Goal: Task Accomplishment & Management: Manage account settings

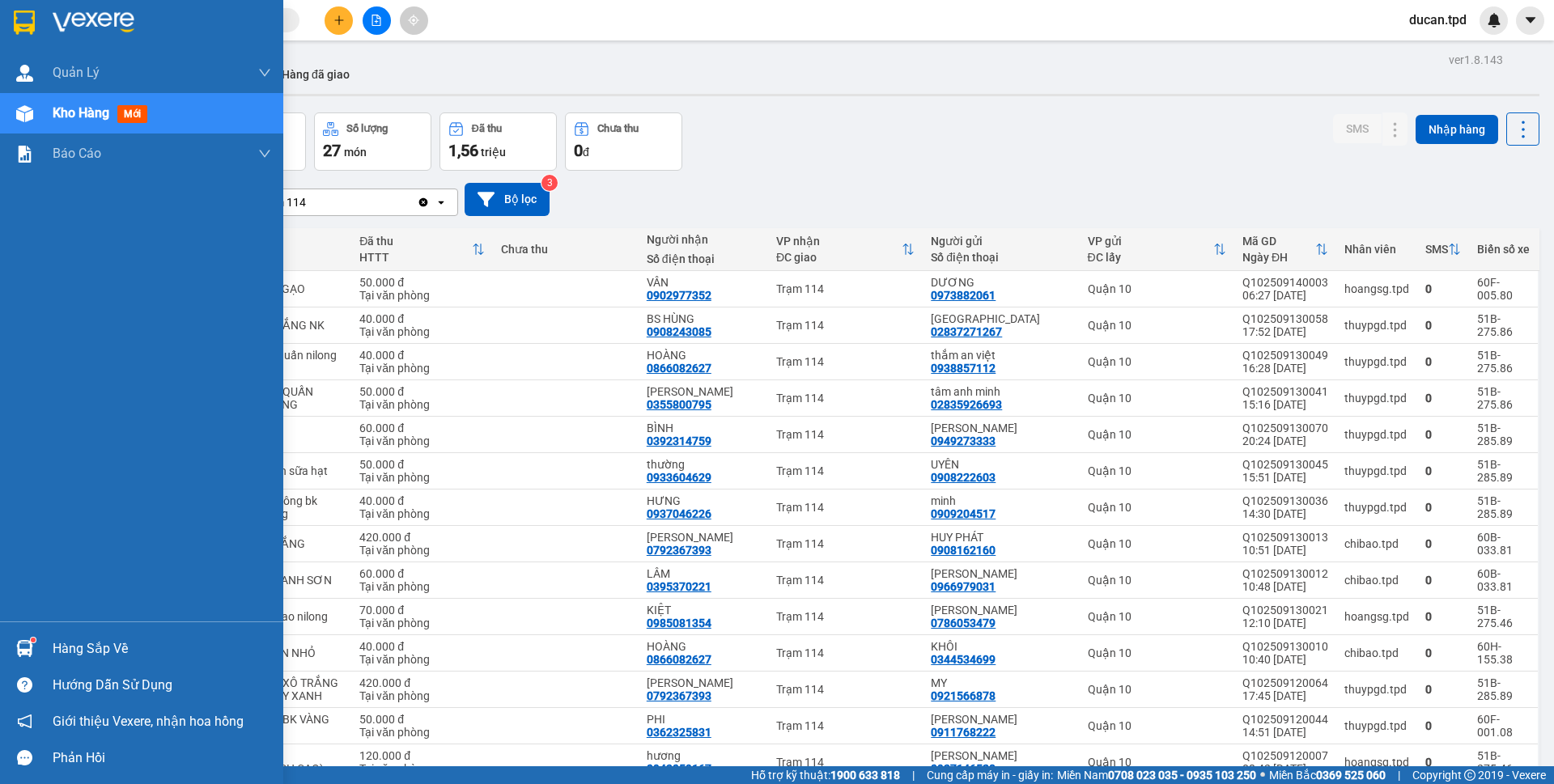
click at [80, 632] on div "Hàng sắp về" at bounding box center [141, 648] width 283 height 36
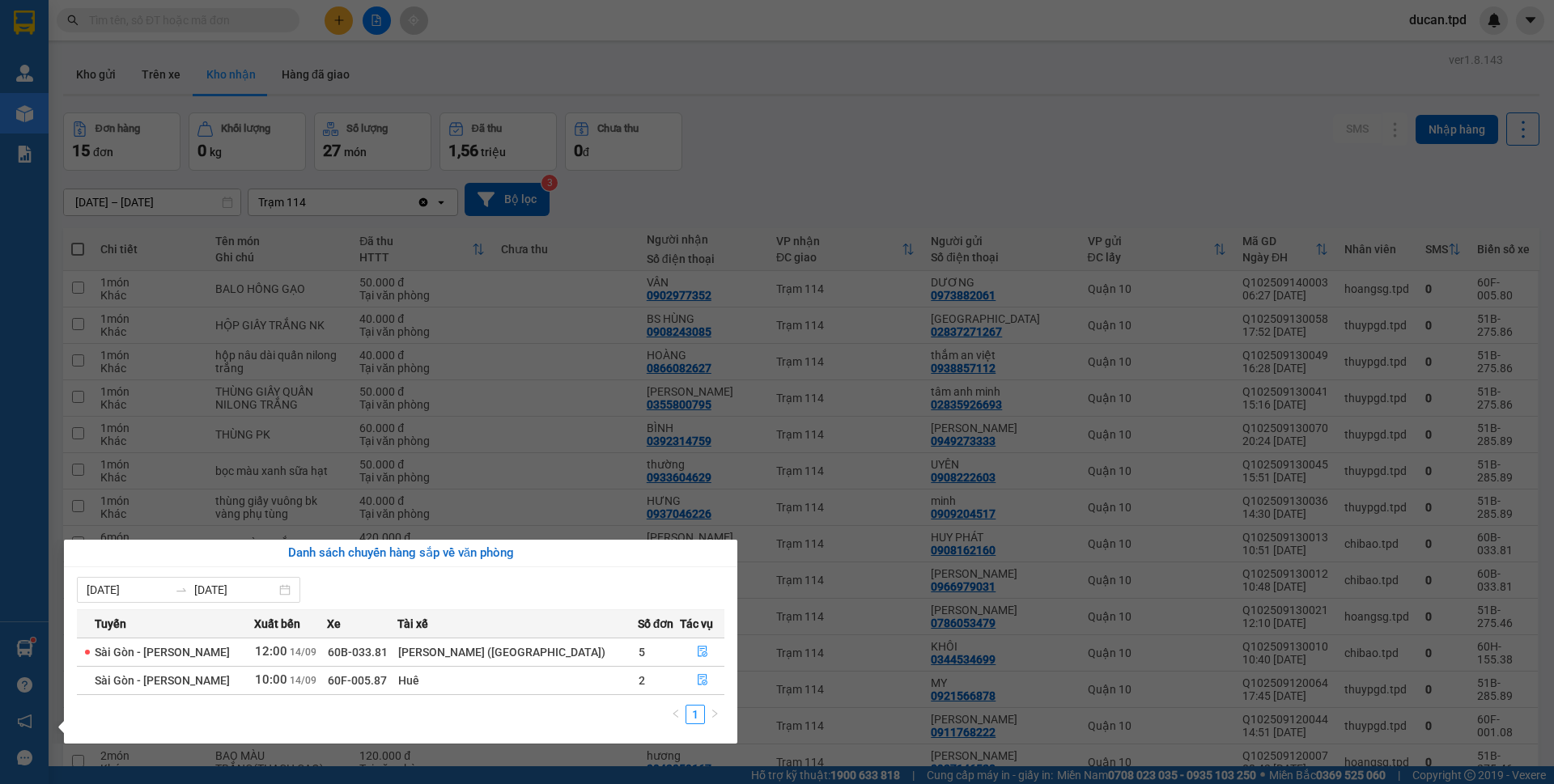
click at [616, 117] on section "Kết quả tìm kiếm ( 27 ) Bộ lọc Mã ĐH Trạng thái Món hàng Thu hộ Tổng cước Chưa …" at bounding box center [777, 392] width 1554 height 784
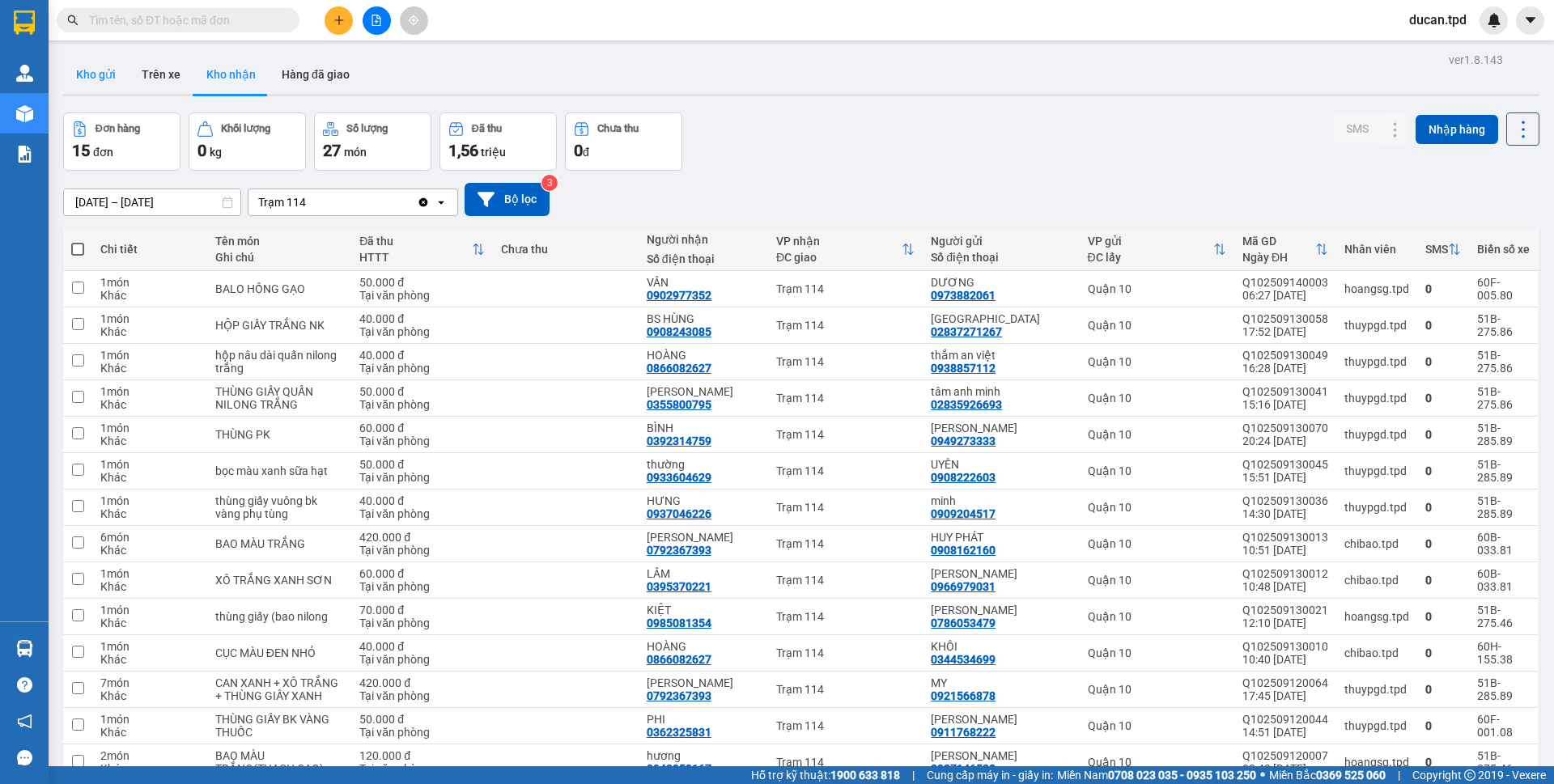
click at [101, 67] on button "Kho gửi" at bounding box center [96, 75] width 65 height 39
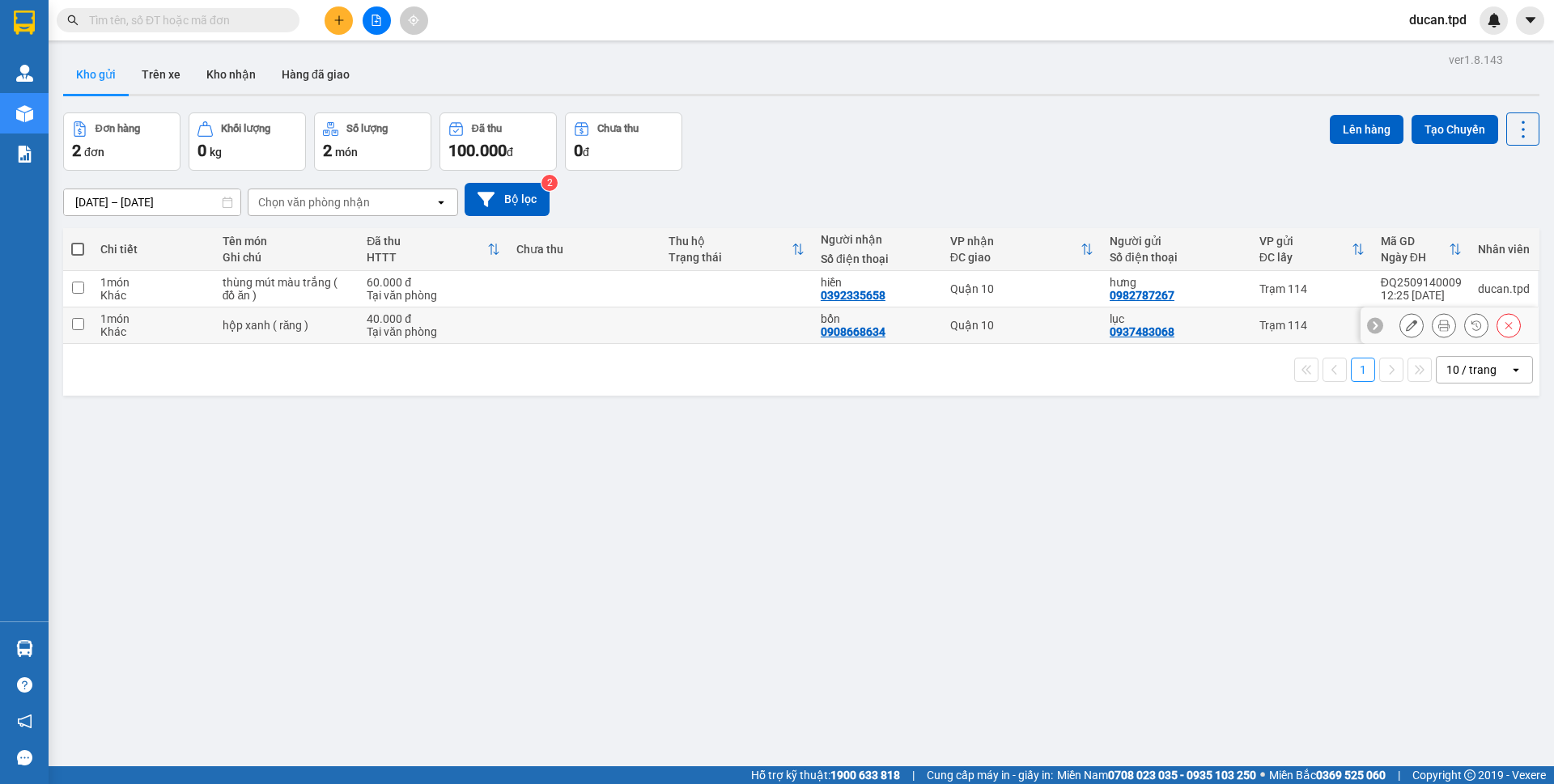
click at [75, 320] on input "checkbox" at bounding box center [77, 324] width 12 height 12
checkbox input "true"
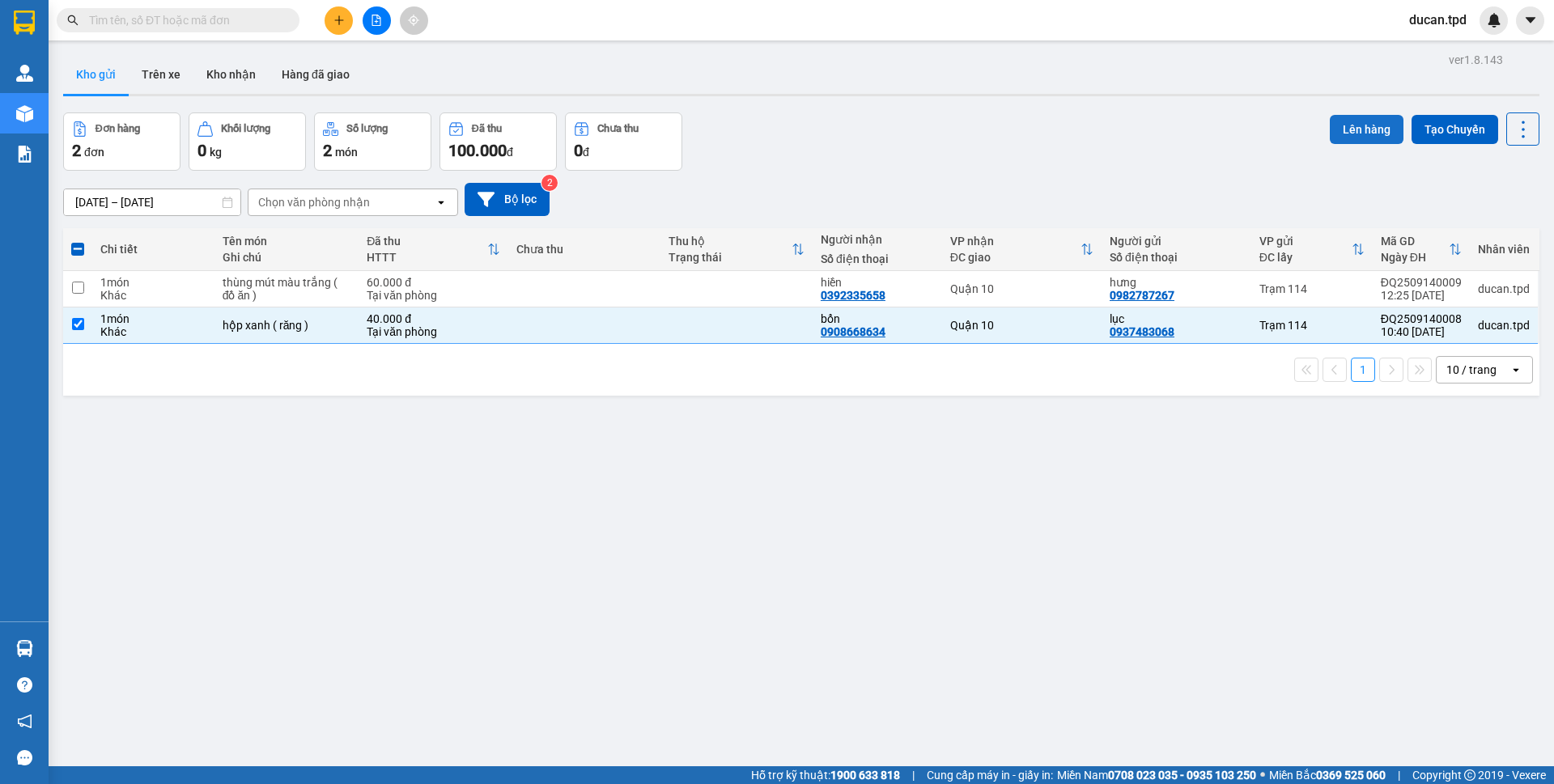
click at [1354, 134] on button "Lên hàng" at bounding box center [1366, 129] width 74 height 29
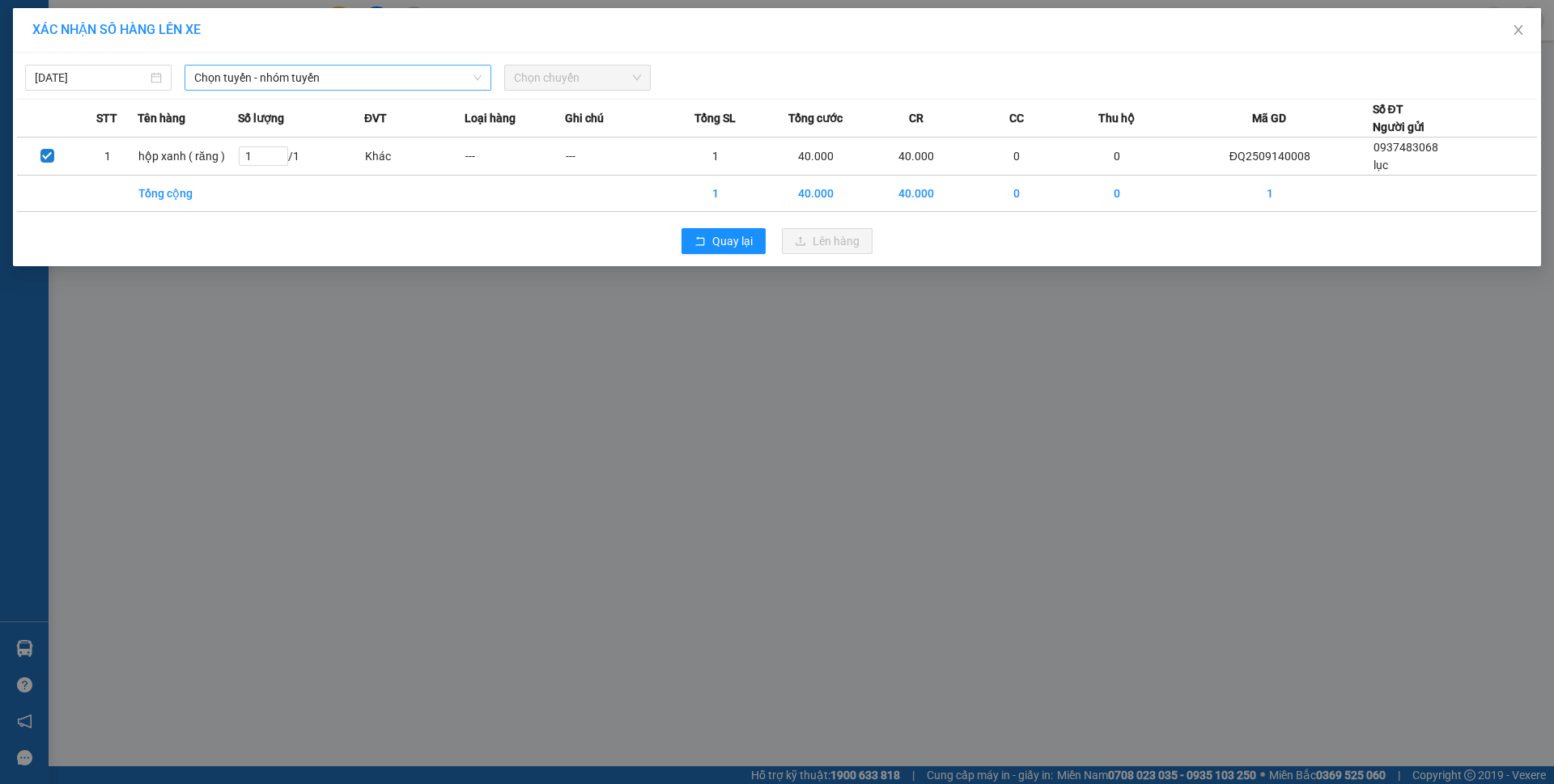
click at [245, 64] on div "14/09/2025 Chọn tuyến - nhóm tuyến Chọn chuyến" at bounding box center [777, 74] width 1519 height 34
click at [246, 70] on span "Chọn tuyến - nhóm tuyến" at bounding box center [338, 77] width 287 height 24
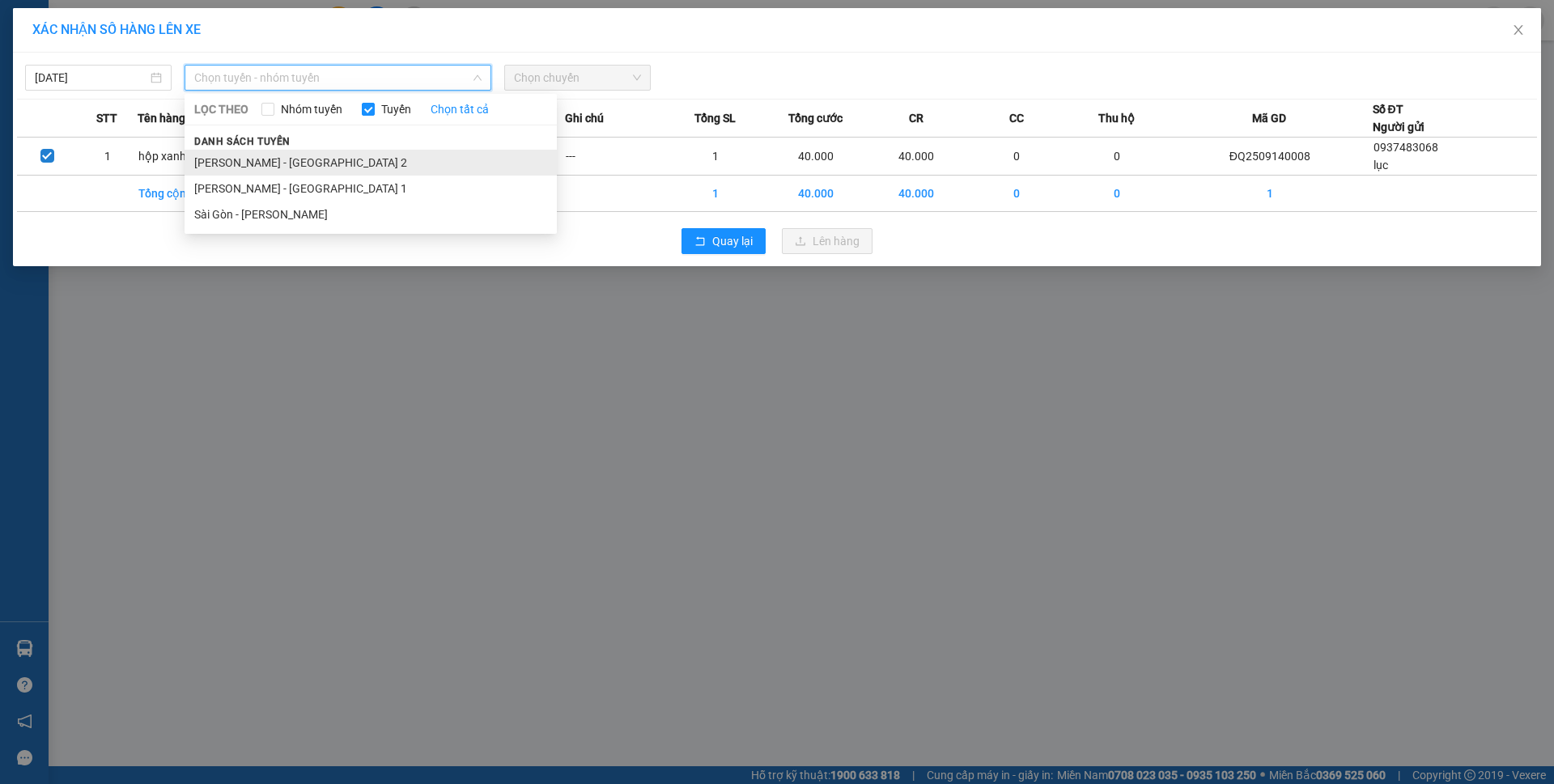
click at [256, 165] on li "[PERSON_NAME] - [GEOGRAPHIC_DATA] 2" at bounding box center [371, 162] width 372 height 26
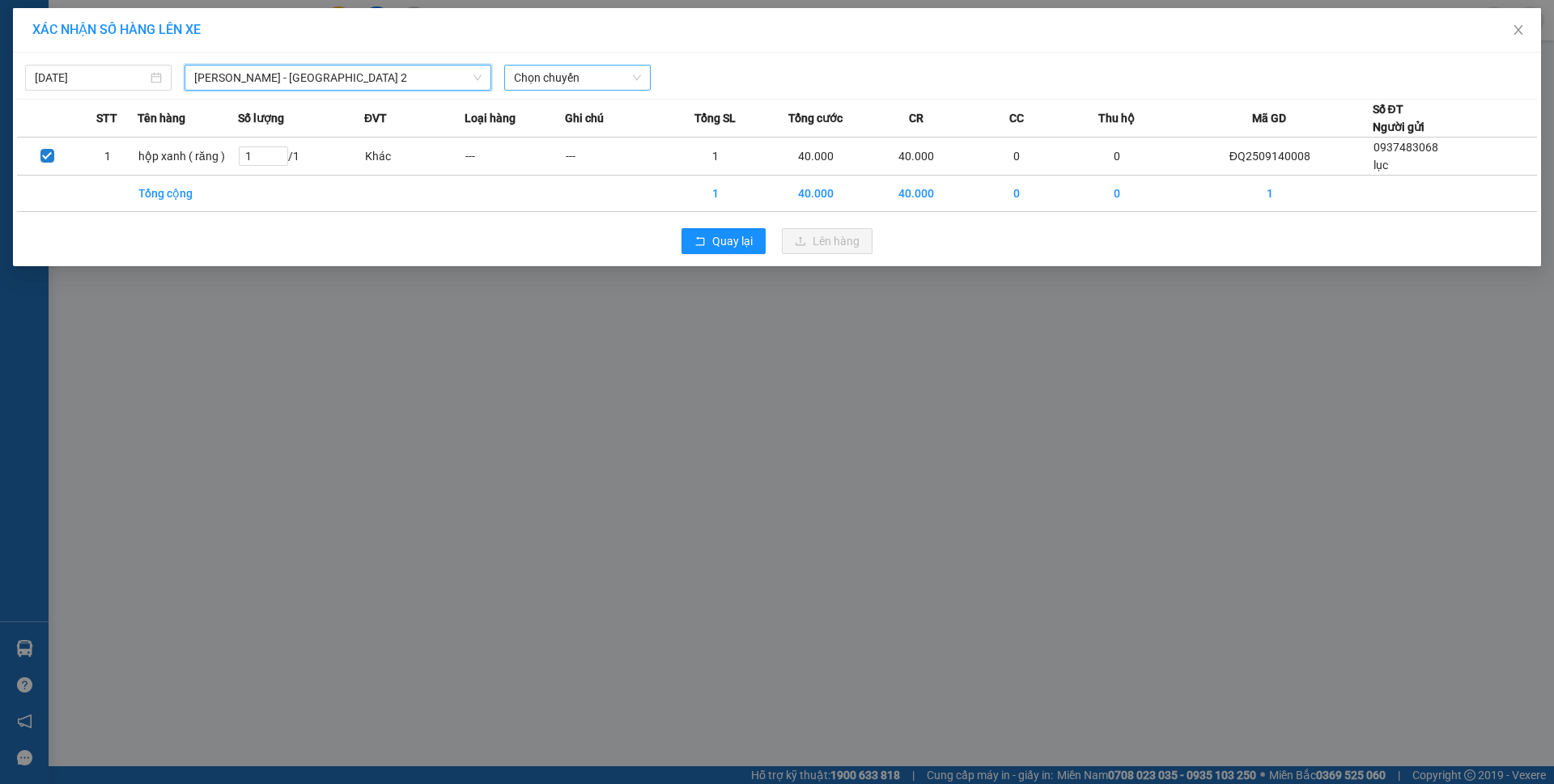
click at [581, 85] on span "Chọn chuyến" at bounding box center [578, 77] width 127 height 24
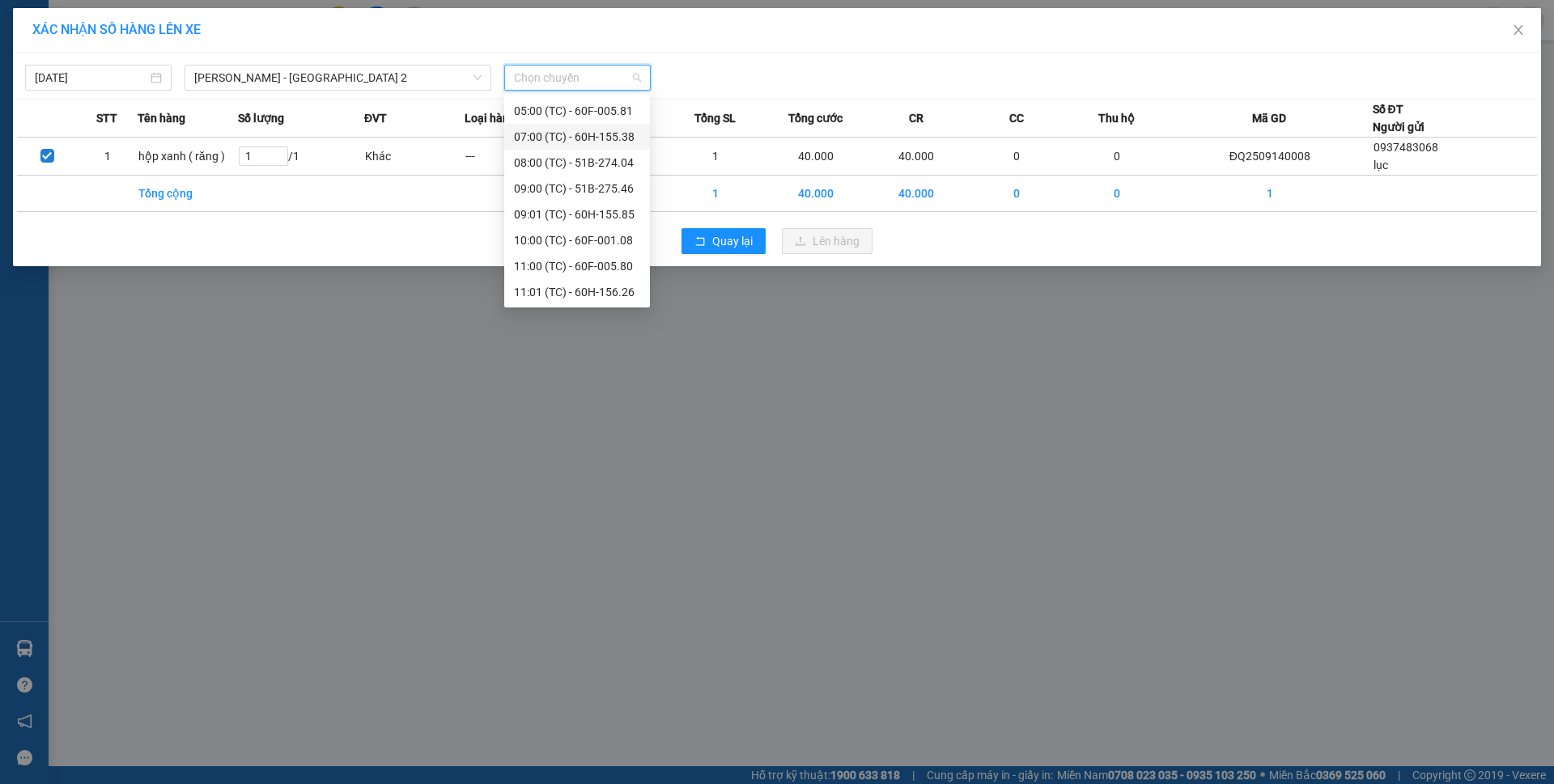
scroll to position [77, 0]
click at [581, 272] on div "11:01 (TC) - 60H-156.26" at bounding box center [577, 265] width 126 height 18
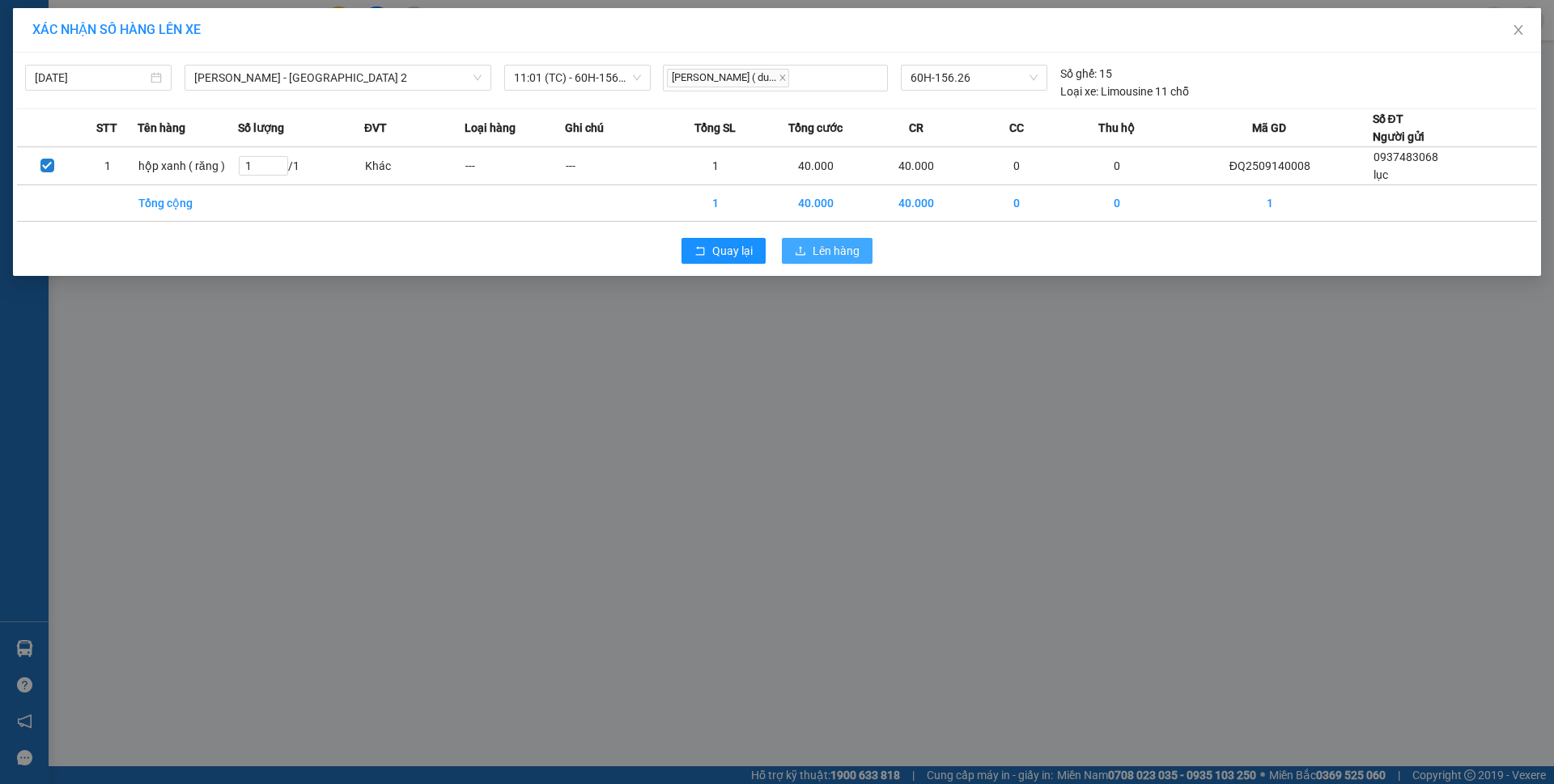
click at [849, 257] on span "Lên hàng" at bounding box center [836, 250] width 47 height 18
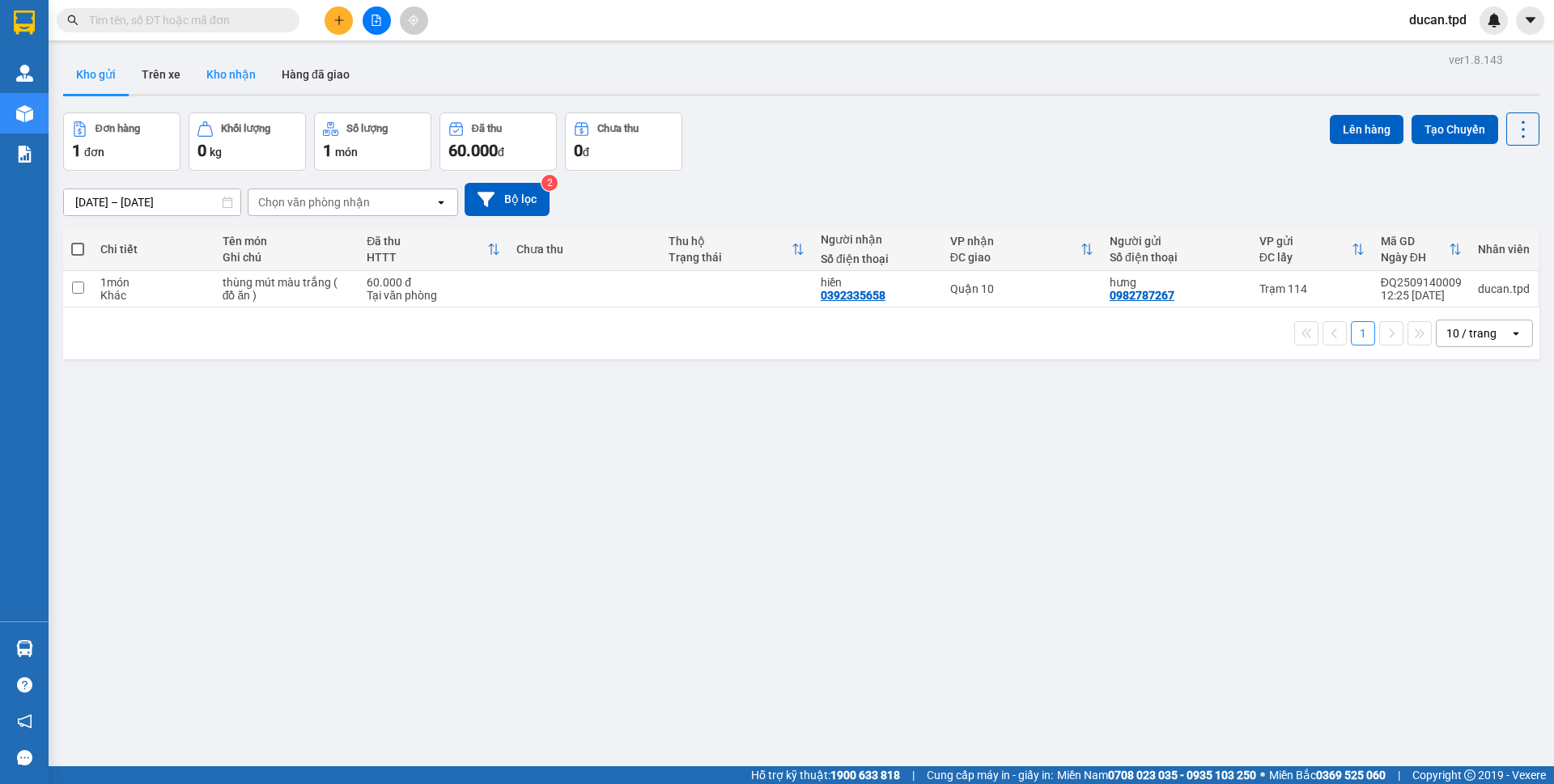
click at [243, 78] on button "Kho nhận" at bounding box center [231, 75] width 76 height 39
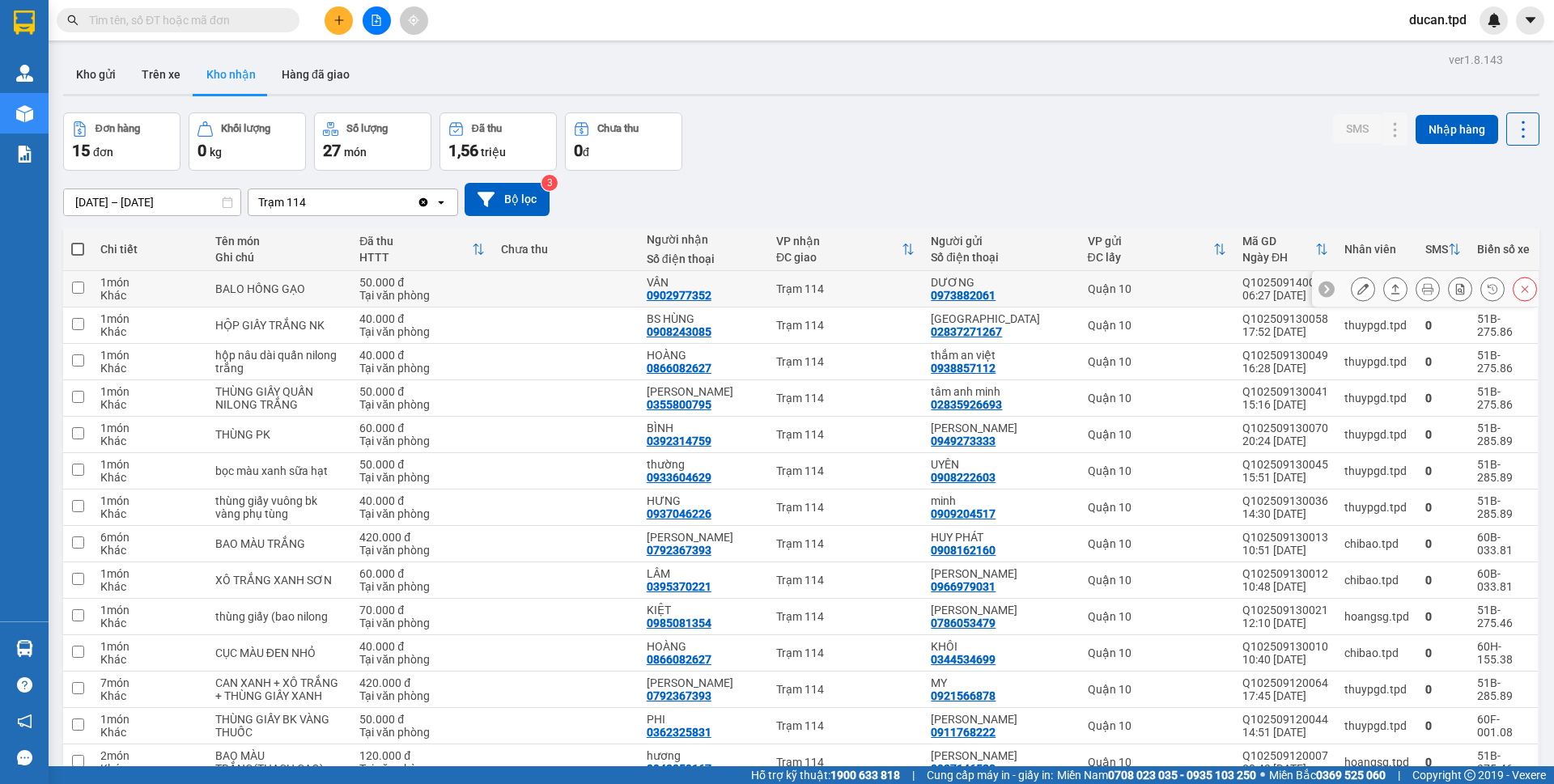
click at [679, 296] on div "0902977352" at bounding box center [679, 296] width 64 height 13
copy div "0902977352"
click at [133, 21] on input "text" at bounding box center [184, 20] width 191 height 18
paste input "0902977352"
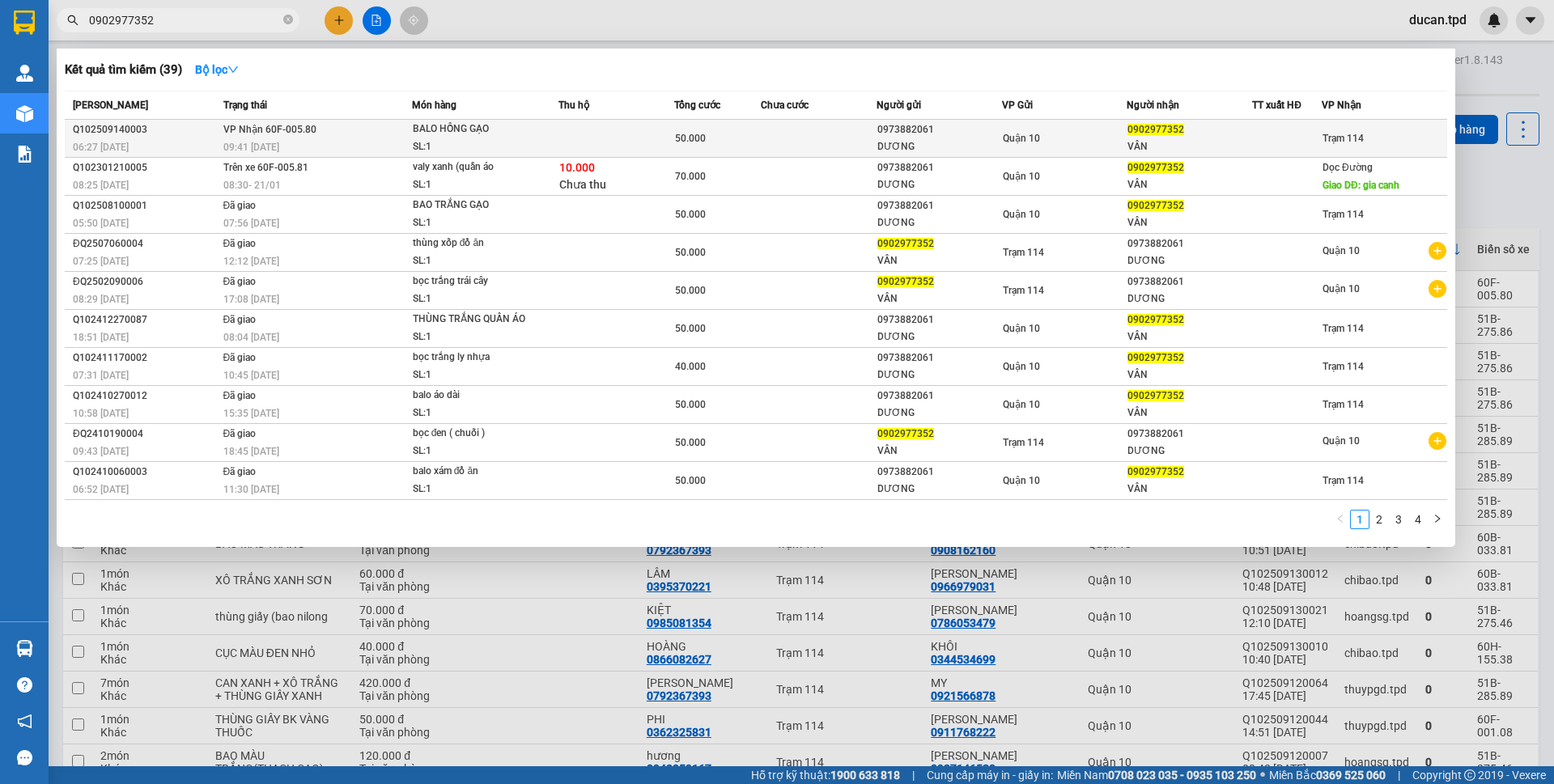
type input "0902977352"
click at [1050, 130] on div "Quận 10" at bounding box center [1064, 138] width 124 height 18
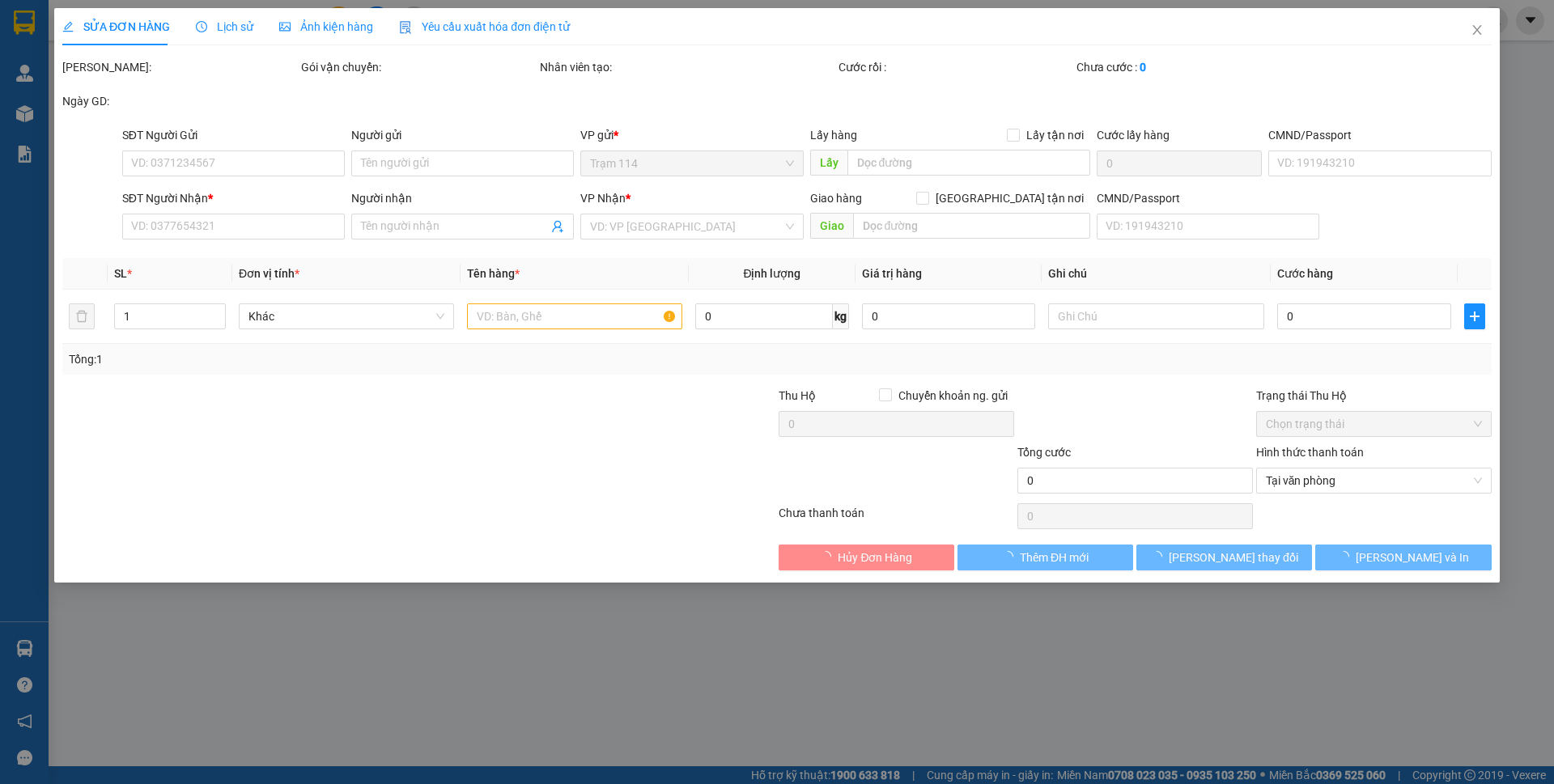
type input "0973882061"
type input "DƯƠNG"
type input "075183000958"
type input "0902977352"
type input "VÂN"
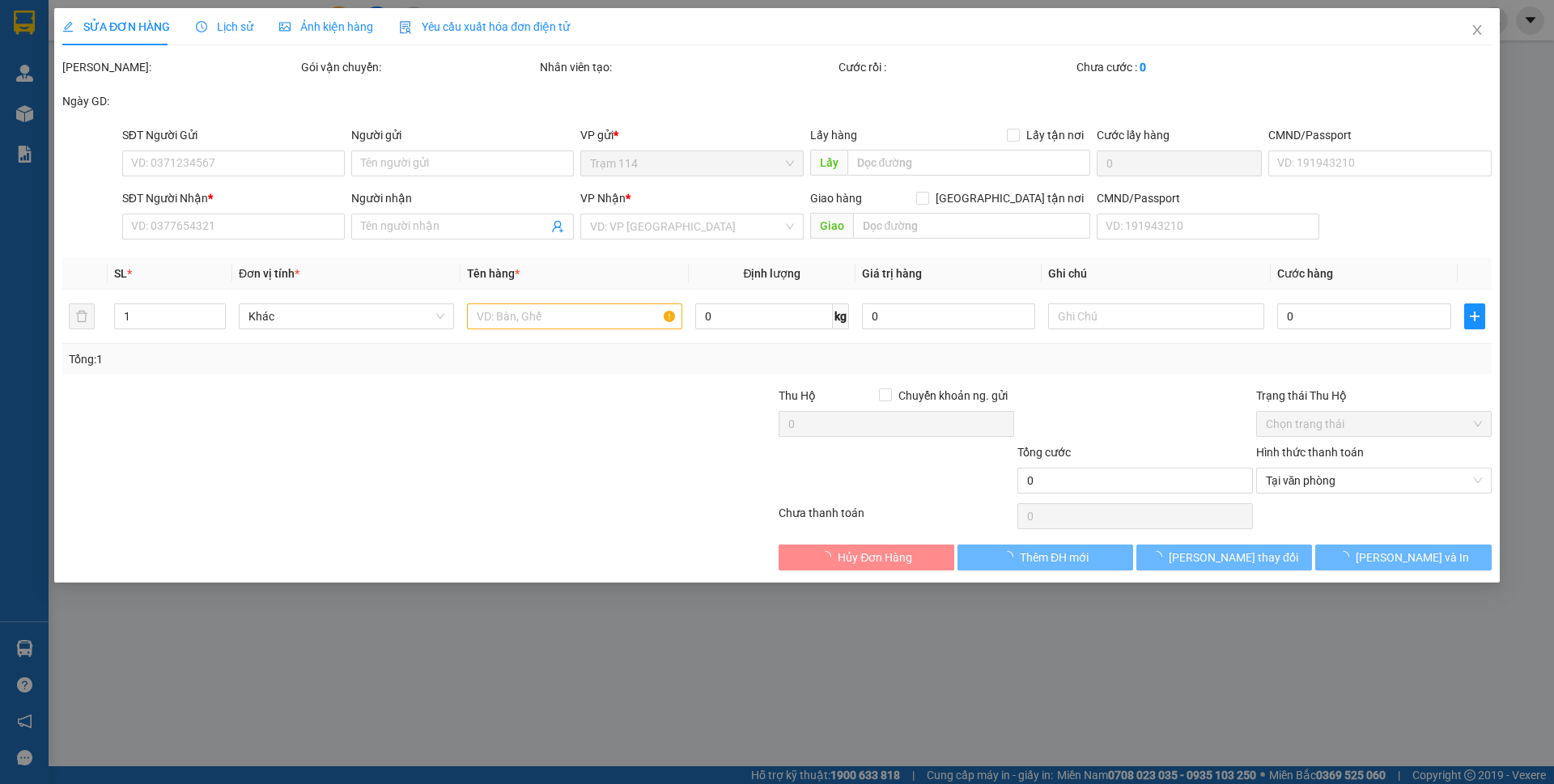
type input "50.000"
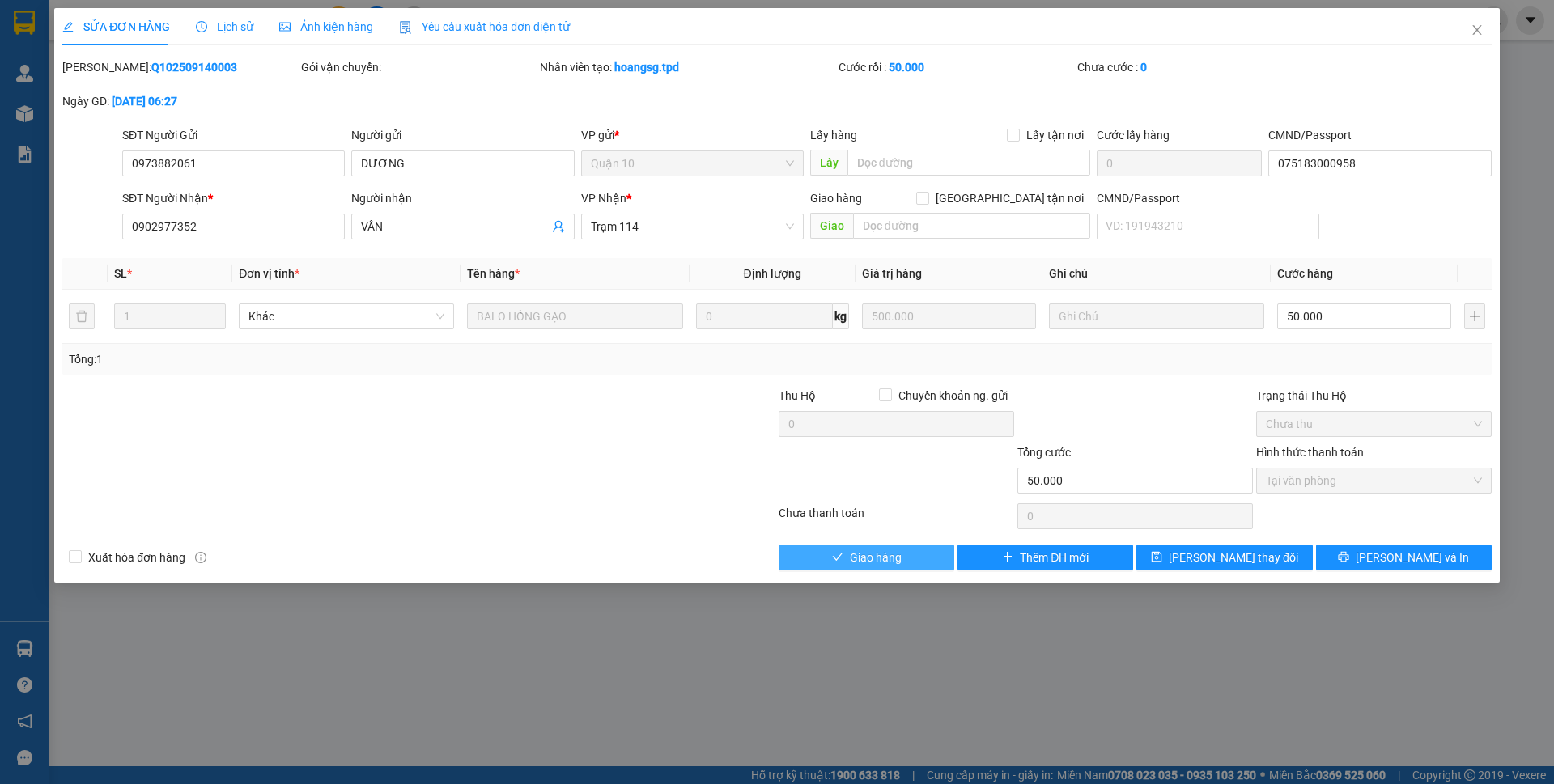
click at [905, 557] on button "Giao hàng" at bounding box center [866, 558] width 175 height 26
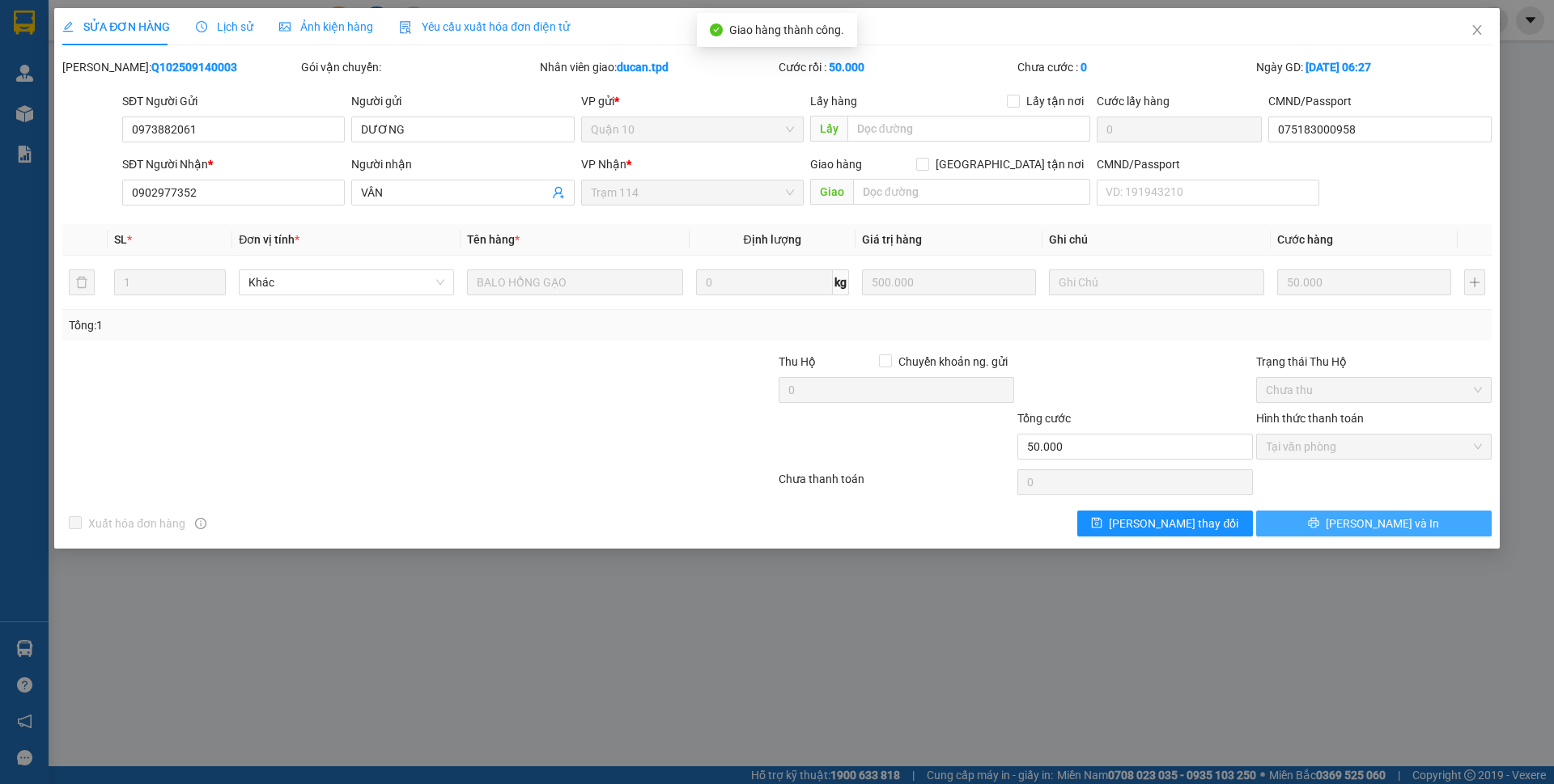
click at [1385, 525] on span "[PERSON_NAME] và In" at bounding box center [1381, 523] width 113 height 18
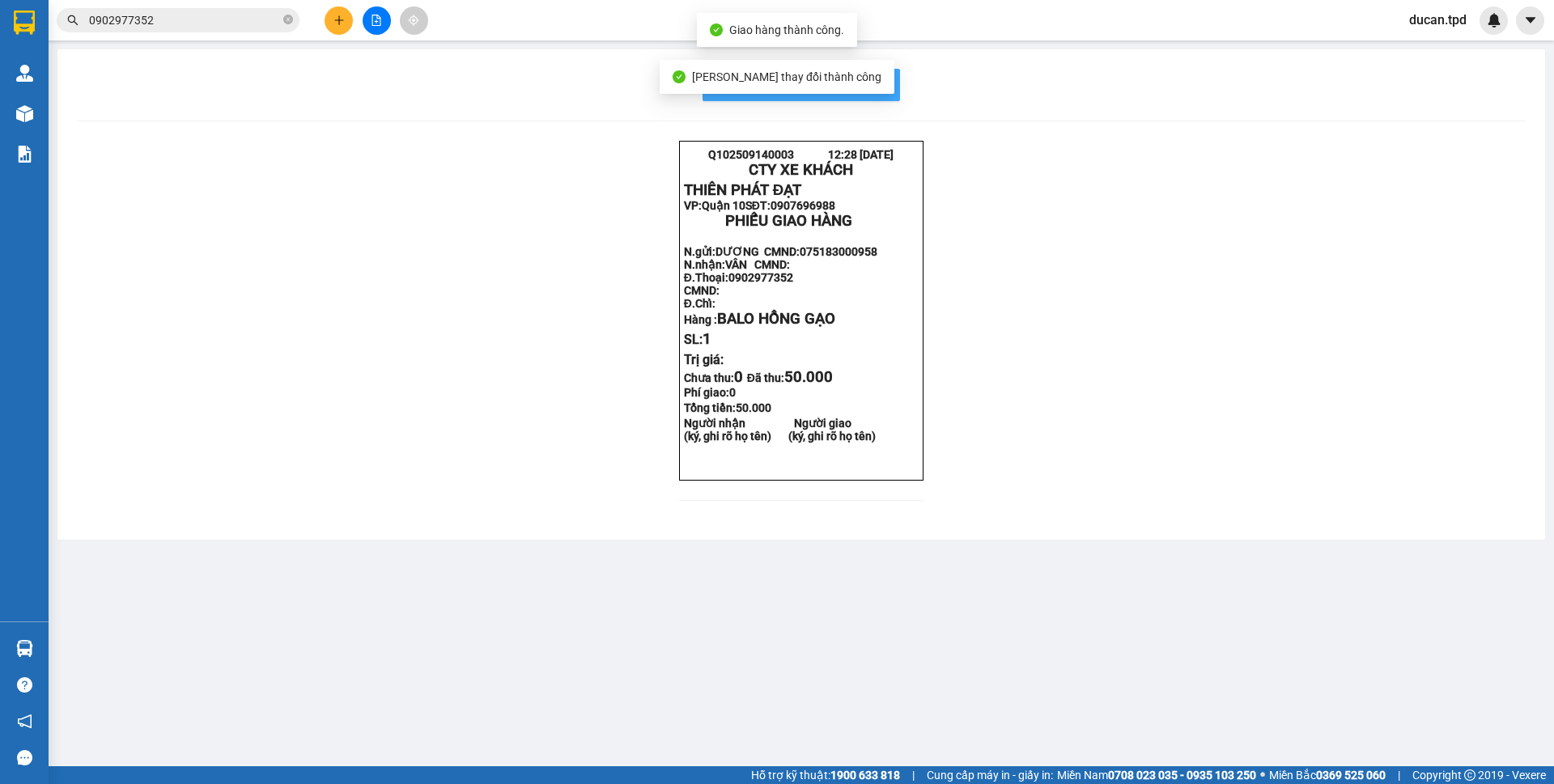
click at [868, 91] on span "In mẫu biên lai tự cấu hình" at bounding box center [810, 85] width 152 height 21
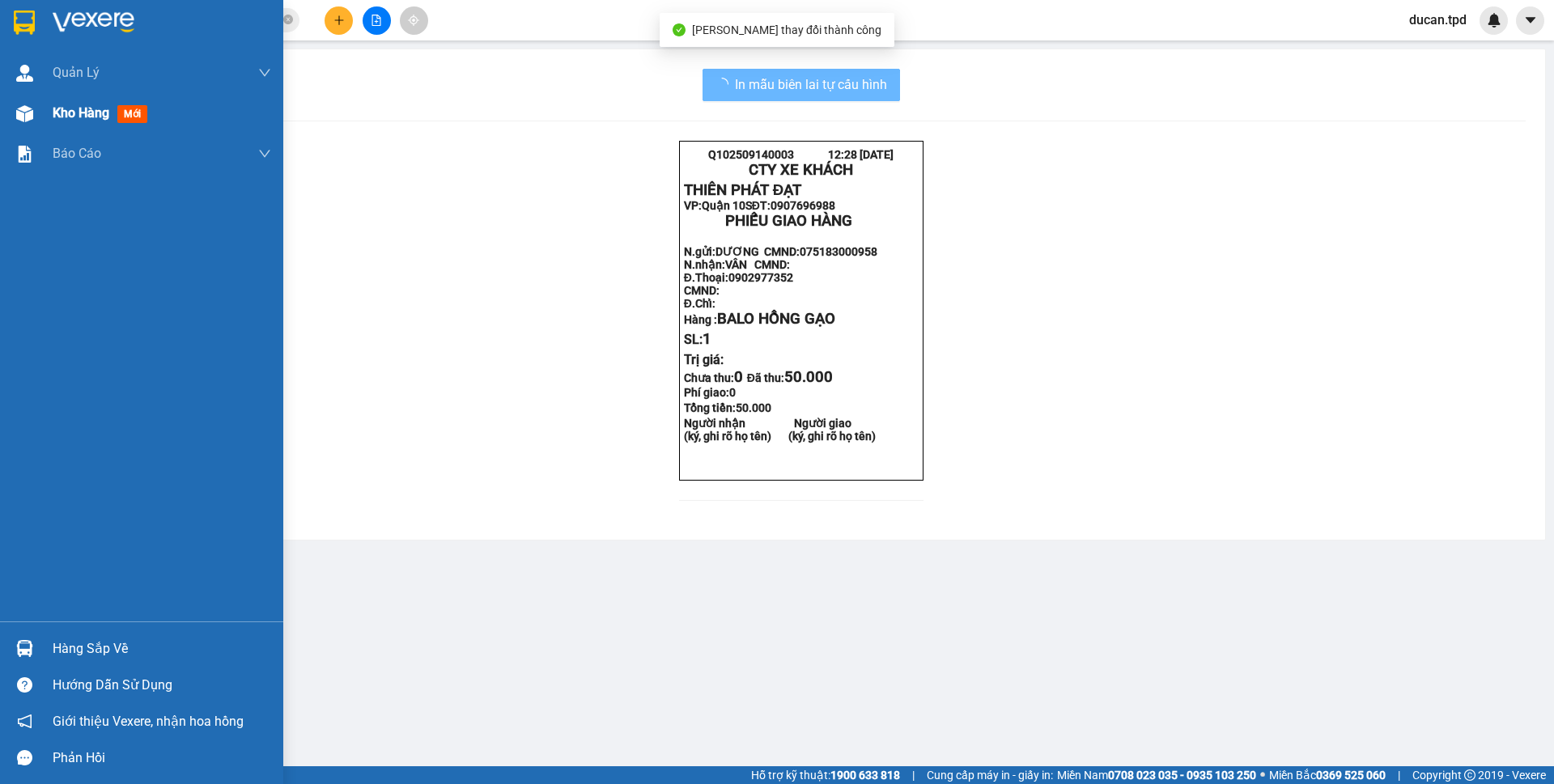
drag, startPoint x: 943, startPoint y: 100, endPoint x: 36, endPoint y: 119, distance: 907.2
click at [36, 119] on div at bounding box center [24, 114] width 28 height 28
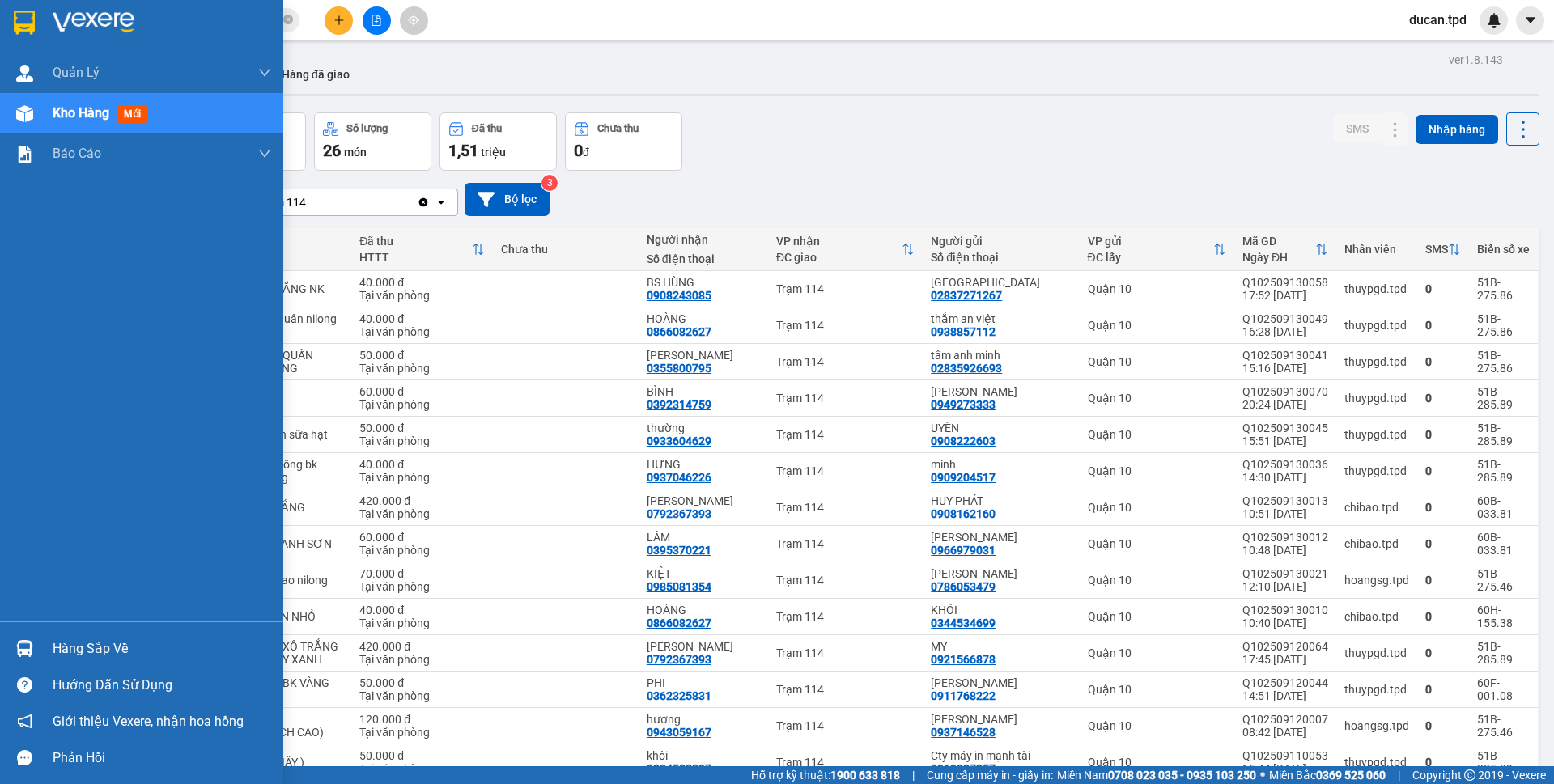
click at [18, 644] on img at bounding box center [24, 649] width 17 height 17
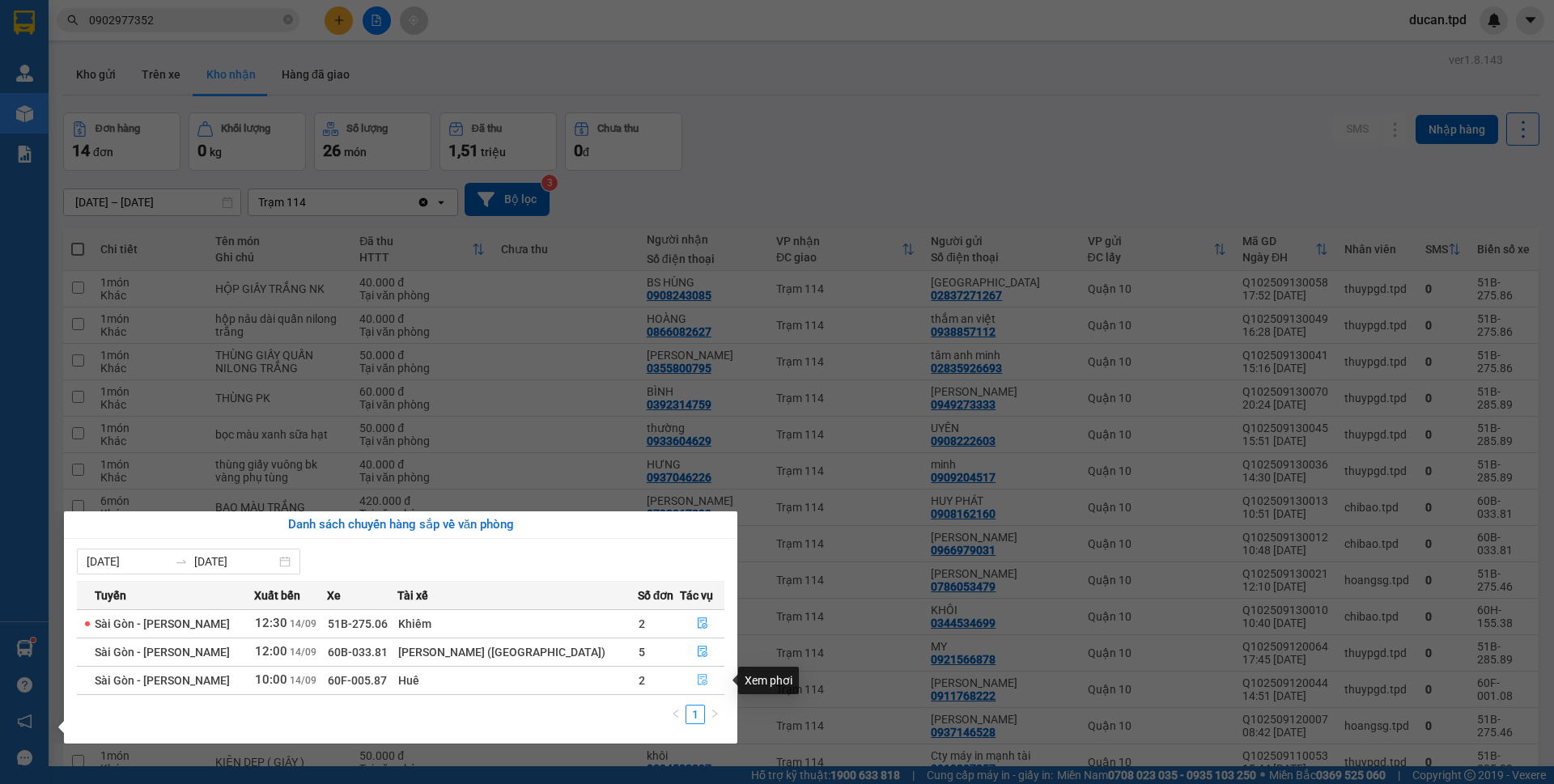
click at [687, 679] on button "button" at bounding box center [702, 680] width 43 height 26
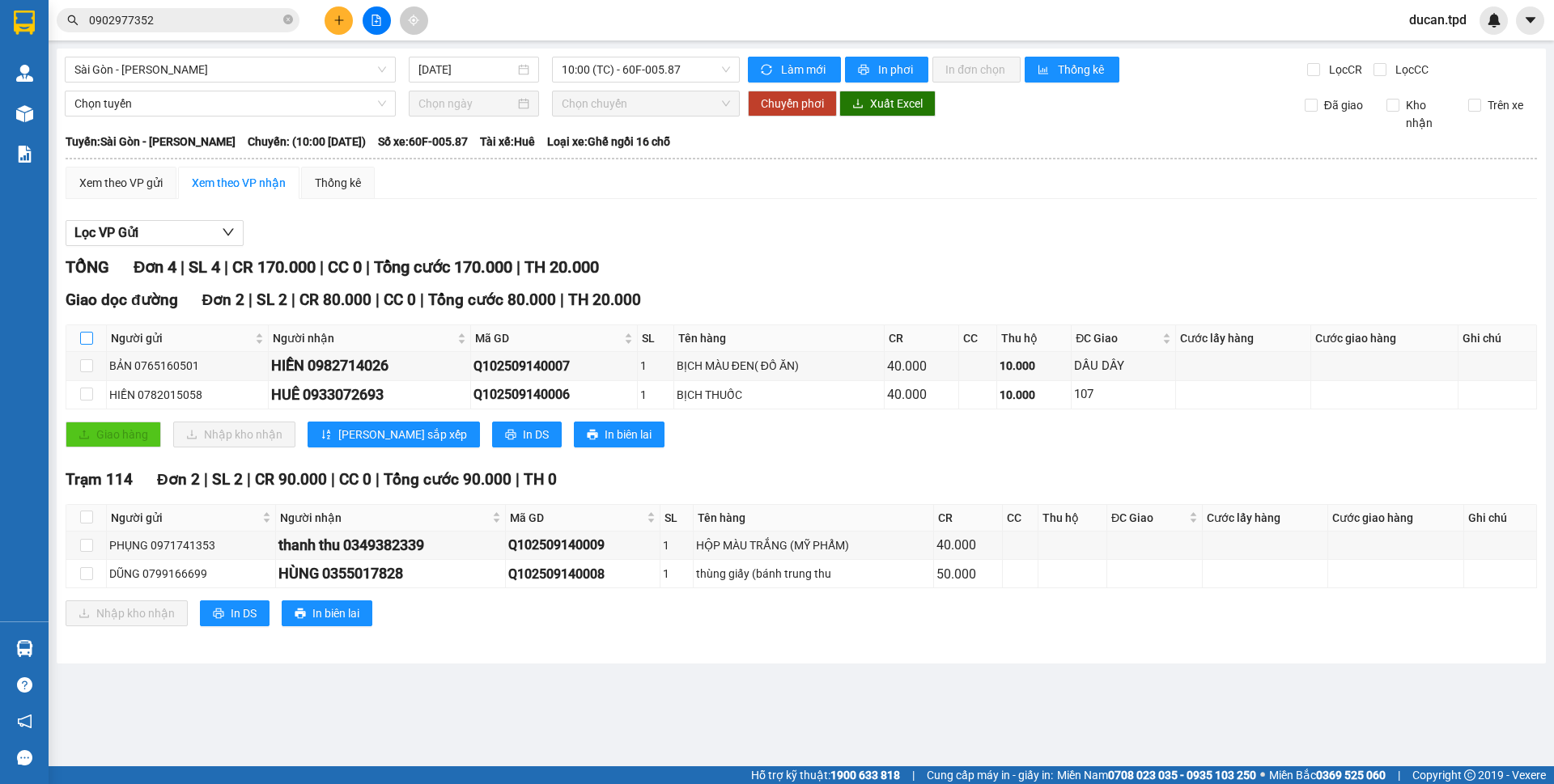
click at [84, 339] on input "checkbox" at bounding box center [87, 339] width 13 height 13
checkbox input "true"
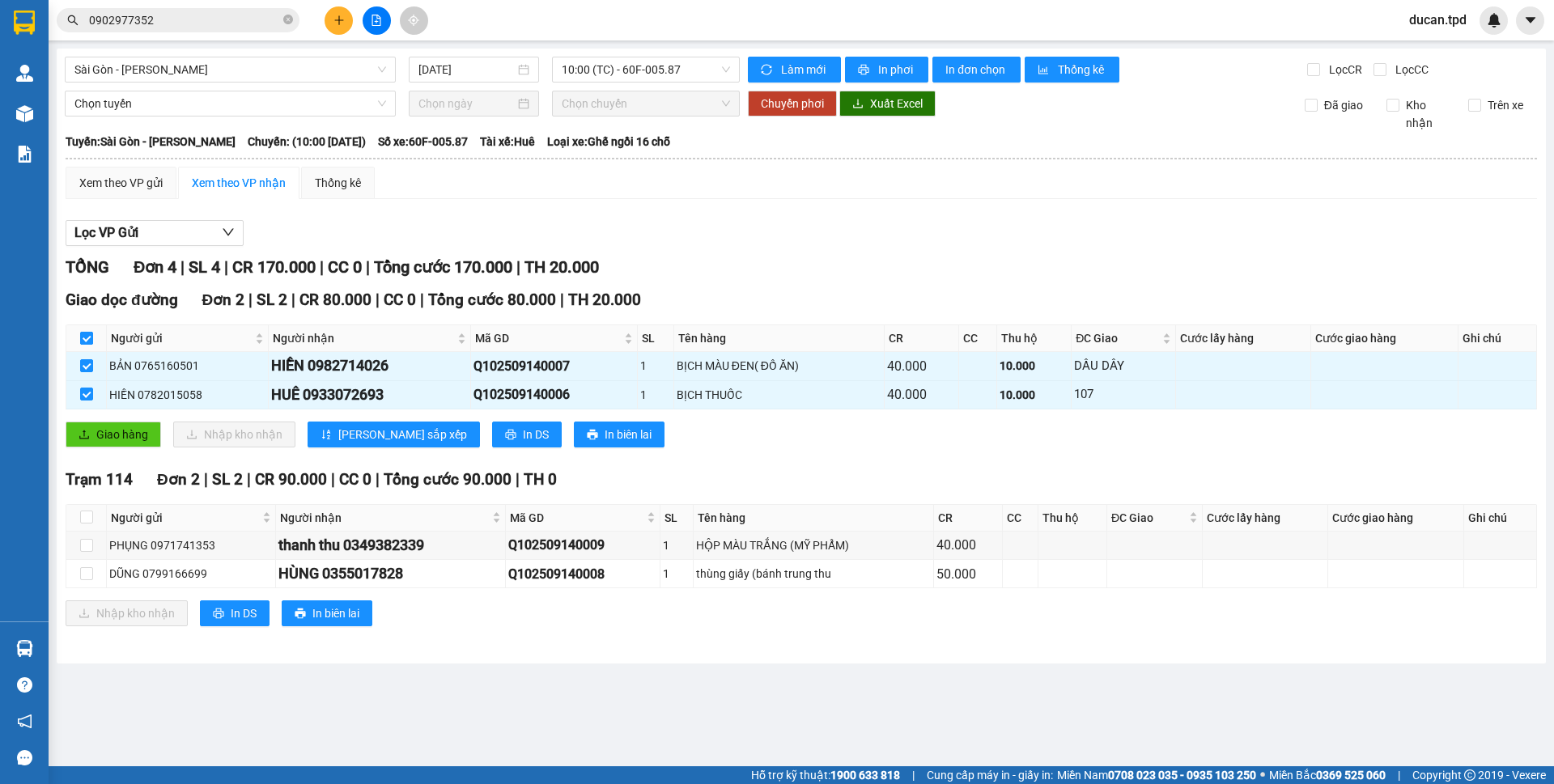
click at [92, 336] on input "checkbox" at bounding box center [87, 339] width 13 height 13
checkbox input "false"
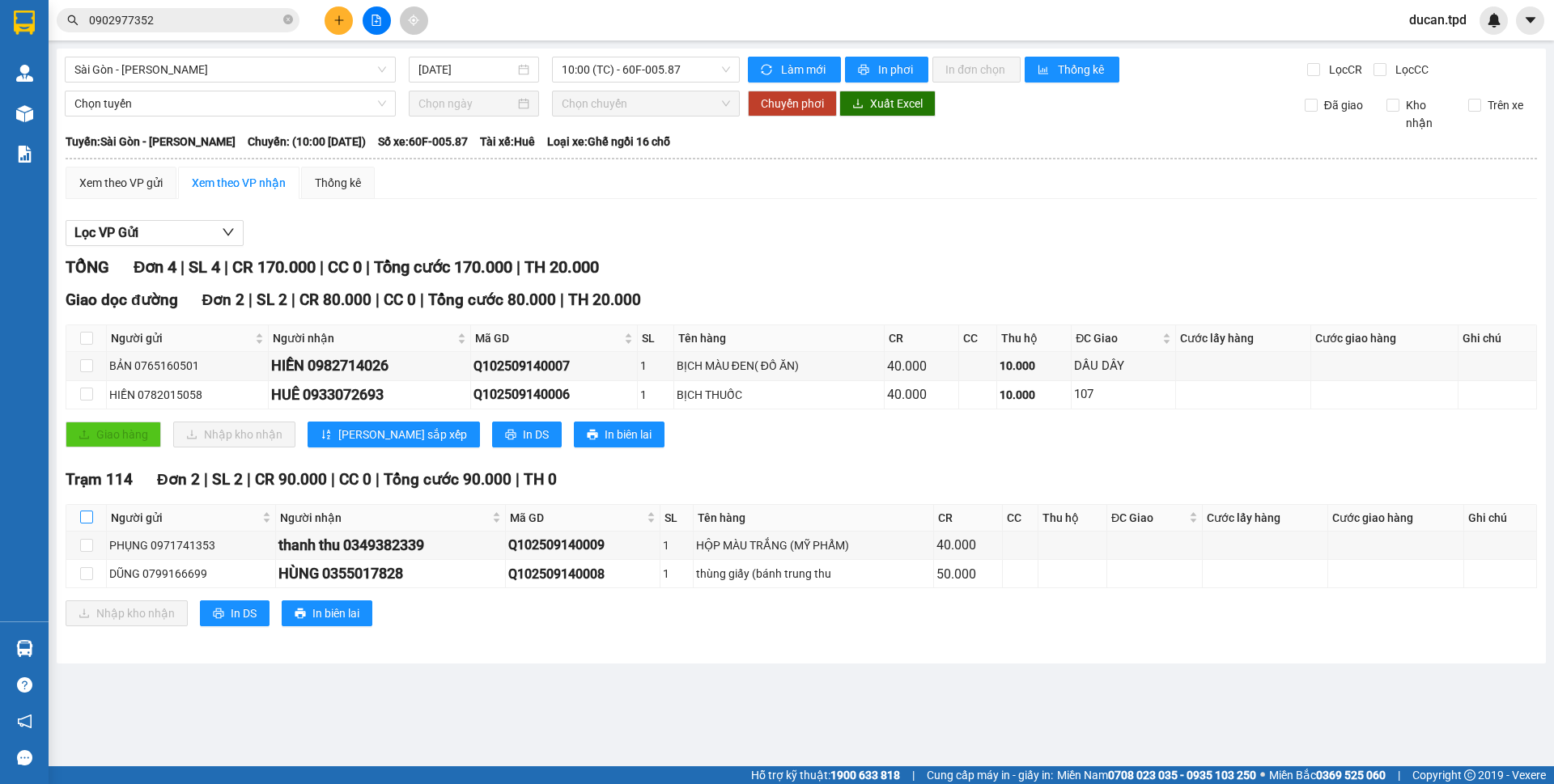
click at [90, 516] on input "checkbox" at bounding box center [87, 517] width 13 height 13
checkbox input "true"
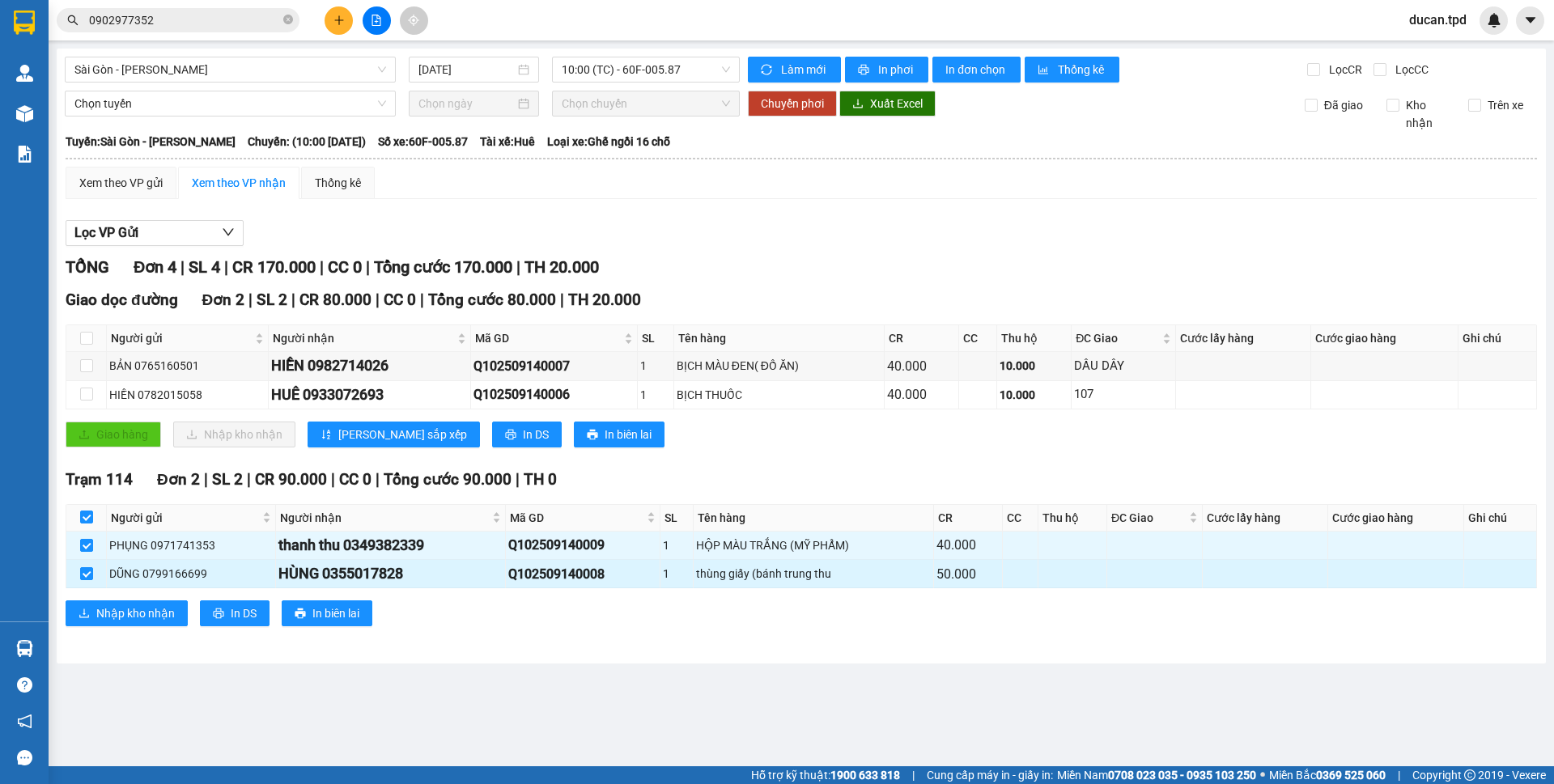
click at [362, 577] on div "HÙNG 0355017828" at bounding box center [390, 574] width 224 height 22
copy div "0355017828"
click at [217, 23] on input "0902977352" at bounding box center [184, 20] width 191 height 18
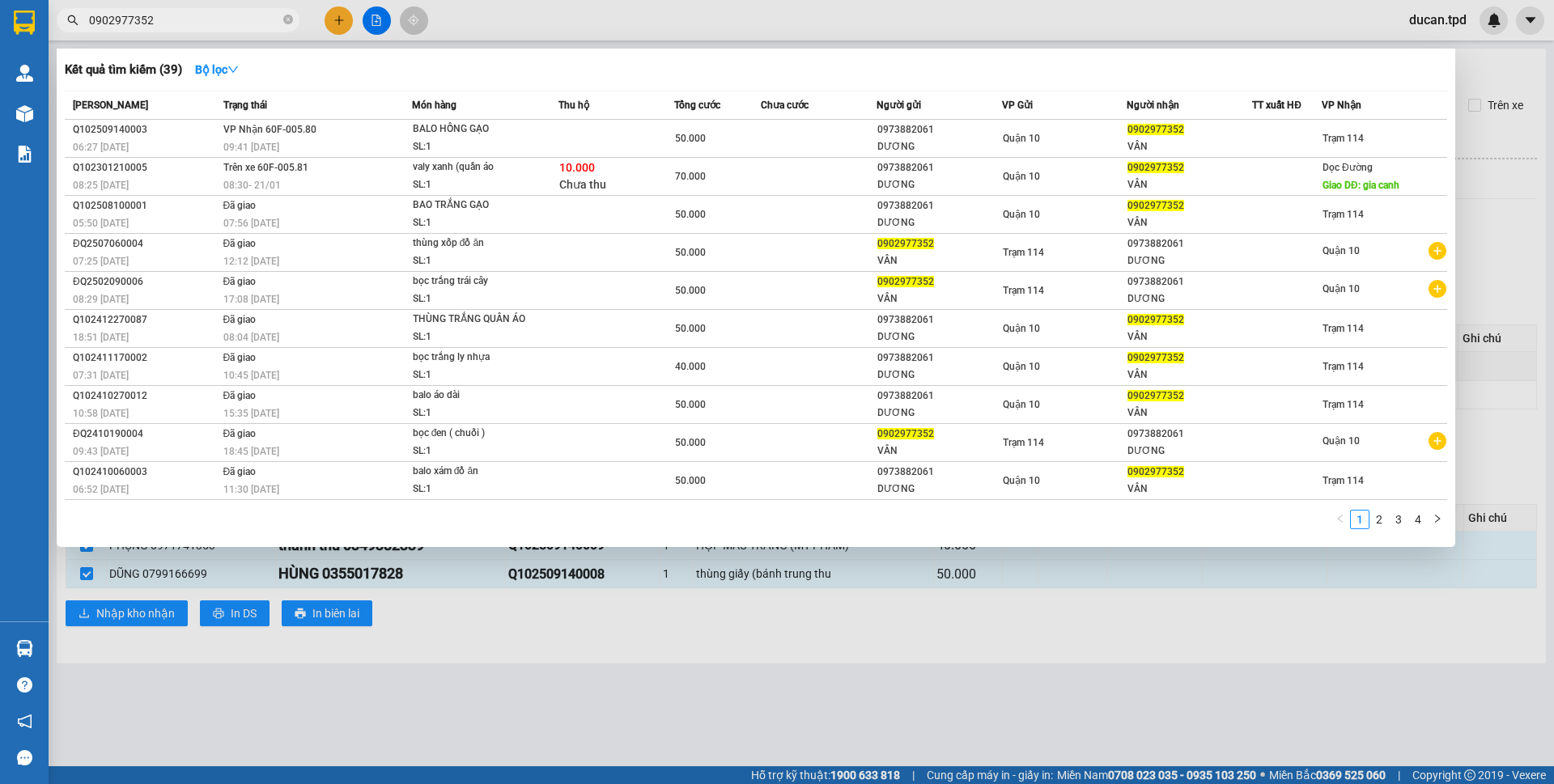
click at [217, 23] on input "0902977352" at bounding box center [184, 20] width 191 height 18
paste input "355017828"
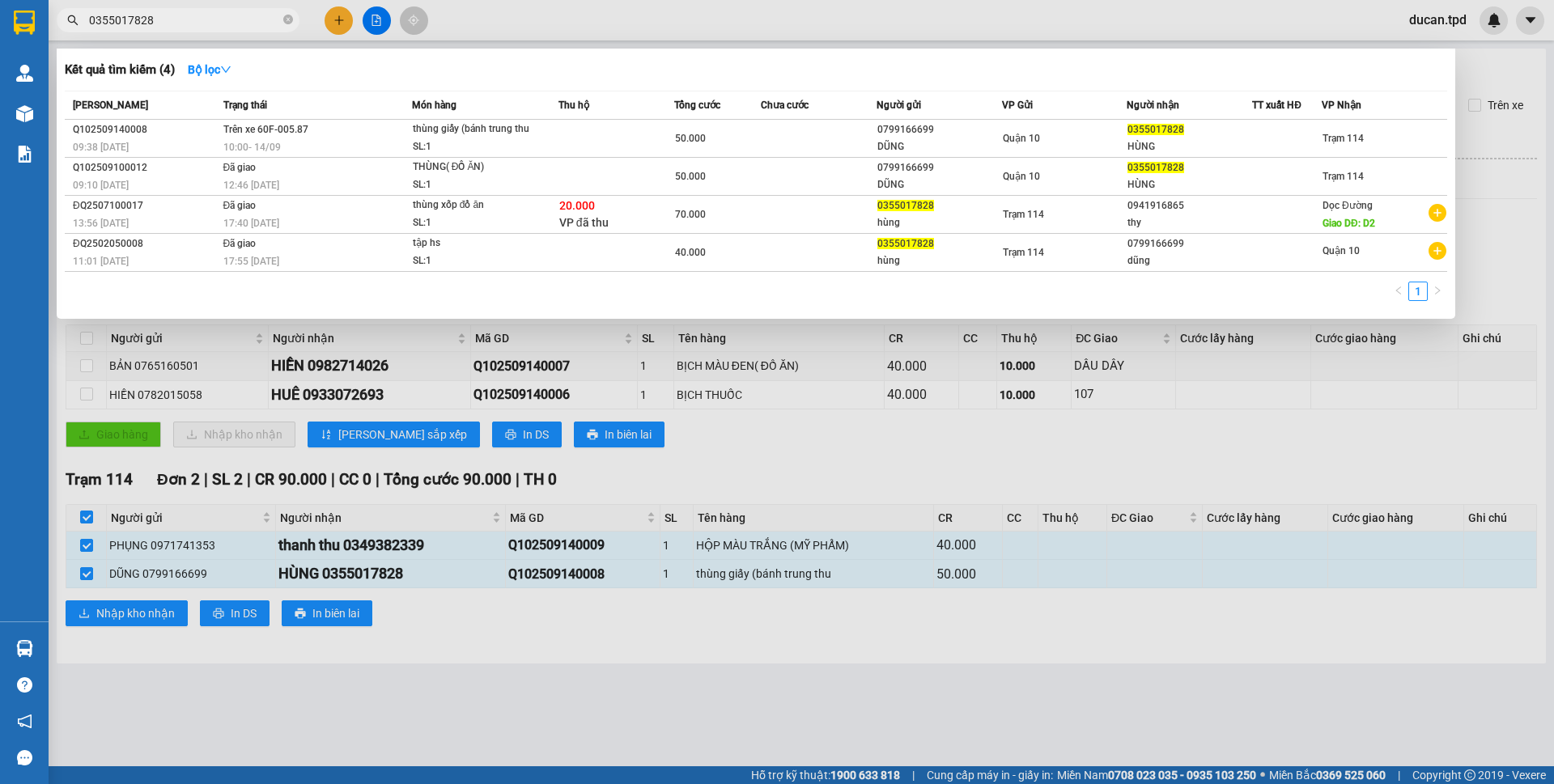
type input "0355017828"
click at [712, 478] on div at bounding box center [777, 392] width 1554 height 784
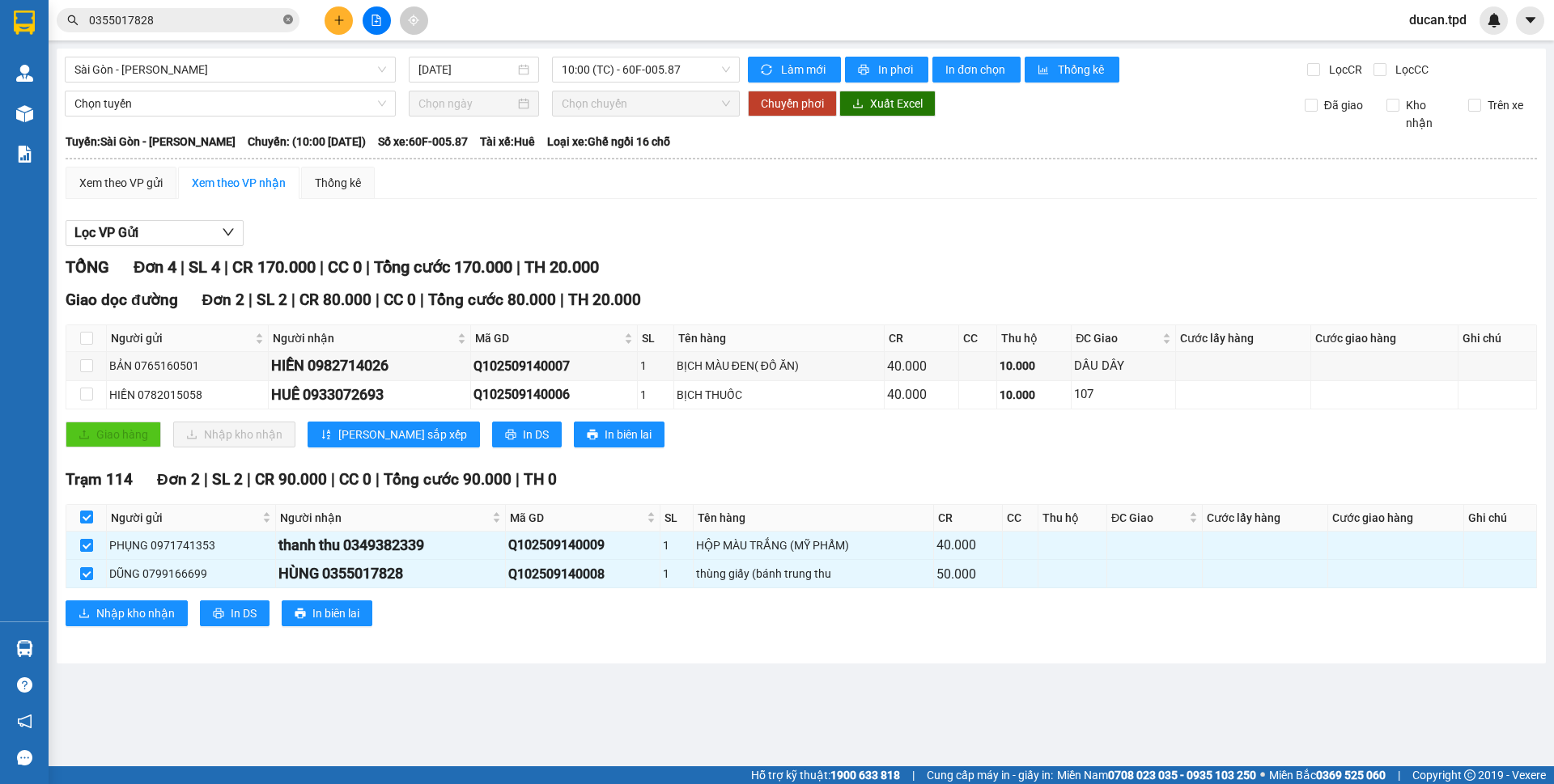
click at [290, 23] on icon "close-circle" at bounding box center [287, 20] width 9 height 9
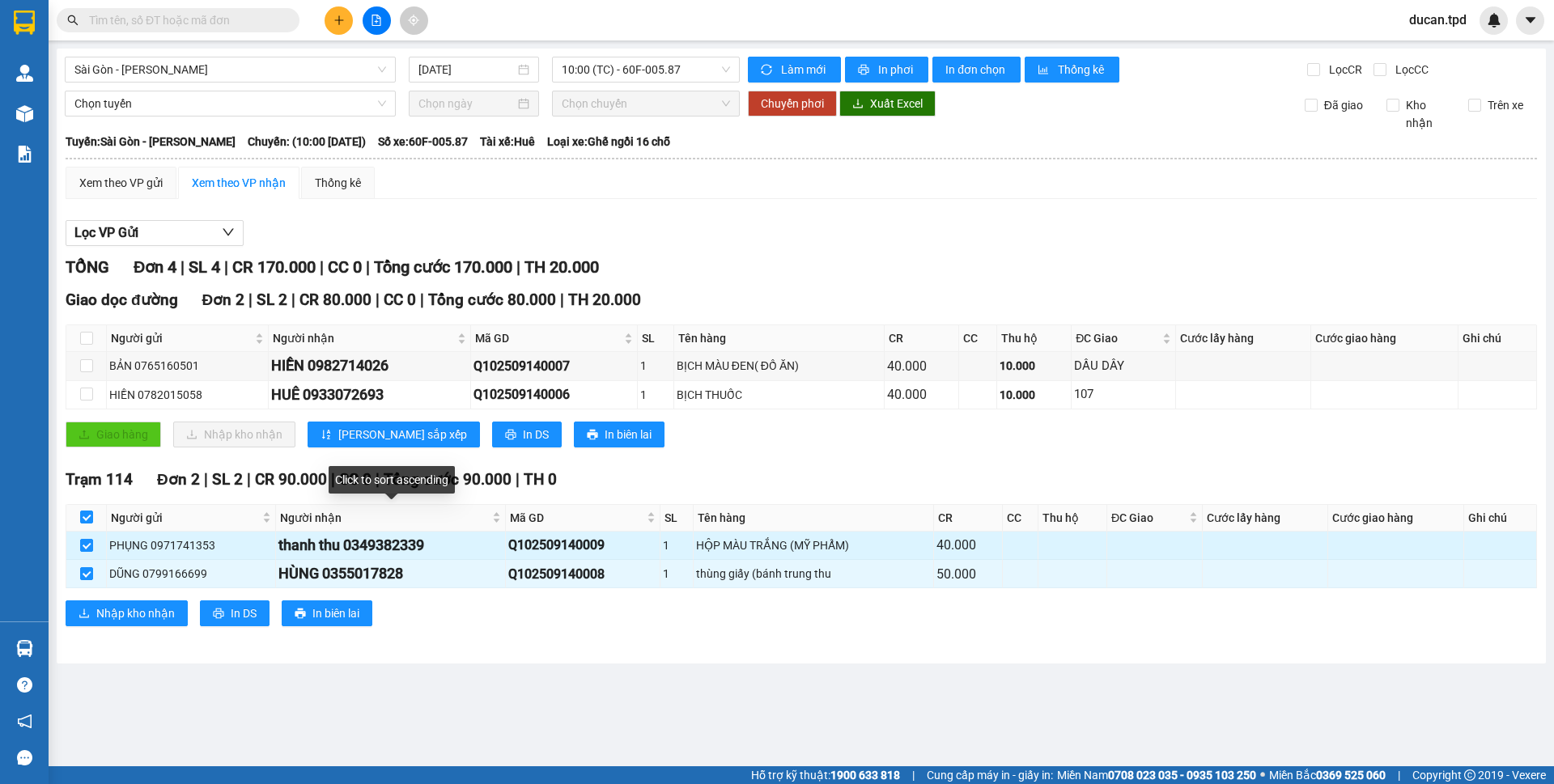
click at [370, 540] on div "thanh thu 0349382339" at bounding box center [390, 545] width 224 height 22
copy div "0349382339"
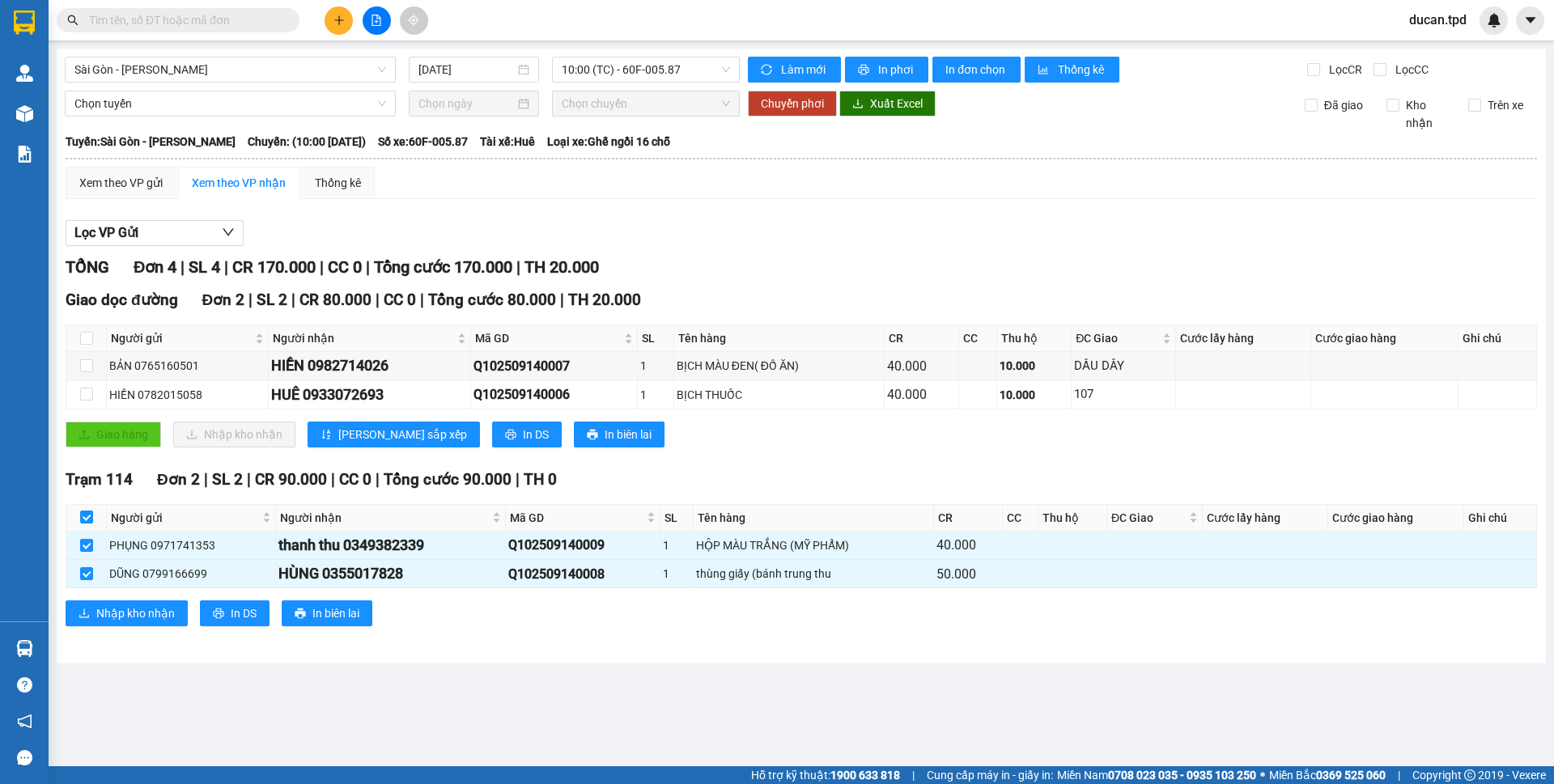
click at [191, 26] on input "text" at bounding box center [184, 20] width 191 height 18
paste input "0349382339"
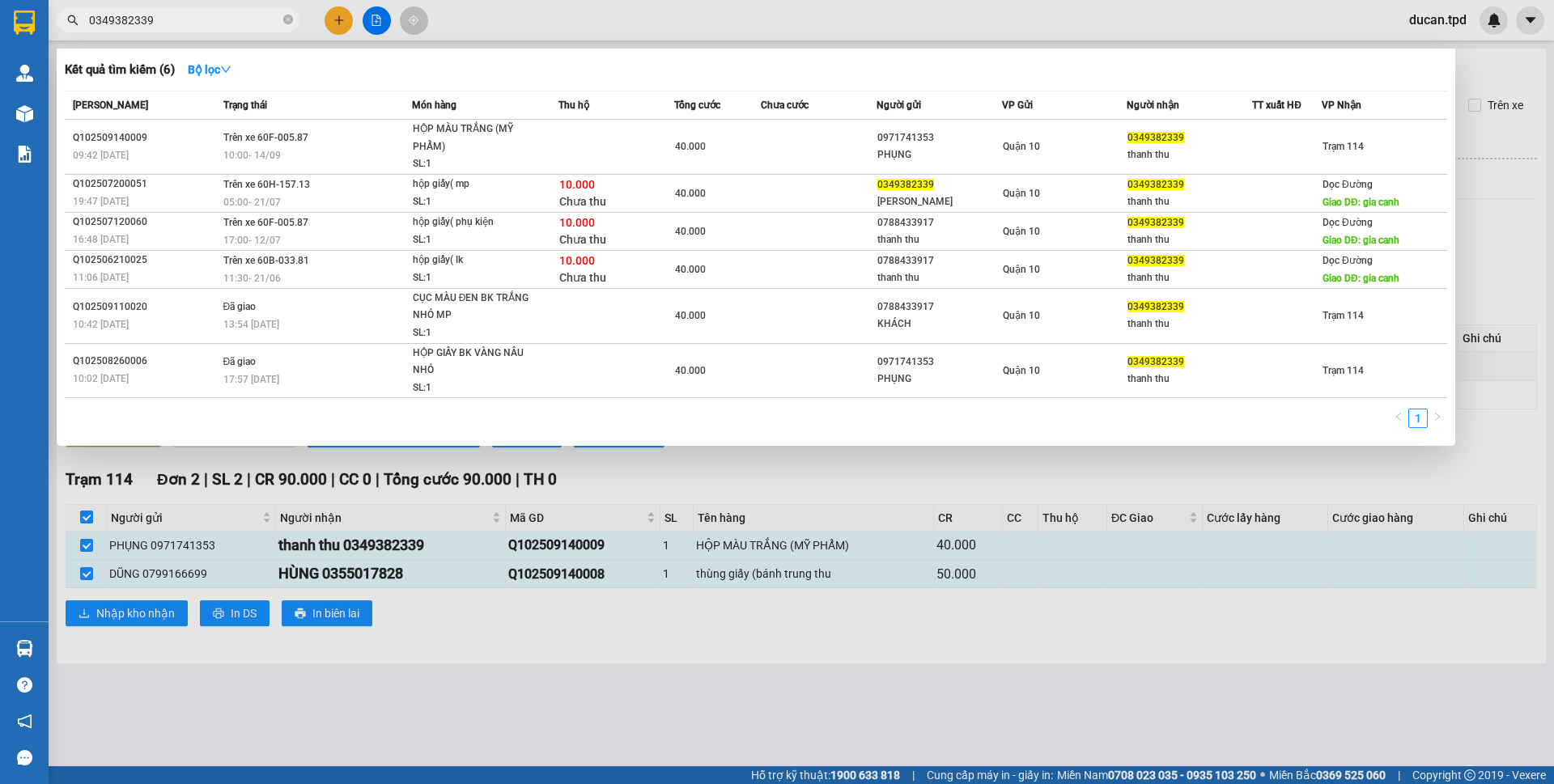
type input "0349382339"
click at [788, 487] on div at bounding box center [777, 392] width 1554 height 784
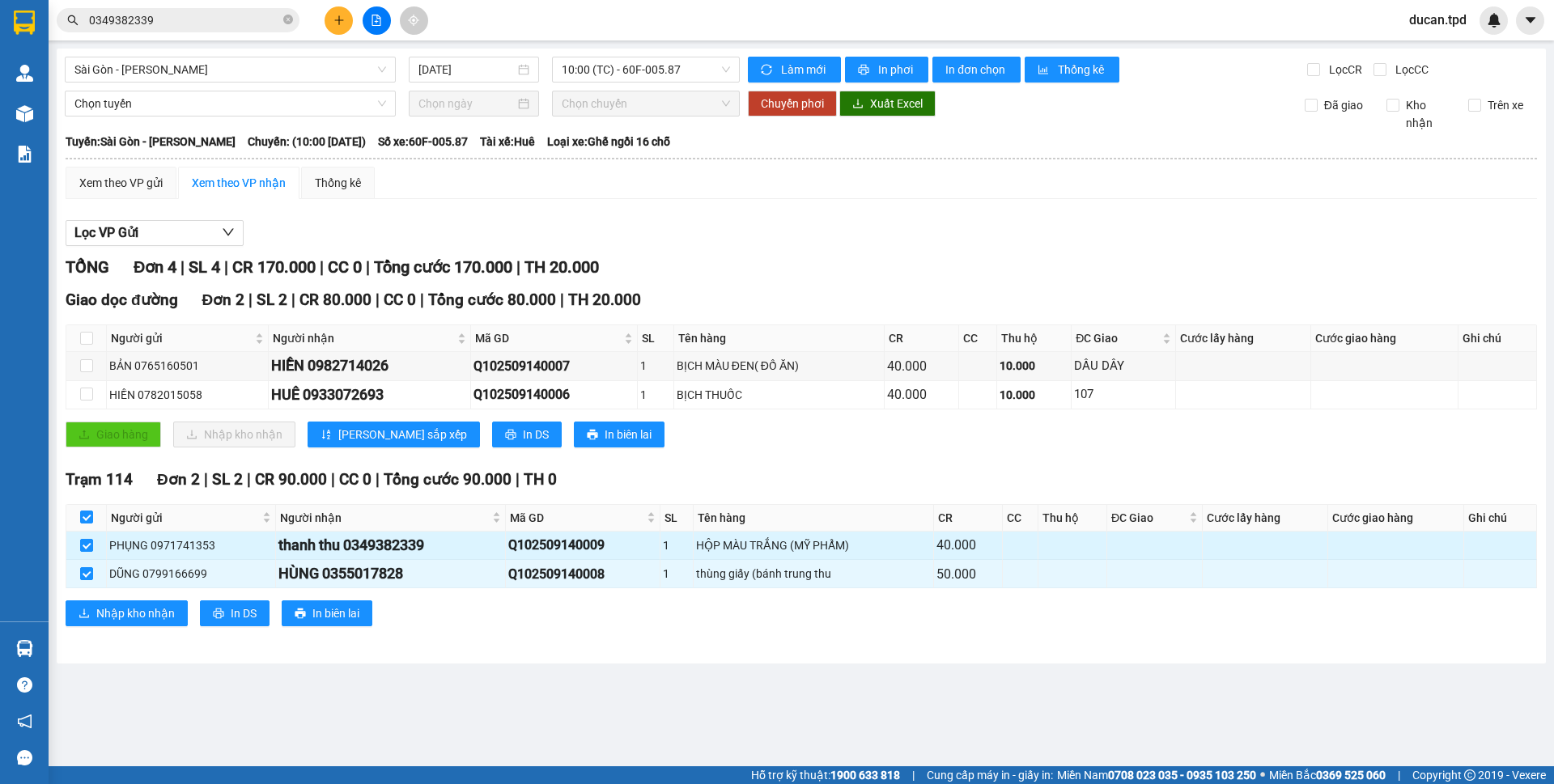
click at [393, 553] on div "thanh thu 0349382339" at bounding box center [390, 545] width 224 height 22
copy div "0349382339"
click at [189, 19] on input "0349382339" at bounding box center [184, 20] width 191 height 18
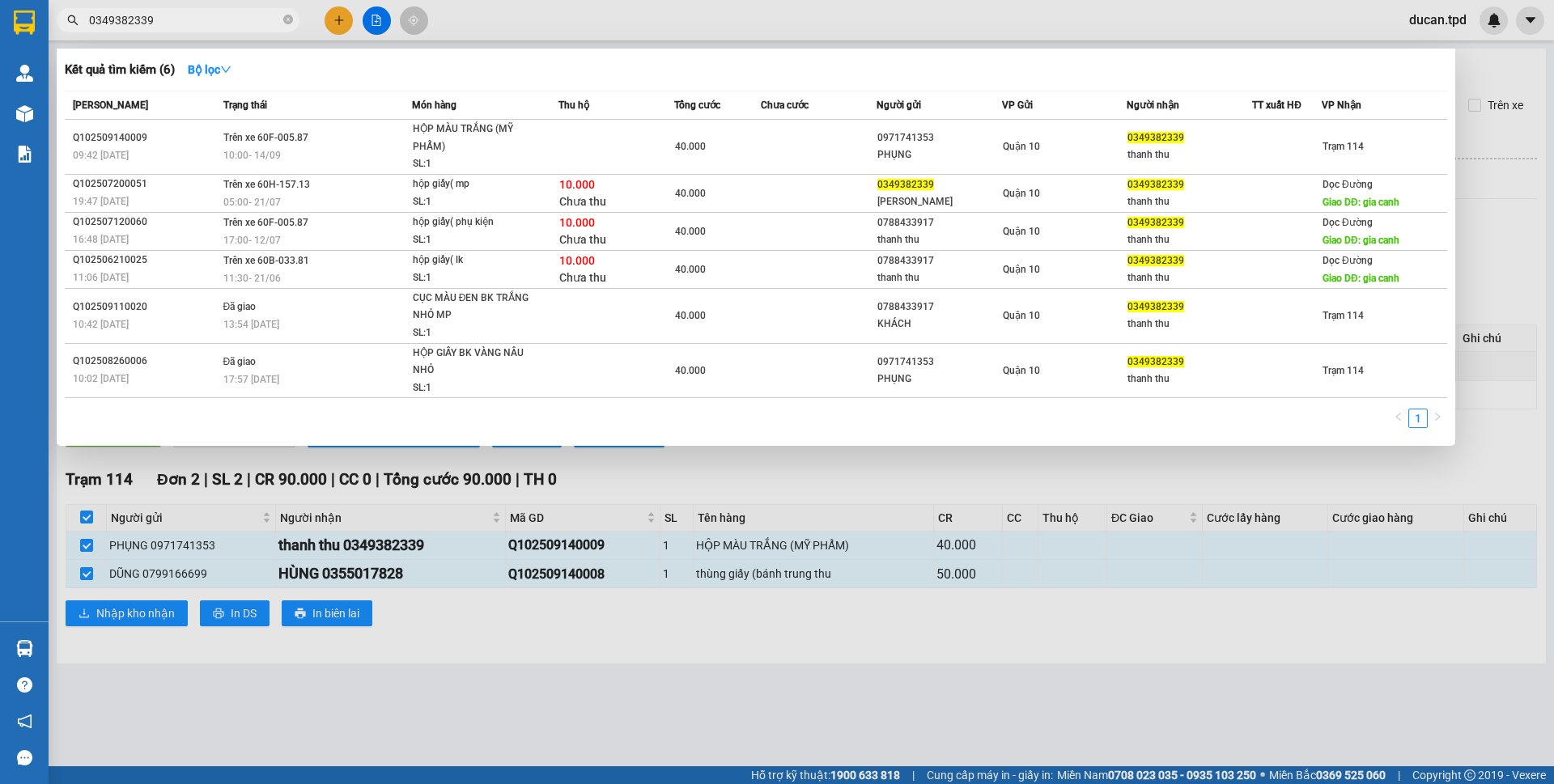
click at [189, 19] on input "0349382339" at bounding box center [184, 20] width 191 height 18
paste input "text"
click at [287, 24] on icon "close-circle" at bounding box center [287, 20] width 9 height 9
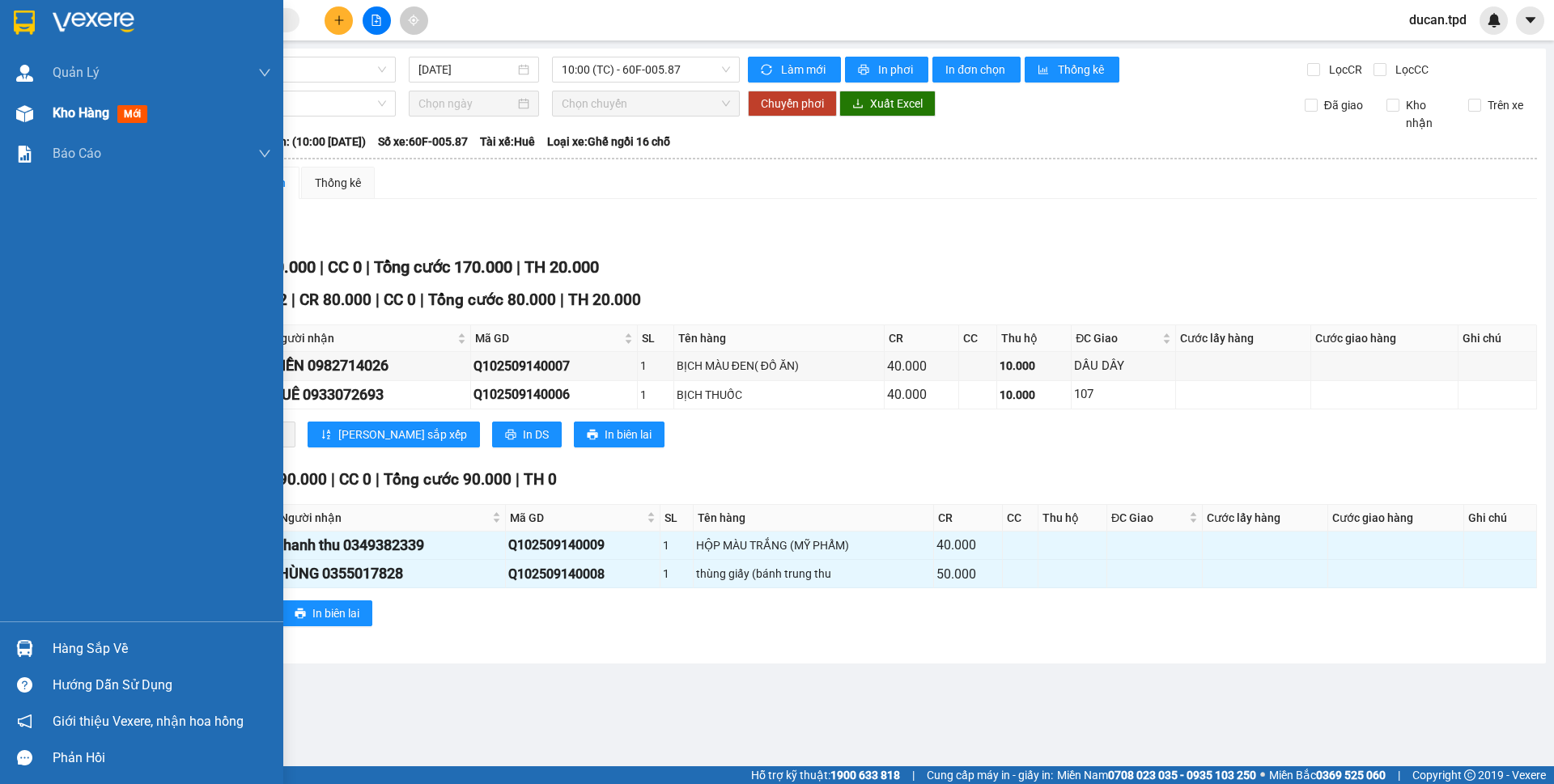
click at [25, 118] on img at bounding box center [24, 114] width 17 height 17
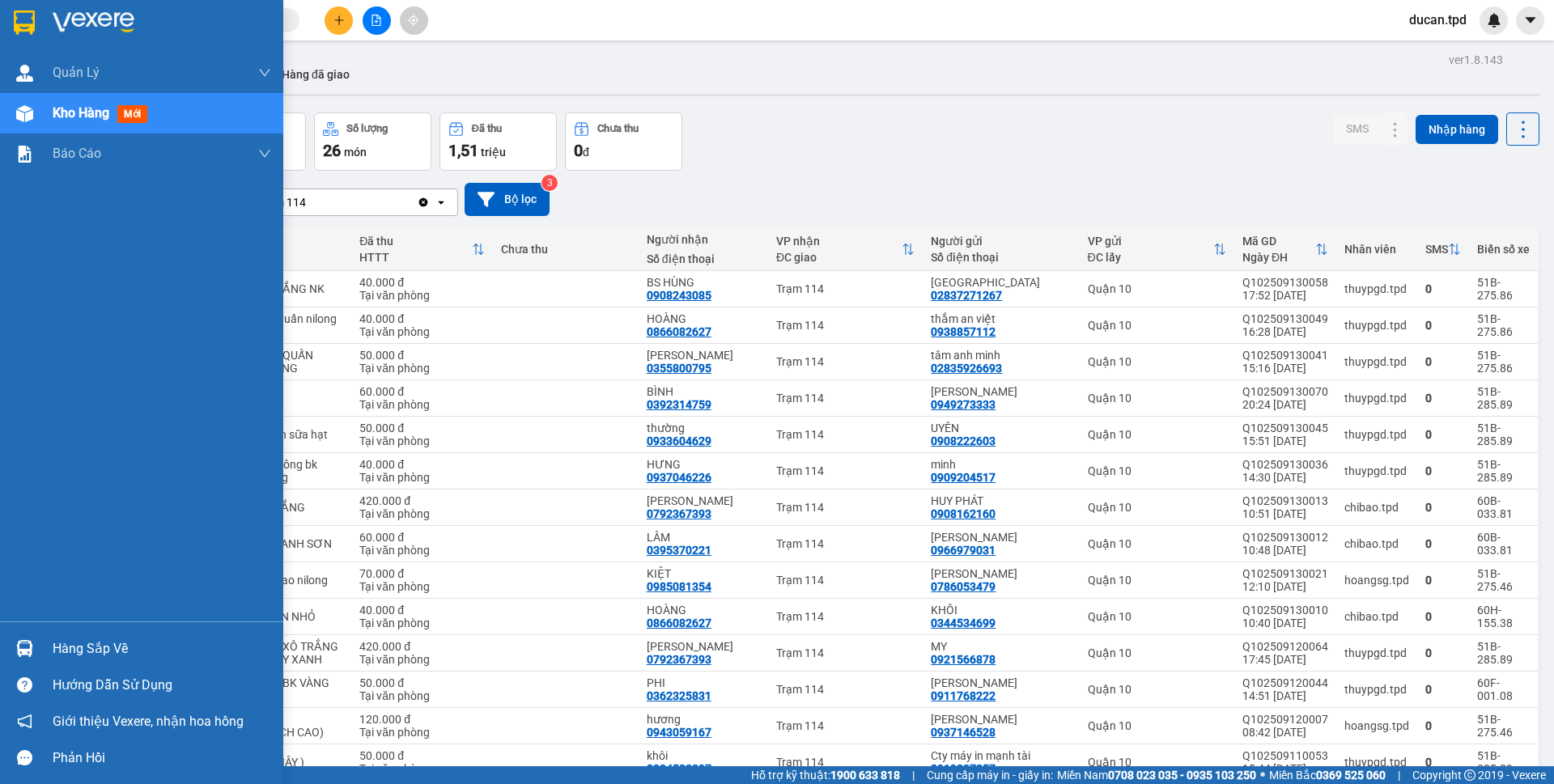
click at [45, 648] on div "Hàng sắp về" at bounding box center [141, 648] width 283 height 36
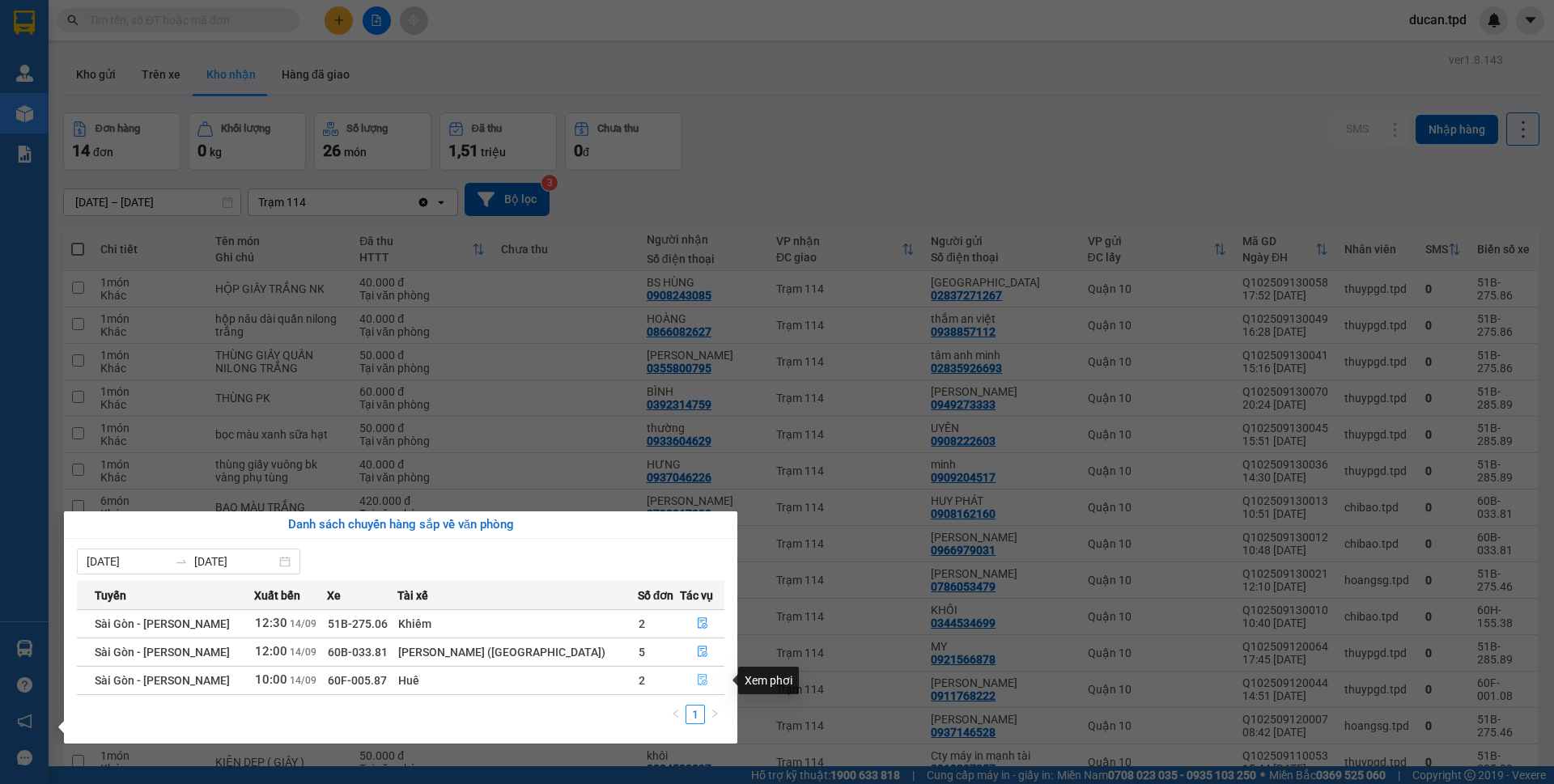
click at [691, 683] on button "button" at bounding box center [702, 680] width 43 height 26
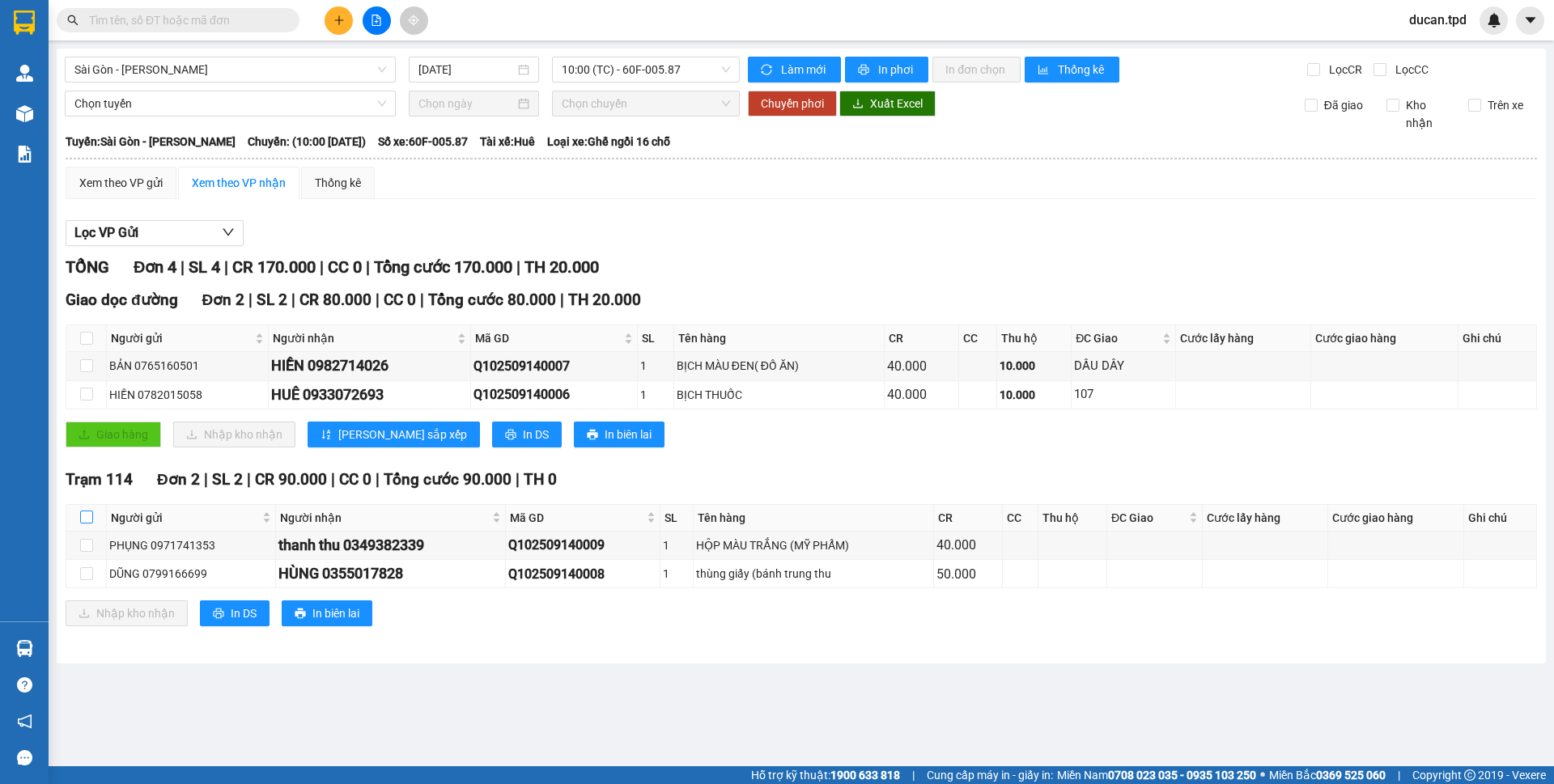
click at [87, 512] on input "checkbox" at bounding box center [87, 517] width 13 height 13
checkbox input "true"
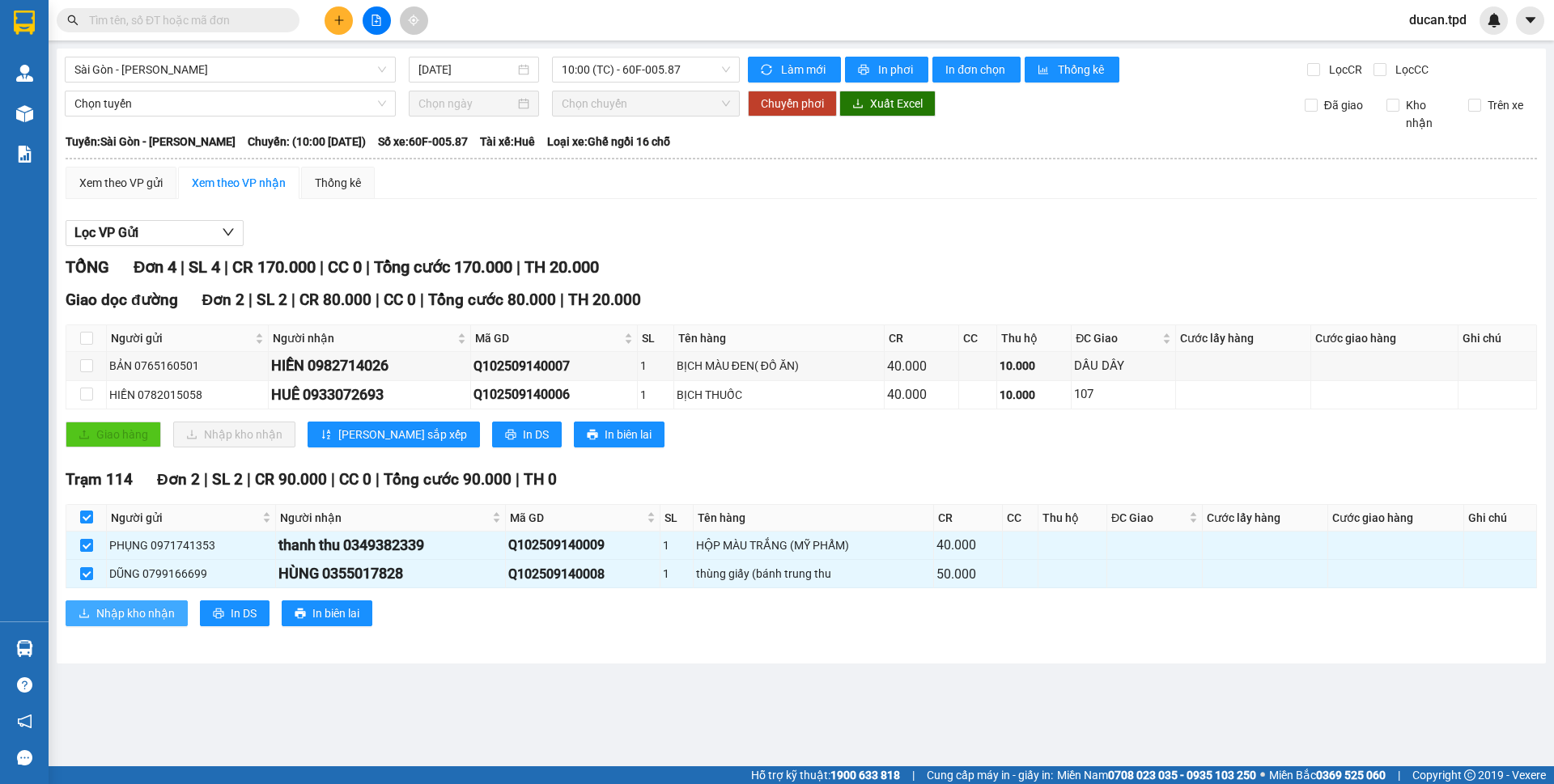
click at [133, 622] on span "Nhập kho nhận" at bounding box center [135, 613] width 78 height 18
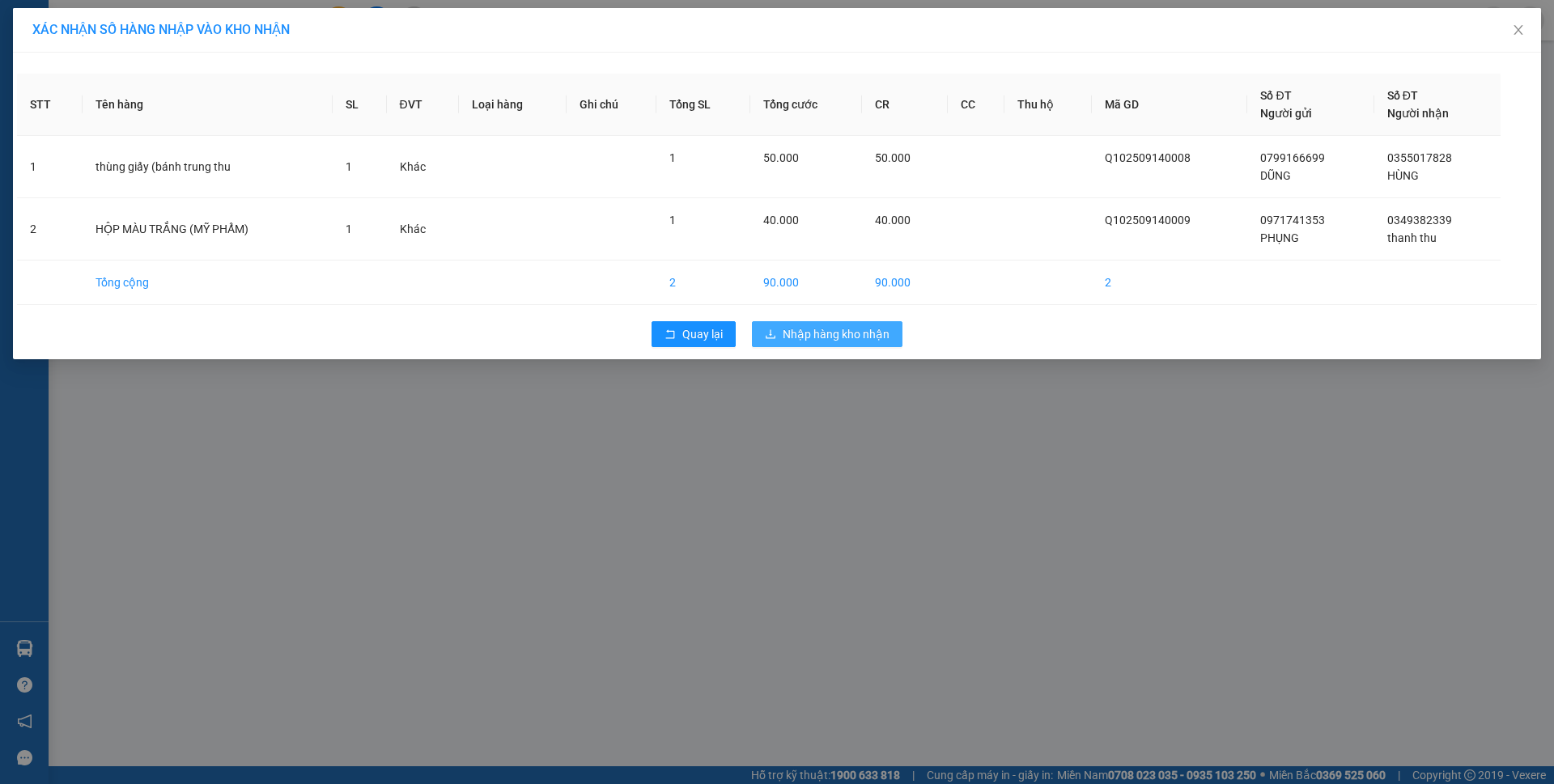
click at [856, 340] on span "Nhập hàng kho nhận" at bounding box center [835, 334] width 106 height 18
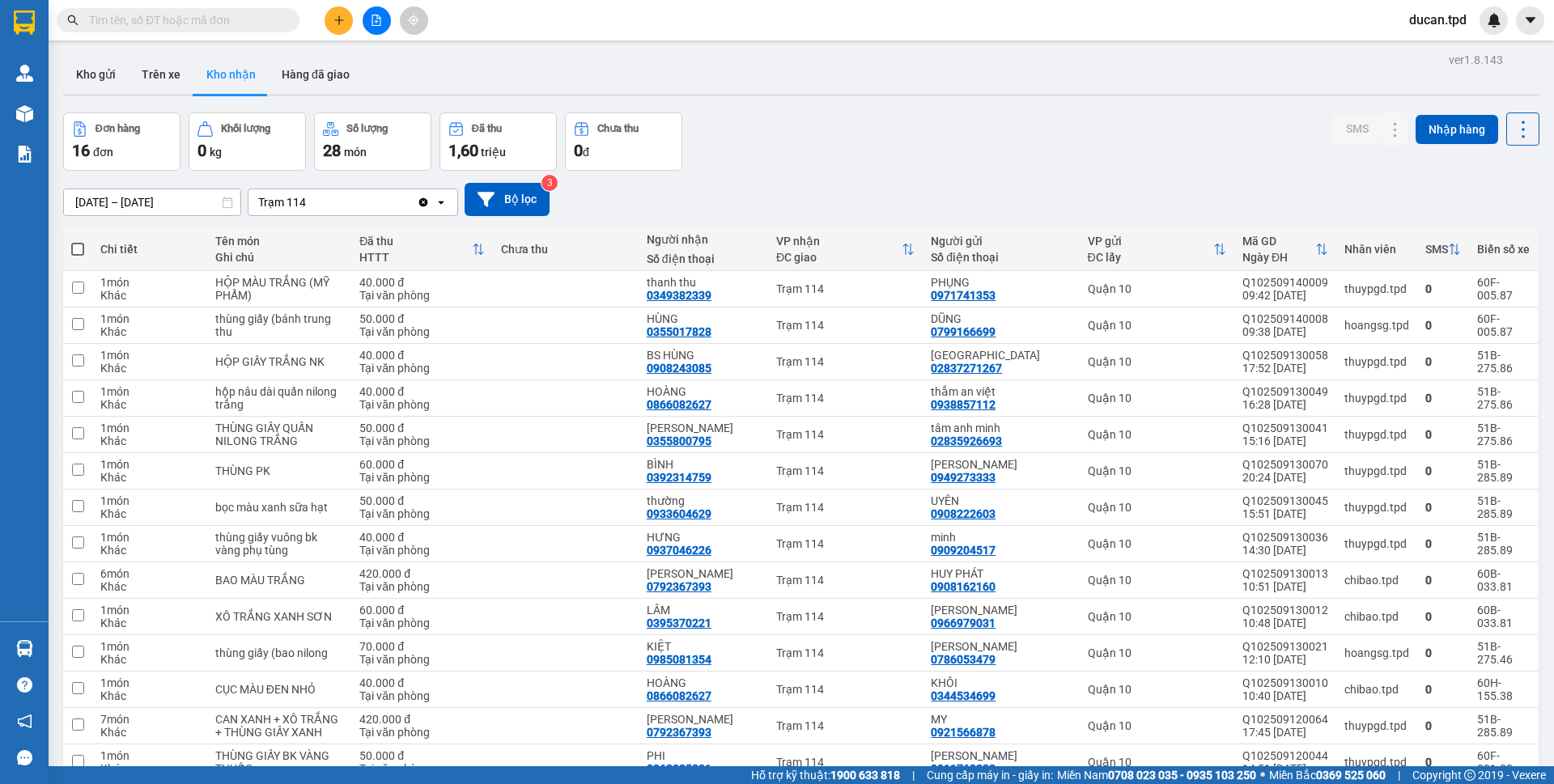
click at [237, 25] on input "text" at bounding box center [184, 20] width 191 height 18
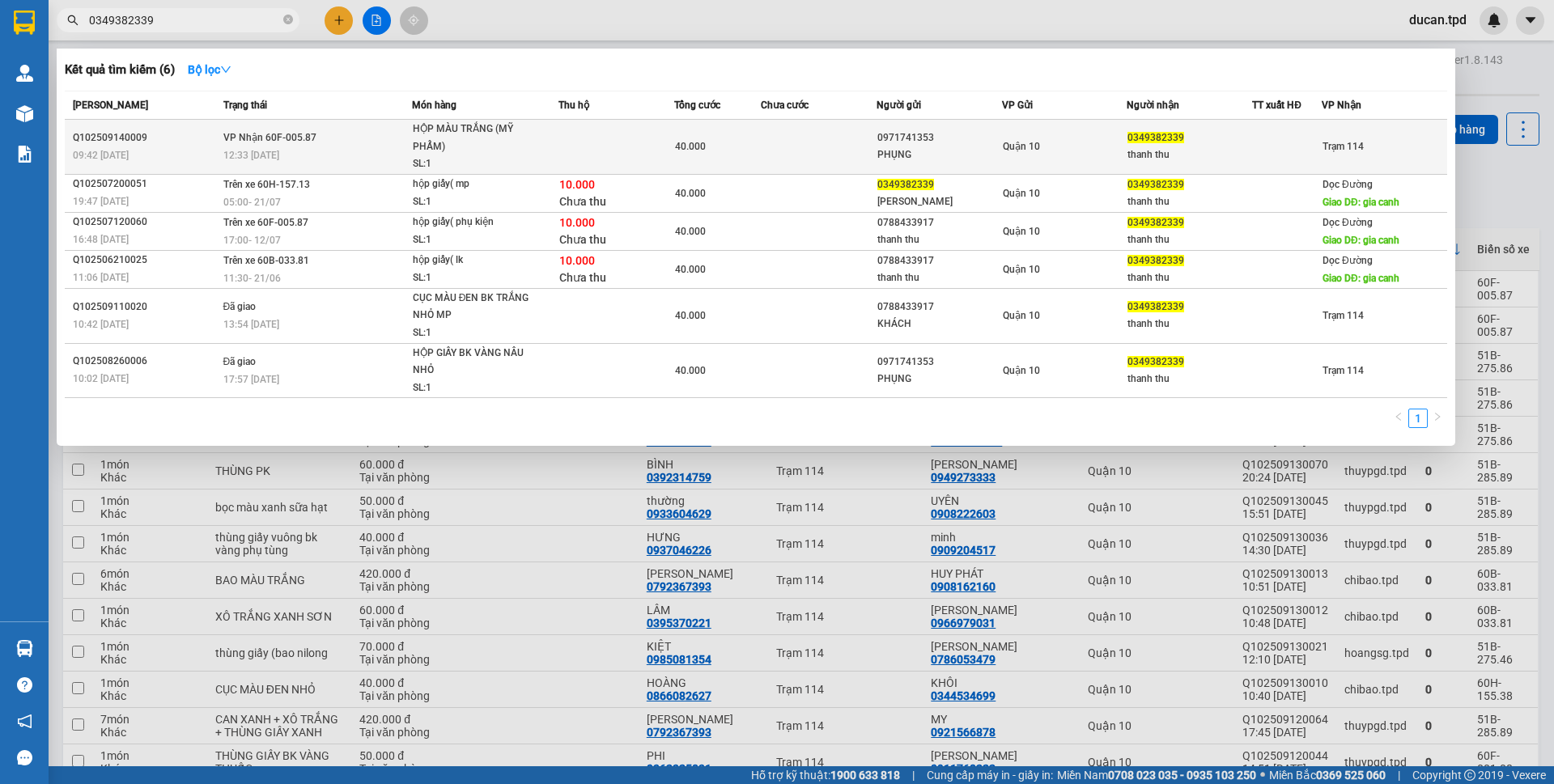
type input "0349382339"
click at [645, 148] on td at bounding box center [616, 147] width 116 height 55
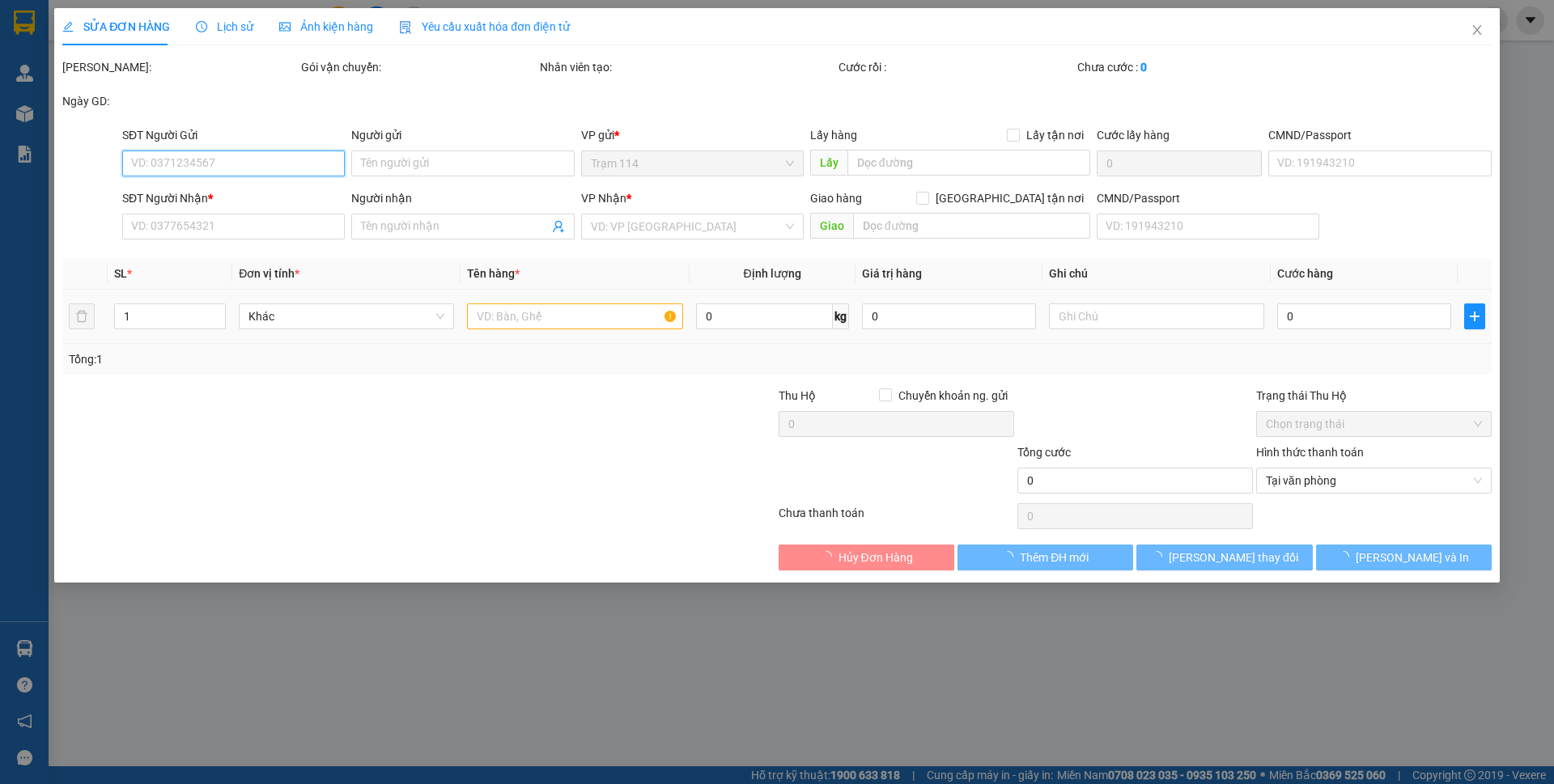
type input "0971741353"
type input "PHỤNG"
type input "0349382339"
type input "thanh thu"
type input "40.000"
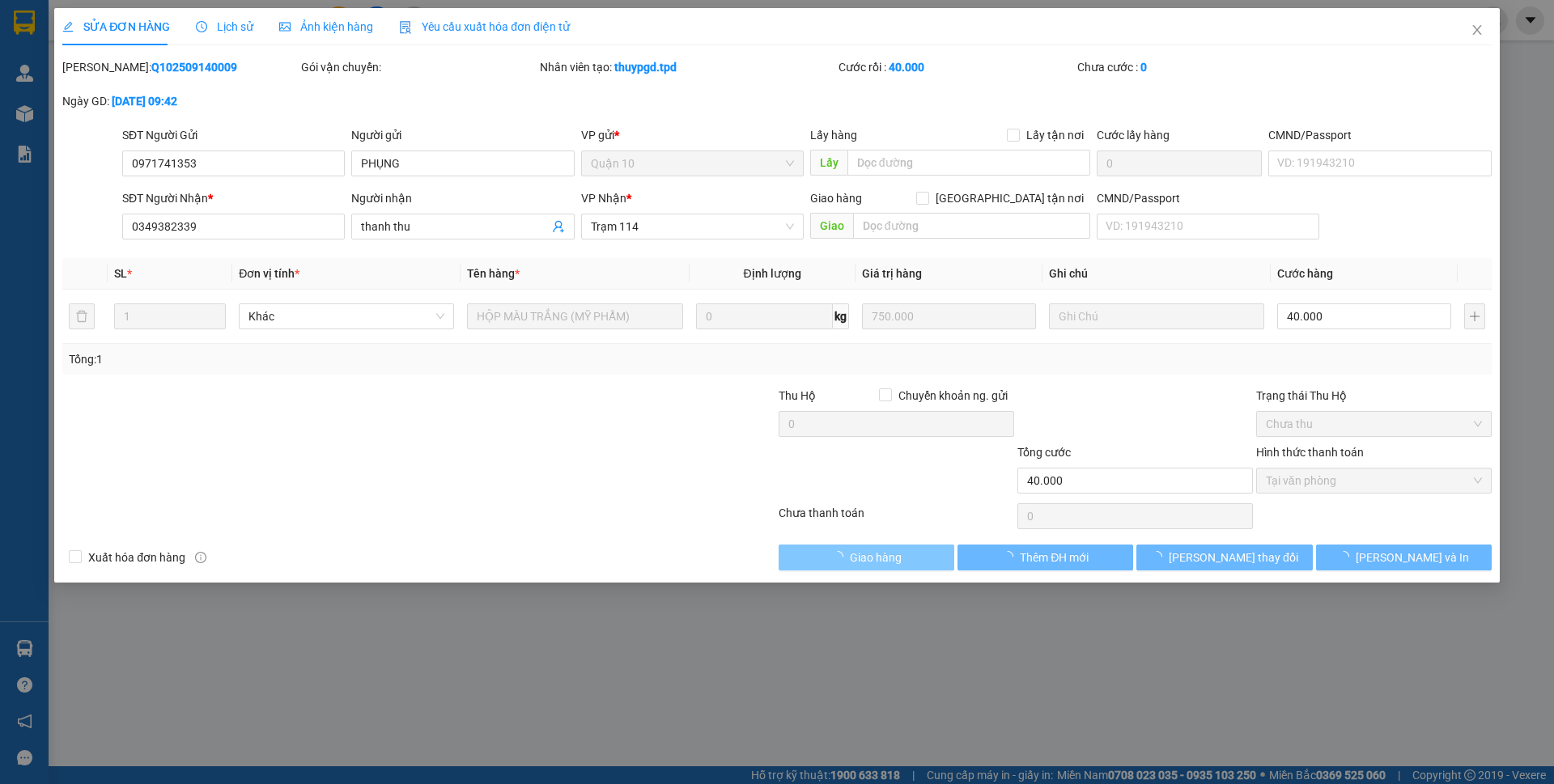
click at [892, 564] on span "Giao hàng" at bounding box center [875, 557] width 51 height 18
click at [892, 564] on div "SỬA ĐƠN HÀNG Lịch sử Ảnh kiện hàng Yêu cầu xuất hóa đơn điện tử Total Paid Fee …" at bounding box center [777, 392] width 1554 height 784
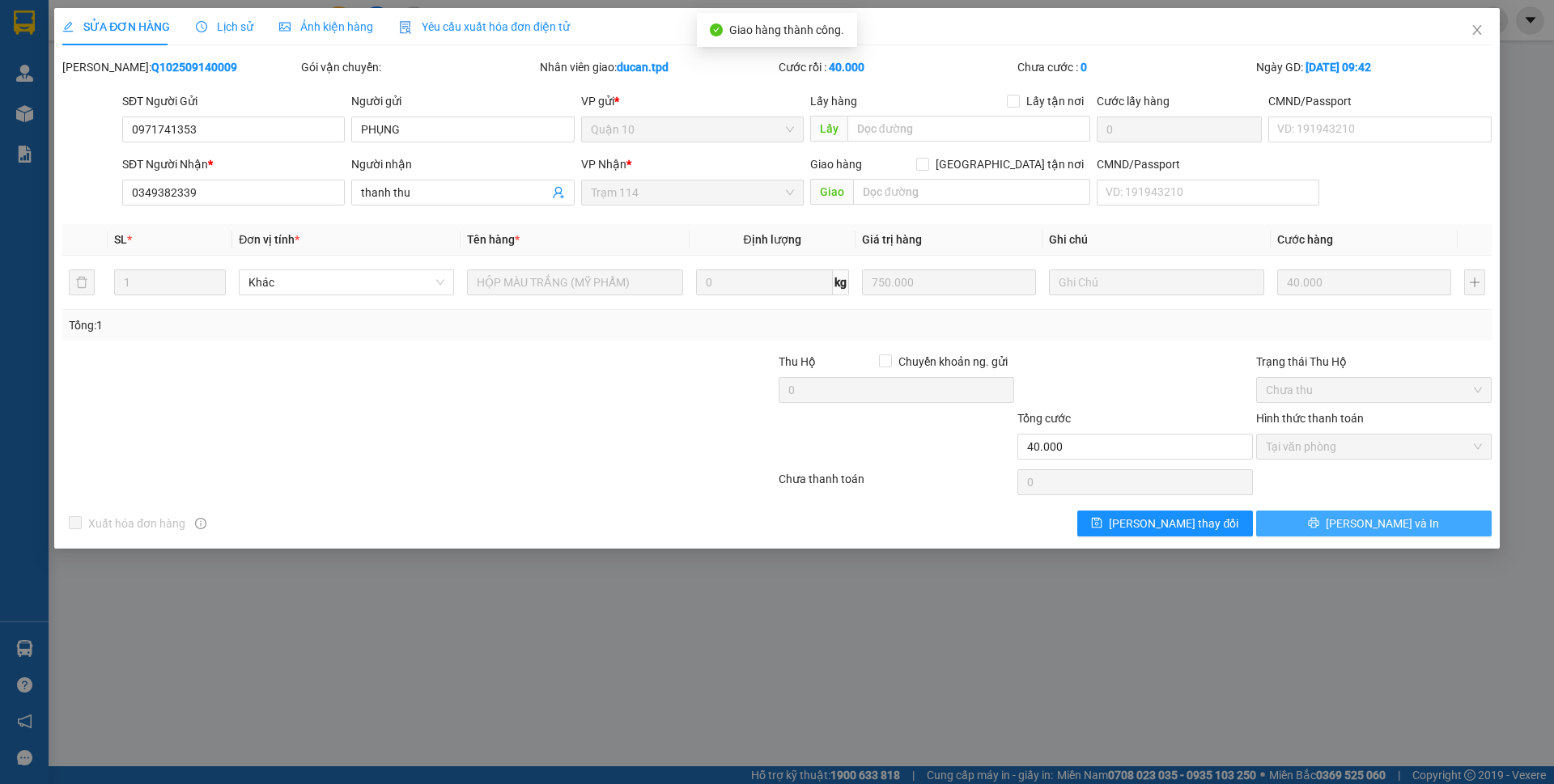
click at [1399, 525] on span "[PERSON_NAME] và In" at bounding box center [1381, 523] width 113 height 18
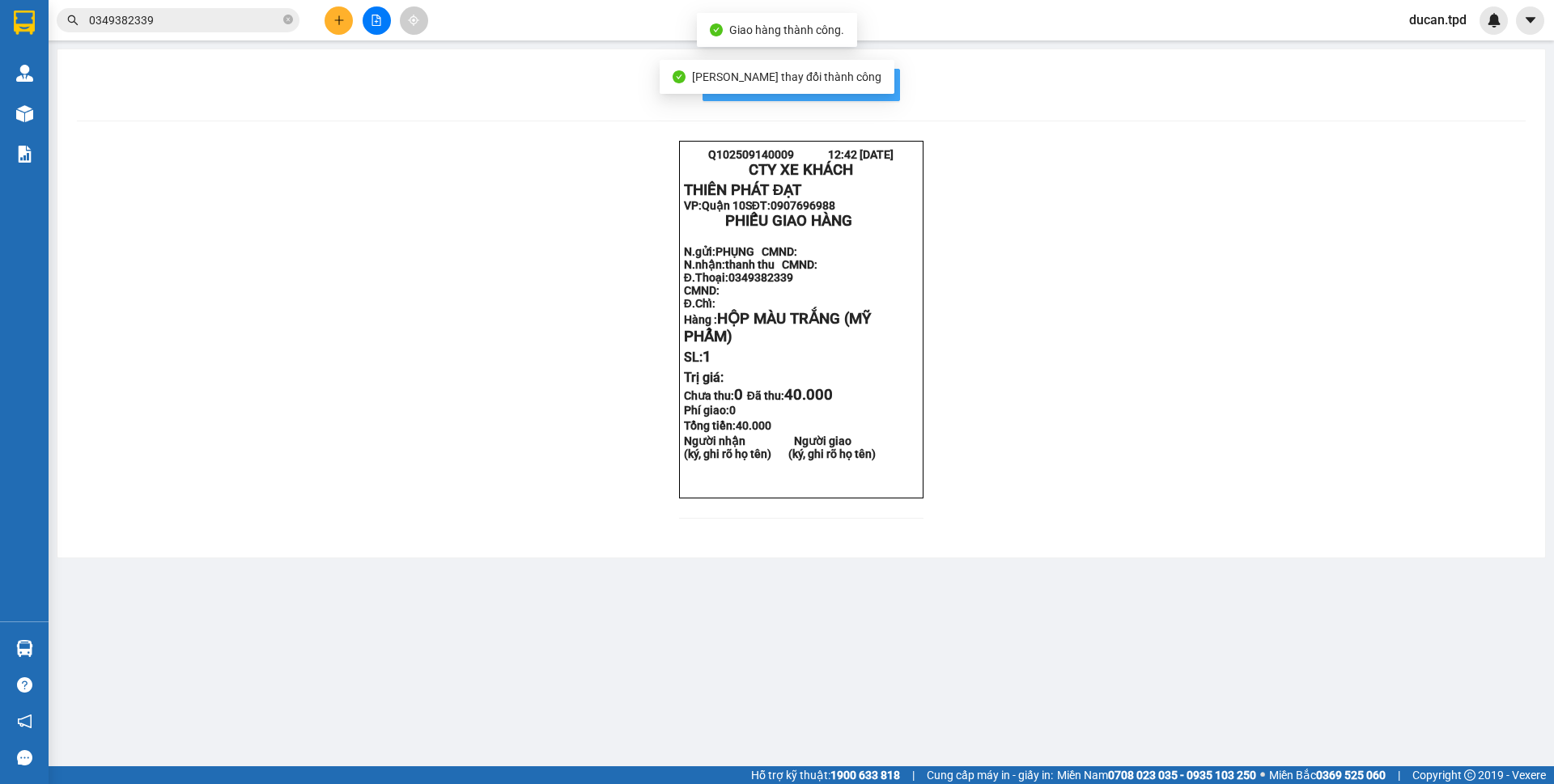
click at [871, 79] on span "In mẫu biên lai tự cấu hình" at bounding box center [810, 85] width 152 height 21
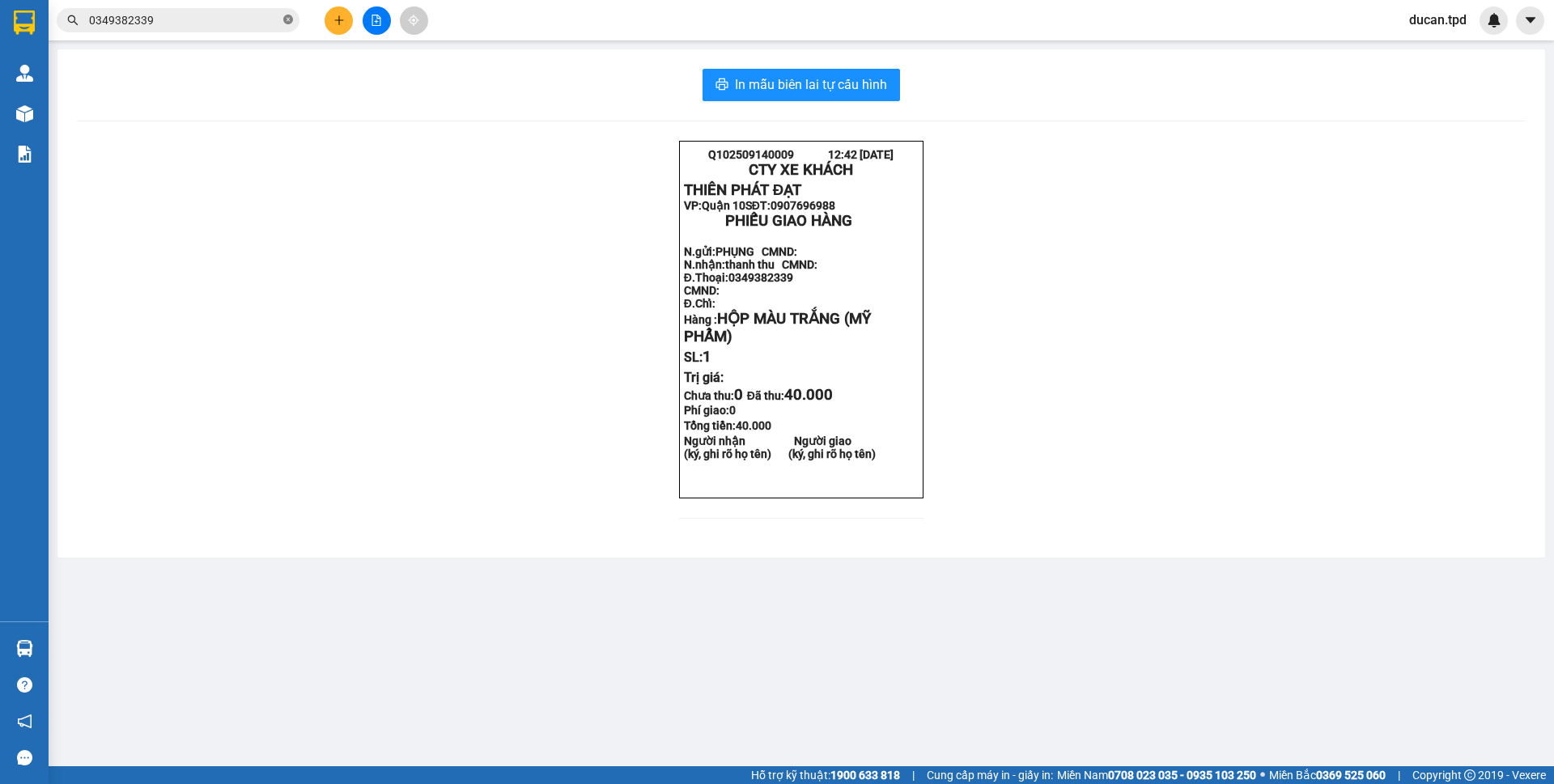
click at [288, 26] on span at bounding box center [287, 21] width 9 height 15
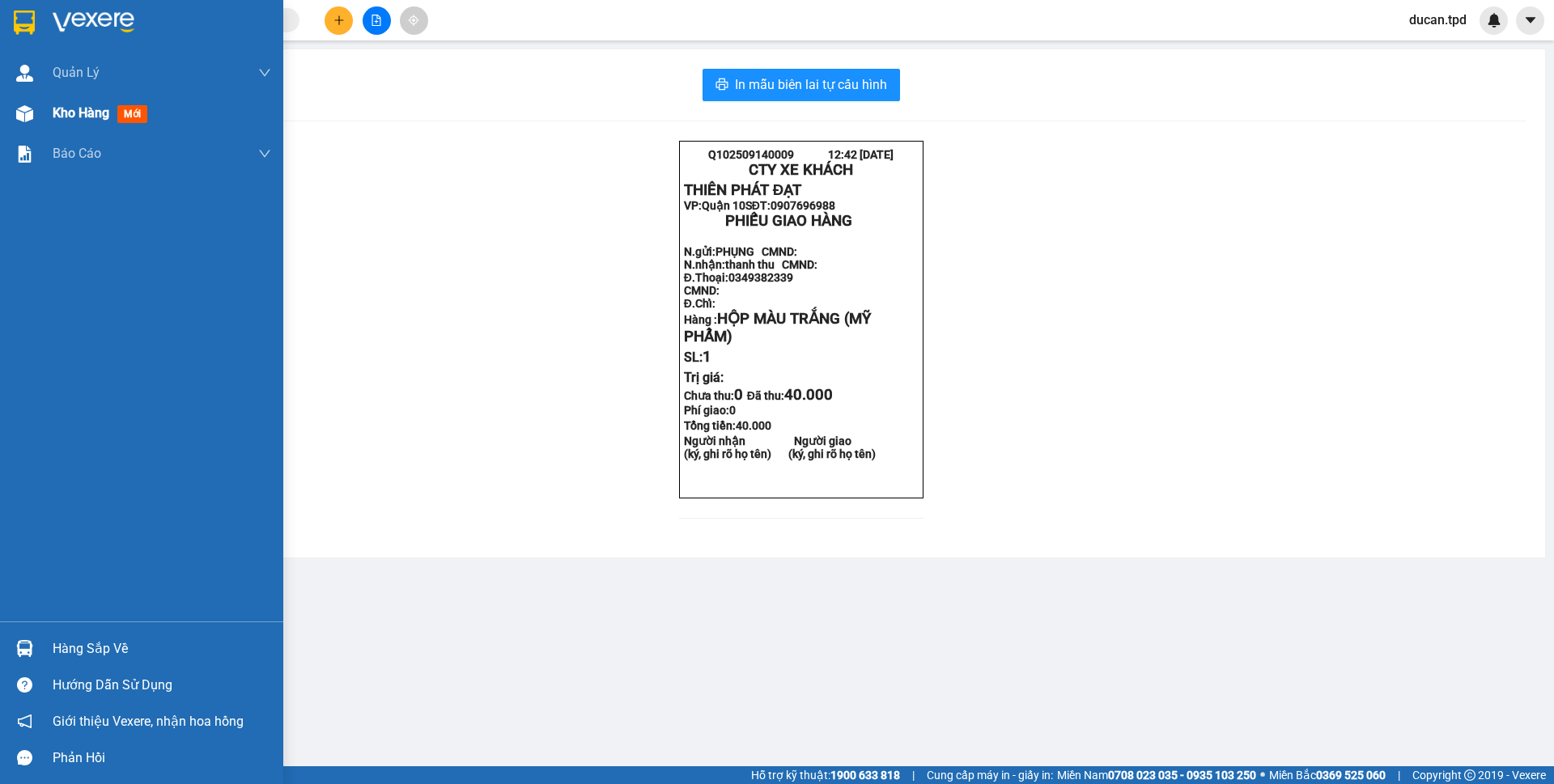
click at [51, 122] on div "Kho hàng mới" at bounding box center [141, 113] width 283 height 40
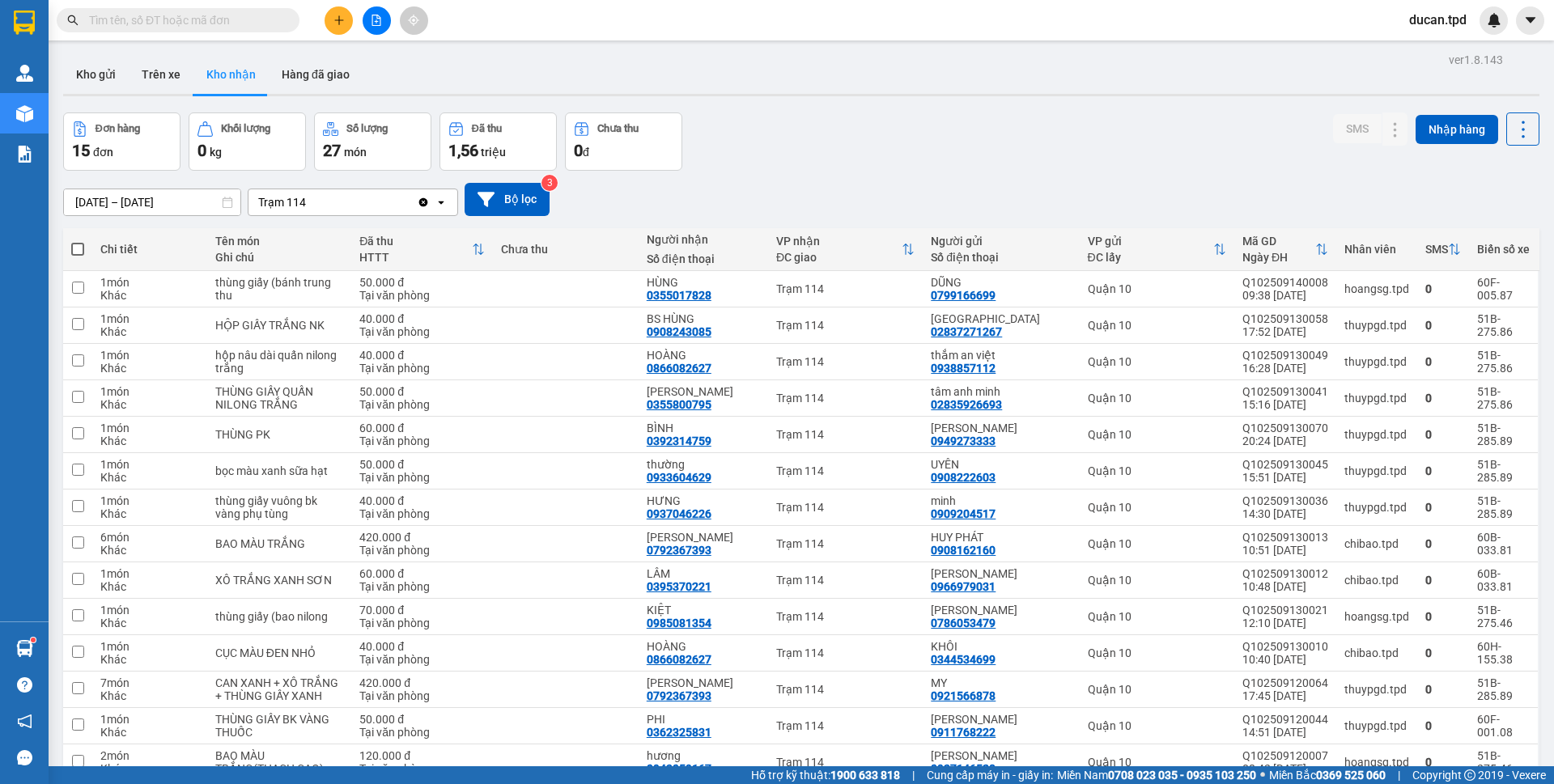
click at [194, 27] on input "text" at bounding box center [184, 20] width 191 height 18
paste input "0937009995"
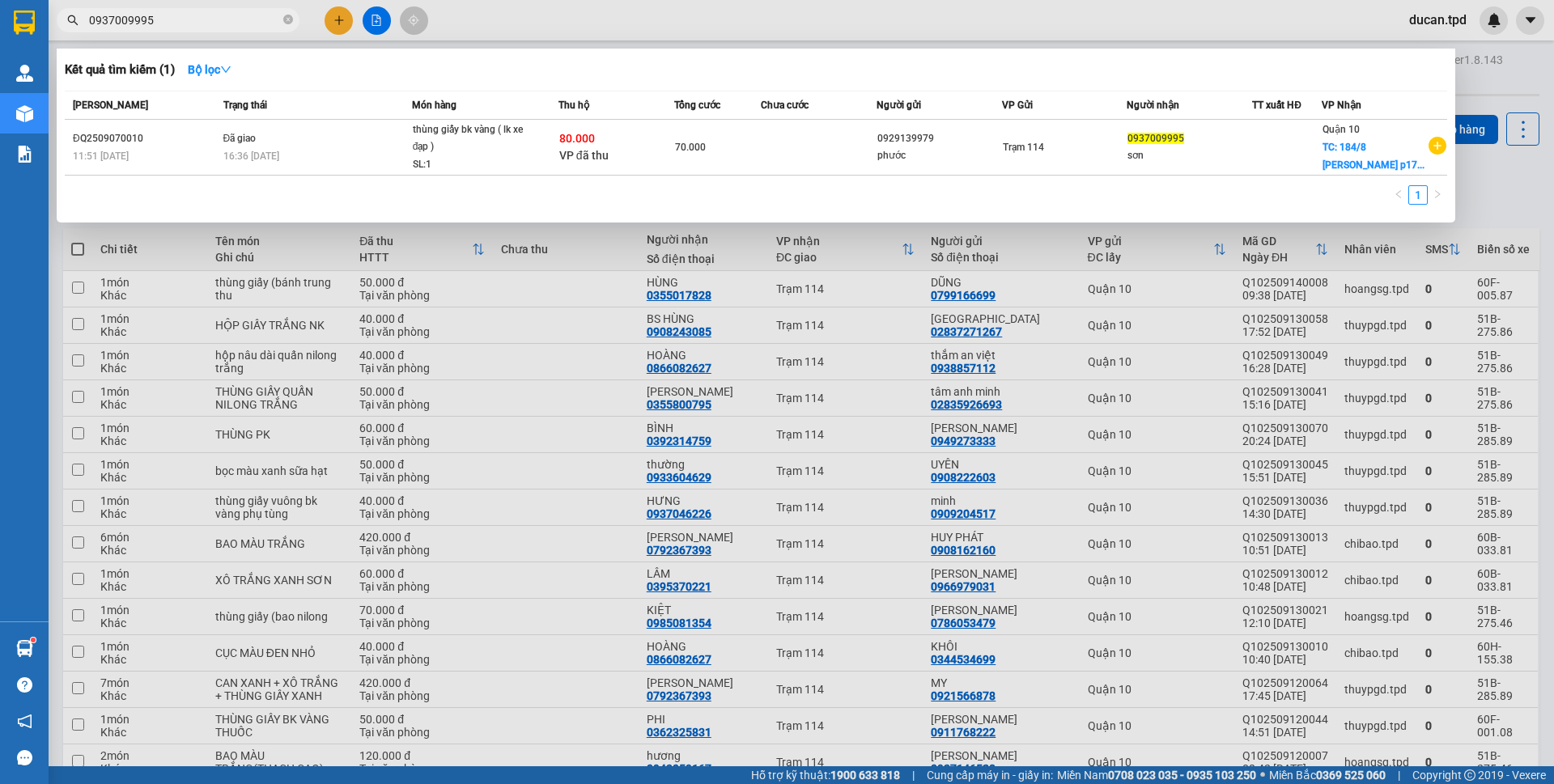
type input "0937009995"
click at [581, 252] on div at bounding box center [777, 392] width 1554 height 784
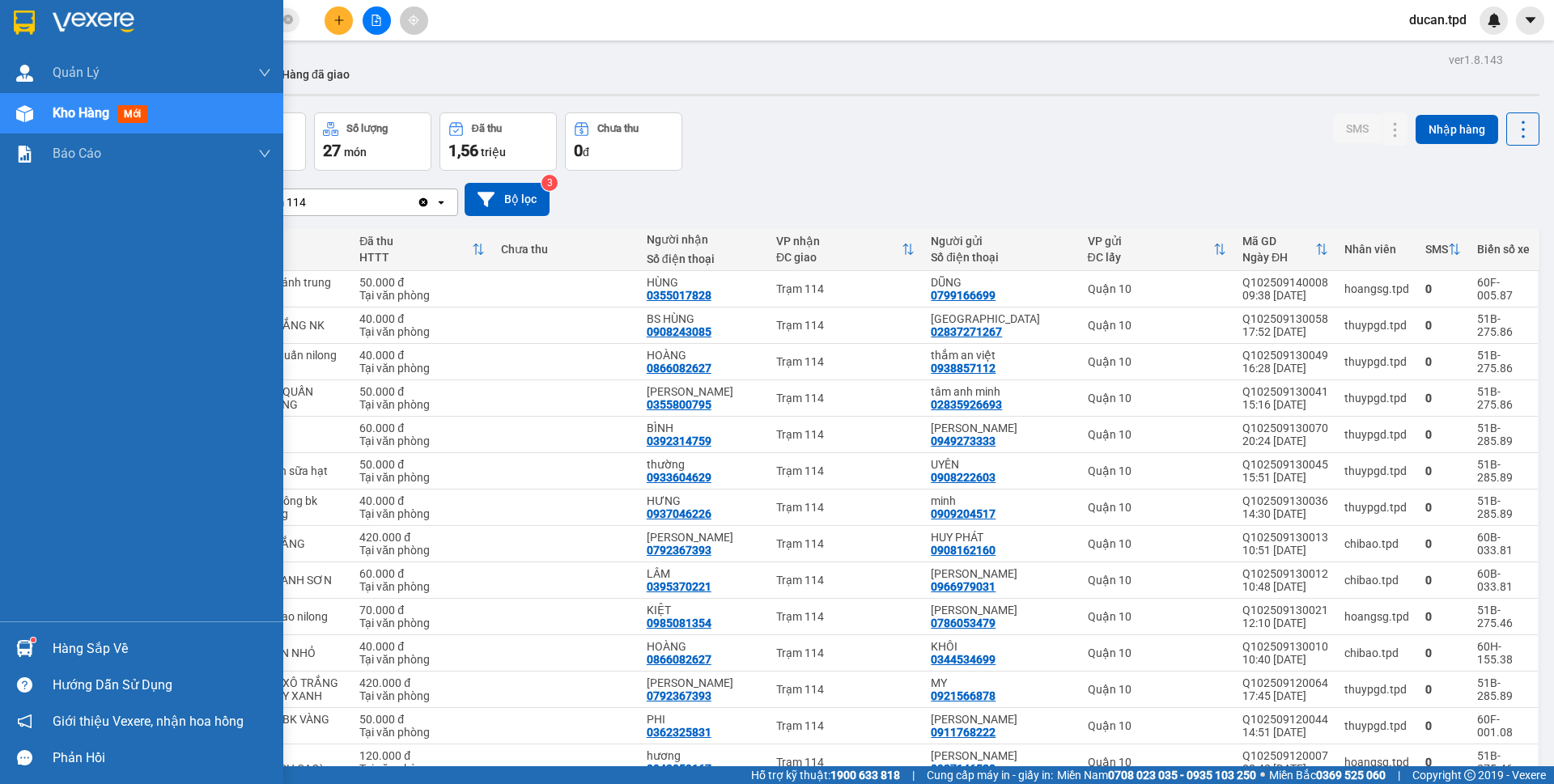
click at [49, 638] on div "Hàng sắp về" at bounding box center [141, 648] width 283 height 36
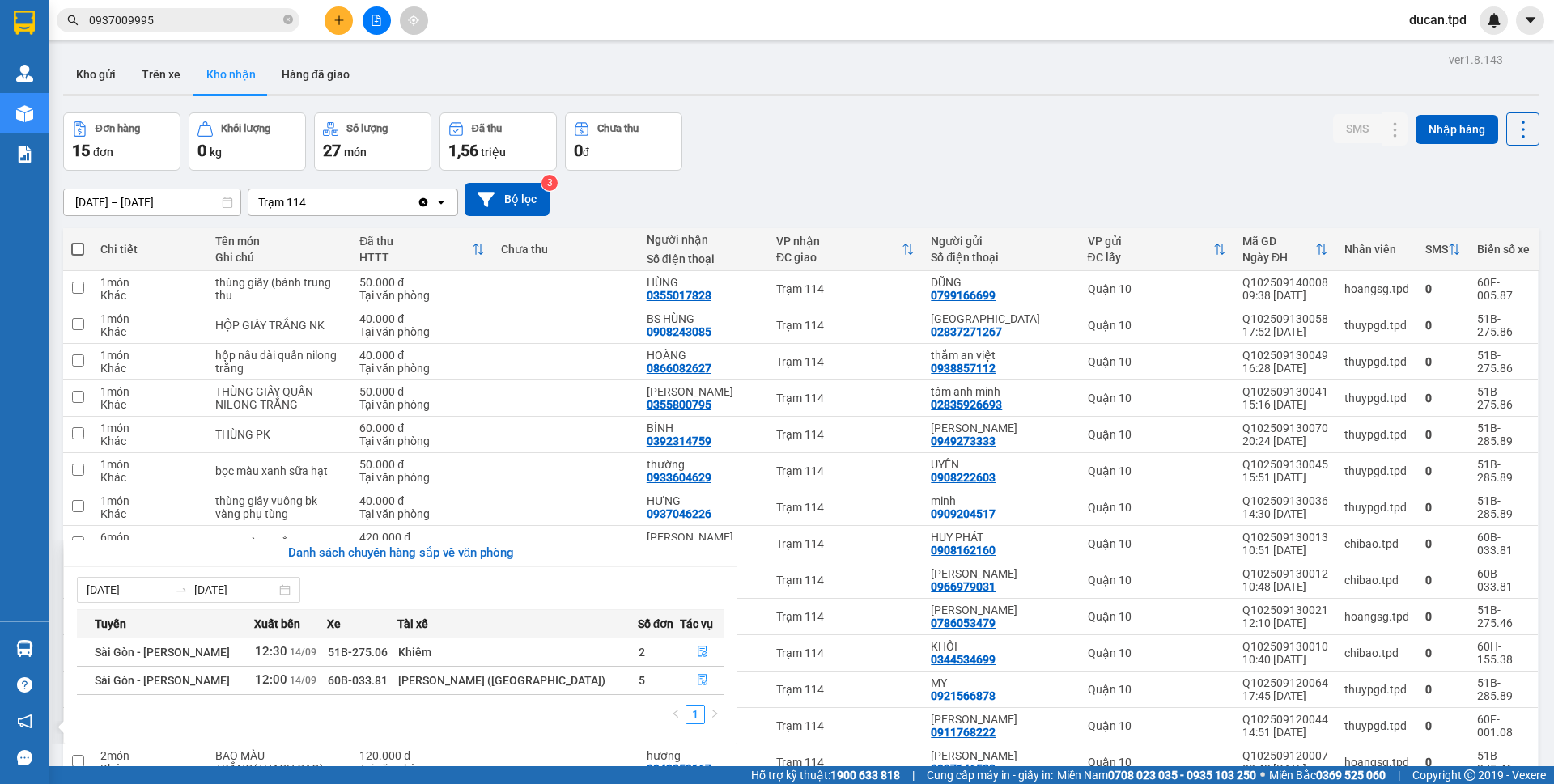
click at [768, 215] on section "Kết quả tìm kiếm ( 1 ) Bộ lọc Mã ĐH Trạng thái Món hàng Thu hộ Tổng cước Chưa c…" at bounding box center [777, 392] width 1554 height 784
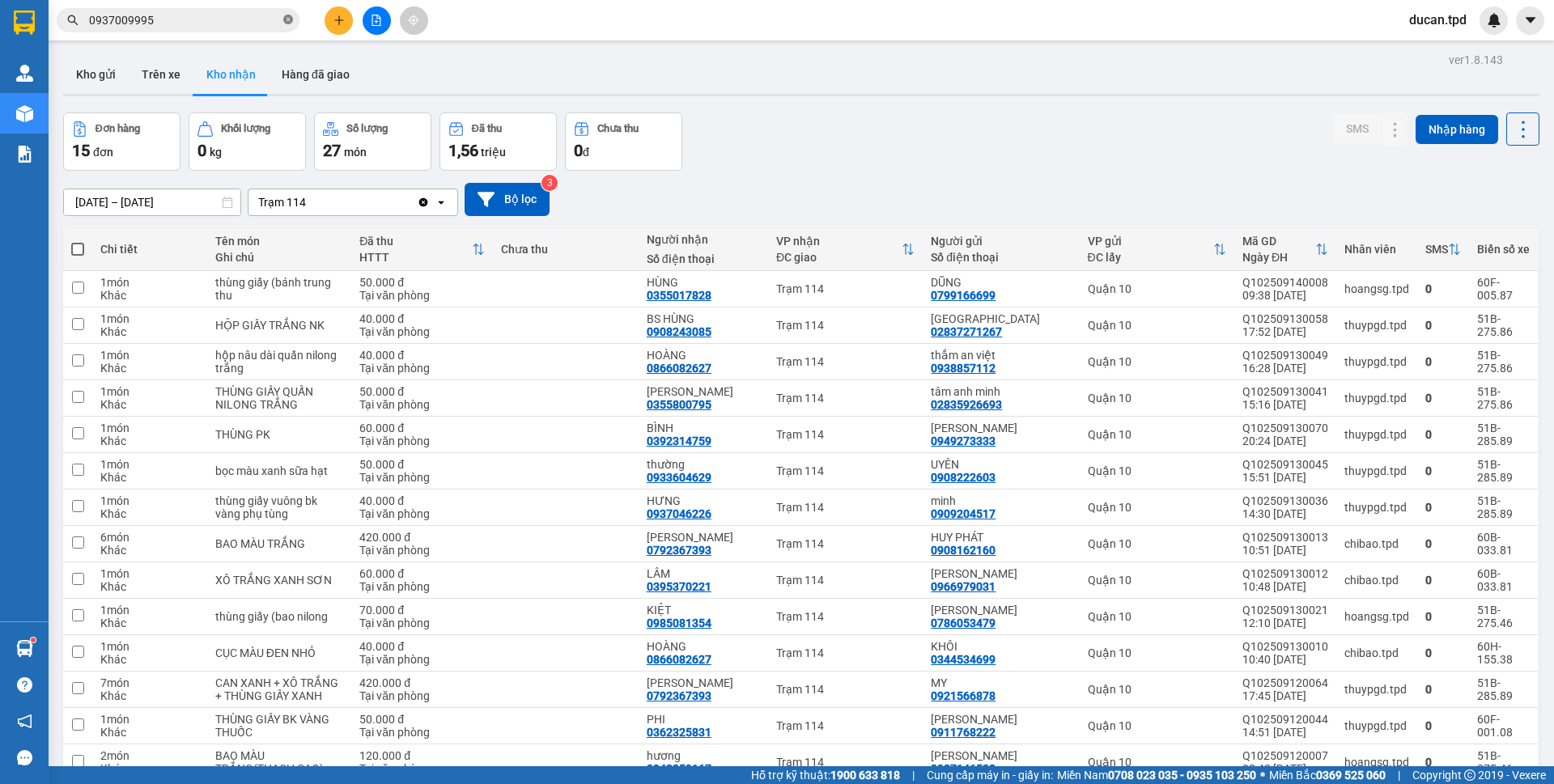
click at [289, 19] on icon "close-circle" at bounding box center [287, 20] width 9 height 9
click at [267, 21] on input "text" at bounding box center [184, 20] width 191 height 18
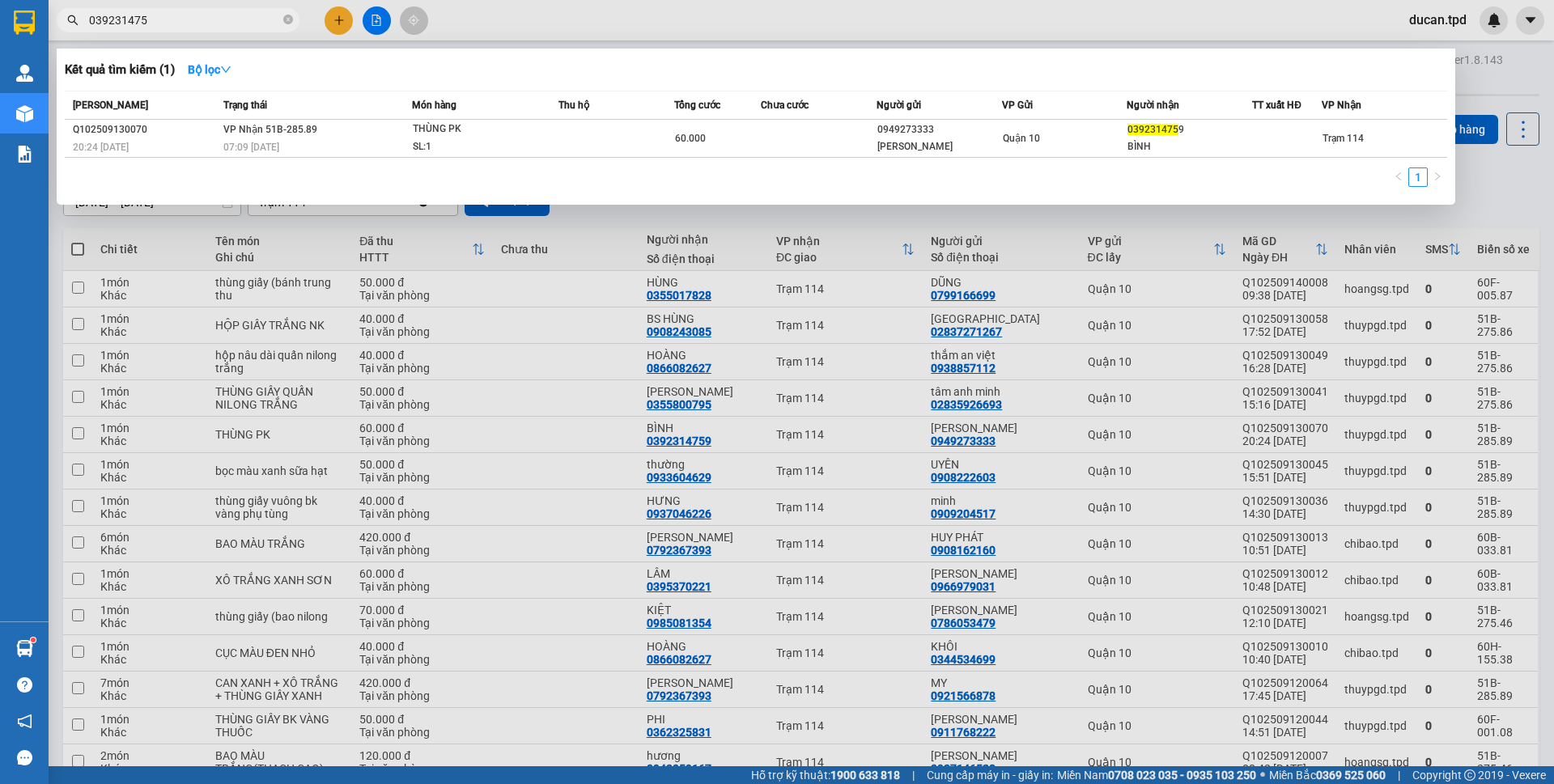
type input "0392314759"
click at [285, 18] on icon "close-circle" at bounding box center [287, 20] width 9 height 9
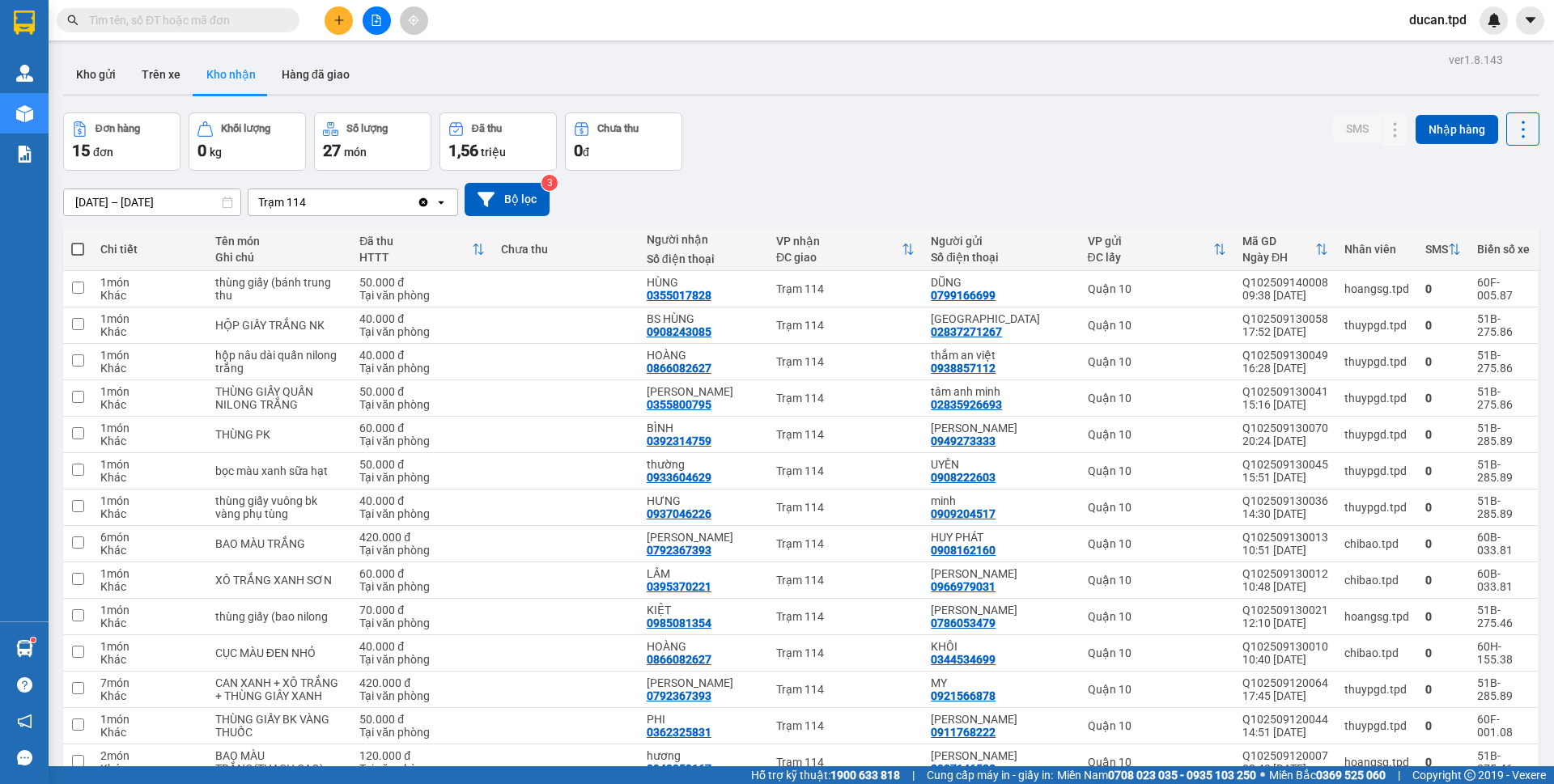
click at [236, 15] on input "text" at bounding box center [184, 20] width 191 height 18
paste input "0352375661"
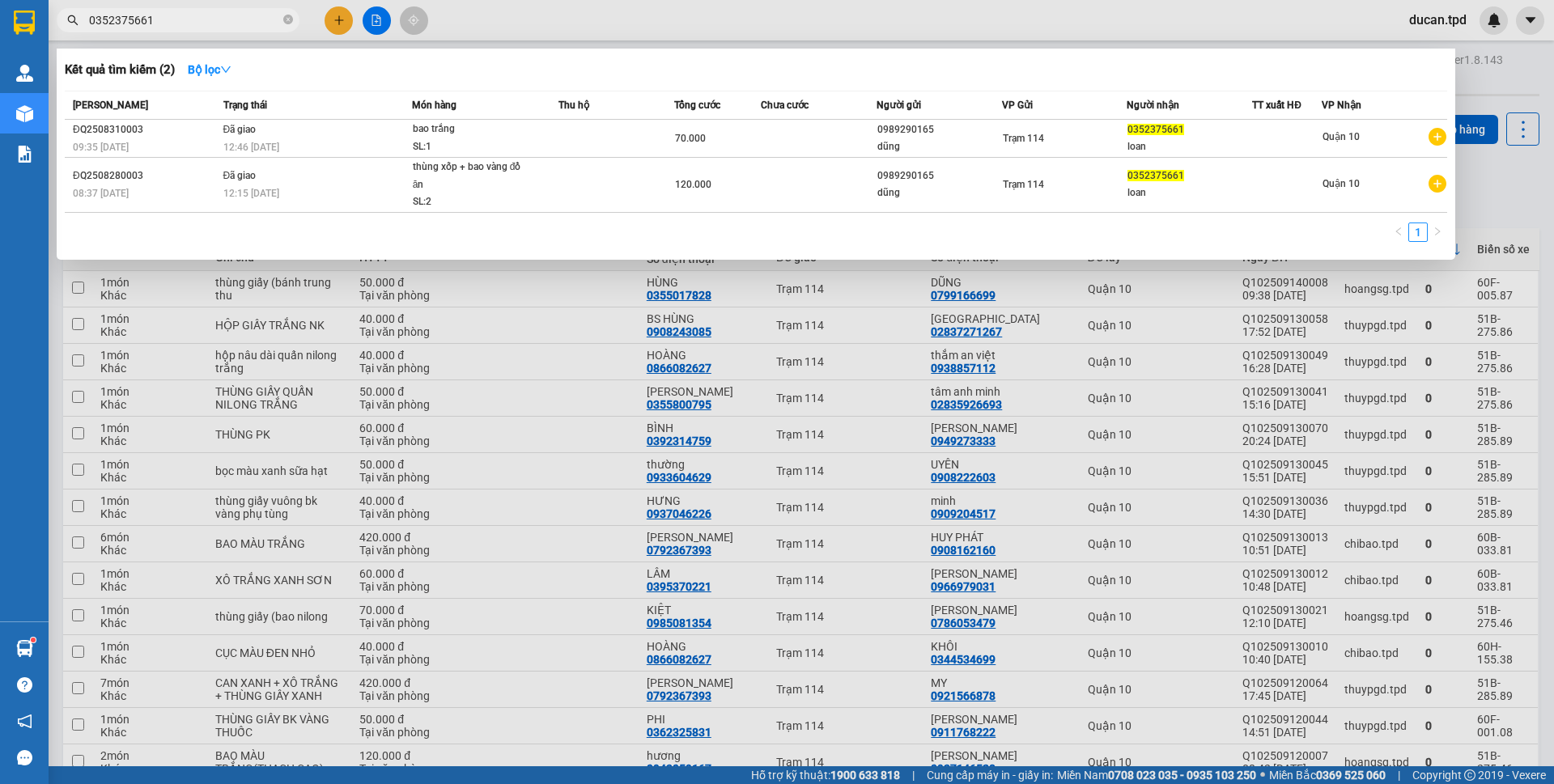
type input "0352375661"
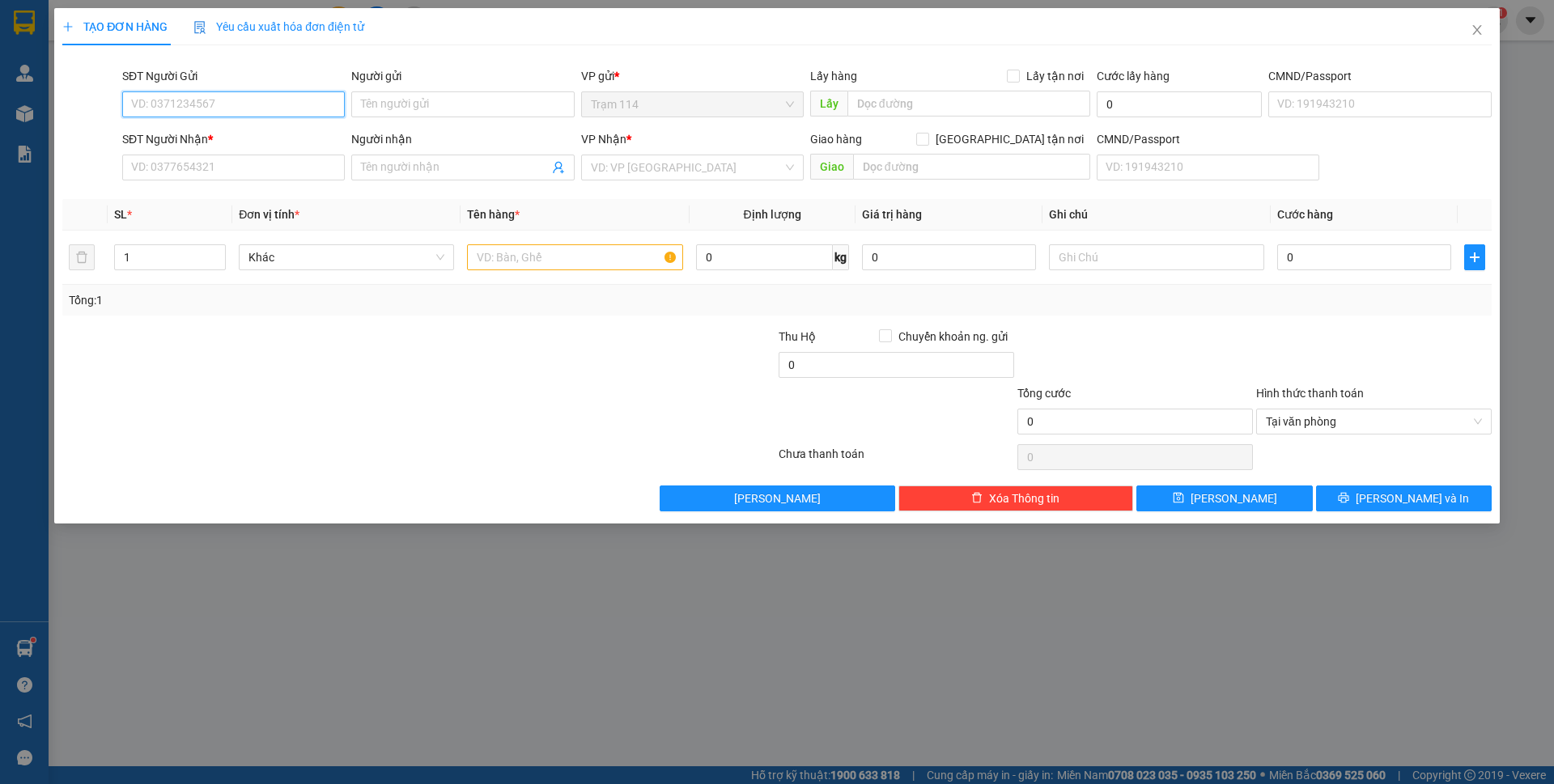
click at [298, 107] on input "SĐT Người Gửi" at bounding box center [233, 105] width 222 height 26
click at [283, 133] on div "0982787267 - hưng" at bounding box center [233, 136] width 203 height 18
type input "0982787267"
type input "hưng"
type input "0392335658"
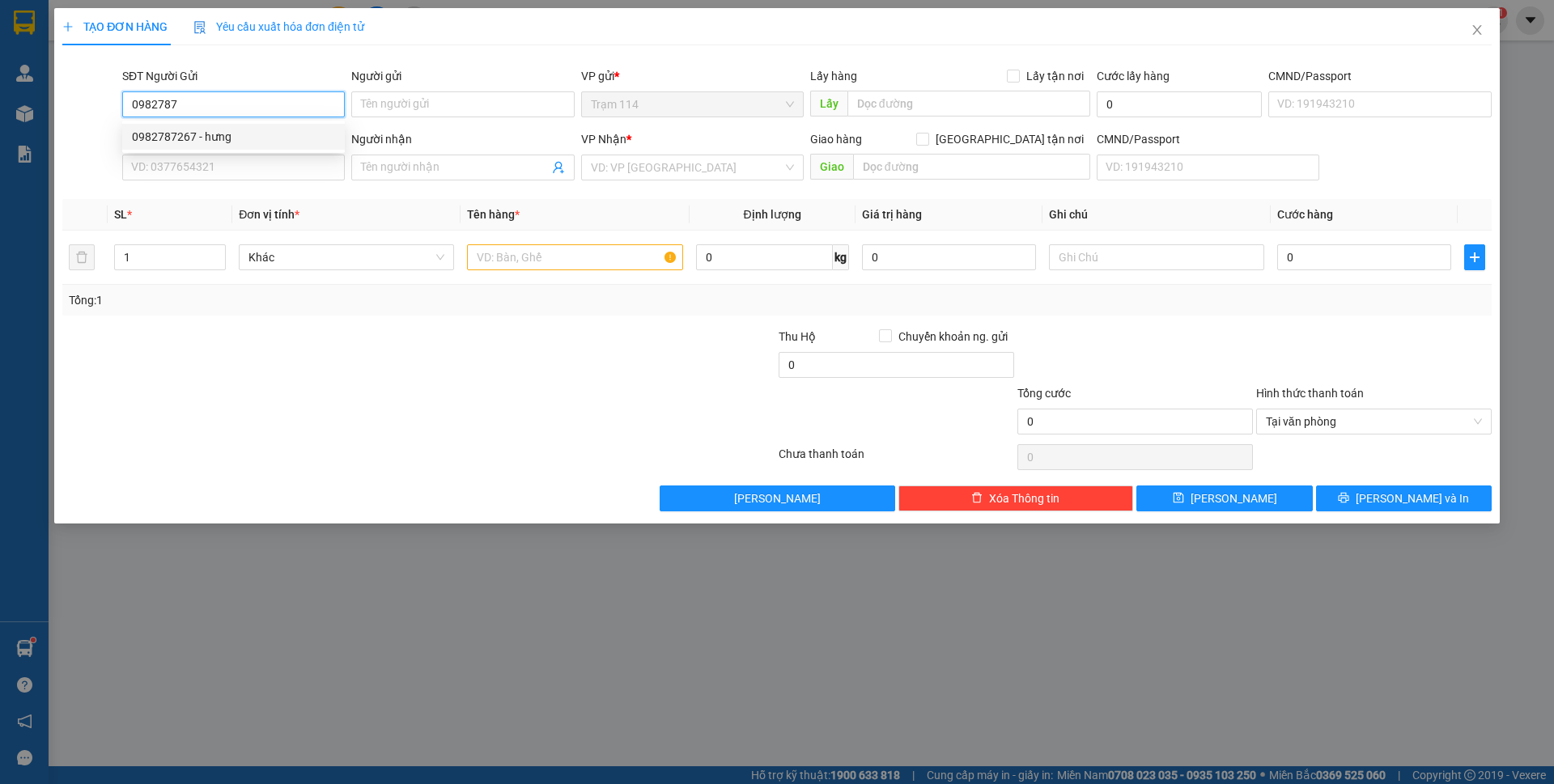
type input "hiền"
type input "0982787267"
click at [266, 157] on input "0392335658" at bounding box center [233, 168] width 222 height 26
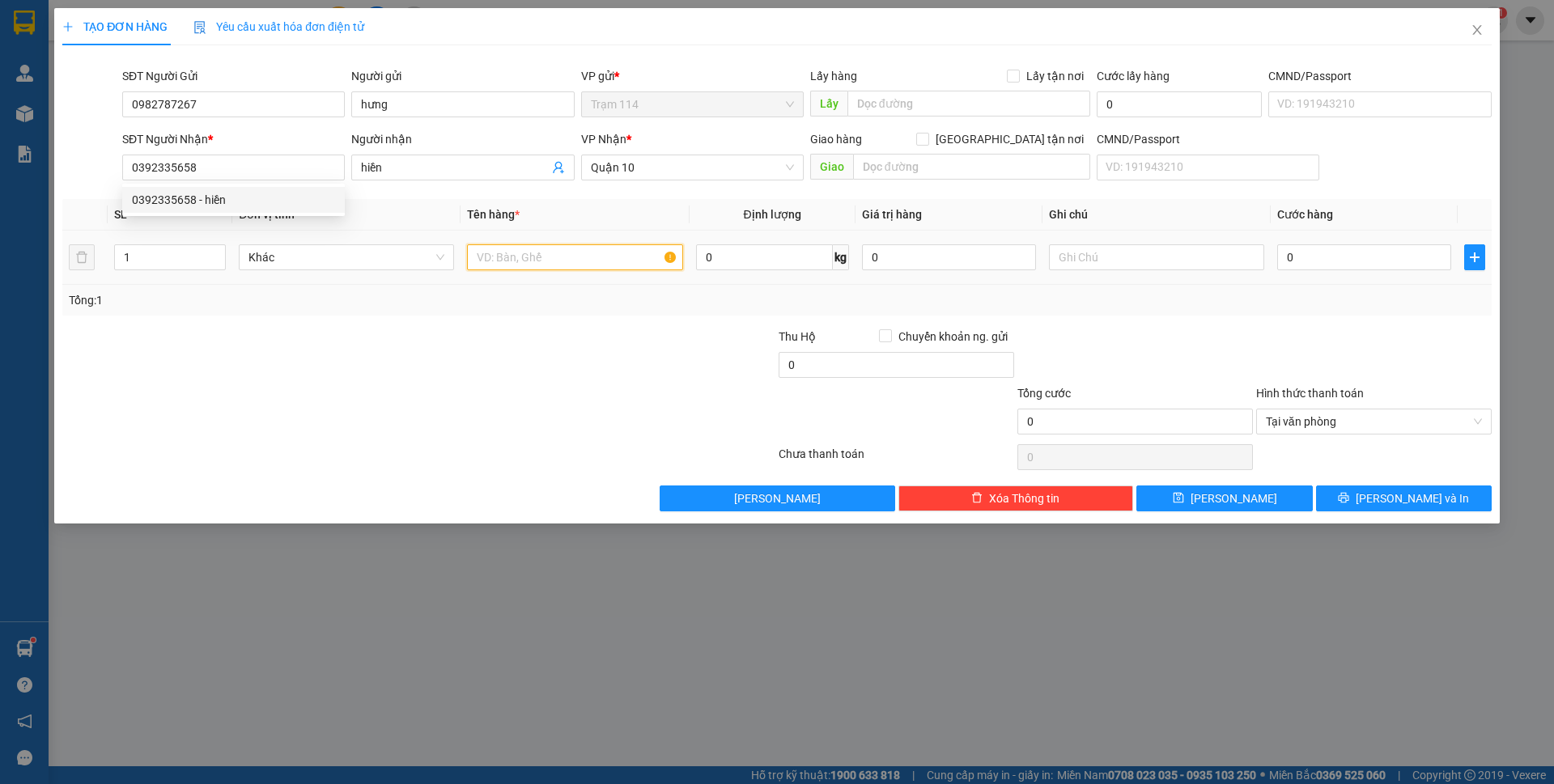
click at [630, 265] on input "text" at bounding box center [574, 258] width 216 height 26
type input "thùng mút màu trắng ( đồ ăn )"
click at [1294, 260] on input "0" at bounding box center [1364, 258] width 174 height 26
type input "6"
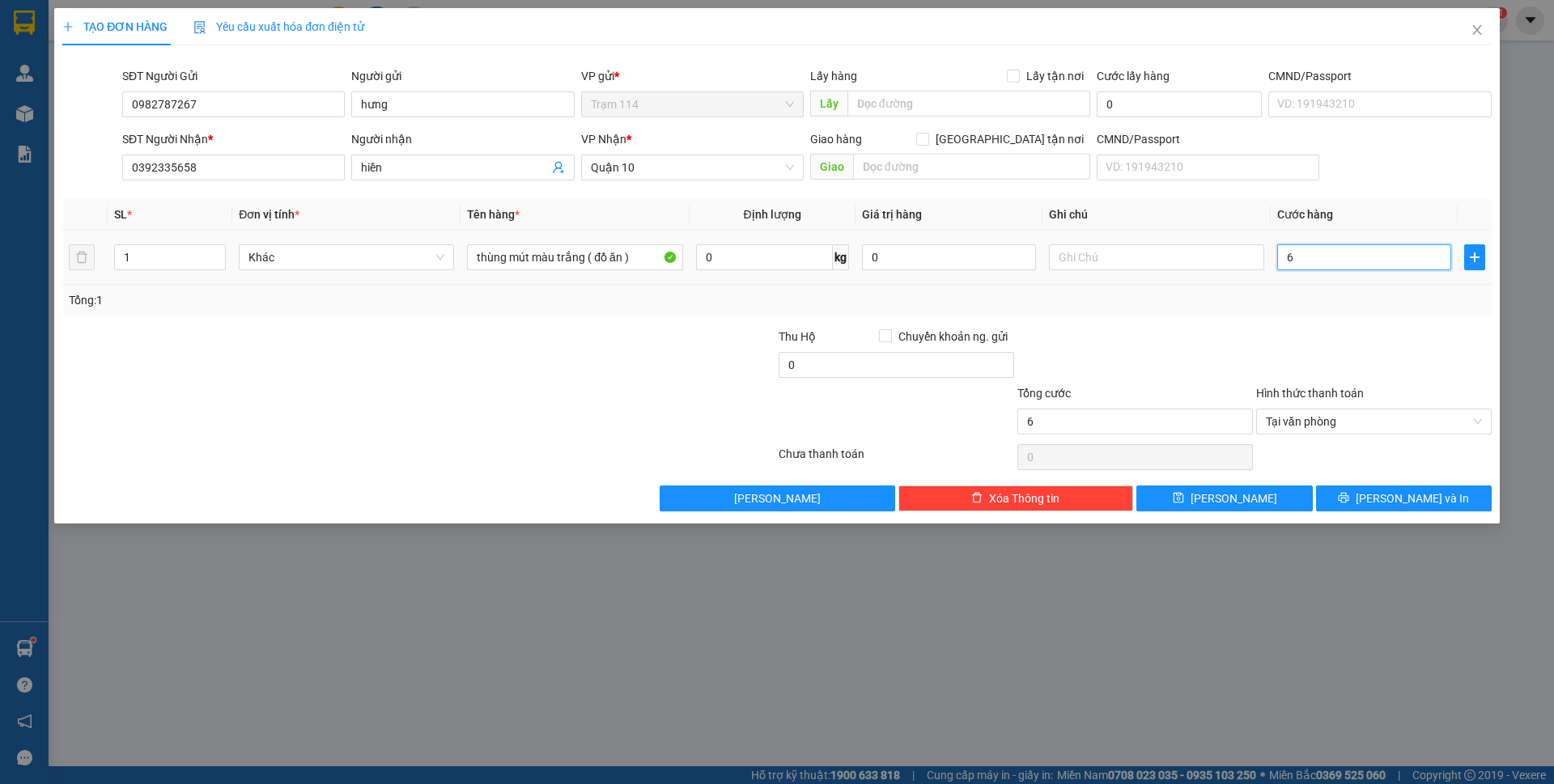
type input "60"
type input "60.000"
click at [1404, 488] on button "[PERSON_NAME] và In" at bounding box center [1404, 498] width 175 height 26
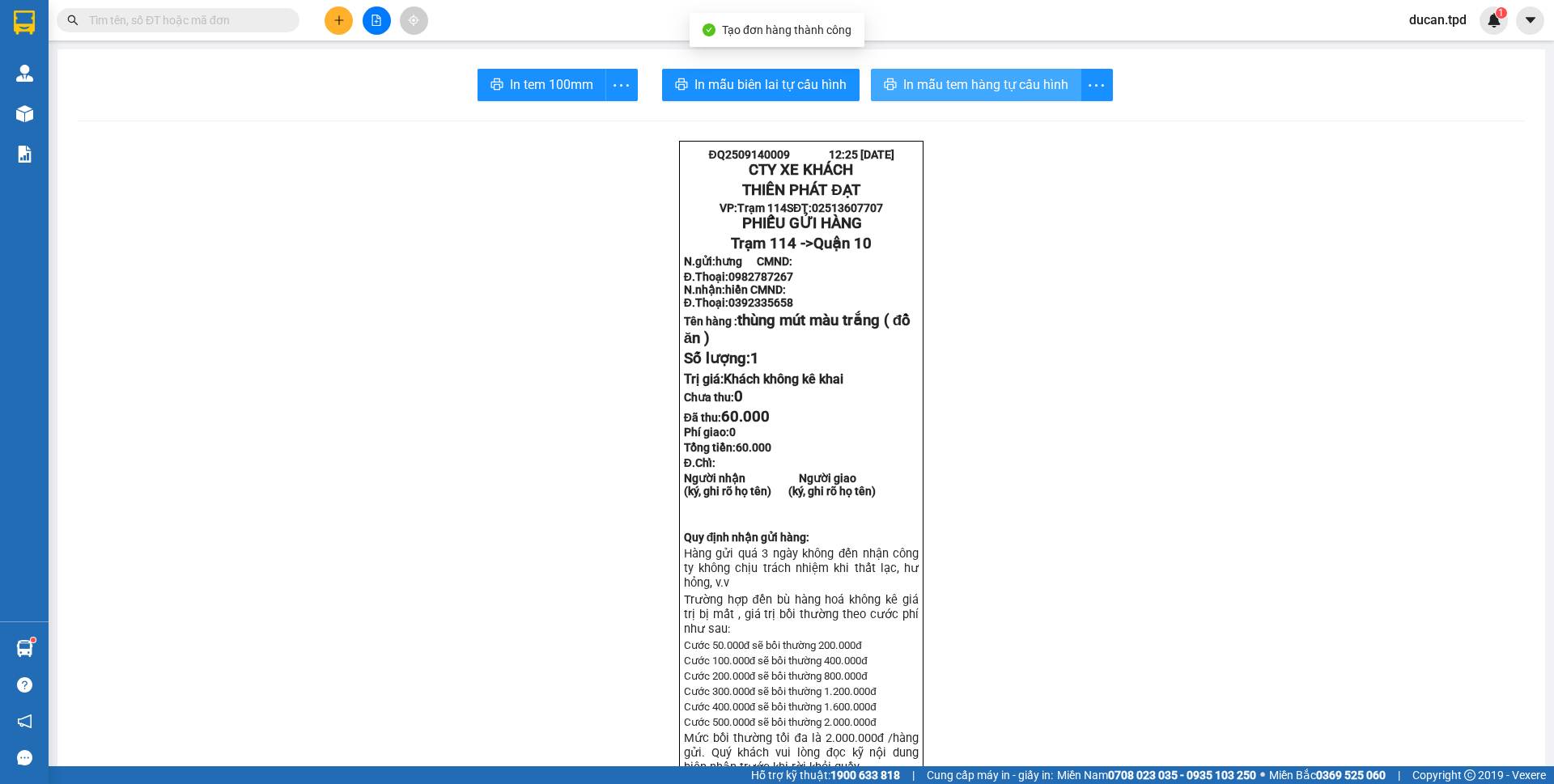
click at [921, 85] on span "In mẫu tem hàng tự cấu hình" at bounding box center [986, 85] width 165 height 21
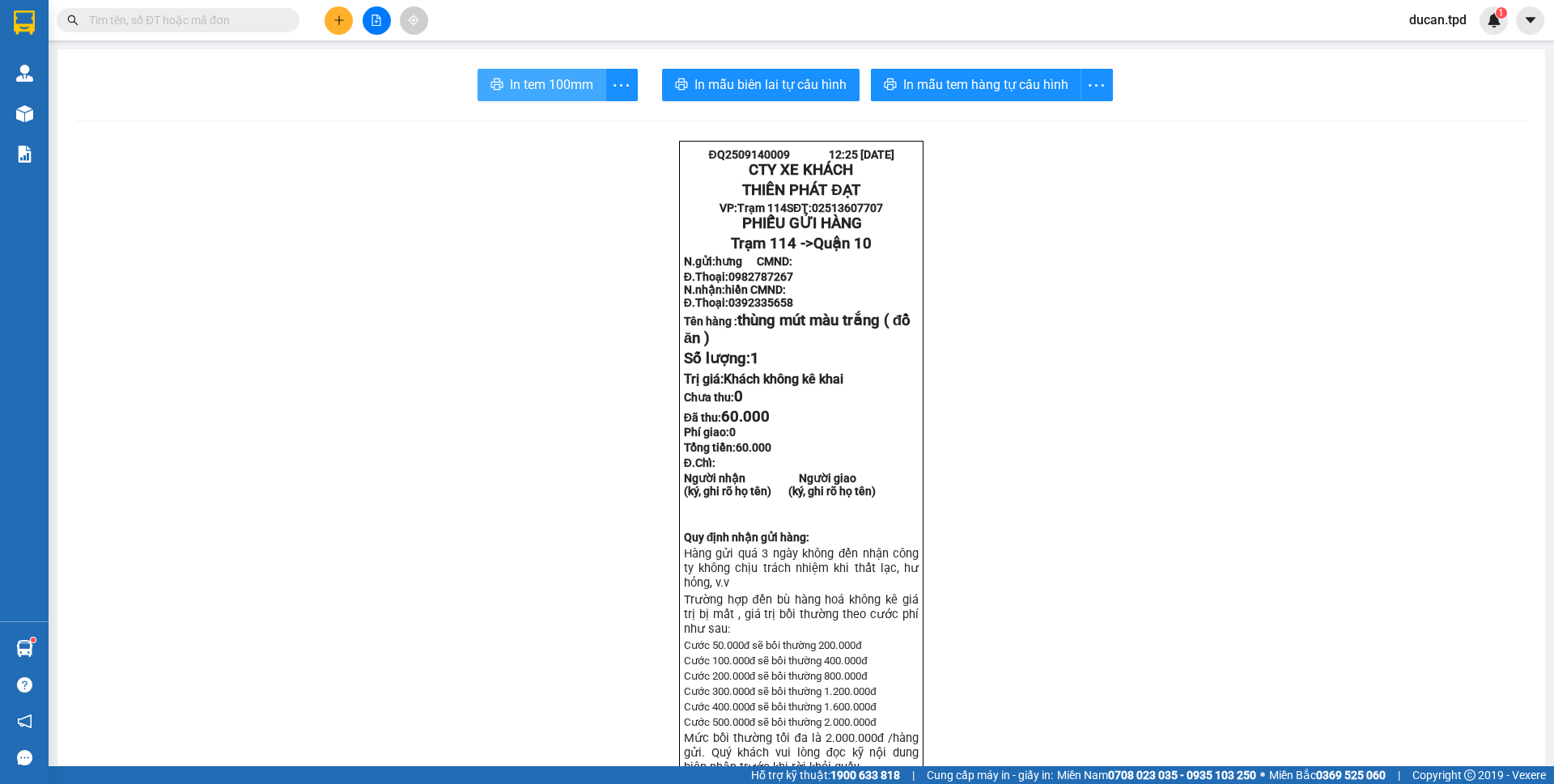
drag, startPoint x: 921, startPoint y: 85, endPoint x: 564, endPoint y: 85, distance: 357.0
click at [564, 85] on span "In tem 100mm" at bounding box center [551, 85] width 83 height 21
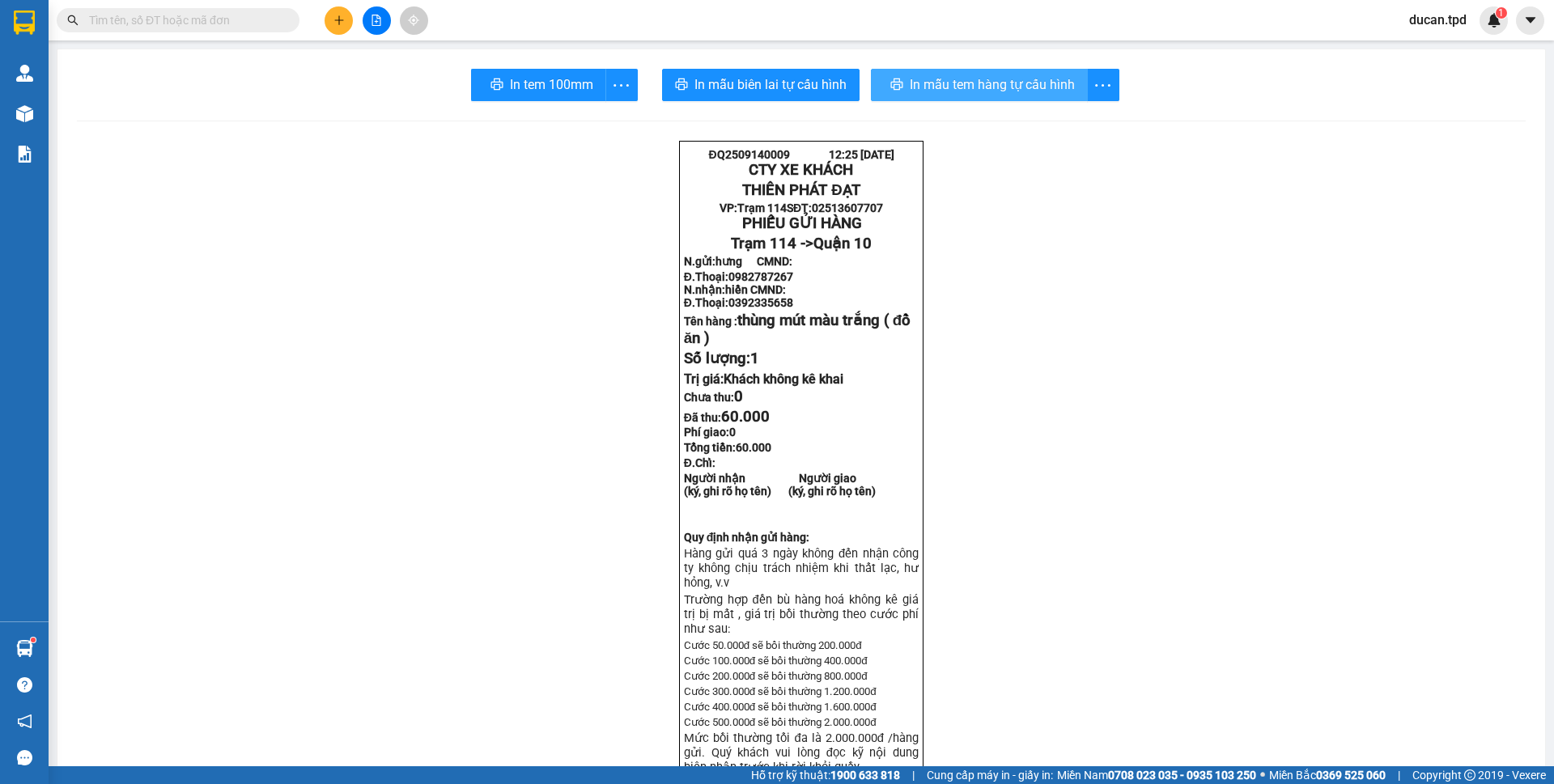
click at [941, 82] on span "In mẫu tem hàng tự cấu hình" at bounding box center [992, 85] width 165 height 21
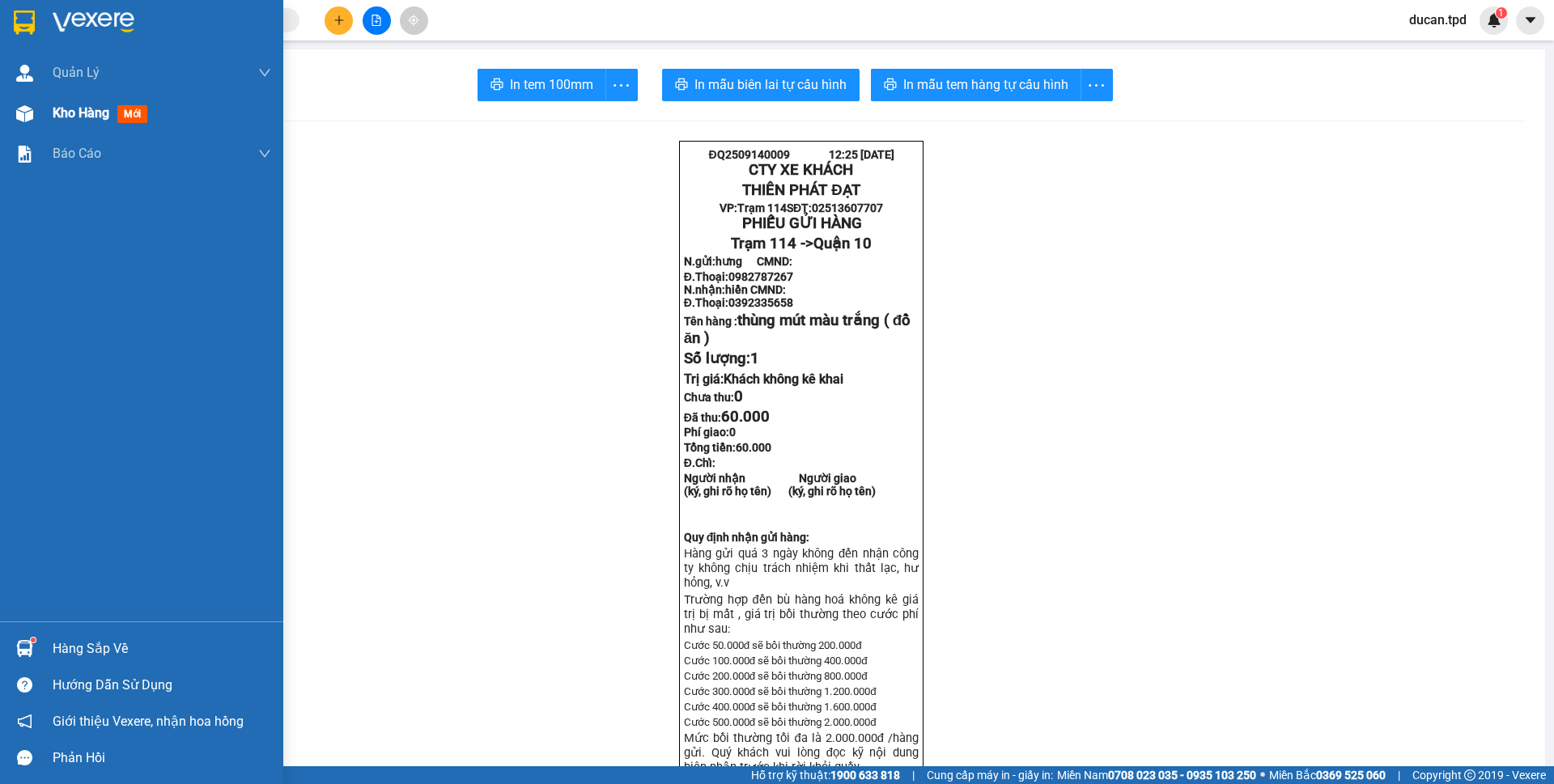
click at [53, 113] on span "Kho hàng" at bounding box center [80, 113] width 57 height 15
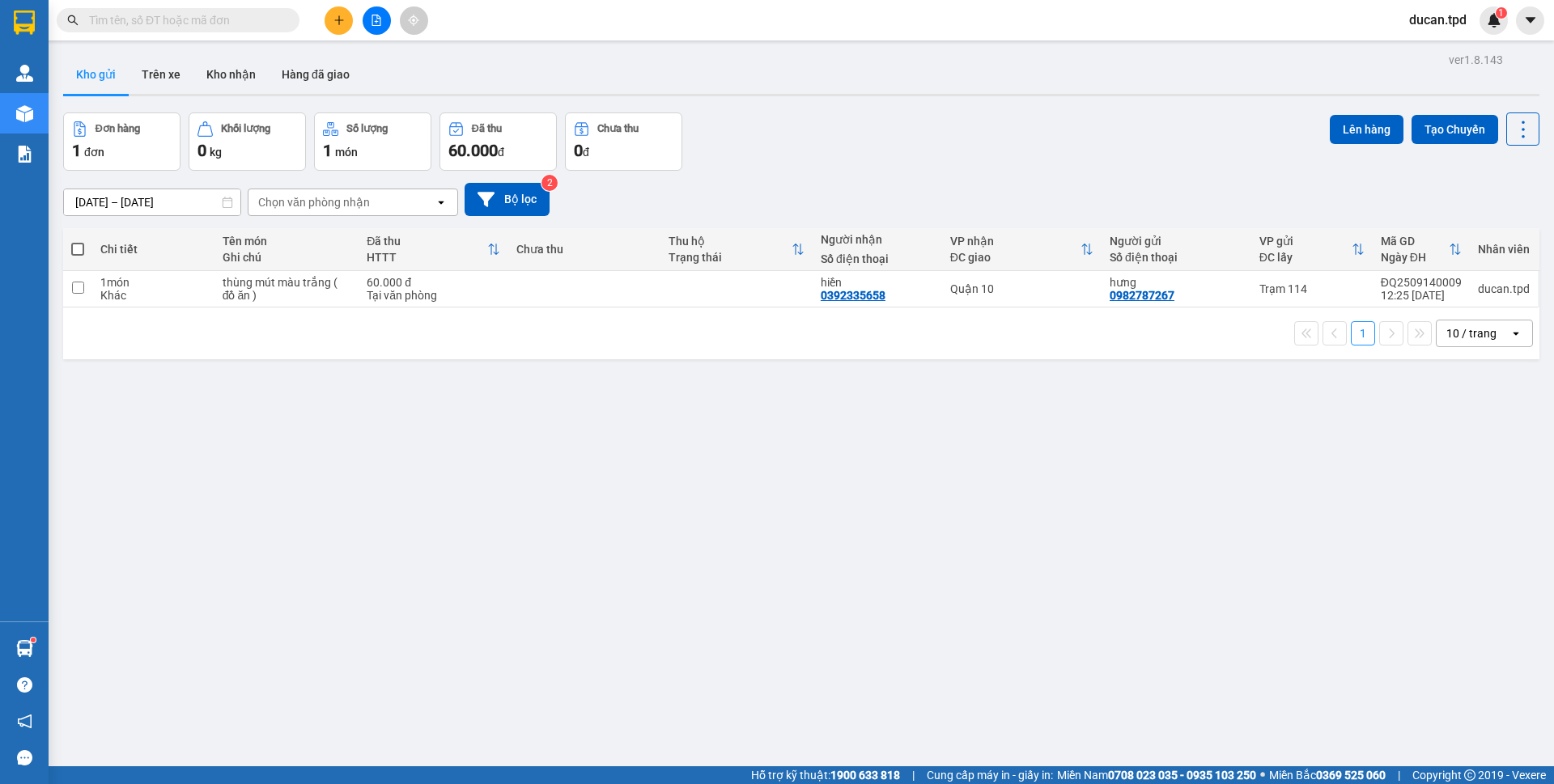
click at [79, 259] on th at bounding box center [77, 250] width 29 height 43
click at [77, 245] on span at bounding box center [77, 249] width 13 height 13
click at [77, 241] on input "checkbox" at bounding box center [77, 241] width 0 height 0
checkbox input "true"
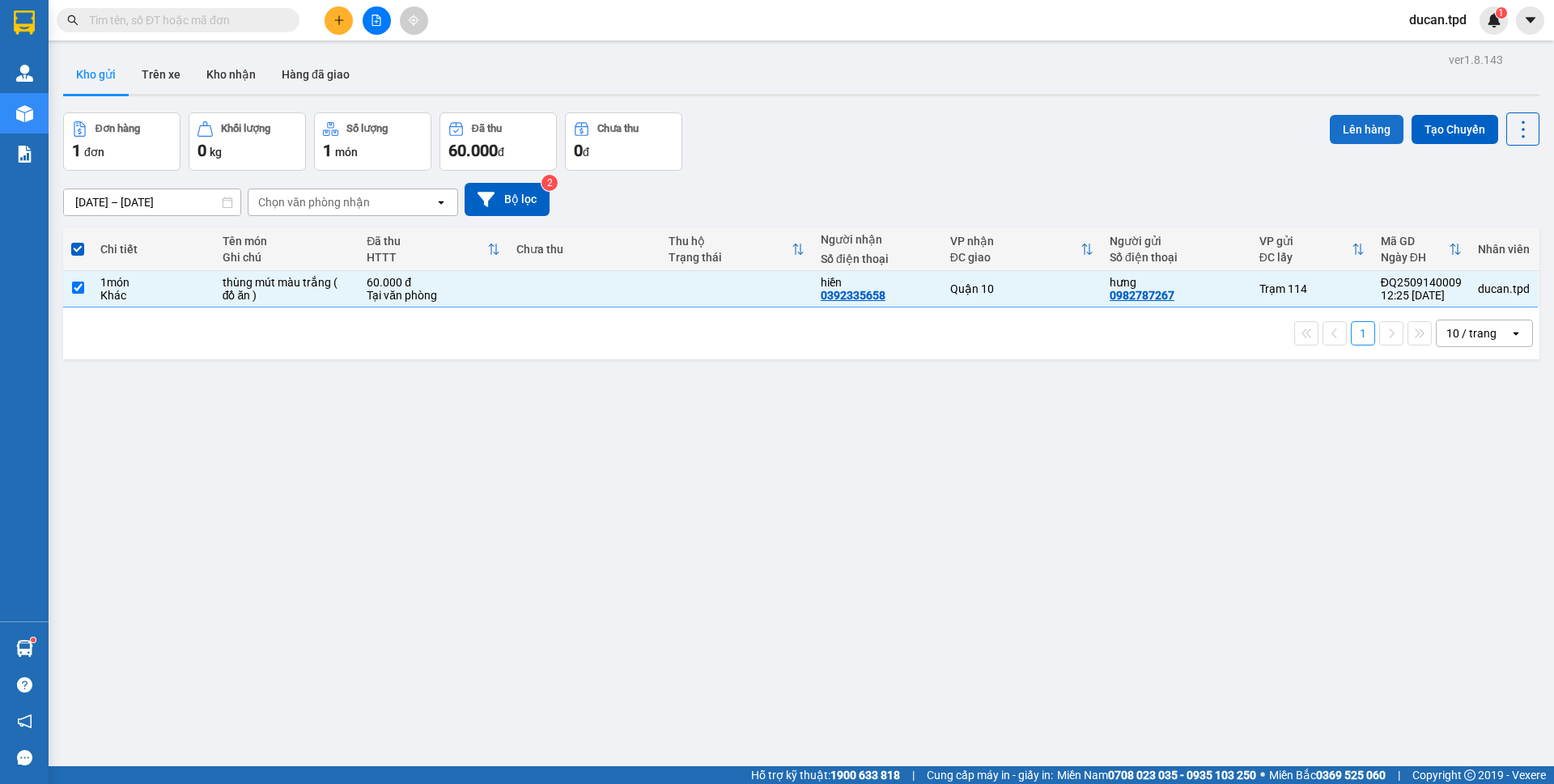
click at [1330, 119] on button "Lên hàng" at bounding box center [1366, 129] width 74 height 29
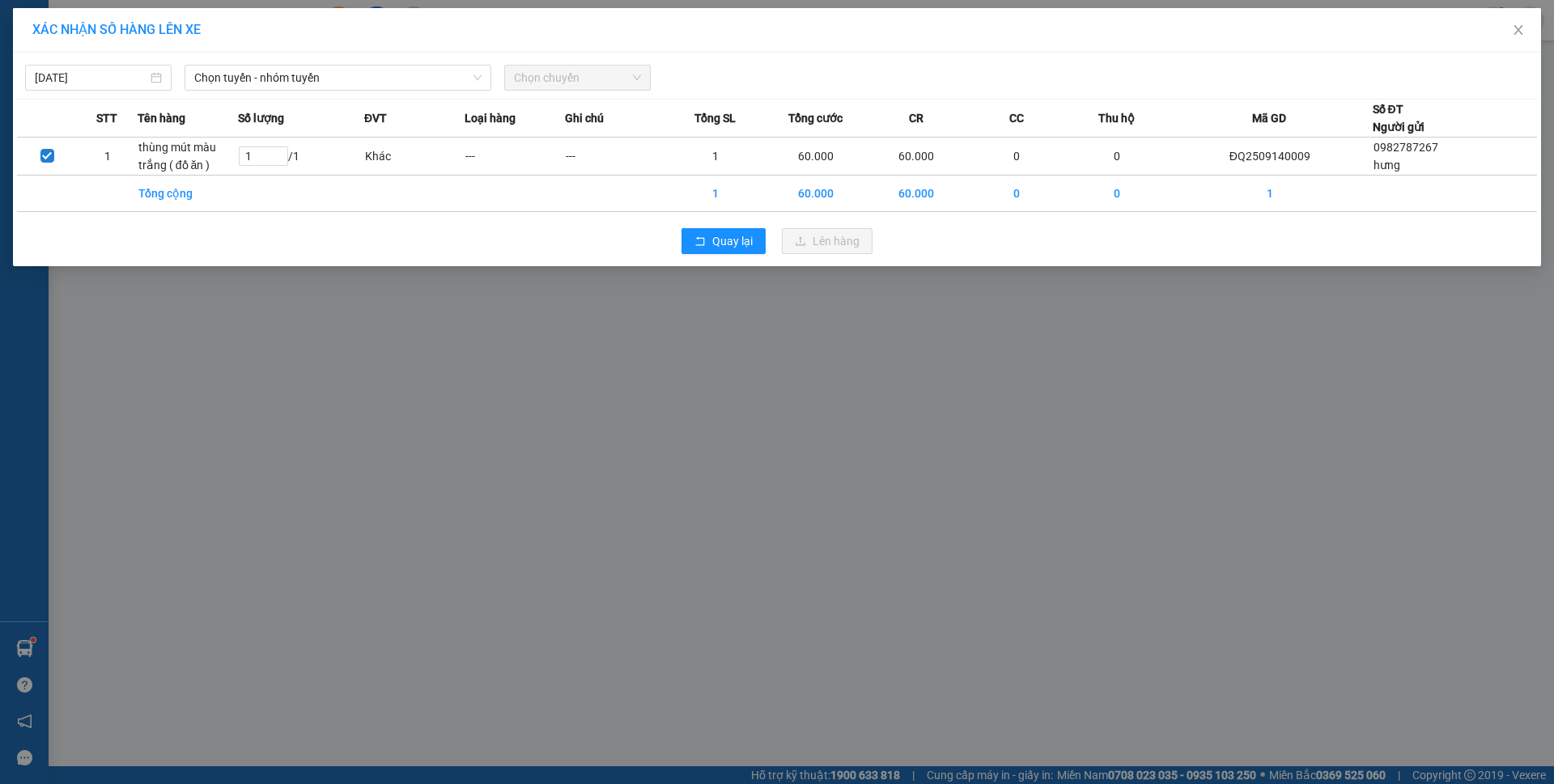
click at [301, 94] on div "14/09/2025 Chọn tuyến - nhóm tuyến Chọn chuyến STT Tên hàng Số lượng ĐVT Loại h…" at bounding box center [777, 159] width 1528 height 214
click at [312, 72] on span "Chọn tuyến - nhóm tuyến" at bounding box center [338, 77] width 287 height 24
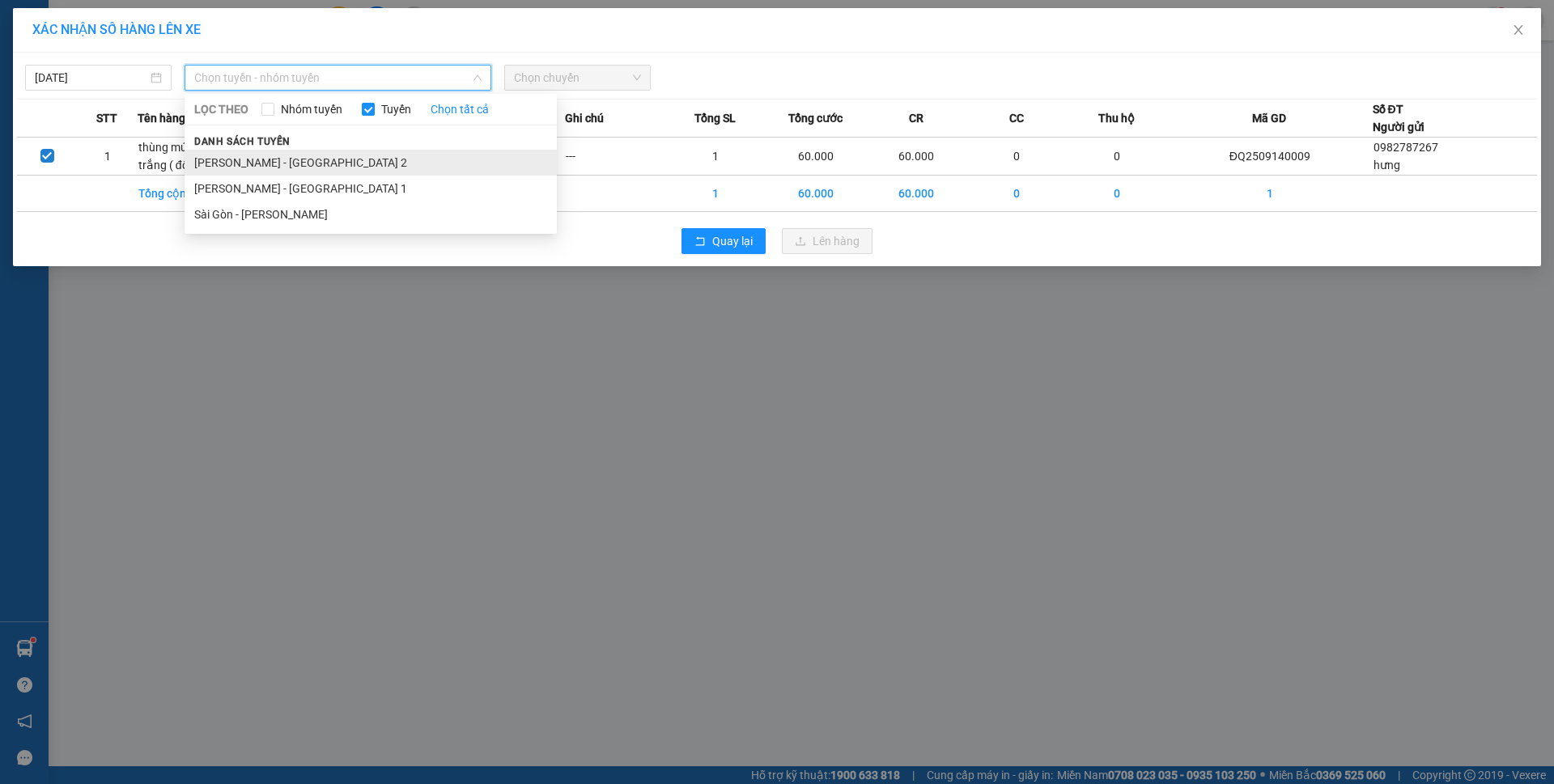
click at [305, 168] on li "[PERSON_NAME] - [GEOGRAPHIC_DATA] 2" at bounding box center [371, 162] width 372 height 26
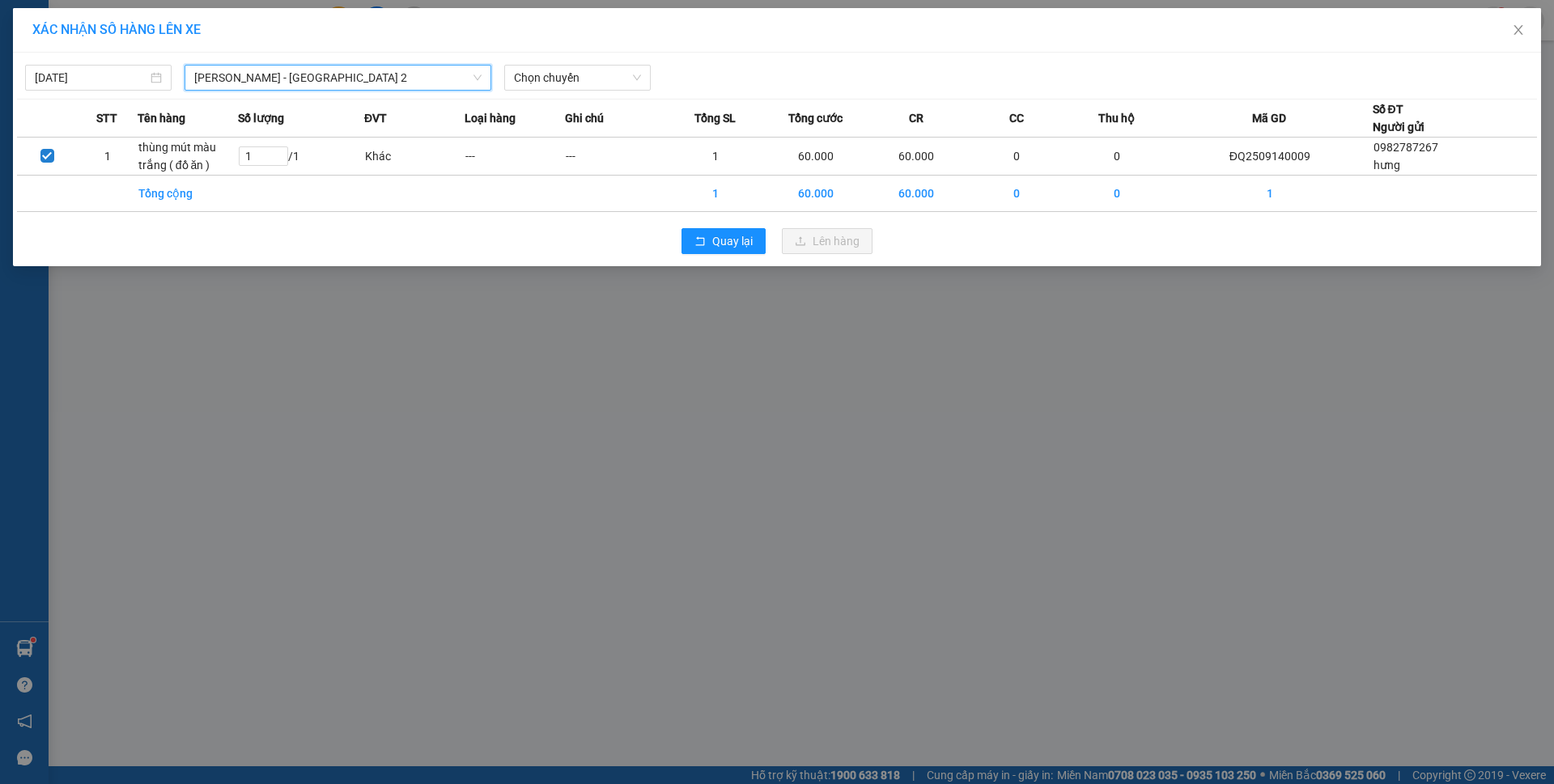
click at [605, 63] on div "14/09/2025 Phương Lâm - Sài Gòn 2 Phương Lâm - Sài Gòn 2 LỌC THEO Nhóm tuyến Tu…" at bounding box center [777, 74] width 1519 height 34
click at [606, 82] on span "Chọn chuyến" at bounding box center [578, 77] width 127 height 24
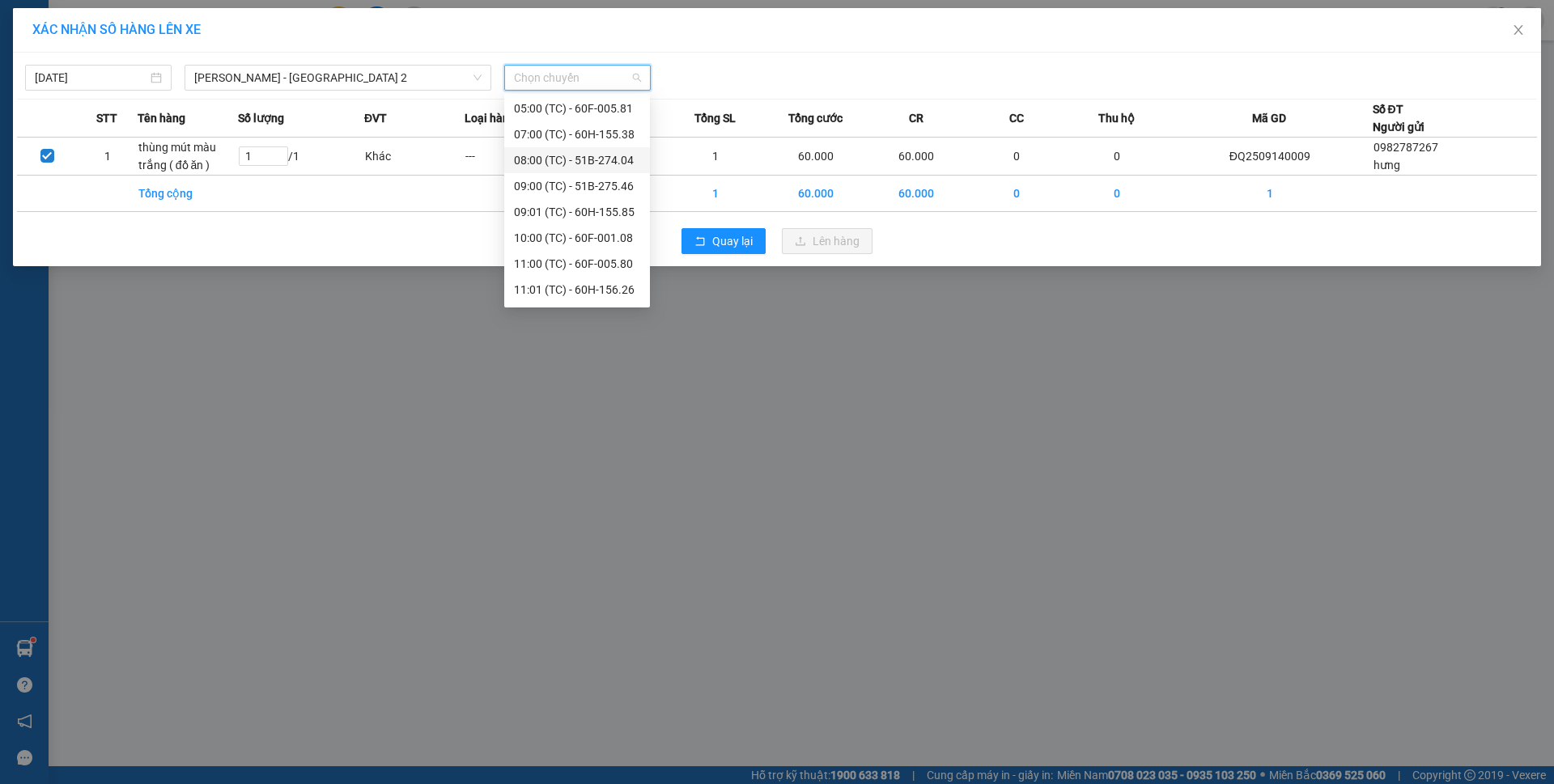
scroll to position [77, 0]
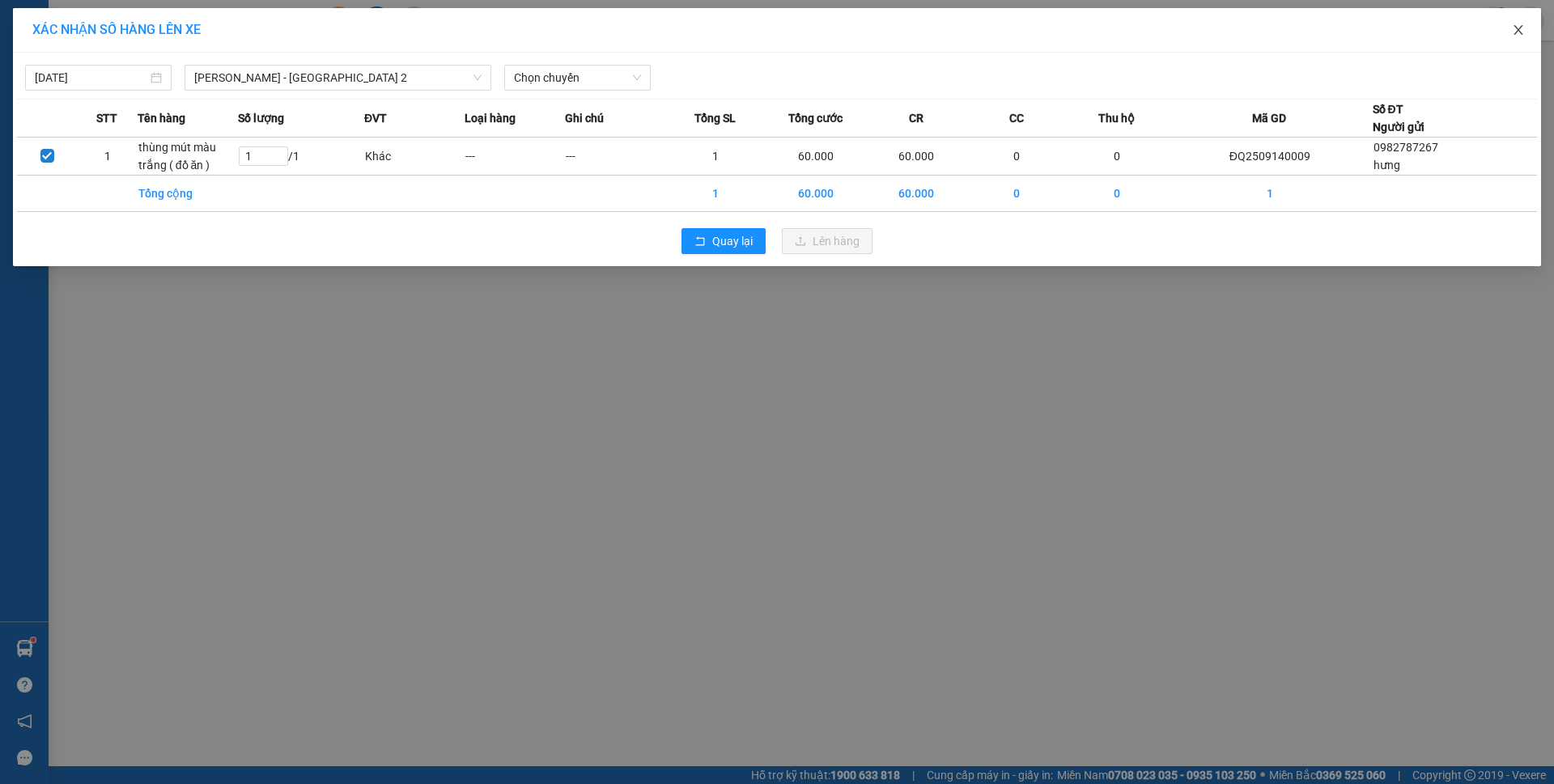
click at [1508, 26] on span "Close" at bounding box center [1518, 31] width 46 height 46
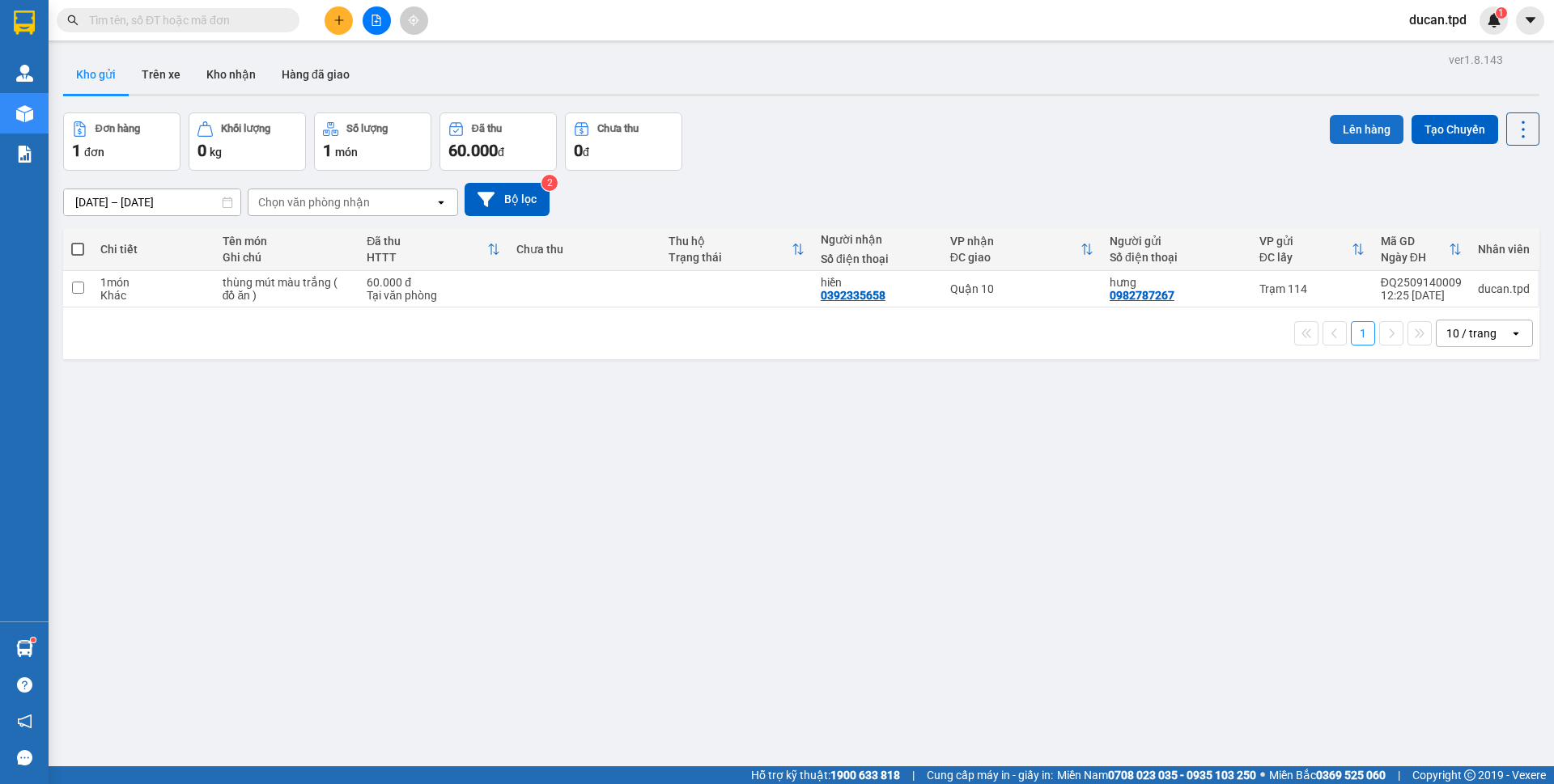
click at [1357, 143] on button "Lên hàng" at bounding box center [1366, 129] width 74 height 29
click at [1411, 133] on button "Tạo Chuyến" at bounding box center [1454, 129] width 87 height 29
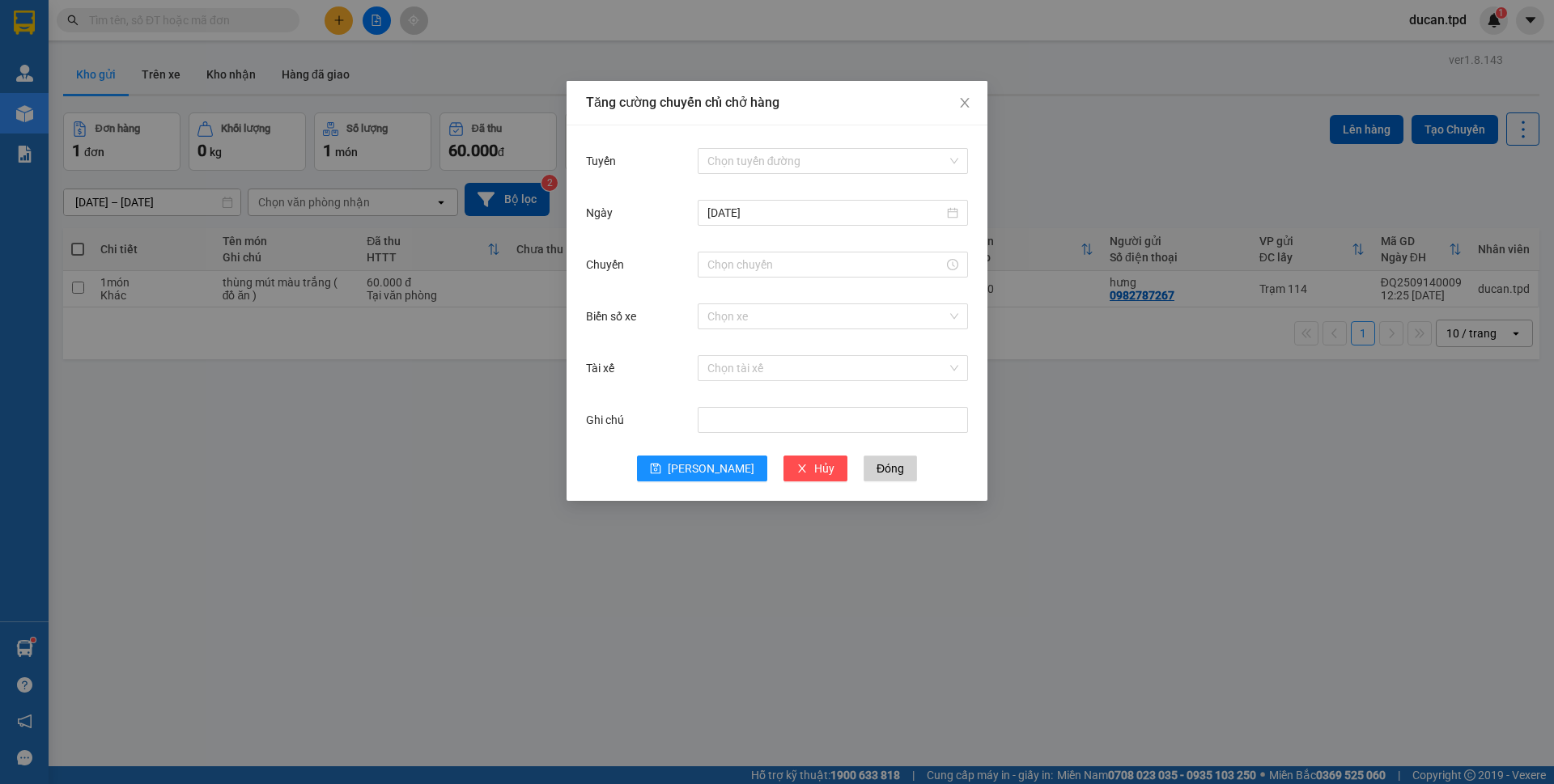
click at [357, 66] on div "Tăng cường chuyến chỉ chở hàng Tuyến Chọn tuyến đường Ngày 14/09/2025 Chuyến Bi…" at bounding box center [777, 392] width 1554 height 784
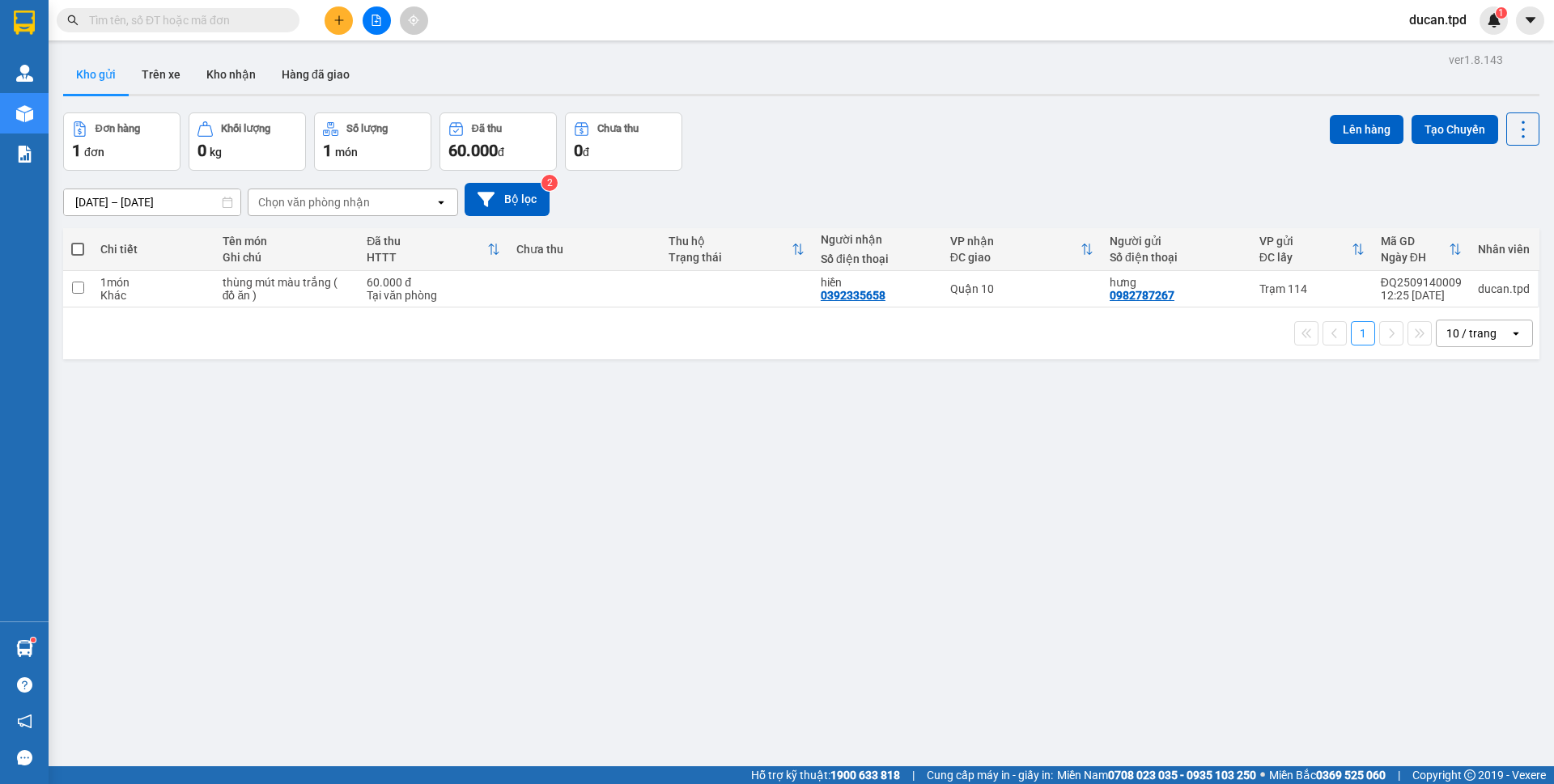
click at [68, 244] on th at bounding box center [77, 250] width 29 height 43
click at [80, 248] on span at bounding box center [77, 249] width 13 height 13
click at [77, 241] on input "checkbox" at bounding box center [77, 241] width 0 height 0
checkbox input "true"
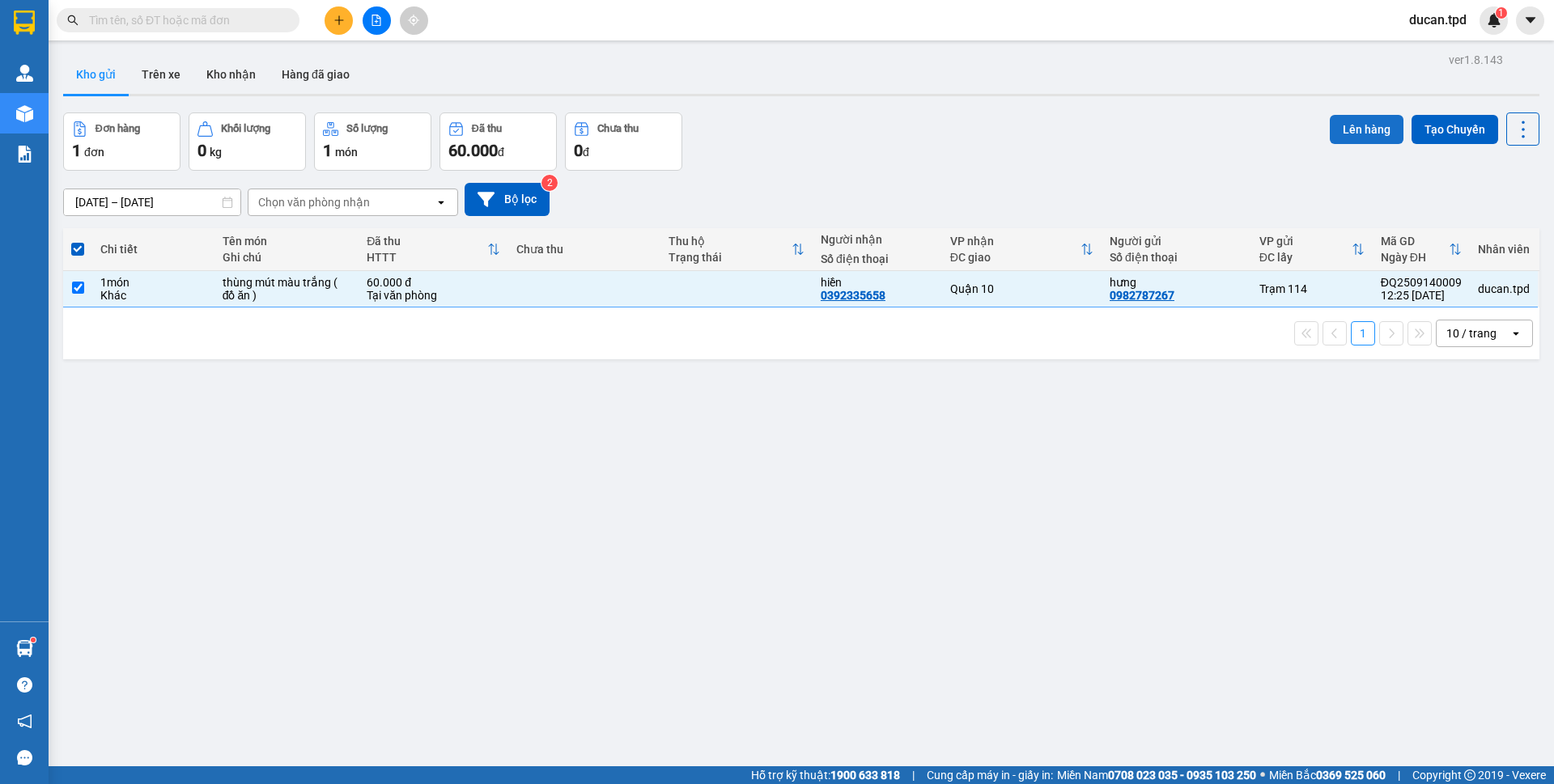
click at [1355, 119] on button "Lên hàng" at bounding box center [1366, 129] width 74 height 29
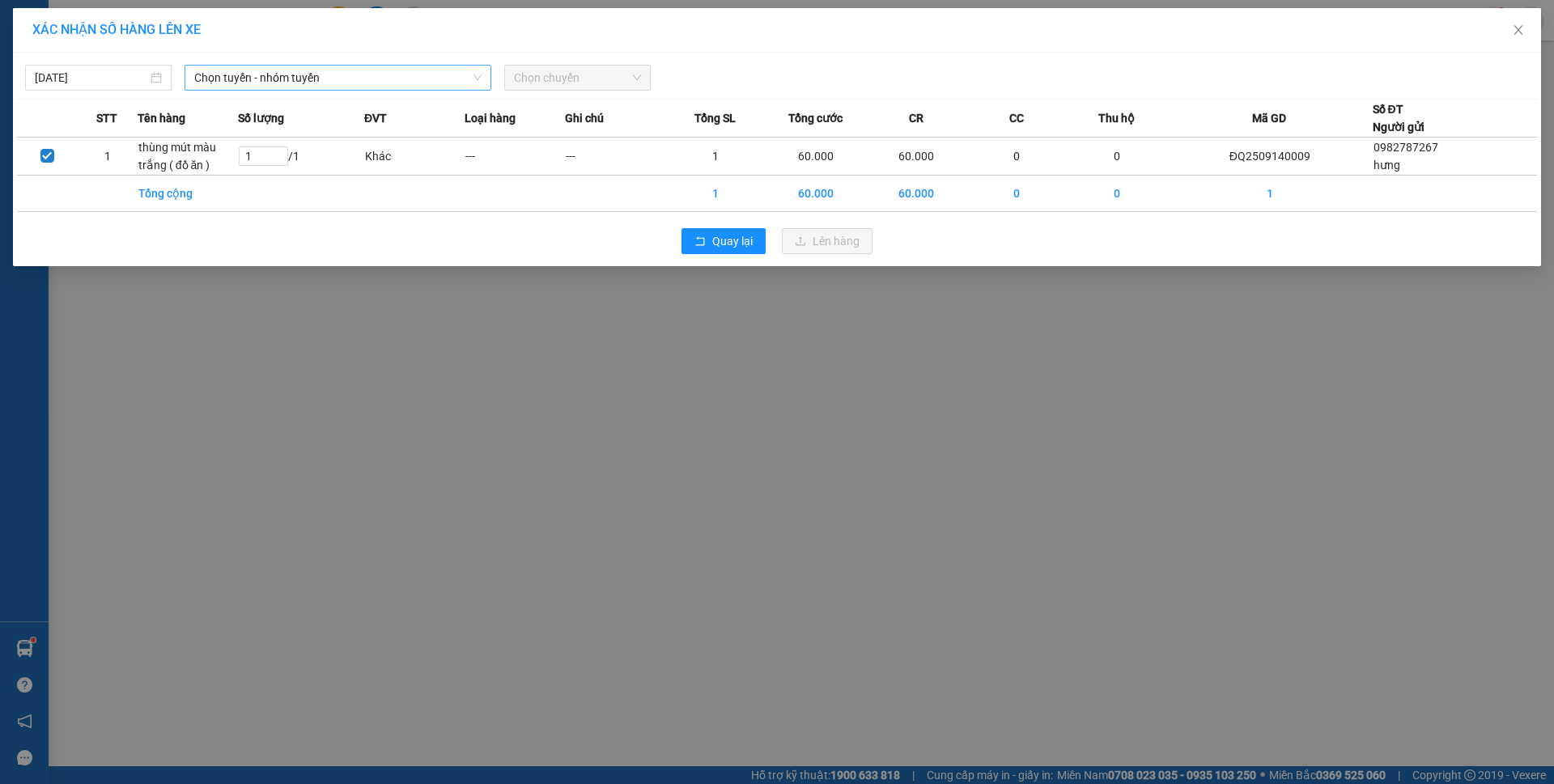
click at [421, 90] on div "Chọn tuyến - nhóm tuyến" at bounding box center [338, 77] width 307 height 26
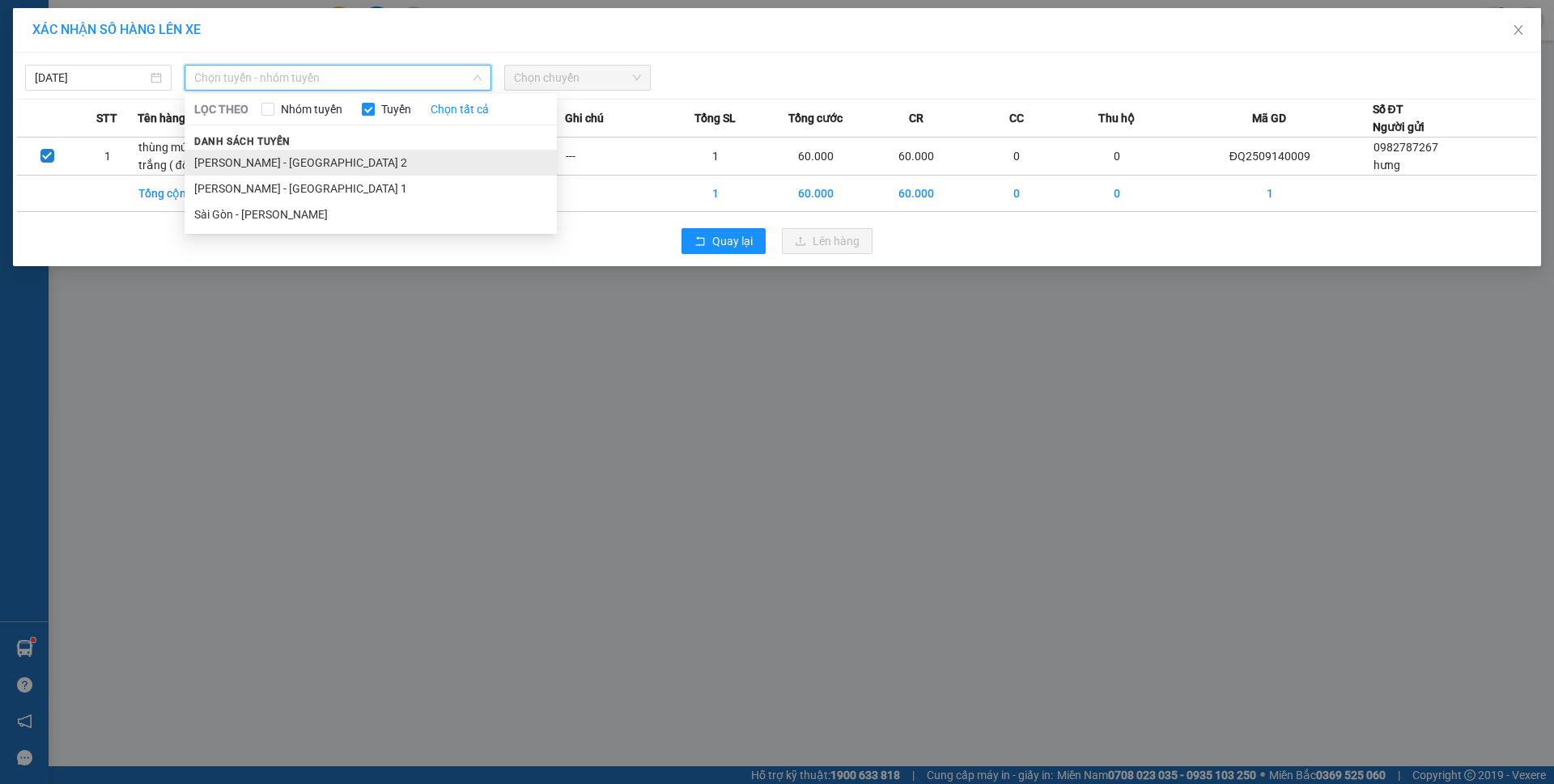
click at [329, 161] on li "[PERSON_NAME] - [GEOGRAPHIC_DATA] 2" at bounding box center [371, 162] width 372 height 26
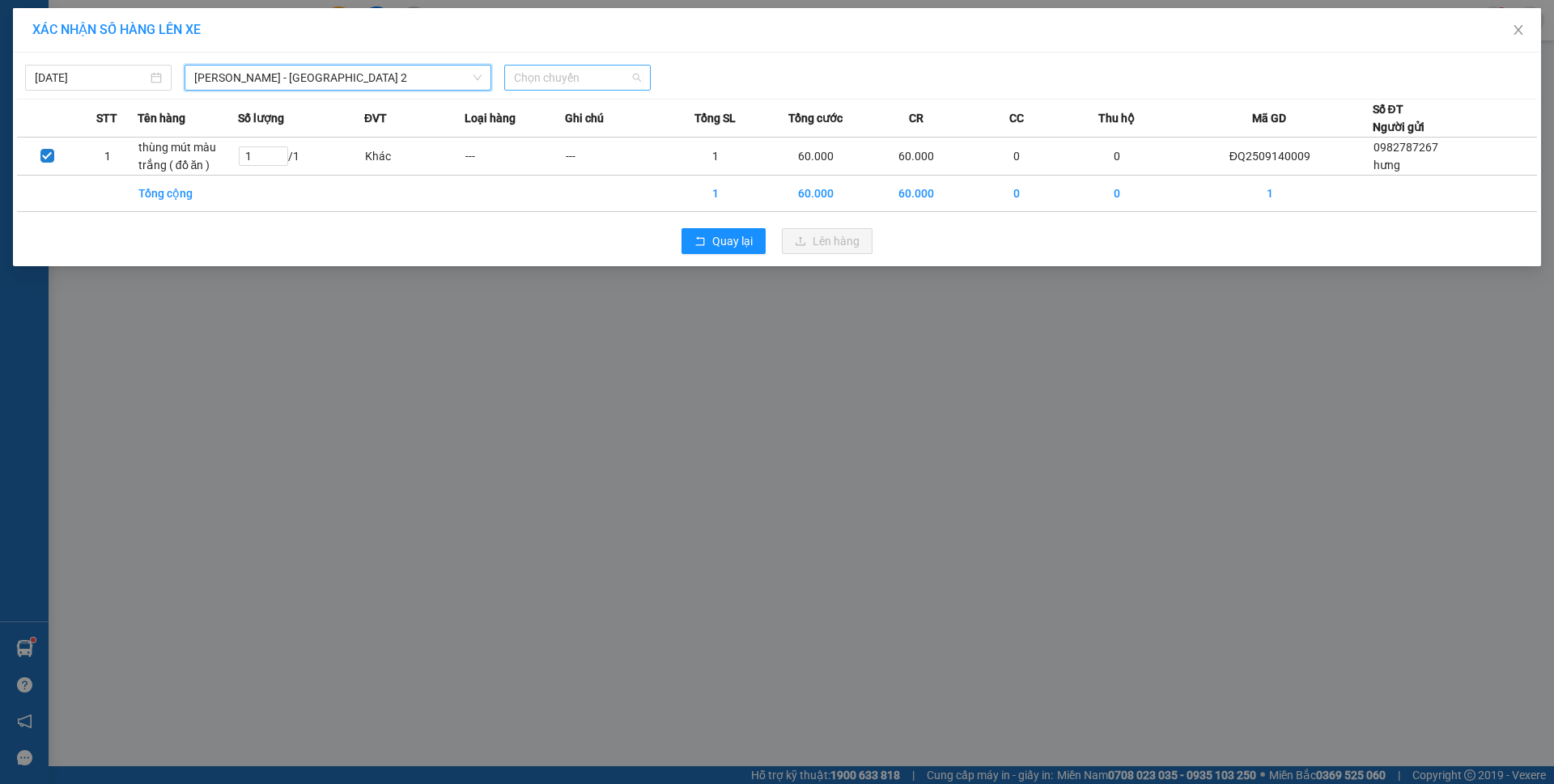
click at [593, 86] on span "Chọn chuyến" at bounding box center [578, 77] width 127 height 24
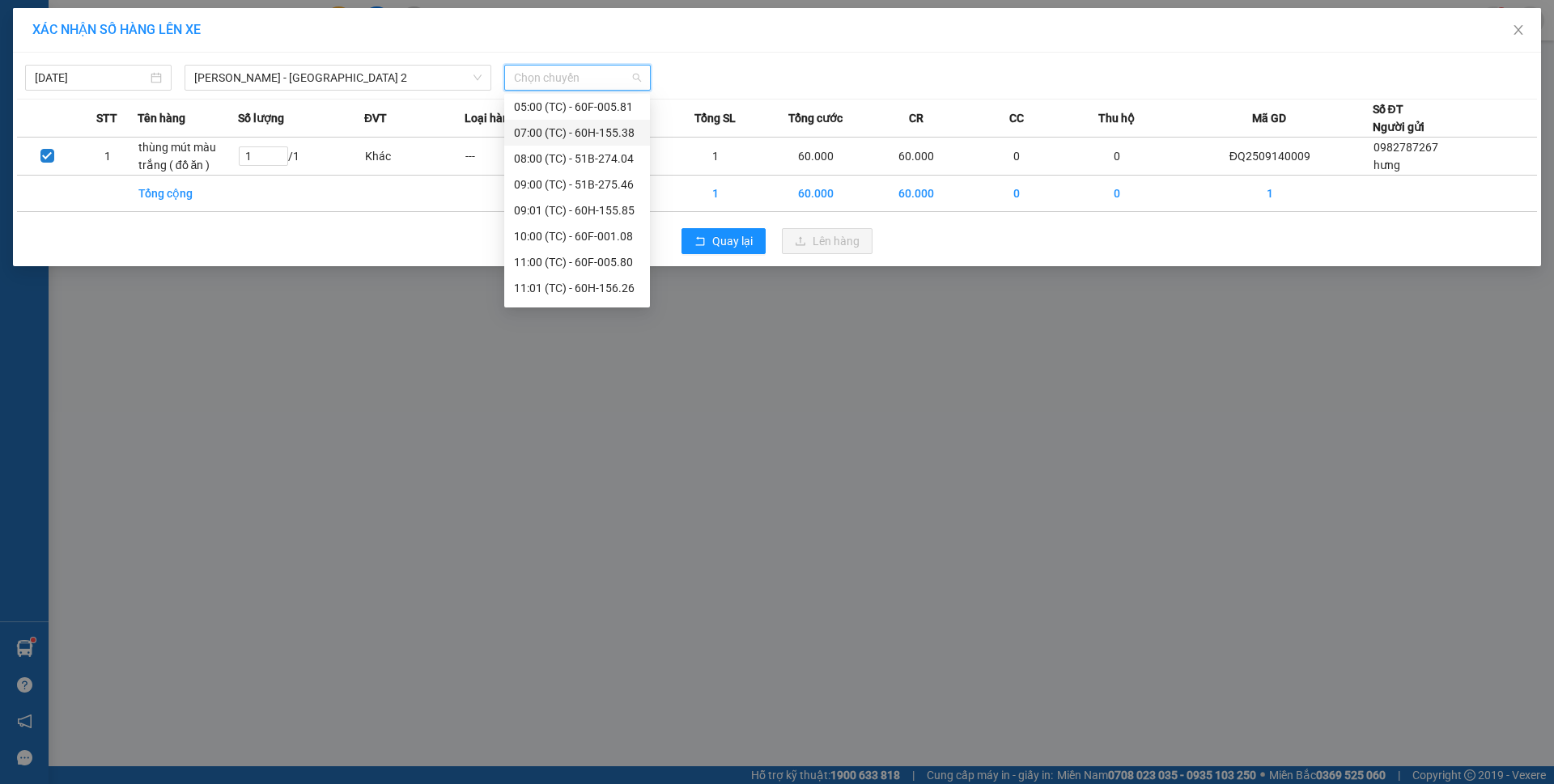
scroll to position [77, 0]
click at [777, 481] on div "XÁC NHẬN SỐ HÀNG LÊN XE 14/09/2025 Phương Lâm - Sài Gòn 2 LỌC THEO Nhóm tuyến T…" at bounding box center [777, 392] width 1554 height 784
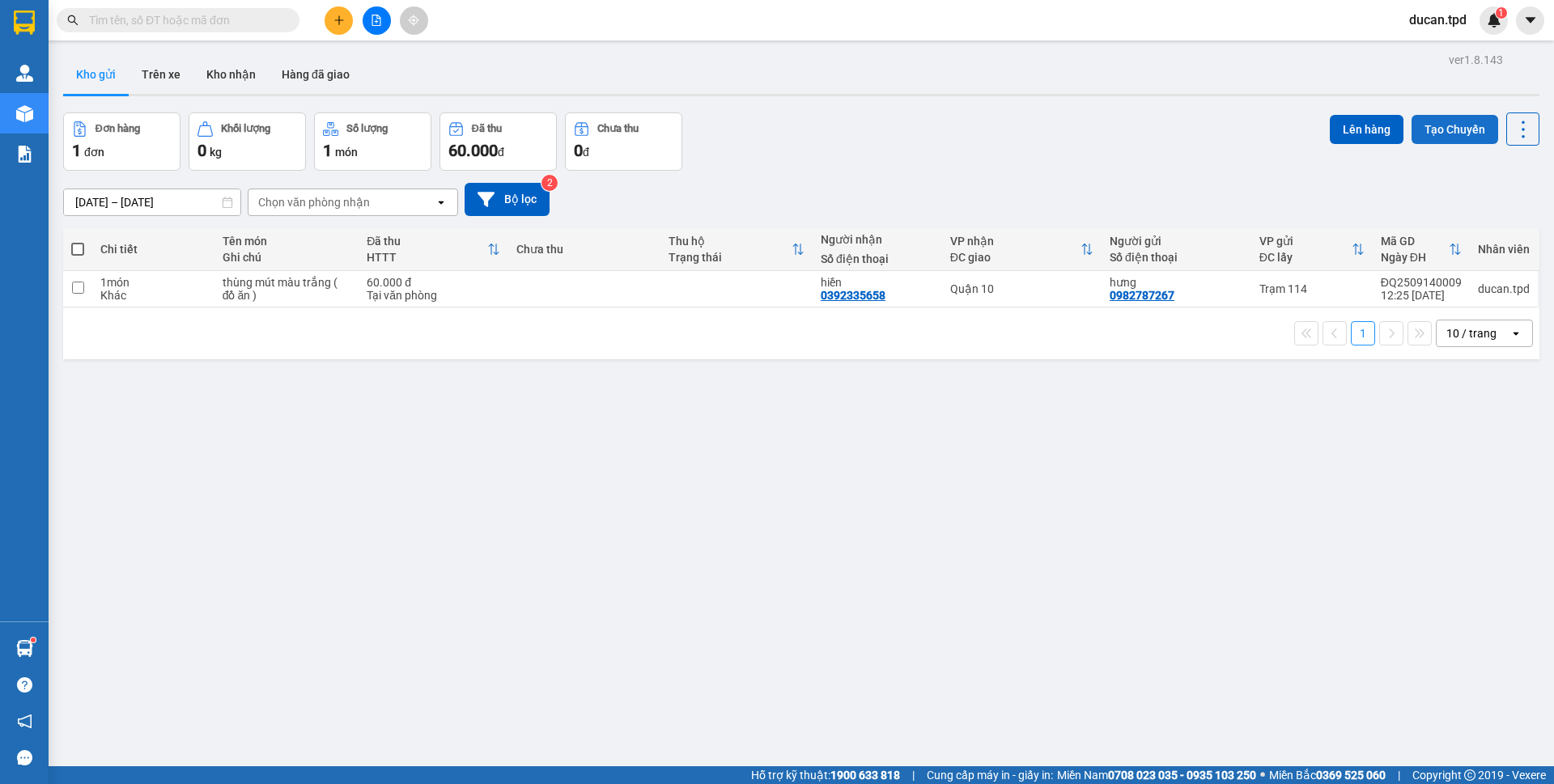
click at [1437, 140] on button "Tạo Chuyến" at bounding box center [1454, 129] width 87 height 29
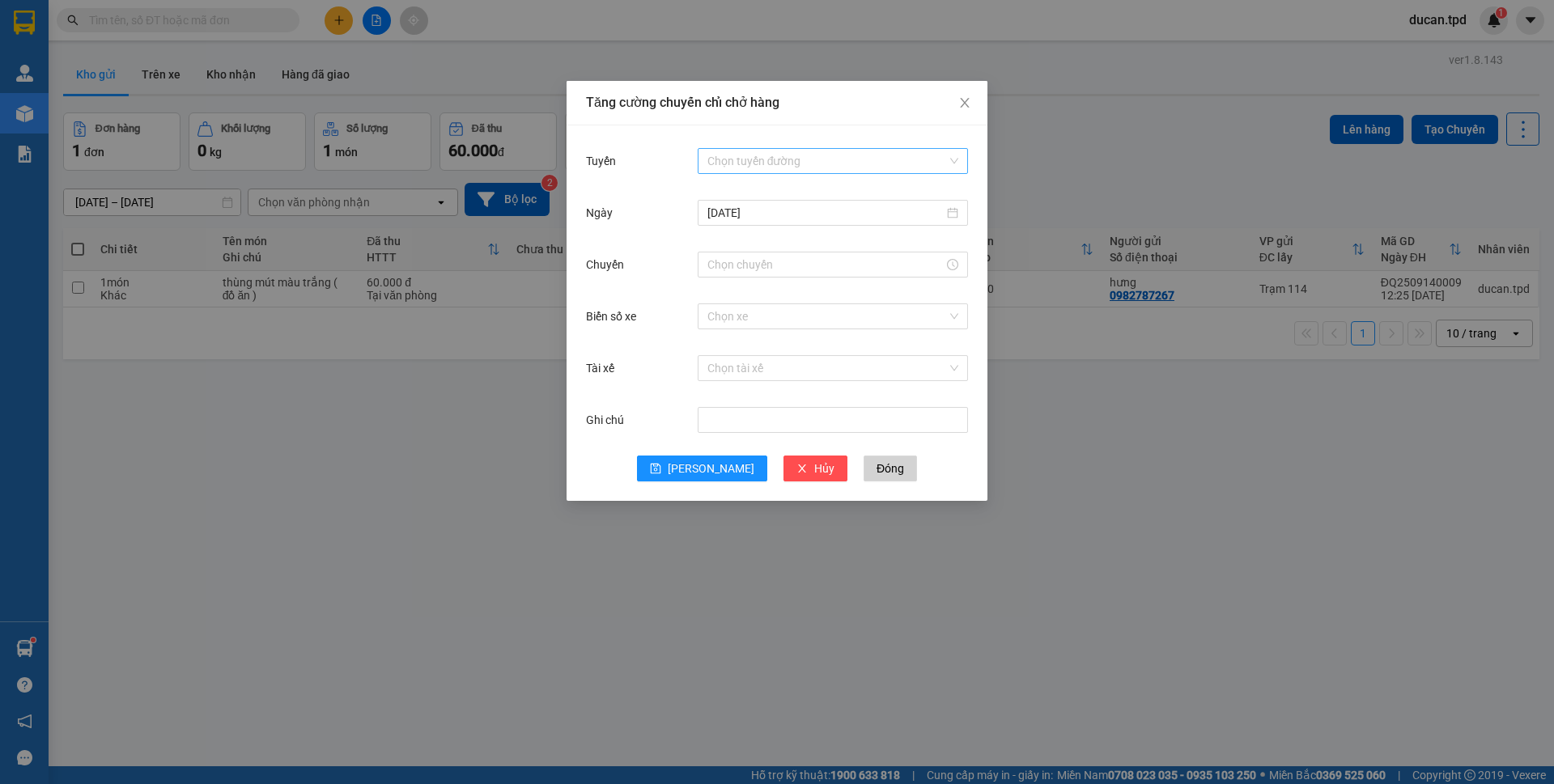
click at [782, 171] on input "Tuyến" at bounding box center [827, 161] width 240 height 24
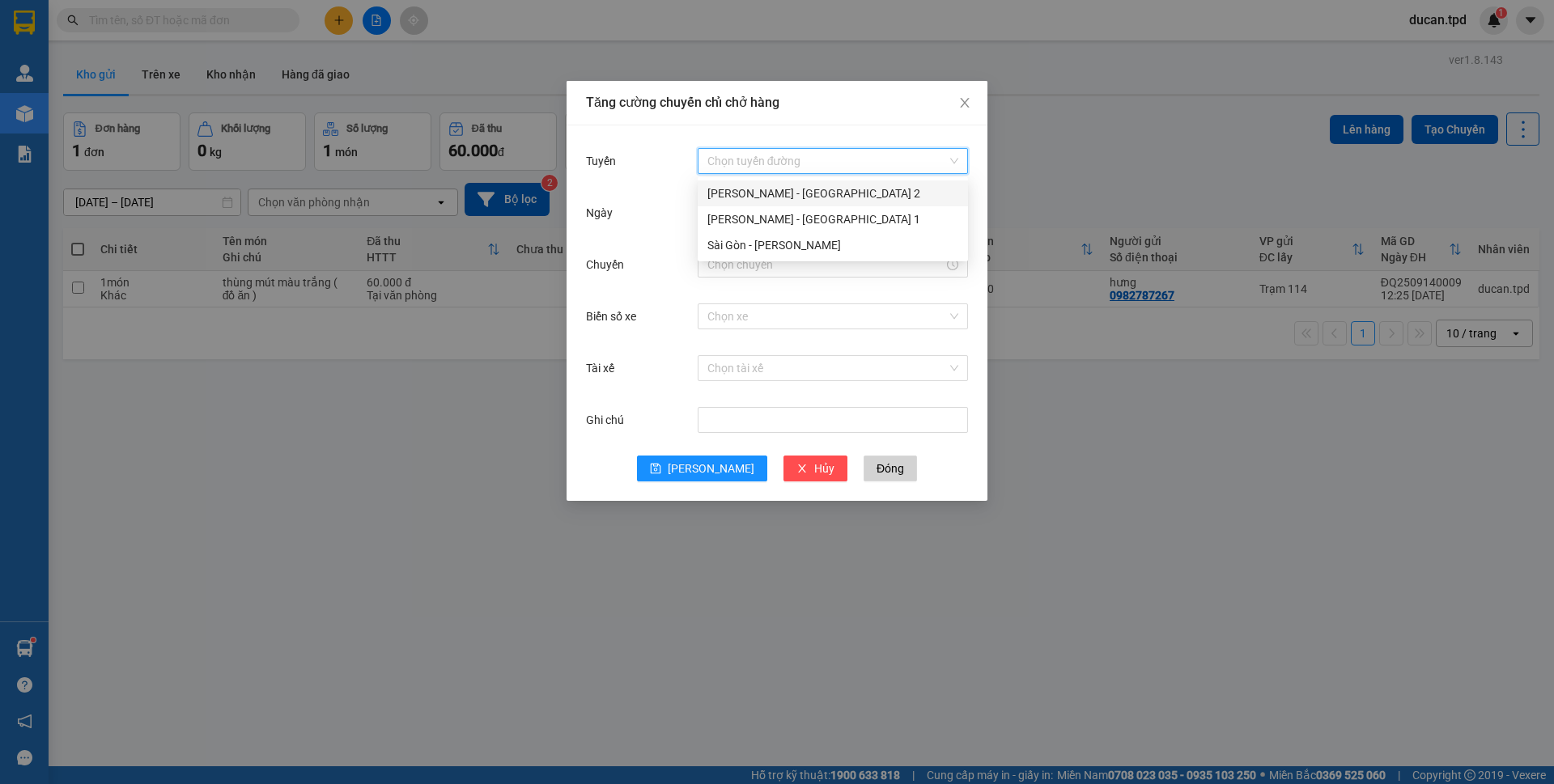
click at [764, 192] on div "[PERSON_NAME] - [GEOGRAPHIC_DATA] 2" at bounding box center [833, 193] width 251 height 18
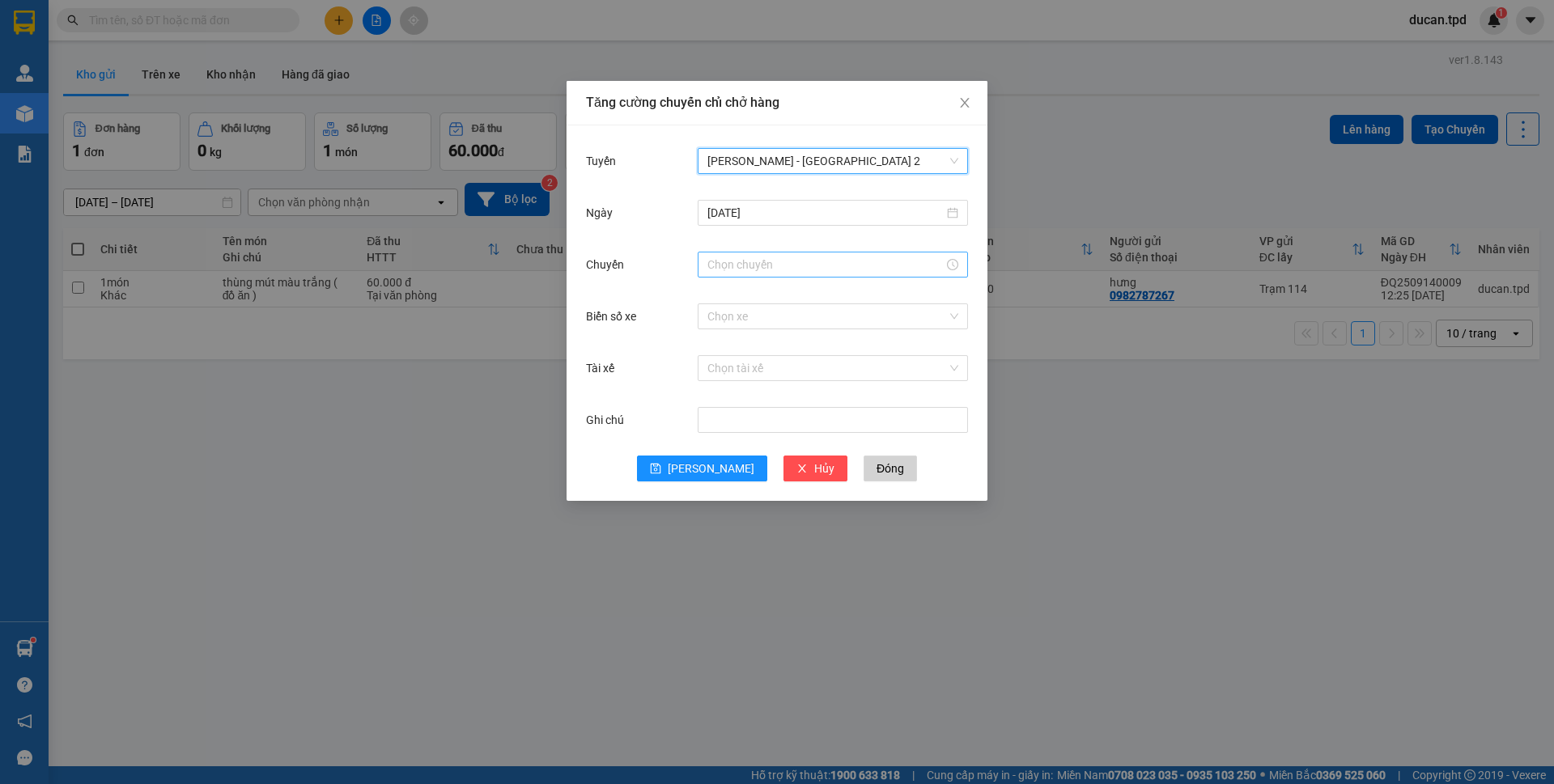
click at [760, 259] on input "Chuyến" at bounding box center [825, 264] width 236 height 18
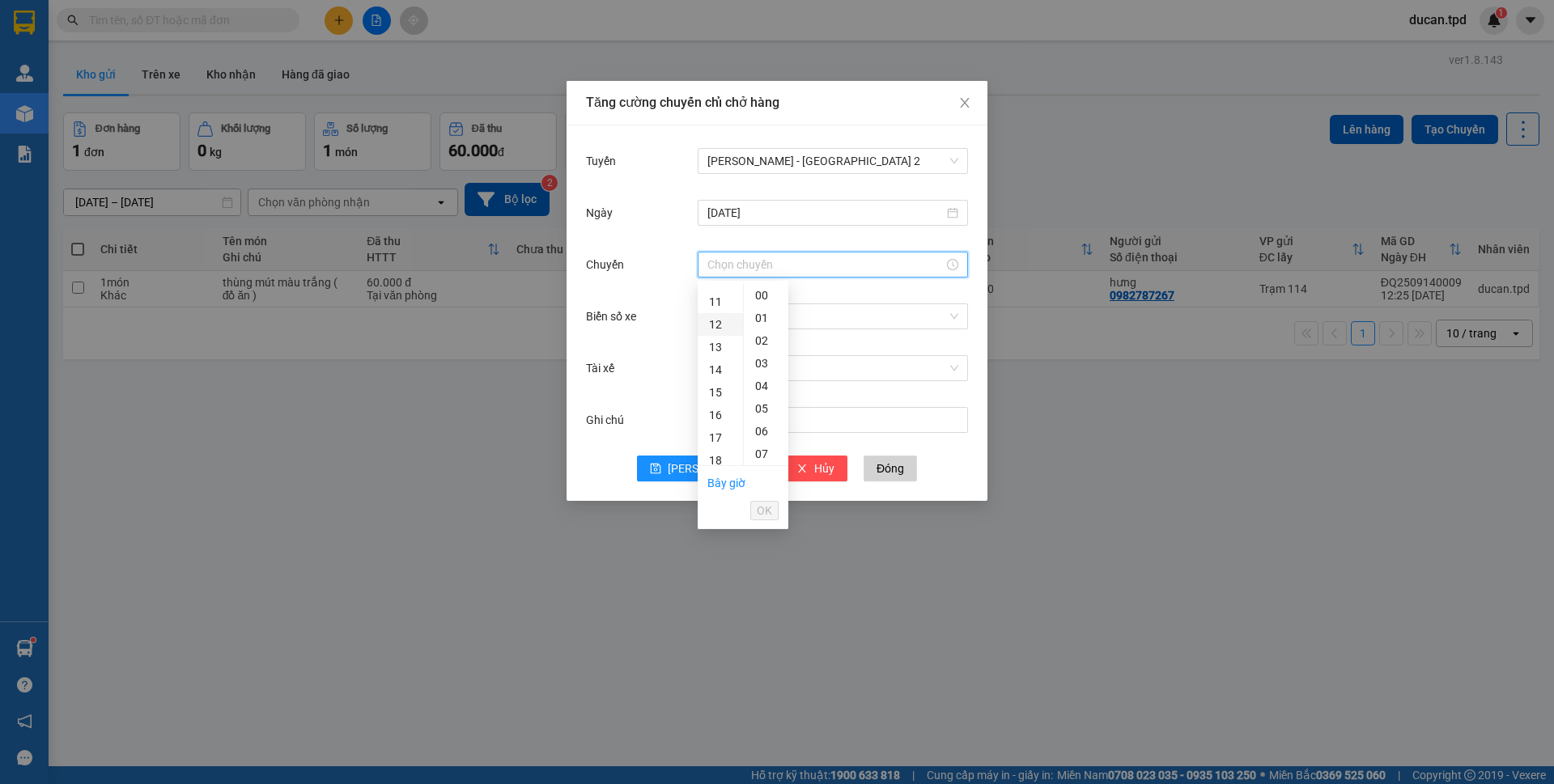
click at [713, 330] on div "12" at bounding box center [720, 325] width 46 height 22
click at [763, 321] on div "01" at bounding box center [766, 318] width 45 height 22
type input "12:01"
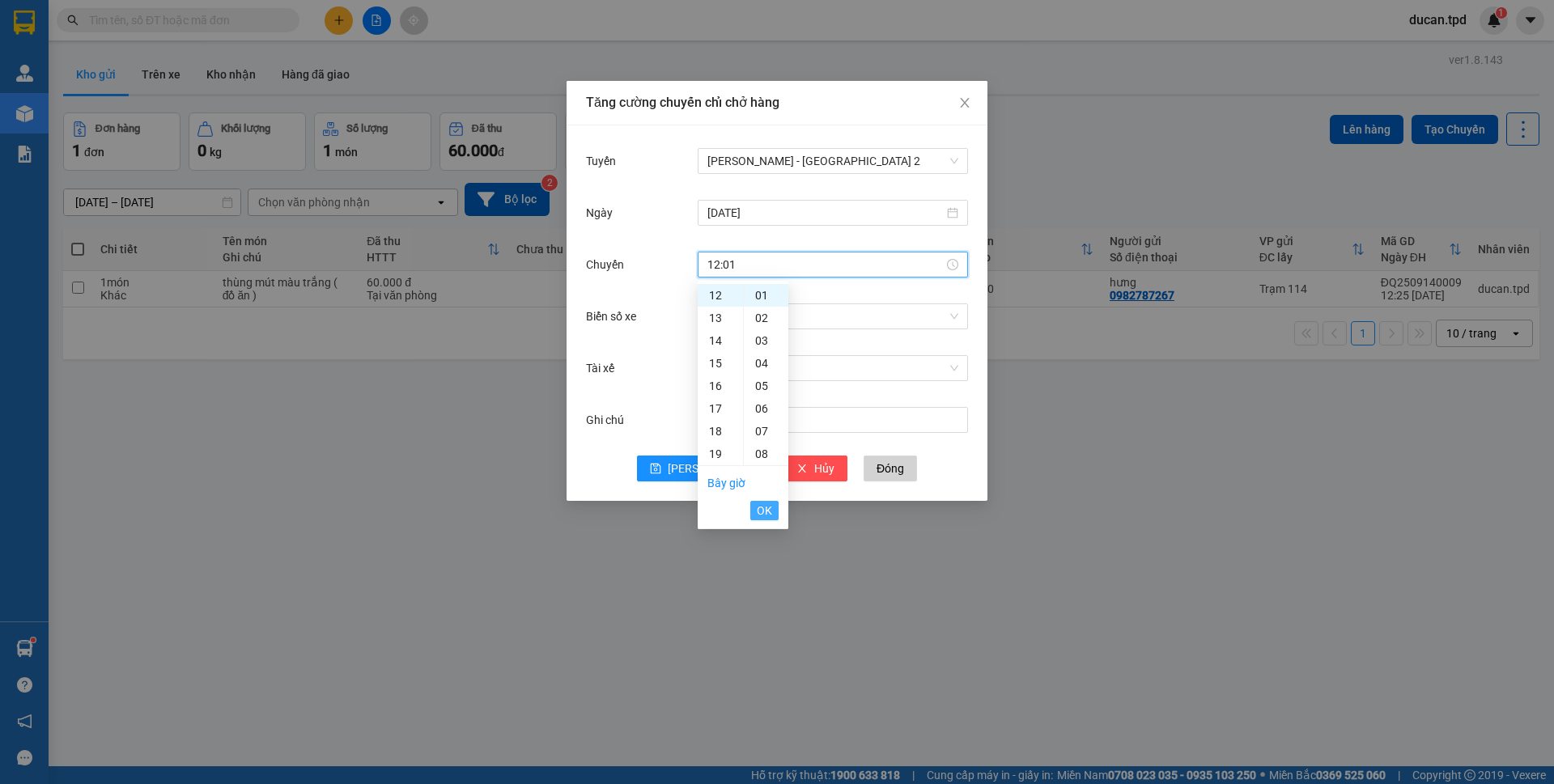
click at [759, 512] on span "OK" at bounding box center [764, 511] width 15 height 18
click at [796, 320] on input "Biển số xe" at bounding box center [827, 316] width 240 height 24
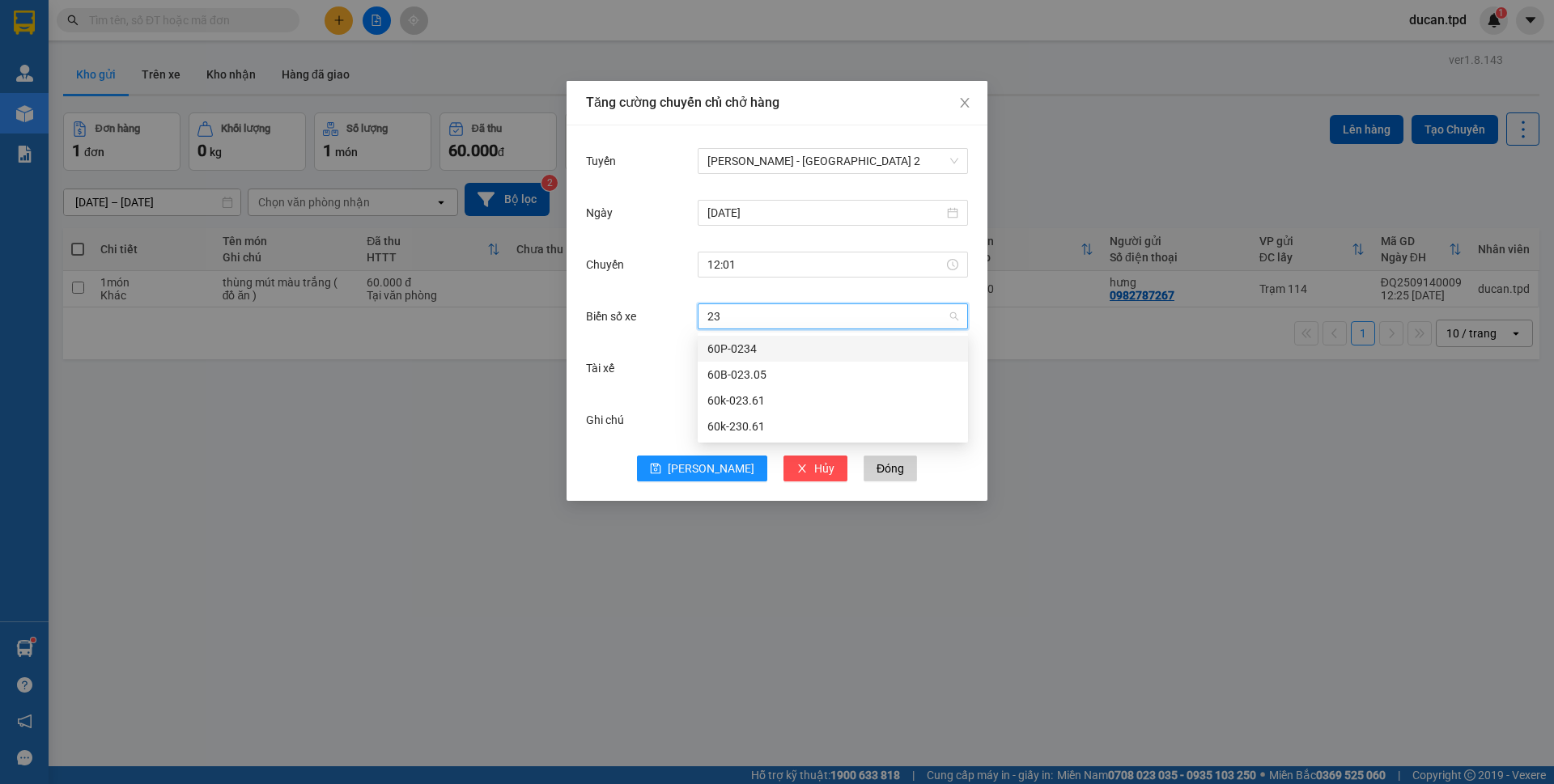
type input "230"
click at [794, 344] on div "60k-230.61" at bounding box center [833, 348] width 251 height 18
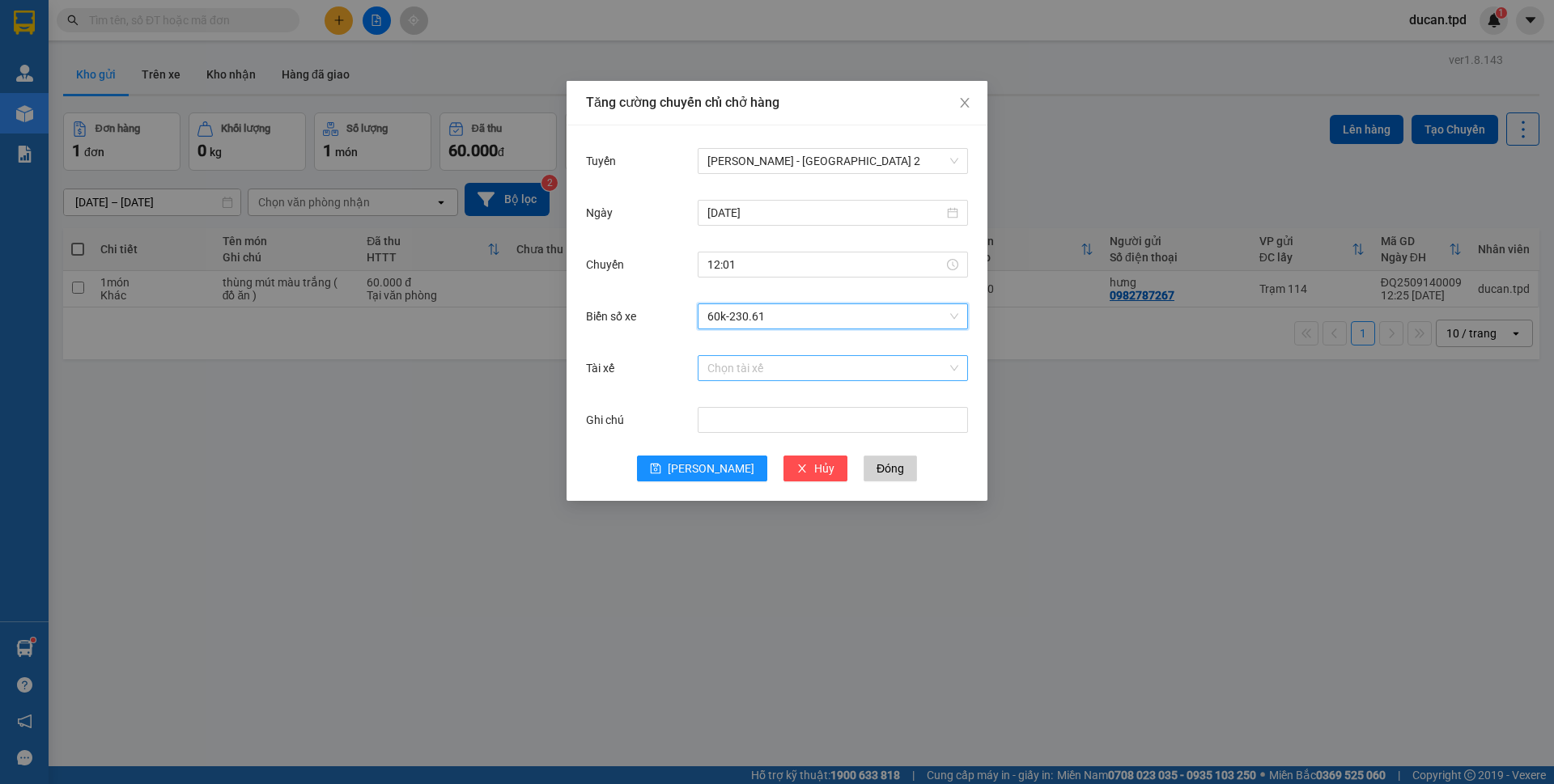
click at [789, 357] on input "Tài xế" at bounding box center [827, 369] width 240 height 24
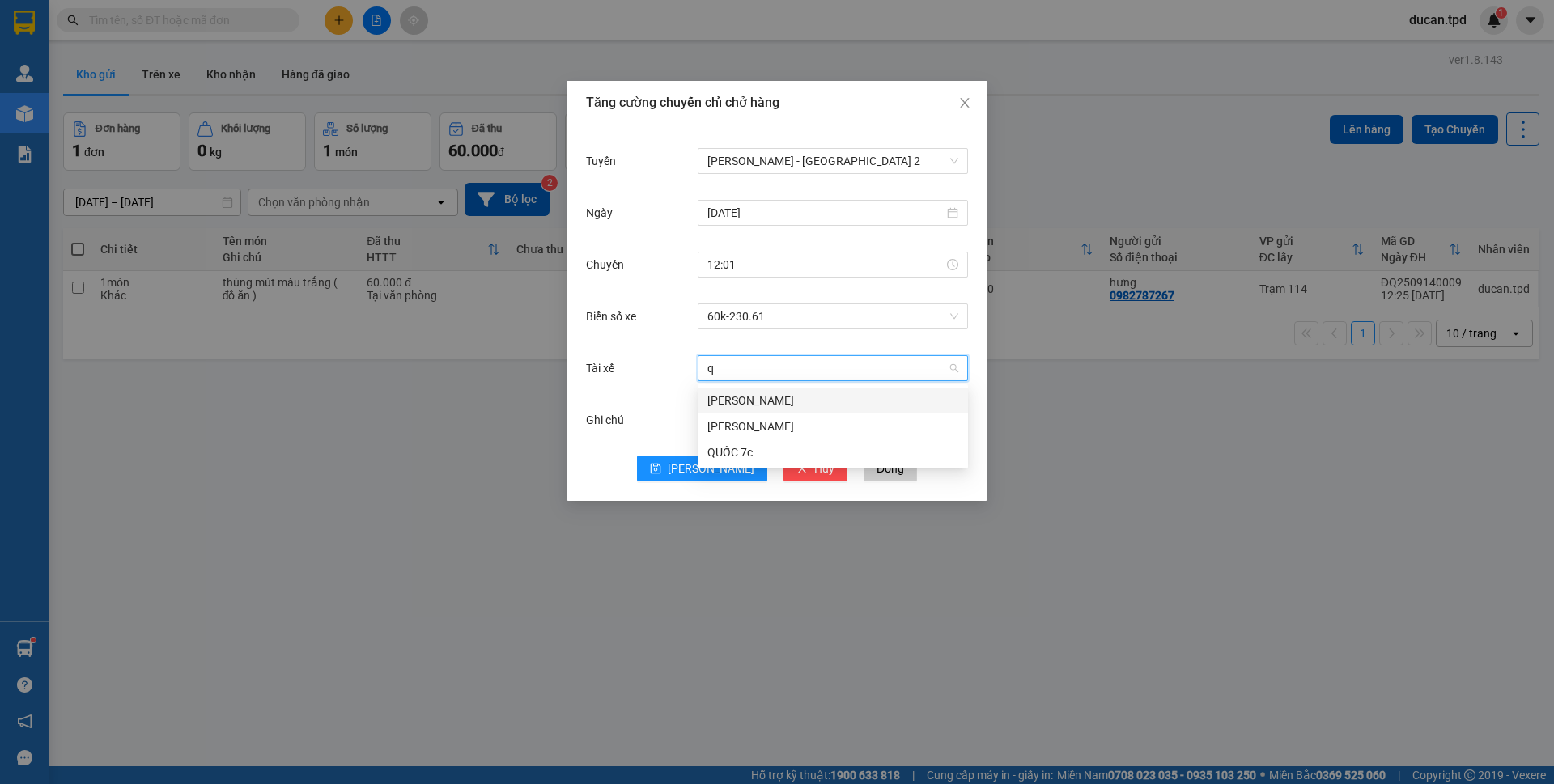
type input "qu"
click at [747, 443] on div "QUỐC 7c" at bounding box center [833, 452] width 251 height 18
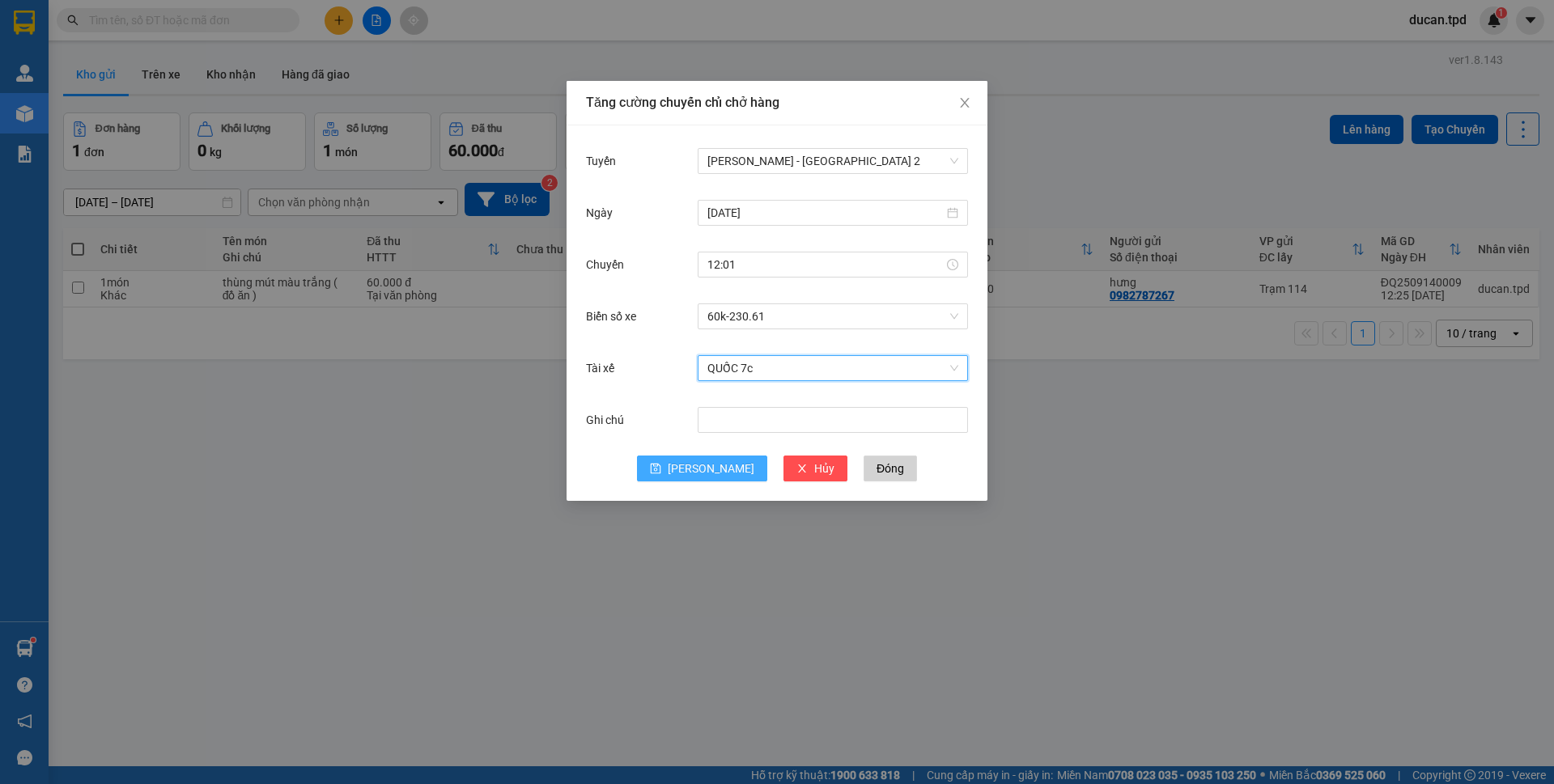
click at [716, 466] on span "Lưu" at bounding box center [710, 469] width 87 height 18
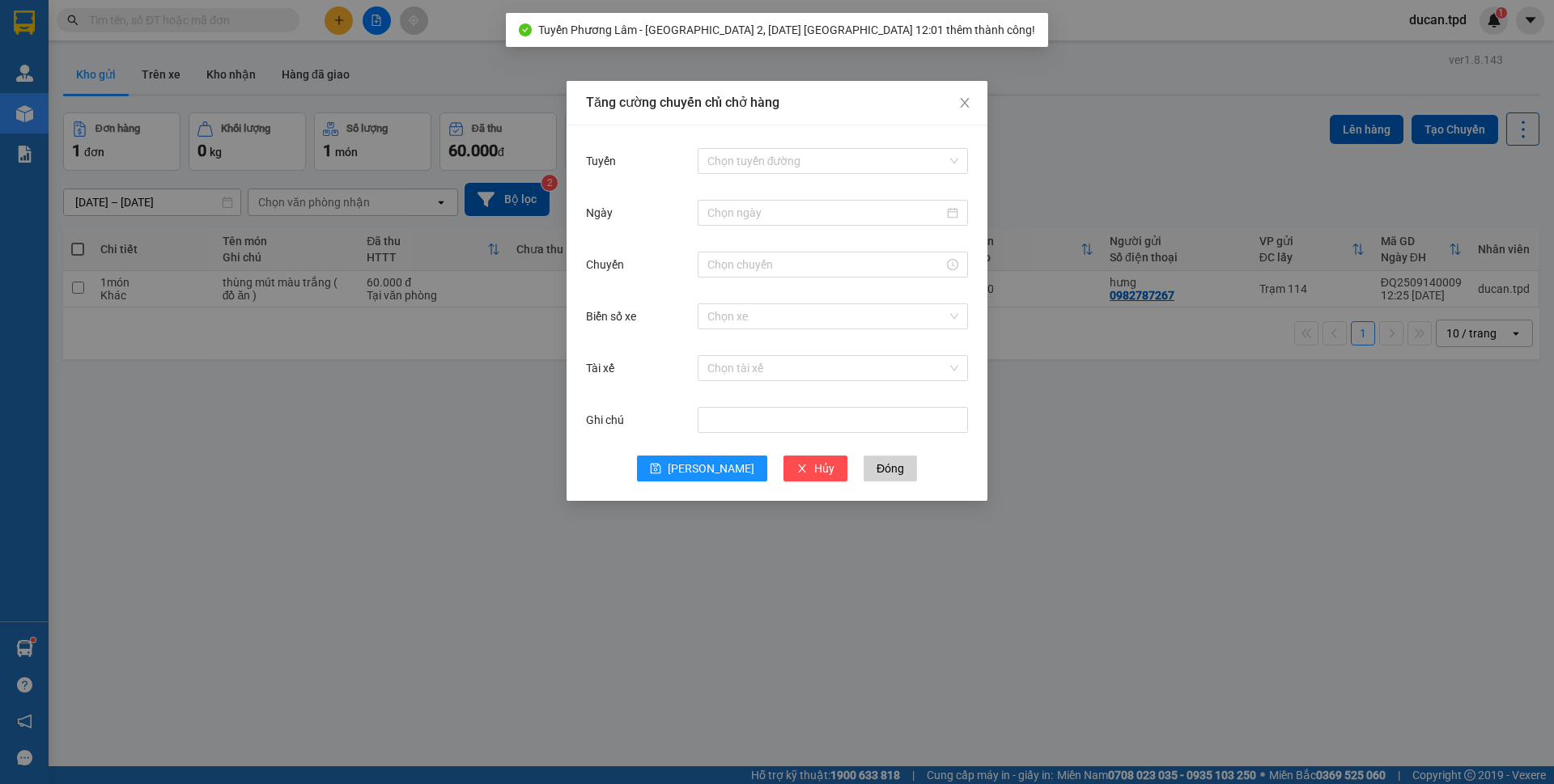
click at [380, 456] on div "Tăng cường chuyến chỉ chở hàng Tuyến Chọn tuyến đường Ngày Chuyến Biển số xe Ch…" at bounding box center [777, 392] width 1554 height 784
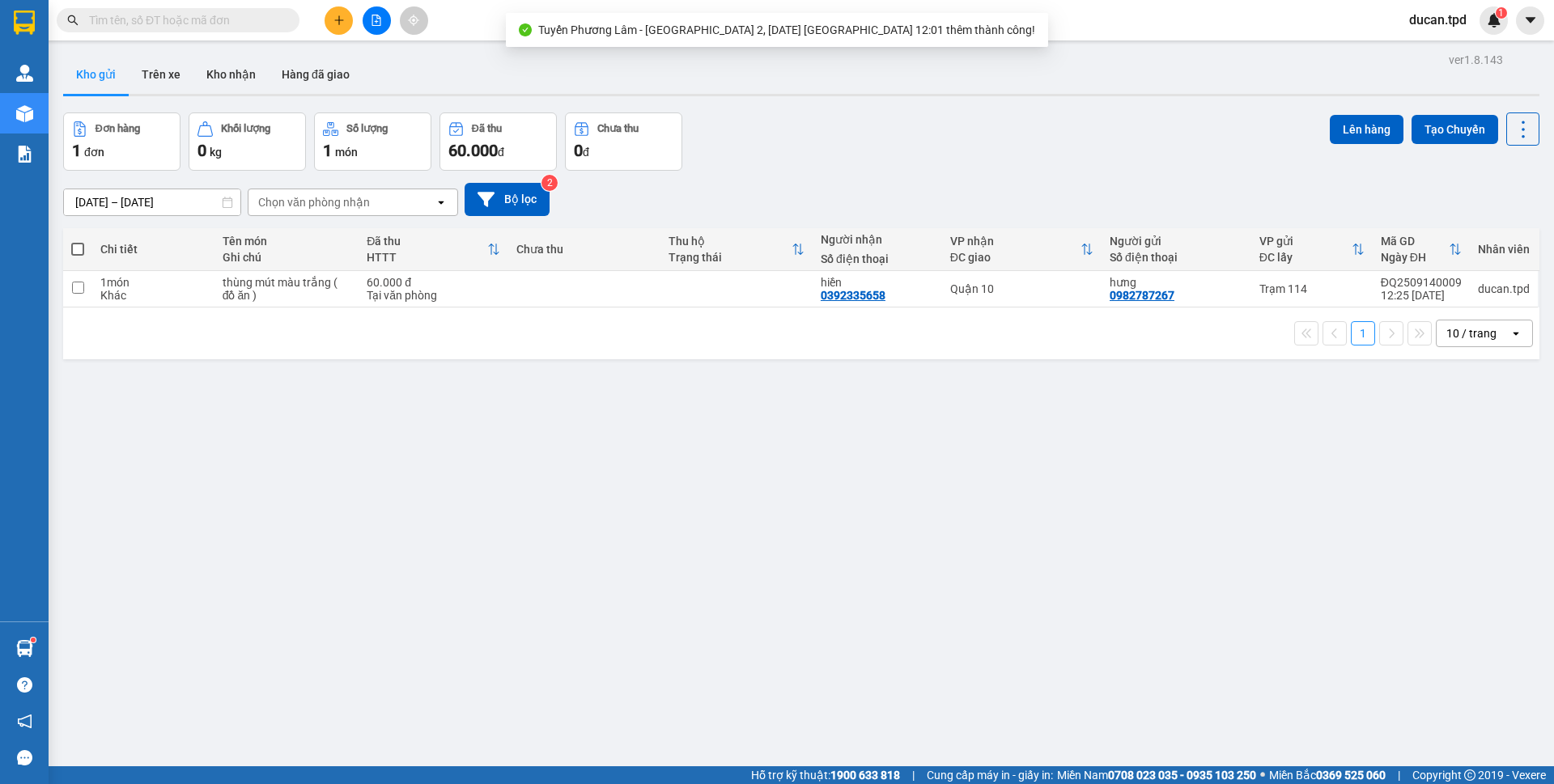
click at [71, 247] on span at bounding box center [77, 249] width 13 height 13
click at [77, 241] on input "checkbox" at bounding box center [77, 241] width 0 height 0
checkbox input "true"
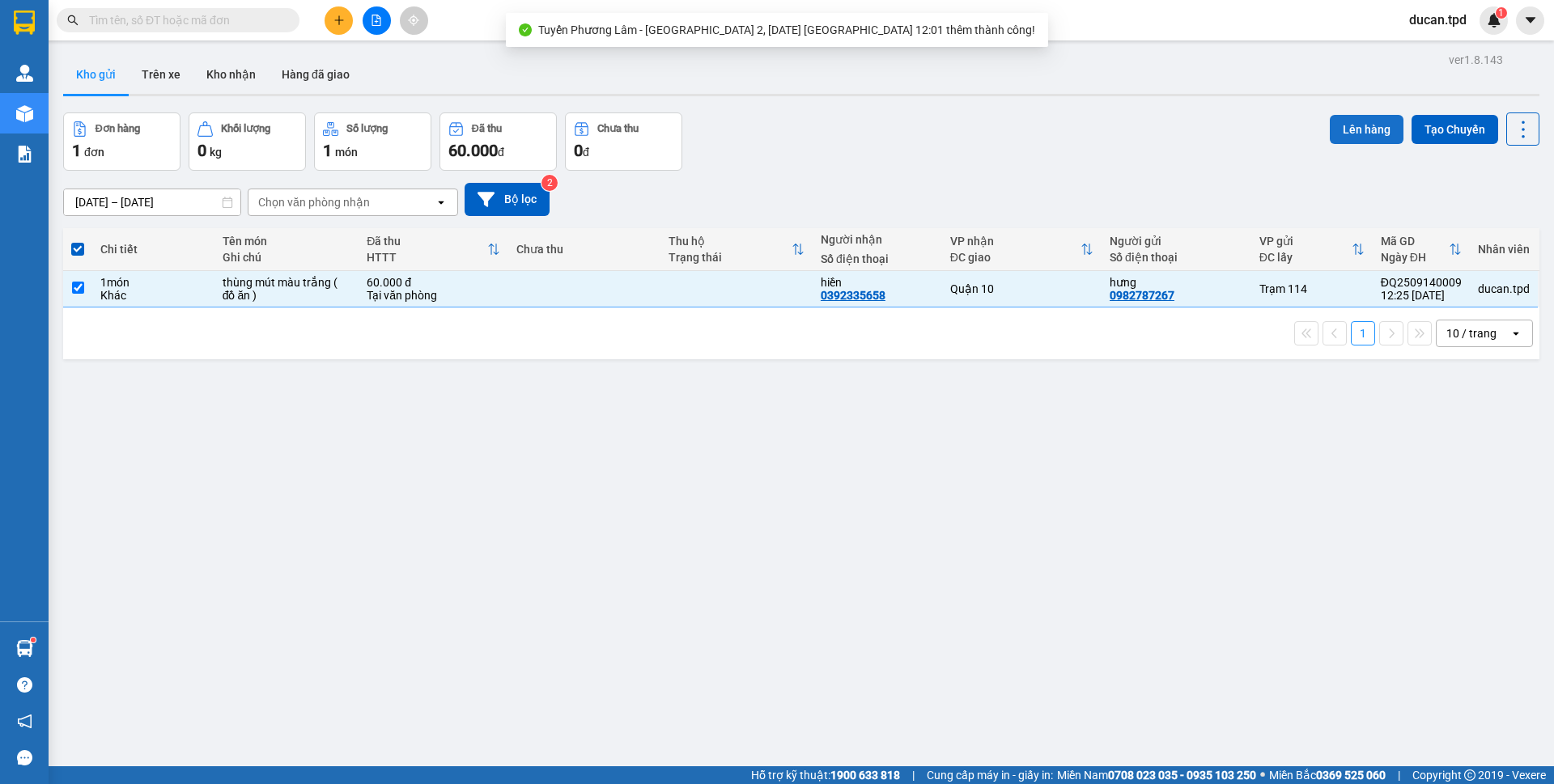
click at [1351, 143] on button "Lên hàng" at bounding box center [1366, 129] width 74 height 29
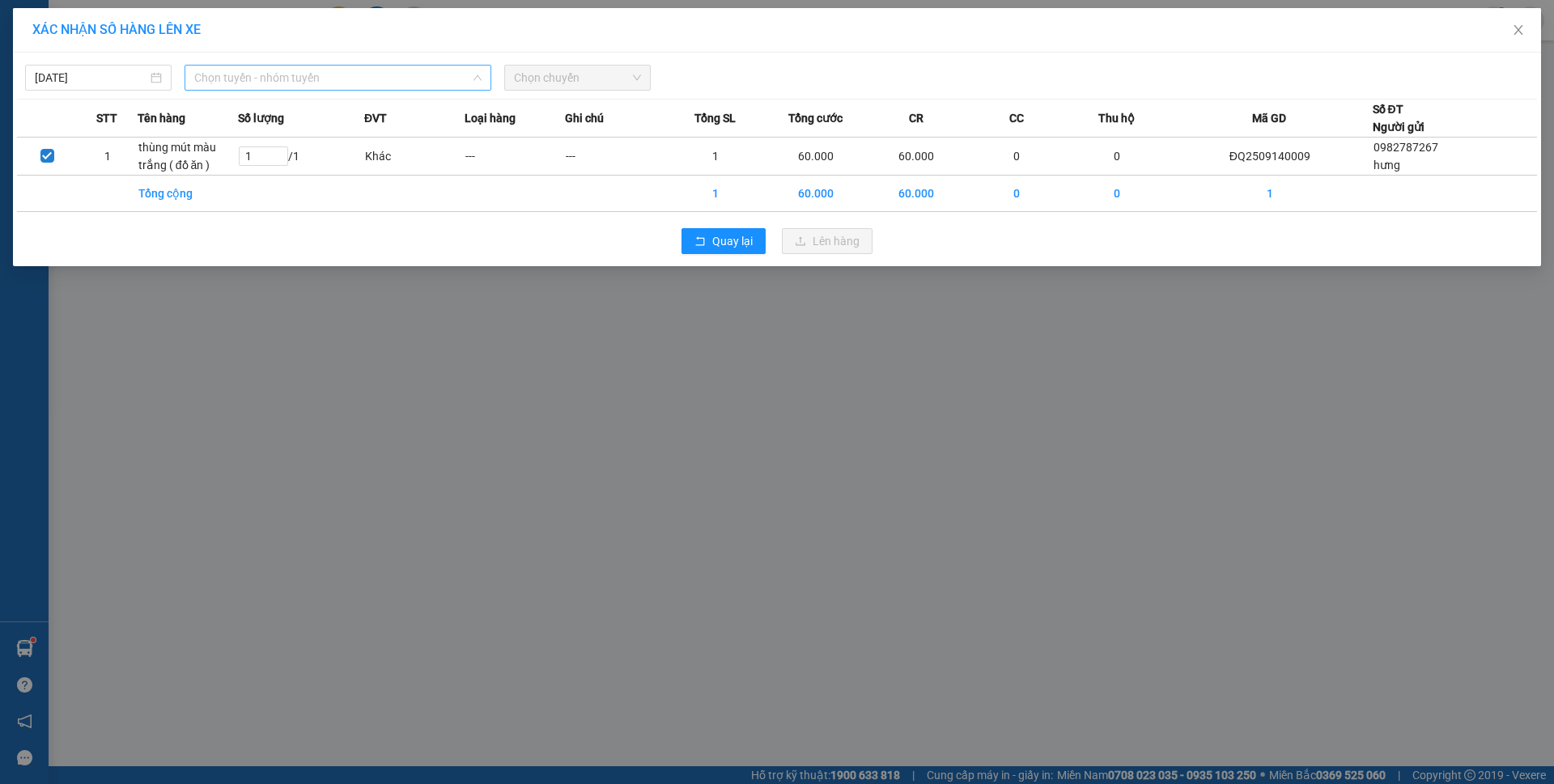
click at [382, 78] on span "Chọn tuyến - nhóm tuyến" at bounding box center [338, 77] width 287 height 24
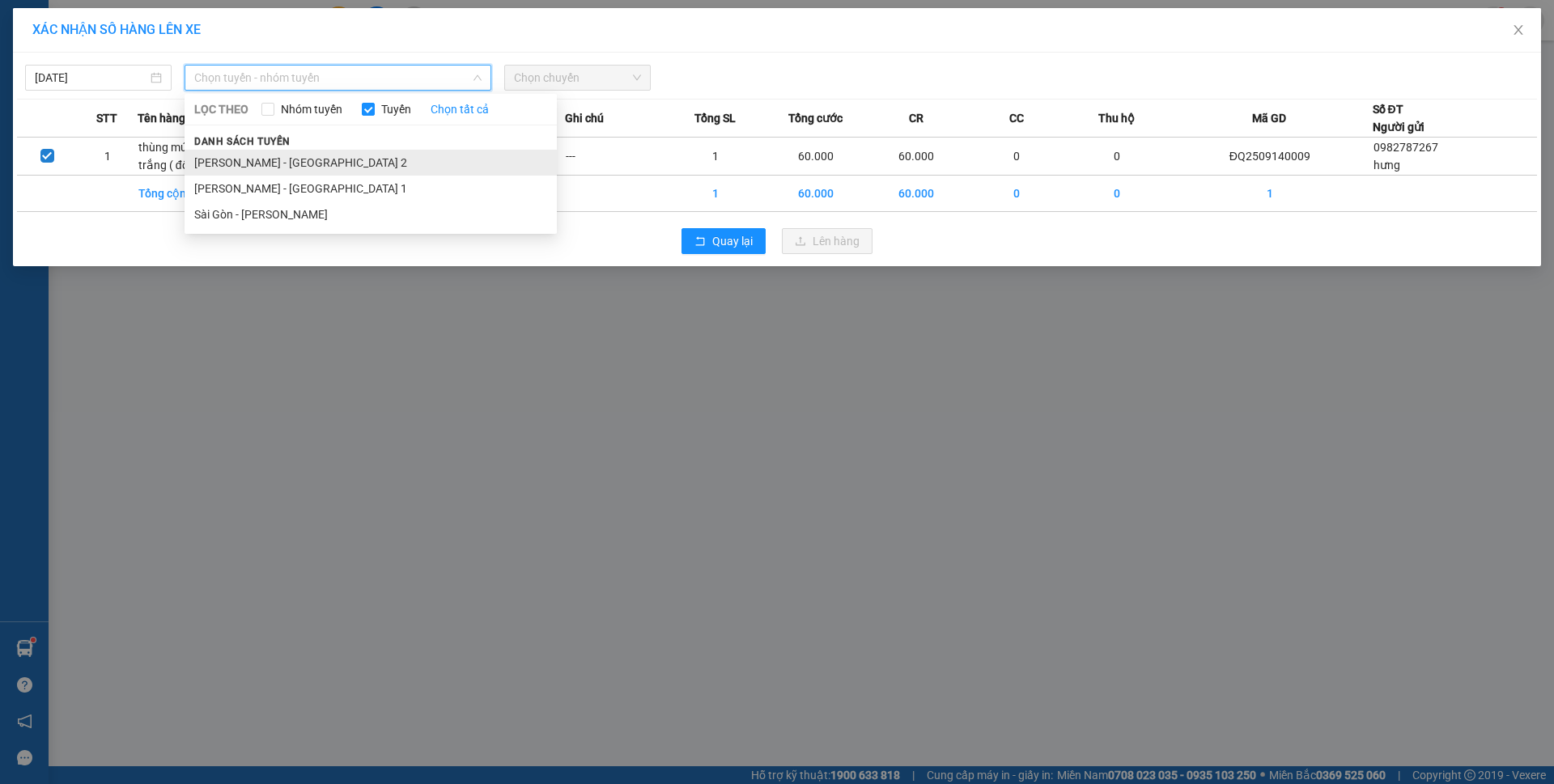
click at [311, 169] on li "[PERSON_NAME] - [GEOGRAPHIC_DATA] 2" at bounding box center [371, 162] width 372 height 26
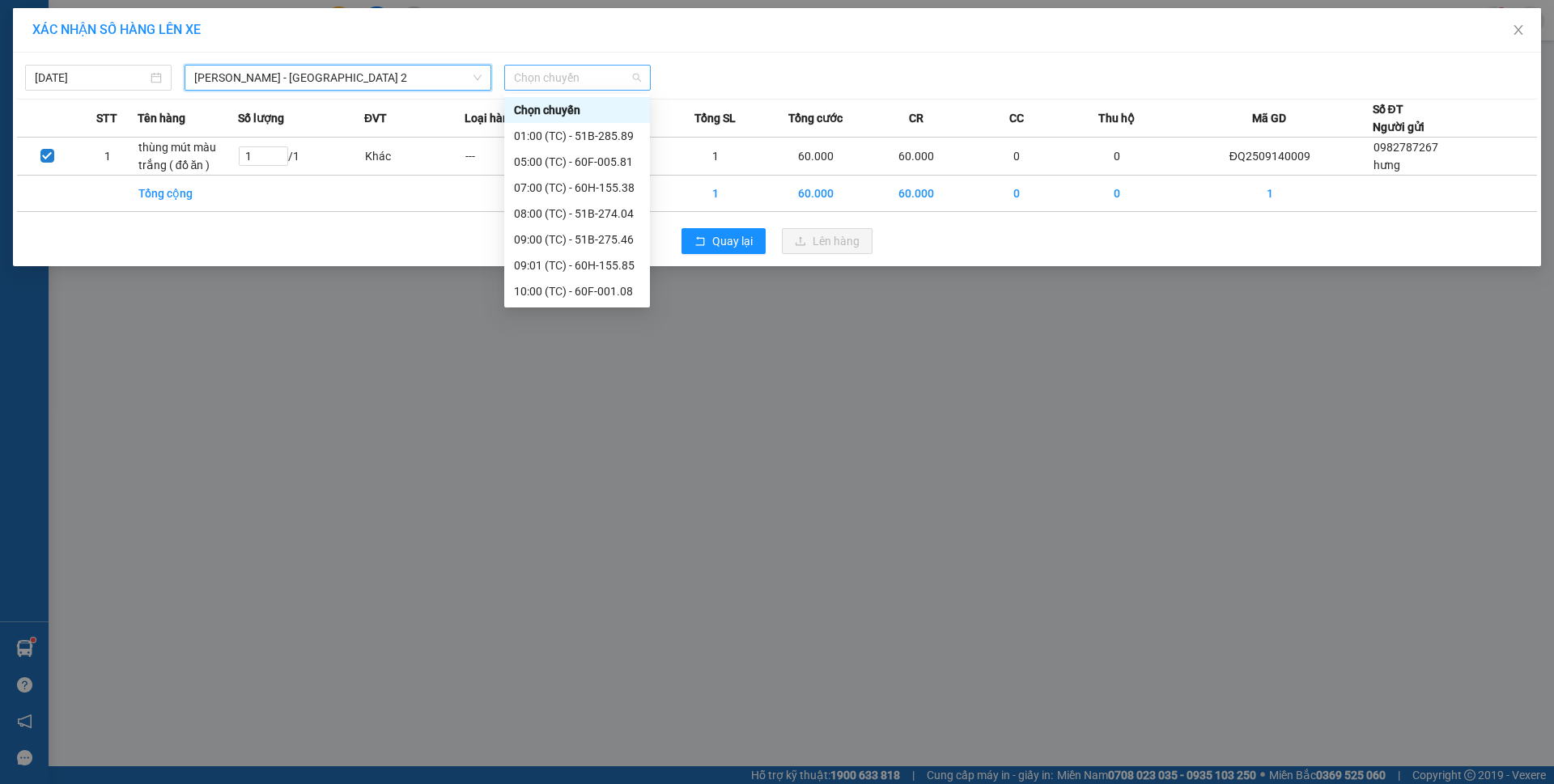
click at [569, 89] on span "Chọn chuyến" at bounding box center [578, 77] width 127 height 24
click at [593, 287] on div "12:01 (TC) - 60k-230.61" at bounding box center [577, 291] width 126 height 18
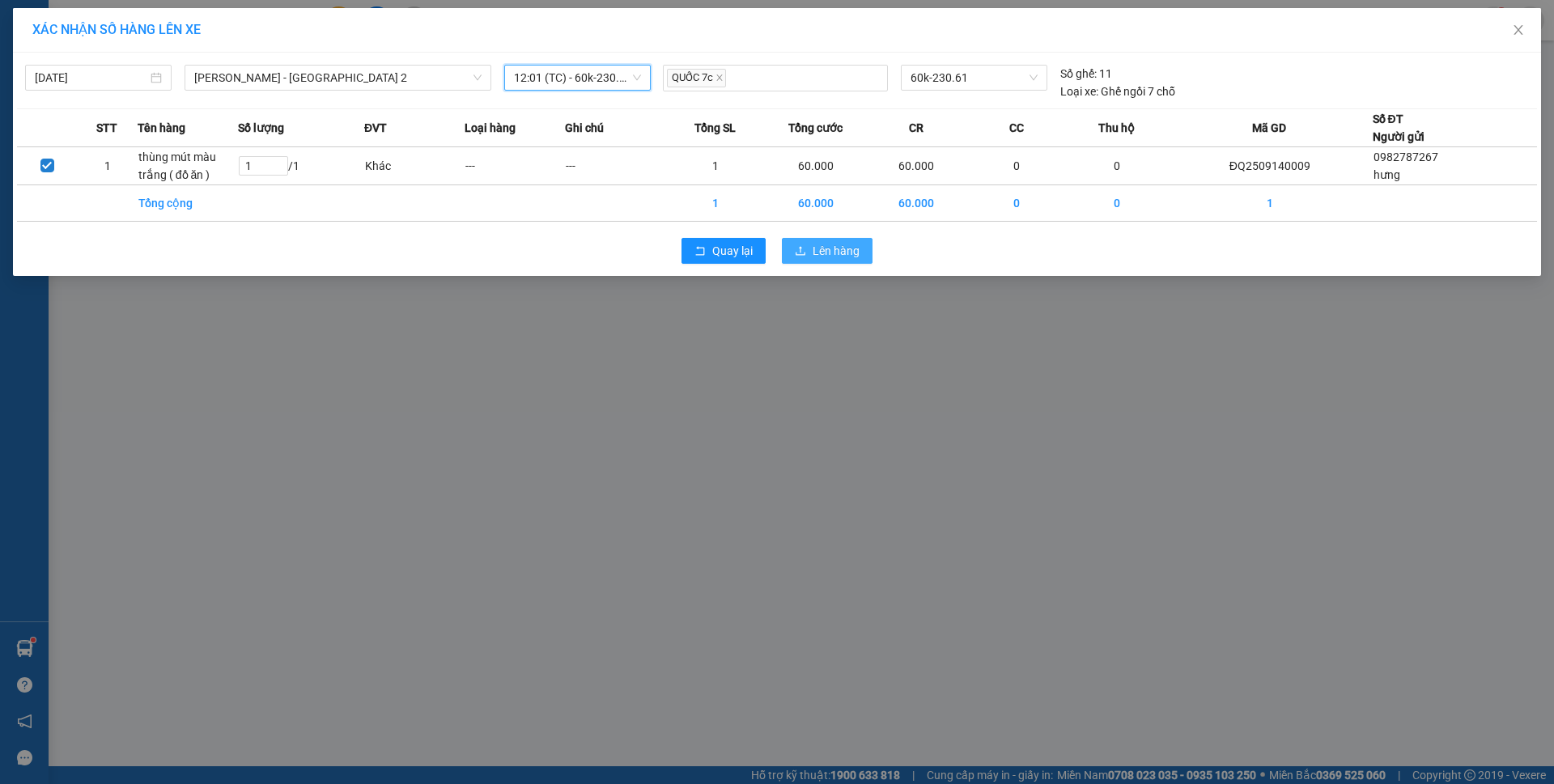
click at [840, 250] on span "Lên hàng" at bounding box center [836, 250] width 47 height 18
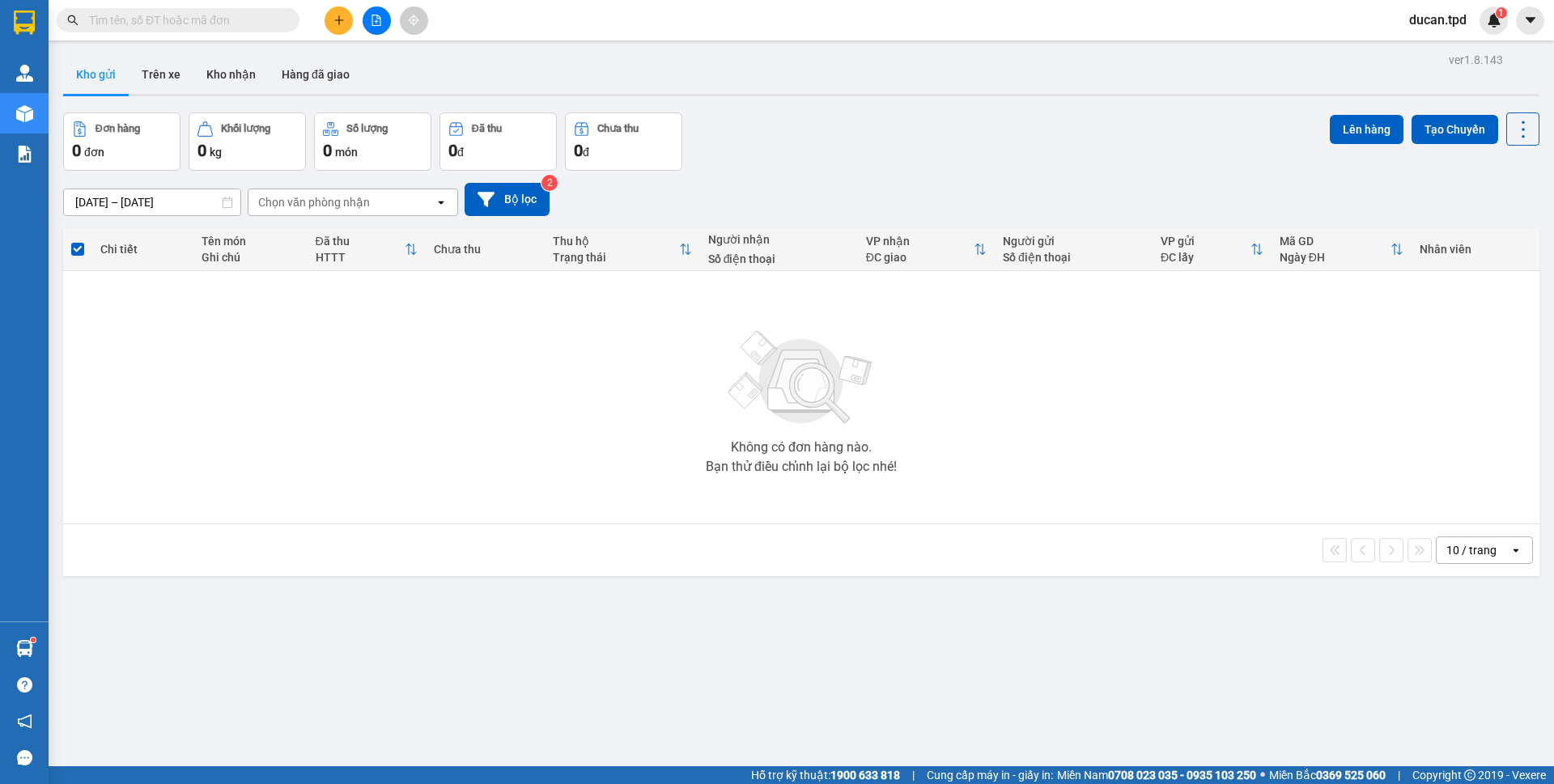
click at [181, 21] on input "text" at bounding box center [184, 20] width 191 height 18
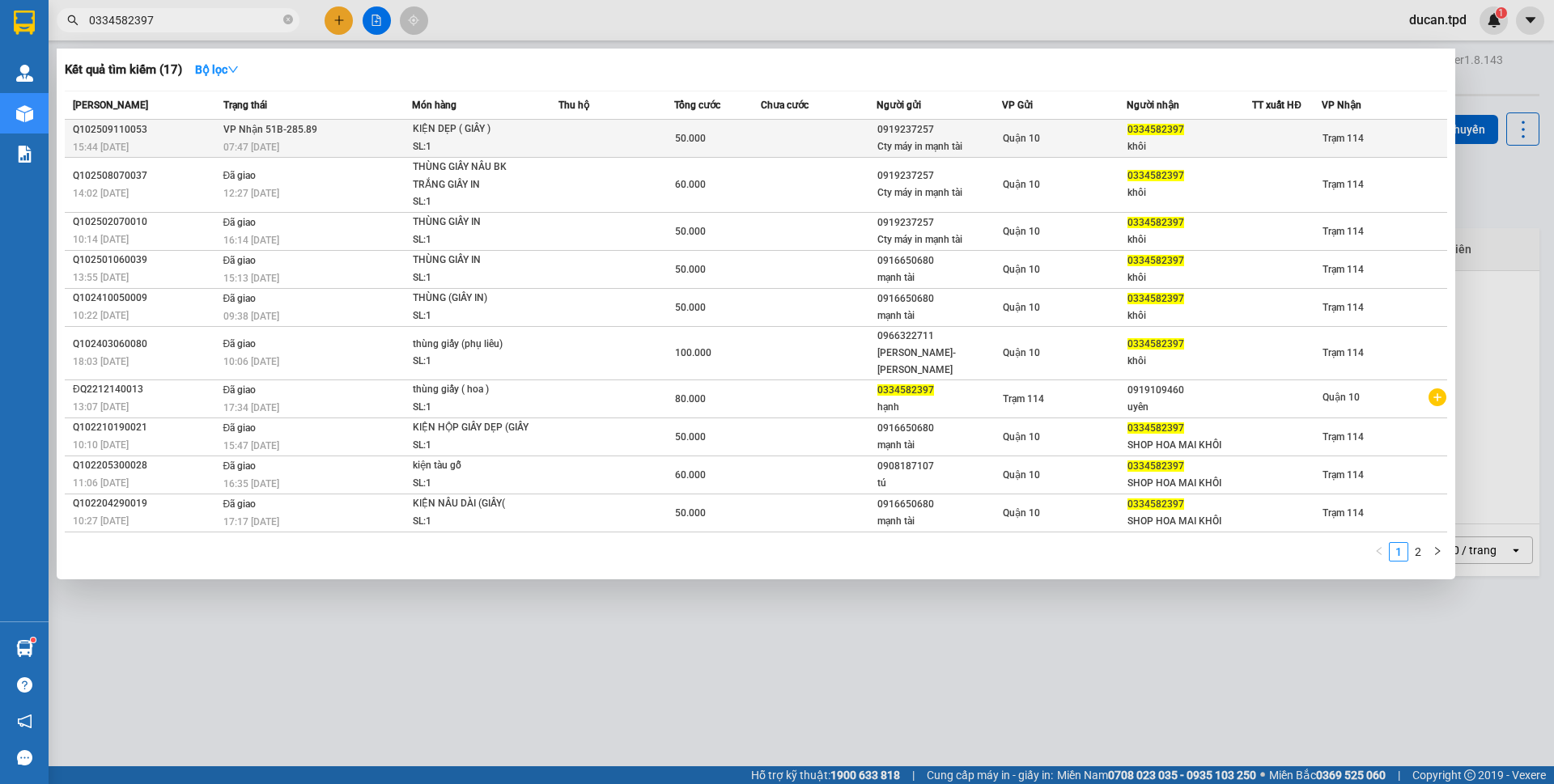
type input "0334582397"
click at [850, 150] on td at bounding box center [819, 138] width 116 height 38
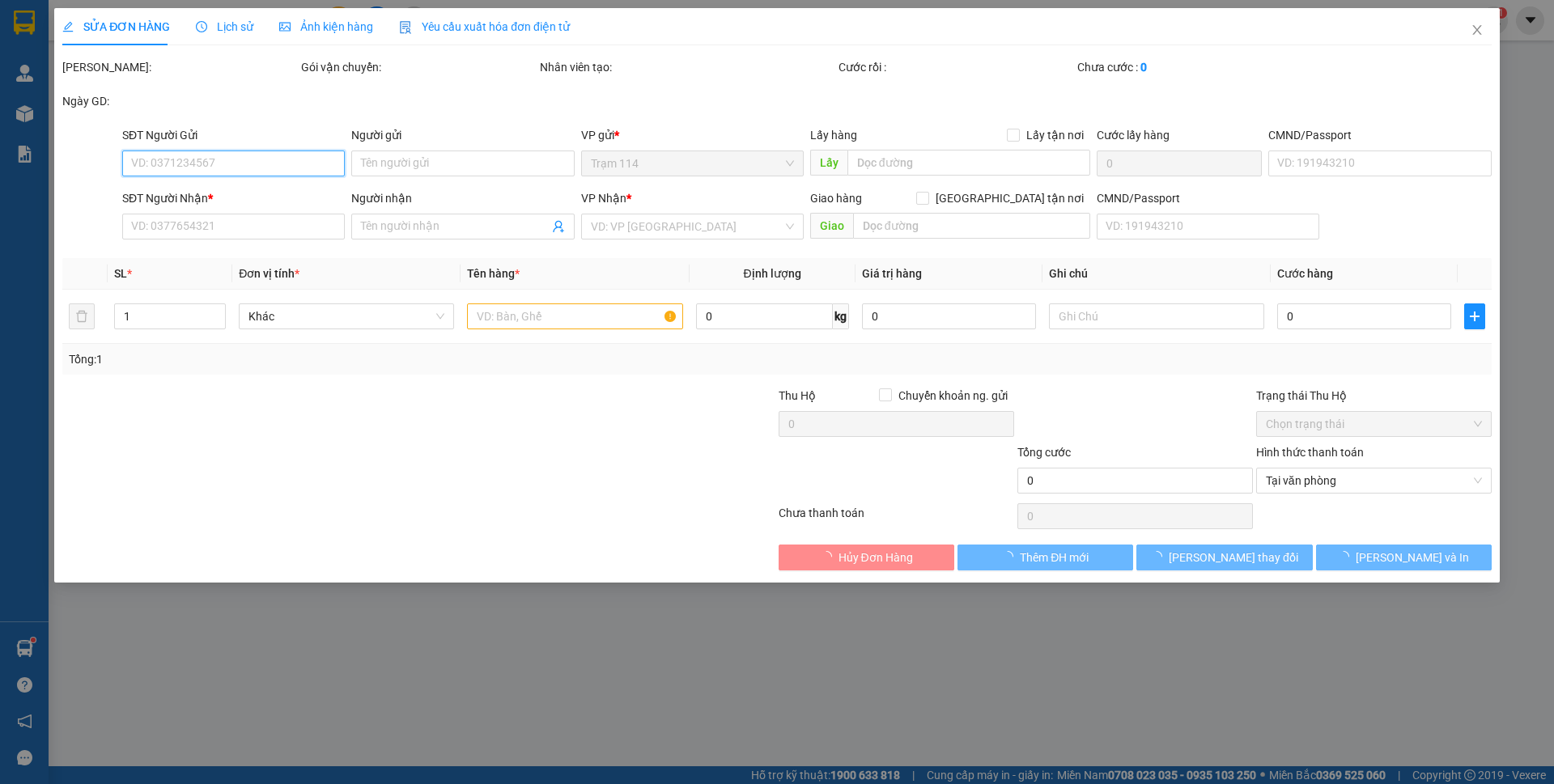
type input "0919237257"
type input "Cty máy in mạnh tài"
type input "0334582397"
type input "khôi"
type input "50.000"
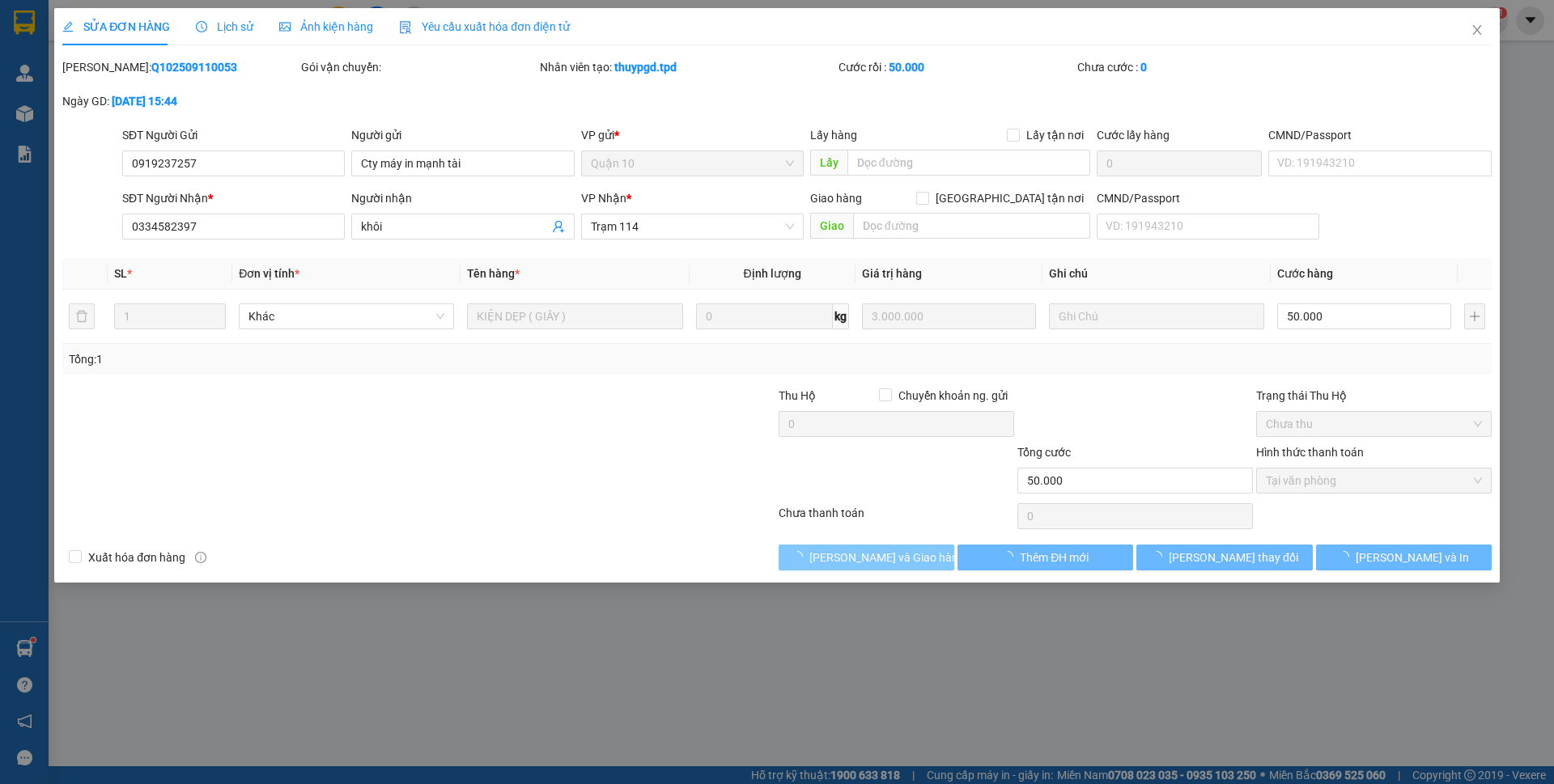
click at [888, 561] on span "[PERSON_NAME] và Giao hàng" at bounding box center [887, 557] width 155 height 18
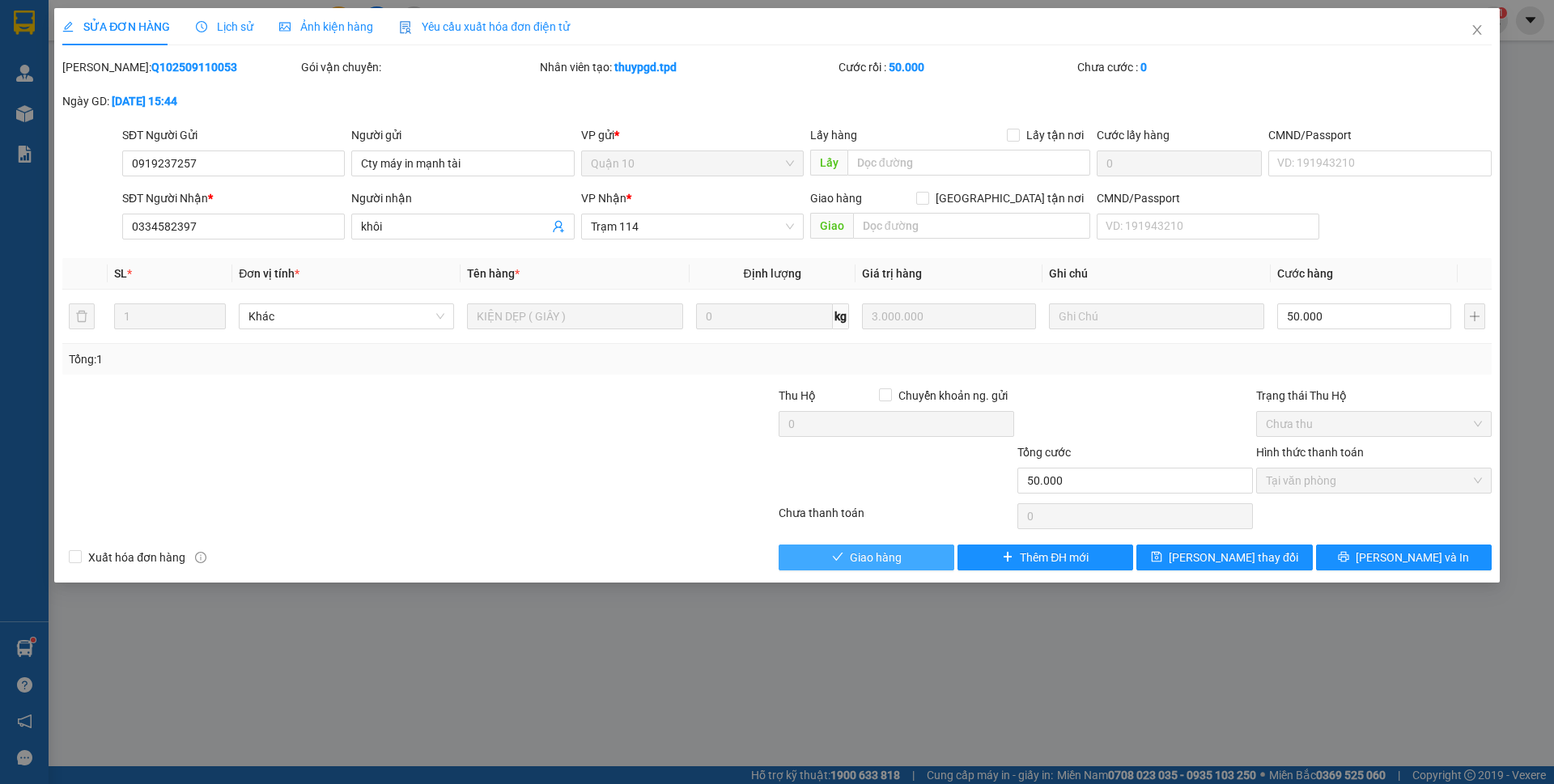
click at [903, 551] on button "Giao hàng" at bounding box center [866, 558] width 175 height 26
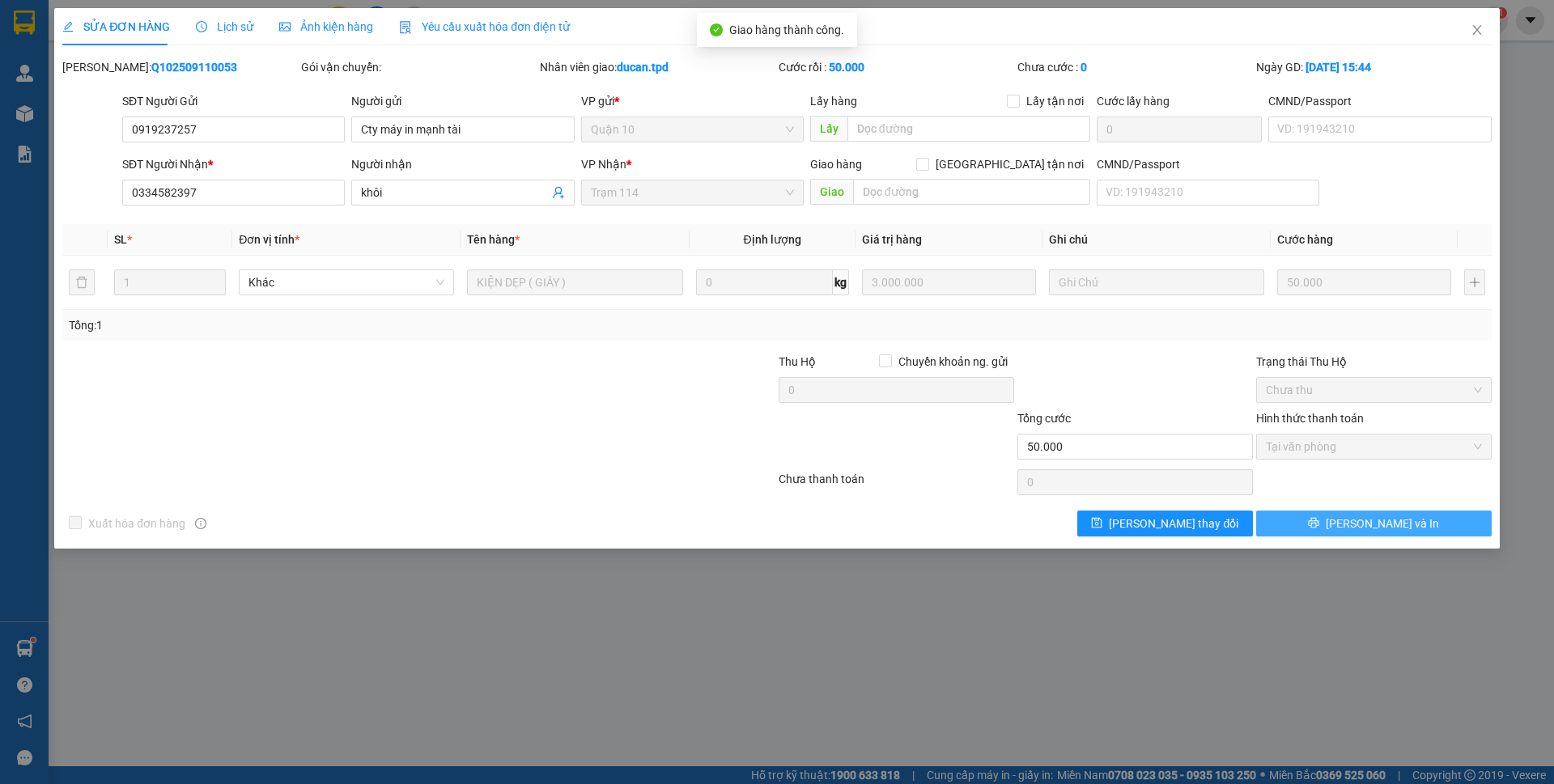
click at [1399, 522] on span "[PERSON_NAME] và In" at bounding box center [1381, 523] width 113 height 18
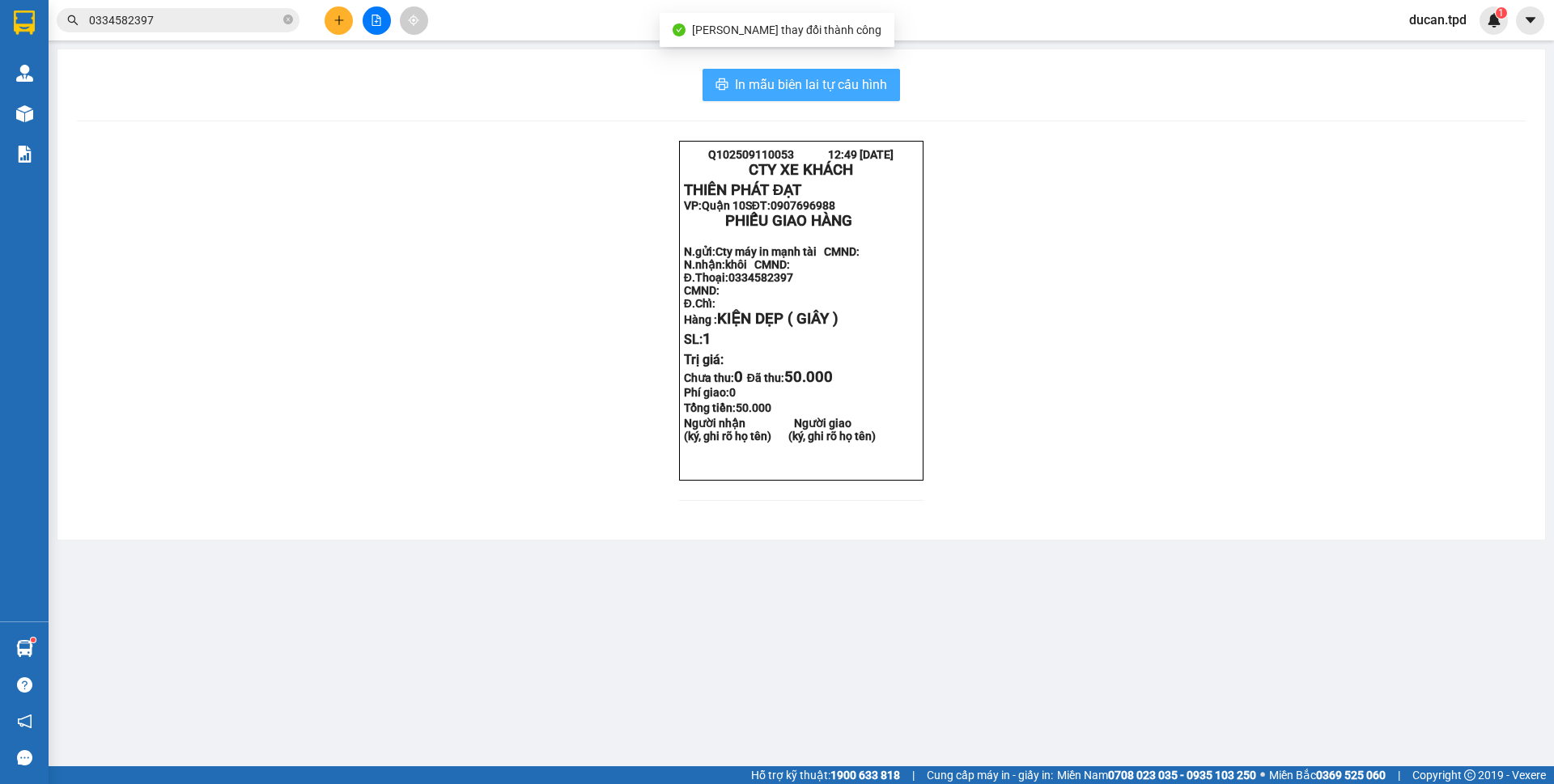
click at [874, 82] on span "In mẫu biên lai tự cấu hình" at bounding box center [810, 85] width 152 height 21
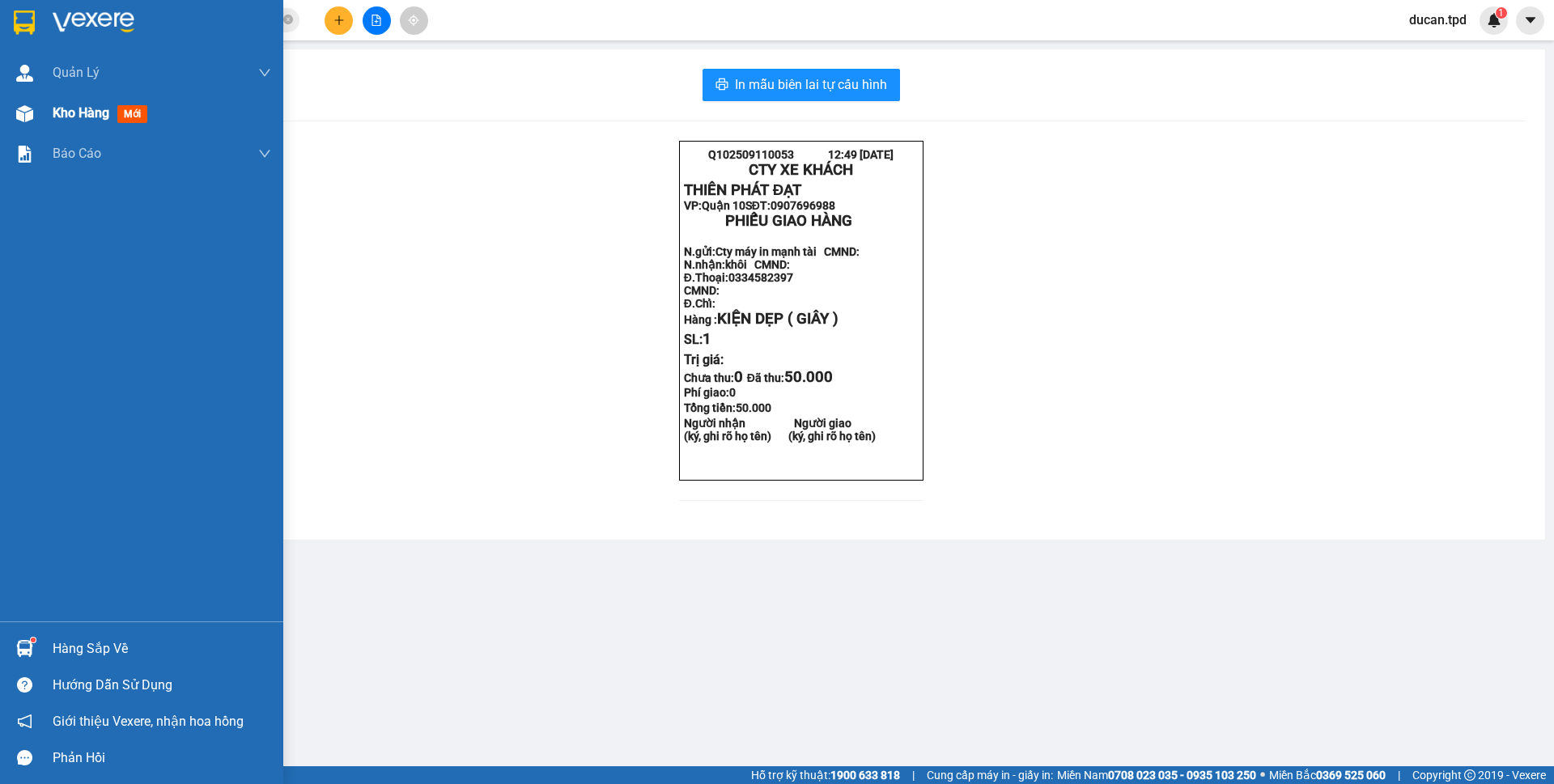
click at [19, 106] on img at bounding box center [24, 114] width 17 height 17
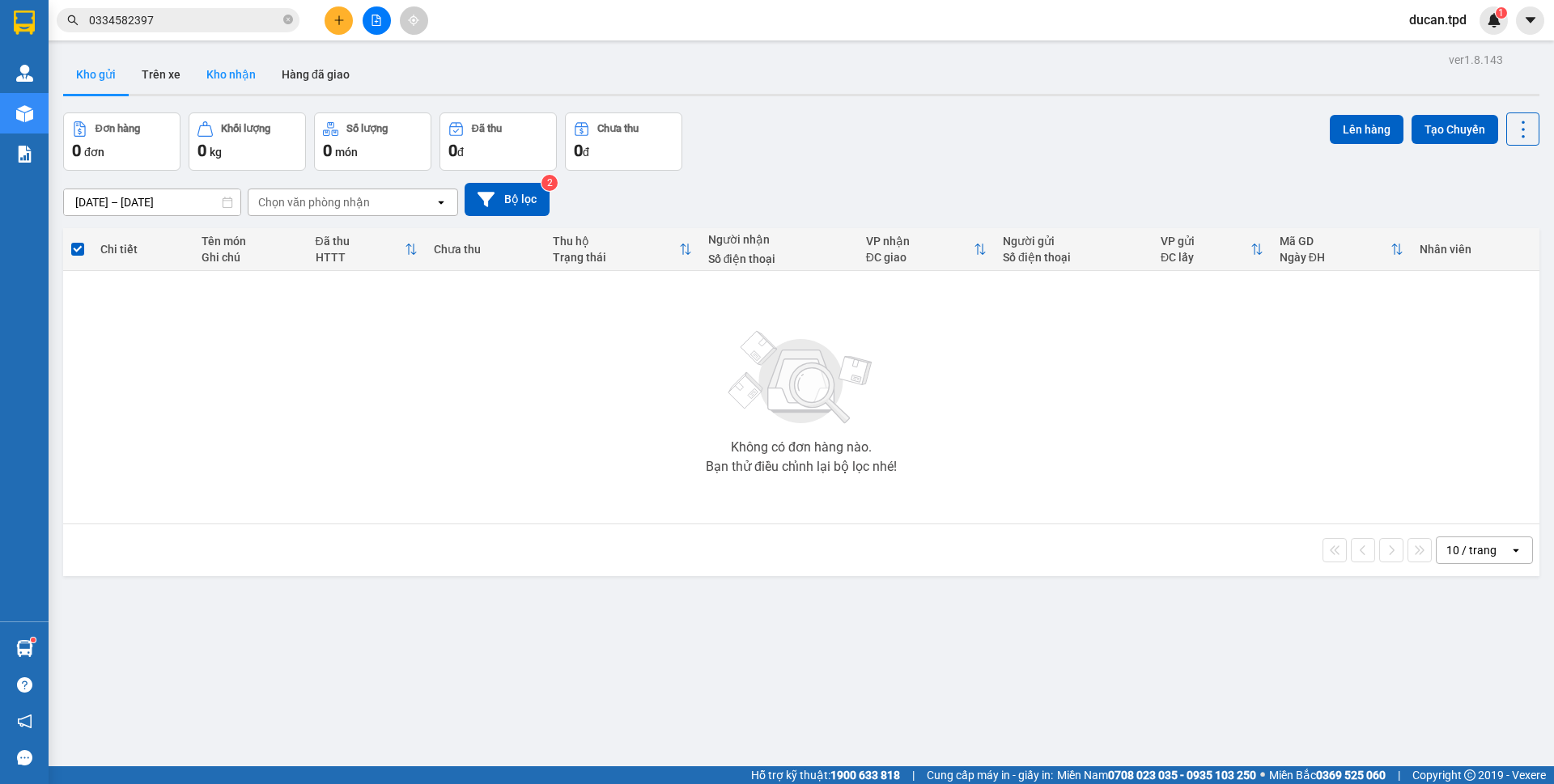
click at [207, 74] on button "Kho nhận" at bounding box center [231, 75] width 76 height 39
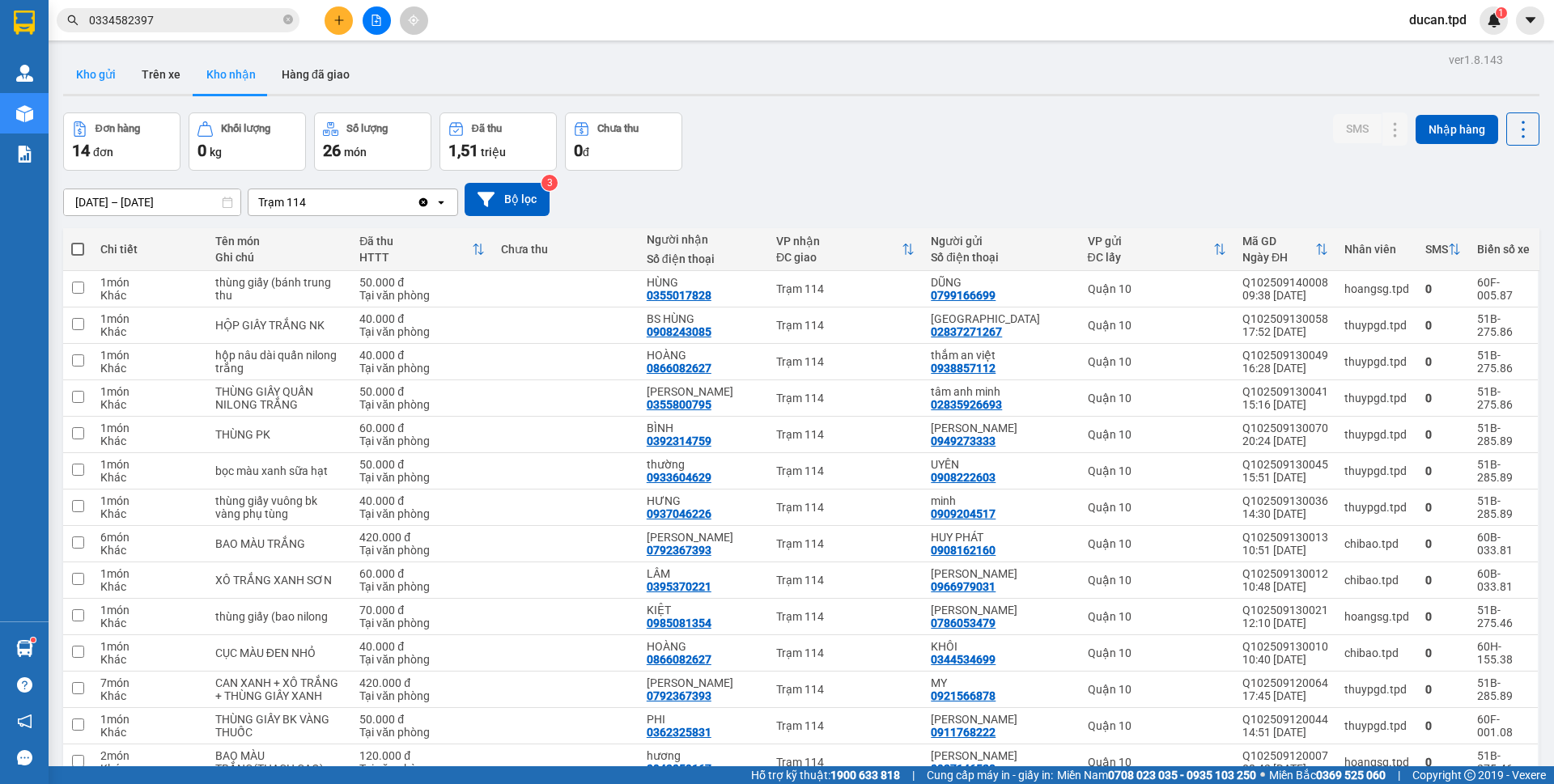
click at [89, 67] on button "Kho gửi" at bounding box center [96, 75] width 65 height 39
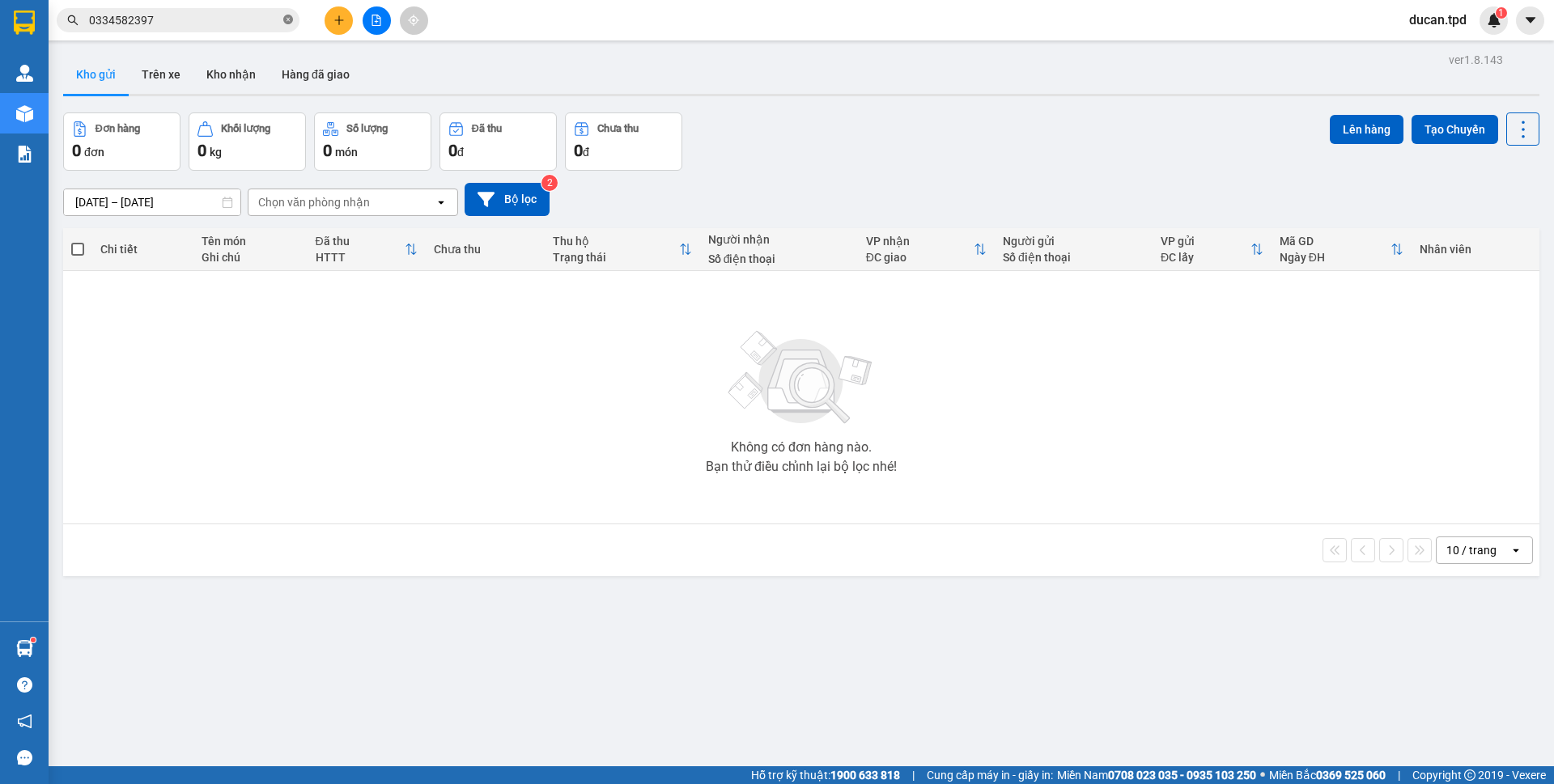
click at [284, 17] on icon "close-circle" at bounding box center [287, 20] width 9 height 9
click at [328, 16] on button at bounding box center [339, 21] width 28 height 28
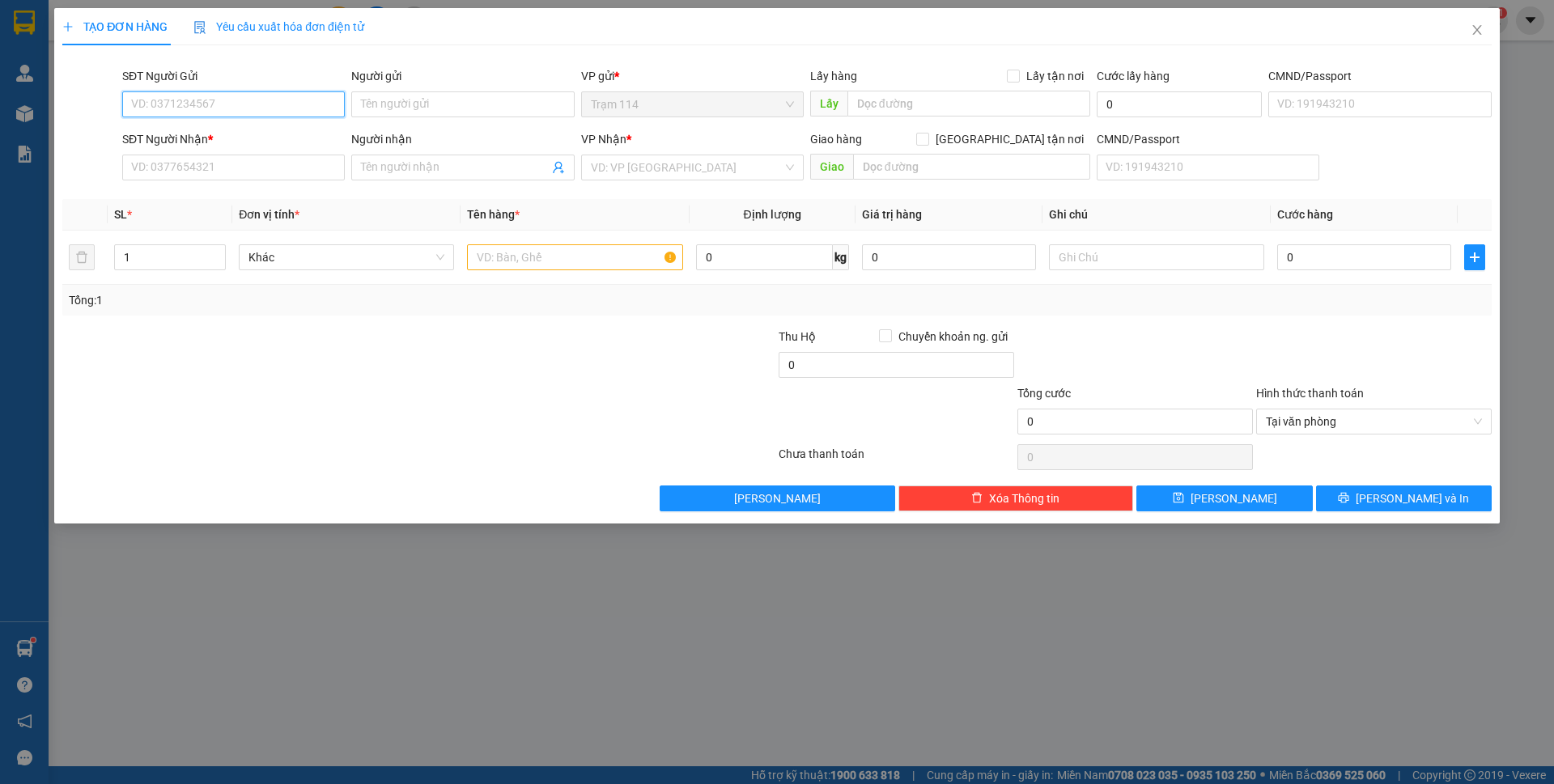
click at [267, 94] on input "SĐT Người Gửi" at bounding box center [233, 105] width 222 height 26
click at [271, 104] on input "SĐT Người Gửi" at bounding box center [233, 105] width 222 height 26
type input "0929139979"
click at [267, 143] on div "0929139979 - phước" at bounding box center [233, 136] width 203 height 18
type input "phước"
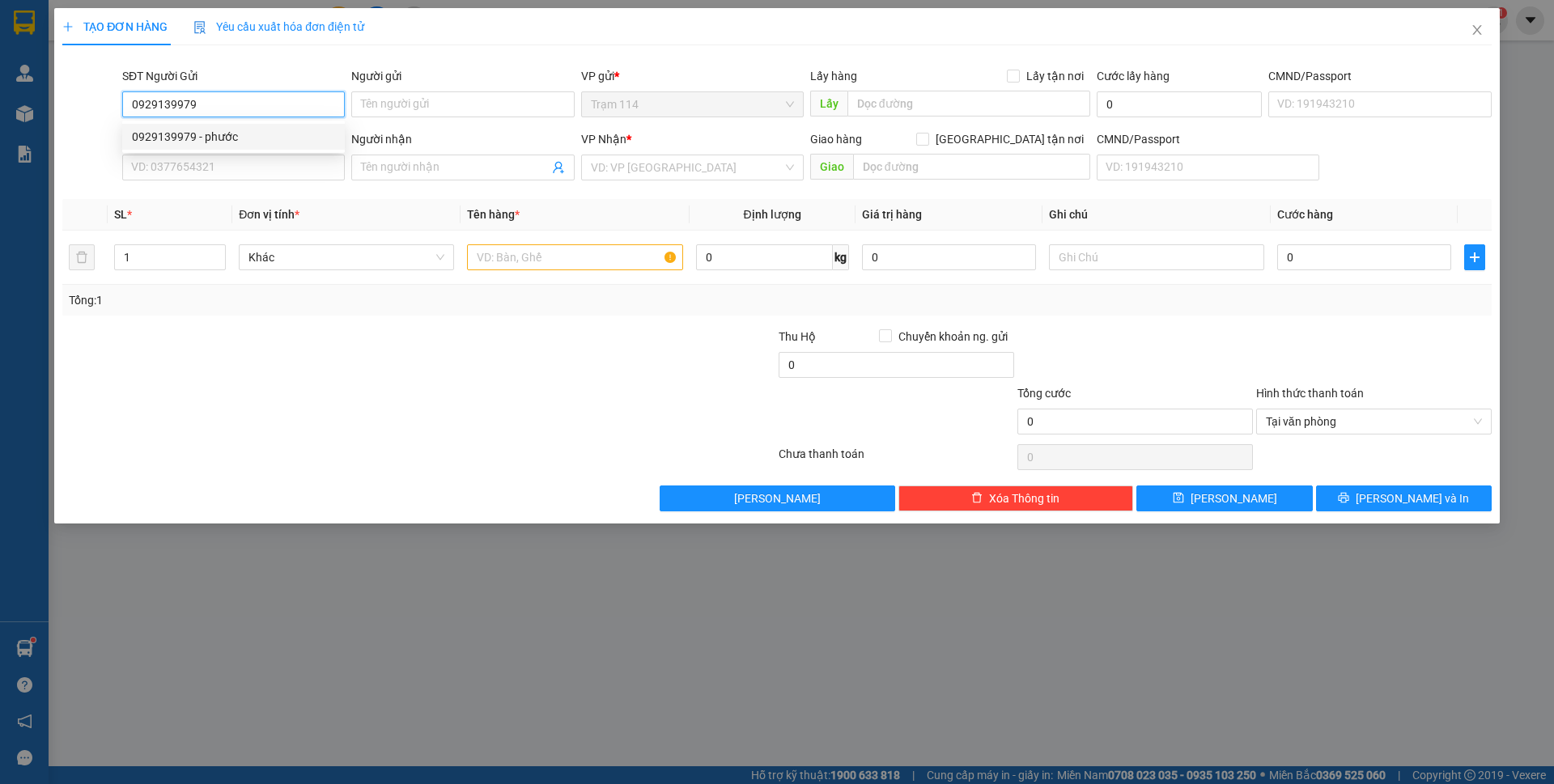
type input "0937009995"
type input "sơn"
checkbox input "true"
type input "184/8 [PERSON_NAME] p17 q gò vấp"
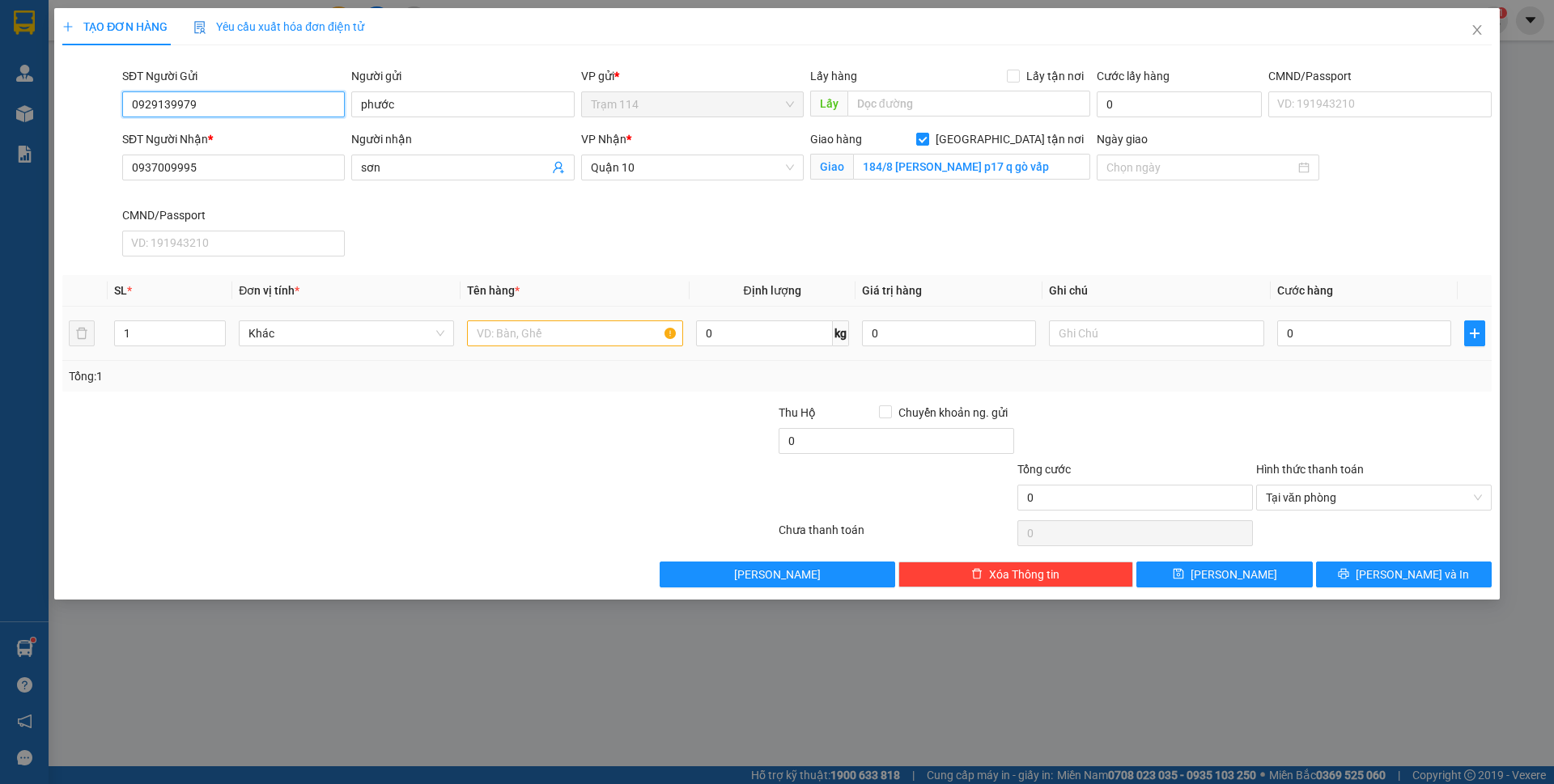
type input "0929139979"
click at [496, 338] on input "text" at bounding box center [574, 333] width 216 height 26
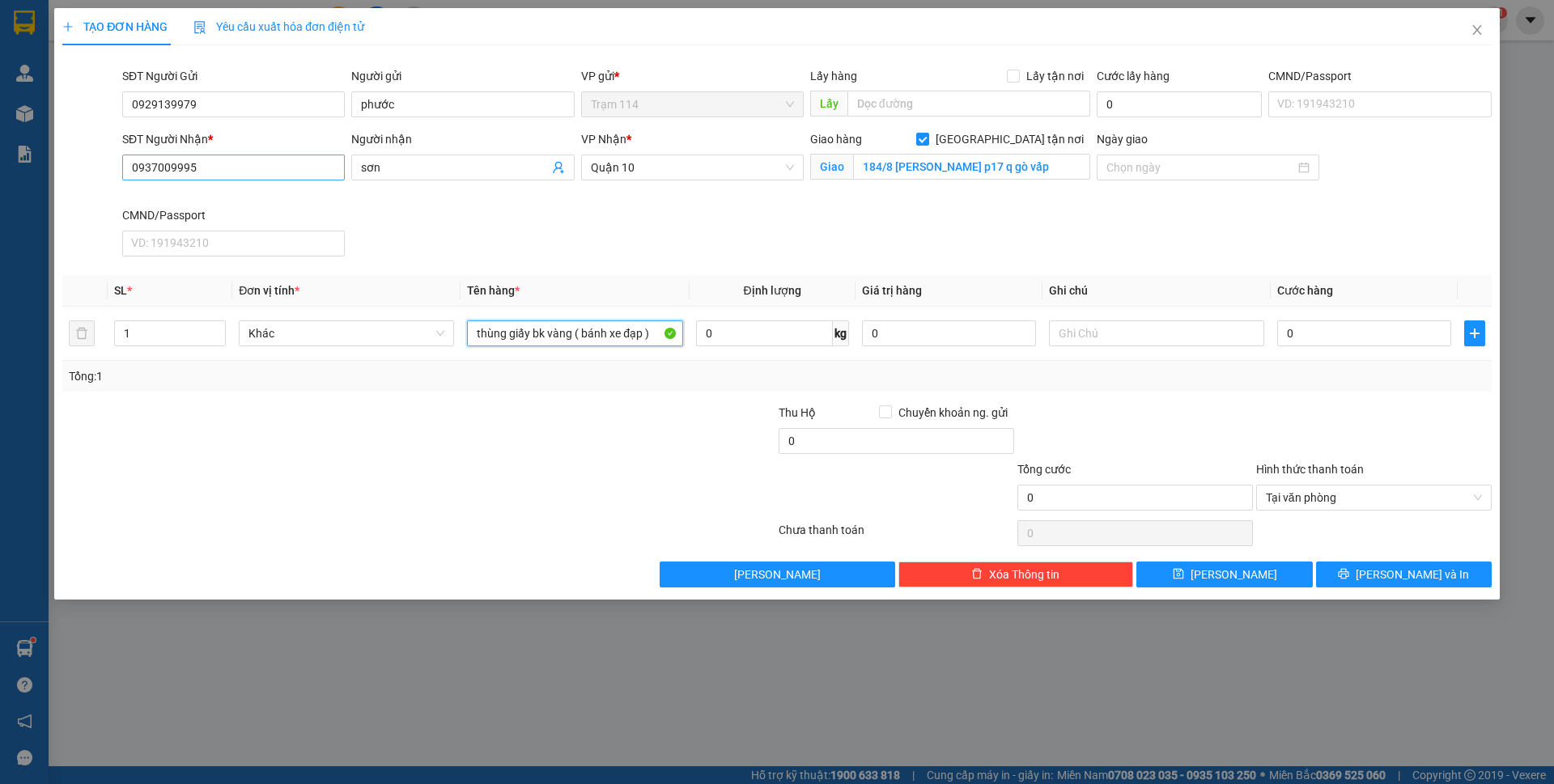
type input "thùng giấy bk vàng ( bánh xe đạp )"
click at [177, 161] on input "0937009995" at bounding box center [233, 168] width 222 height 26
click at [1309, 344] on input "0" at bounding box center [1364, 333] width 174 height 26
type input "7"
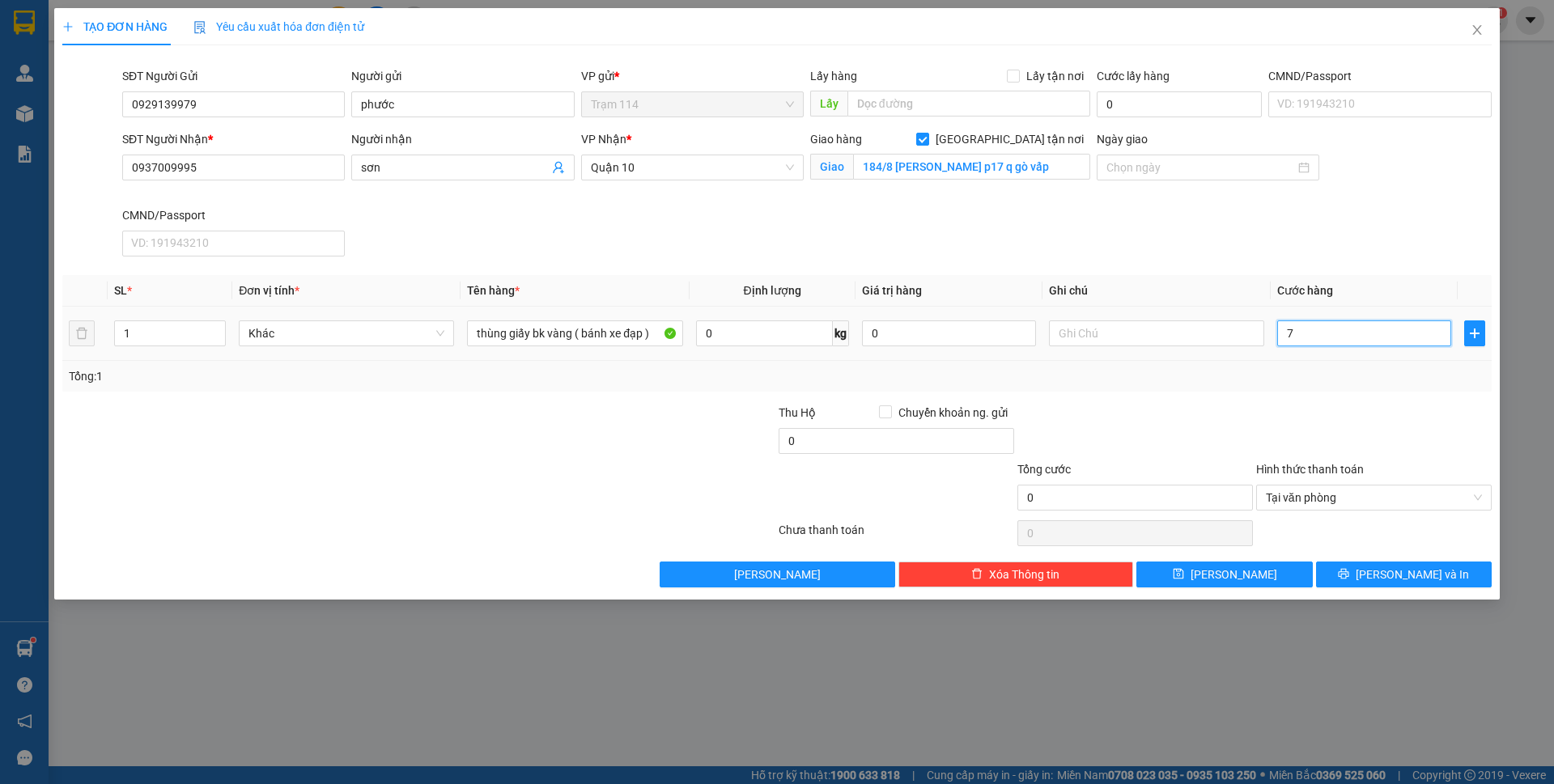
type input "7"
type input "70"
type input "70.000"
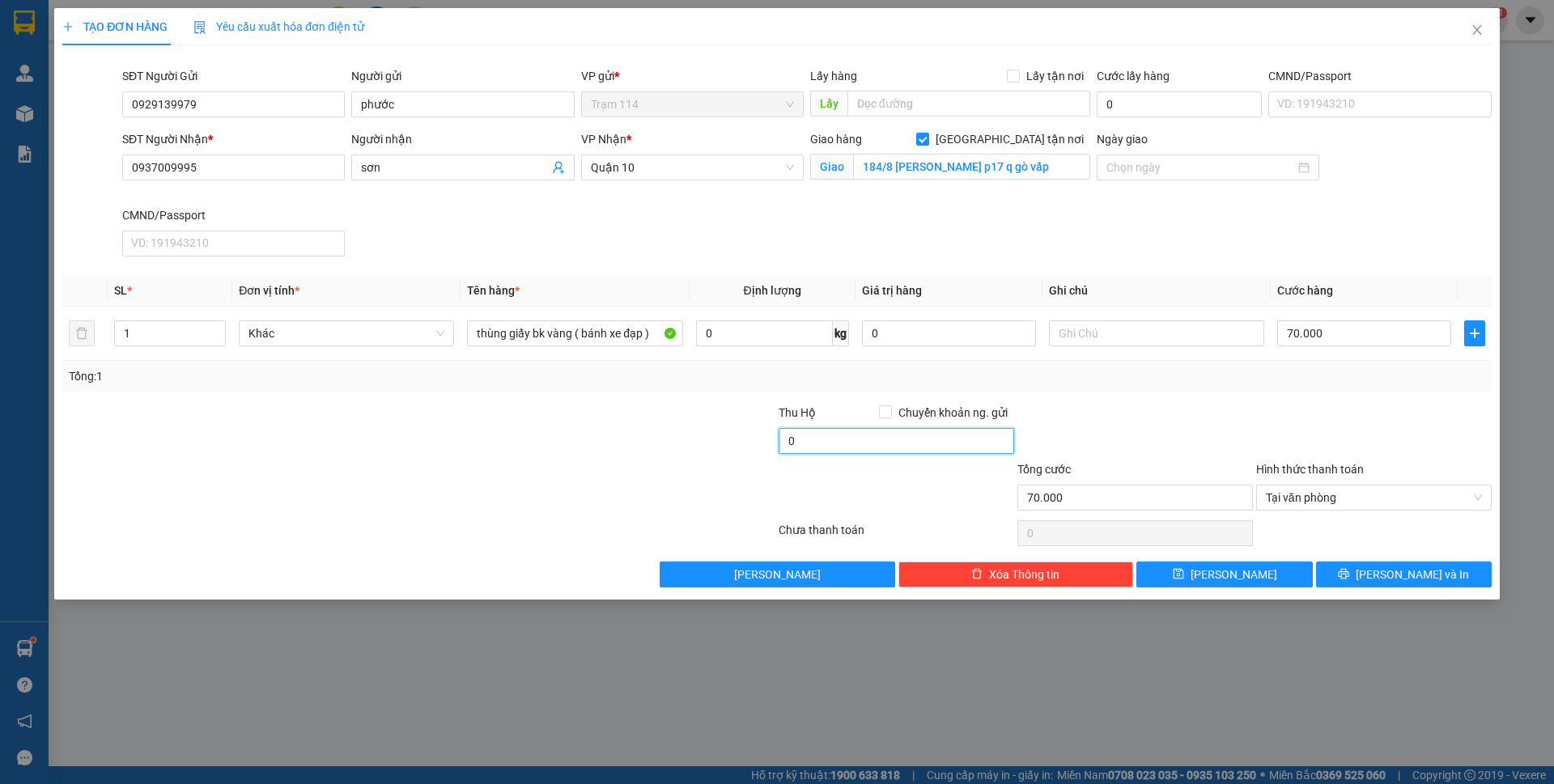
click at [911, 451] on input "0" at bounding box center [896, 441] width 235 height 26
type input "80.000"
click at [1238, 410] on div at bounding box center [1135, 432] width 239 height 57
click at [1390, 580] on span "[PERSON_NAME] và In" at bounding box center [1411, 574] width 113 height 18
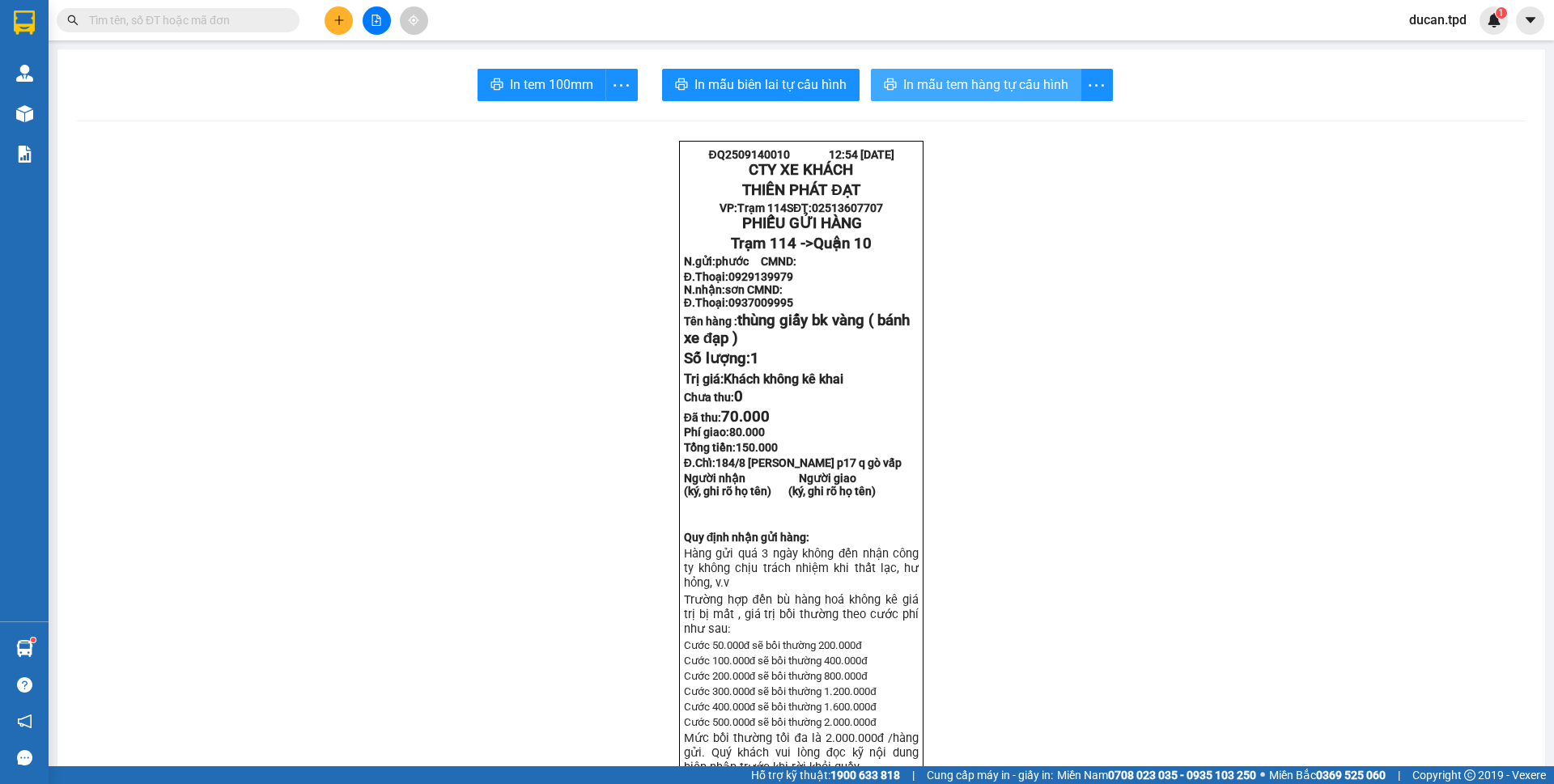
click at [971, 93] on span "In mẫu tem hàng tự cấu hình" at bounding box center [986, 85] width 165 height 21
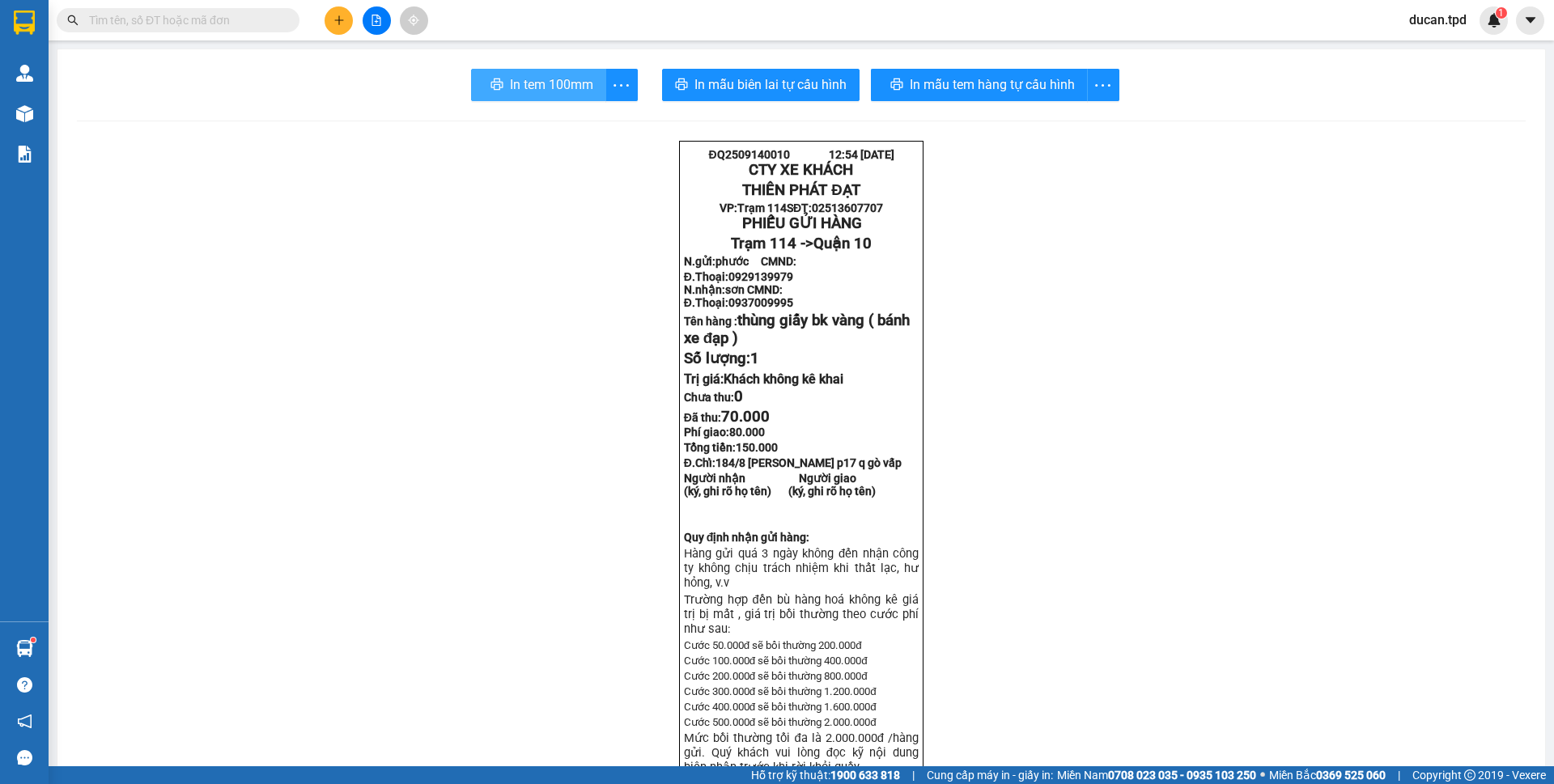
click at [572, 78] on span "In tem 100mm" at bounding box center [551, 85] width 83 height 21
click at [996, 98] on button "In mẫu tem hàng tự cấu hình" at bounding box center [979, 85] width 217 height 33
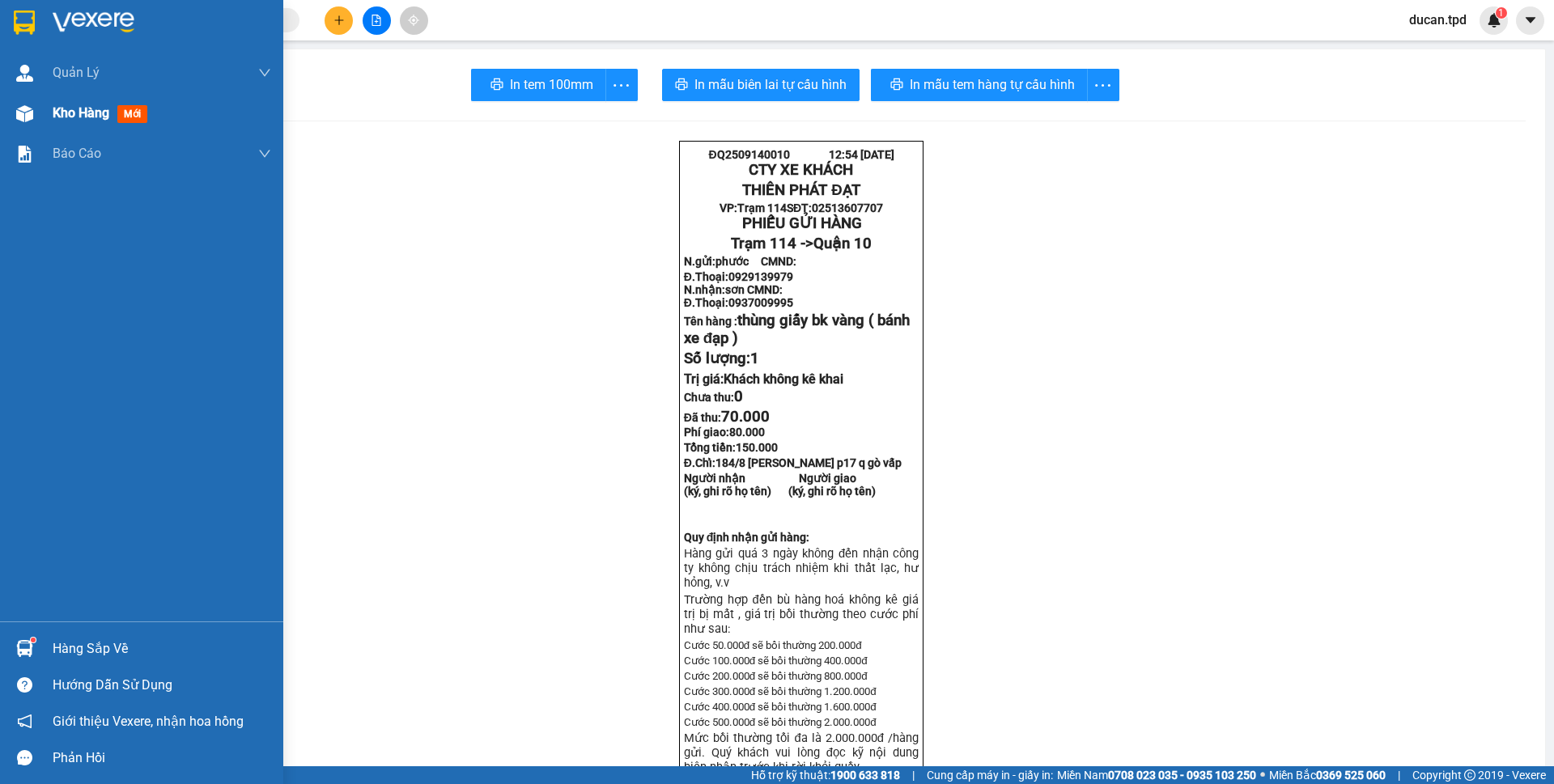
click at [31, 107] on img at bounding box center [24, 114] width 17 height 17
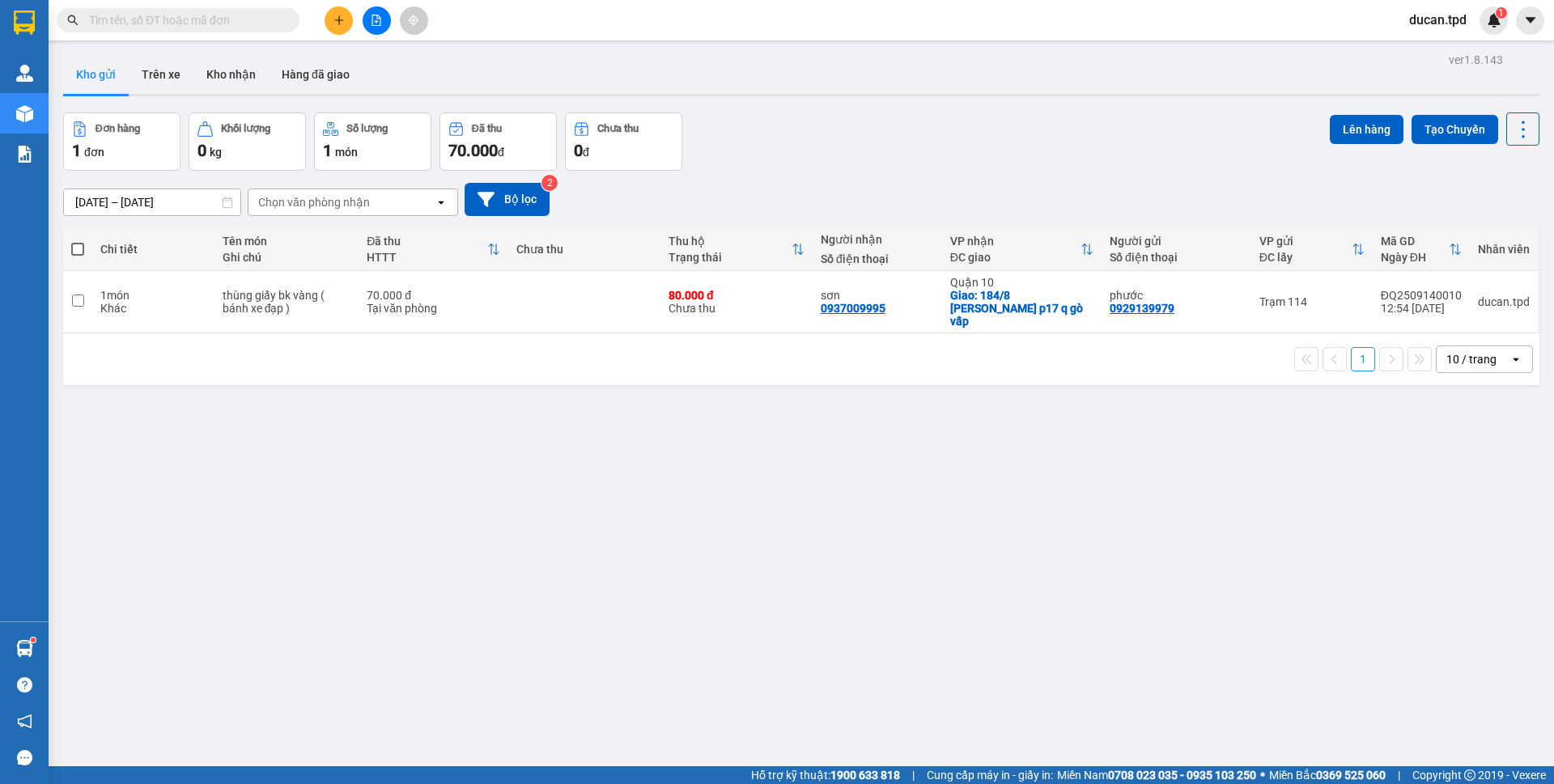
click at [77, 254] on span at bounding box center [77, 249] width 13 height 13
click at [77, 241] on input "checkbox" at bounding box center [77, 241] width 0 height 0
checkbox input "true"
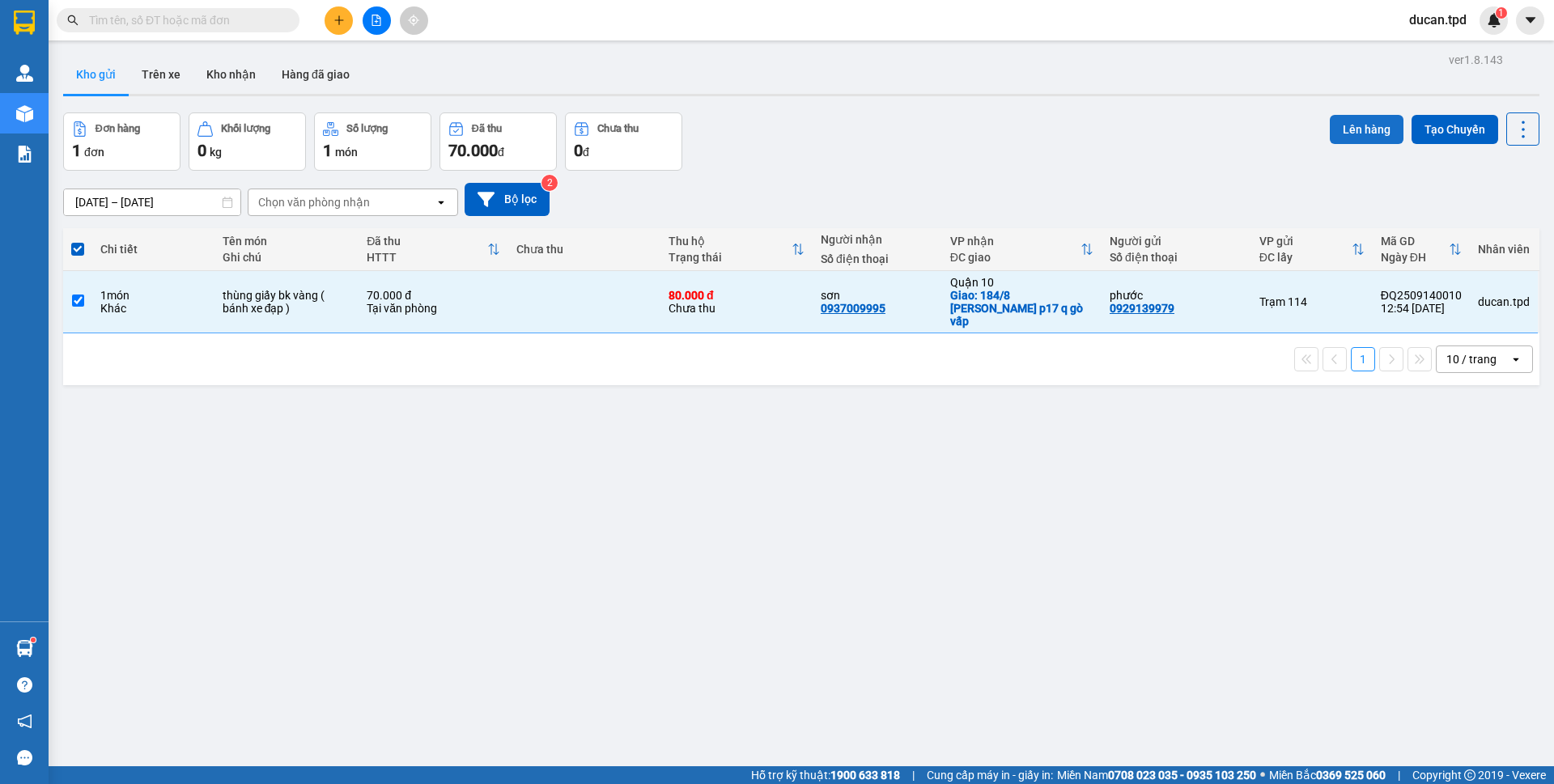
click at [1365, 121] on button "Lên hàng" at bounding box center [1366, 129] width 74 height 29
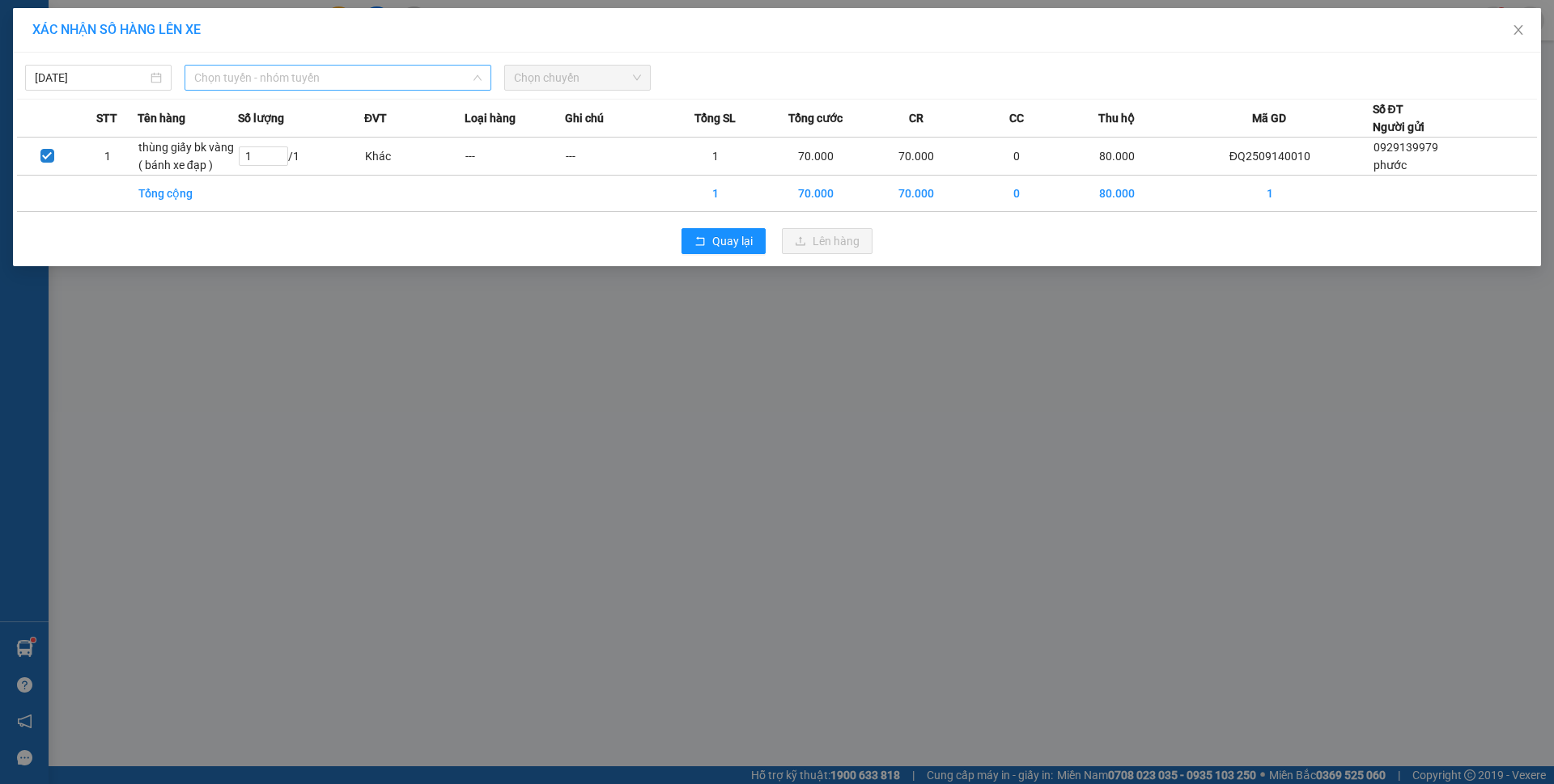
click at [441, 85] on span "Chọn tuyến - nhóm tuyến" at bounding box center [338, 77] width 287 height 24
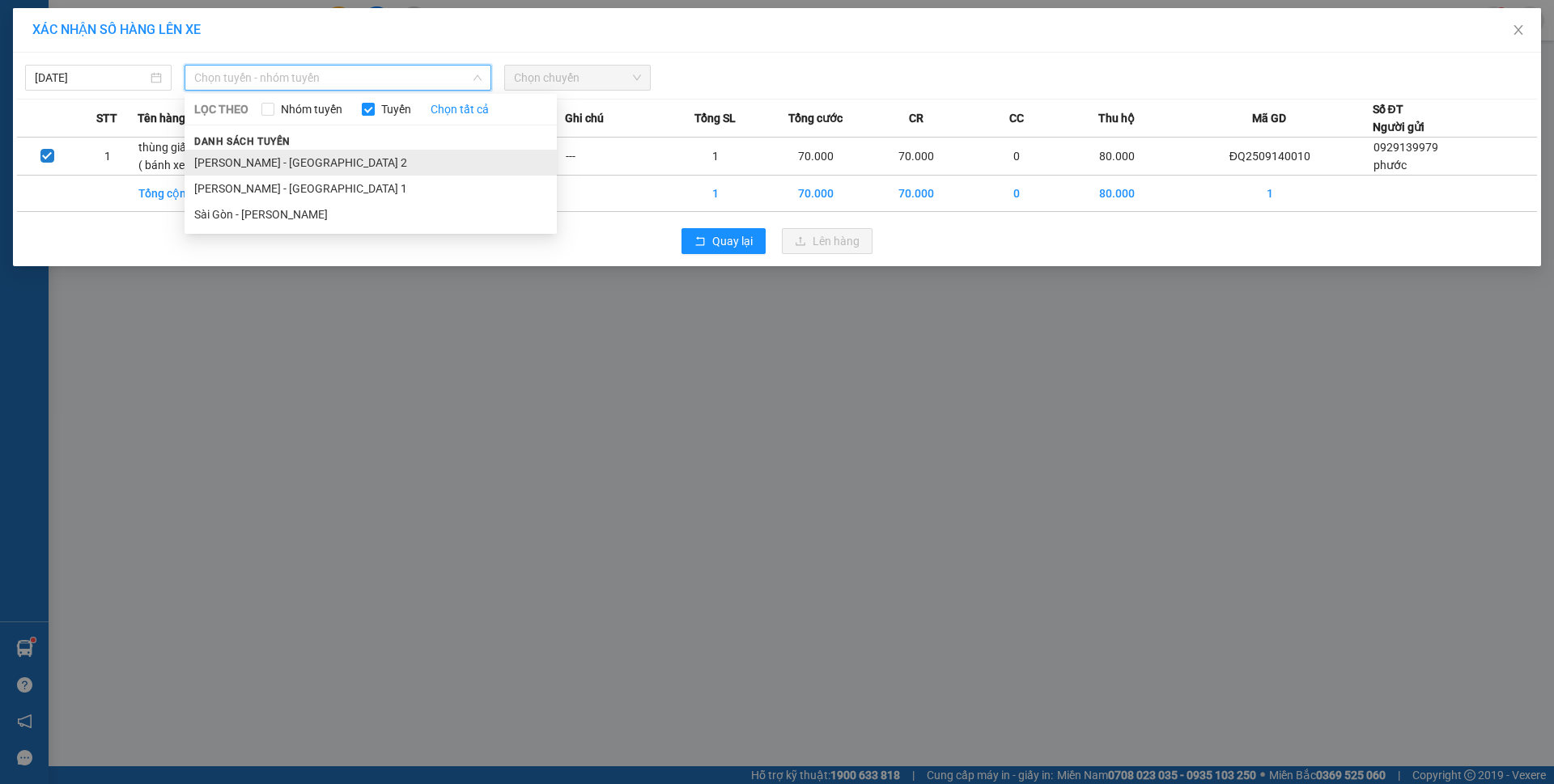
click at [362, 156] on li "[PERSON_NAME] - [GEOGRAPHIC_DATA] 2" at bounding box center [371, 162] width 372 height 26
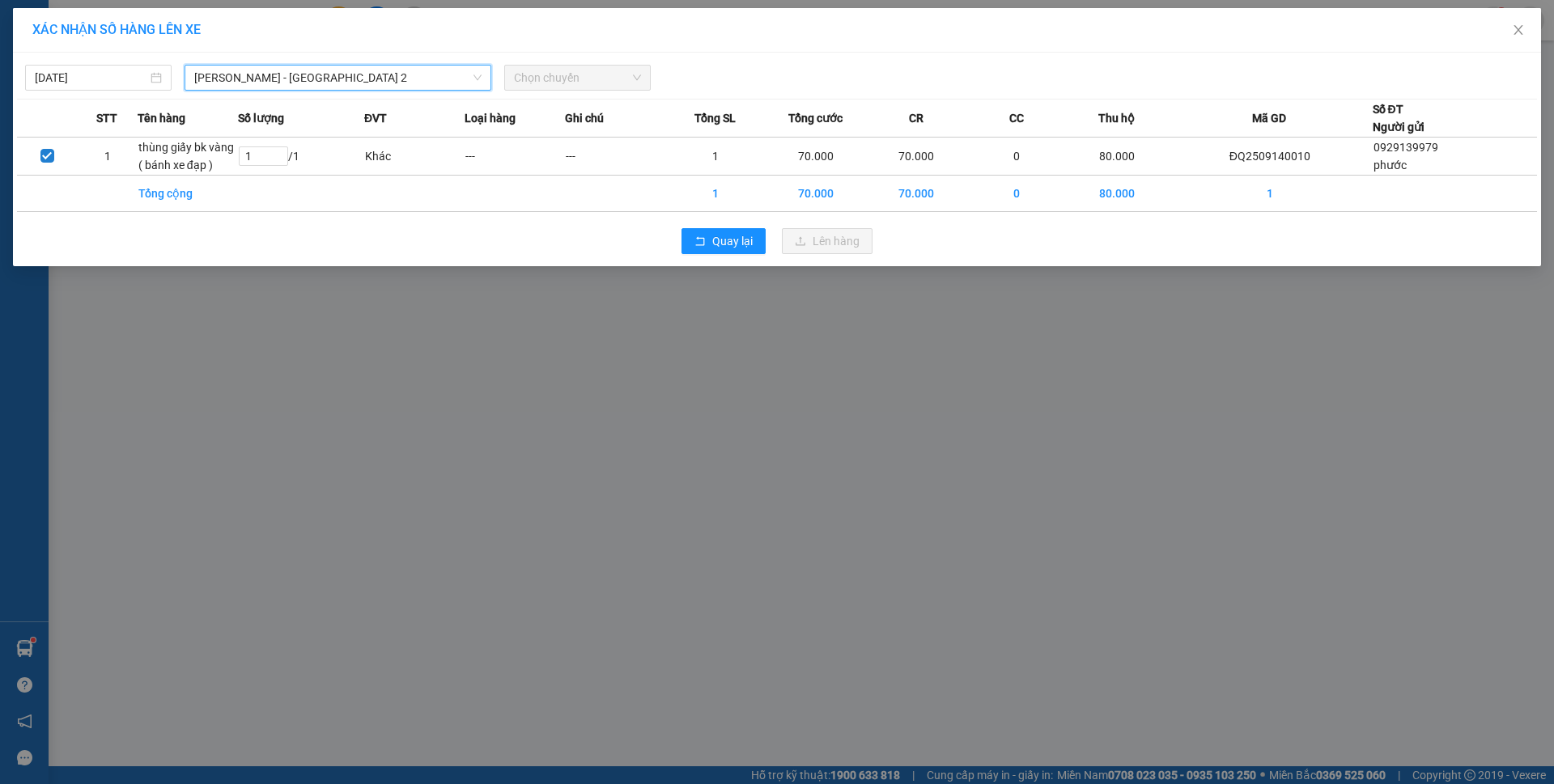
click at [539, 98] on div "14/09/2025 Phương Lâm - Sài Gòn 2 Phương Lâm - Sài Gòn 2 LỌC THEO Nhóm tuyến Tu…" at bounding box center [777, 159] width 1528 height 214
click at [557, 73] on span "Chọn chuyến" at bounding box center [578, 77] width 127 height 24
click at [560, 87] on span "Chọn chuyến" at bounding box center [578, 77] width 127 height 24
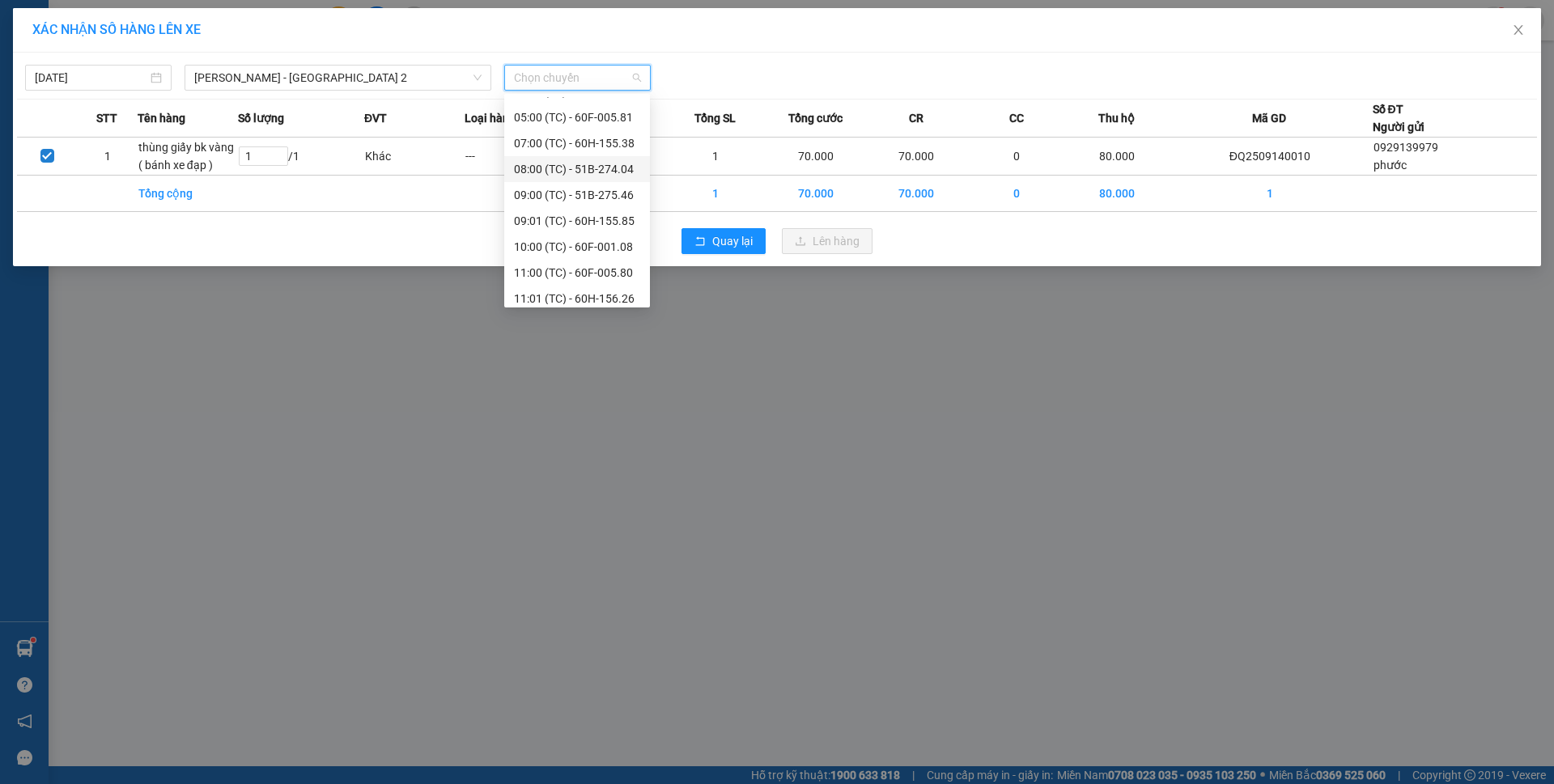
scroll to position [104, 0]
click at [595, 296] on div "12:01 (TC) - 60k-230.61" at bounding box center [577, 291] width 126 height 18
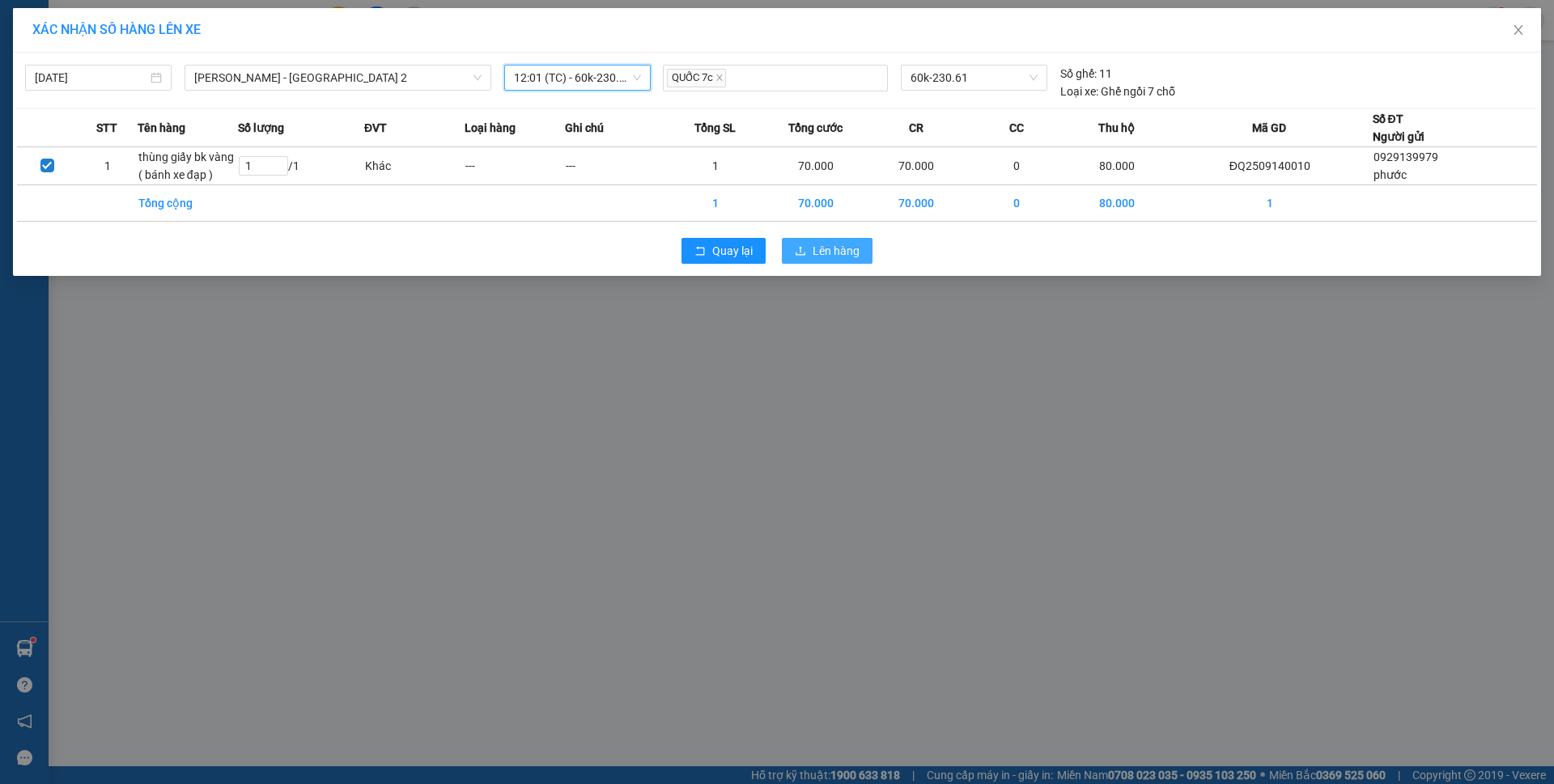
click at [833, 259] on span "Lên hàng" at bounding box center [836, 250] width 47 height 18
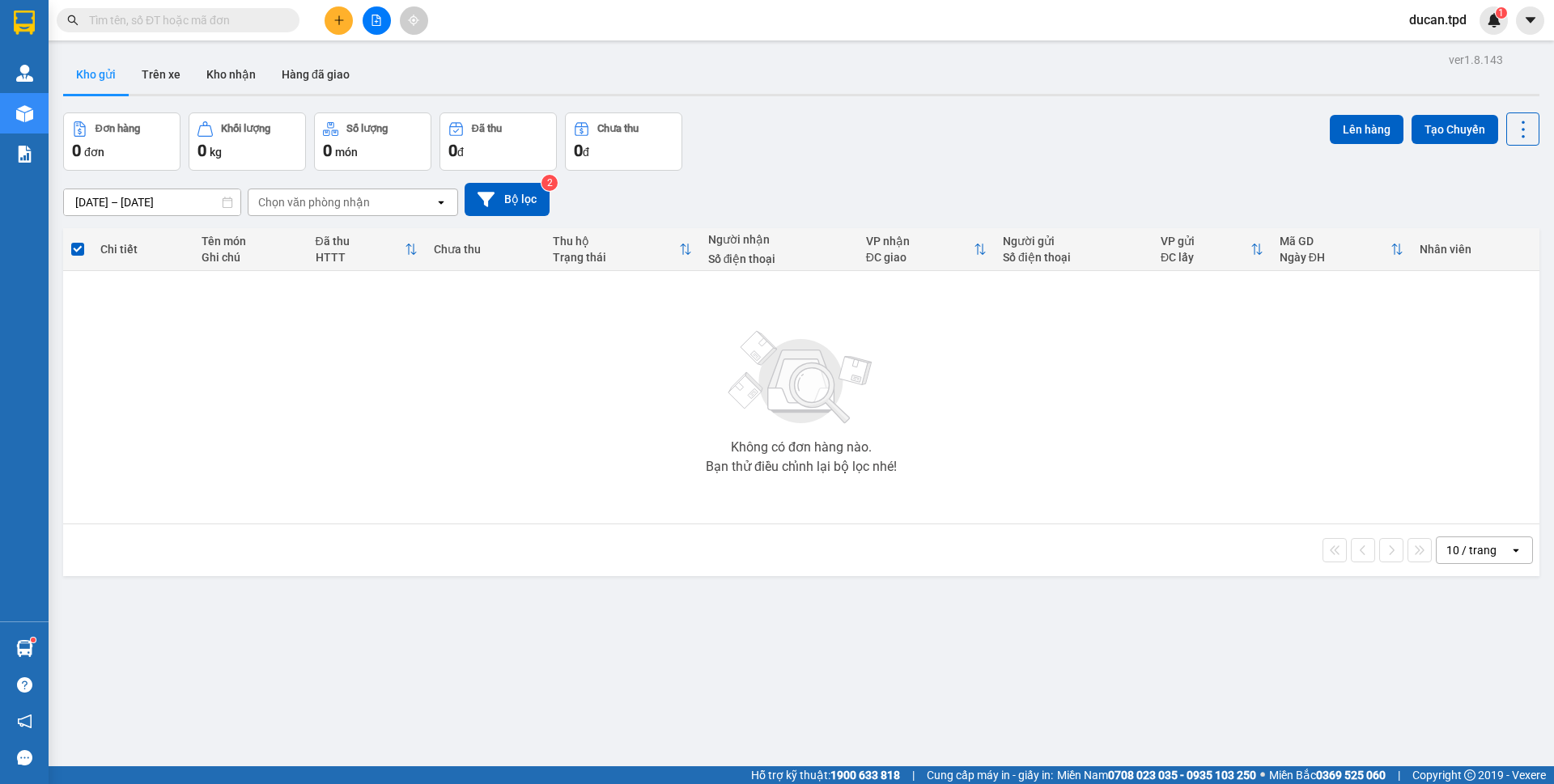
click at [275, 19] on input "text" at bounding box center [184, 20] width 191 height 18
click at [334, 20] on icon "plus" at bounding box center [339, 21] width 11 height 11
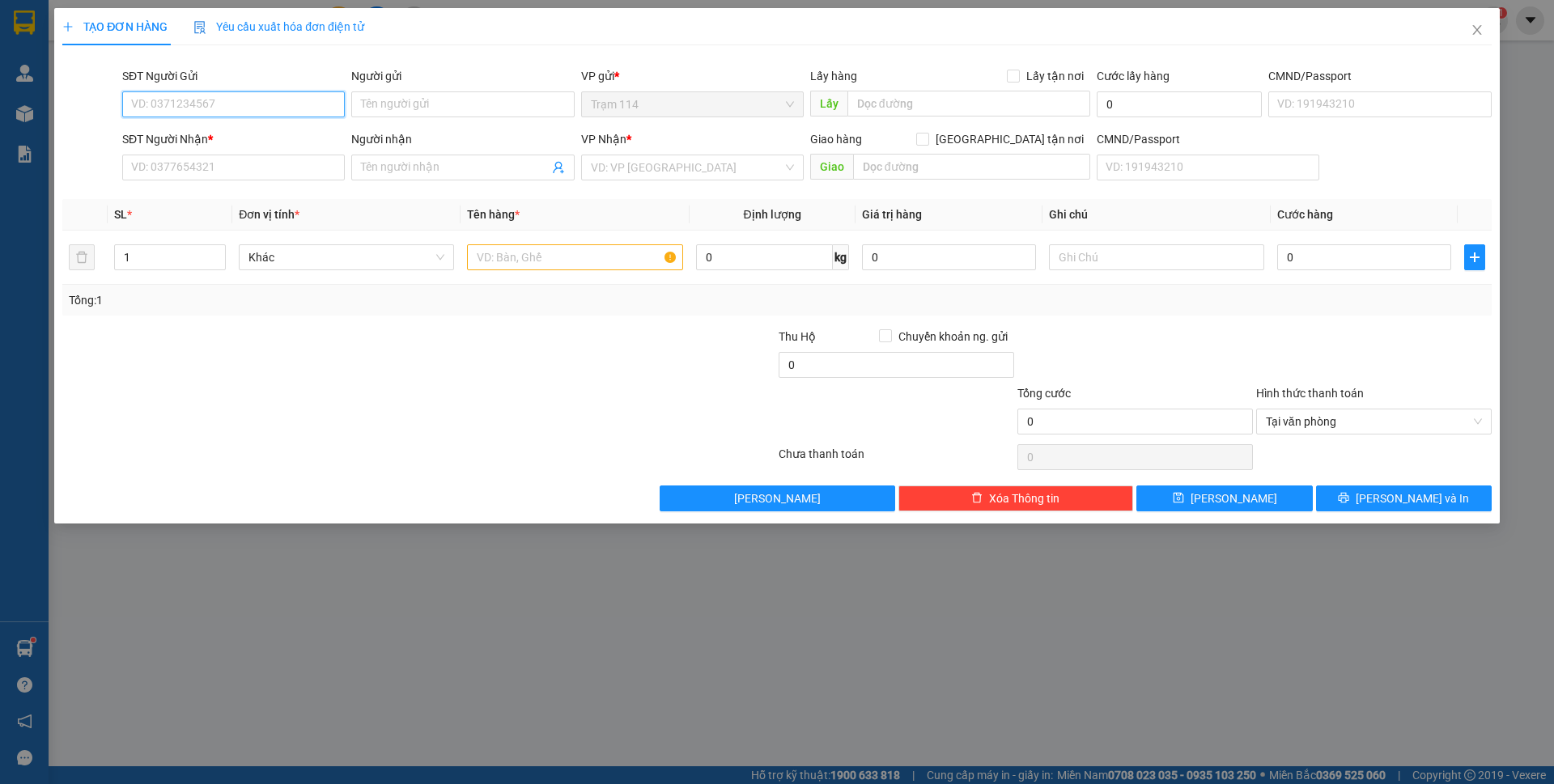
click at [245, 114] on input "SĐT Người Gửi" at bounding box center [233, 105] width 222 height 26
type input "0989290165"
click at [315, 139] on div "0989290165 - dũng" at bounding box center [233, 136] width 203 height 18
type input "dũng"
type input "0352375661"
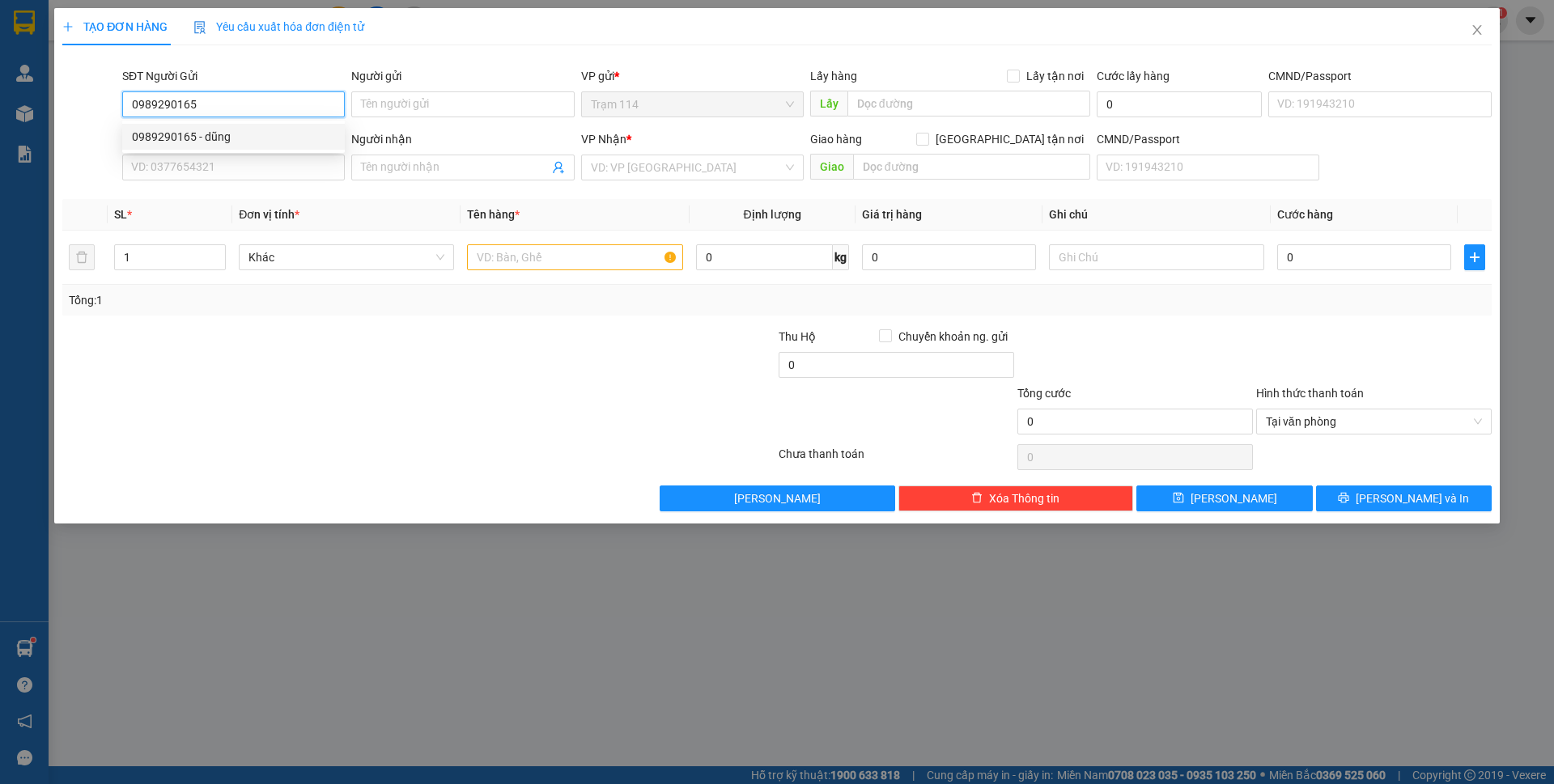
type input "loan"
type input "0989290165"
type input "2"
click at [218, 252] on icon "up" at bounding box center [217, 254] width 6 height 6
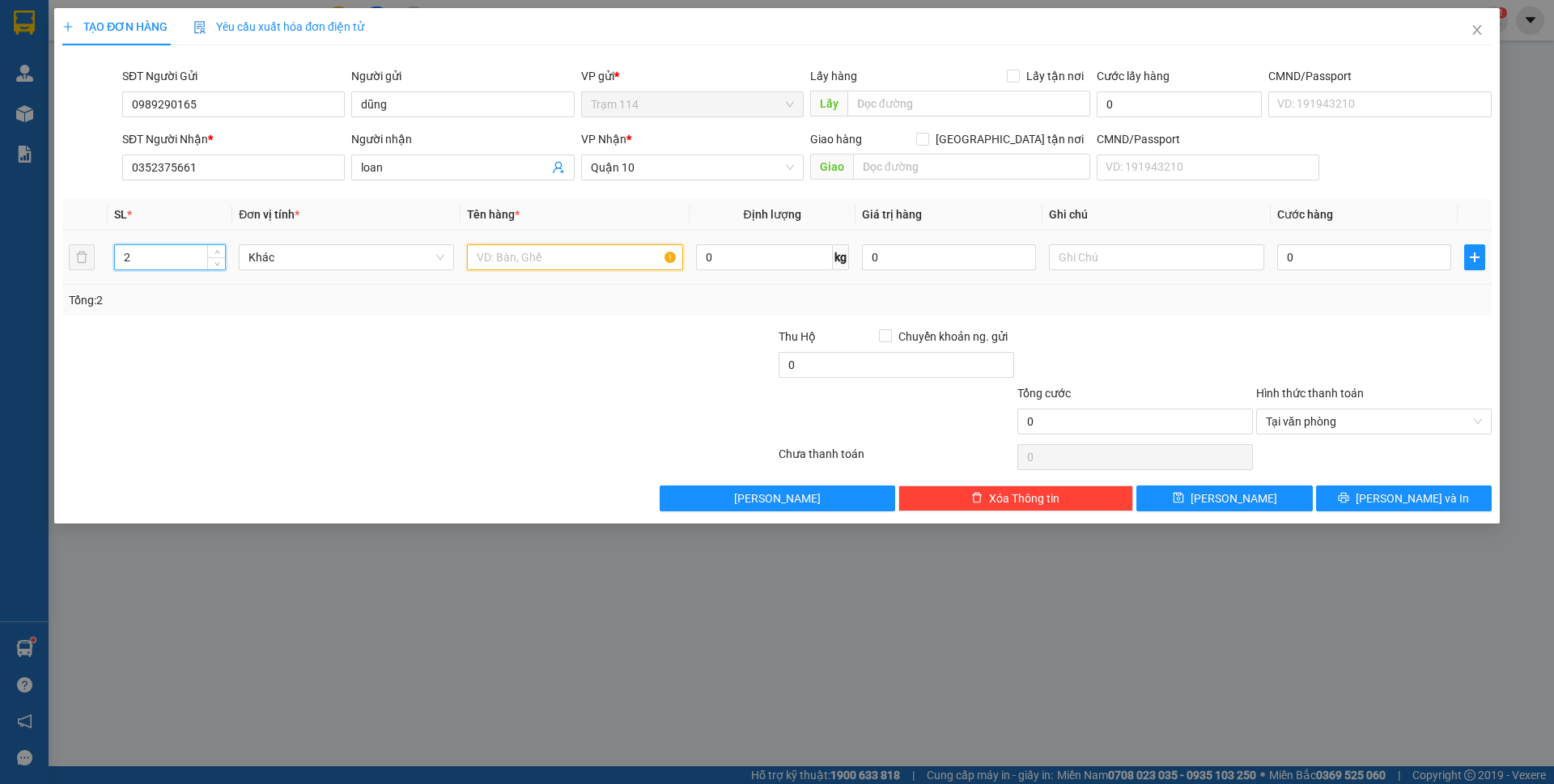
click at [497, 250] on input "text" at bounding box center [574, 258] width 216 height 26
type input "2 thùng mút màu trắng ( đồ ăn )"
click at [144, 166] on input "0352375661" at bounding box center [233, 168] width 222 height 26
click at [373, 217] on th "Đơn vị tính *" at bounding box center [346, 215] width 229 height 32
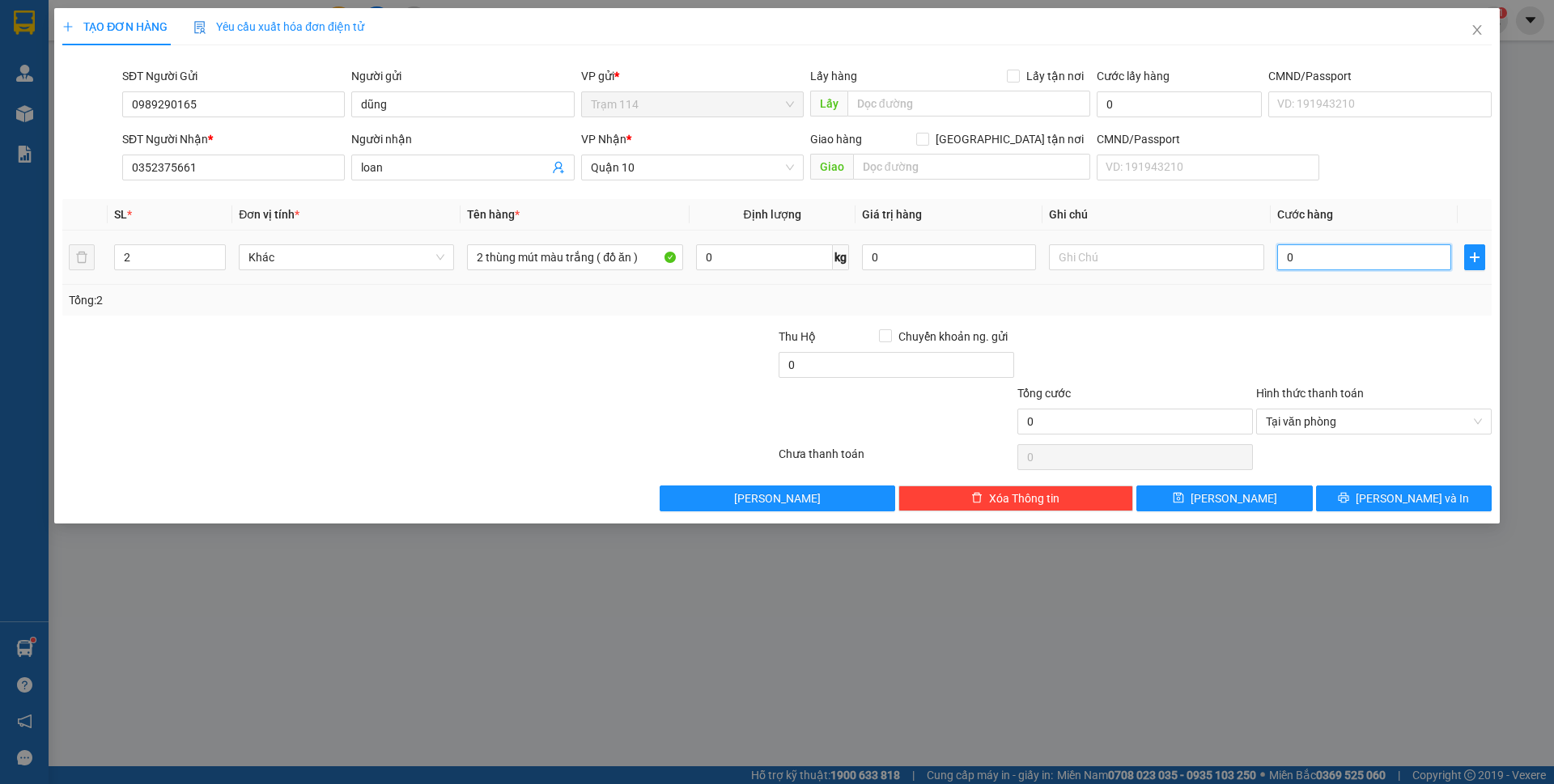
click at [1309, 262] on input "0" at bounding box center [1364, 258] width 174 height 26
type input "1"
type input "14"
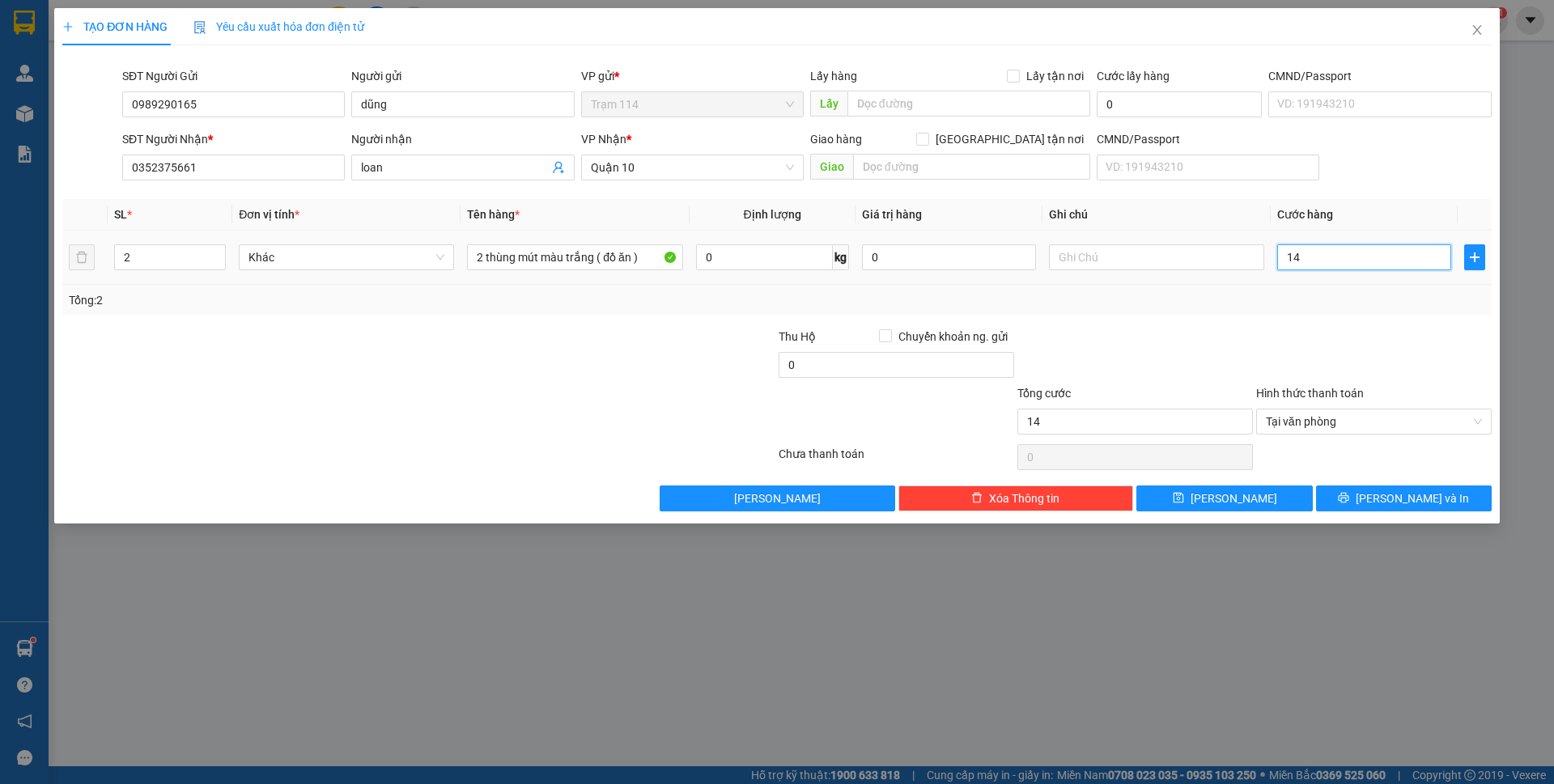
type input "140"
type input "140.000"
click at [1297, 305] on div "Tổng: 2" at bounding box center [777, 300] width 1416 height 18
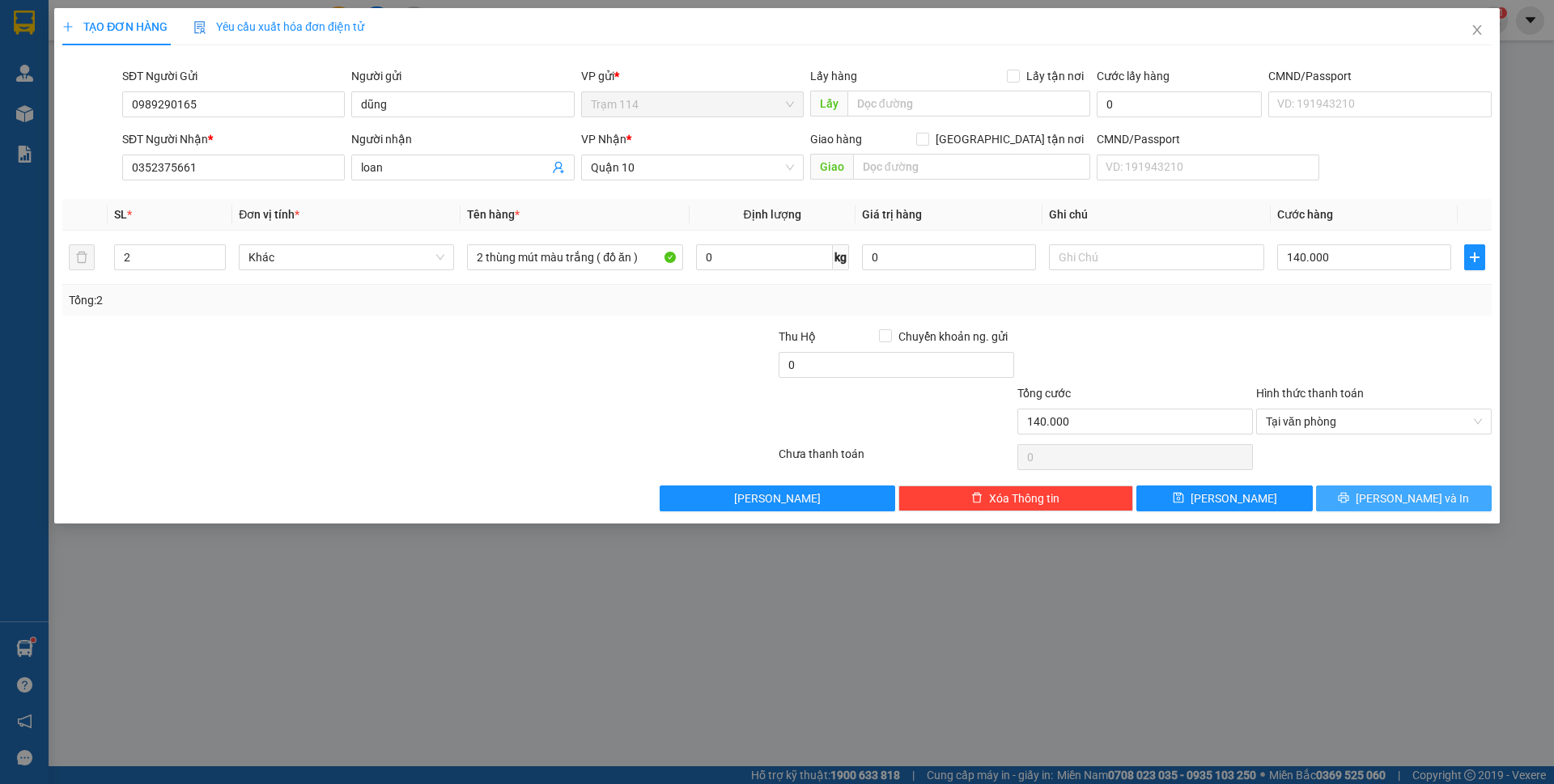
click at [1353, 498] on button "[PERSON_NAME] và In" at bounding box center [1404, 498] width 175 height 26
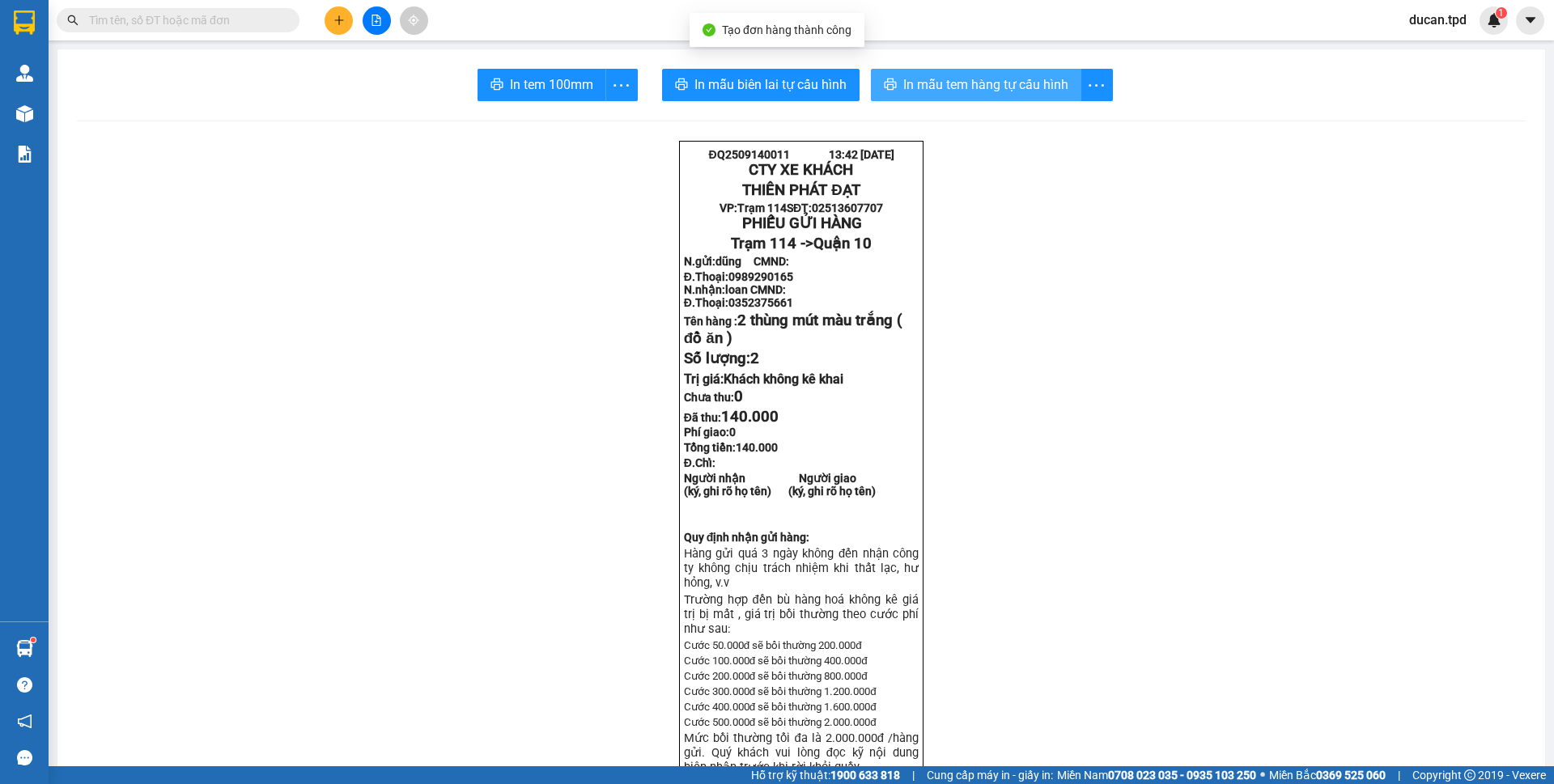
click at [1016, 93] on span "In mẫu tem hàng tự cấu hình" at bounding box center [986, 85] width 165 height 21
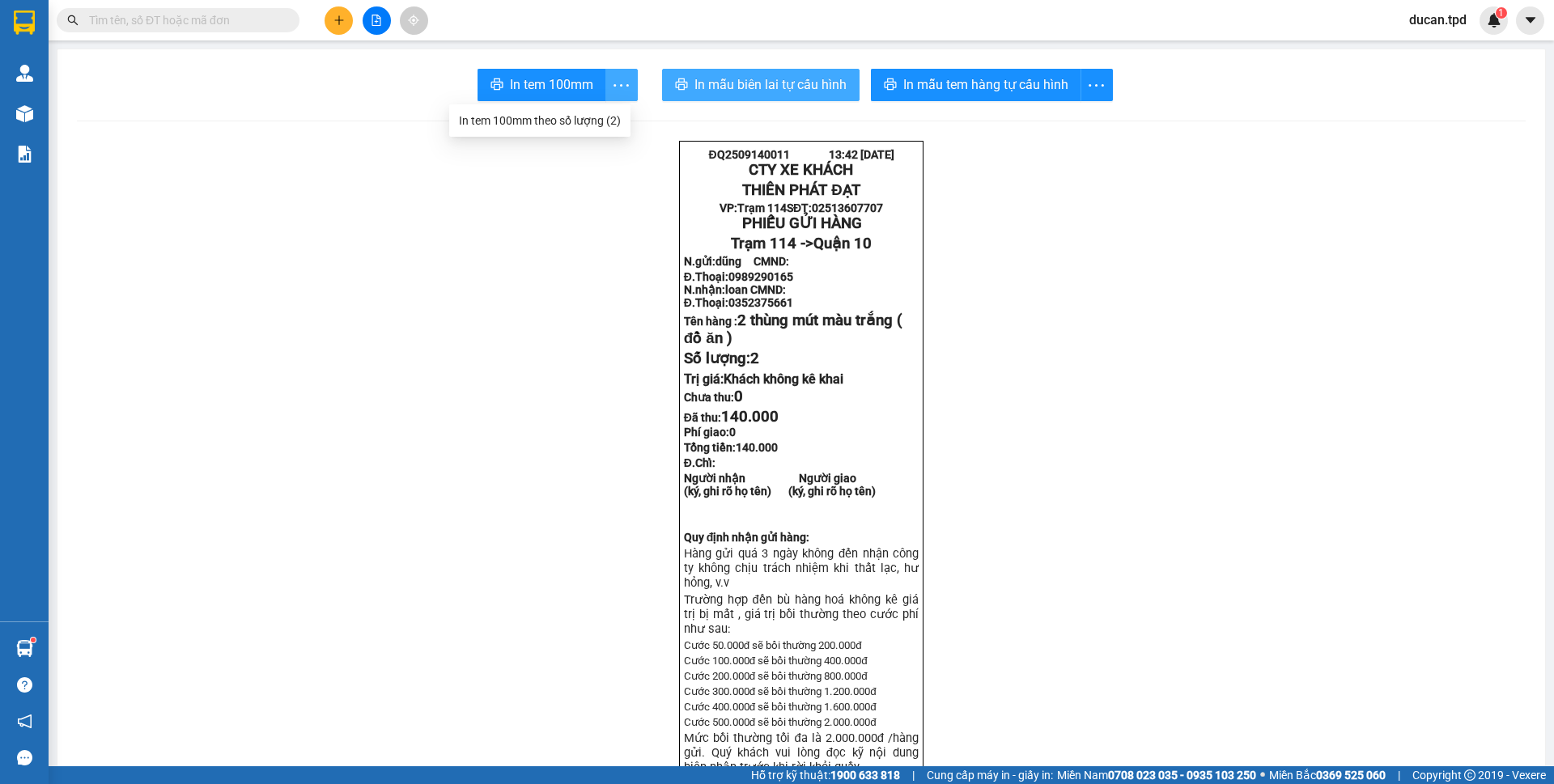
click at [614, 73] on button "button" at bounding box center [622, 85] width 33 height 33
click at [606, 123] on div "In tem 100mm theo số lượng (2)" at bounding box center [539, 120] width 161 height 18
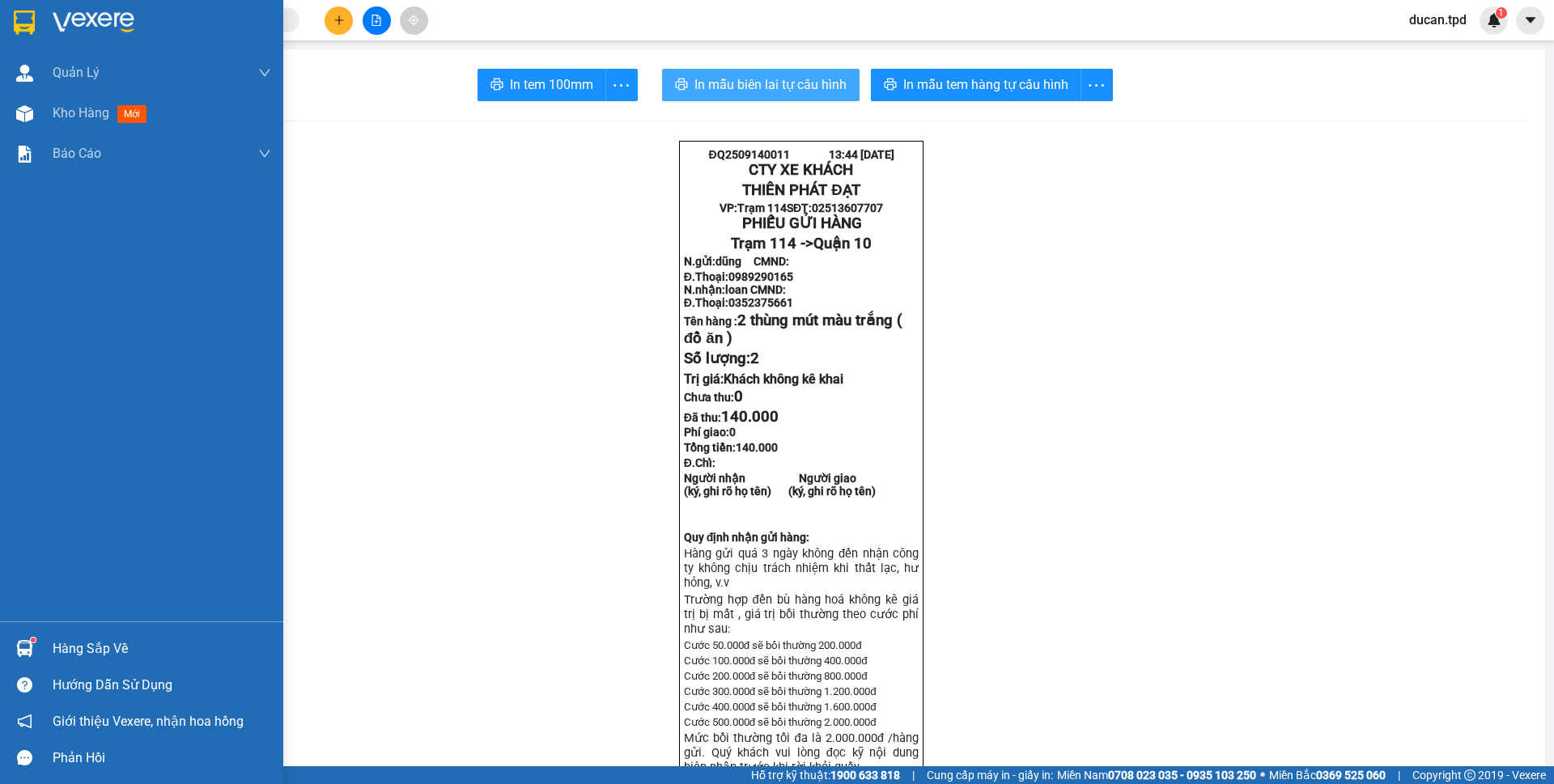
click at [77, 655] on div "Hàng sắp về" at bounding box center [161, 649] width 218 height 24
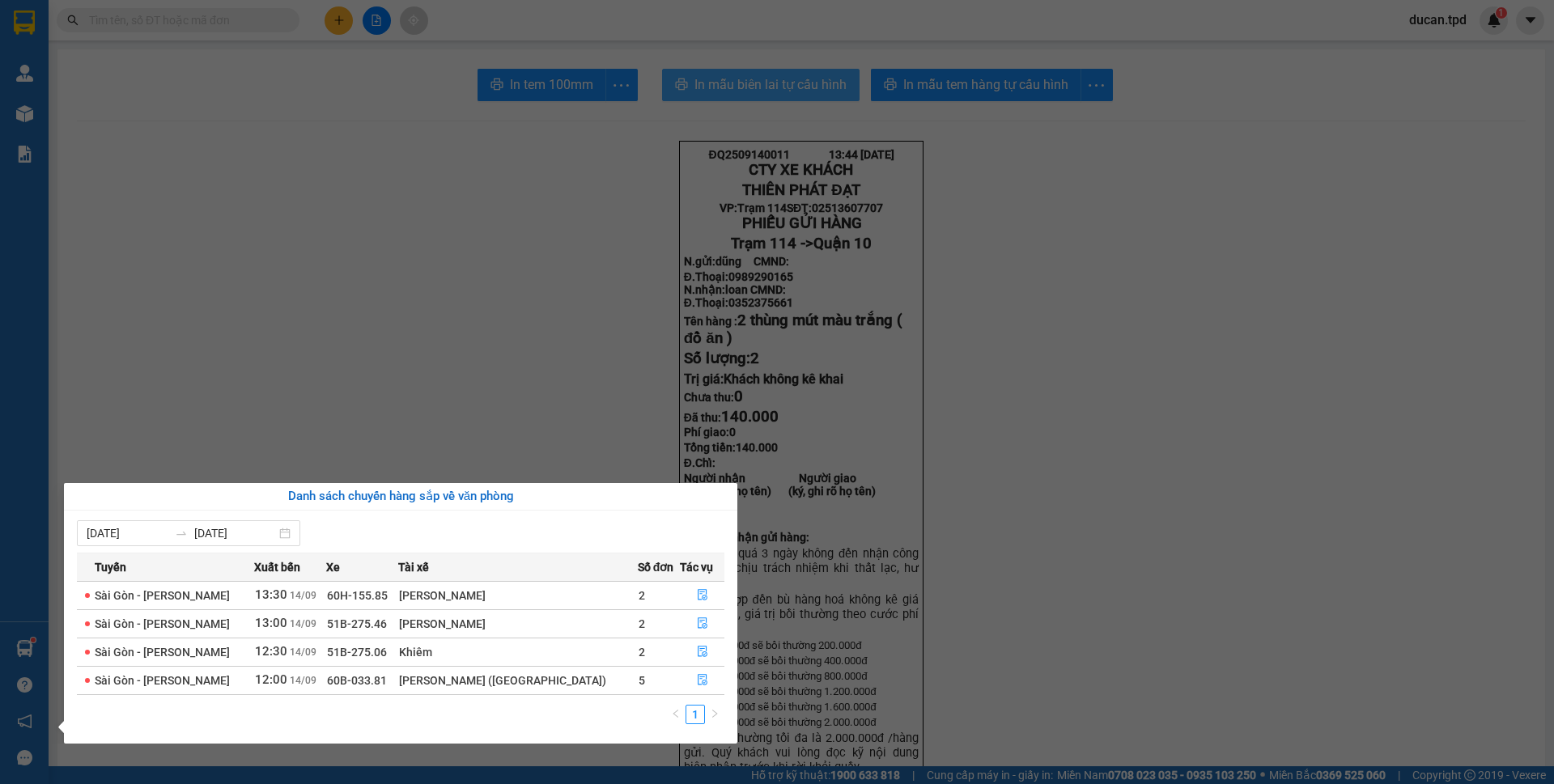
click at [355, 410] on section "Kết quả tìm kiếm ( 17 ) Bộ lọc Mã ĐH Trạng thái Món hàng Thu hộ Tổng cước Chưa …" at bounding box center [777, 392] width 1554 height 784
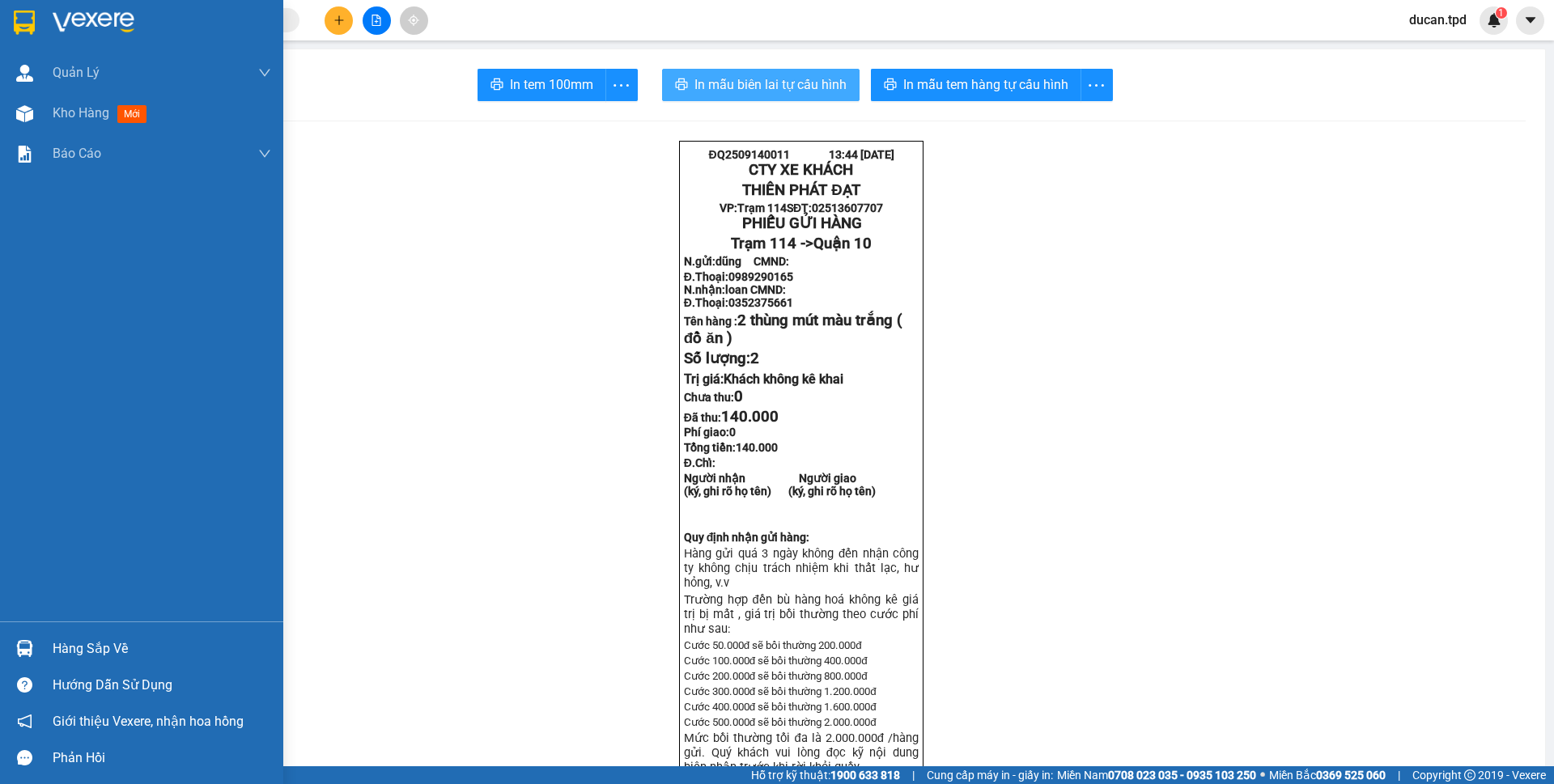
click at [35, 641] on div at bounding box center [24, 649] width 28 height 28
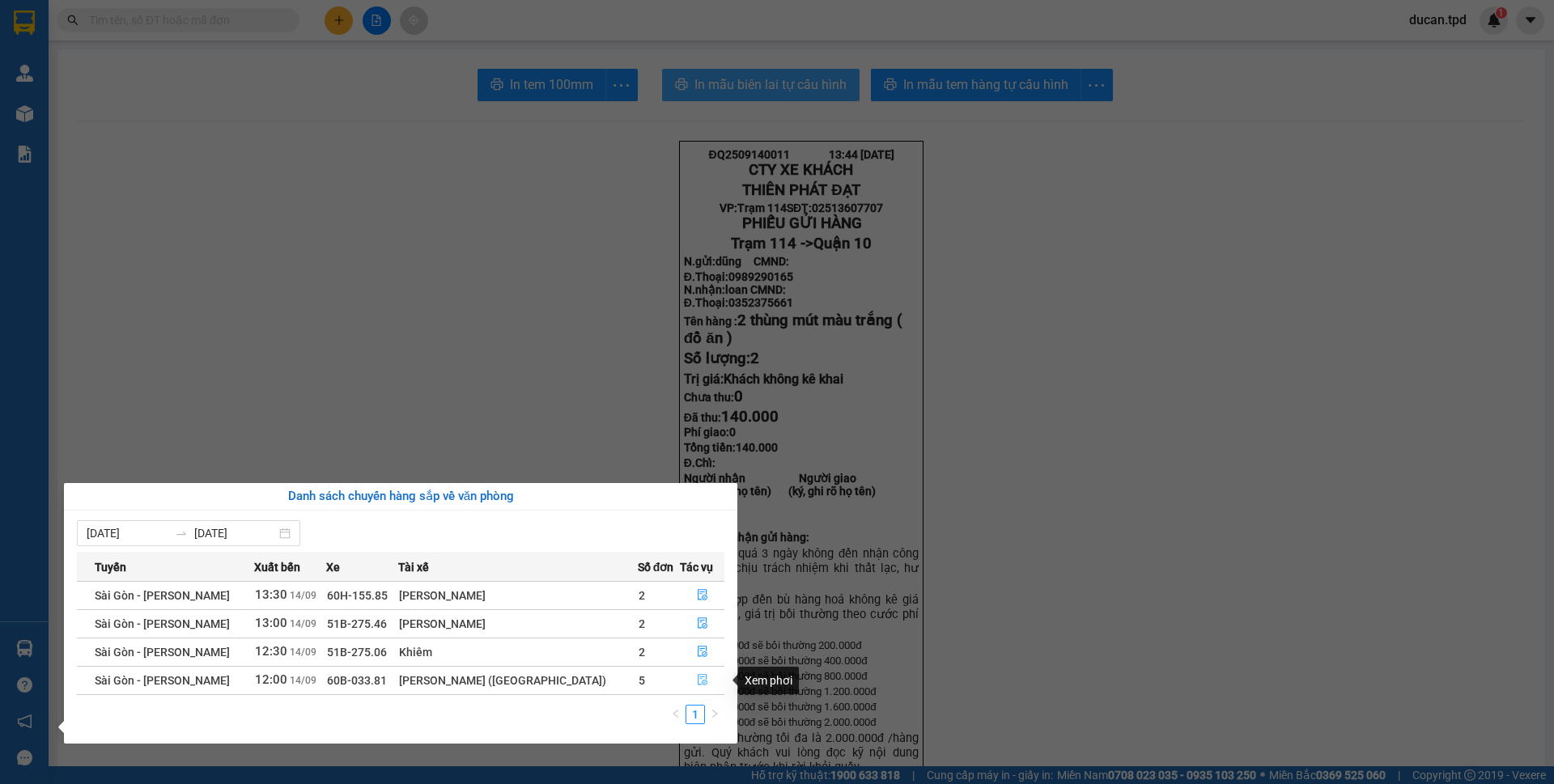
click at [701, 678] on icon "file-done" at bounding box center [702, 680] width 9 height 11
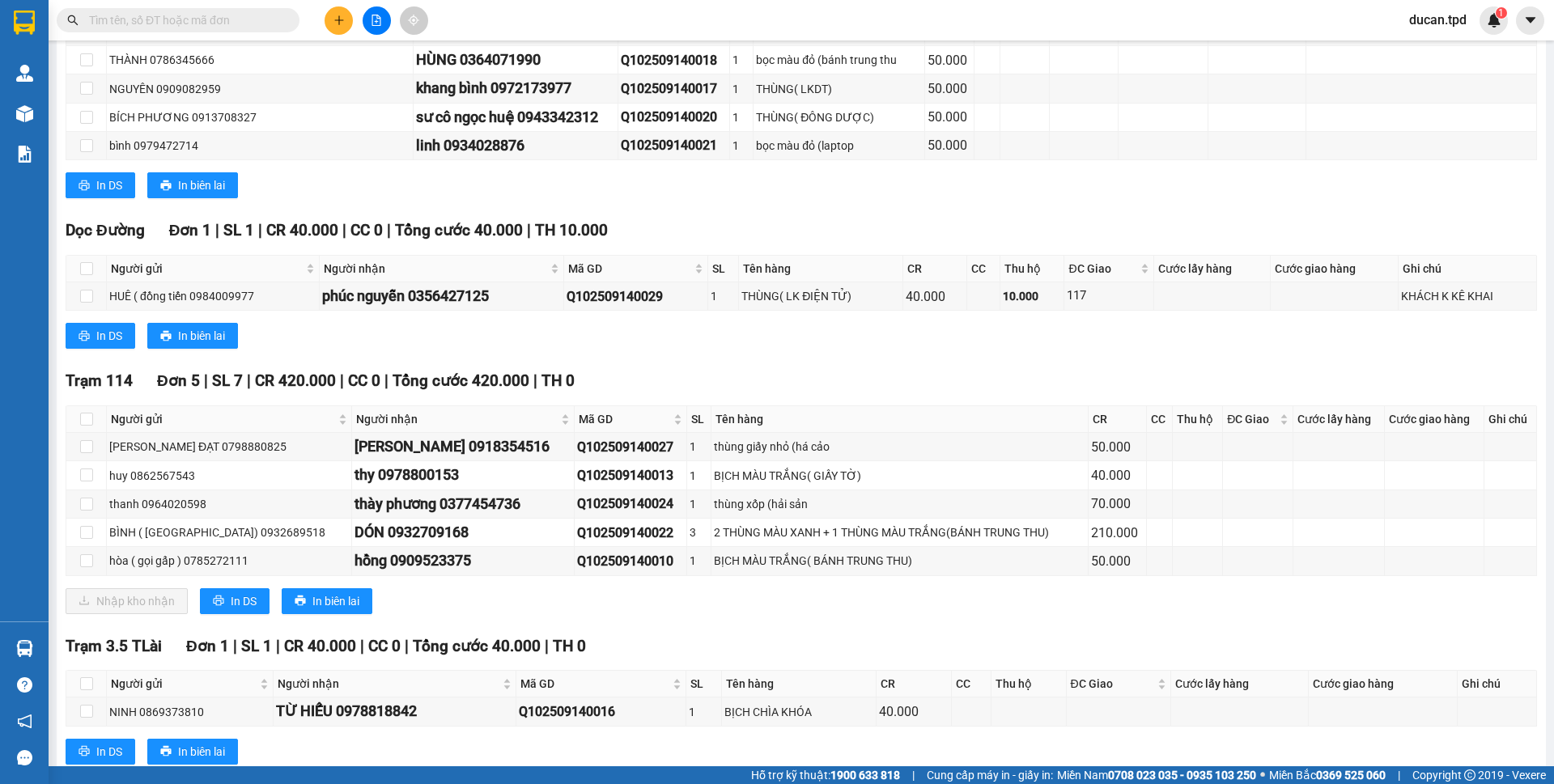
scroll to position [648, 0]
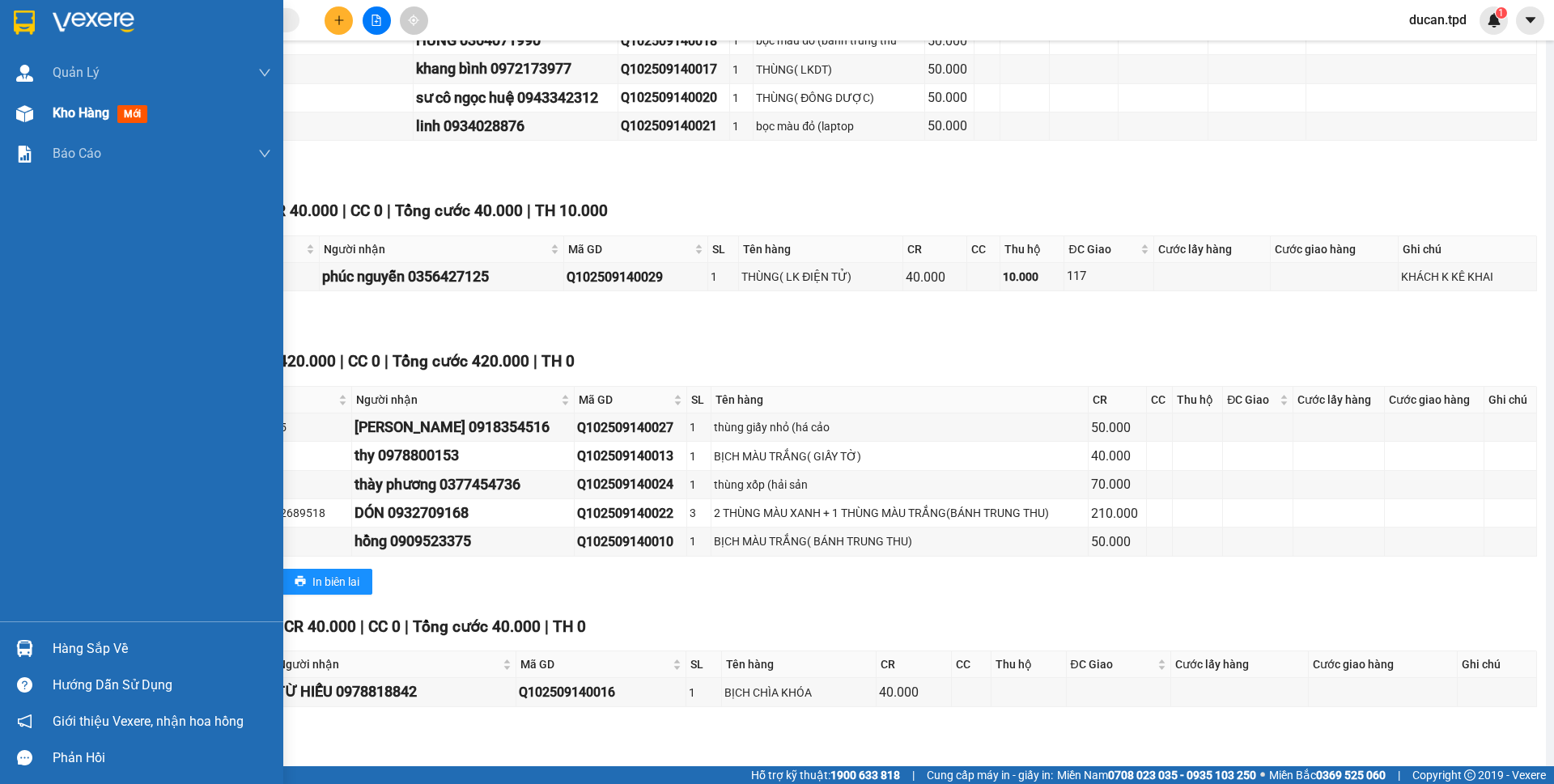
click at [66, 119] on span "Kho hàng" at bounding box center [80, 113] width 57 height 15
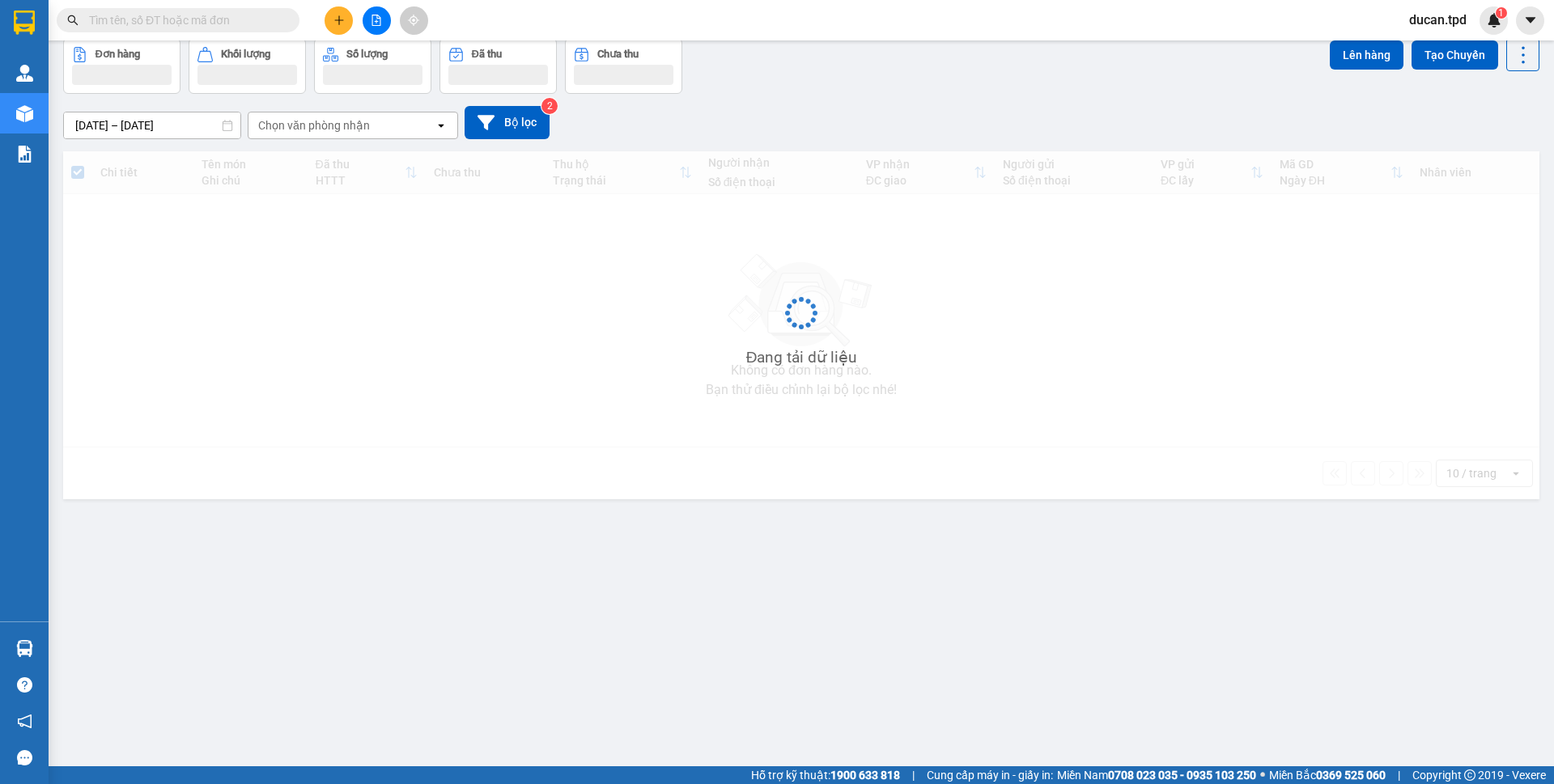
scroll to position [75, 0]
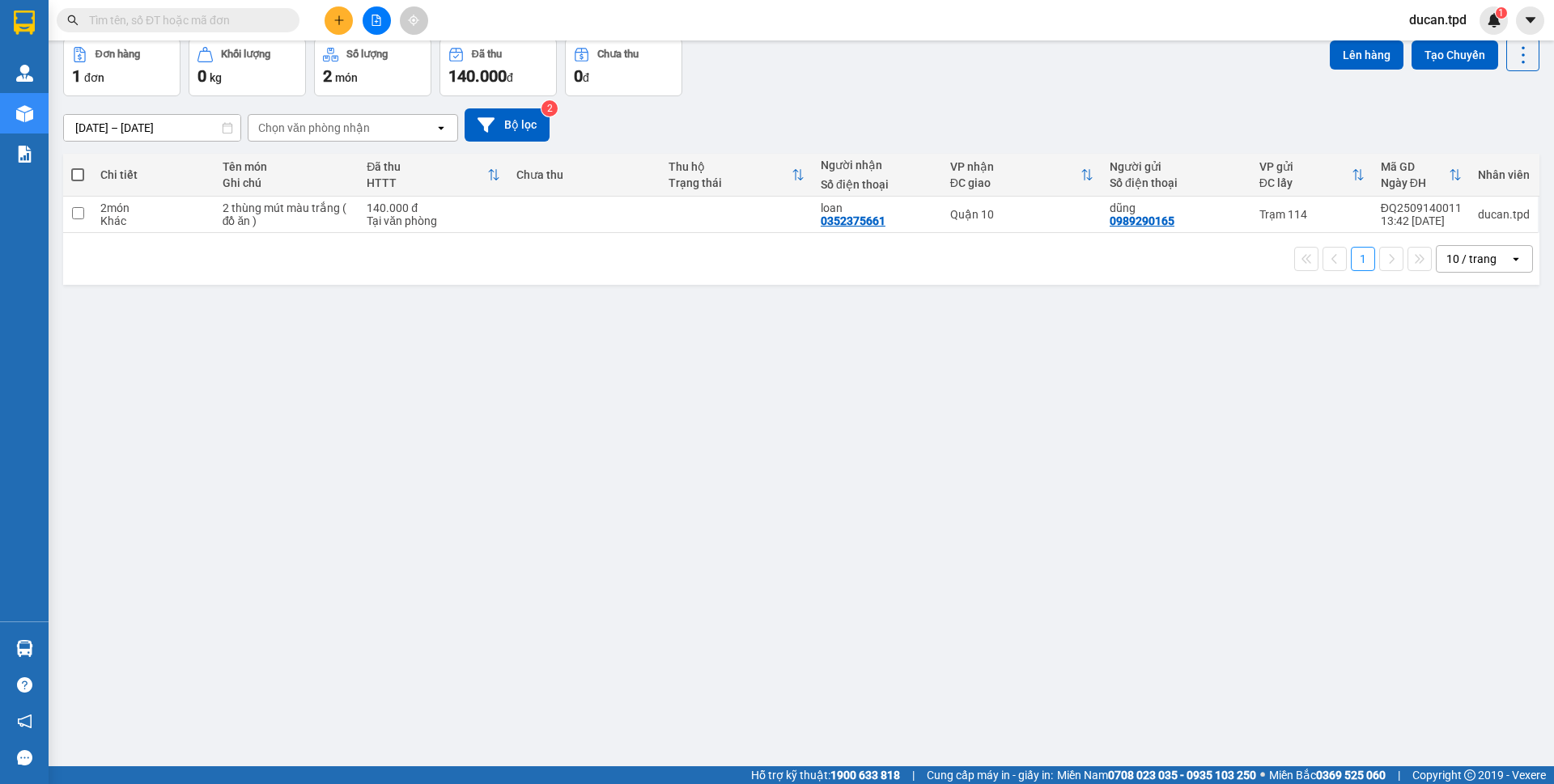
click at [343, 25] on icon "plus" at bounding box center [339, 21] width 11 height 11
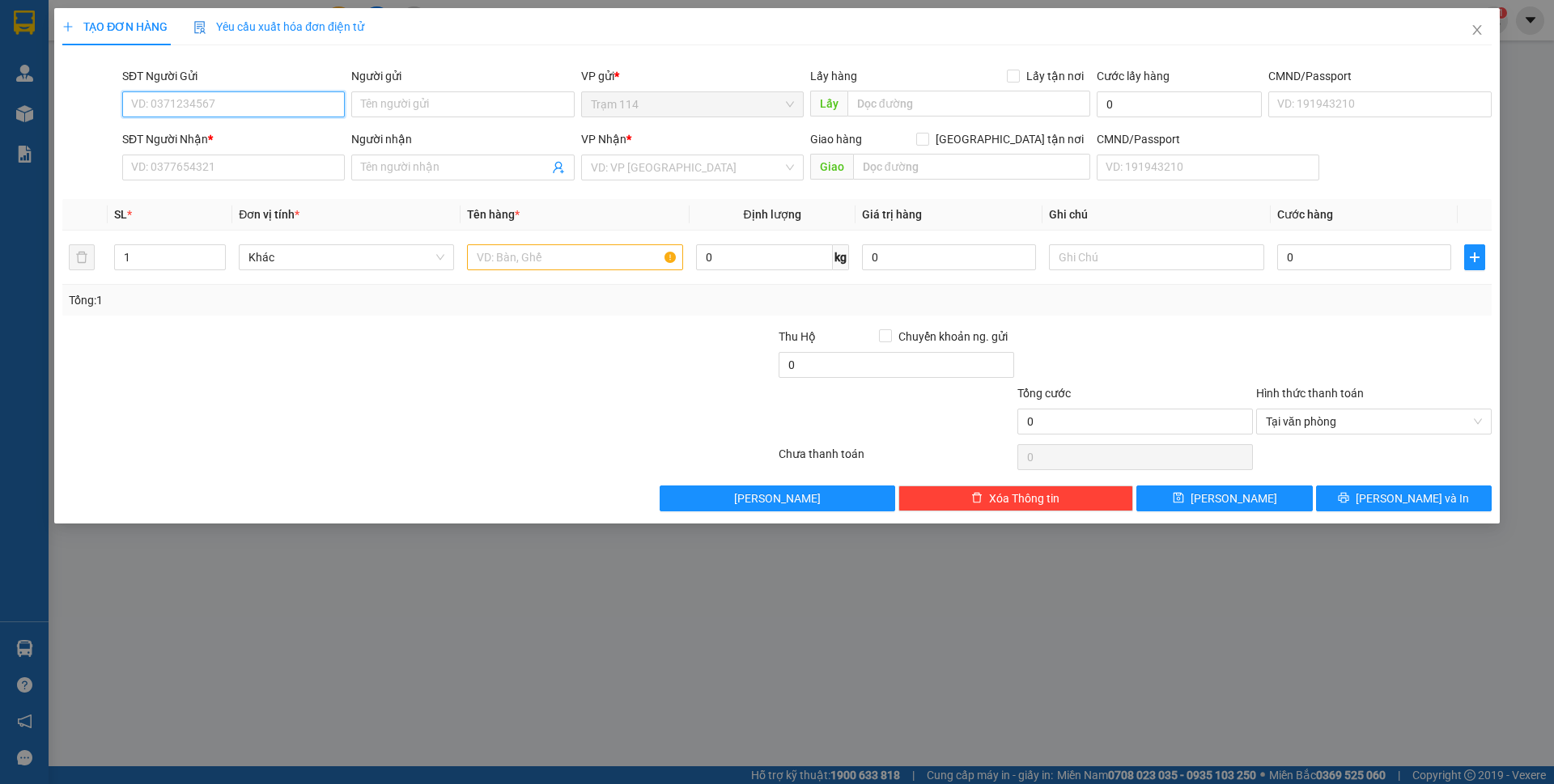
click at [265, 103] on input "SĐT Người Gửi" at bounding box center [233, 105] width 222 height 26
type input "0396763731"
click at [260, 126] on div "0396763731 - loan" at bounding box center [233, 137] width 222 height 26
type input "loan"
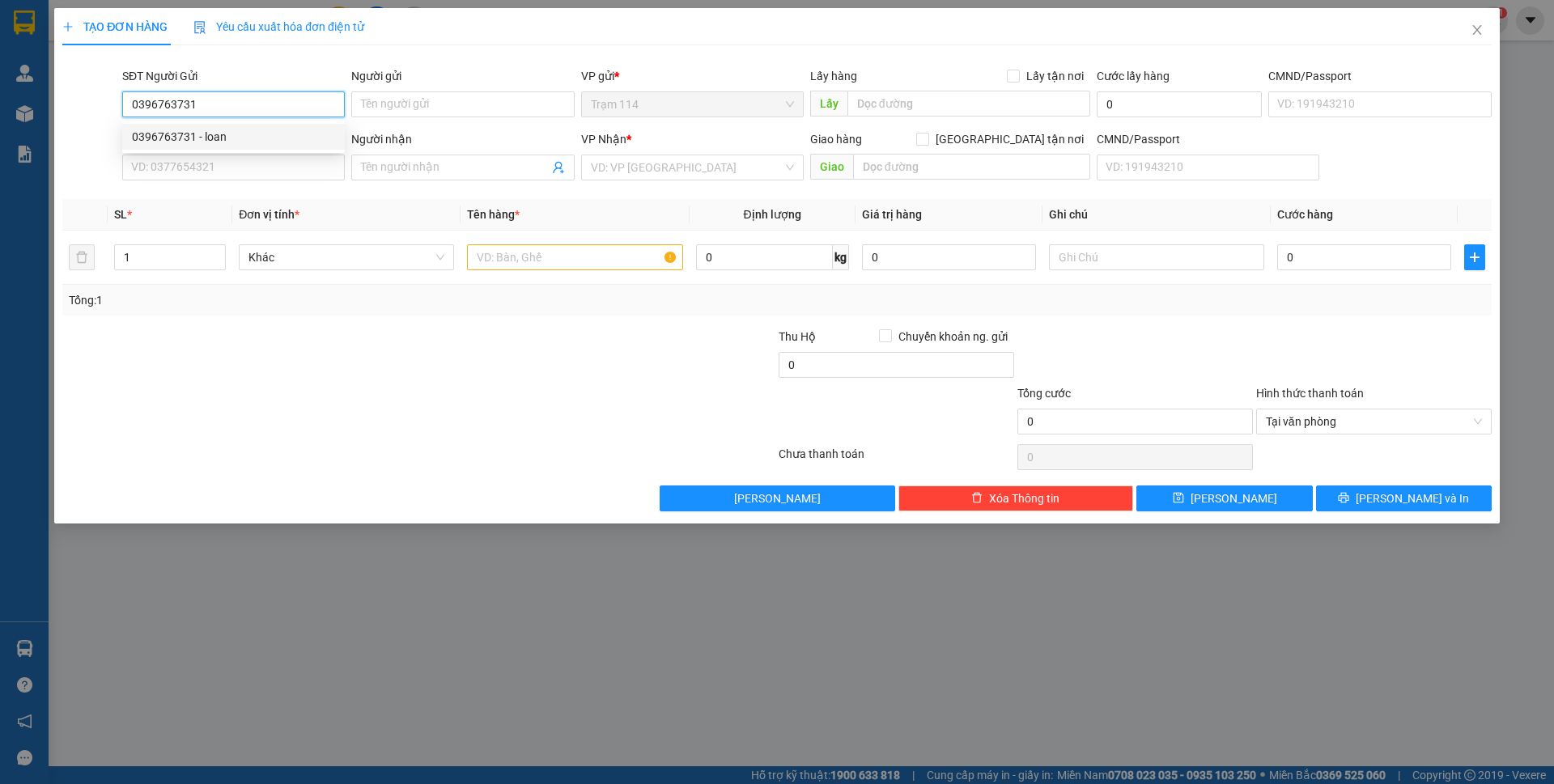
type input "0935735983"
type input "TRANG"
type input "0396763731"
click at [542, 268] on input "text" at bounding box center [574, 258] width 216 height 26
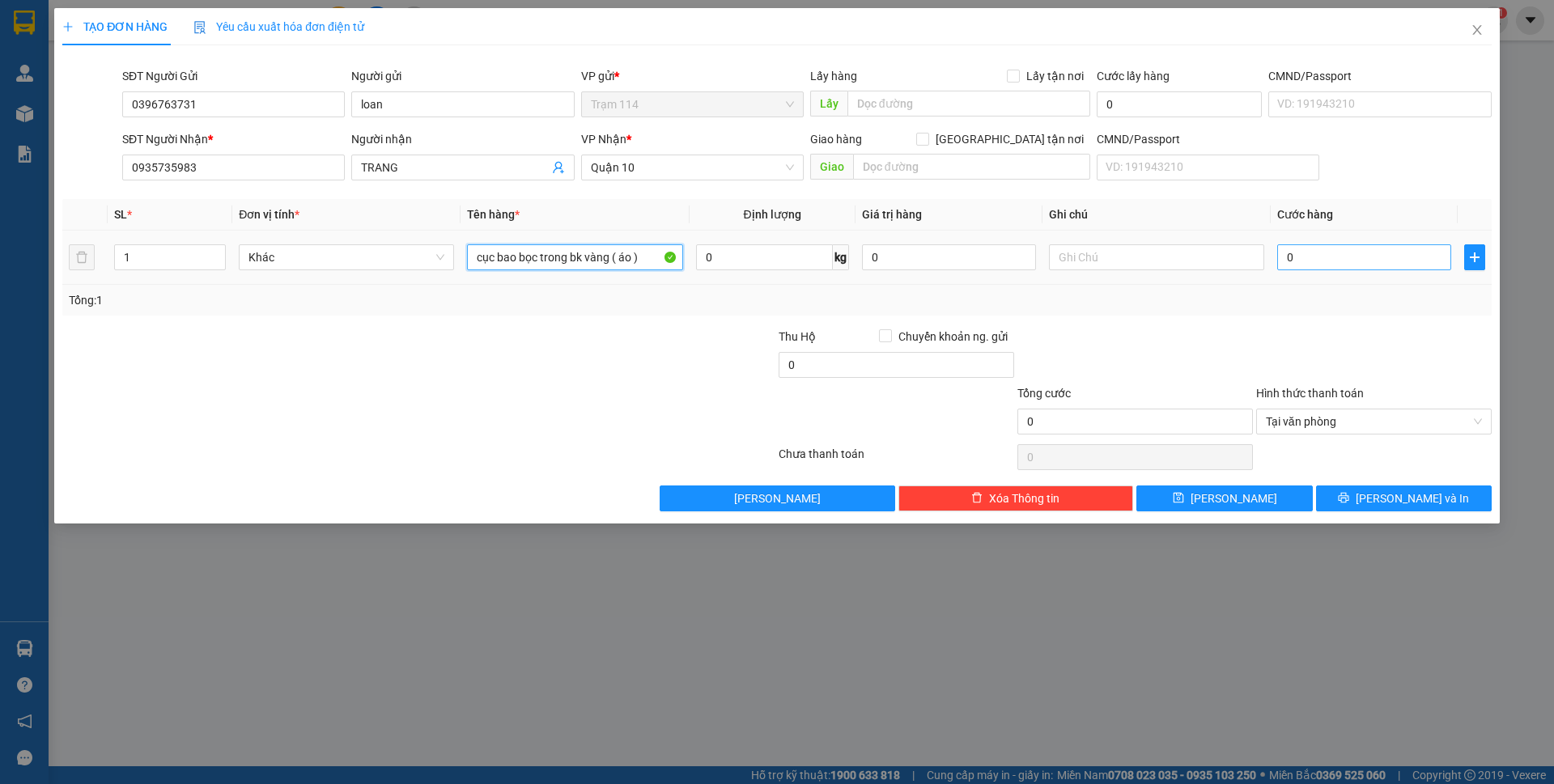
type input "cục bao bọc trong bk vàng ( áo )"
click at [1303, 260] on input "0" at bounding box center [1364, 258] width 174 height 26
type input "4"
type input "40"
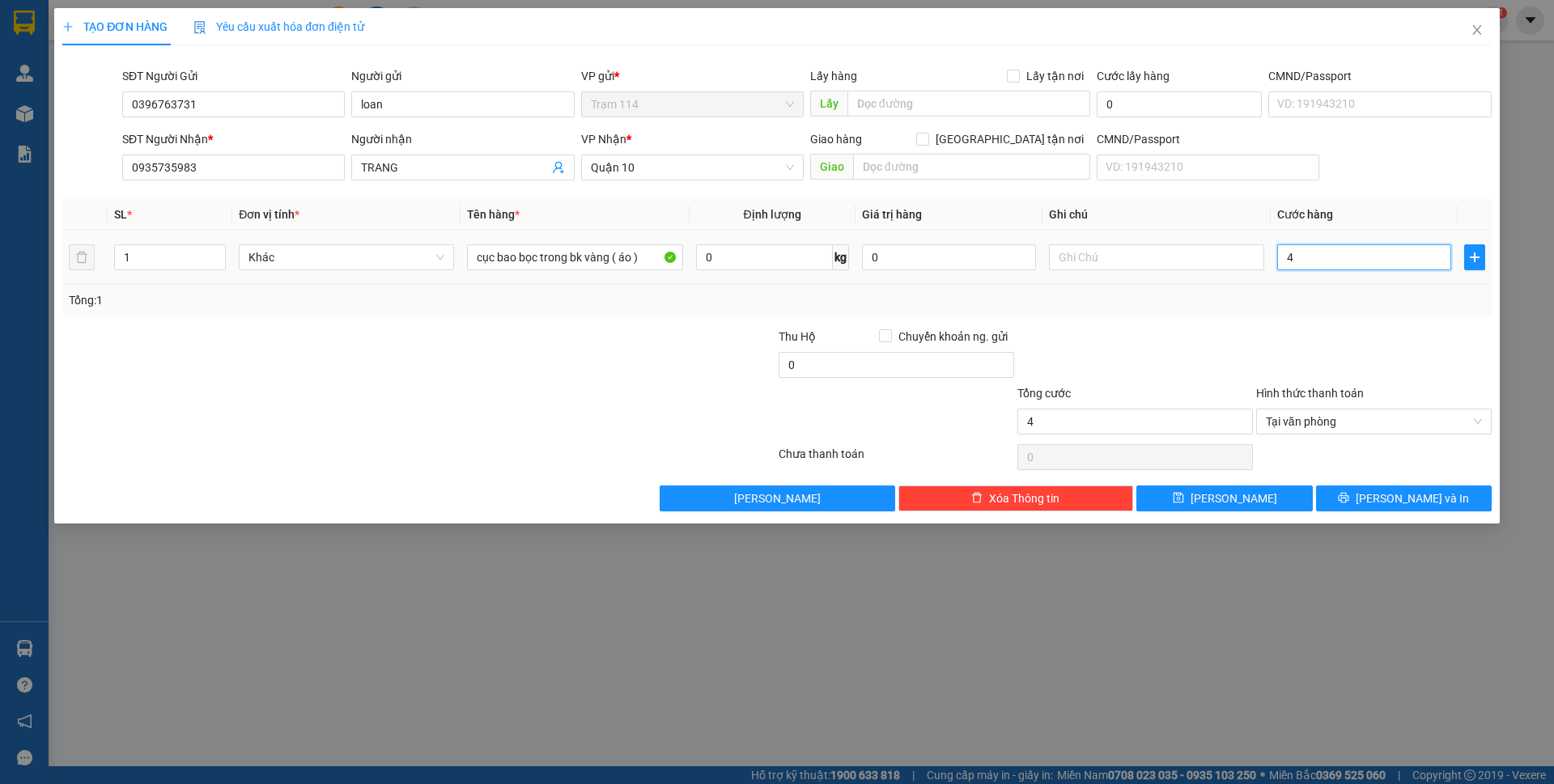
type input "40"
click at [1320, 324] on div "Transit Pickup Surcharge Ids Transit Deliver Surcharge Ids Transit Deliver Surc…" at bounding box center [777, 285] width 1429 height 454
type input "40.000"
click at [1359, 498] on button "[PERSON_NAME] và In" at bounding box center [1404, 498] width 175 height 26
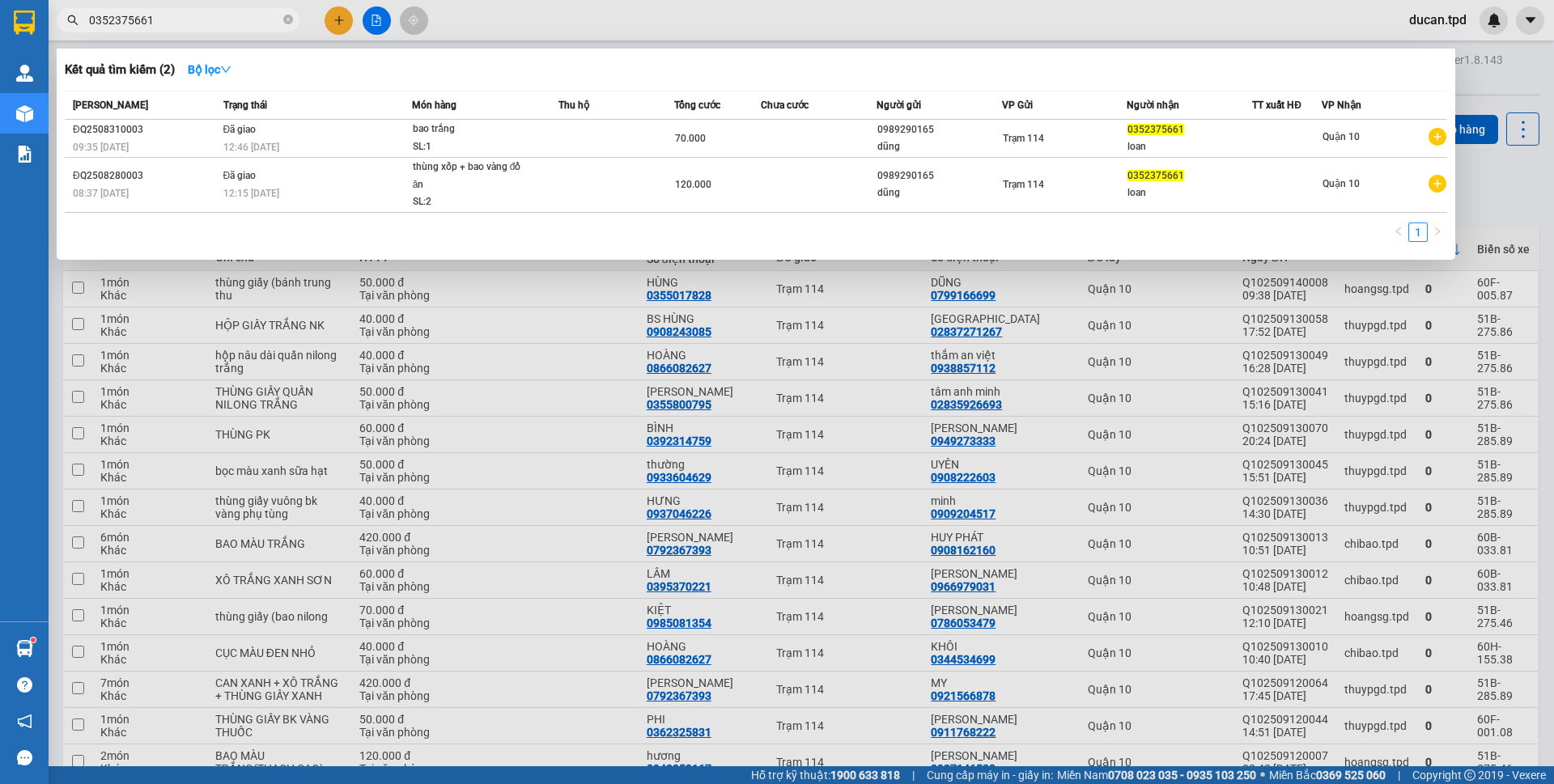
click at [292, 21] on icon "close-circle" at bounding box center [287, 20] width 9 height 9
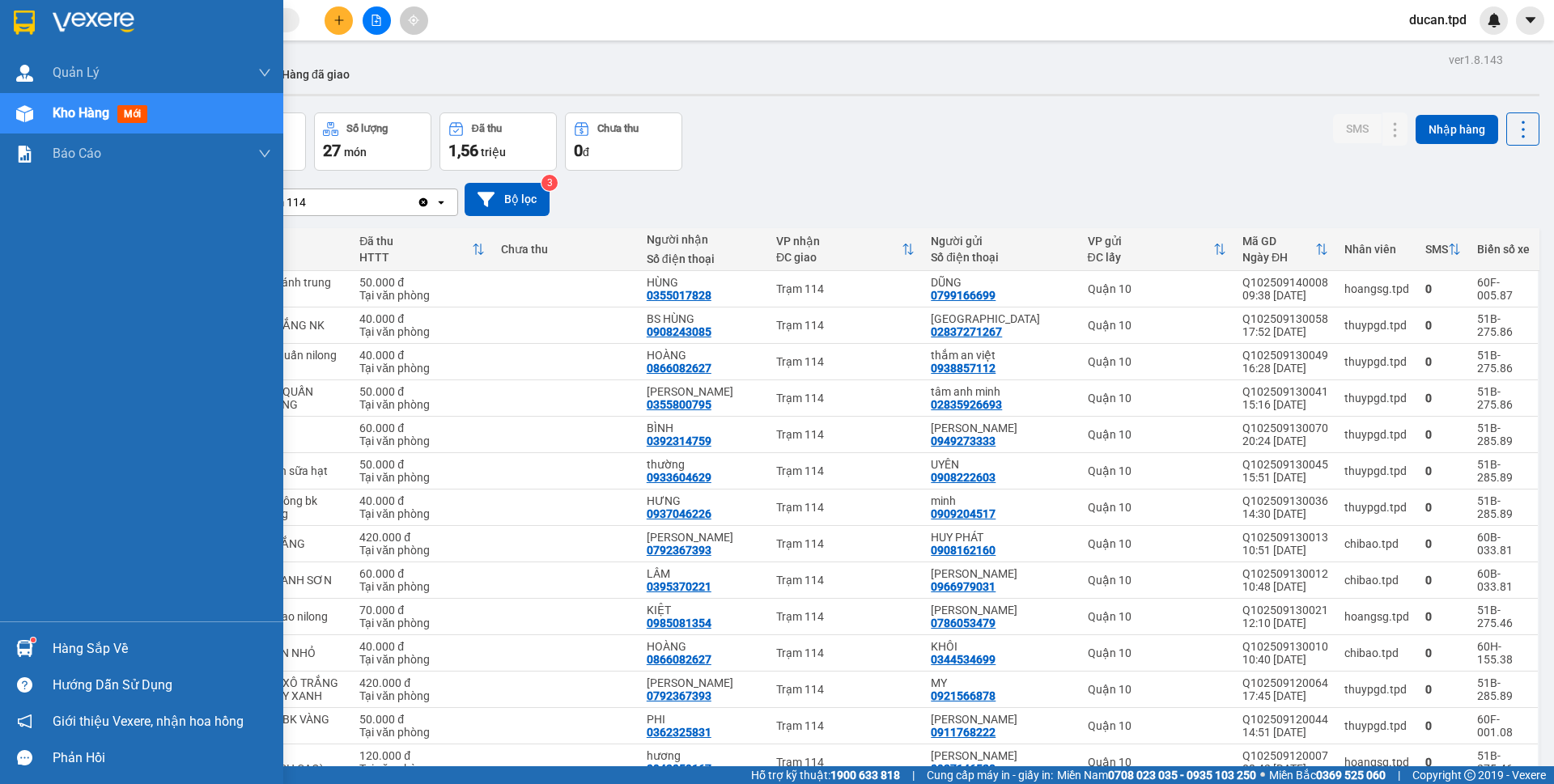
click at [60, 648] on div "Hàng sắp về" at bounding box center [161, 649] width 218 height 24
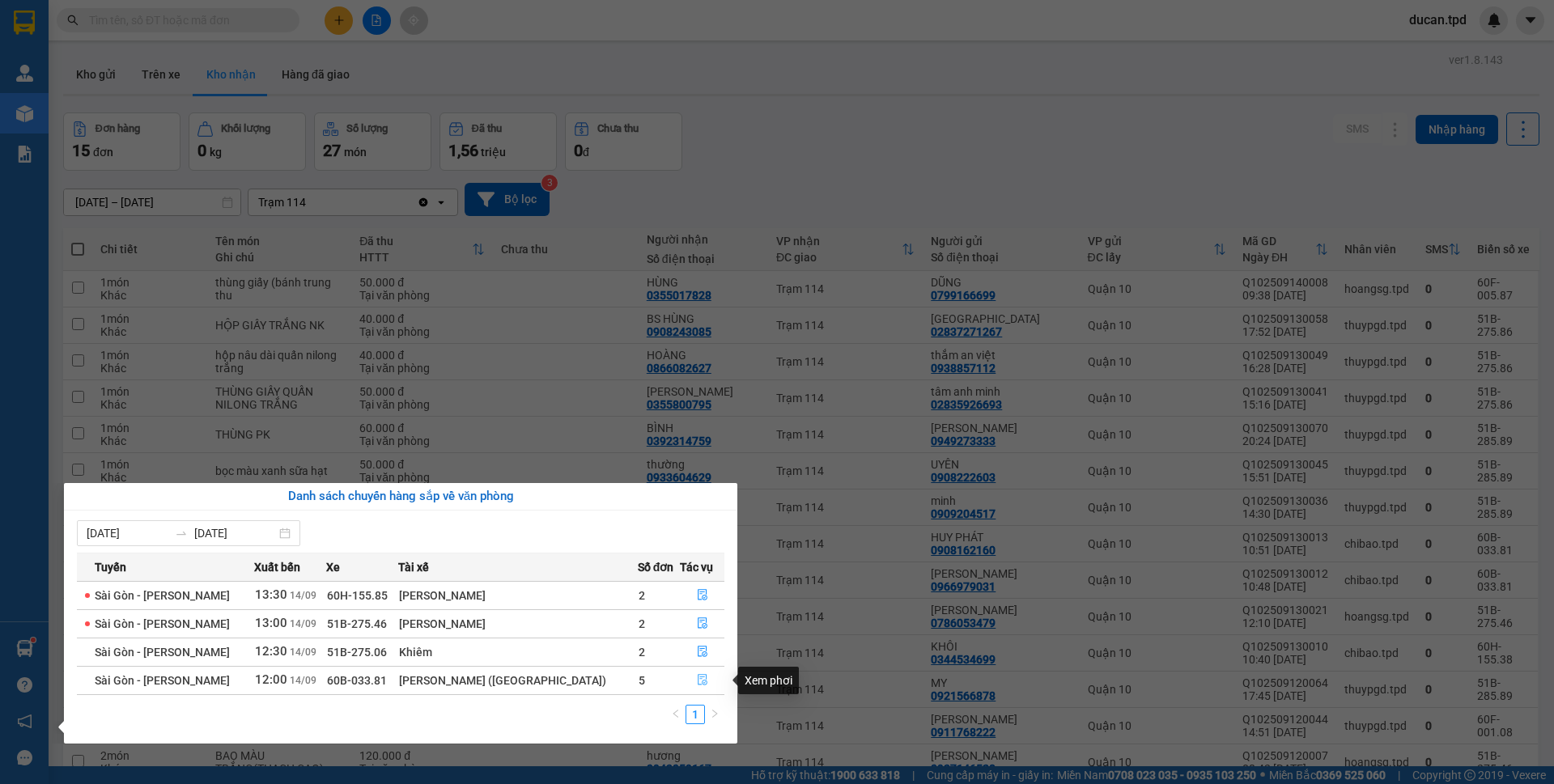
click at [697, 677] on icon "file-done" at bounding box center [703, 679] width 11 height 11
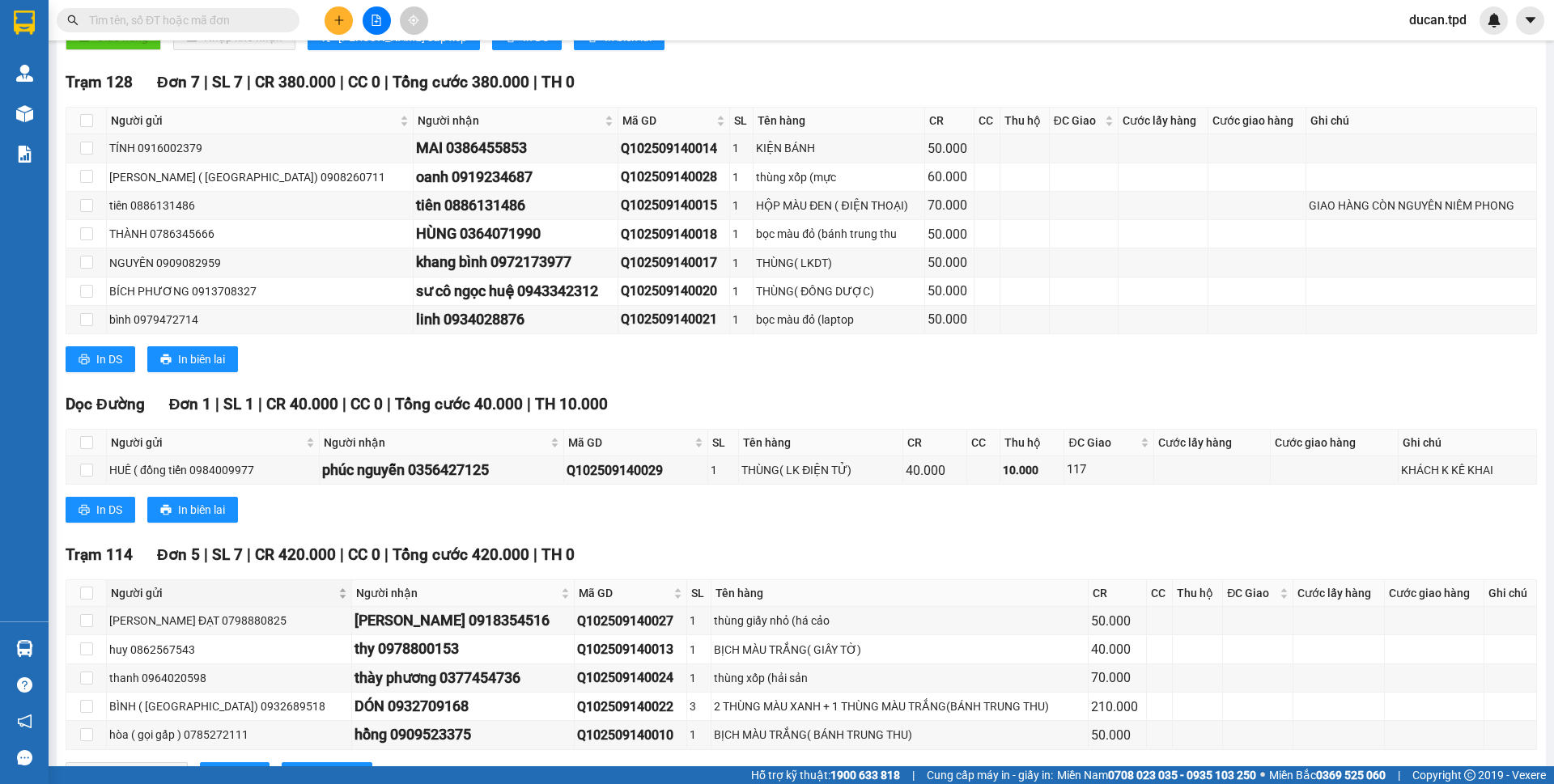
scroll to position [485, 0]
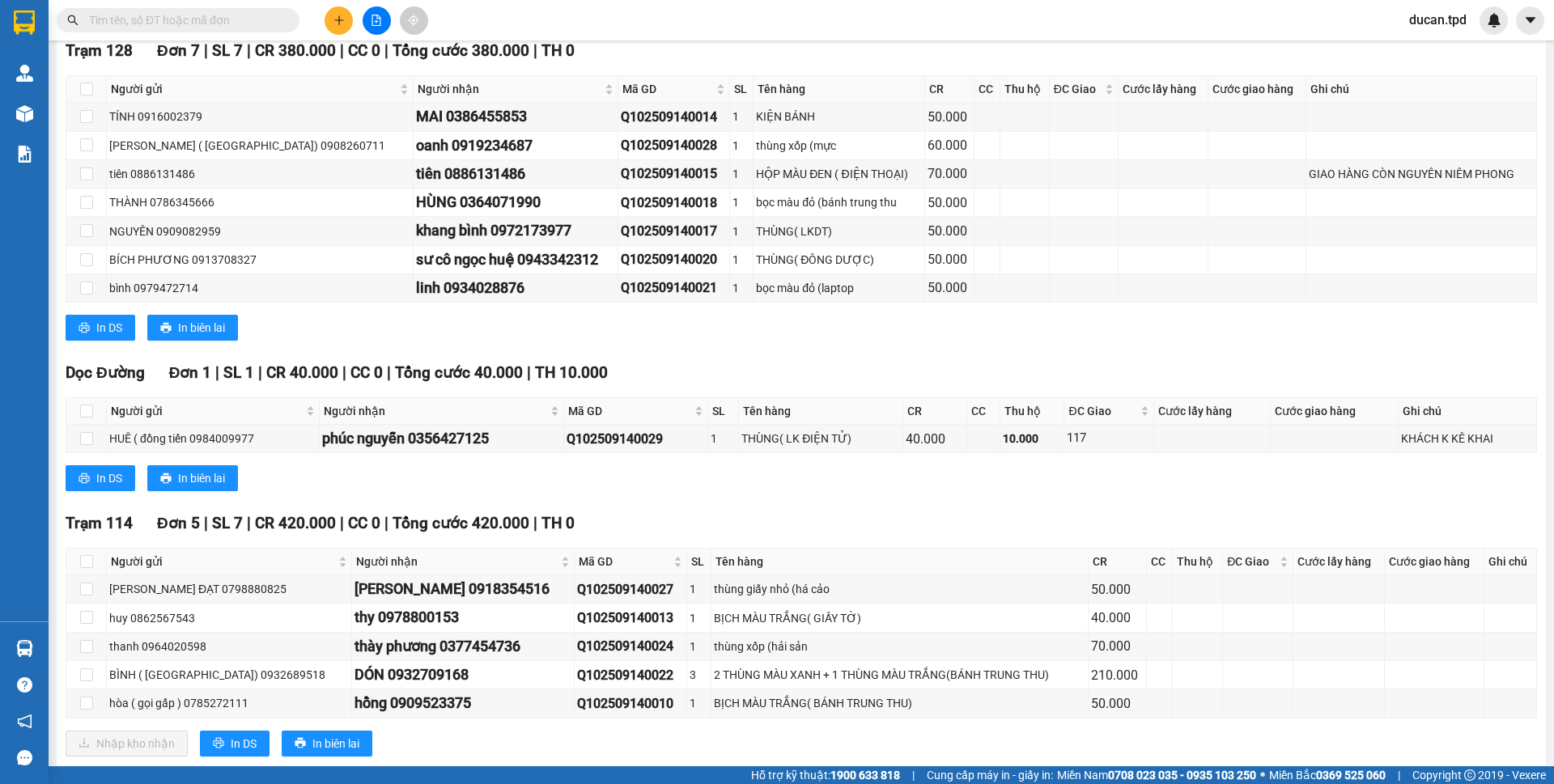
click at [78, 561] on th at bounding box center [86, 562] width 40 height 27
click at [82, 562] on input "checkbox" at bounding box center [87, 562] width 13 height 13
checkbox input "true"
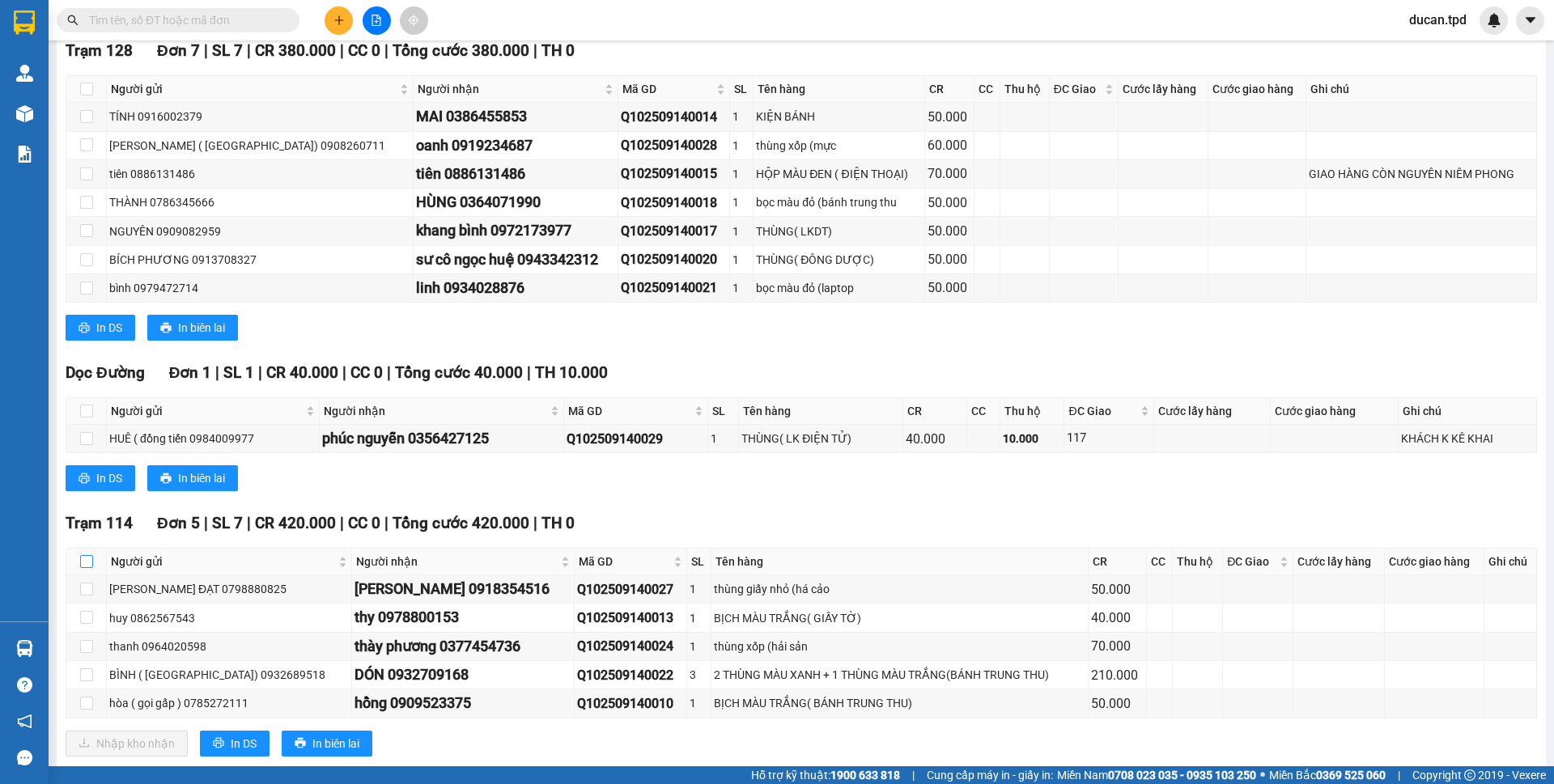
checkbox input "true"
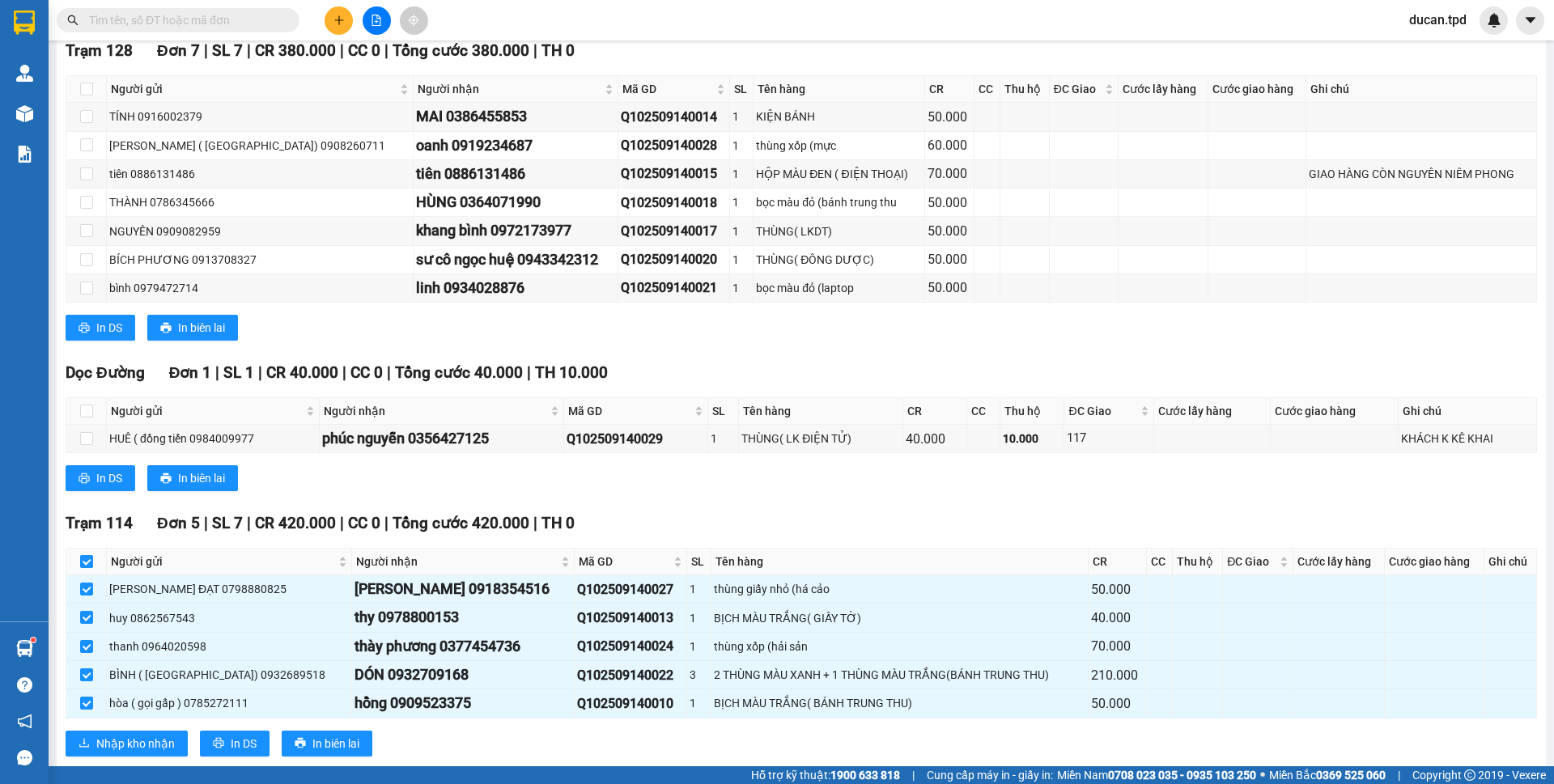
click at [85, 561] on input "checkbox" at bounding box center [87, 562] width 13 height 13
checkbox input "false"
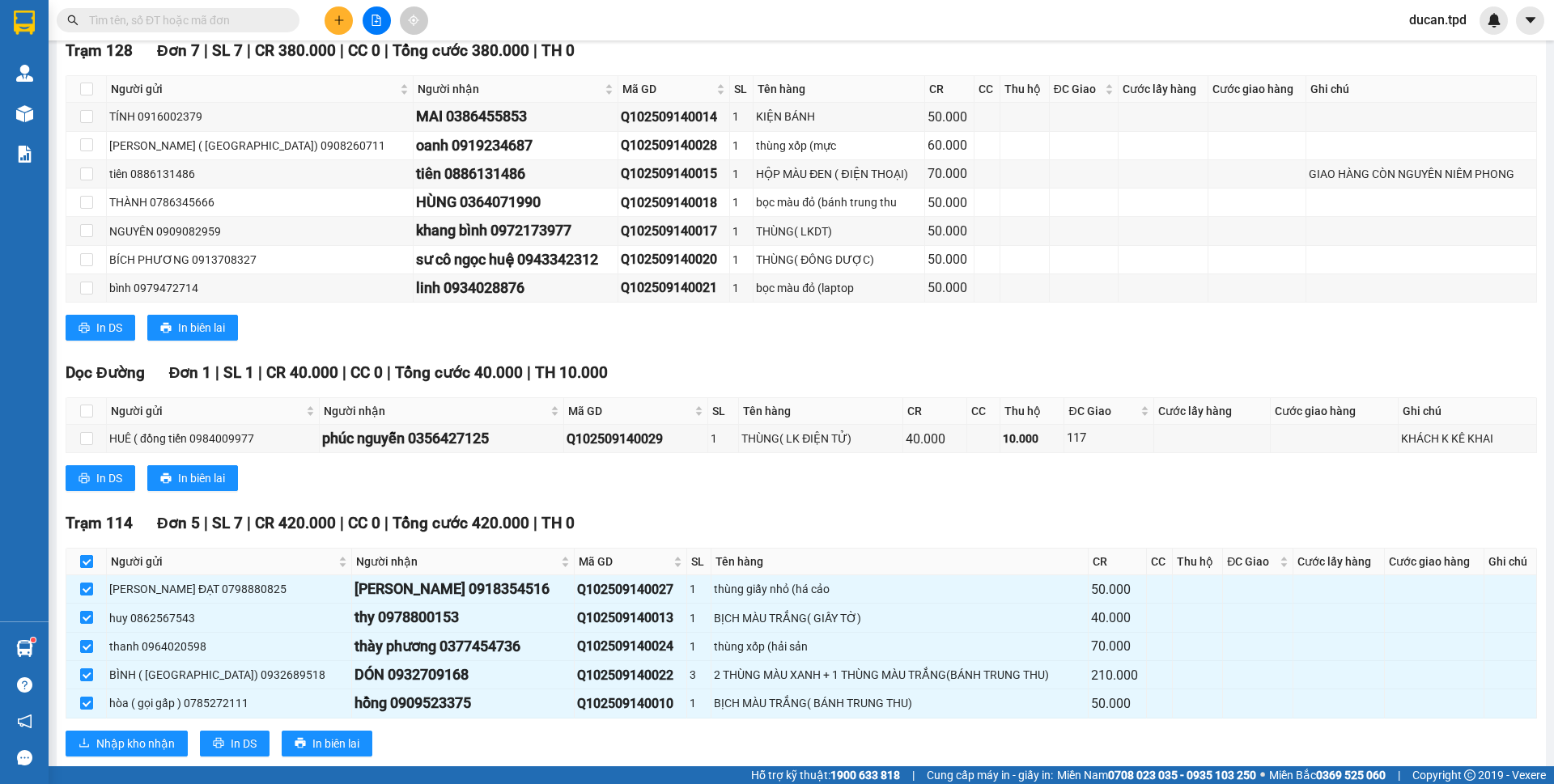
checkbox input "false"
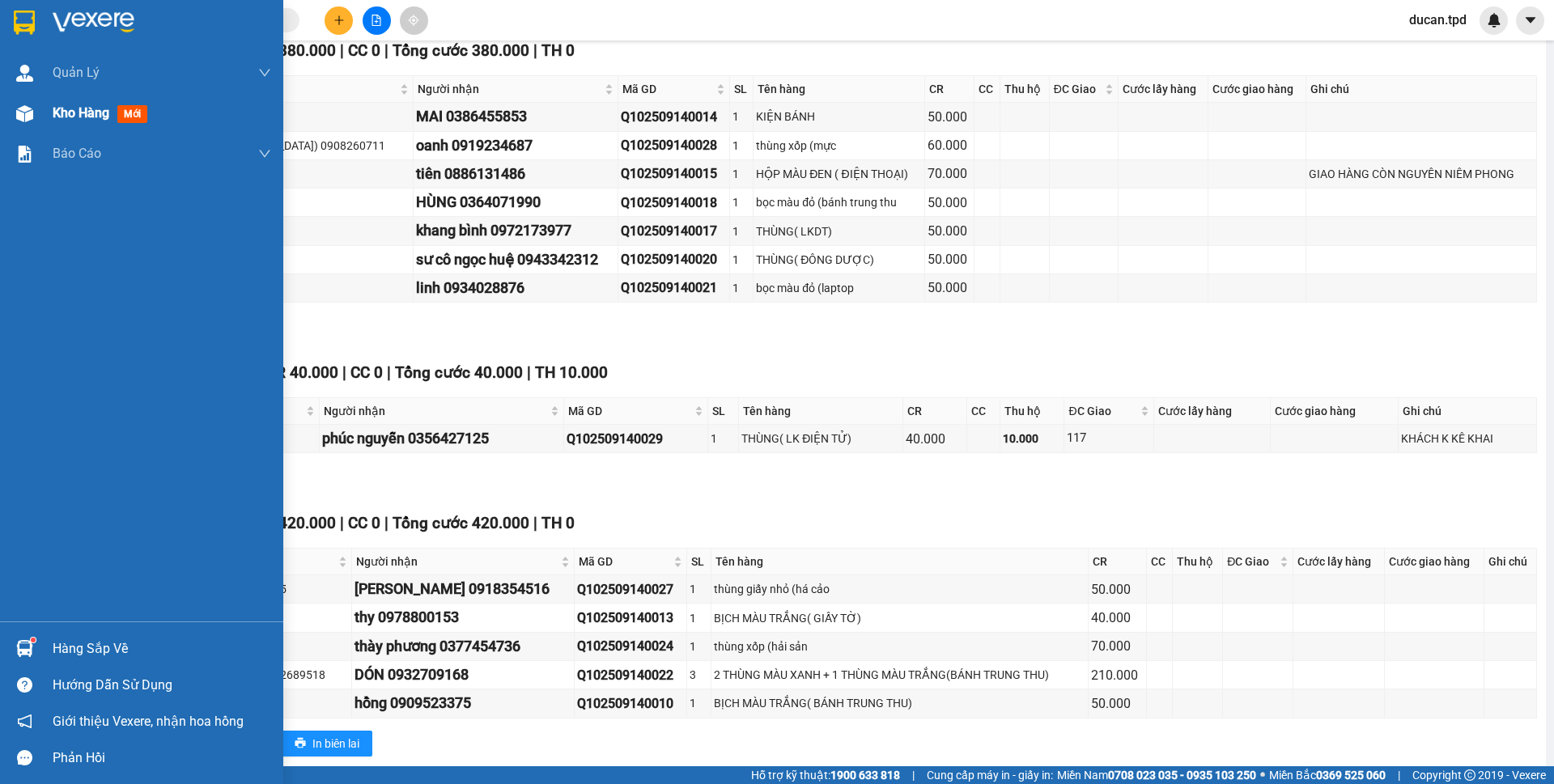
click at [16, 105] on img at bounding box center [24, 114] width 17 height 17
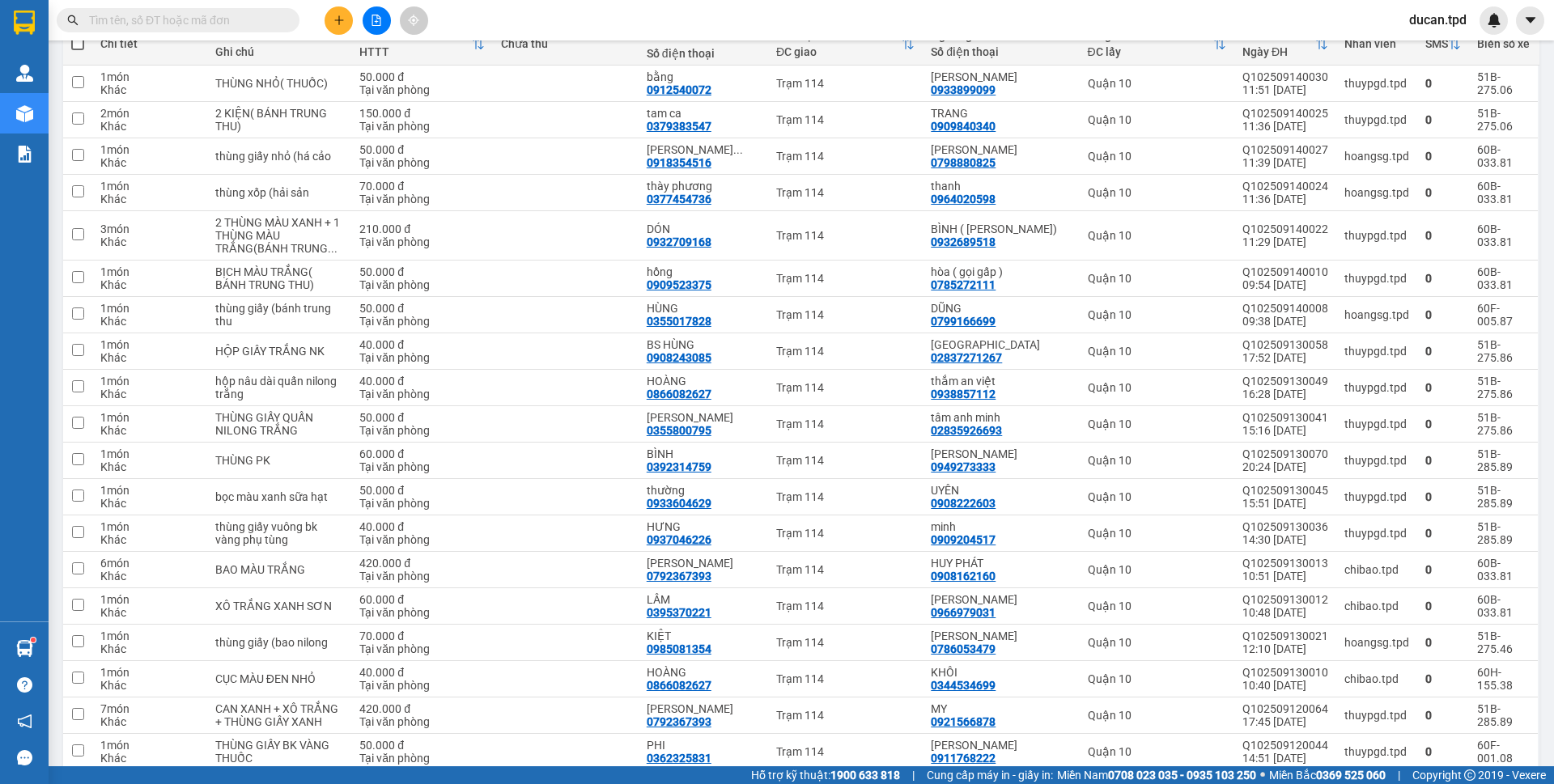
scroll to position [2, 0]
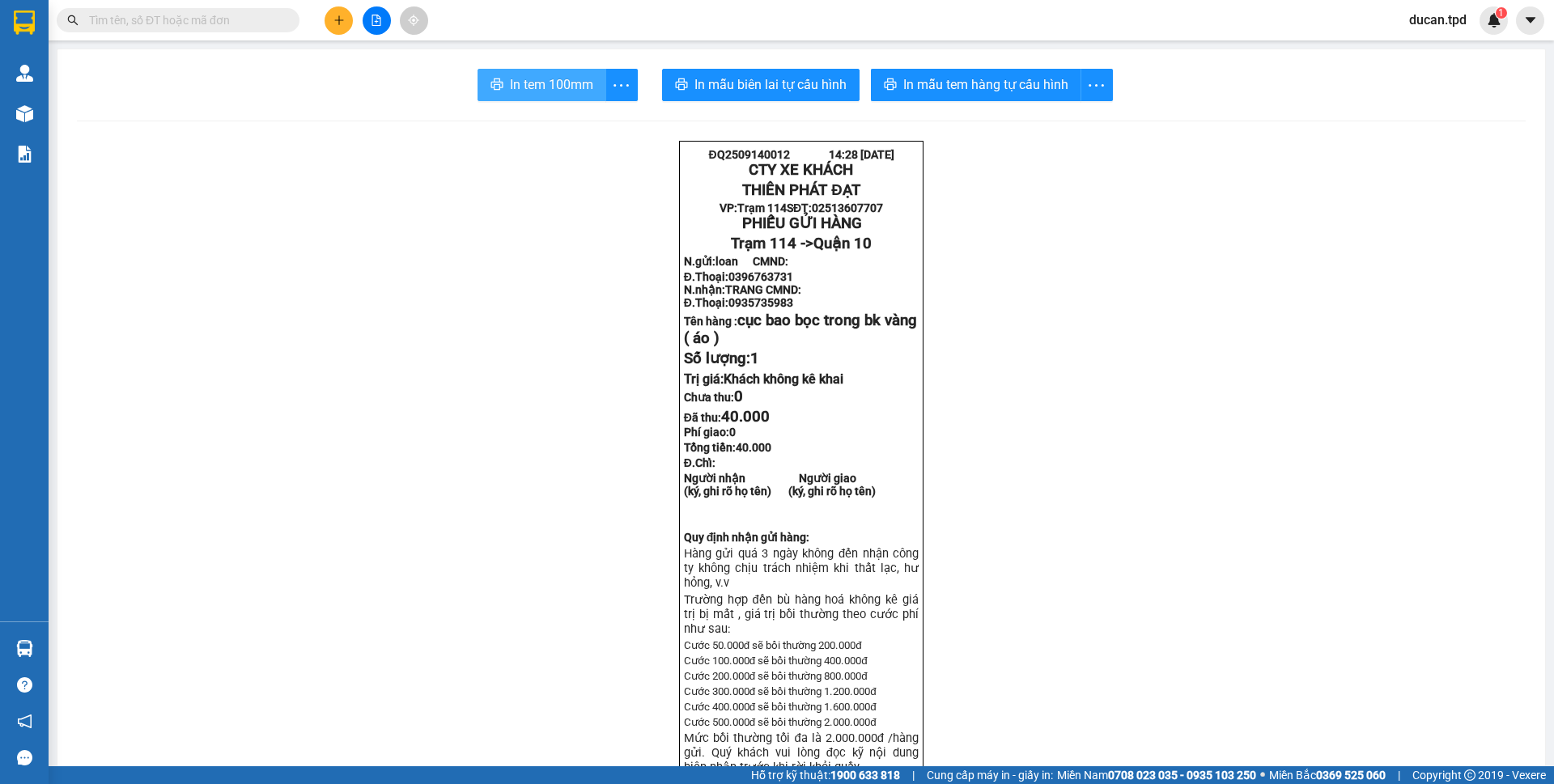
click at [494, 75] on button "In tem 100mm" at bounding box center [542, 85] width 129 height 33
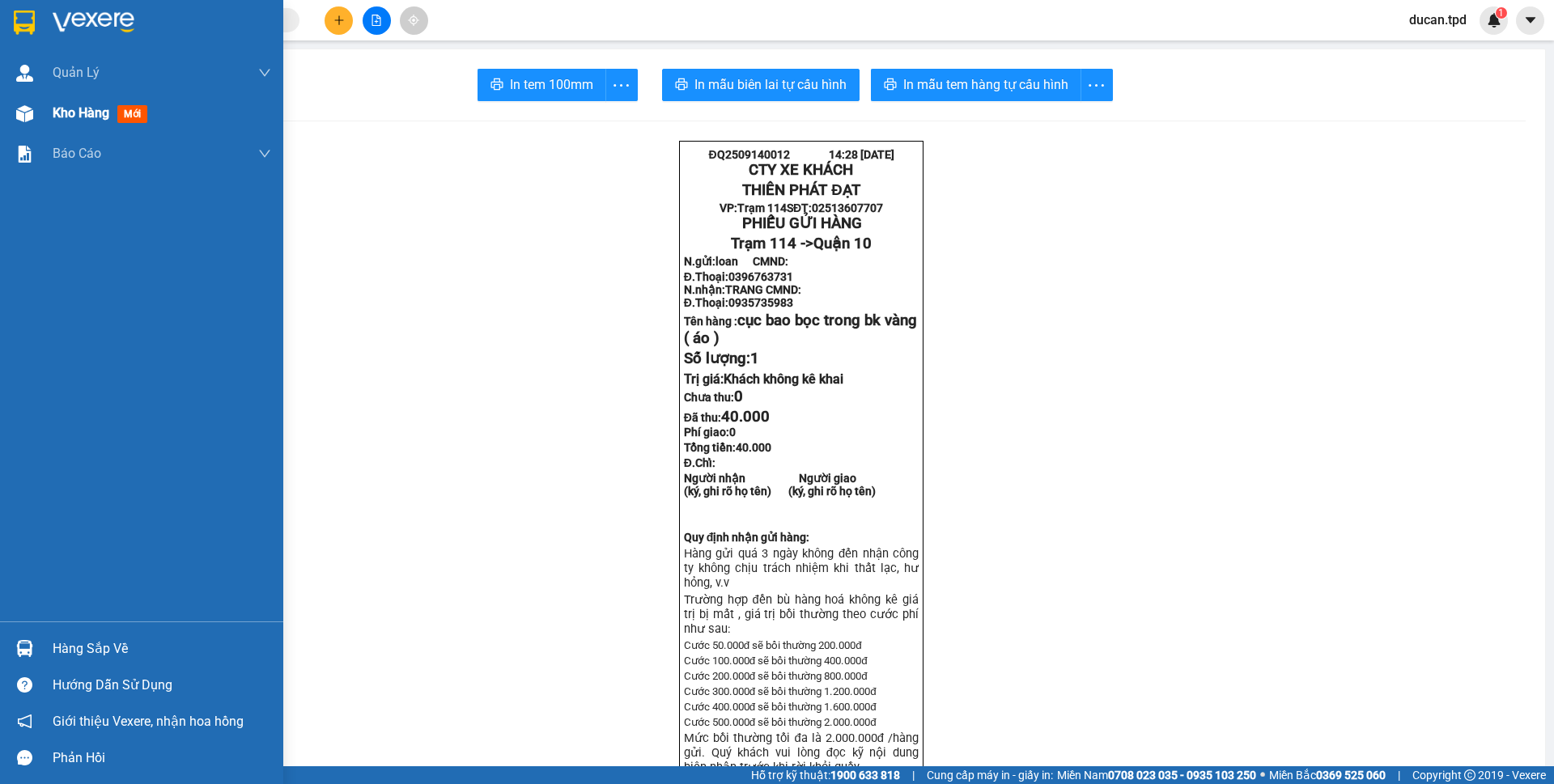
click at [58, 119] on span "Kho hàng" at bounding box center [80, 113] width 57 height 15
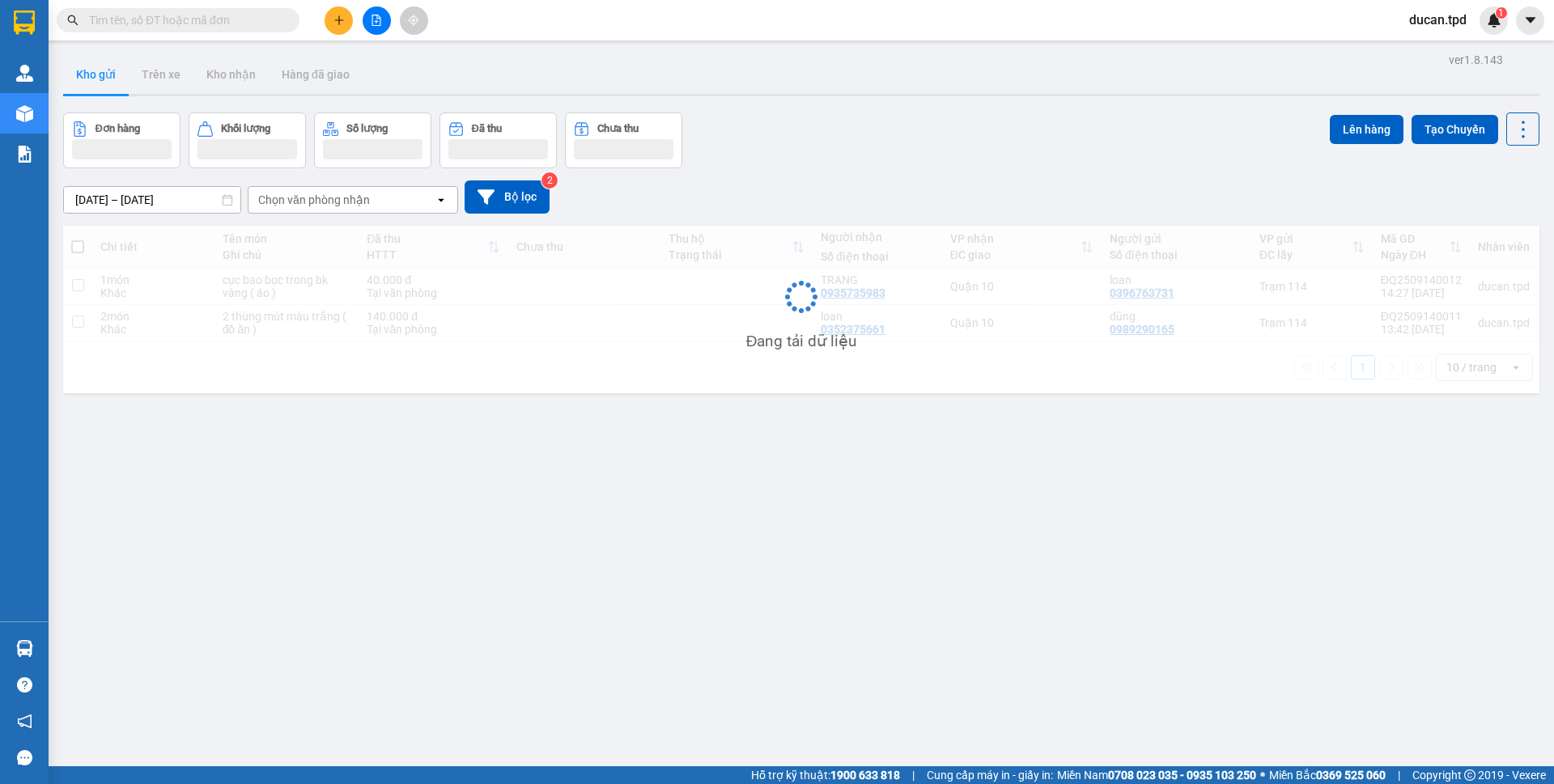
click at [76, 246] on span at bounding box center [77, 247] width 13 height 13
click at [77, 239] on input "checkbox" at bounding box center [77, 239] width 0 height 0
checkbox input "true"
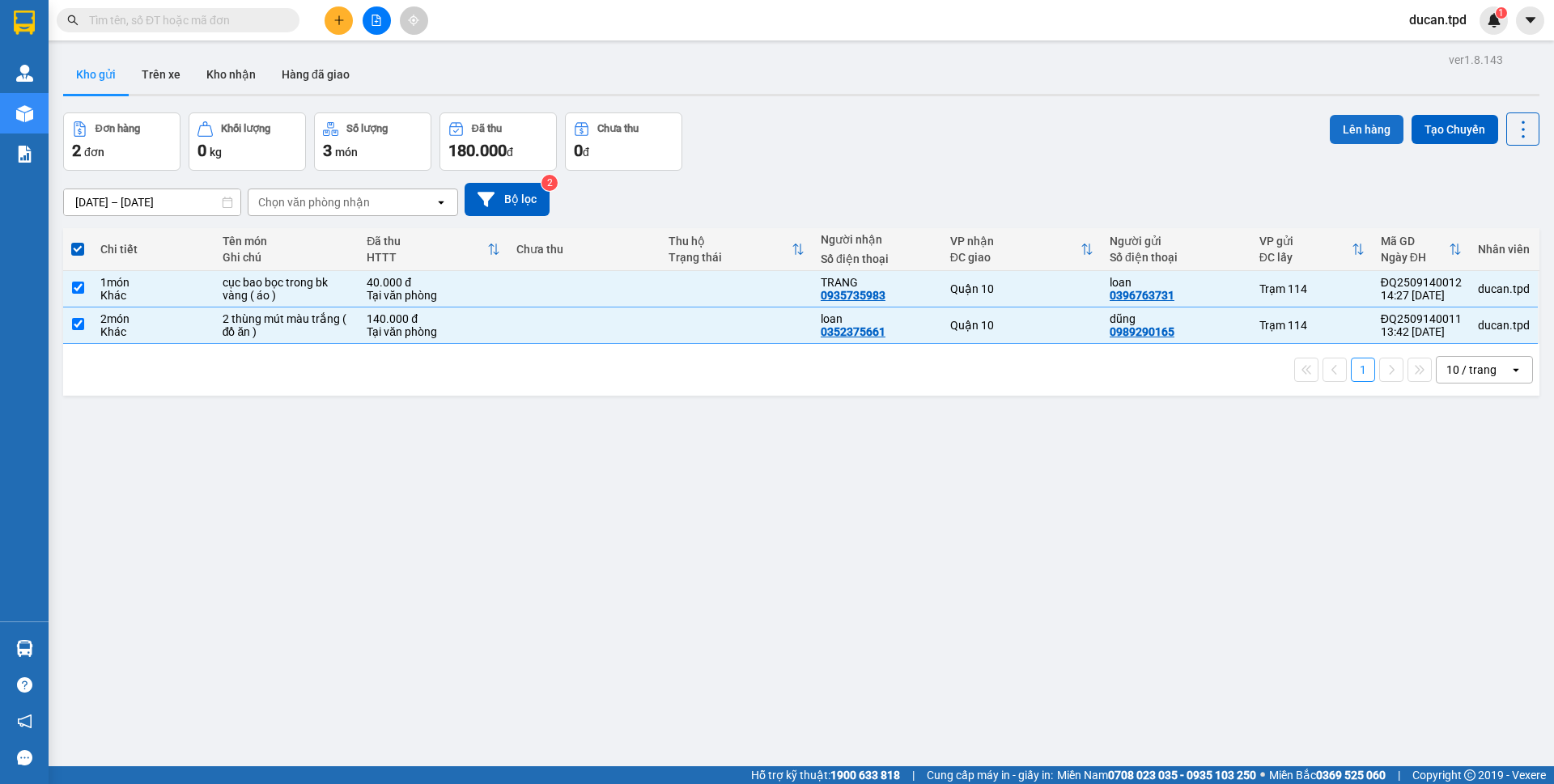
click at [1347, 131] on button "Lên hàng" at bounding box center [1366, 129] width 74 height 29
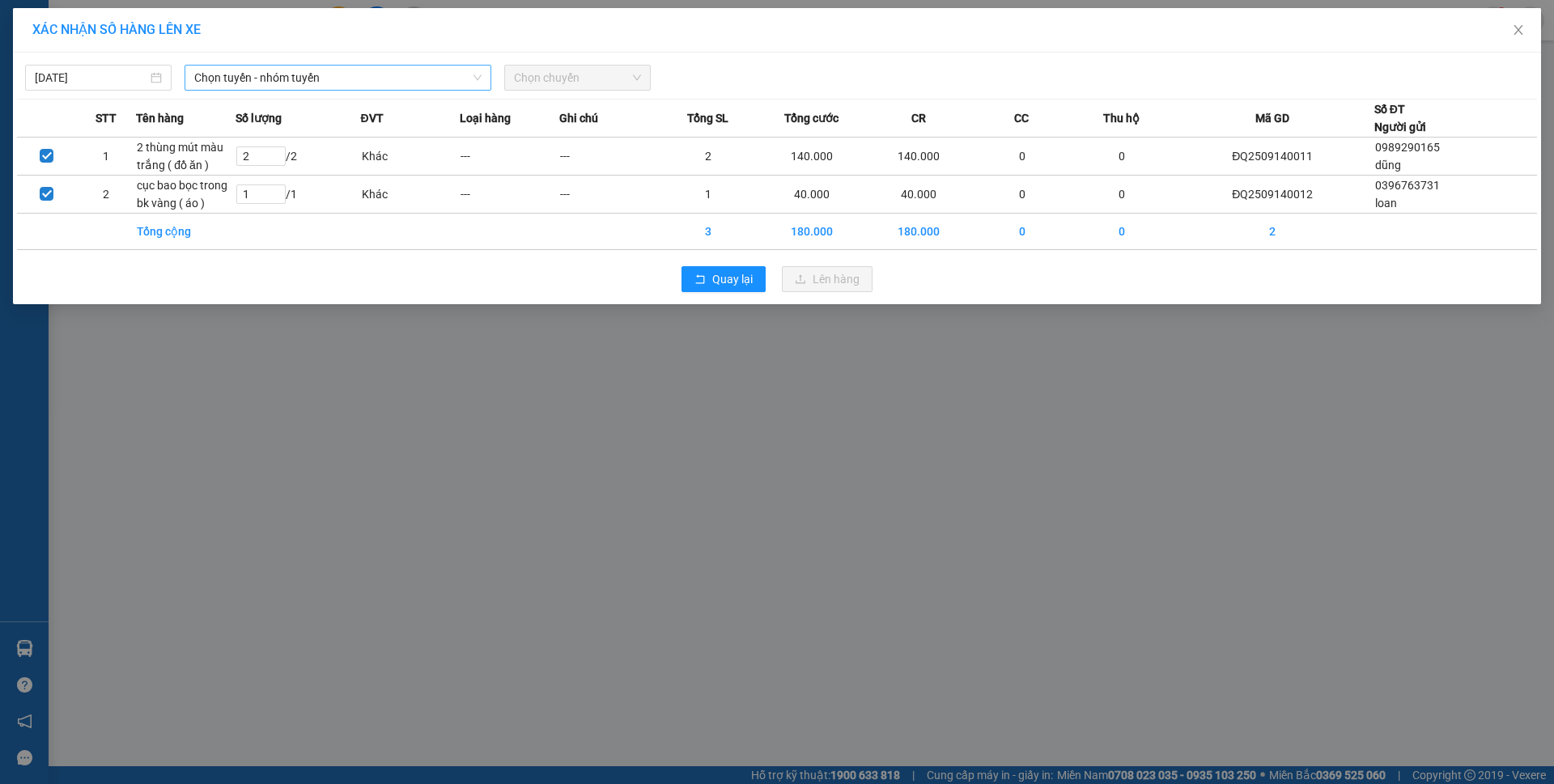
click at [259, 82] on span "Chọn tuyến - nhóm tuyến" at bounding box center [338, 77] width 287 height 24
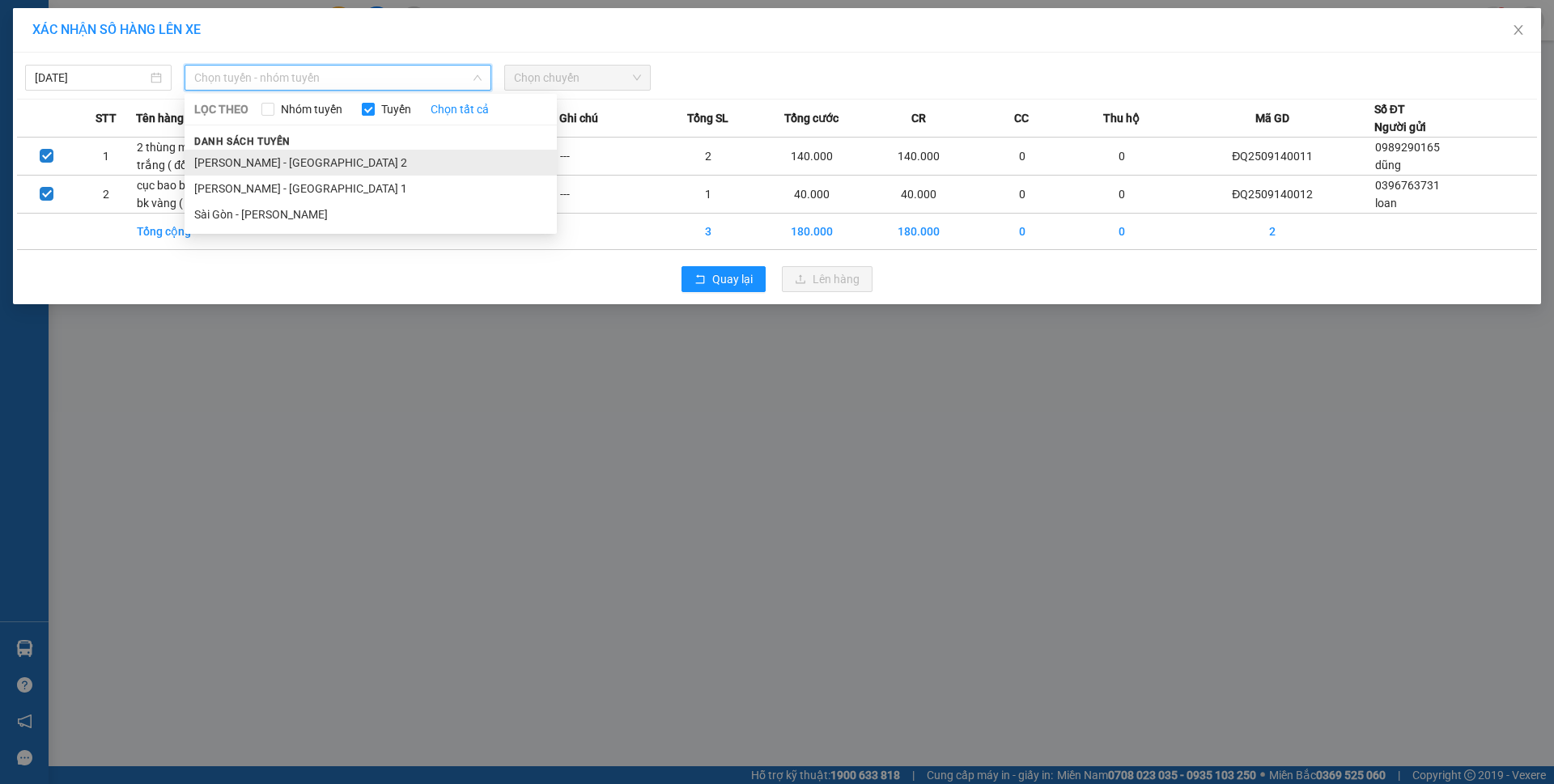
click at [275, 160] on li "[PERSON_NAME] - [GEOGRAPHIC_DATA] 2" at bounding box center [371, 162] width 372 height 26
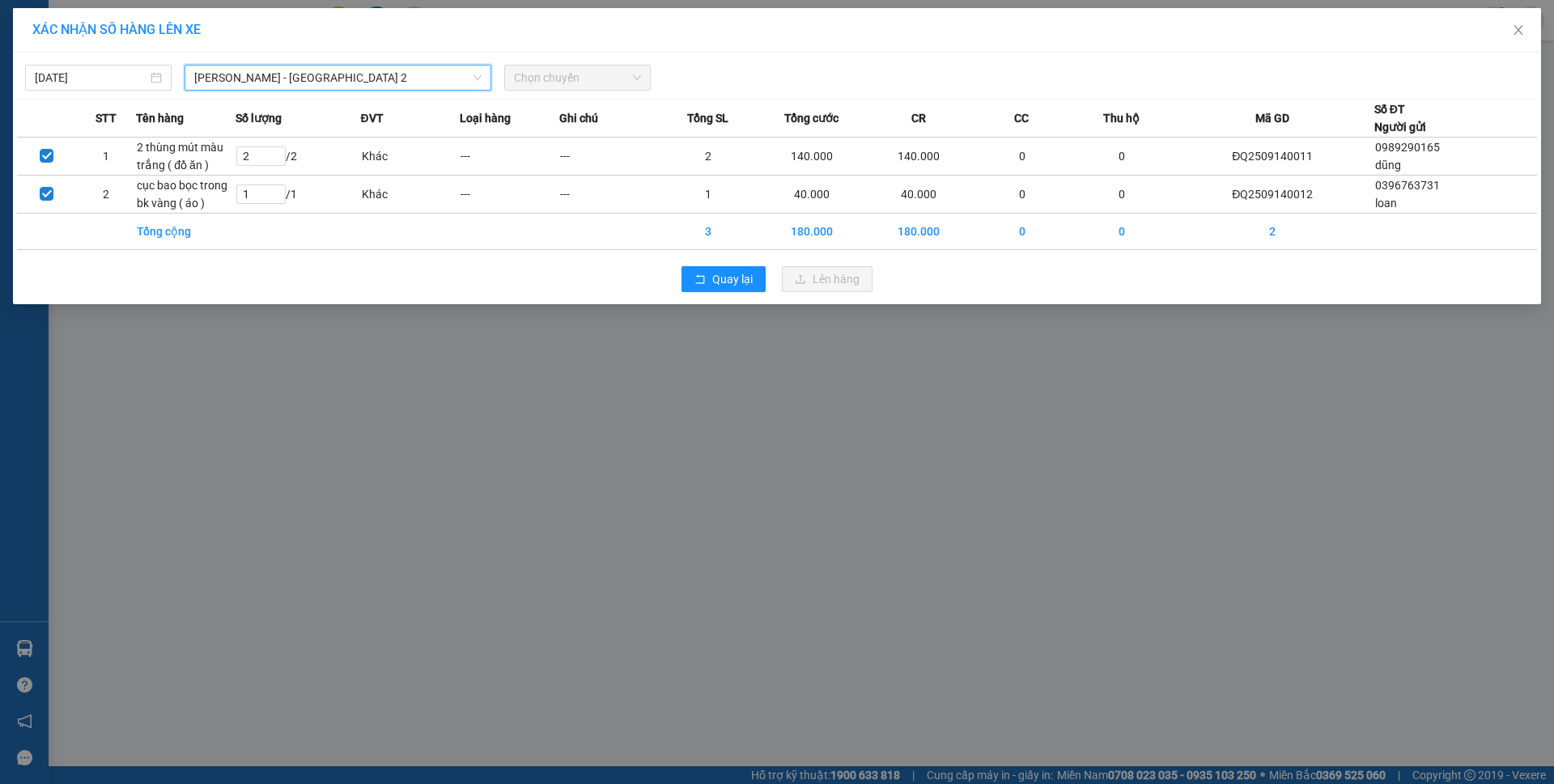
click at [596, 68] on span "Chọn chuyến" at bounding box center [578, 77] width 127 height 24
click at [596, 77] on span "Chọn chuyến" at bounding box center [578, 77] width 127 height 24
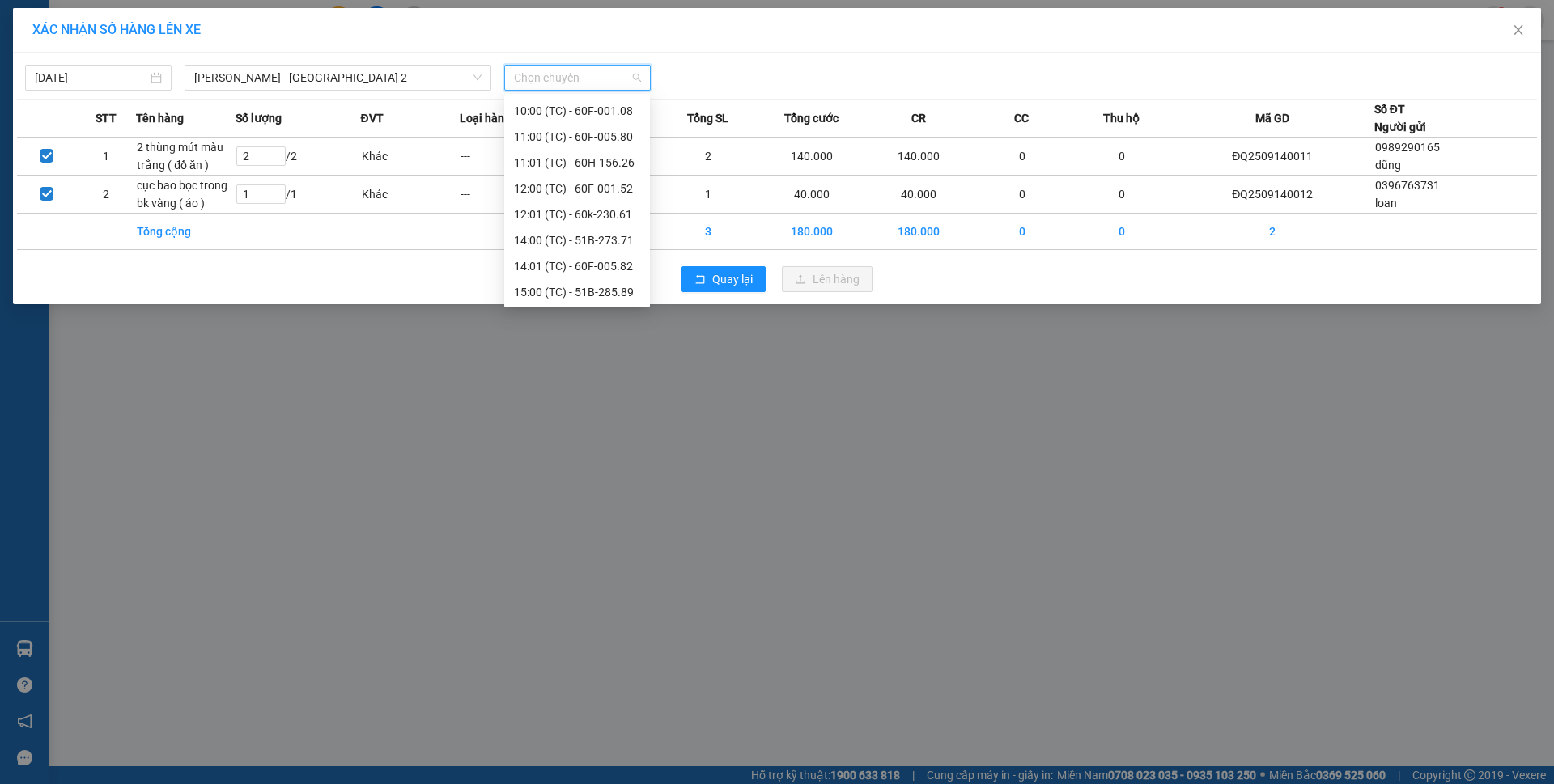
scroll to position [181, 0]
click at [582, 266] on div "14:01 (TC) - 60F-005.82" at bounding box center [577, 265] width 126 height 18
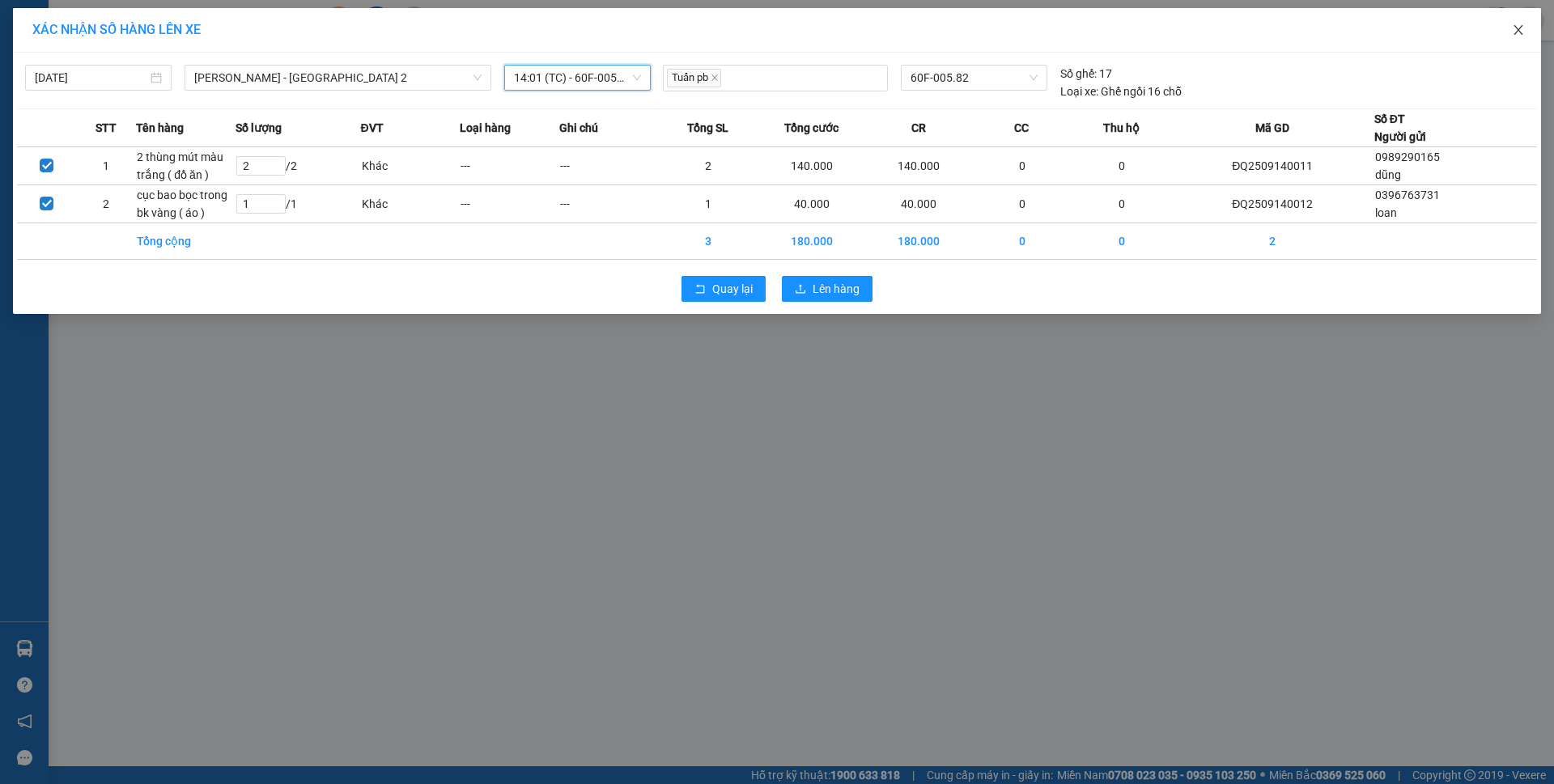
click at [1526, 21] on span "Close" at bounding box center [1518, 31] width 46 height 46
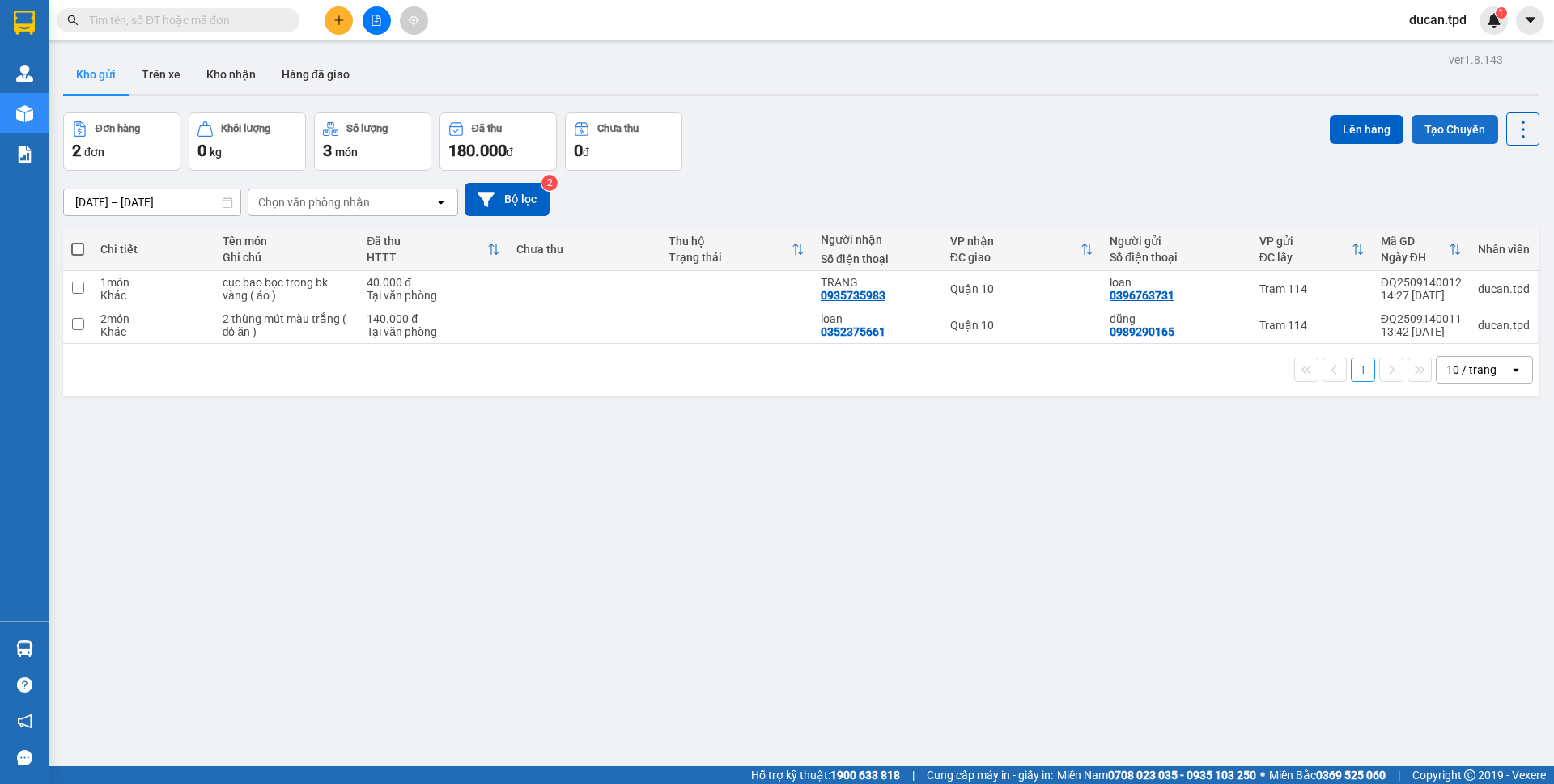
click at [1451, 133] on button "Tạo Chuyến" at bounding box center [1454, 129] width 87 height 29
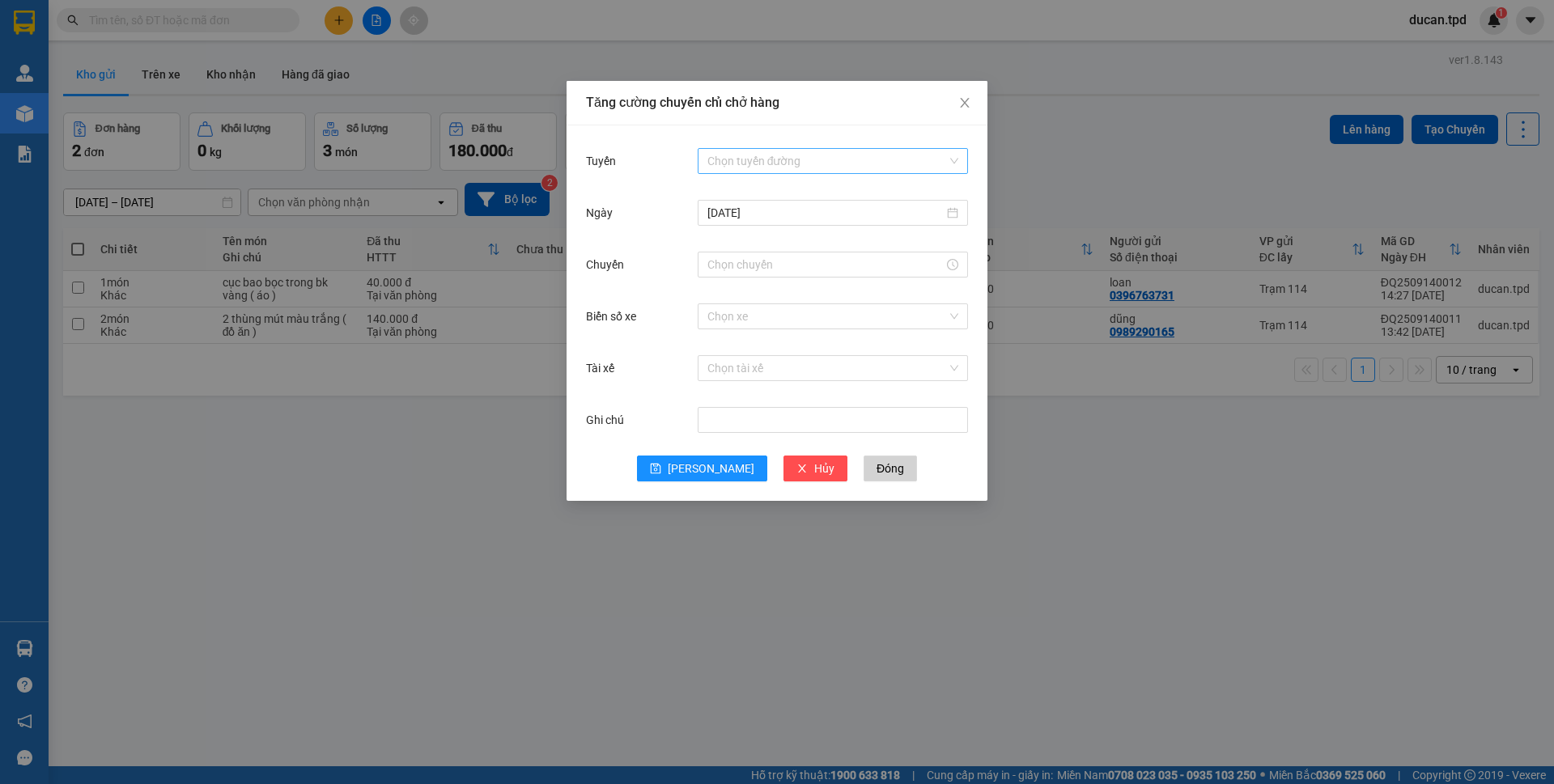
click at [758, 158] on input "Tuyến" at bounding box center [827, 161] width 240 height 24
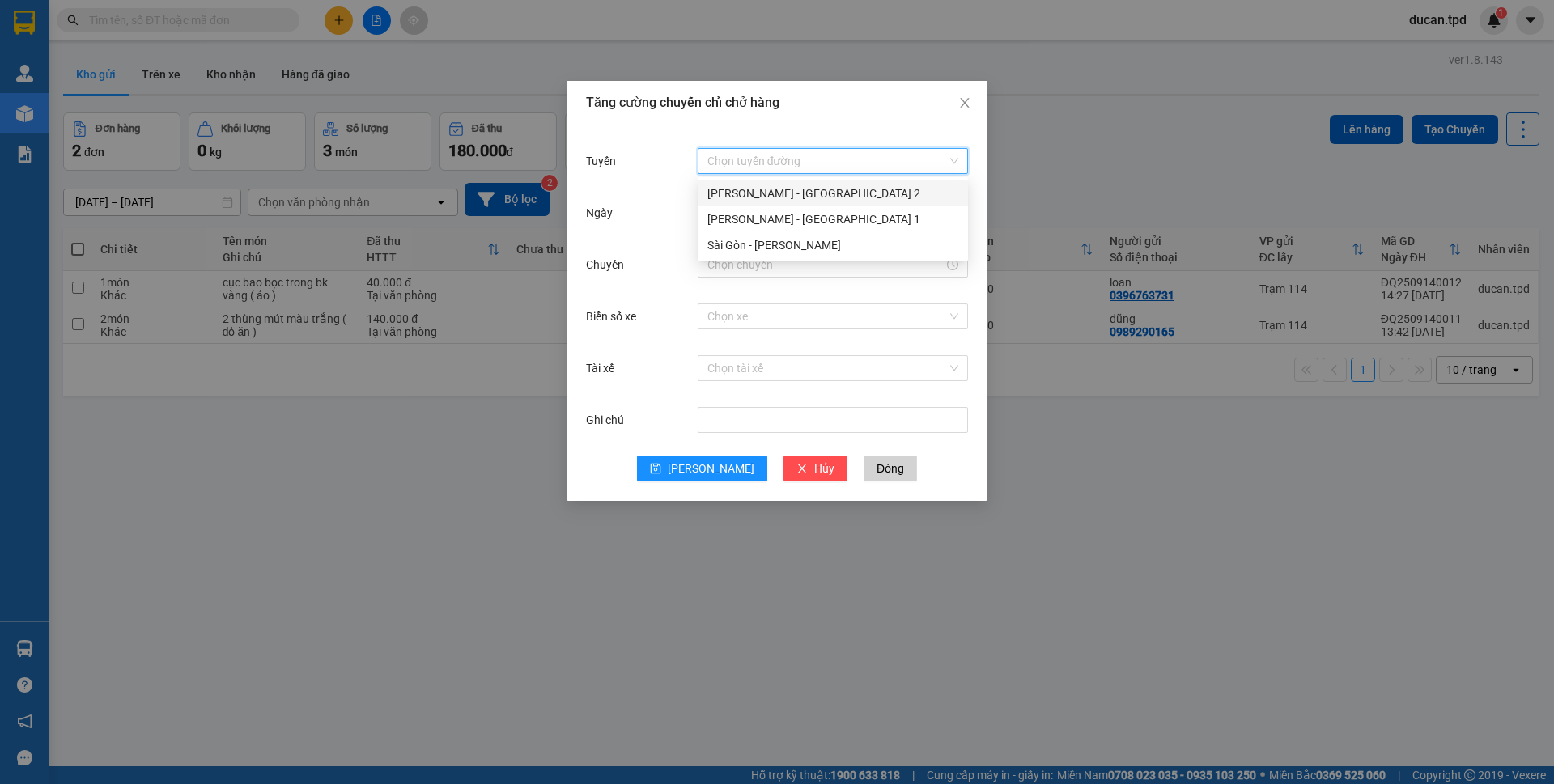
click at [760, 192] on div "[PERSON_NAME] - [GEOGRAPHIC_DATA] 2" at bounding box center [833, 193] width 251 height 18
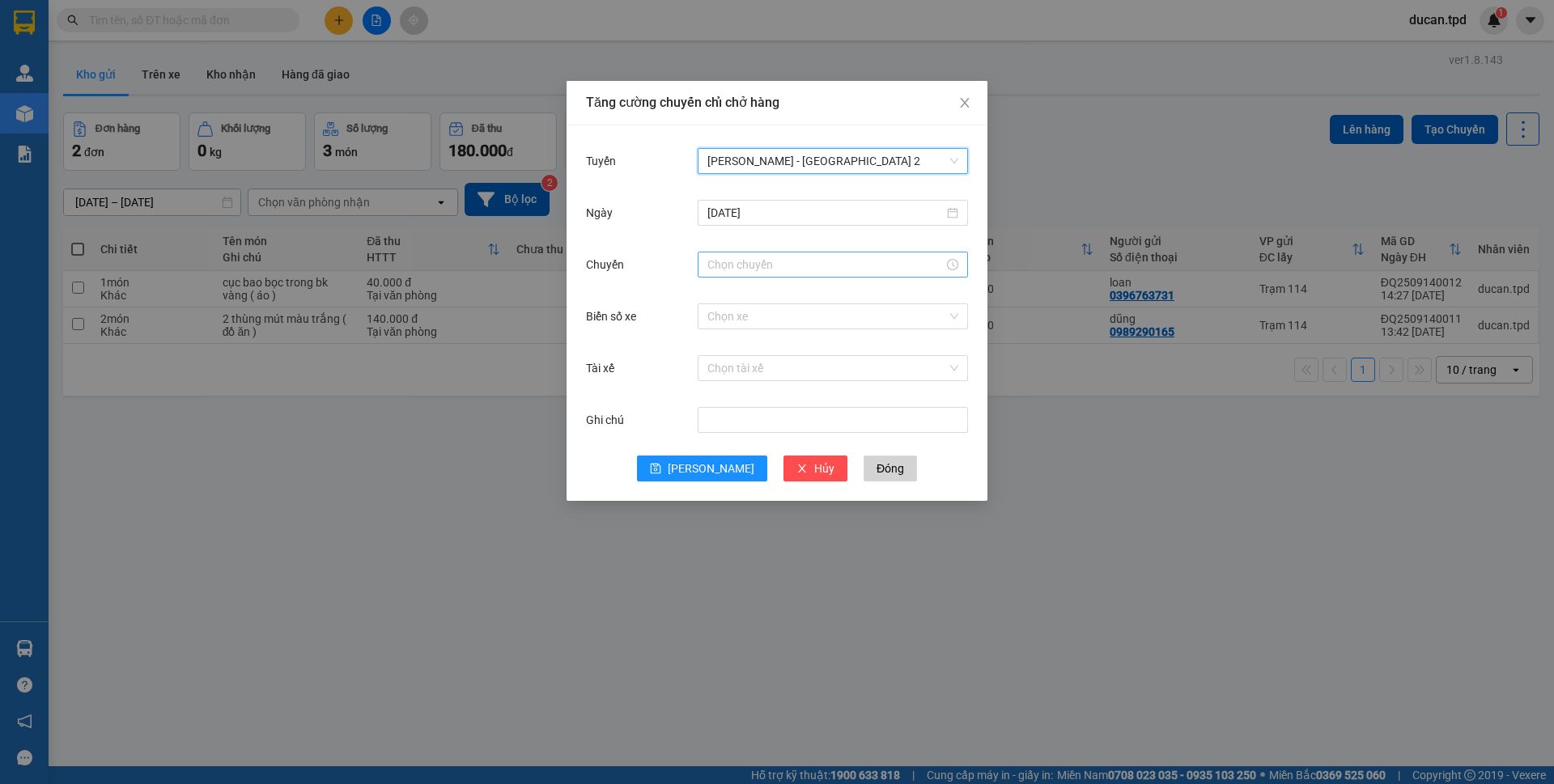
click at [737, 259] on input "Chuyến" at bounding box center [825, 264] width 236 height 18
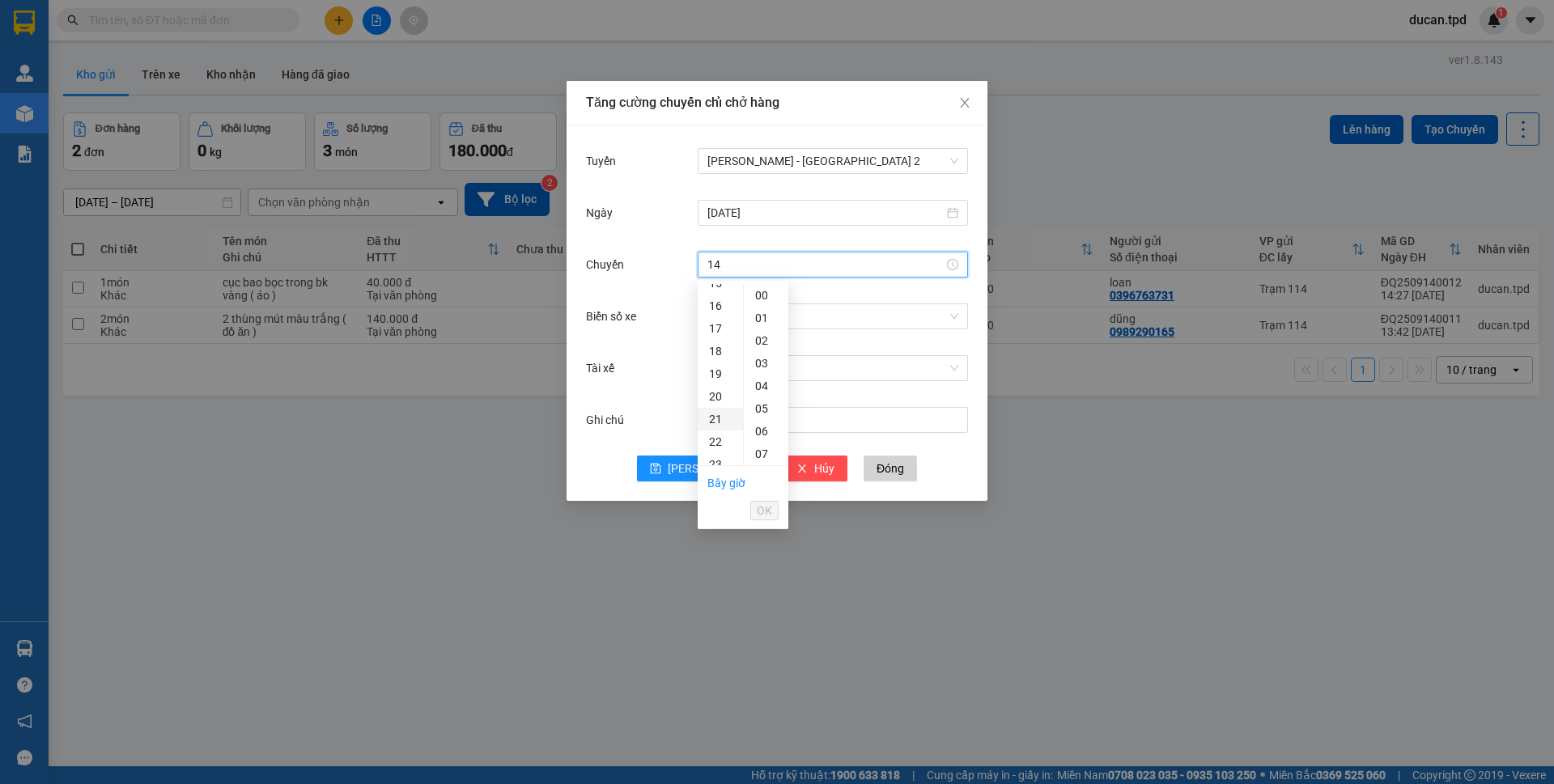
scroll to position [324, 0]
click at [716, 295] on div "14" at bounding box center [720, 288] width 46 height 22
click at [756, 318] on div "01" at bounding box center [766, 318] width 45 height 22
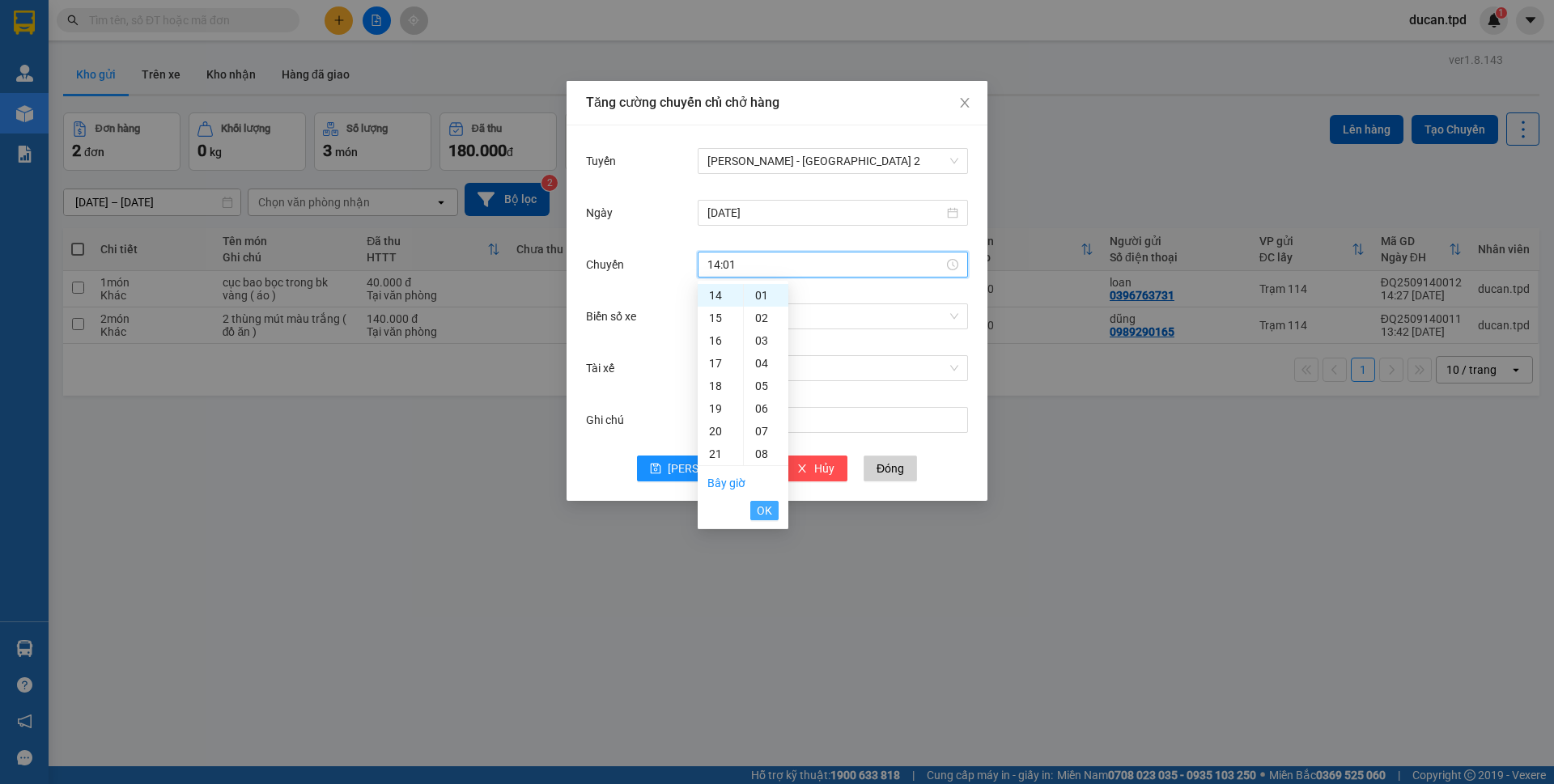
click at [774, 517] on button "OK" at bounding box center [764, 511] width 28 height 20
type input "14:01"
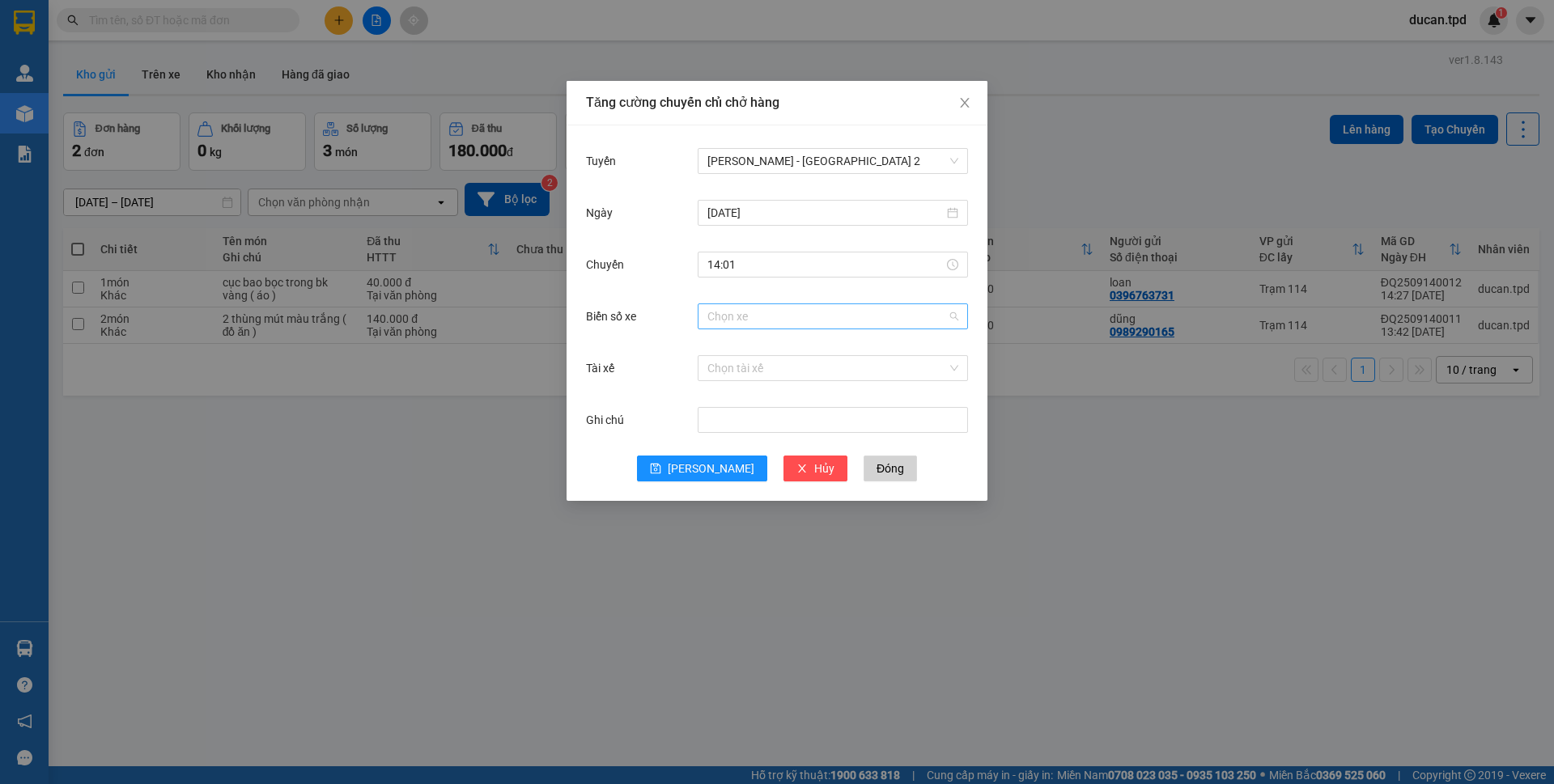
click at [831, 317] on input "Biển số xe" at bounding box center [827, 316] width 240 height 24
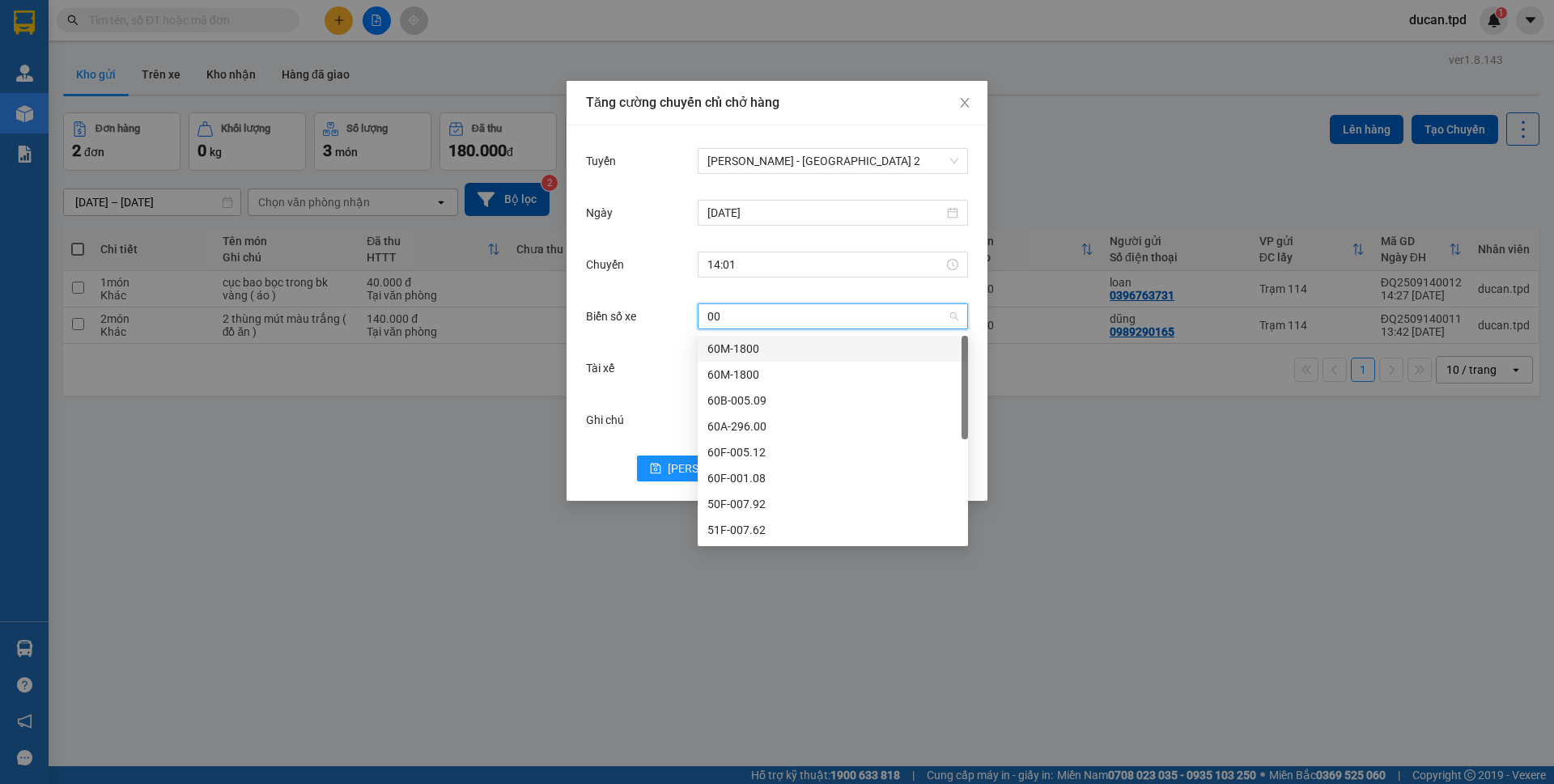
type input "005"
click at [751, 508] on div "60F-005.87" at bounding box center [833, 504] width 251 height 18
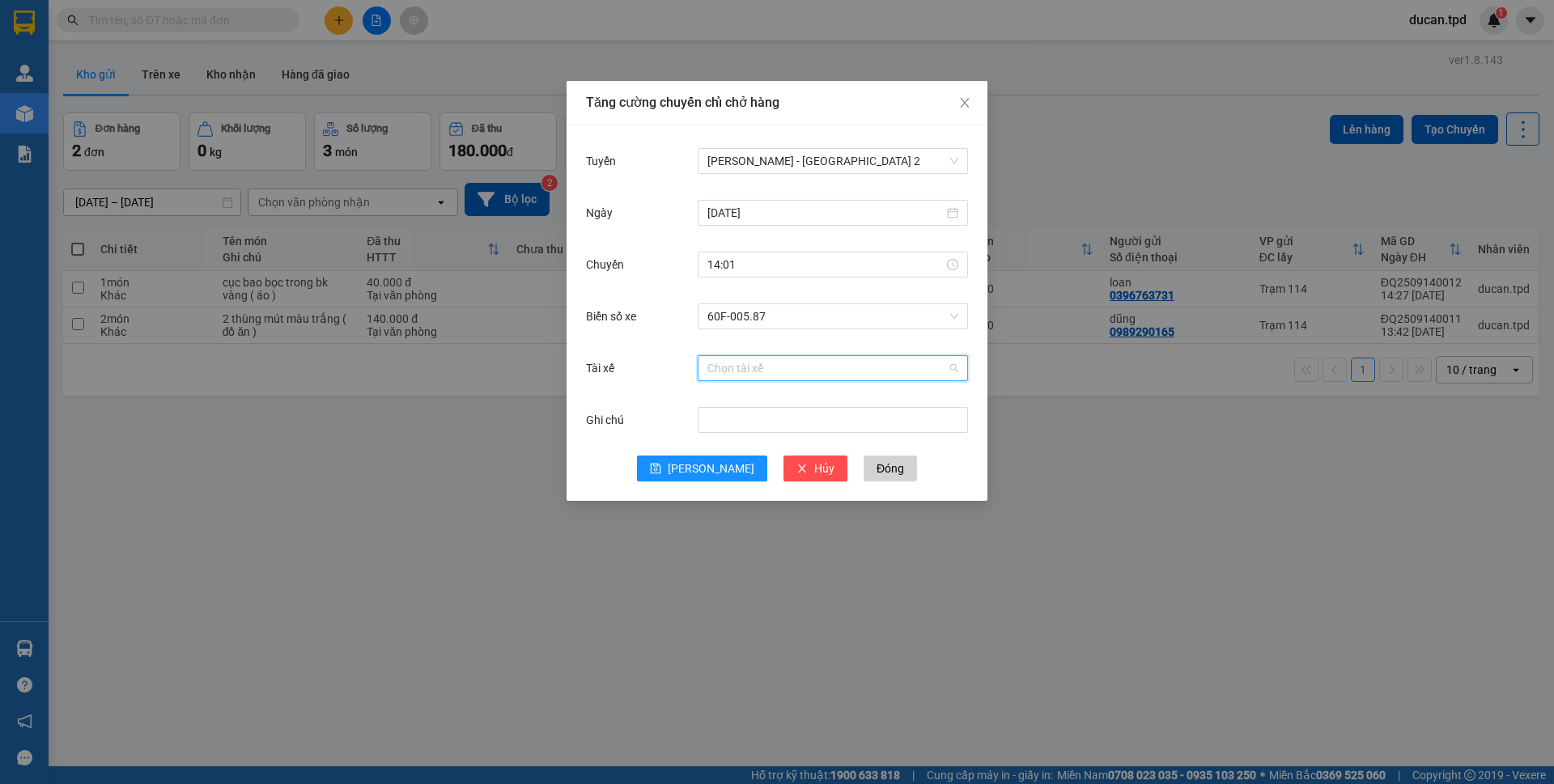
click at [741, 375] on input "Tài xế" at bounding box center [827, 369] width 240 height 24
type input "huê"
click at [770, 404] on div "Huê" at bounding box center [833, 400] width 251 height 18
click at [661, 475] on span "save" at bounding box center [655, 469] width 11 height 13
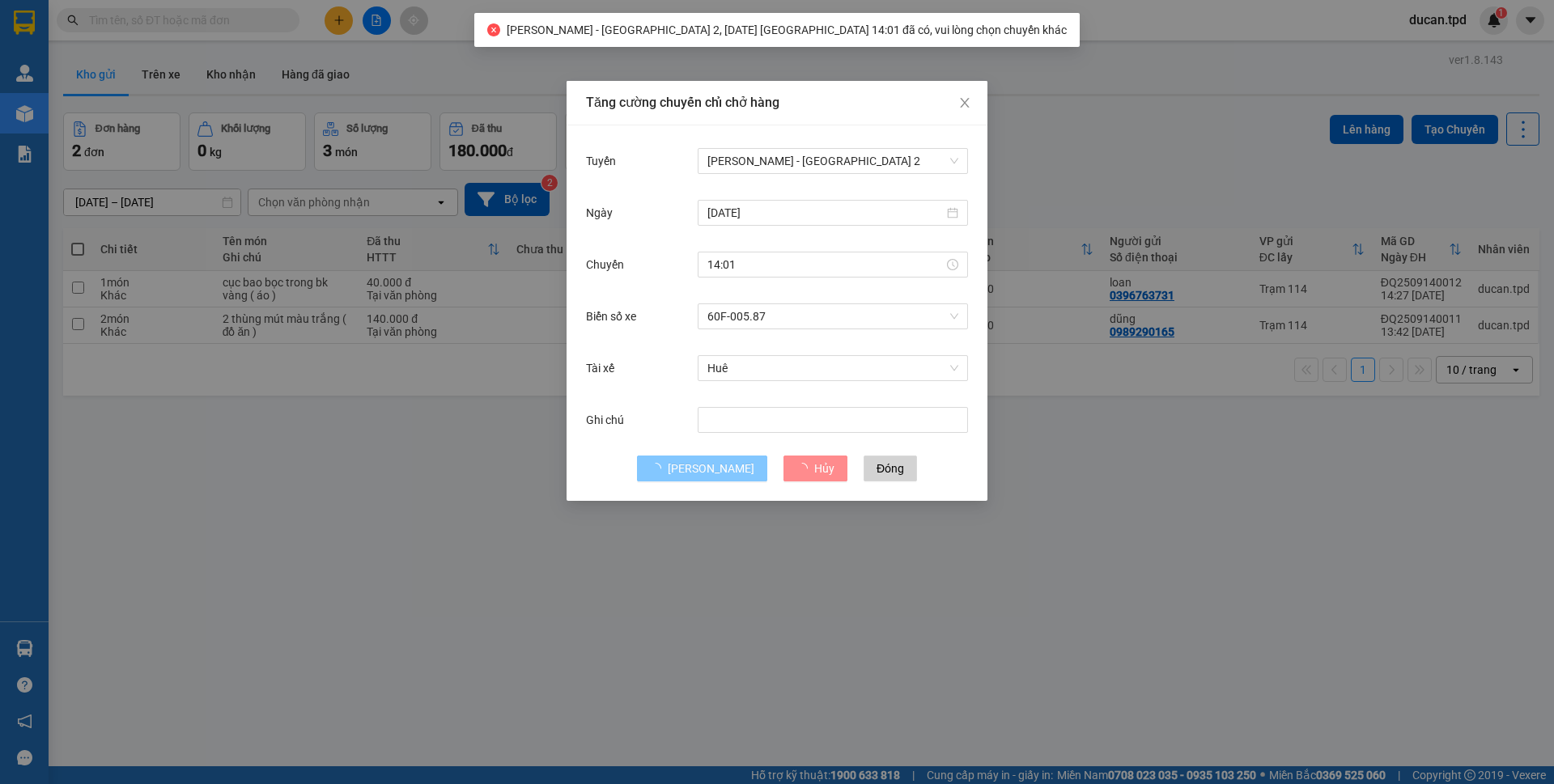
click at [439, 512] on div "Tăng cường chuyến chỉ chở hàng Tuyến Phương Lâm - Sài Gòn 2 Ngày 14/09/2025 Chu…" at bounding box center [777, 392] width 1554 height 784
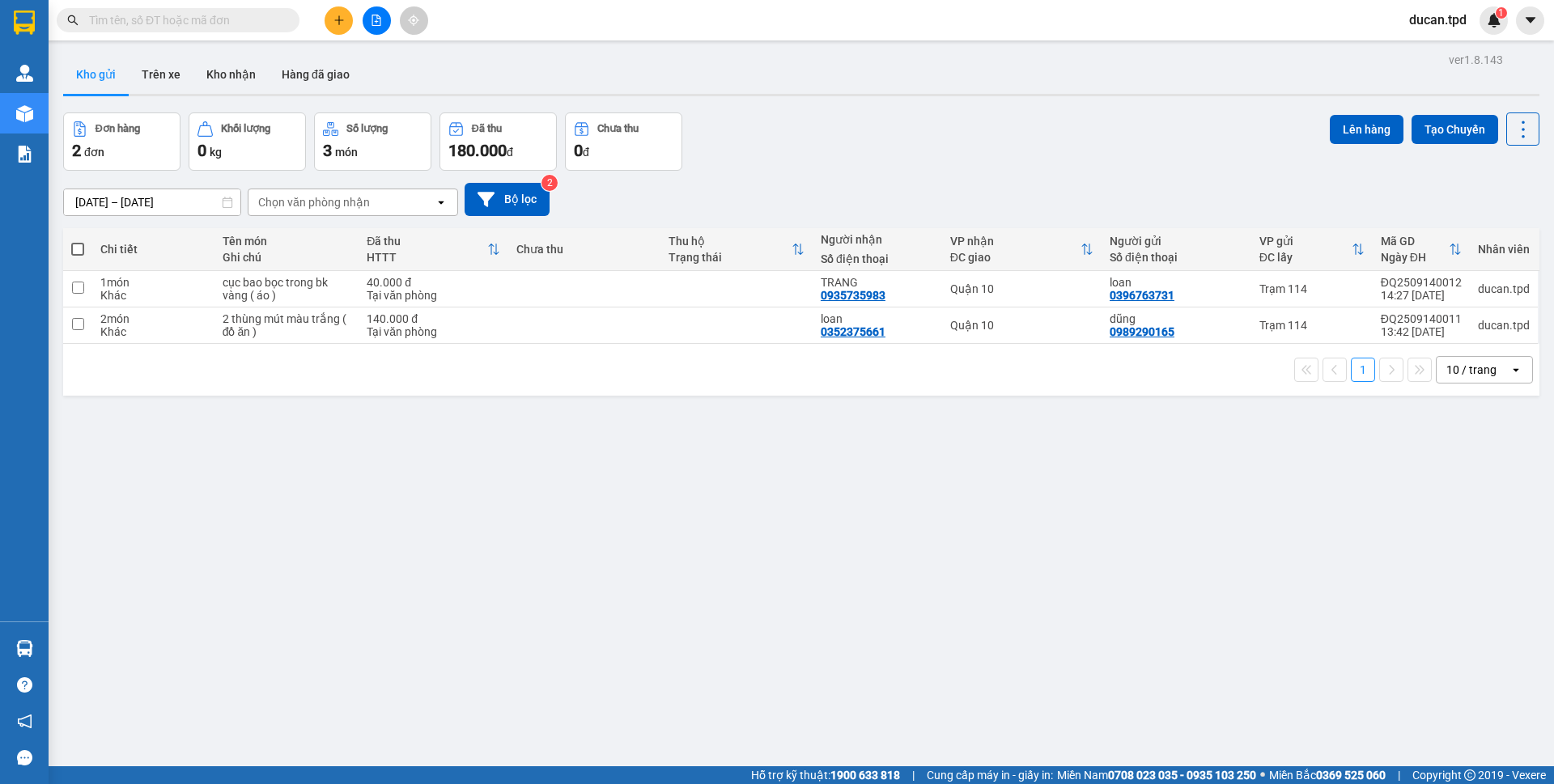
click at [82, 246] on span at bounding box center [77, 249] width 13 height 13
click at [77, 241] on input "checkbox" at bounding box center [77, 241] width 0 height 0
checkbox input "true"
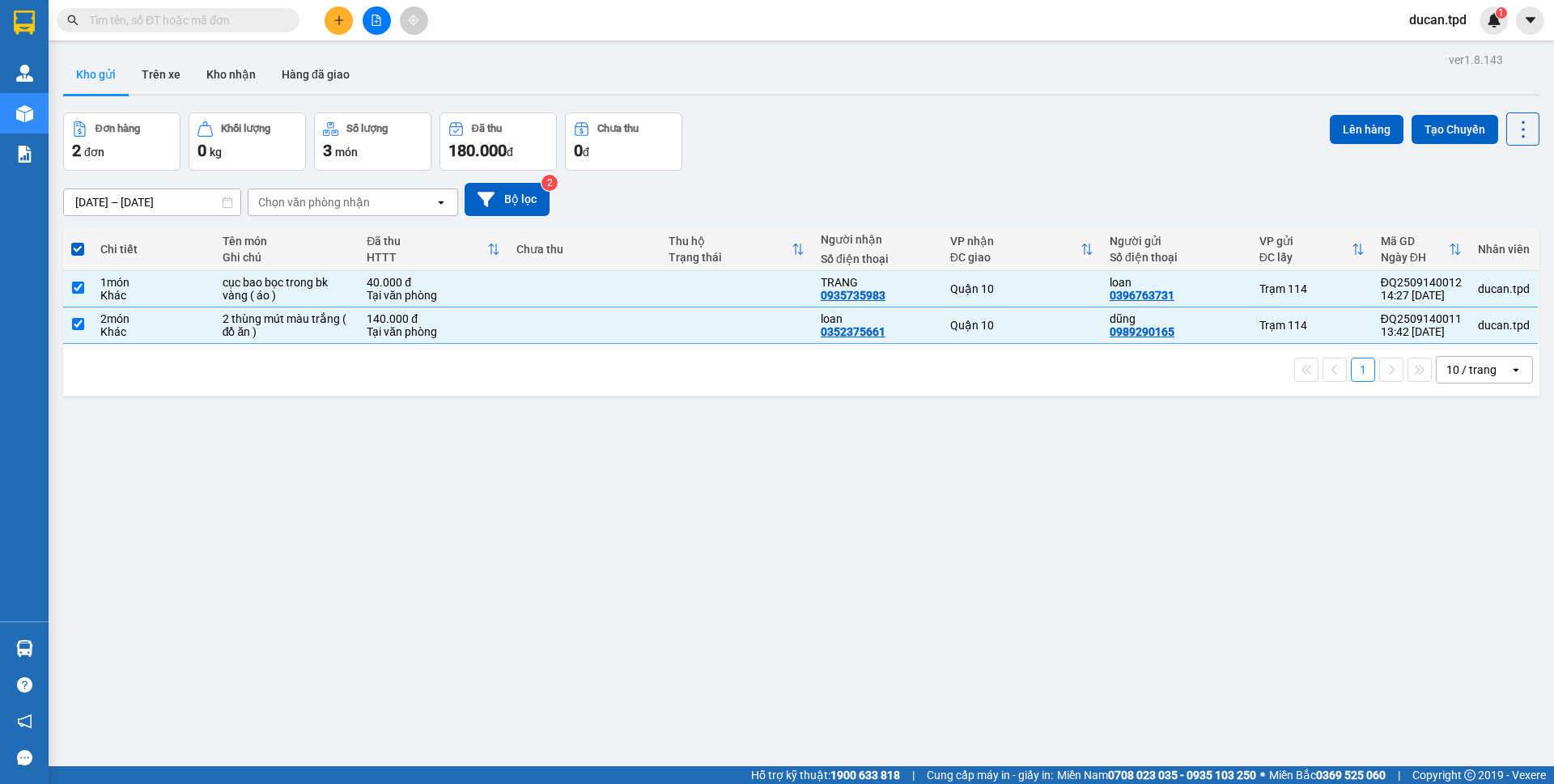
click at [1330, 144] on div "Lên hàng Tạo Chuyến" at bounding box center [1435, 130] width 210 height 34
click at [1334, 140] on button "Lên hàng" at bounding box center [1366, 129] width 74 height 29
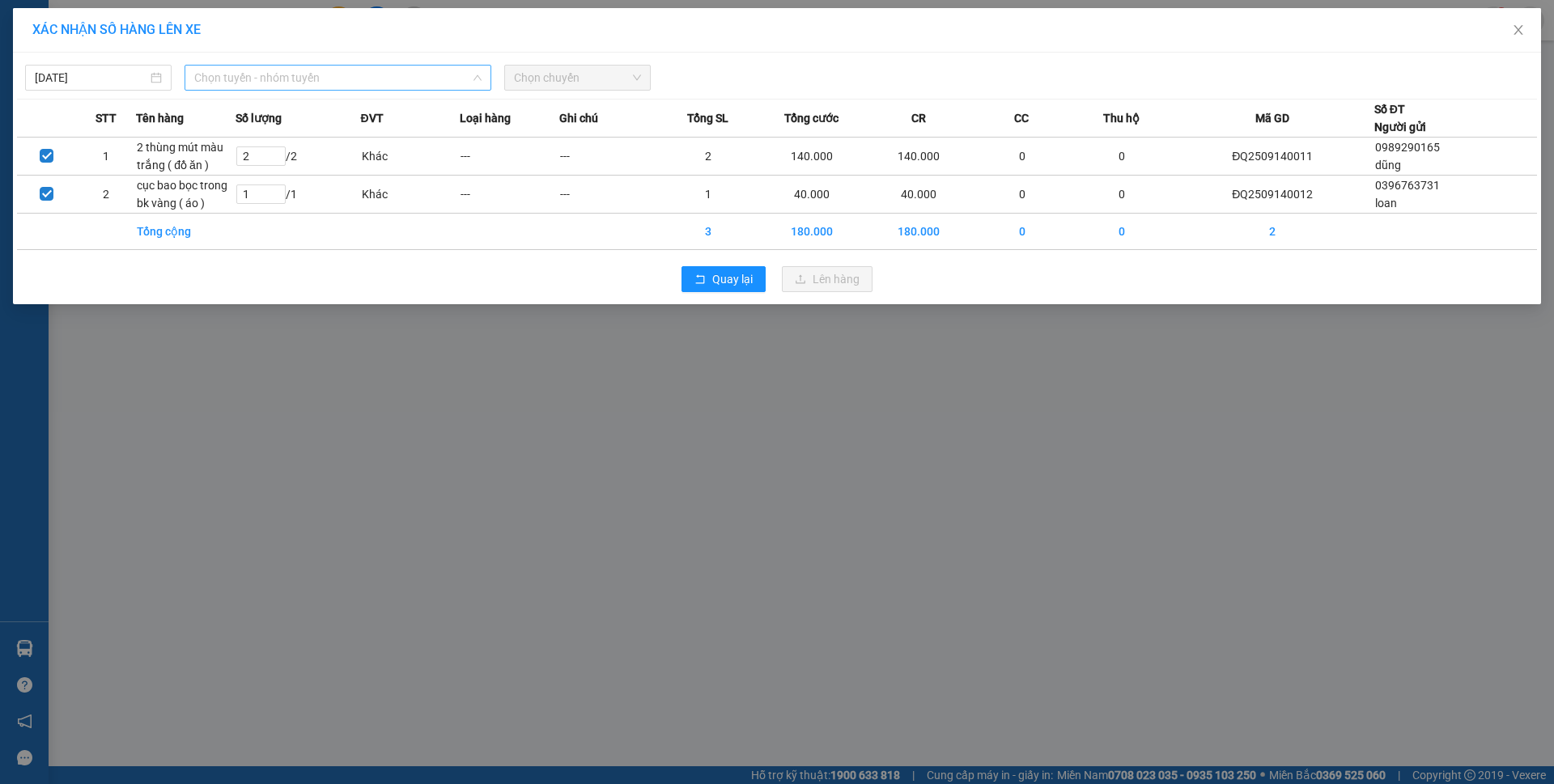
click at [460, 74] on span "Chọn tuyến - nhóm tuyến" at bounding box center [338, 77] width 287 height 24
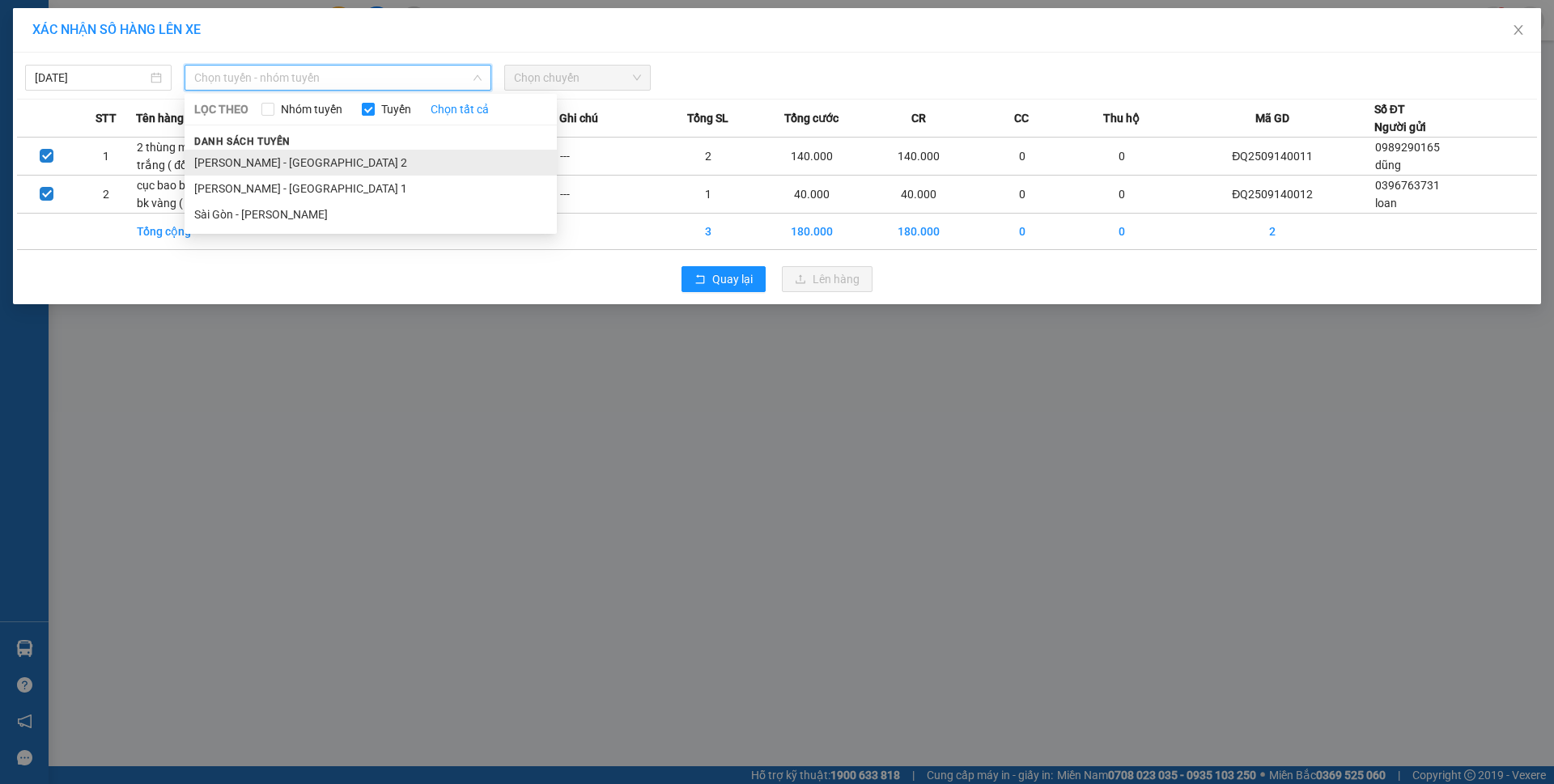
click at [359, 159] on li "[PERSON_NAME] - [GEOGRAPHIC_DATA] 2" at bounding box center [371, 162] width 372 height 26
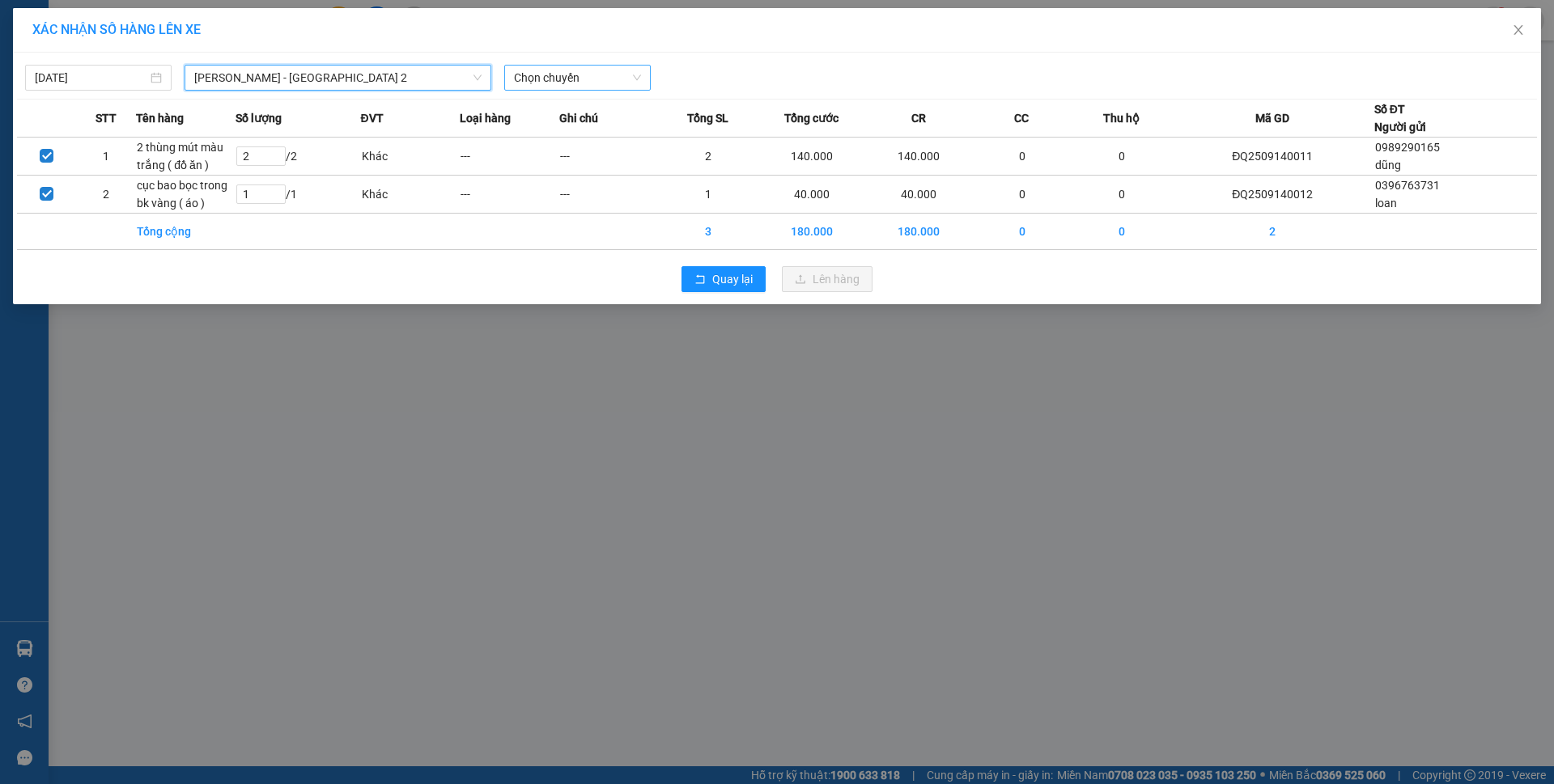
click at [553, 74] on span "Chọn chuyến" at bounding box center [578, 77] width 127 height 24
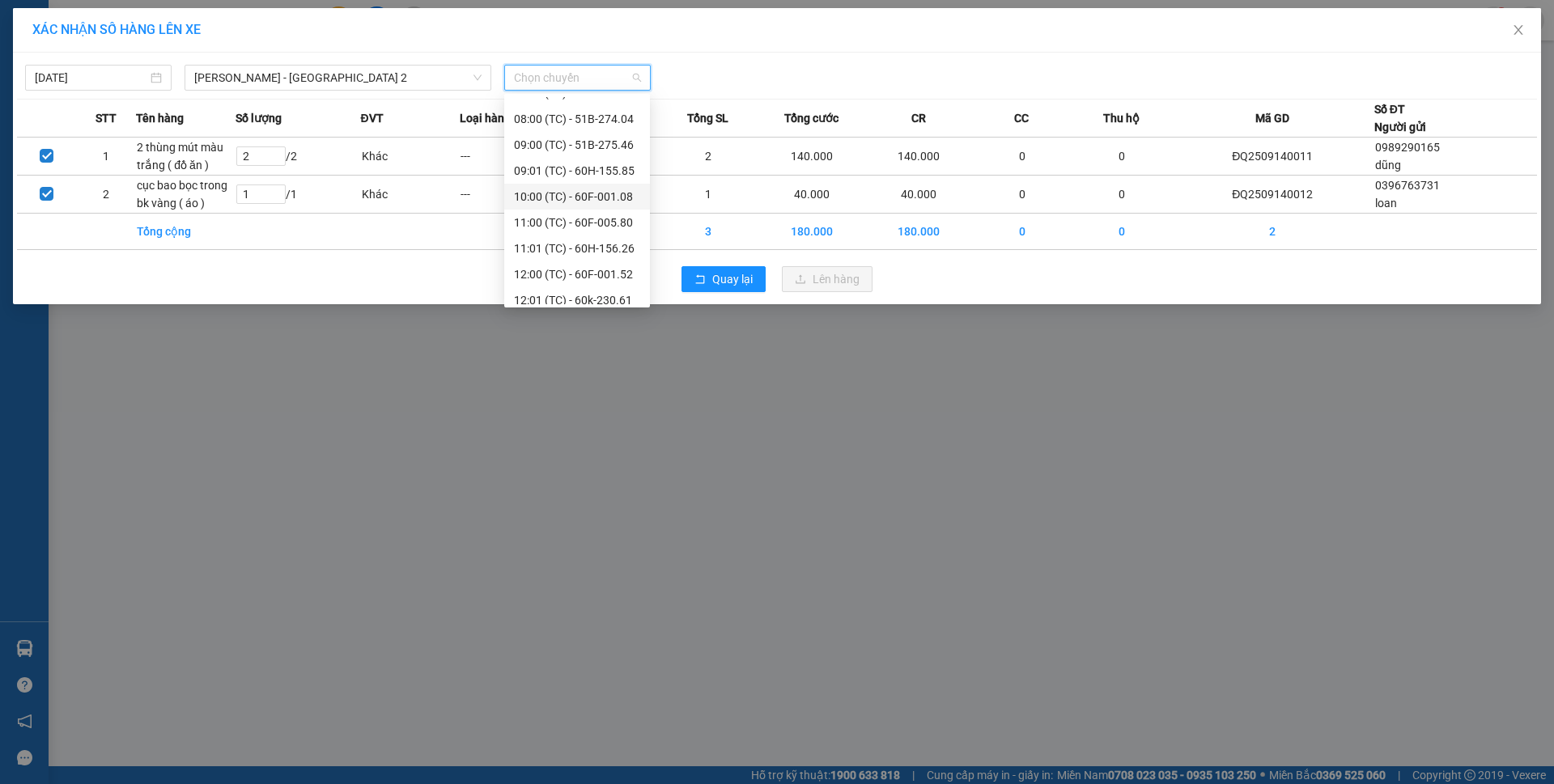
scroll to position [181, 0]
click at [1518, 31] on icon "close" at bounding box center [1519, 30] width 13 height 13
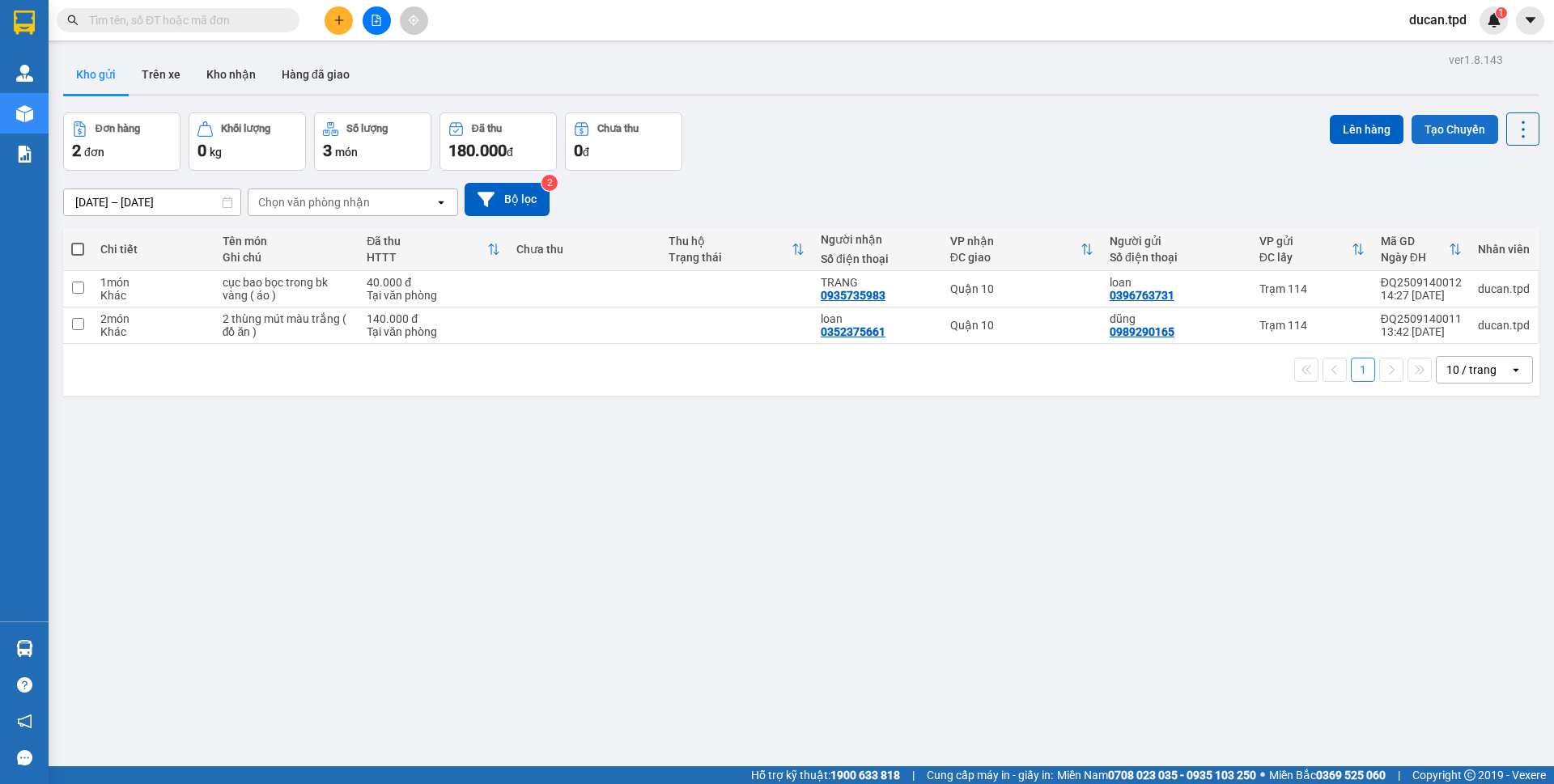
click at [1411, 132] on button "Tạo Chuyến" at bounding box center [1454, 129] width 87 height 29
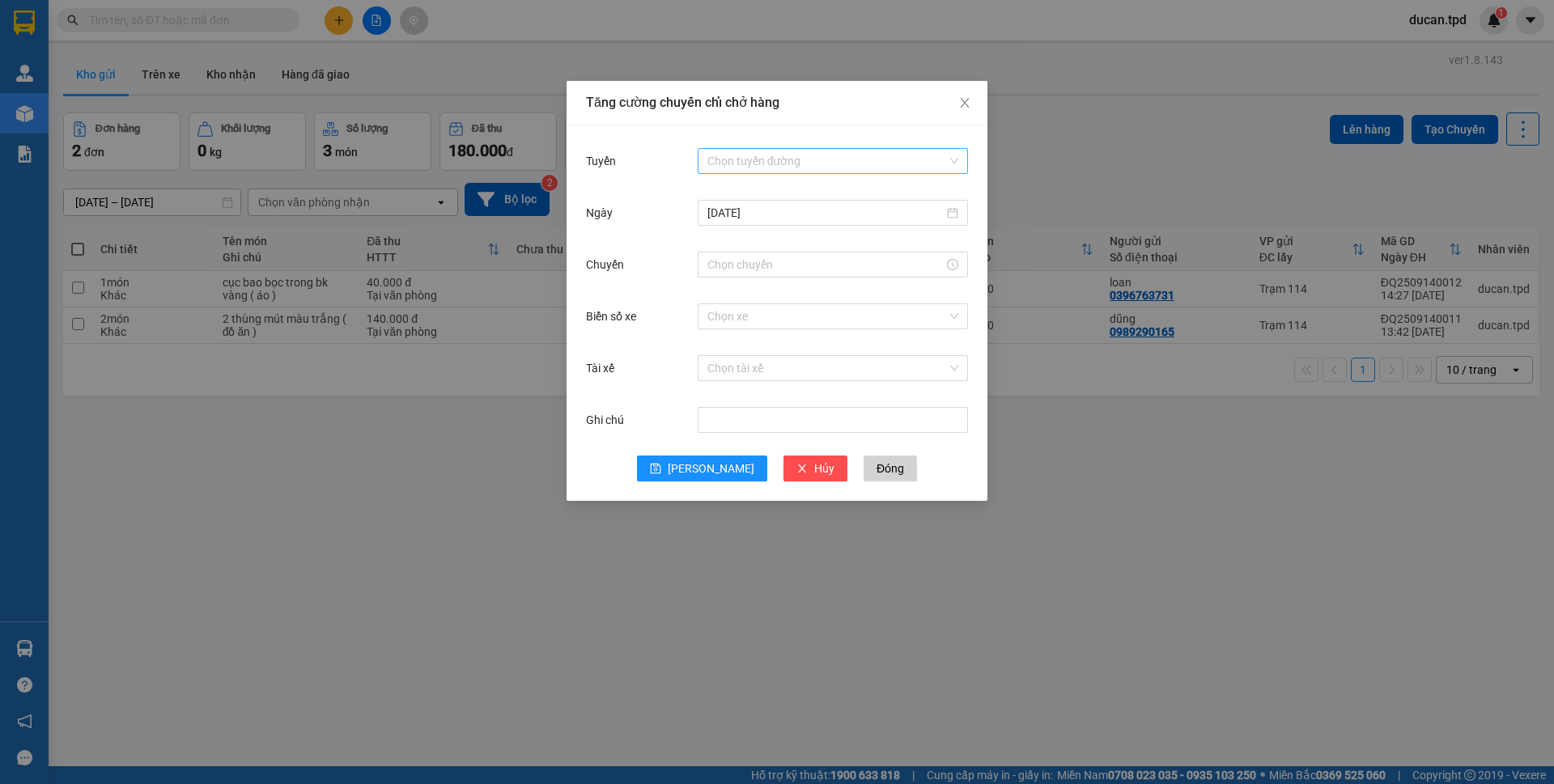
click at [736, 163] on input "Tuyến" at bounding box center [827, 161] width 240 height 24
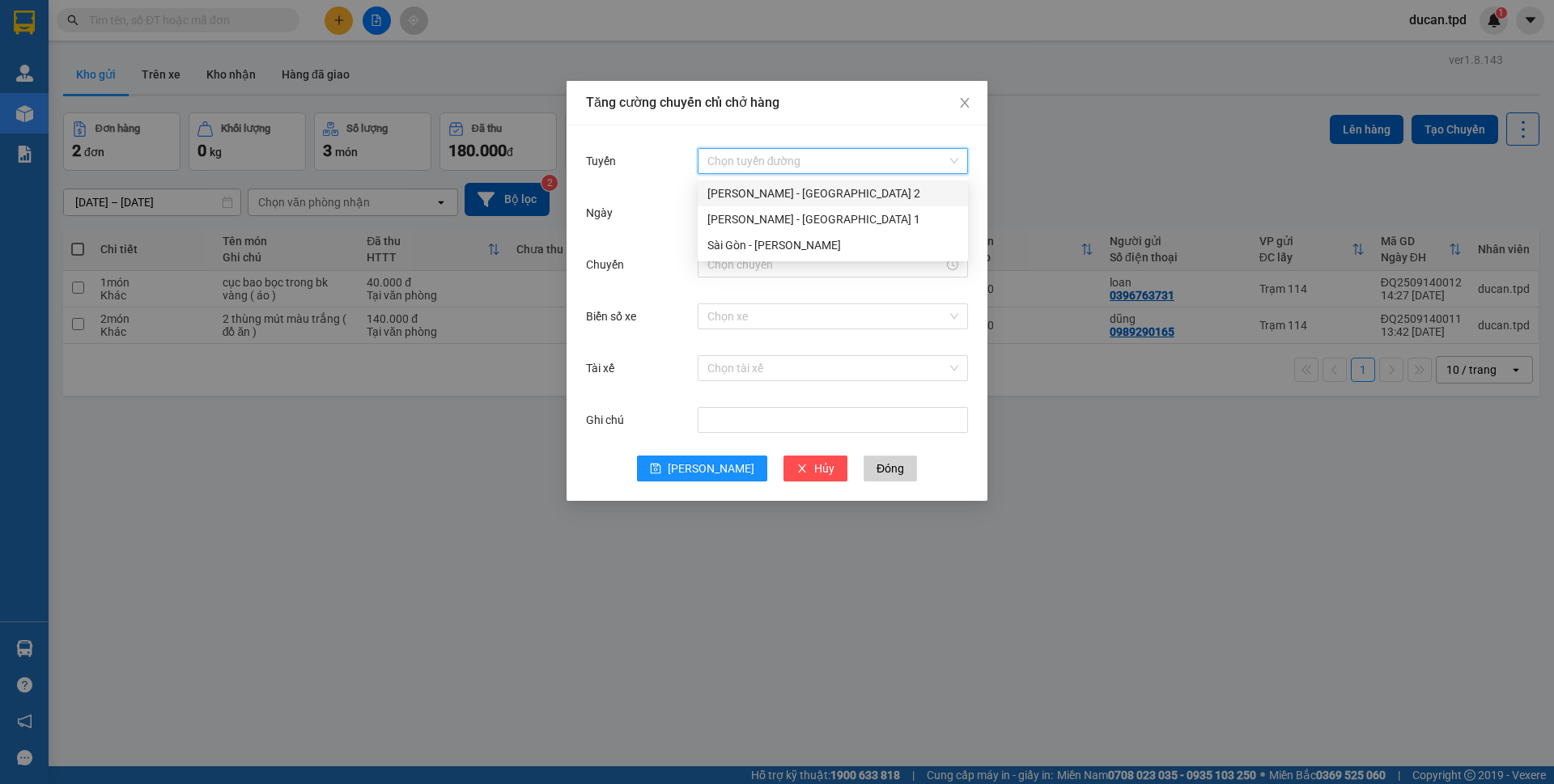
click at [744, 192] on div "[PERSON_NAME] - [GEOGRAPHIC_DATA] 2" at bounding box center [833, 193] width 251 height 18
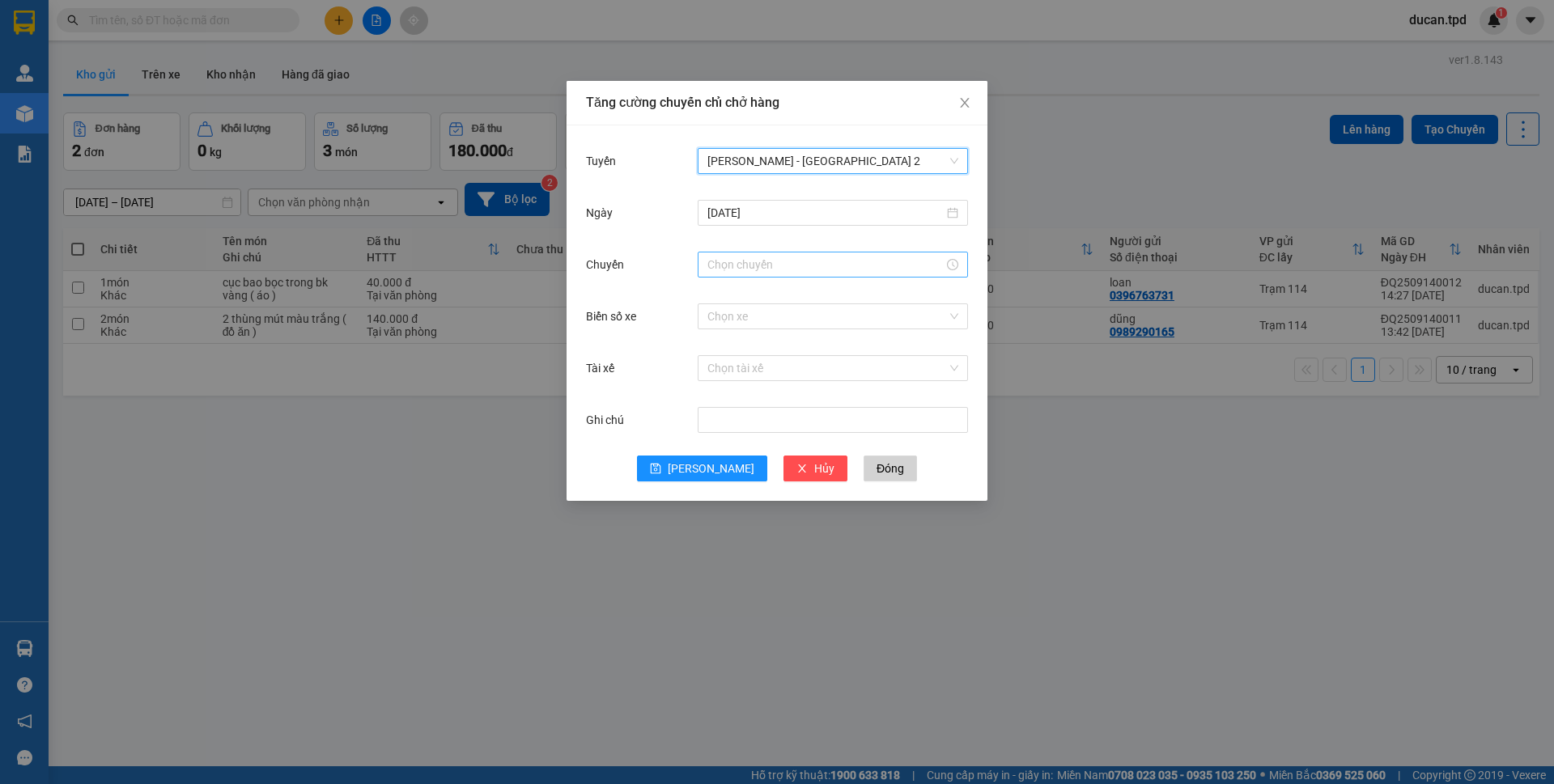
click at [762, 263] on input "Chuyến" at bounding box center [825, 264] width 236 height 18
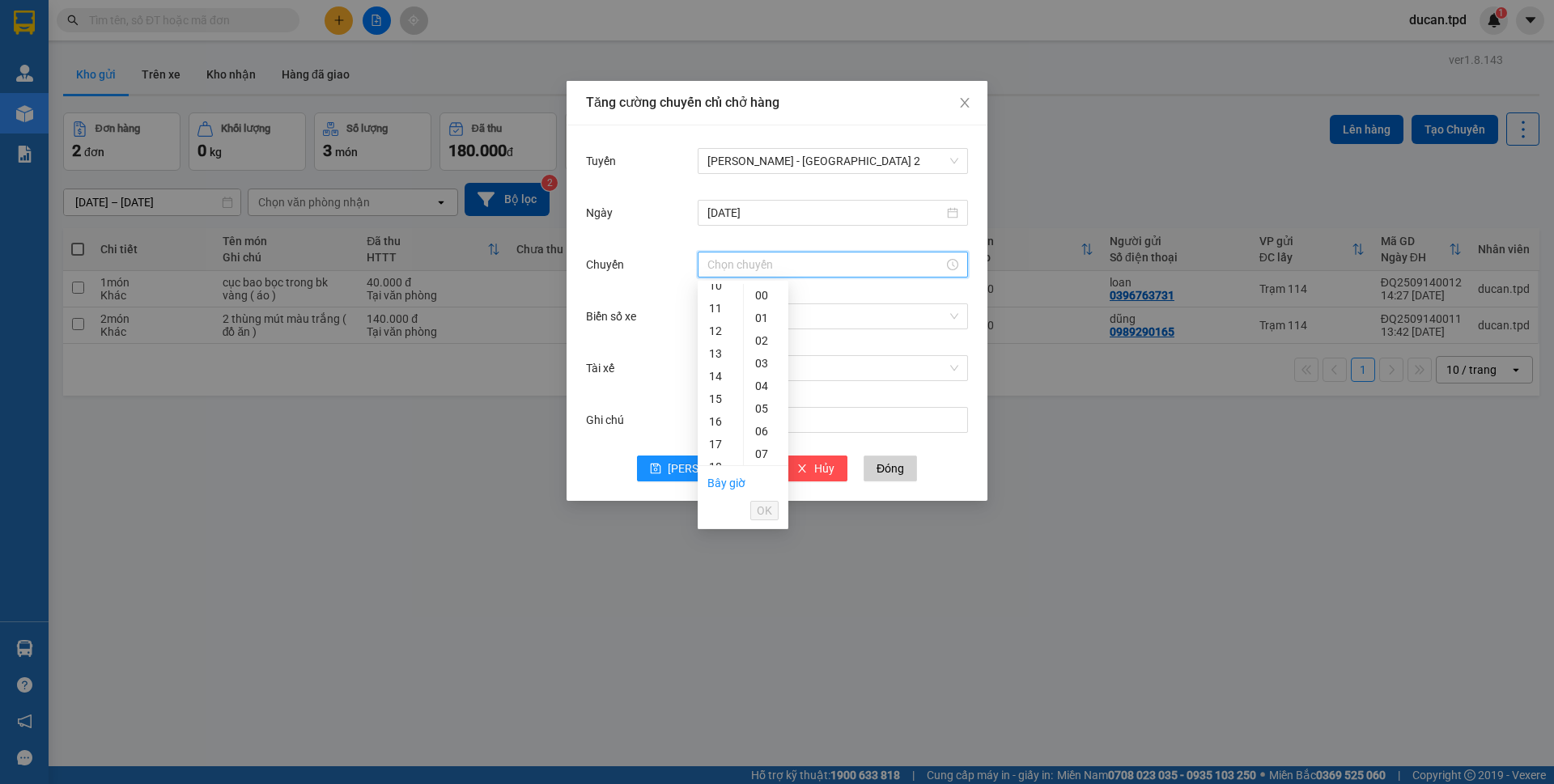
scroll to position [243, 0]
click at [713, 371] on div "14" at bounding box center [720, 370] width 46 height 22
click at [759, 340] on div "02" at bounding box center [766, 341] width 45 height 22
type input "14:02"
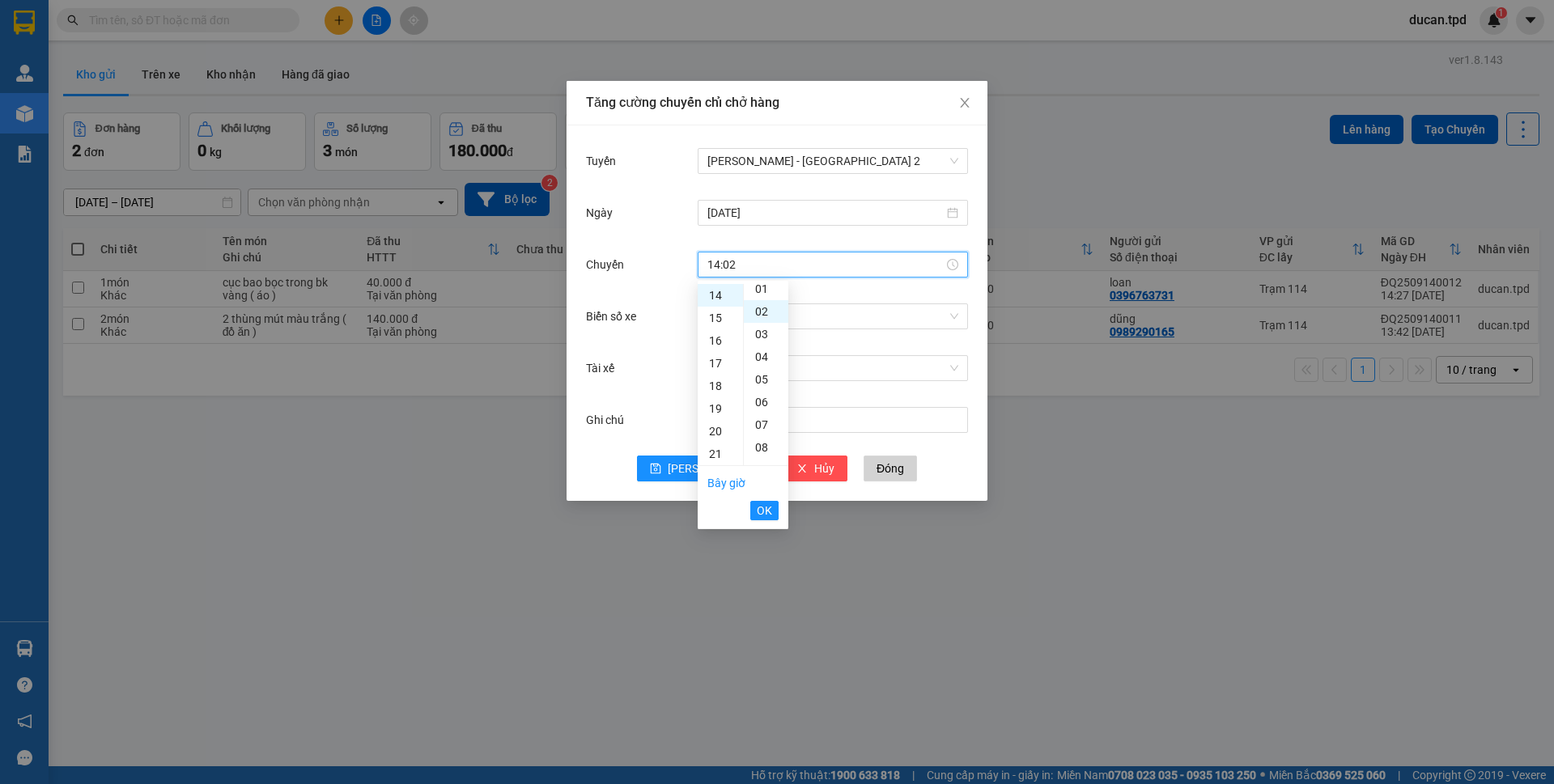
scroll to position [46, 0]
click at [777, 510] on button "OK" at bounding box center [764, 511] width 28 height 20
click at [767, 312] on input "Biển số xe" at bounding box center [827, 316] width 240 height 24
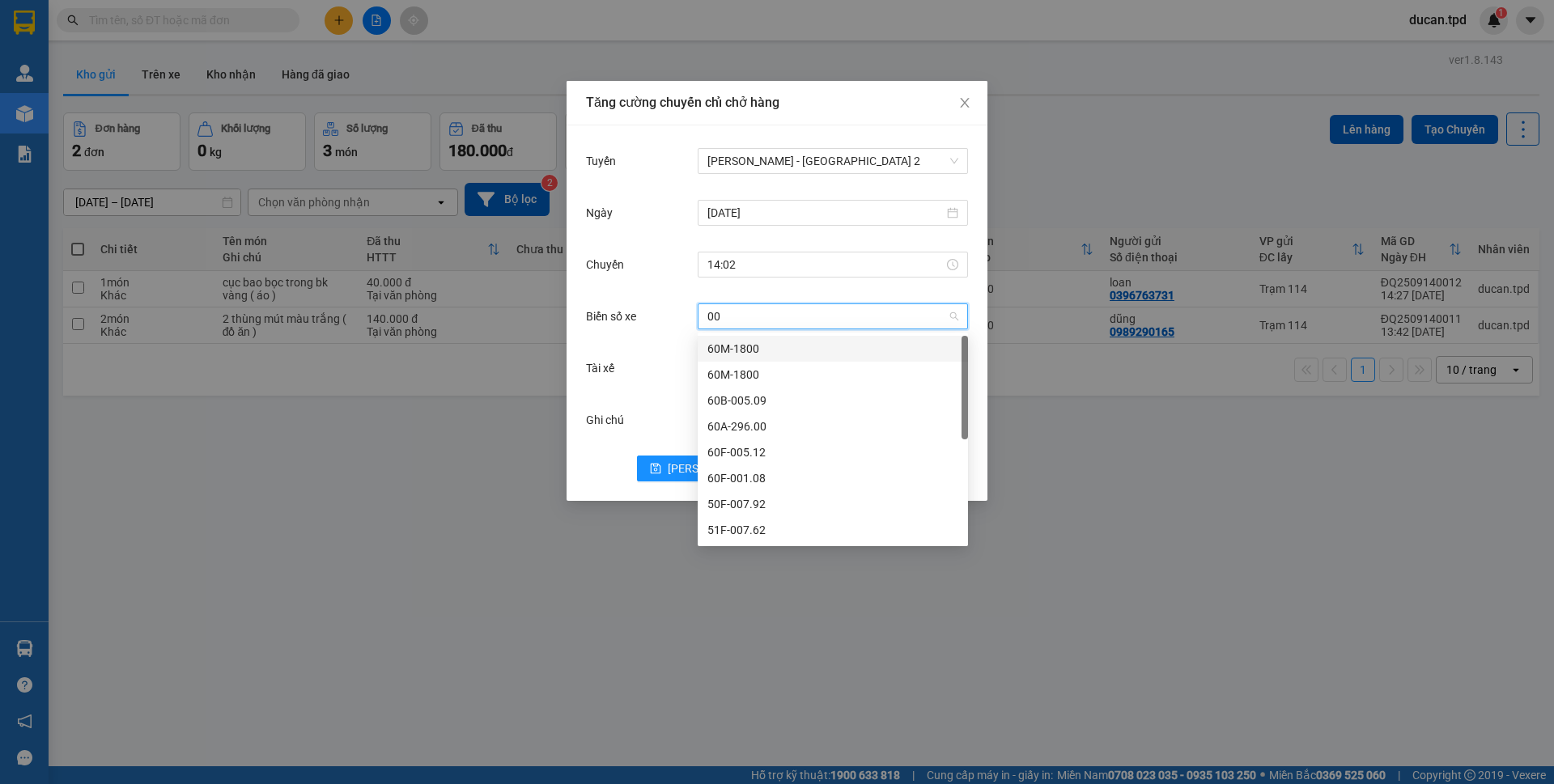
type input "005"
click at [752, 508] on div "60F-005.87" at bounding box center [833, 504] width 251 height 18
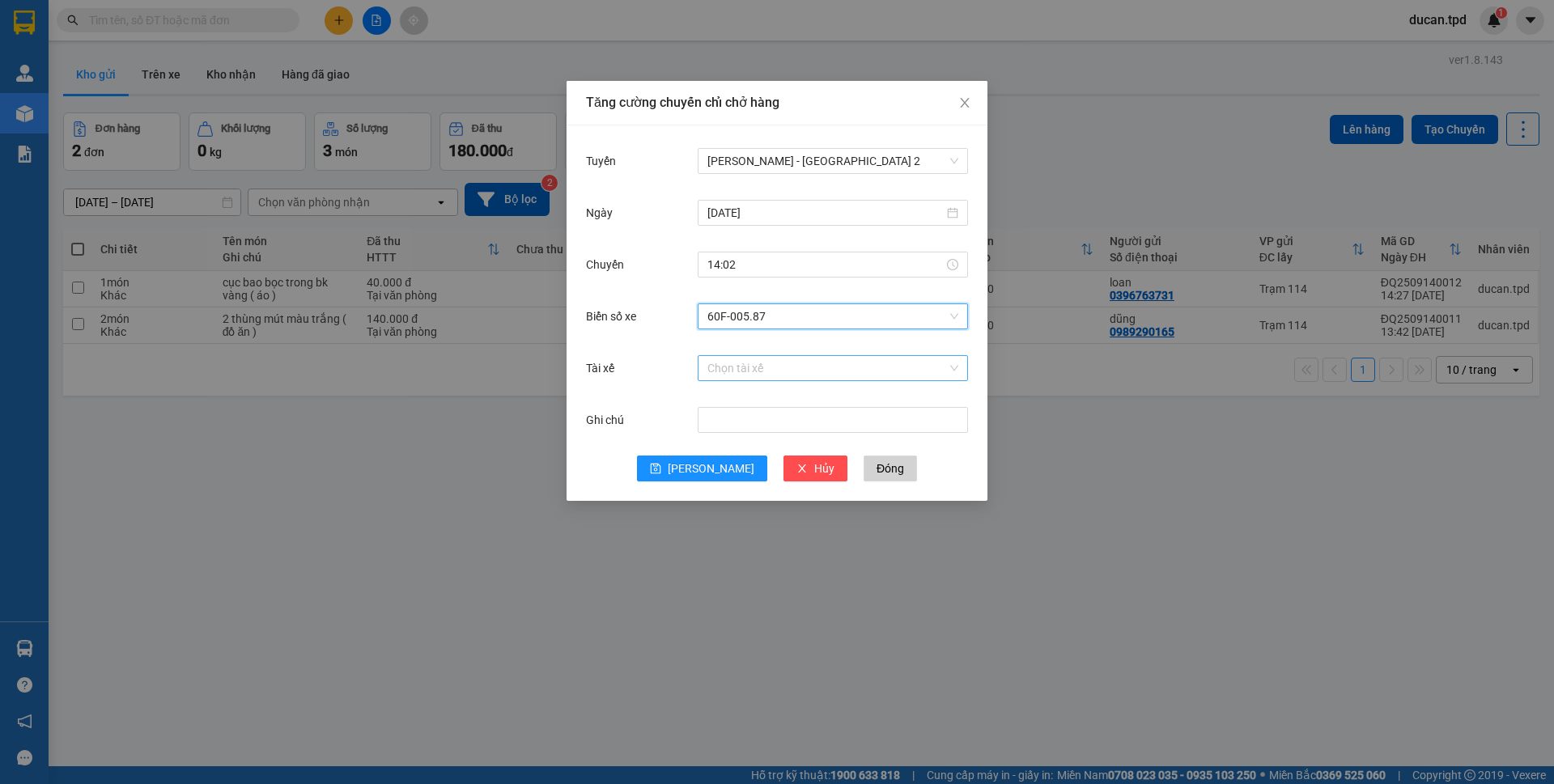
click at [742, 372] on input "Tài xế" at bounding box center [827, 369] width 240 height 24
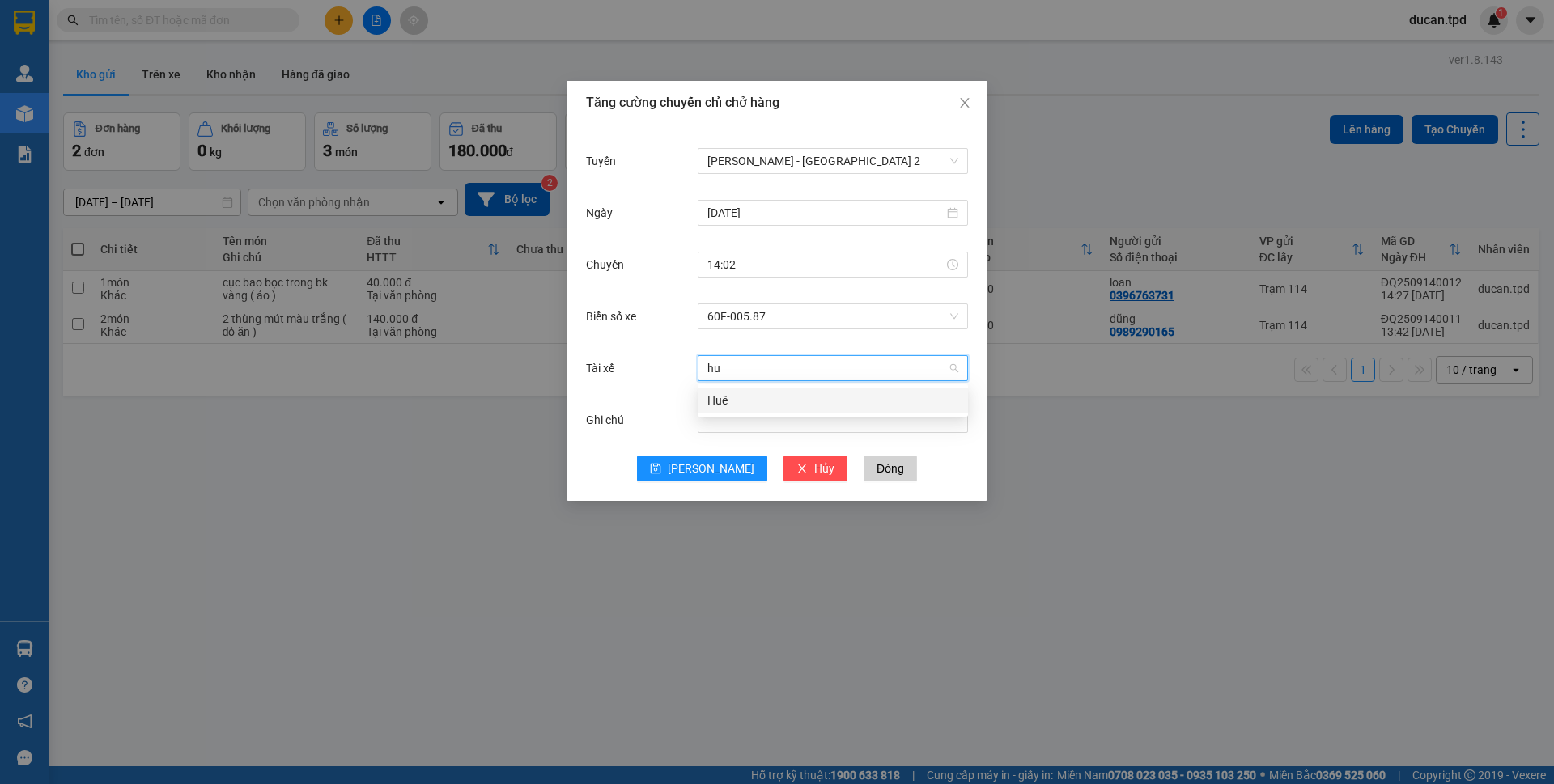
type input "huê"
click at [746, 400] on div "Huê" at bounding box center [833, 400] width 251 height 18
click at [720, 472] on span "Lưu" at bounding box center [710, 469] width 87 height 18
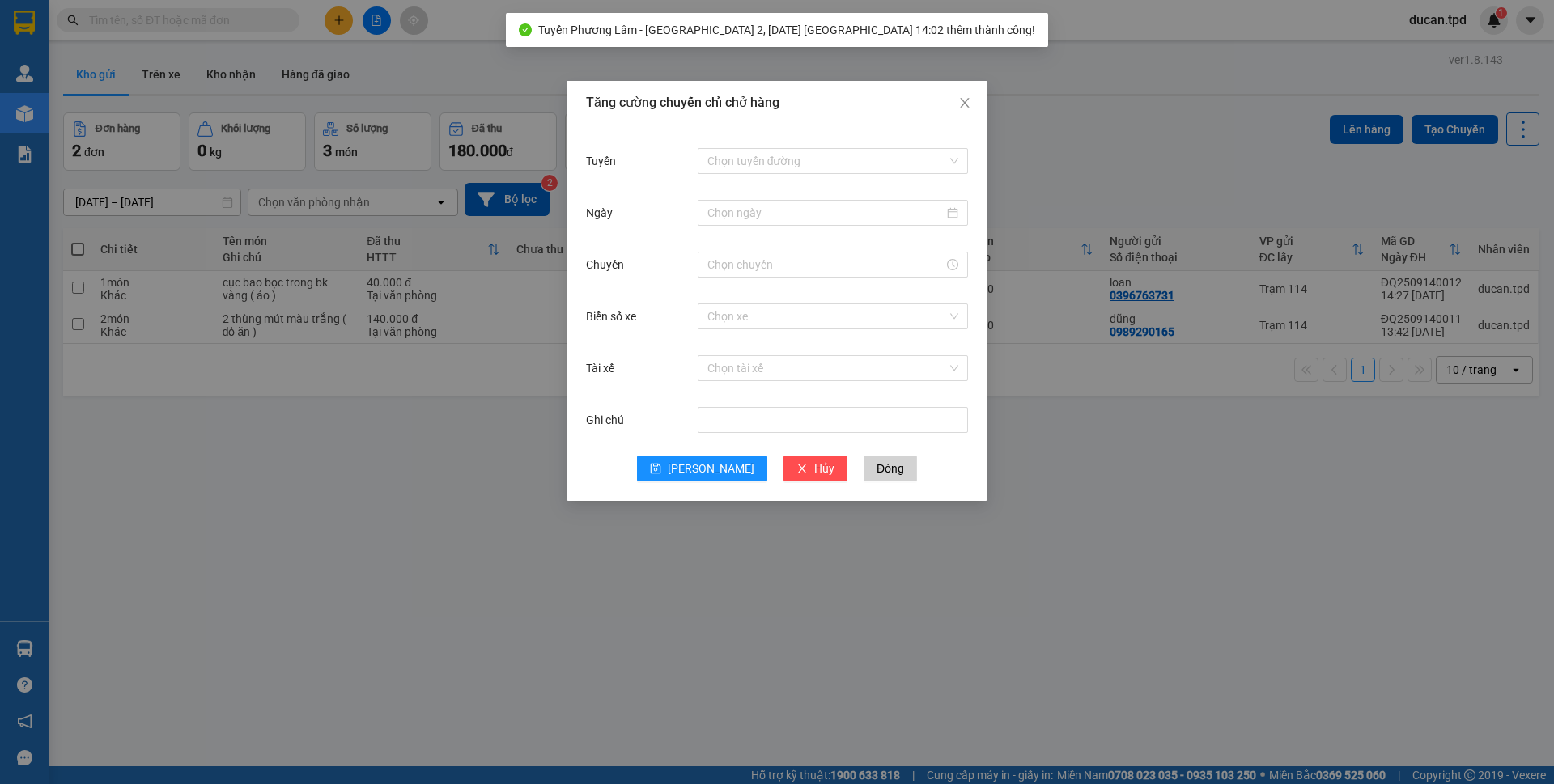
click at [473, 483] on div "Tăng cường chuyến chỉ chở hàng Tuyến Chọn tuyến đường Ngày Chuyến Biển số xe Ch…" at bounding box center [777, 392] width 1554 height 784
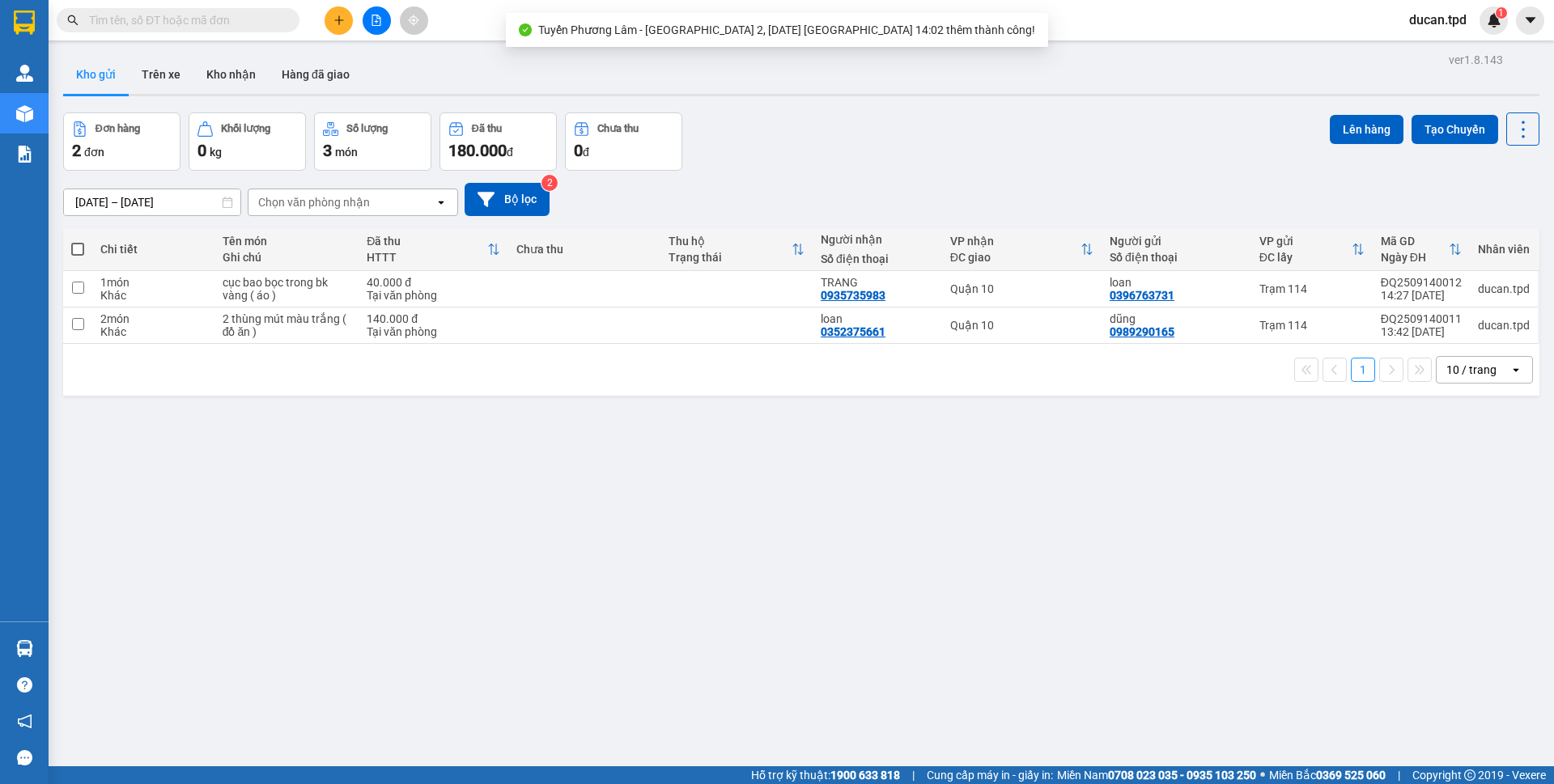
click at [81, 252] on span at bounding box center [77, 249] width 13 height 13
click at [77, 241] on input "checkbox" at bounding box center [77, 241] width 0 height 0
checkbox input "true"
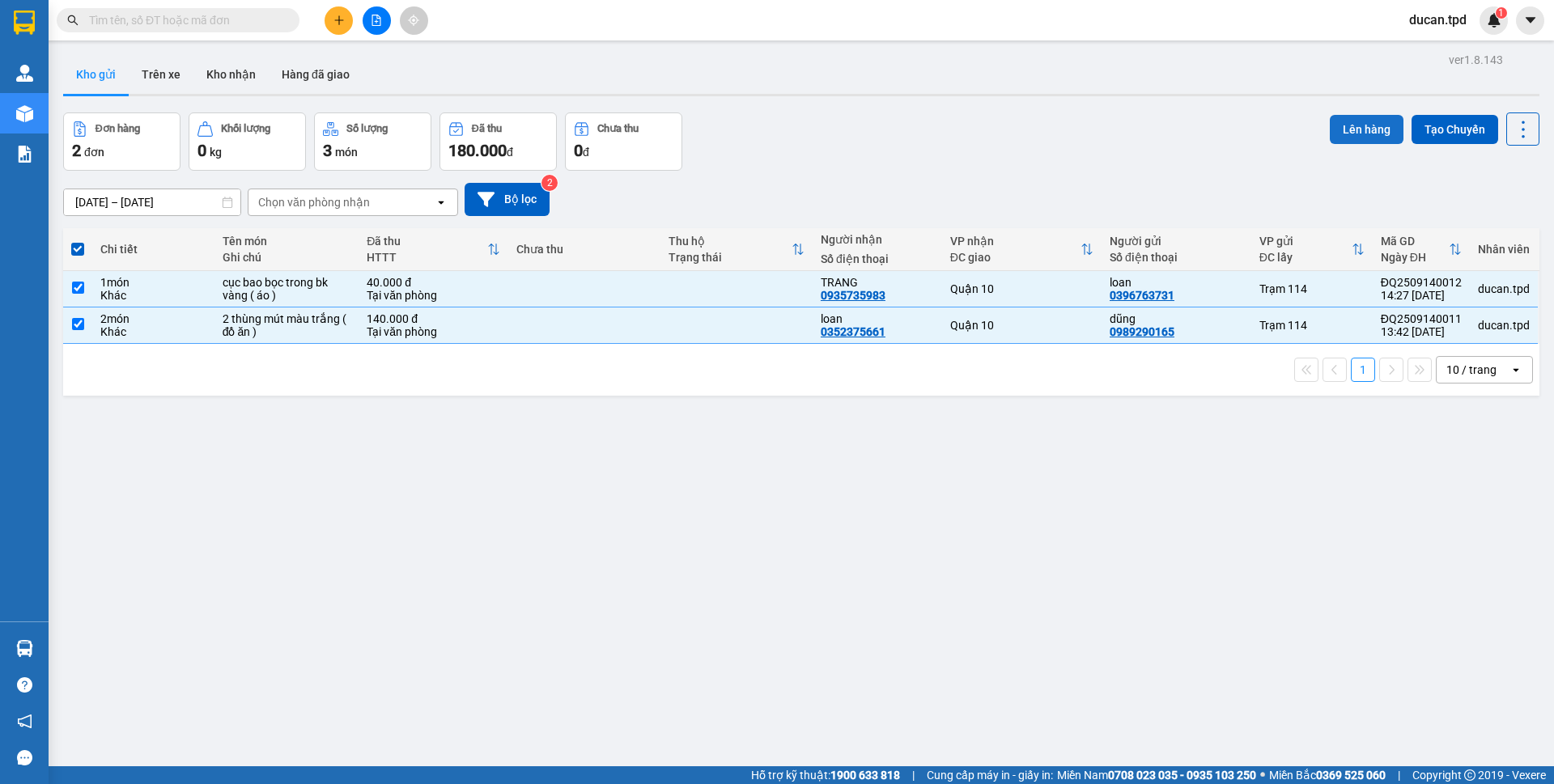
click at [1330, 136] on button "Lên hàng" at bounding box center [1366, 129] width 74 height 29
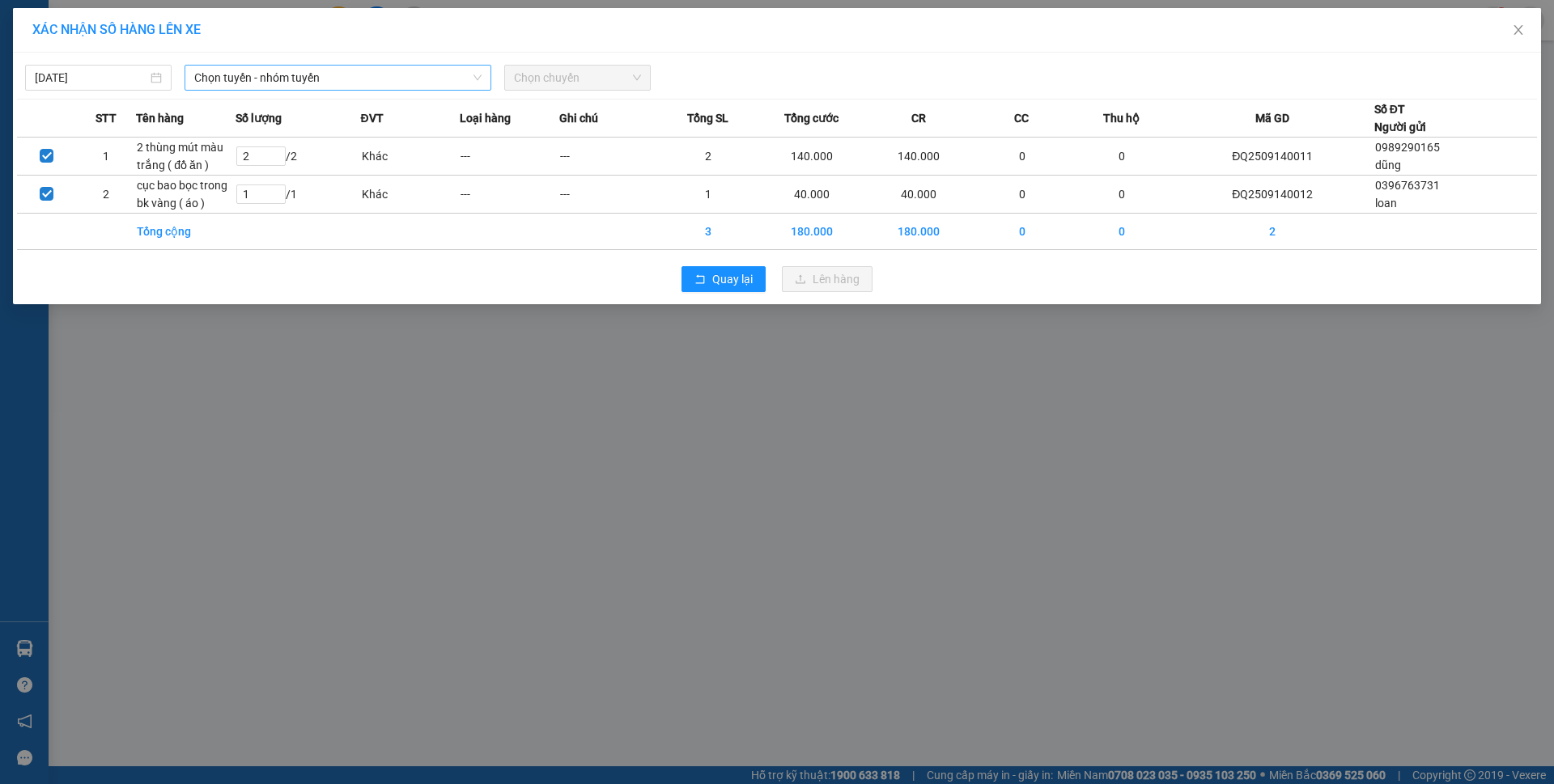
click at [395, 80] on span "Chọn tuyến - nhóm tuyến" at bounding box center [338, 77] width 287 height 24
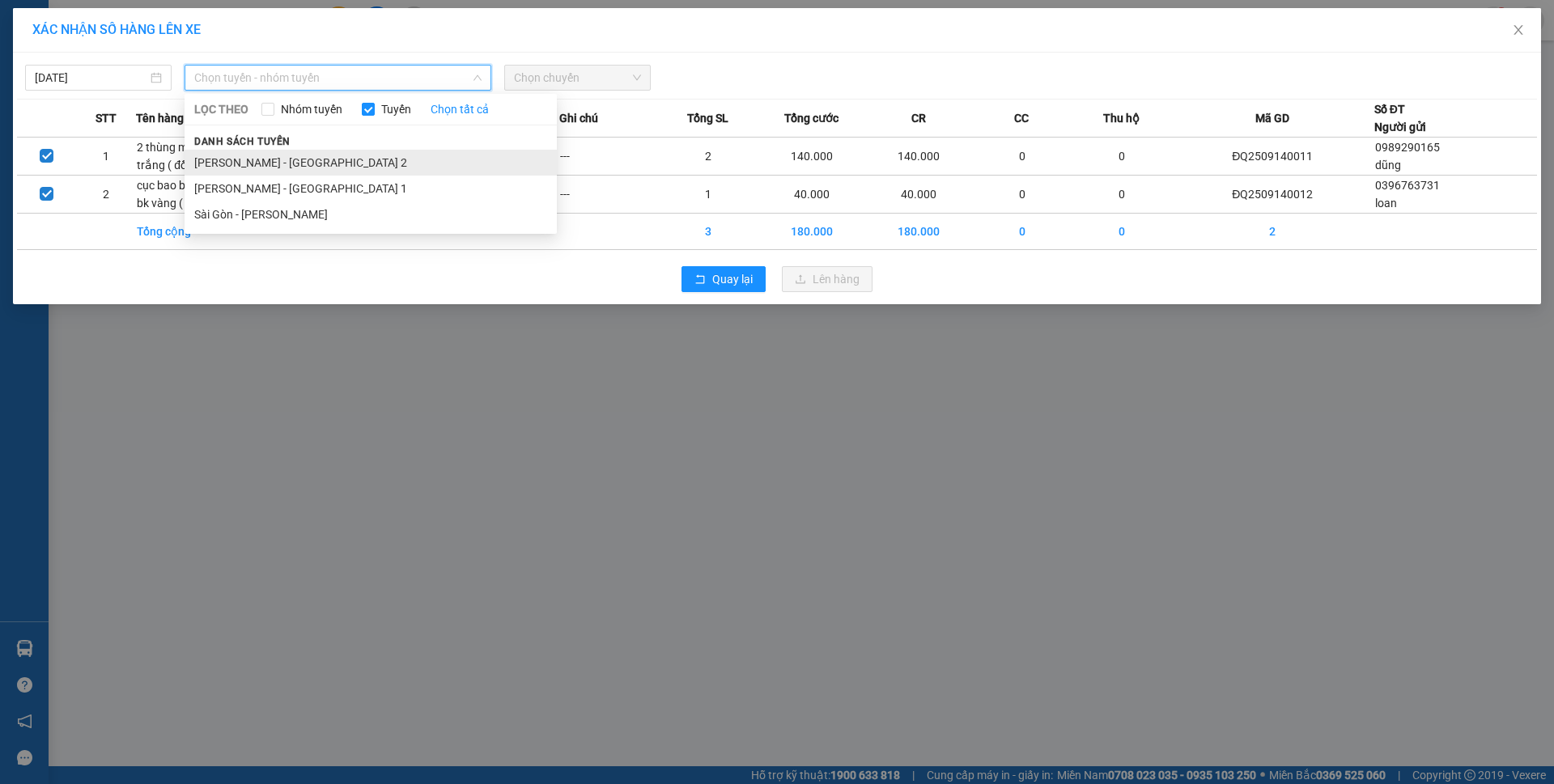
click at [351, 156] on li "Phương Lâm - Sài Gòn 2" at bounding box center [371, 162] width 372 height 26
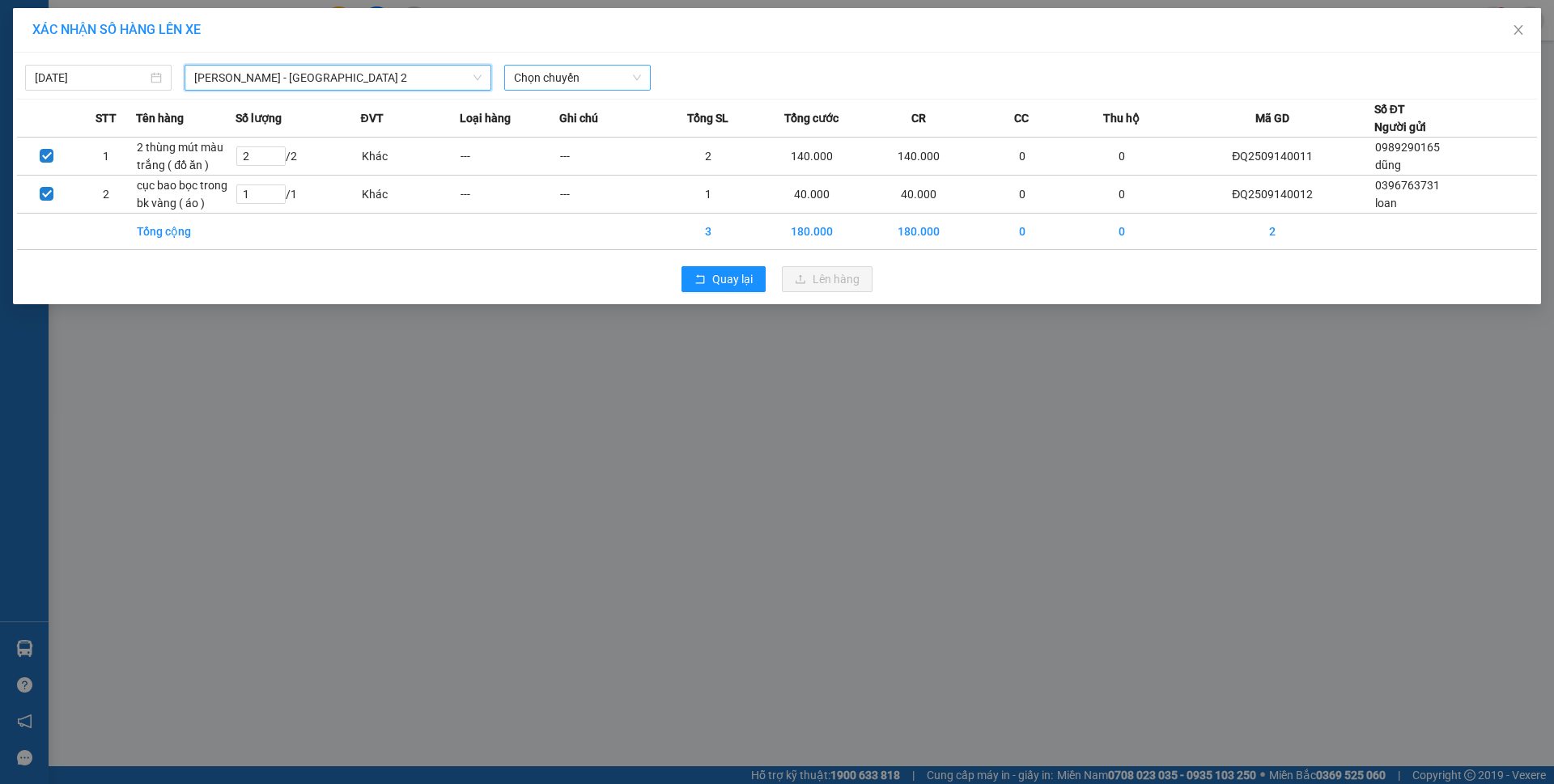
click at [552, 82] on span "Chọn chuyến" at bounding box center [578, 77] width 127 height 24
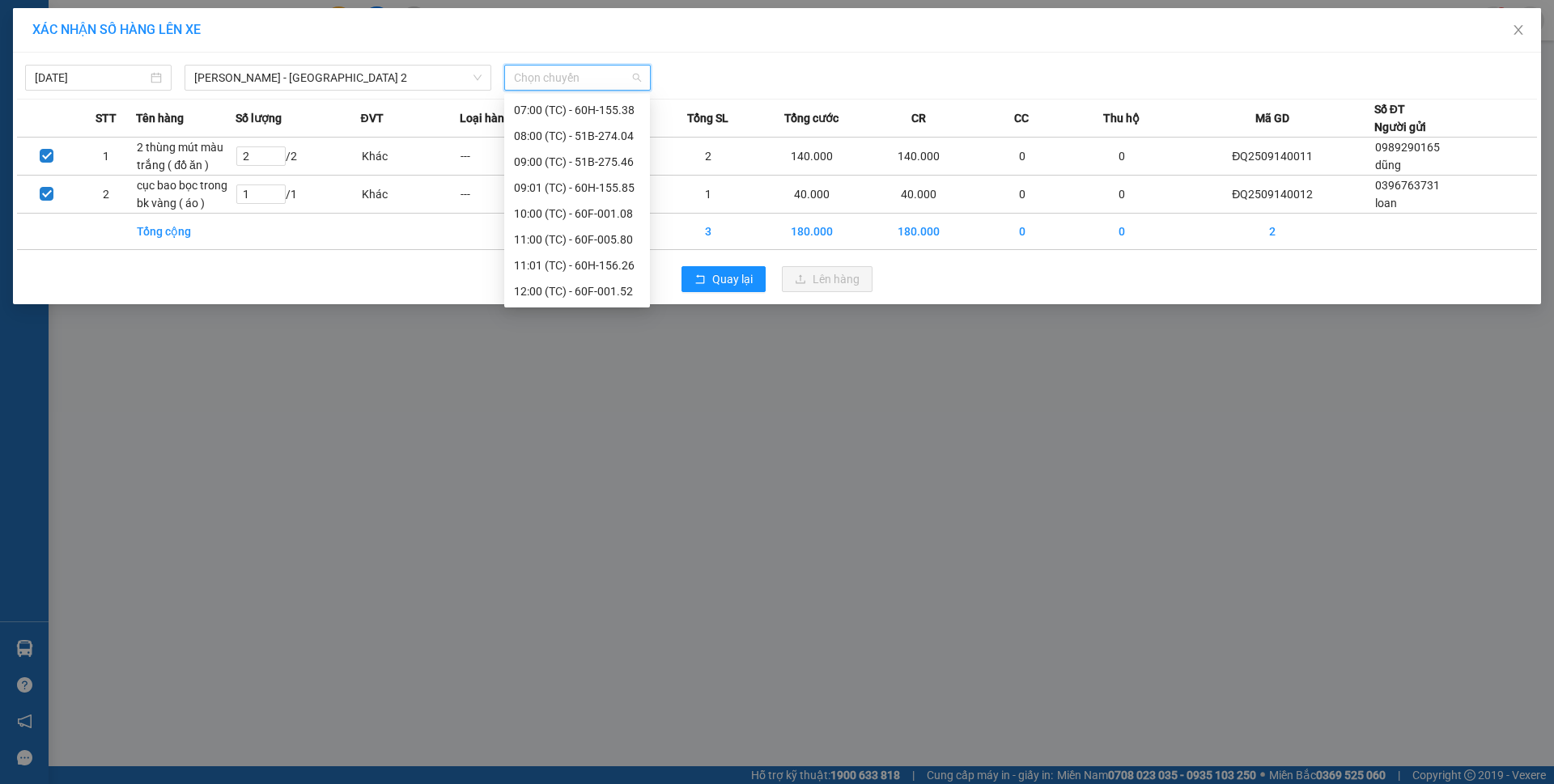
scroll to position [207, 0]
click at [590, 255] on div "14:02 (TC) - 60F-005.87" at bounding box center [577, 266] width 146 height 26
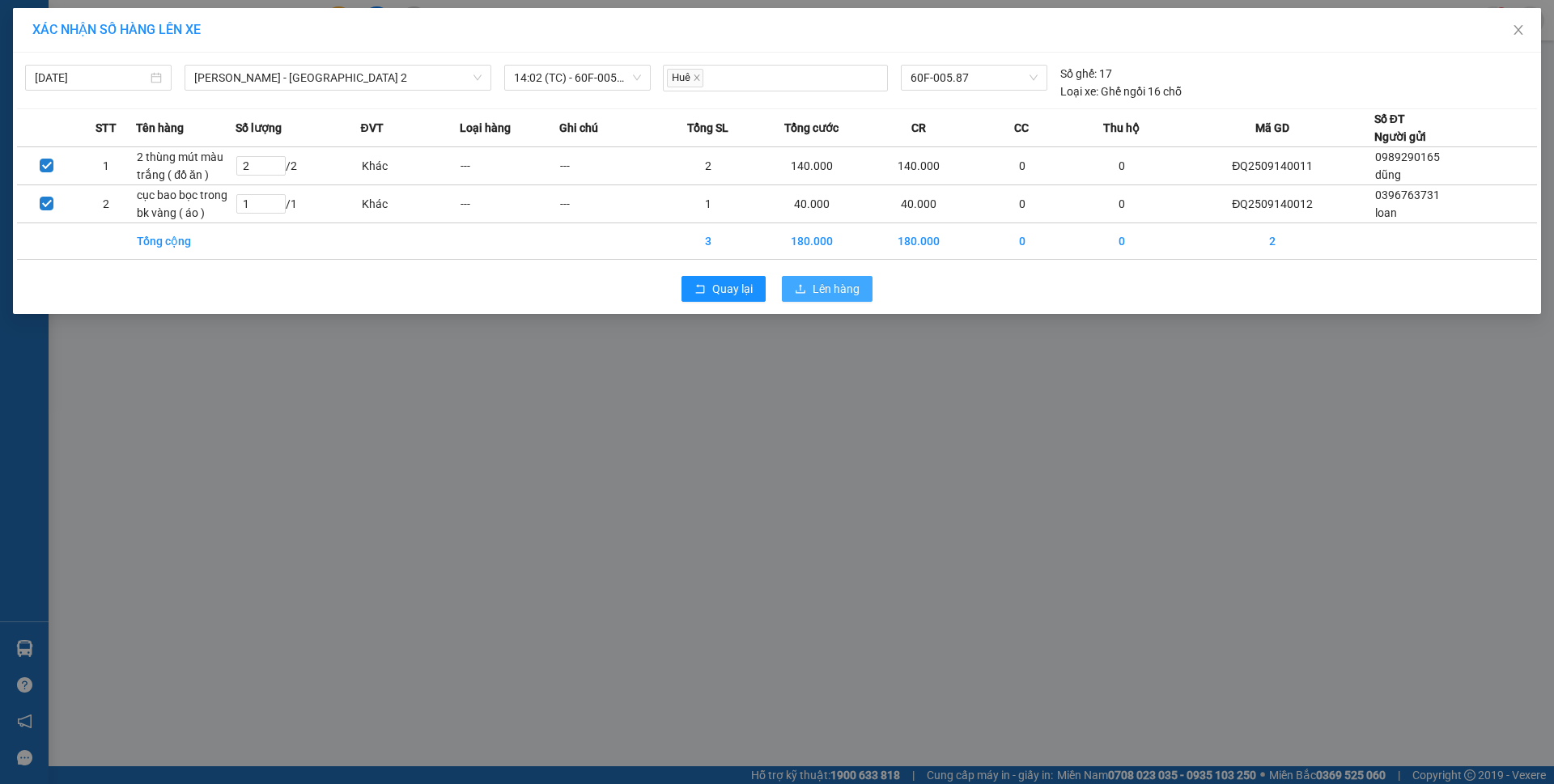
click at [832, 295] on span "Lên hàng" at bounding box center [836, 288] width 47 height 18
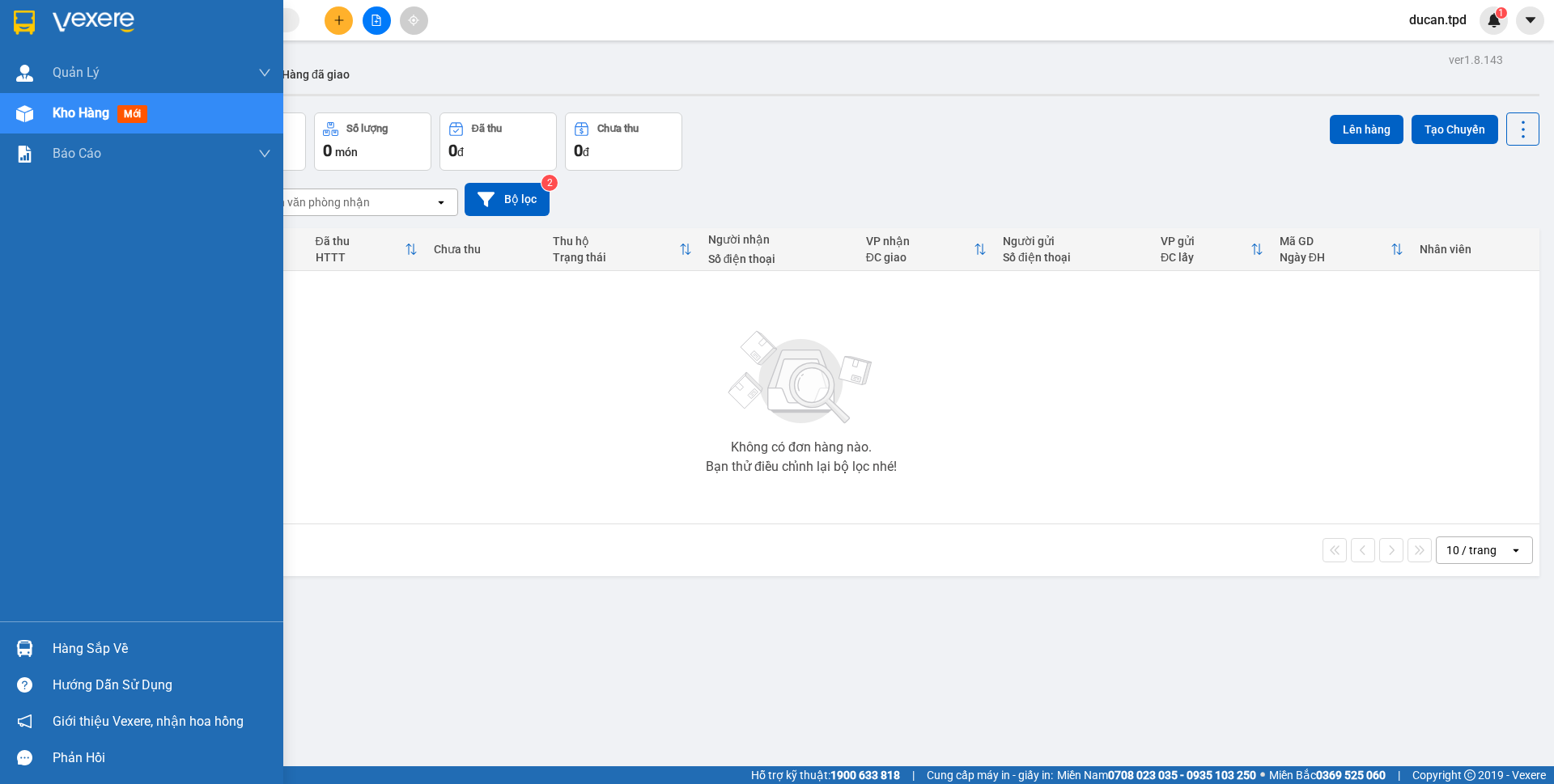
click at [43, 637] on div "Hàng sắp về" at bounding box center [141, 648] width 283 height 36
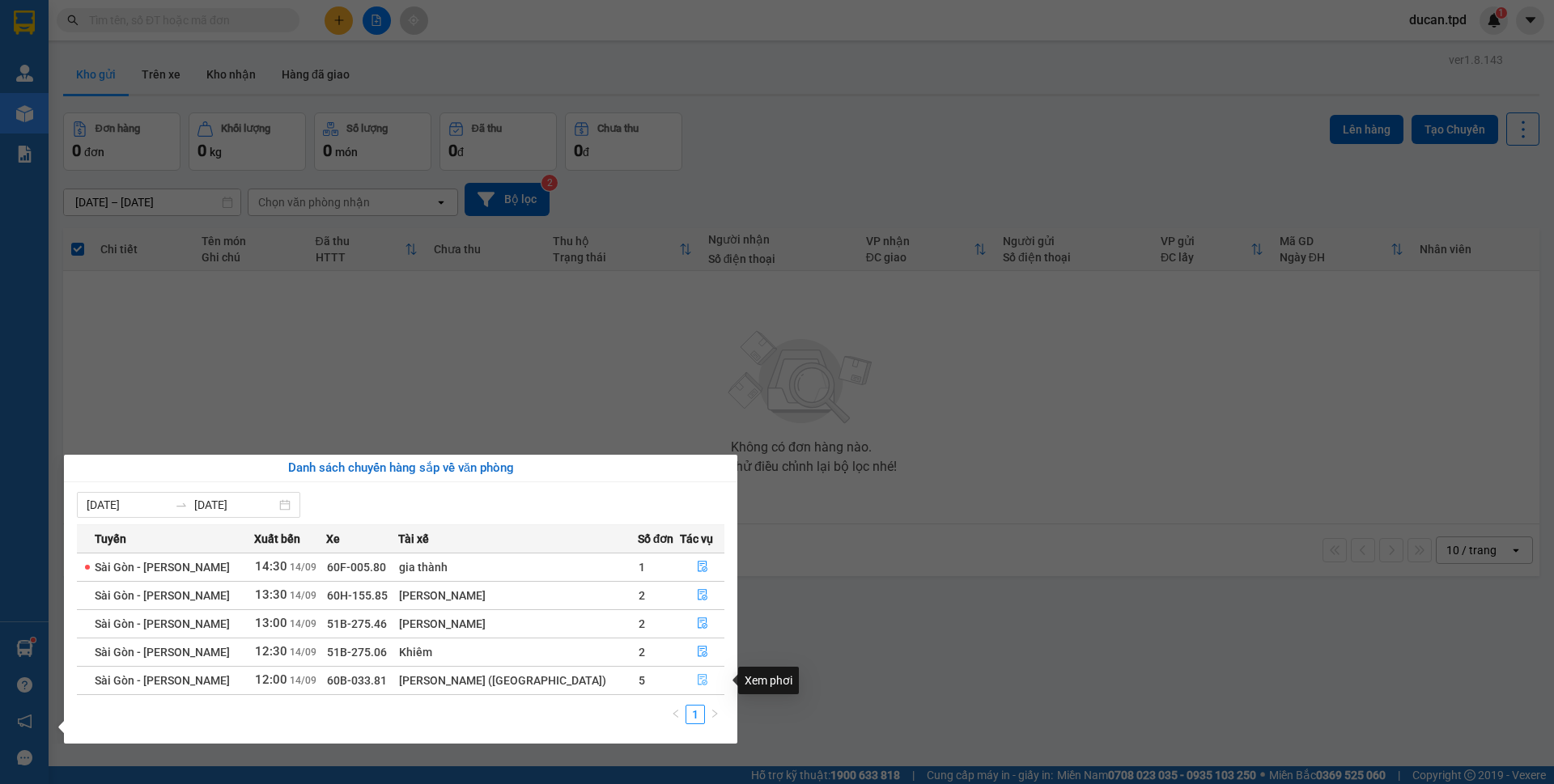
click at [690, 670] on button "button" at bounding box center [702, 680] width 43 height 26
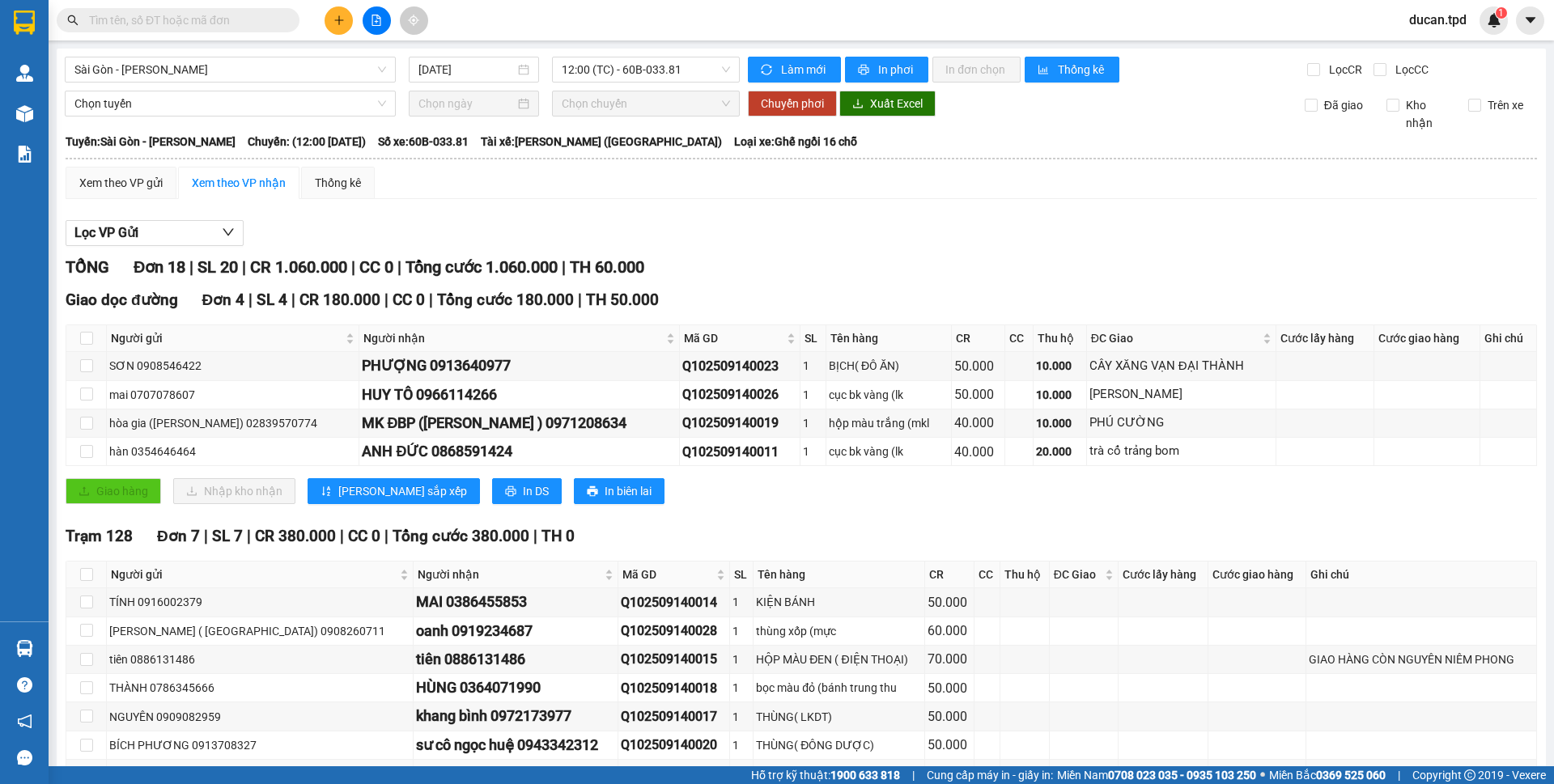
scroll to position [672, 0]
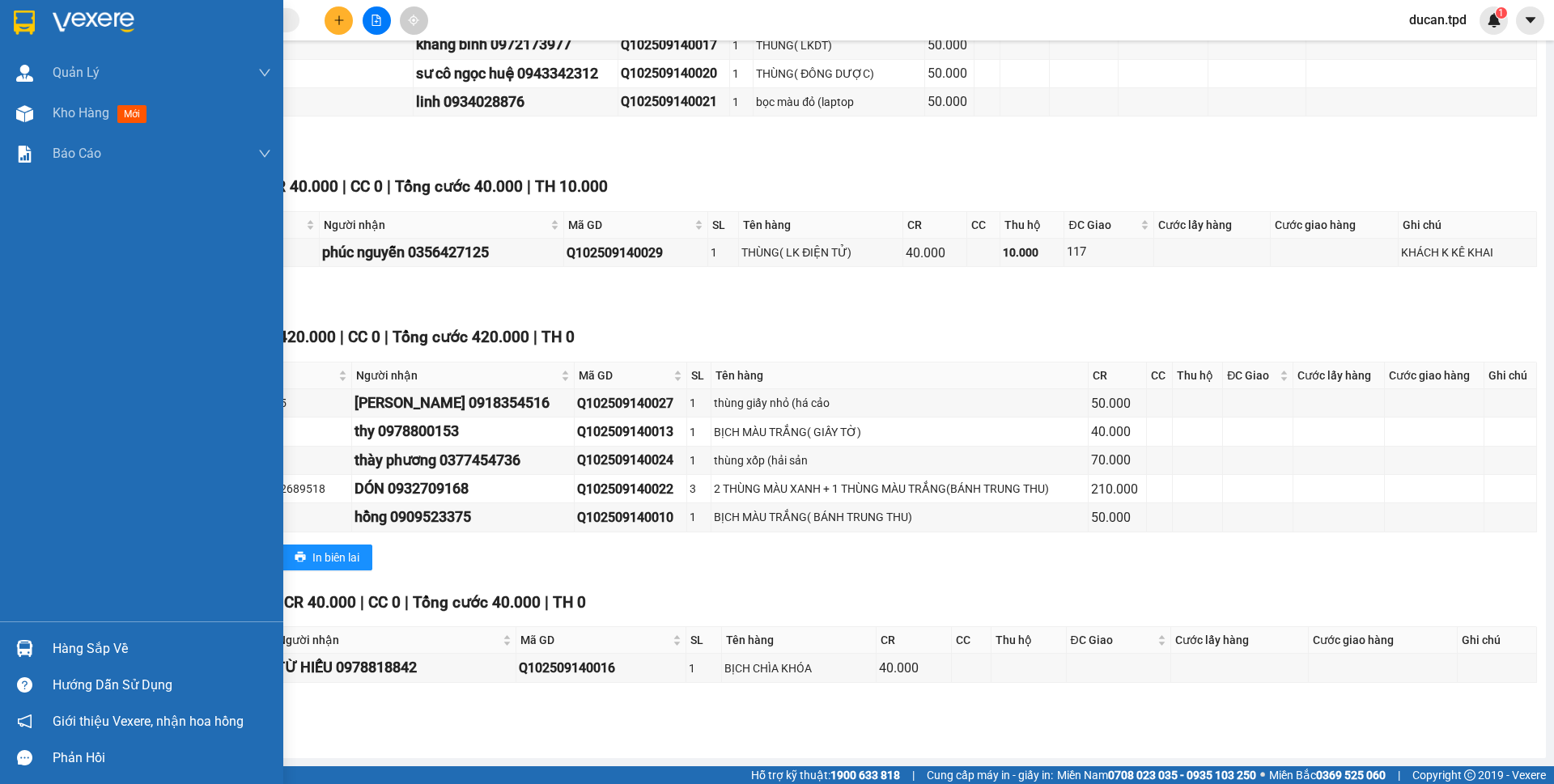
click at [99, 655] on div "Hàng sắp về" at bounding box center [161, 649] width 218 height 24
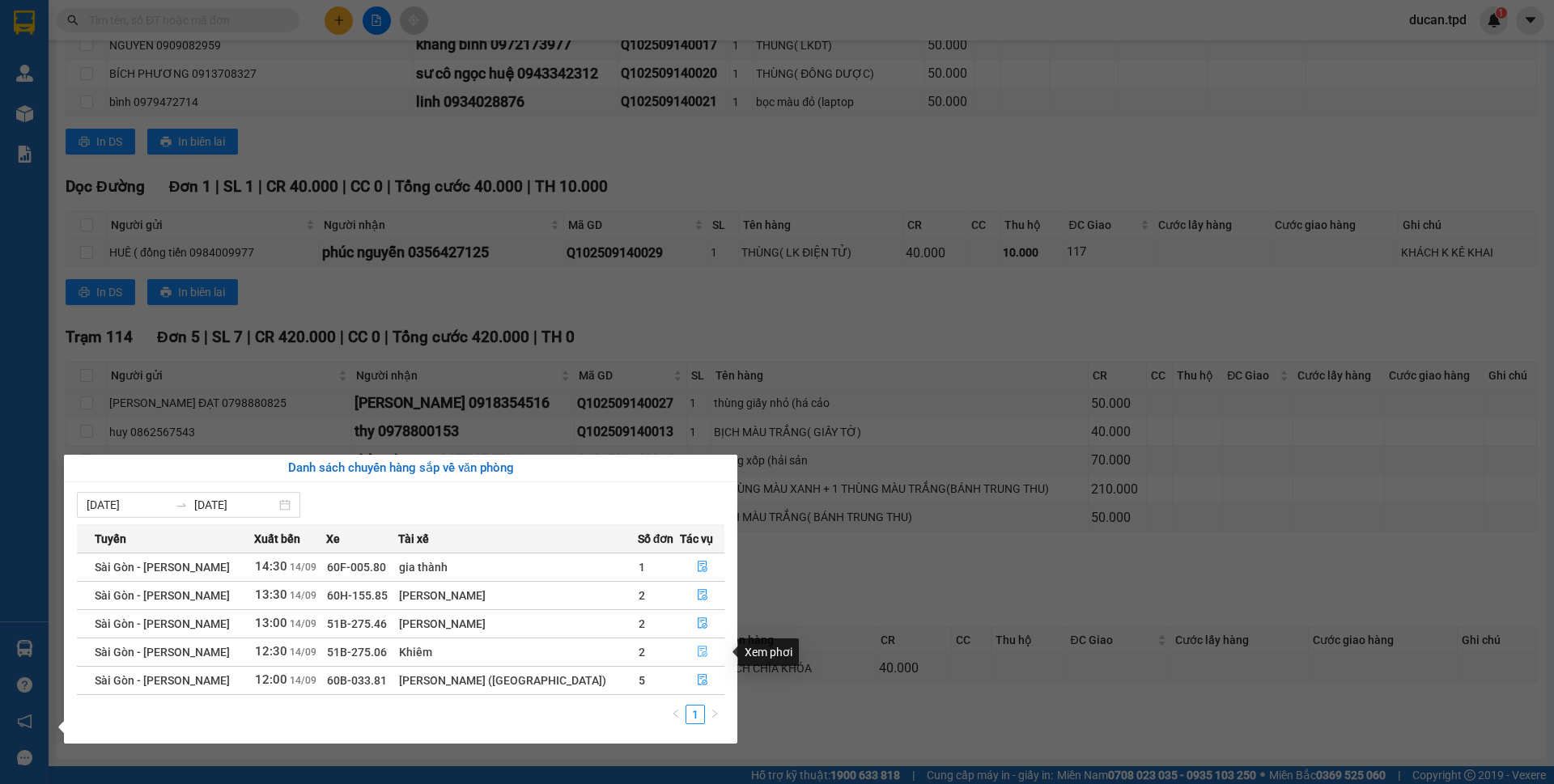
click at [691, 658] on button "button" at bounding box center [702, 652] width 43 height 26
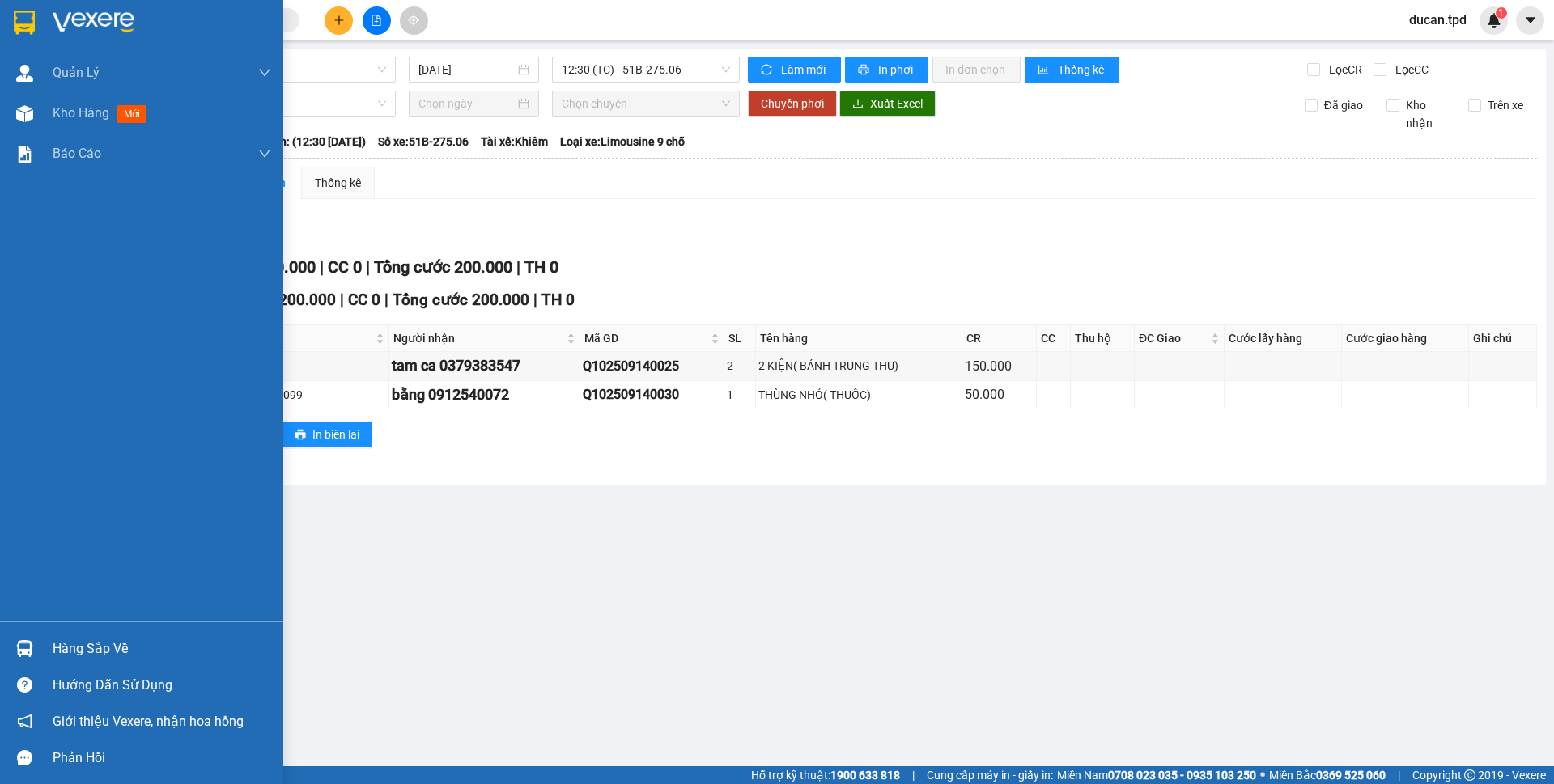
click at [26, 651] on img at bounding box center [24, 649] width 17 height 17
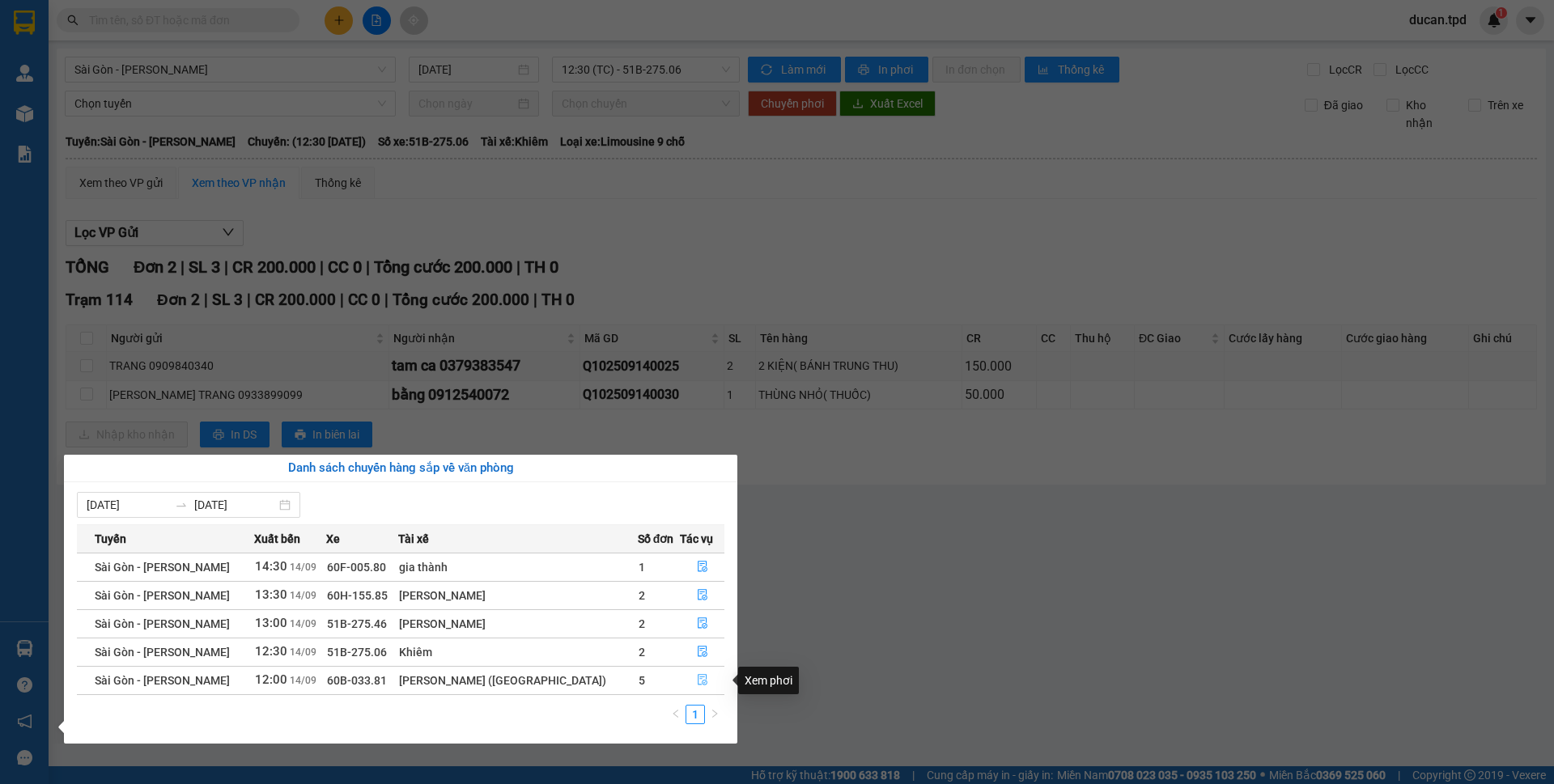
click at [686, 676] on button "button" at bounding box center [702, 680] width 43 height 26
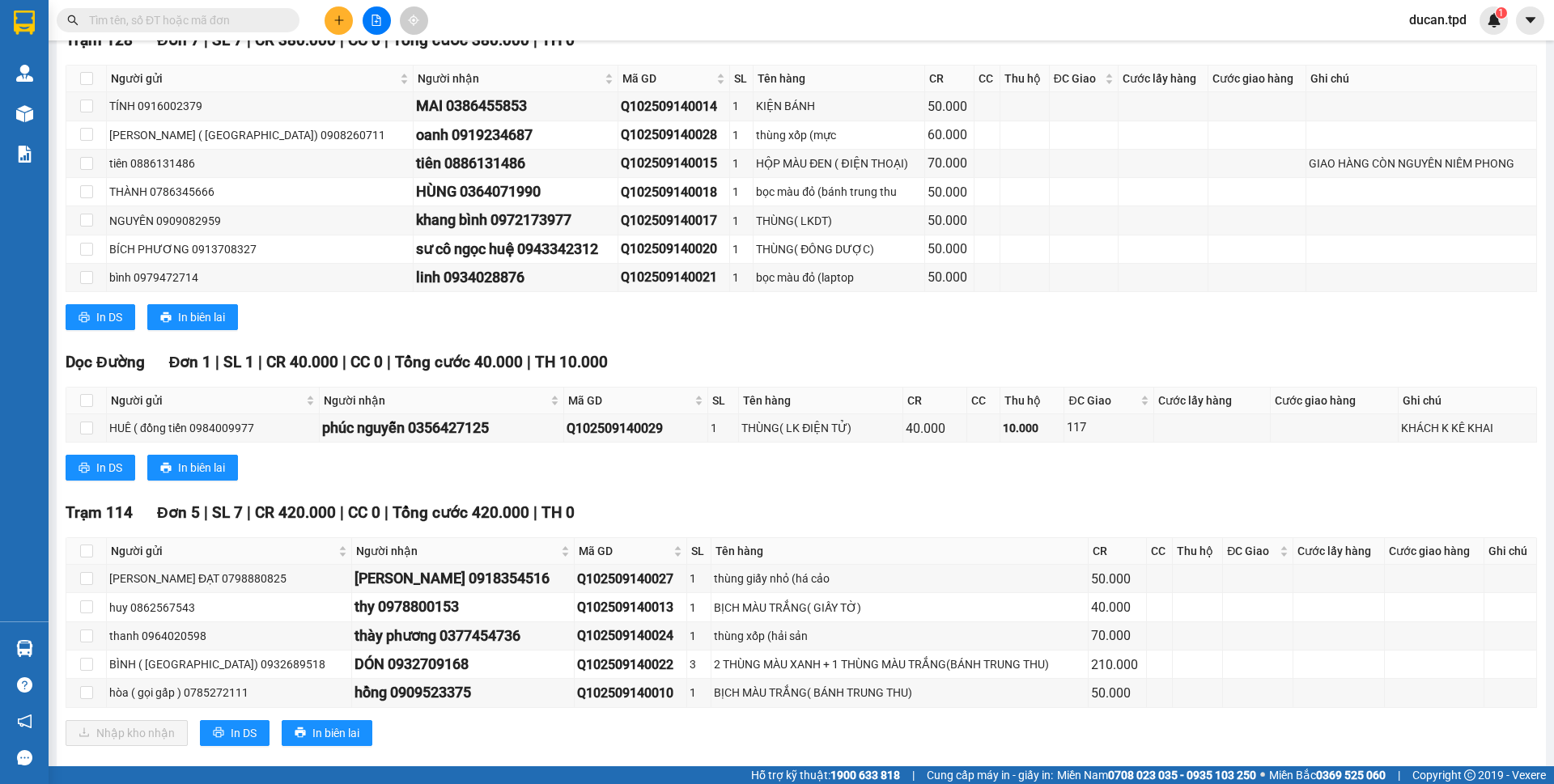
scroll to position [672, 0]
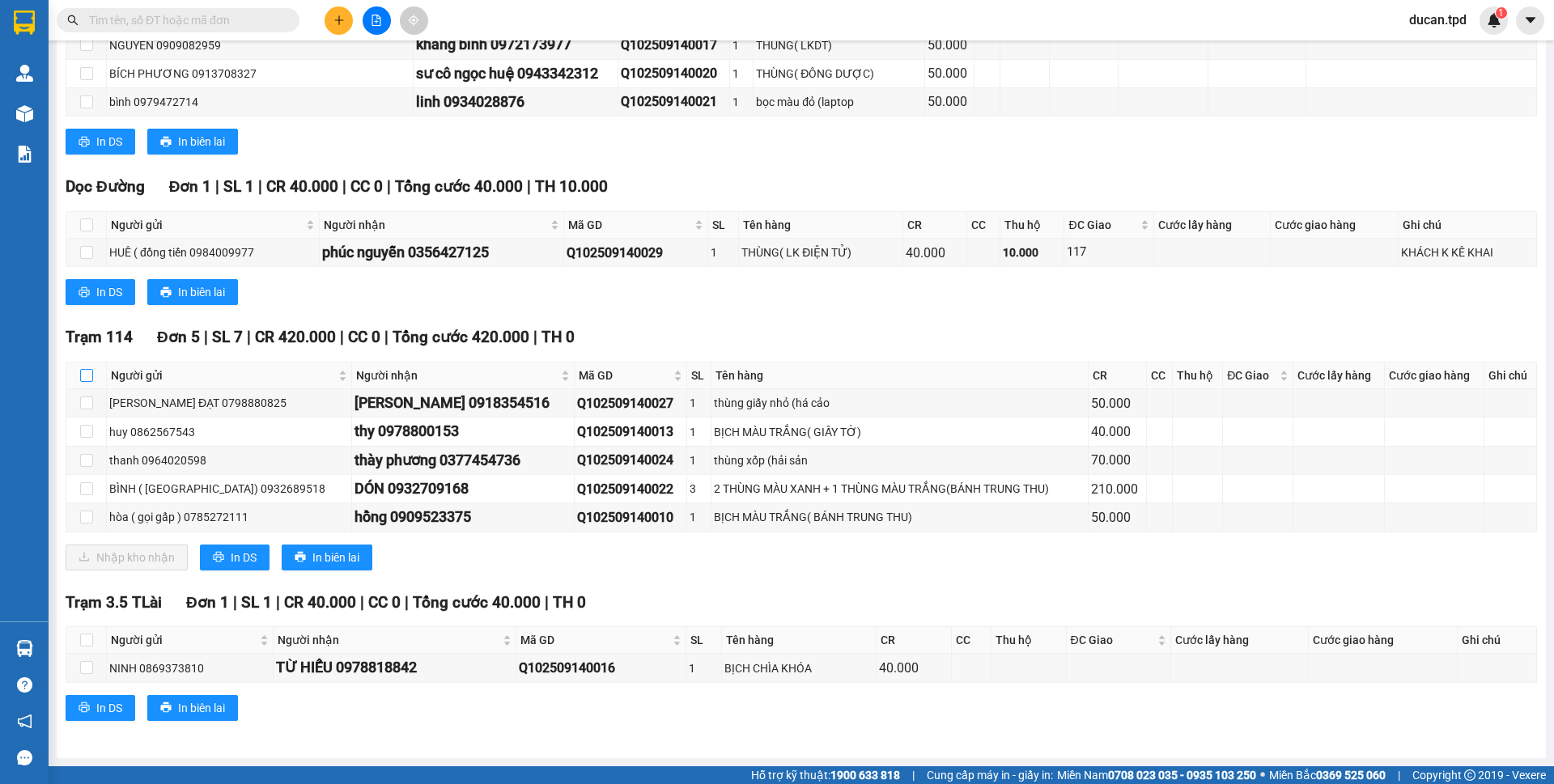
click at [82, 375] on input "checkbox" at bounding box center [87, 375] width 13 height 13
checkbox input "true"
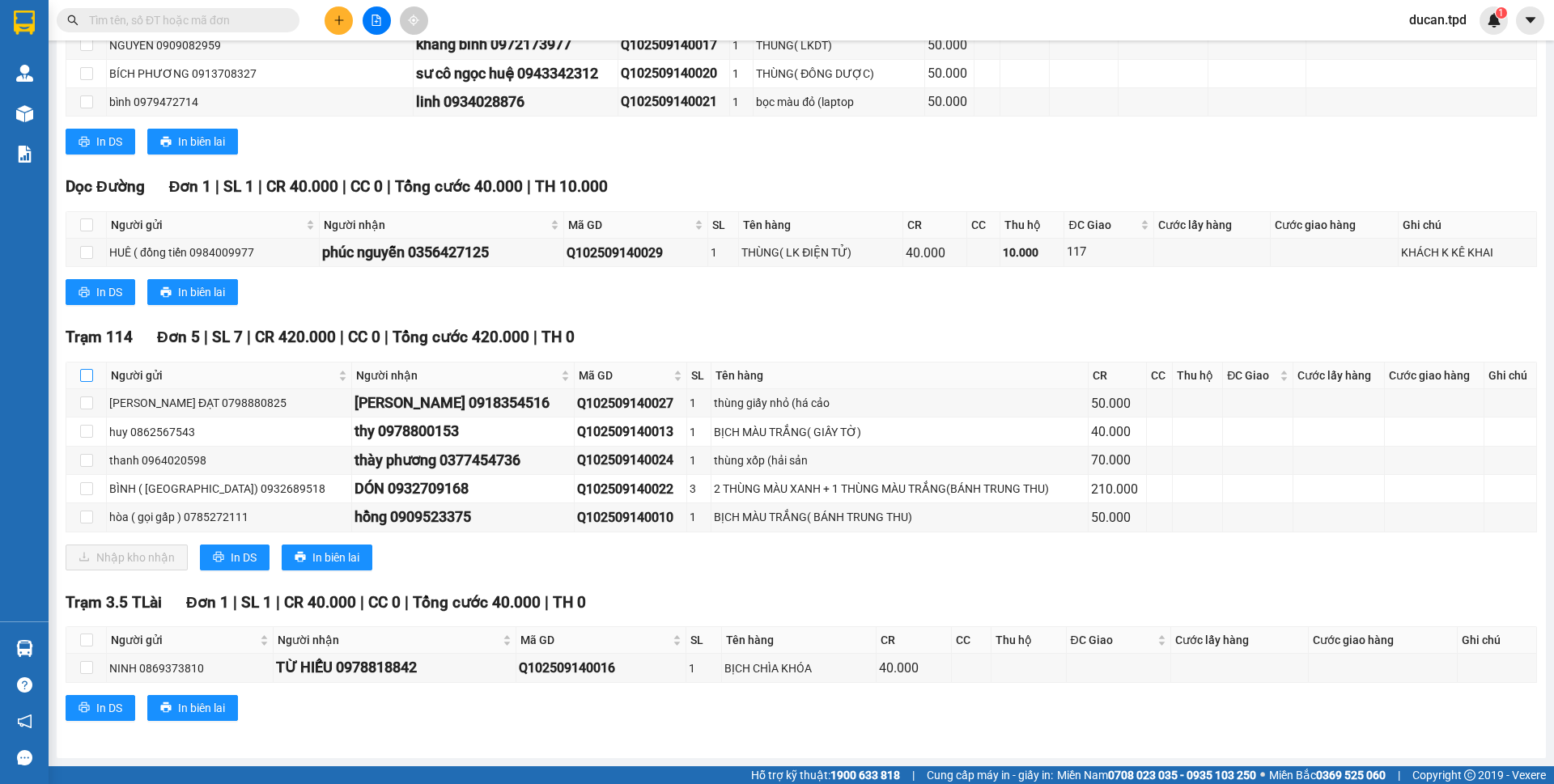
checkbox input "true"
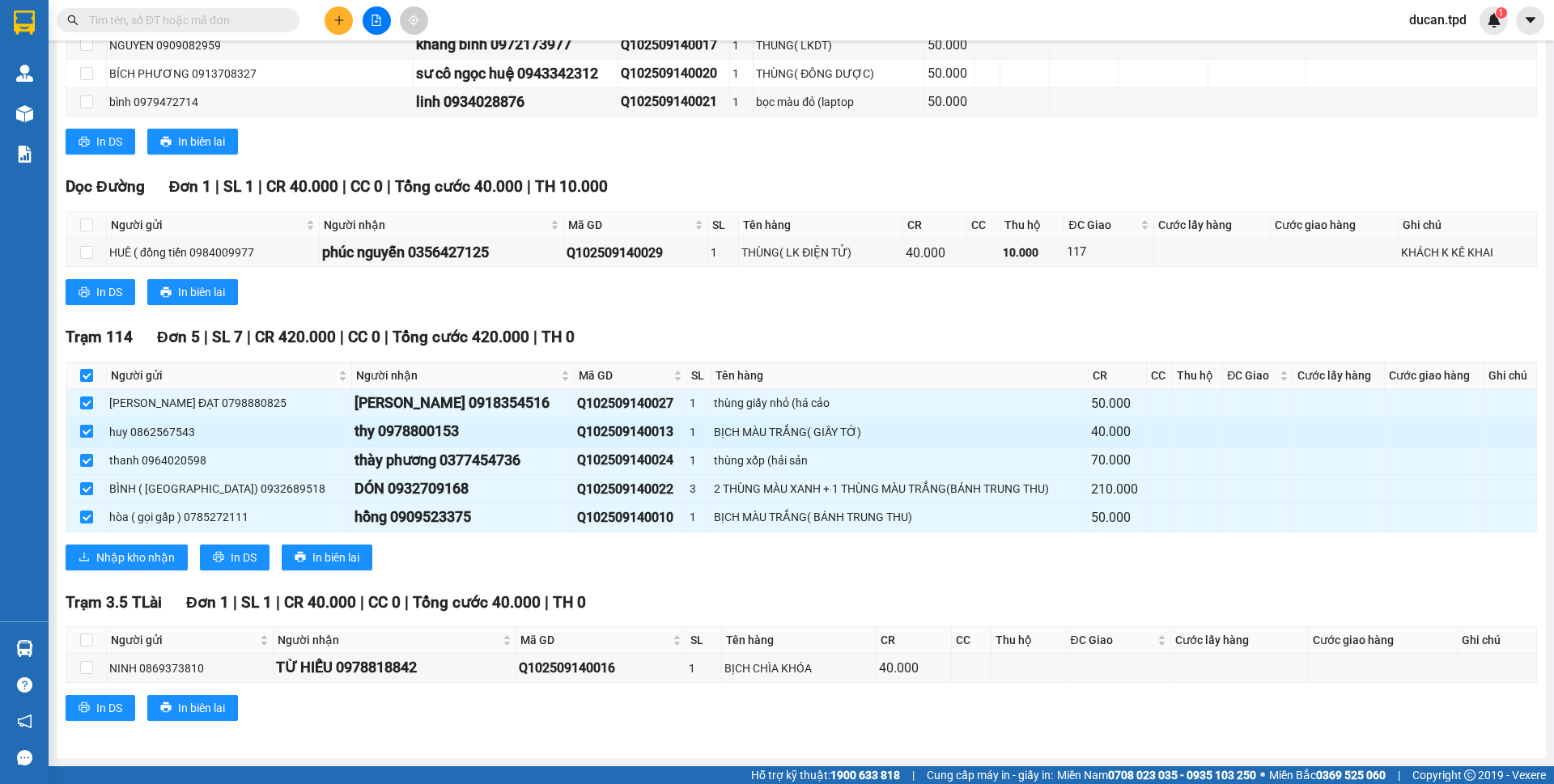
click at [81, 436] on input "checkbox" at bounding box center [87, 431] width 13 height 13
checkbox input "false"
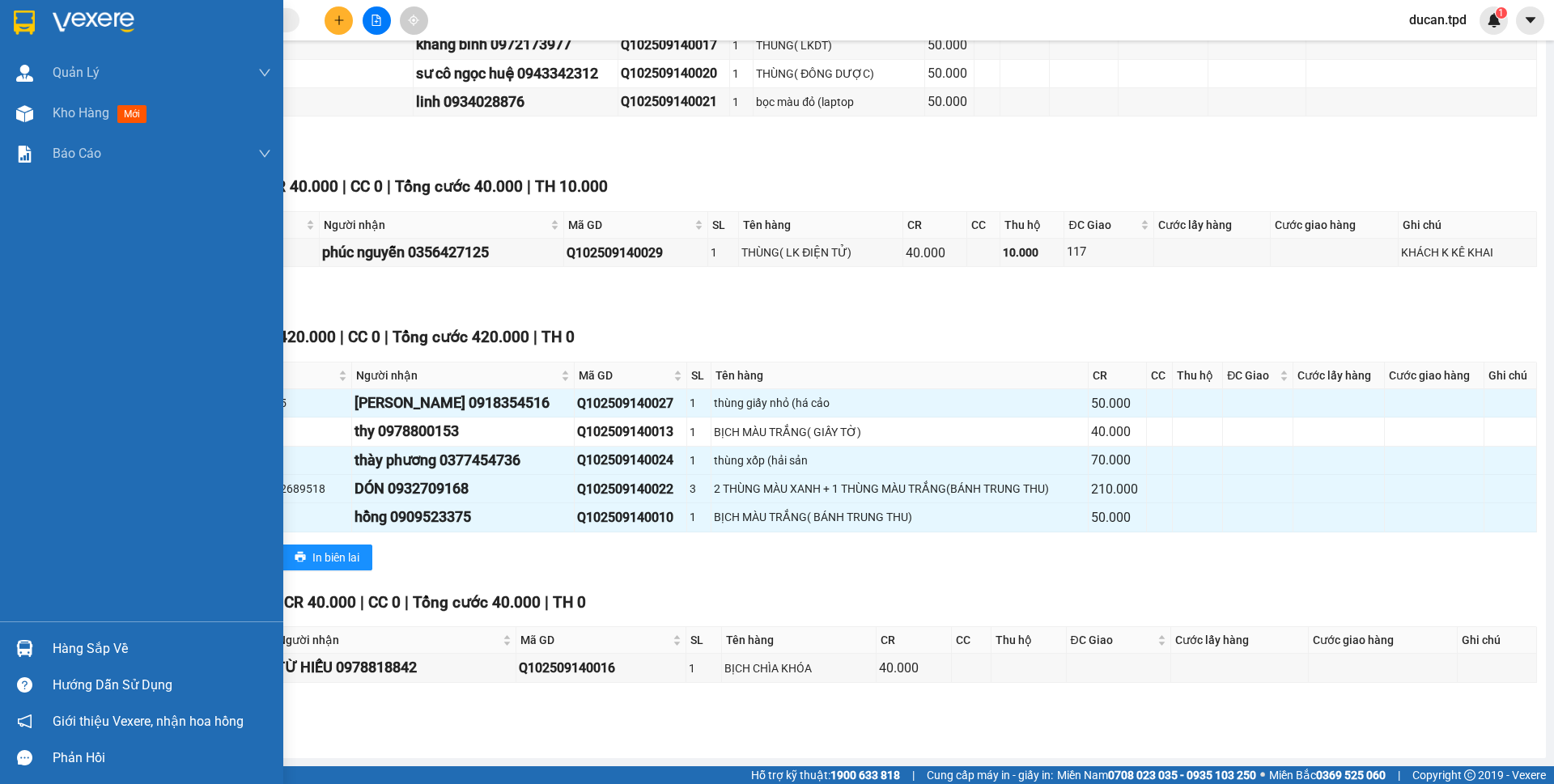
click at [21, 663] on div "Hàng sắp về" at bounding box center [141, 648] width 283 height 36
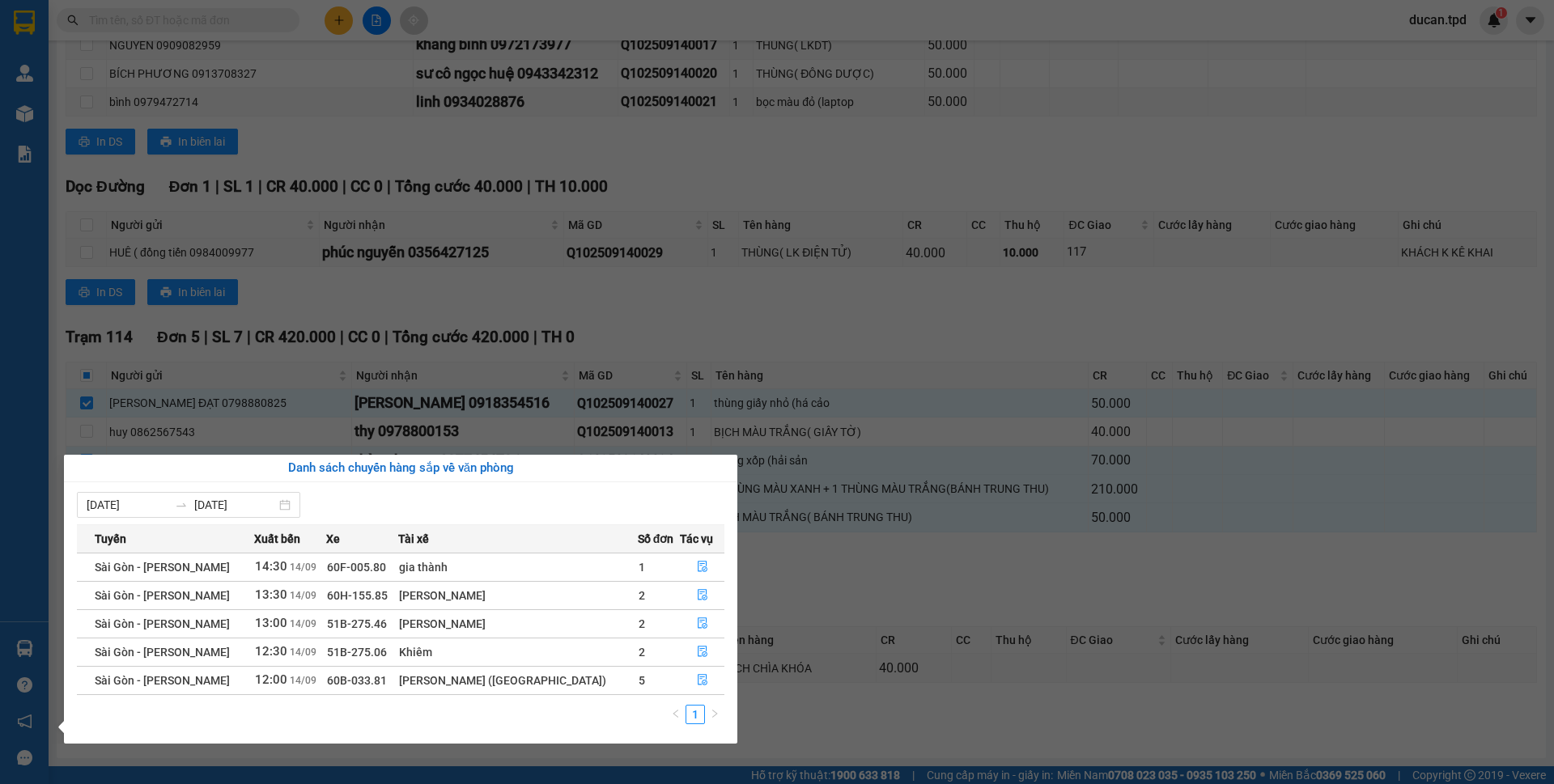
click at [789, 581] on section "Kết quả tìm kiếm ( 0 ) Bộ lọc No Data ducan.tpd 1 Quản Lý Quản lý khách hàng Qu…" at bounding box center [777, 392] width 1554 height 784
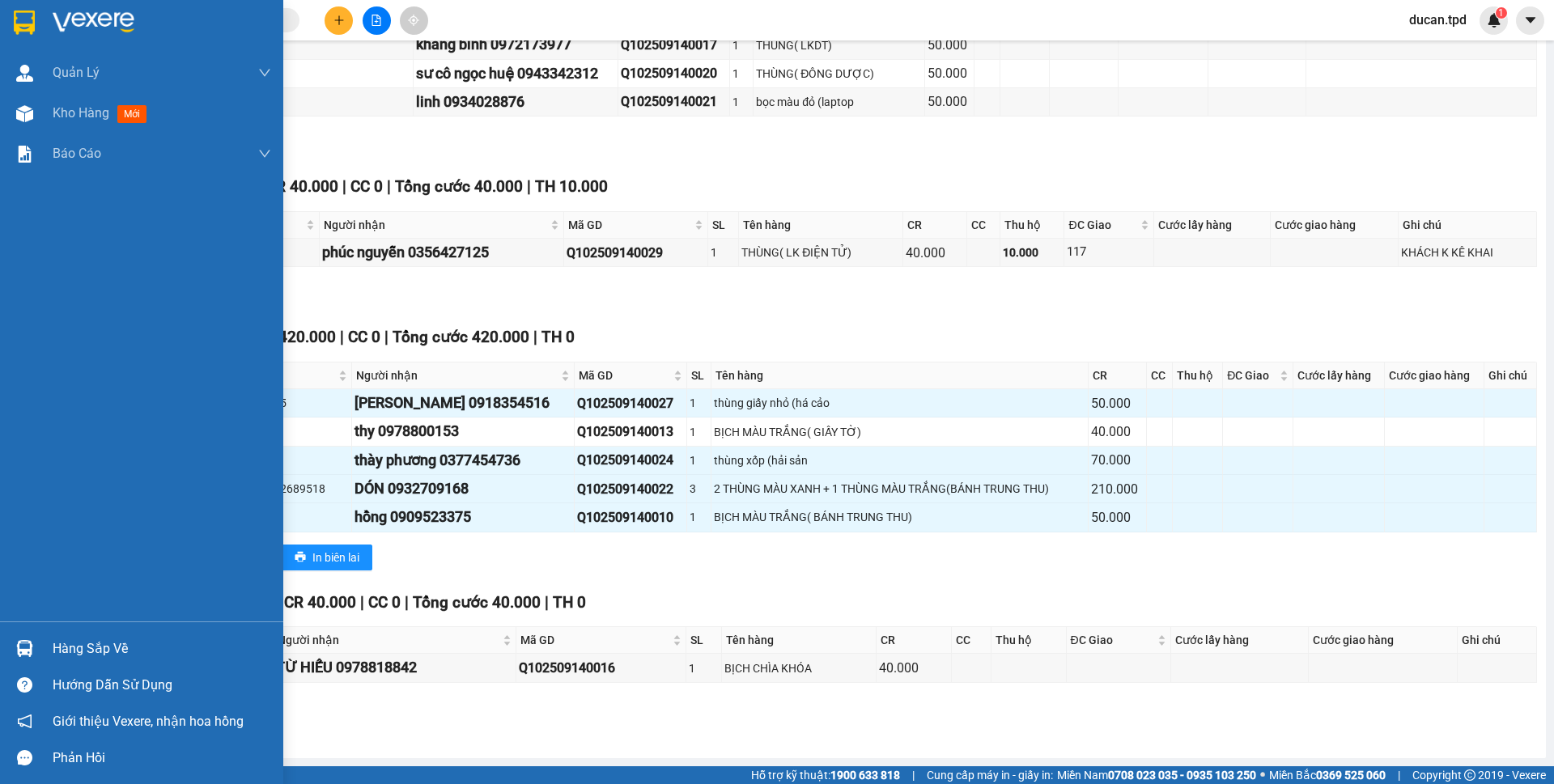
click at [20, 637] on div at bounding box center [24, 649] width 28 height 28
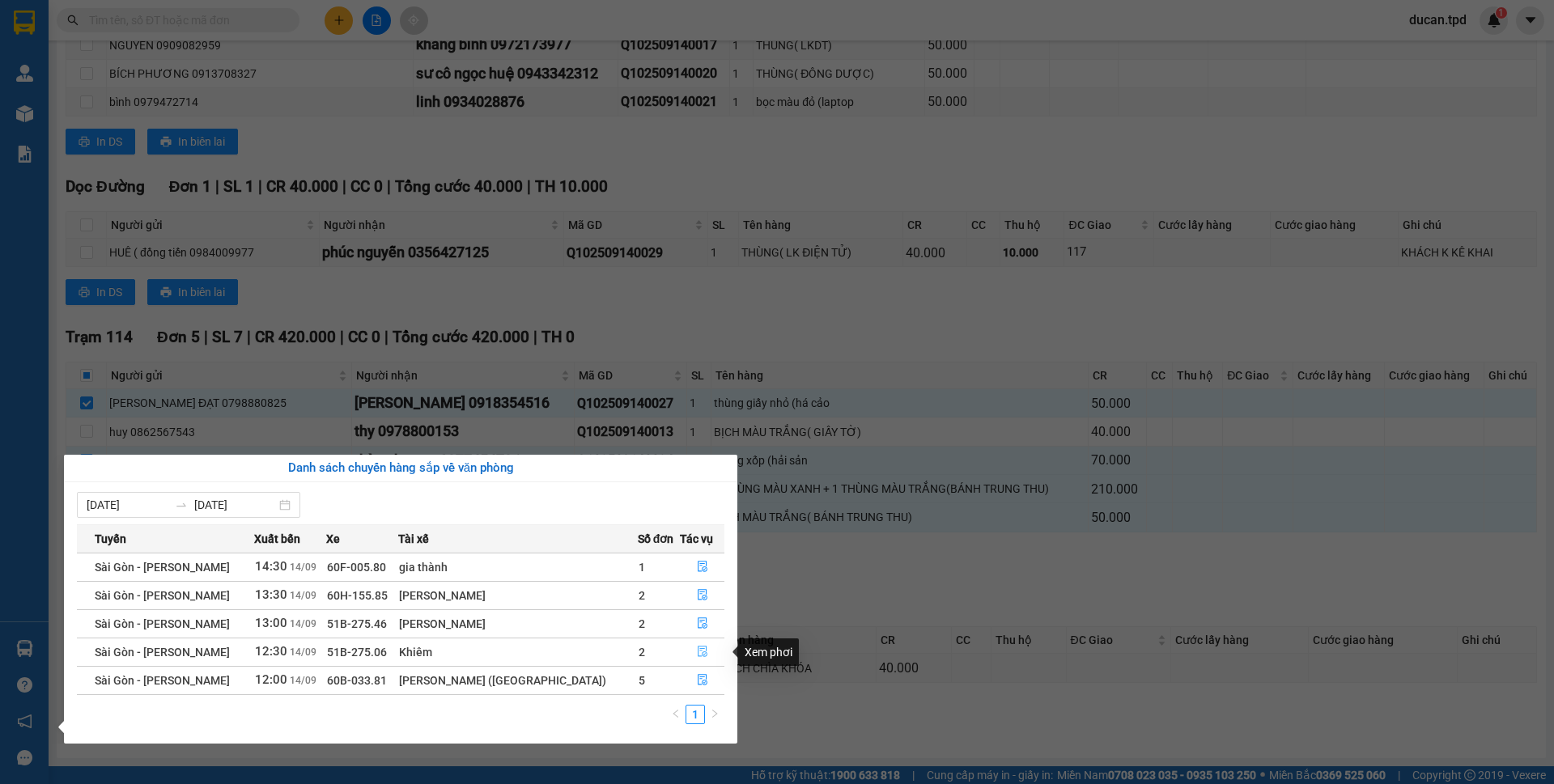
click at [697, 654] on icon "file-done" at bounding box center [703, 651] width 11 height 11
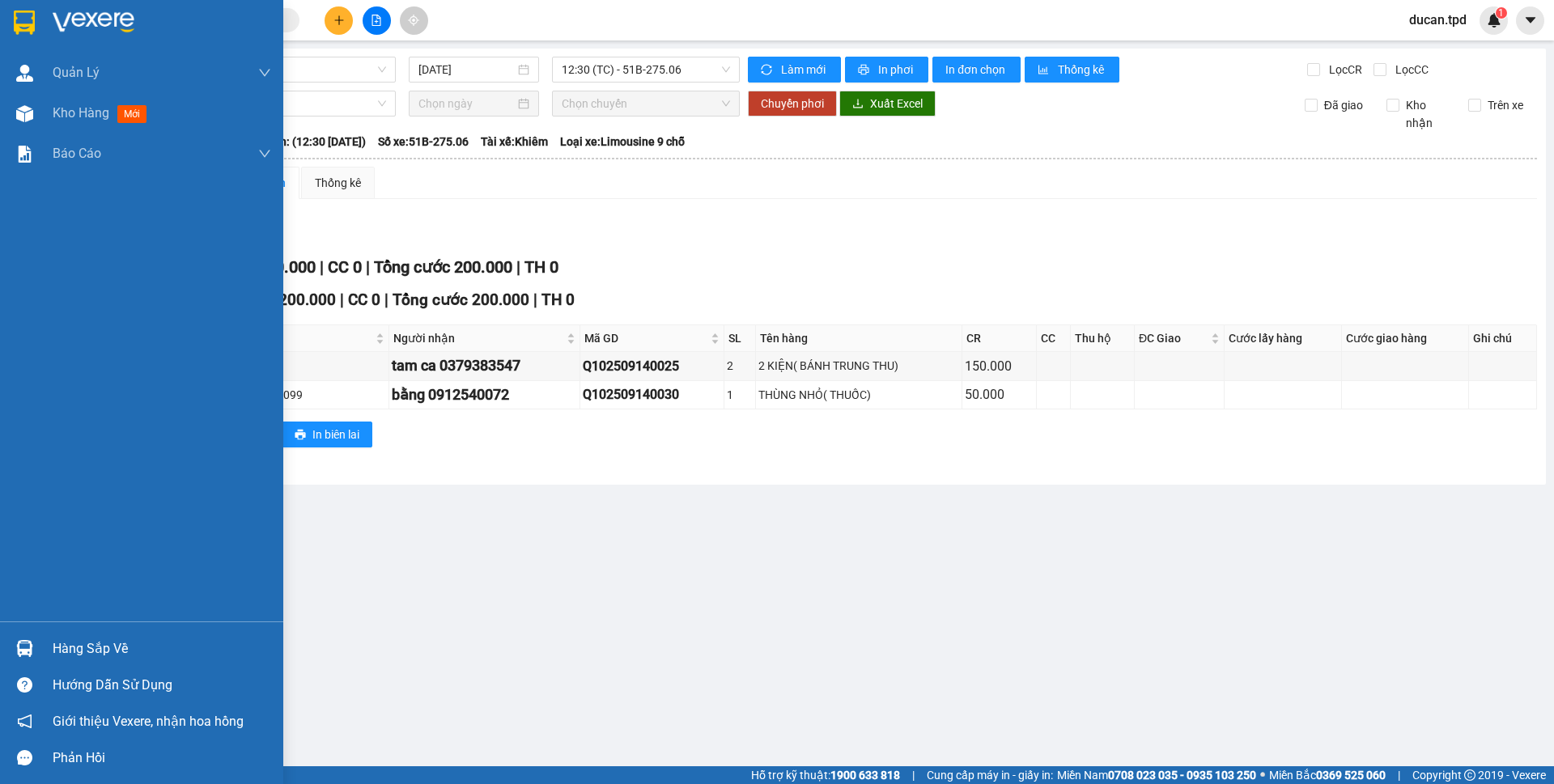
click at [63, 645] on div "Hàng sắp về" at bounding box center [161, 649] width 218 height 24
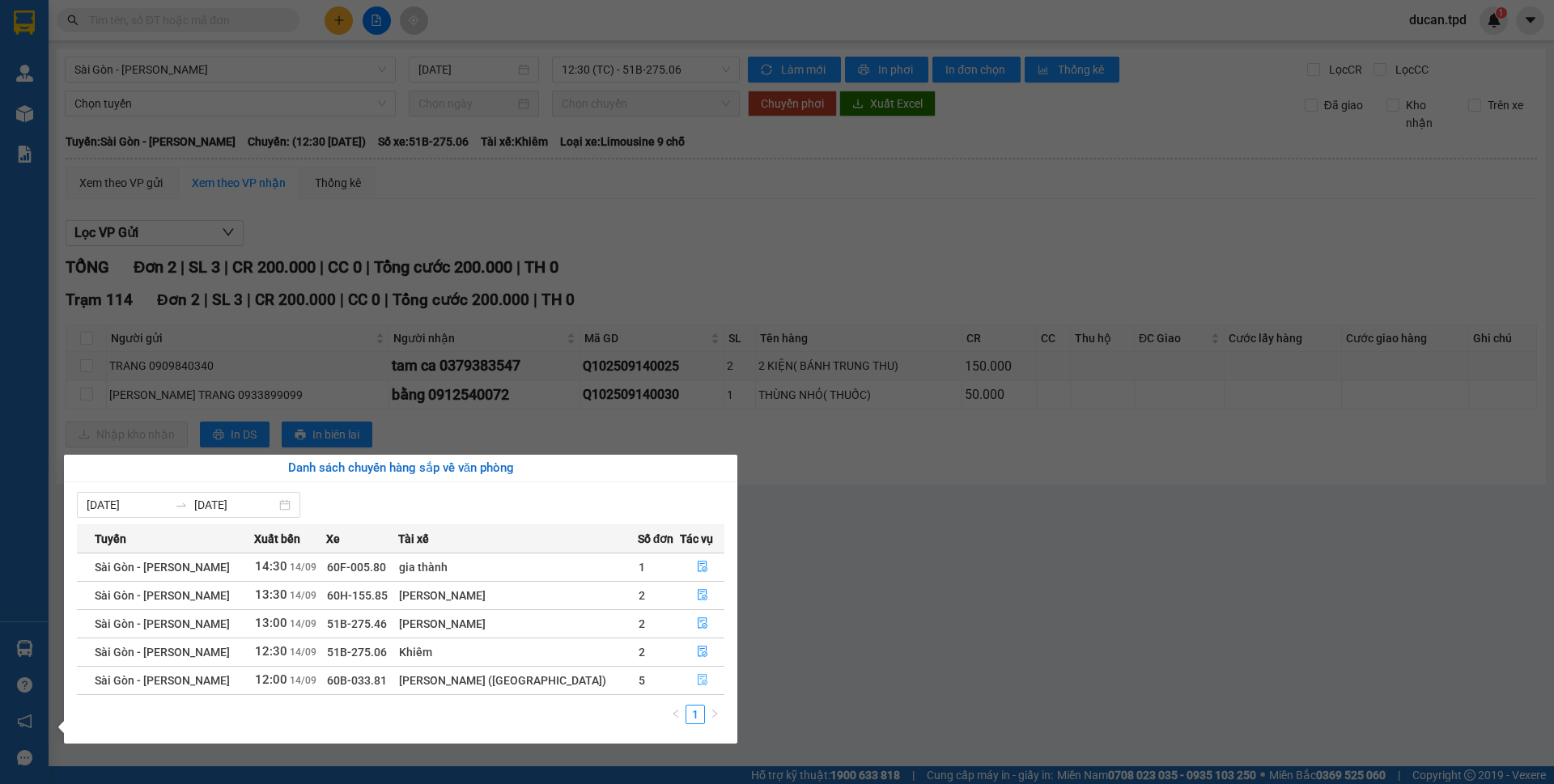
click at [694, 673] on button "button" at bounding box center [702, 680] width 43 height 26
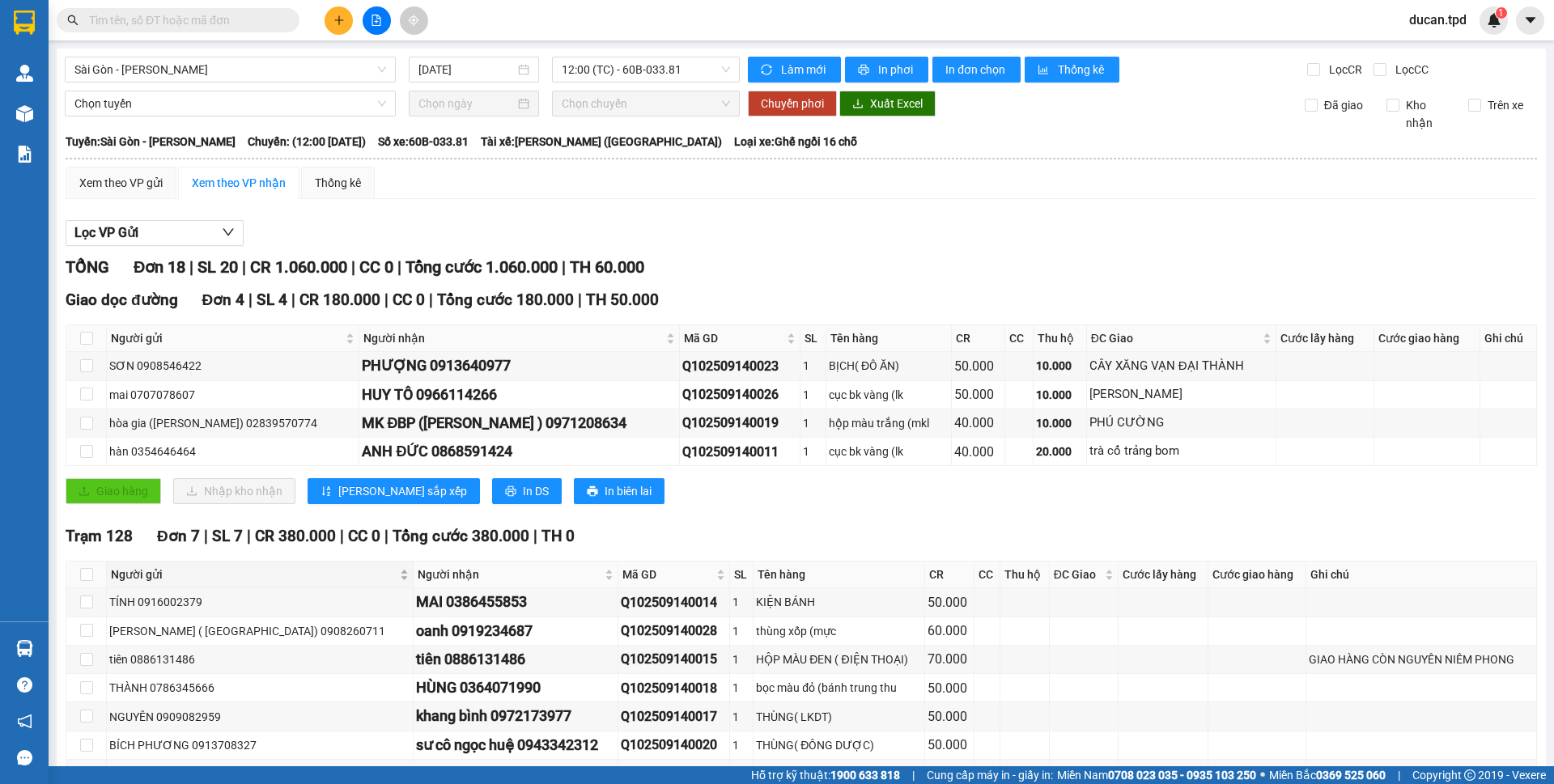
scroll to position [672, 0]
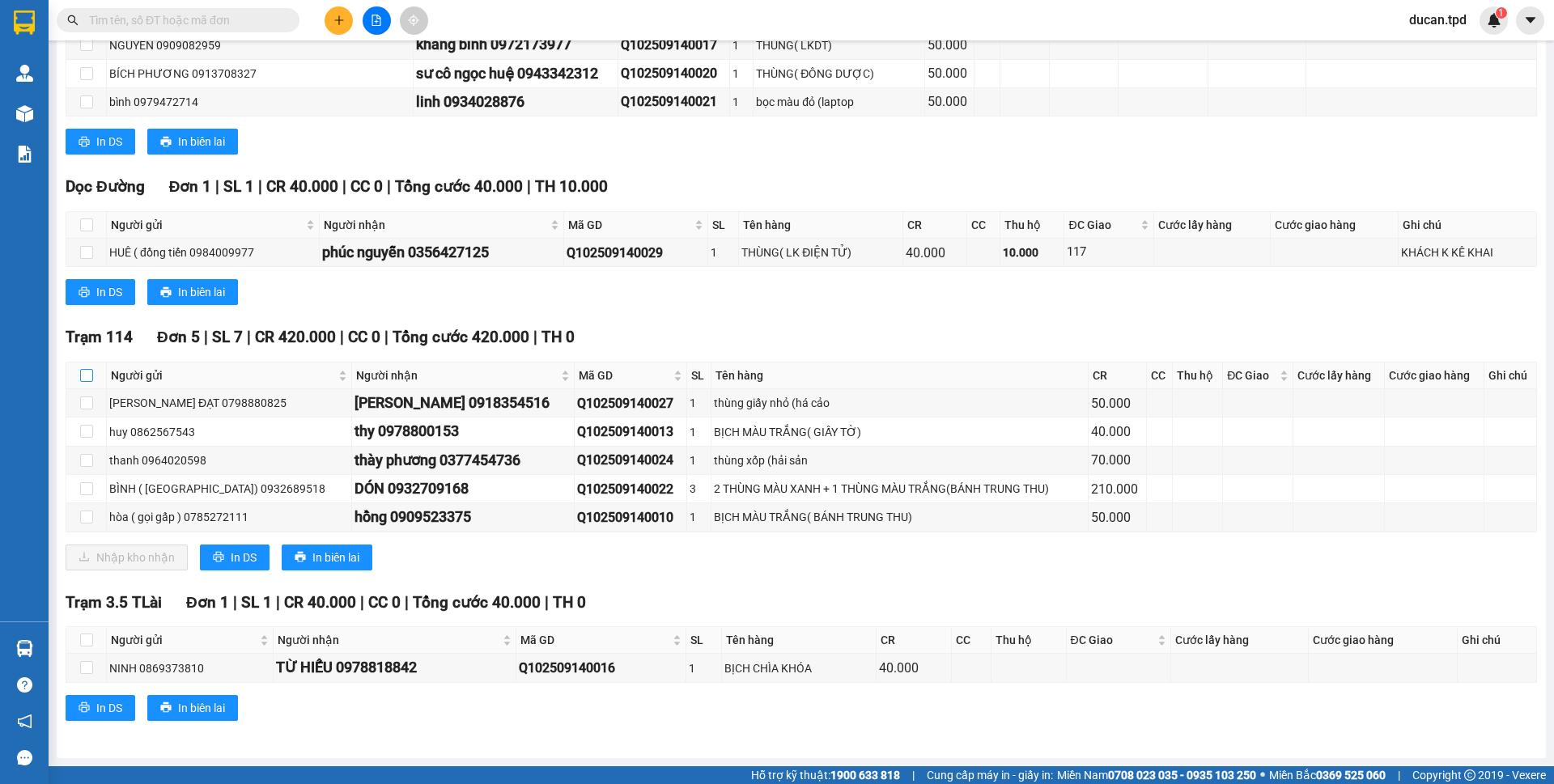
click at [84, 374] on input "checkbox" at bounding box center [87, 375] width 13 height 13
checkbox input "true"
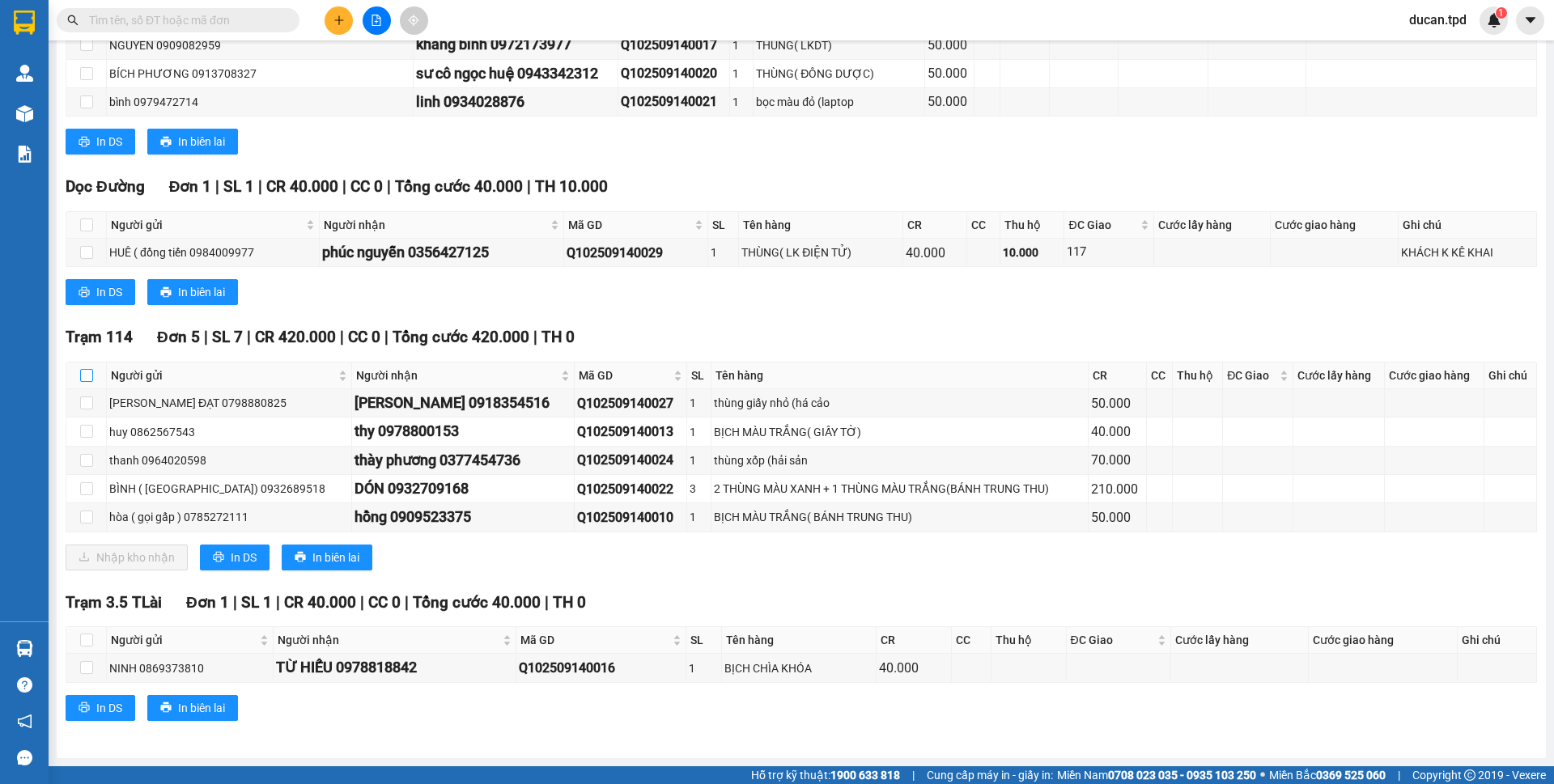
checkbox input "true"
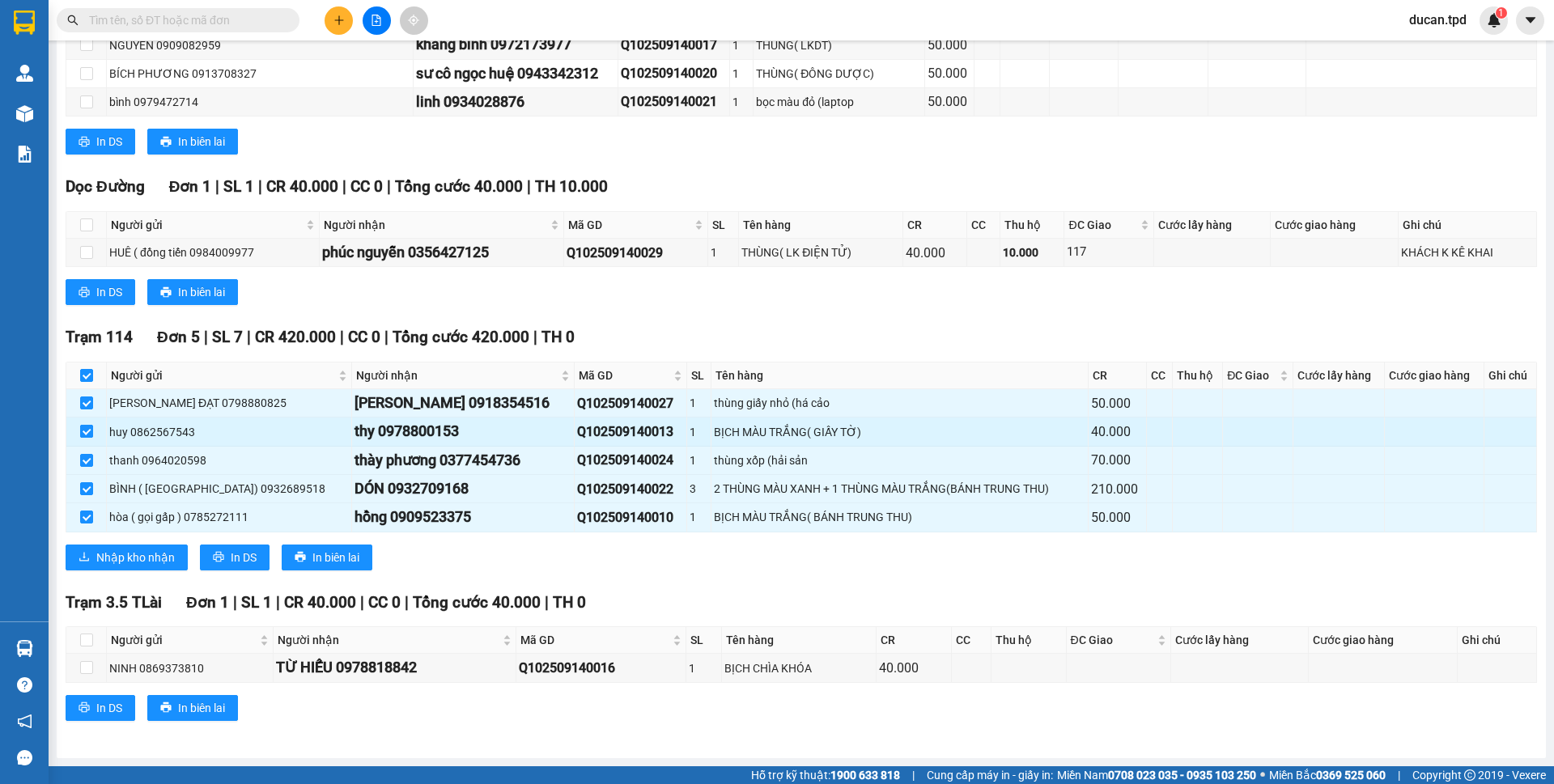
click at [87, 429] on input "checkbox" at bounding box center [87, 431] width 13 height 13
checkbox input "false"
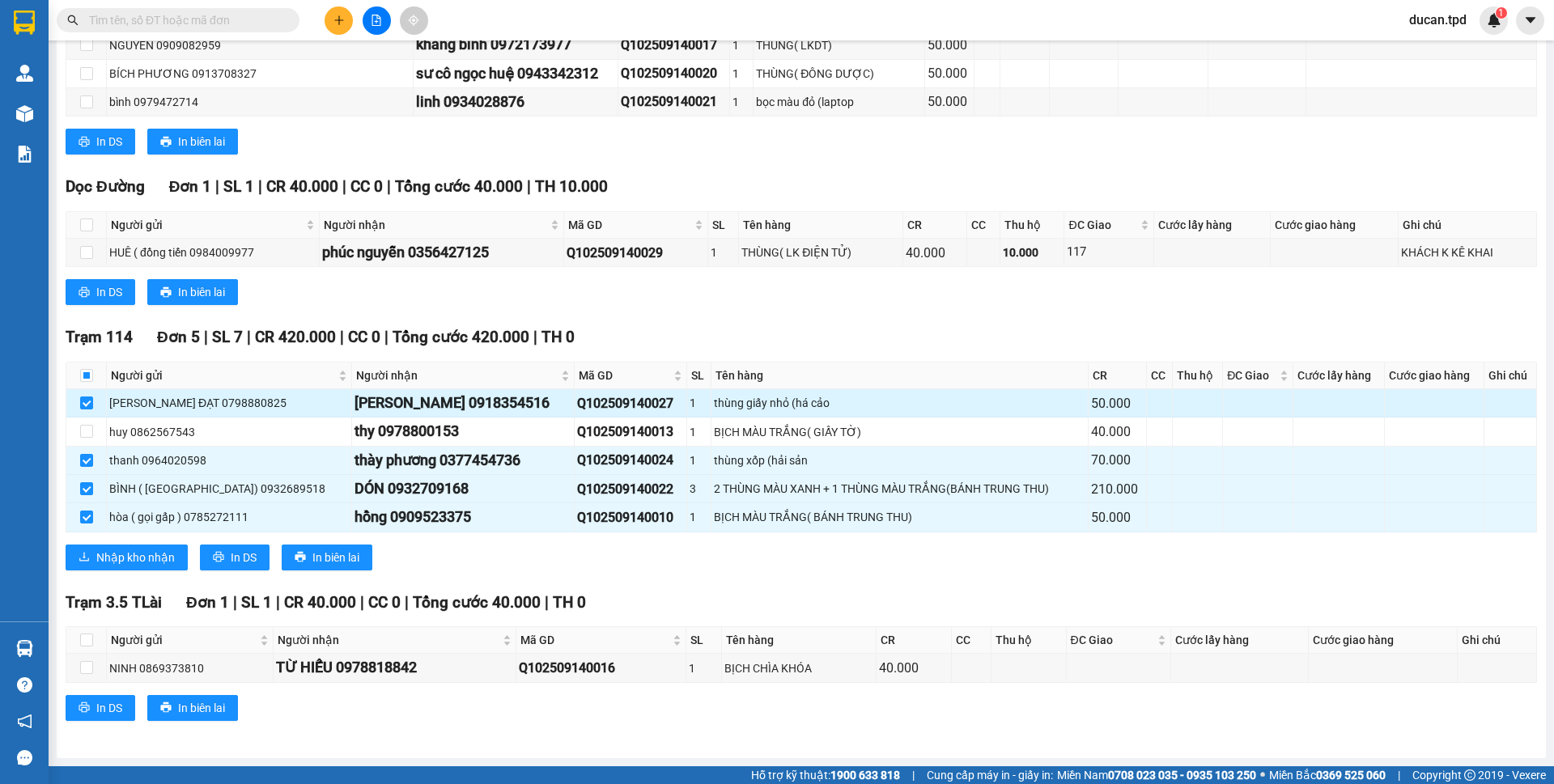
click at [554, 410] on div "trương ngọc thùy dung 0918354516" at bounding box center [463, 403] width 217 height 22
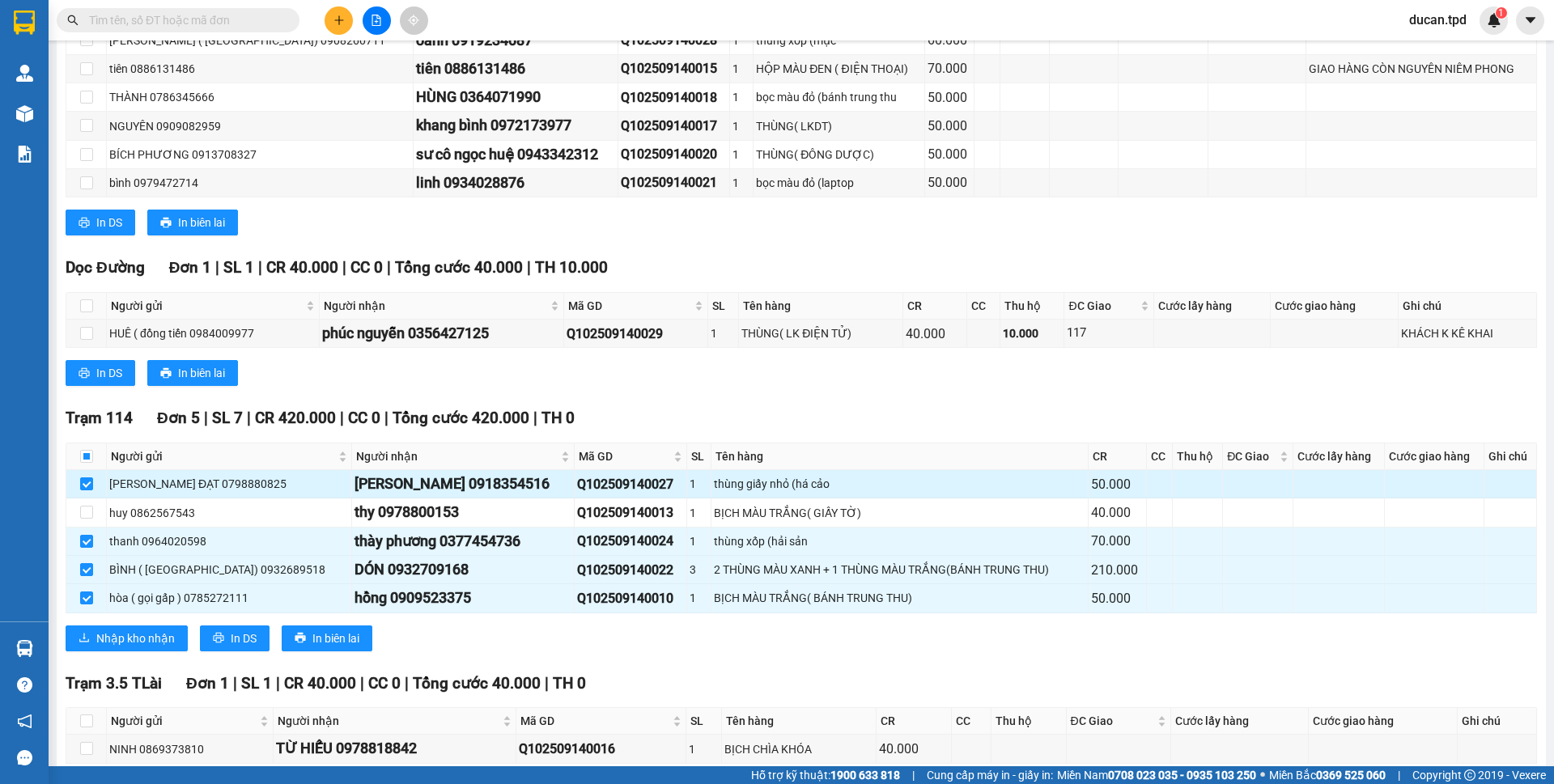
drag, startPoint x: 554, startPoint y: 410, endPoint x: 532, endPoint y: 484, distance: 77.2
click at [532, 484] on div "trương ngọc thùy dung 0918354516" at bounding box center [463, 483] width 217 height 22
click at [149, 13] on input "text" at bounding box center [184, 20] width 191 height 18
paste input "0918354516"
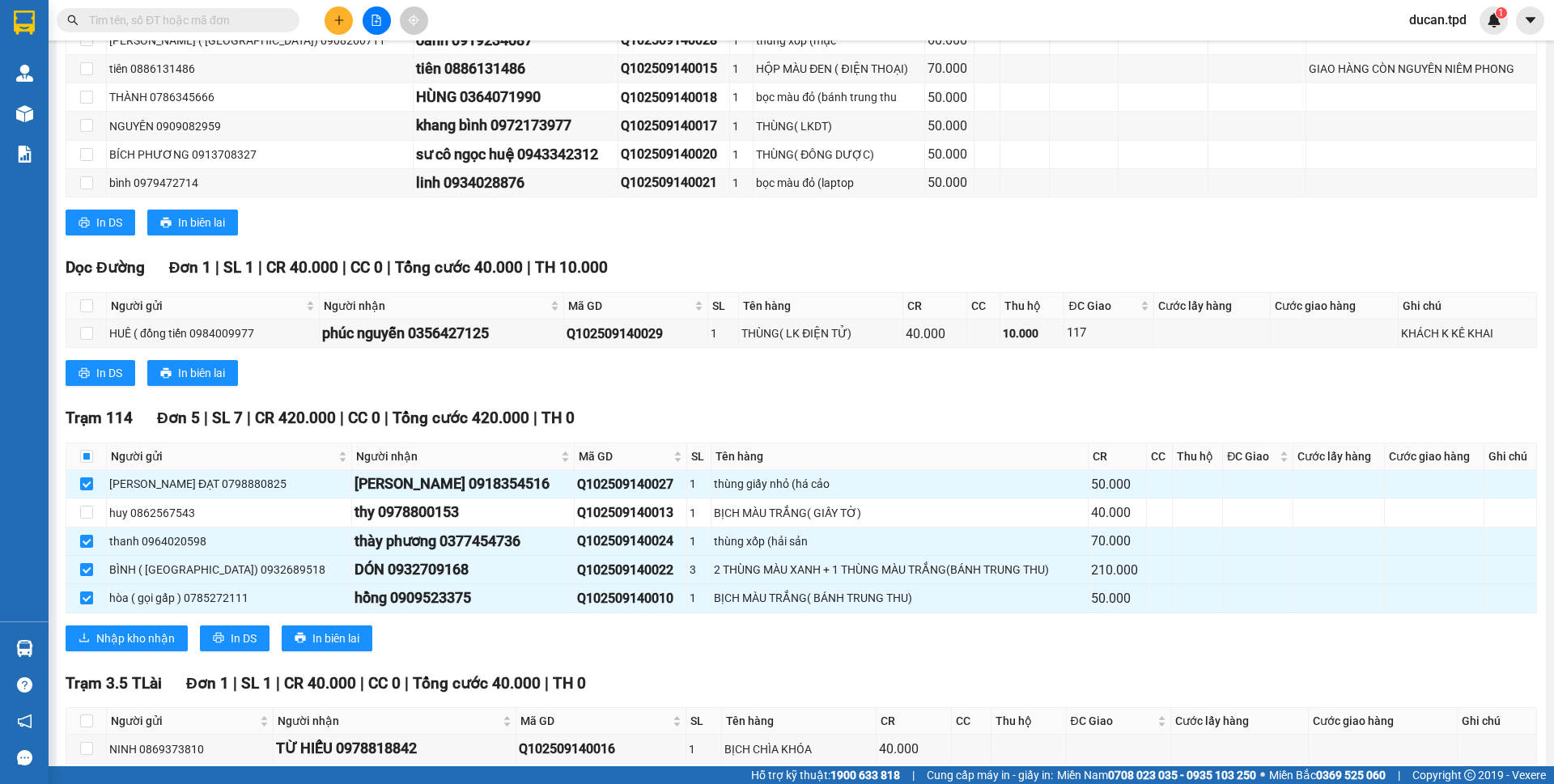
type input "0918354516"
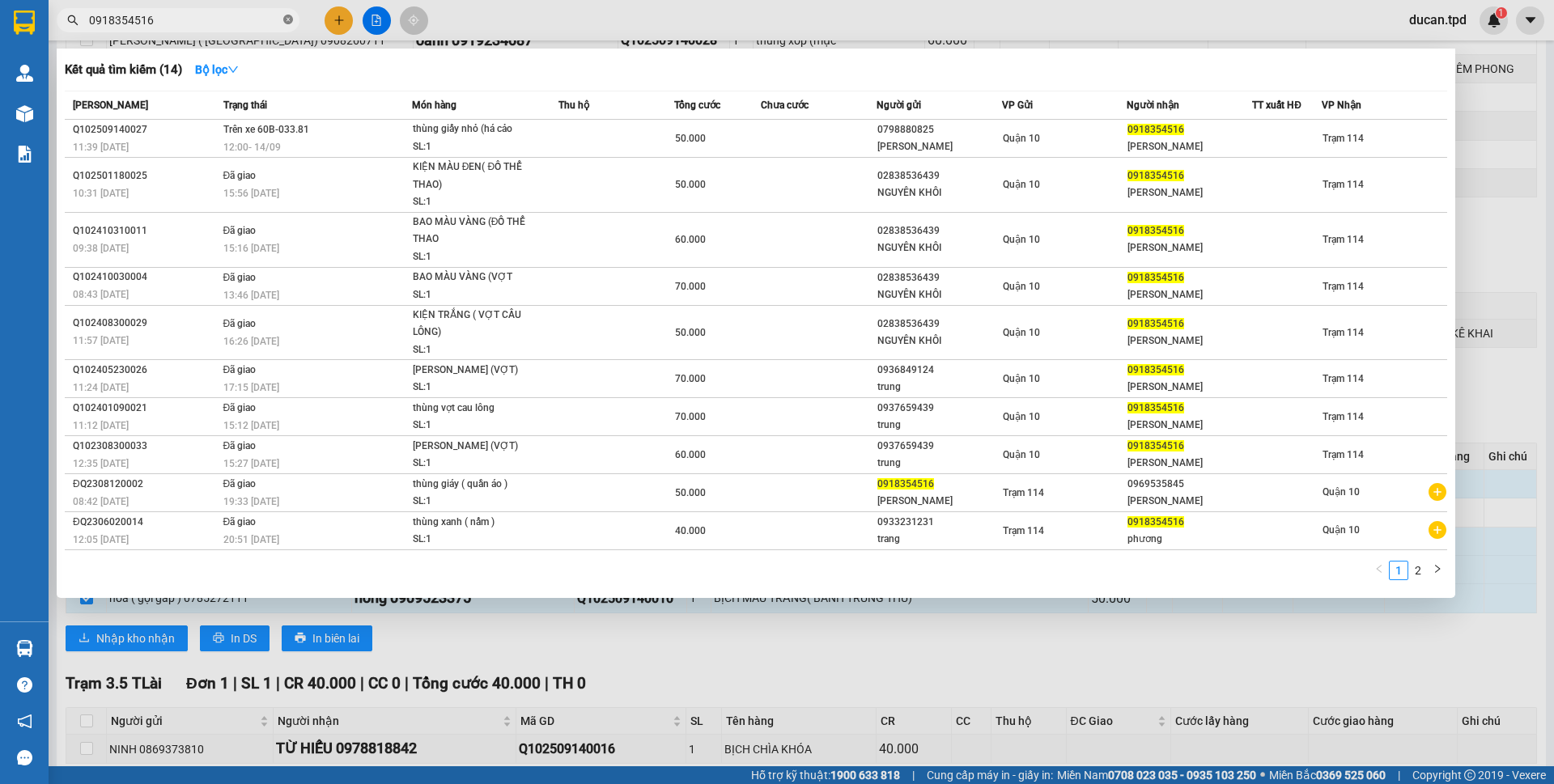
click at [291, 23] on icon "close-circle" at bounding box center [287, 20] width 9 height 9
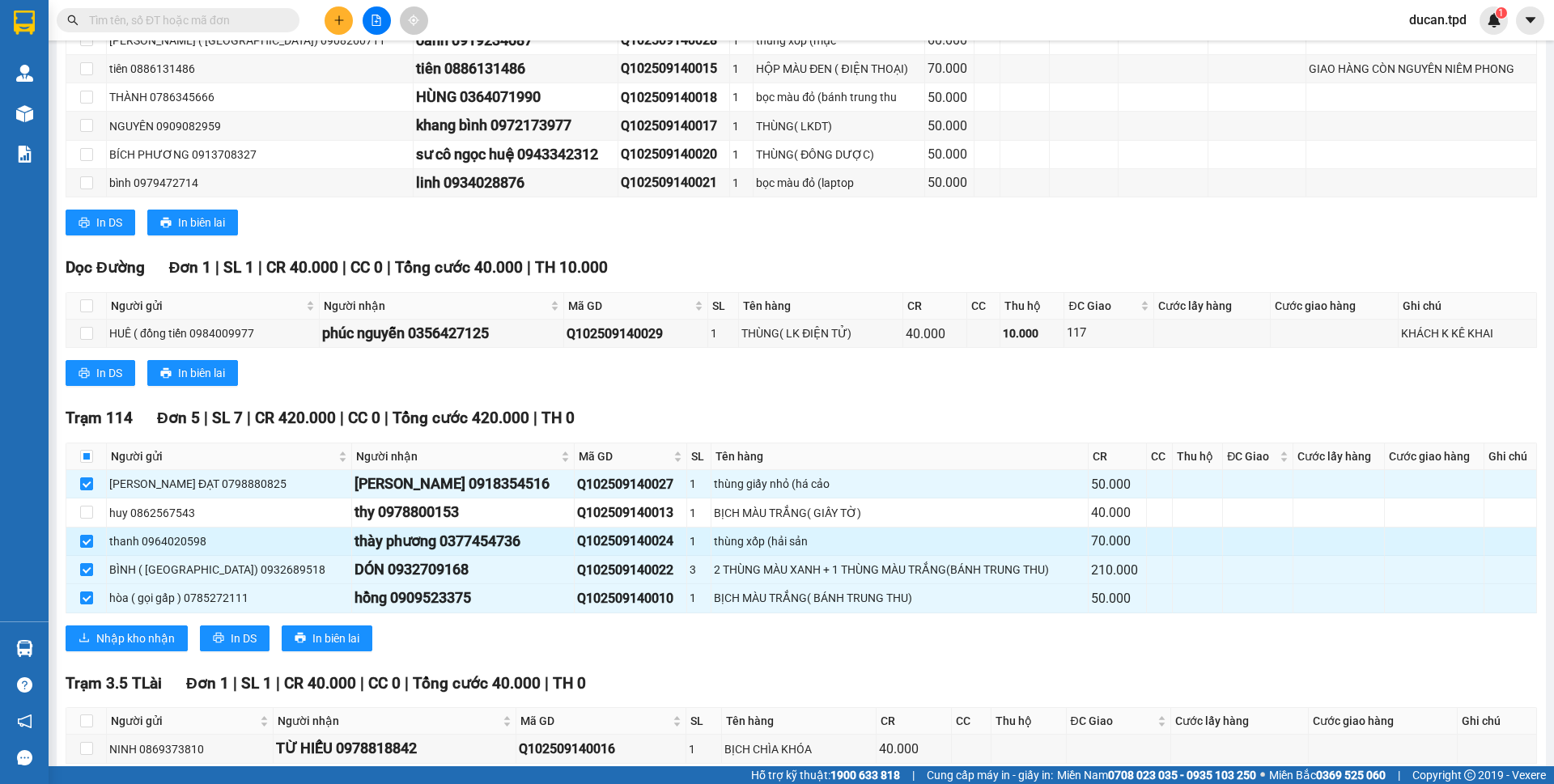
click at [470, 540] on div "thày phương 0377454736" at bounding box center [463, 541] width 217 height 22
copy div "0377454736"
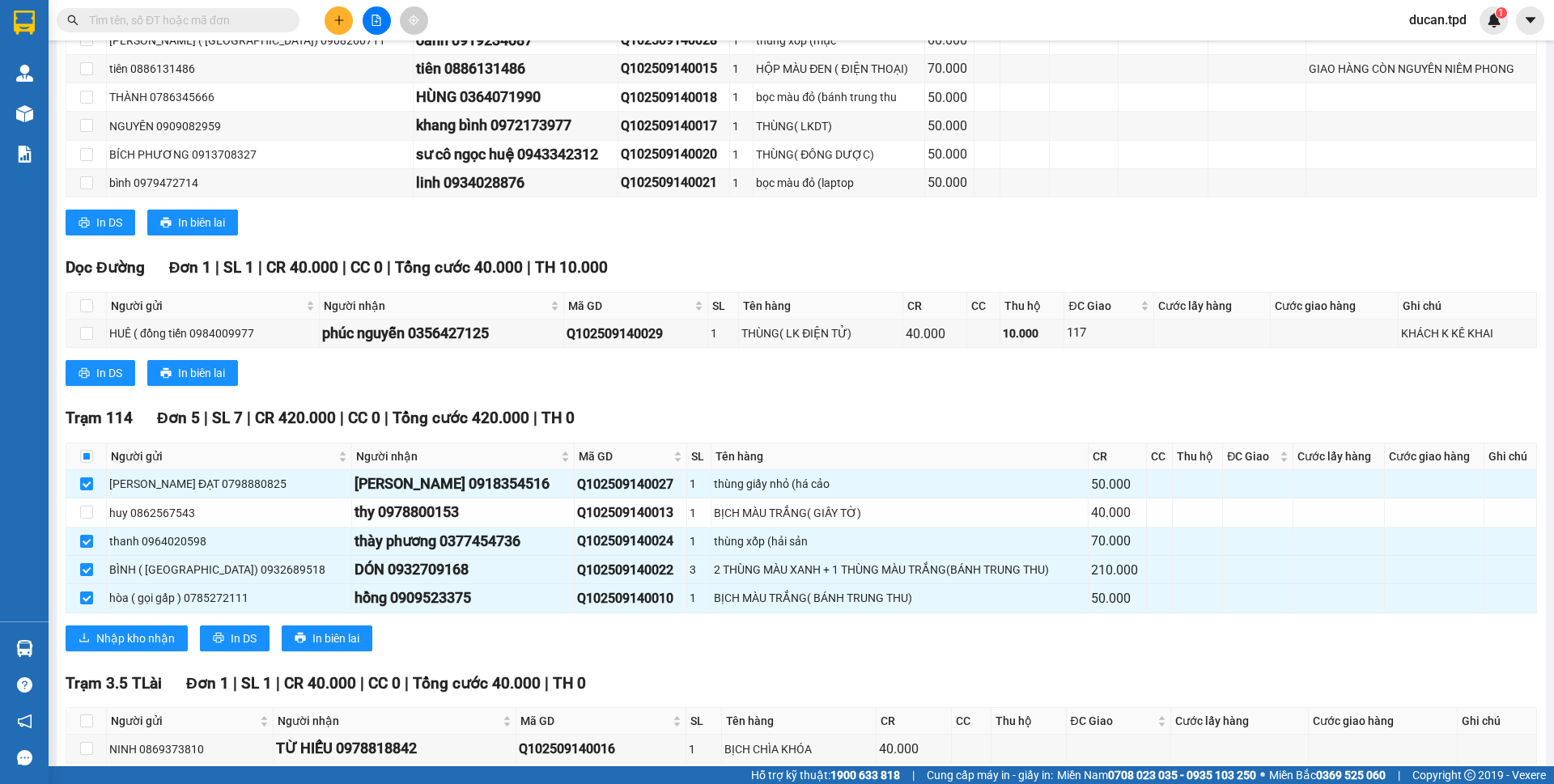
click at [119, 17] on input "text" at bounding box center [184, 20] width 191 height 18
paste input "0377454736"
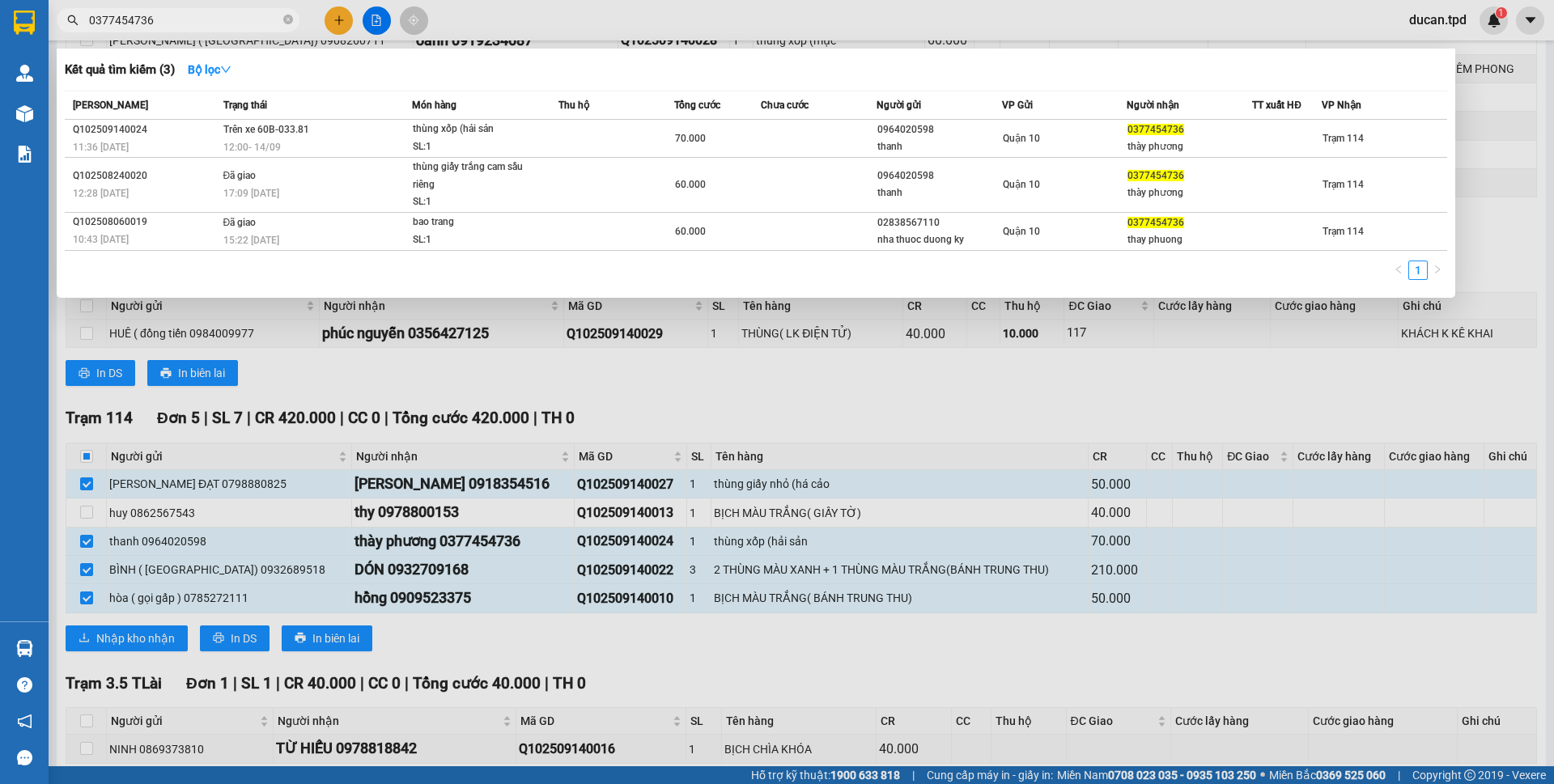
type input "0377454736"
click at [773, 375] on div at bounding box center [777, 392] width 1554 height 784
click at [287, 16] on icon "close-circle" at bounding box center [287, 20] width 9 height 9
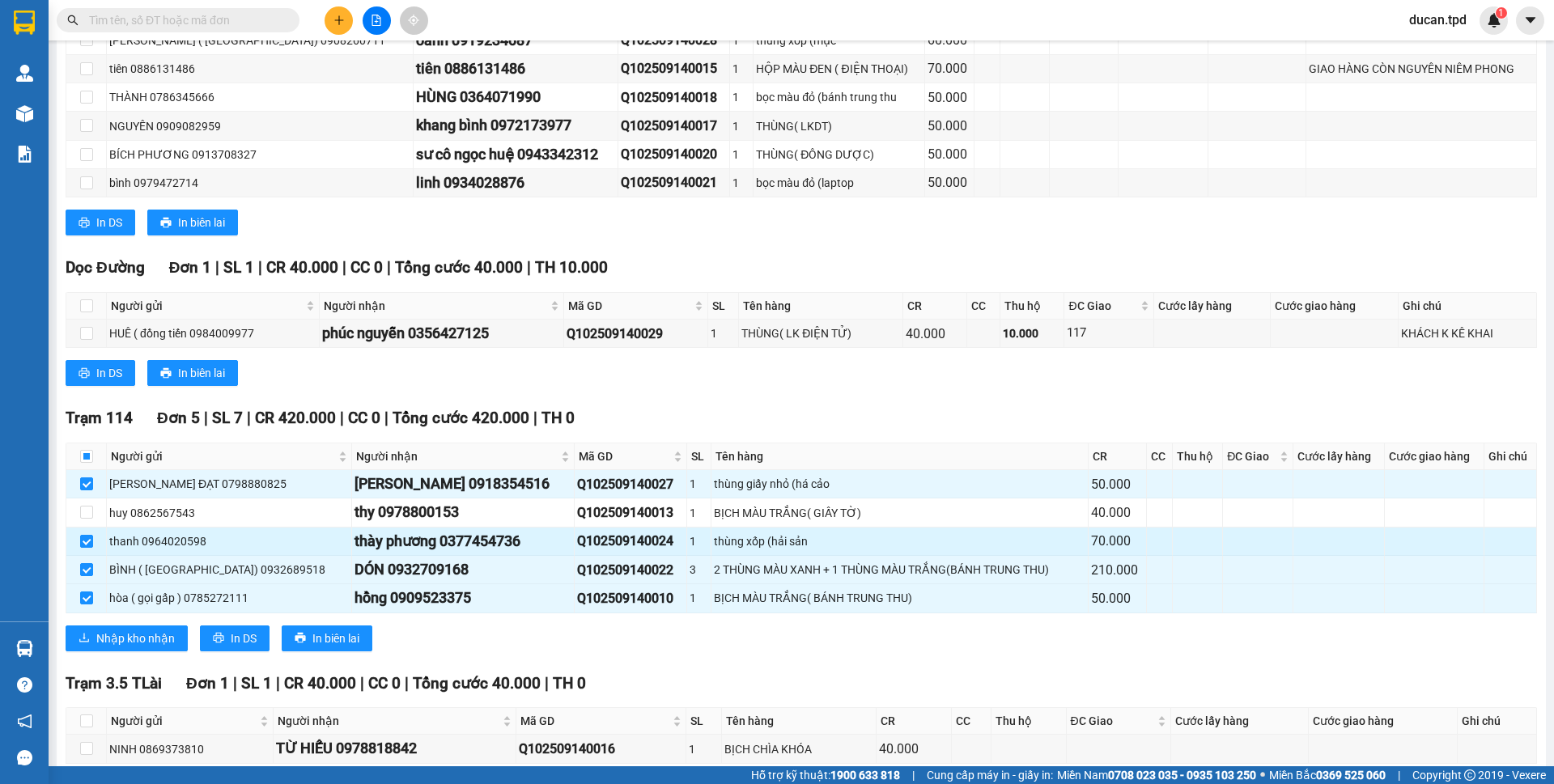
click at [493, 540] on div "thày phương 0377454736" at bounding box center [463, 541] width 217 height 22
copy div "0377454736"
click at [180, 15] on input "text" at bounding box center [184, 20] width 191 height 18
paste input "0377454736"
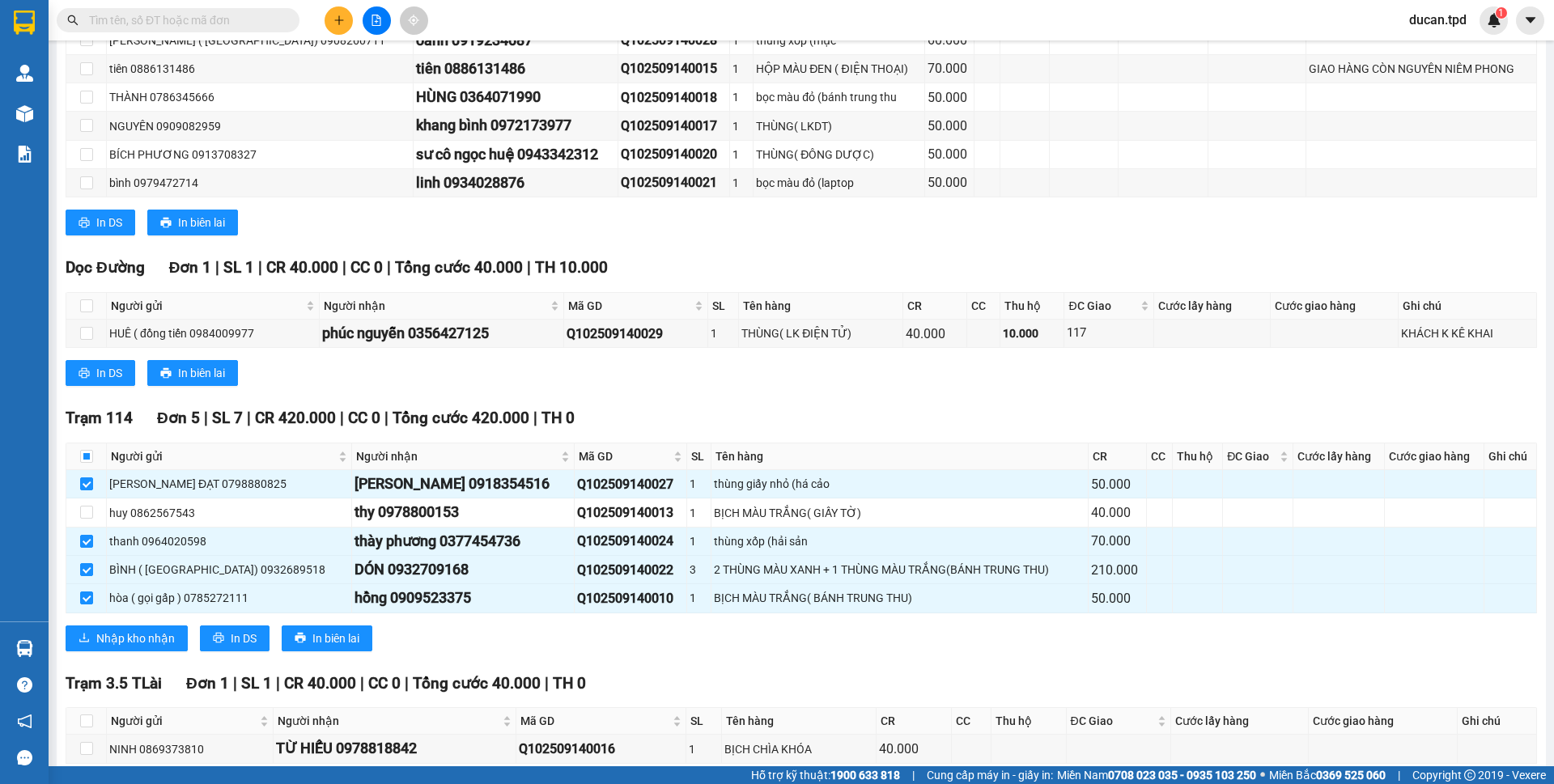
type input "0377454736"
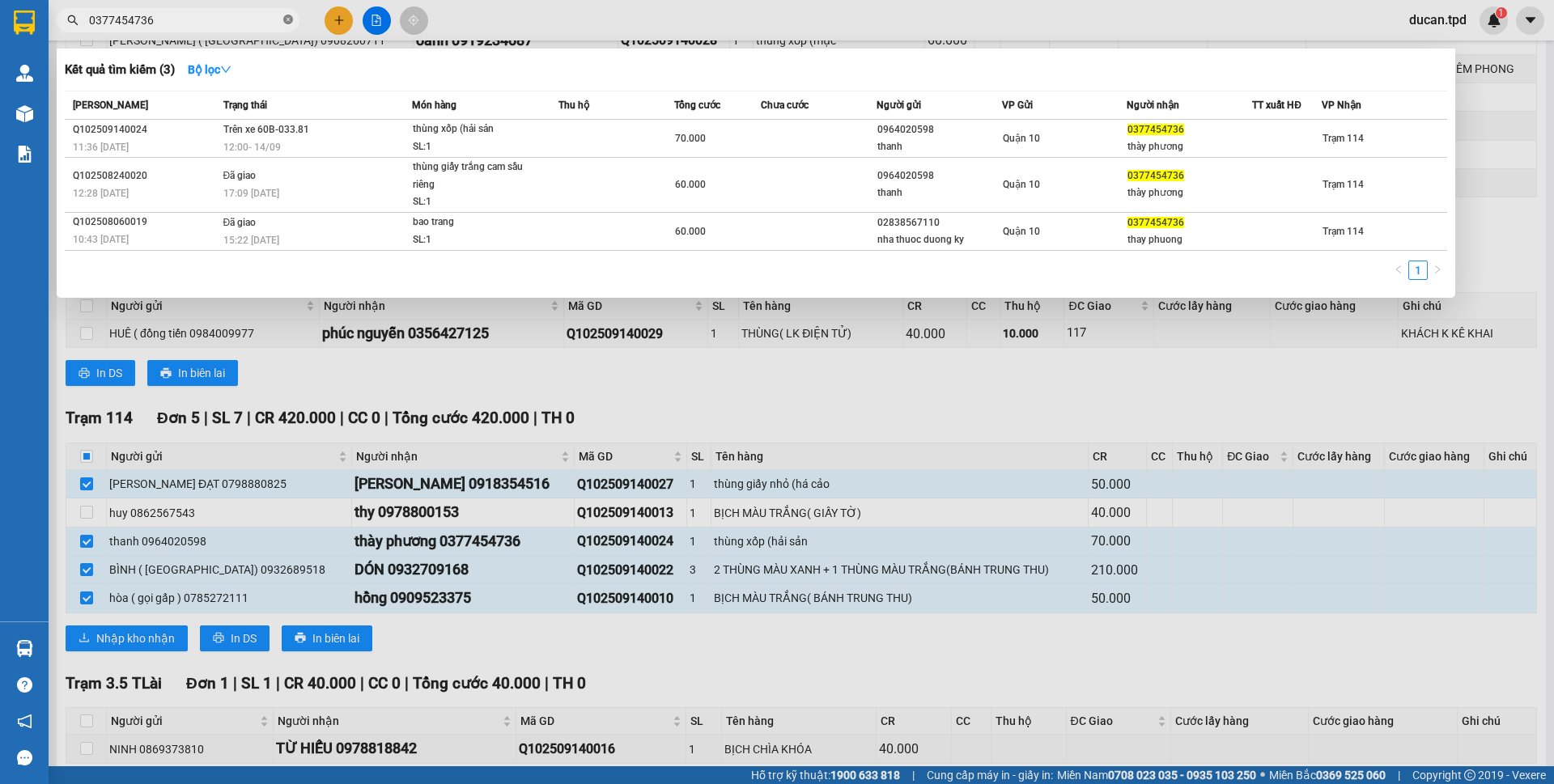
click at [285, 18] on icon "close-circle" at bounding box center [287, 20] width 9 height 9
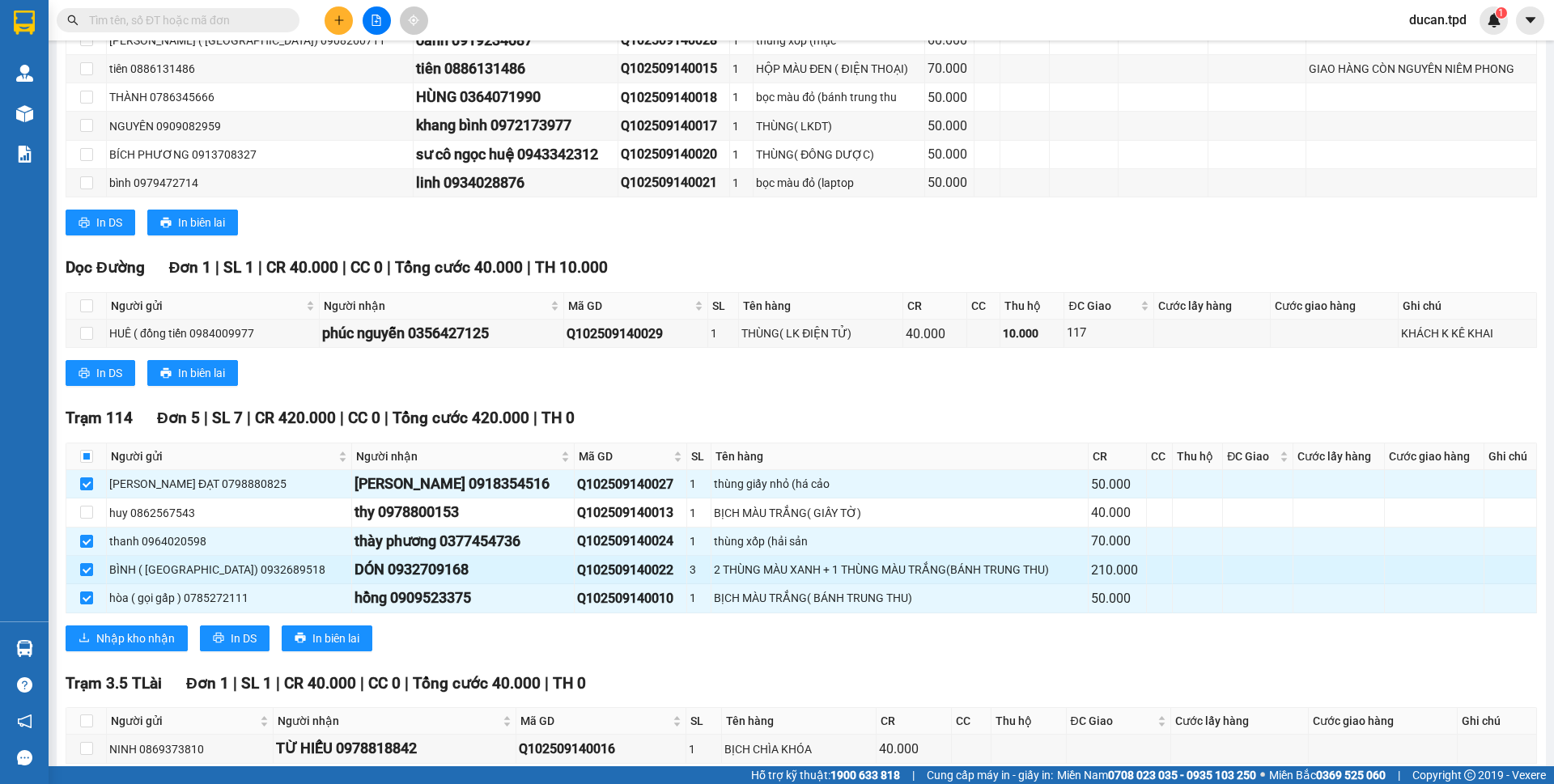
click at [410, 573] on div "DÓN 0932709168" at bounding box center [463, 569] width 217 height 22
copy div "0932709168"
click at [137, 21] on input "text" at bounding box center [184, 20] width 191 height 18
paste input "0932709168"
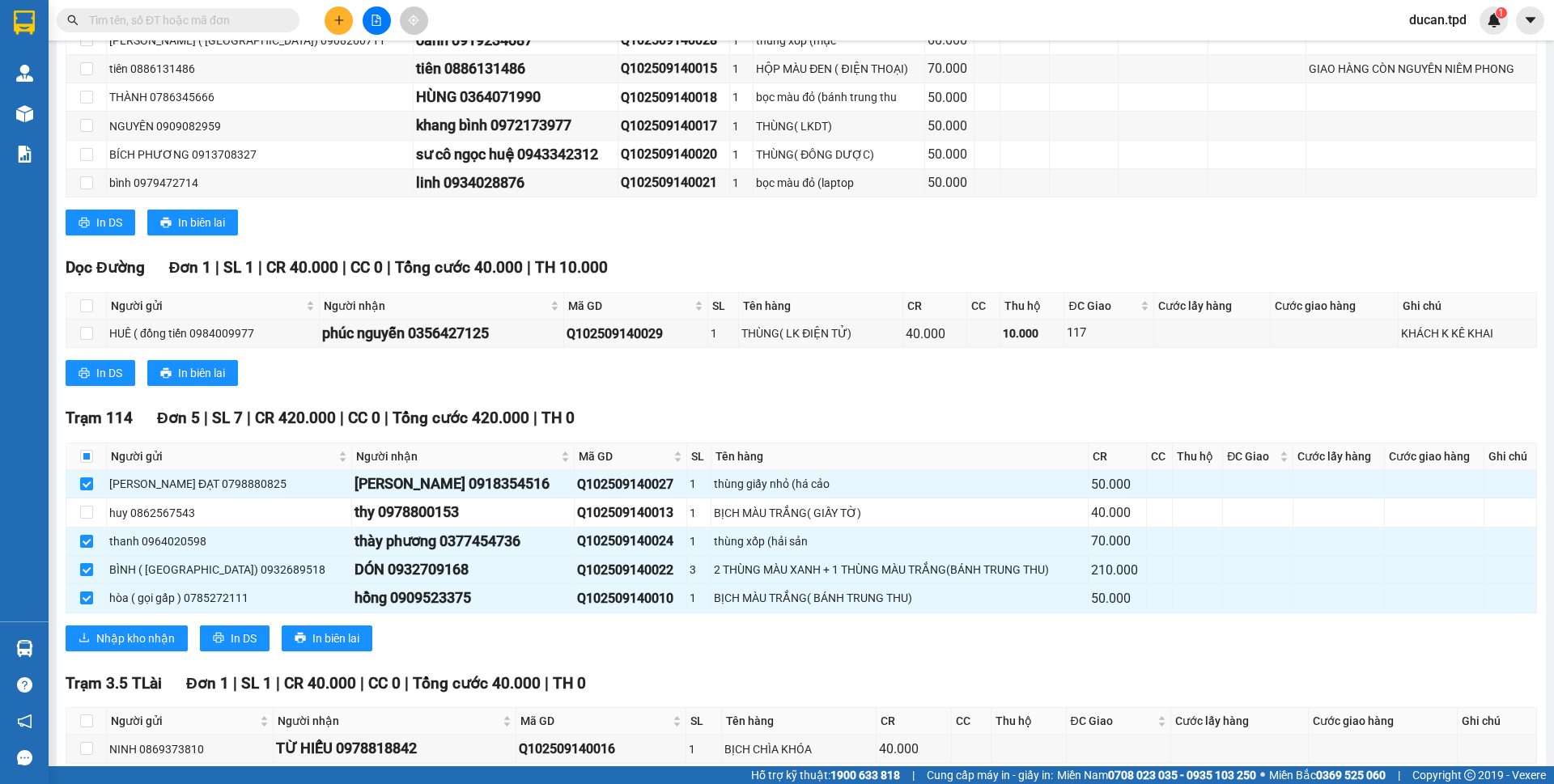
type input "0932709168"
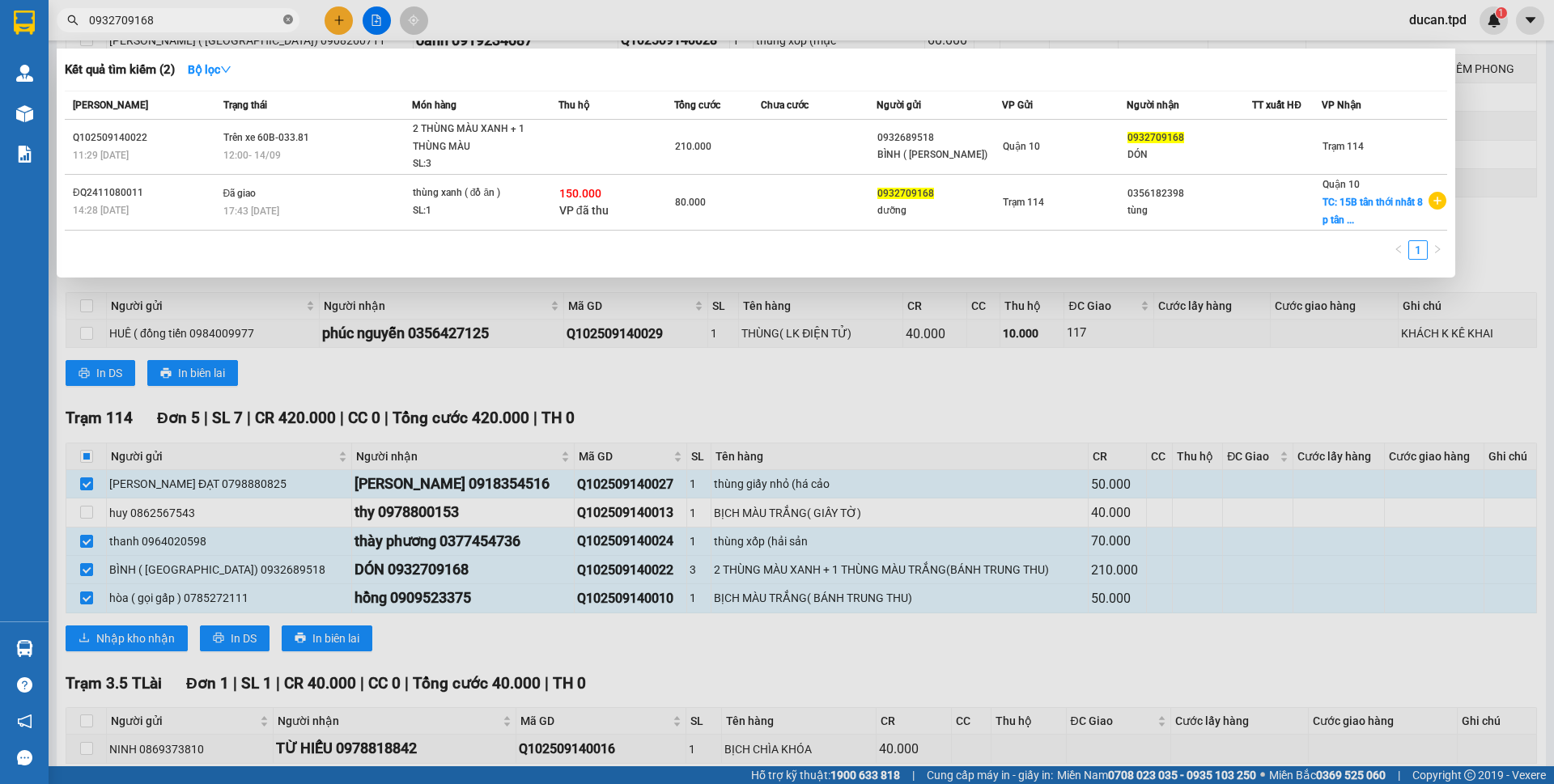
click at [292, 21] on icon "close-circle" at bounding box center [287, 20] width 9 height 9
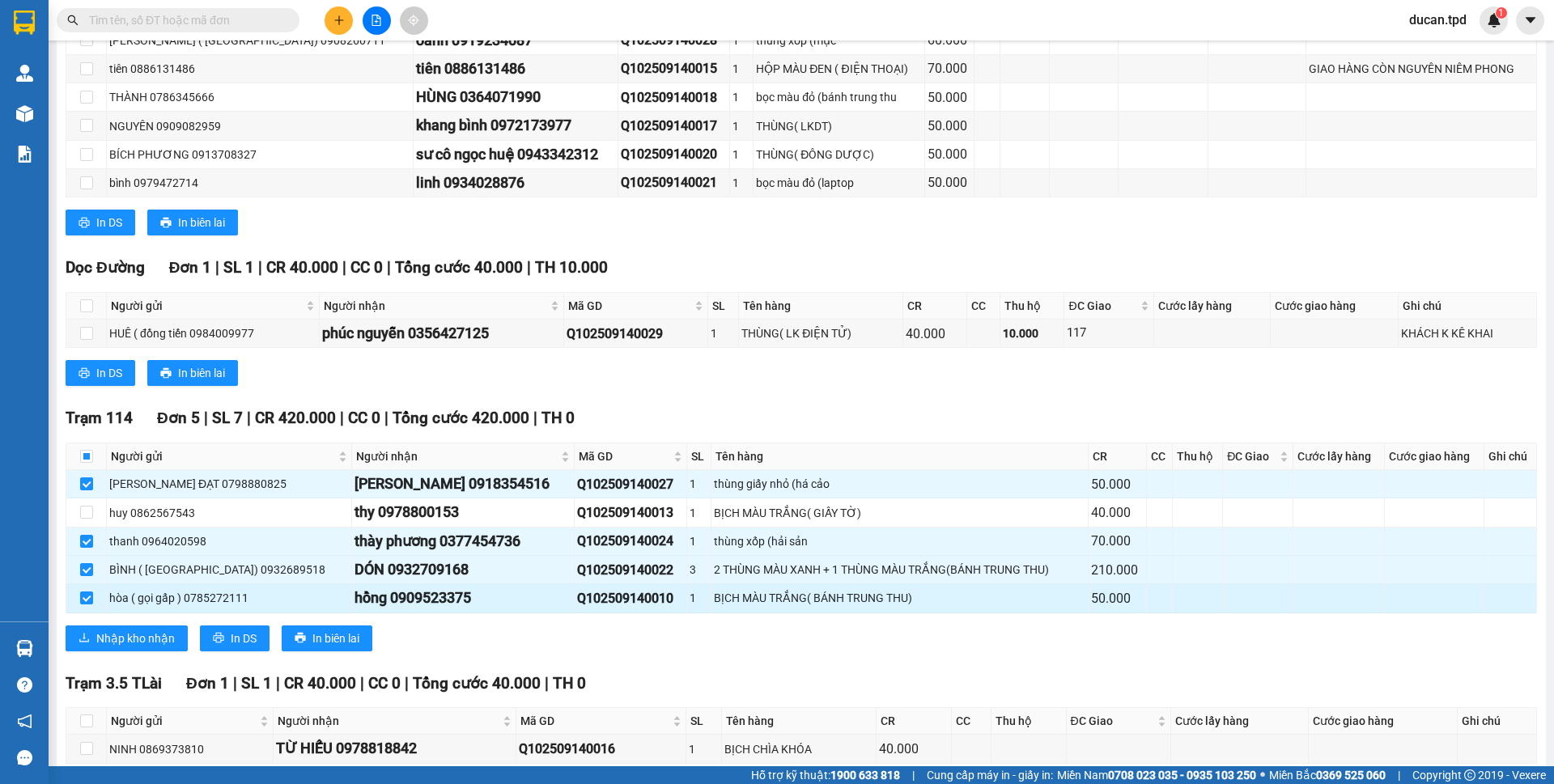
click at [420, 600] on div "hồng 0909523375" at bounding box center [463, 598] width 217 height 22
copy div "0909523375"
click at [241, 22] on input "text" at bounding box center [184, 20] width 191 height 18
paste input "0909523375"
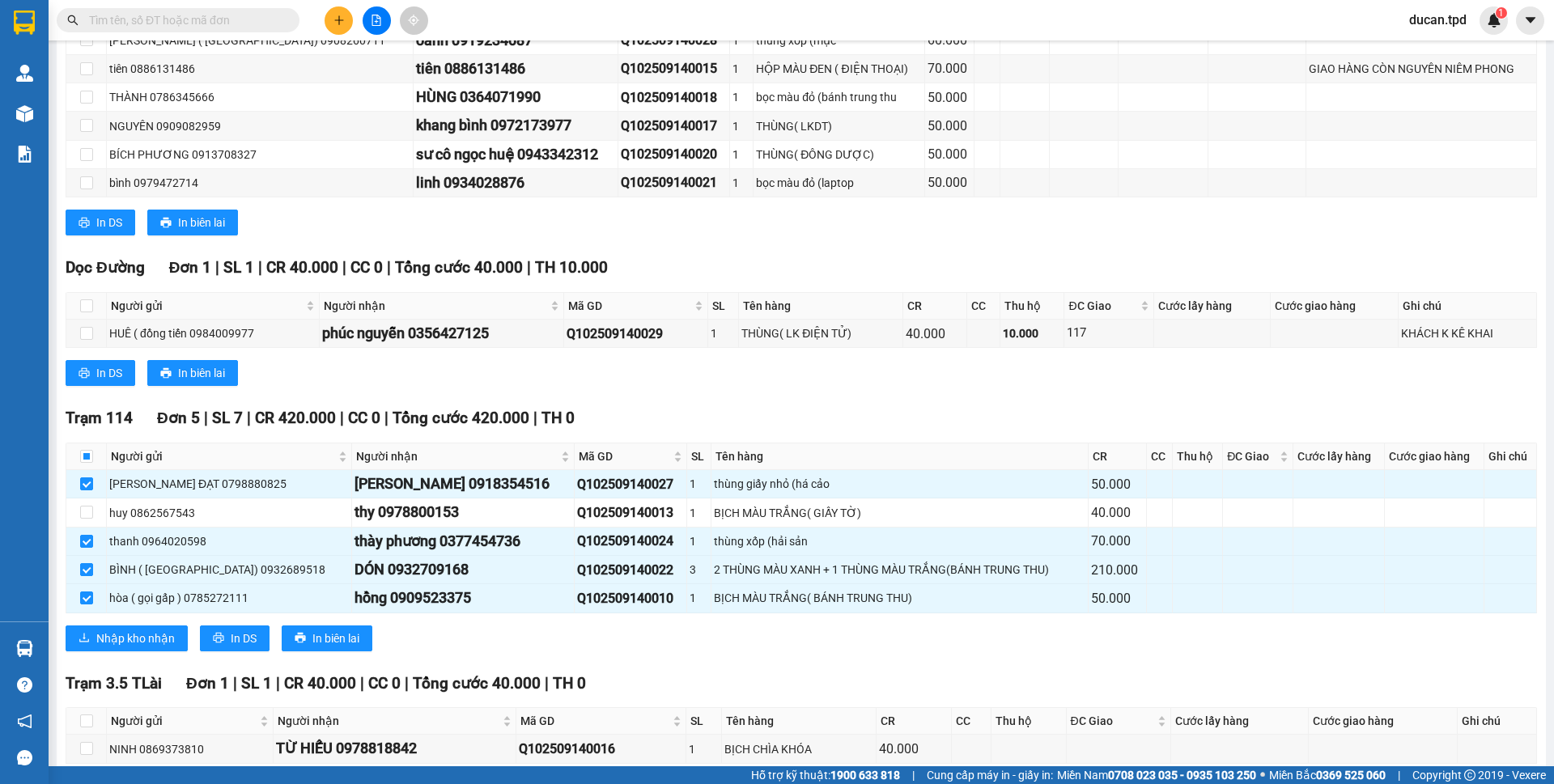
type input "0909523375"
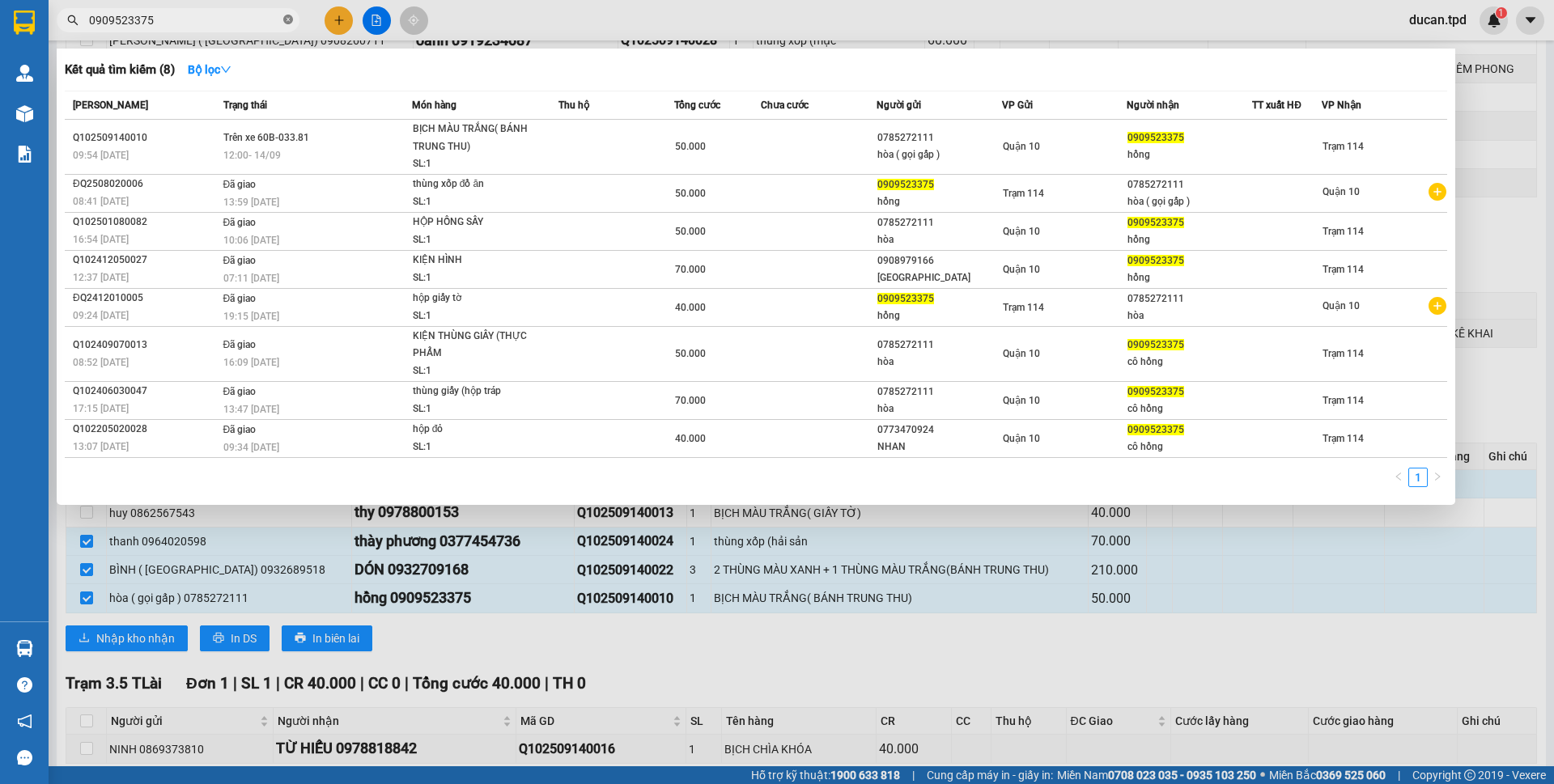
click at [287, 20] on icon "close-circle" at bounding box center [287, 20] width 9 height 9
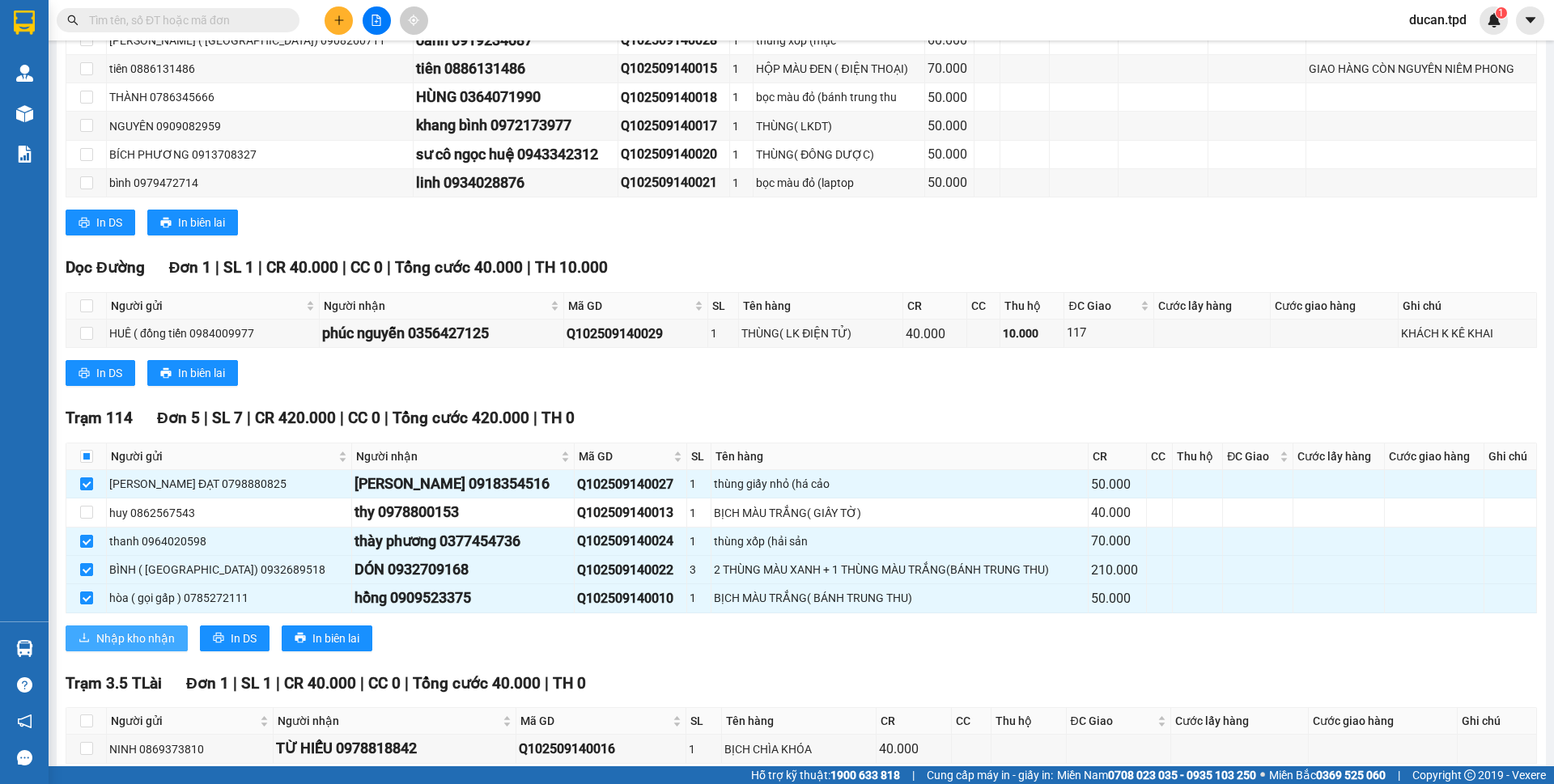
click at [156, 634] on span "Nhập kho nhận" at bounding box center [135, 638] width 78 height 18
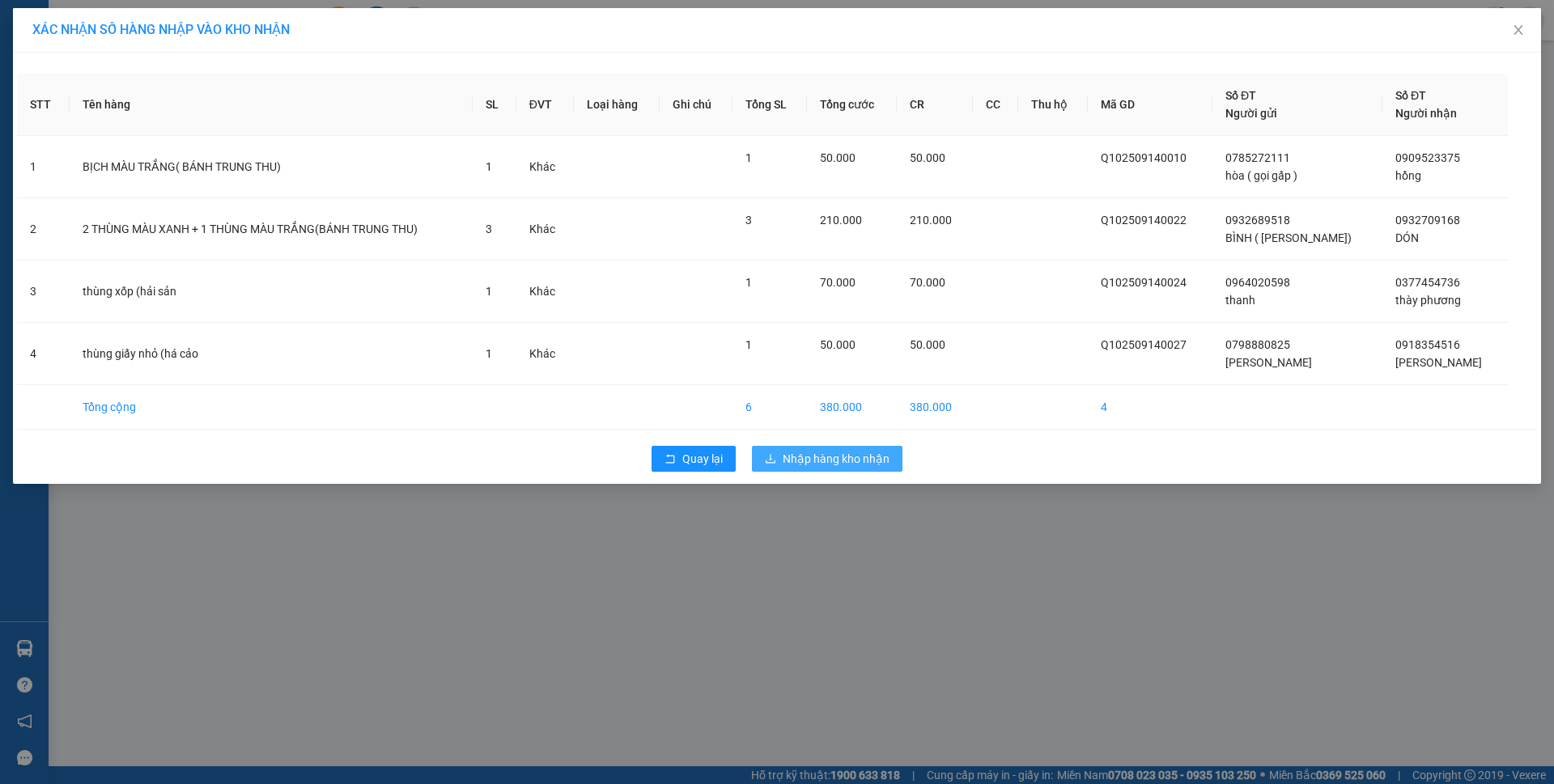
click at [819, 454] on span "Nhập hàng kho nhận" at bounding box center [835, 458] width 106 height 18
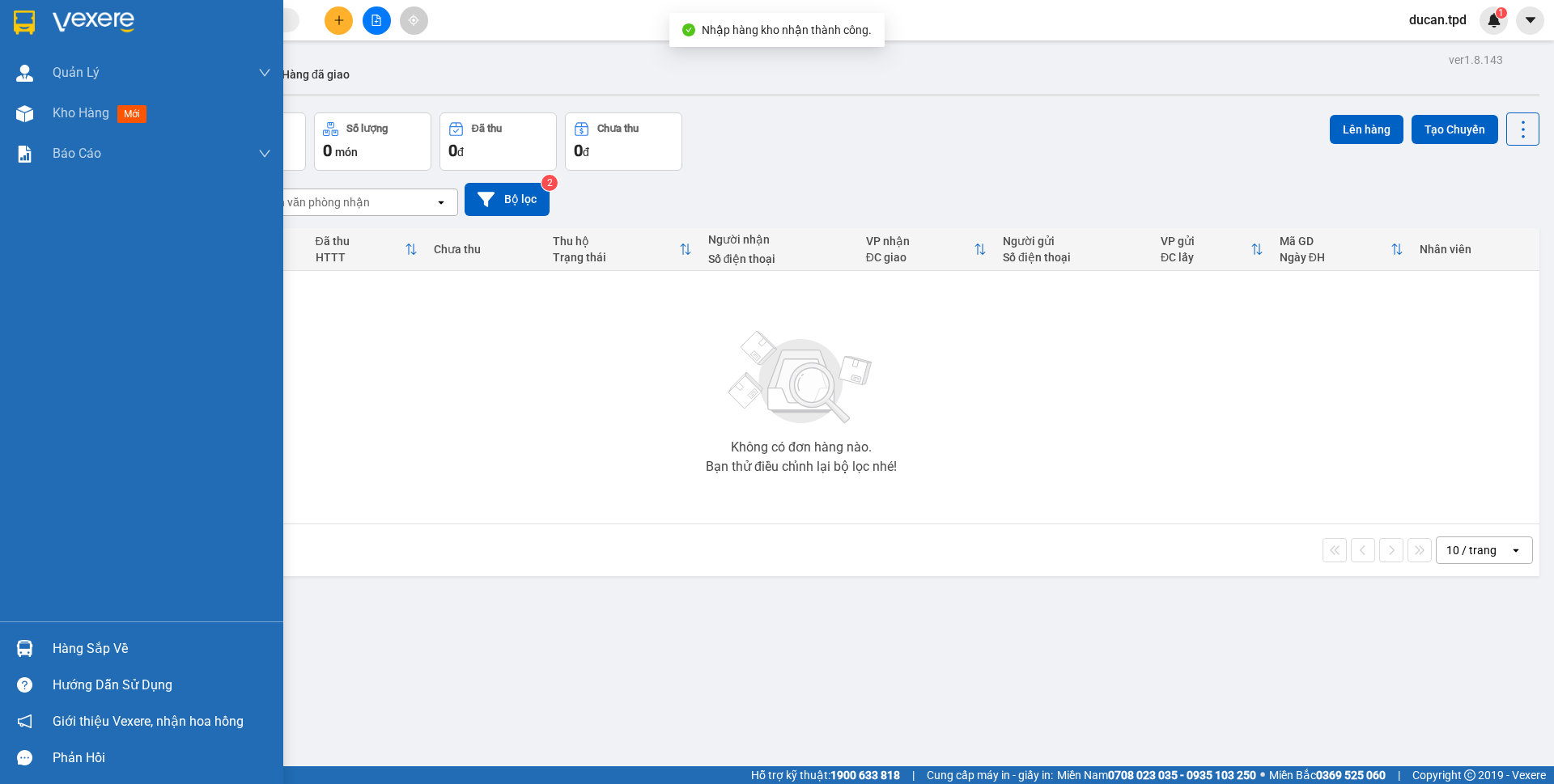
click at [43, 655] on div "Hàng sắp về" at bounding box center [141, 648] width 283 height 36
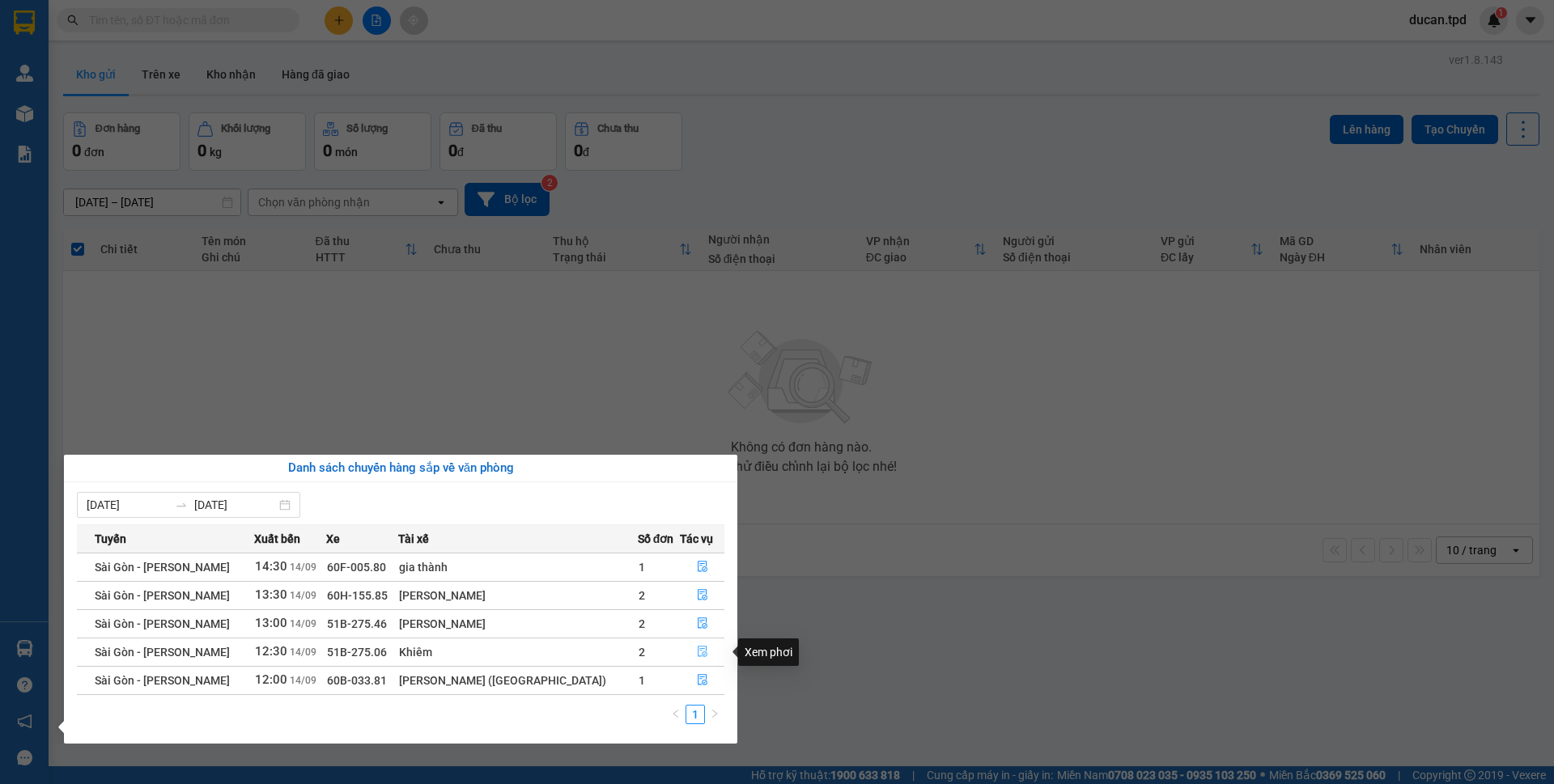
click at [697, 654] on icon "file-done" at bounding box center [703, 651] width 11 height 11
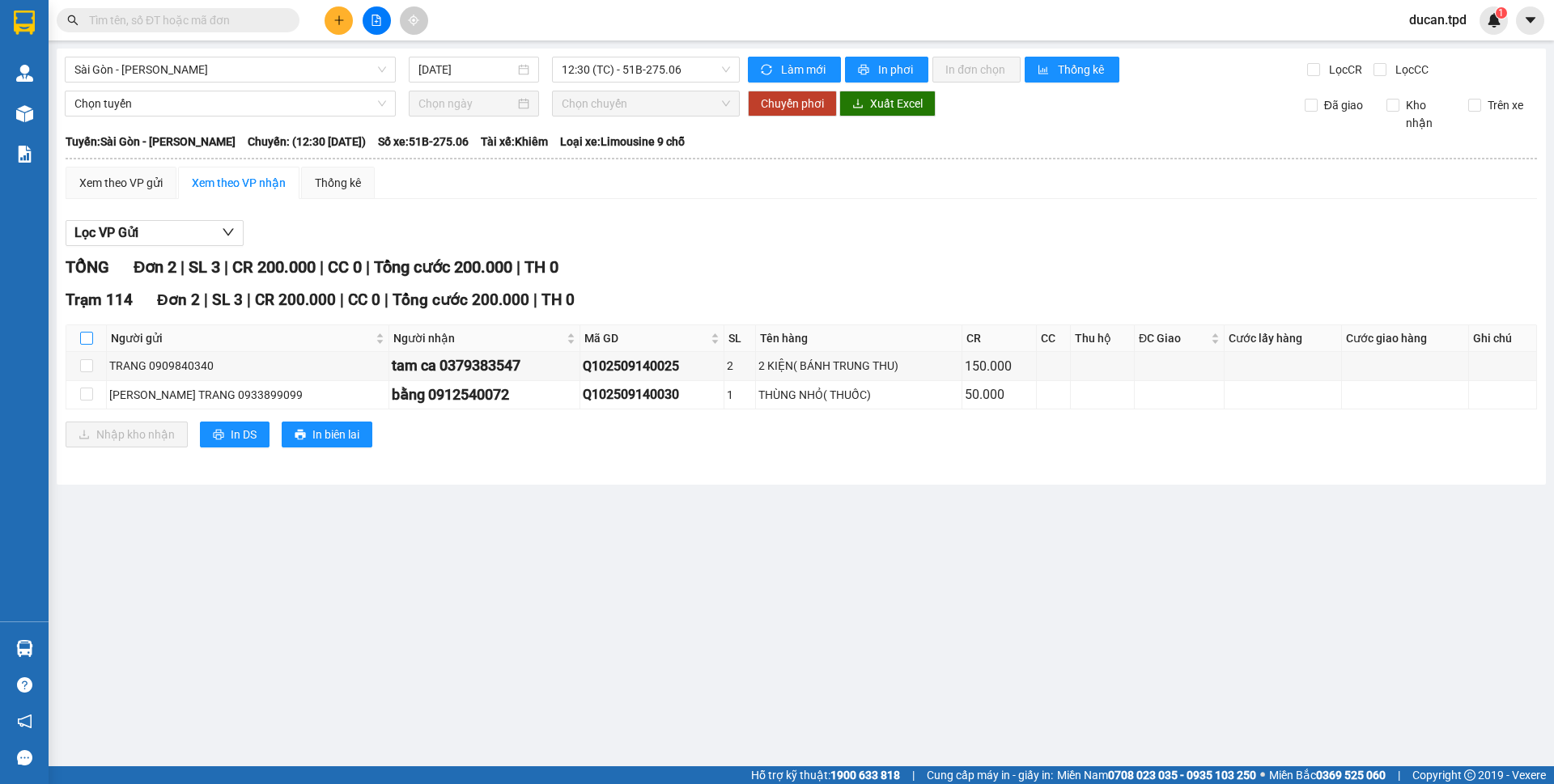
click at [87, 331] on label at bounding box center [87, 338] width 13 height 18
click at [87, 332] on input "checkbox" at bounding box center [87, 339] width 13 height 13
checkbox input "true"
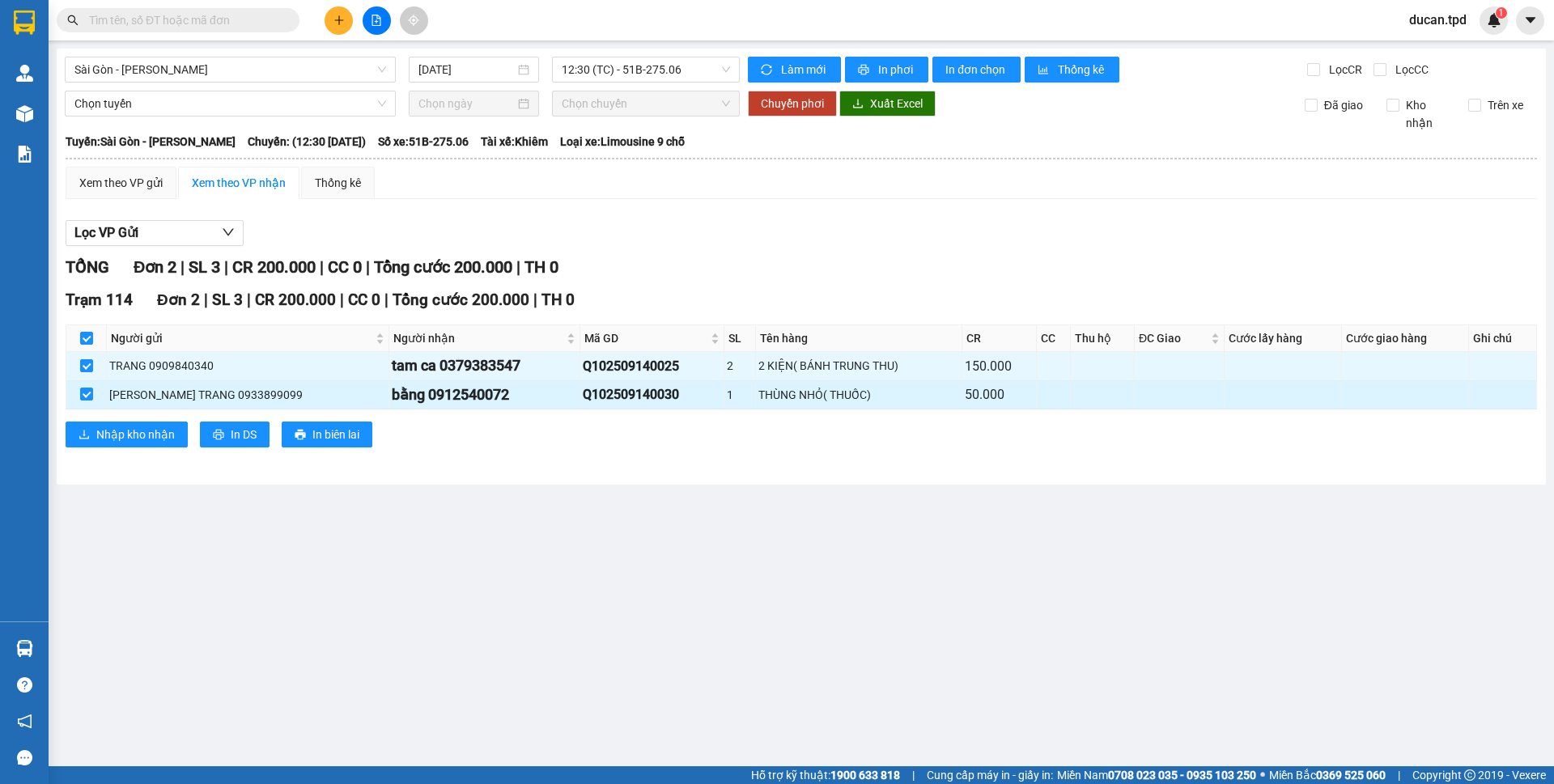
click at [502, 396] on div "bằng 0912540072" at bounding box center [484, 395] width 186 height 22
copy div "0912540072"
click at [122, 15] on input "text" at bounding box center [184, 20] width 191 height 18
paste input "0912540072"
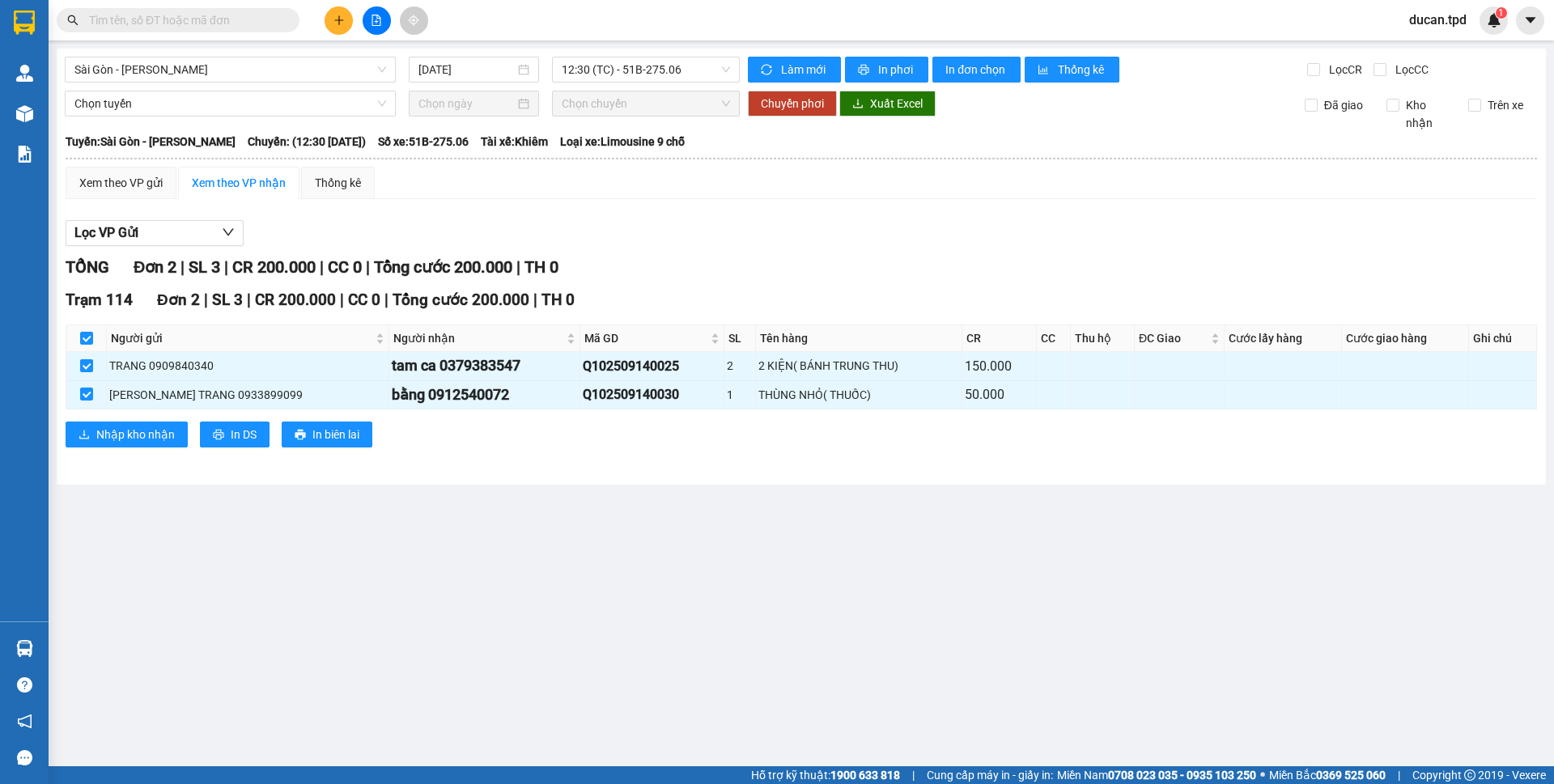
type input "0912540072"
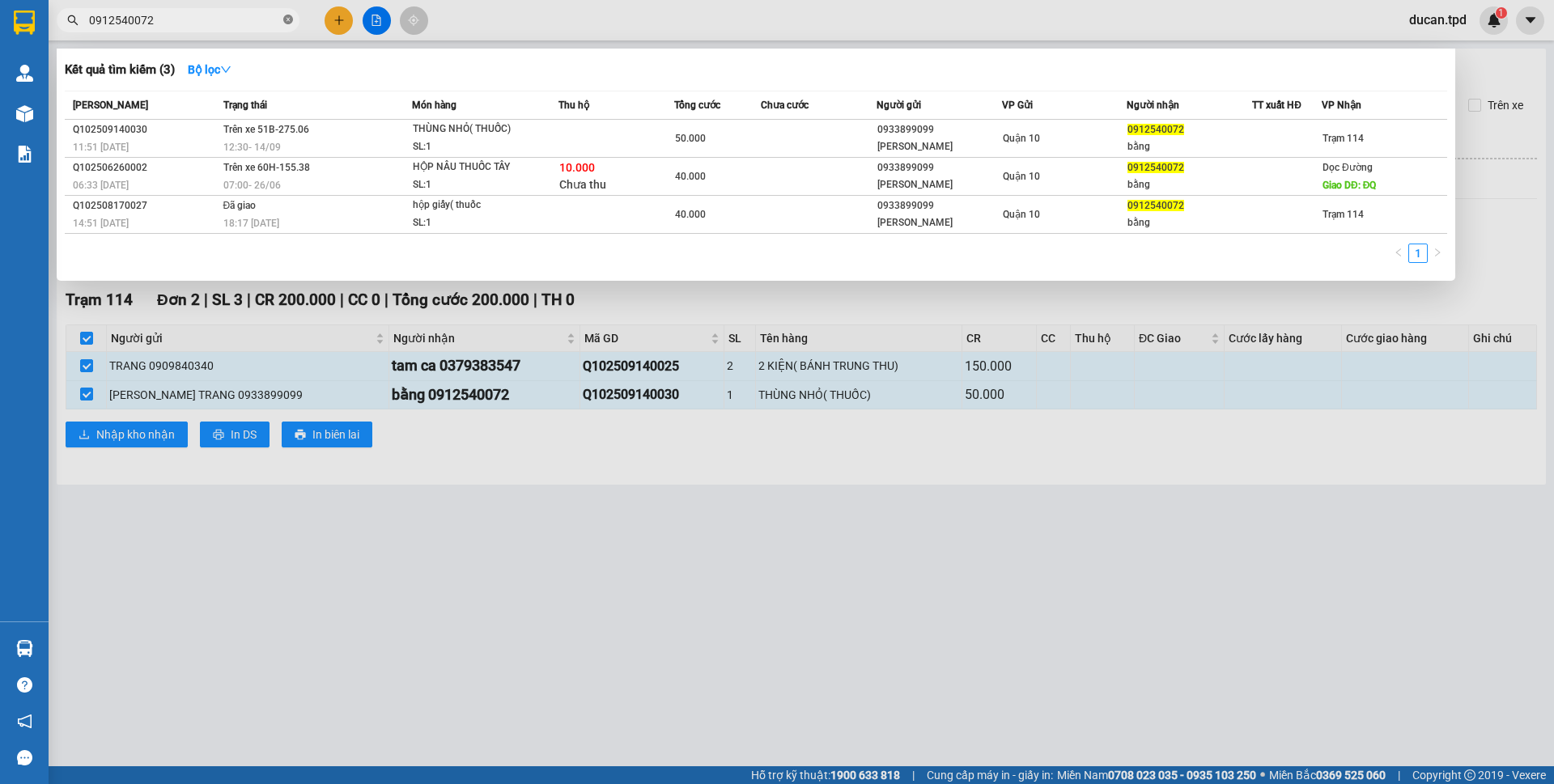
click at [287, 23] on icon "close-circle" at bounding box center [287, 20] width 9 height 9
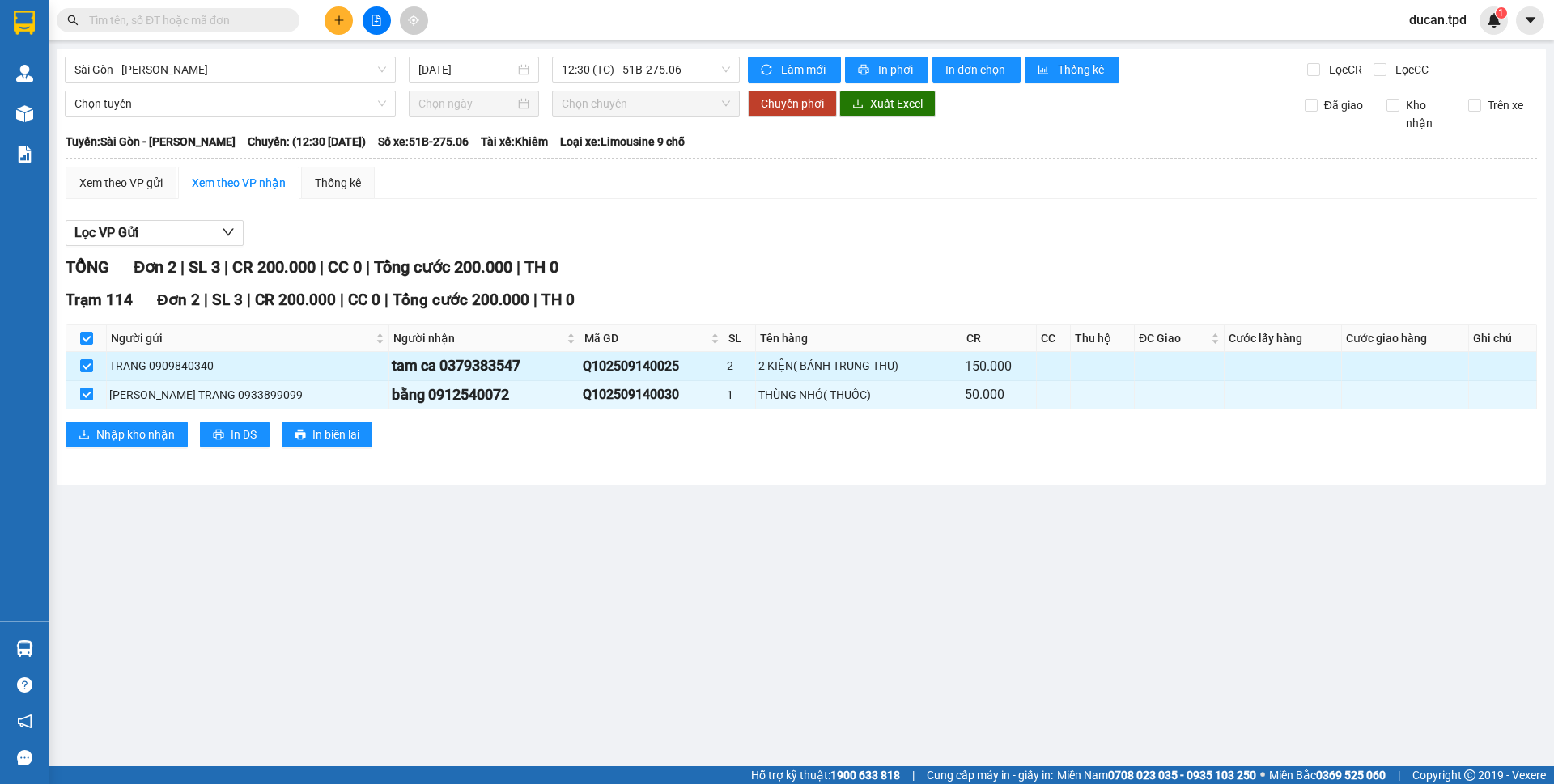
click at [493, 363] on div "tam ca 0379383547" at bounding box center [484, 366] width 186 height 22
copy div "0379383547"
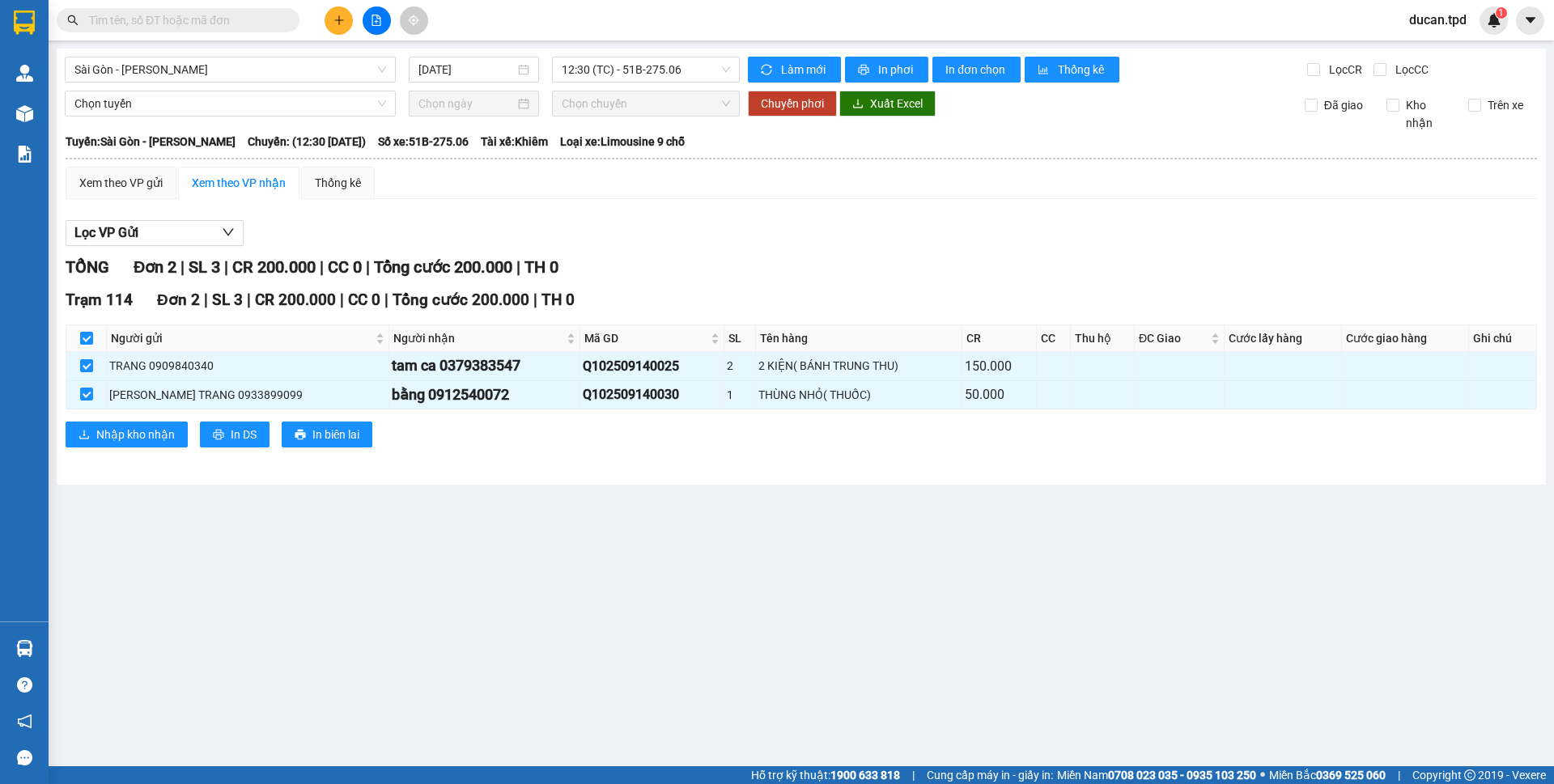
click at [215, 22] on input "text" at bounding box center [184, 20] width 191 height 18
paste input "0379383547"
type input "0379383547"
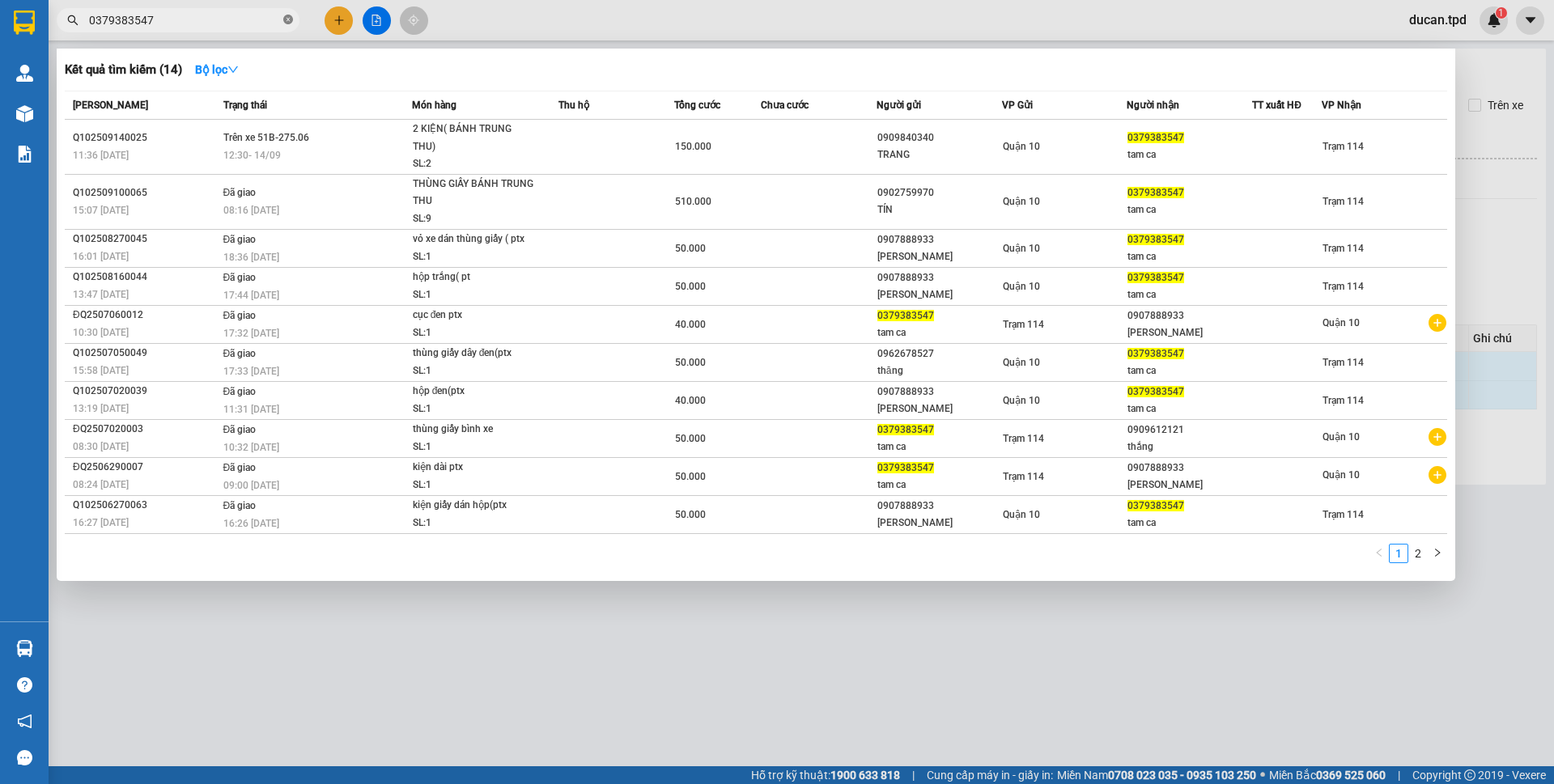
click at [286, 21] on icon "close-circle" at bounding box center [287, 20] width 9 height 9
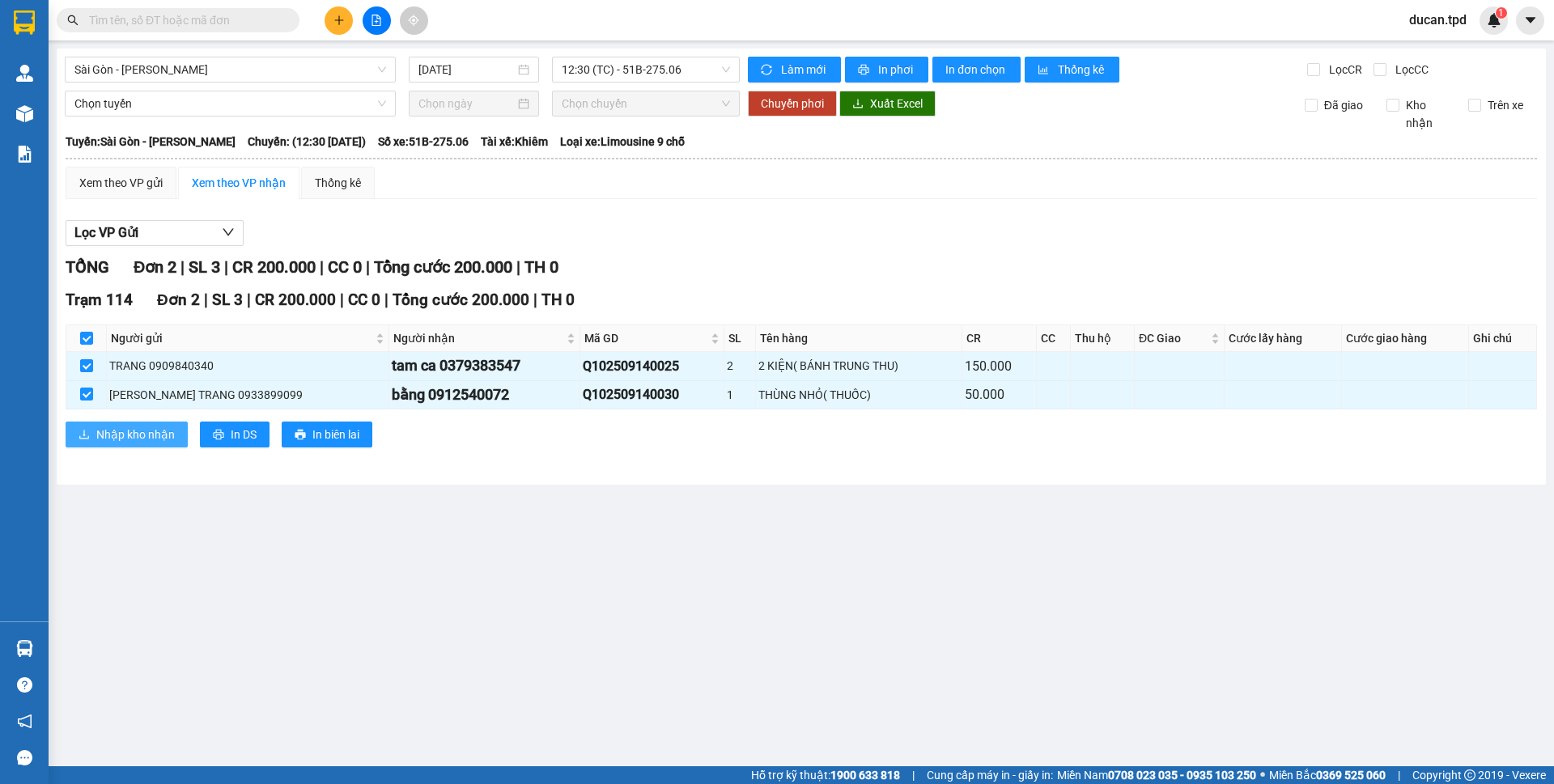
click at [121, 439] on span "Nhập kho nhận" at bounding box center [135, 434] width 78 height 18
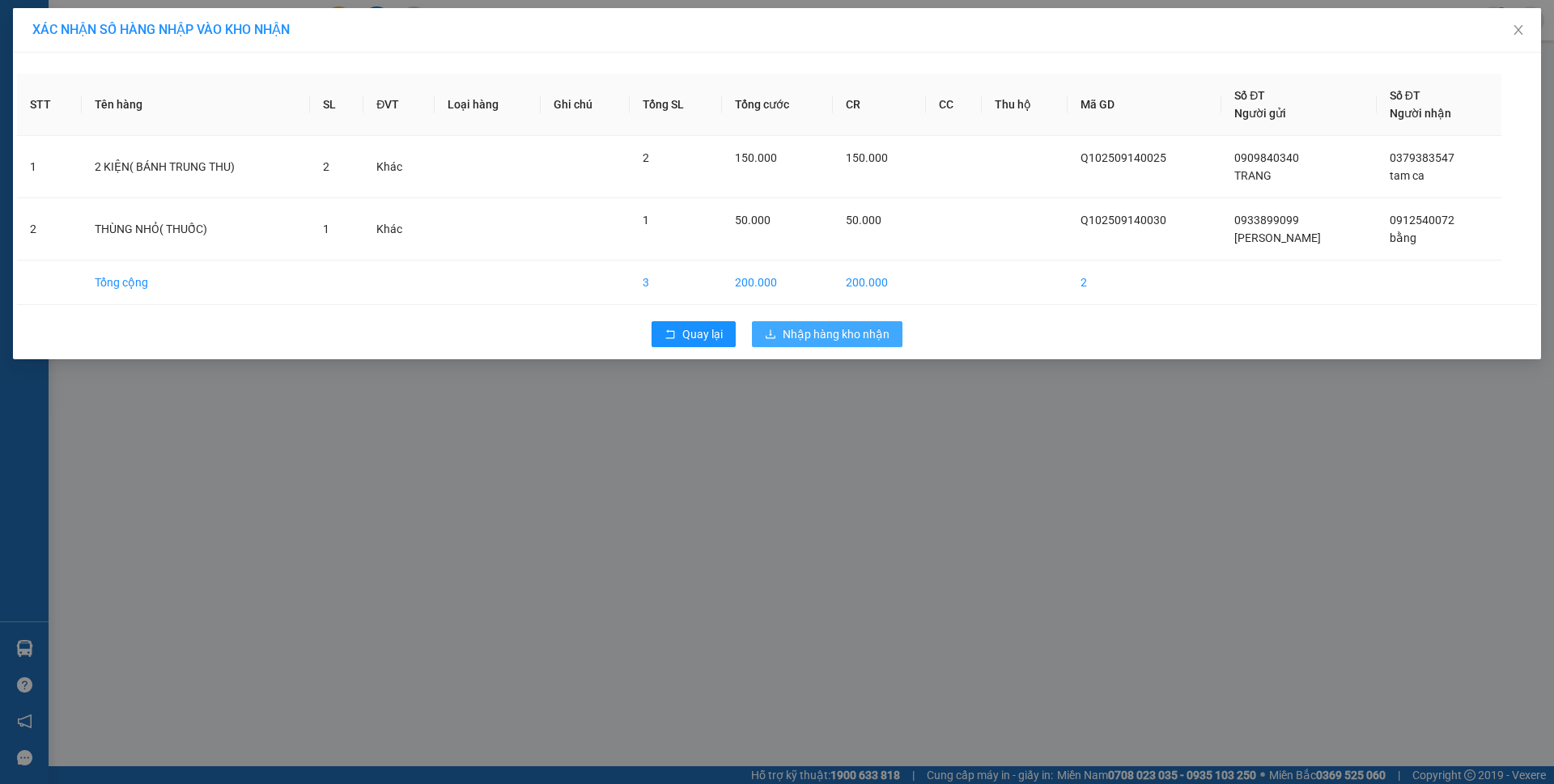
click at [853, 332] on span "Nhập hàng kho nhận" at bounding box center [835, 334] width 106 height 18
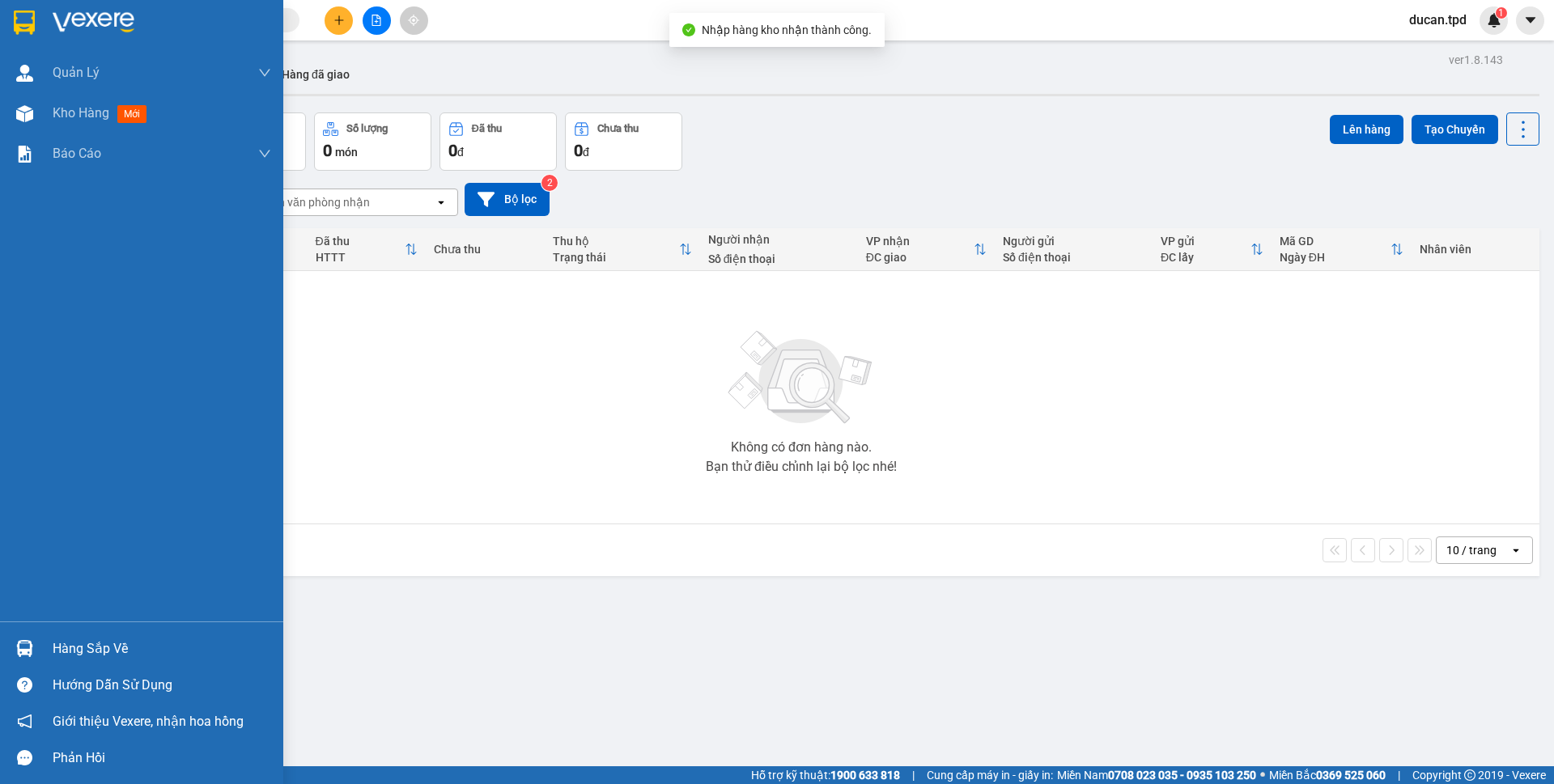
click at [35, 640] on div at bounding box center [24, 649] width 28 height 28
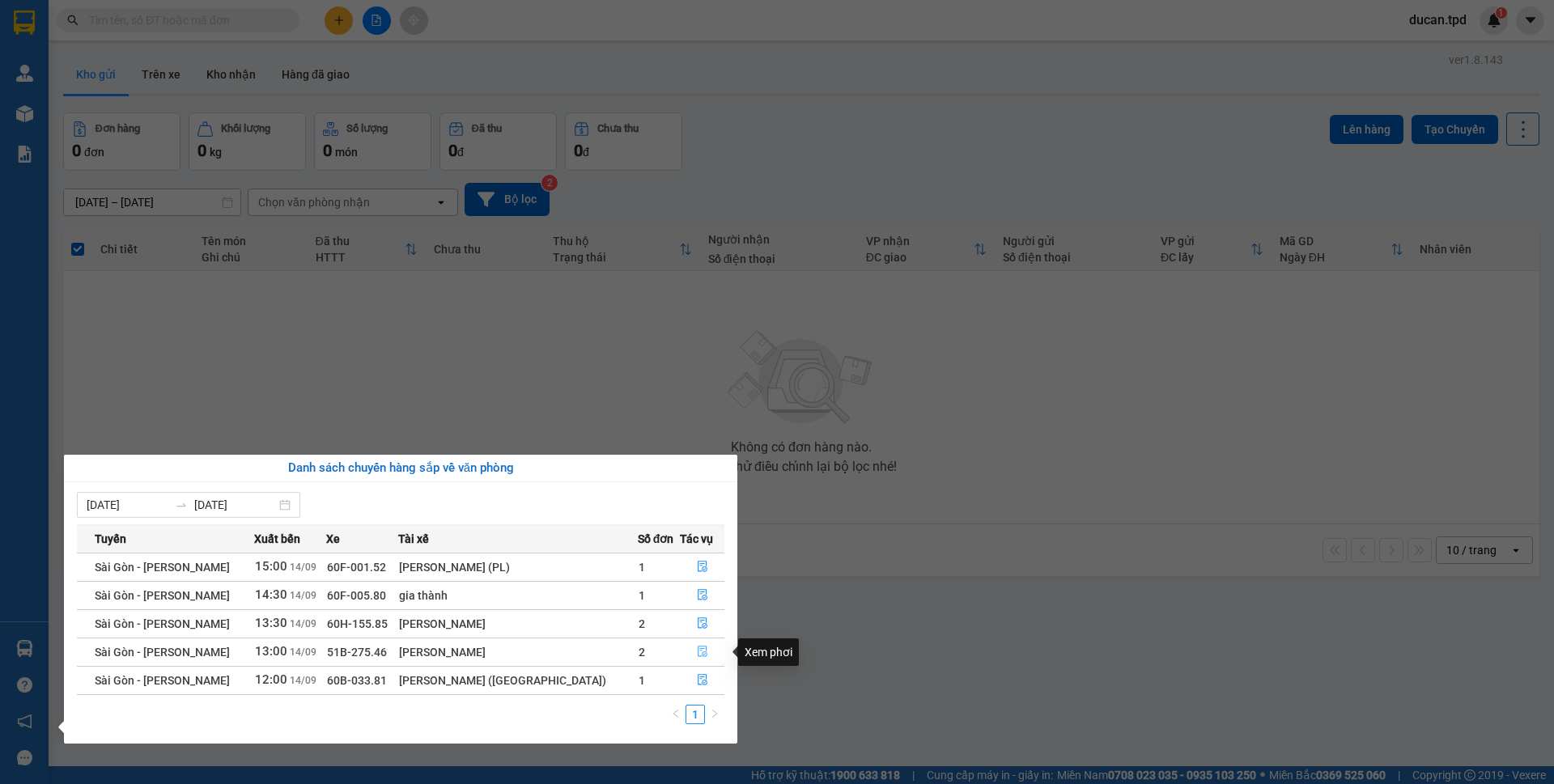
click at [697, 654] on icon "file-done" at bounding box center [702, 652] width 9 height 11
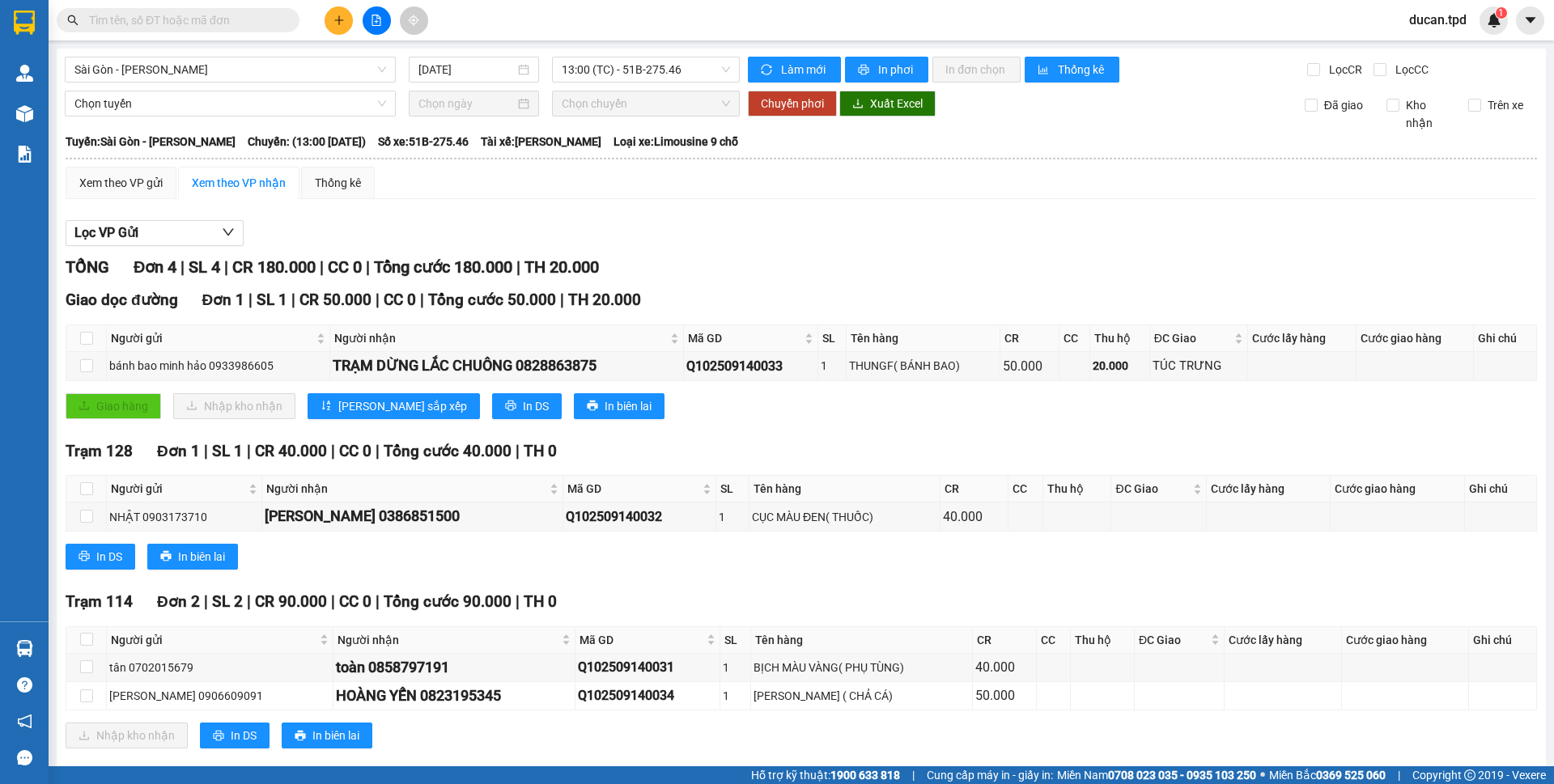
click at [173, 19] on input "text" at bounding box center [184, 20] width 191 height 18
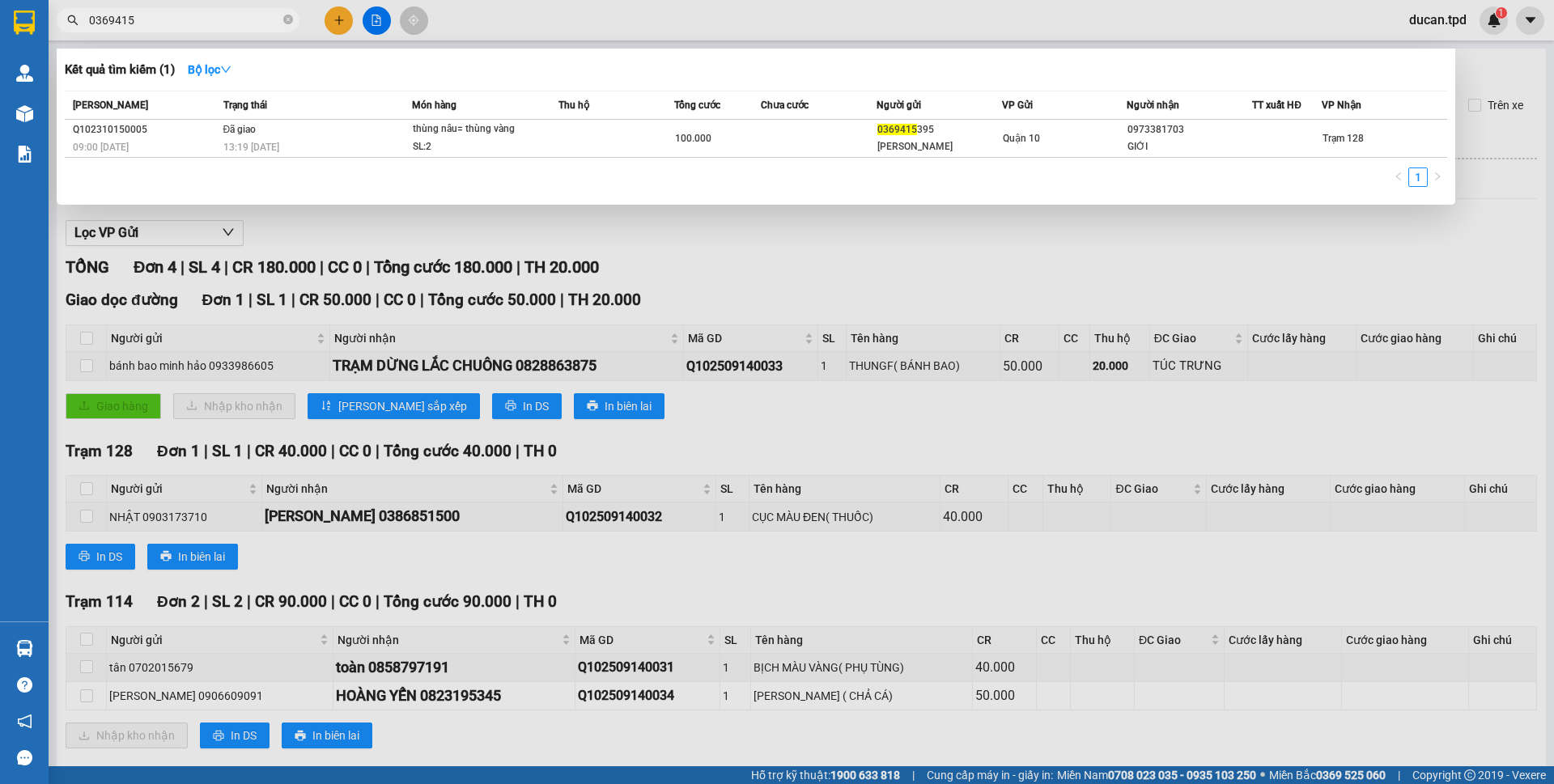
click at [584, 616] on div at bounding box center [777, 392] width 1554 height 784
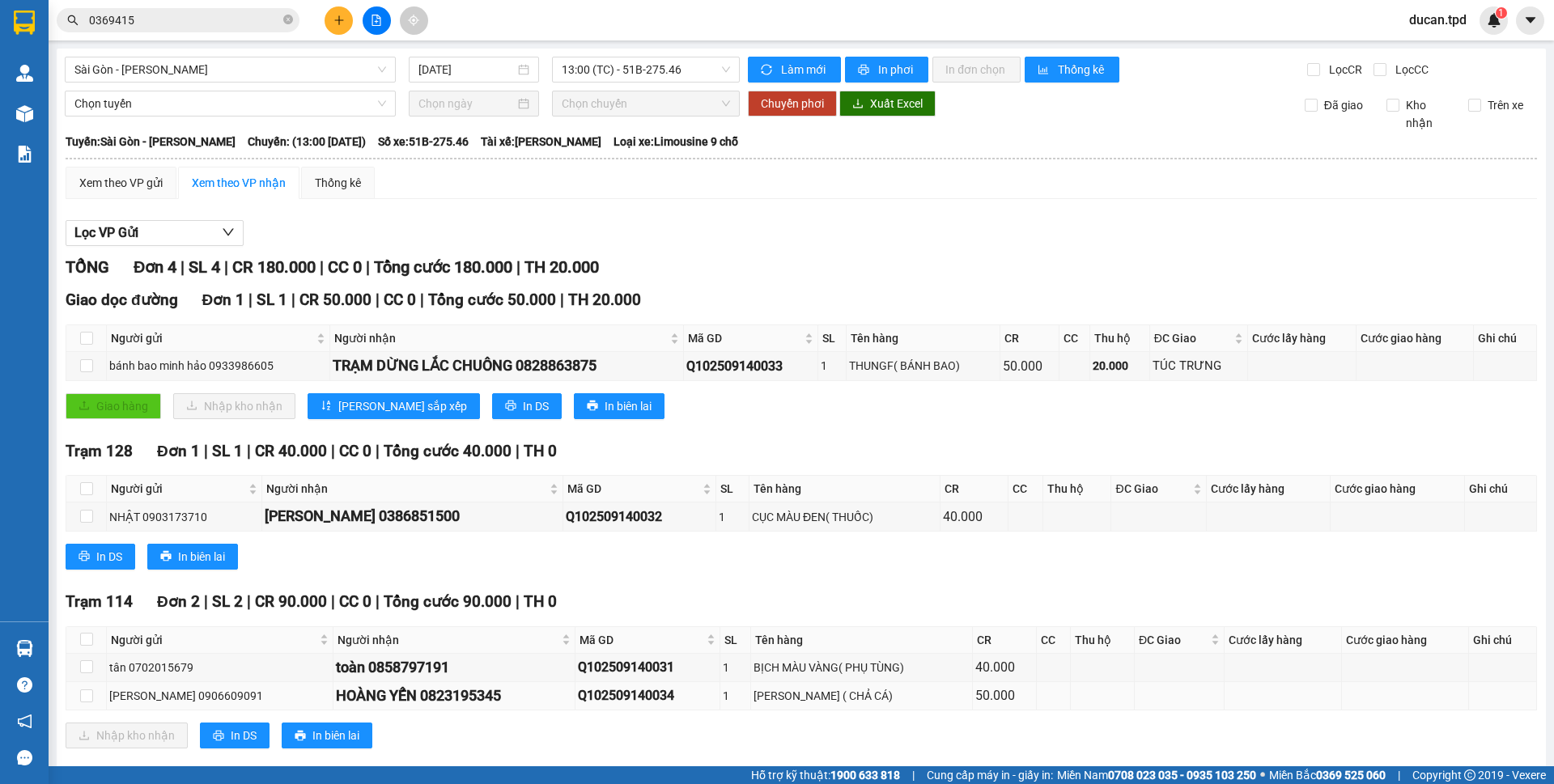
click at [445, 702] on div "HOÀNG YẾN 0823195345" at bounding box center [454, 696] width 236 height 22
copy div "0823195345"
click at [165, 21] on input "0369415" at bounding box center [184, 20] width 191 height 18
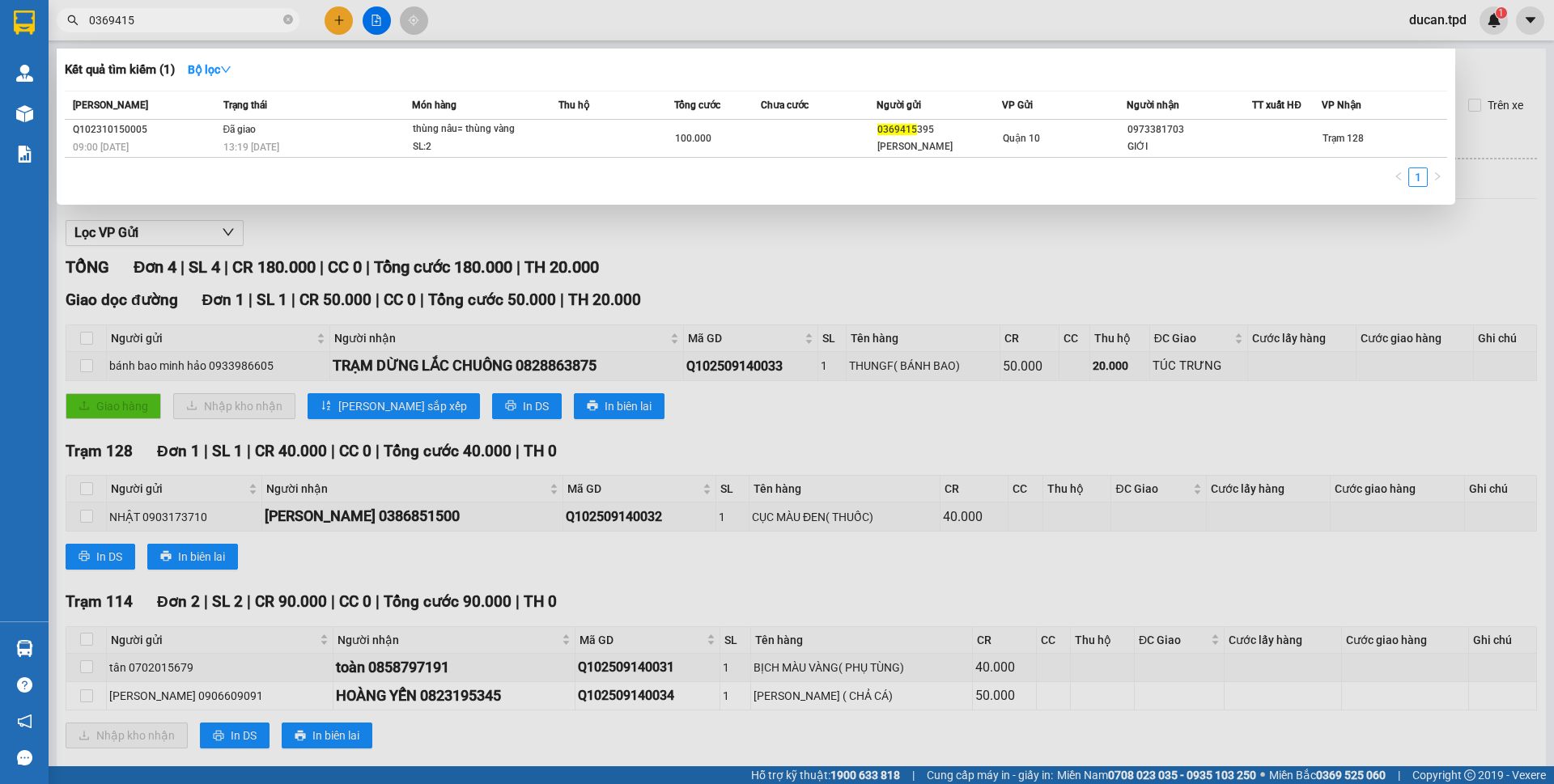
click at [165, 21] on input "0369415" at bounding box center [184, 20] width 191 height 18
paste input "82319534"
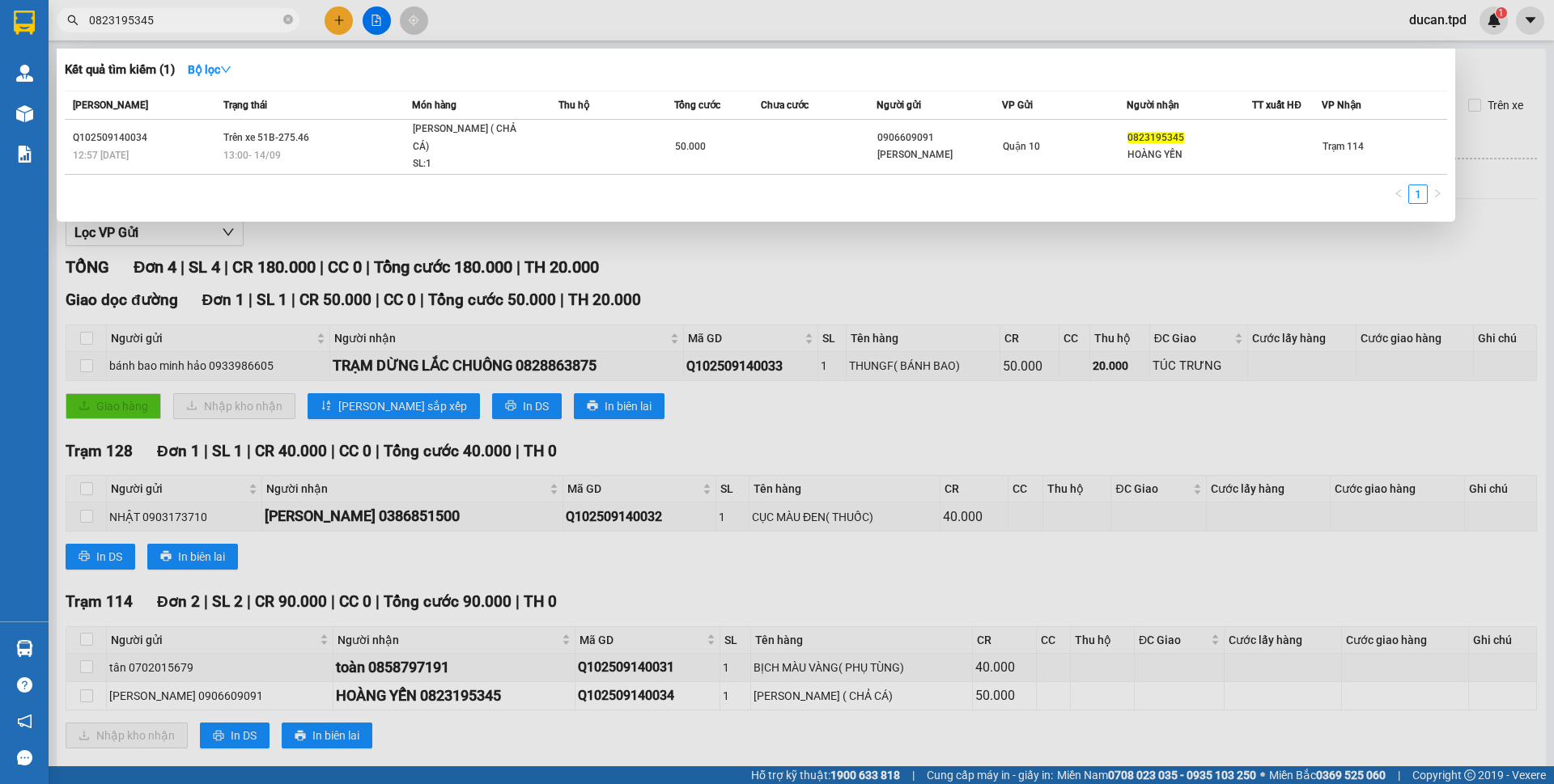
type input "0823195345"
click at [293, 19] on span "0823195345" at bounding box center [178, 21] width 243 height 24
click at [289, 19] on icon "close-circle" at bounding box center [287, 20] width 9 height 9
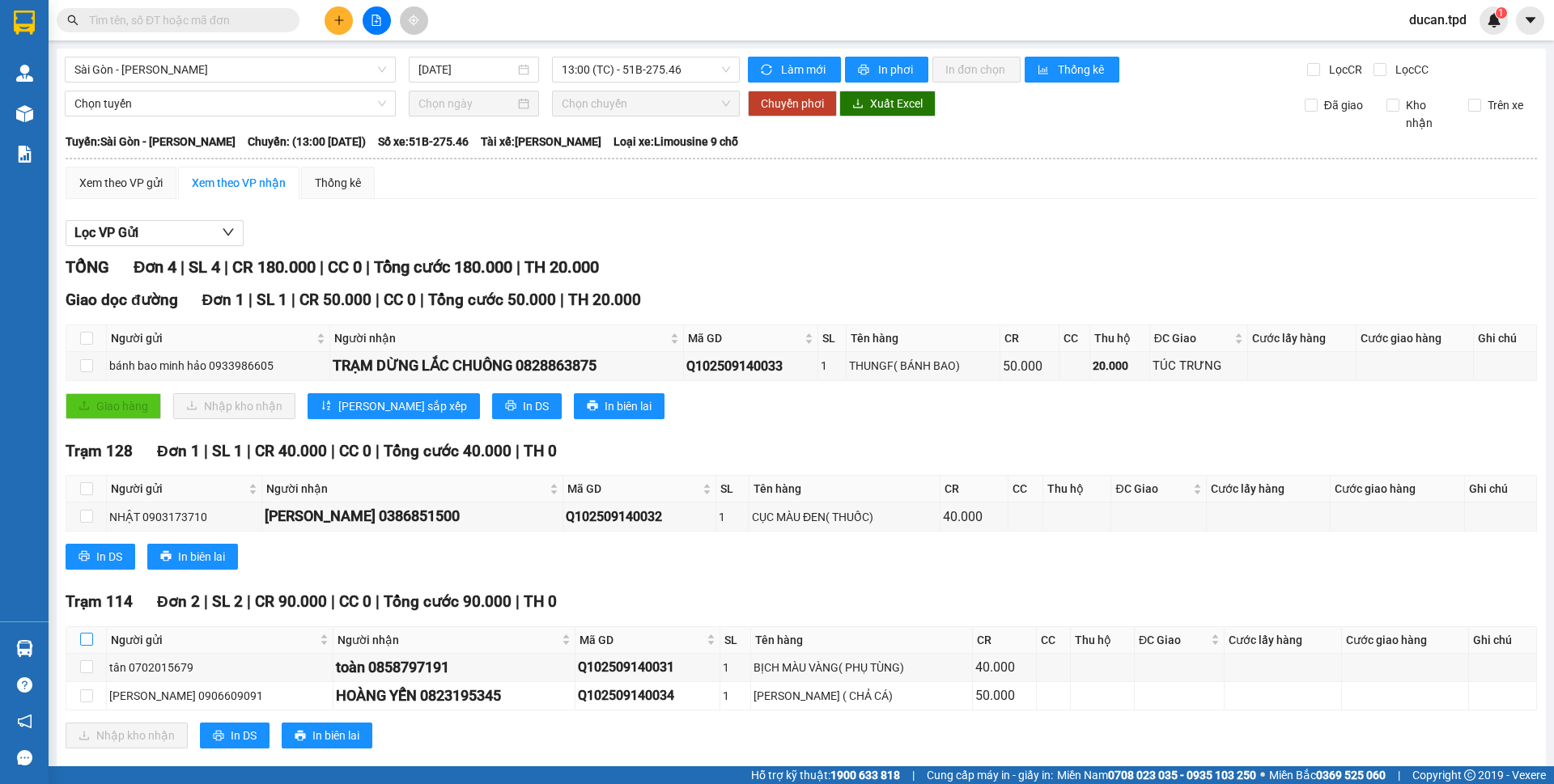
click at [85, 642] on input "checkbox" at bounding box center [87, 639] width 13 height 13
checkbox input "true"
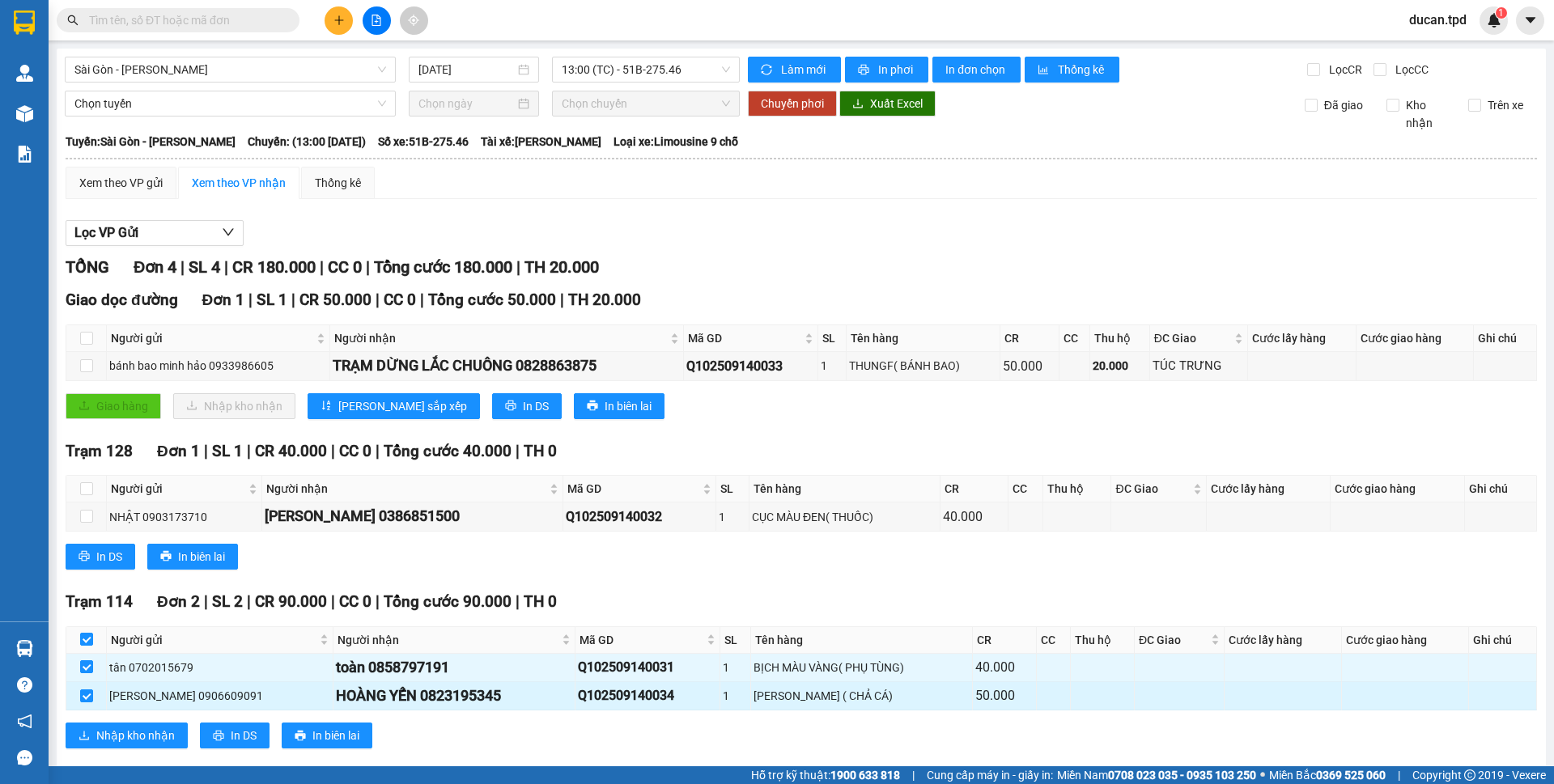
click at [422, 696] on div "HOÀNG YẾN 0823195345" at bounding box center [454, 696] width 236 height 22
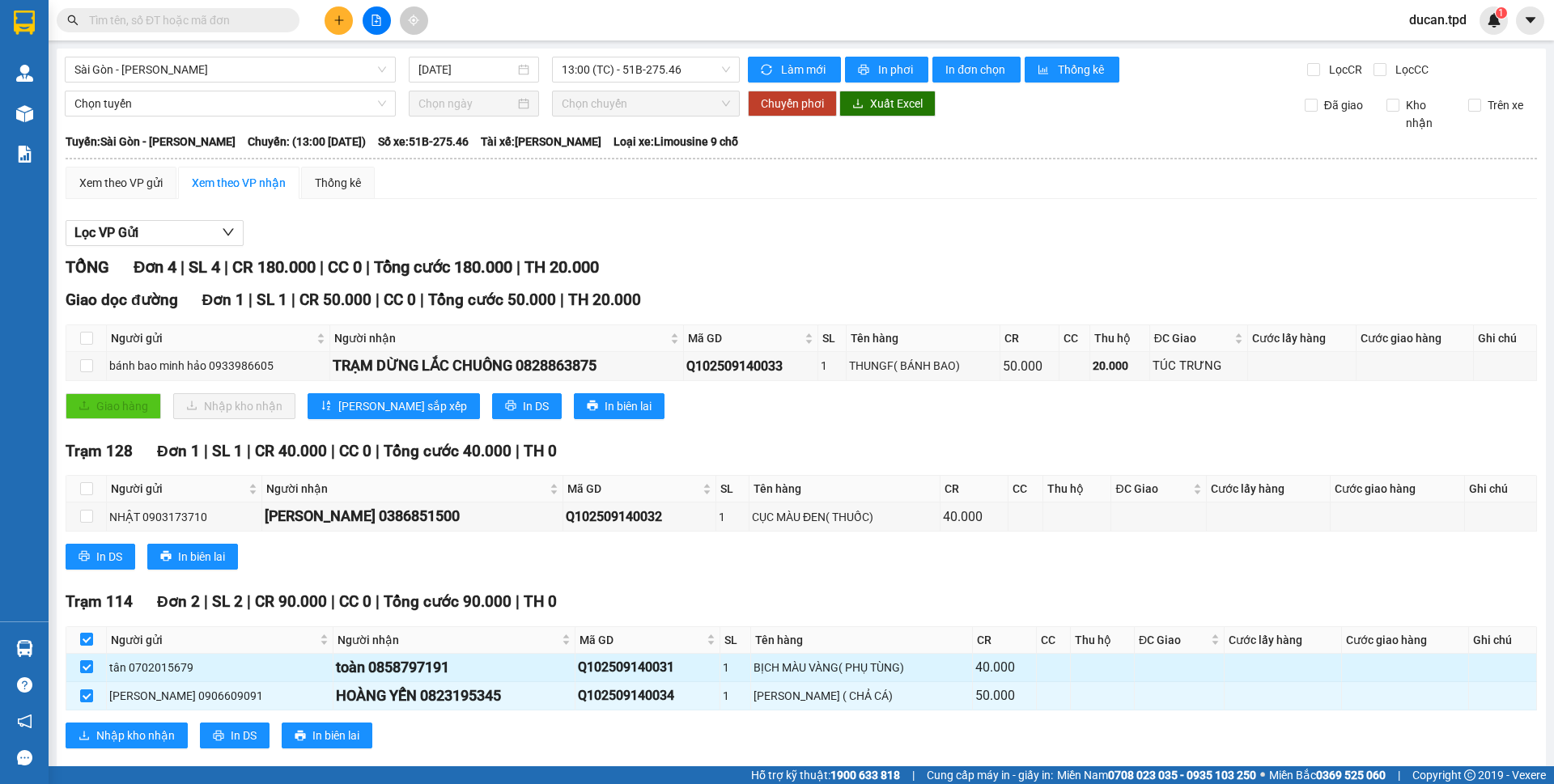
drag, startPoint x: 372, startPoint y: 671, endPoint x: 362, endPoint y: 666, distance: 11.2
click at [362, 666] on div "toàn 0858797191" at bounding box center [454, 667] width 236 height 22
copy div "0858797191"
click at [178, 26] on input "text" at bounding box center [184, 20] width 191 height 18
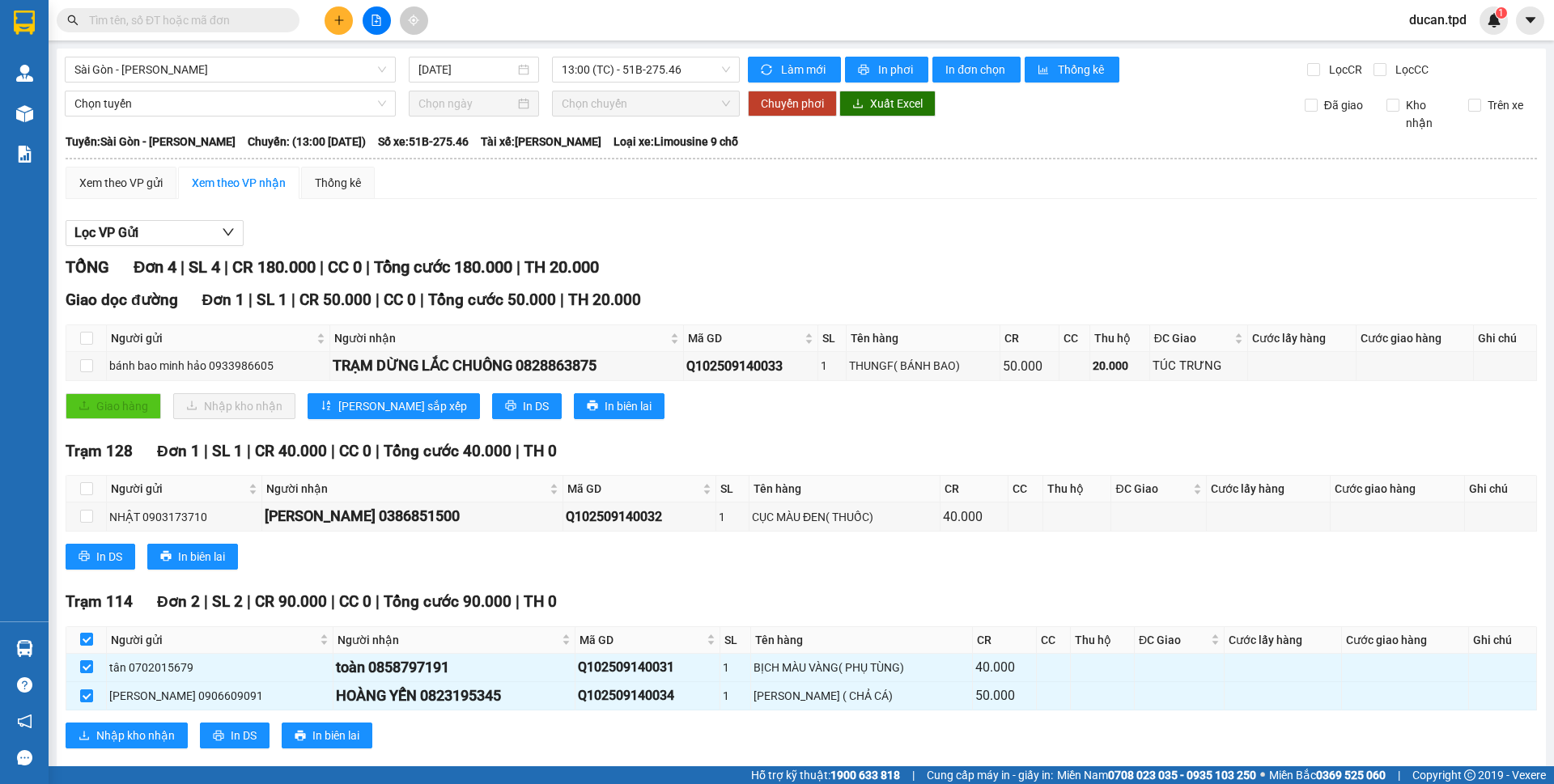
paste input "0858797191"
type input "0858797191"
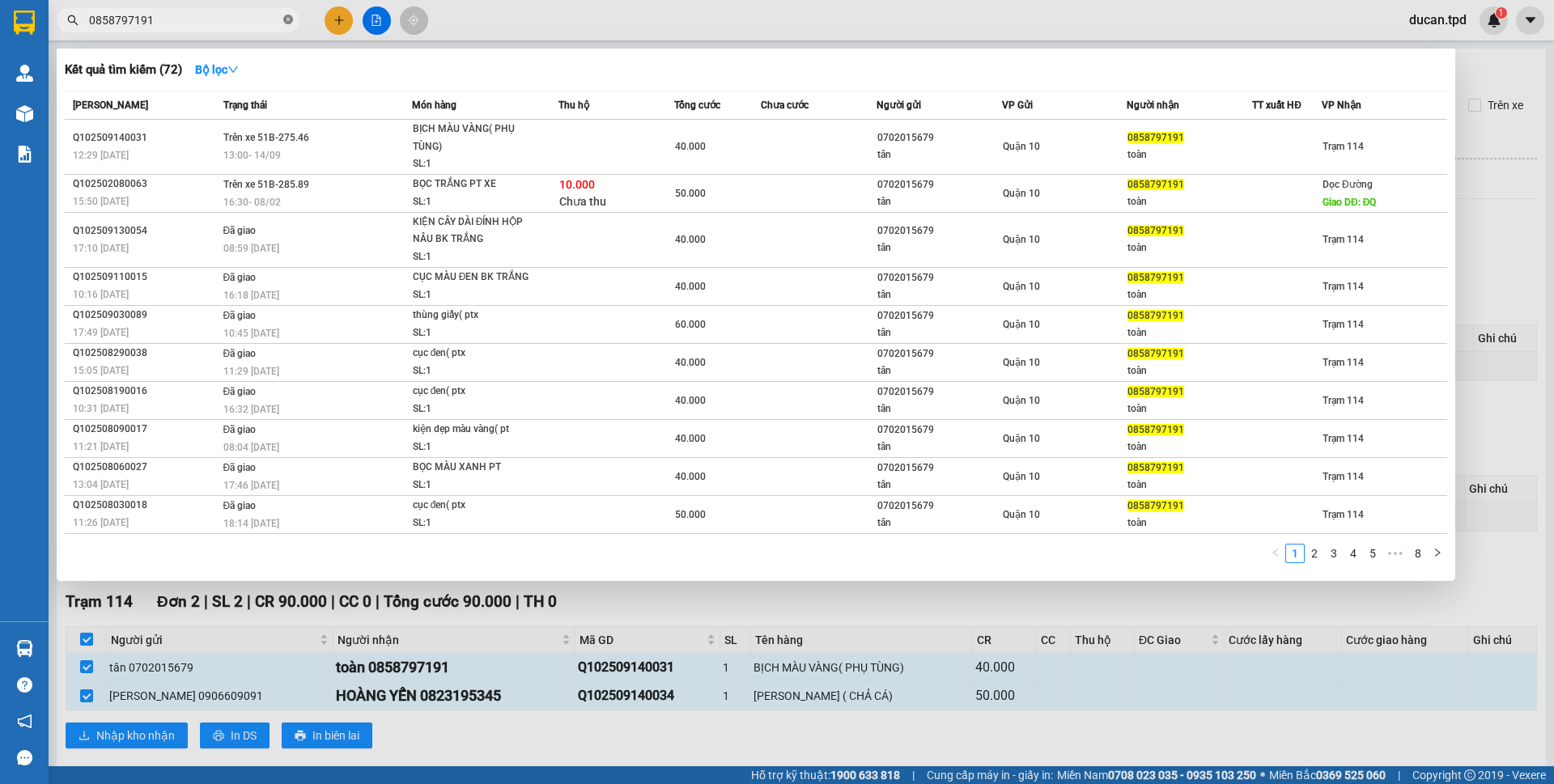
click at [290, 20] on icon "close-circle" at bounding box center [287, 20] width 9 height 9
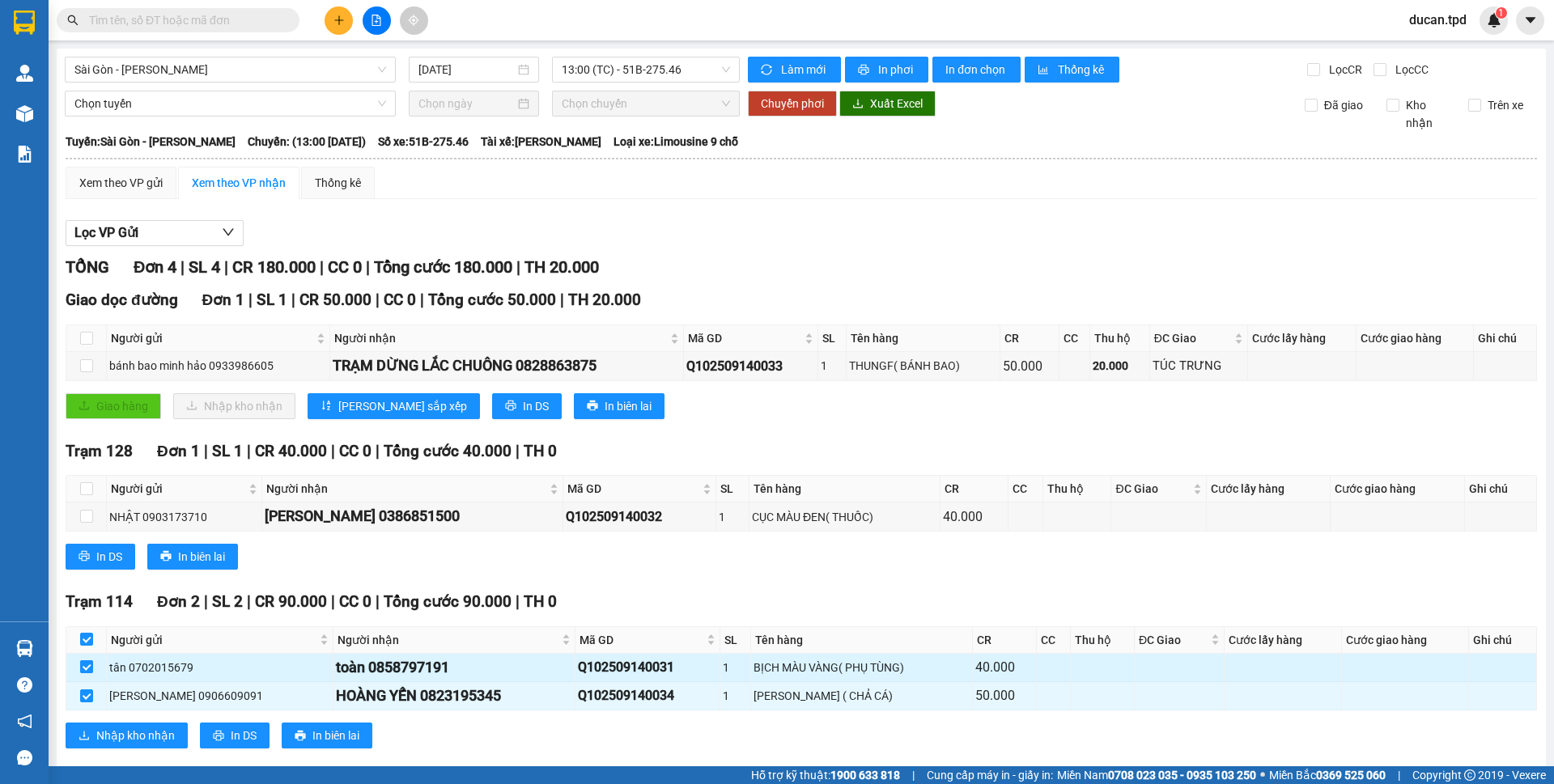
click at [86, 669] on input "checkbox" at bounding box center [87, 667] width 13 height 13
checkbox input "false"
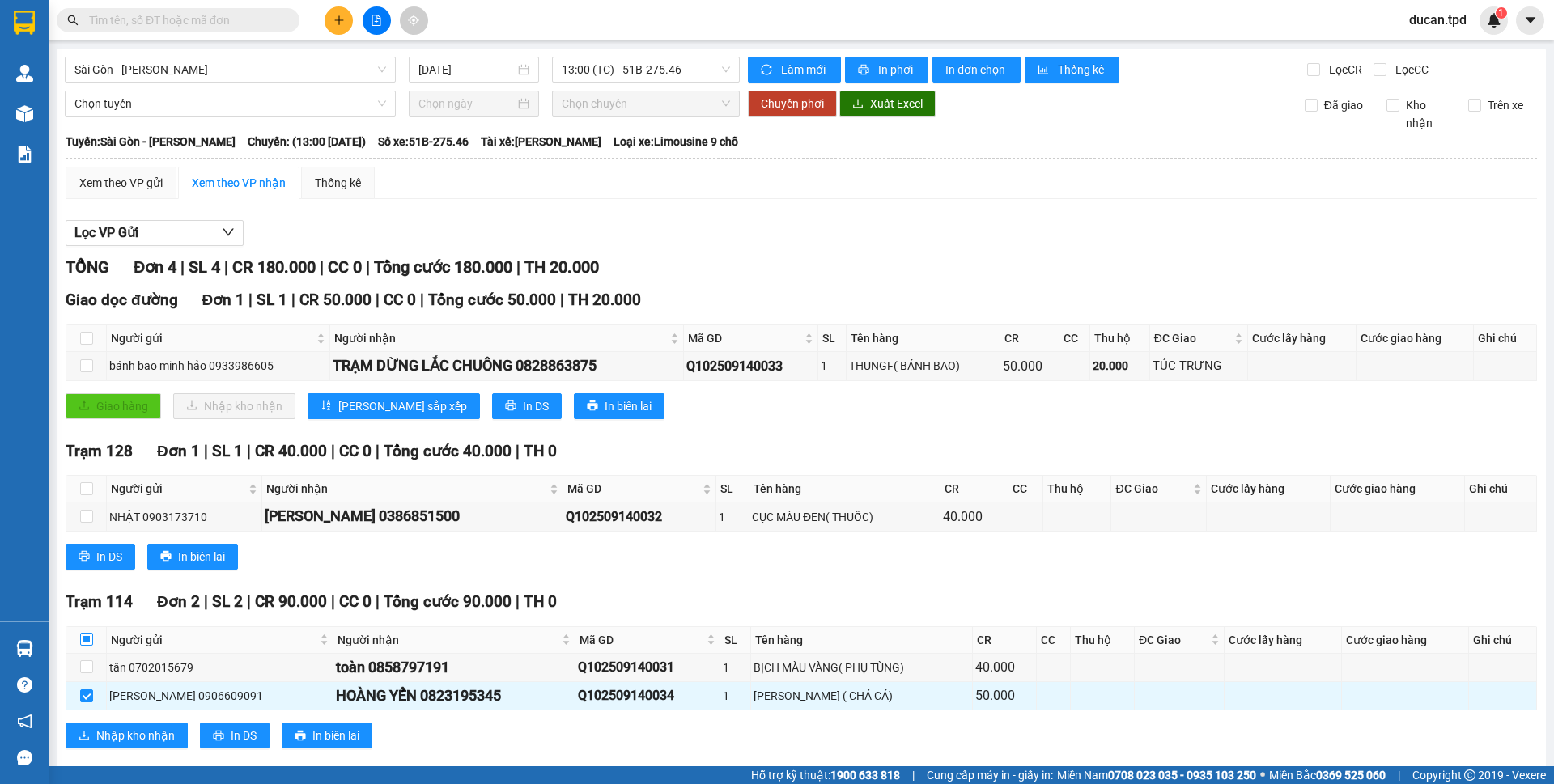
click at [89, 642] on input "checkbox" at bounding box center [87, 639] width 13 height 13
checkbox input "true"
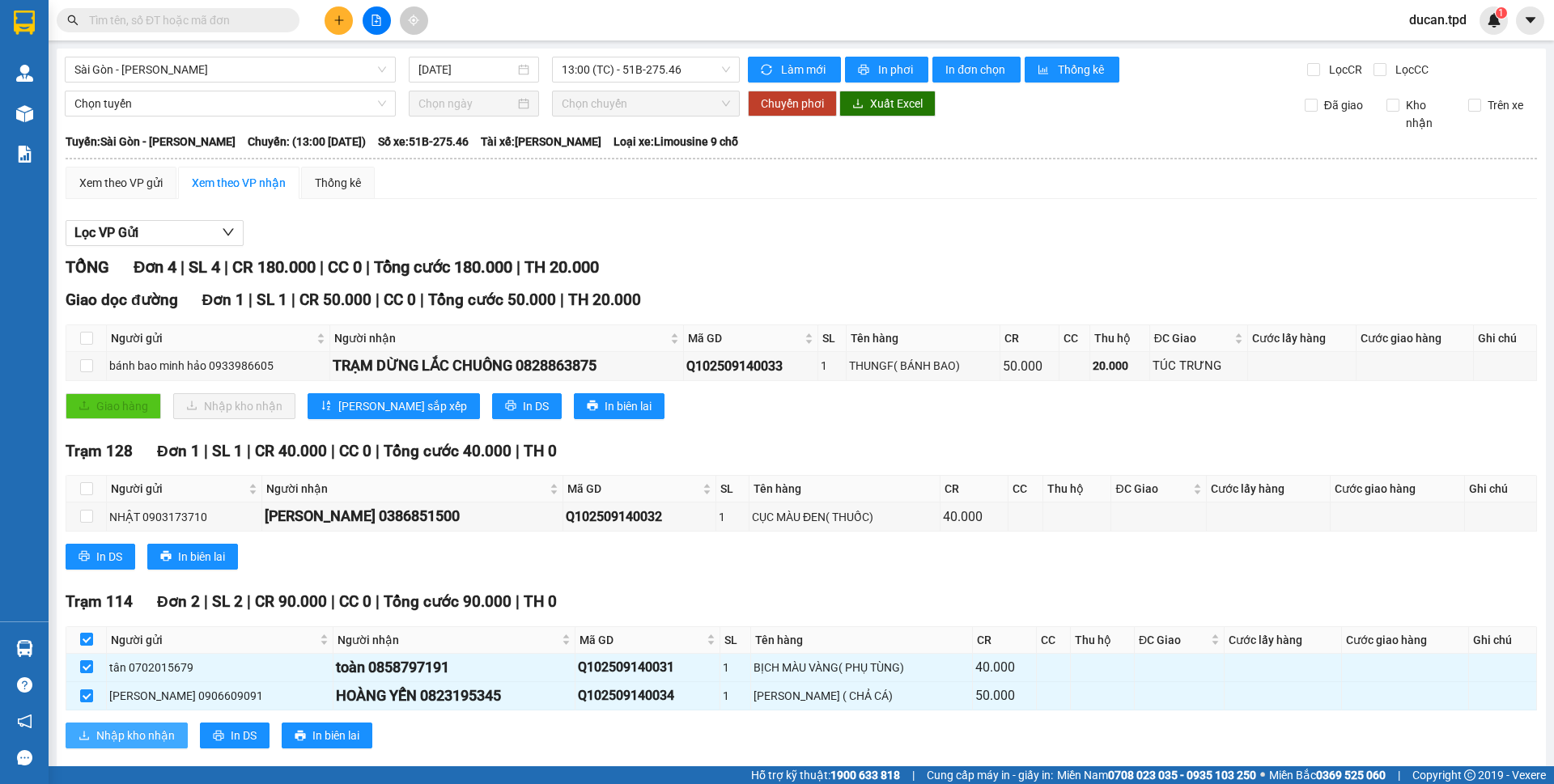
click at [104, 739] on span "Nhập kho nhận" at bounding box center [135, 735] width 78 height 18
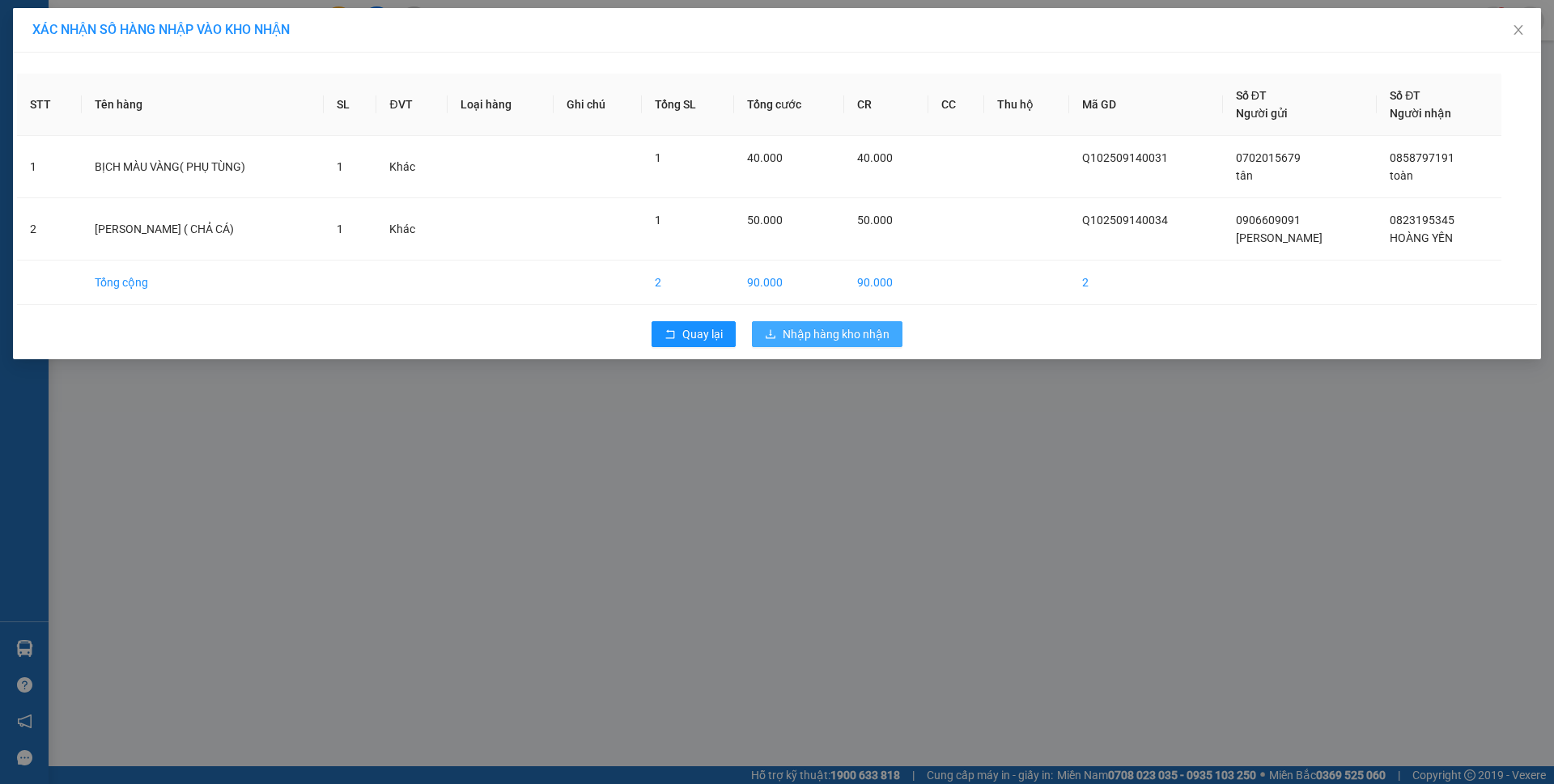
click at [806, 335] on span "Nhập hàng kho nhận" at bounding box center [835, 334] width 106 height 18
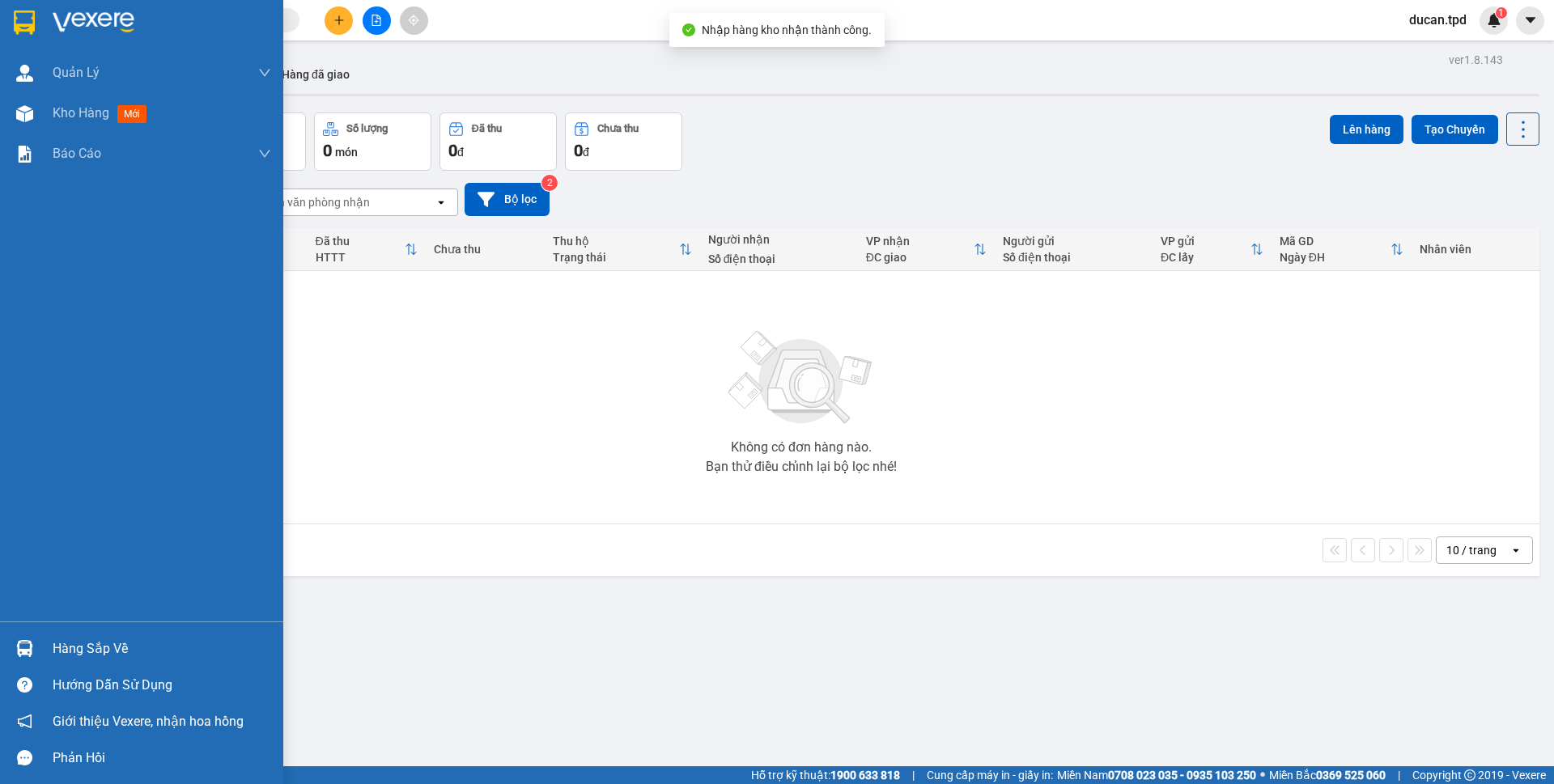
click at [59, 647] on div "Hàng sắp về" at bounding box center [161, 649] width 218 height 24
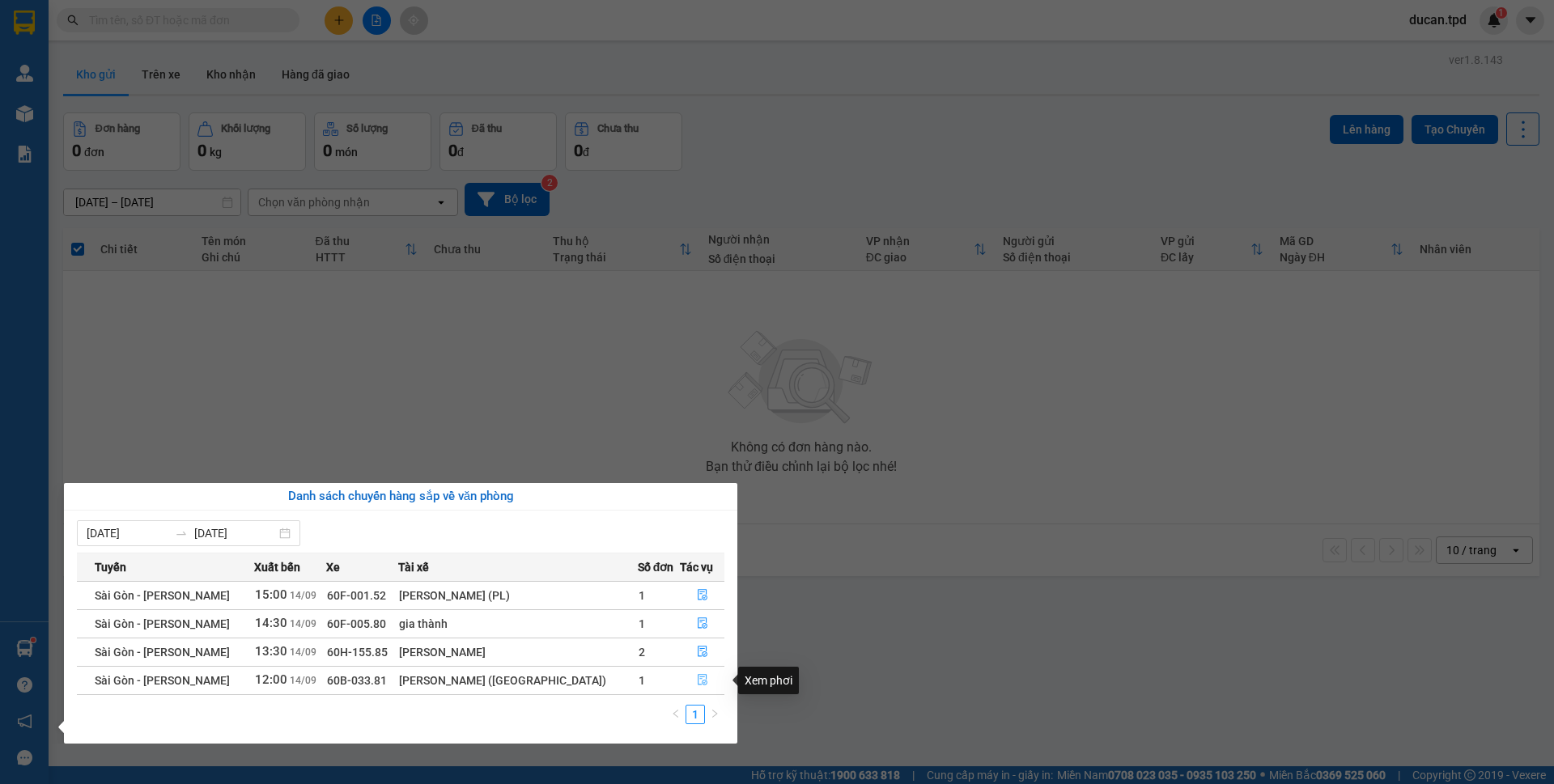
click at [707, 679] on button "button" at bounding box center [702, 680] width 43 height 26
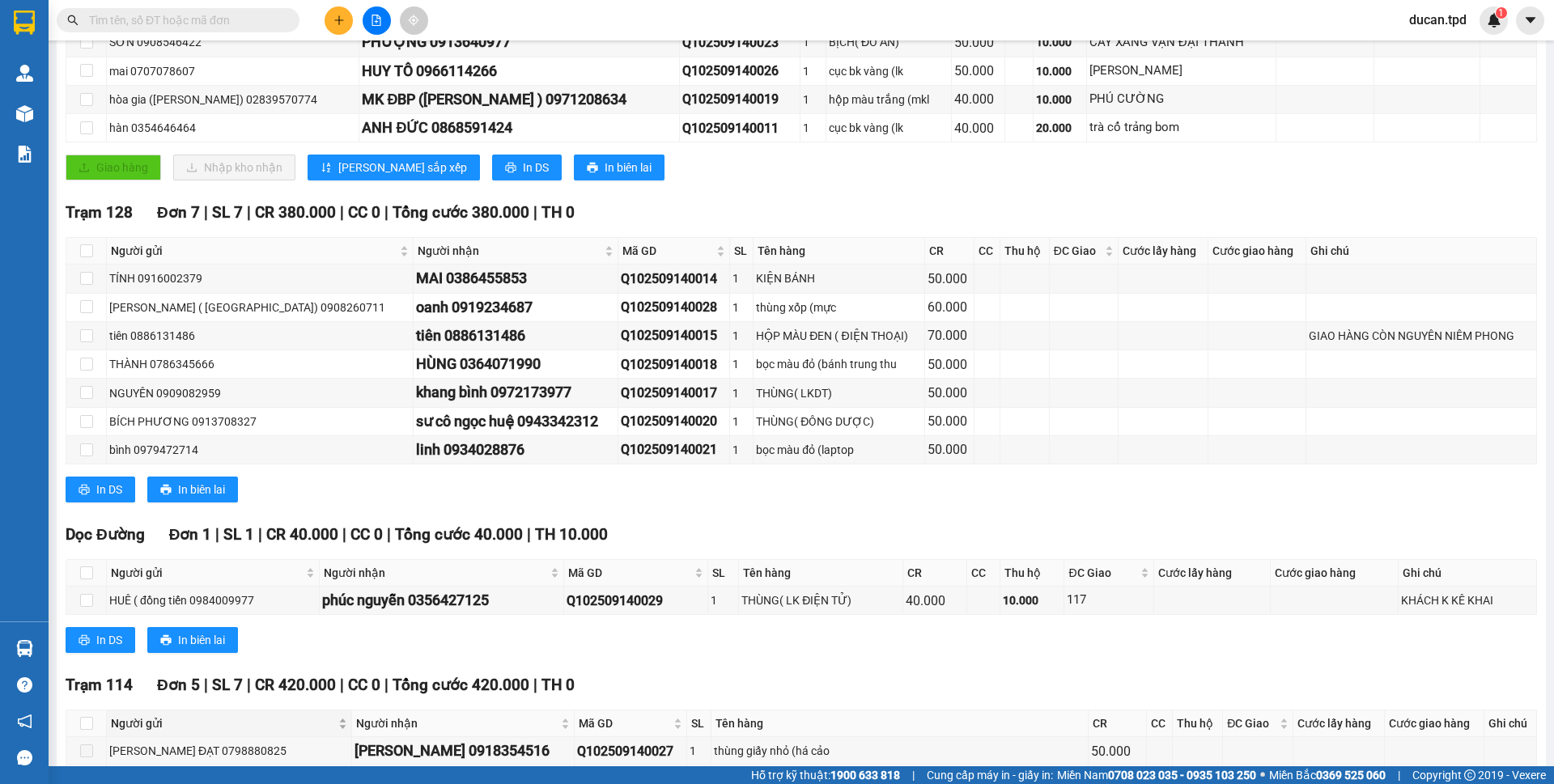
scroll to position [567, 0]
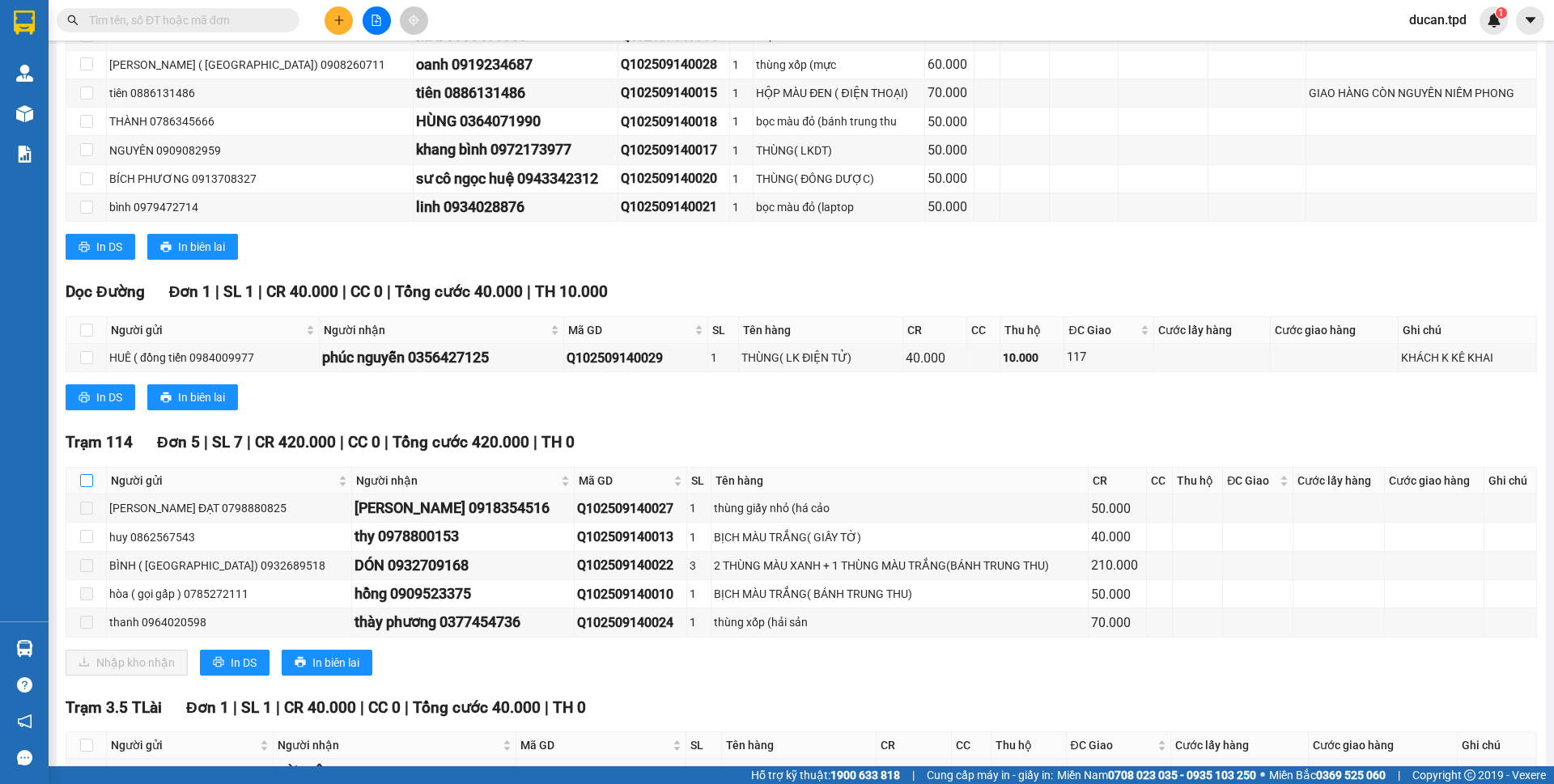
click at [89, 478] on input "checkbox" at bounding box center [87, 481] width 13 height 13
checkbox input "true"
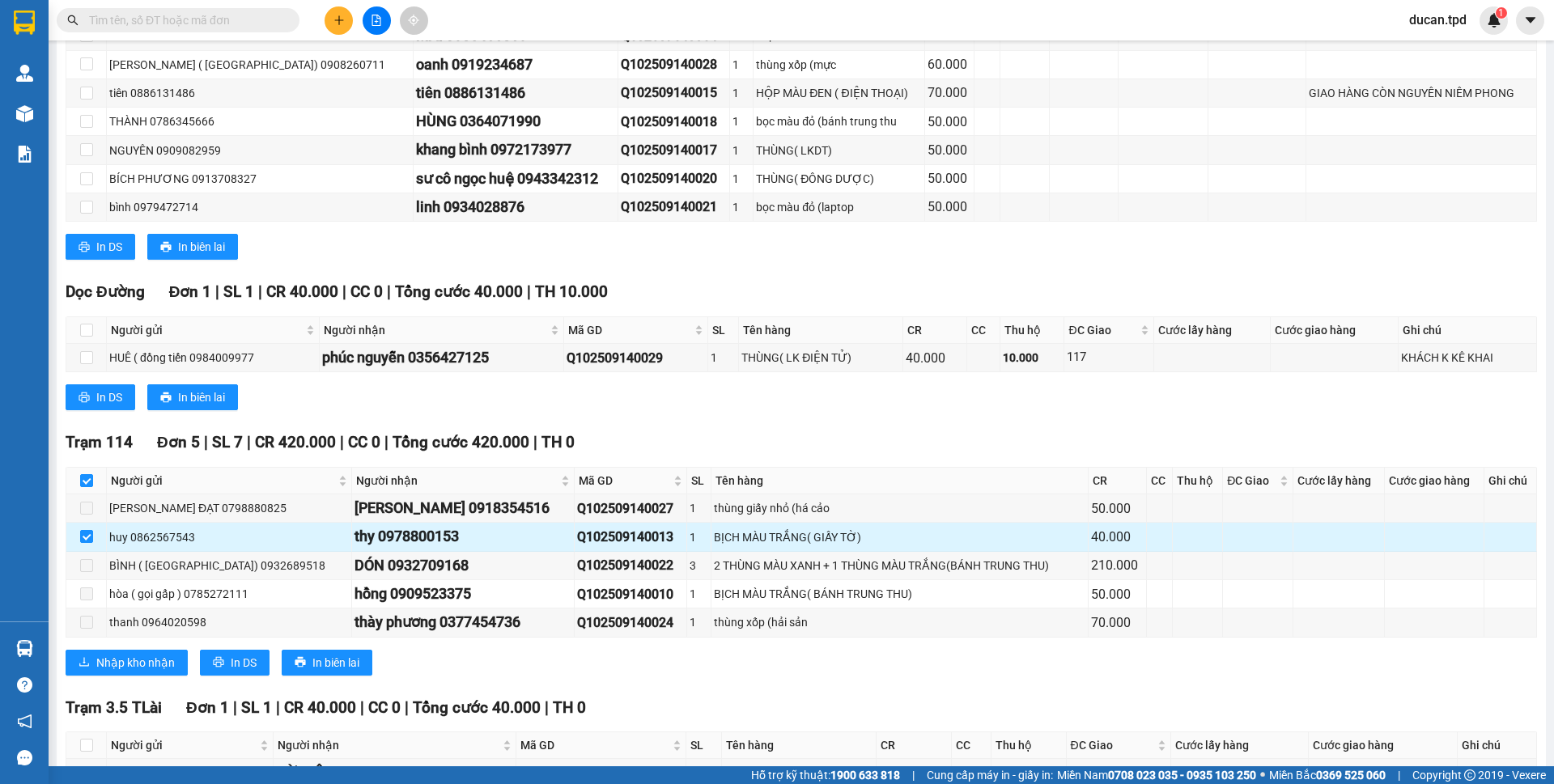
click at [380, 540] on div "thy 0978800153" at bounding box center [463, 537] width 217 height 22
copy div "0978800153"
click at [167, 25] on input "text" at bounding box center [184, 20] width 191 height 18
paste input "0978800153"
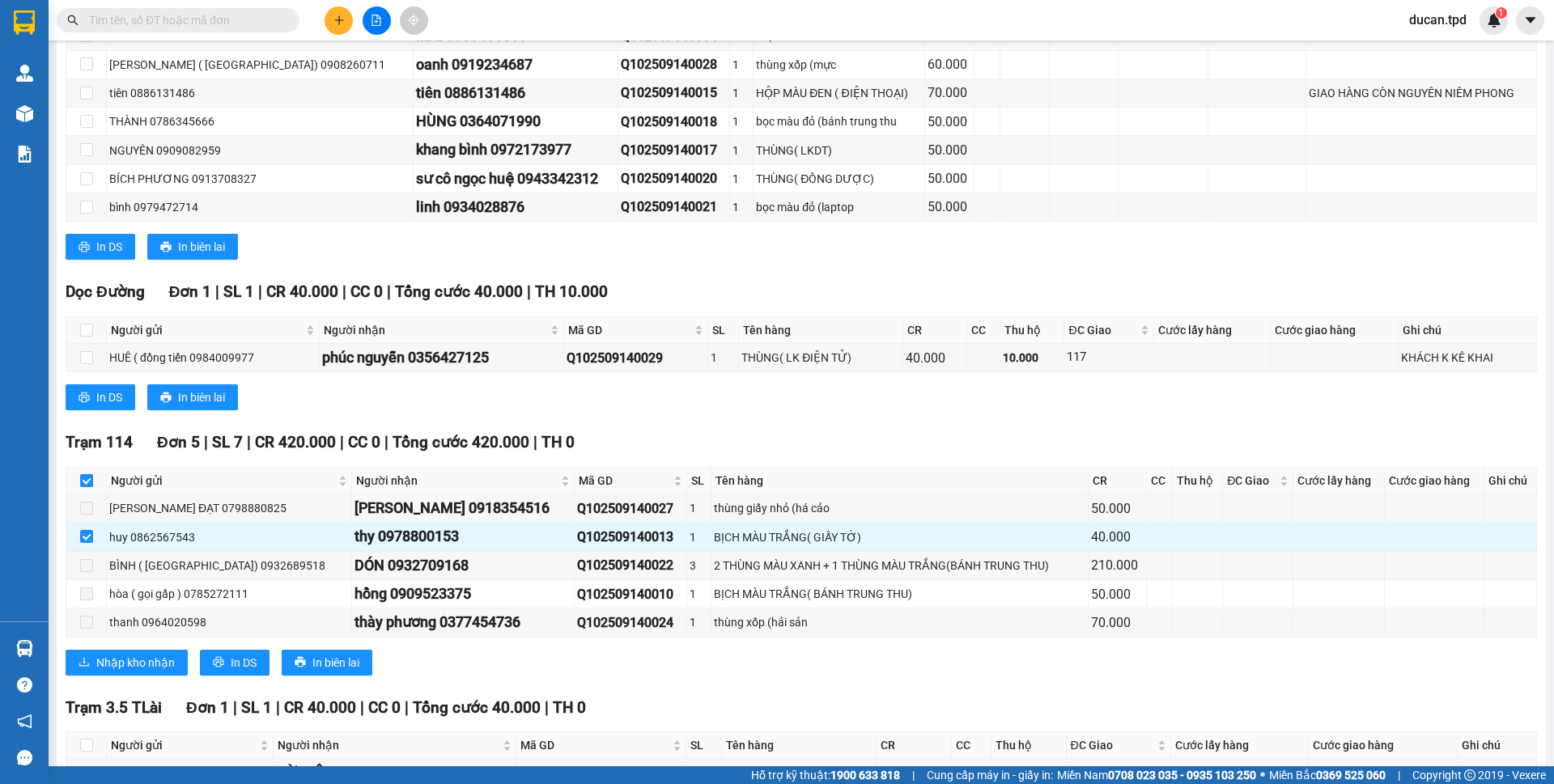
type input "0978800153"
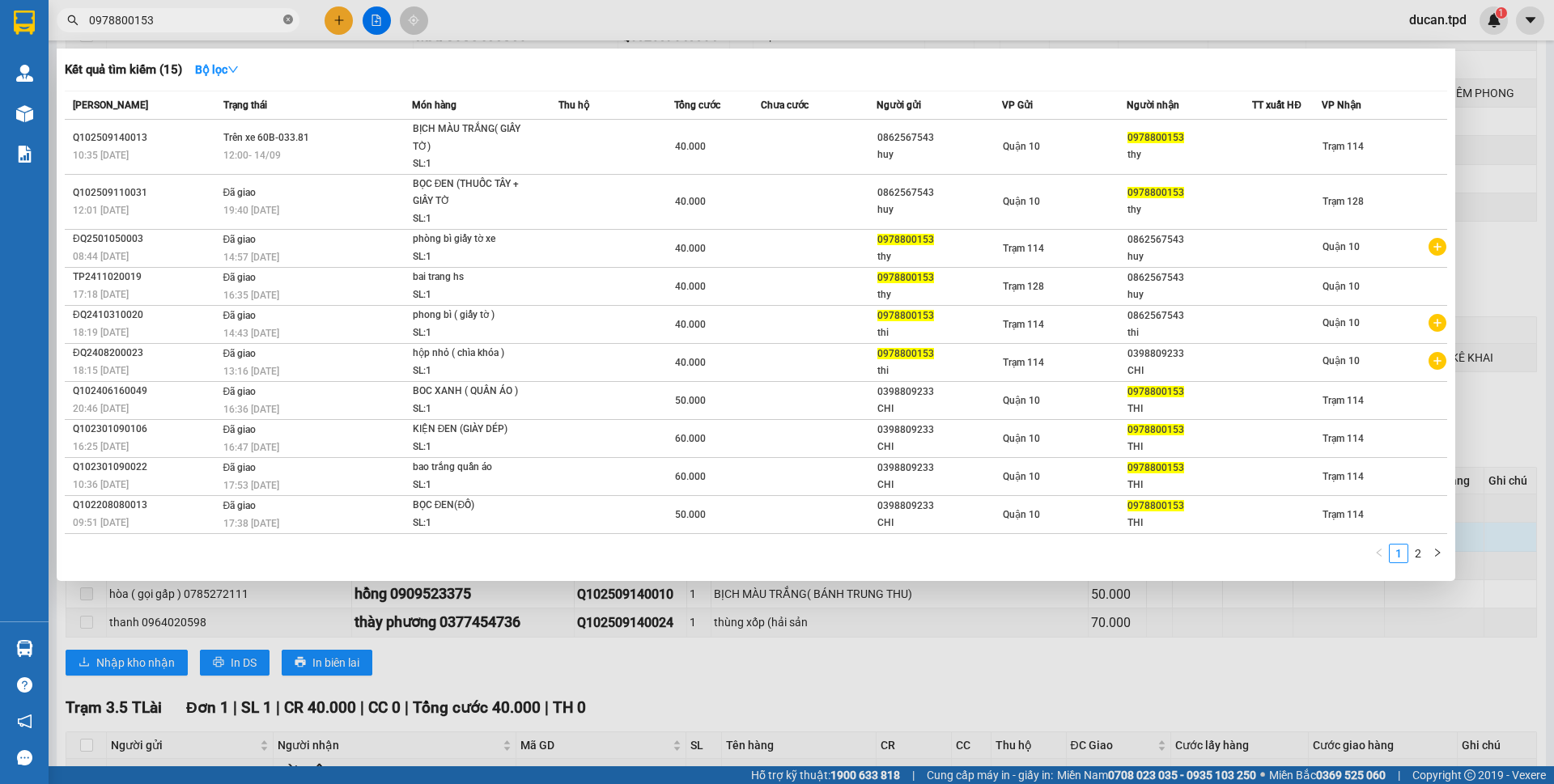
click at [288, 21] on icon "close-circle" at bounding box center [287, 20] width 9 height 9
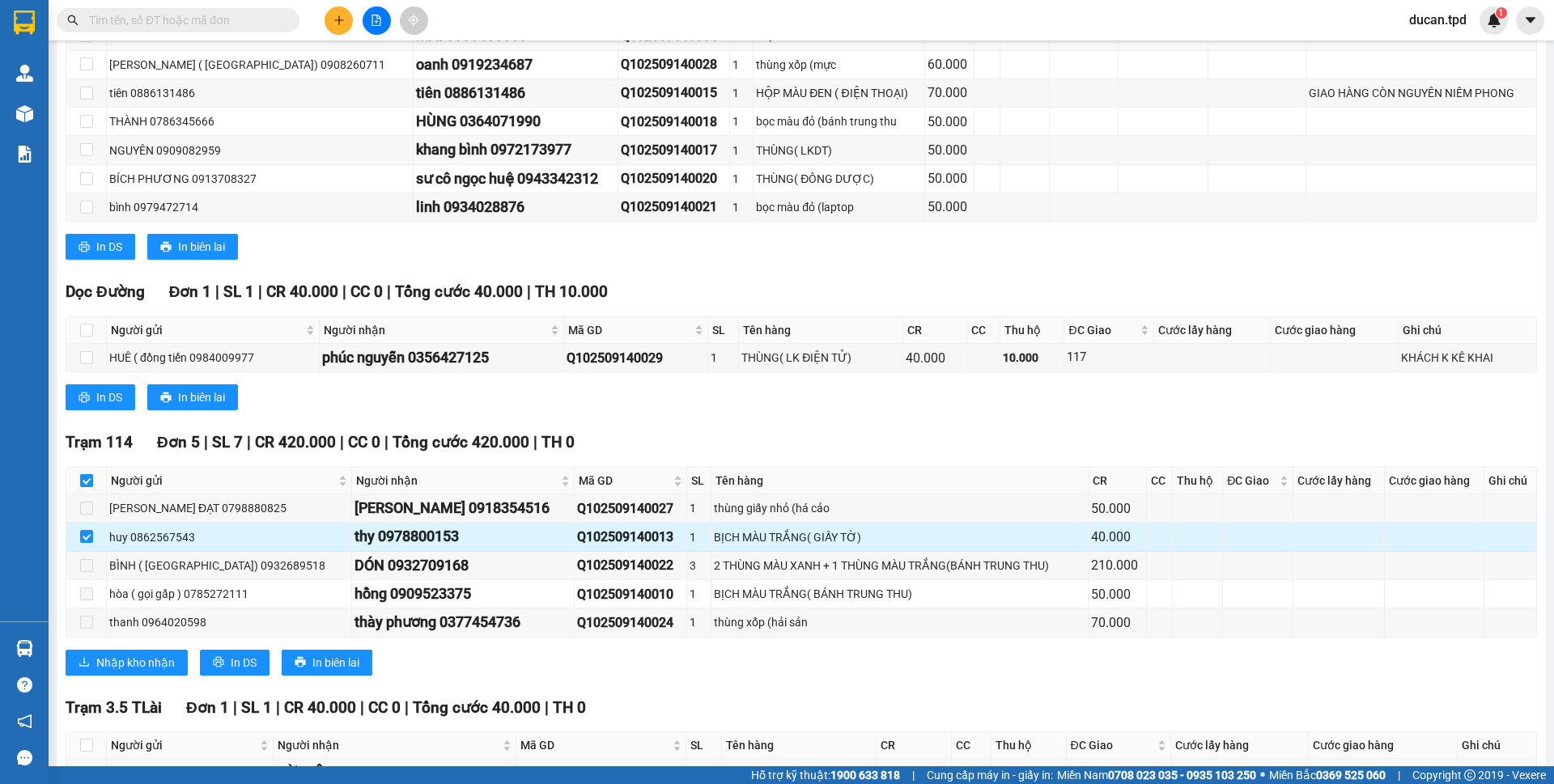
click at [371, 544] on div "thy 0978800153" at bounding box center [463, 537] width 217 height 22
drag, startPoint x: 371, startPoint y: 544, endPoint x: 359, endPoint y: 539, distance: 13.0
click at [359, 539] on div "thy 0978800153" at bounding box center [463, 537] width 217 height 22
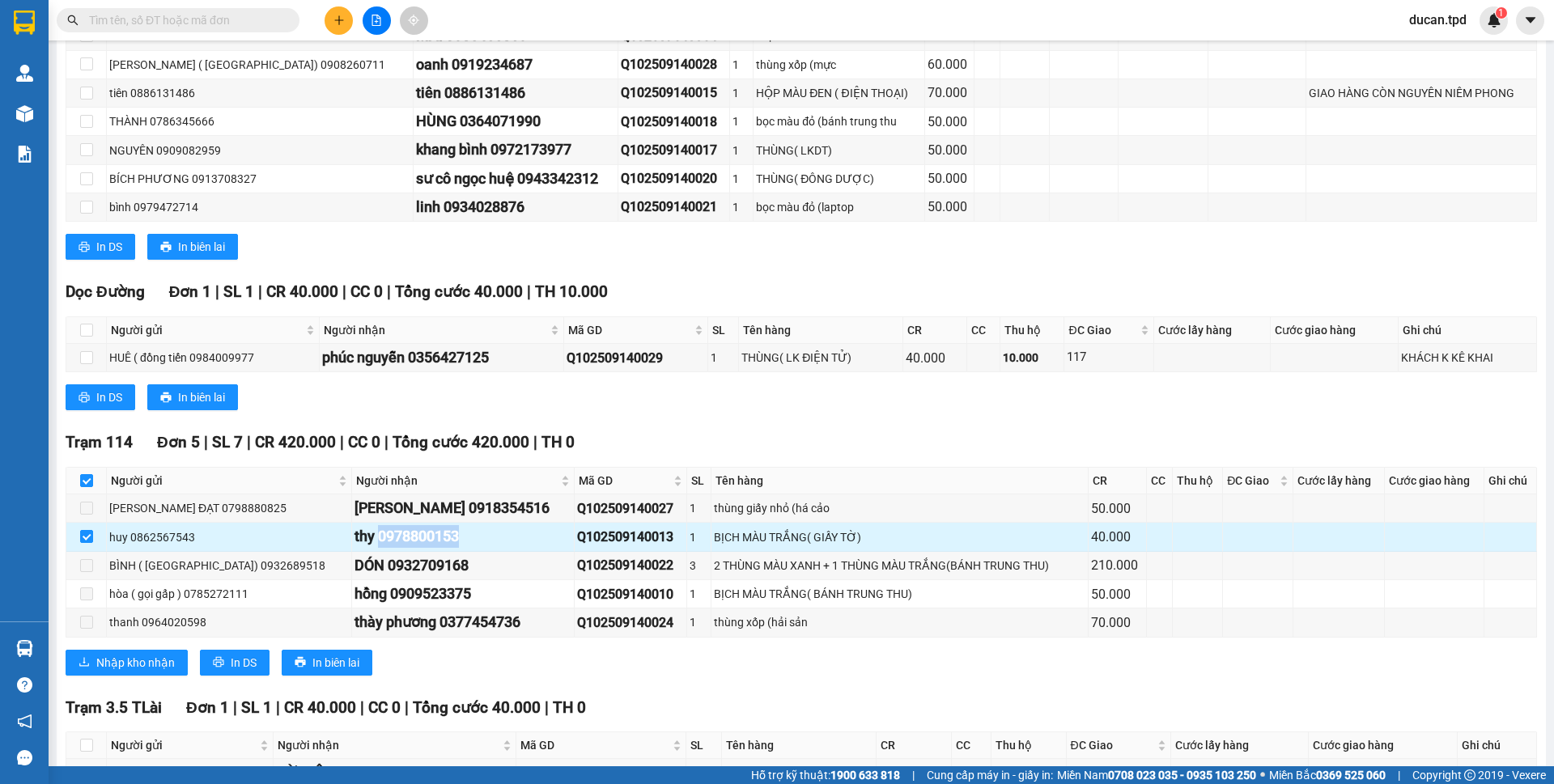
copy div "0978800153"
click at [204, 21] on input "text" at bounding box center [184, 20] width 191 height 18
paste input "0978800153"
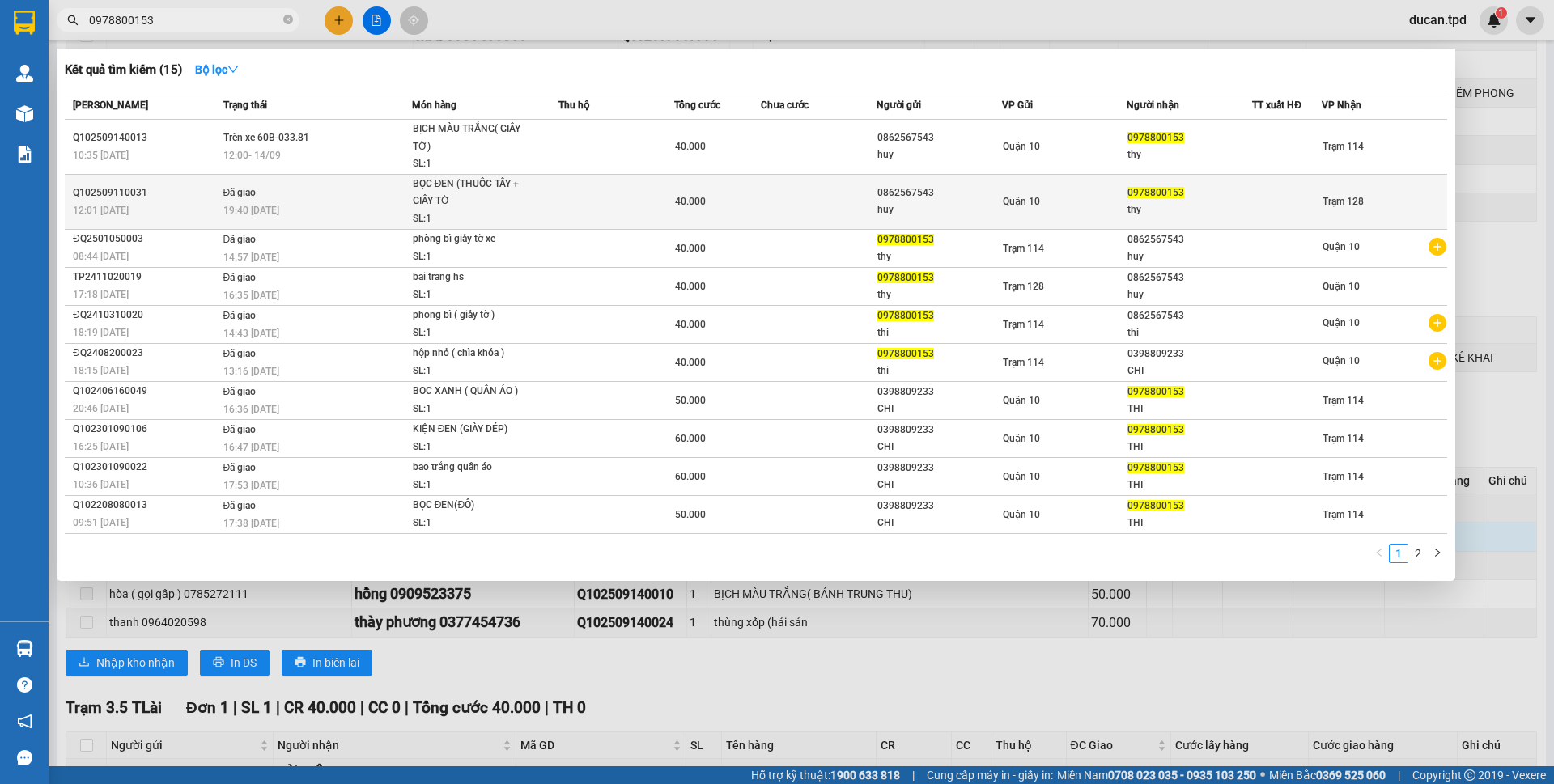
type input "0978800153"
click at [607, 207] on td at bounding box center [616, 201] width 116 height 55
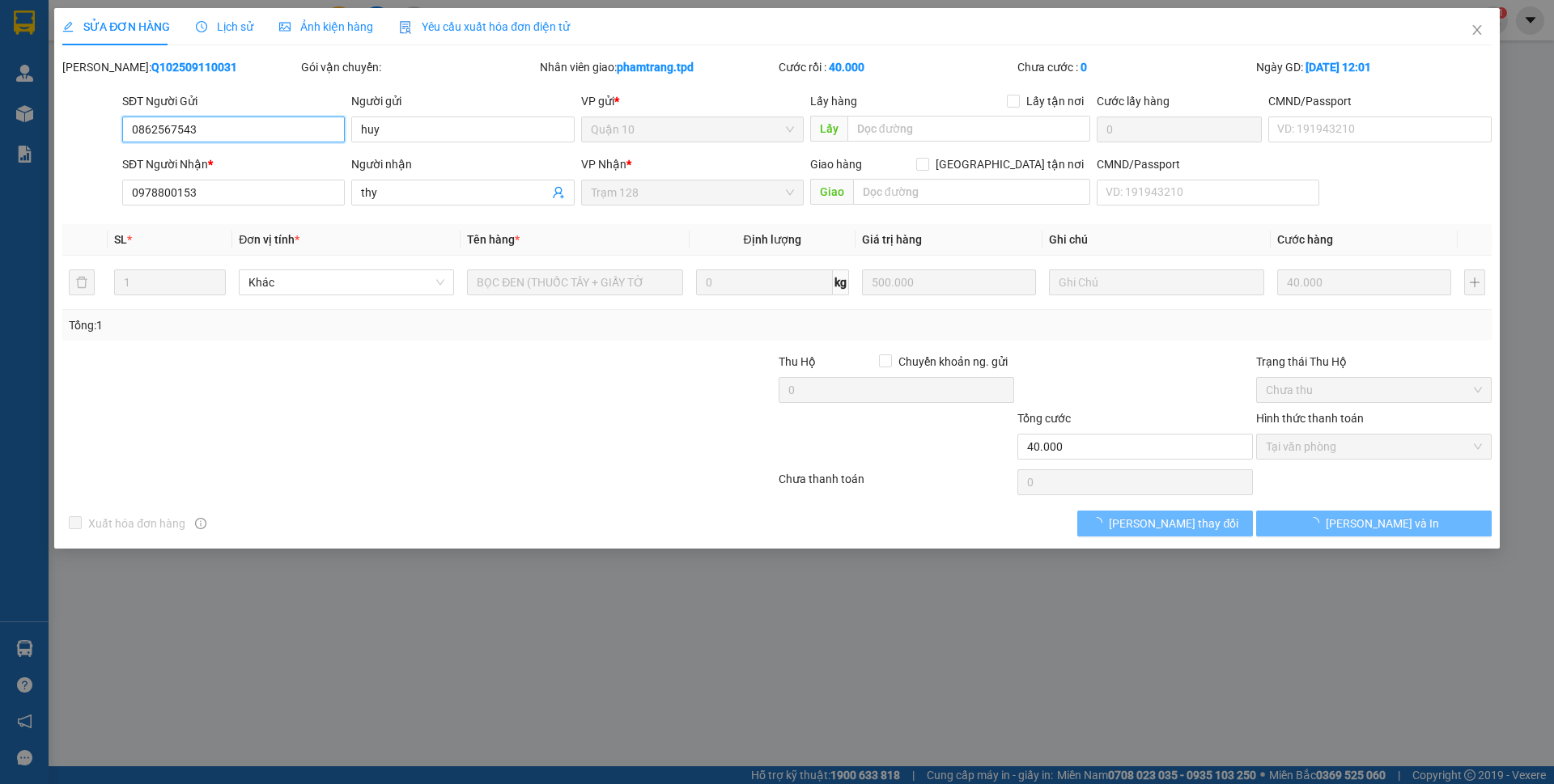
type input "0862567543"
type input "huy"
type input "0978800153"
type input "thy"
type input "40.000"
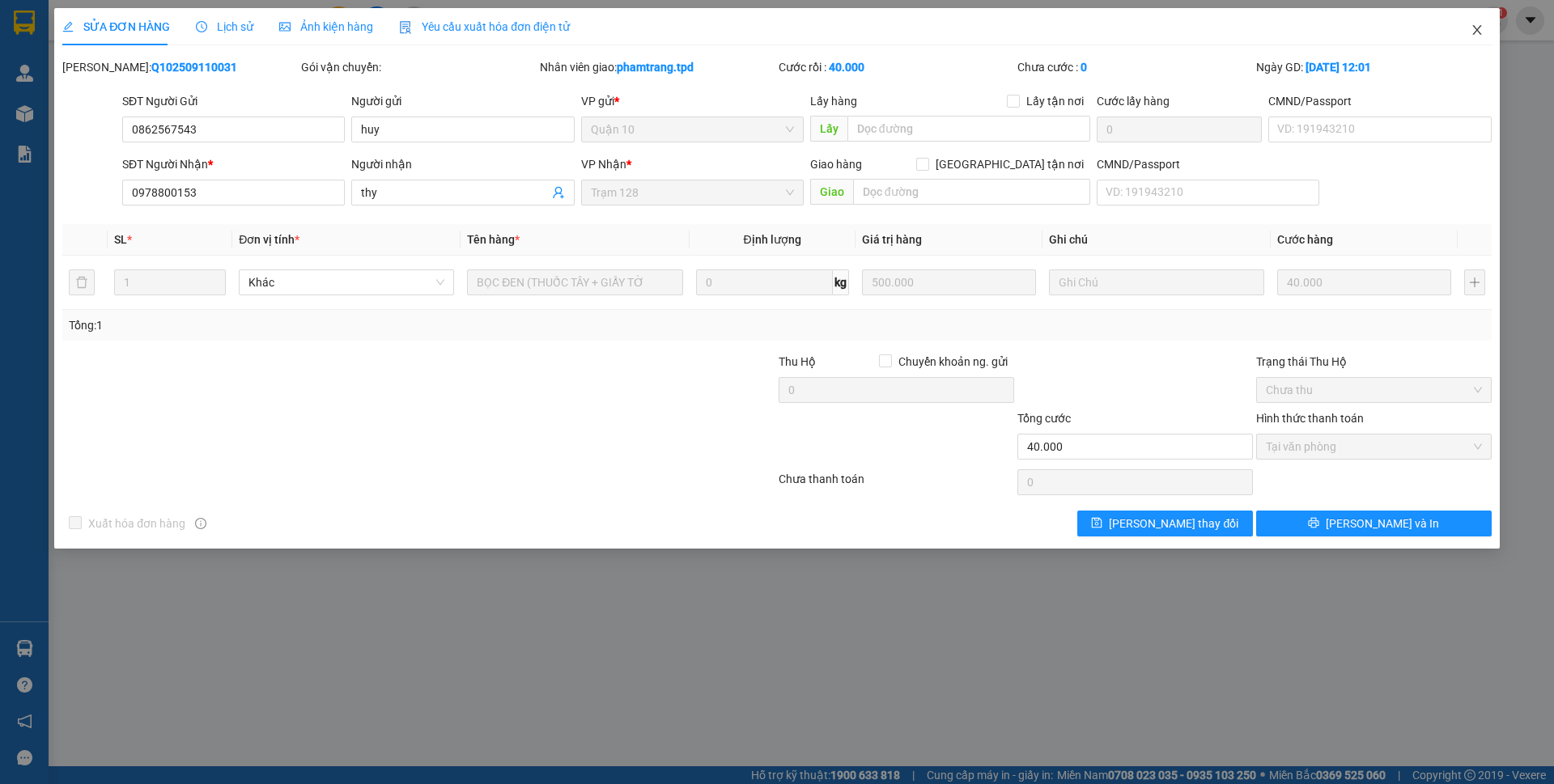
click at [1473, 31] on icon "close" at bounding box center [1477, 30] width 13 height 13
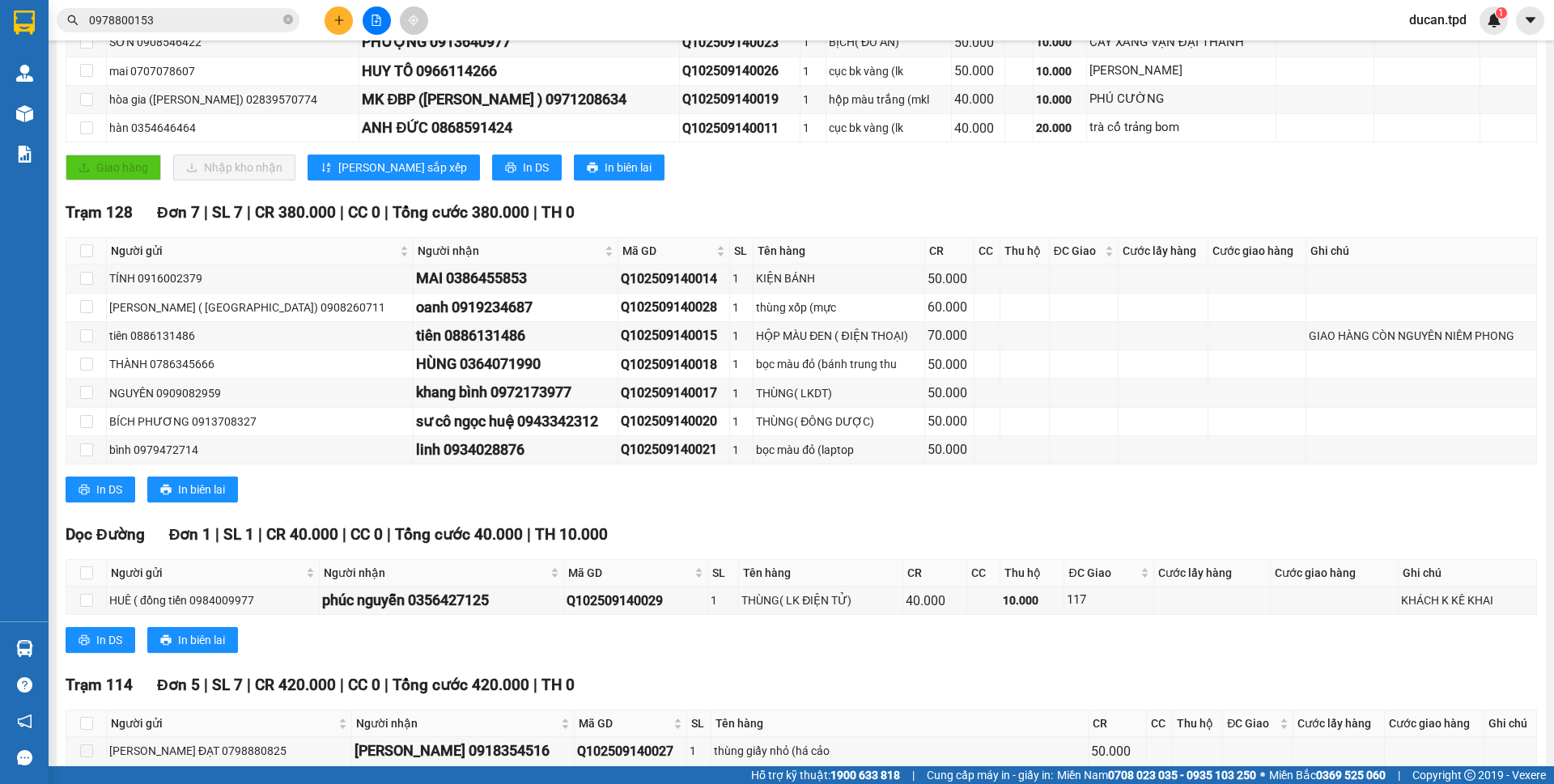
scroll to position [672, 0]
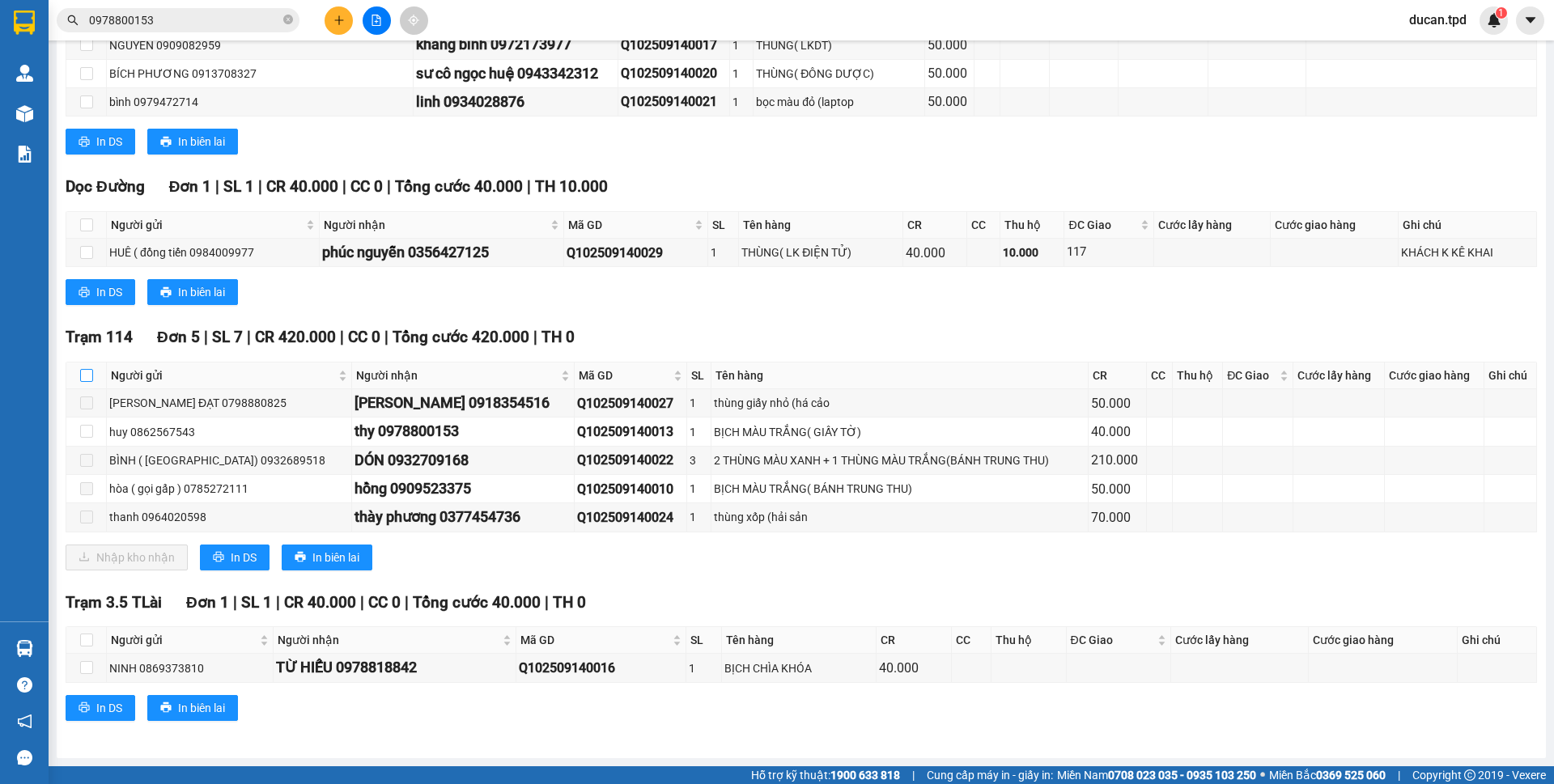
click at [82, 380] on input "checkbox" at bounding box center [87, 375] width 13 height 13
checkbox input "true"
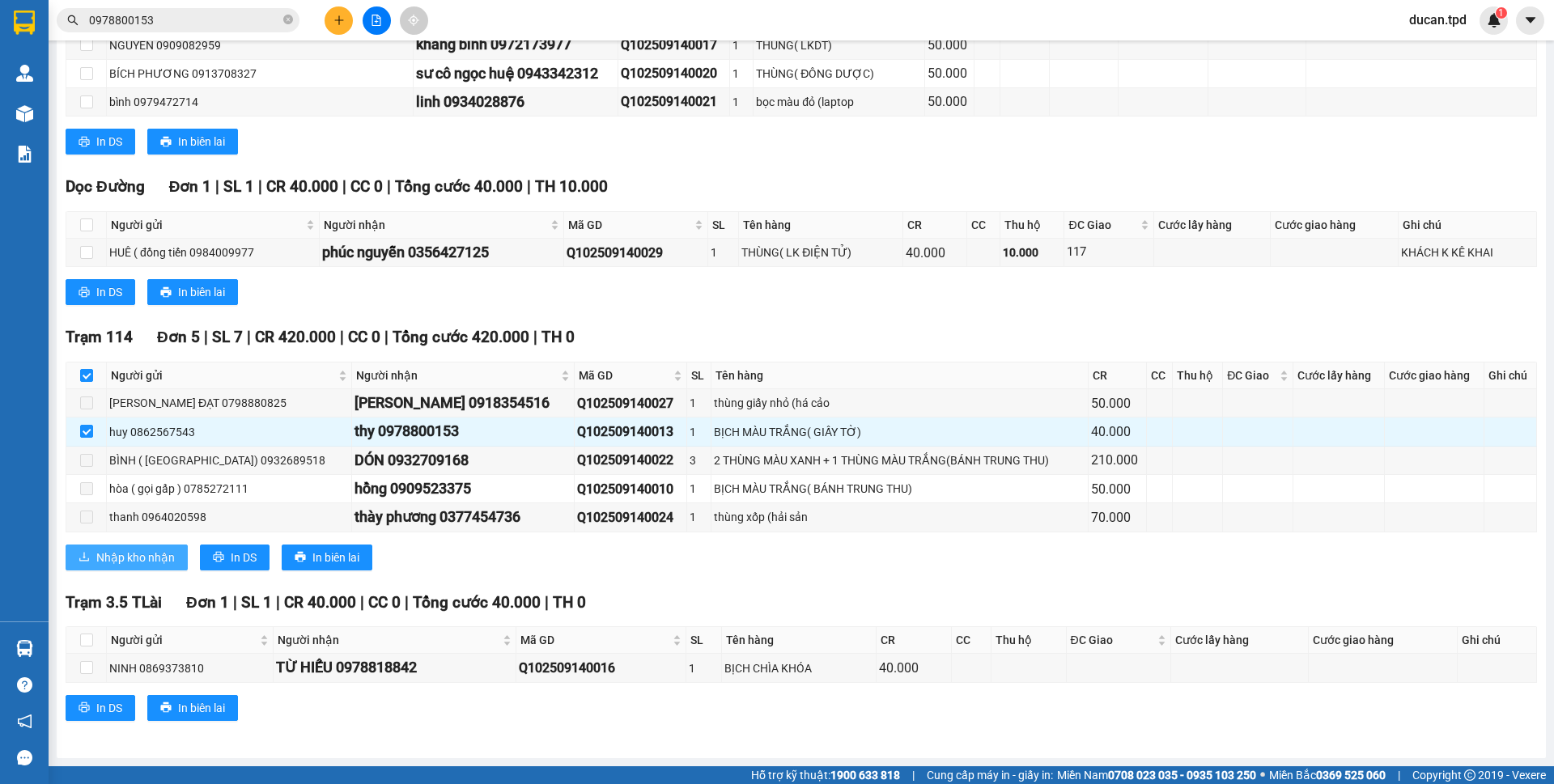
click at [133, 563] on span "Nhập kho nhận" at bounding box center [135, 557] width 78 height 18
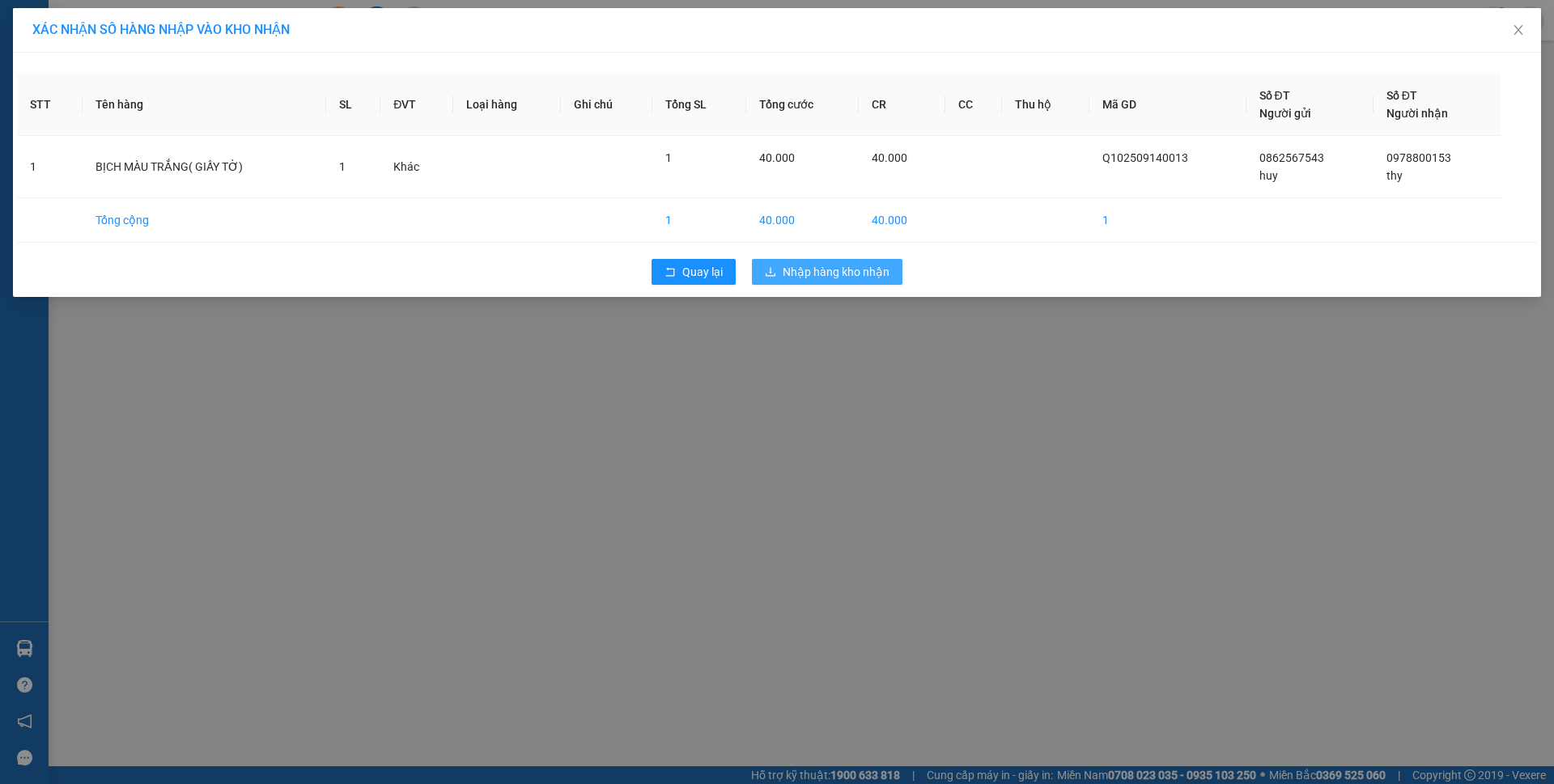
click at [861, 274] on span "Nhập hàng kho nhận" at bounding box center [835, 272] width 106 height 18
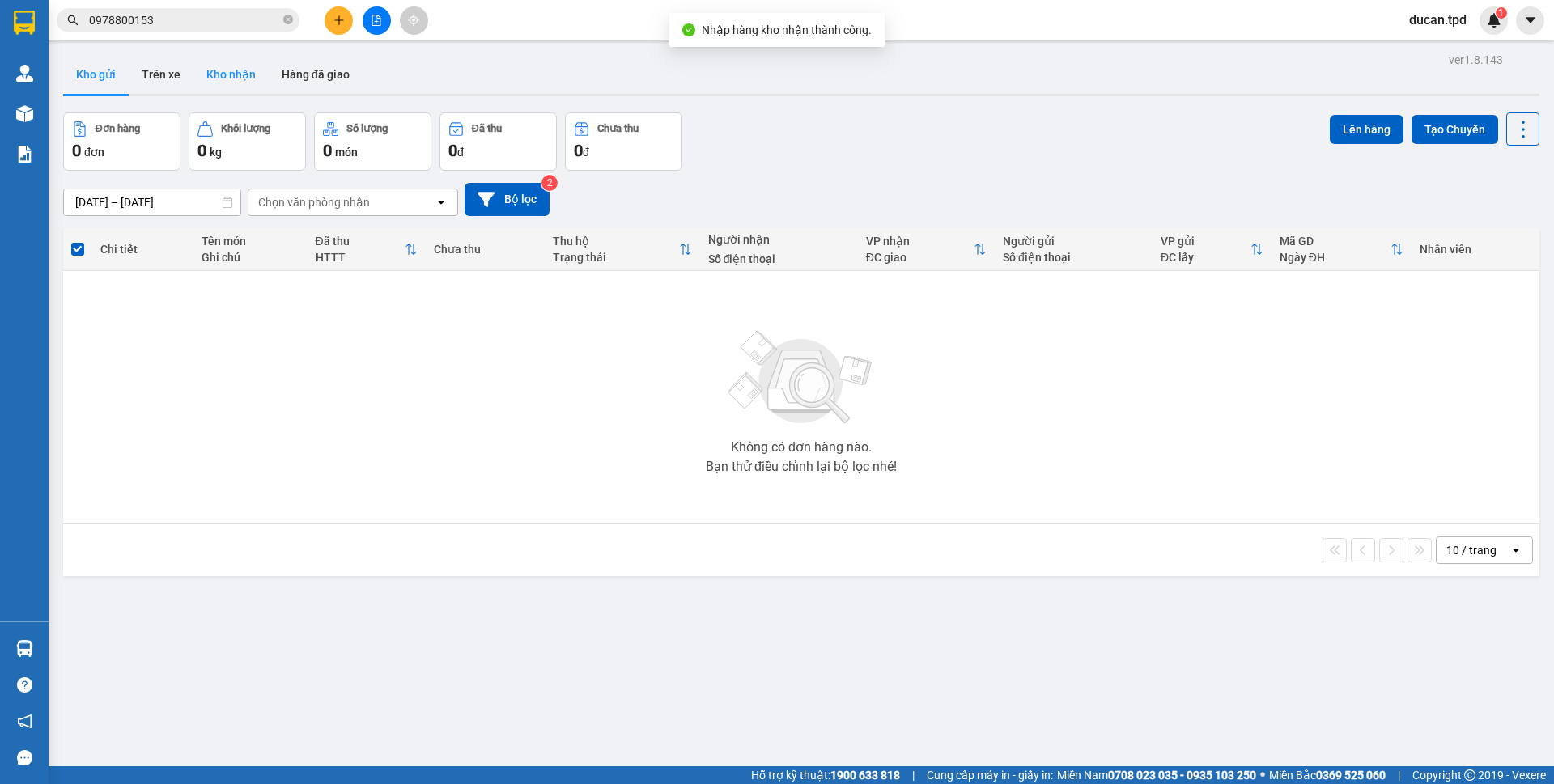
click at [236, 68] on button "Kho nhận" at bounding box center [231, 75] width 76 height 39
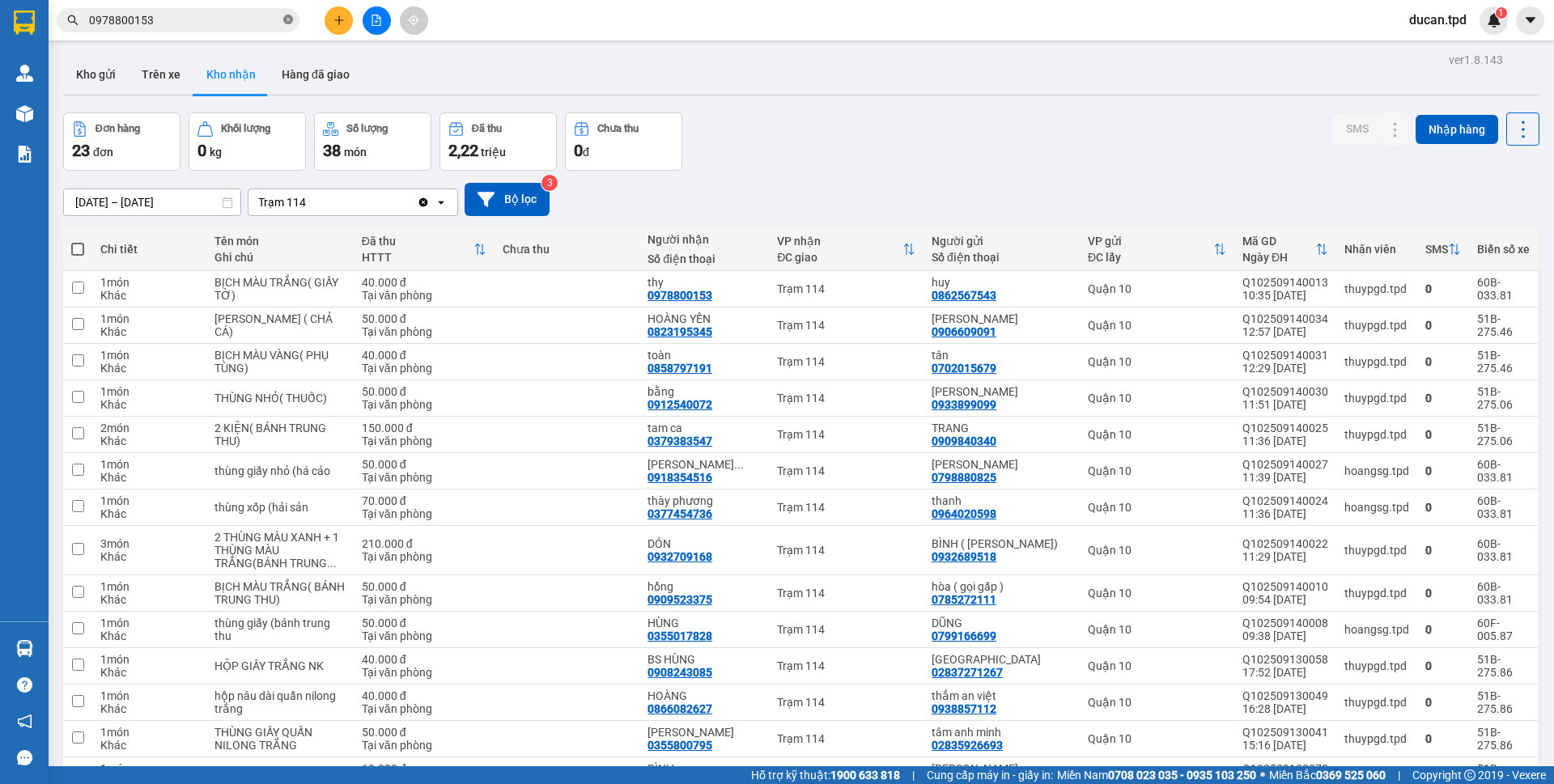
click at [290, 20] on icon "close-circle" at bounding box center [287, 20] width 9 height 9
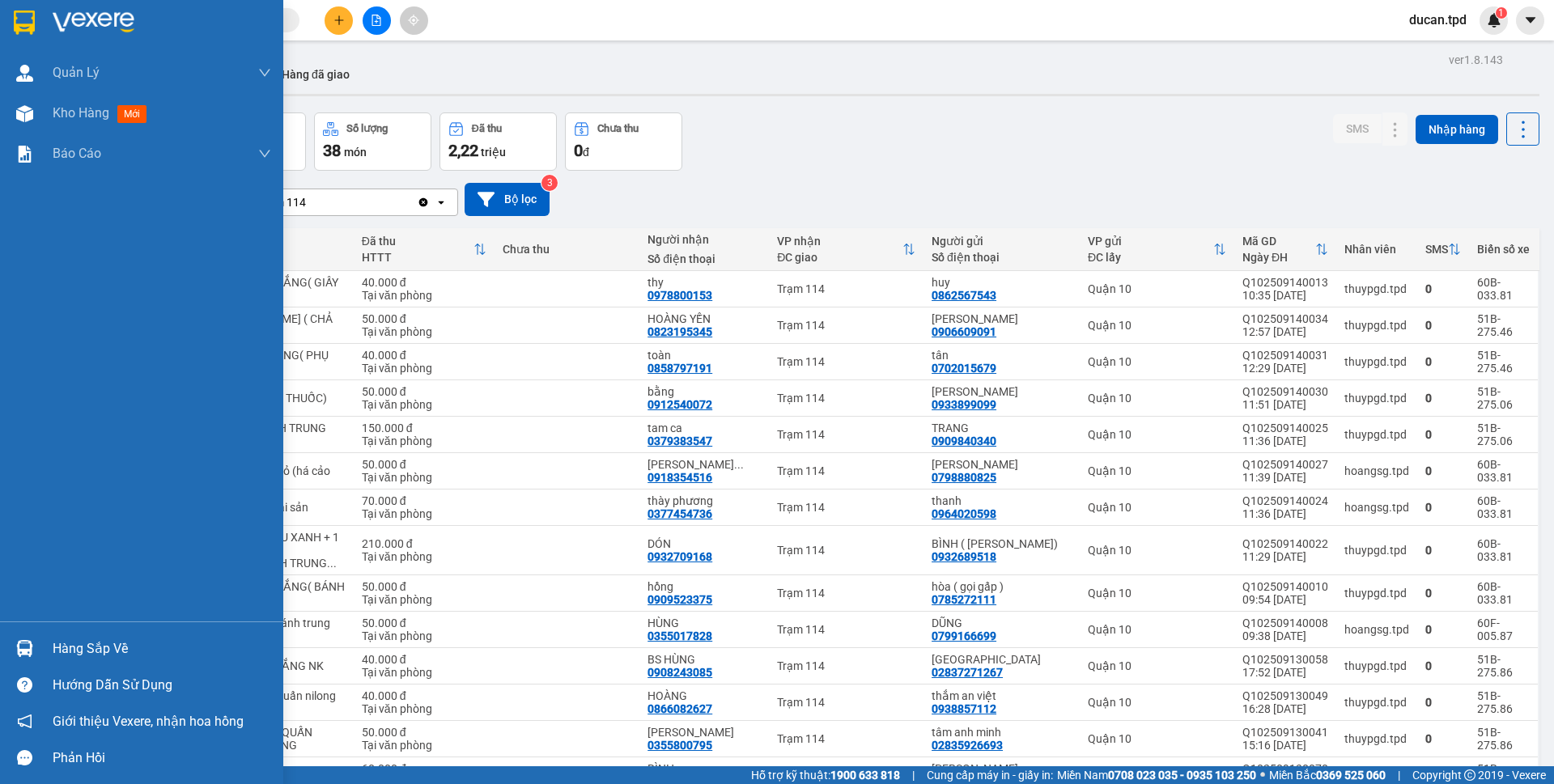
click at [31, 647] on img at bounding box center [24, 649] width 17 height 17
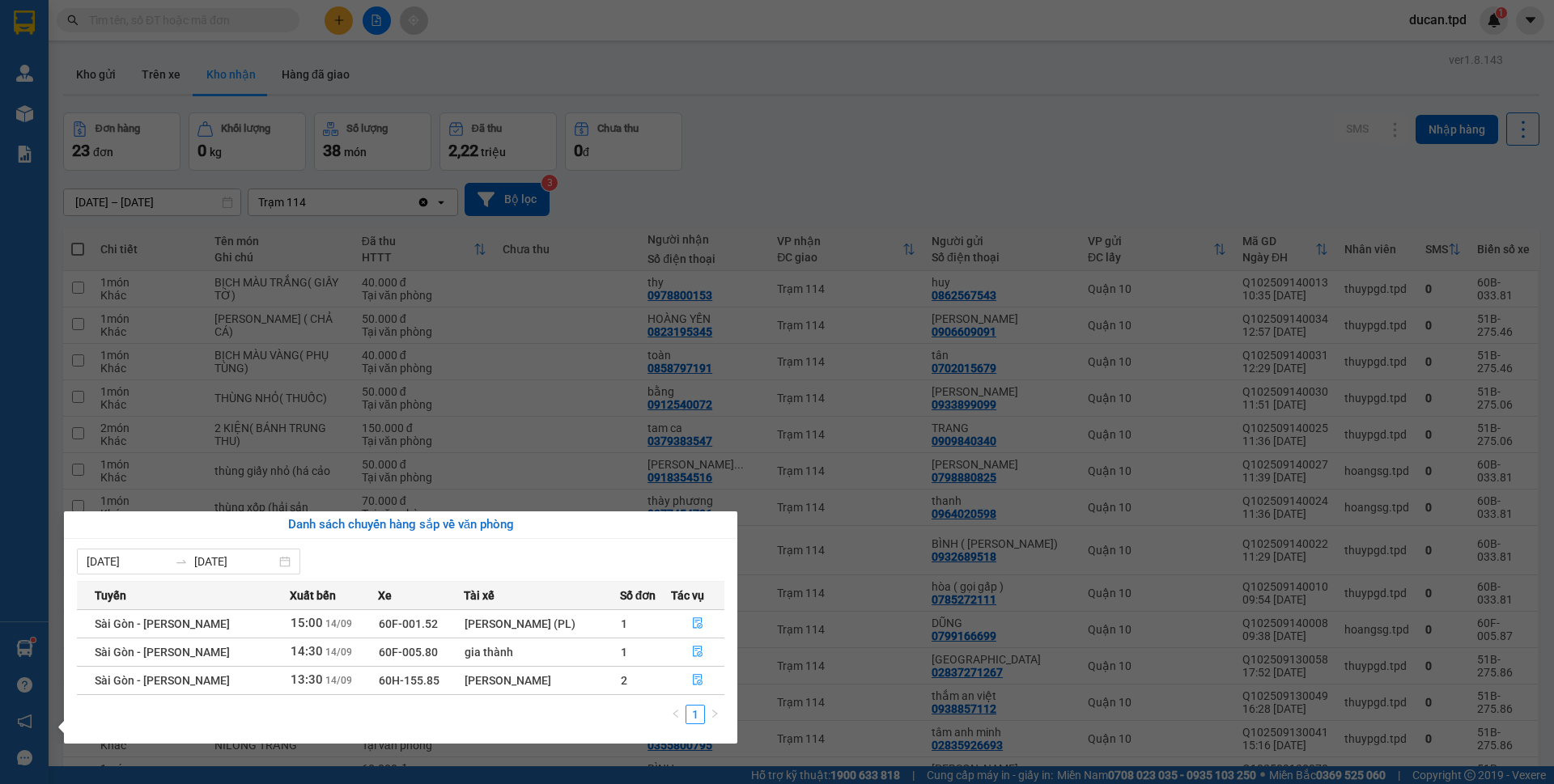
click at [730, 109] on section "Kết quả tìm kiếm ( 15 ) Bộ lọc Mã ĐH Trạng thái Món hàng Thu hộ Tổng cước Chưa …" at bounding box center [777, 392] width 1554 height 784
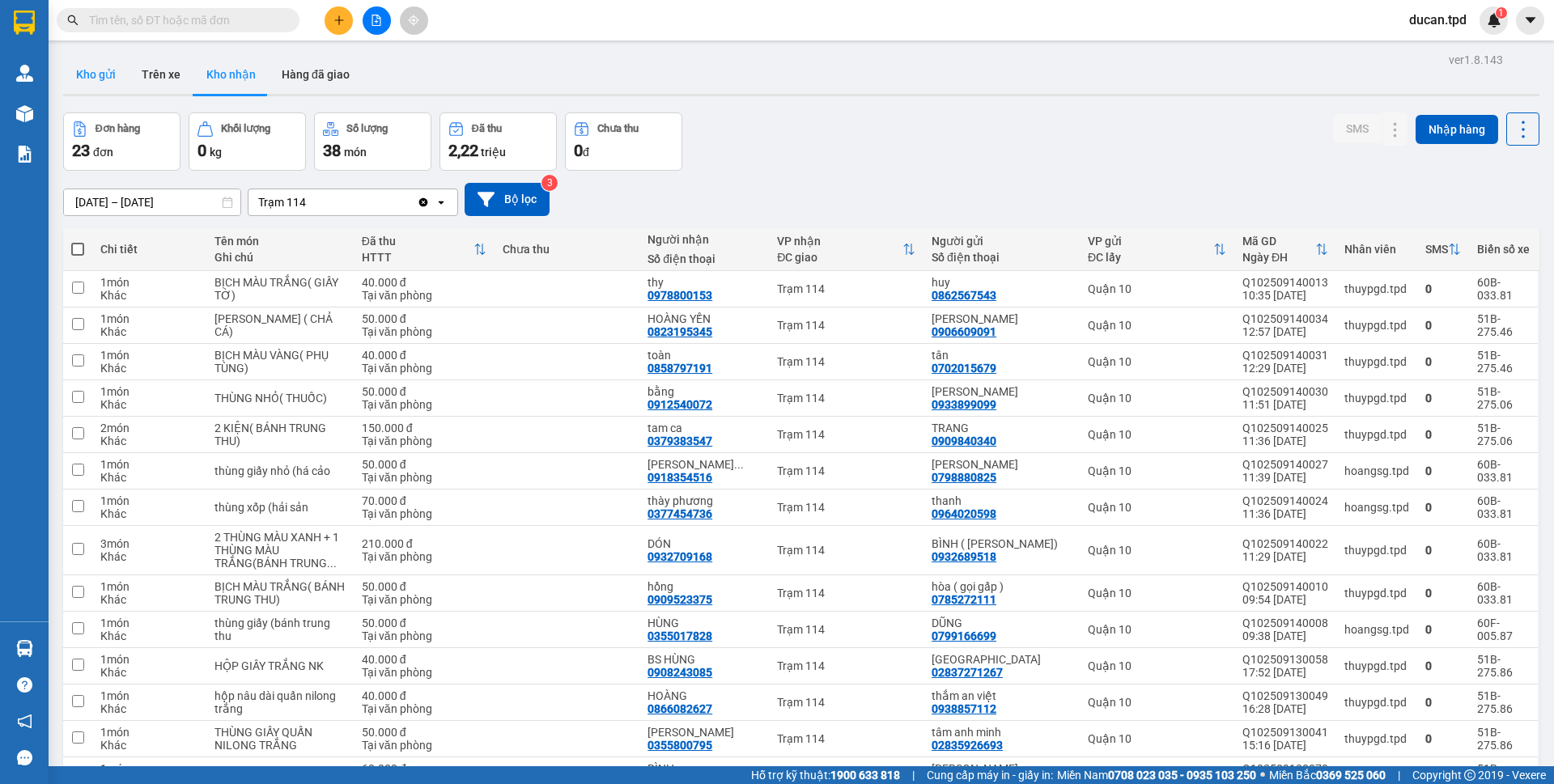
click at [102, 75] on button "Kho gửi" at bounding box center [96, 75] width 65 height 39
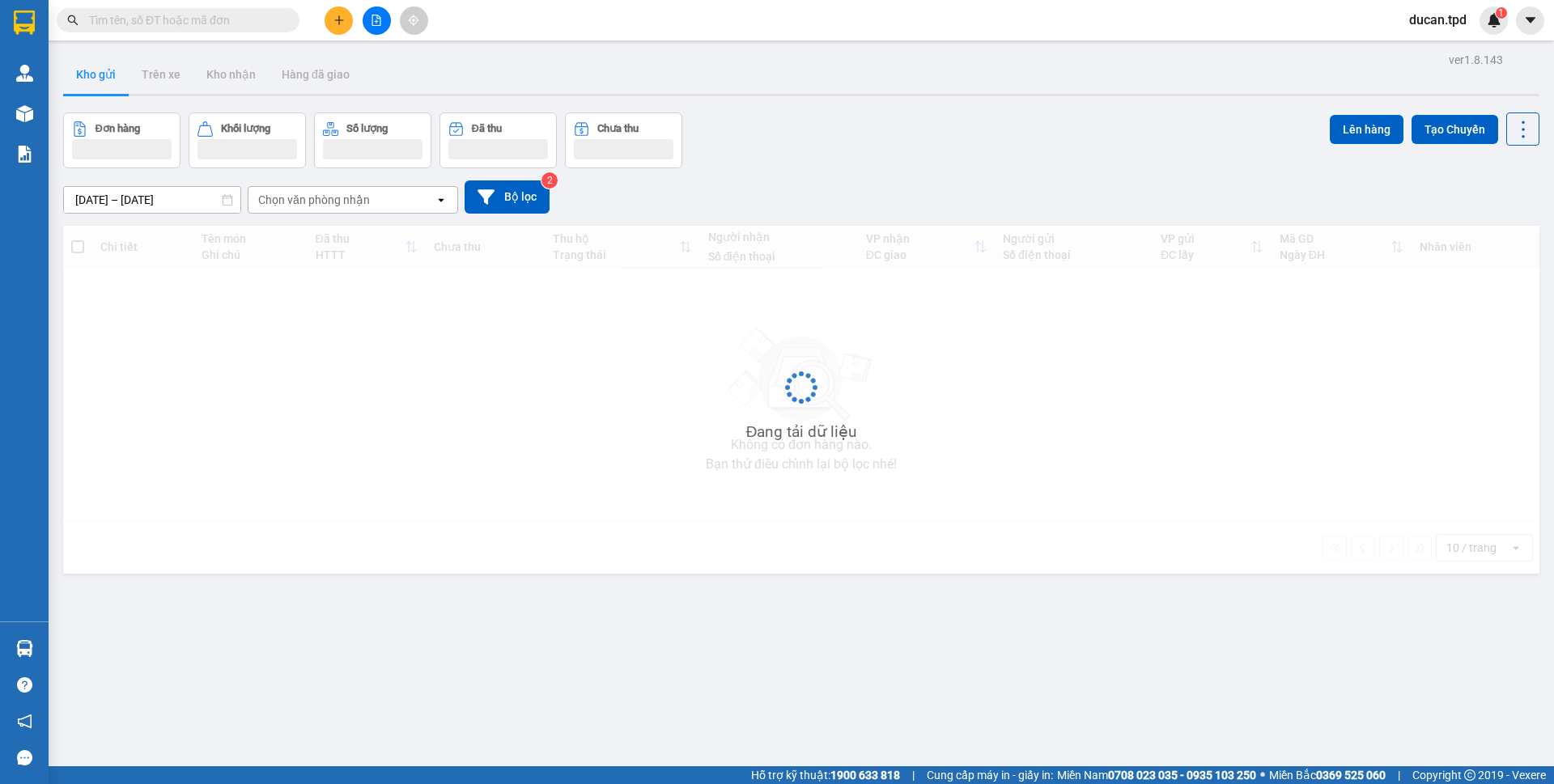
click at [369, 23] on button at bounding box center [376, 21] width 28 height 28
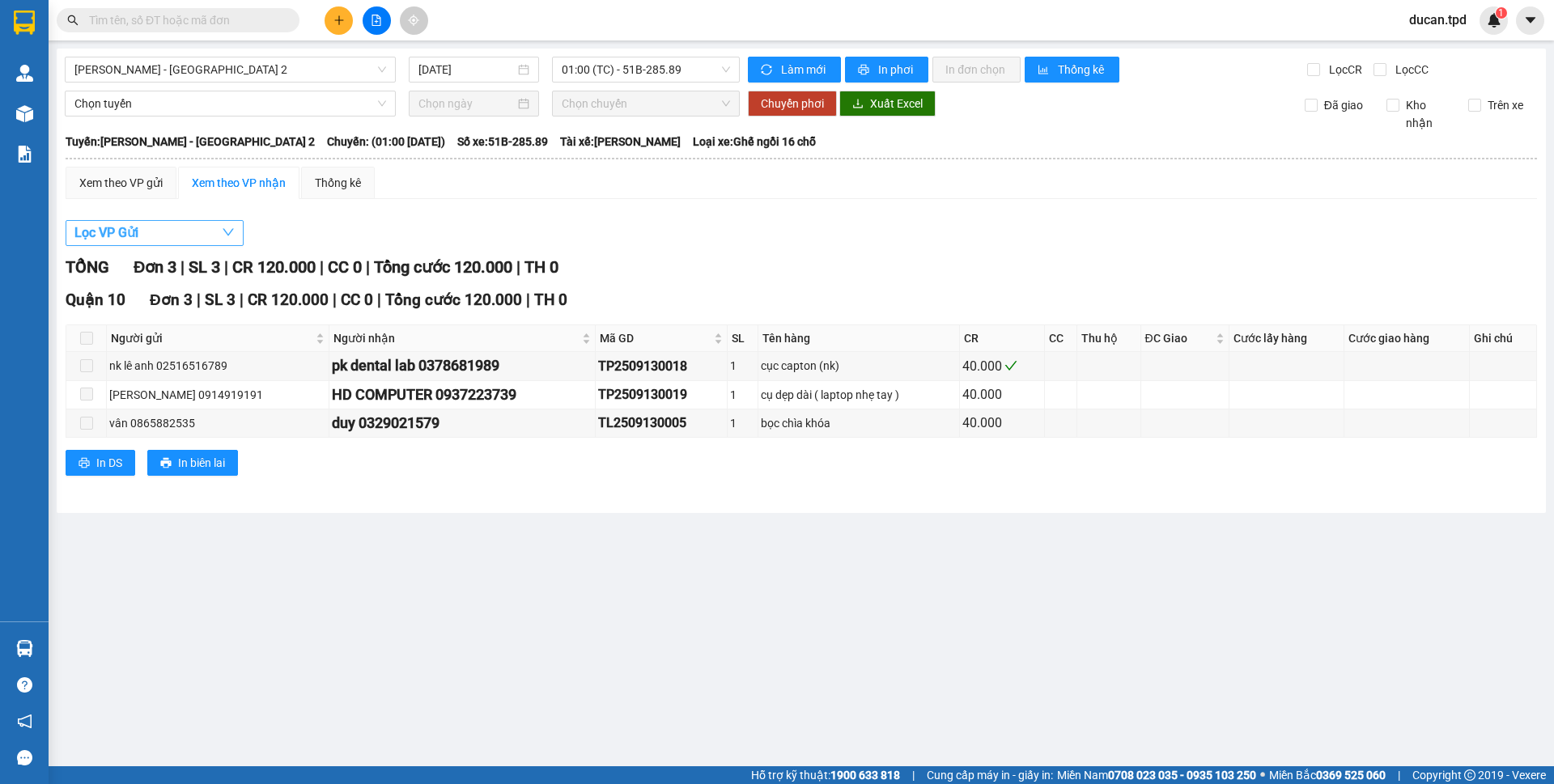
click at [185, 220] on button "Lọc VP Gửi" at bounding box center [154, 233] width 178 height 26
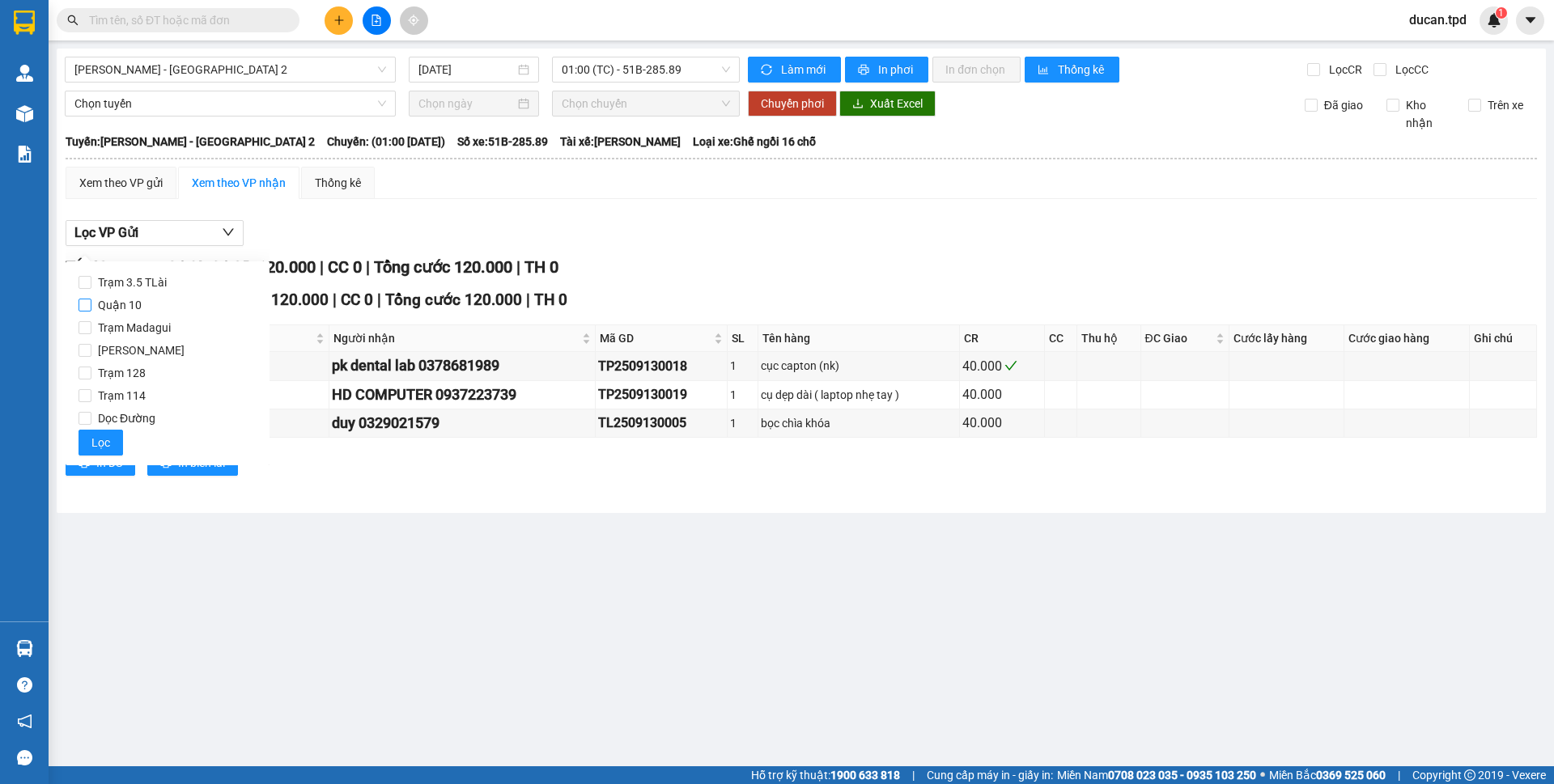
click at [124, 302] on span "Quận 10" at bounding box center [119, 305] width 57 height 22
click at [91, 302] on input "Quận 10" at bounding box center [85, 305] width 13 height 13
checkbox input "true"
click at [109, 436] on button "Lọc" at bounding box center [101, 442] width 45 height 26
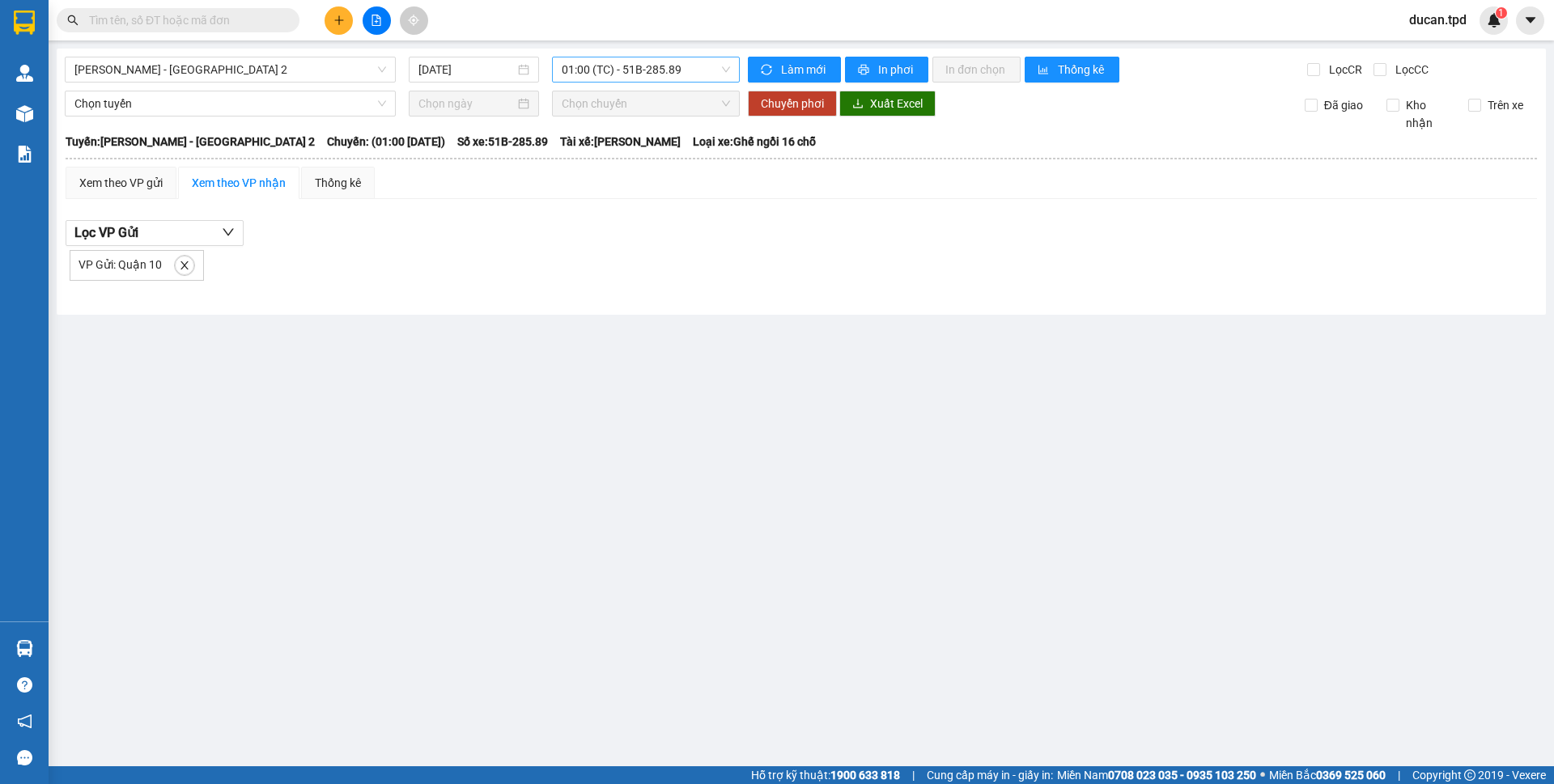
click at [620, 77] on span "01:00 (TC) - 51B-285.89" at bounding box center [646, 70] width 168 height 24
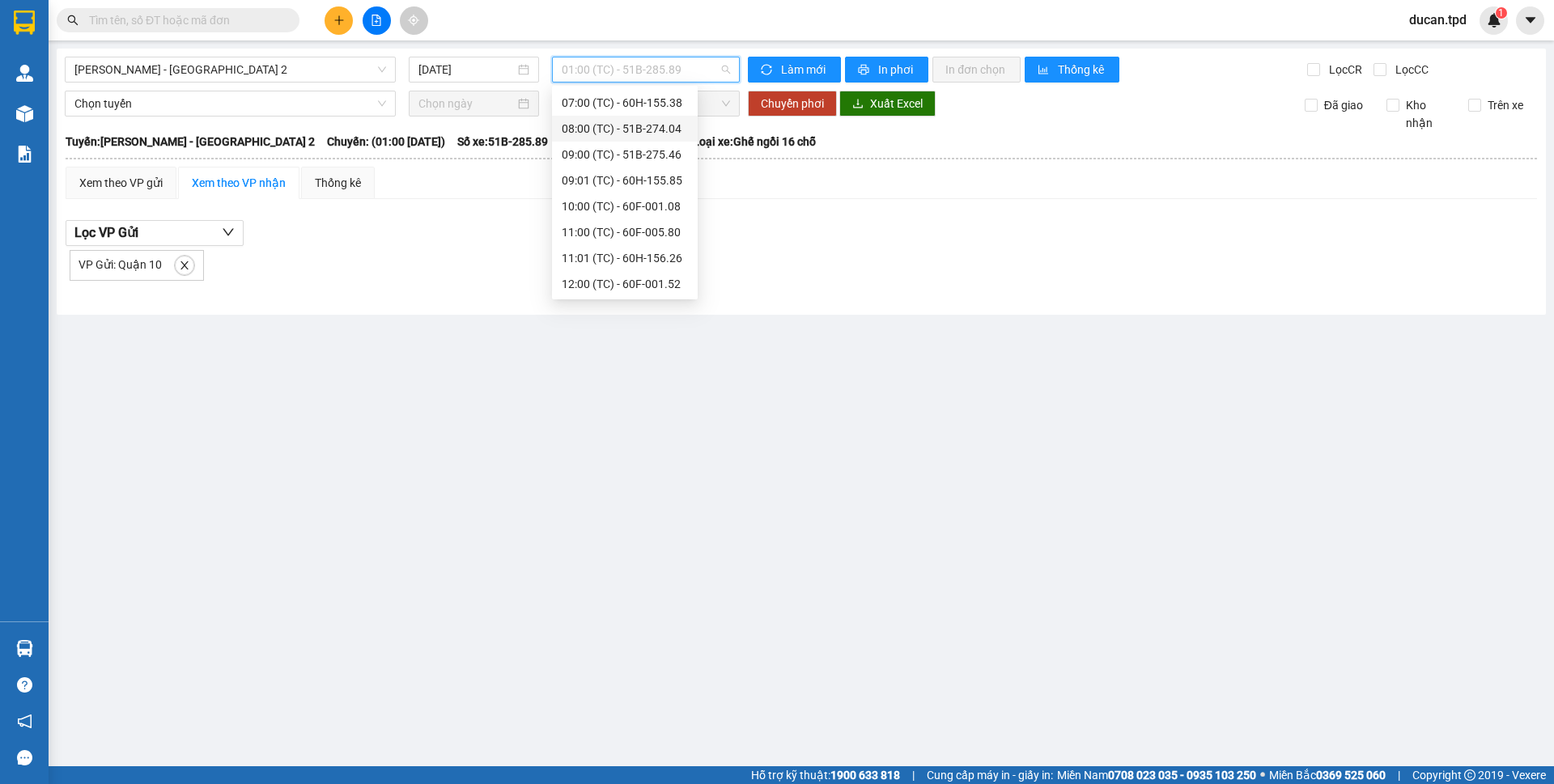
scroll to position [207, 0]
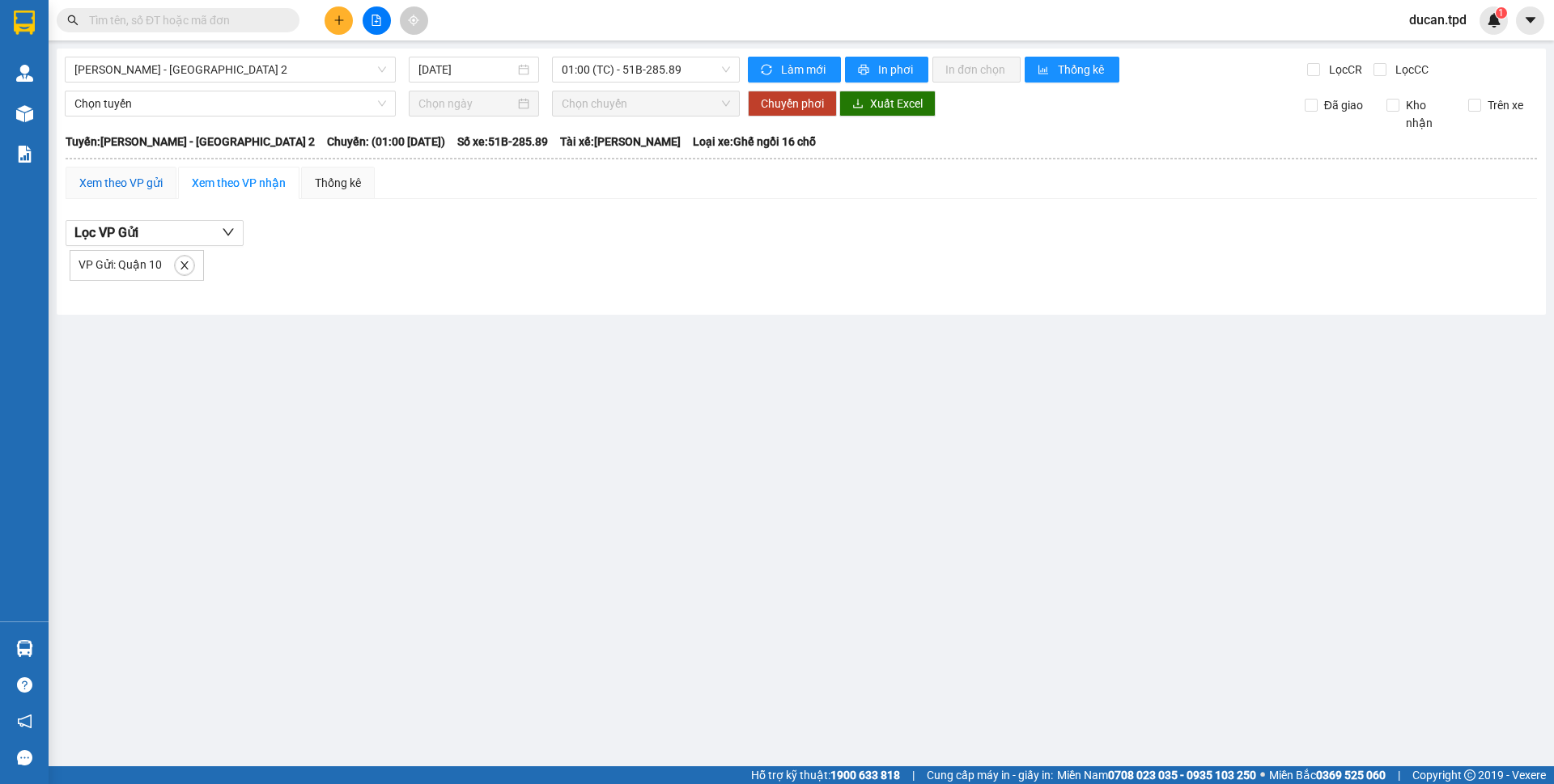
click at [152, 186] on div "Xem theo VP gửi" at bounding box center [120, 182] width 83 height 18
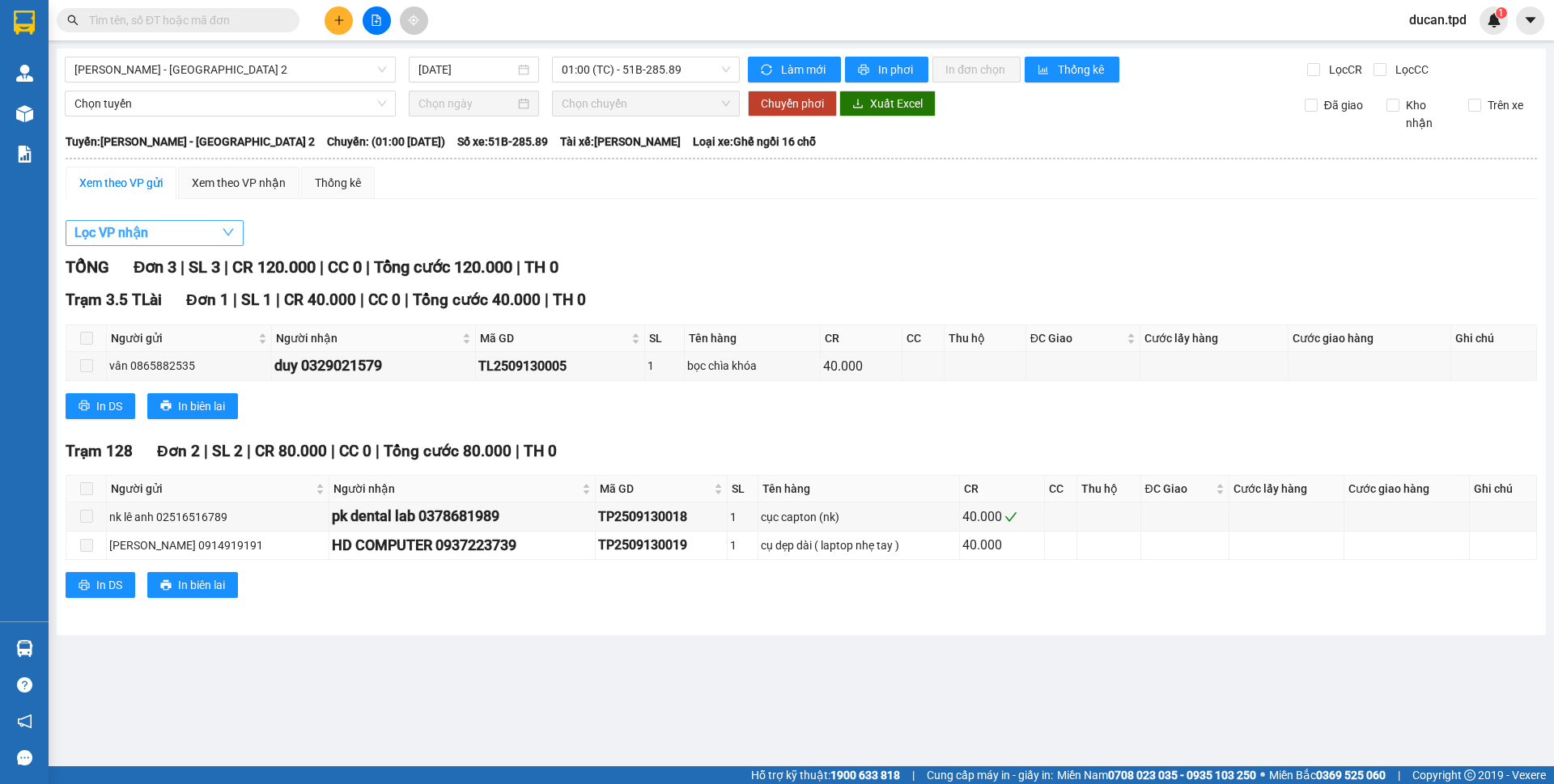
click at [162, 241] on button "Lọc VP nhận" at bounding box center [154, 233] width 178 height 26
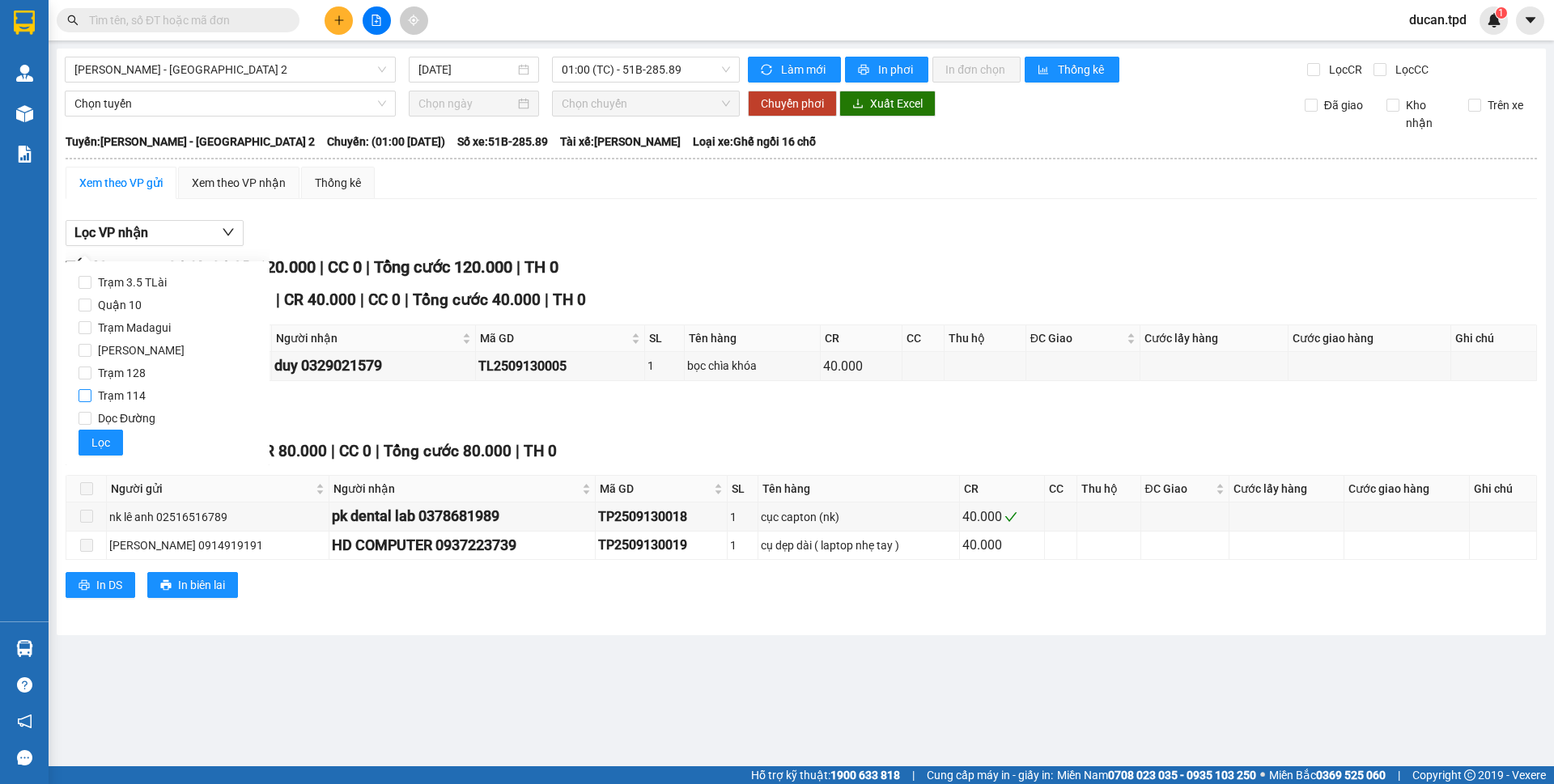
click at [119, 390] on span "Trạm 114" at bounding box center [121, 396] width 61 height 22
click at [91, 390] on input "Trạm 114" at bounding box center [85, 396] width 13 height 13
checkbox input "true"
click at [113, 440] on button "Lọc" at bounding box center [101, 442] width 45 height 26
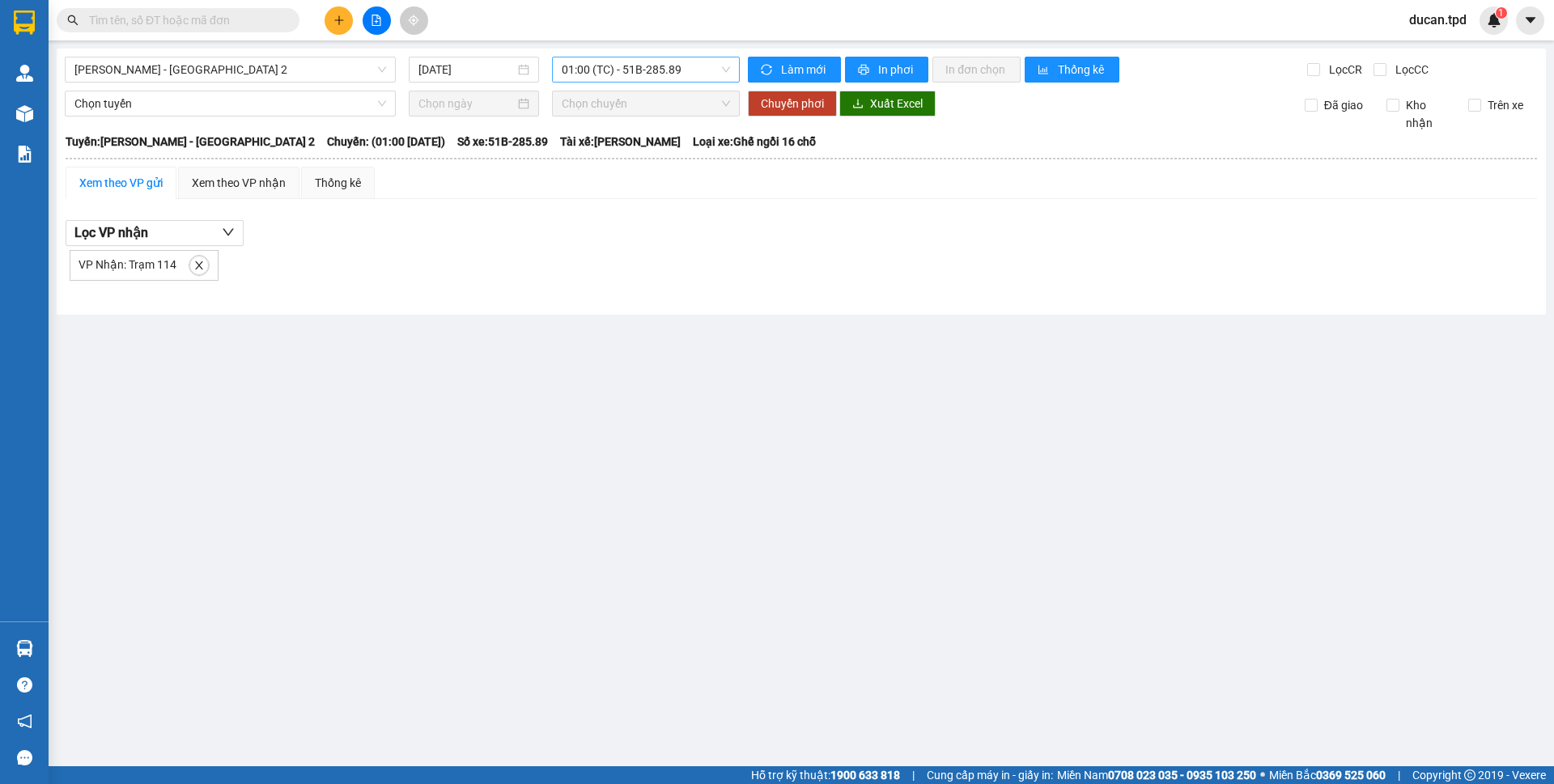
click at [609, 78] on span "01:00 (TC) - 51B-285.89" at bounding box center [646, 70] width 168 height 24
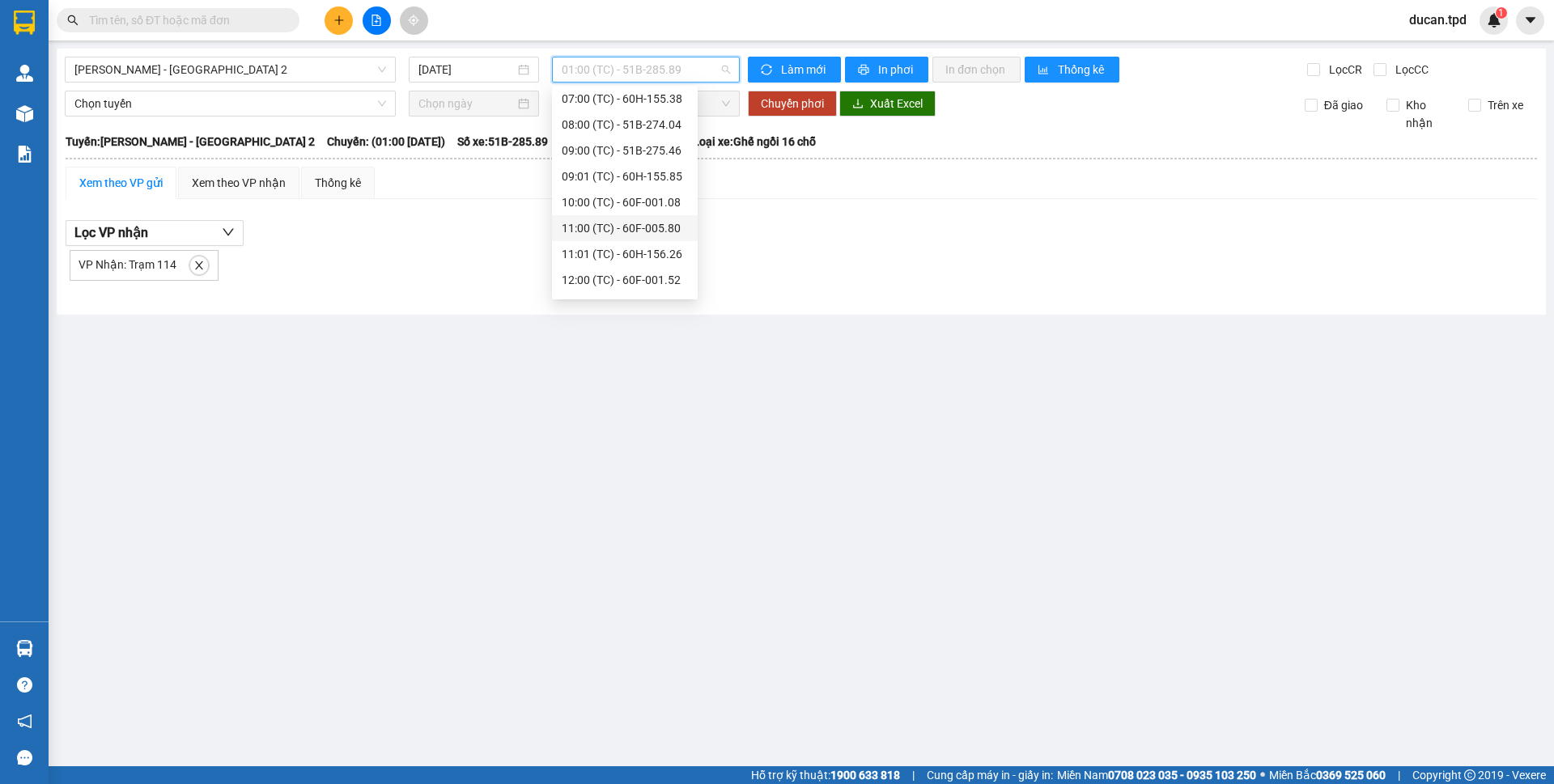
scroll to position [161, 0]
click at [655, 265] on div "14:01 (TC) - 60F-005.82" at bounding box center [624, 277] width 146 height 26
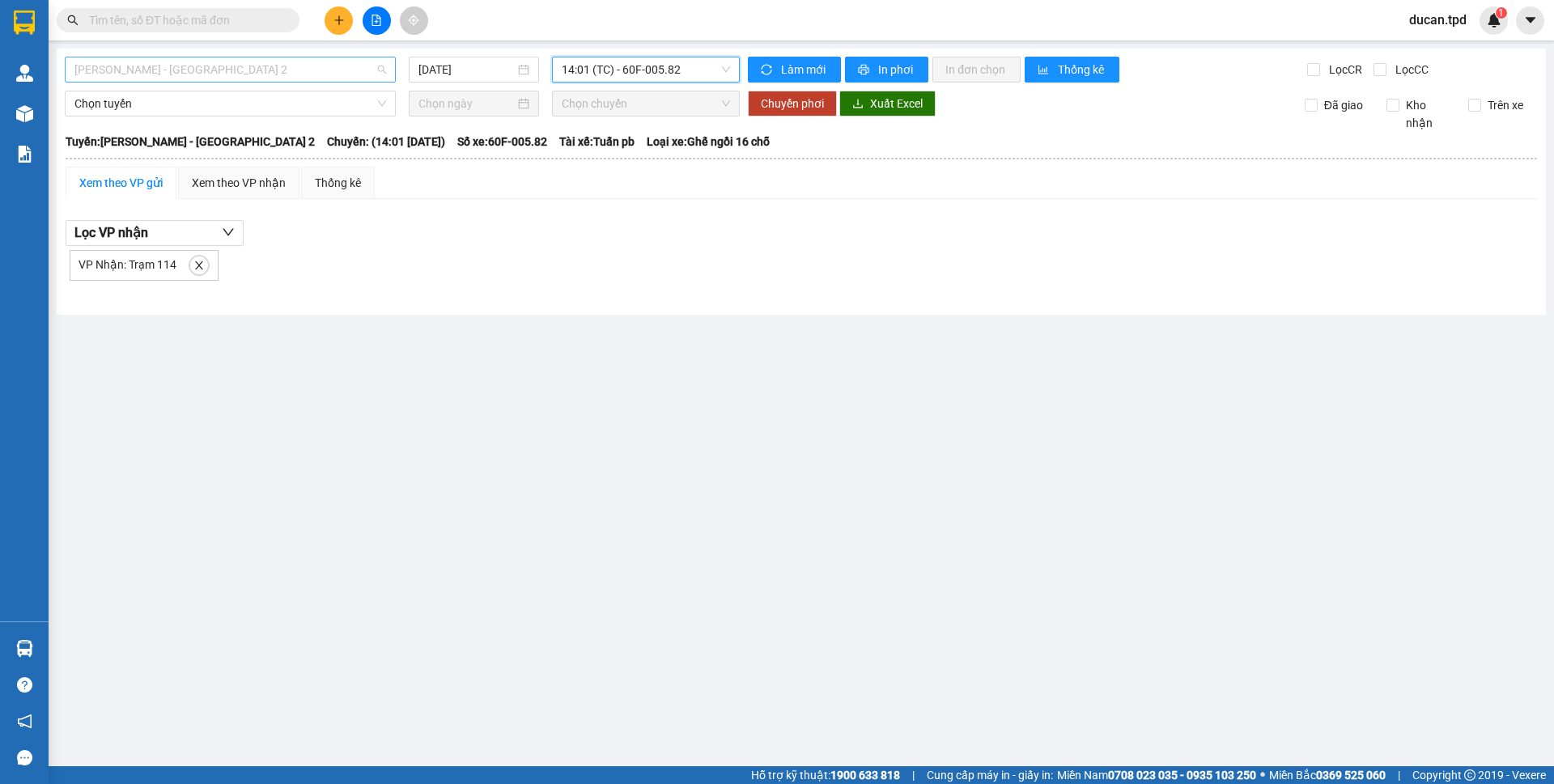
click at [282, 73] on span "[PERSON_NAME] - [GEOGRAPHIC_DATA] 2" at bounding box center [231, 70] width 312 height 24
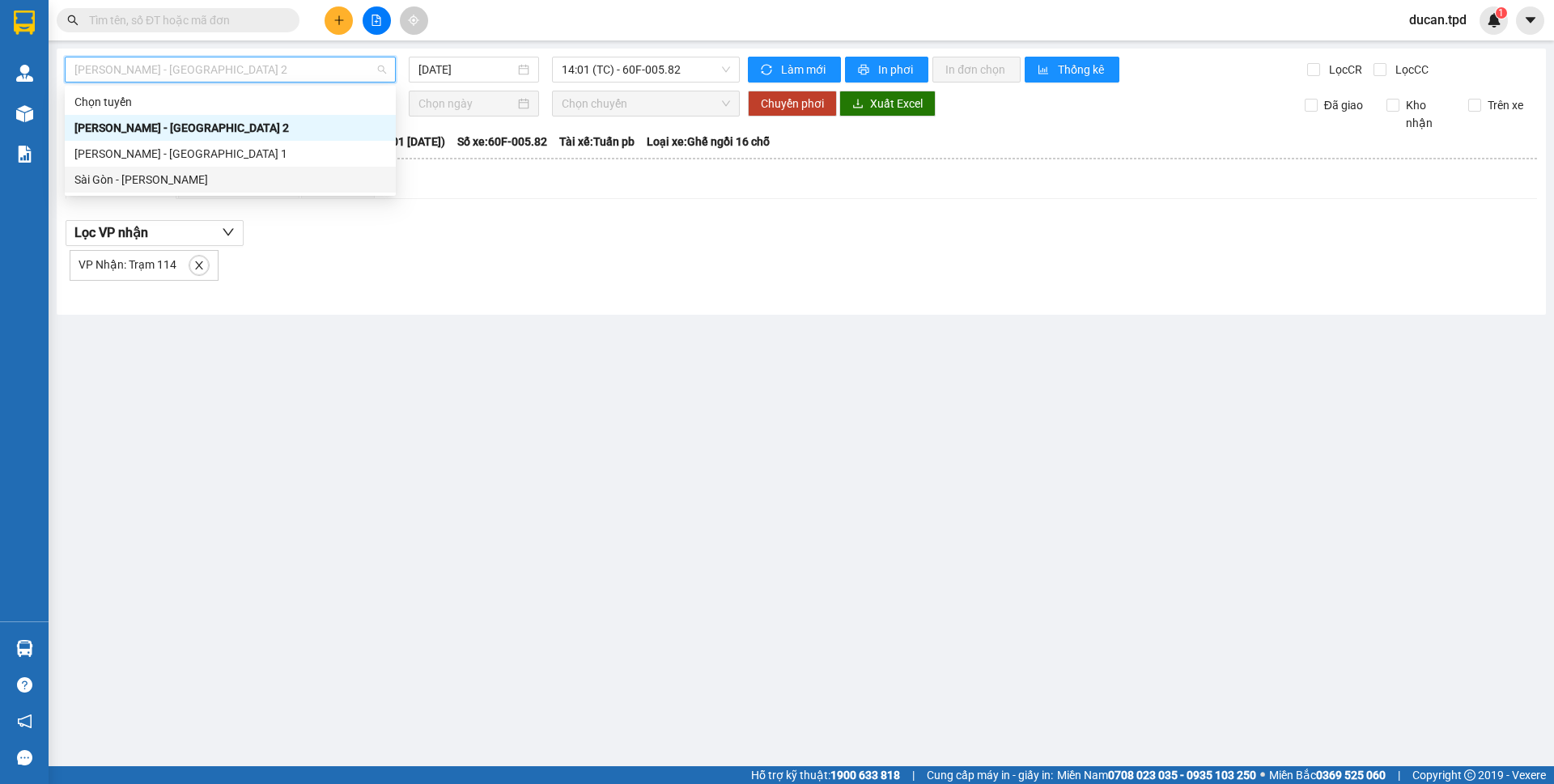
click at [172, 174] on div "Sài Gòn - [PERSON_NAME]" at bounding box center [231, 179] width 312 height 18
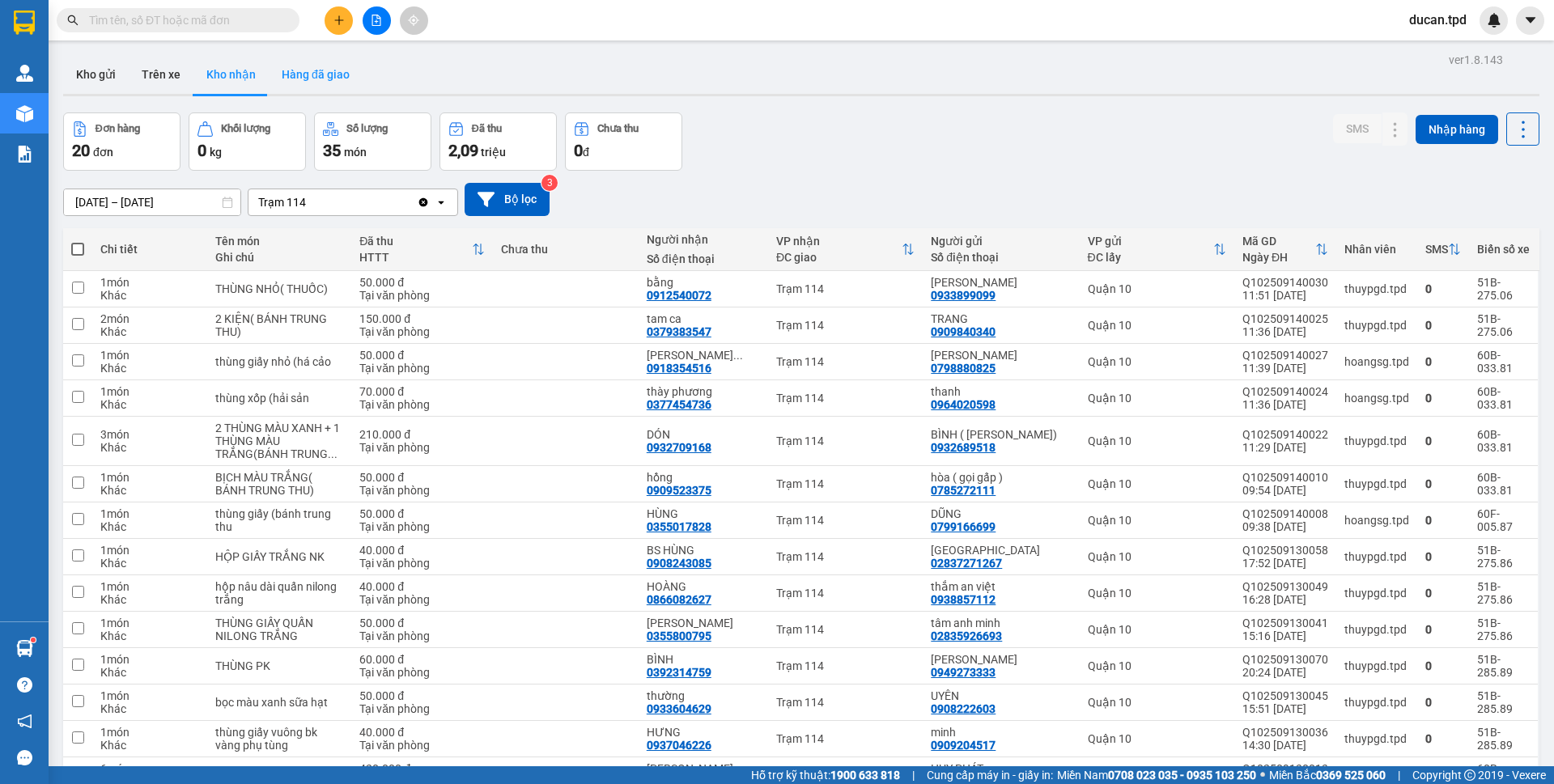
scroll to position [2, 0]
click at [159, 78] on button "Trên xe" at bounding box center [161, 73] width 64 height 39
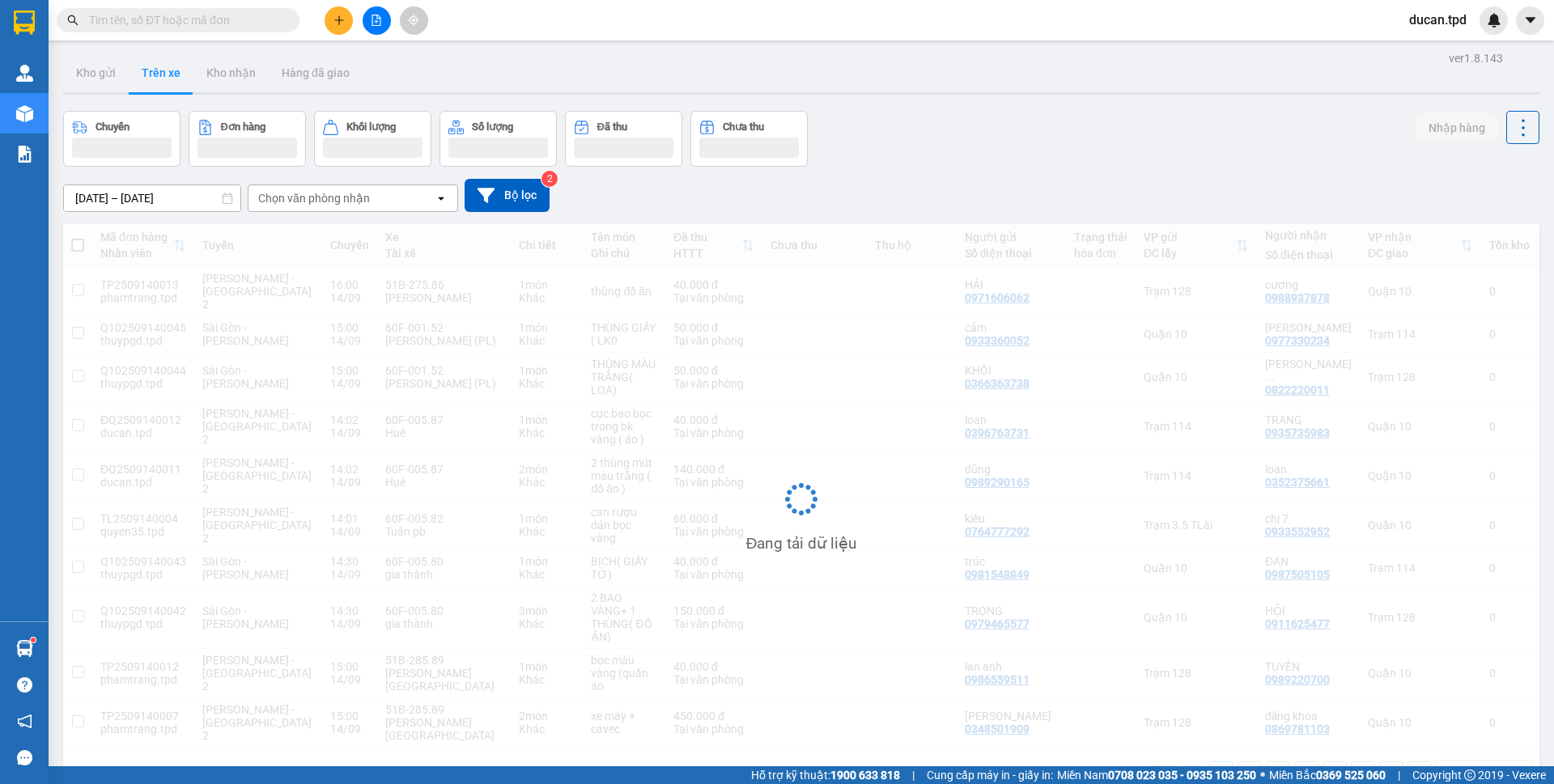
click at [222, 83] on button "Kho nhận" at bounding box center [231, 73] width 76 height 39
type input "[DATE] – [DATE]"
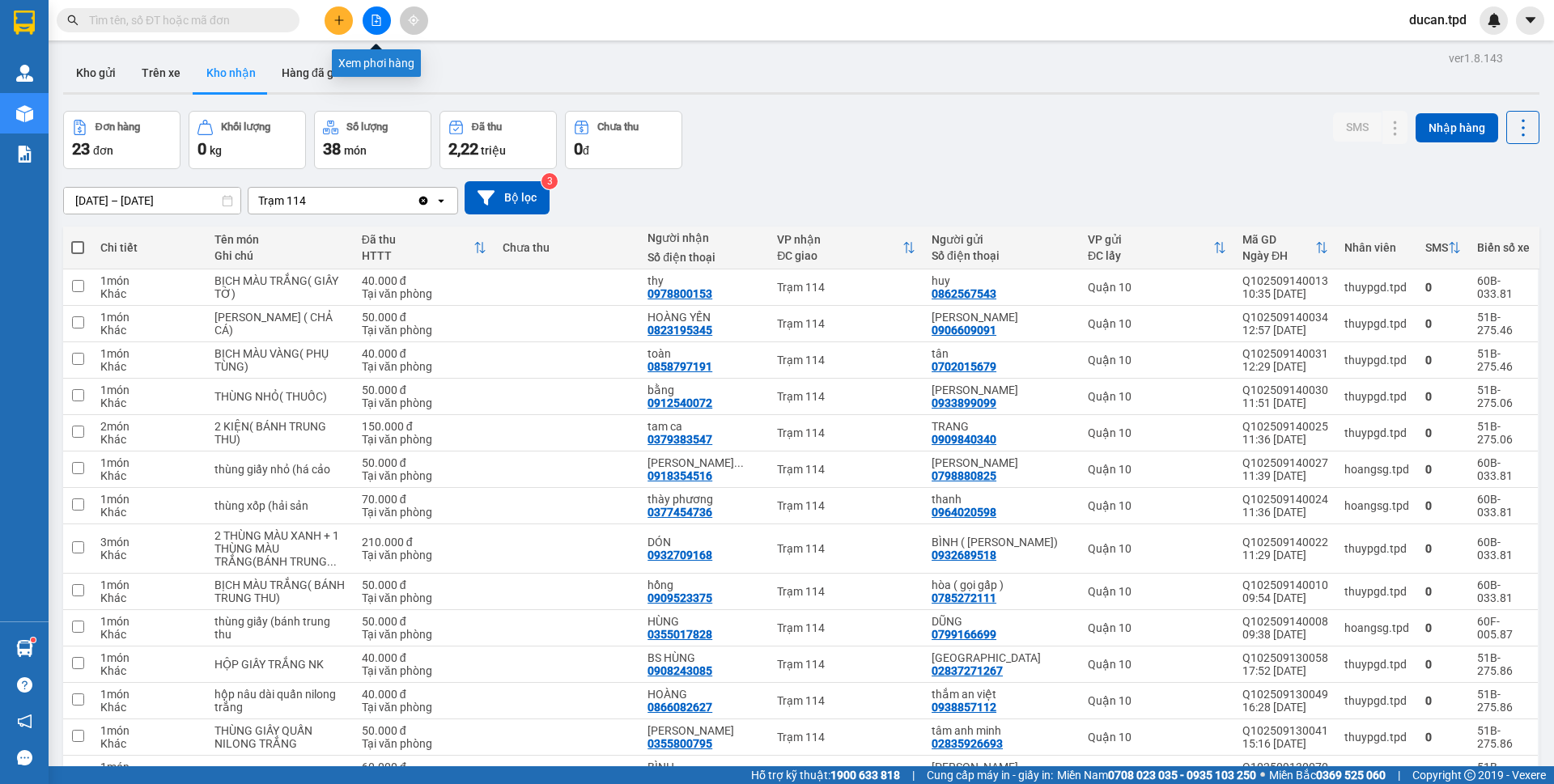
click at [381, 21] on icon "file-add" at bounding box center [377, 21] width 9 height 11
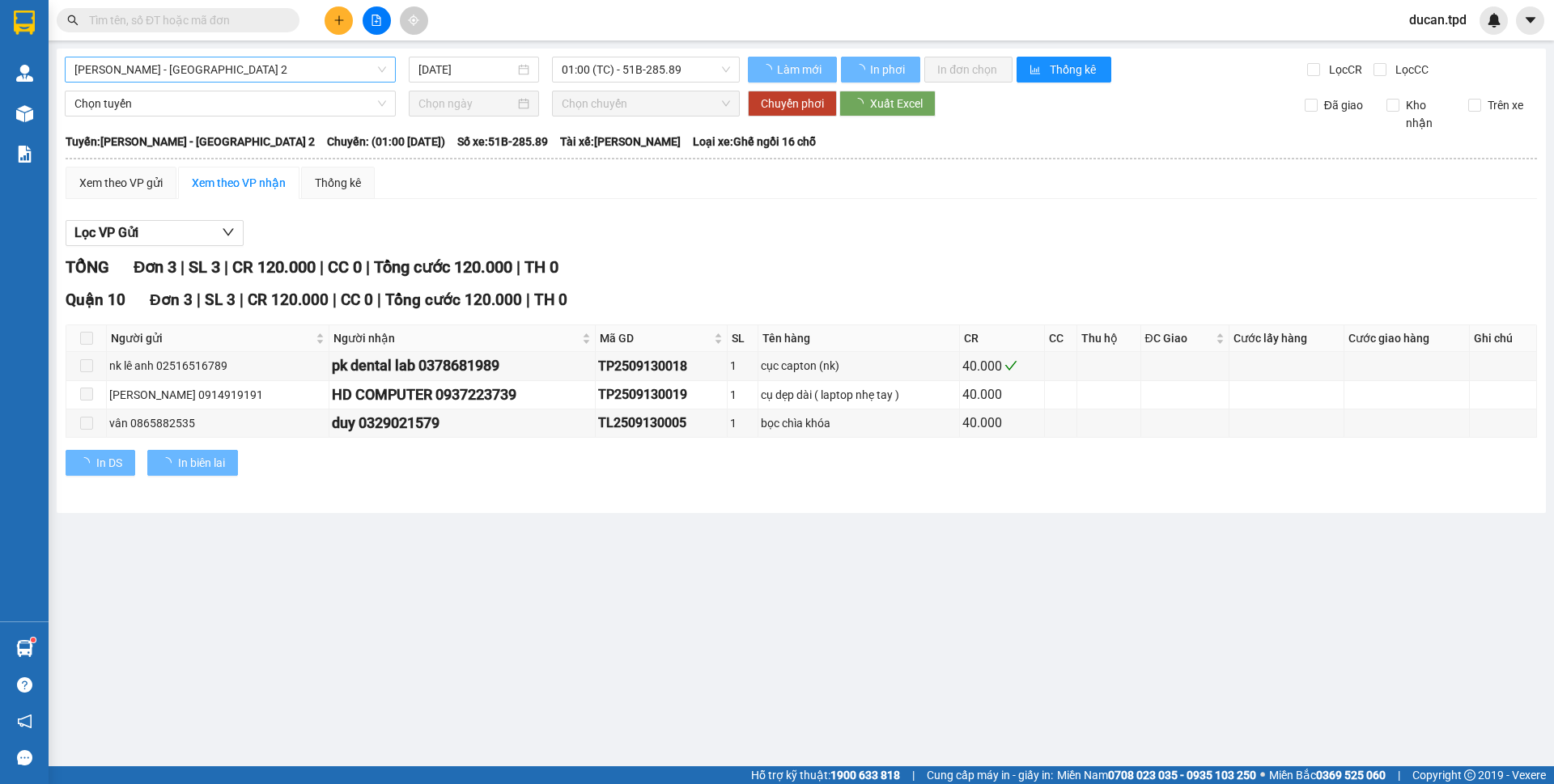
click at [277, 77] on span "[PERSON_NAME] - [GEOGRAPHIC_DATA] 2" at bounding box center [231, 70] width 312 height 24
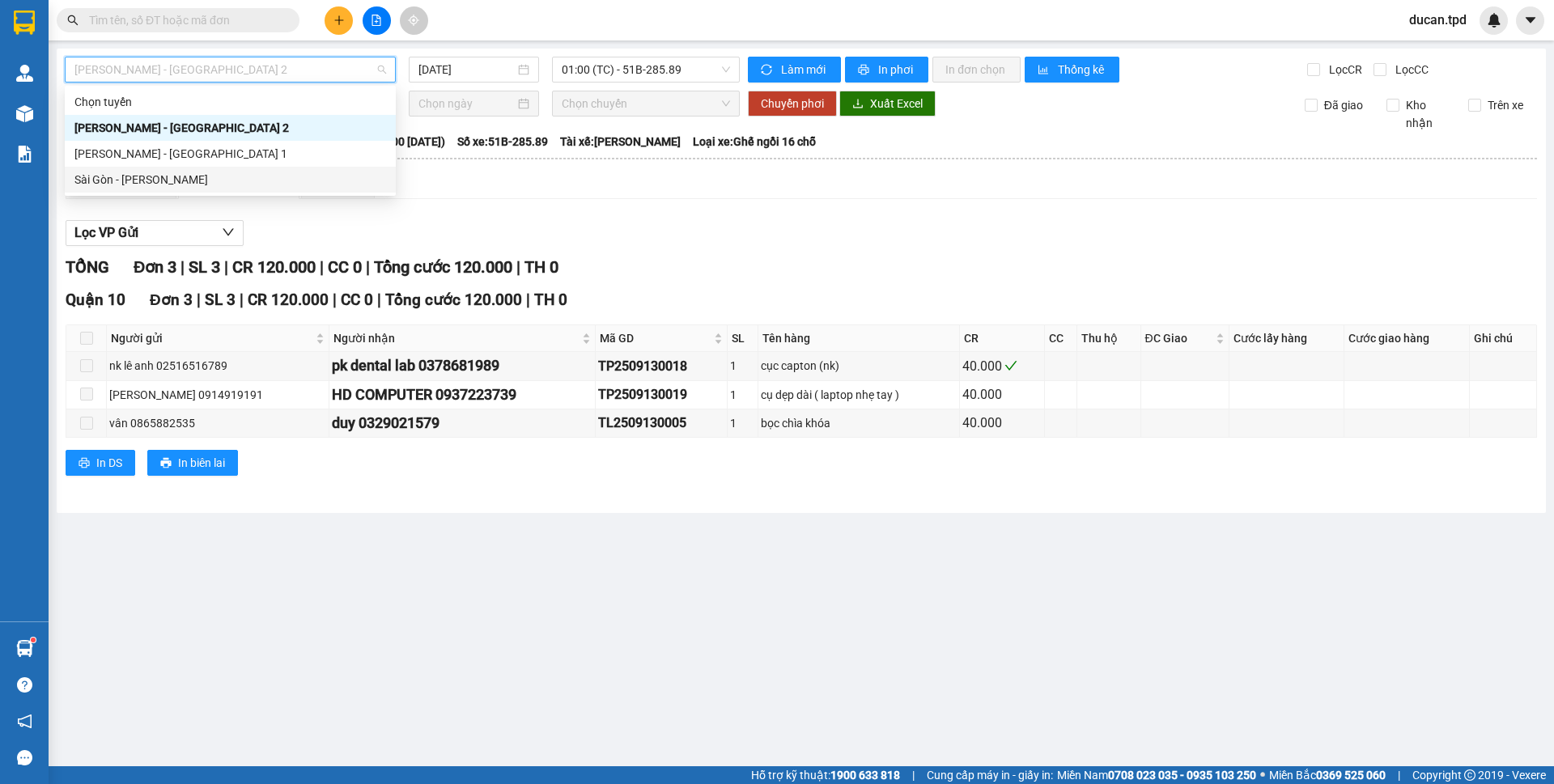
click at [147, 178] on div "Sài Gòn - [PERSON_NAME]" at bounding box center [231, 179] width 312 height 18
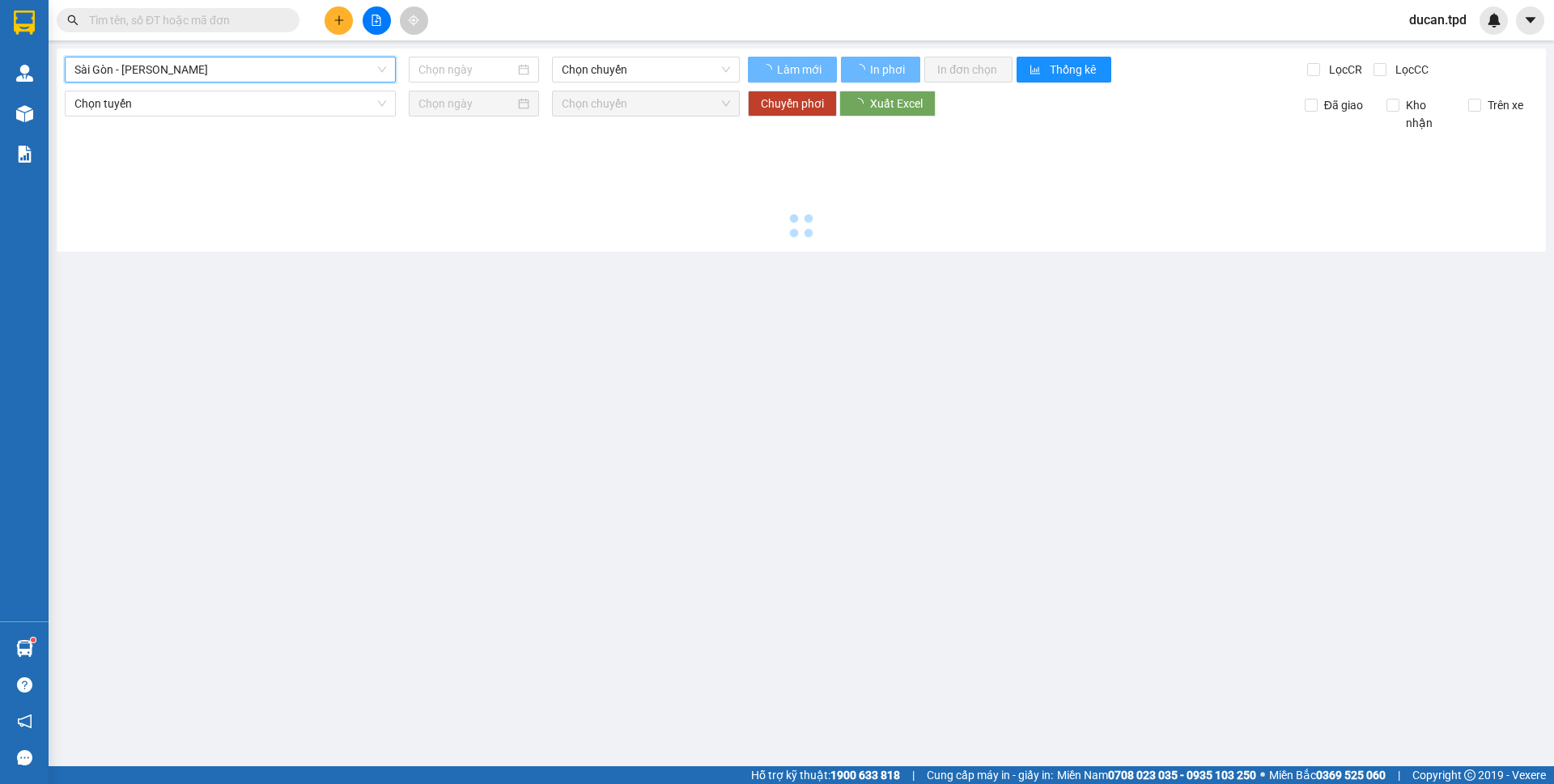
type input "[DATE]"
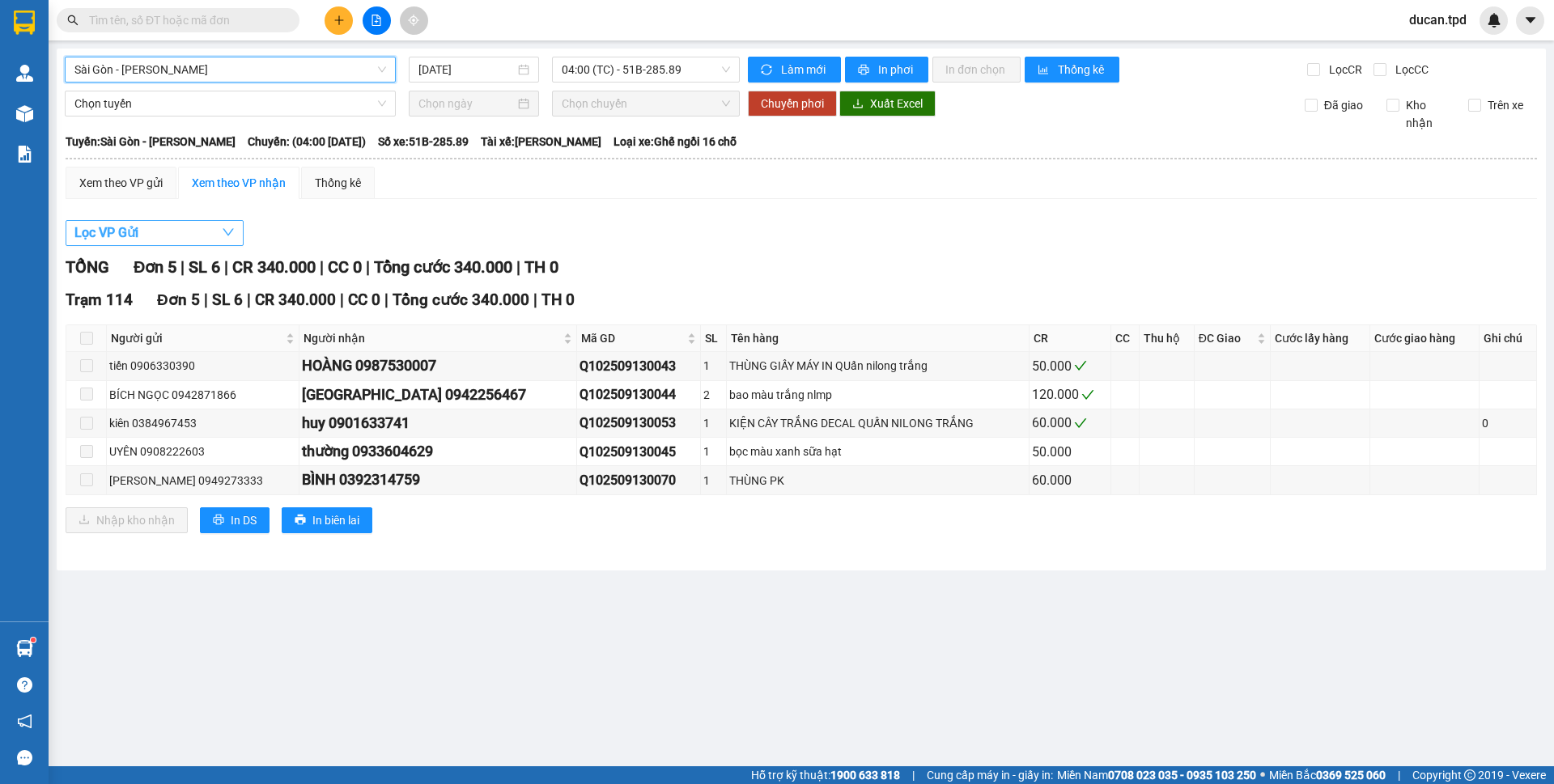
click at [186, 240] on button "Lọc VP Gửi" at bounding box center [154, 233] width 178 height 26
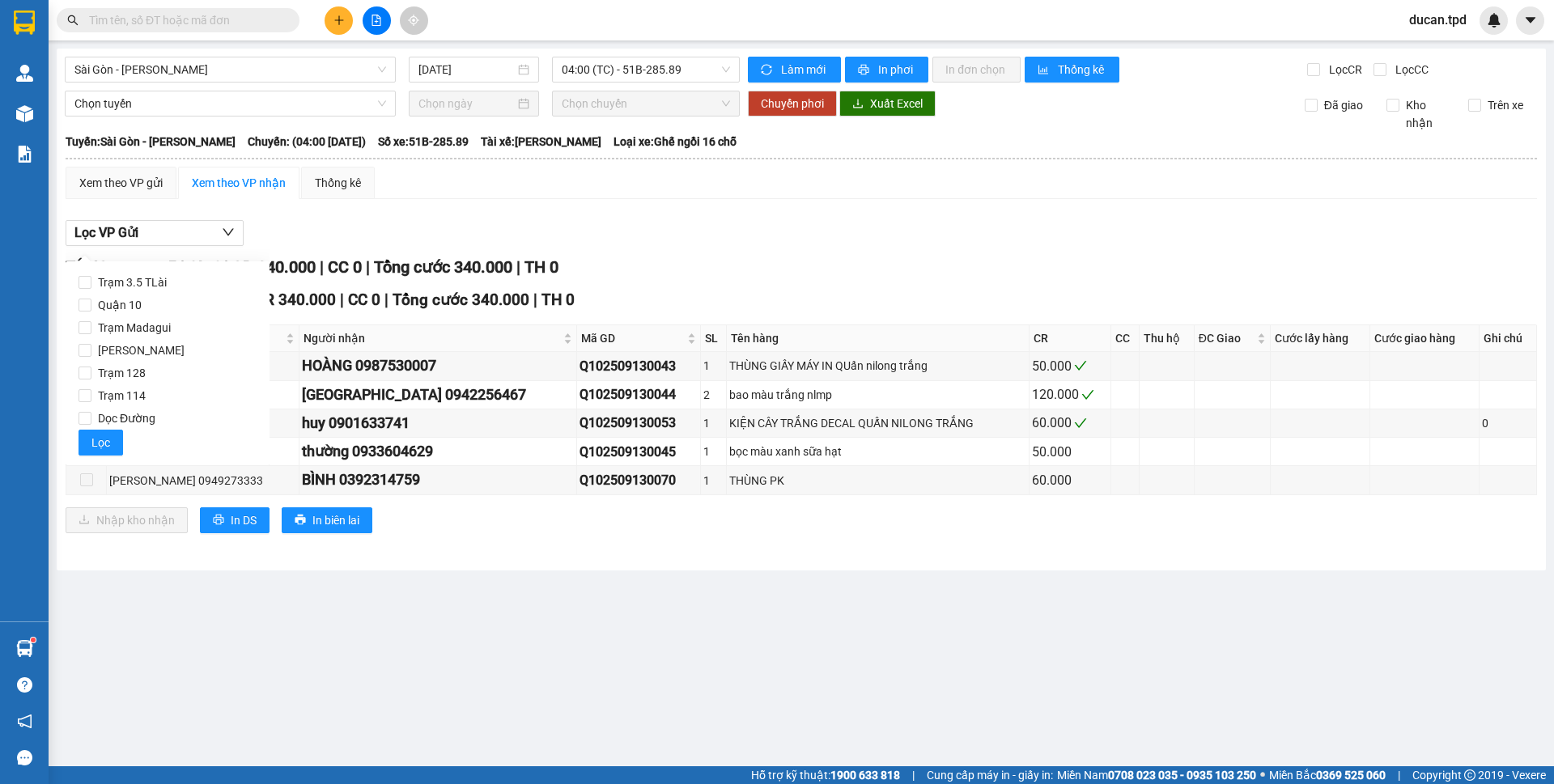
click at [372, 217] on div "Lọc VP Gửi TỔNG Đơn 5 | SL 6 | CR 340.000 | CC 0 | Tổng cước 340.000 | TH 0 Tr…" at bounding box center [801, 383] width 1471 height 342
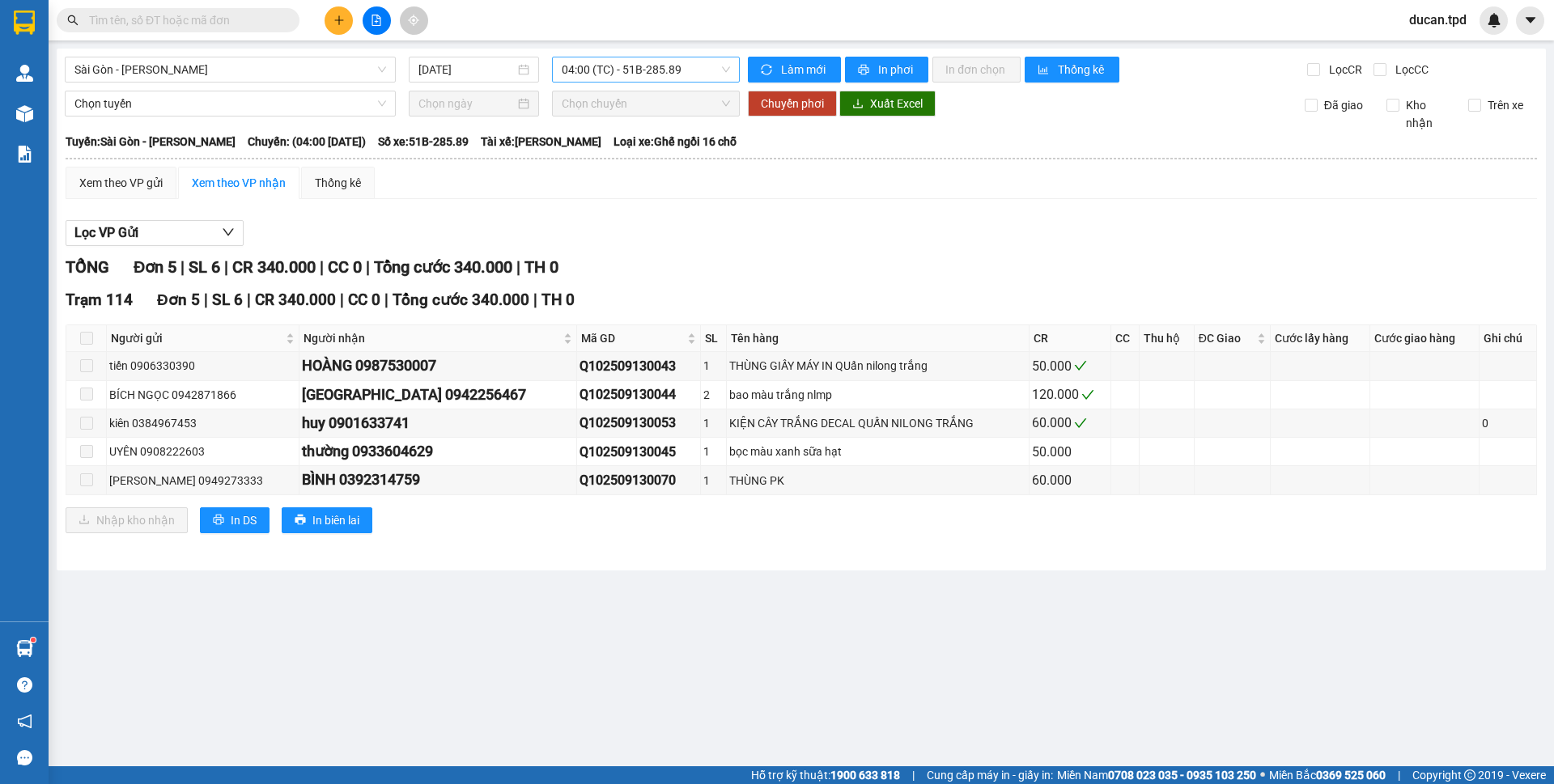
click at [594, 73] on span "04:00 (TC) - 51B-285.89" at bounding box center [646, 70] width 168 height 24
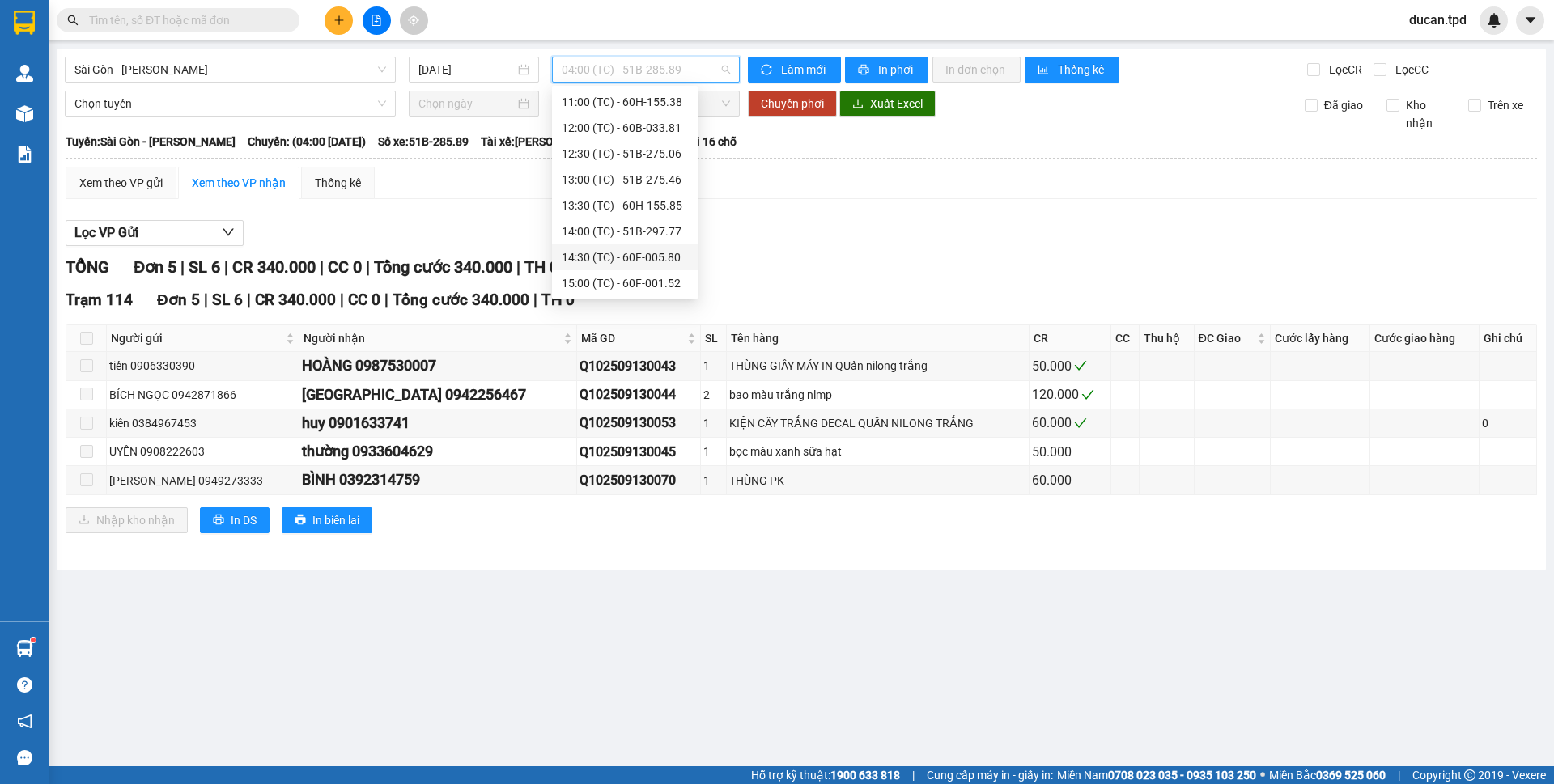
scroll to position [178, 0]
click at [642, 210] on div "12:00 (TC) - 60B-033.81" at bounding box center [624, 208] width 126 height 18
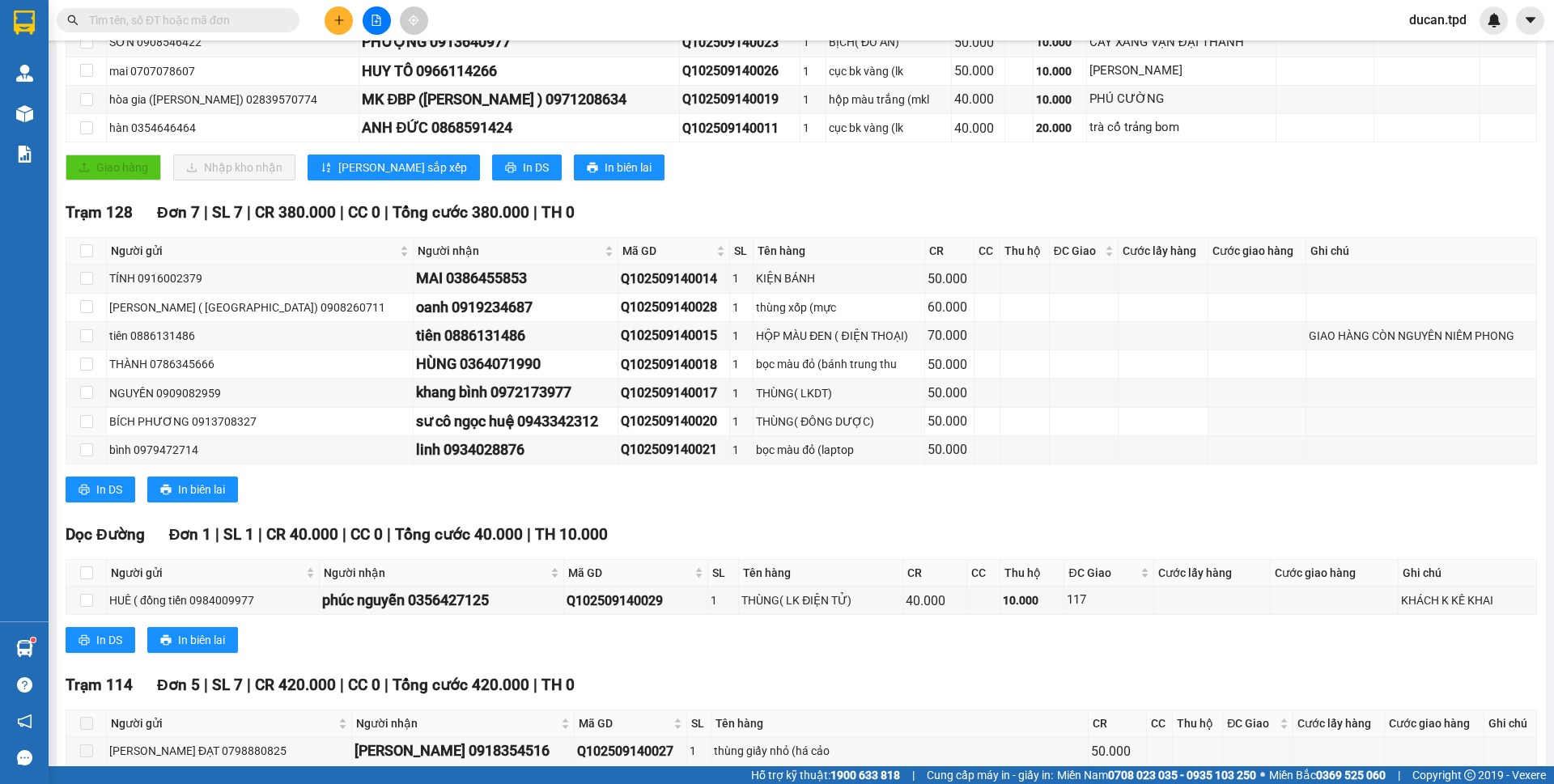
scroll to position [672, 0]
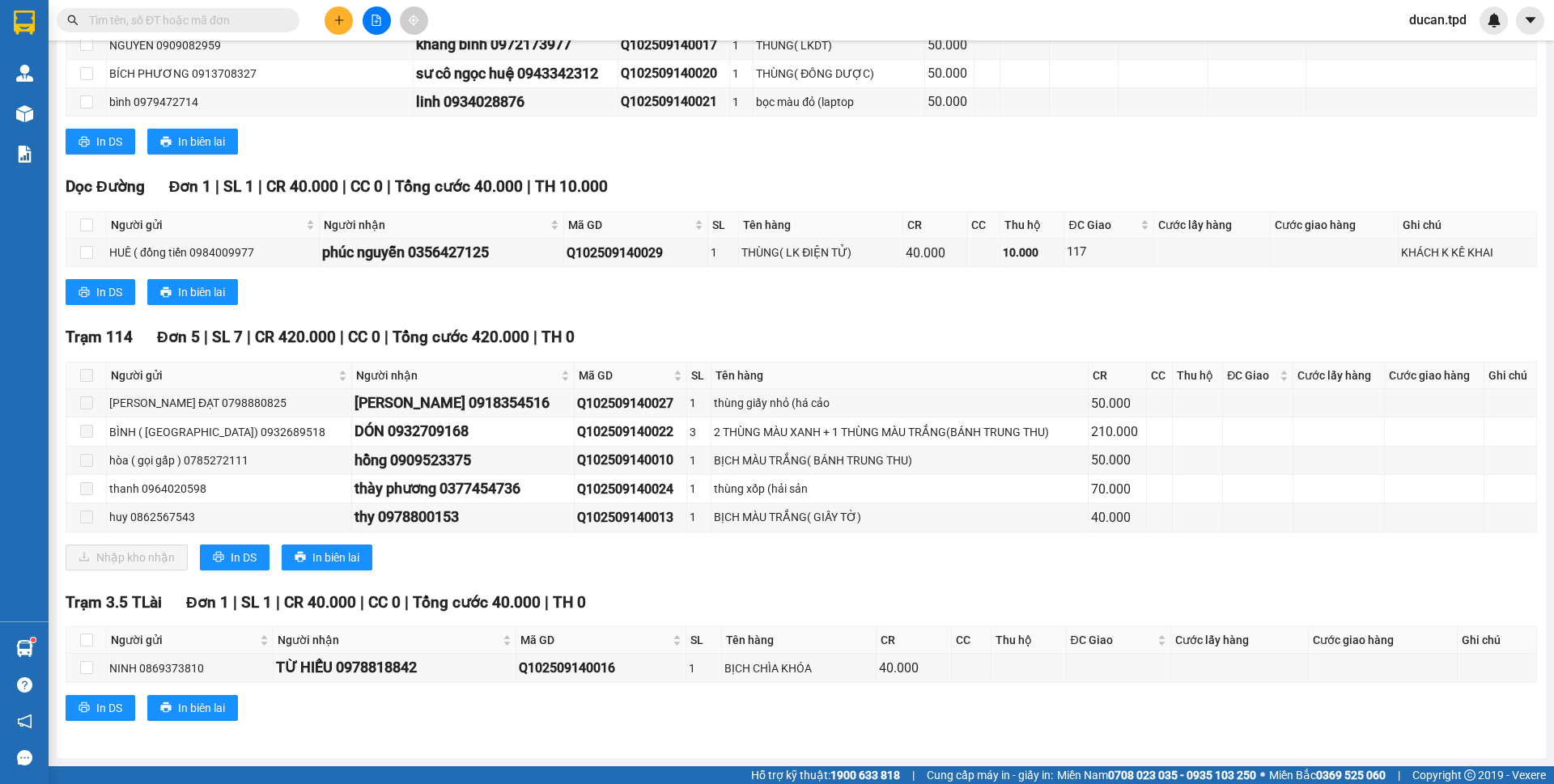
click at [91, 376] on span at bounding box center [87, 375] width 13 height 13
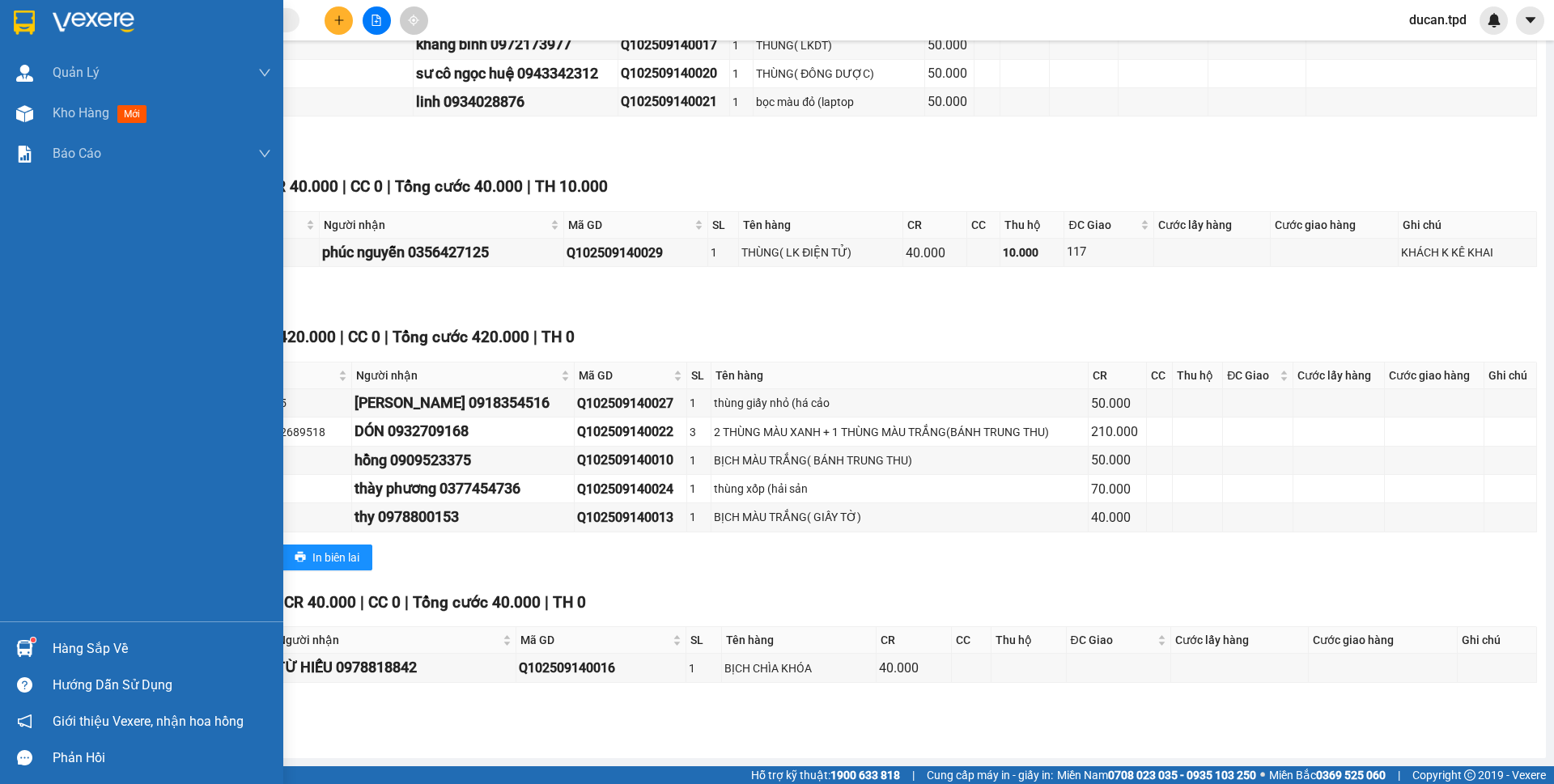
click at [55, 638] on div "Hàng sắp về" at bounding box center [161, 649] width 218 height 24
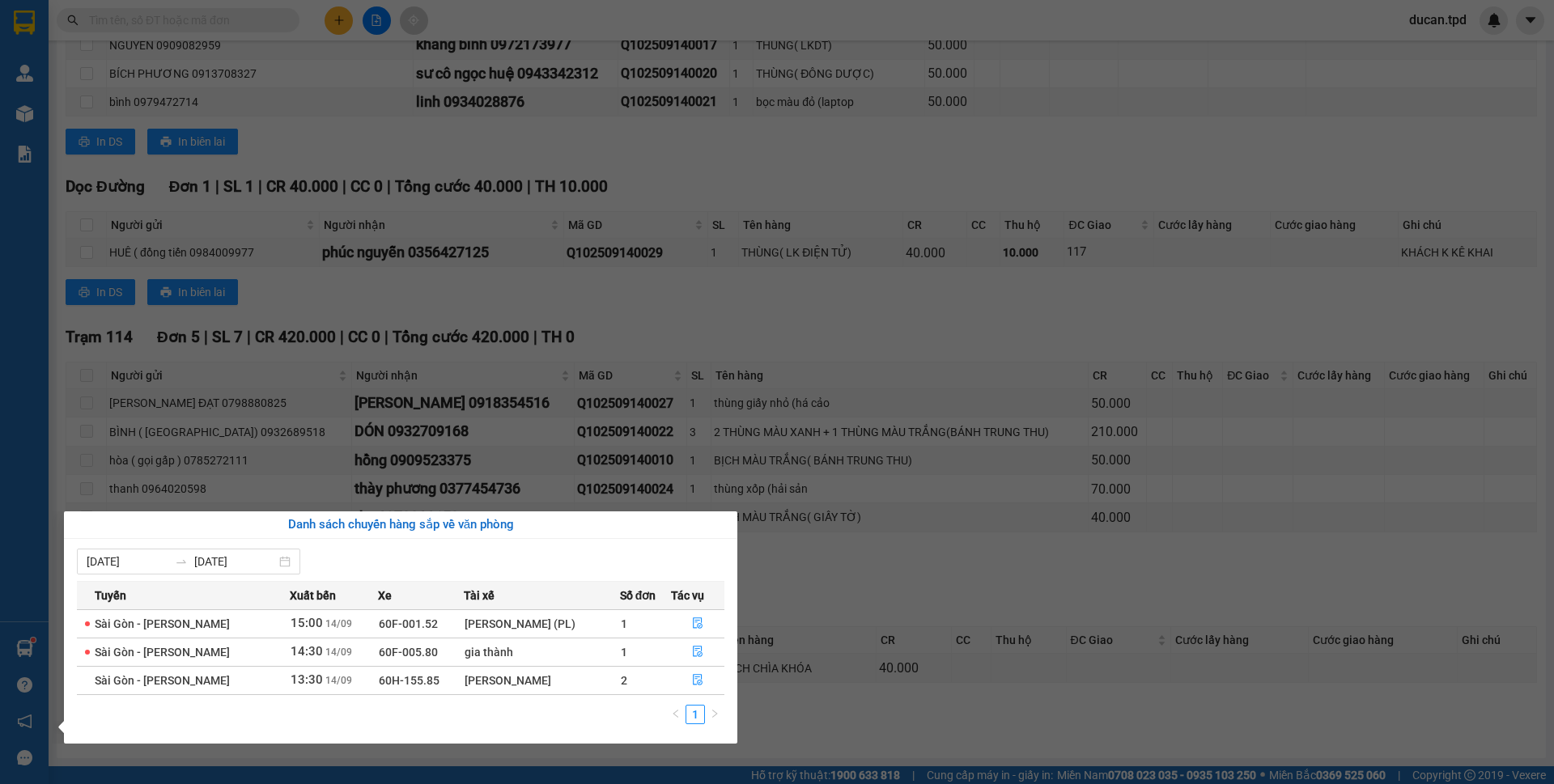
click at [693, 363] on section "Kết quả tìm kiếm ( 2 ) Bộ lọc Mã ĐH Trạng thái Món hàng Thu hộ Tổng cước Chưa c…" at bounding box center [777, 392] width 1554 height 784
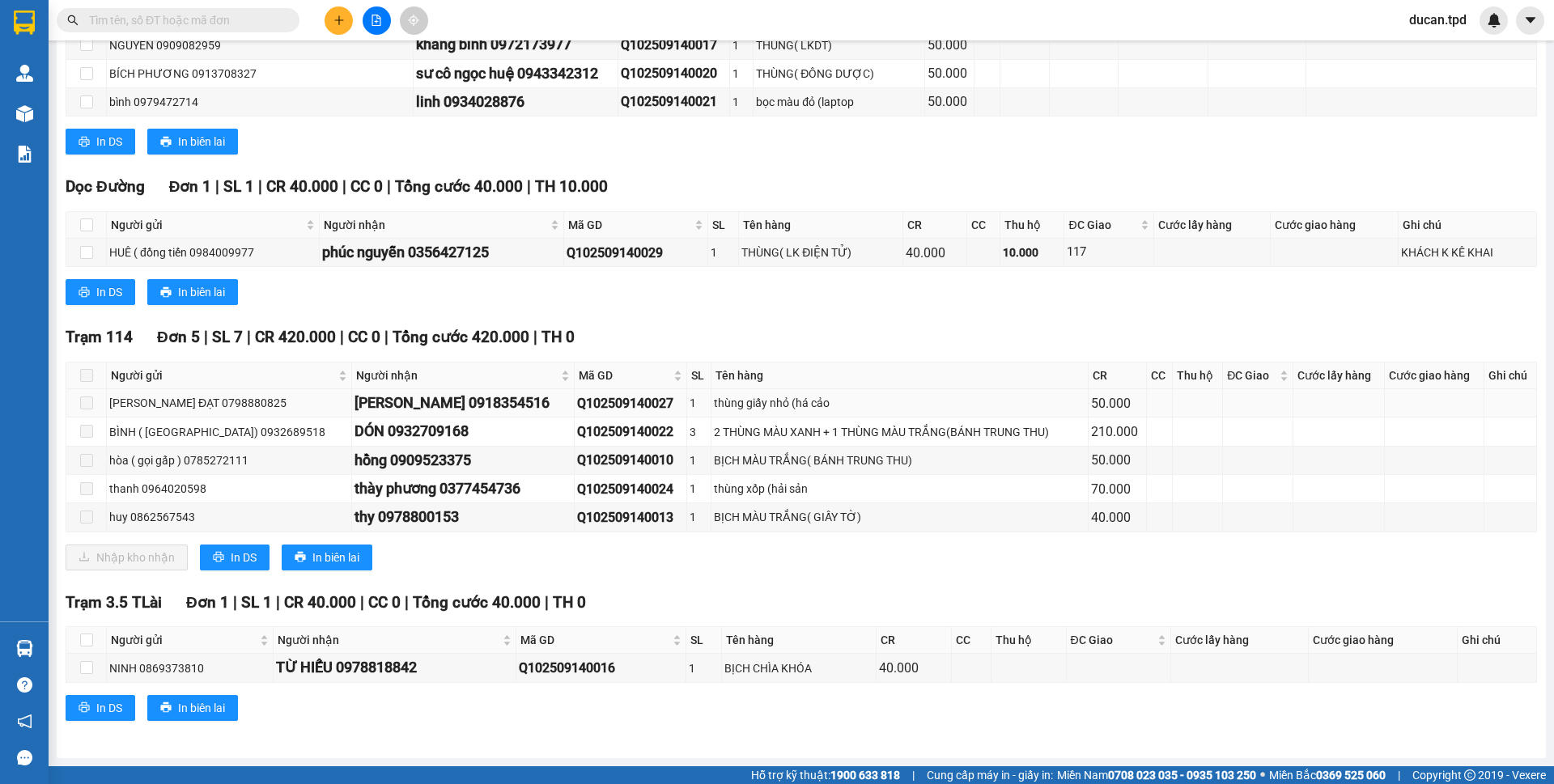
click at [526, 406] on div "[PERSON_NAME] 0918354516" at bounding box center [463, 403] width 217 height 22
copy div "0918354516"
click at [226, 14] on input "text" at bounding box center [184, 20] width 191 height 18
paste input "0918354516"
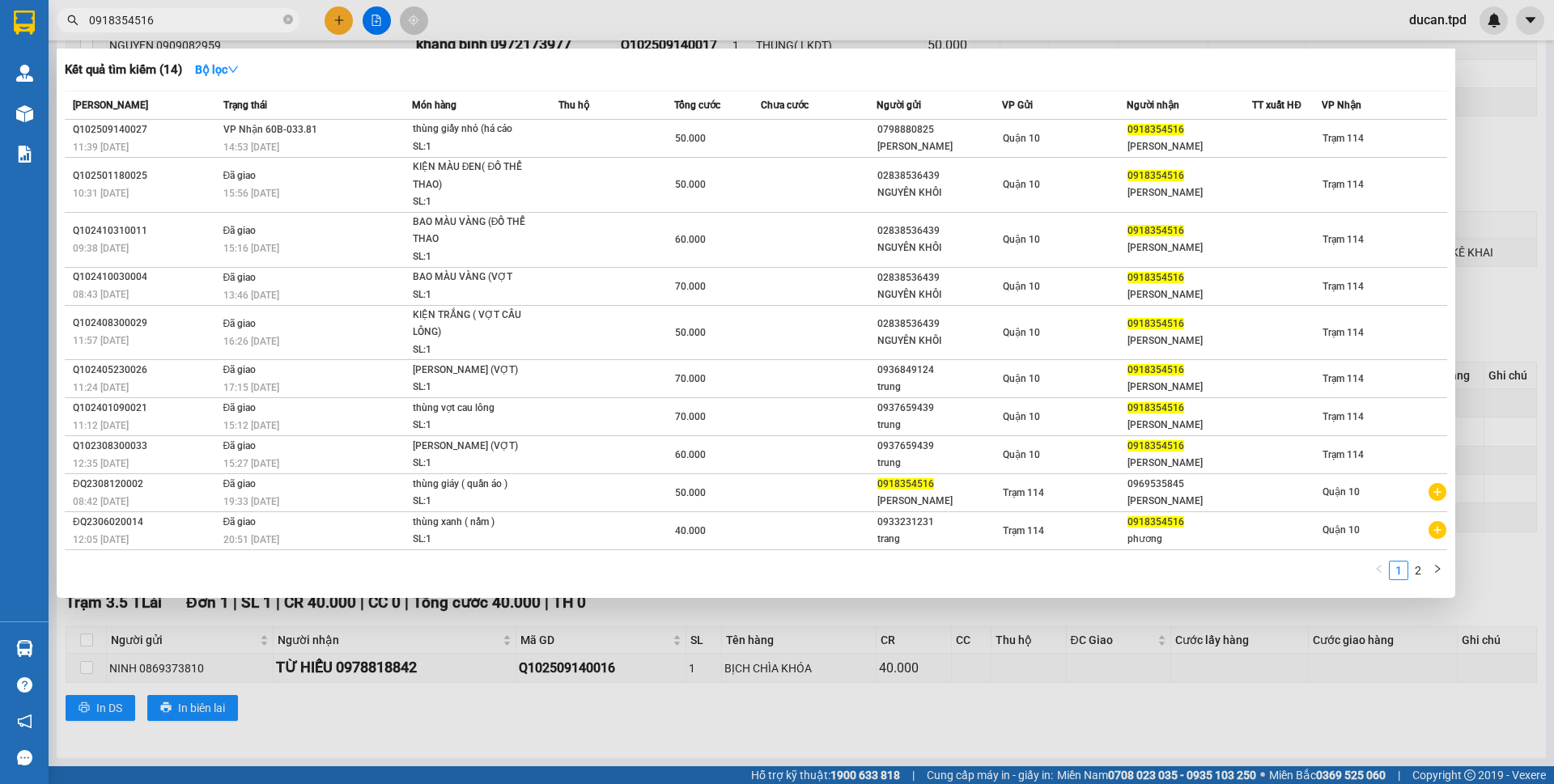
type input "0918354516"
click at [1070, 143] on div "Quận 10" at bounding box center [1064, 138] width 124 height 18
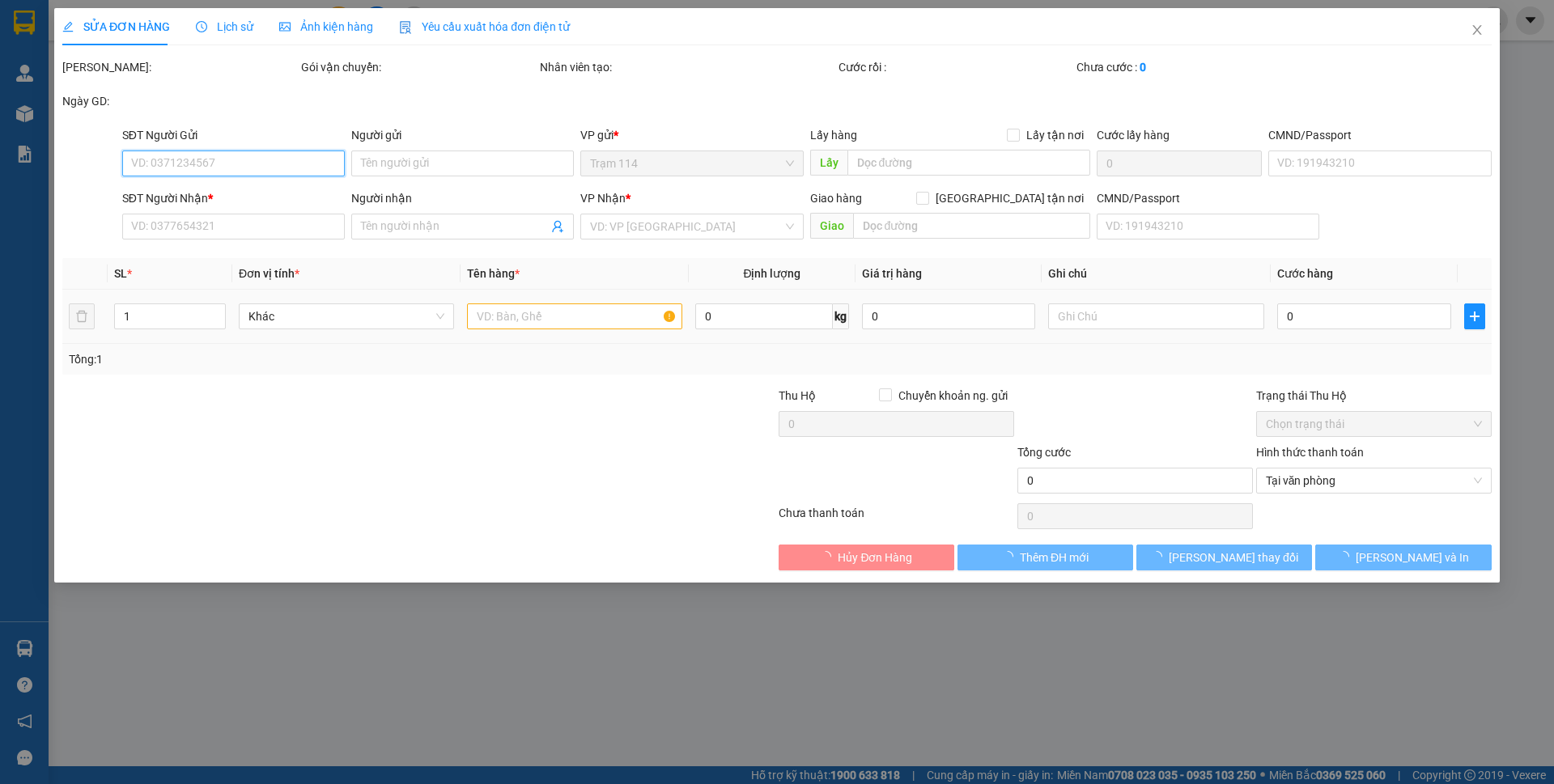
type input "0798880825"
type input "[PERSON_NAME]"
type input "0918354516"
type input "[PERSON_NAME]"
type input "50.000"
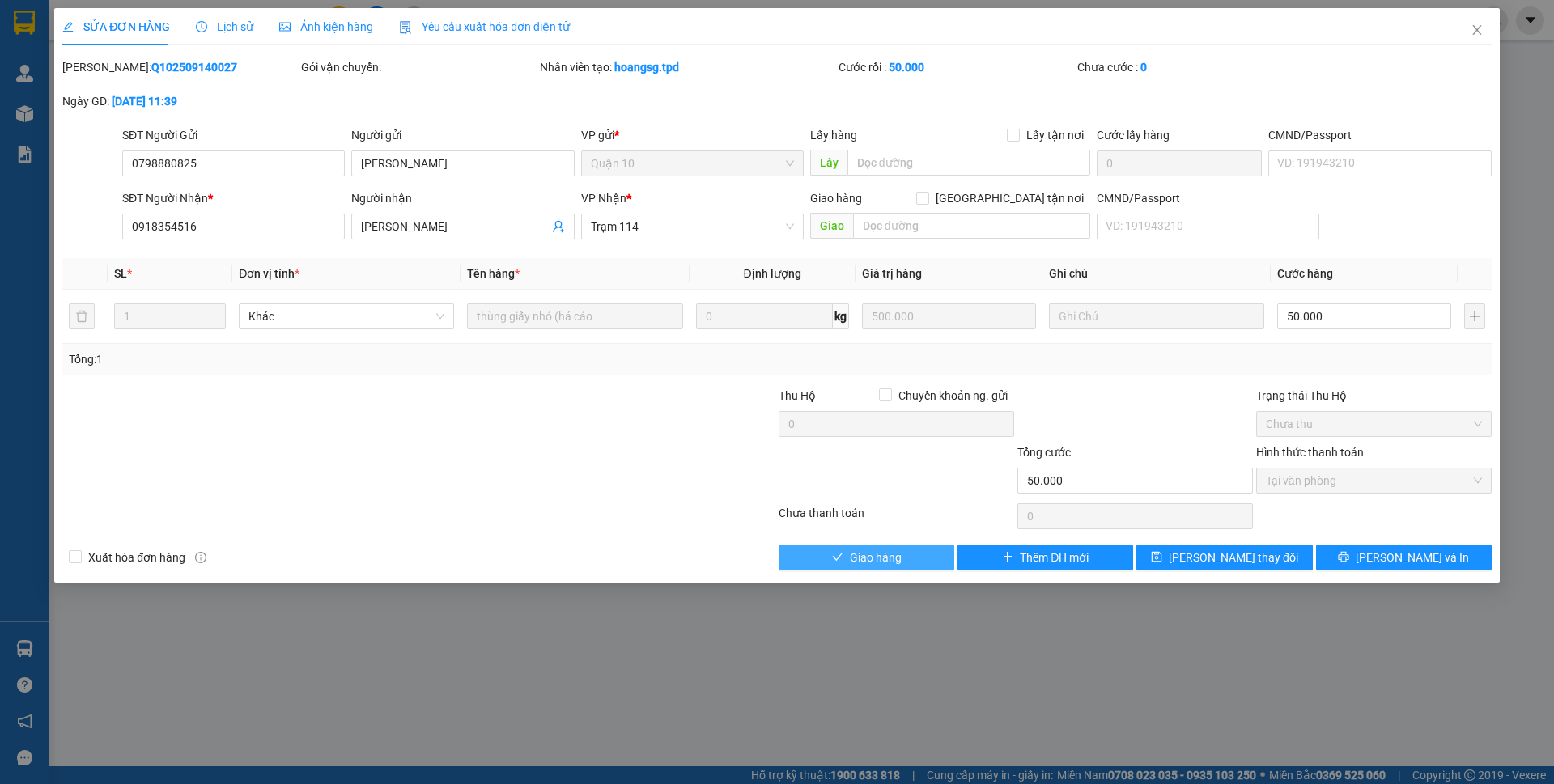
click at [910, 565] on button "Giao hàng" at bounding box center [866, 558] width 175 height 26
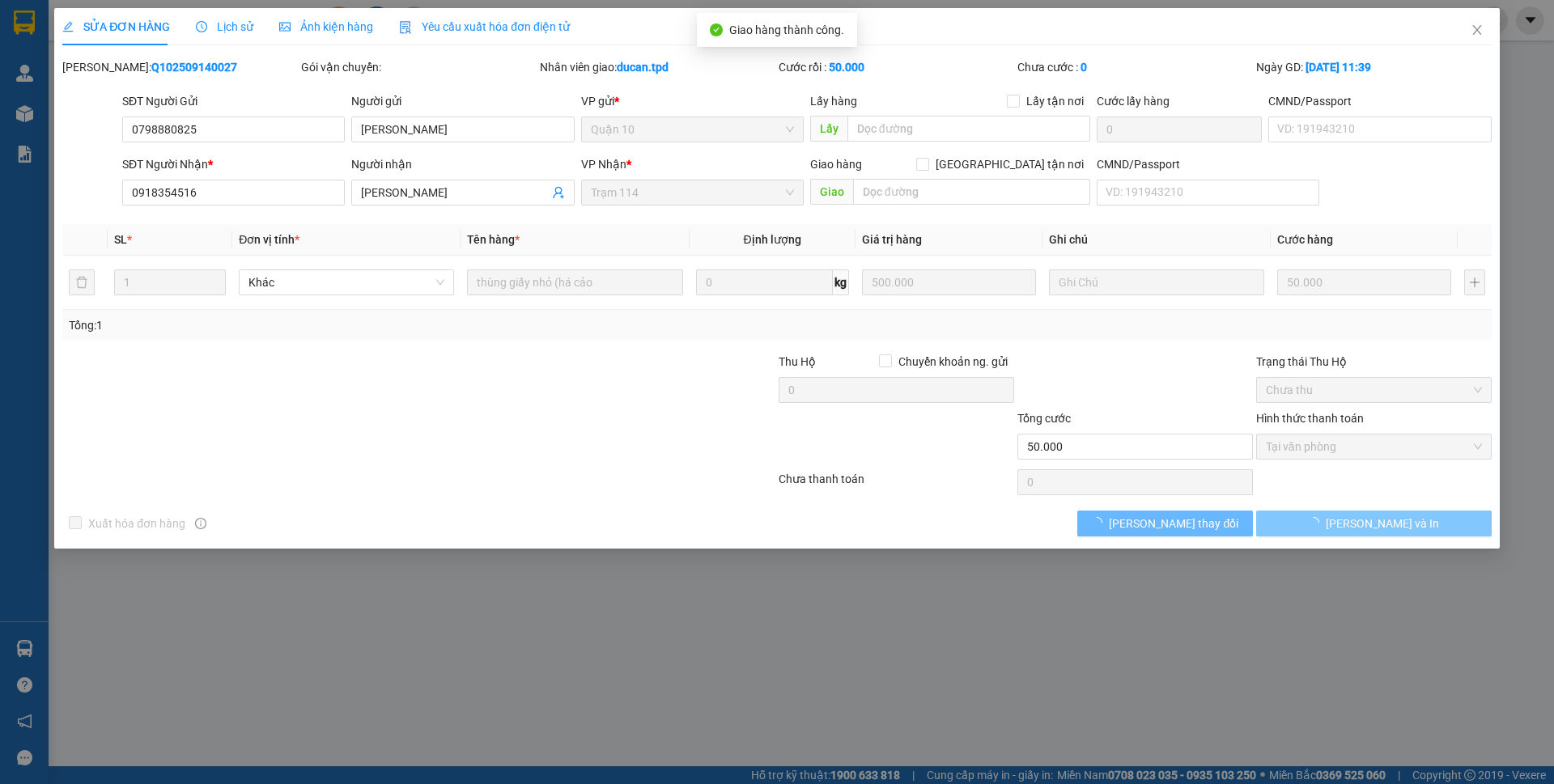
click at [1363, 523] on span "[PERSON_NAME] và In" at bounding box center [1381, 523] width 113 height 18
click at [1360, 533] on button "[PERSON_NAME] và In" at bounding box center [1374, 524] width 235 height 26
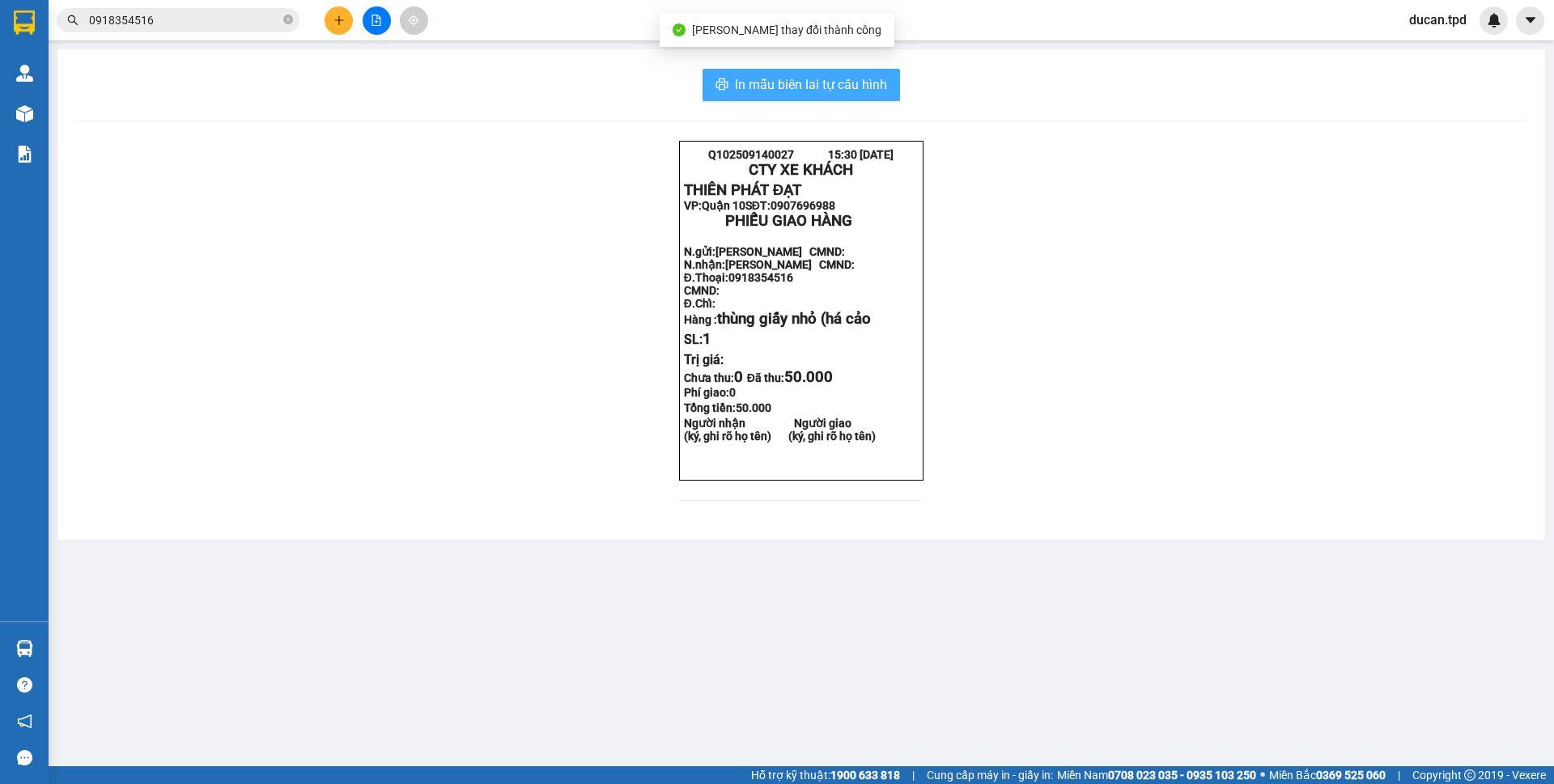
click at [889, 94] on button "In mẫu biên lai tự cấu hình" at bounding box center [802, 85] width 198 height 33
click at [795, 79] on span "In mẫu biên lai tự cấu hình" at bounding box center [810, 85] width 152 height 21
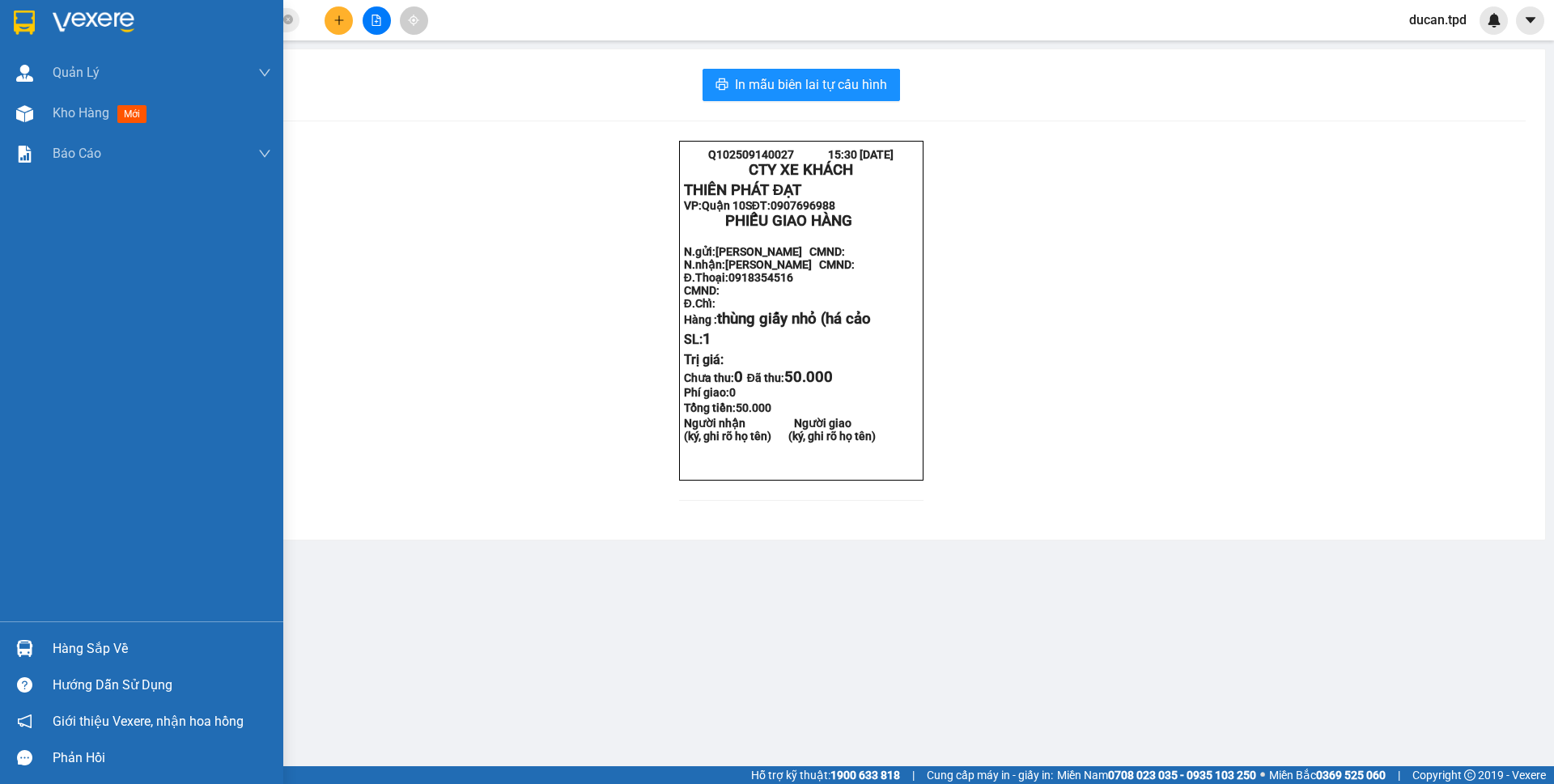
click at [92, 113] on span "Kho hàng" at bounding box center [80, 113] width 57 height 15
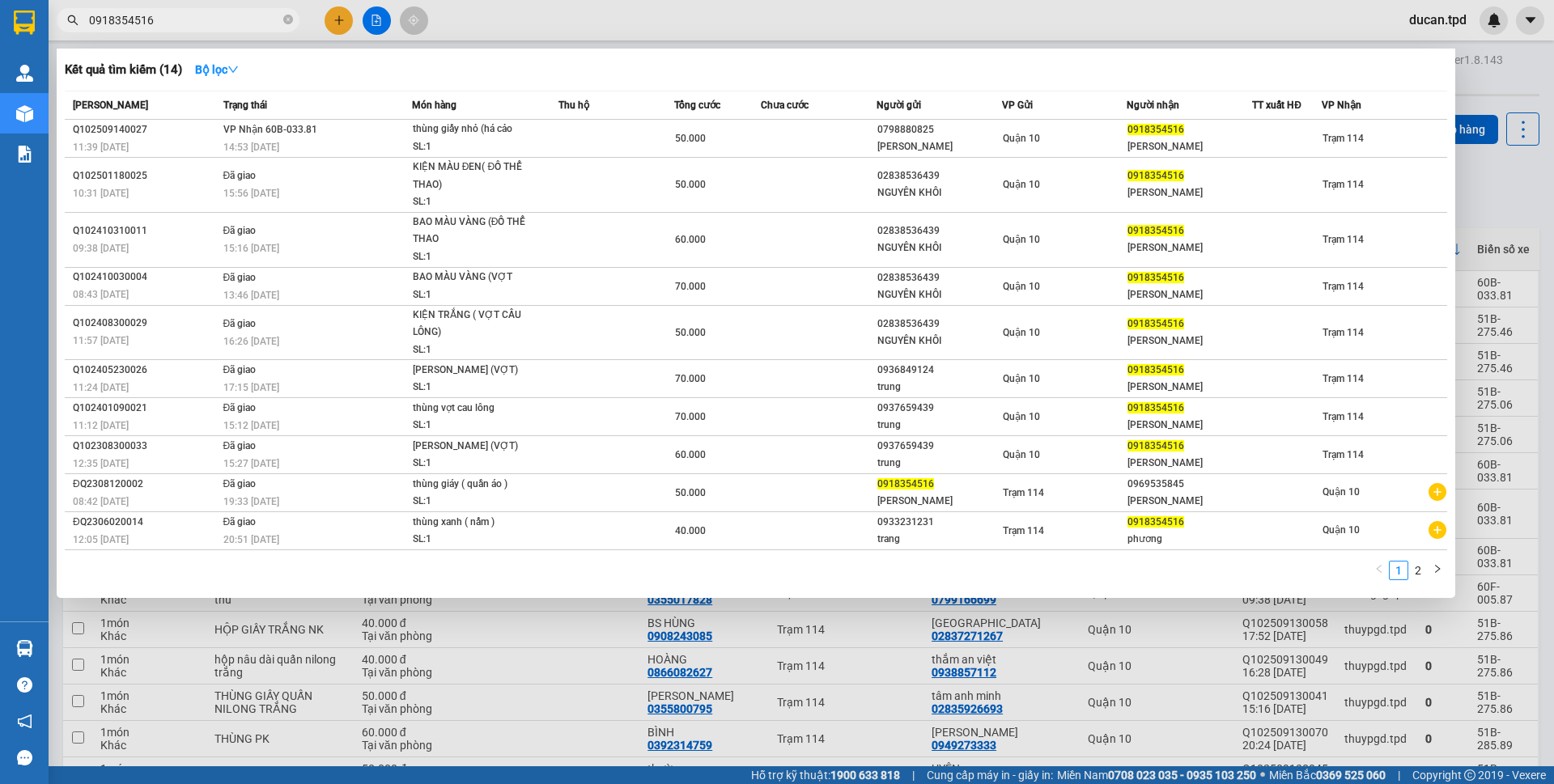
click at [220, 10] on span "0918354516" at bounding box center [178, 21] width 243 height 24
click at [220, 23] on input "0918354516" at bounding box center [184, 20] width 191 height 18
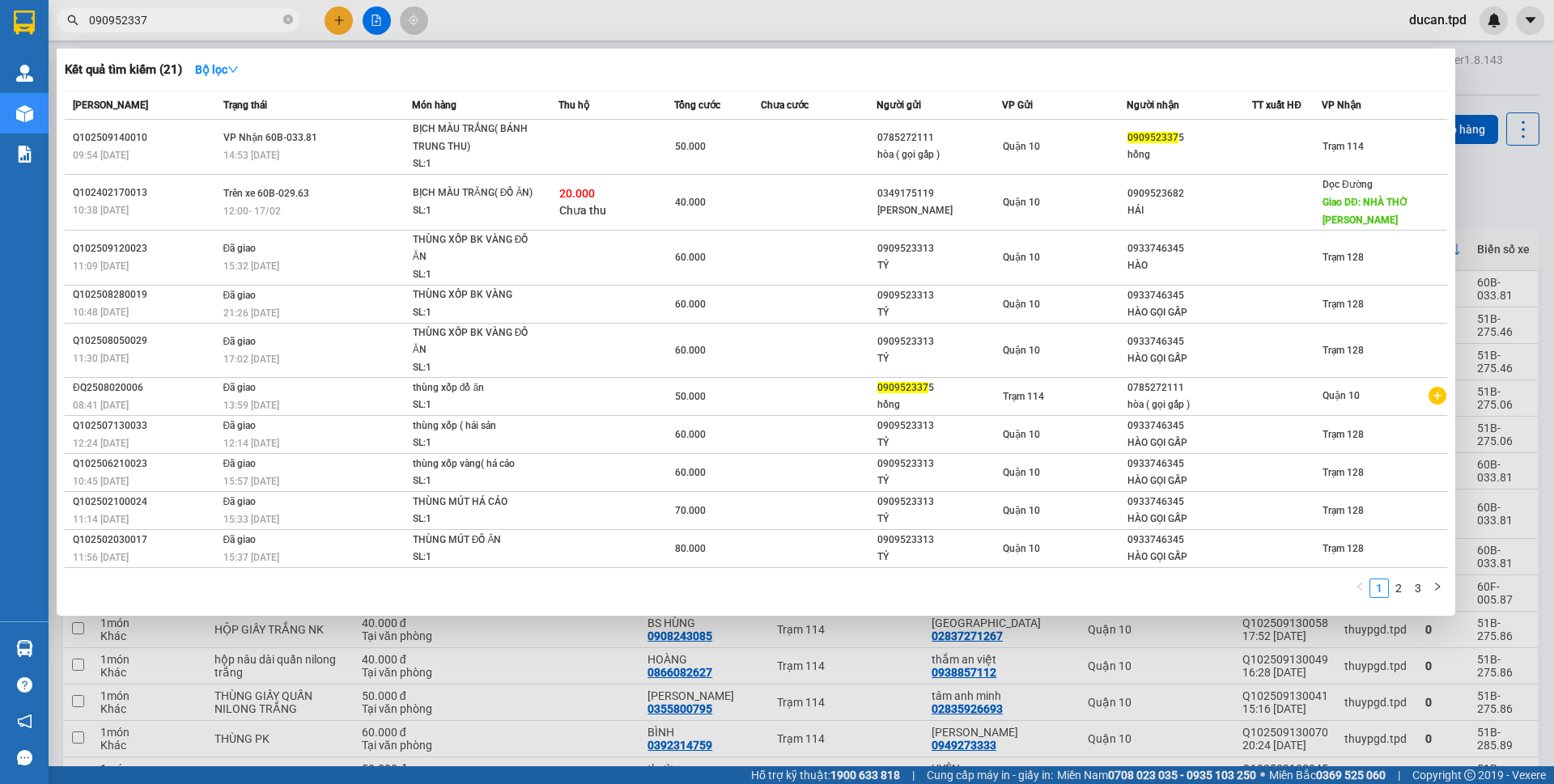
type input "0909523375"
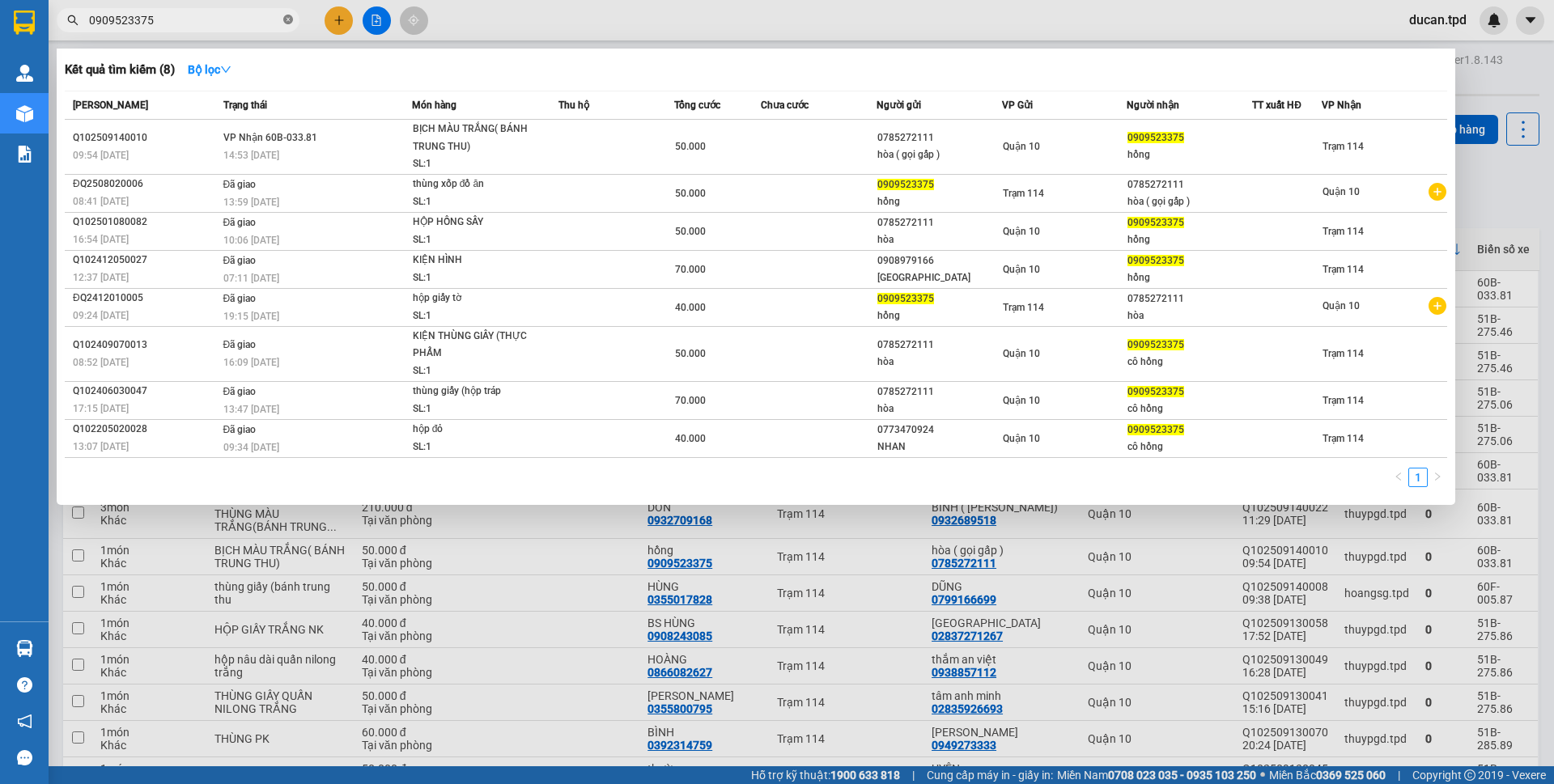
click at [292, 22] on icon "close-circle" at bounding box center [287, 20] width 9 height 9
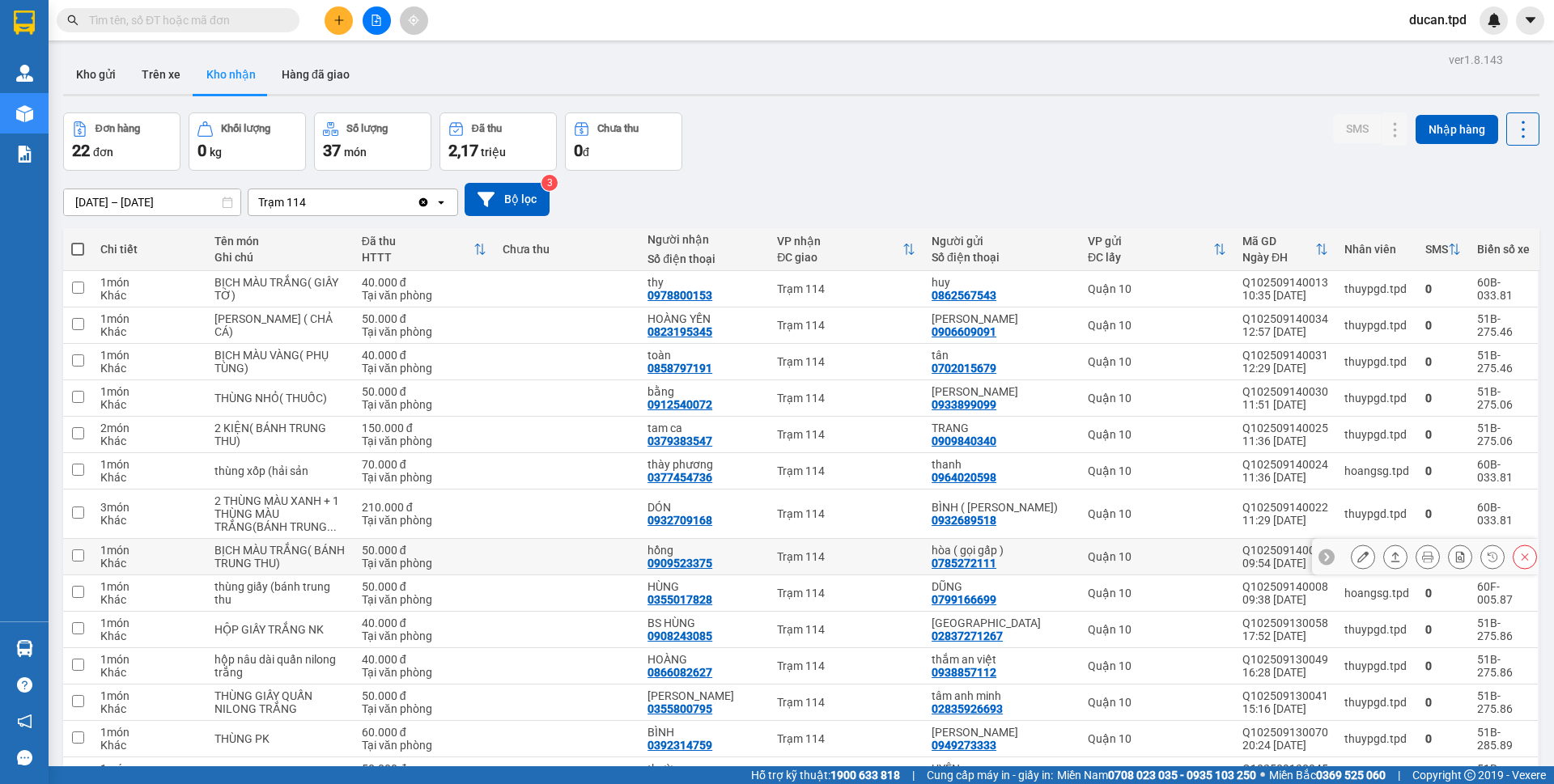
click at [1357, 563] on icon at bounding box center [1363, 556] width 11 height 11
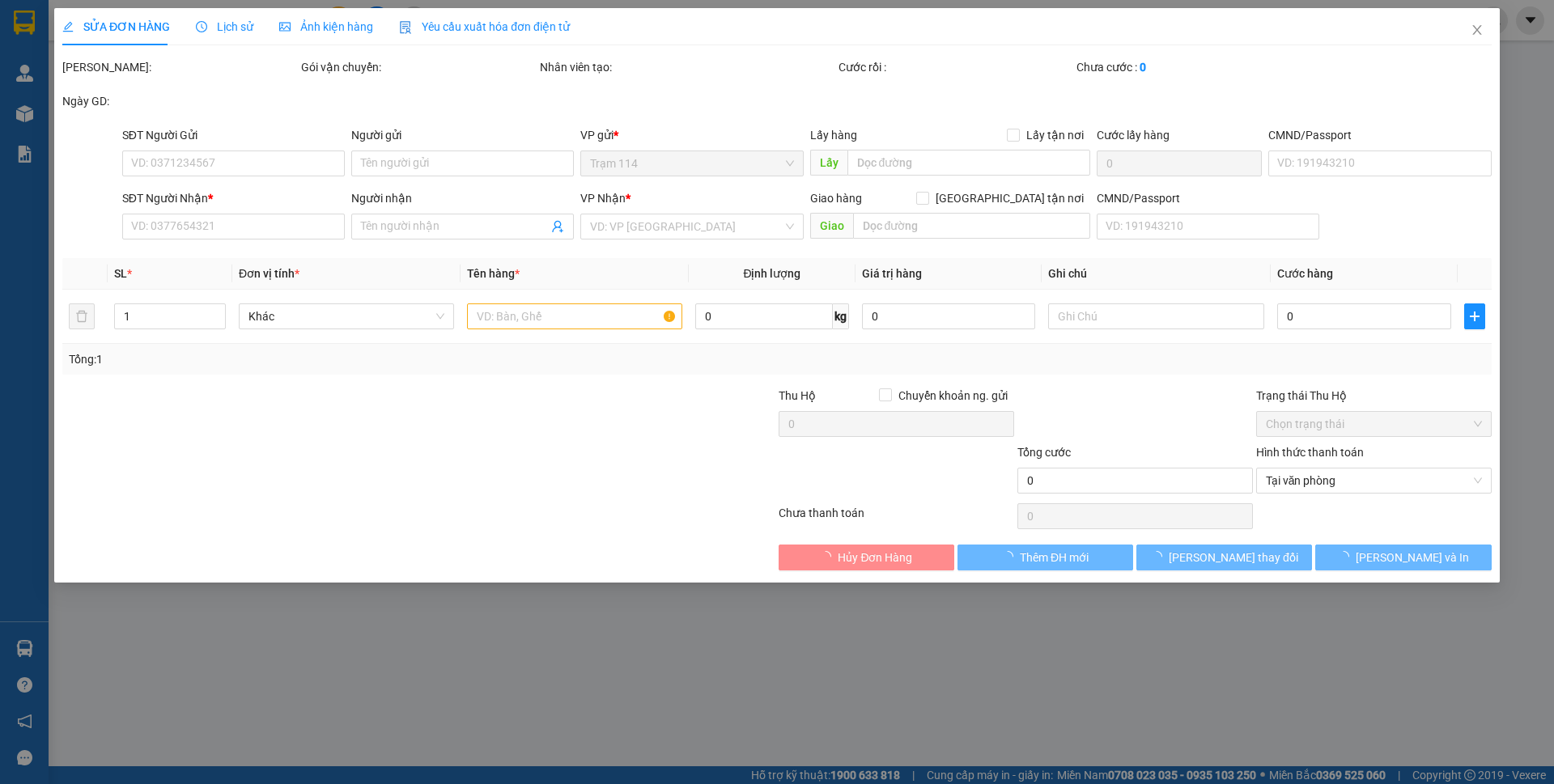
type input "0785272111"
type input "hòa ( gọi gấp )"
type input "075092006211"
type input "0909523375"
type input "hồng"
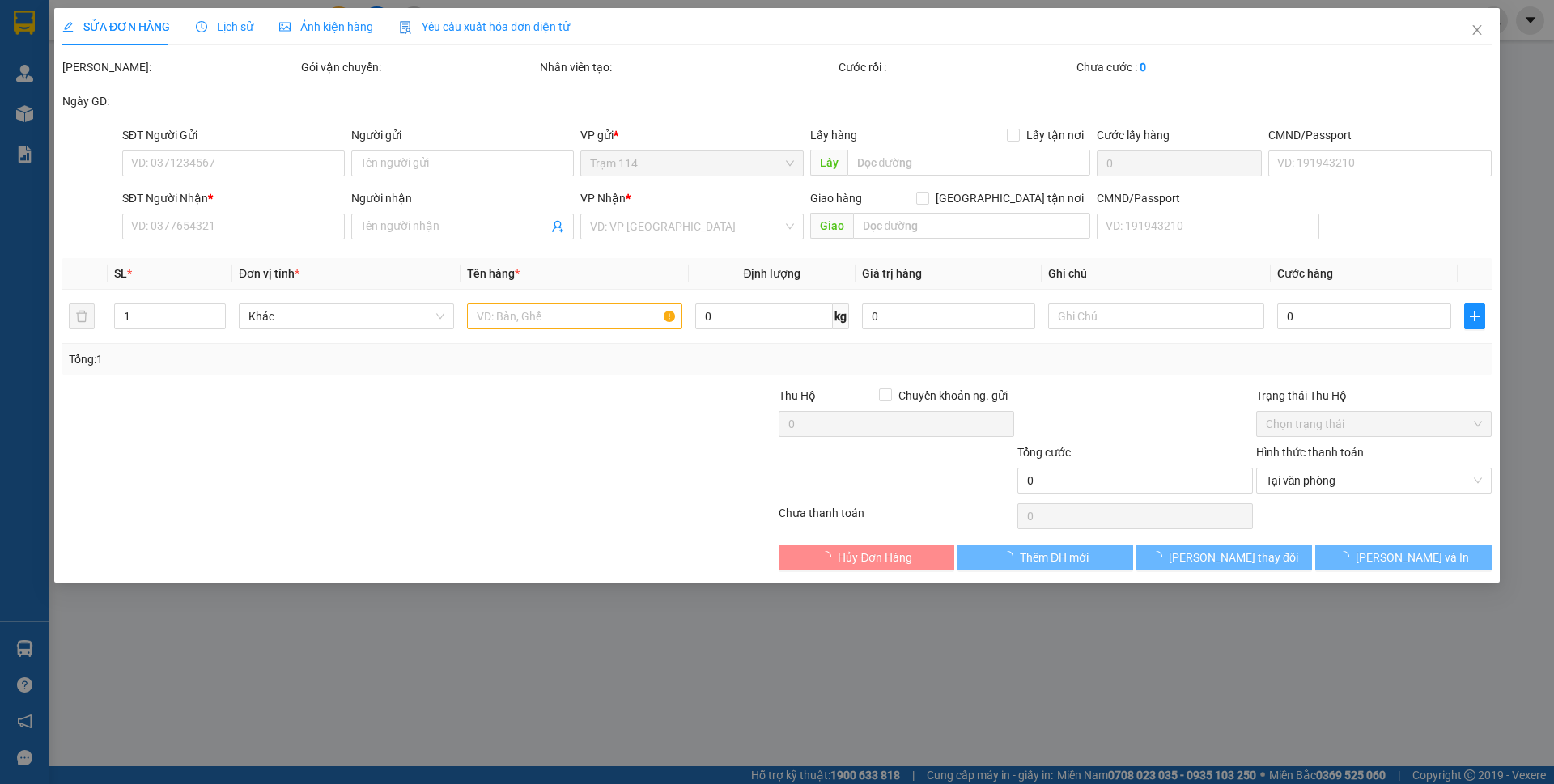
type input "50.000"
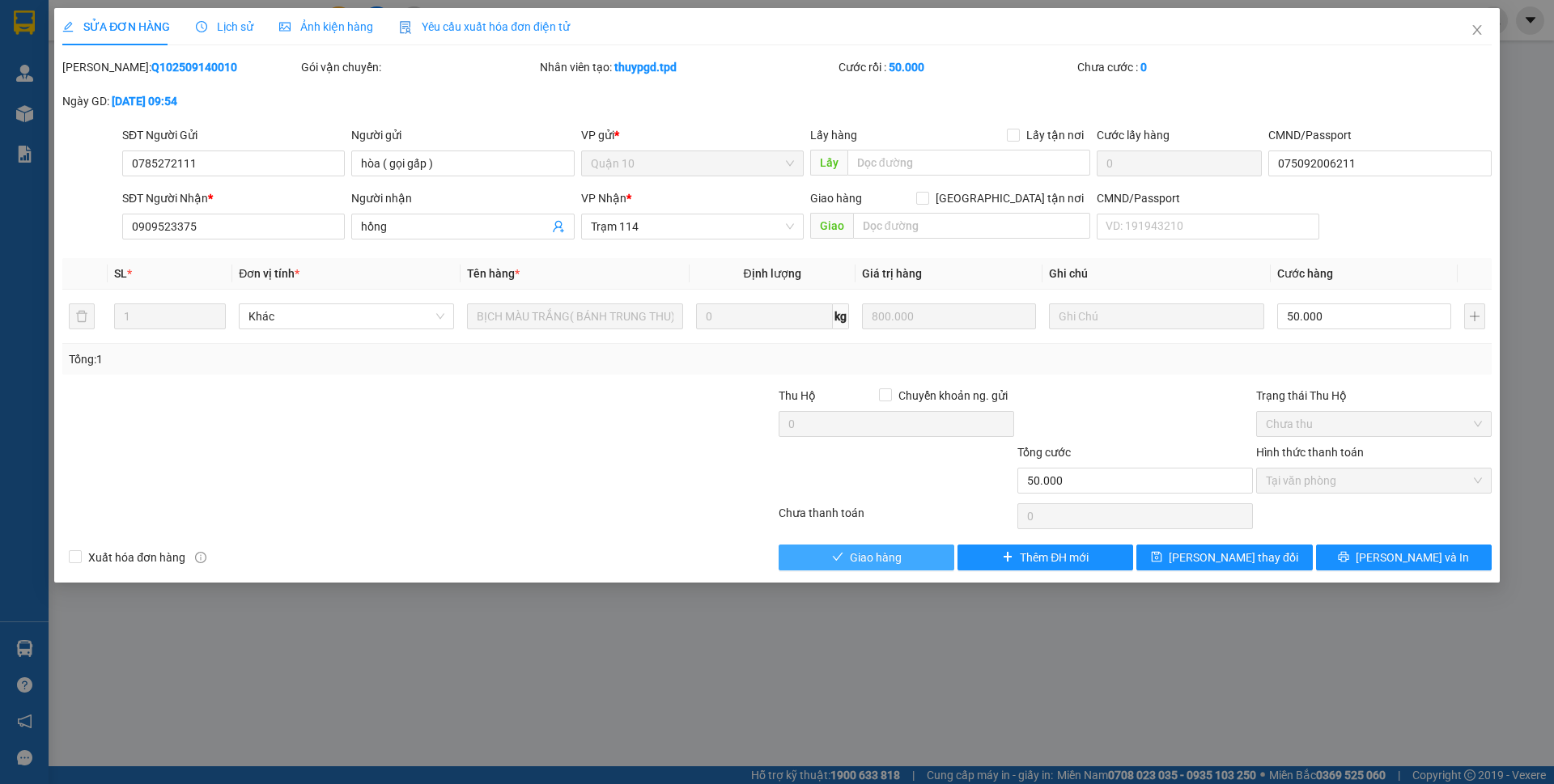
click at [855, 562] on span "Giao hàng" at bounding box center [875, 557] width 51 height 18
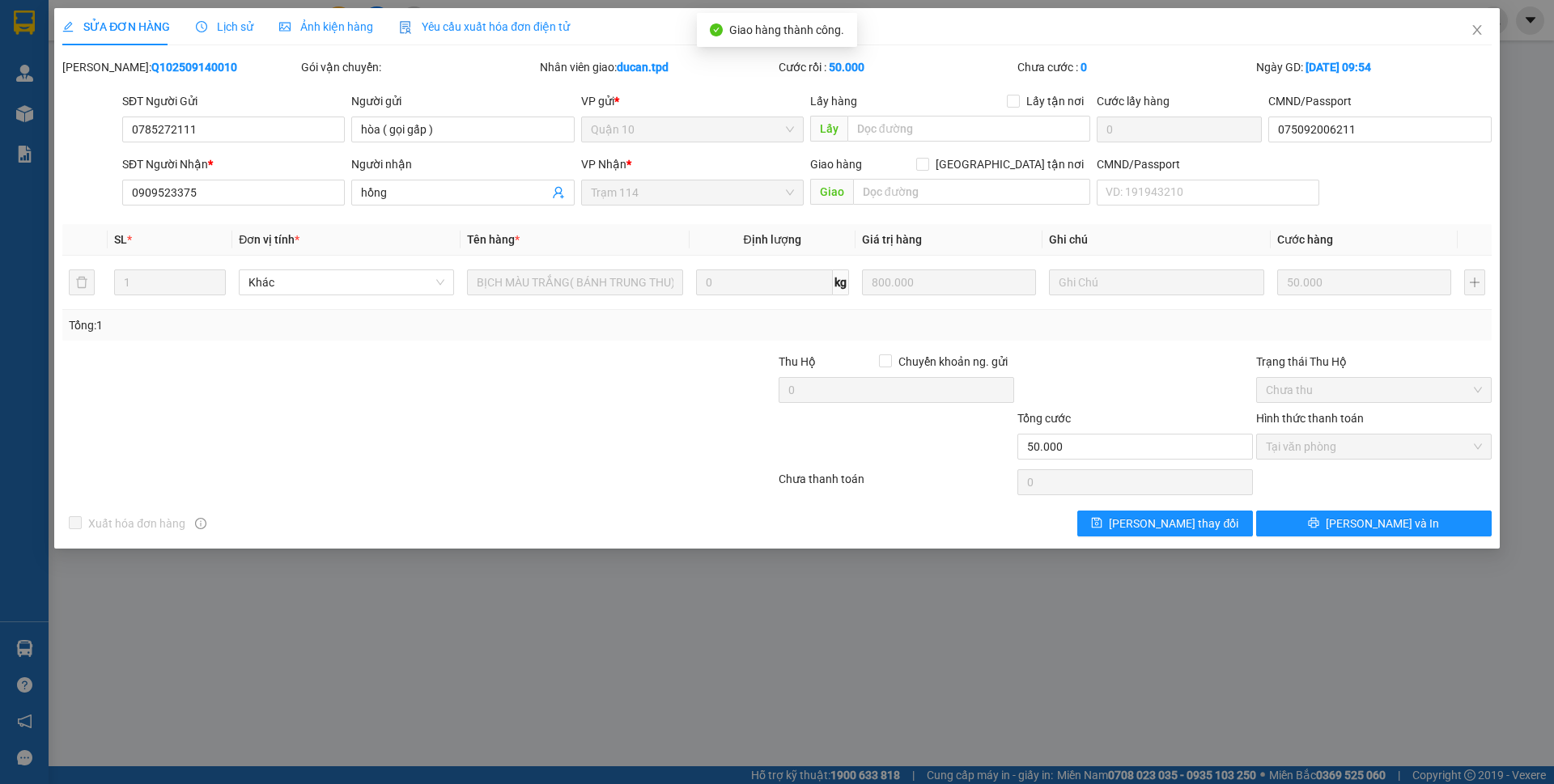
click at [1378, 538] on div "SỬA ĐƠN HÀNG Lịch sử Ảnh kiện hàng Yêu cầu xuất hóa đơn điện tử Total Paid Fee …" at bounding box center [777, 278] width 1446 height 540
click at [1380, 513] on button "[PERSON_NAME] và In" at bounding box center [1374, 524] width 235 height 26
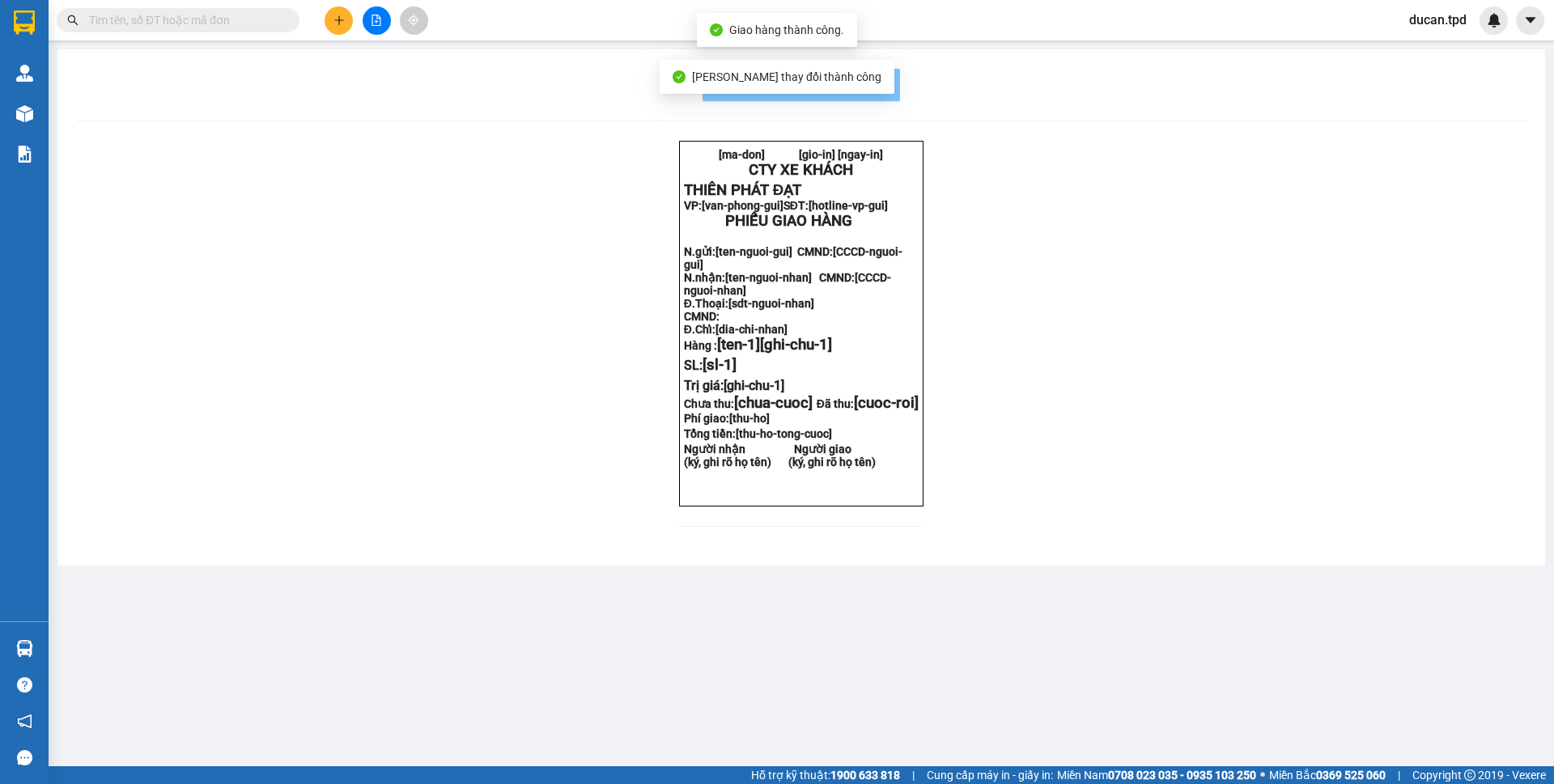
click at [840, 94] on span "In mẫu biên lai tự cấu hình" at bounding box center [810, 85] width 152 height 21
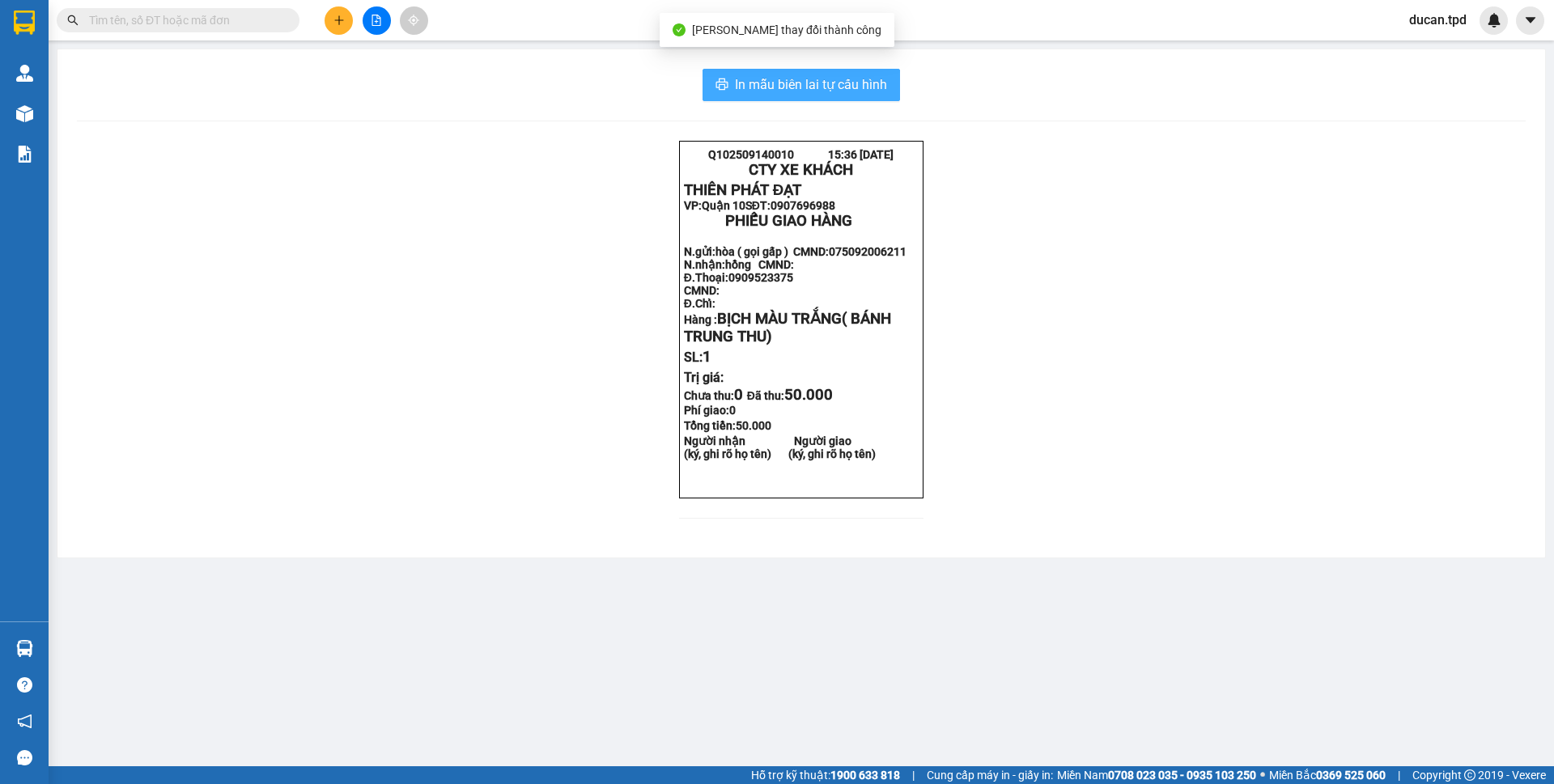
click at [842, 101] on button "In mẫu biên lai tự cấu hình" at bounding box center [802, 85] width 198 height 33
click at [189, 7] on div "Kết quả tìm kiếm ( 8 ) Bộ lọc Mã ĐH Trạng thái Món hàng Thu hộ Tổng cước Chưa c…" at bounding box center [158, 21] width 315 height 28
click at [189, 13] on input "text" at bounding box center [184, 20] width 191 height 18
click at [209, 18] on input "text" at bounding box center [184, 20] width 191 height 18
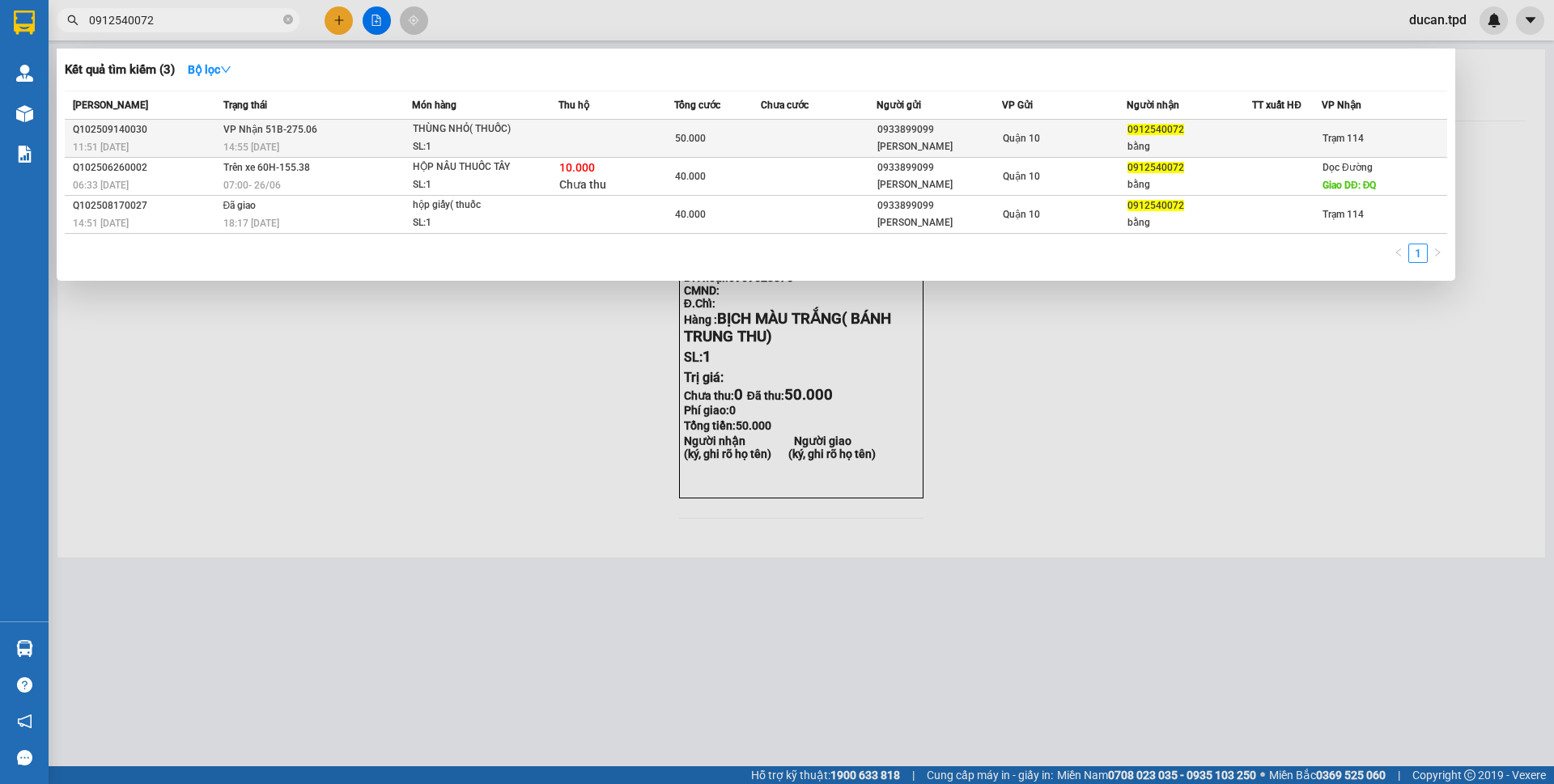
type input "0912540072"
click at [696, 133] on span "50.000" at bounding box center [690, 138] width 31 height 11
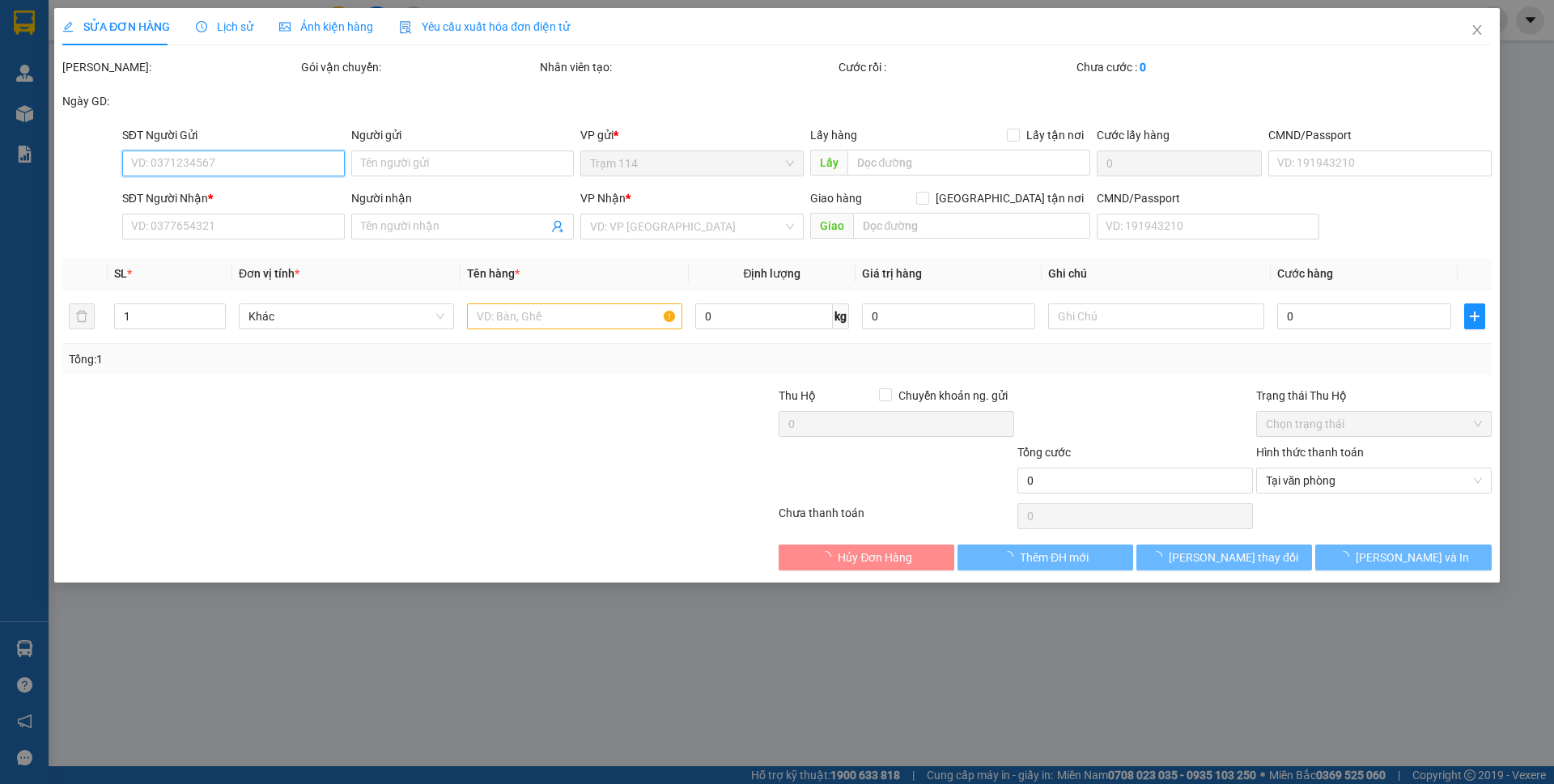
type input "0933899099"
type input "[PERSON_NAME]"
type input "271410366"
type input "0912540072"
type input "bằng"
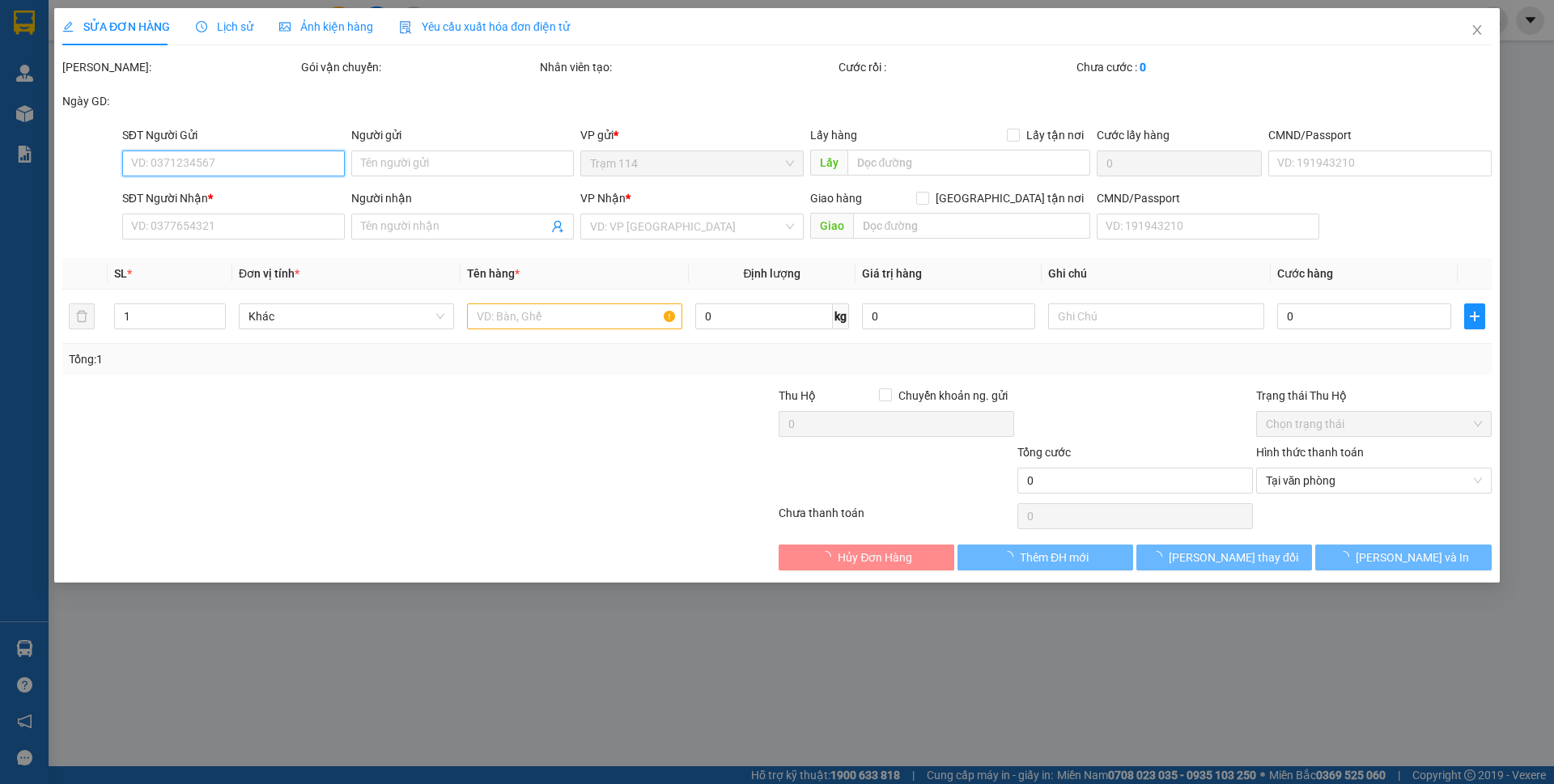
type input "50.000"
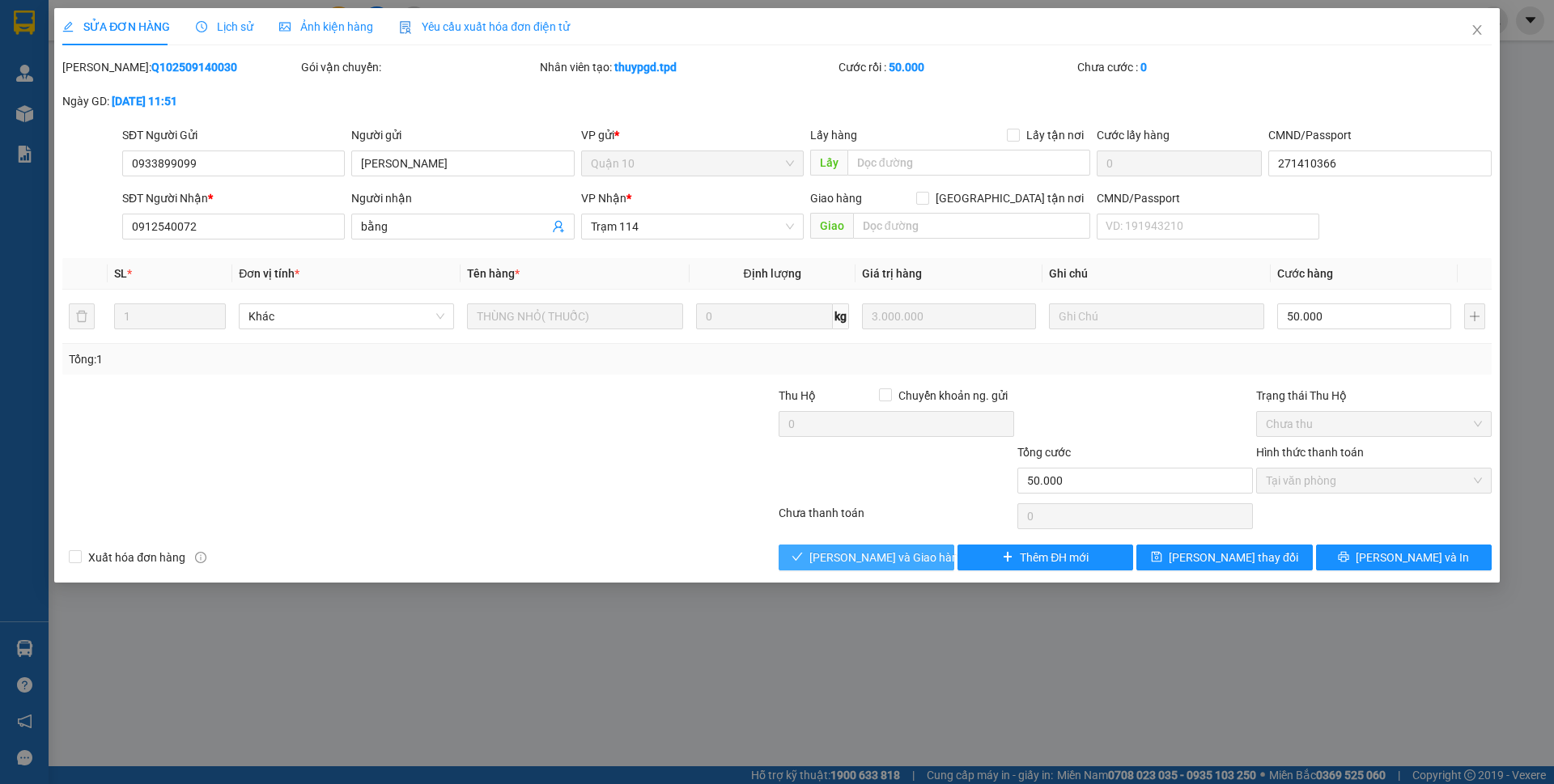
click at [867, 552] on span "[PERSON_NAME] và Giao hàng" at bounding box center [887, 557] width 155 height 18
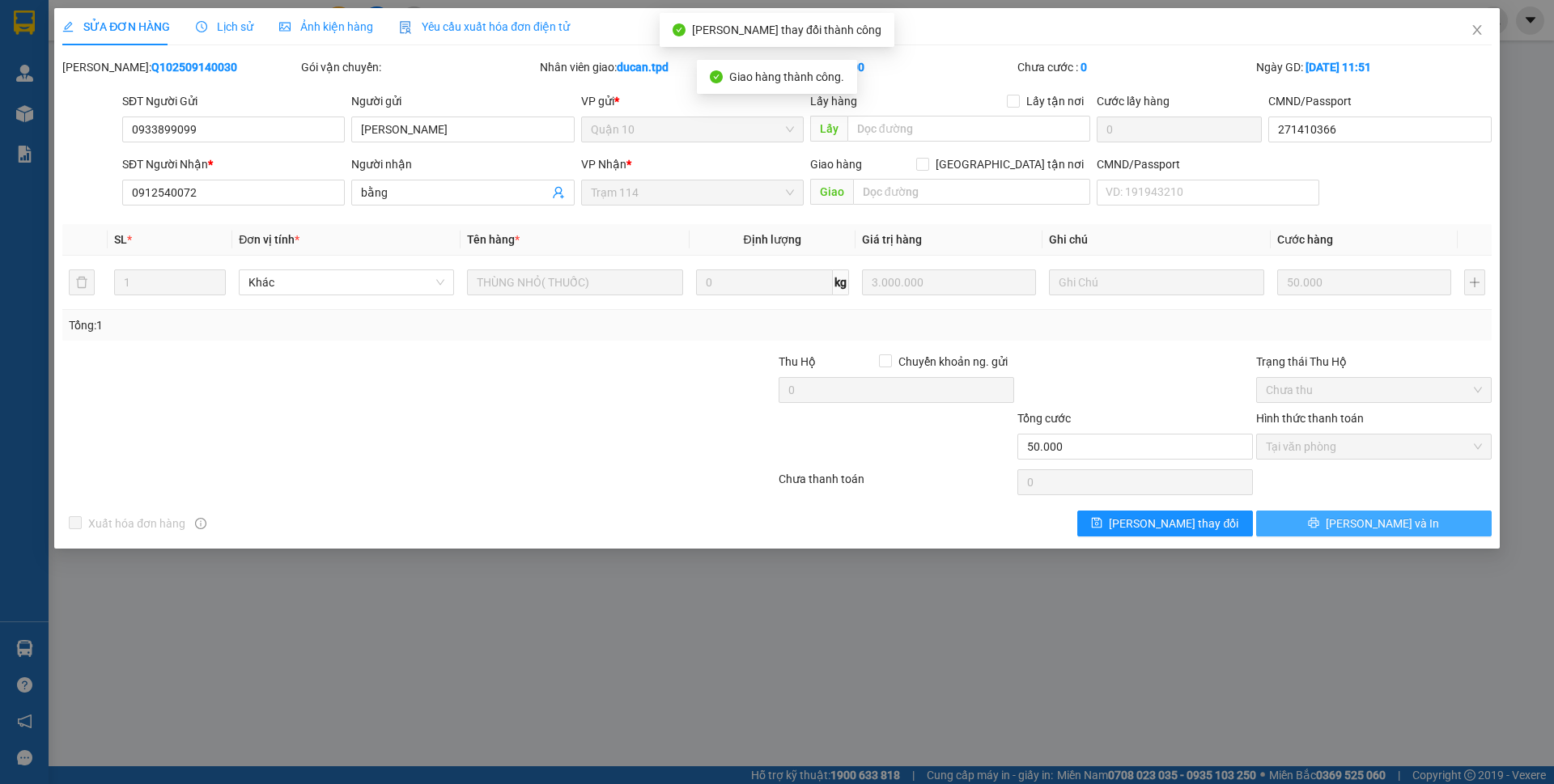
click at [1408, 534] on button "[PERSON_NAME] và In" at bounding box center [1374, 524] width 235 height 26
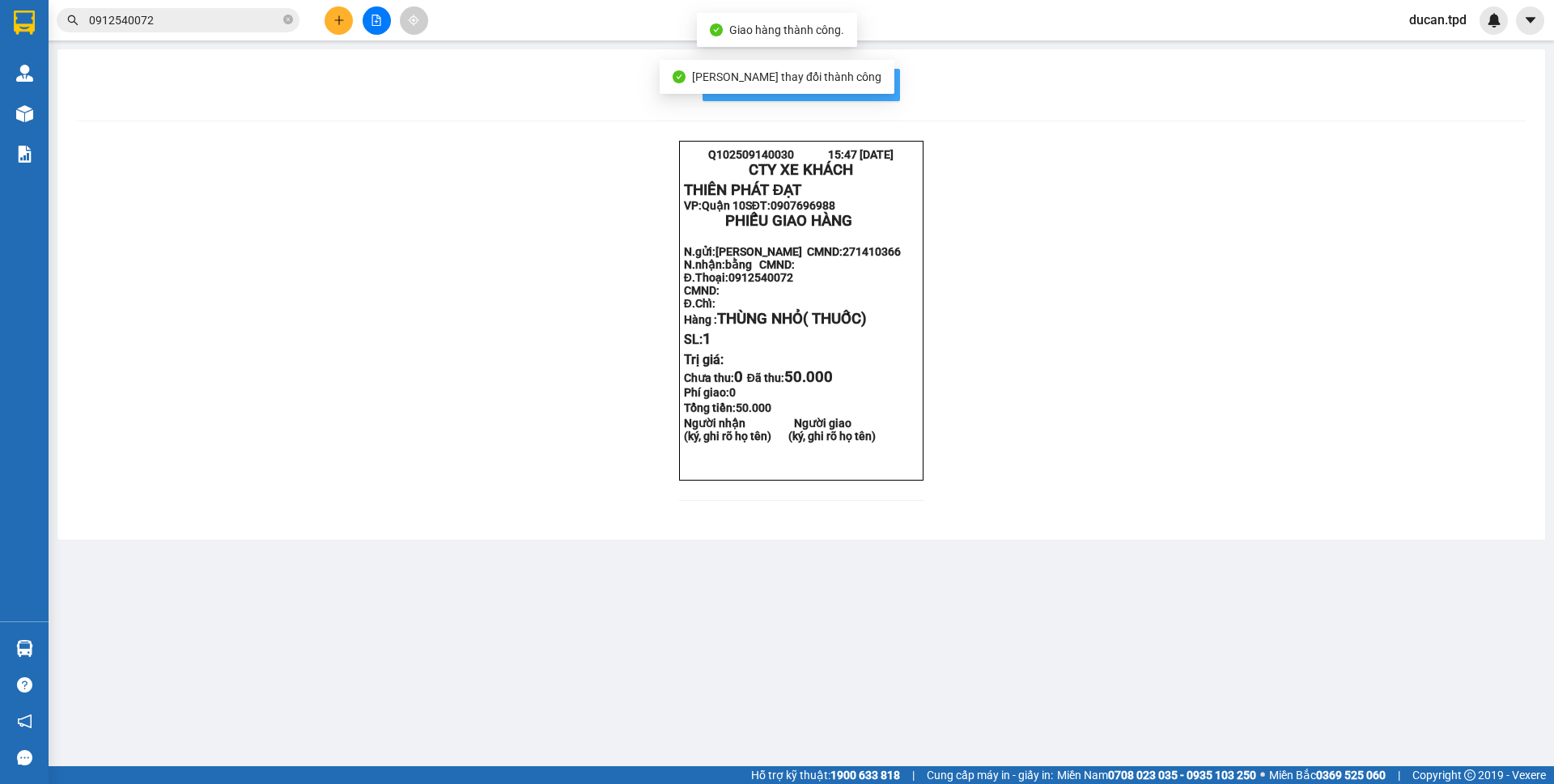
click at [892, 89] on button "In mẫu biên lai tự cấu hình" at bounding box center [802, 85] width 198 height 33
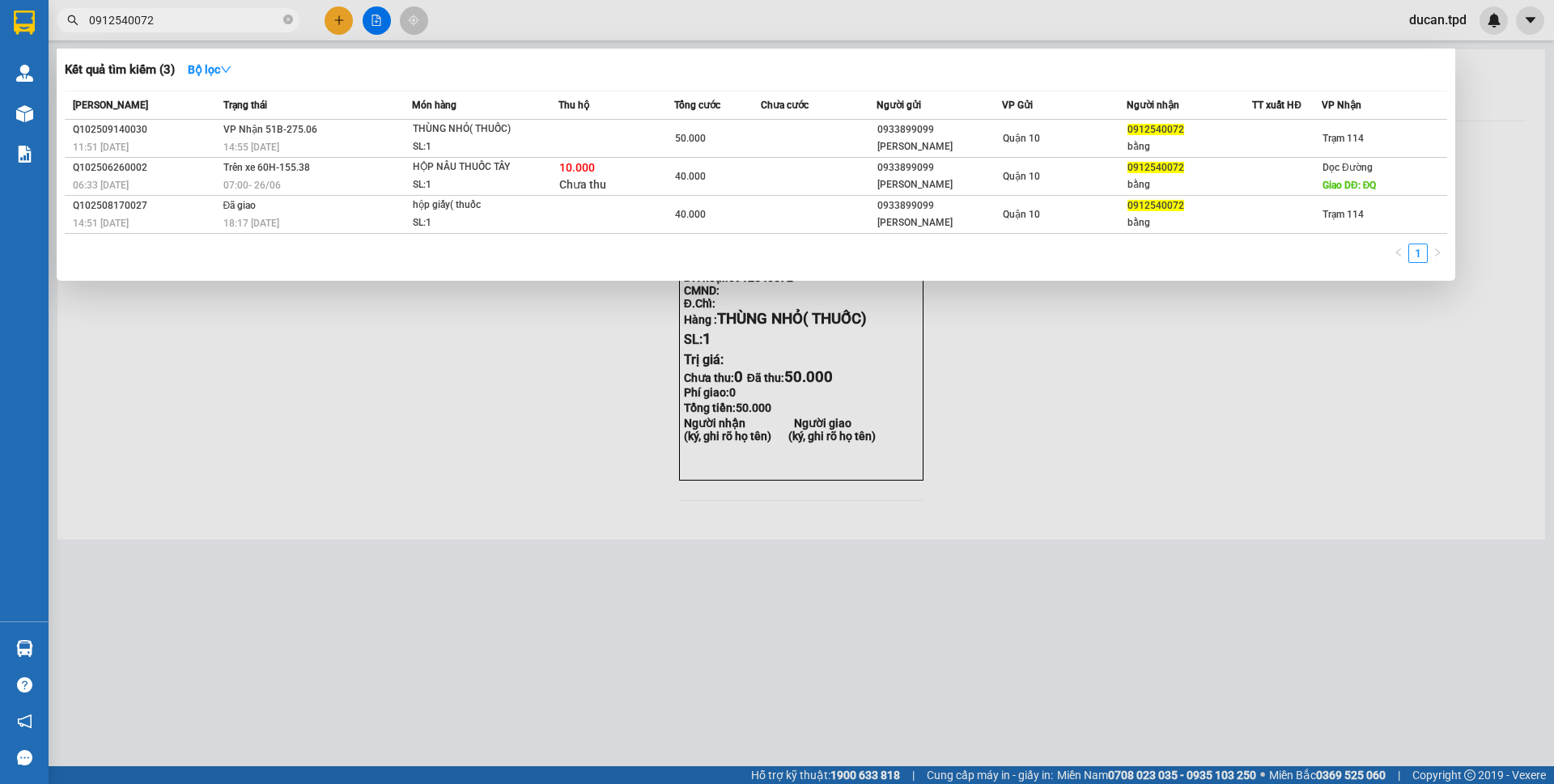
click at [140, 21] on input "0912540072" at bounding box center [184, 20] width 191 height 18
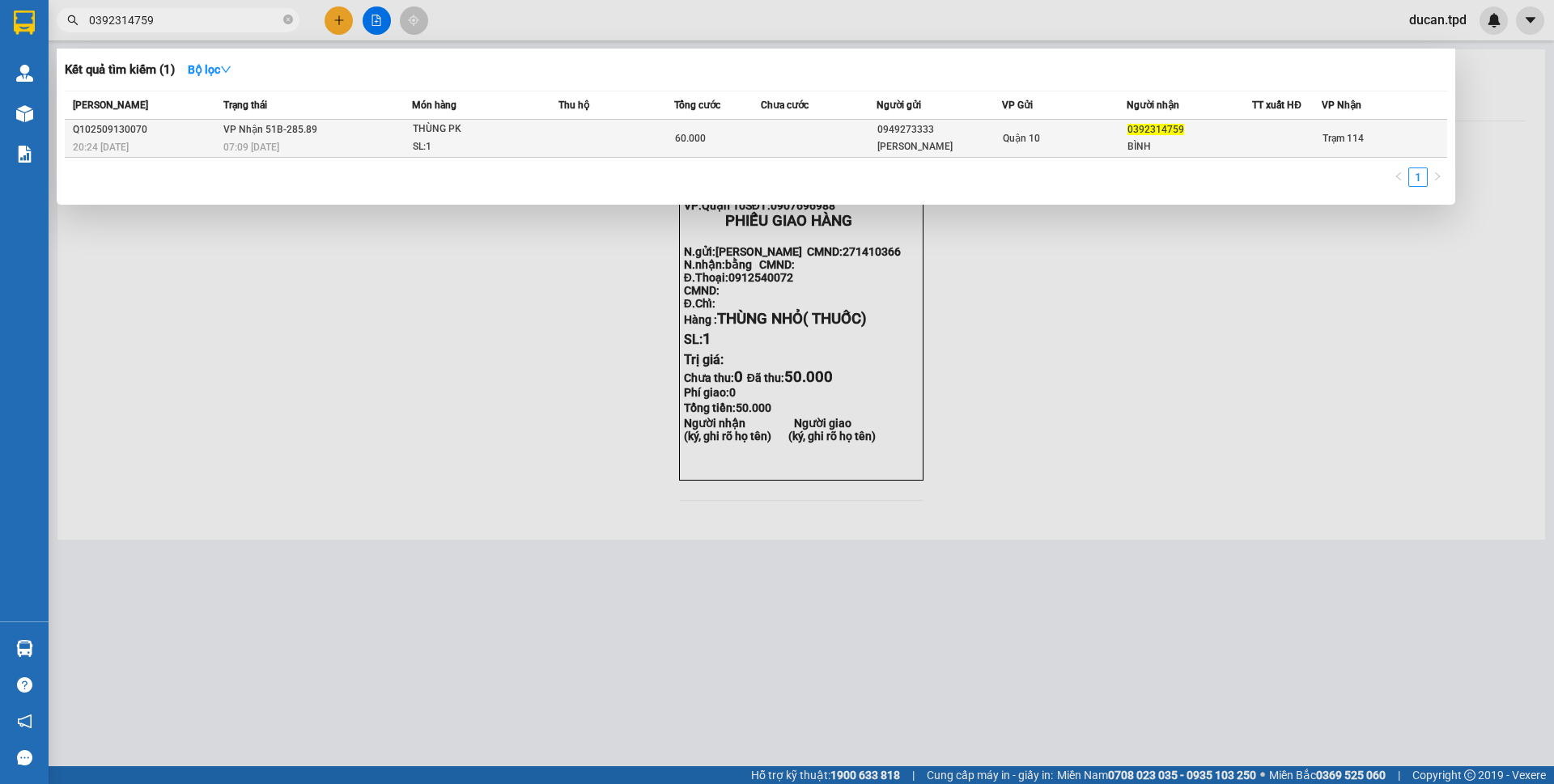
type input "0392314759"
click at [1080, 147] on div "Quận 10" at bounding box center [1064, 138] width 124 height 18
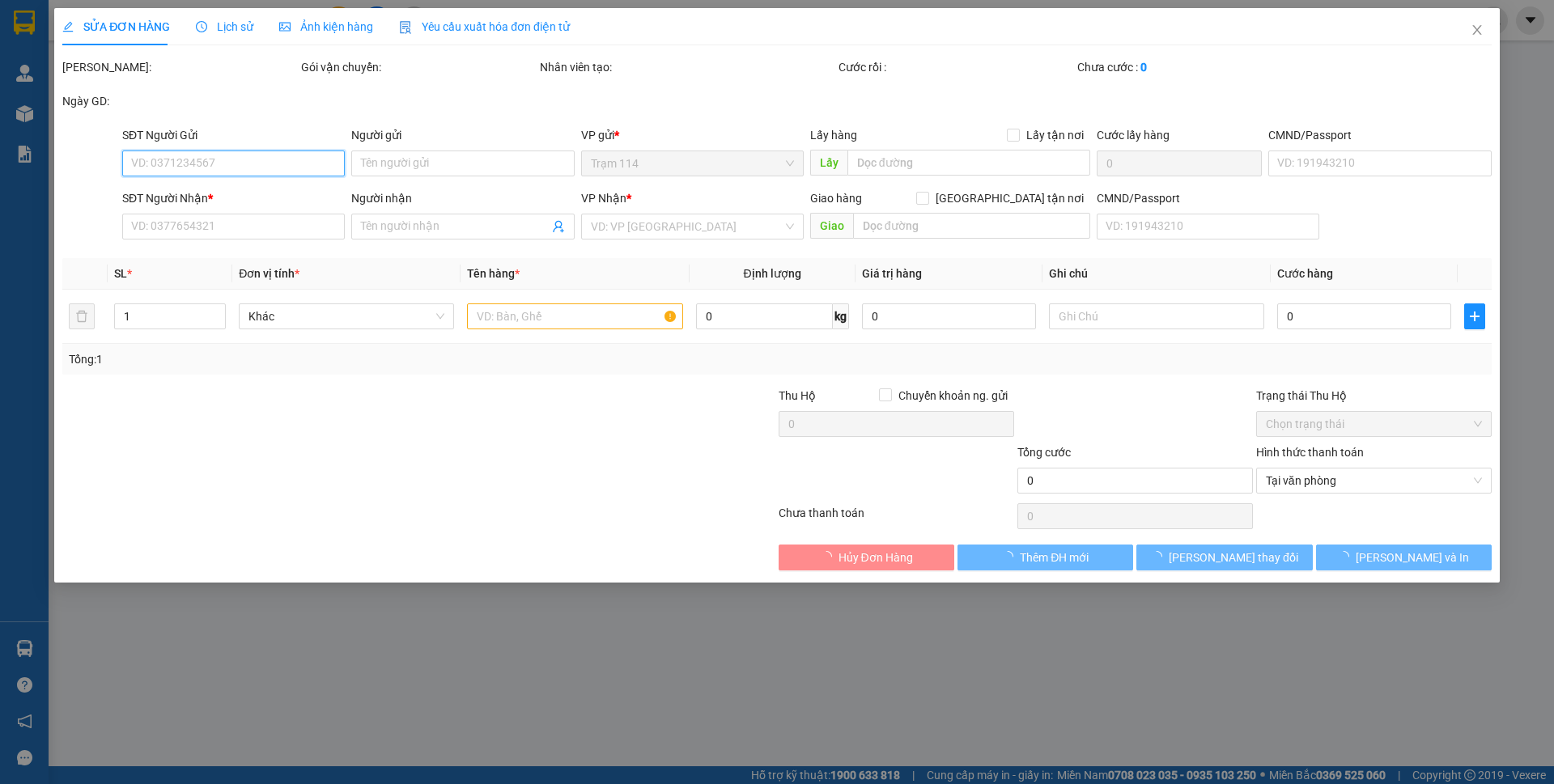
type input "0949273333"
type input "[PERSON_NAME]"
type input "131198803"
type input "0392314759"
type input "BÌNH"
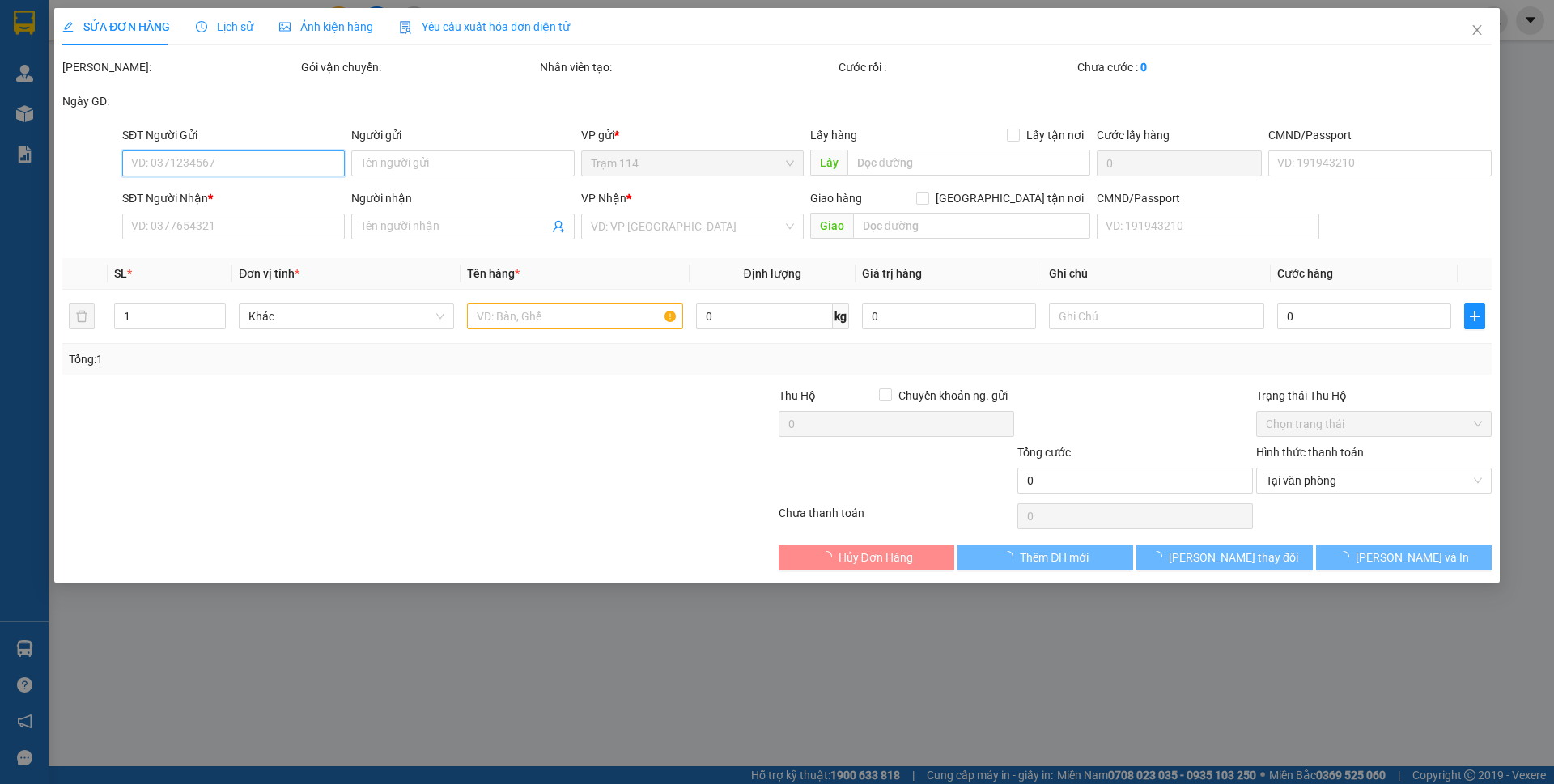
type input "075097013337"
type input "60.000"
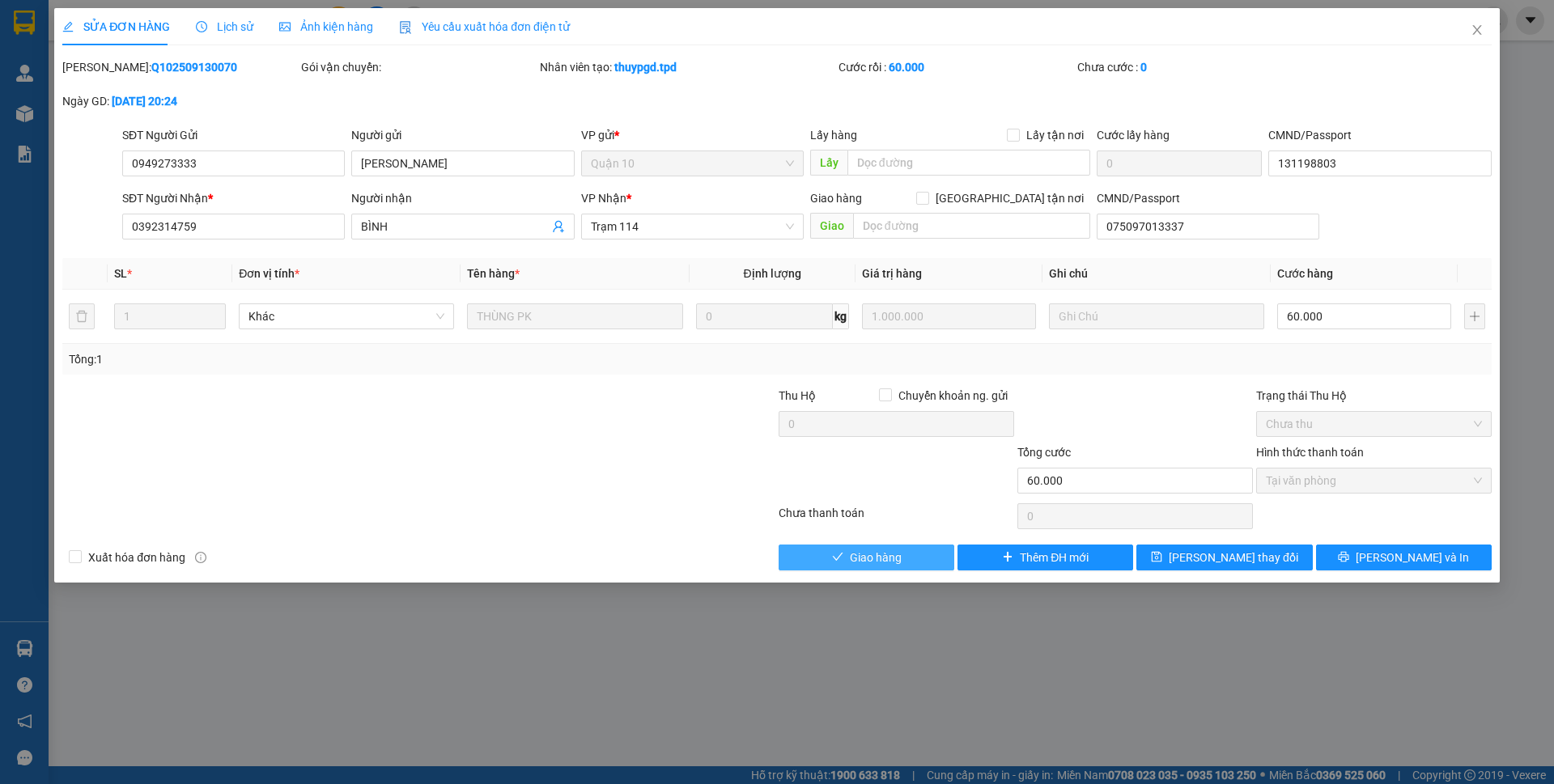
click at [858, 550] on span "Giao hàng" at bounding box center [875, 557] width 51 height 18
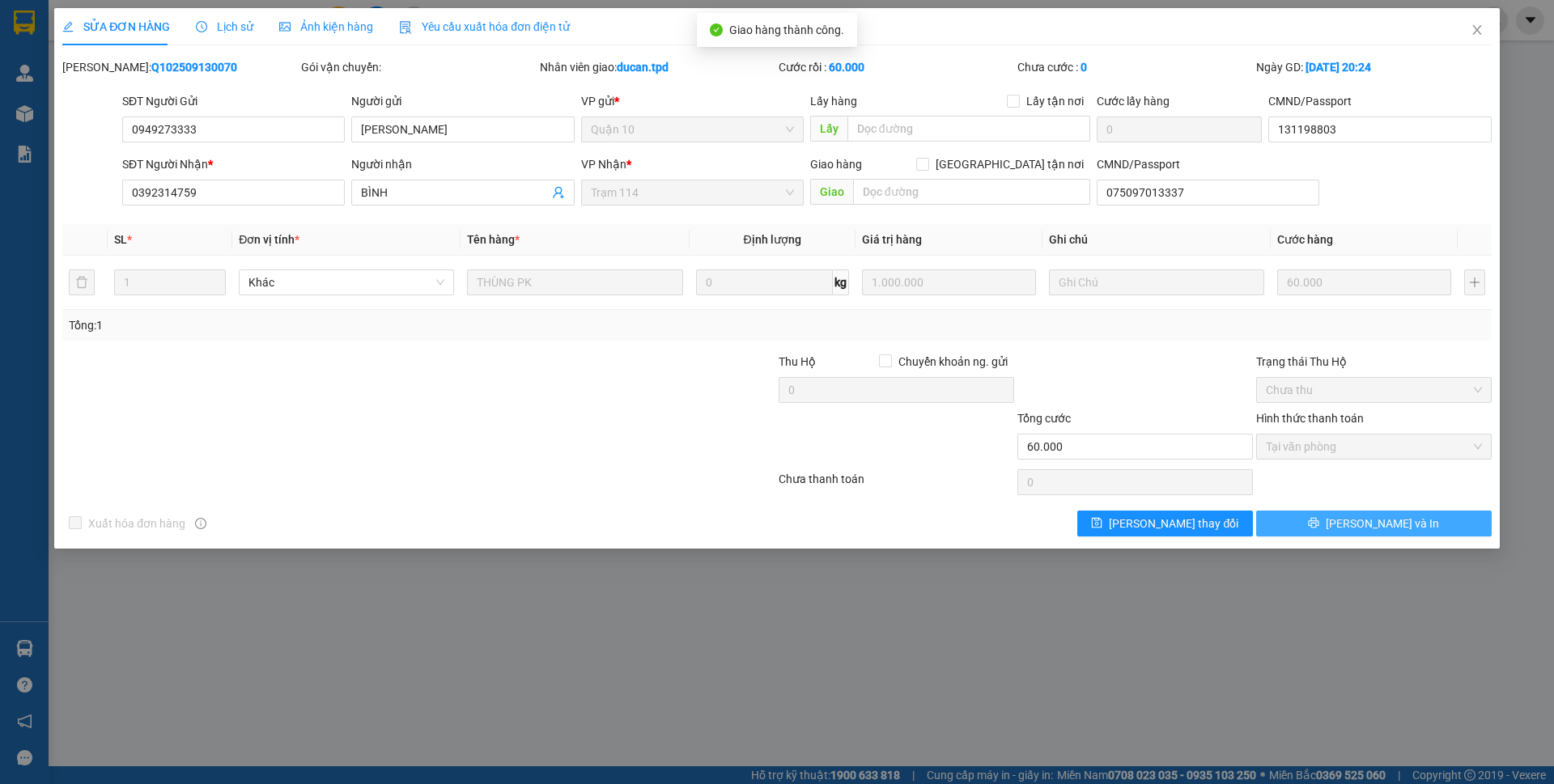
click at [1427, 527] on button "[PERSON_NAME] và In" at bounding box center [1374, 524] width 235 height 26
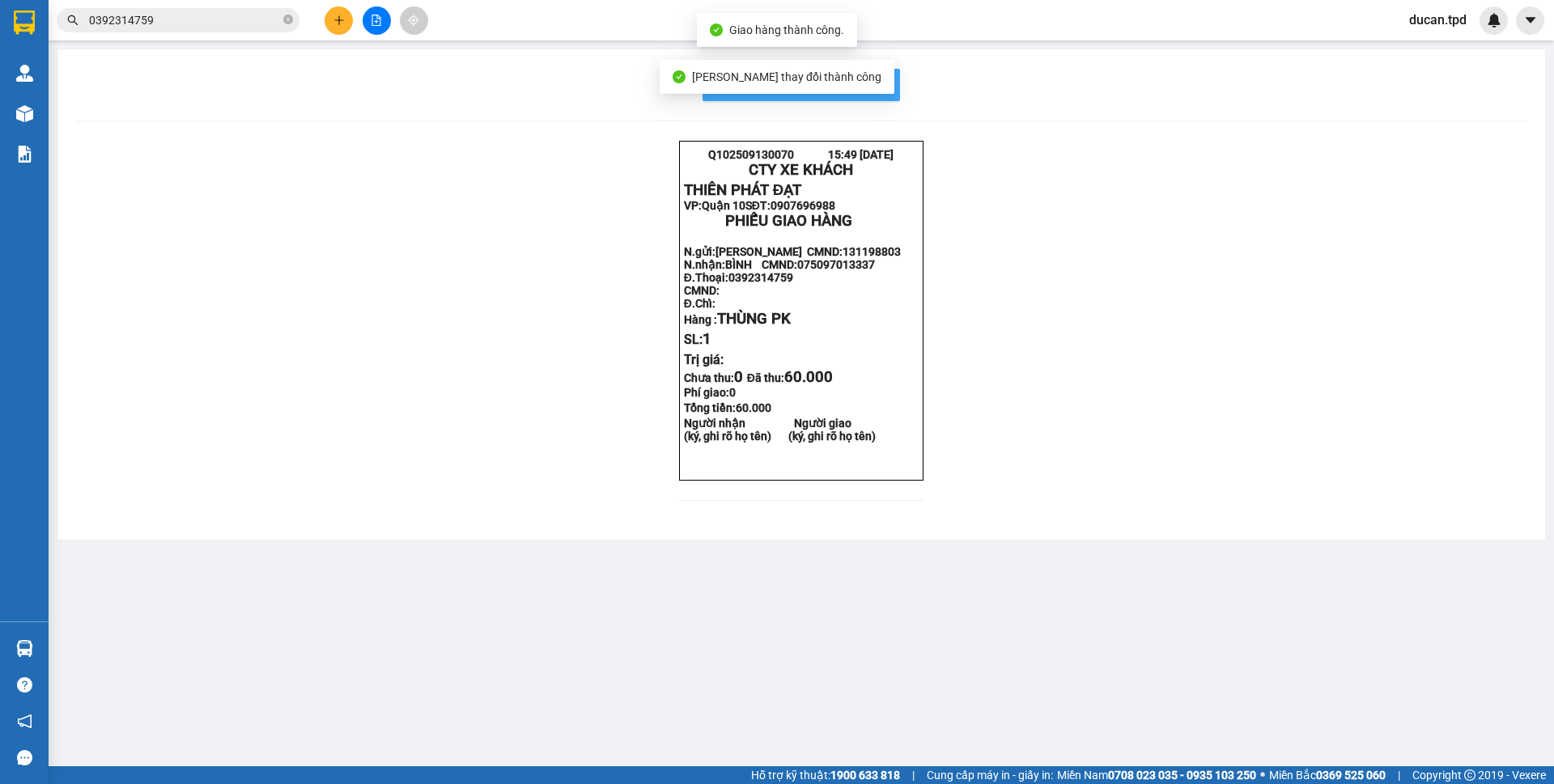
click at [880, 90] on span "In mẫu biên lai tự cấu hình" at bounding box center [810, 85] width 152 height 21
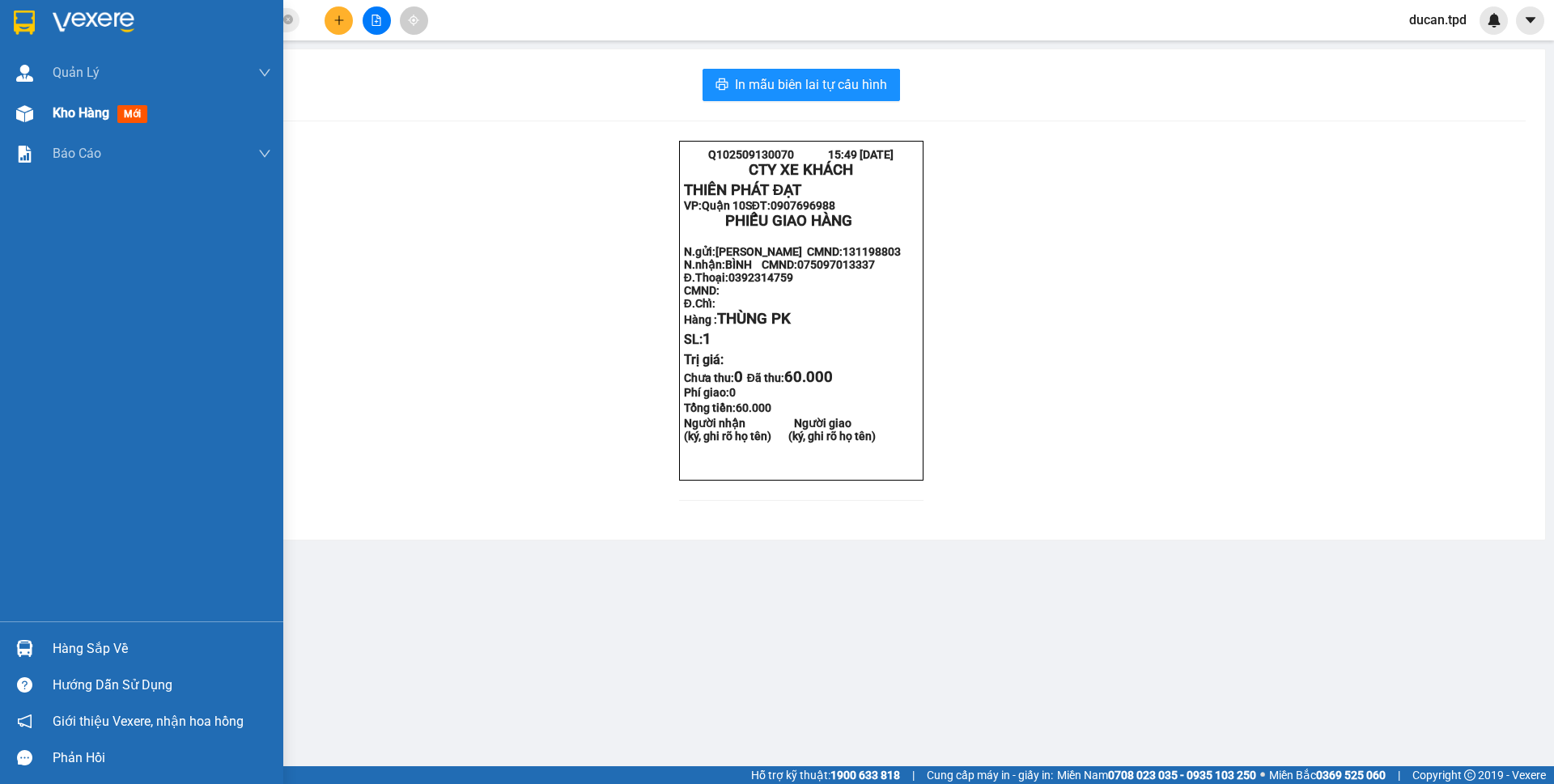
click at [46, 123] on div "Kho hàng mới" at bounding box center [141, 113] width 283 height 40
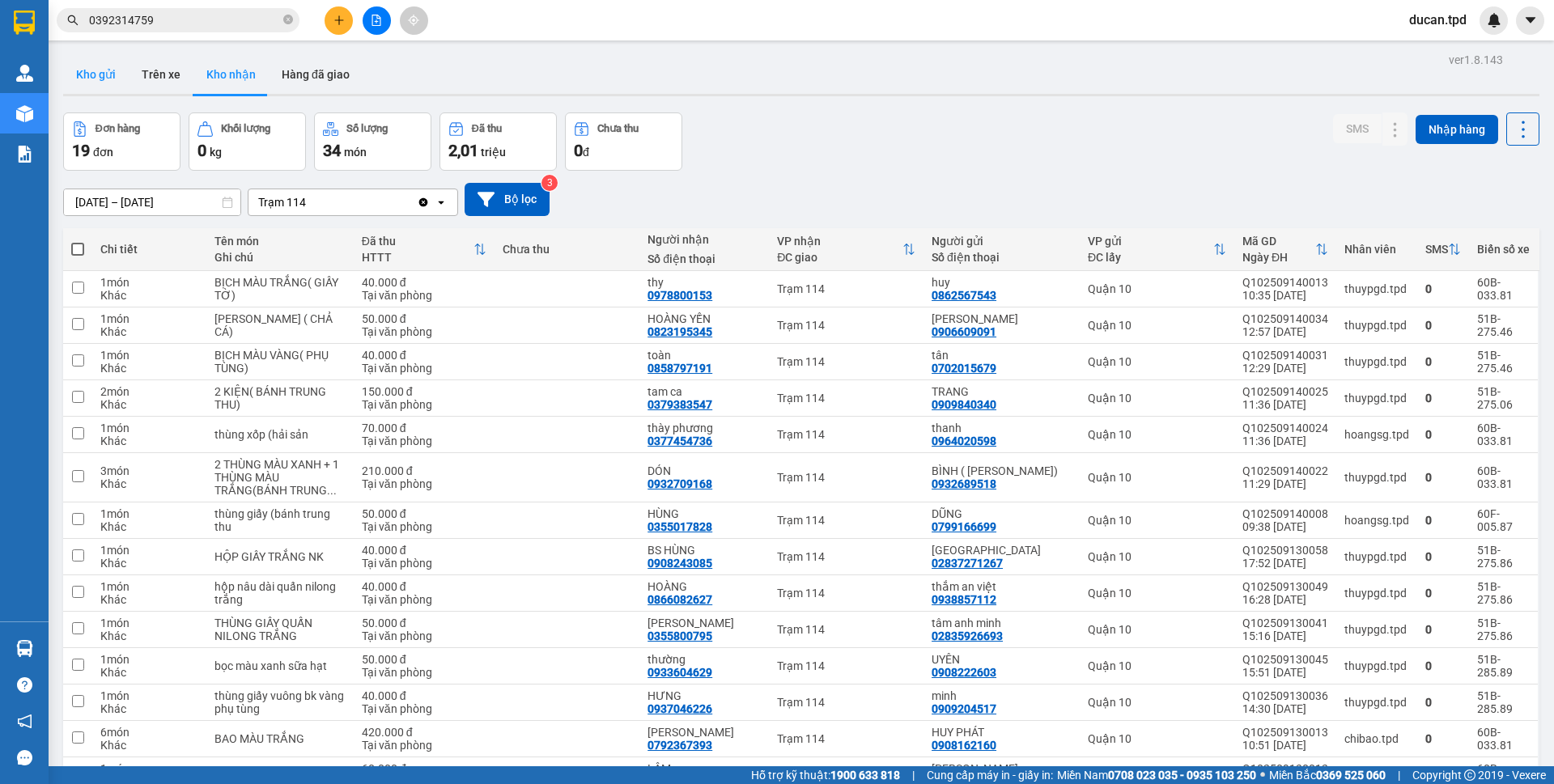
click at [89, 63] on button "Kho gửi" at bounding box center [96, 75] width 65 height 39
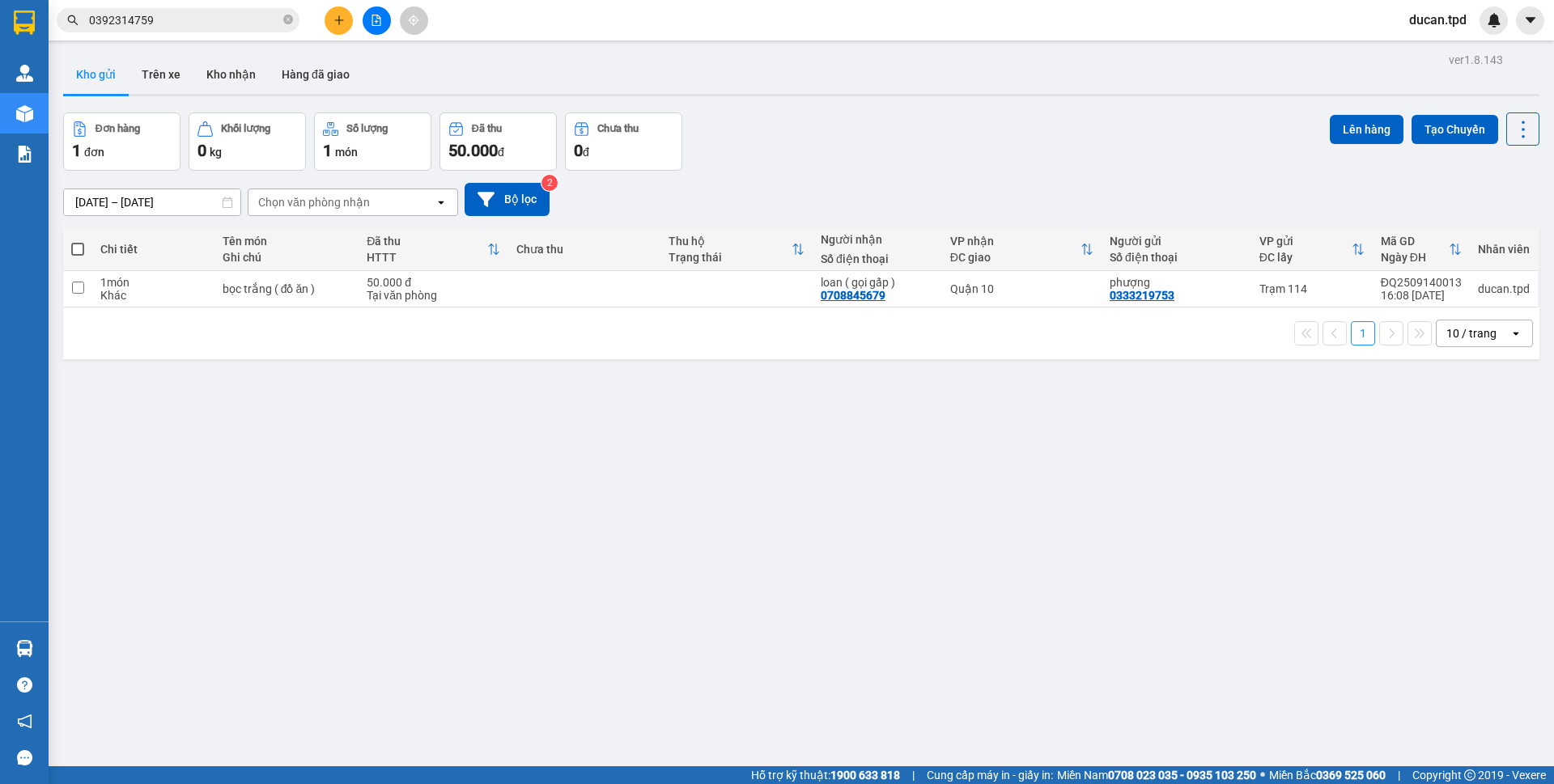
click at [80, 247] on span at bounding box center [77, 249] width 13 height 13
click at [77, 241] on input "checkbox" at bounding box center [77, 241] width 0 height 0
checkbox input "true"
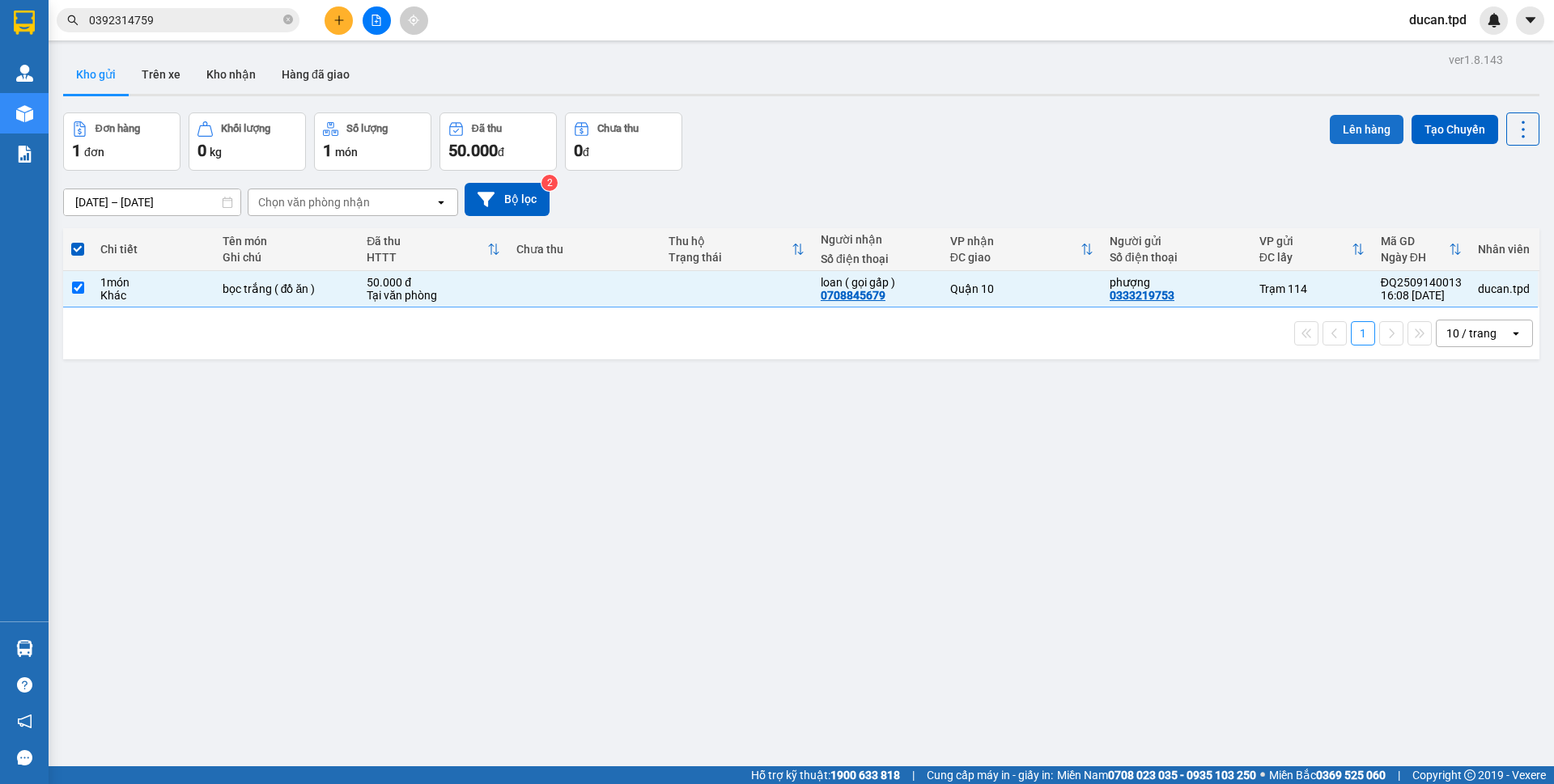
click at [1330, 137] on button "Lên hàng" at bounding box center [1366, 129] width 74 height 29
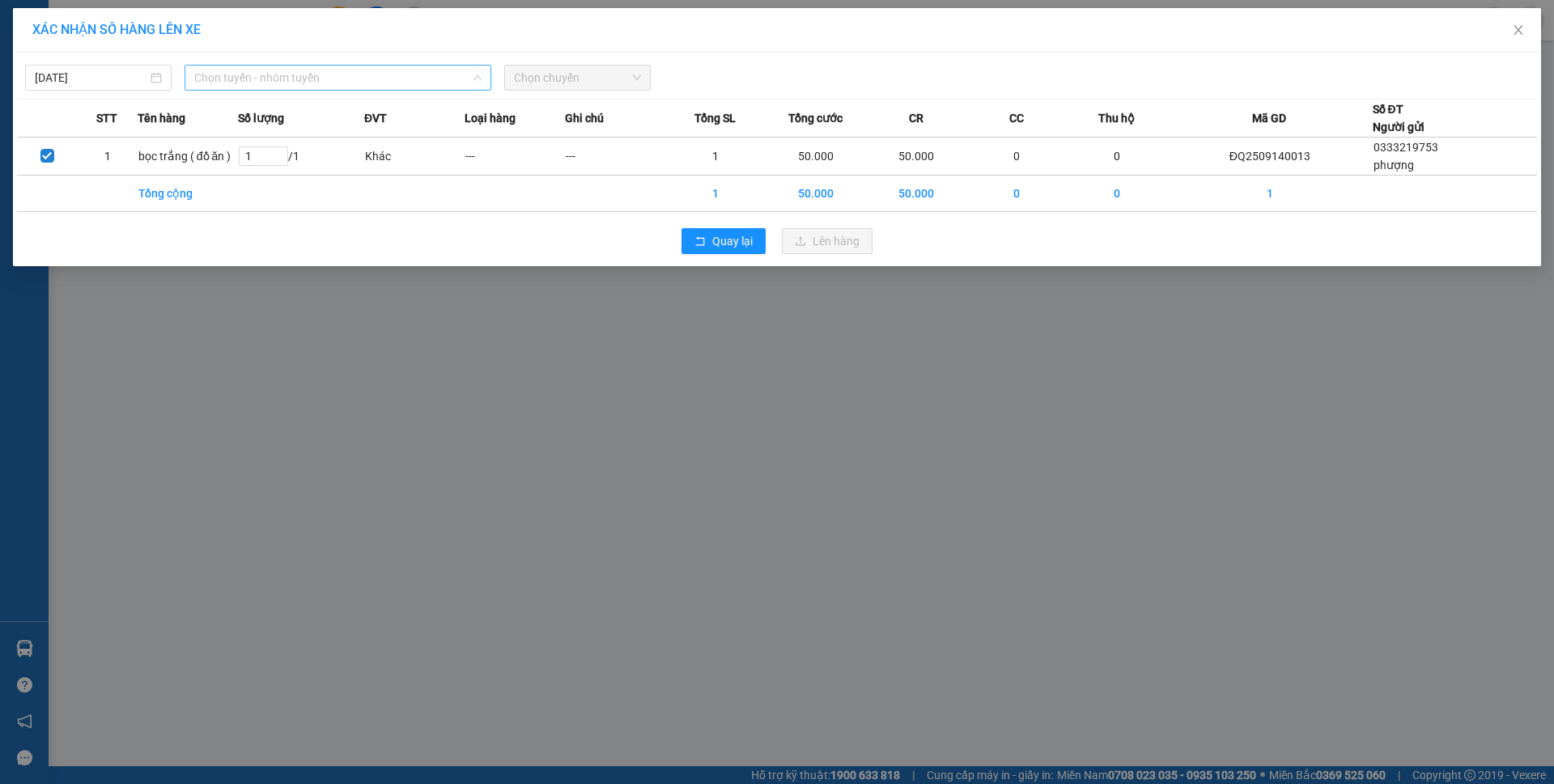
click at [363, 82] on span "Chọn tuyến - nhóm tuyến" at bounding box center [338, 77] width 287 height 24
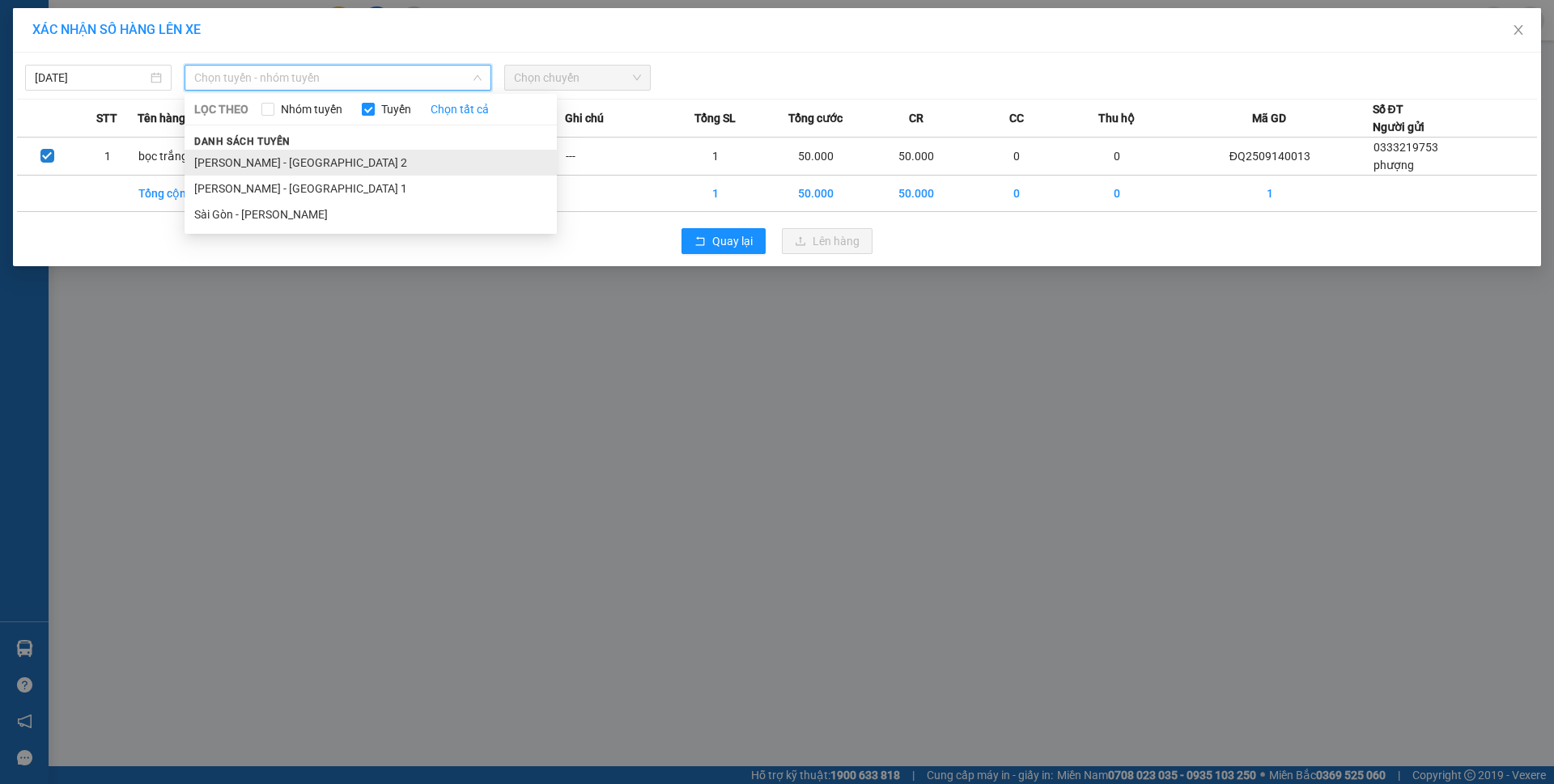
click at [320, 159] on li "[PERSON_NAME] - [GEOGRAPHIC_DATA] 2" at bounding box center [371, 162] width 372 height 26
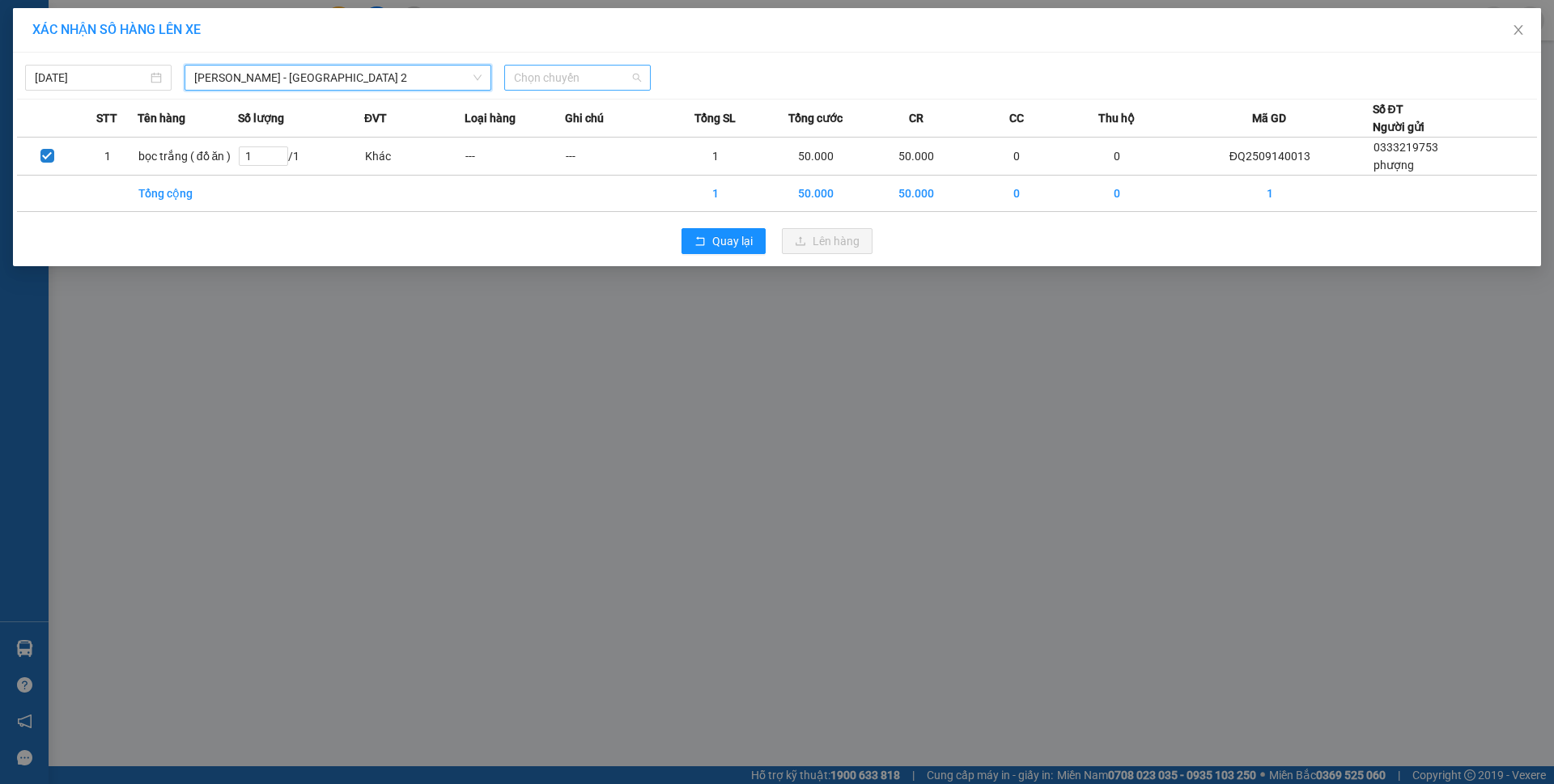
click at [550, 84] on span "Chọn chuyến" at bounding box center [578, 77] width 127 height 24
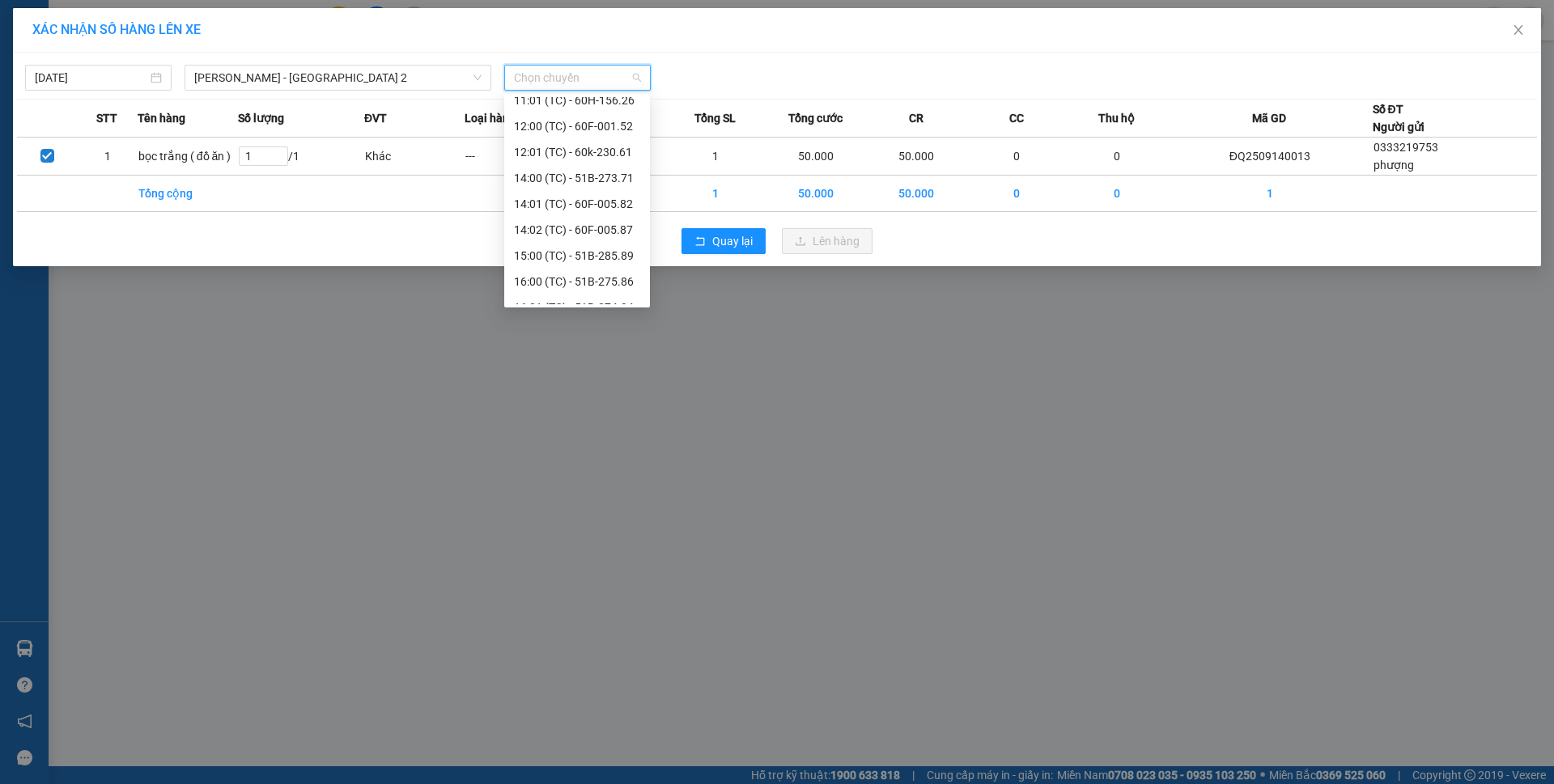
scroll to position [259, 0]
click at [743, 421] on div "XÁC NHẬN SỐ HÀNG LÊN XE [DATE] Phương Lâm - [GEOGRAPHIC_DATA] 2 LỌC THEO Nhóm t…" at bounding box center [777, 392] width 1554 height 784
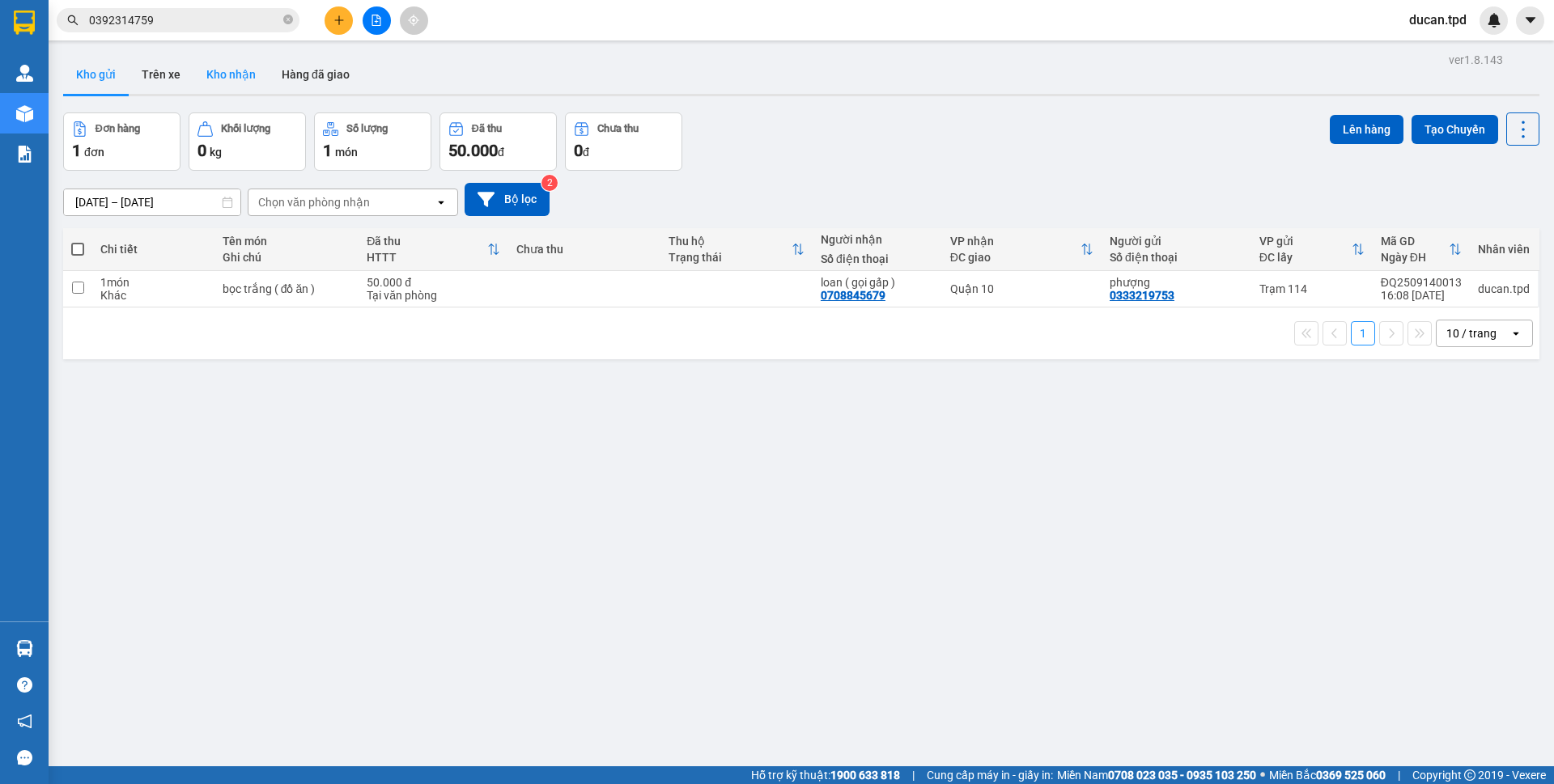
click at [249, 86] on button "Kho nhận" at bounding box center [231, 75] width 76 height 39
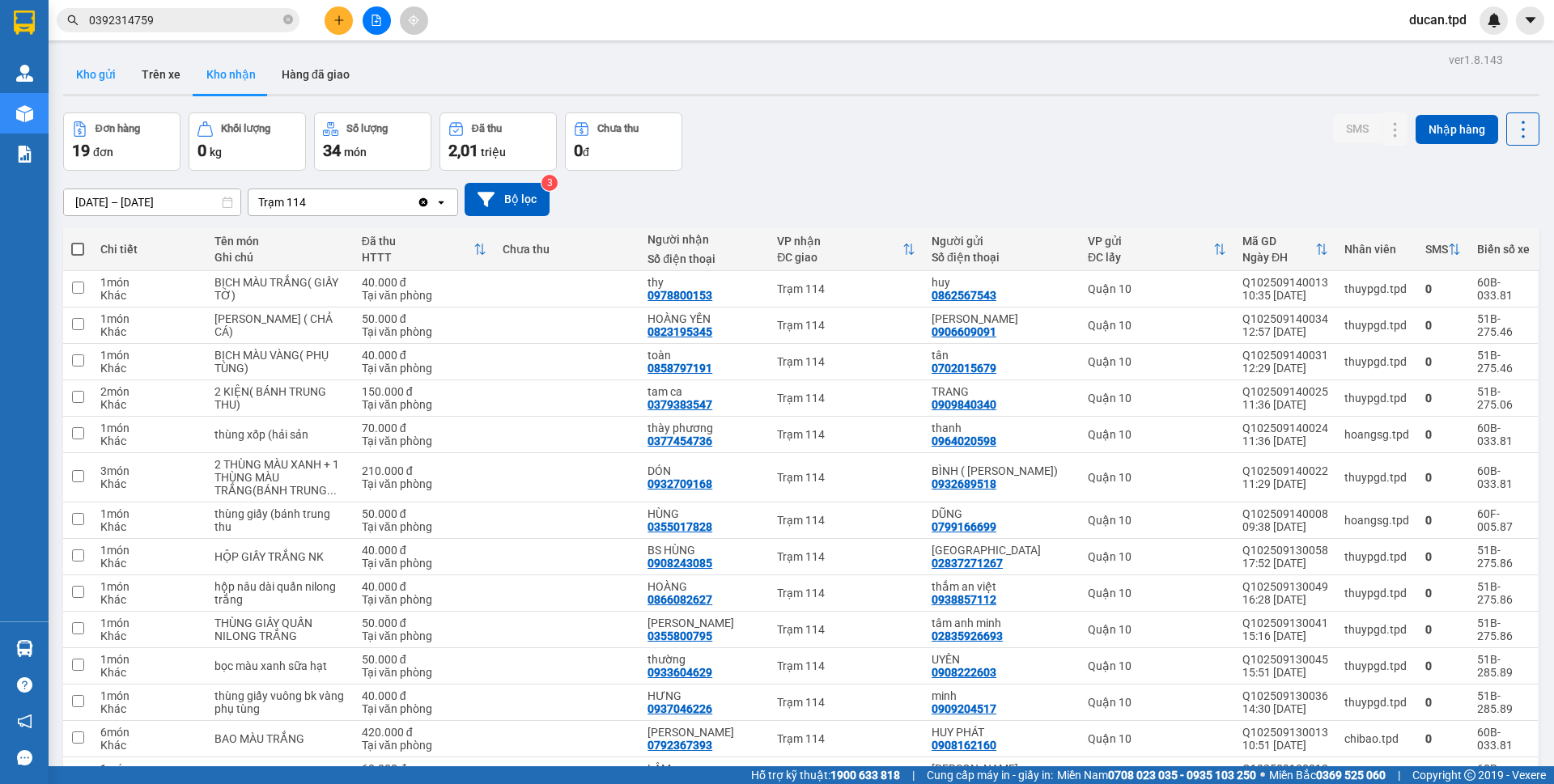
click at [103, 79] on button "Kho gửi" at bounding box center [96, 75] width 65 height 39
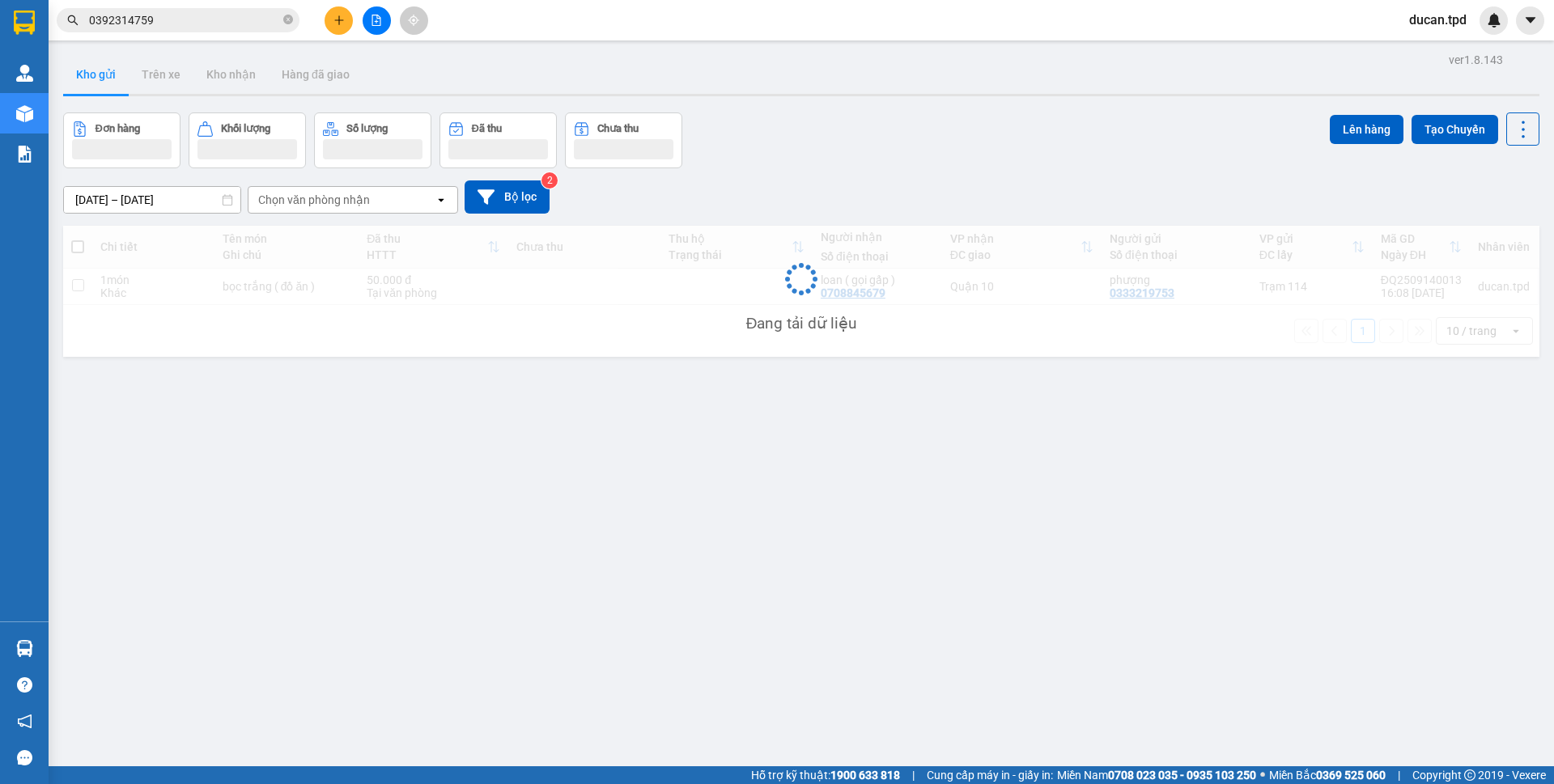
click at [386, 26] on button at bounding box center [376, 21] width 28 height 28
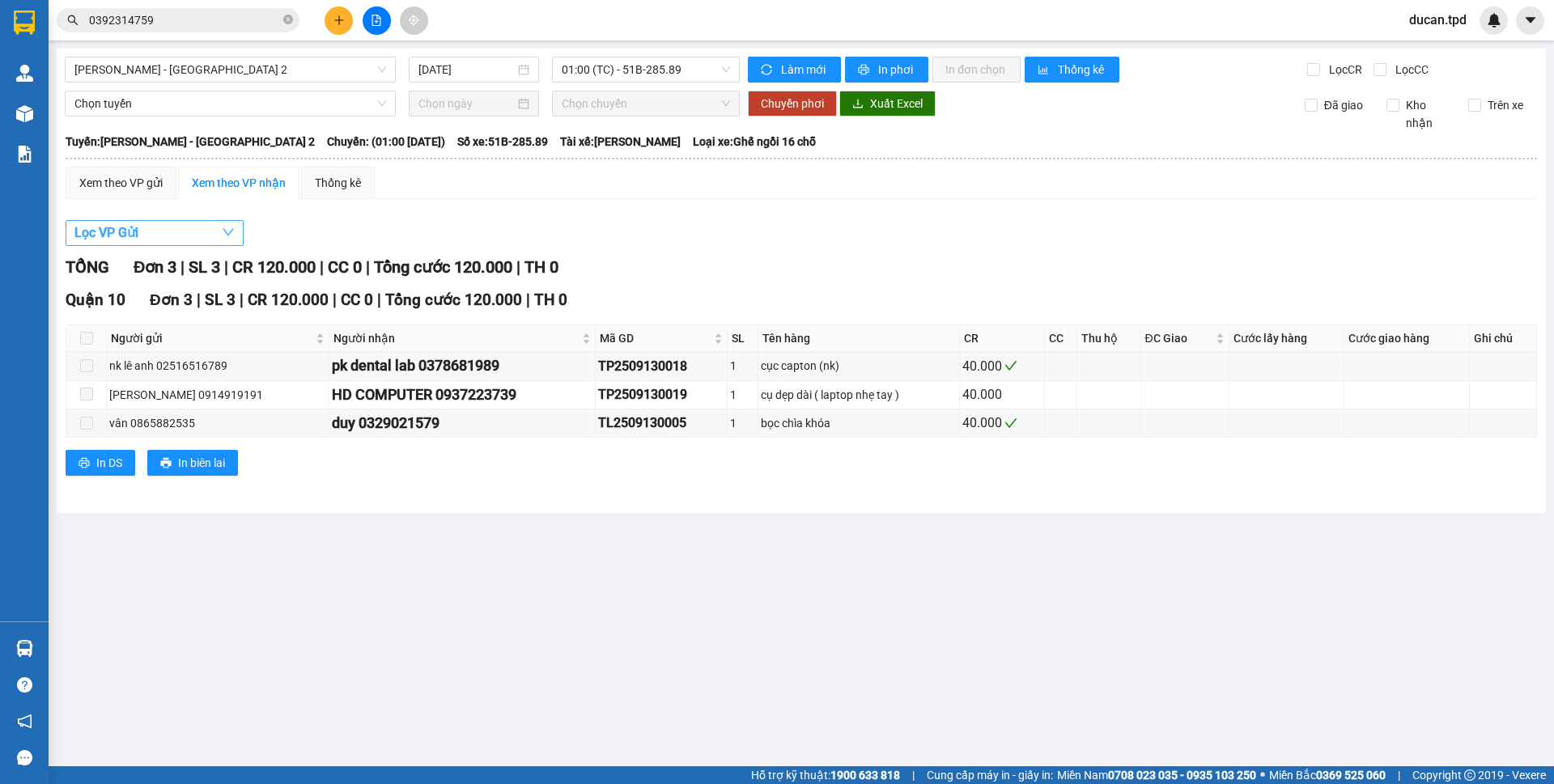
click at [215, 231] on button "Lọc VP Gửi" at bounding box center [154, 233] width 178 height 26
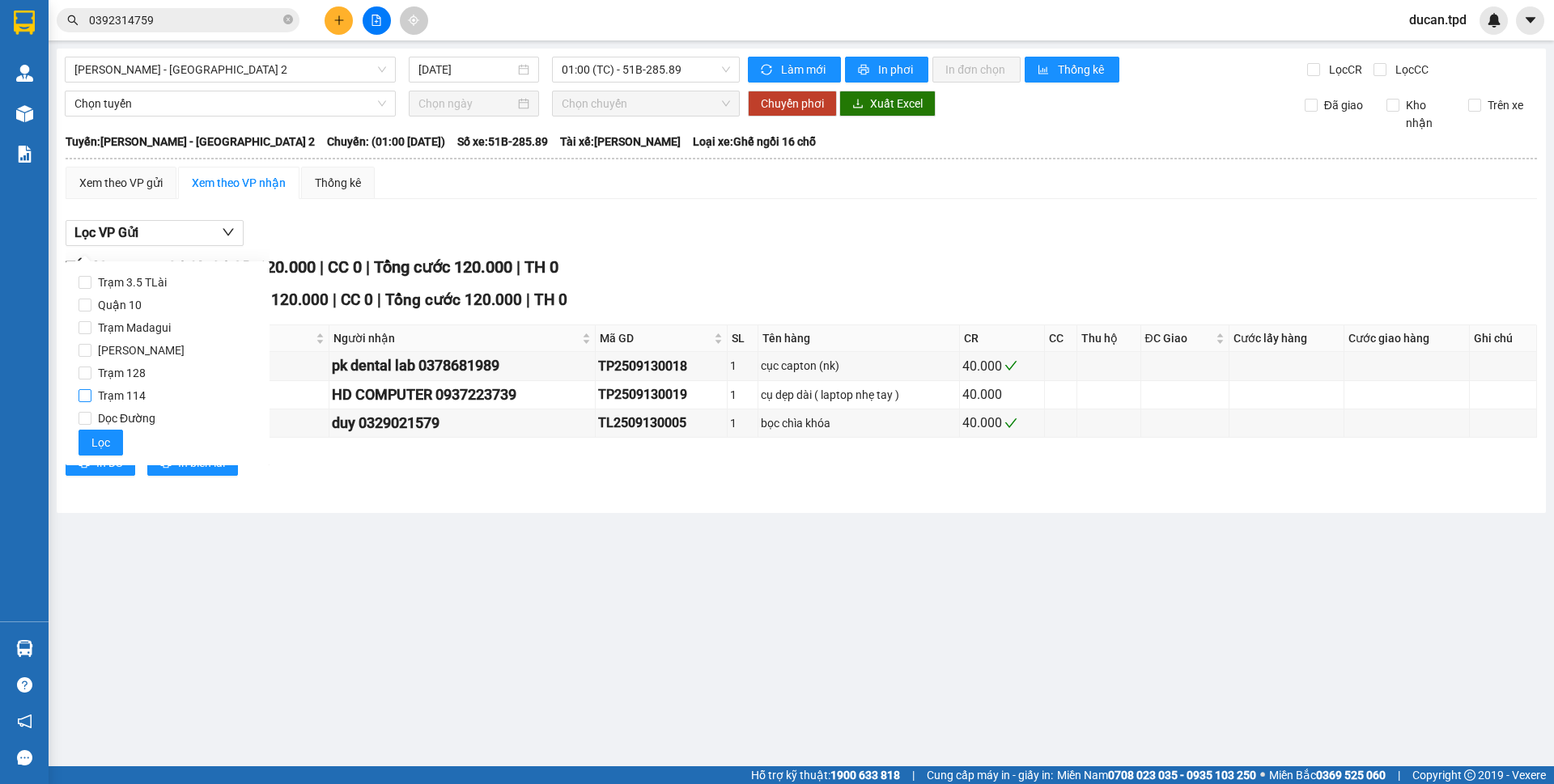
click at [131, 394] on span "Trạm 114" at bounding box center [121, 396] width 61 height 22
click at [91, 394] on input "Trạm 114" at bounding box center [85, 396] width 13 height 13
checkbox input "true"
click at [95, 442] on span "Lọc" at bounding box center [101, 442] width 19 height 18
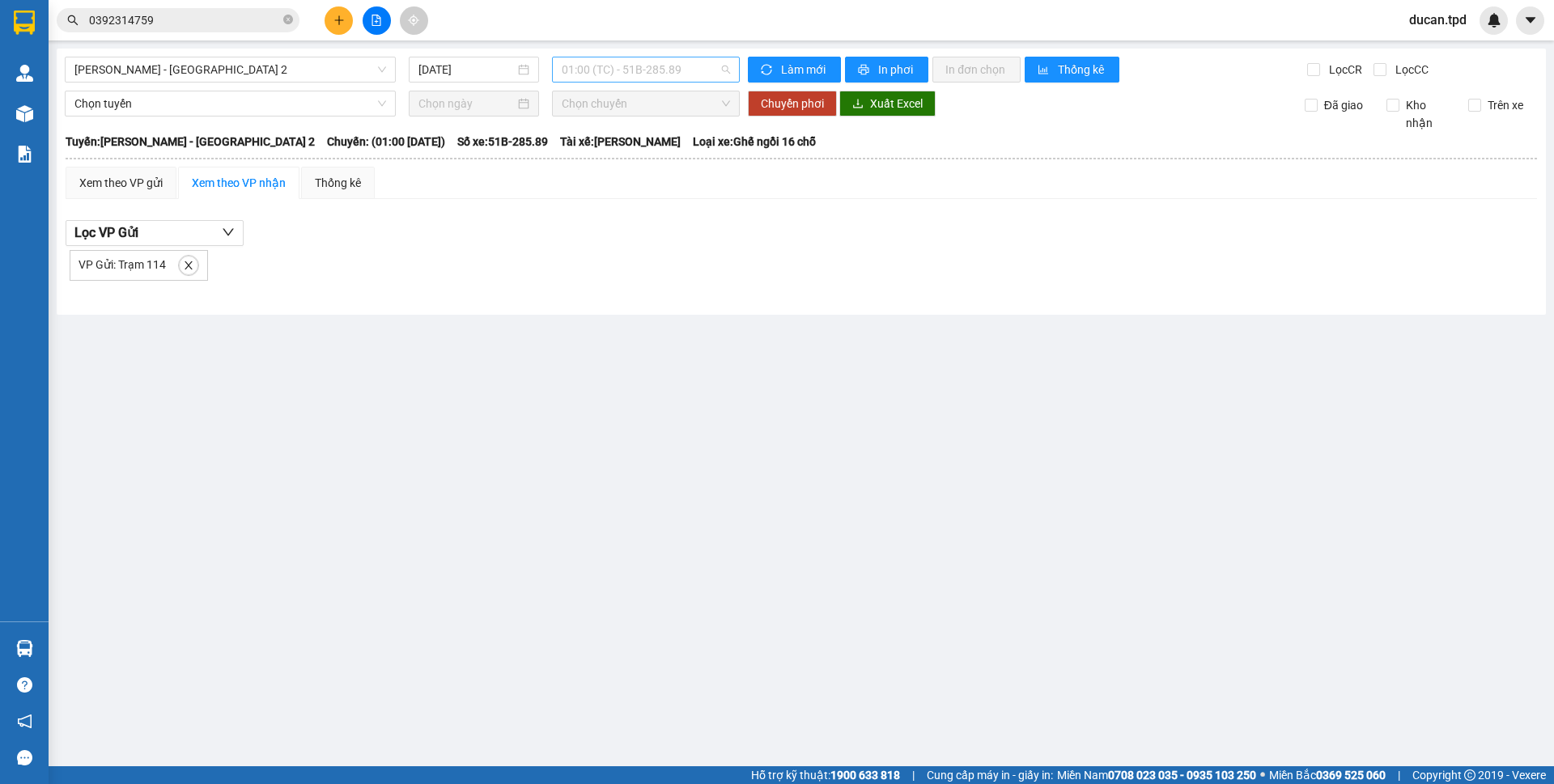
click at [627, 75] on span "01:00 (TC) - 51B-285.89" at bounding box center [646, 70] width 168 height 24
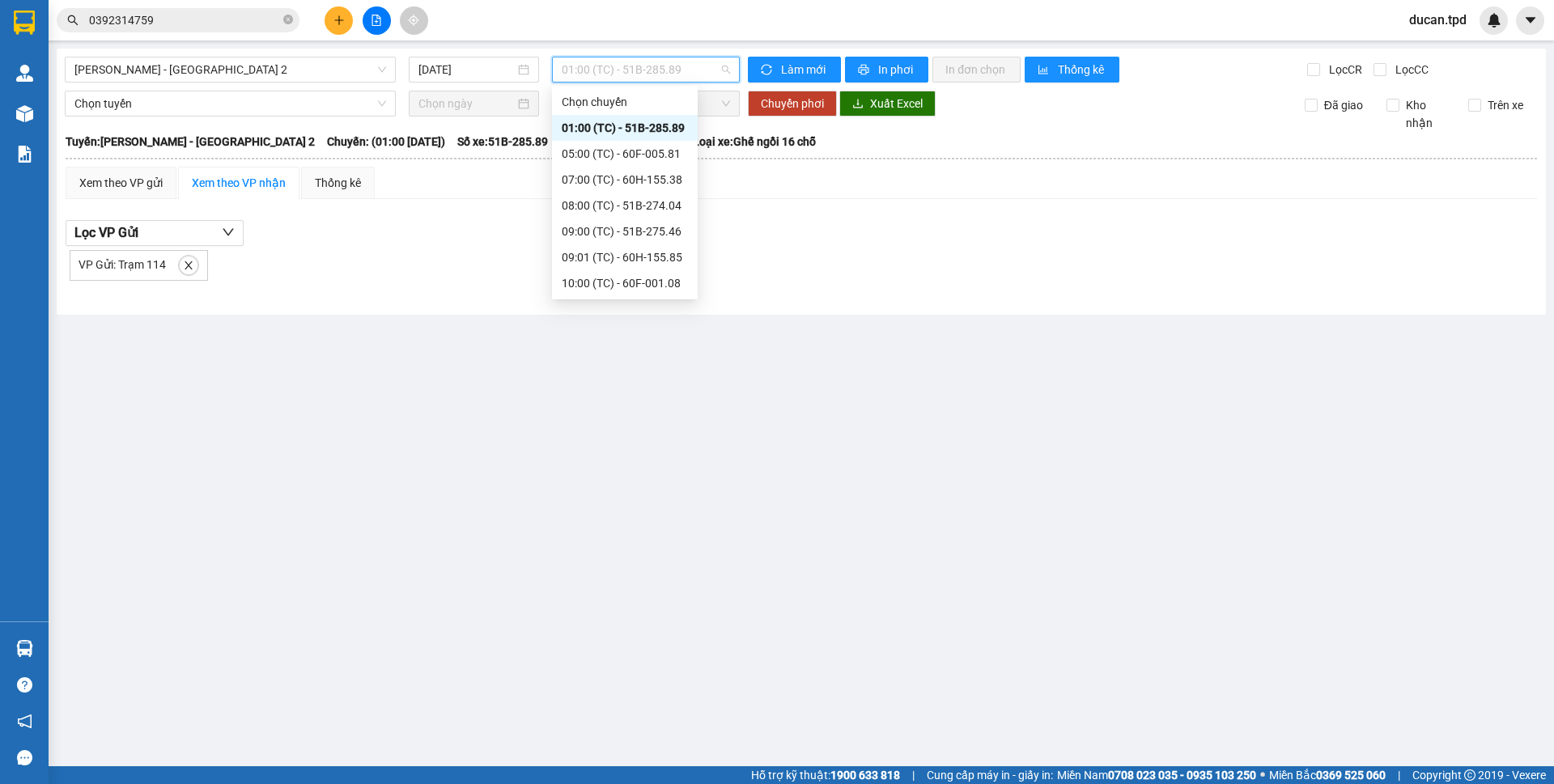
scroll to position [259, 0]
click at [608, 248] on div "16:00 (TC) - 51B-275.86" at bounding box center [624, 257] width 126 height 18
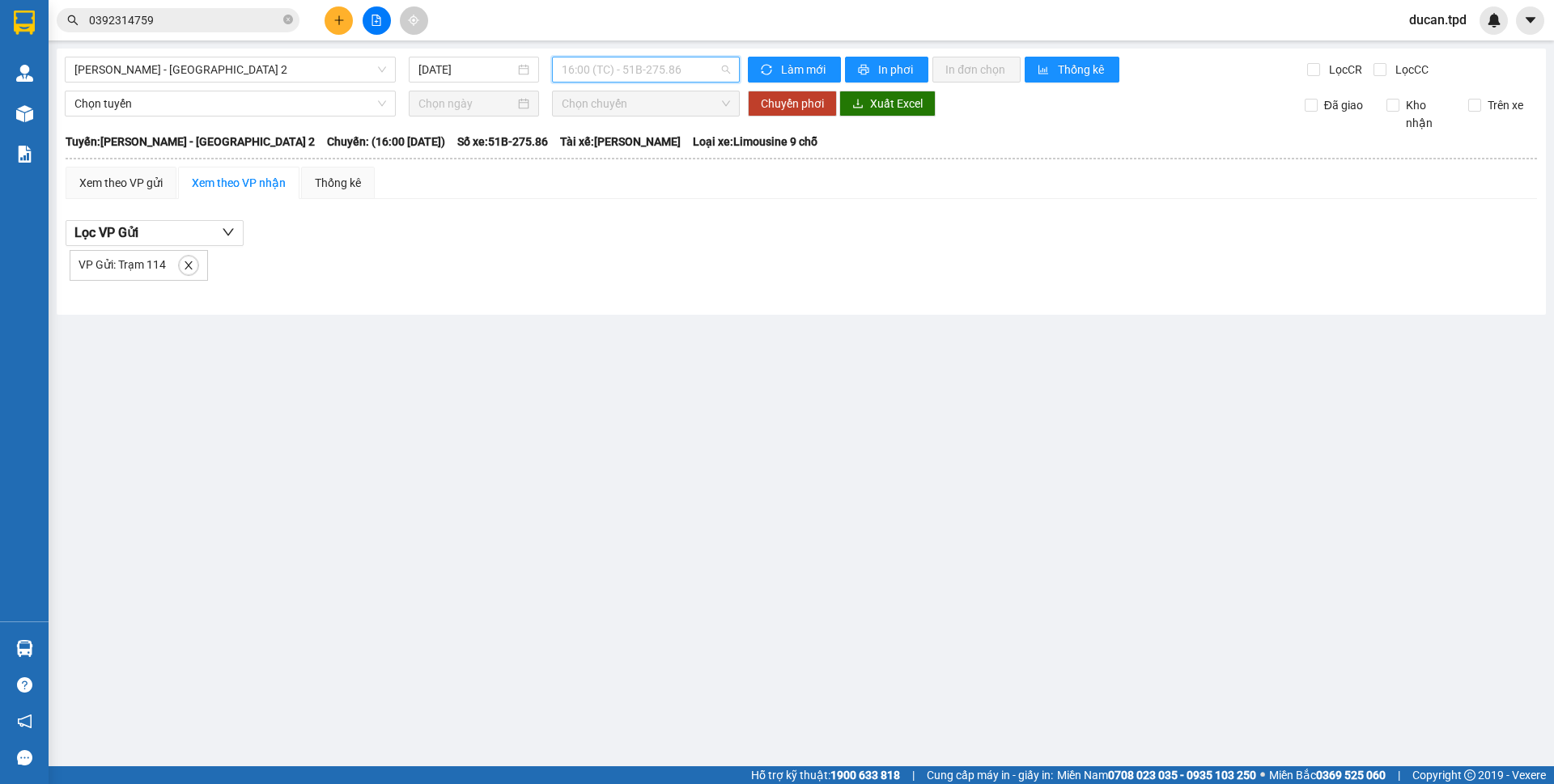
click at [665, 76] on span "16:00 (TC) - 51B-275.86" at bounding box center [646, 70] width 168 height 24
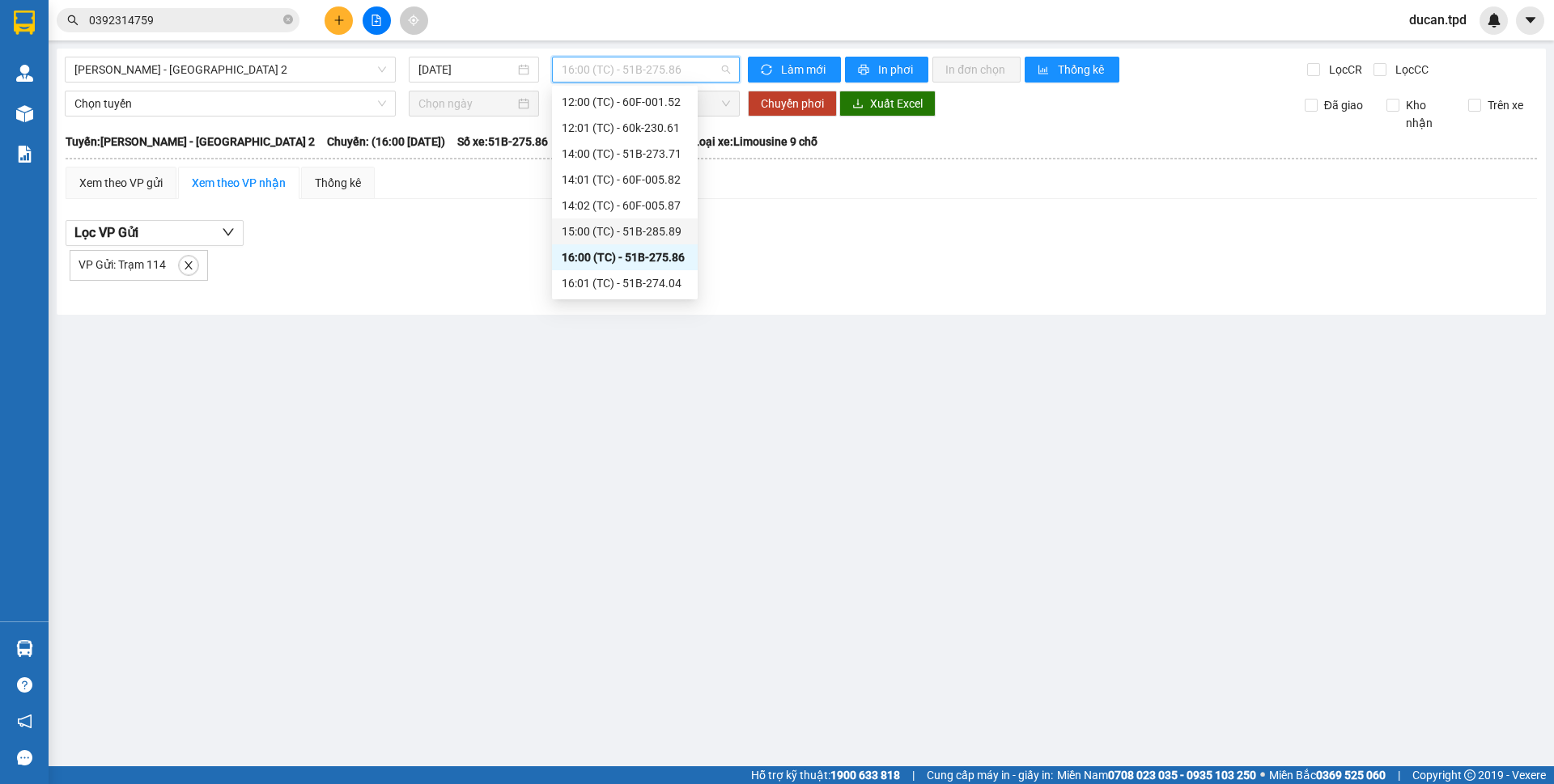
click at [625, 220] on div "15:00 (TC) - 51B-285.89" at bounding box center [624, 231] width 146 height 26
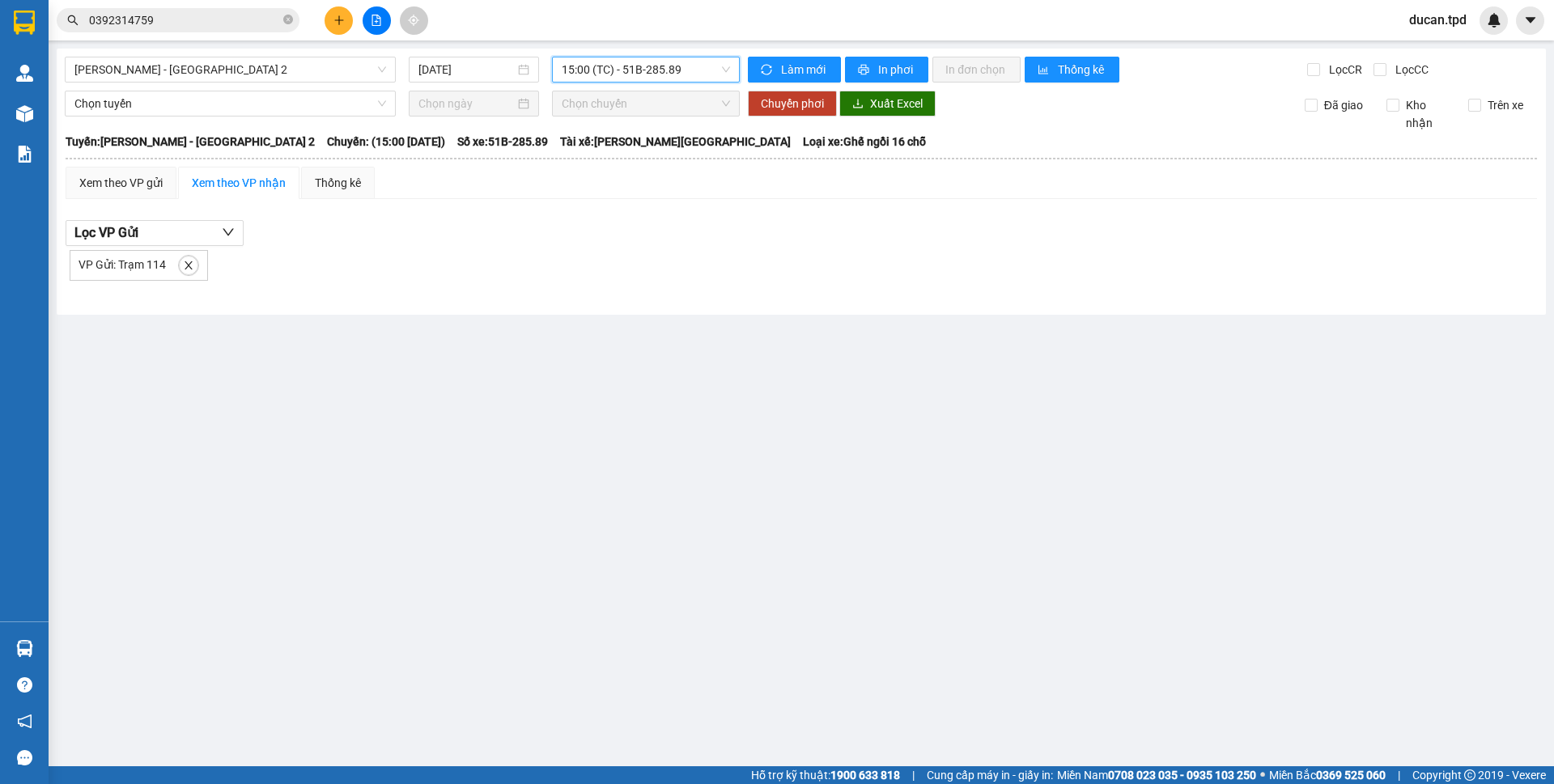
click at [673, 68] on span "15:00 (TC) - 51B-285.89" at bounding box center [646, 70] width 168 height 24
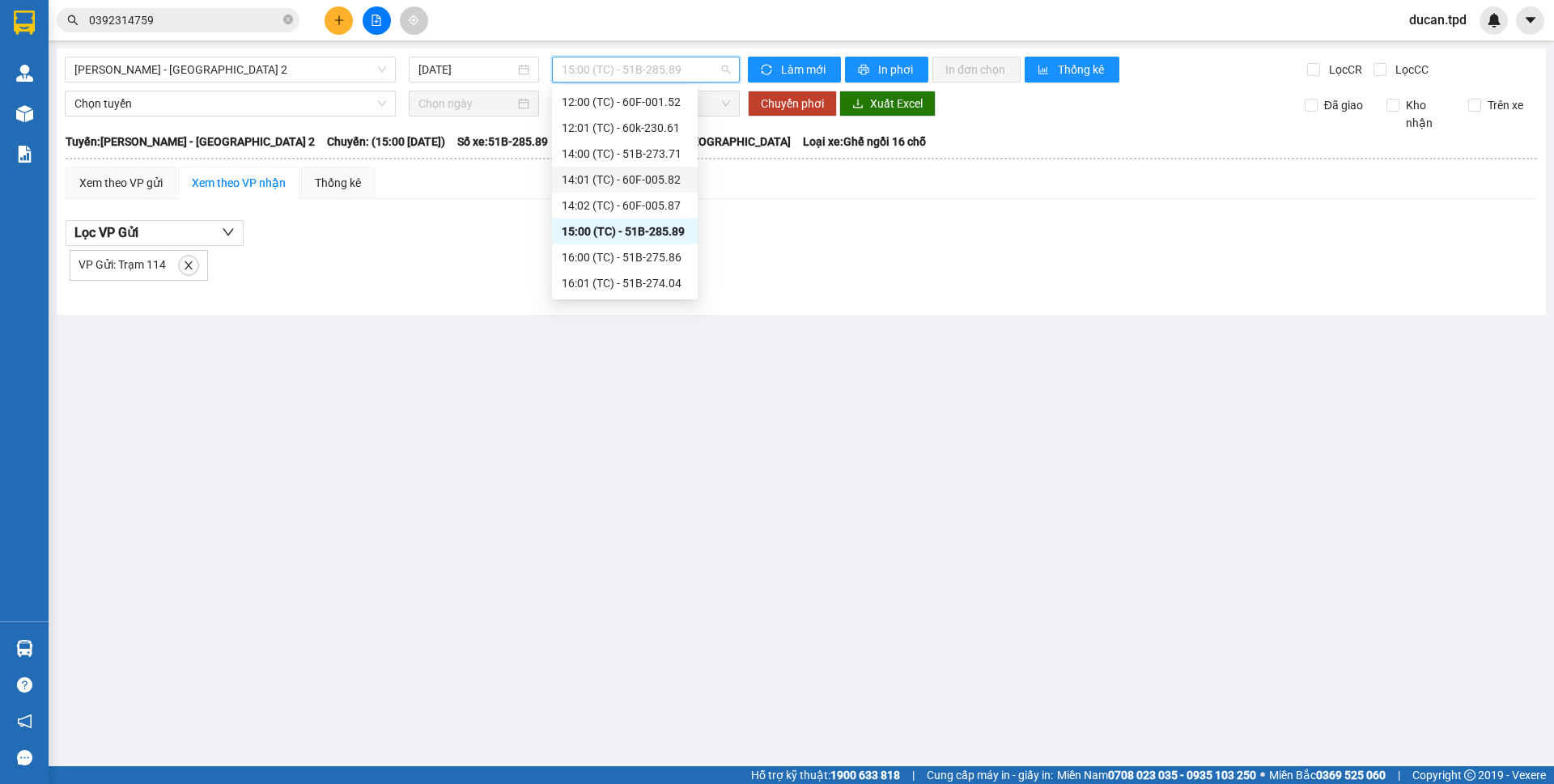
click at [631, 200] on div "14:02 (TC) - 60F-005.87" at bounding box center [624, 205] width 126 height 18
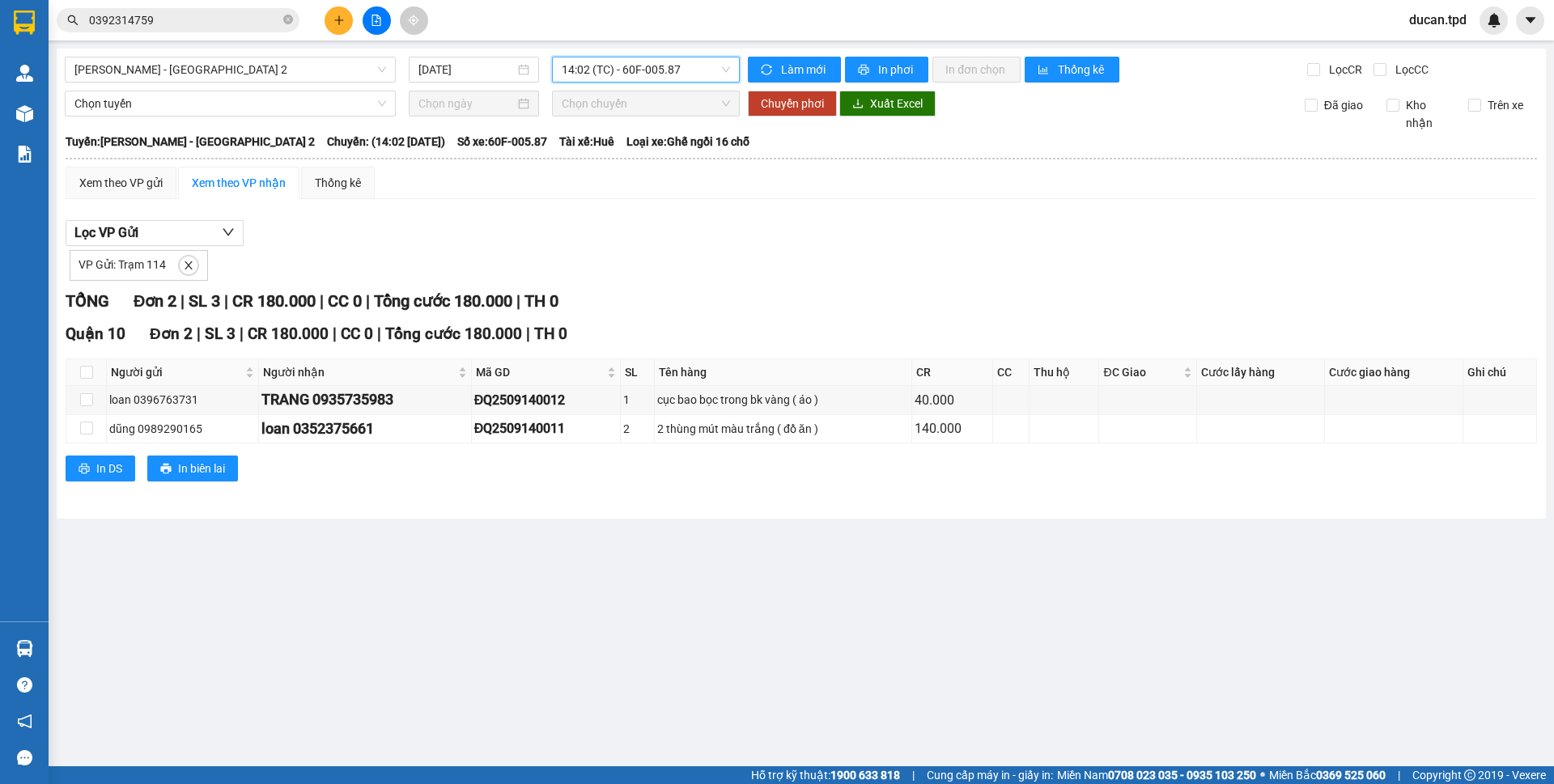
click at [665, 67] on span "14:02 (TC) - 60F-005.87" at bounding box center [646, 70] width 168 height 24
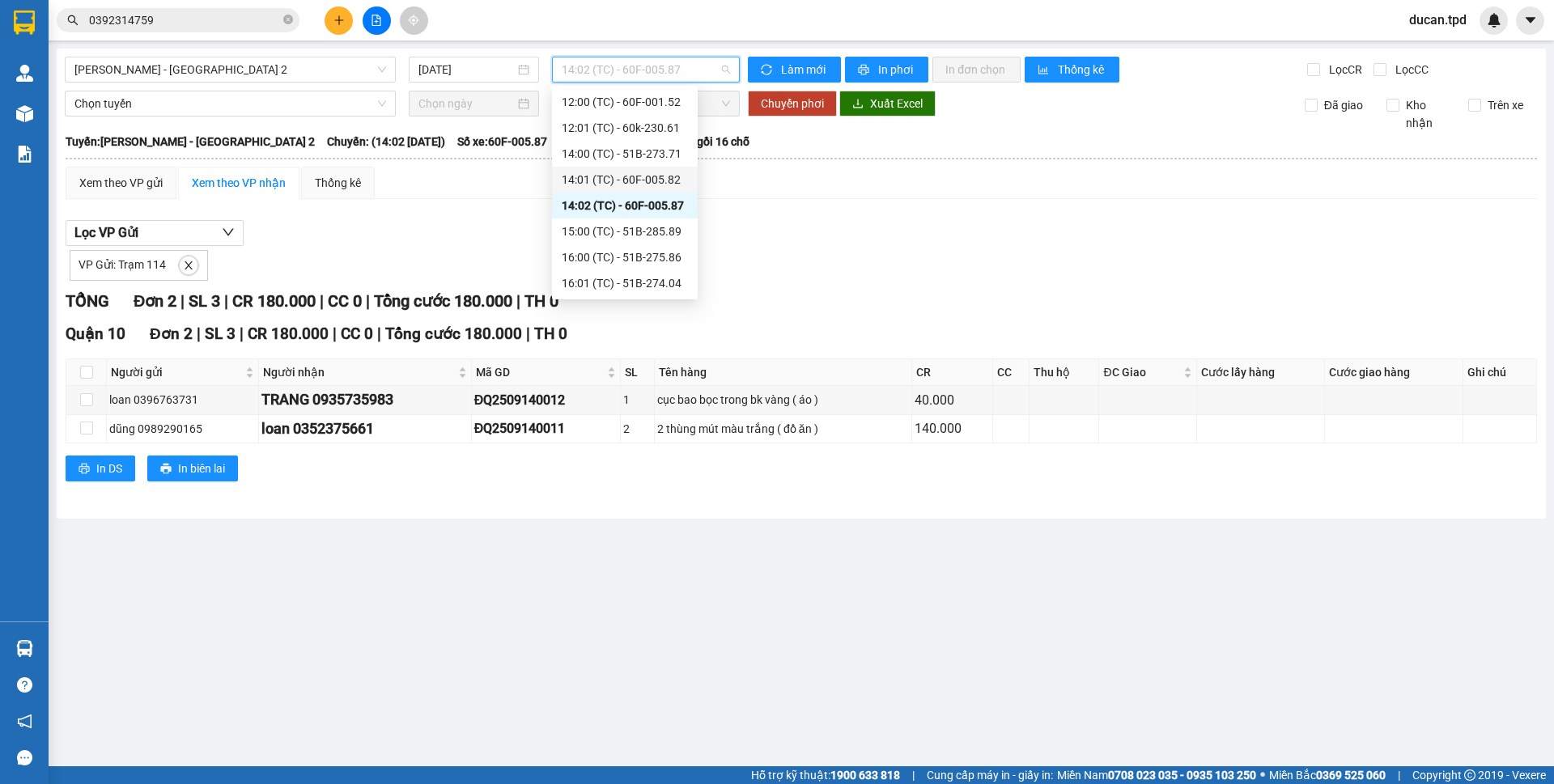
click at [632, 171] on div "14:01 (TC) - 60F-005.82" at bounding box center [624, 179] width 126 height 18
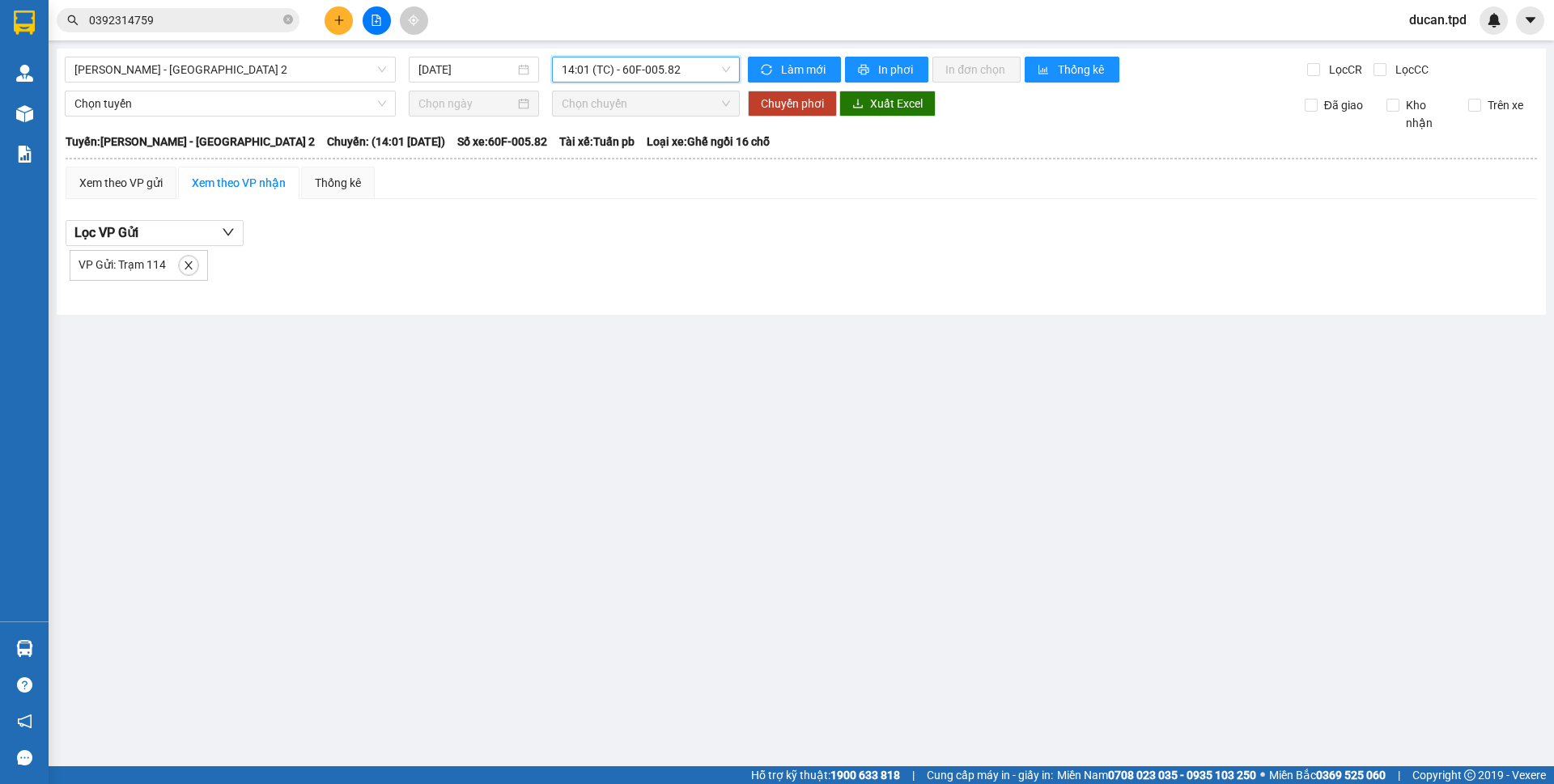
click at [648, 72] on span "14:01 (TC) - 60F-005.82" at bounding box center [646, 70] width 168 height 24
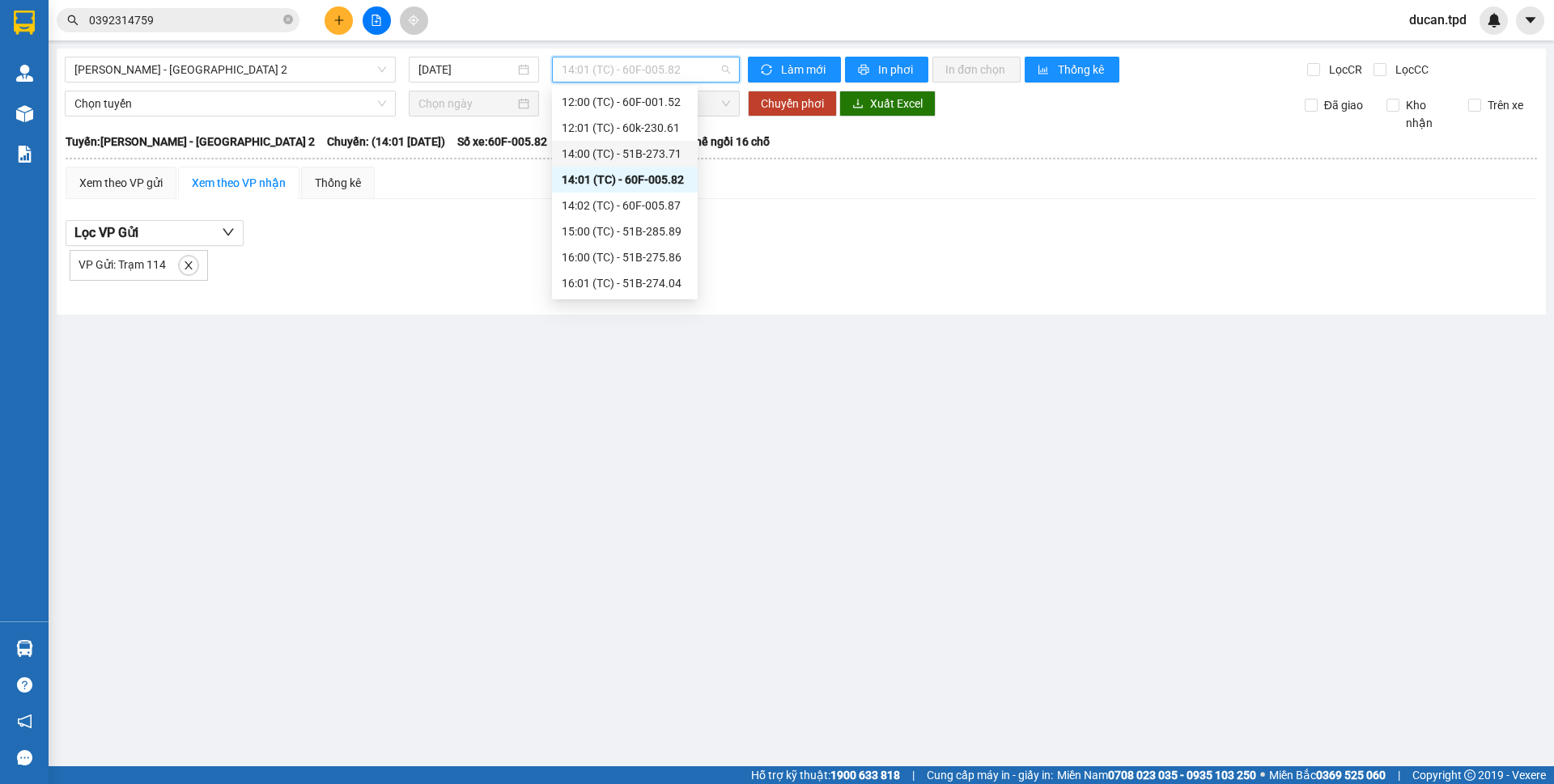
click at [630, 154] on div "14:00 (TC) - 51B-273.71" at bounding box center [624, 153] width 126 height 18
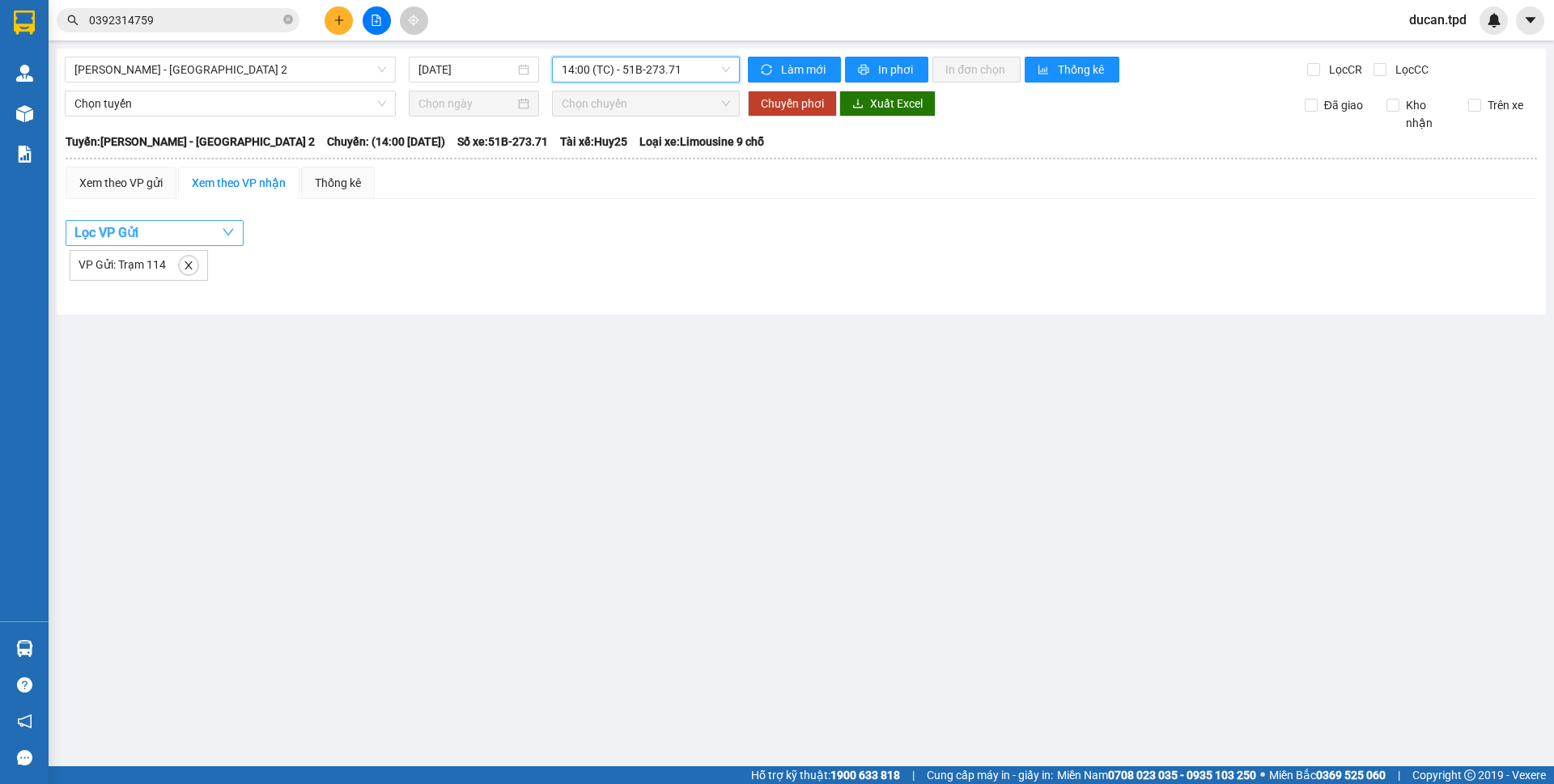
click at [220, 224] on button "Lọc VP Gửi" at bounding box center [154, 233] width 178 height 26
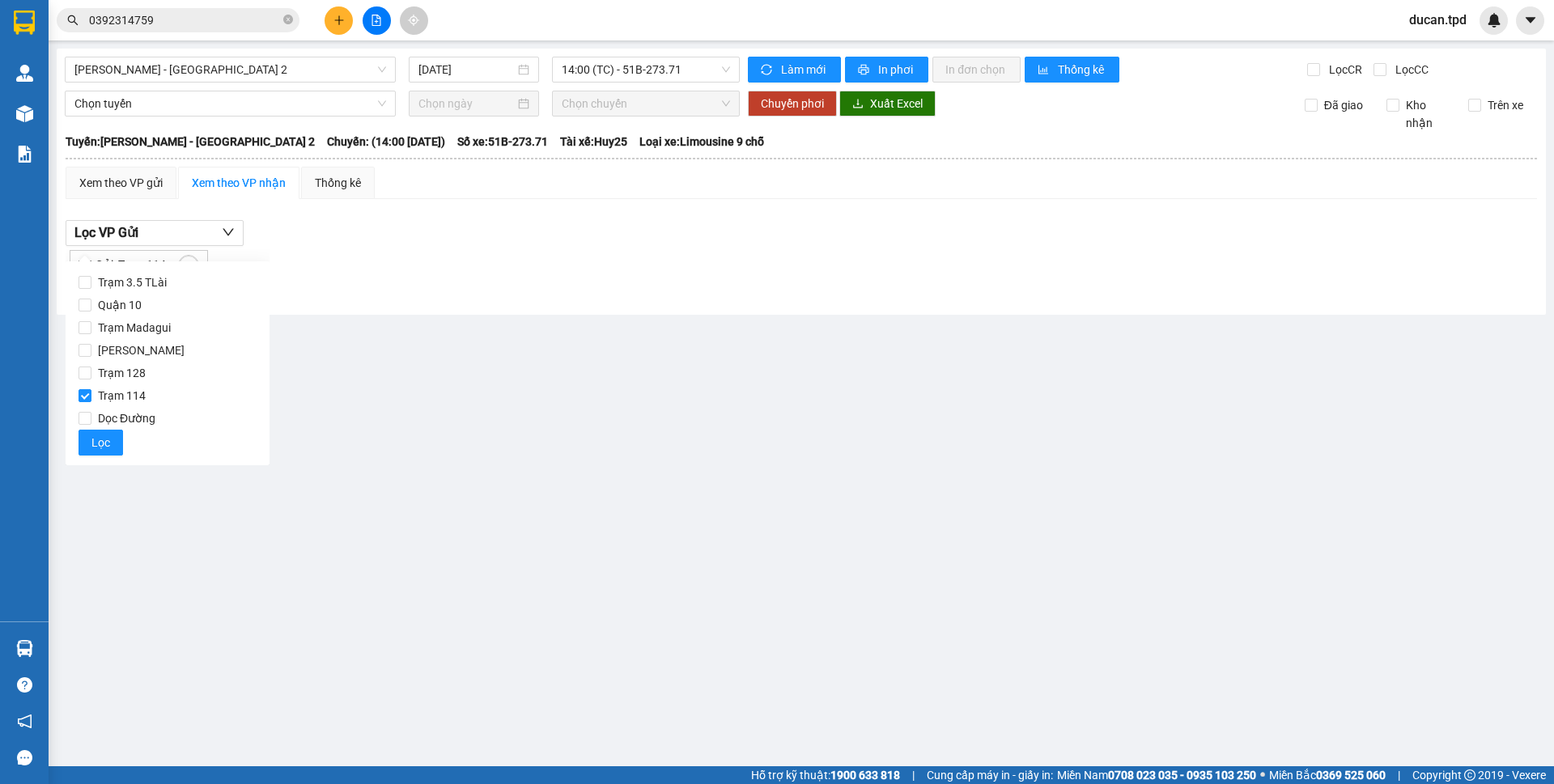
click at [312, 238] on div "Lọc VP Gửi VP Gửi: Trạm 114" at bounding box center [801, 250] width 1471 height 61
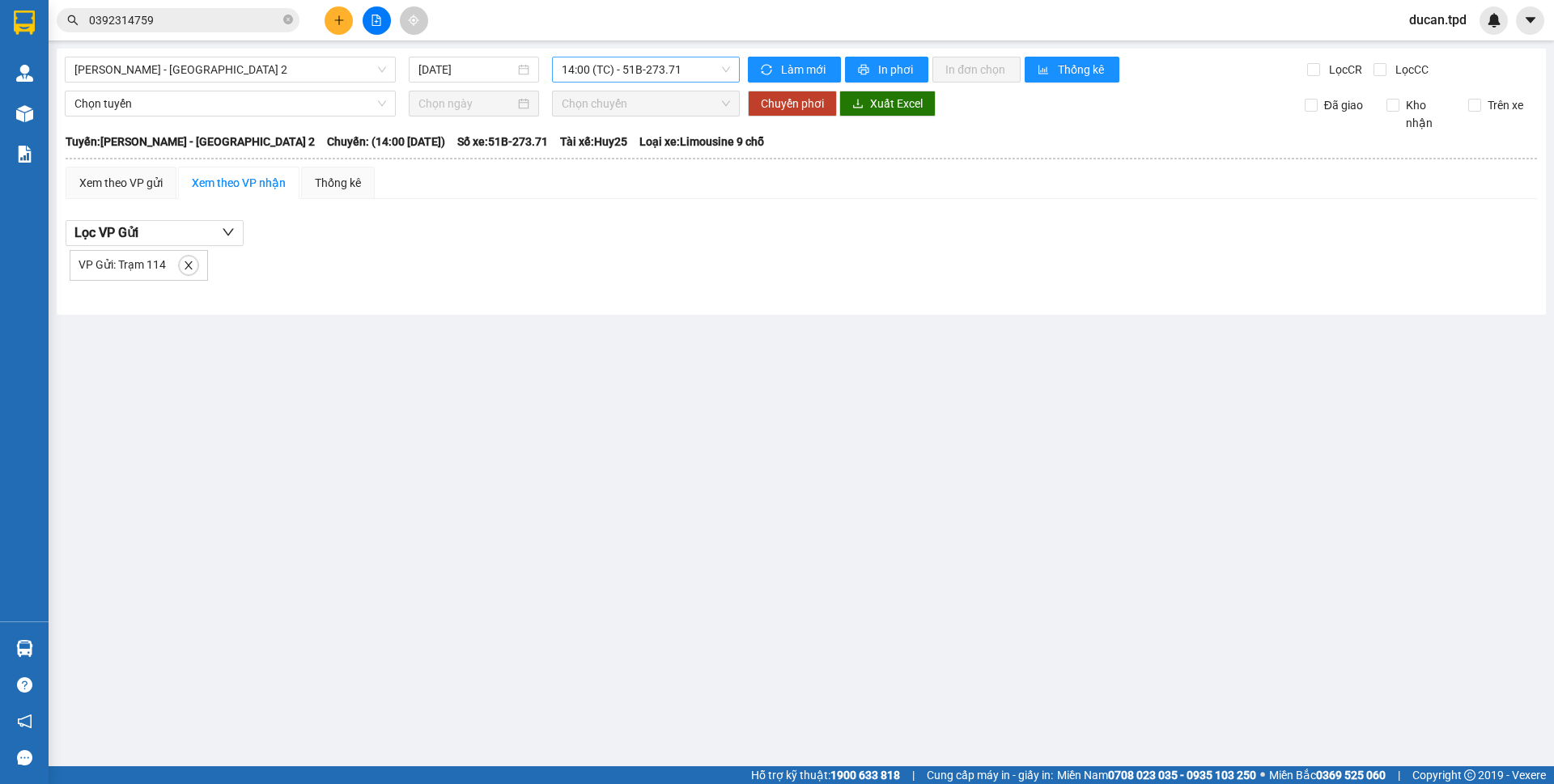
click at [626, 75] on span "14:00 (TC) - 51B-273.71" at bounding box center [646, 70] width 168 height 24
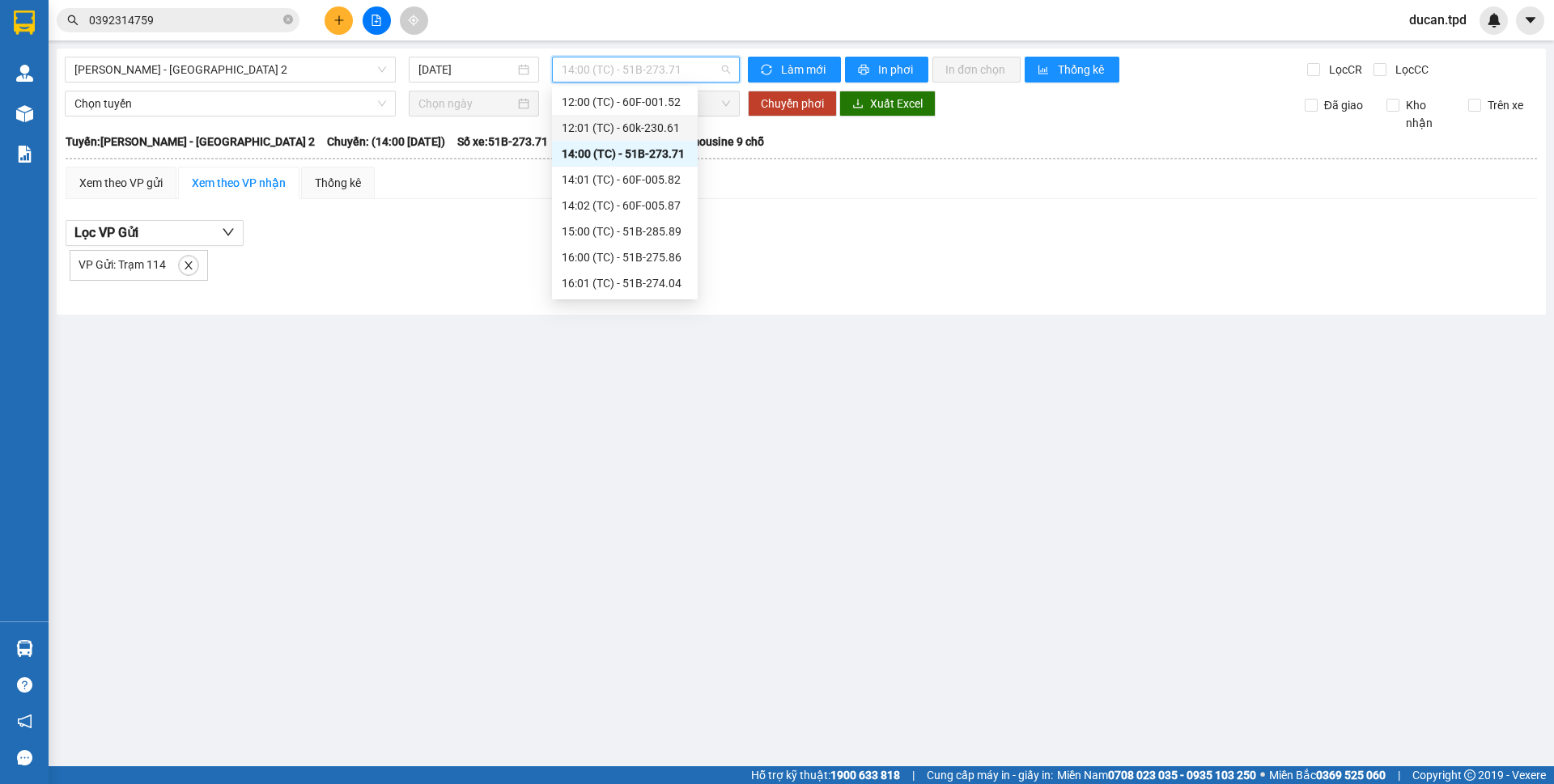
click at [642, 131] on div "12:01 (TC) - 60k-230.61" at bounding box center [624, 127] width 126 height 18
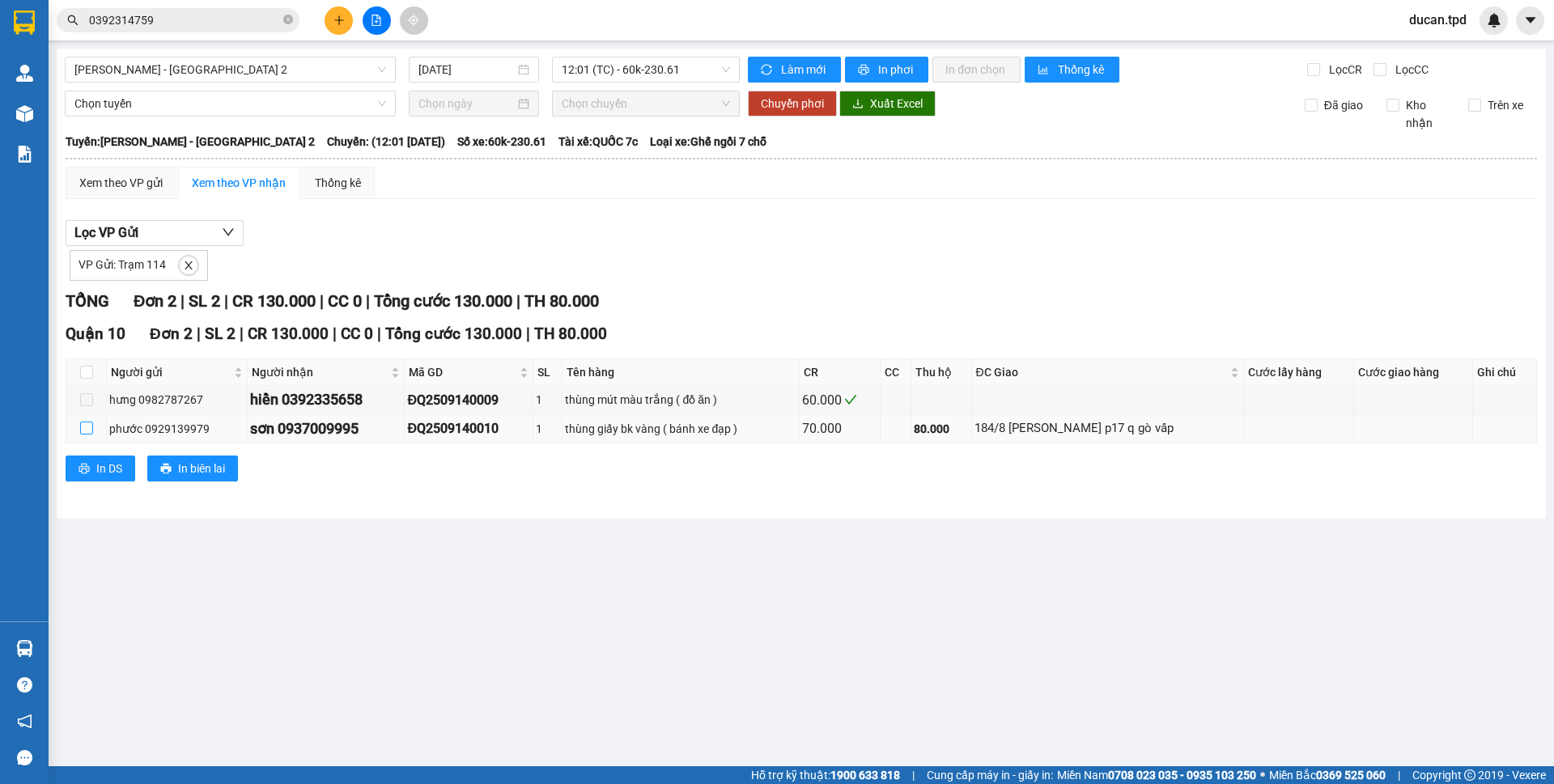
click at [82, 429] on input "checkbox" at bounding box center [87, 428] width 13 height 13
checkbox input "true"
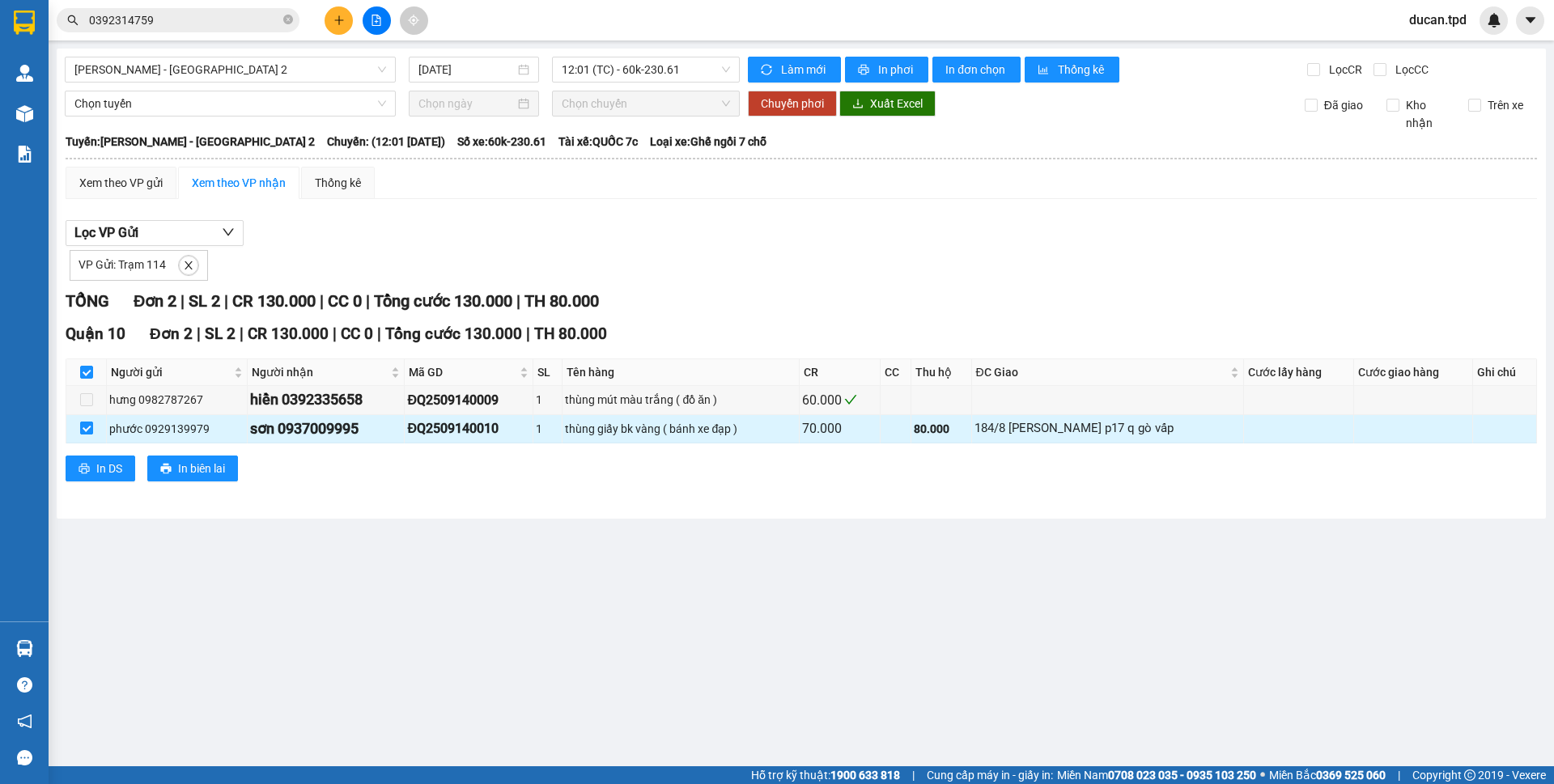
click at [82, 429] on input "checkbox" at bounding box center [87, 428] width 13 height 13
checkbox input "false"
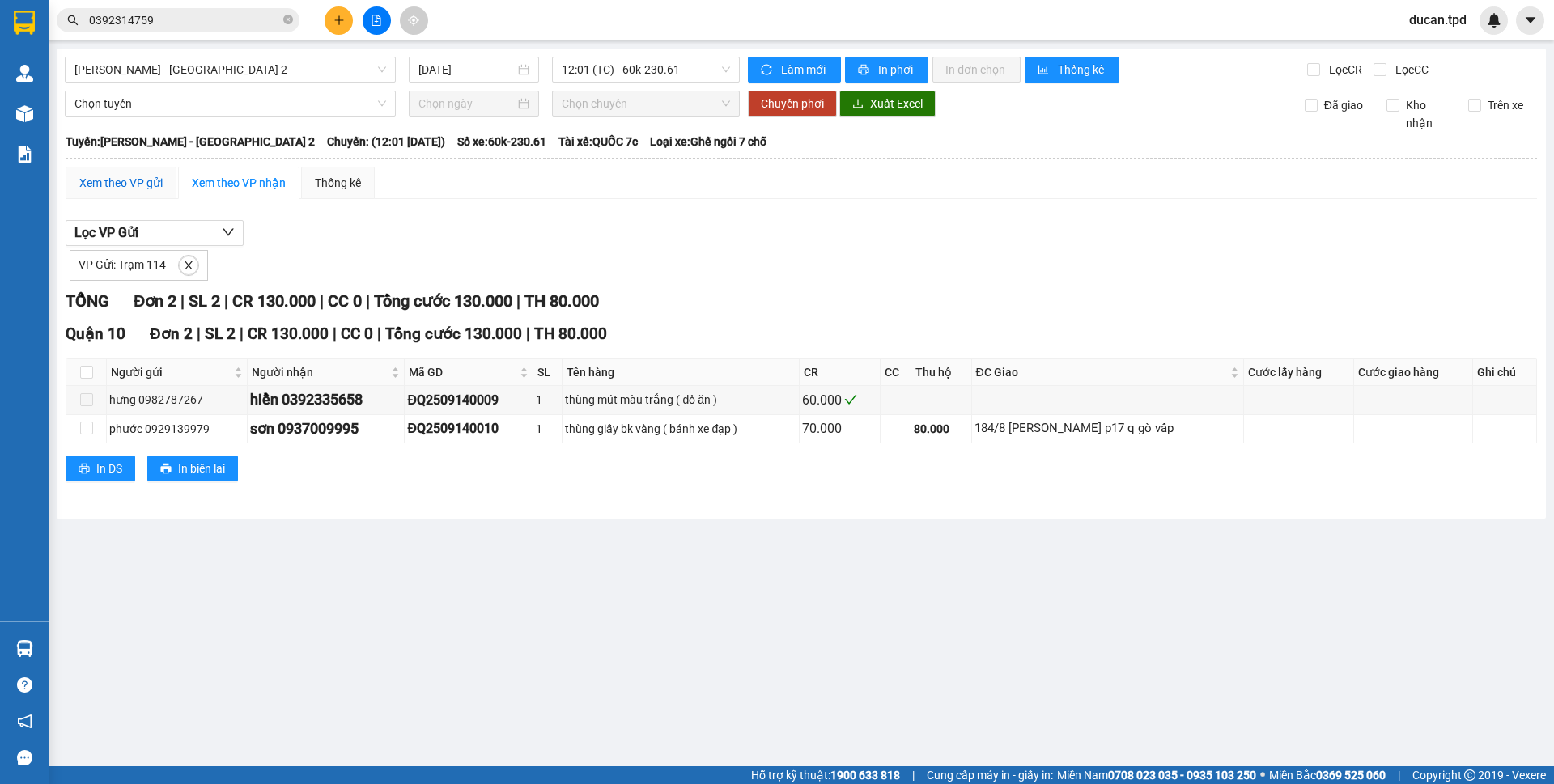
click at [146, 189] on div "Xem theo VP gửi" at bounding box center [120, 182] width 83 height 18
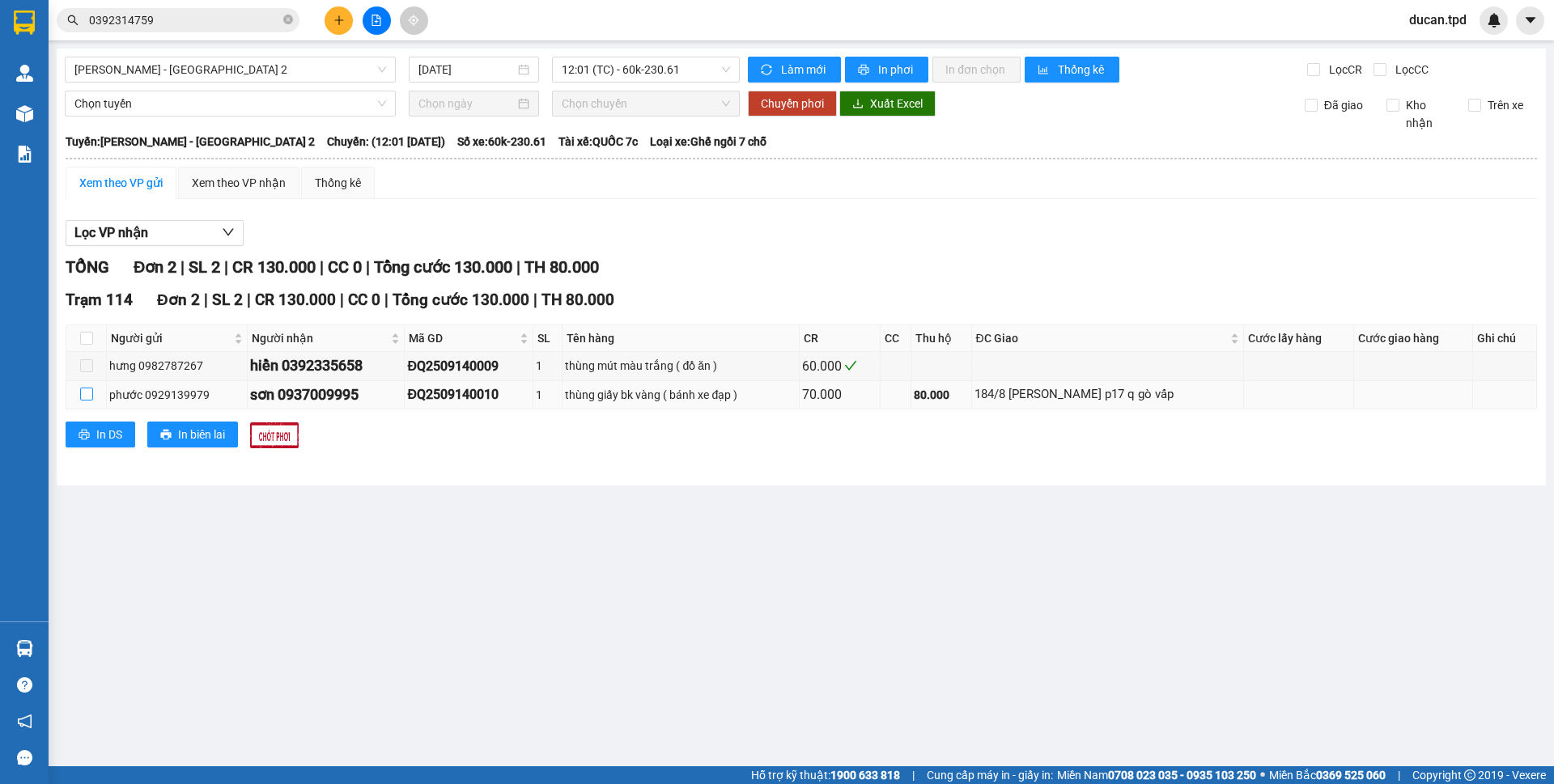
click at [89, 399] on input "checkbox" at bounding box center [87, 394] width 13 height 13
checkbox input "true"
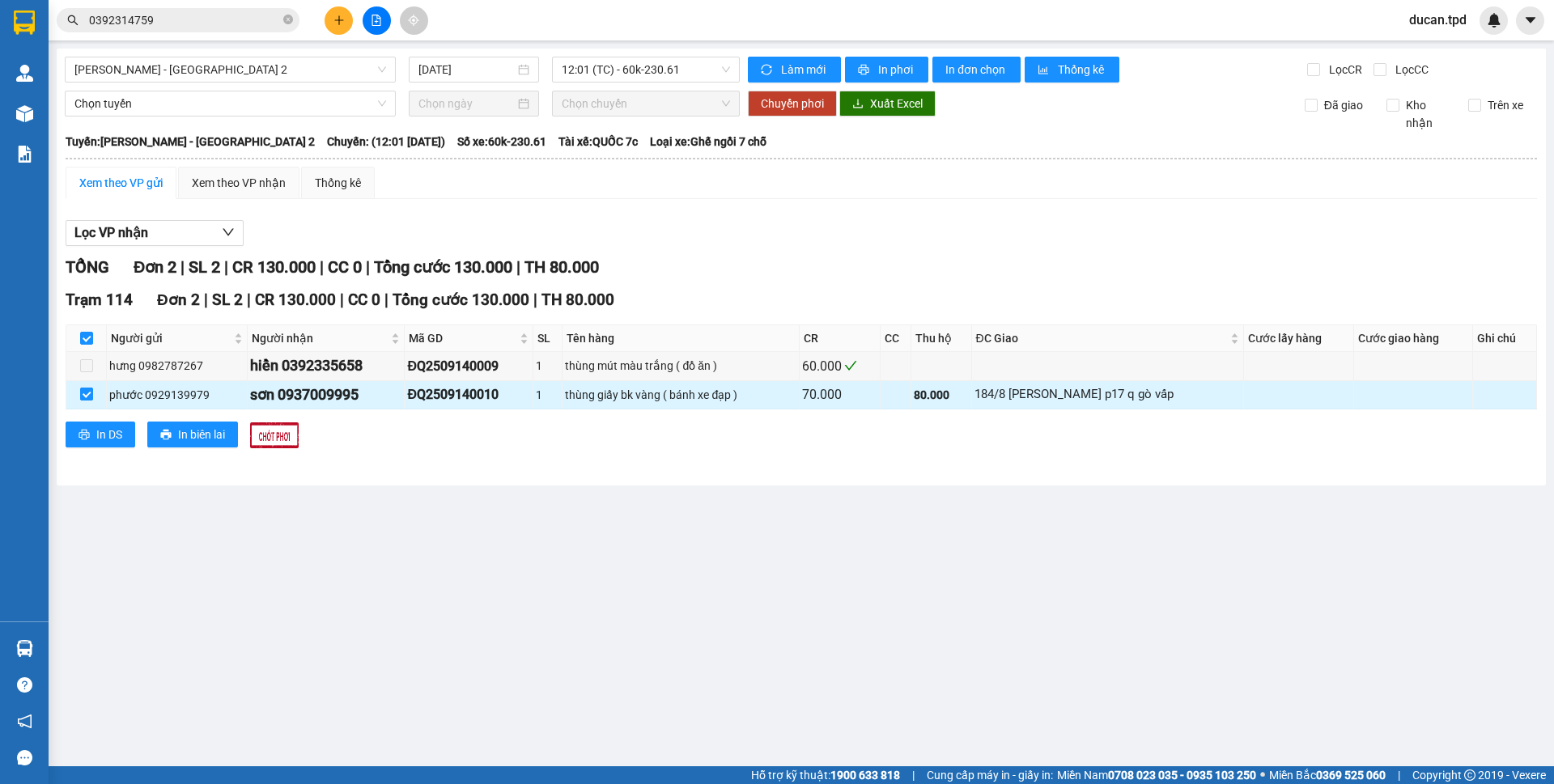
click at [89, 399] on input "checkbox" at bounding box center [87, 394] width 13 height 13
checkbox input "false"
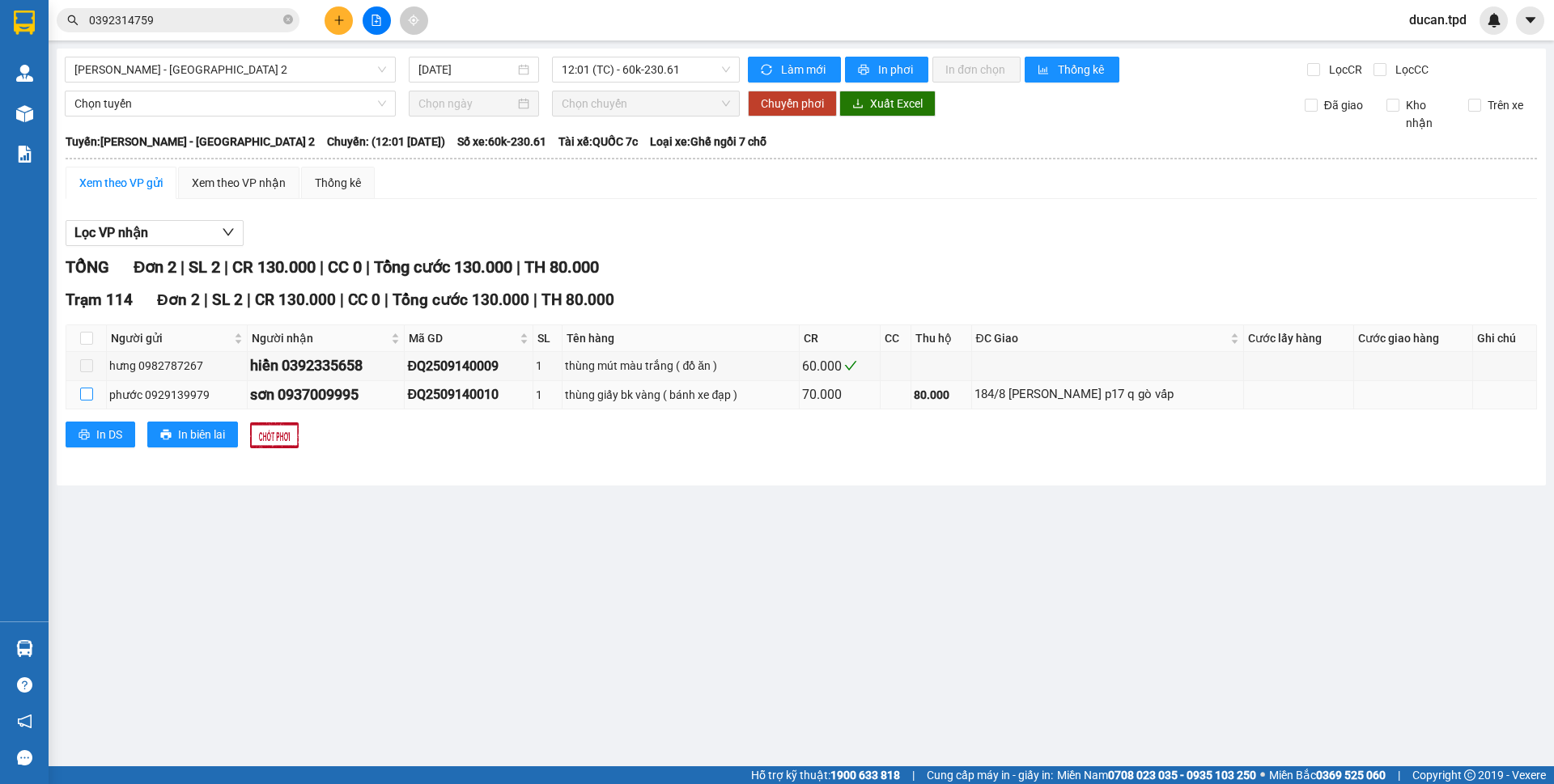
click at [89, 399] on input "checkbox" at bounding box center [87, 394] width 13 height 13
checkbox input "true"
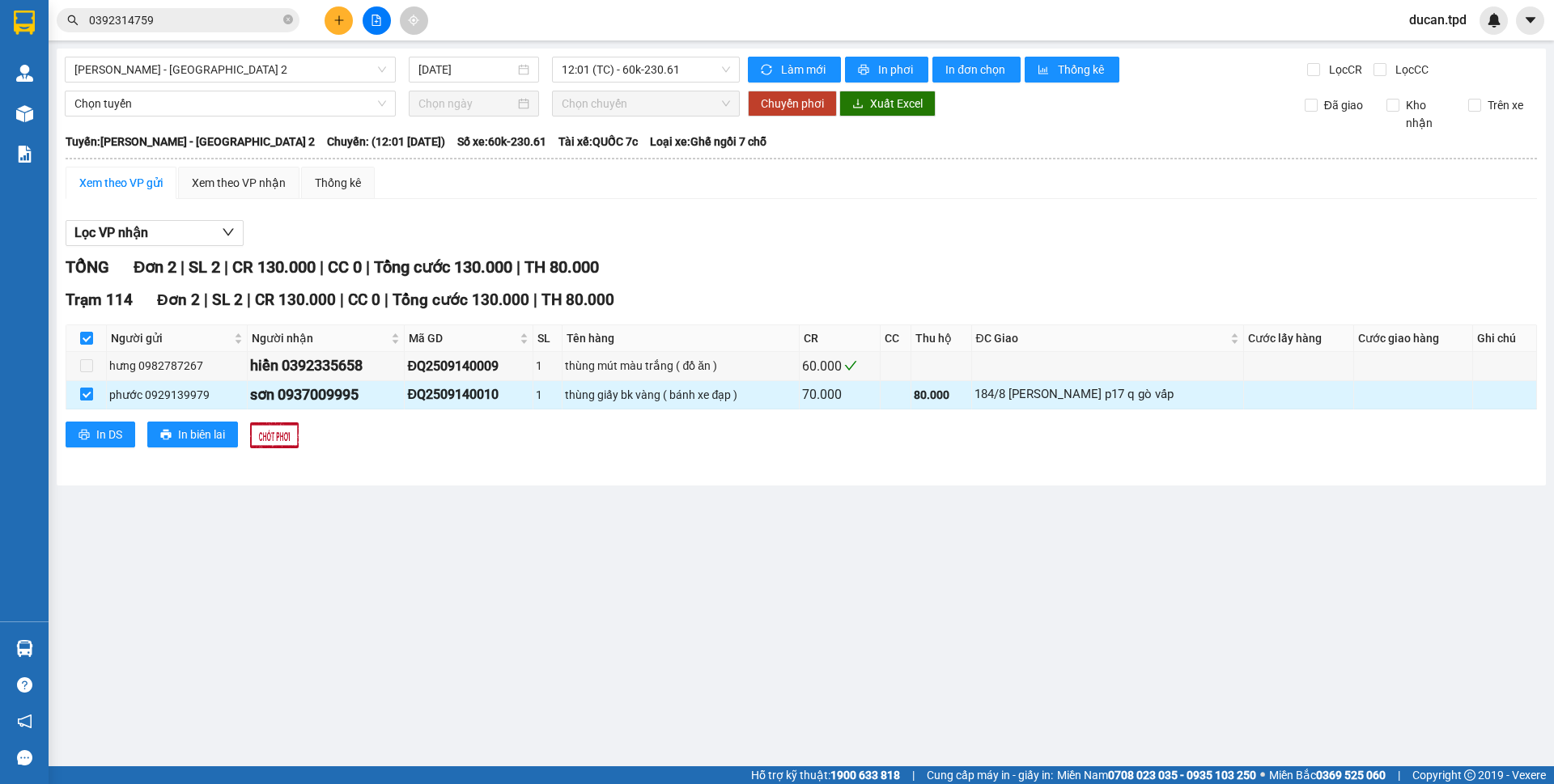
click at [89, 399] on input "checkbox" at bounding box center [87, 394] width 13 height 13
checkbox input "false"
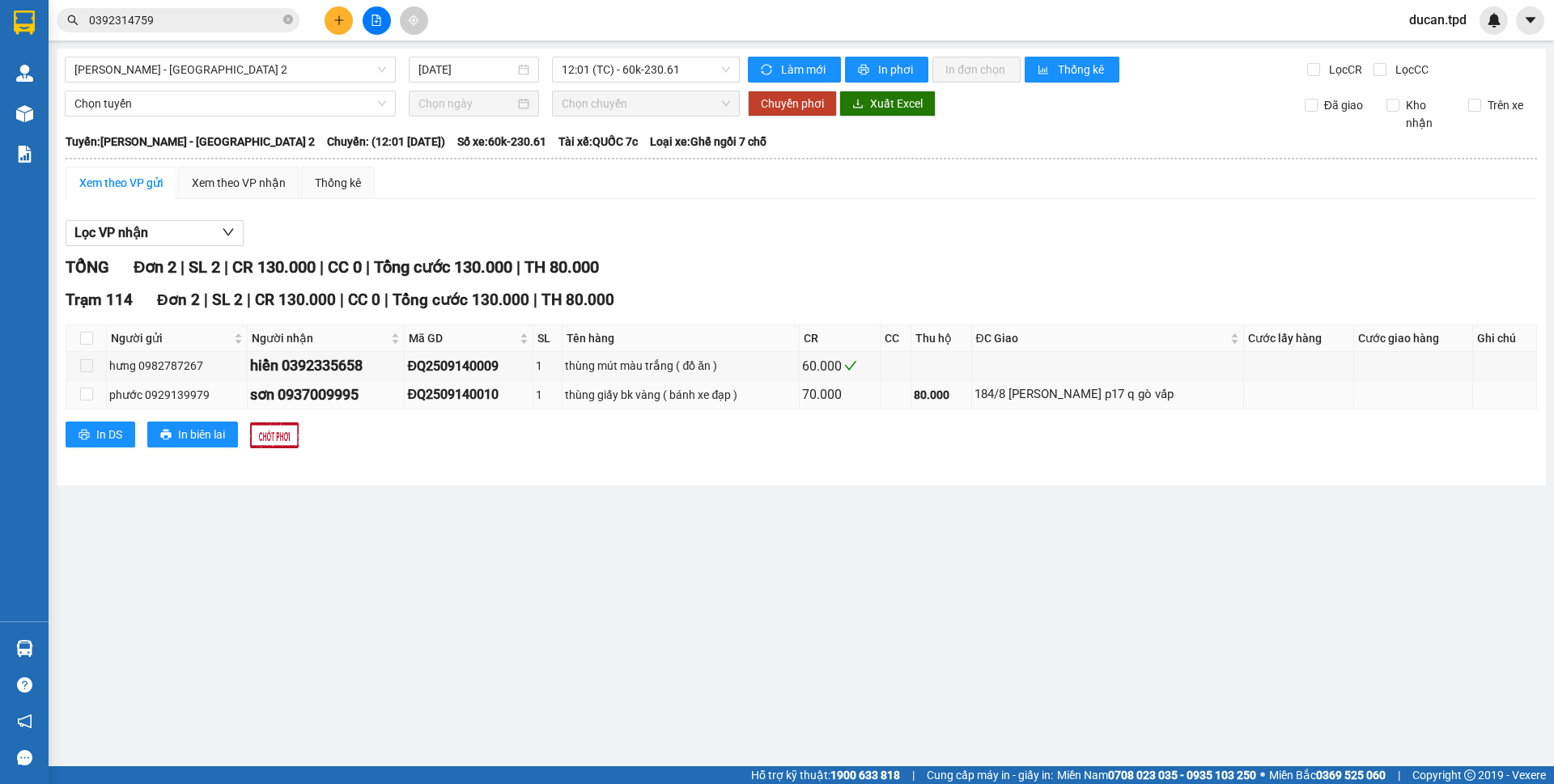
click at [94, 395] on td at bounding box center [86, 395] width 40 height 28
click at [82, 395] on input "checkbox" at bounding box center [87, 394] width 13 height 13
checkbox input "true"
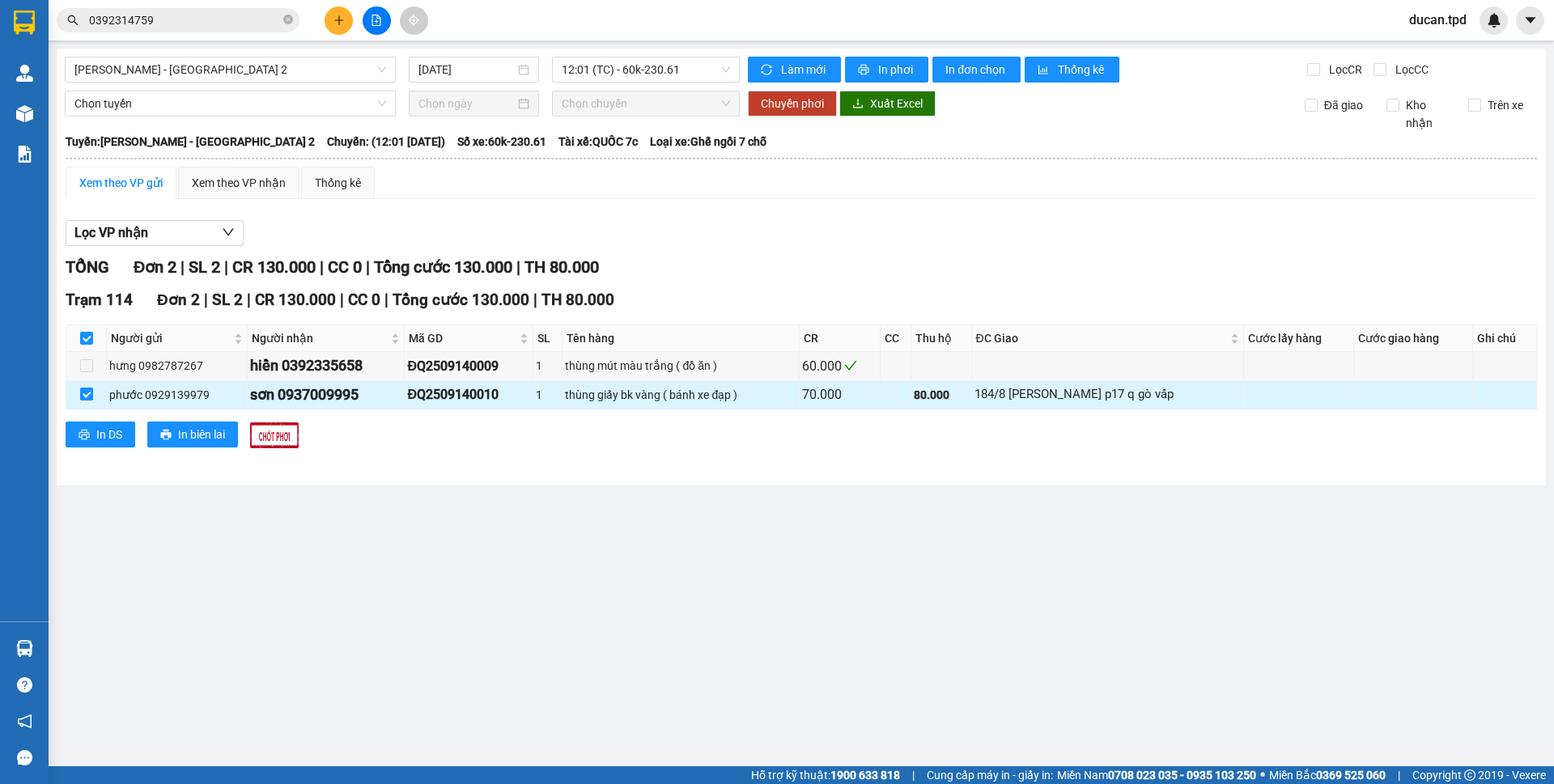
checkbox input "true"
click at [82, 395] on input "checkbox" at bounding box center [87, 394] width 13 height 13
checkbox input "false"
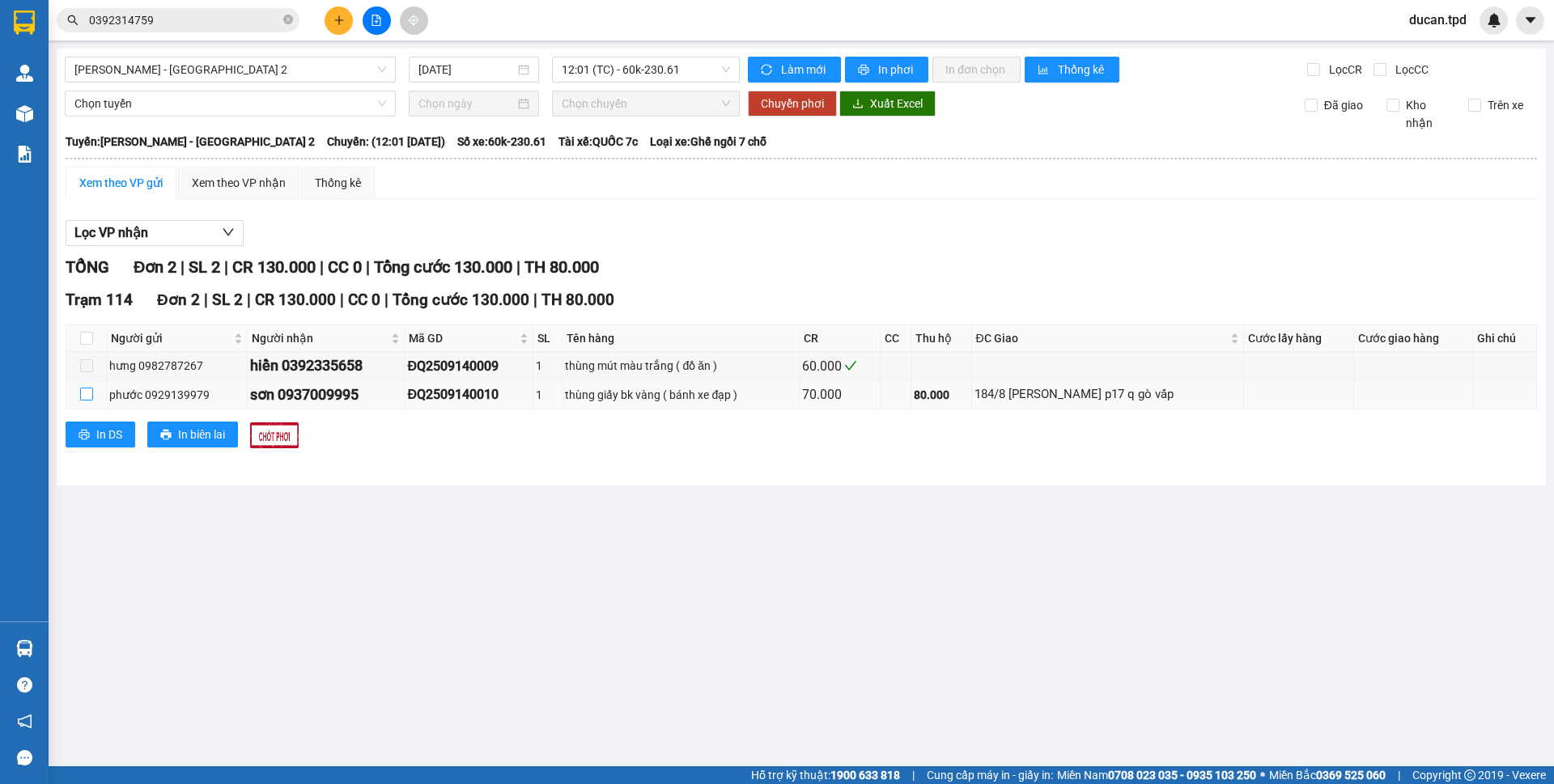
click at [82, 395] on input "checkbox" at bounding box center [87, 394] width 13 height 13
checkbox input "true"
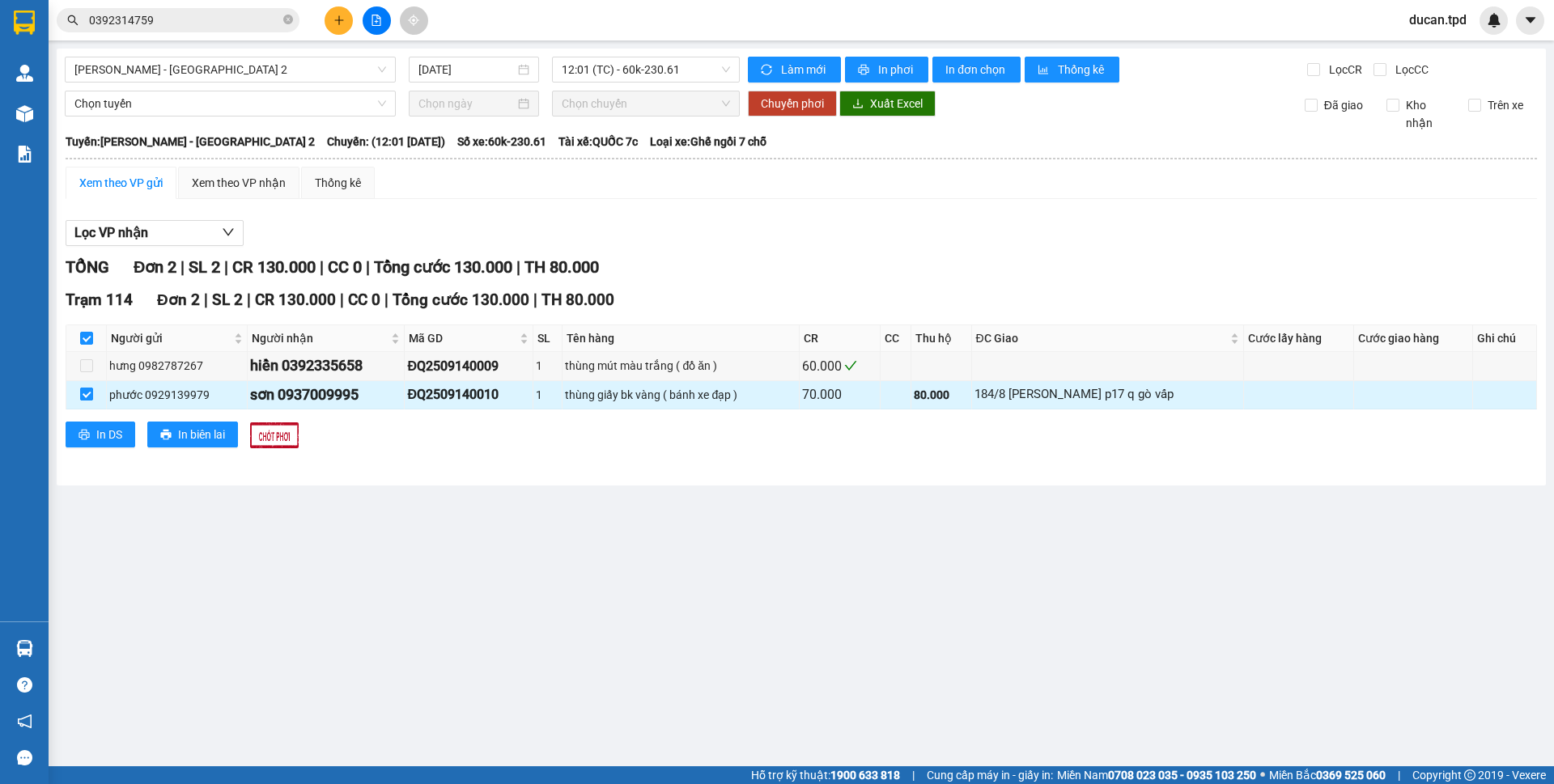
click at [82, 395] on input "checkbox" at bounding box center [87, 394] width 13 height 13
checkbox input "false"
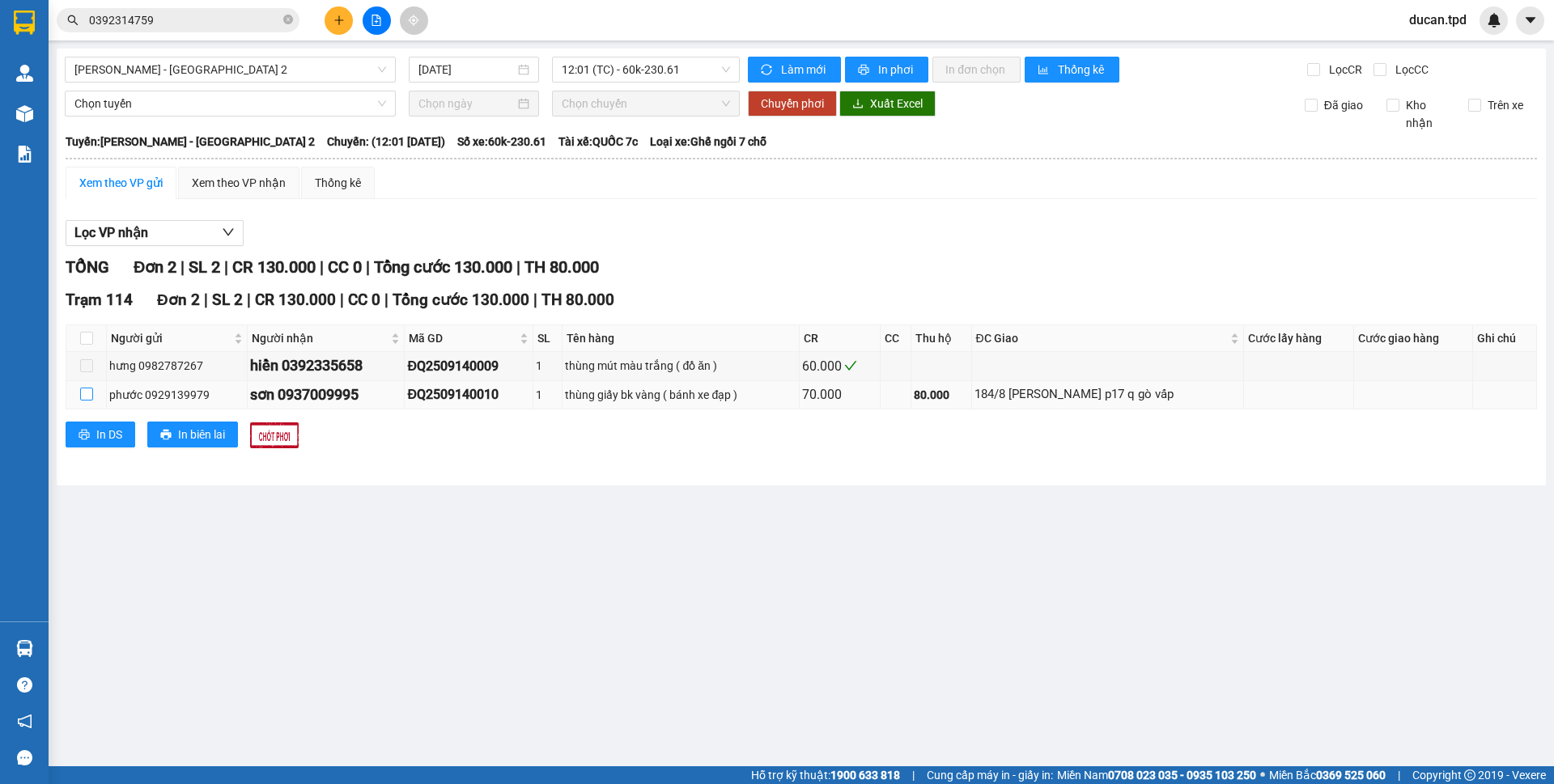
click at [89, 393] on input "checkbox" at bounding box center [87, 394] width 13 height 13
checkbox input "true"
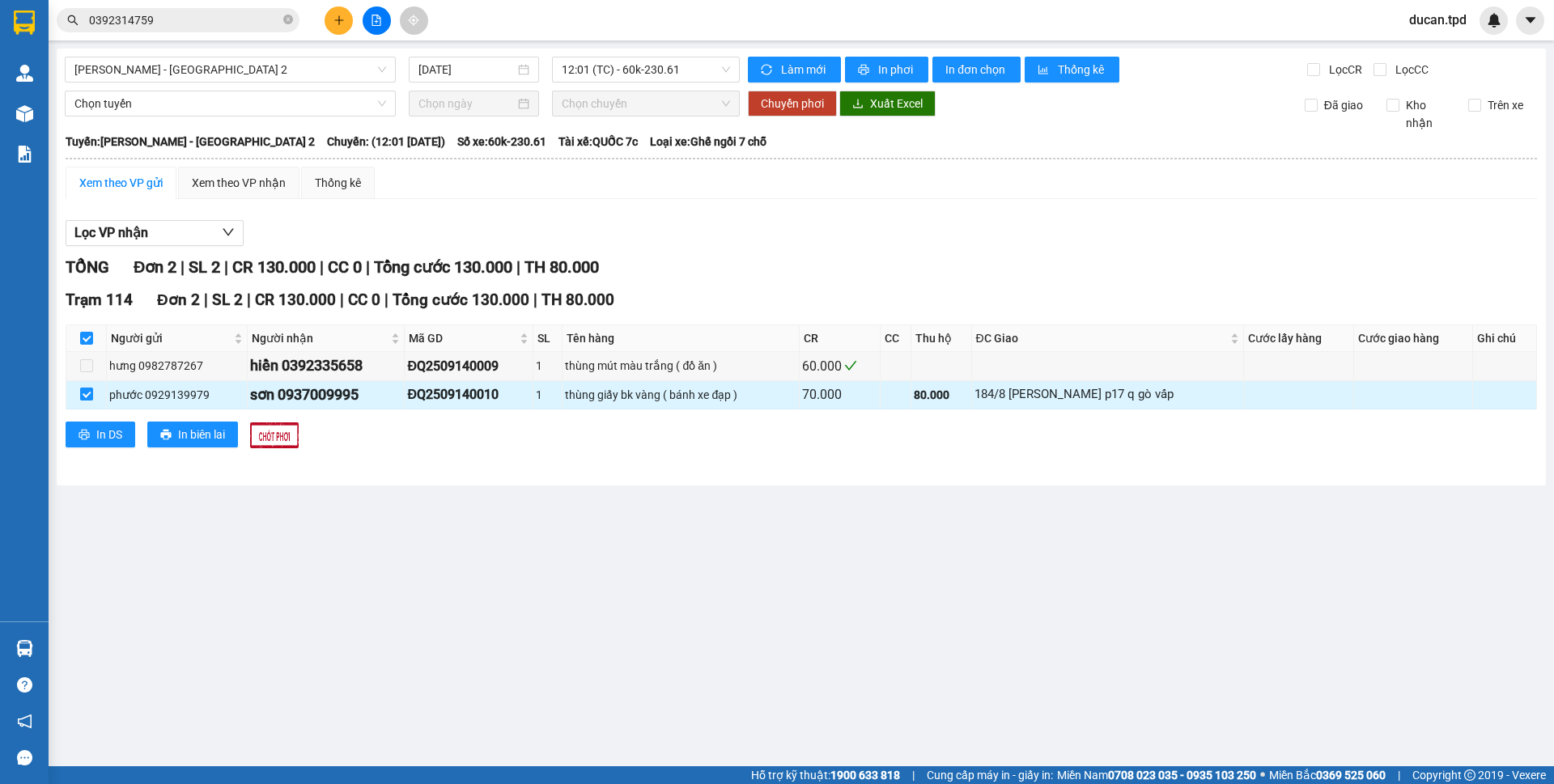
click at [89, 393] on input "checkbox" at bounding box center [87, 394] width 13 height 13
checkbox input "false"
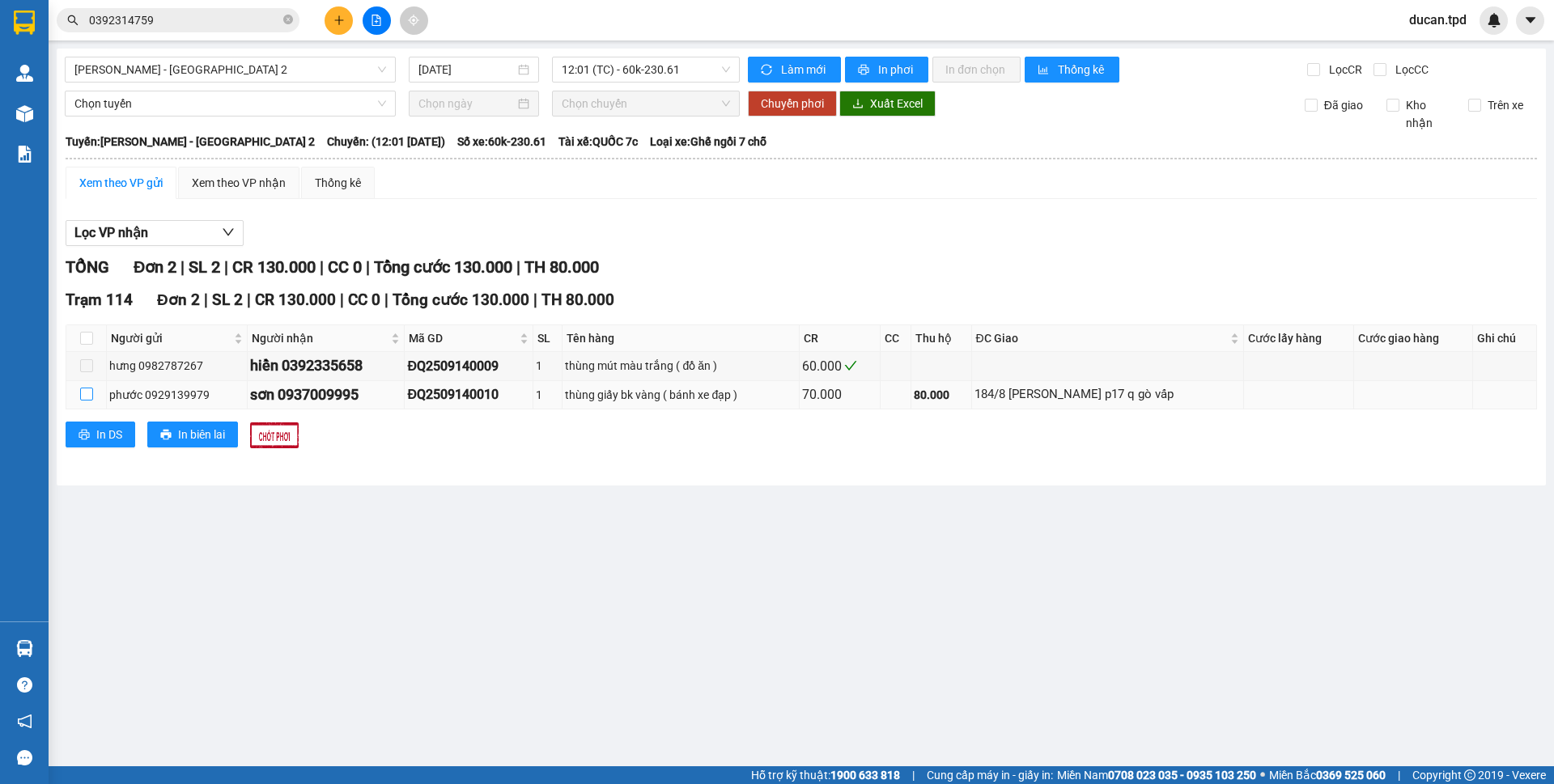
click at [90, 398] on input "checkbox" at bounding box center [87, 394] width 13 height 13
checkbox input "true"
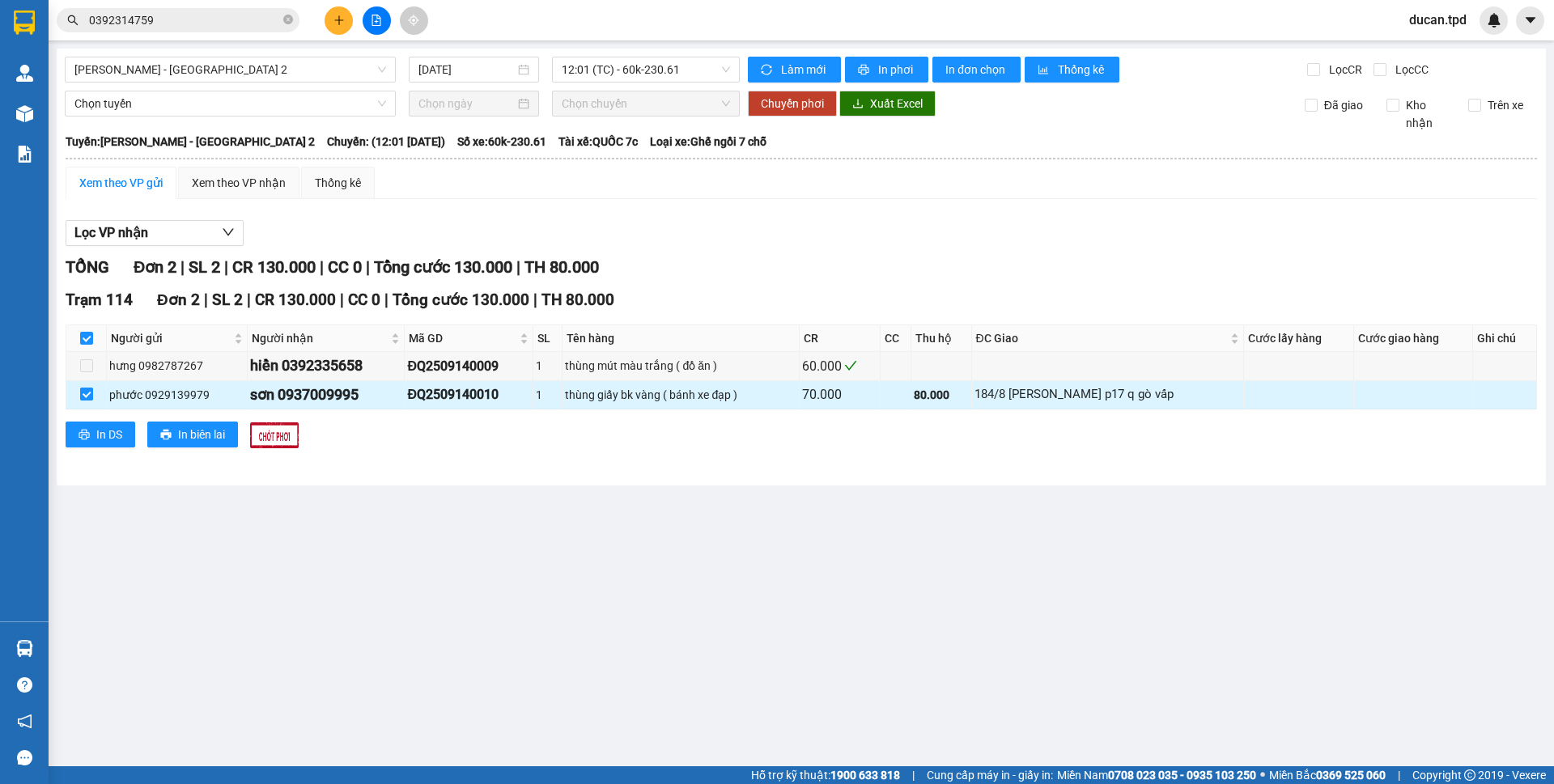
click at [90, 398] on input "checkbox" at bounding box center [87, 394] width 13 height 13
checkbox input "false"
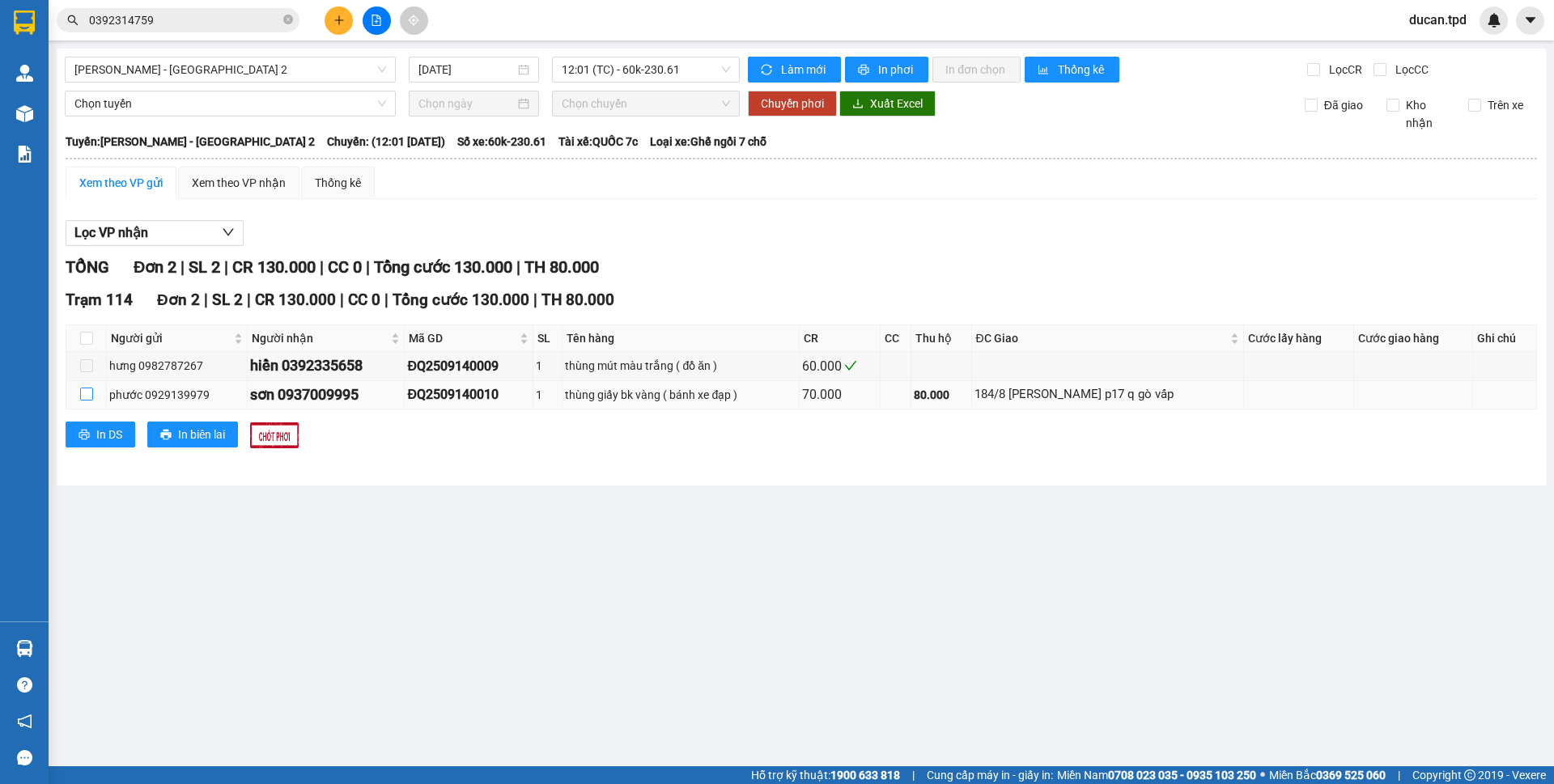
click at [91, 393] on input "checkbox" at bounding box center [87, 394] width 13 height 13
checkbox input "true"
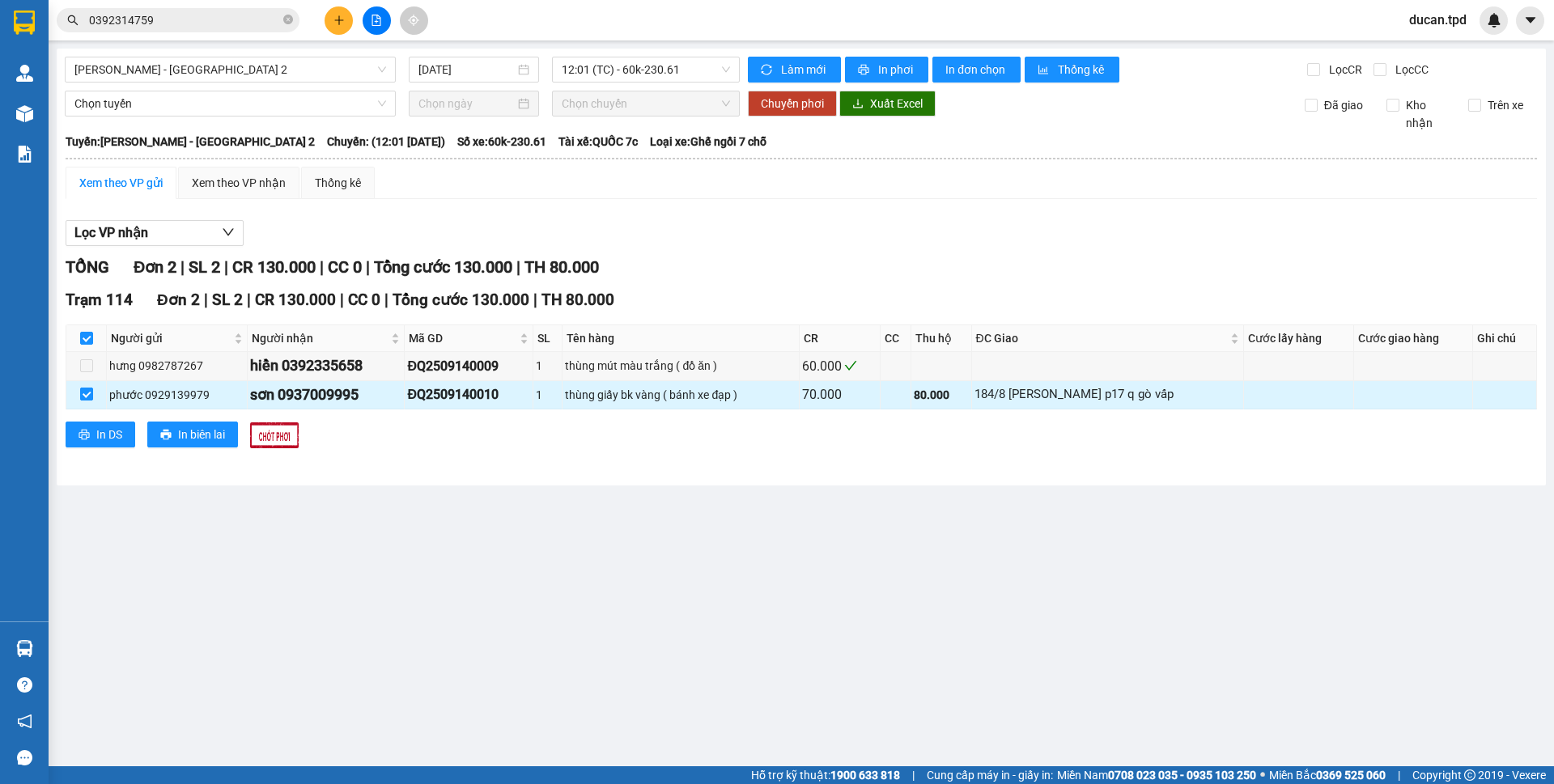
click at [91, 393] on input "checkbox" at bounding box center [87, 394] width 13 height 13
checkbox input "false"
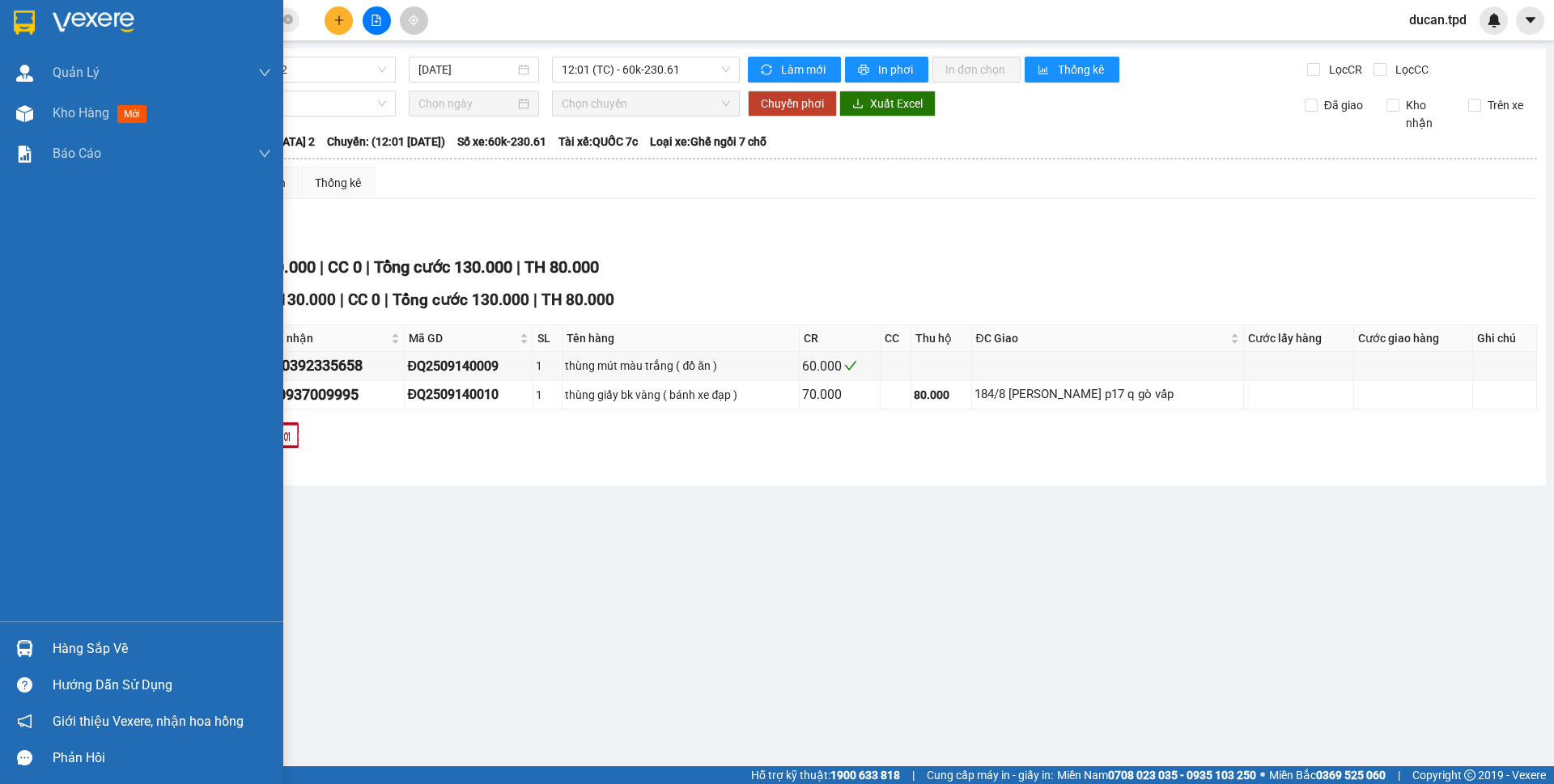
click at [21, 650] on img at bounding box center [24, 649] width 17 height 17
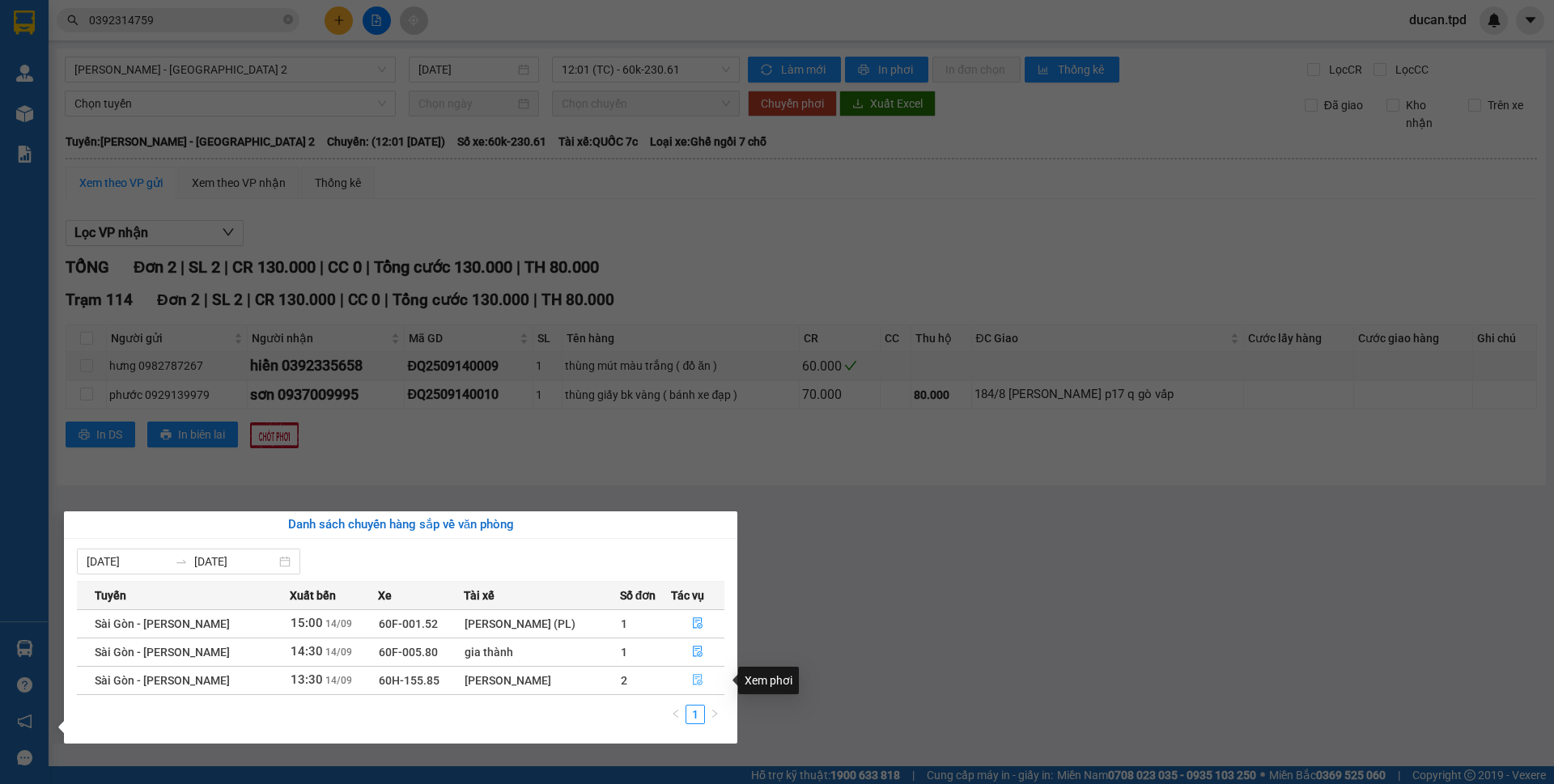
click at [697, 681] on icon "file-done" at bounding box center [697, 679] width 11 height 11
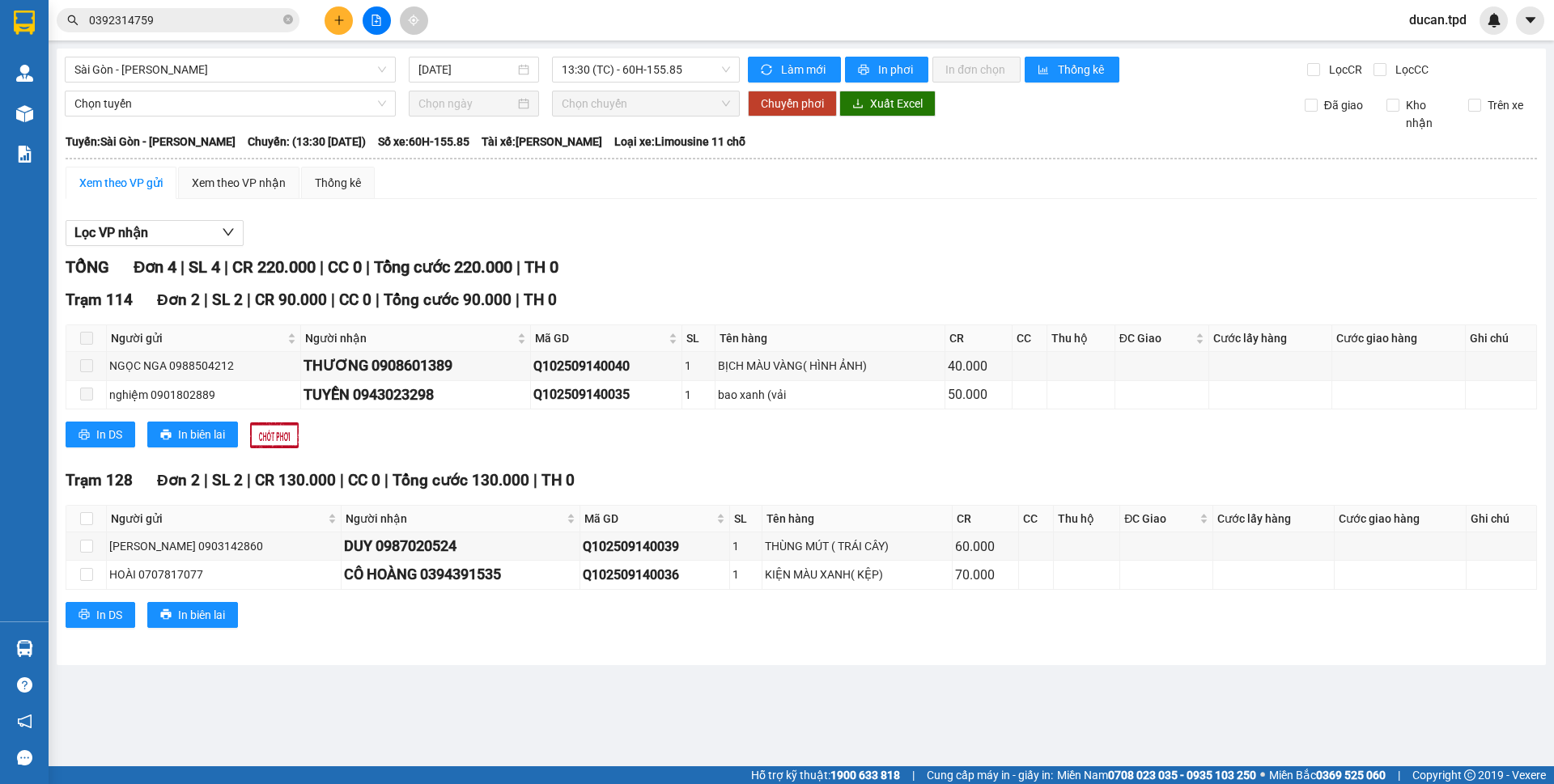
click at [86, 333] on span at bounding box center [87, 339] width 13 height 13
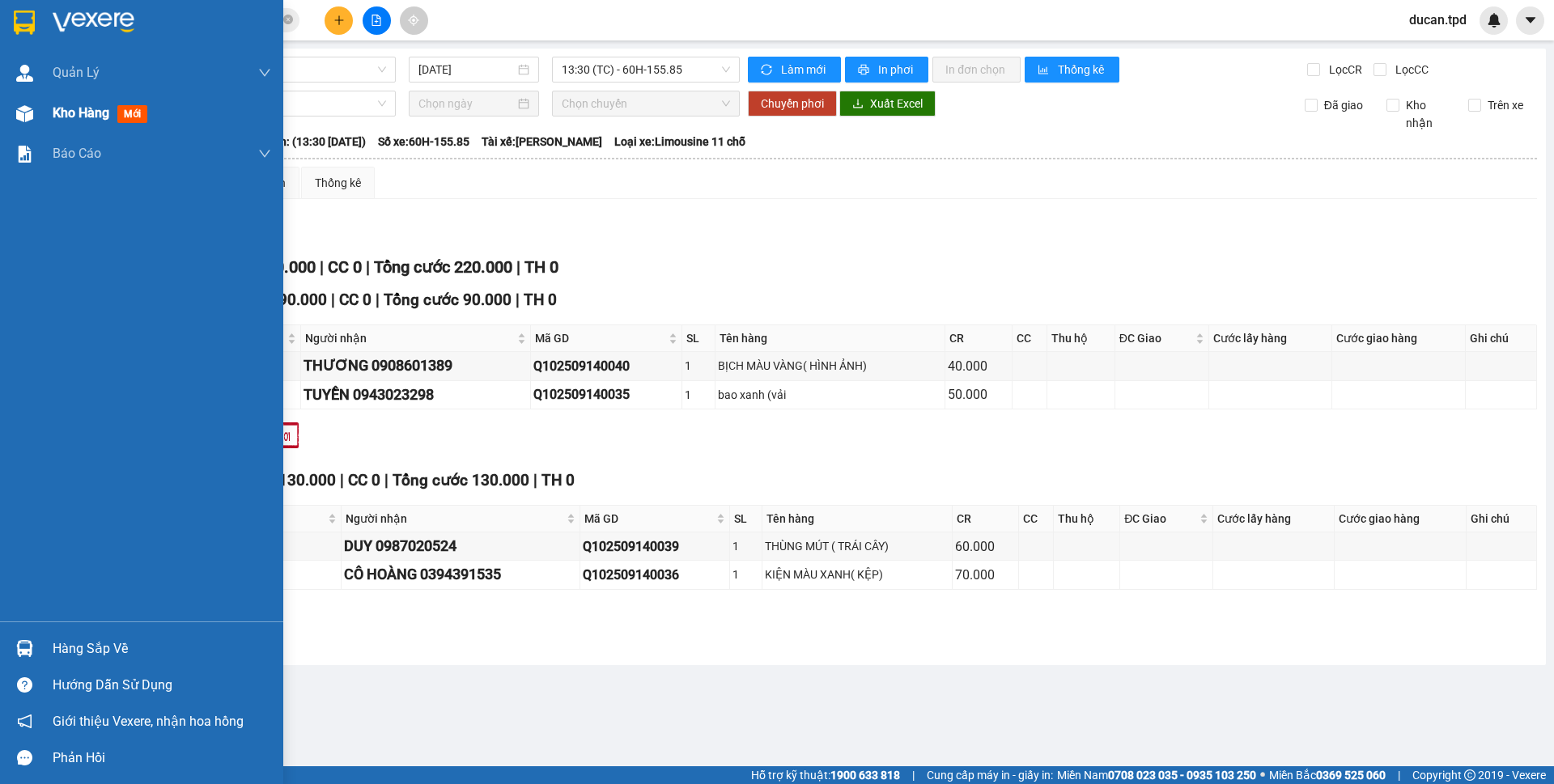
click at [46, 114] on div "Kho hàng mới" at bounding box center [141, 113] width 283 height 40
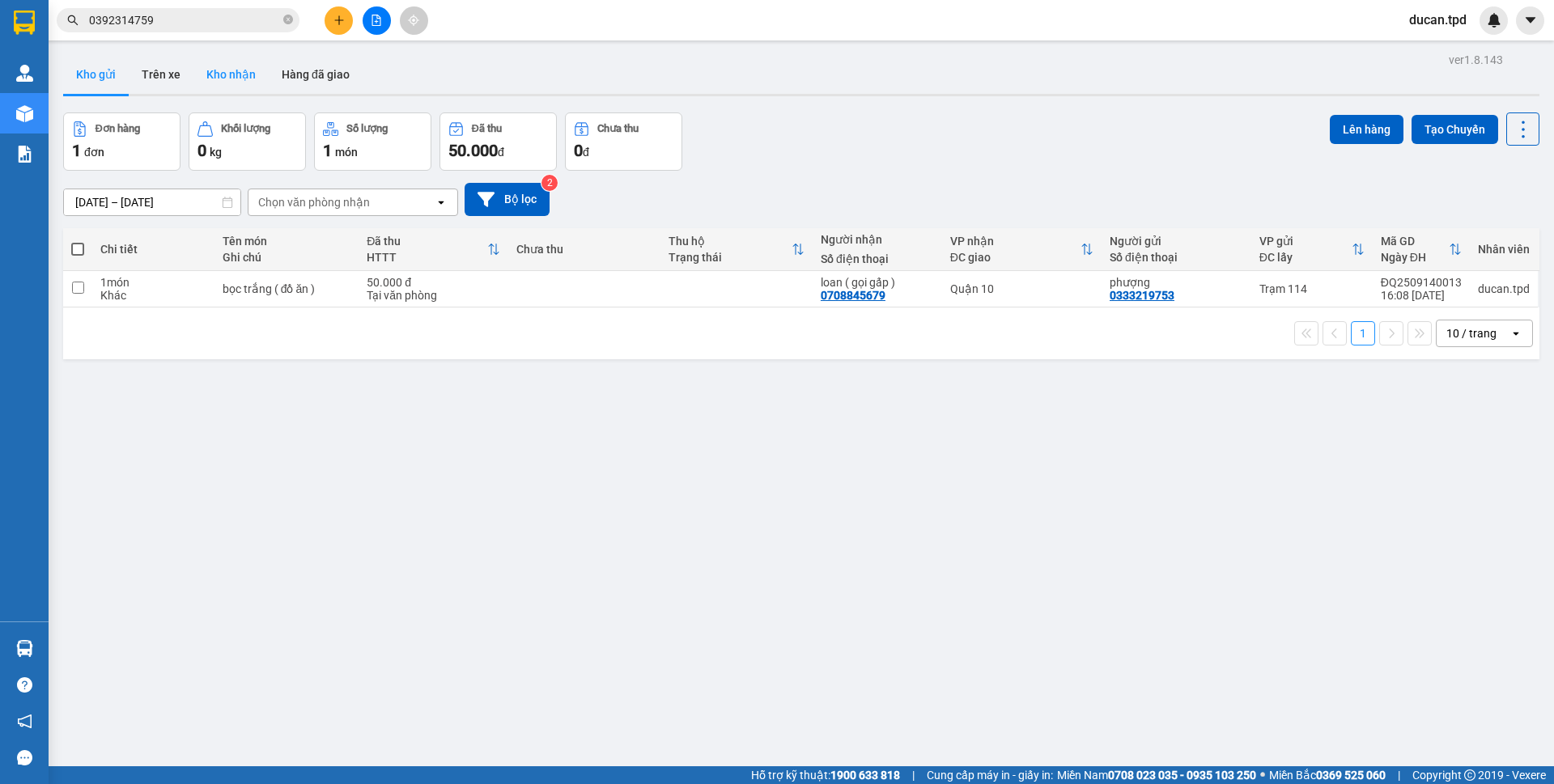
click at [229, 63] on button "Kho nhận" at bounding box center [231, 75] width 76 height 39
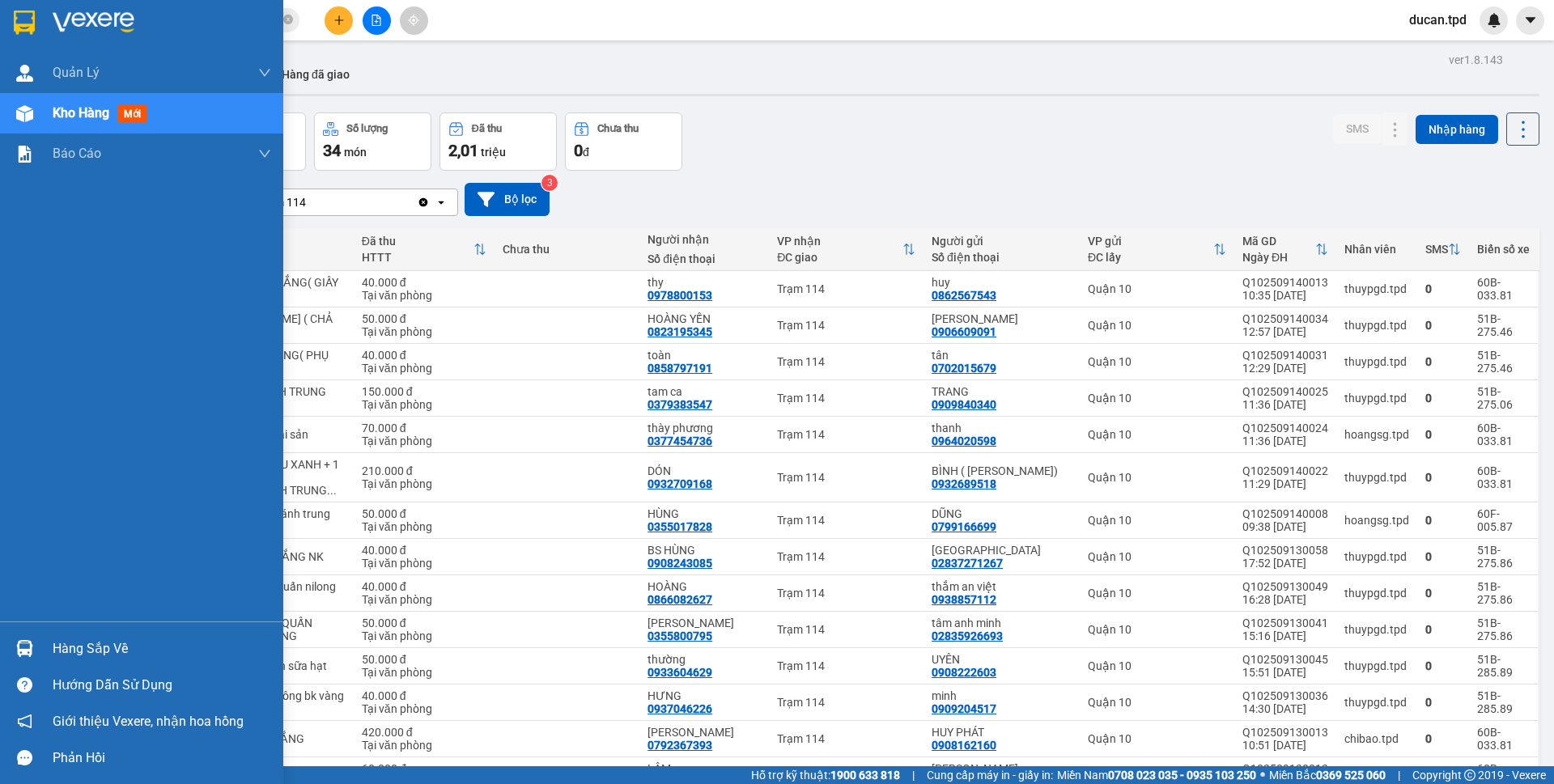
click at [32, 639] on div at bounding box center [24, 649] width 28 height 28
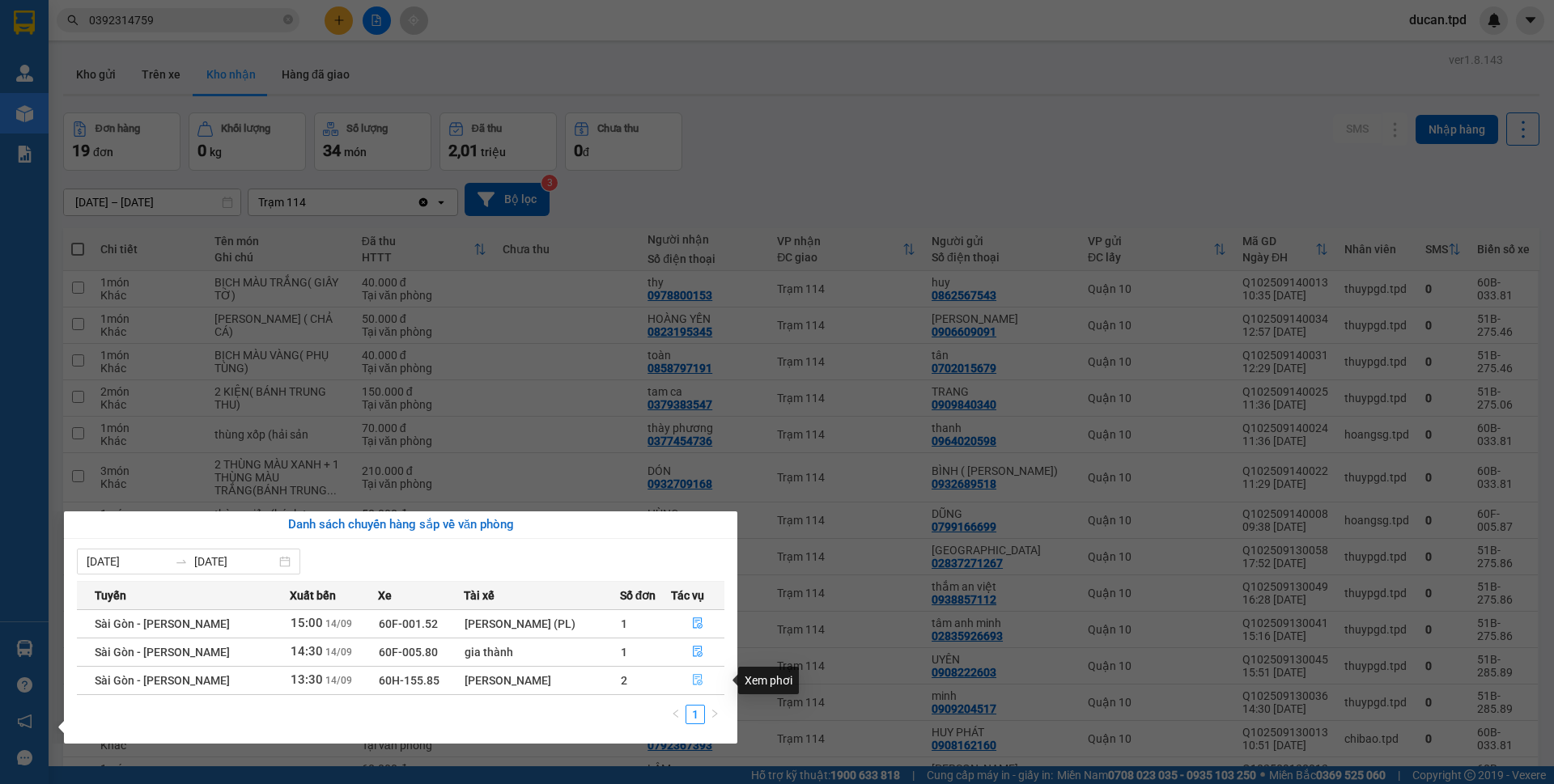
click at [685, 676] on button "button" at bounding box center [698, 680] width 52 height 26
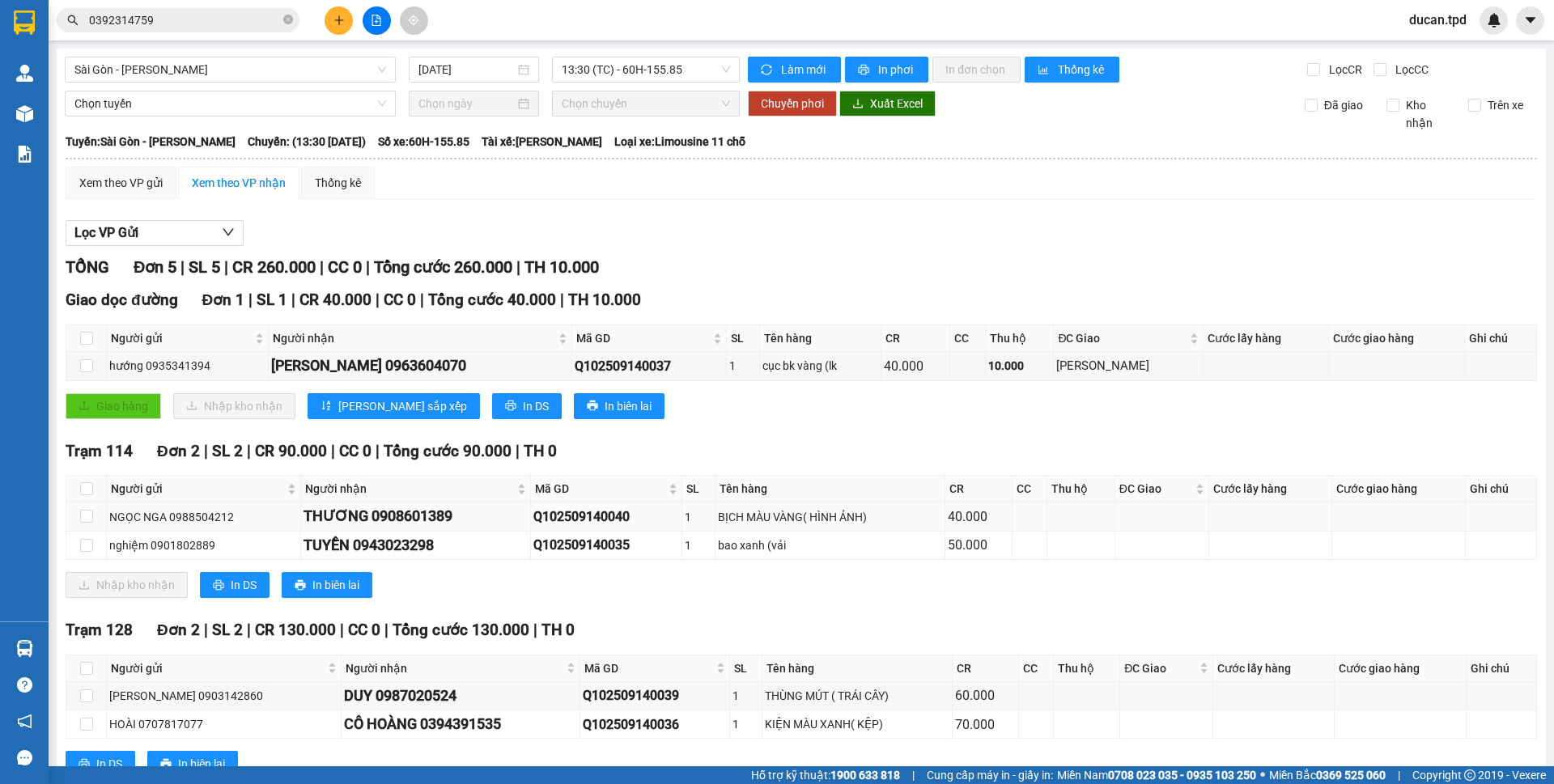
scroll to position [56, 0]
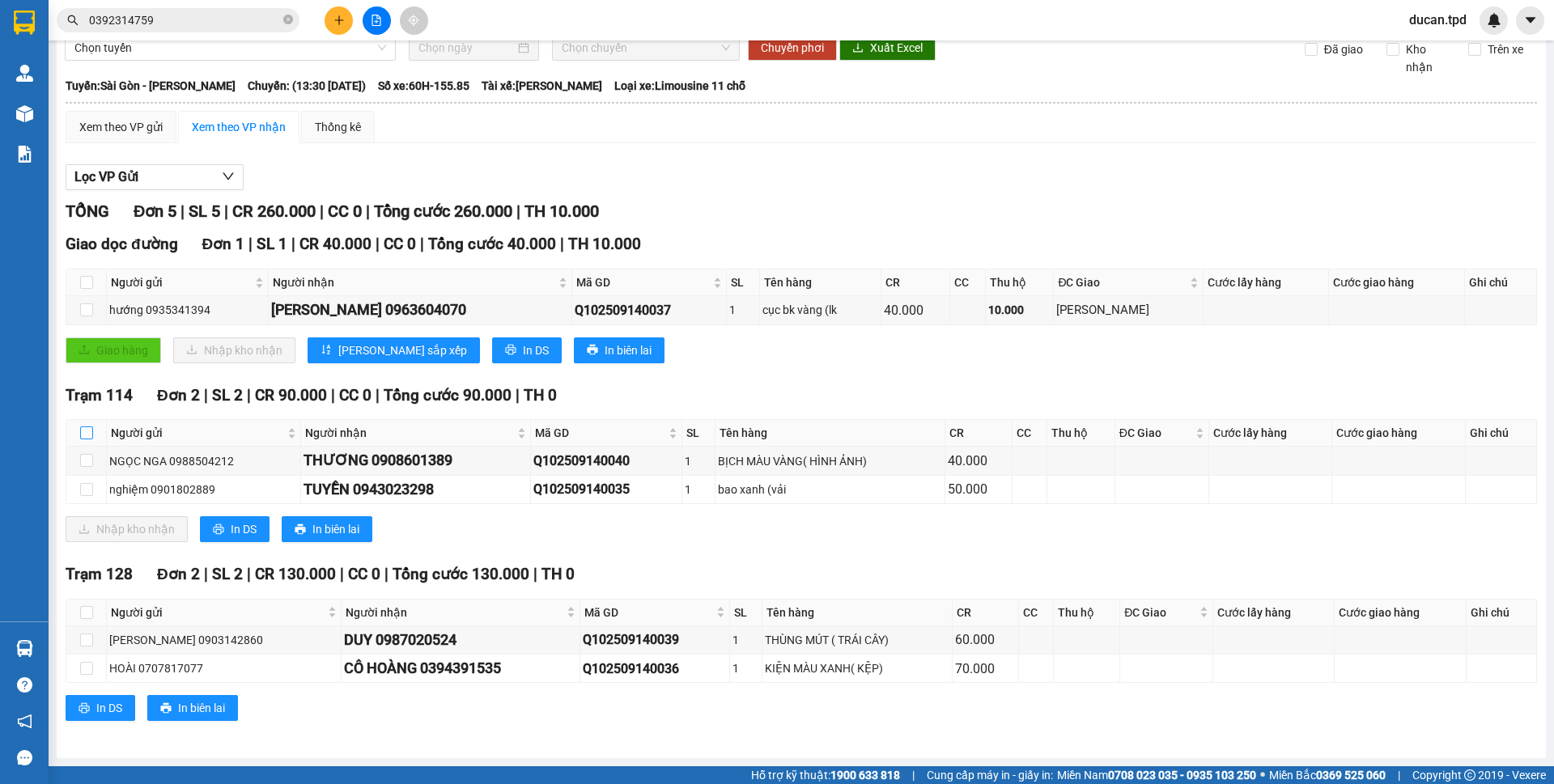
click at [89, 432] on input "checkbox" at bounding box center [87, 433] width 13 height 13
checkbox input "true"
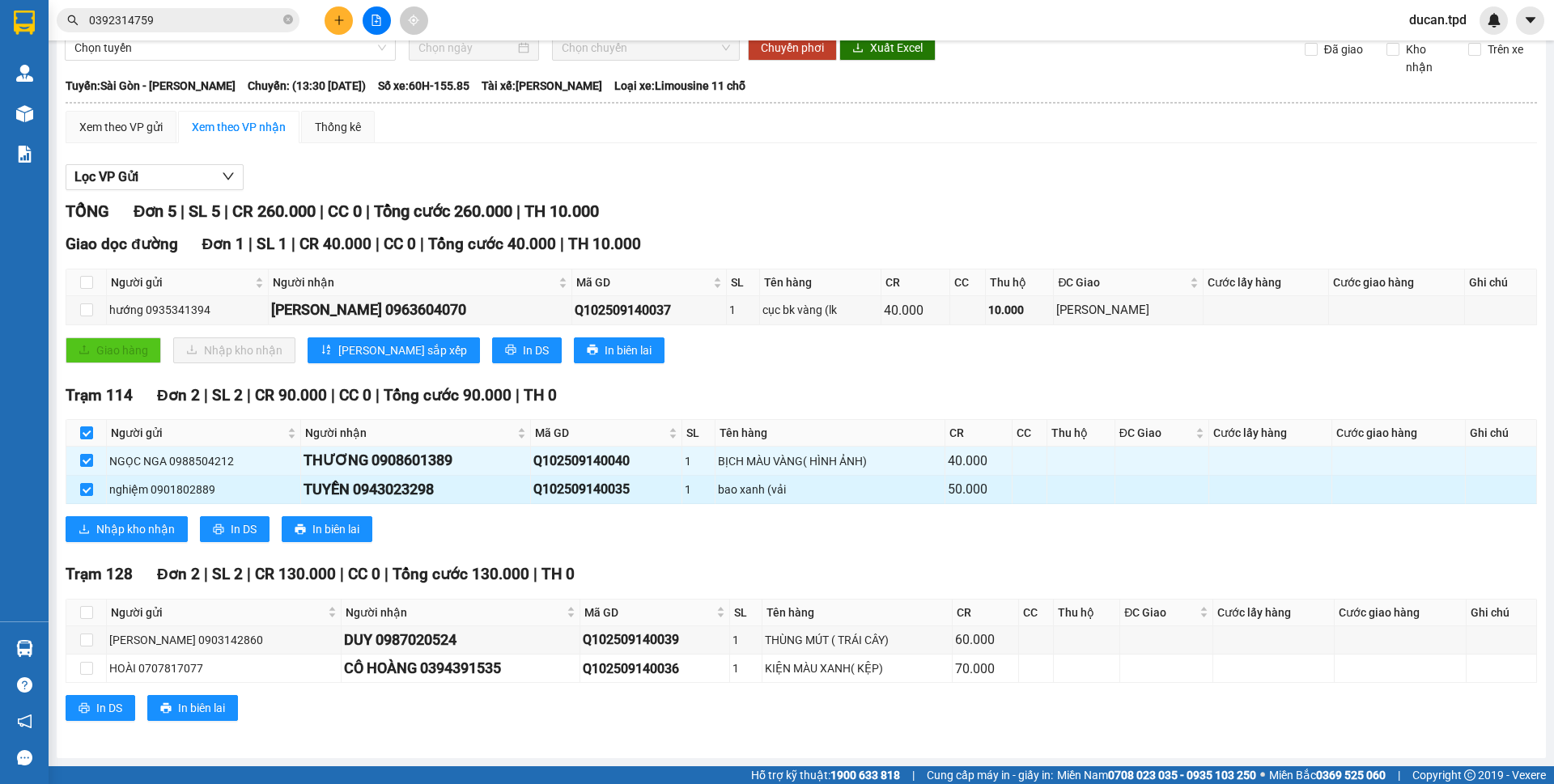
click at [387, 490] on div "TUYỀN 0943023298" at bounding box center [415, 489] width 224 height 22
copy div "0943023298"
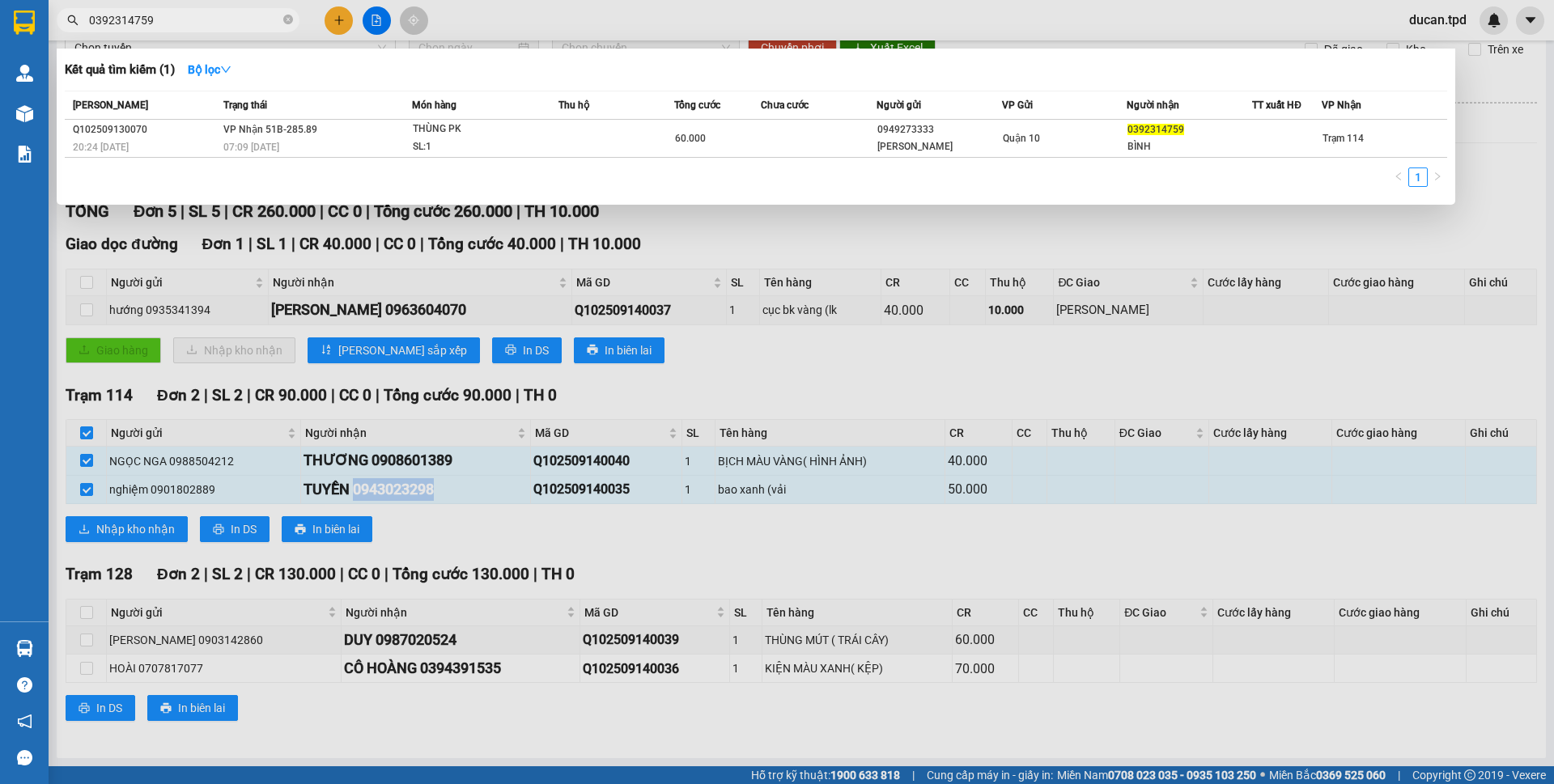
click at [202, 27] on input "0392314759" at bounding box center [184, 20] width 191 height 18
paste input "943023298"
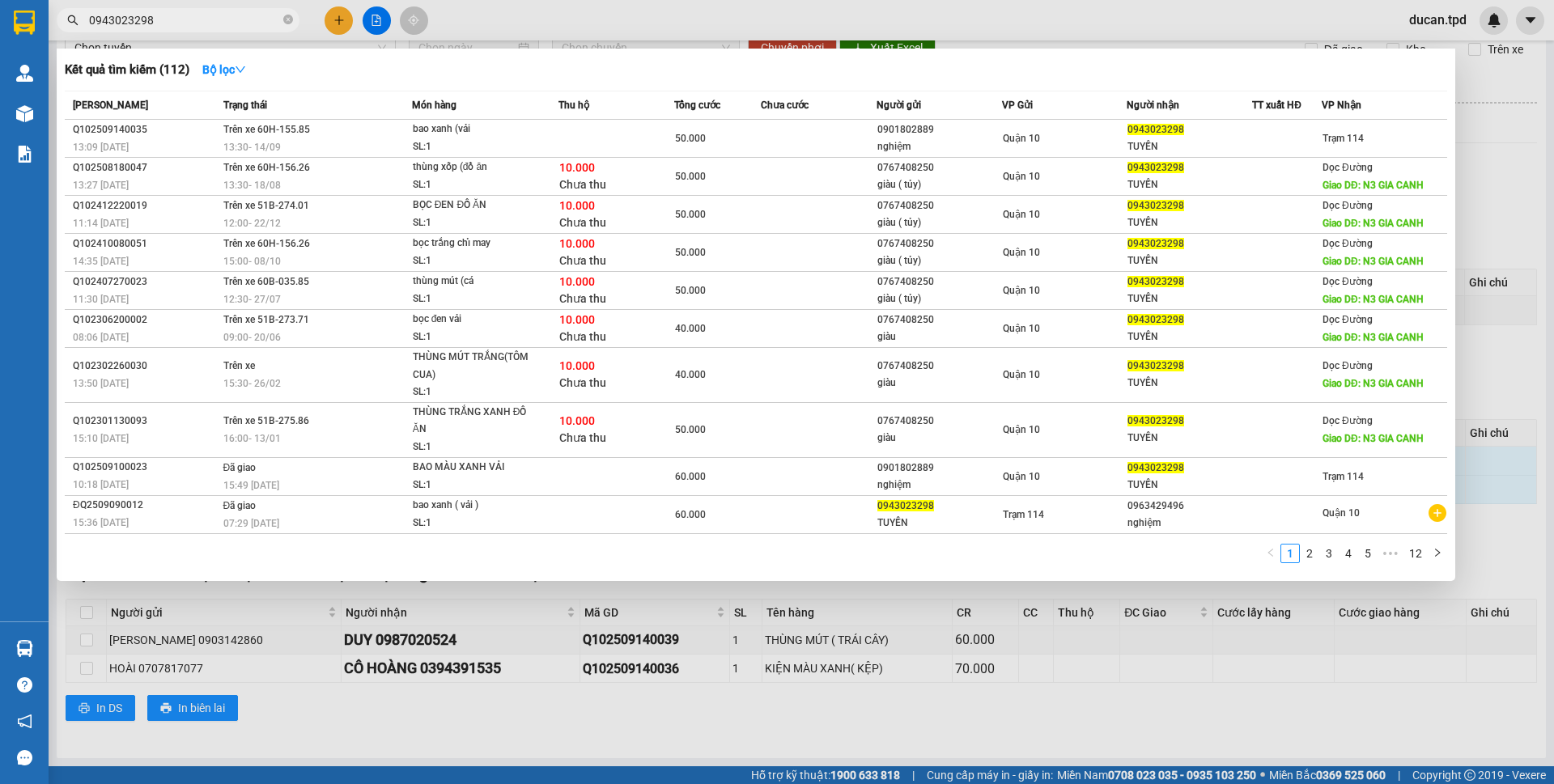
type input "0943023298"
click at [655, 722] on div at bounding box center [777, 392] width 1554 height 784
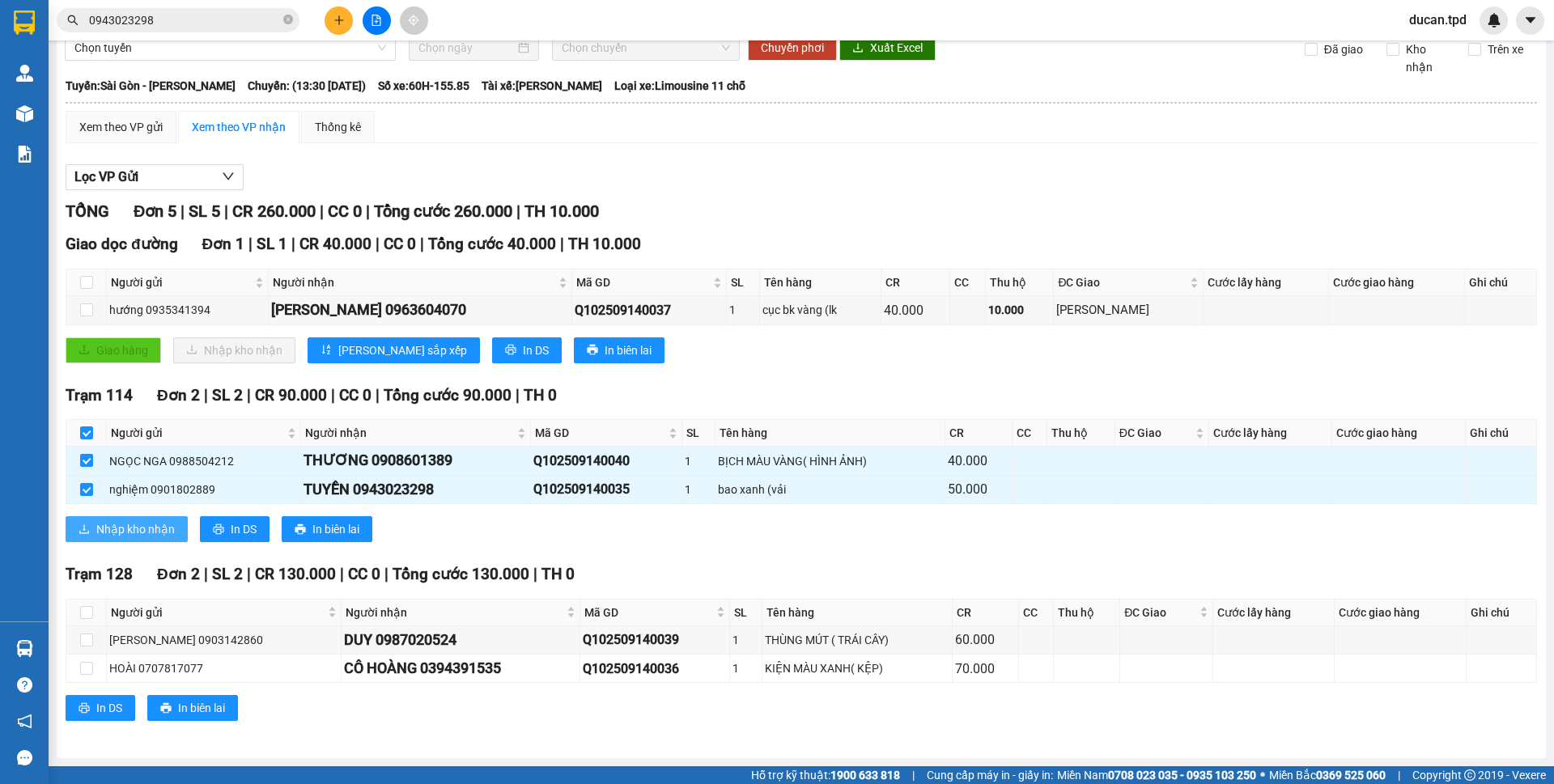
click at [167, 533] on span "Nhập kho nhận" at bounding box center [135, 529] width 78 height 18
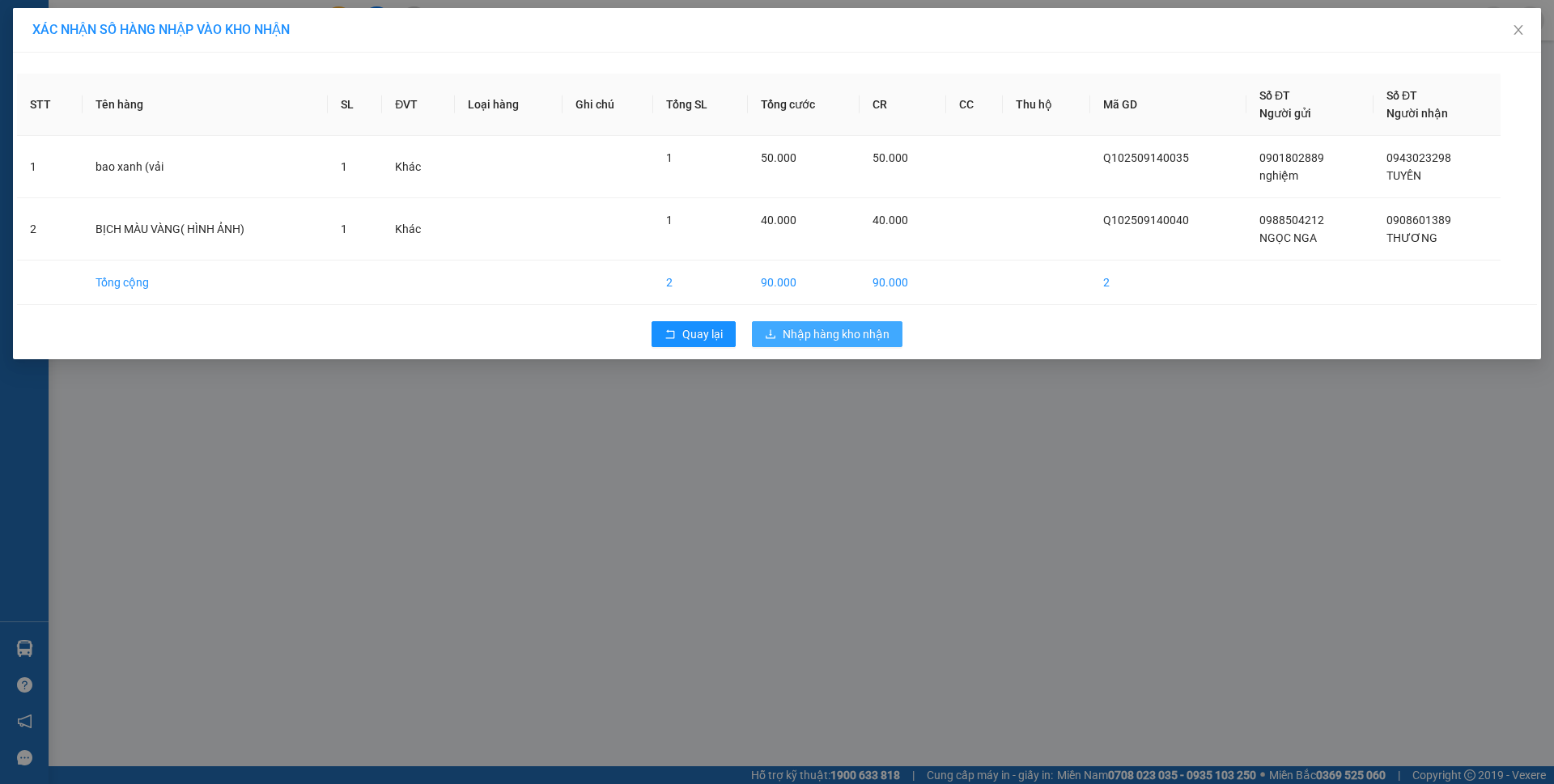
click at [808, 340] on span "Nhập hàng kho nhận" at bounding box center [835, 334] width 106 height 18
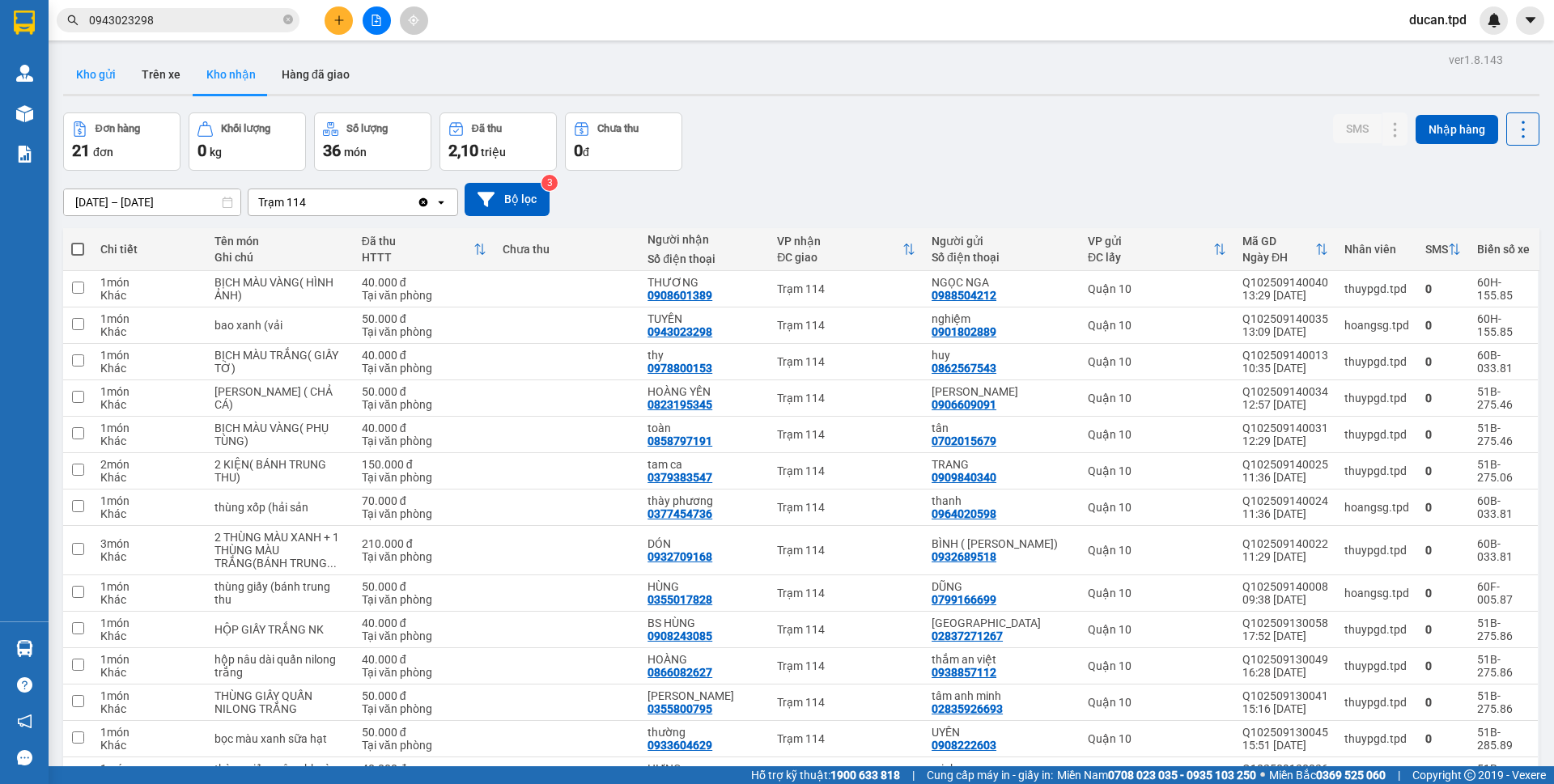
click at [117, 77] on button "Kho gửi" at bounding box center [96, 75] width 65 height 39
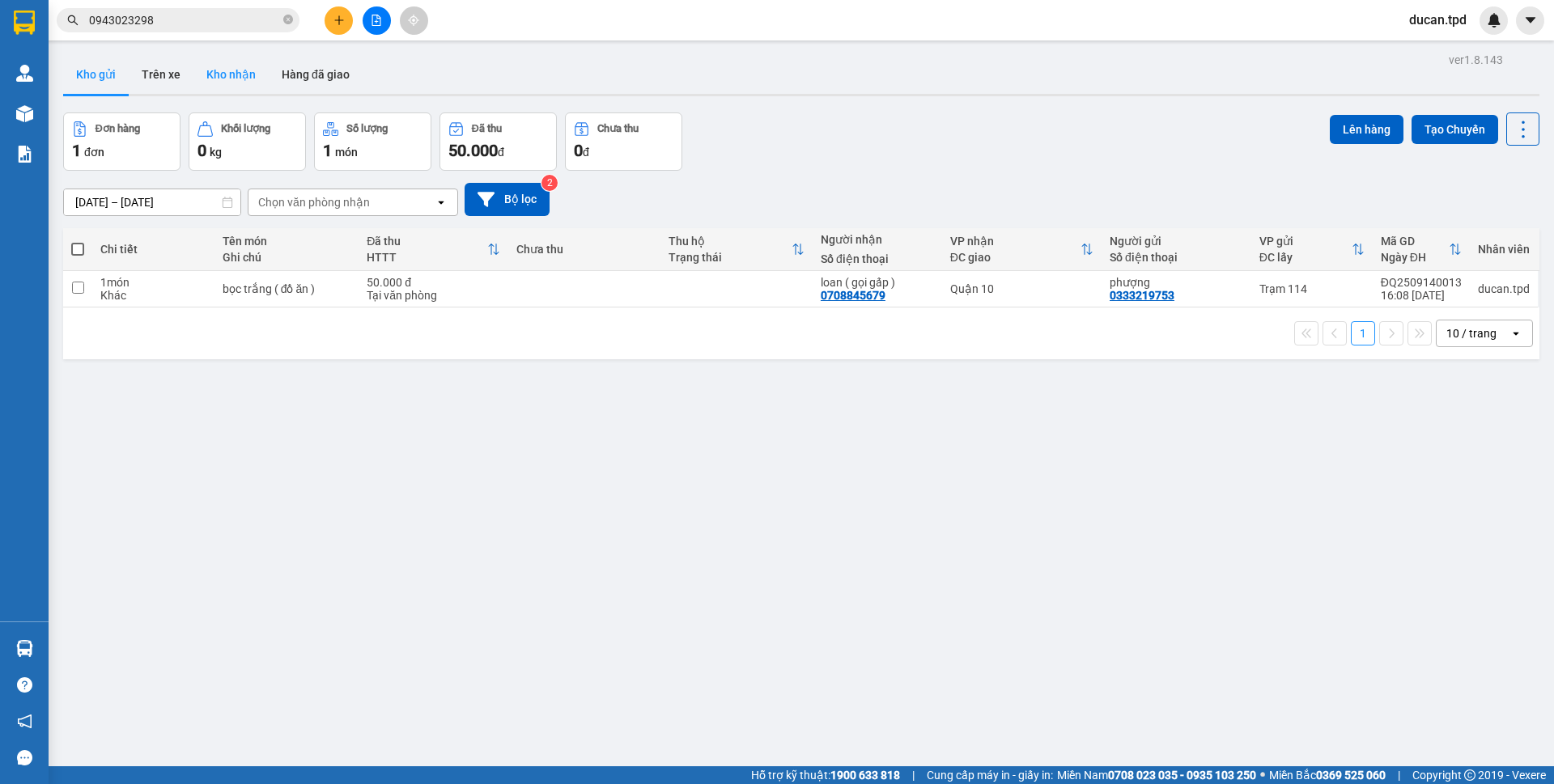
click at [238, 67] on button "Kho nhận" at bounding box center [231, 75] width 76 height 39
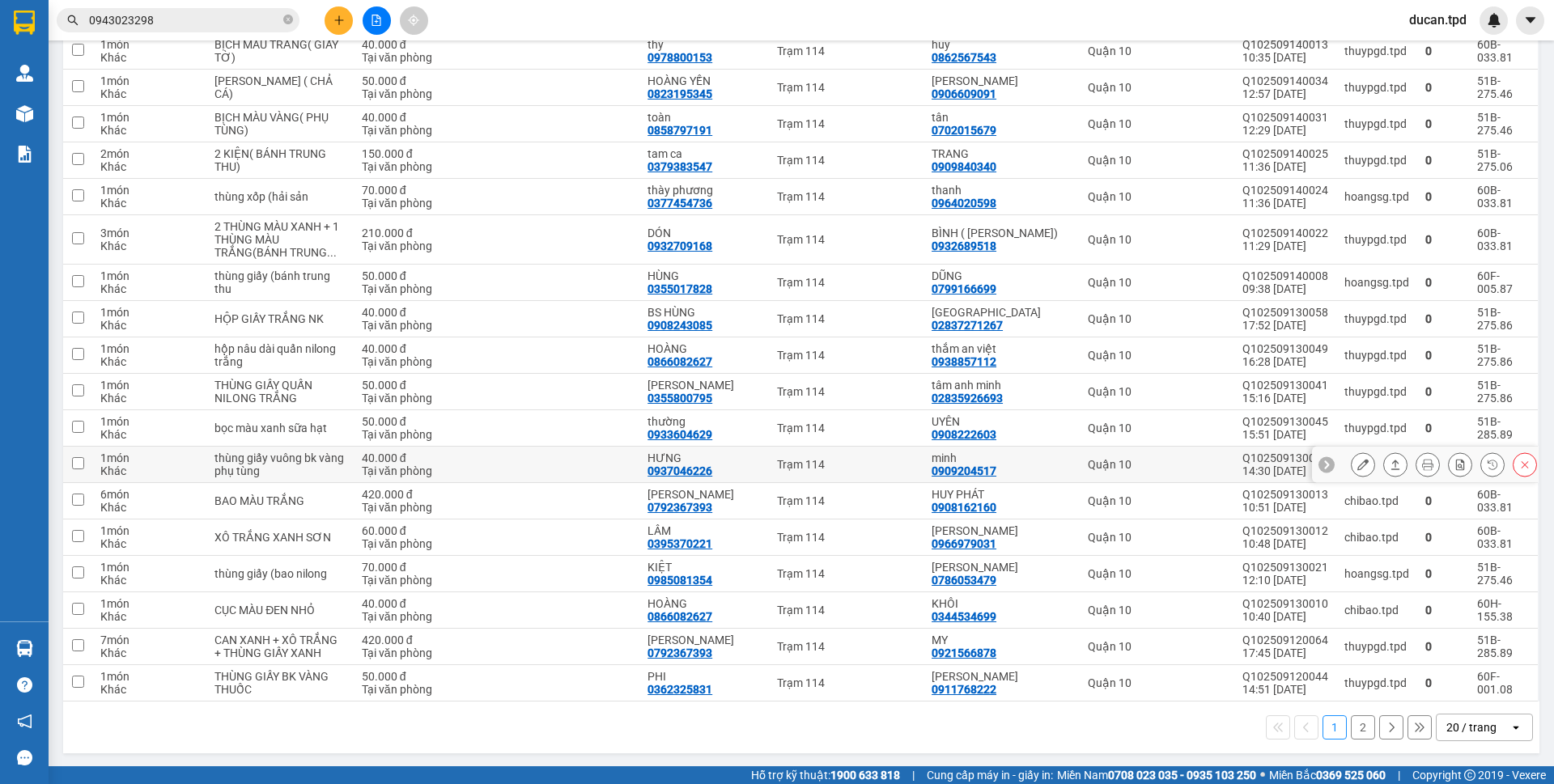
scroll to position [313, 0]
click at [1351, 457] on button at bounding box center [1363, 463] width 22 height 28
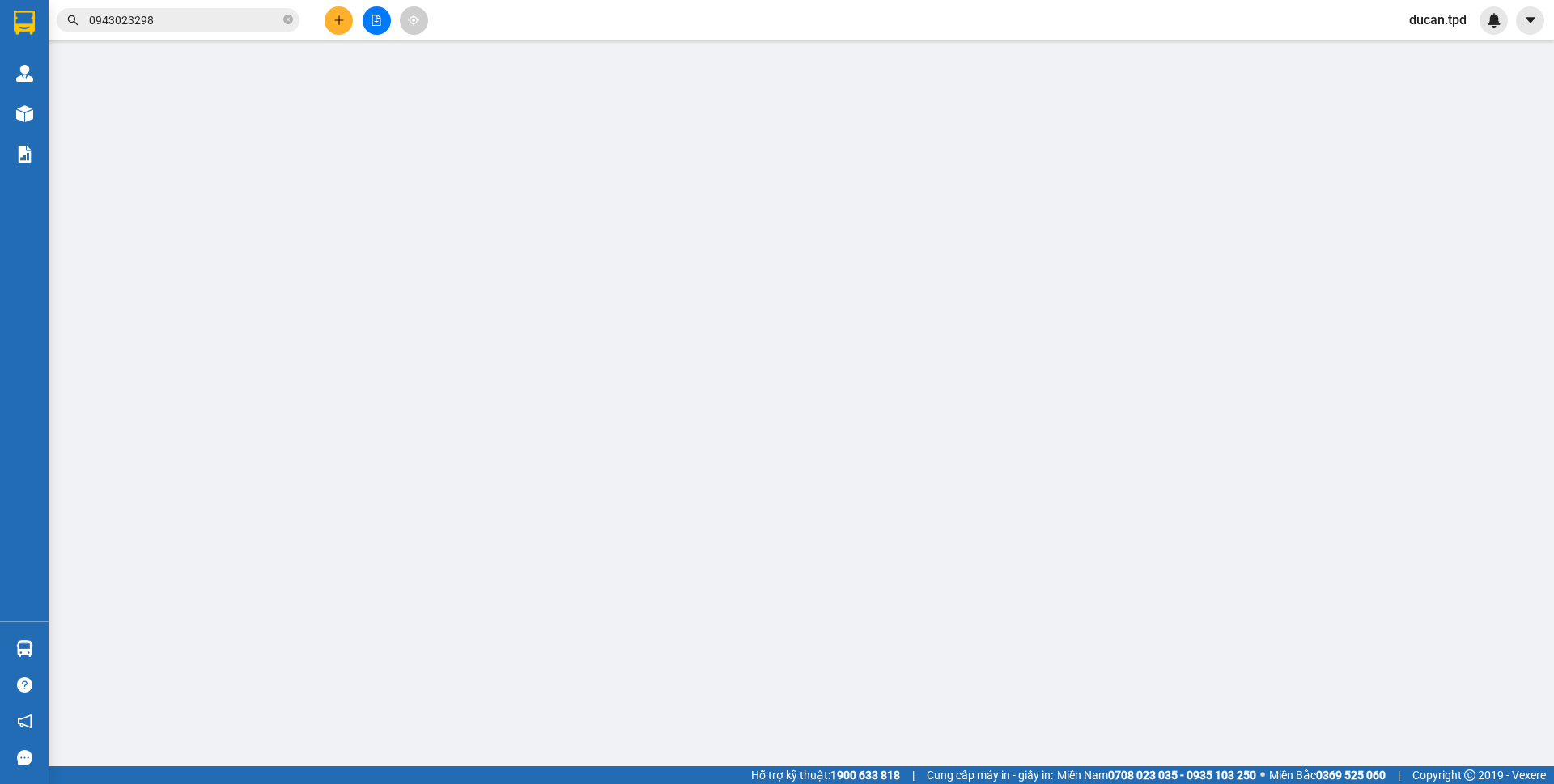
type input "0909204517"
type input "minh"
type input "0937046226"
type input "HƯNG"
type input "40.000"
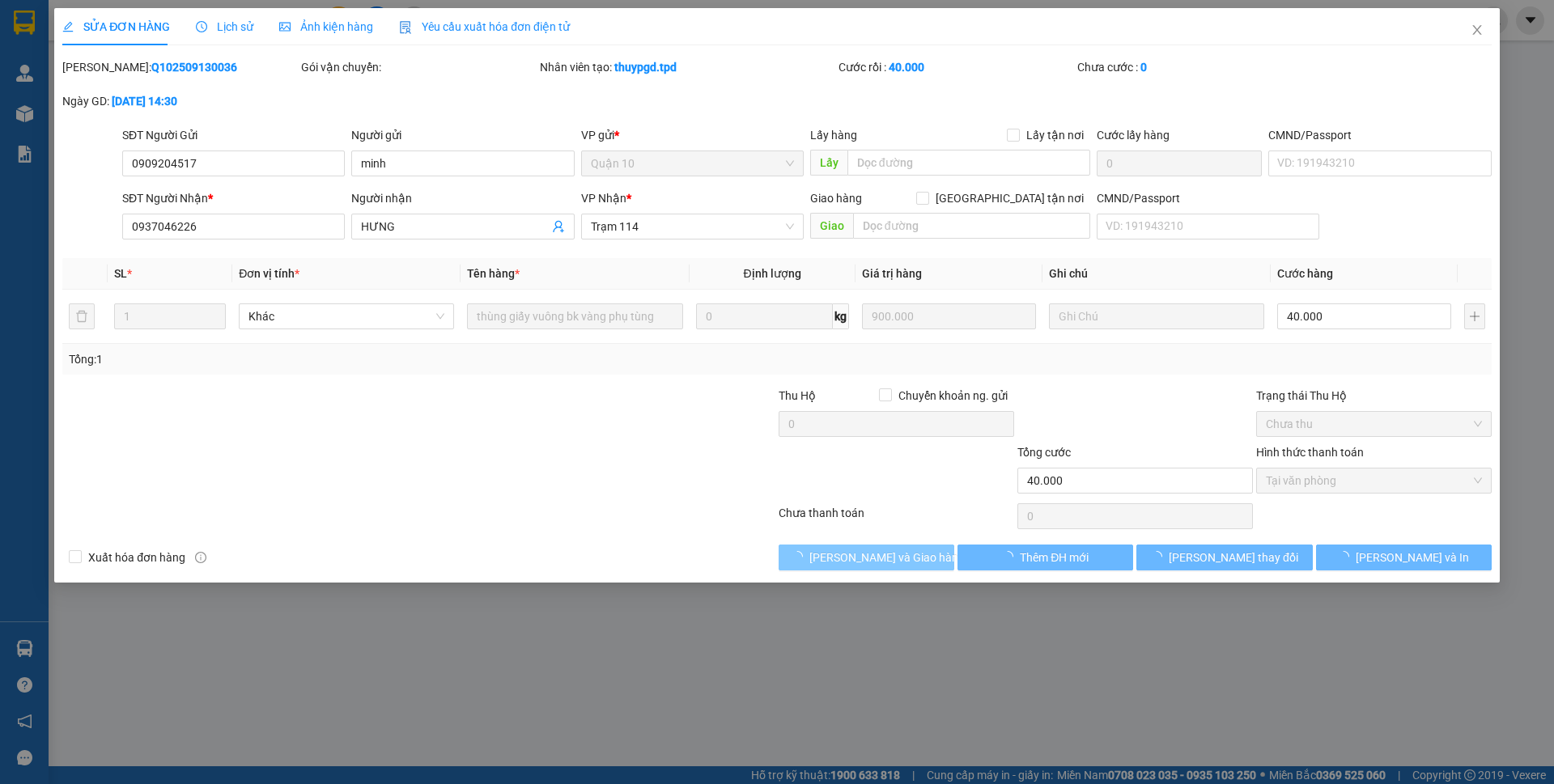
click at [852, 554] on span "Lưu và Giao hàng" at bounding box center [887, 557] width 155 height 18
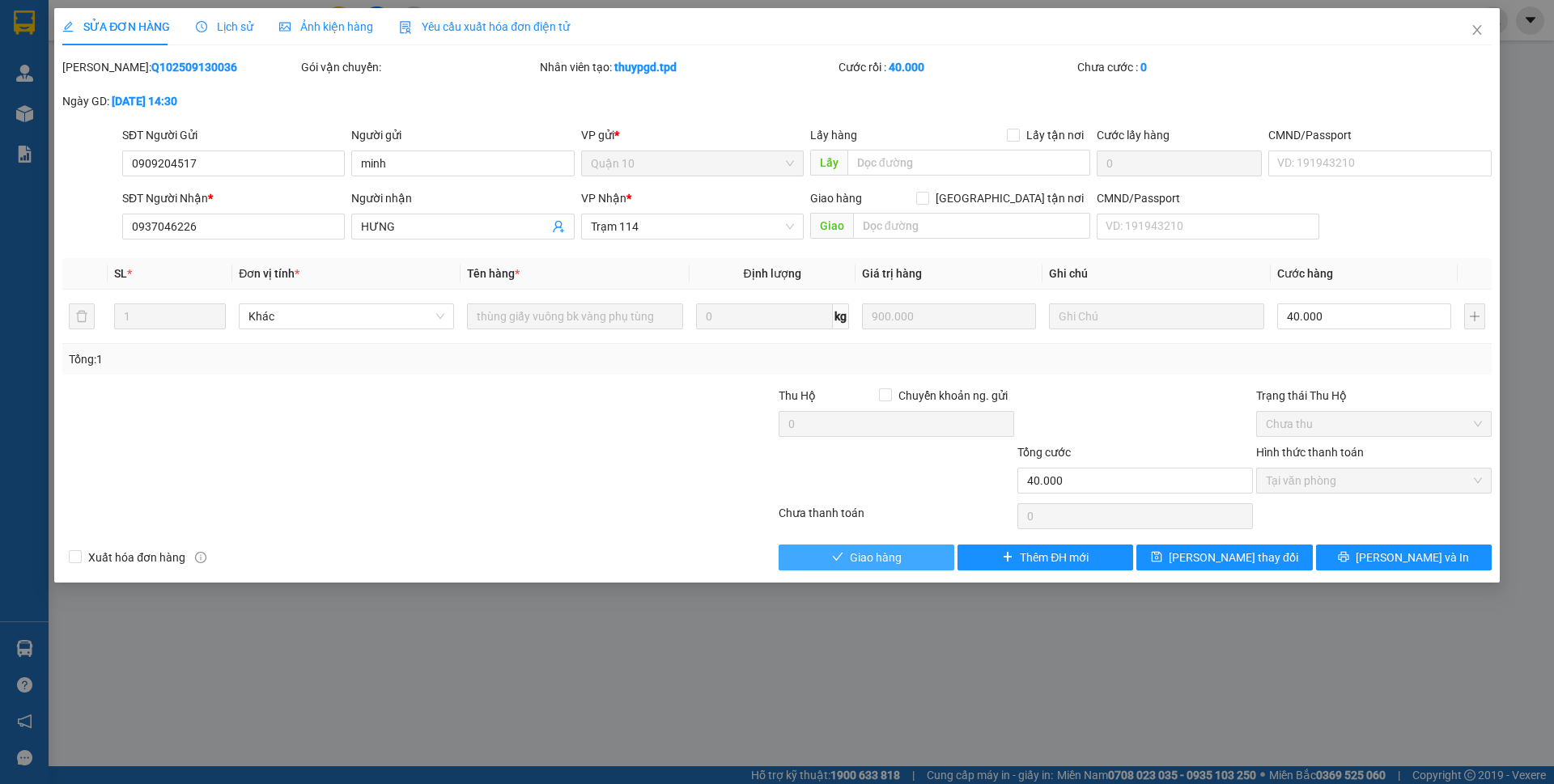
click at [905, 567] on button "Giao hàng" at bounding box center [866, 558] width 175 height 26
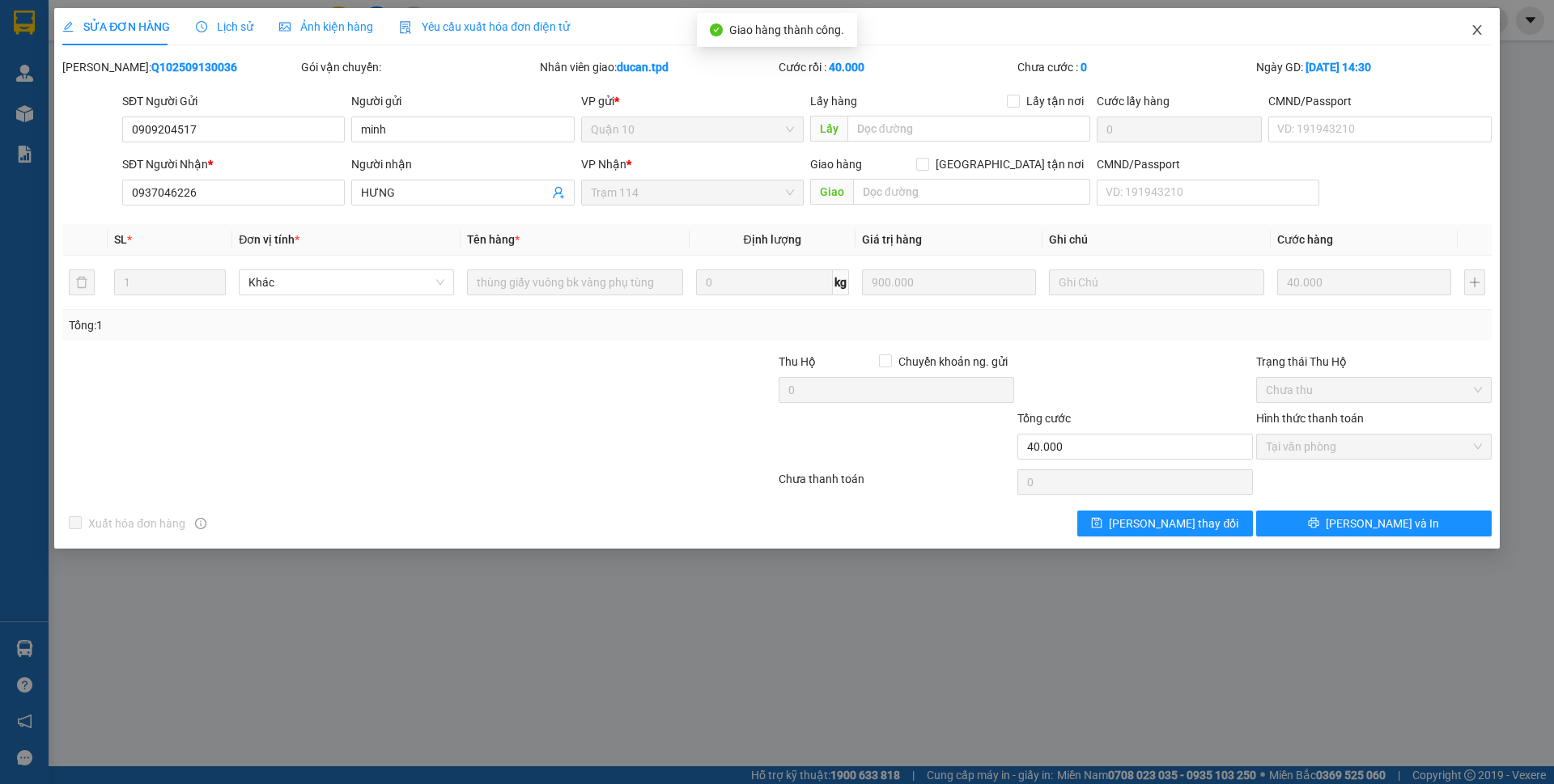
click at [1468, 34] on span "Close" at bounding box center [1477, 31] width 46 height 46
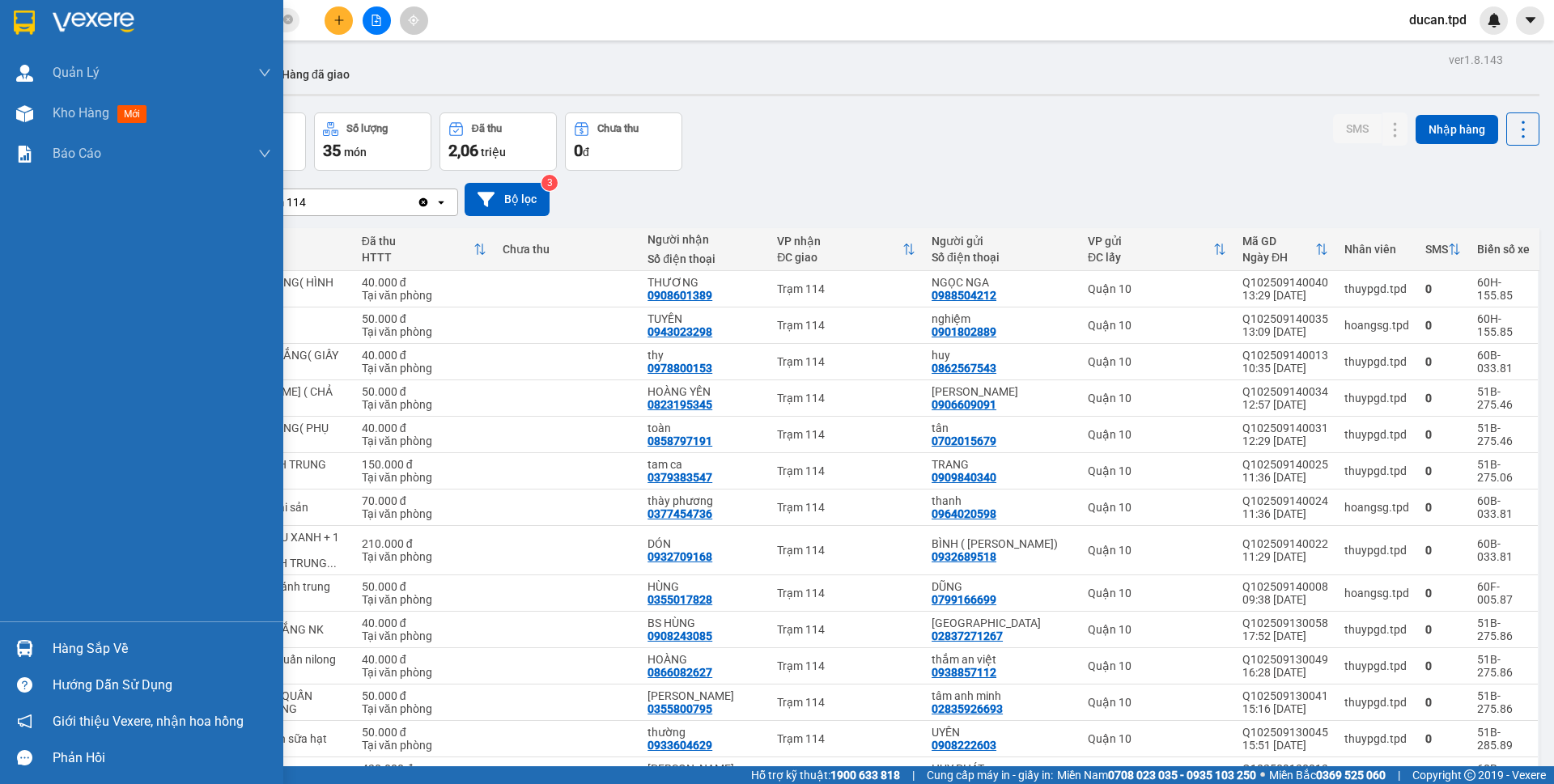
click at [30, 649] on img at bounding box center [24, 649] width 17 height 17
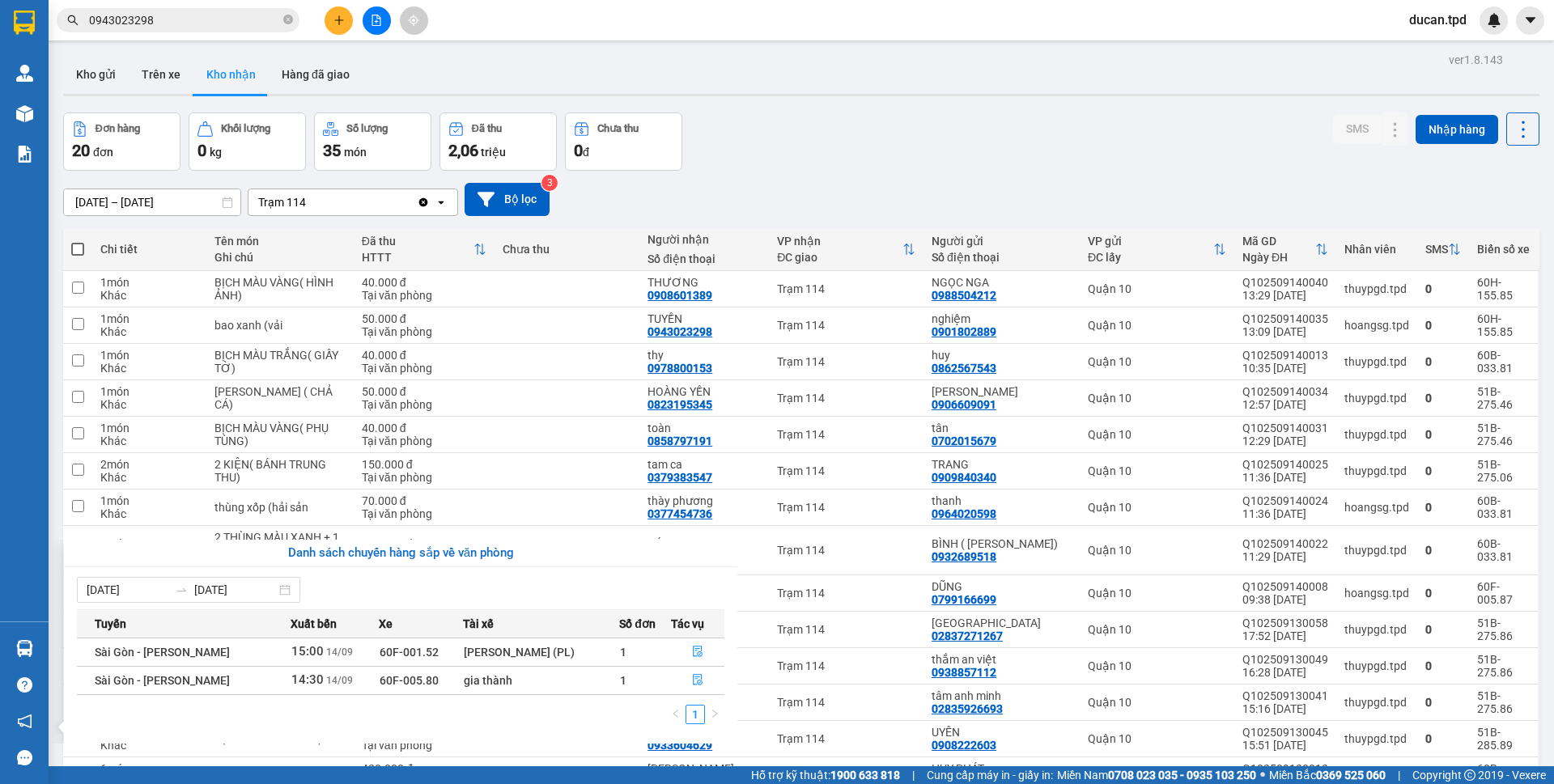
click at [868, 189] on section "Kết quả tìm kiếm ( 112 ) Bộ lọc Mã ĐH Trạng thái Món hàng Thu hộ Tổng cước Chưa…" at bounding box center [777, 392] width 1554 height 784
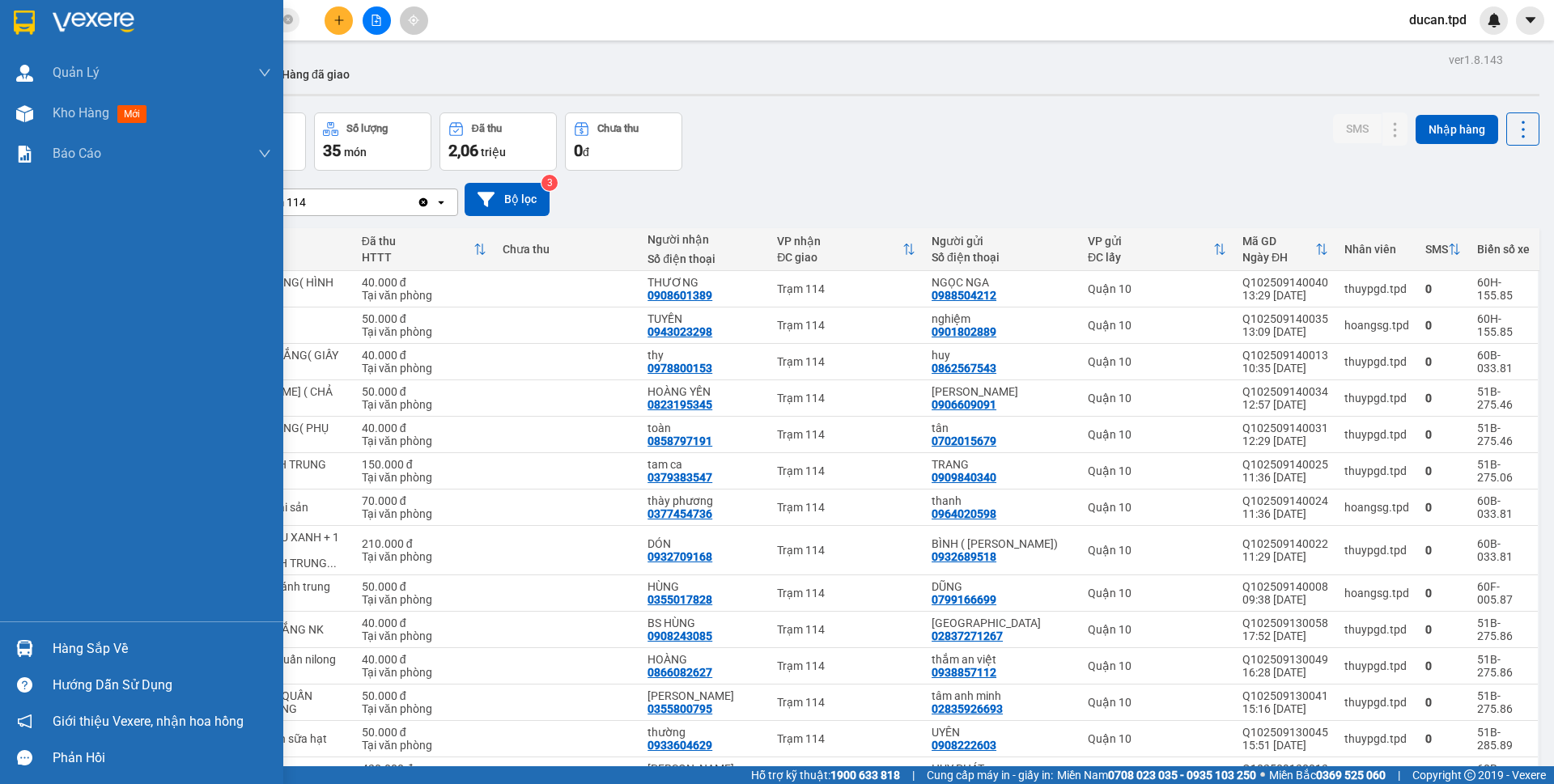
click at [43, 654] on div "Hàng sắp về" at bounding box center [141, 648] width 283 height 36
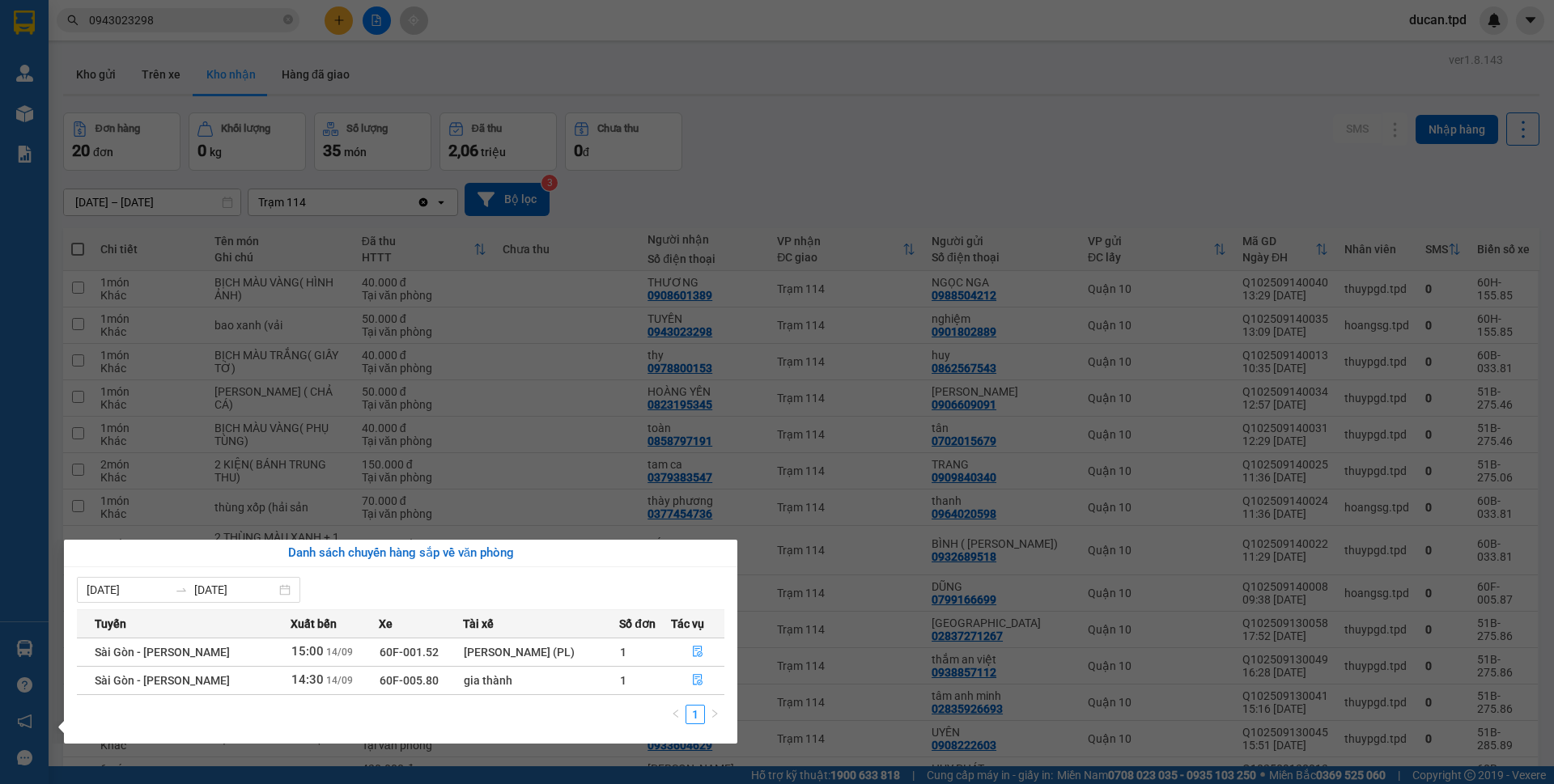
click at [851, 178] on section "Kết quả tìm kiếm ( 112 ) Bộ lọc Mã ĐH Trạng thái Món hàng Thu hộ Tổng cước Chưa…" at bounding box center [777, 392] width 1554 height 784
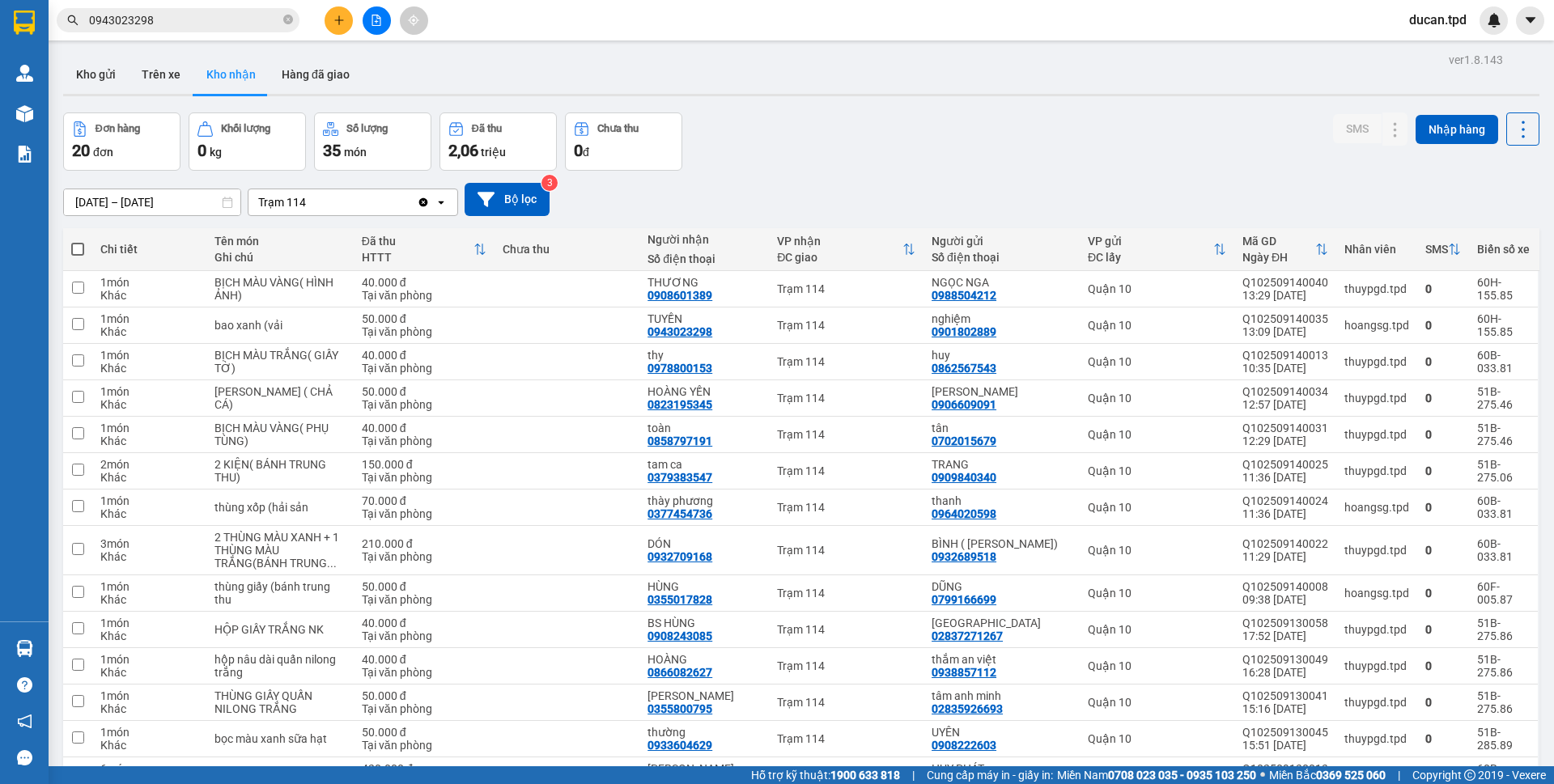
click at [233, 24] on input "0943023298" at bounding box center [184, 20] width 191 height 18
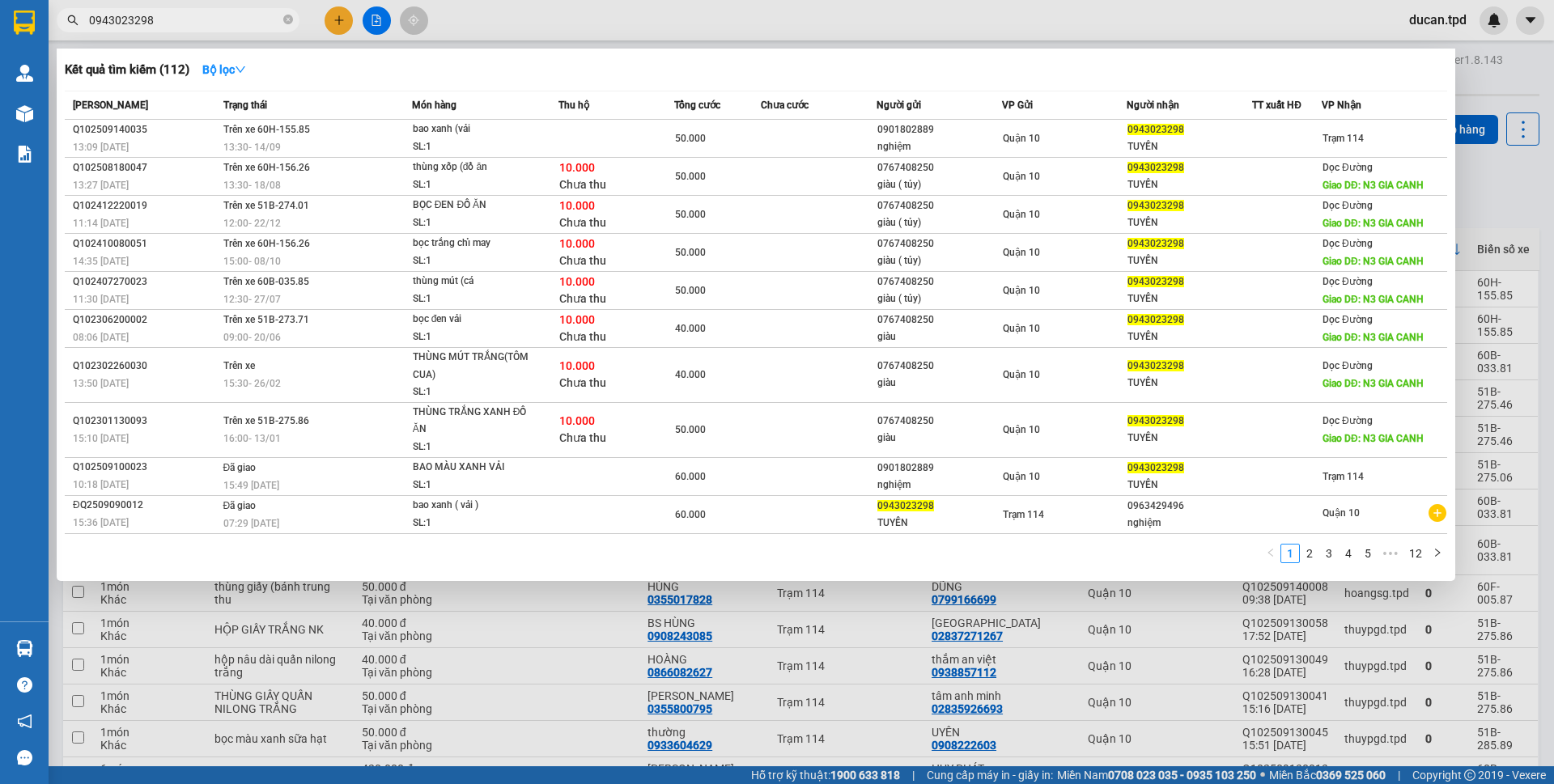
click at [233, 24] on input "0943023298" at bounding box center [184, 20] width 191 height 18
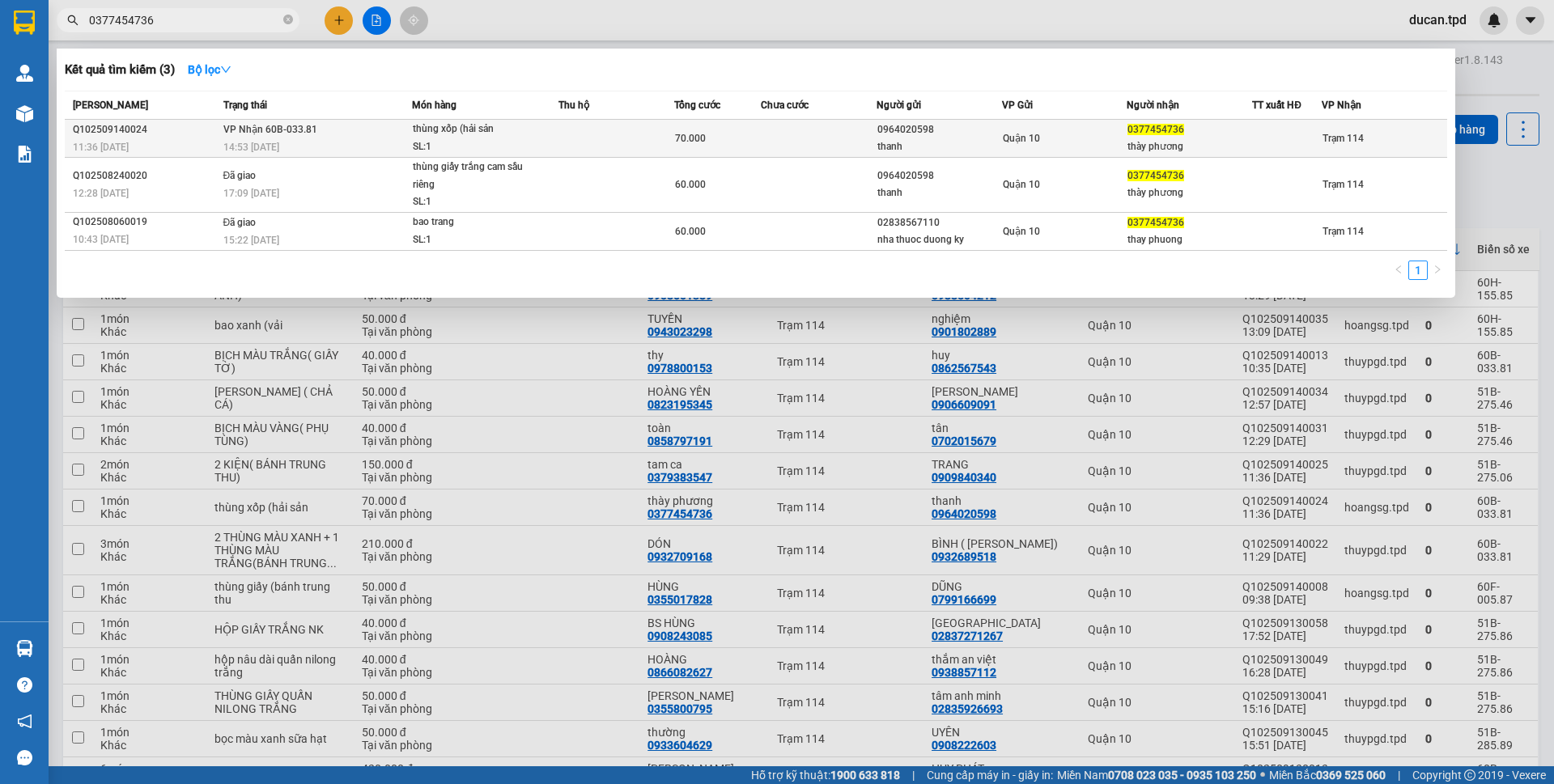
type input "0377454736"
click at [858, 132] on td at bounding box center [819, 138] width 116 height 38
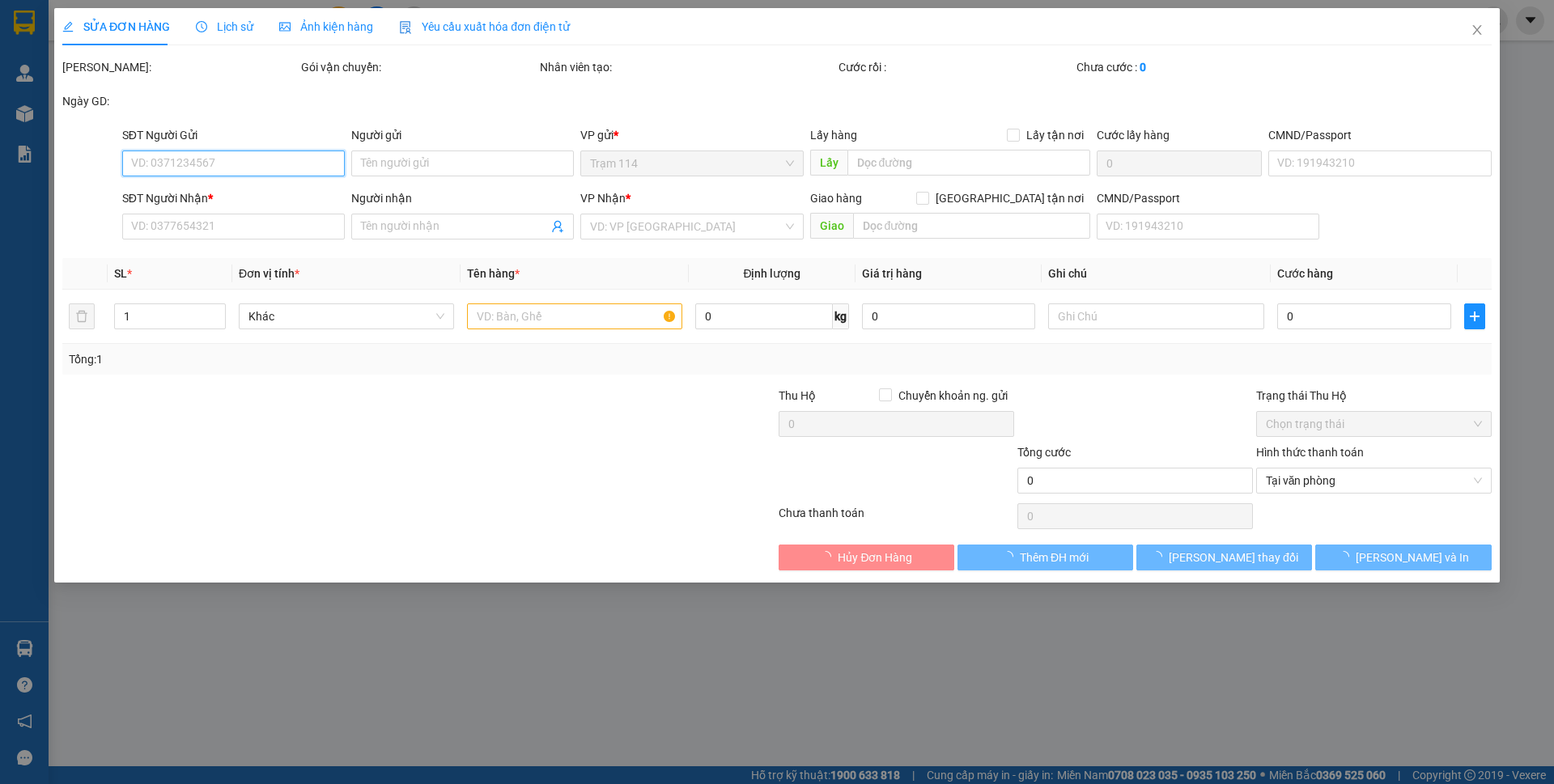
type input "0964020598"
type input "thanh"
type input "0377454736"
type input "thày phương"
type input "70.000"
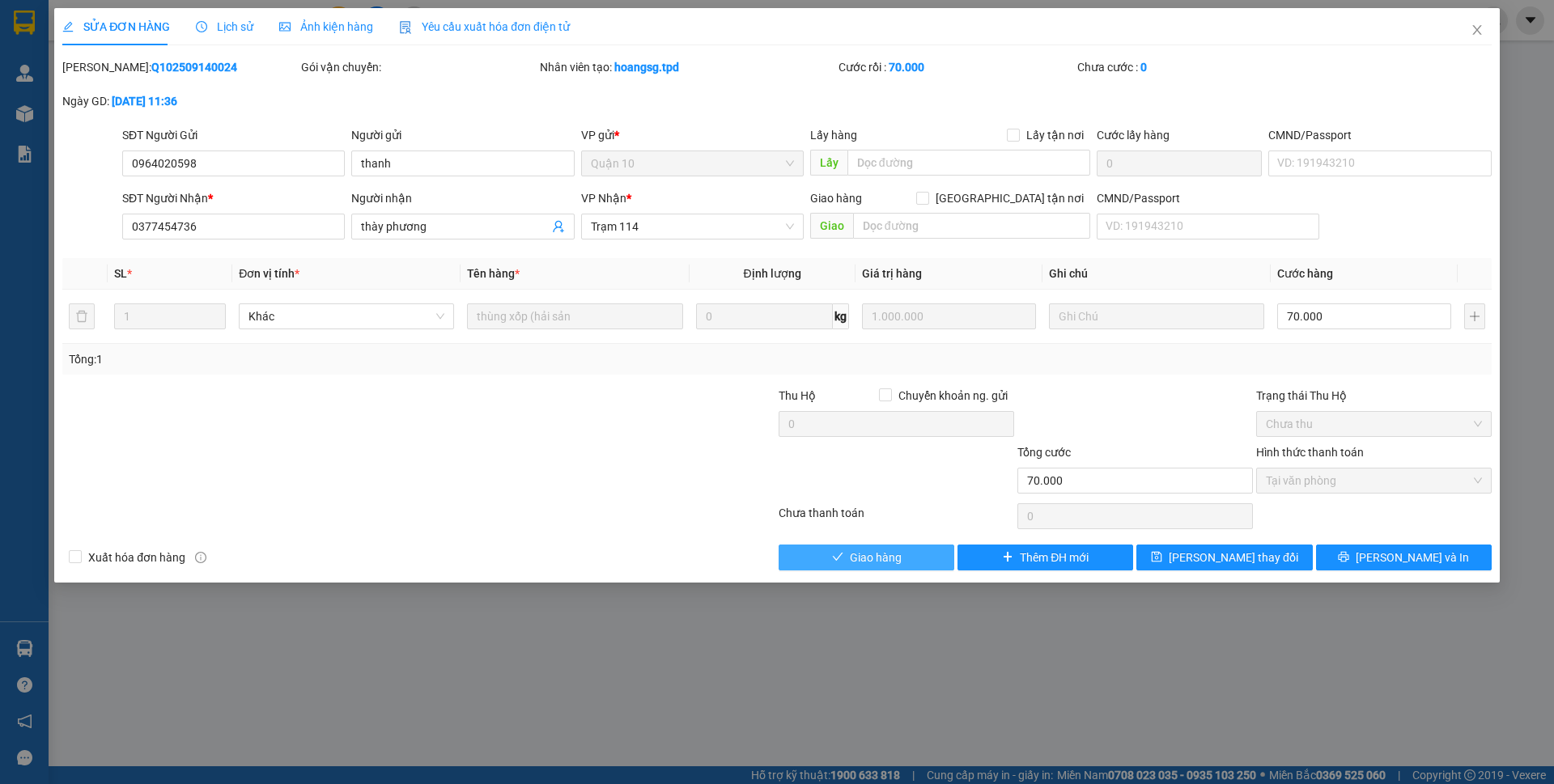
click at [870, 551] on span "Giao hàng" at bounding box center [875, 557] width 51 height 18
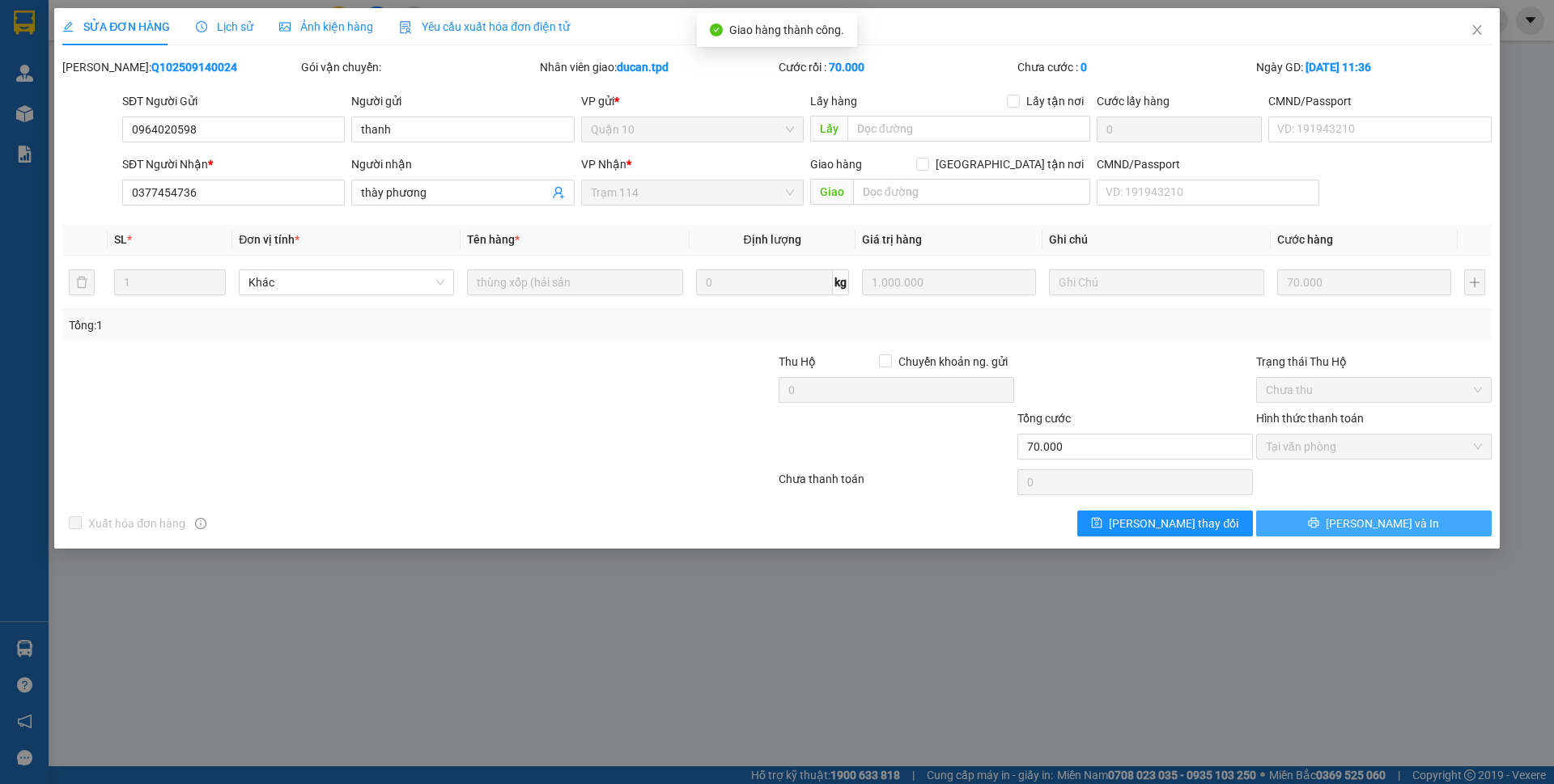
click at [1328, 514] on button "[PERSON_NAME] và In" at bounding box center [1374, 524] width 235 height 26
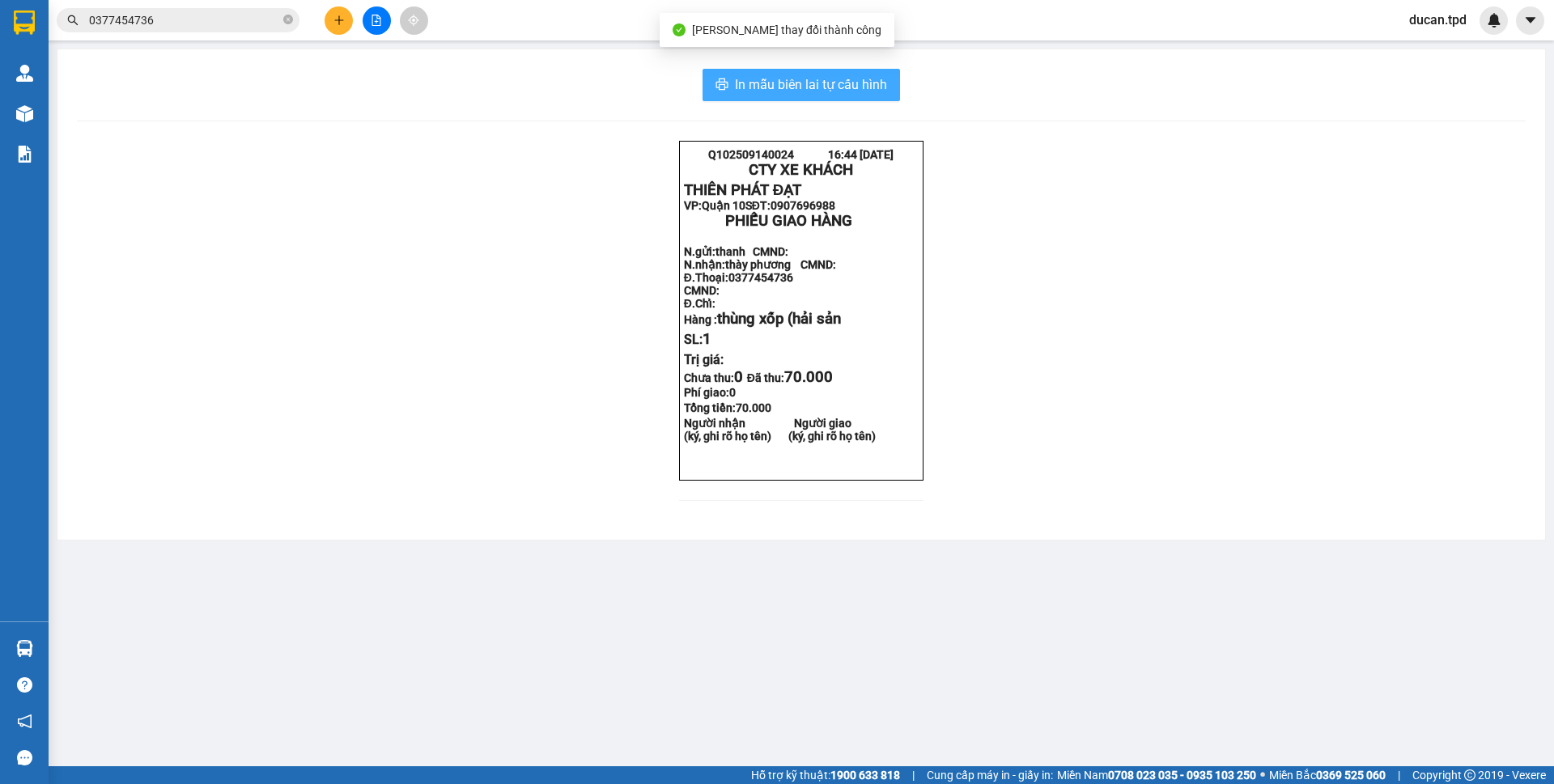
click at [851, 90] on span "In mẫu biên lai tự cấu hình" at bounding box center [810, 85] width 152 height 21
click at [841, 85] on span "In mẫu biên lai tự cấu hình" at bounding box center [810, 85] width 152 height 21
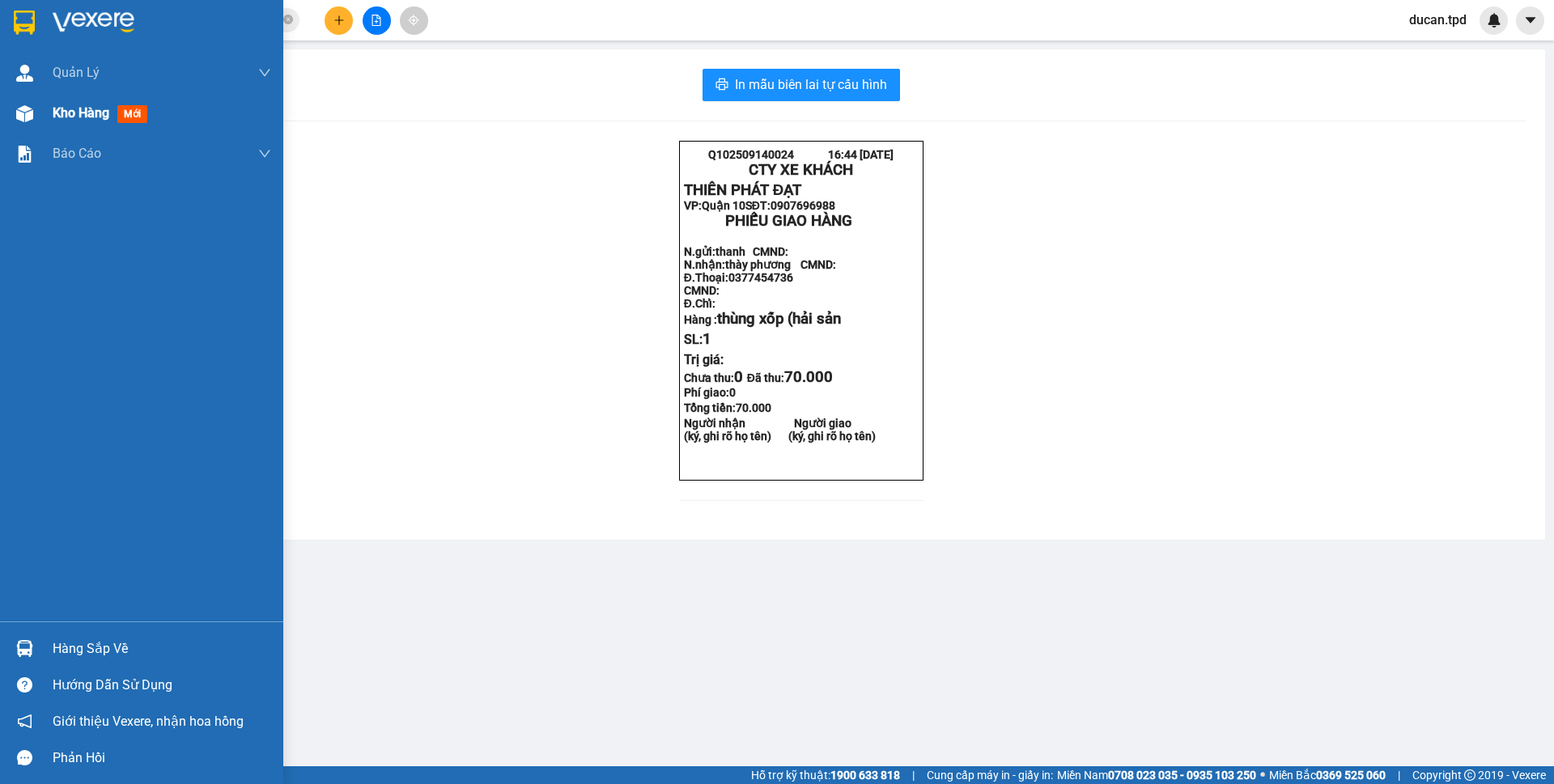
click at [108, 115] on span "Kho hàng" at bounding box center [80, 113] width 57 height 15
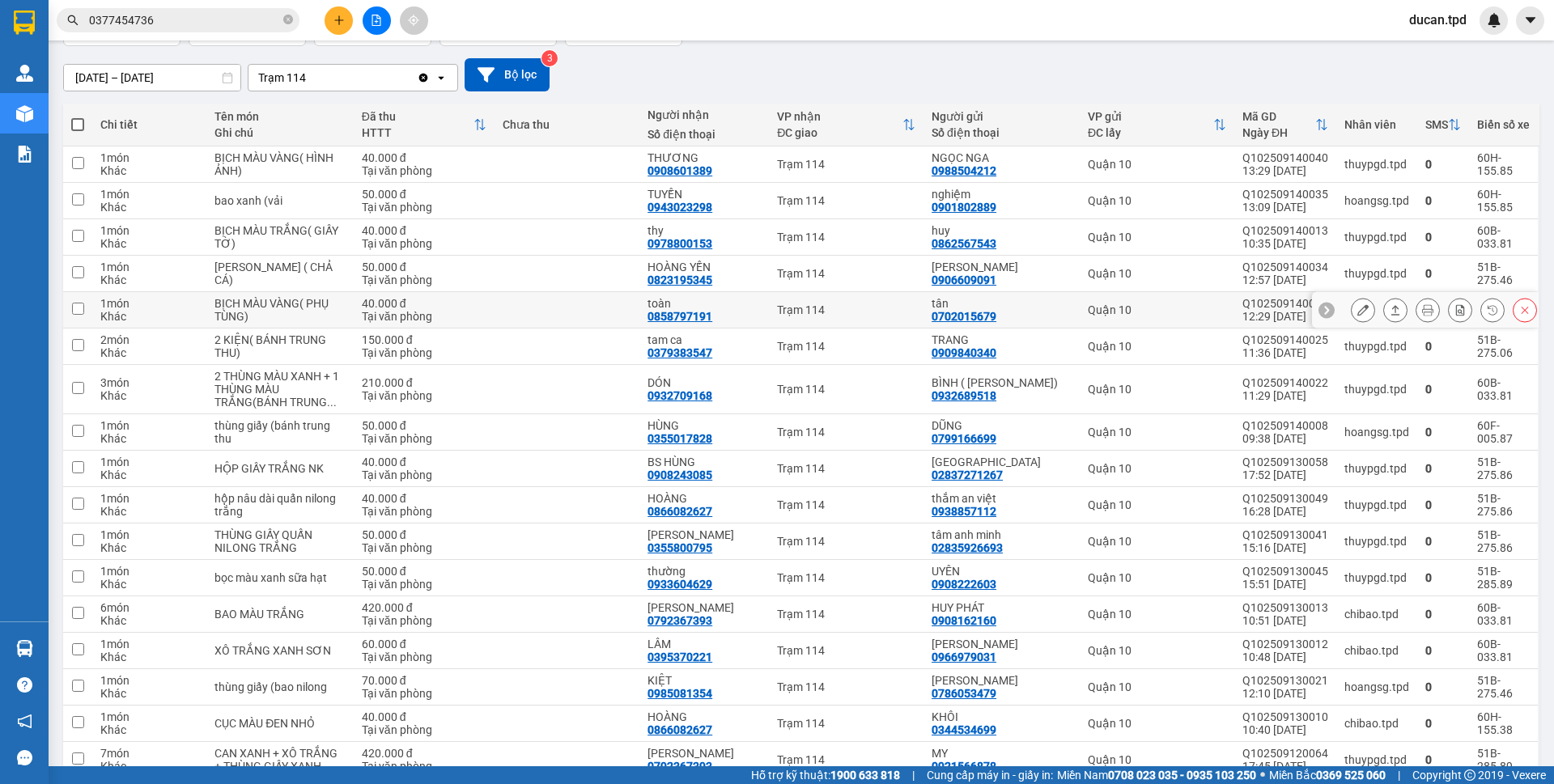
scroll to position [161, 0]
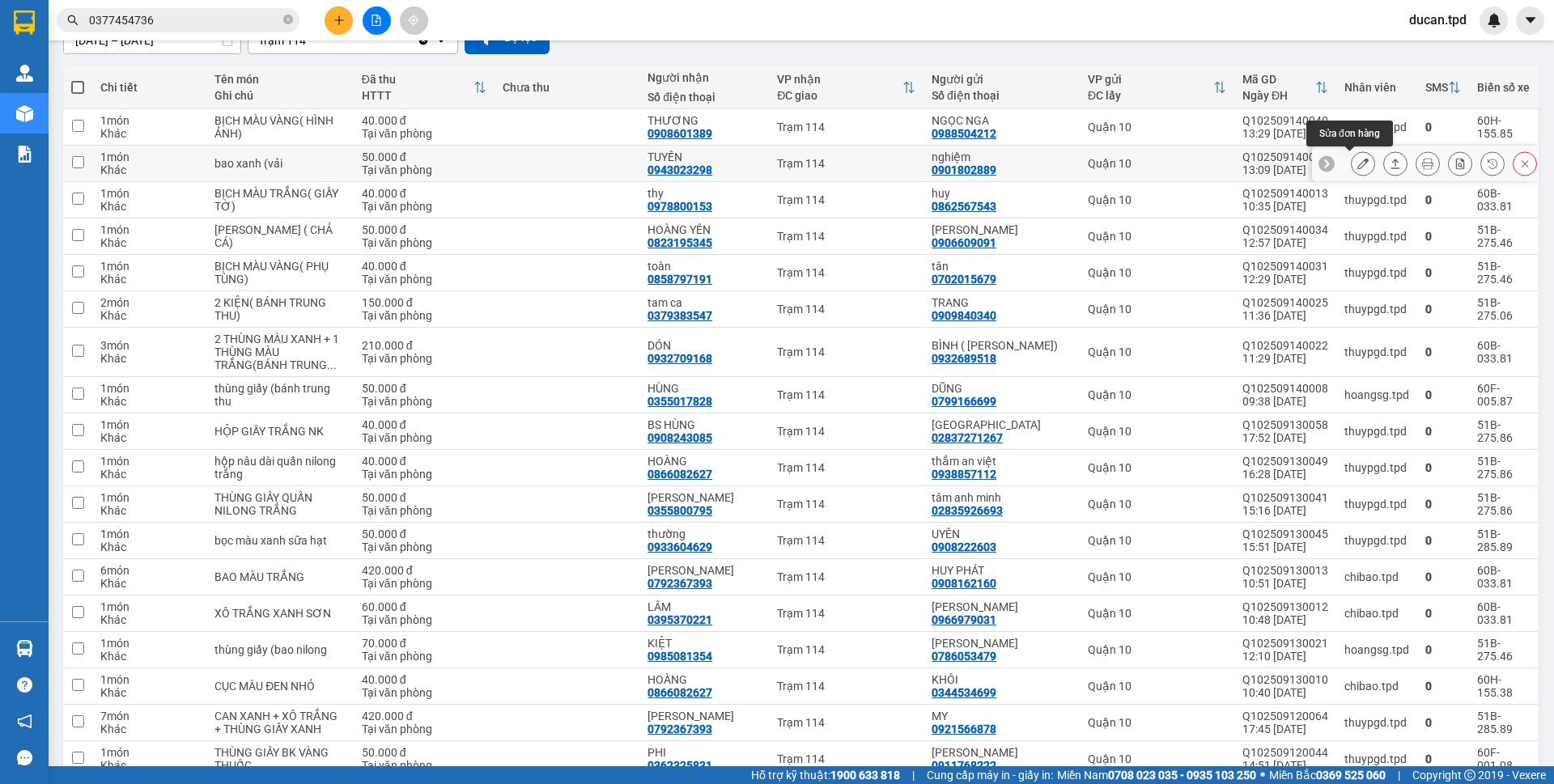
click at [1357, 166] on icon at bounding box center [1363, 163] width 11 height 11
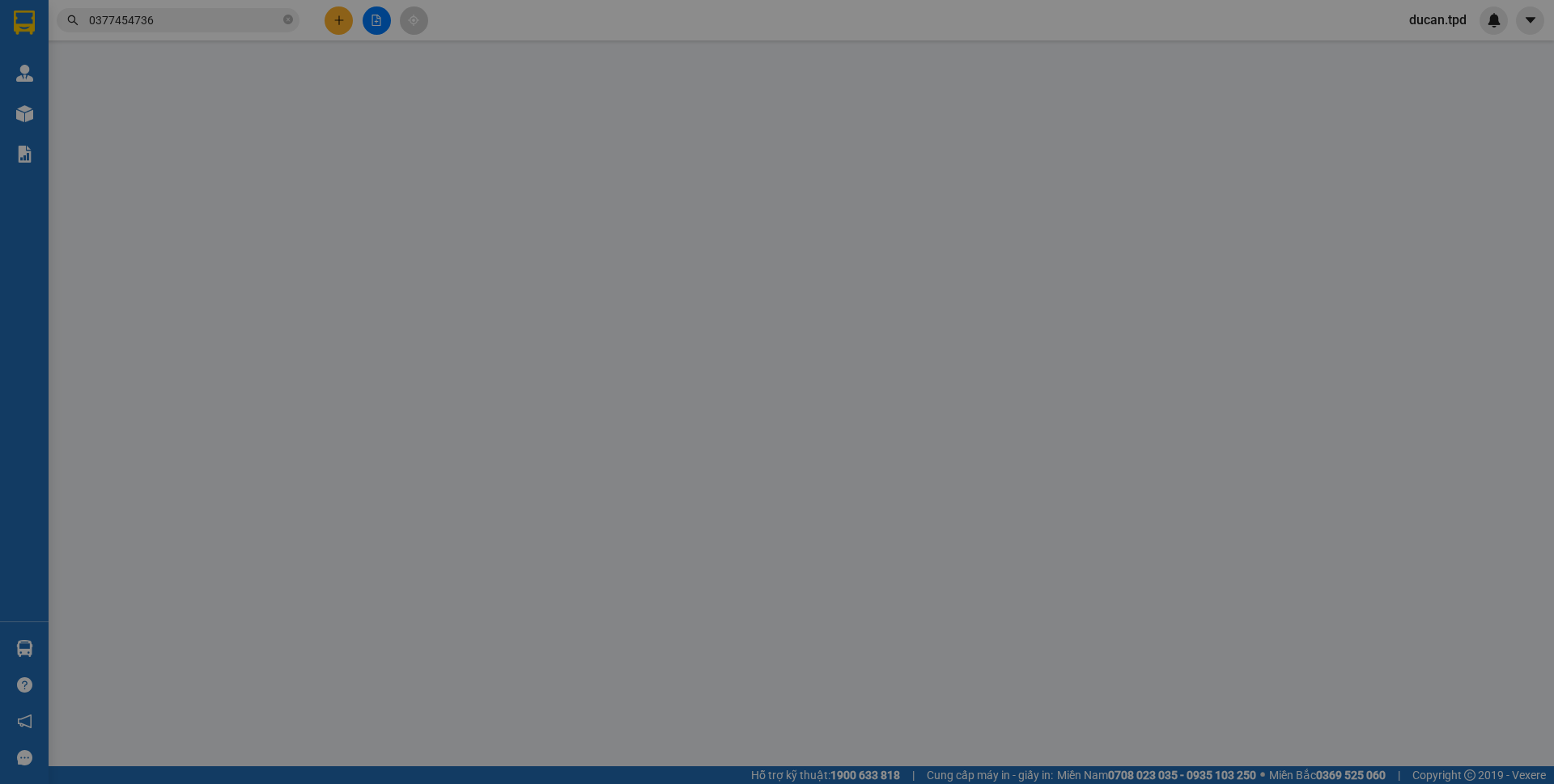
type input "0901802889"
type input "nghiệm"
type input "0943023298"
type input "TUYỀN"
type input "50.000"
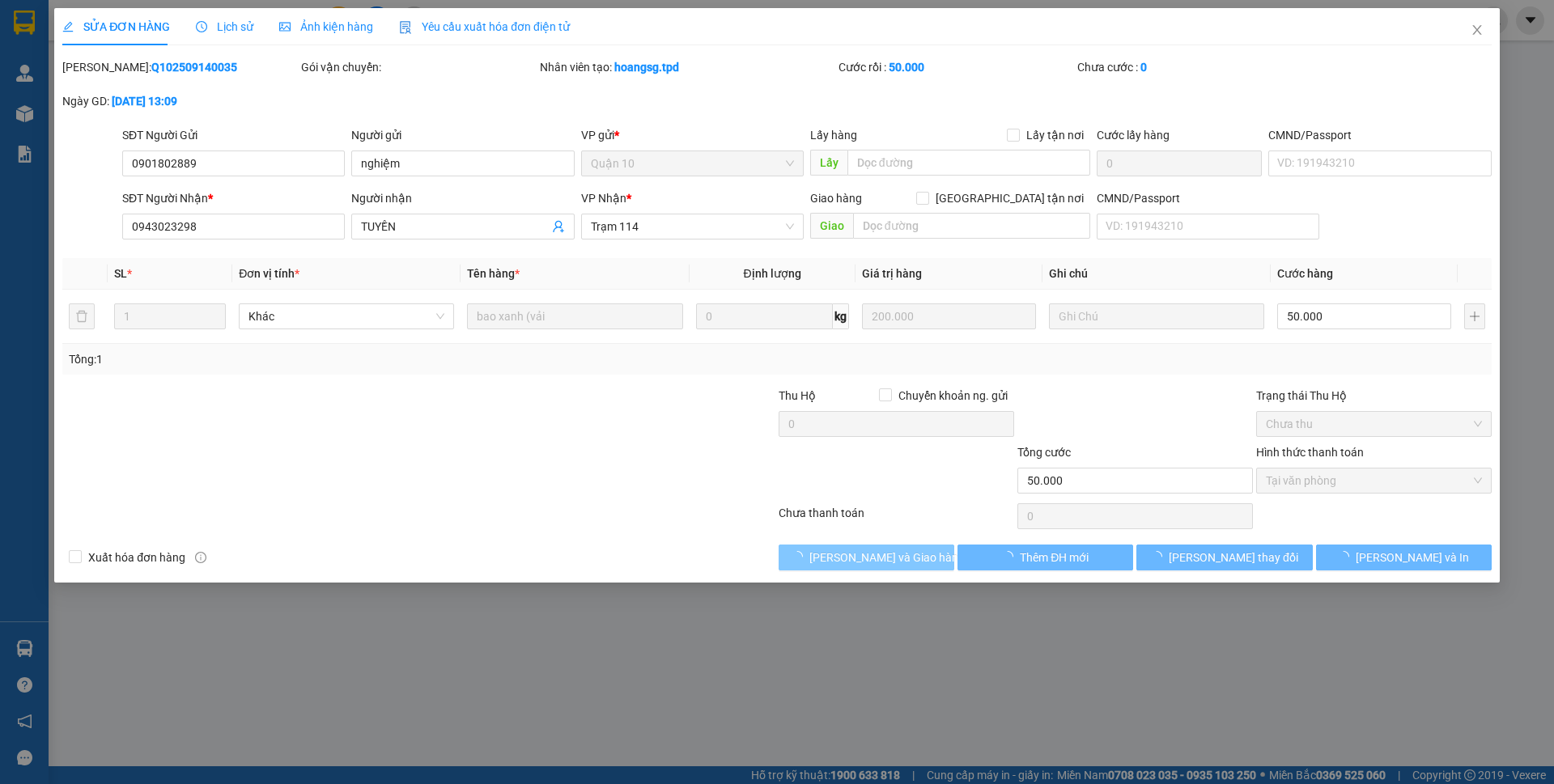
click at [904, 556] on button "Lưu và Giao hàng" at bounding box center [866, 558] width 175 height 26
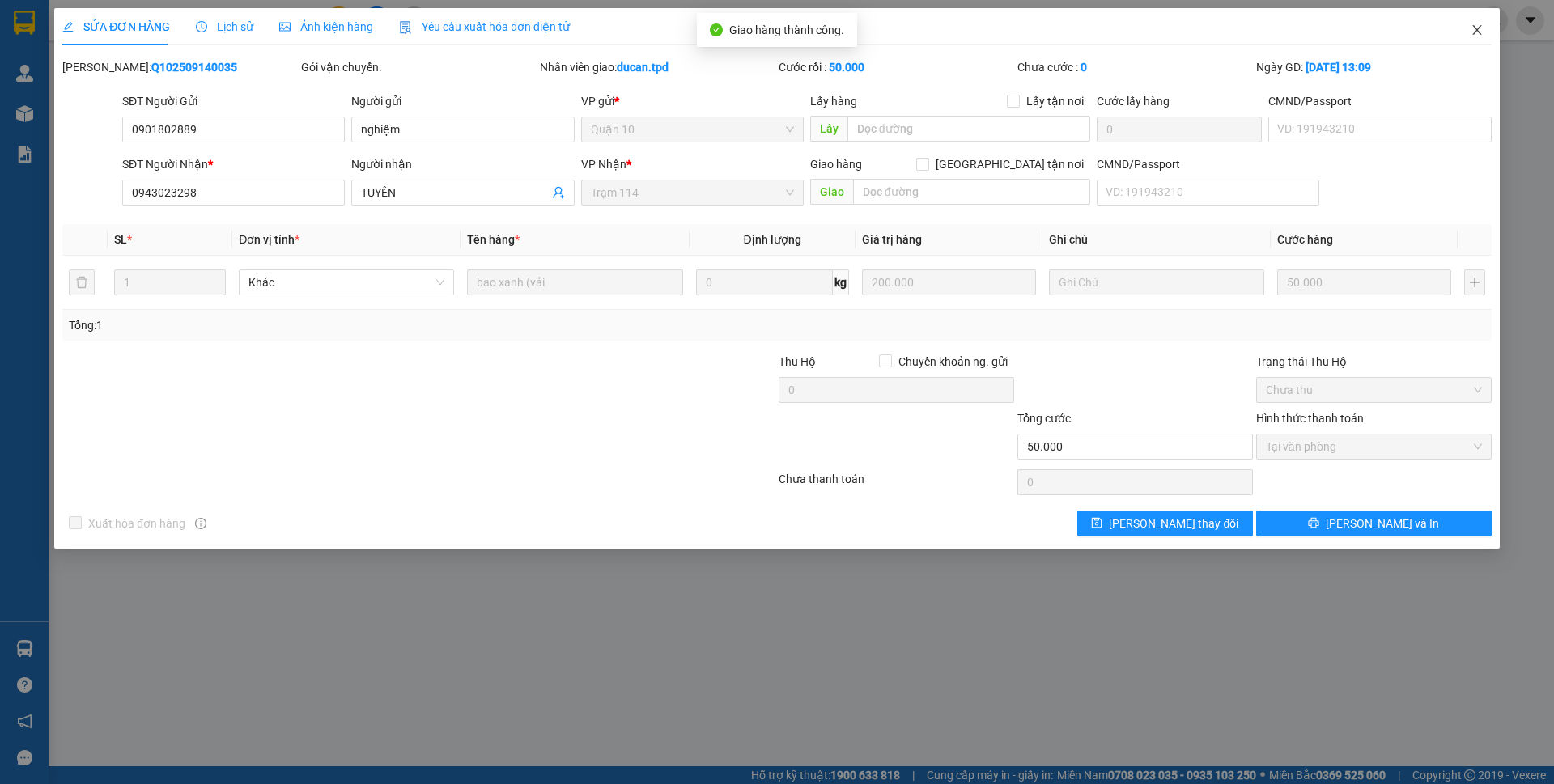
click at [1476, 32] on icon "close" at bounding box center [1477, 30] width 13 height 13
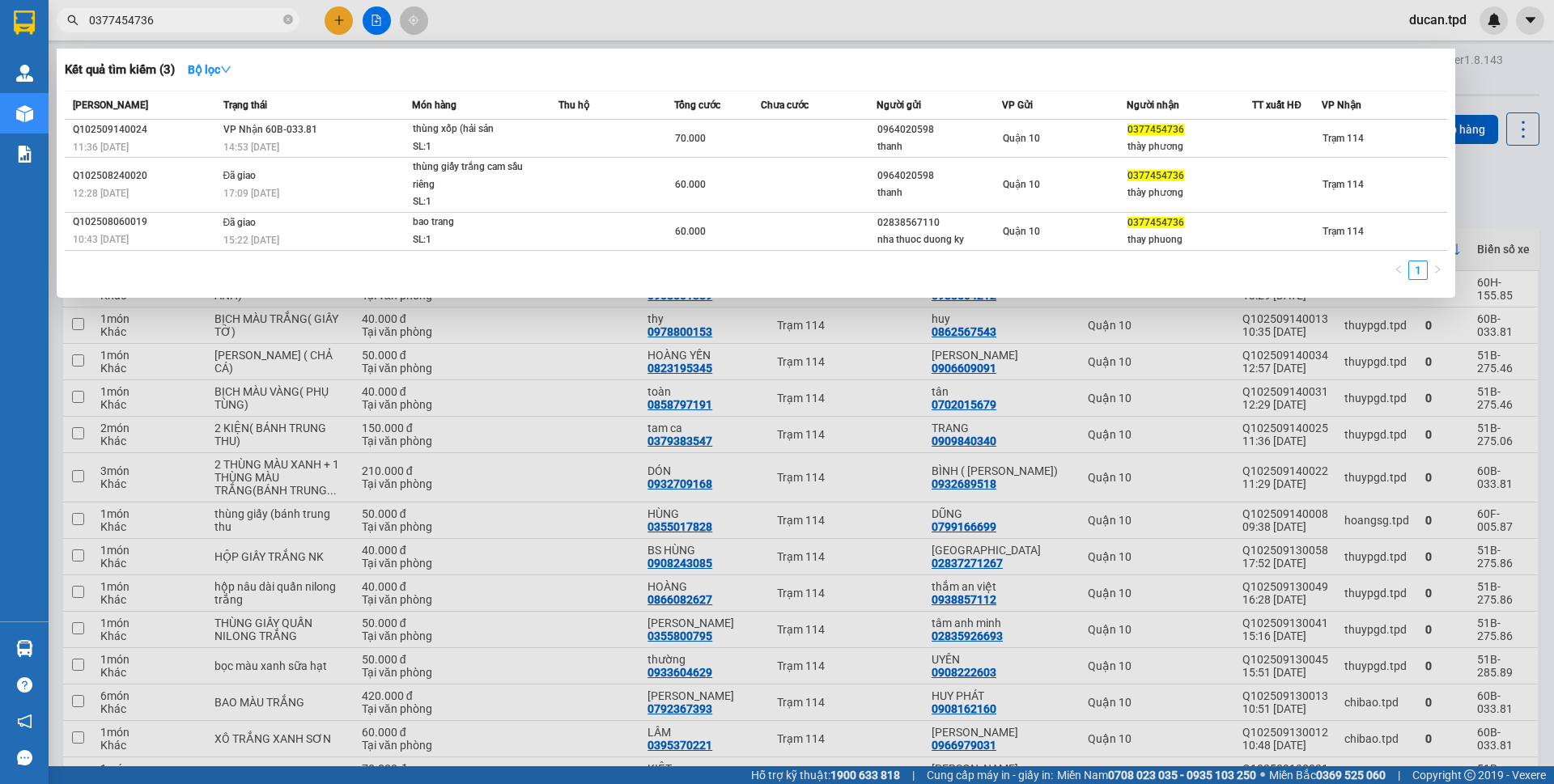
click at [155, 10] on span "0377454736" at bounding box center [178, 21] width 243 height 24
click at [155, 21] on input "0377454736" at bounding box center [184, 20] width 191 height 18
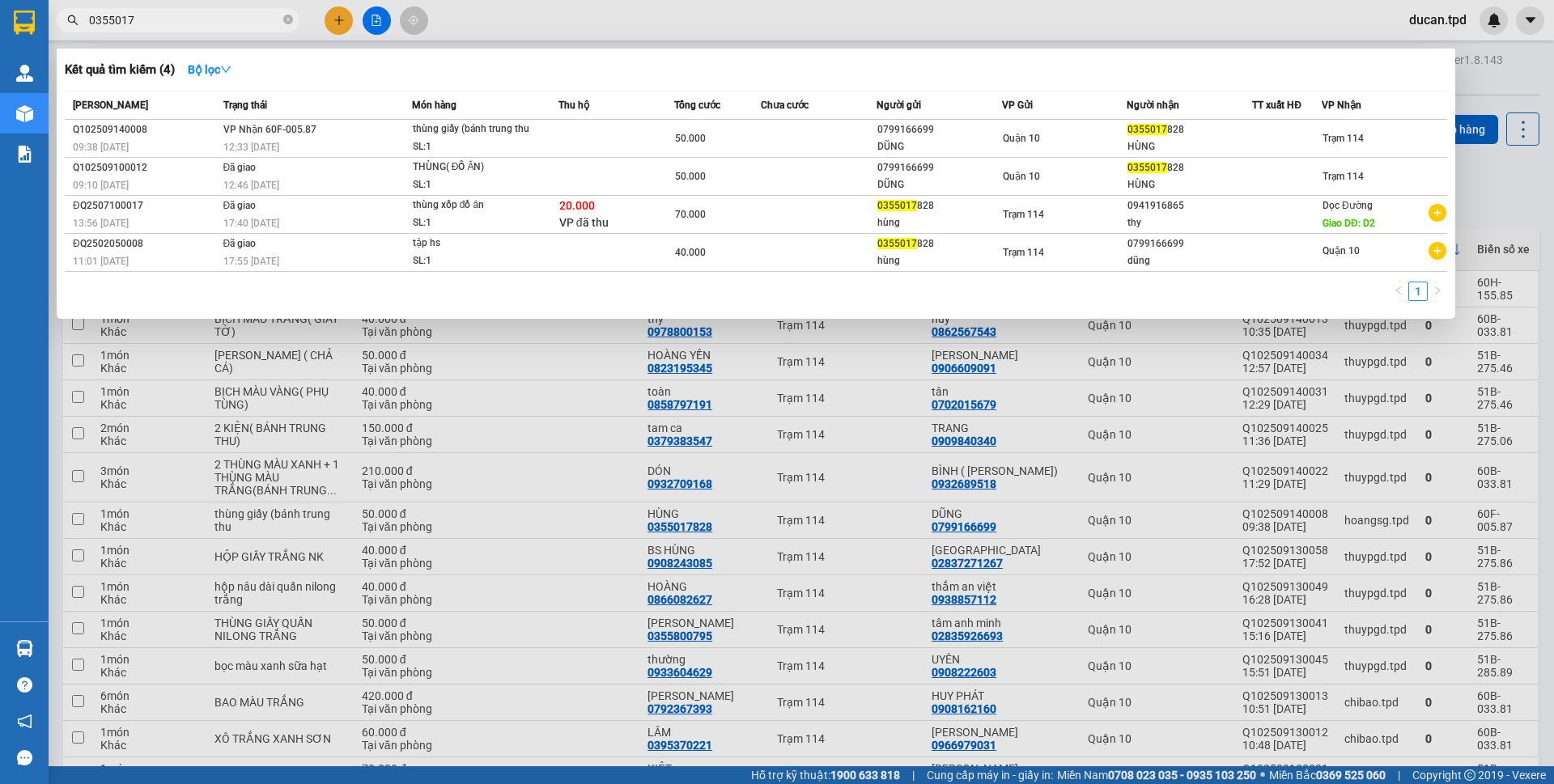
type input "0355017"
click at [184, 8] on span "0355017" at bounding box center [178, 21] width 243 height 24
click at [184, 10] on span "0355017" at bounding box center [178, 21] width 243 height 24
click at [184, 21] on input "0355017" at bounding box center [184, 20] width 191 height 18
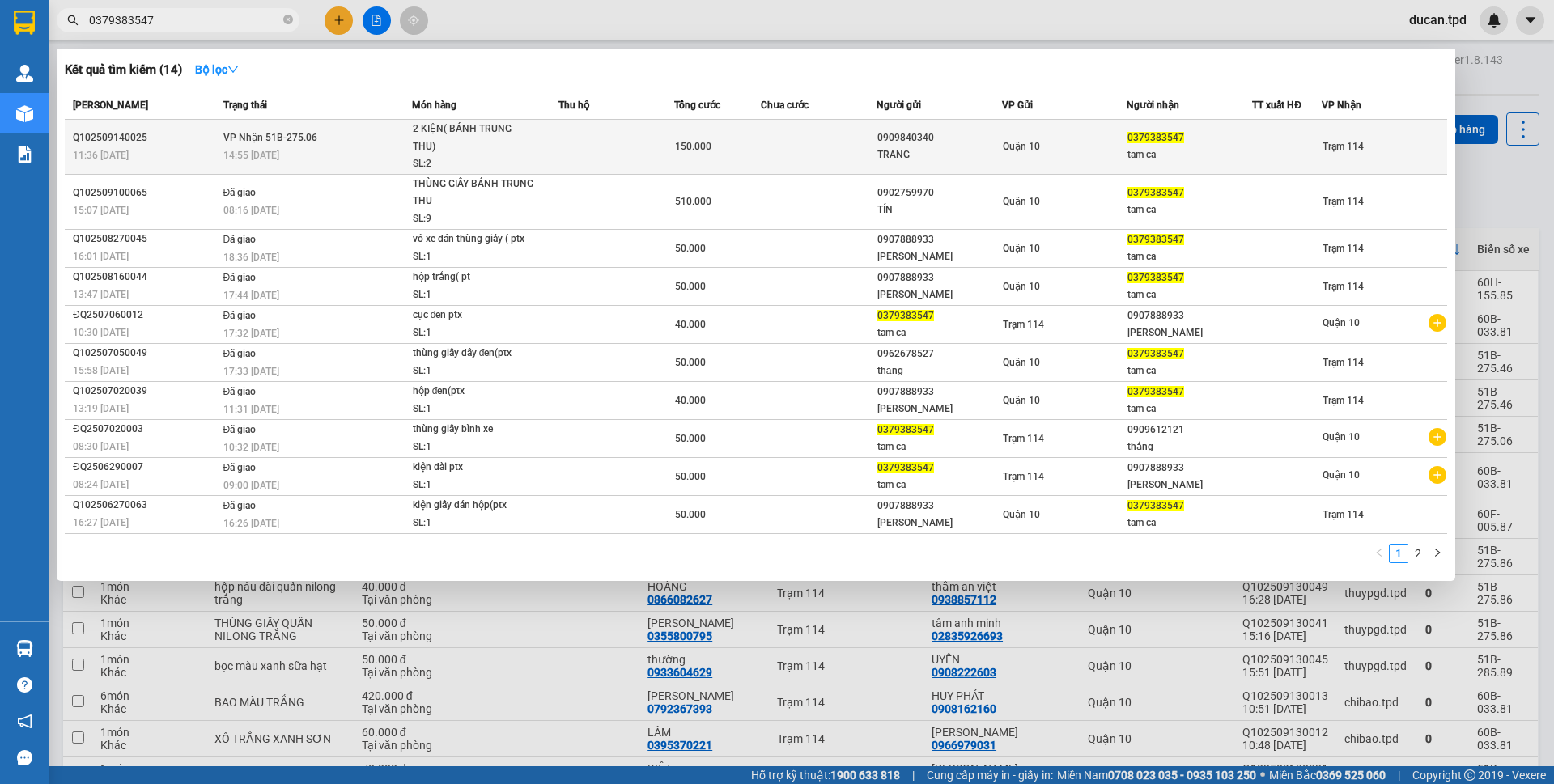
type input "0379383547"
click at [576, 155] on td at bounding box center [616, 147] width 116 height 55
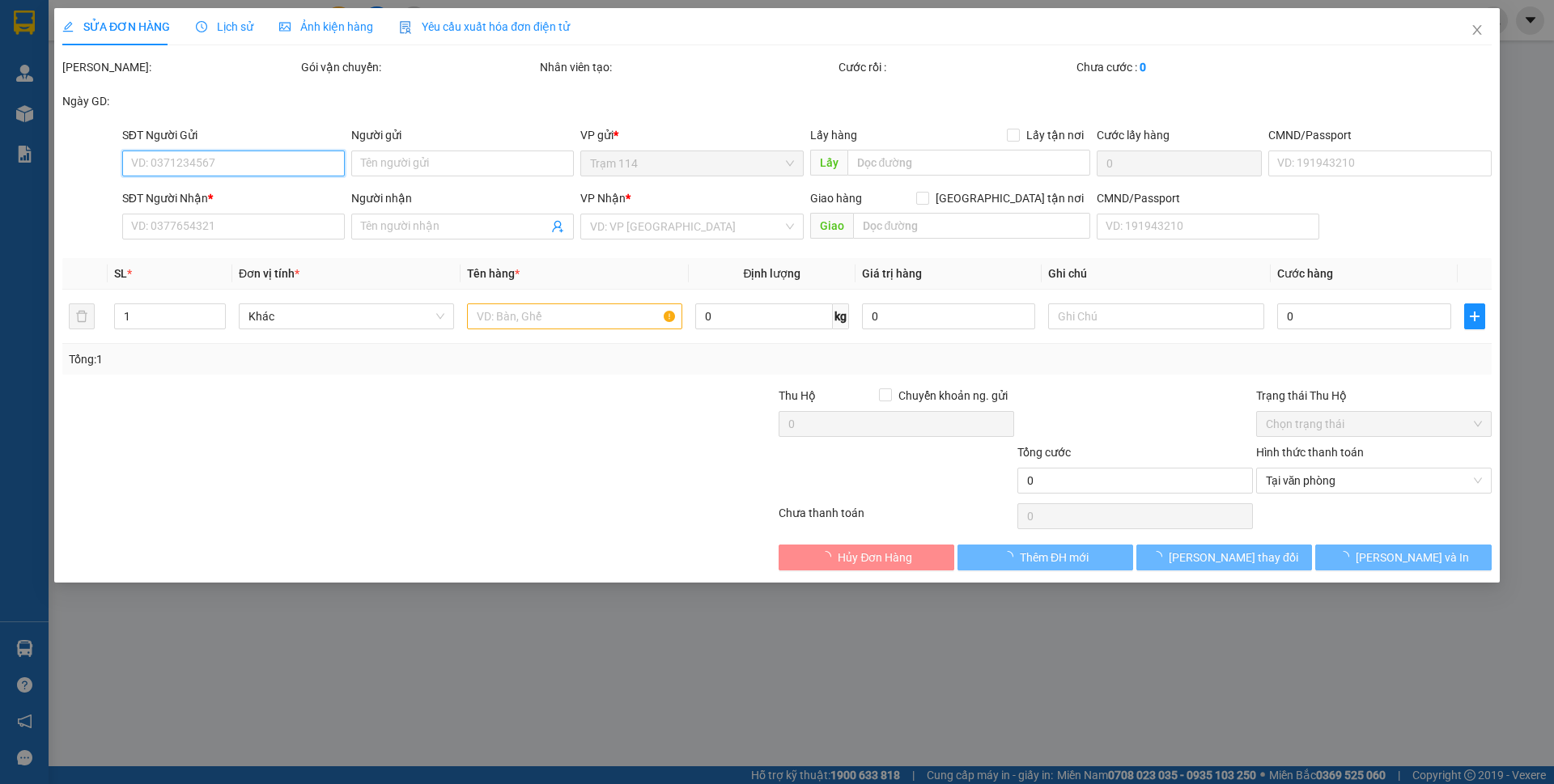
type input "0909840340"
type input "TRANG"
type input "0379383547"
type input "tam ca"
type input "150.000"
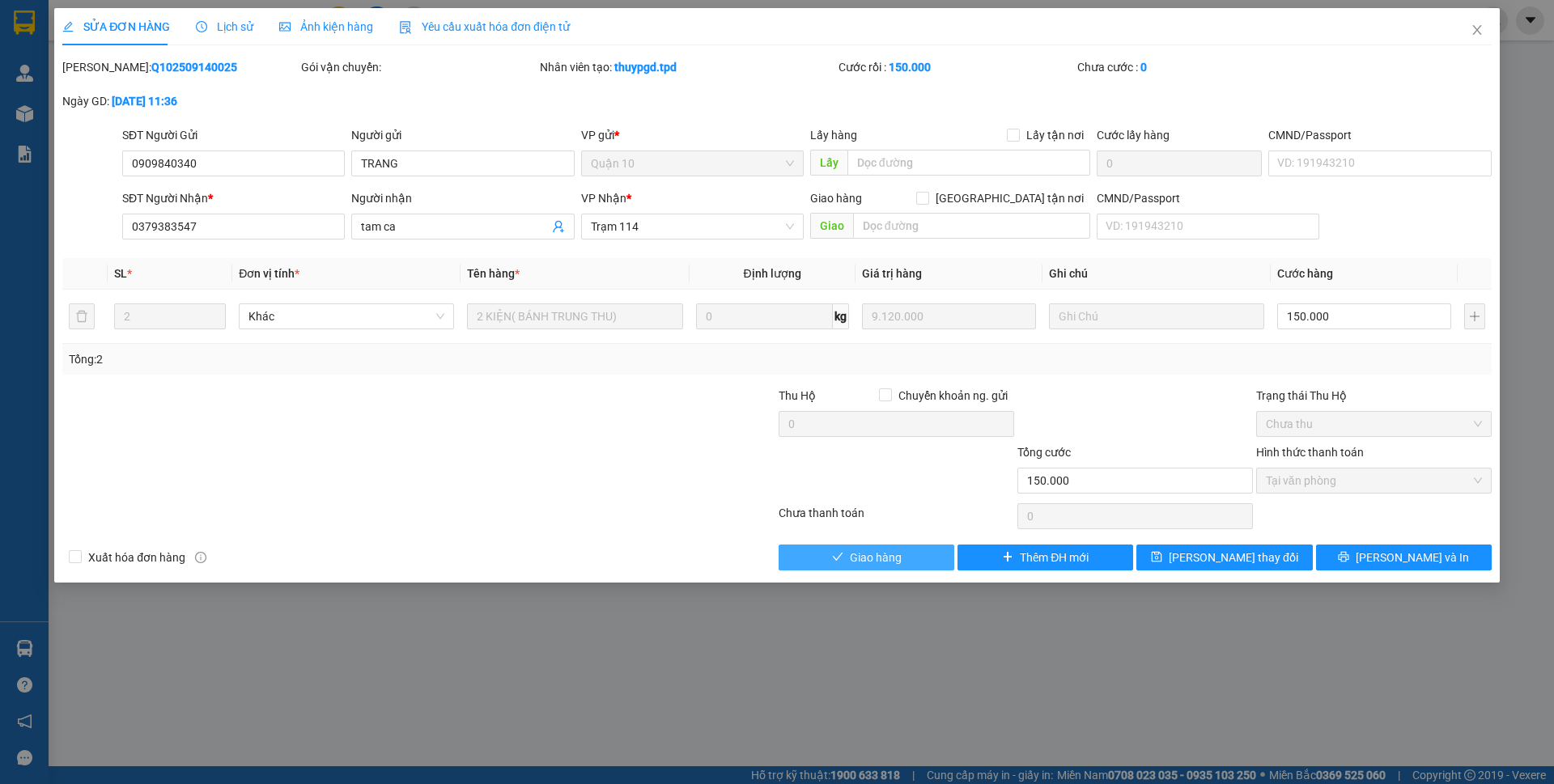
click at [840, 553] on icon "check" at bounding box center [837, 556] width 11 height 11
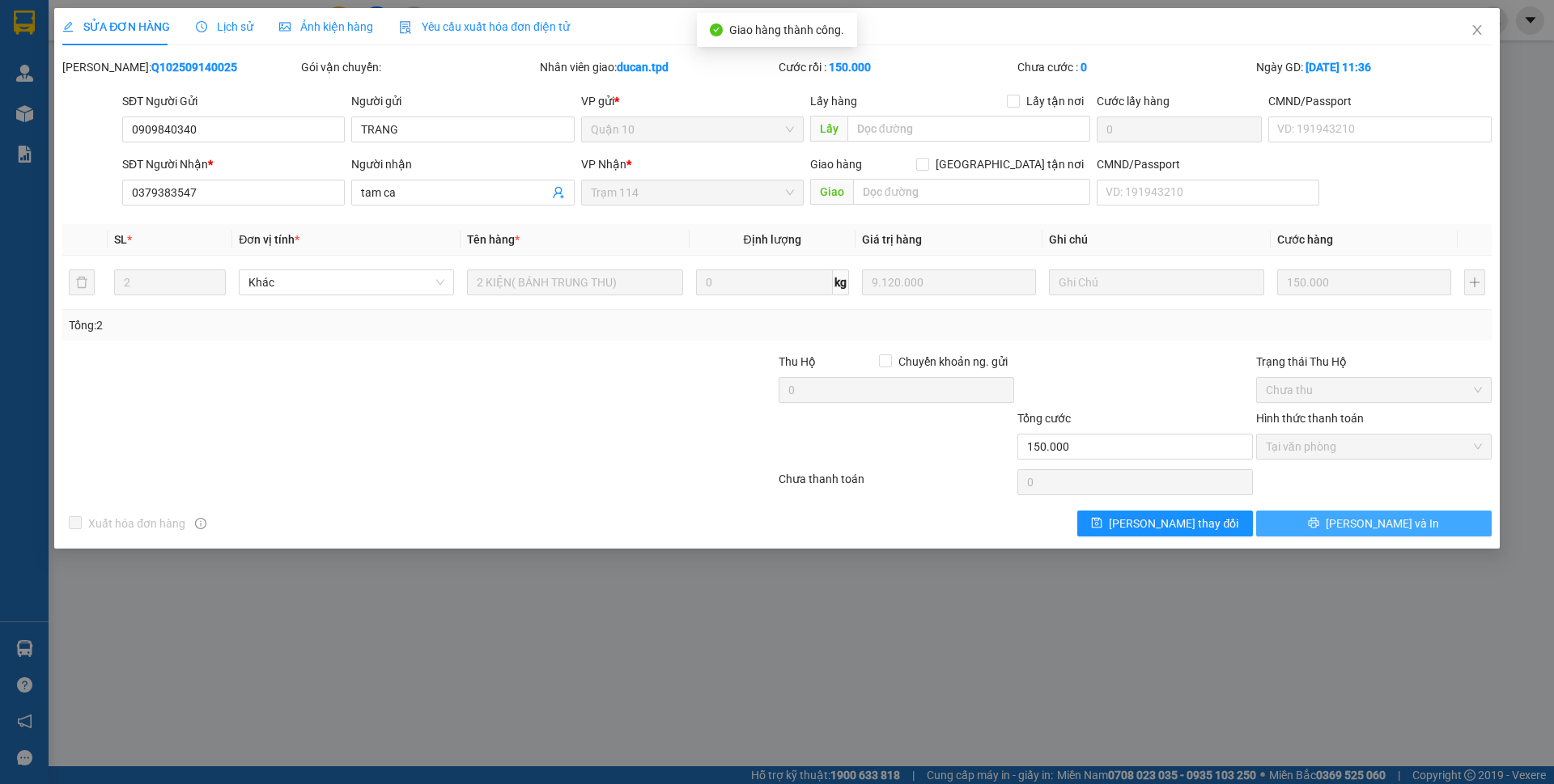
click at [1458, 528] on button "[PERSON_NAME] và In" at bounding box center [1374, 524] width 235 height 26
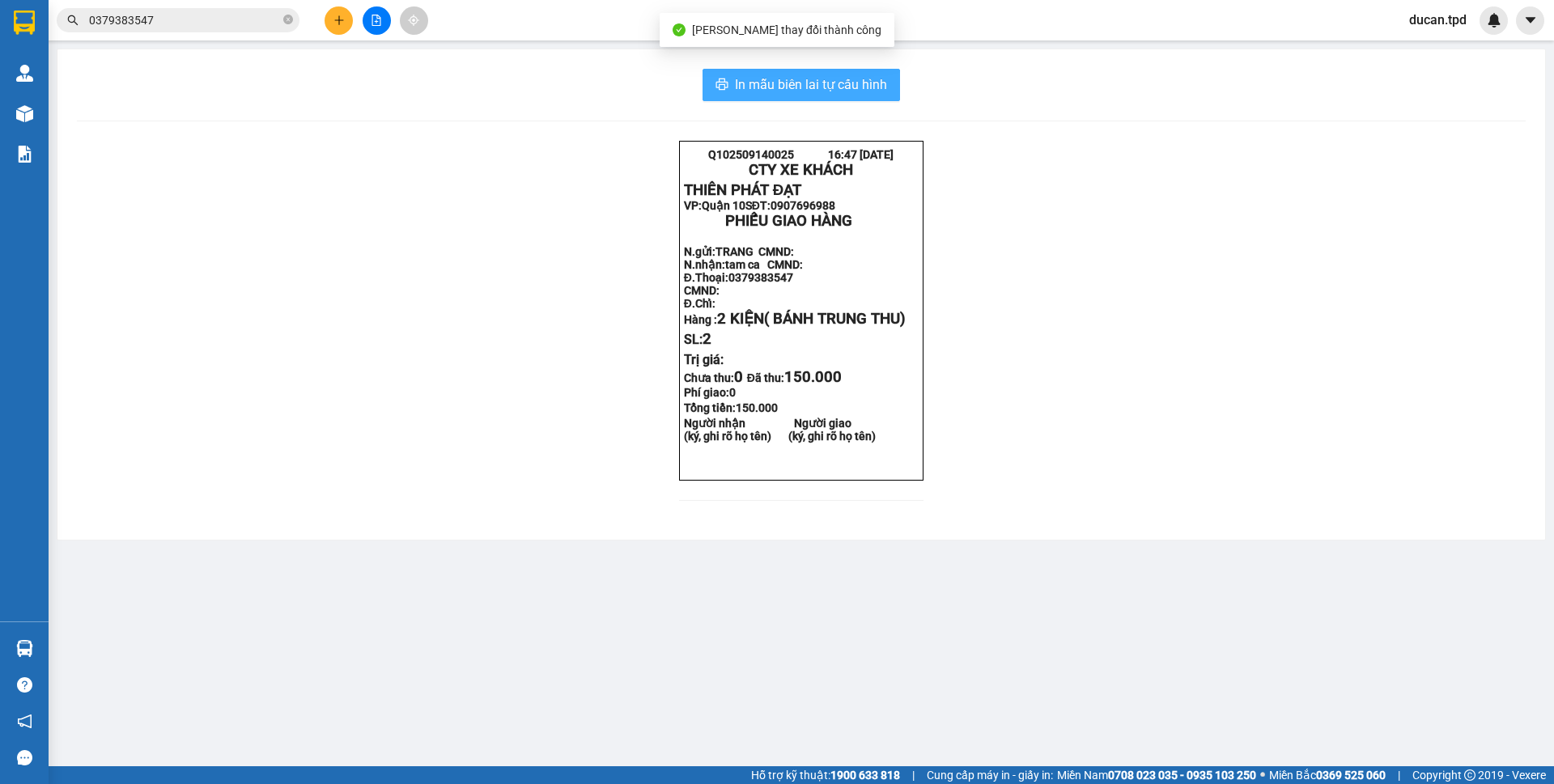
click at [724, 94] on button "In mẫu biên lai tự cấu hình" at bounding box center [802, 85] width 198 height 33
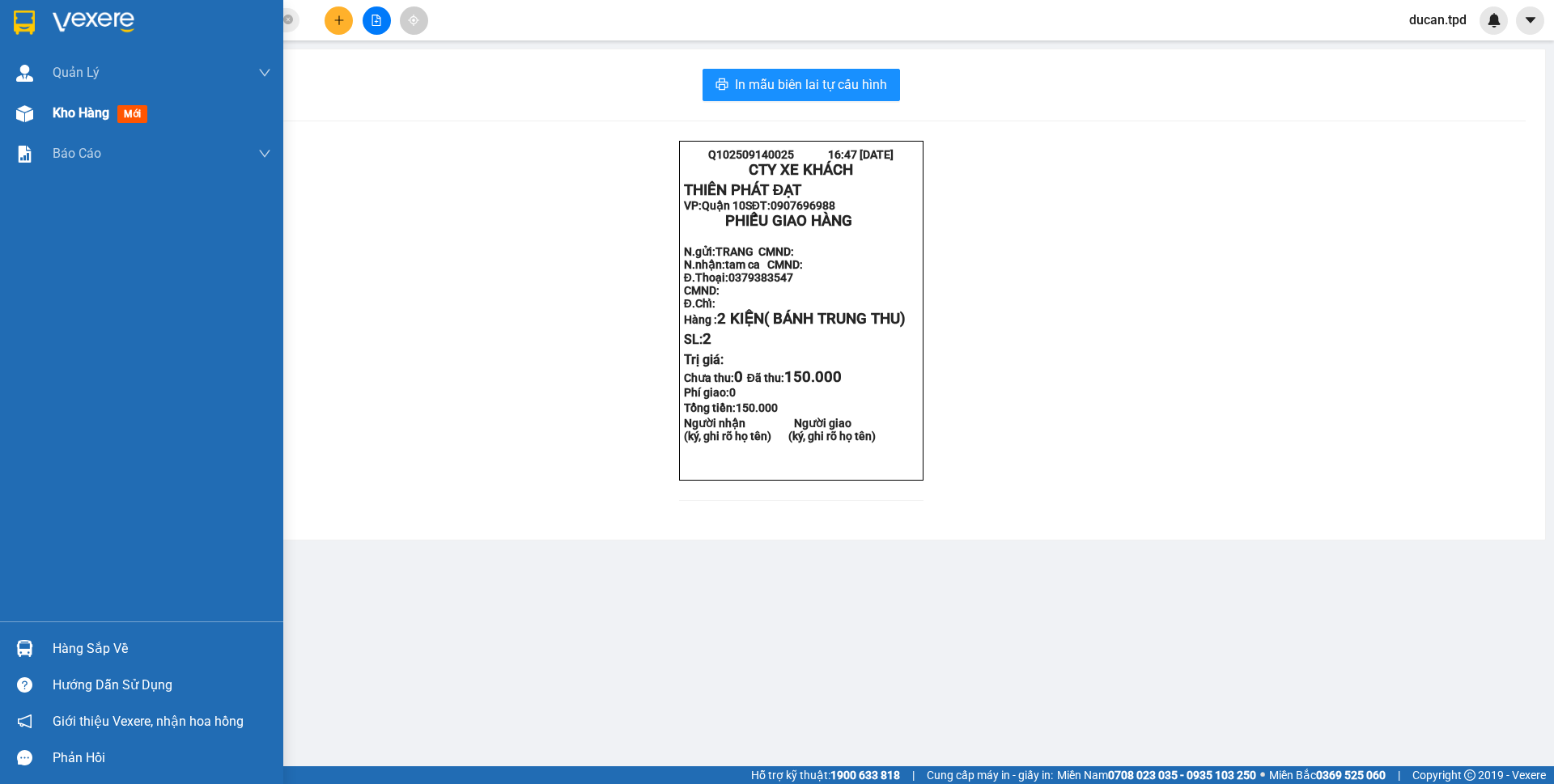
click at [27, 113] on img at bounding box center [24, 114] width 17 height 17
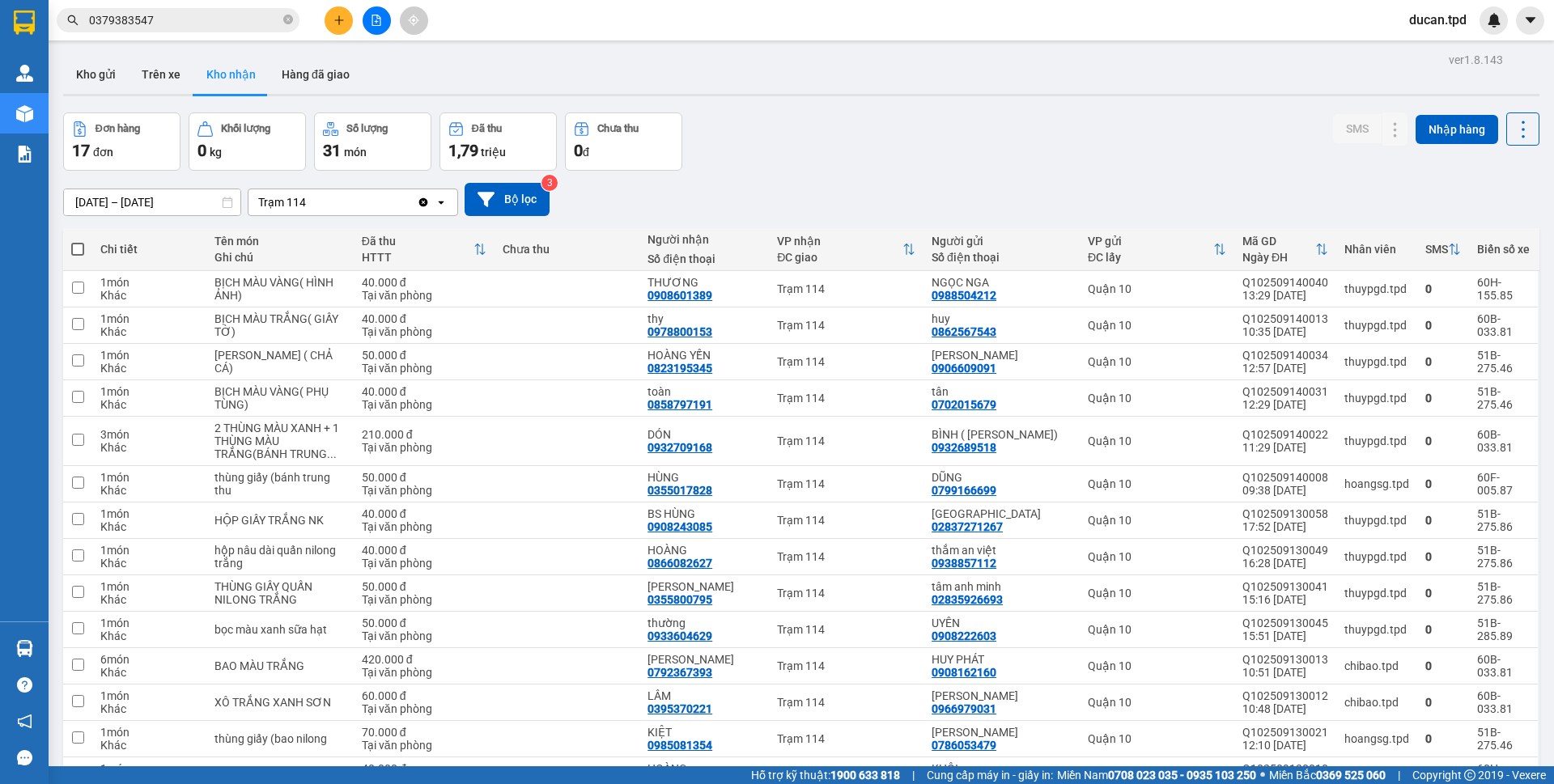
click at [209, 10] on span "0379383547" at bounding box center [178, 21] width 243 height 24
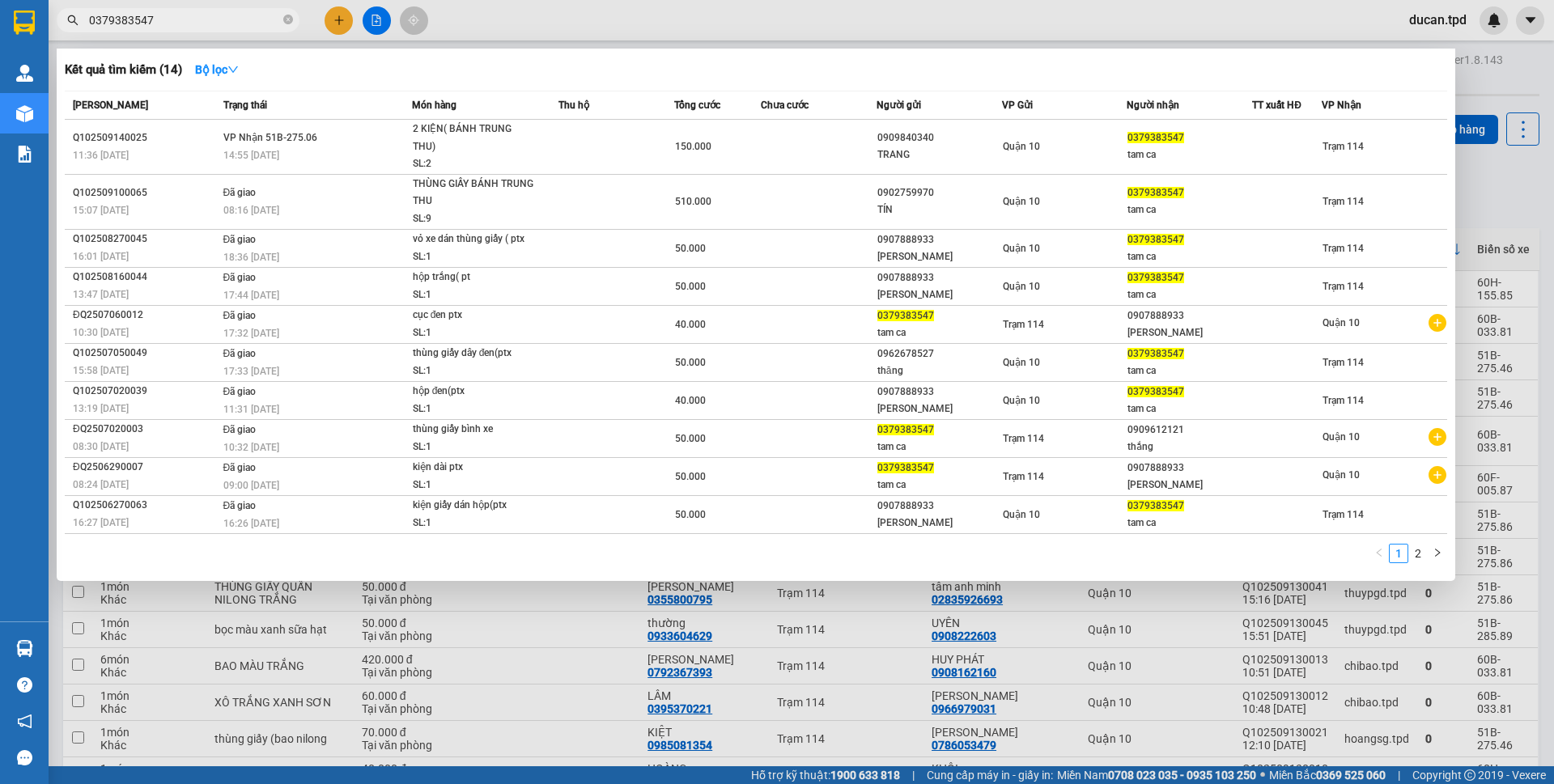
click at [209, 19] on input "0379383547" at bounding box center [184, 20] width 191 height 18
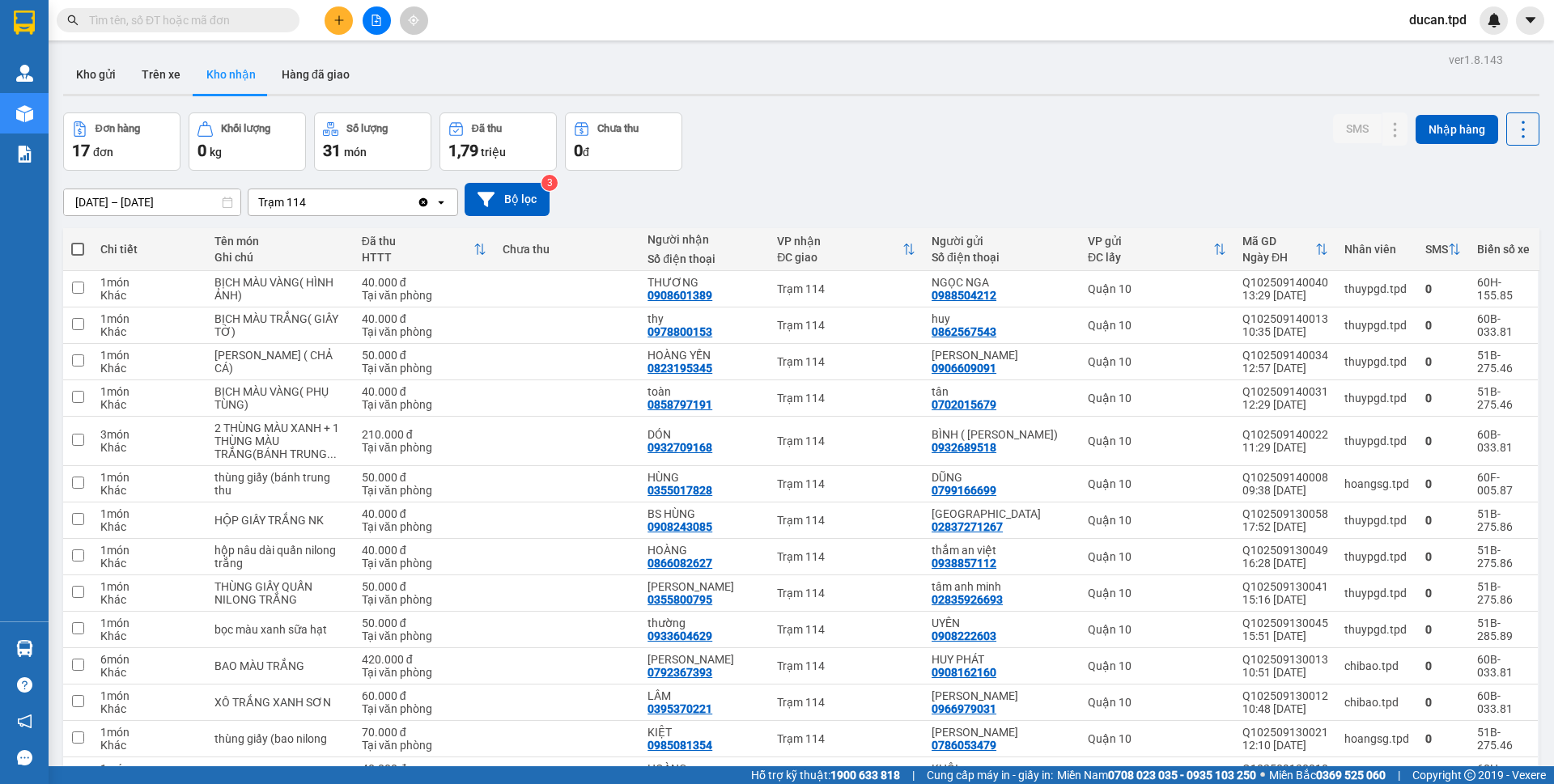
click at [209, 19] on input "text" at bounding box center [184, 20] width 191 height 18
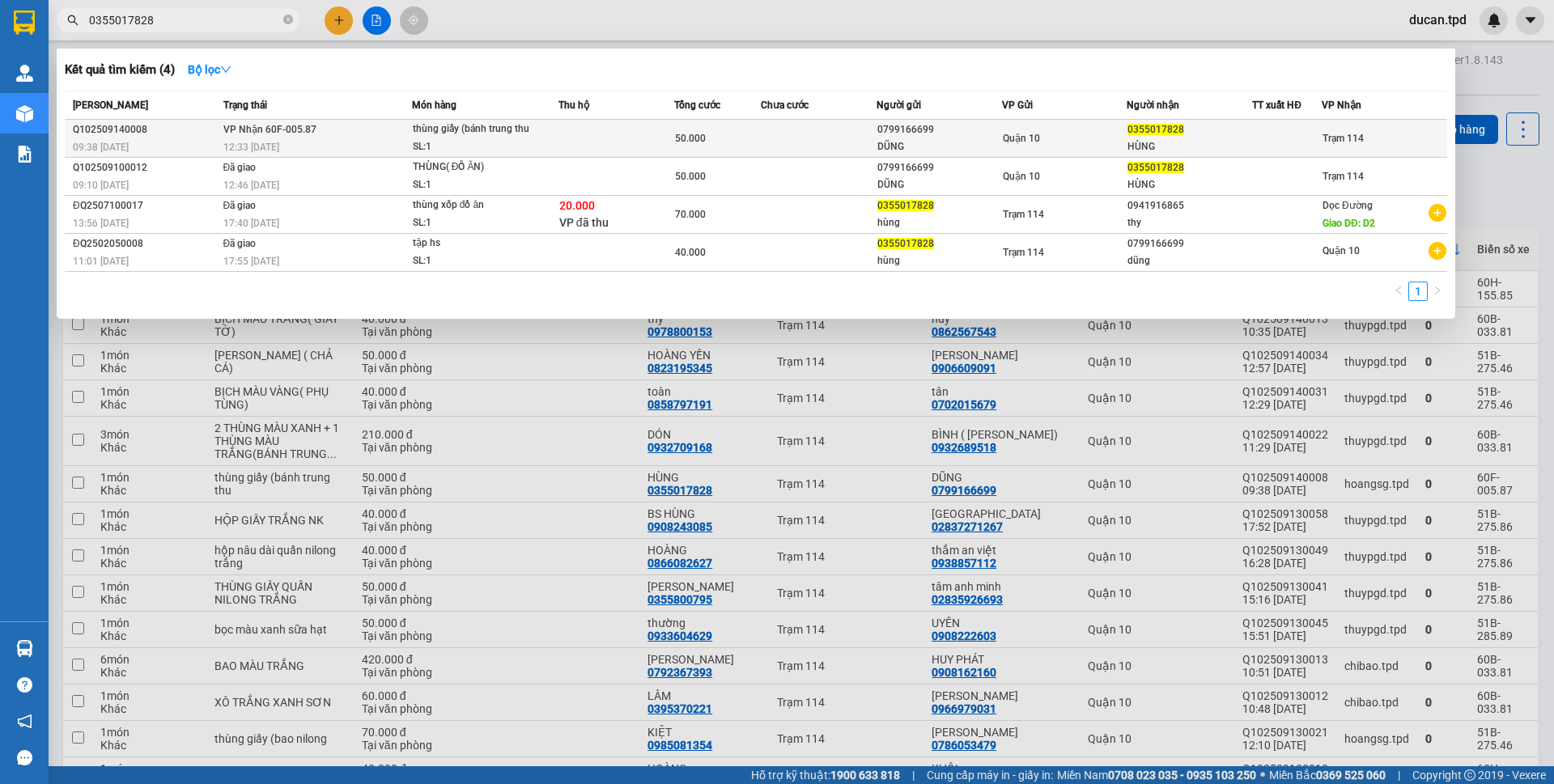
type input "0355017828"
click at [654, 145] on td at bounding box center [616, 138] width 116 height 38
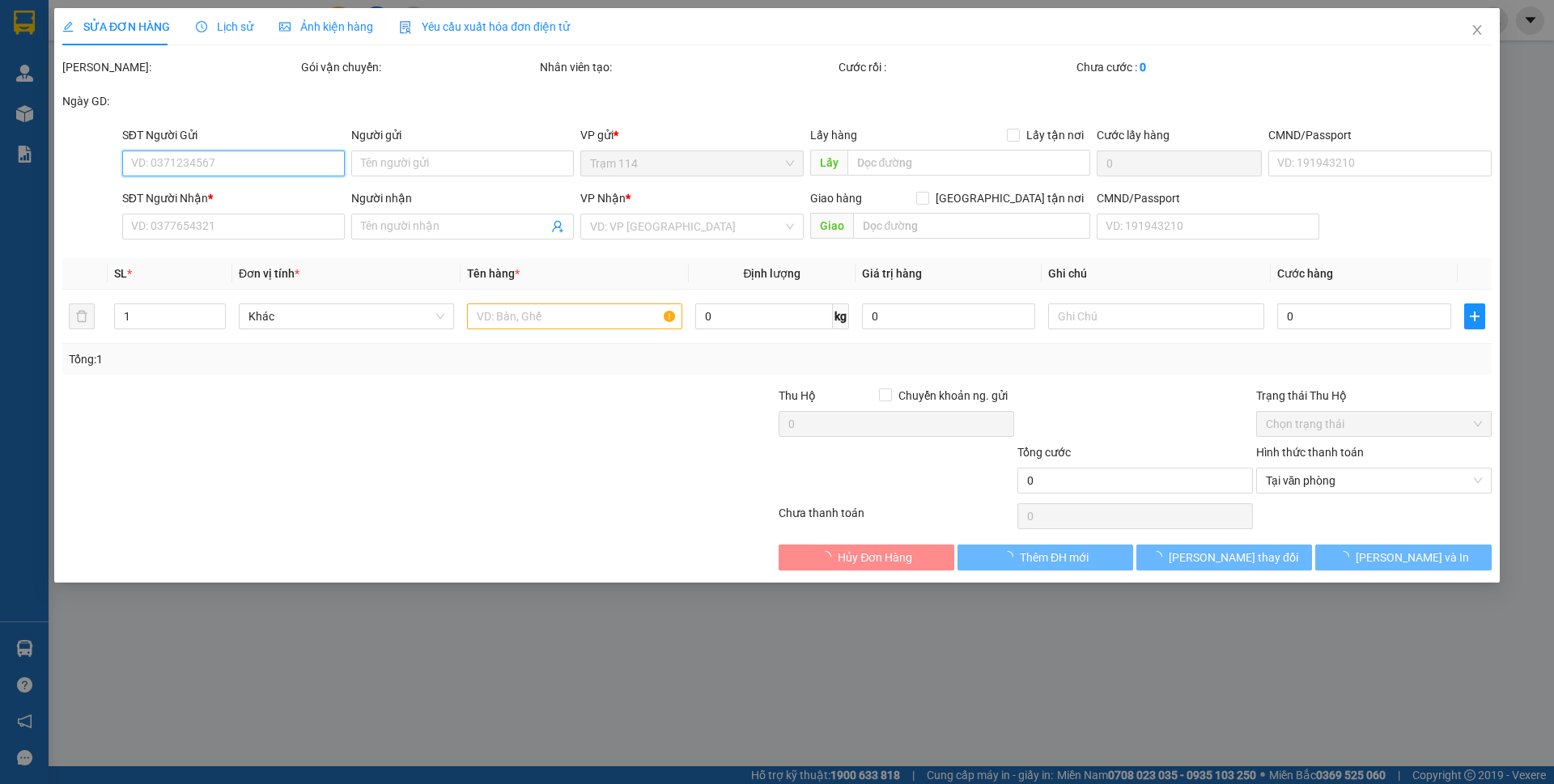
type input "0799166699"
type input "DŨNG"
type input "0355017828"
type input "HÙNG"
type input "50.000"
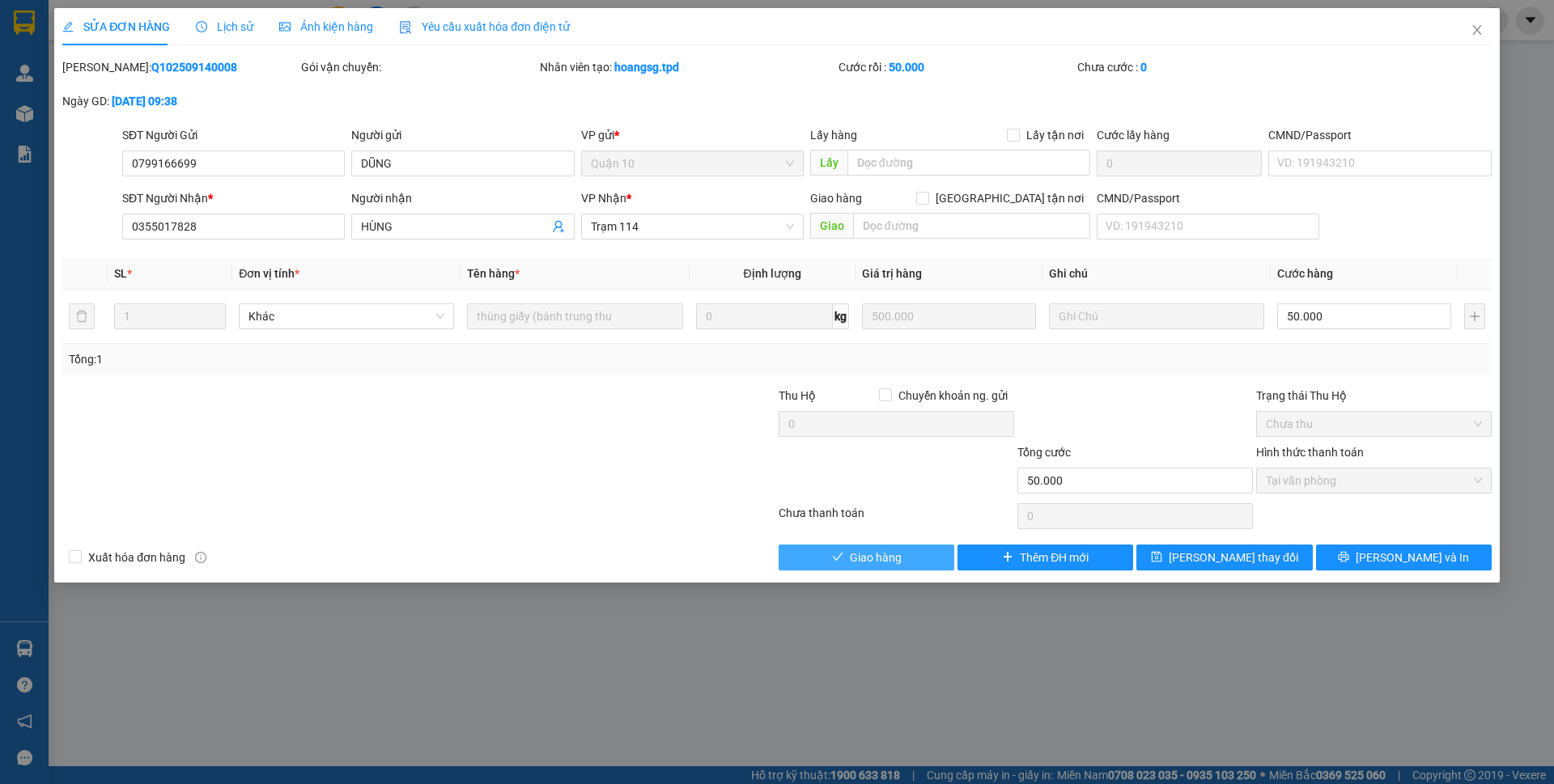
click at [868, 559] on span "Giao hàng" at bounding box center [875, 557] width 51 height 18
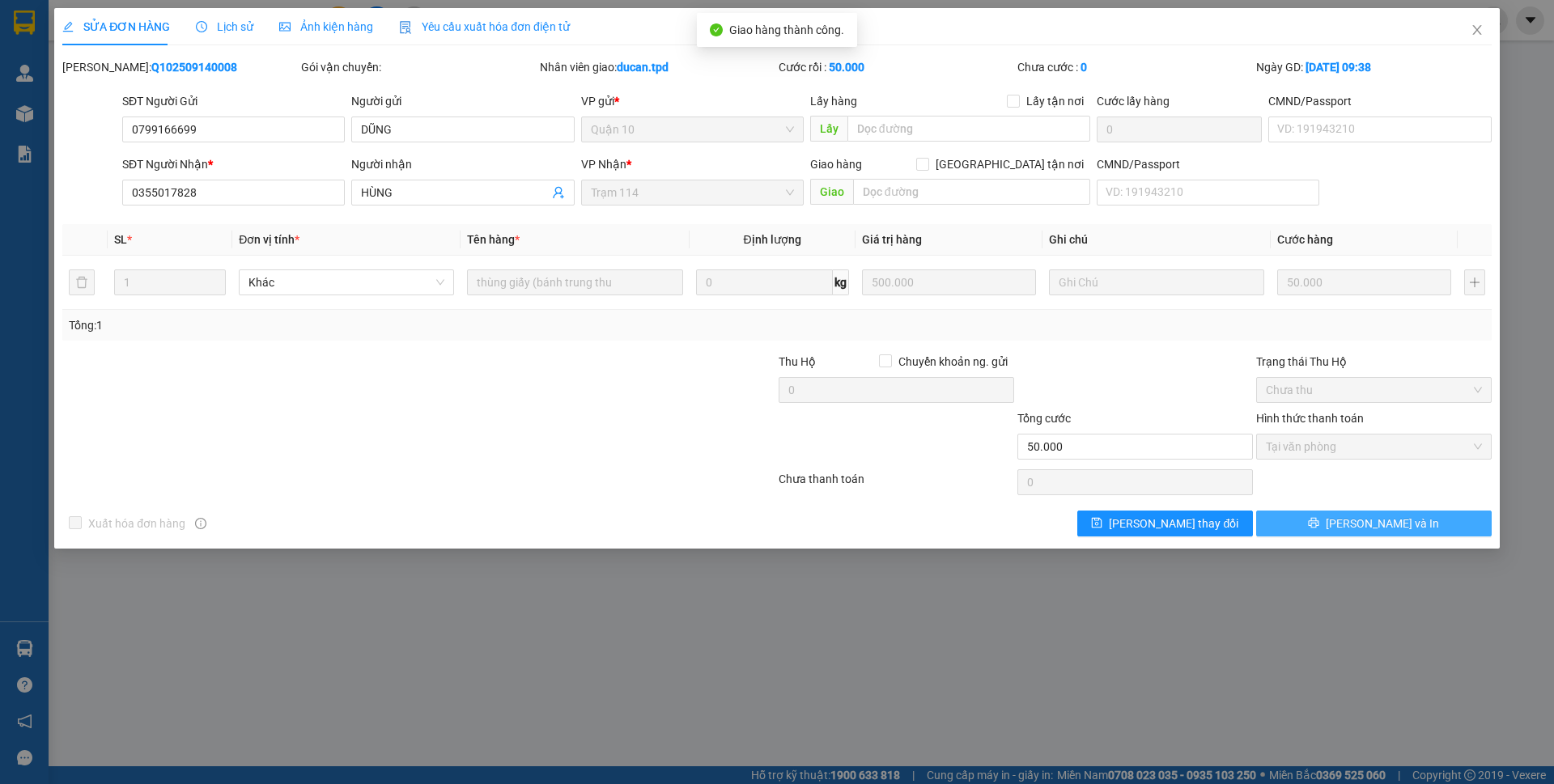
click at [1331, 521] on button "[PERSON_NAME] và In" at bounding box center [1374, 524] width 235 height 26
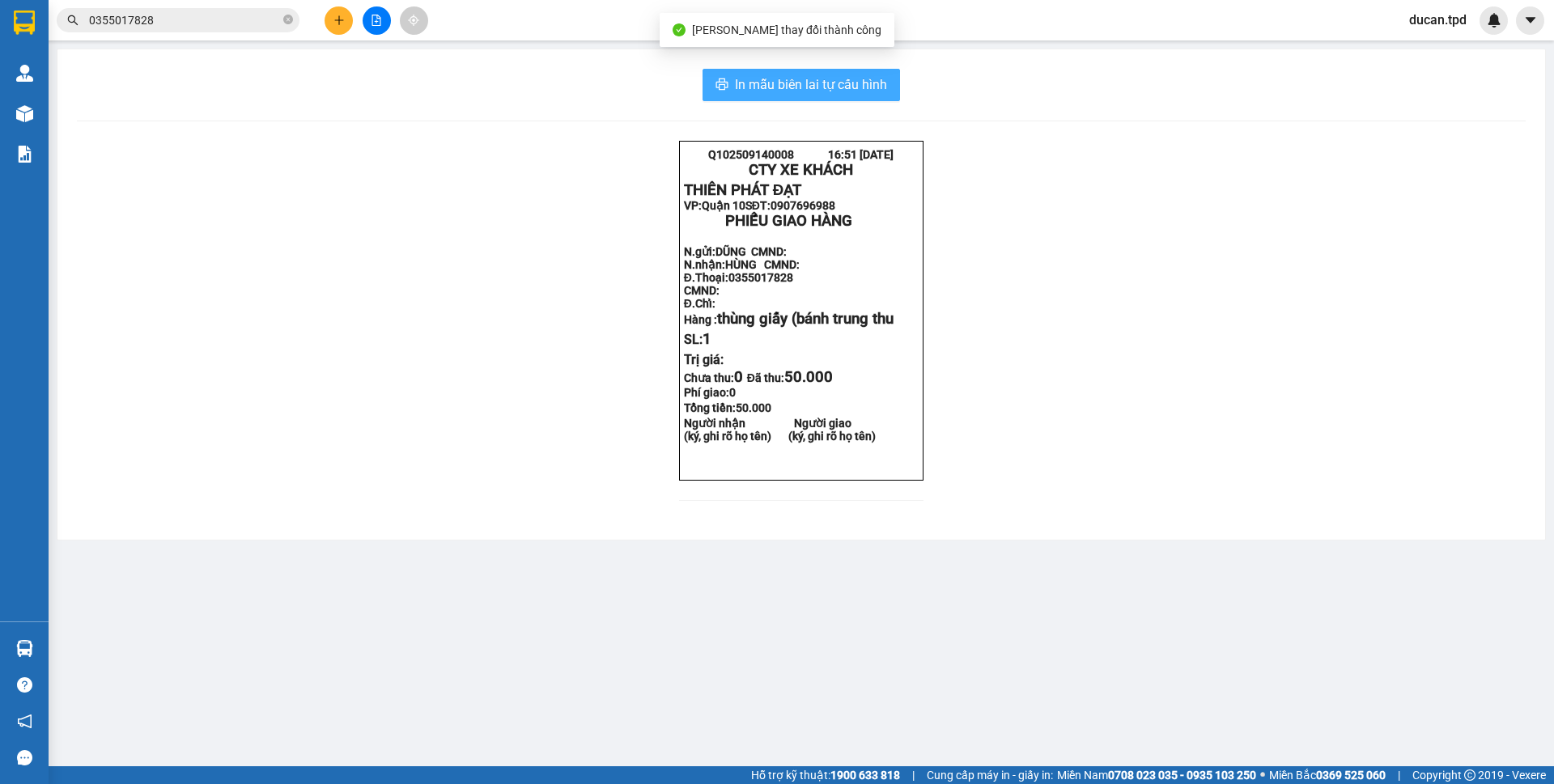
click at [790, 74] on button "In mẫu biên lai tự cấu hình" at bounding box center [802, 85] width 198 height 33
click at [151, 27] on input "0355017828" at bounding box center [184, 20] width 191 height 18
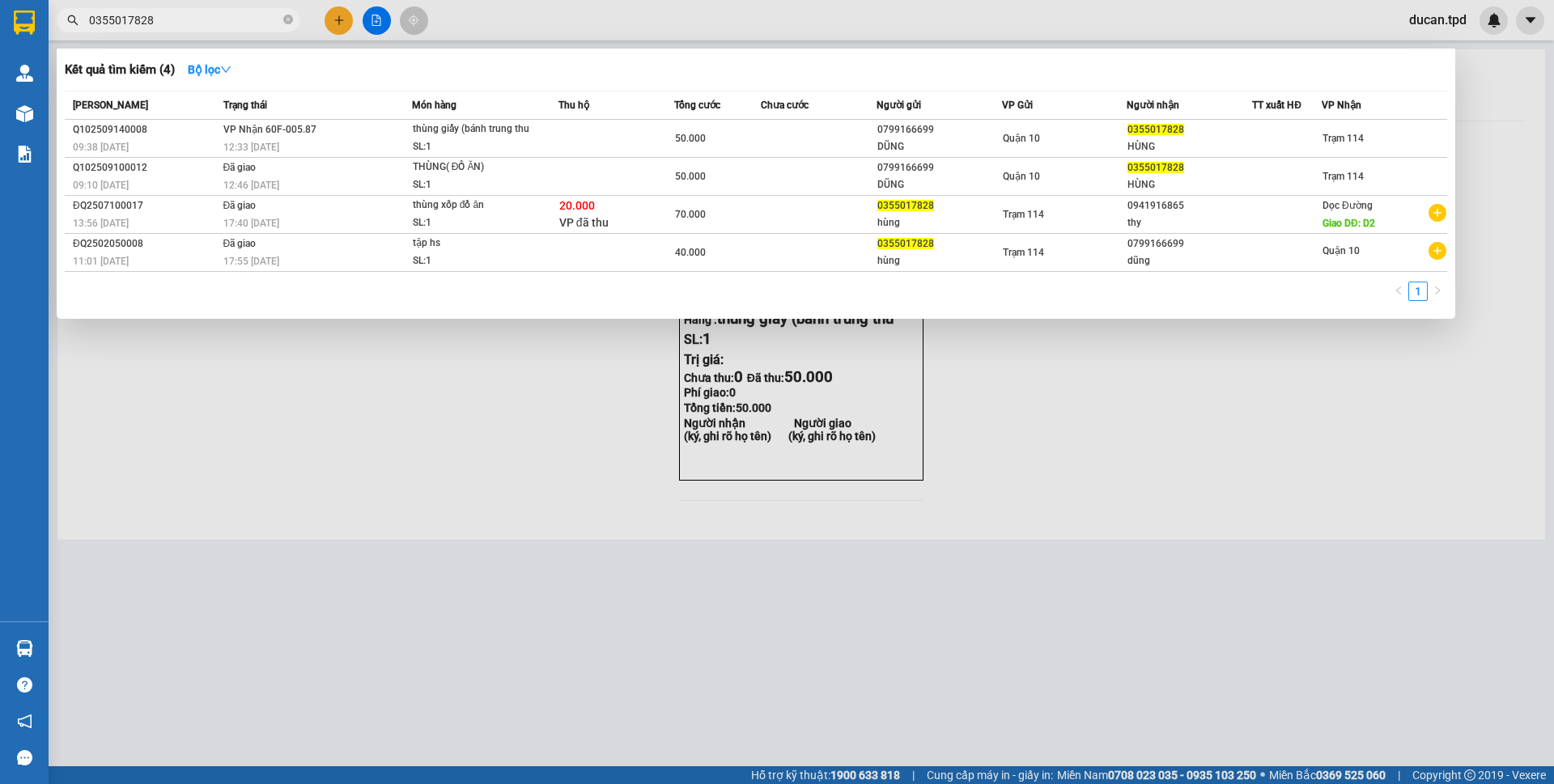
click at [151, 27] on input "0355017828" at bounding box center [184, 20] width 191 height 18
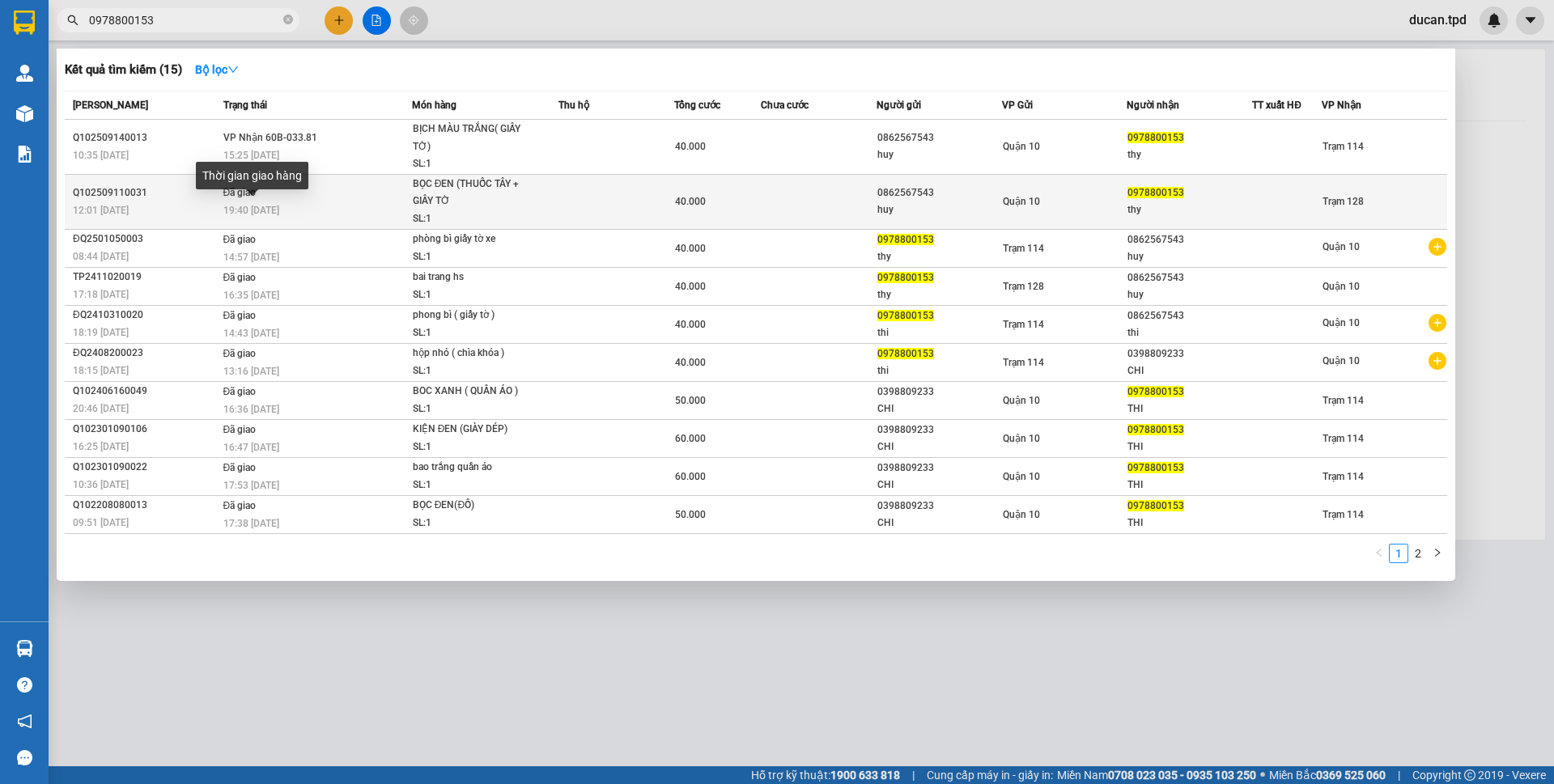
type input "0978800153"
click at [264, 214] on span "19:40 - 11/09" at bounding box center [251, 210] width 56 height 11
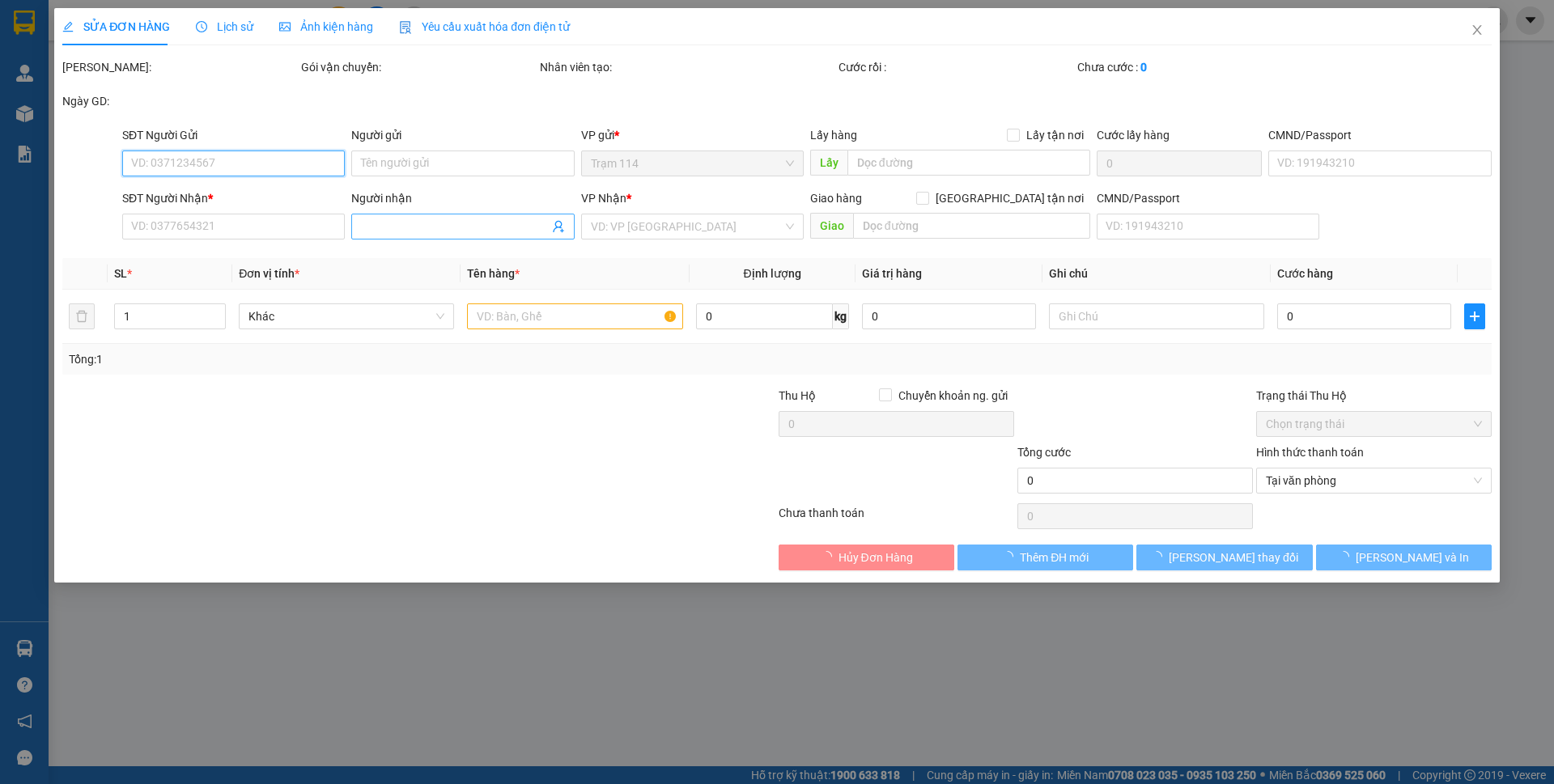
type input "0862567543"
type input "huy"
type input "0978800153"
type input "thy"
type input "40.000"
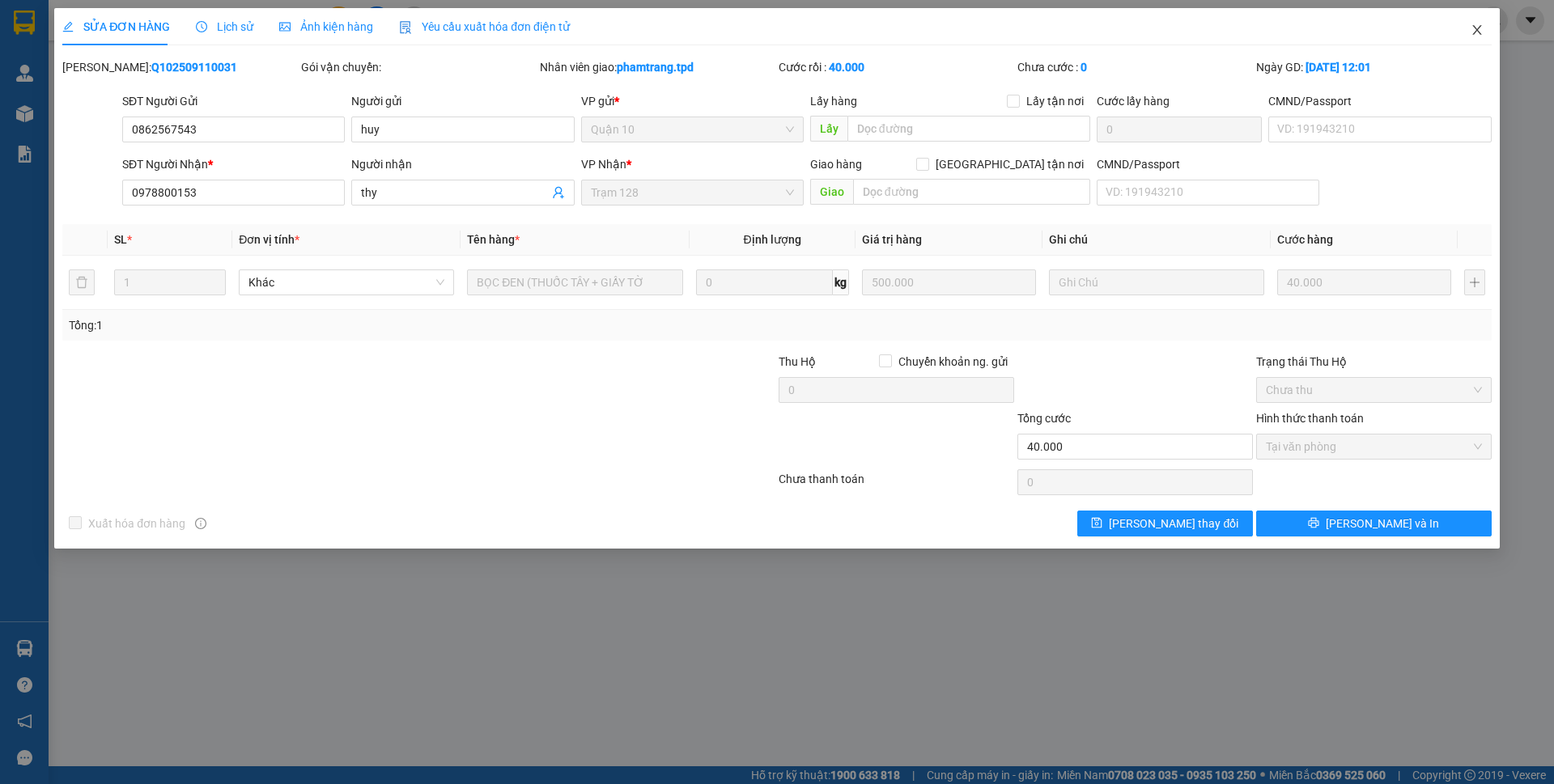
click at [1479, 30] on icon "close" at bounding box center [1477, 30] width 13 height 13
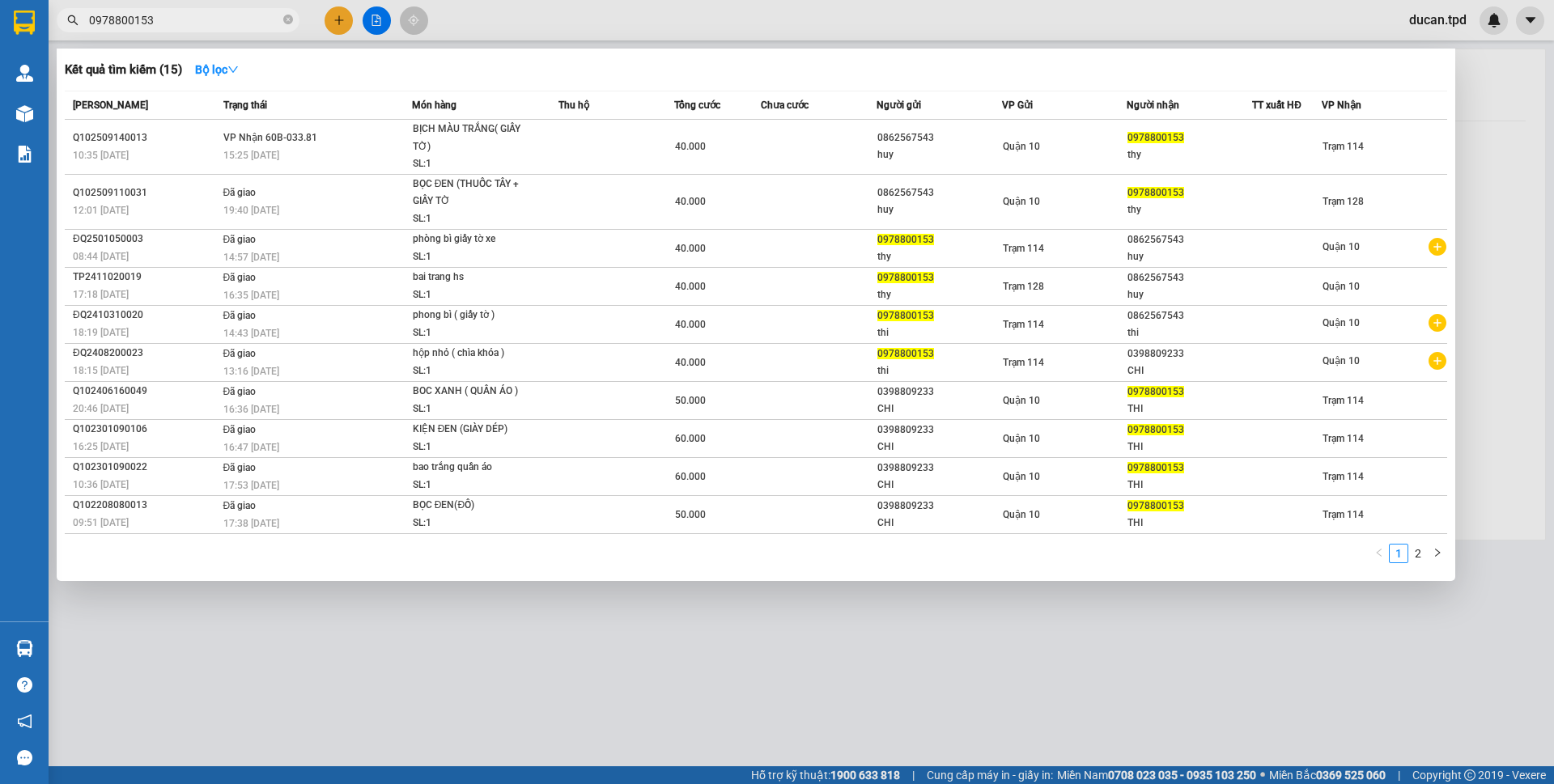
click at [210, 15] on input "0978800153" at bounding box center [184, 20] width 191 height 18
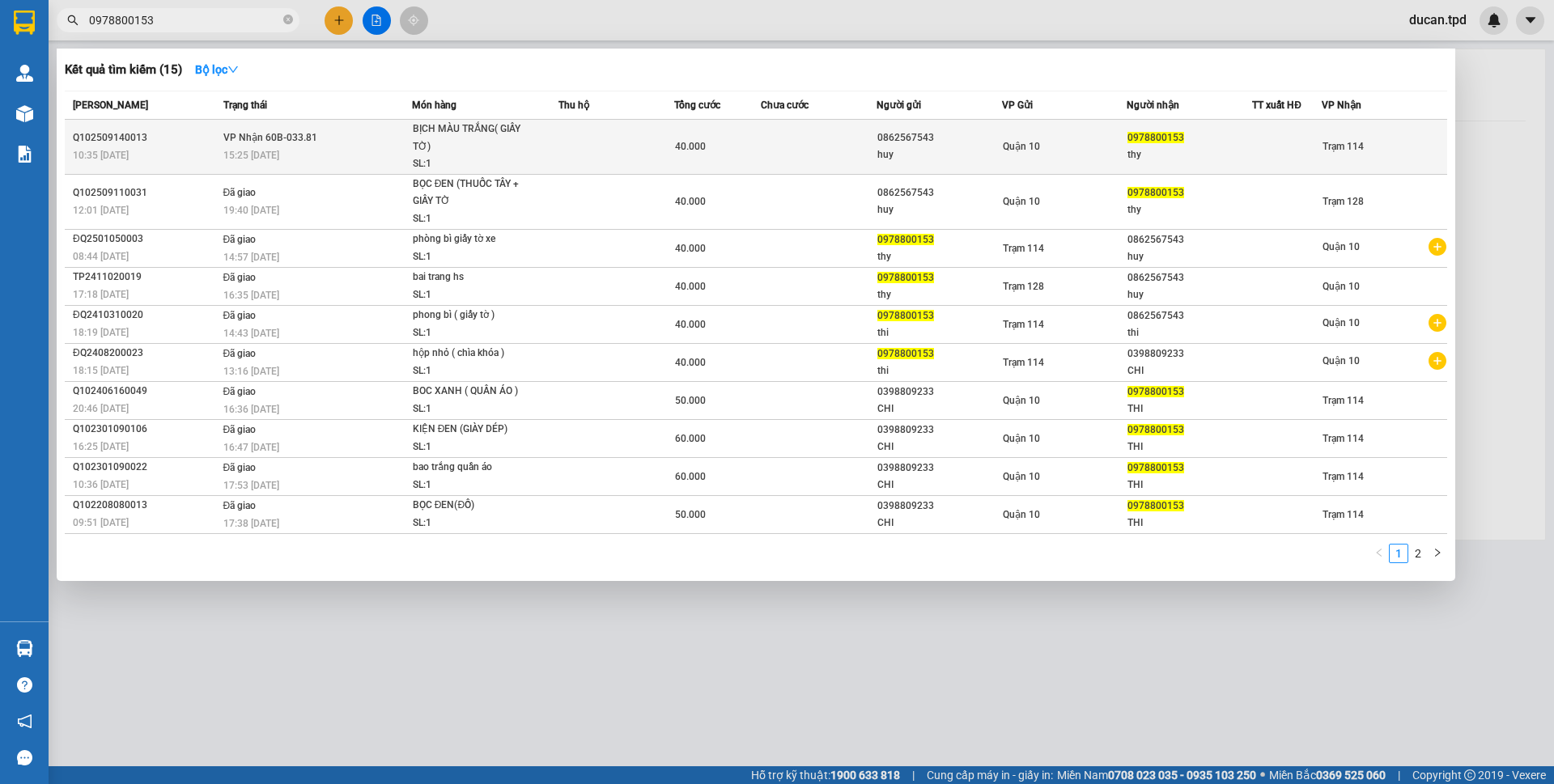
click at [984, 140] on div "0862567543" at bounding box center [939, 138] width 124 height 17
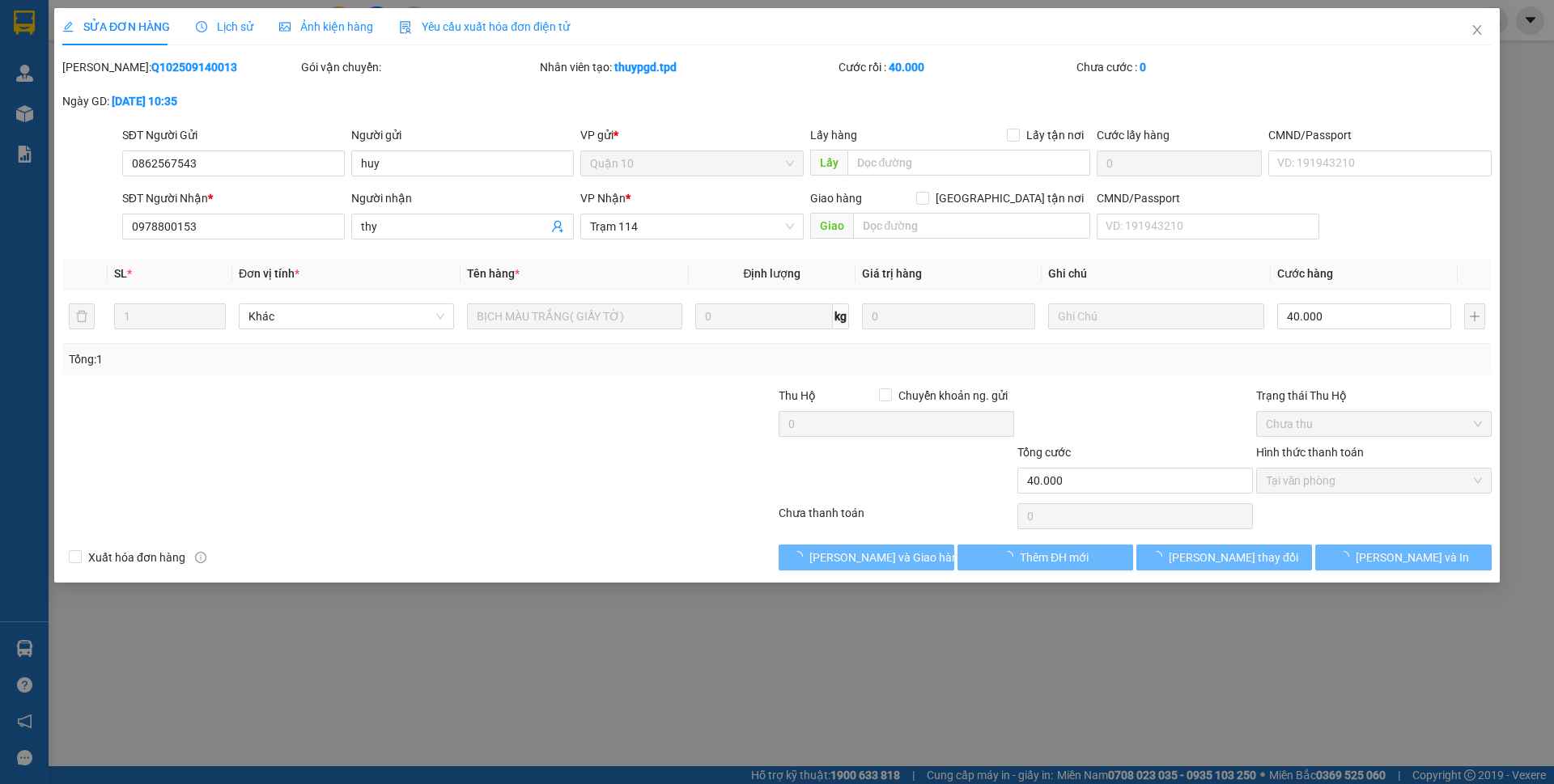
type input "0862567543"
type input "huy"
type input "0978800153"
type input "thy"
type input "40.000"
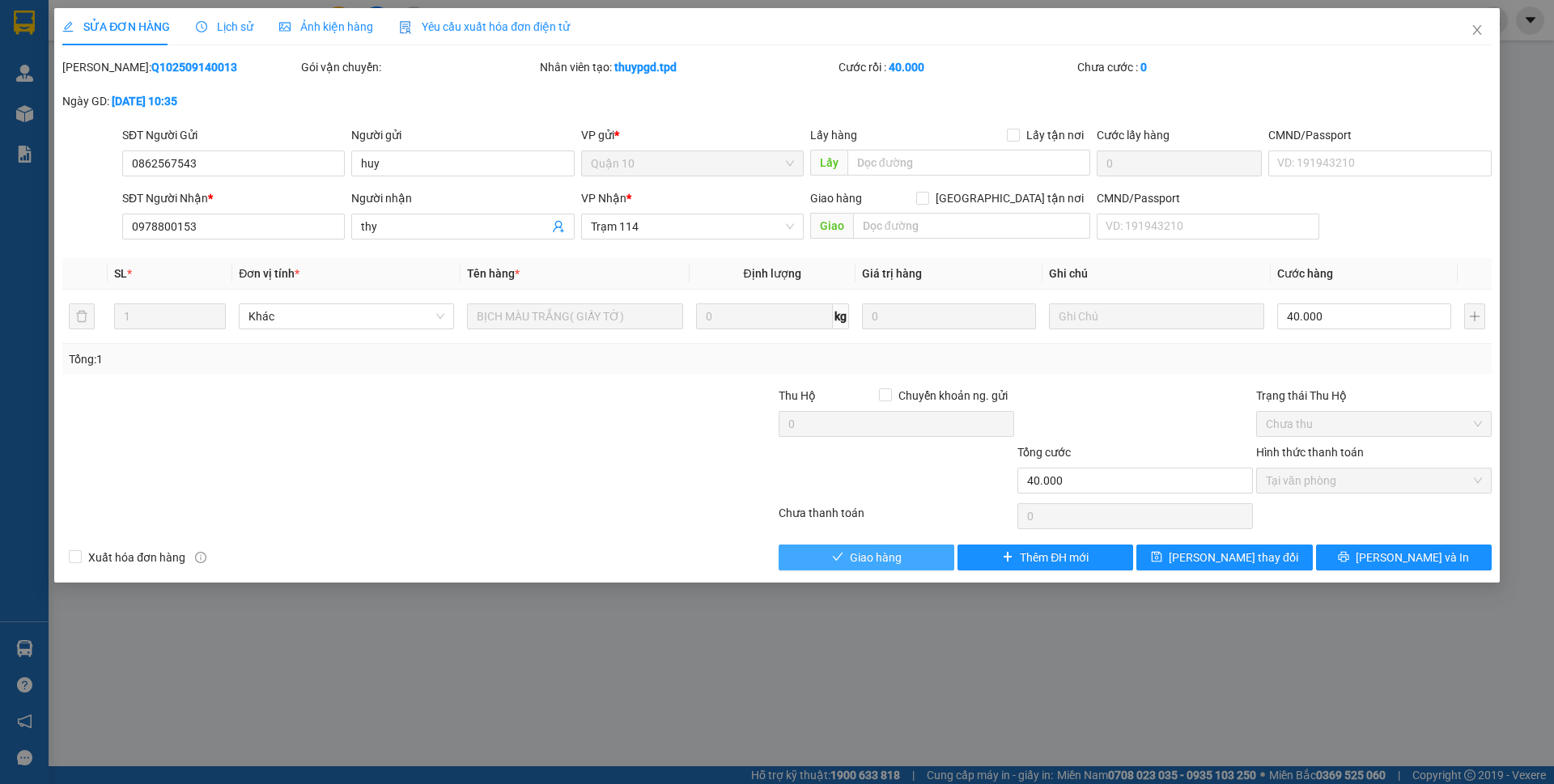
click at [876, 557] on span "Giao hàng" at bounding box center [875, 557] width 51 height 18
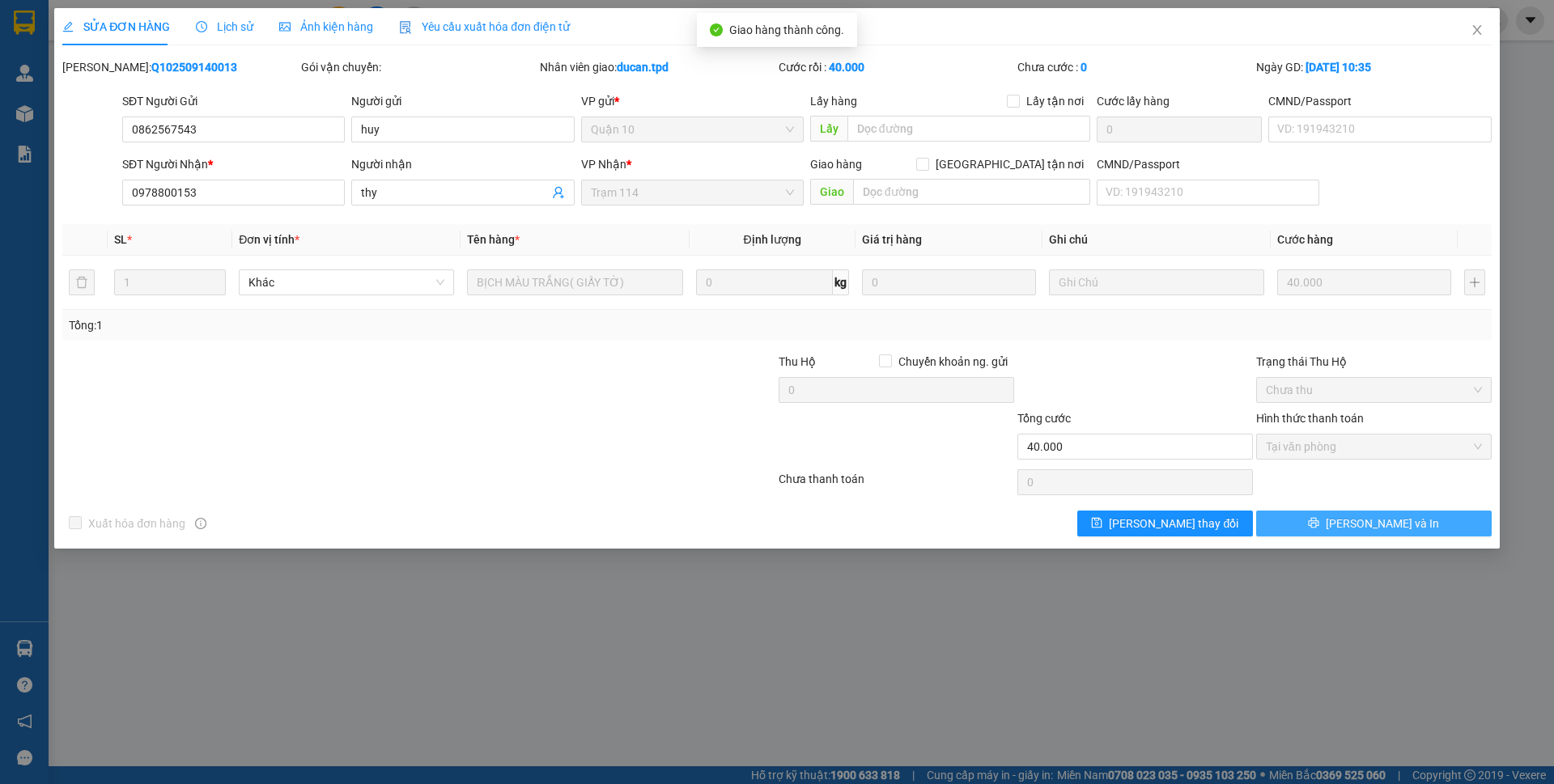
click at [1419, 523] on button "[PERSON_NAME] và In" at bounding box center [1374, 524] width 235 height 26
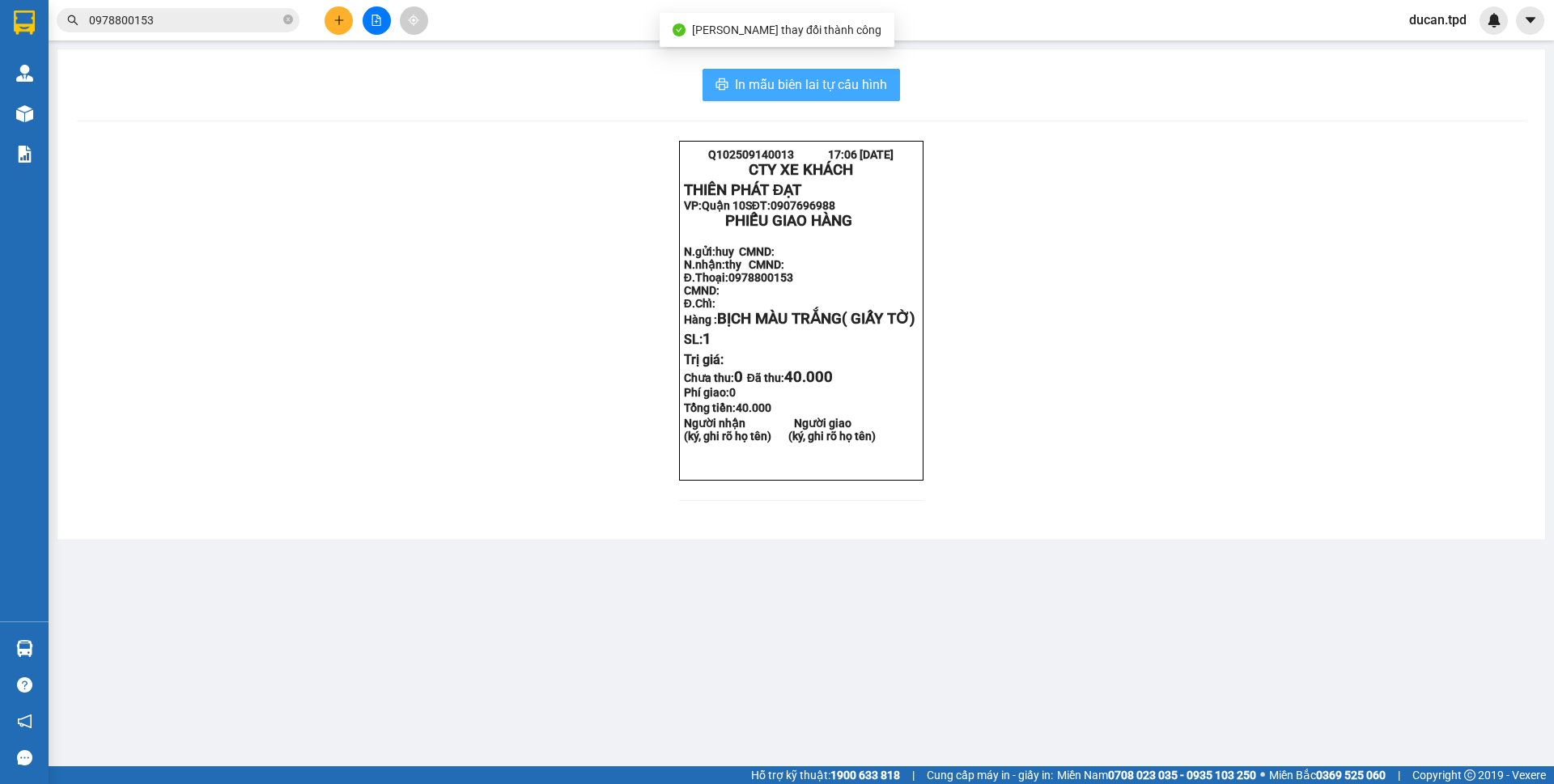
click at [803, 92] on span "In mẫu biên lai tự cấu hình" at bounding box center [810, 85] width 152 height 21
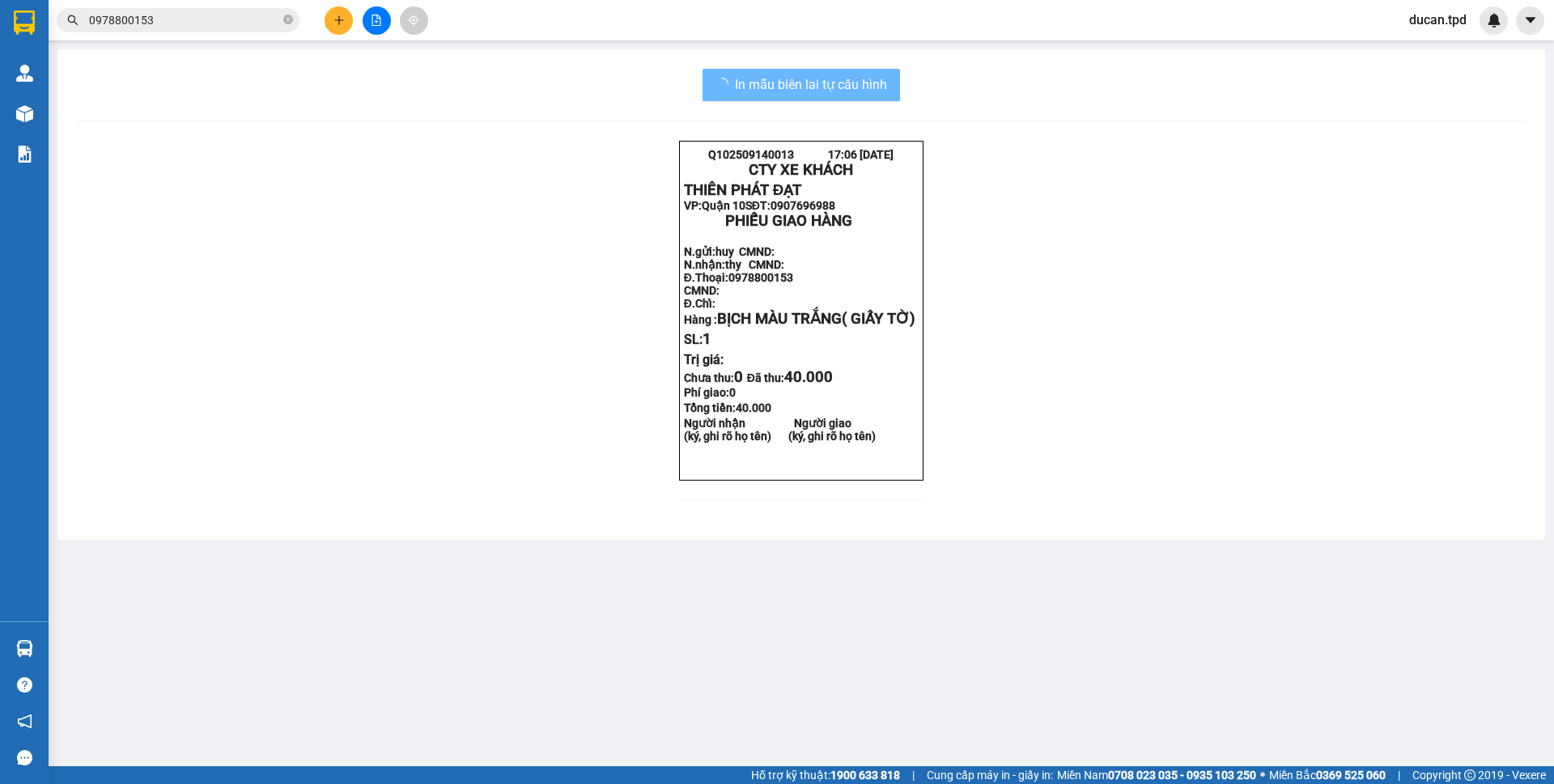
click at [25, 121] on img at bounding box center [24, 114] width 17 height 17
drag, startPoint x: 759, startPoint y: 131, endPoint x: 34, endPoint y: 106, distance: 725.4
click at [25, 121] on img at bounding box center [24, 114] width 17 height 17
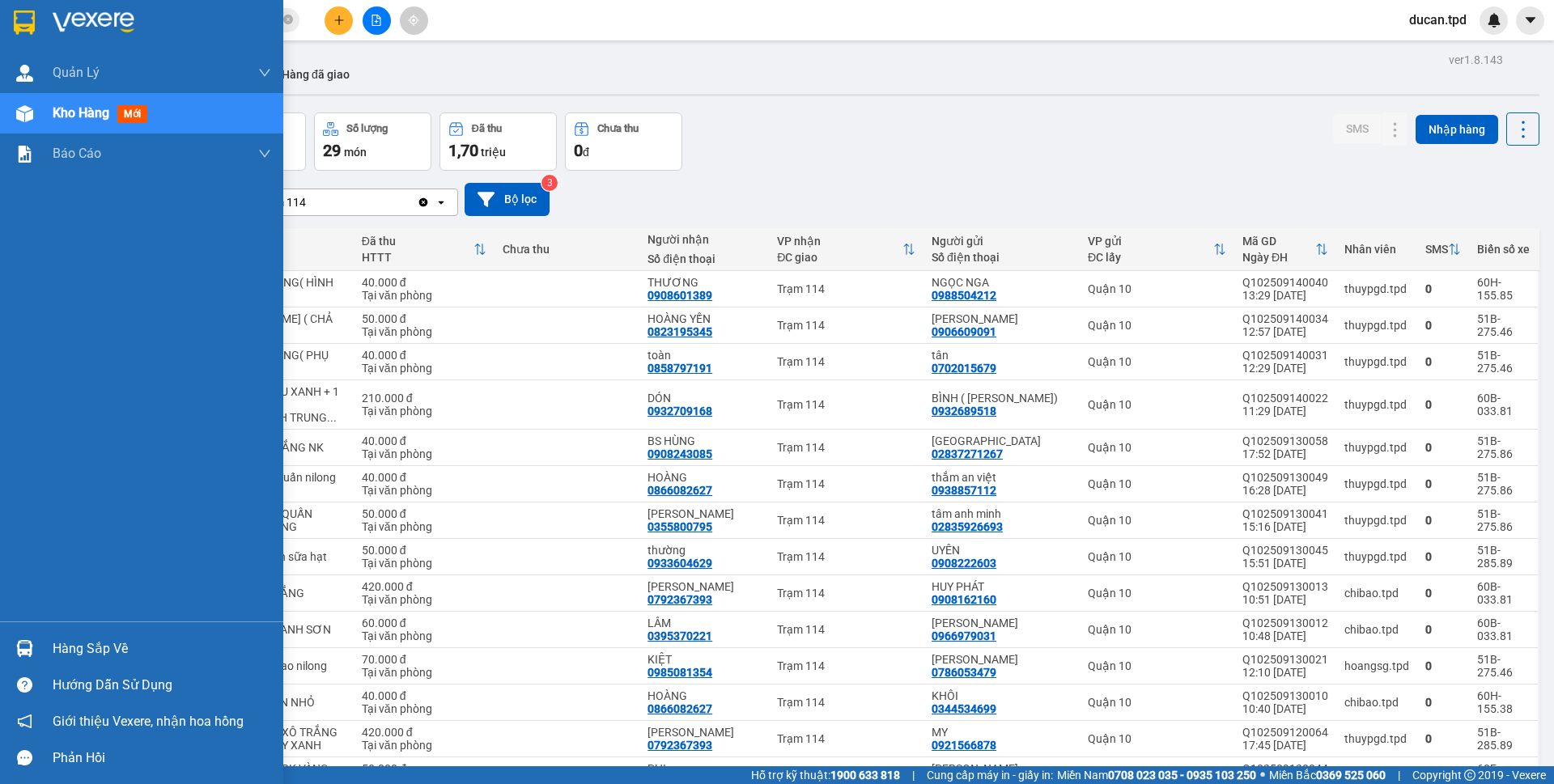
click at [93, 642] on div "Hàng sắp về" at bounding box center [161, 649] width 218 height 24
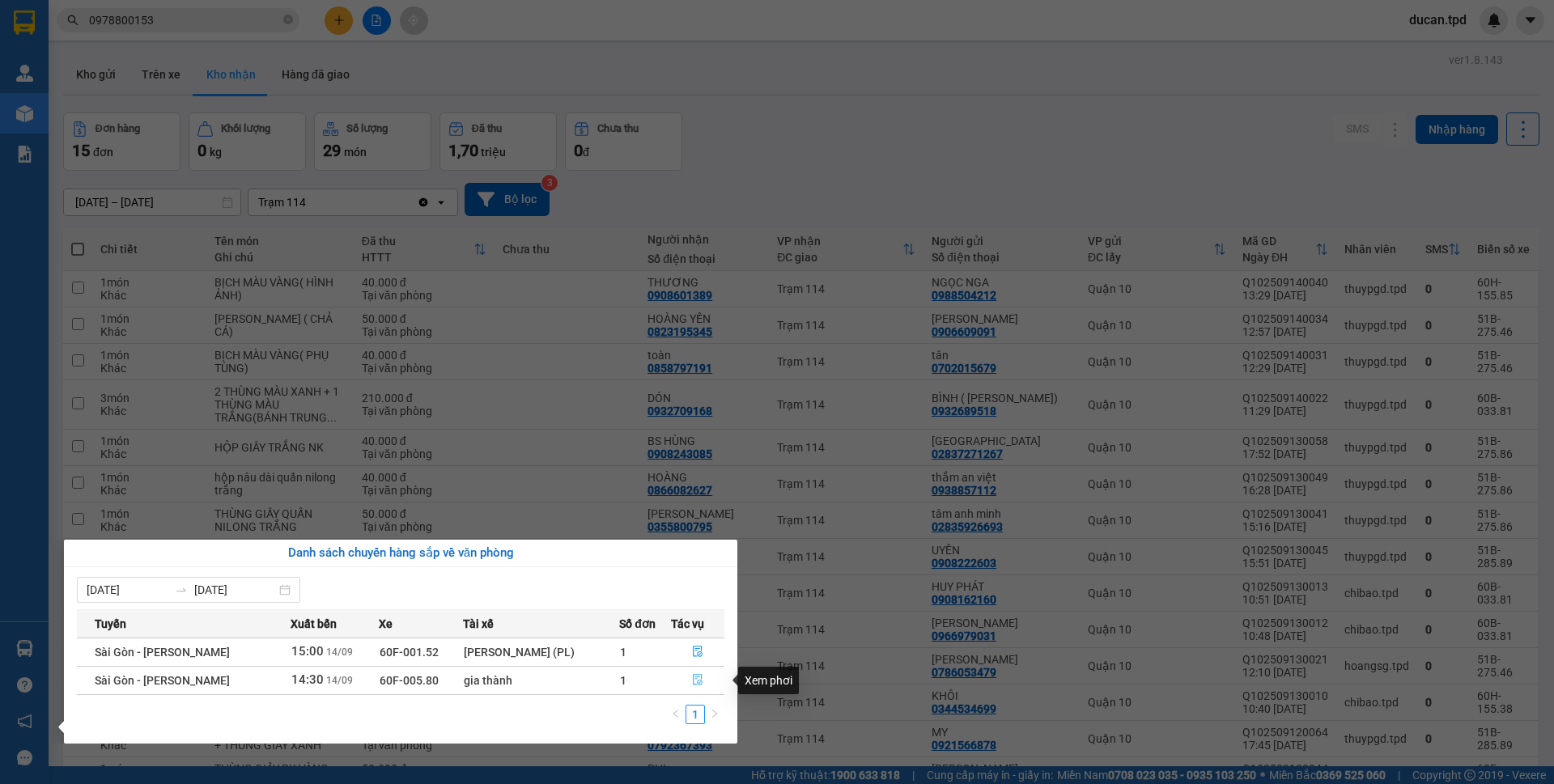
click at [700, 676] on icon "file-done" at bounding box center [697, 680] width 9 height 11
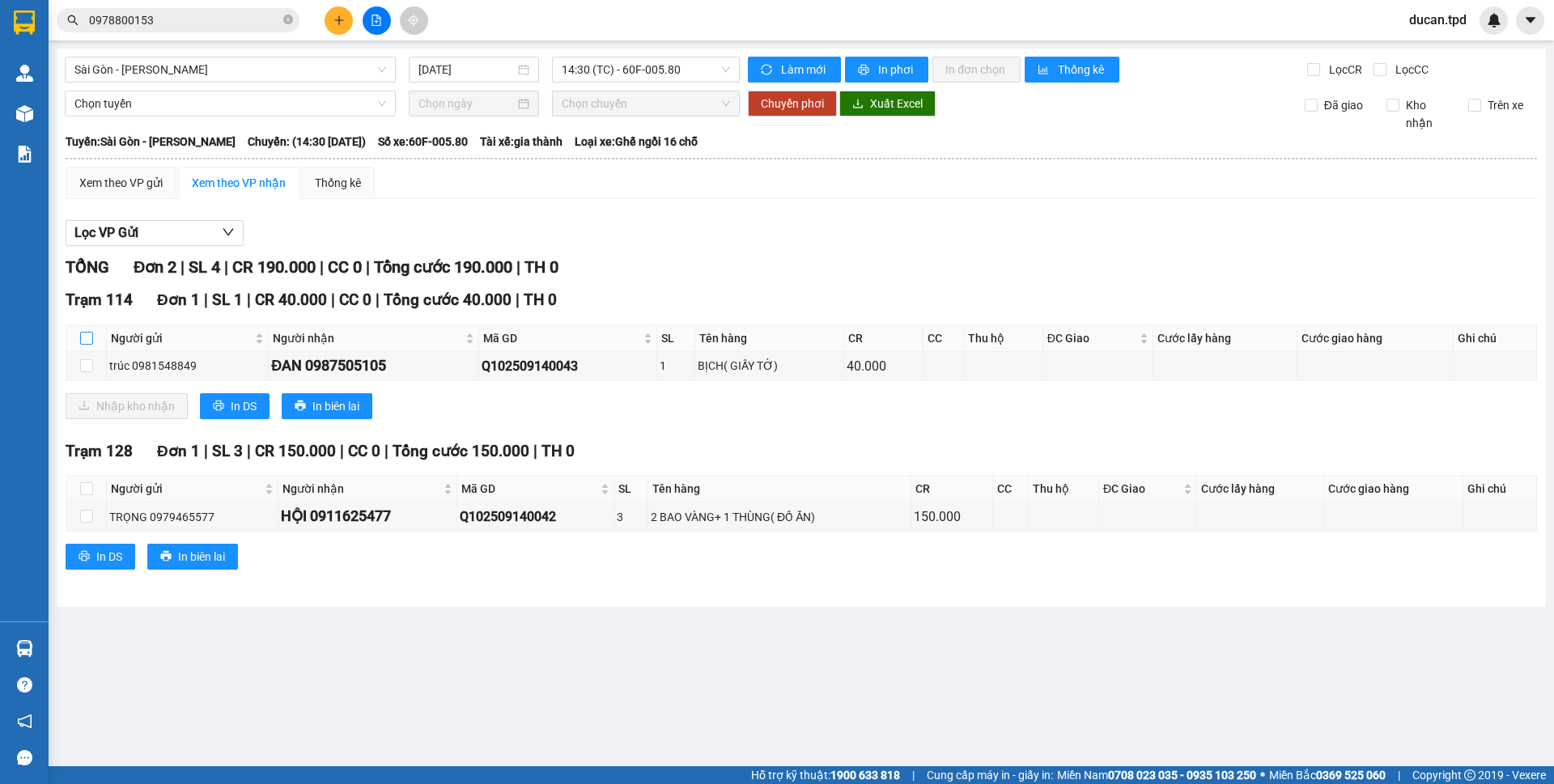
click at [89, 341] on input "checkbox" at bounding box center [87, 339] width 13 height 13
checkbox input "true"
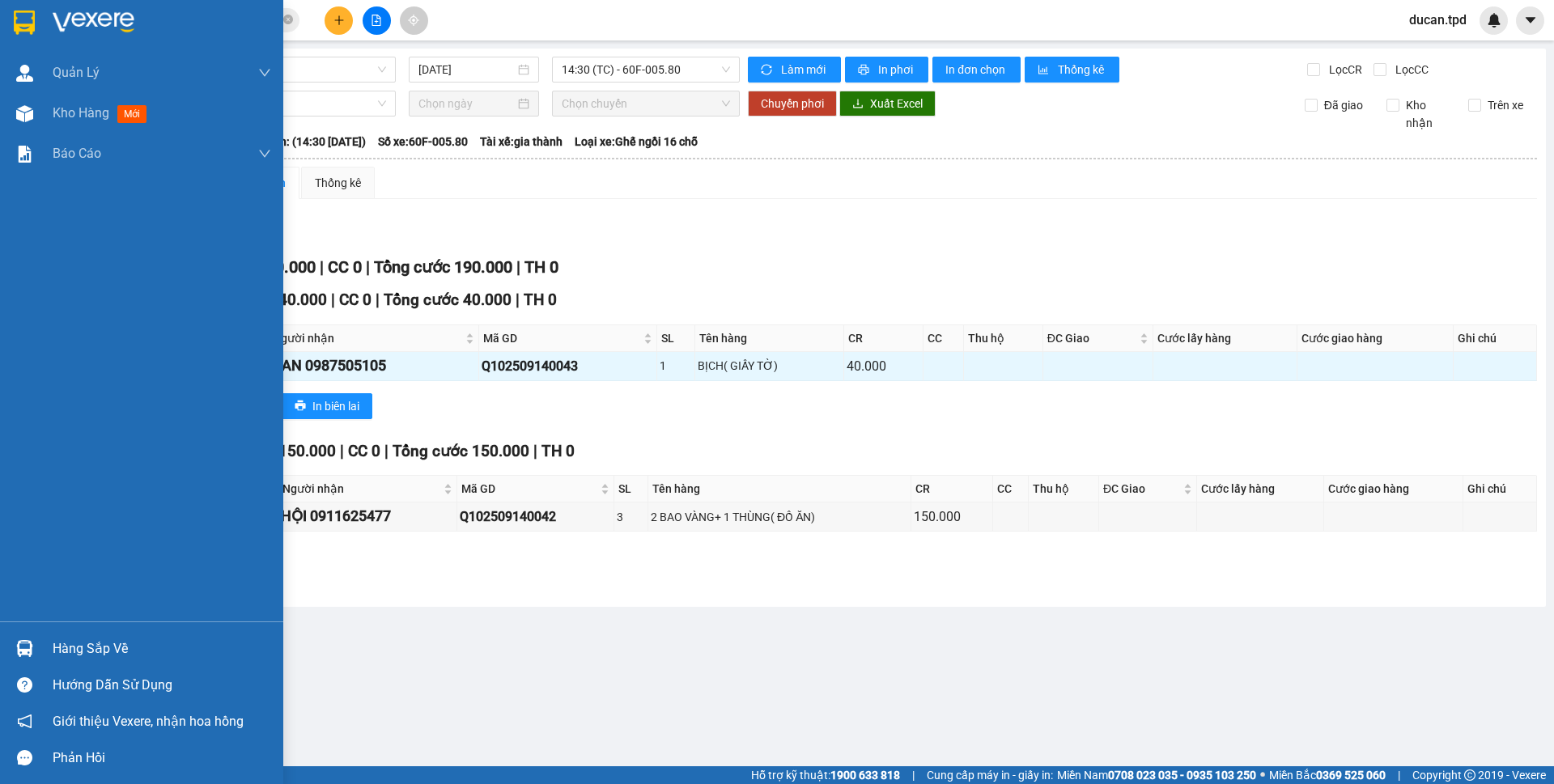
click at [21, 665] on div "Hàng sắp về" at bounding box center [141, 648] width 283 height 36
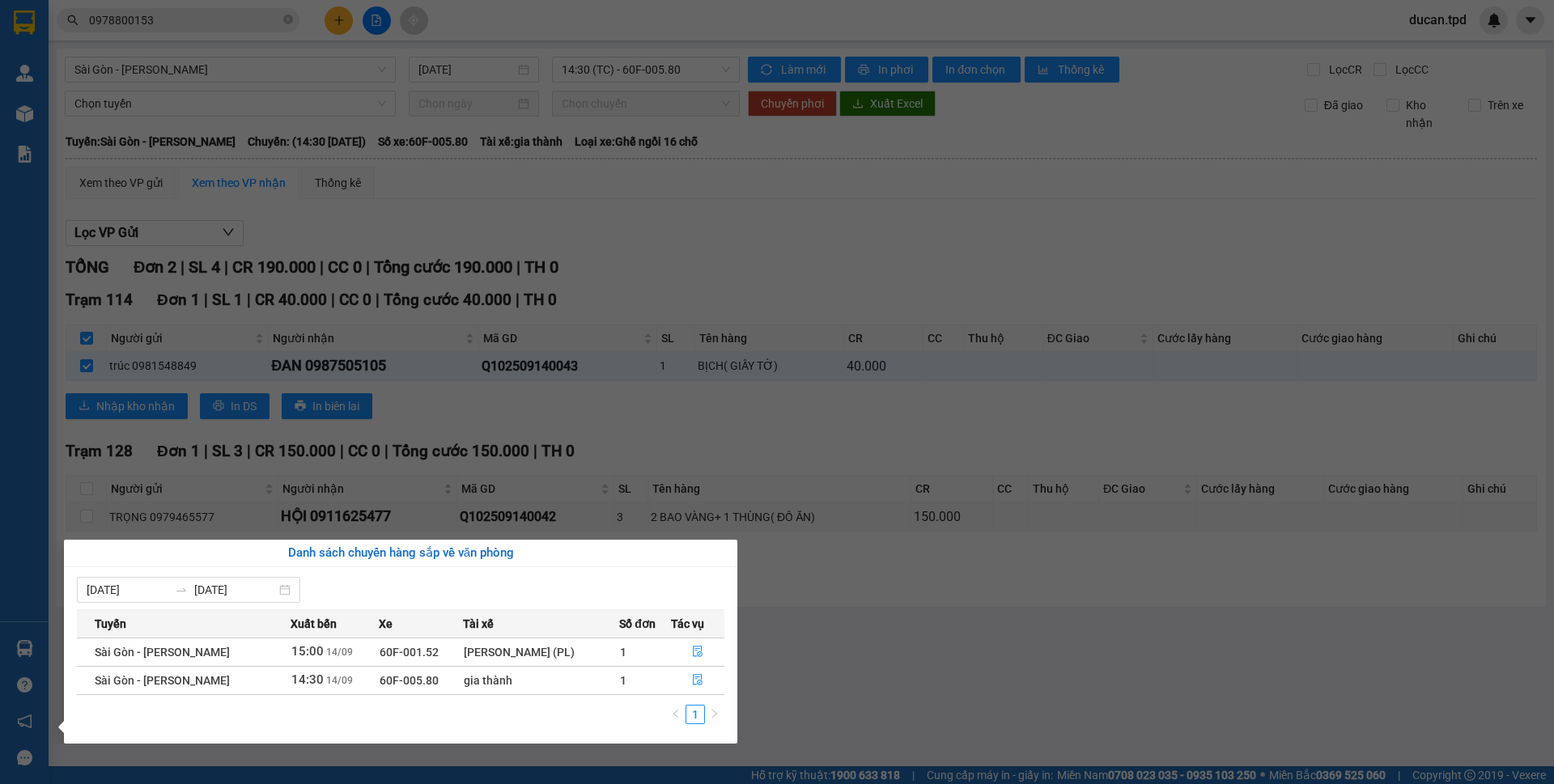
click at [271, 473] on section "Kết quả tìm kiếm ( 15 ) Bộ lọc Mã ĐH Trạng thái Món hàng Thu hộ Tổng cước Chưa …" at bounding box center [777, 392] width 1554 height 784
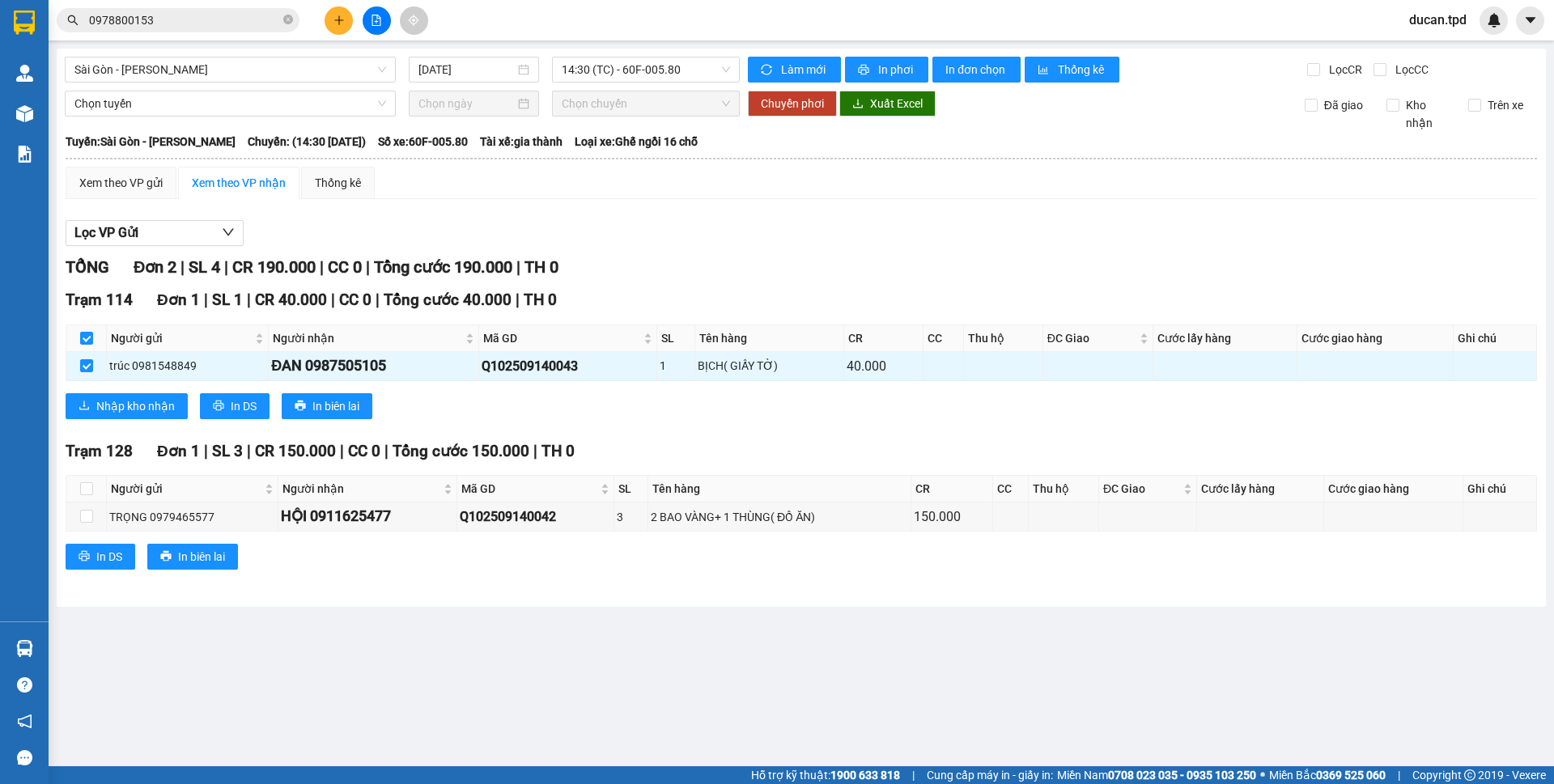
click at [49, 636] on main "Sài Gòn - Phương Lâm 14/09/2025 14:30 (TC) - 60F-005.80 Làm mới In phơi In đơn …" at bounding box center [777, 383] width 1554 height 766
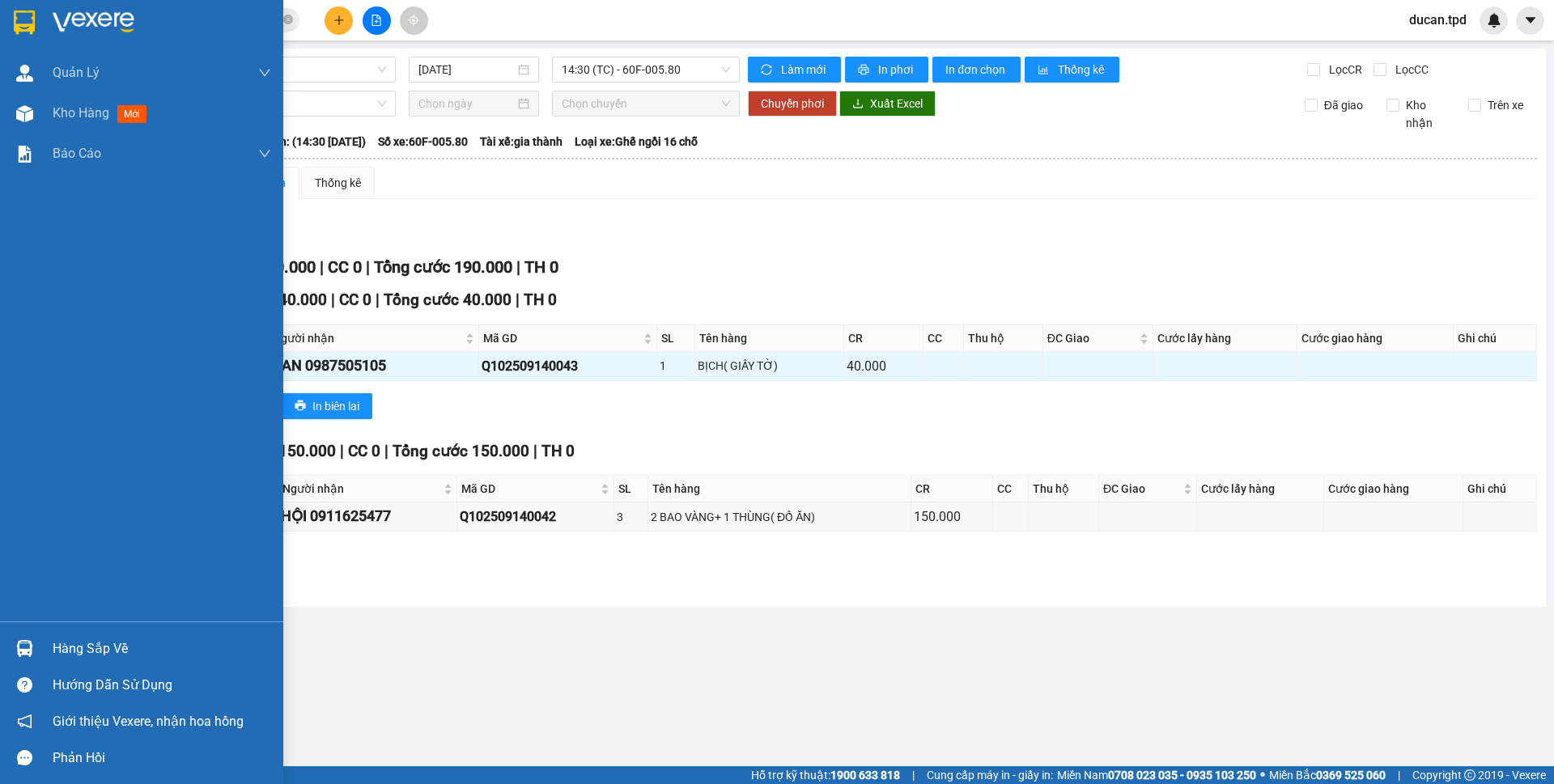
click at [41, 637] on div "Hàng sắp về" at bounding box center [141, 648] width 283 height 36
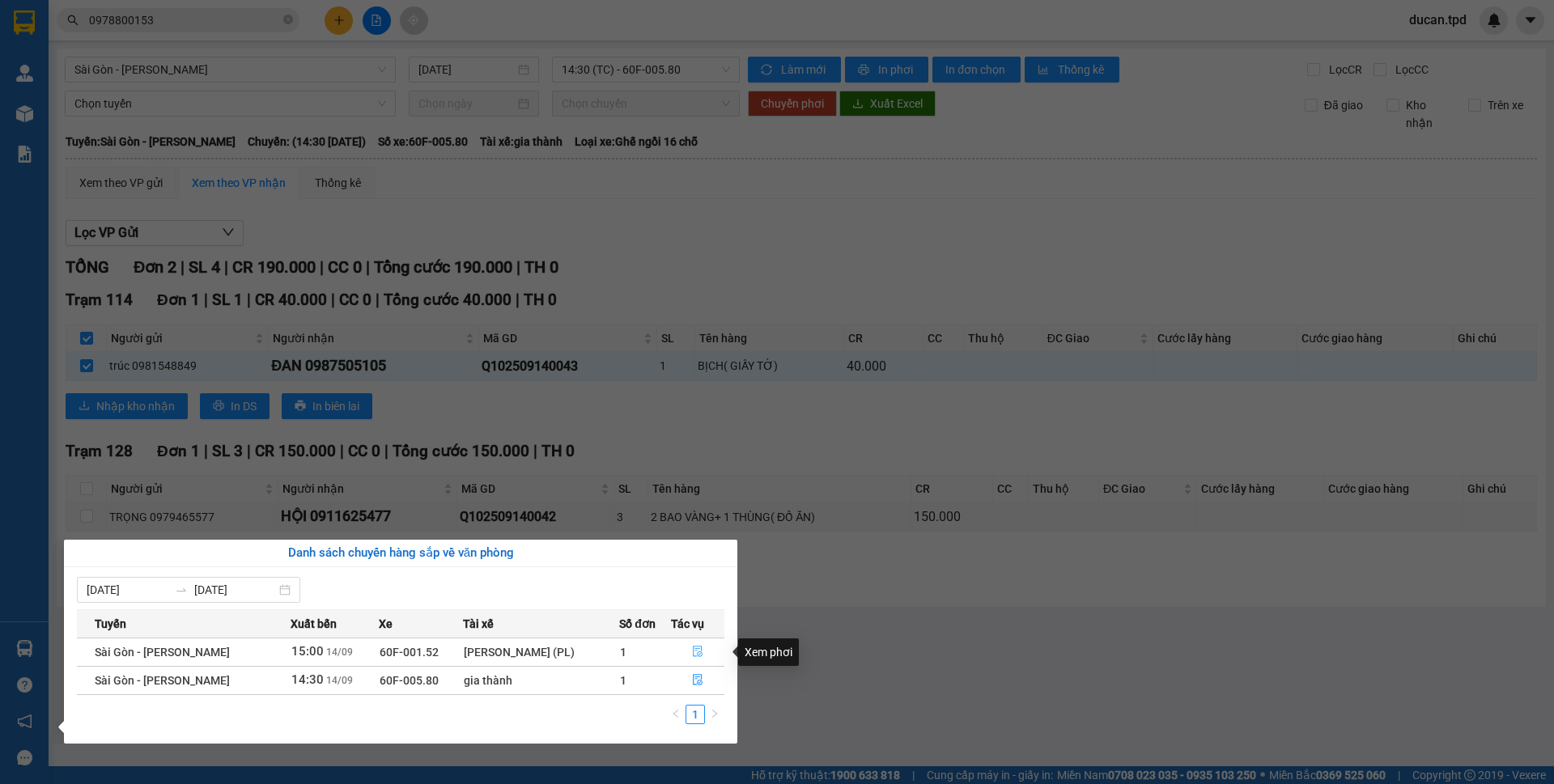
click at [690, 649] on button "button" at bounding box center [698, 652] width 52 height 26
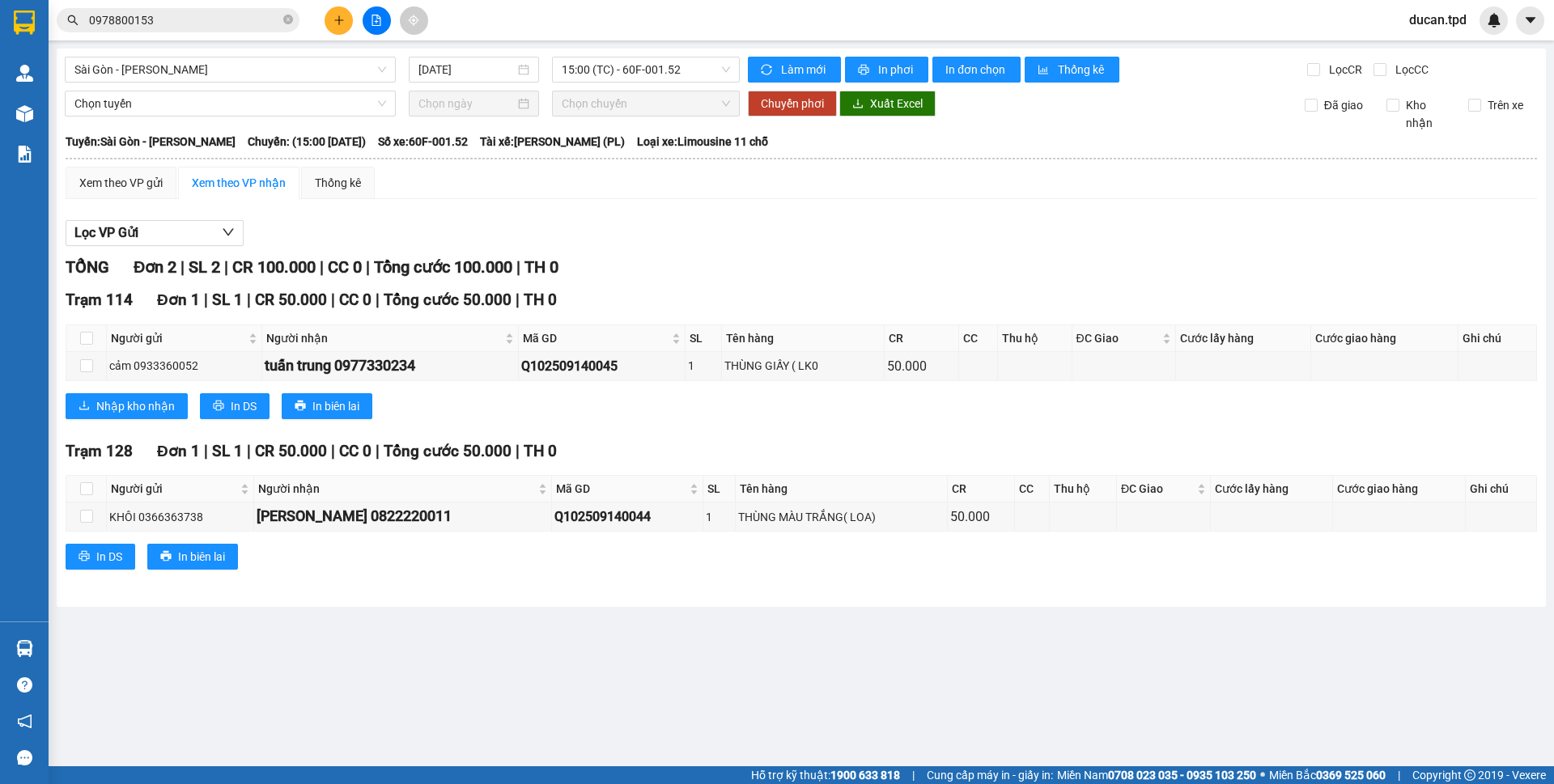
click at [93, 344] on th at bounding box center [86, 339] width 40 height 27
click at [89, 343] on input "checkbox" at bounding box center [87, 339] width 13 height 13
checkbox input "true"
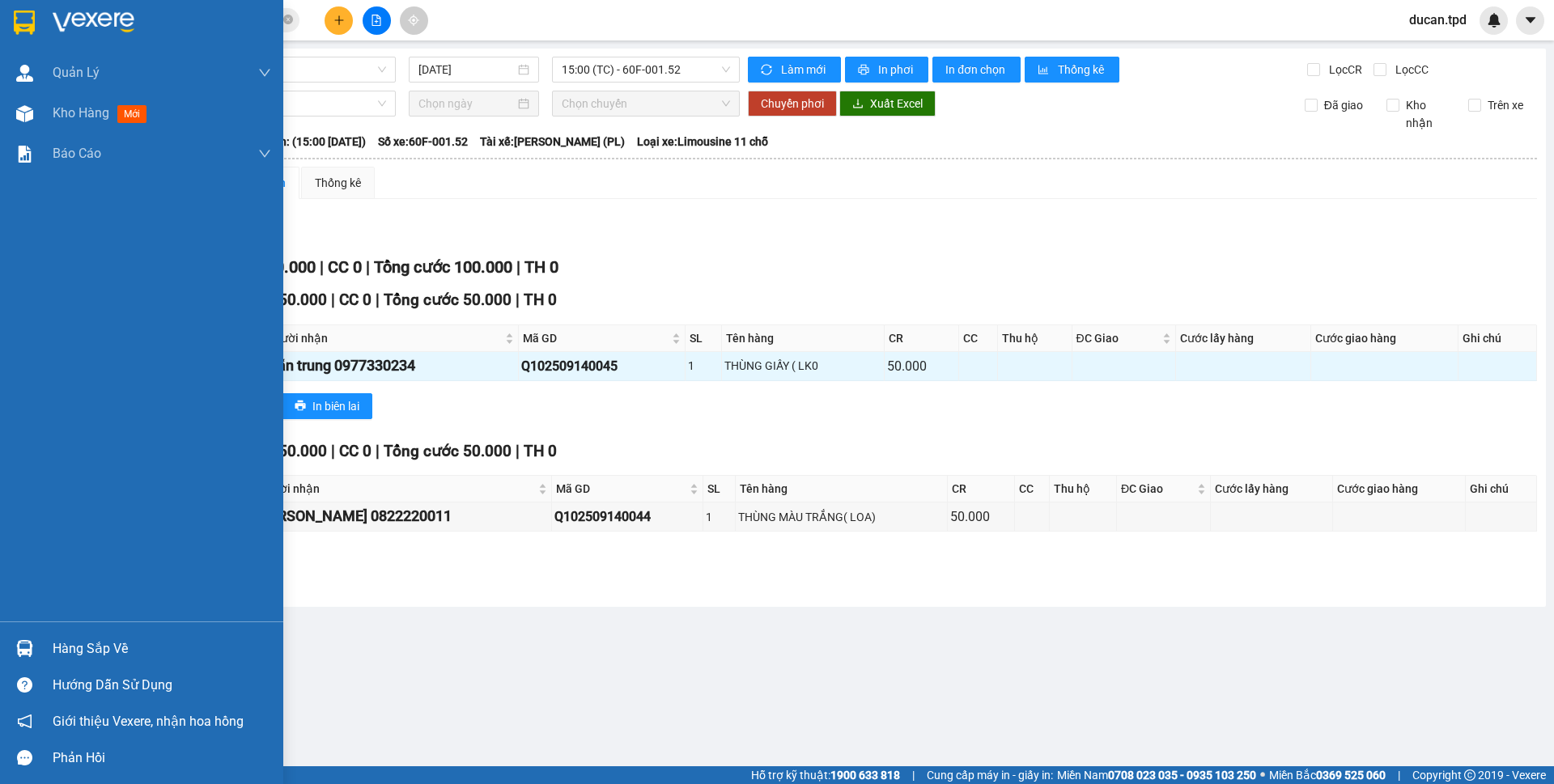
click at [31, 656] on img at bounding box center [24, 649] width 17 height 17
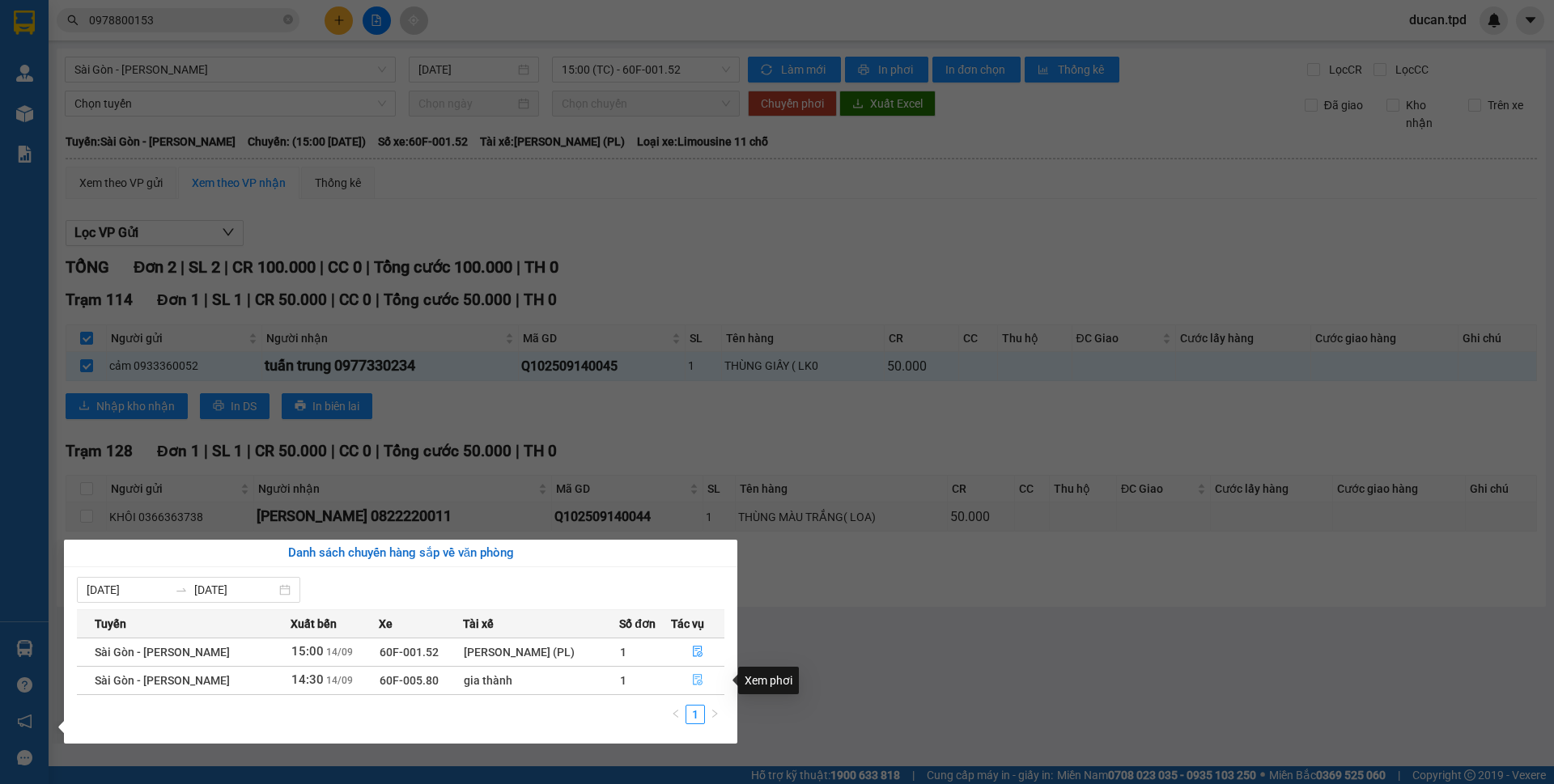
click at [680, 678] on button "button" at bounding box center [698, 680] width 52 height 26
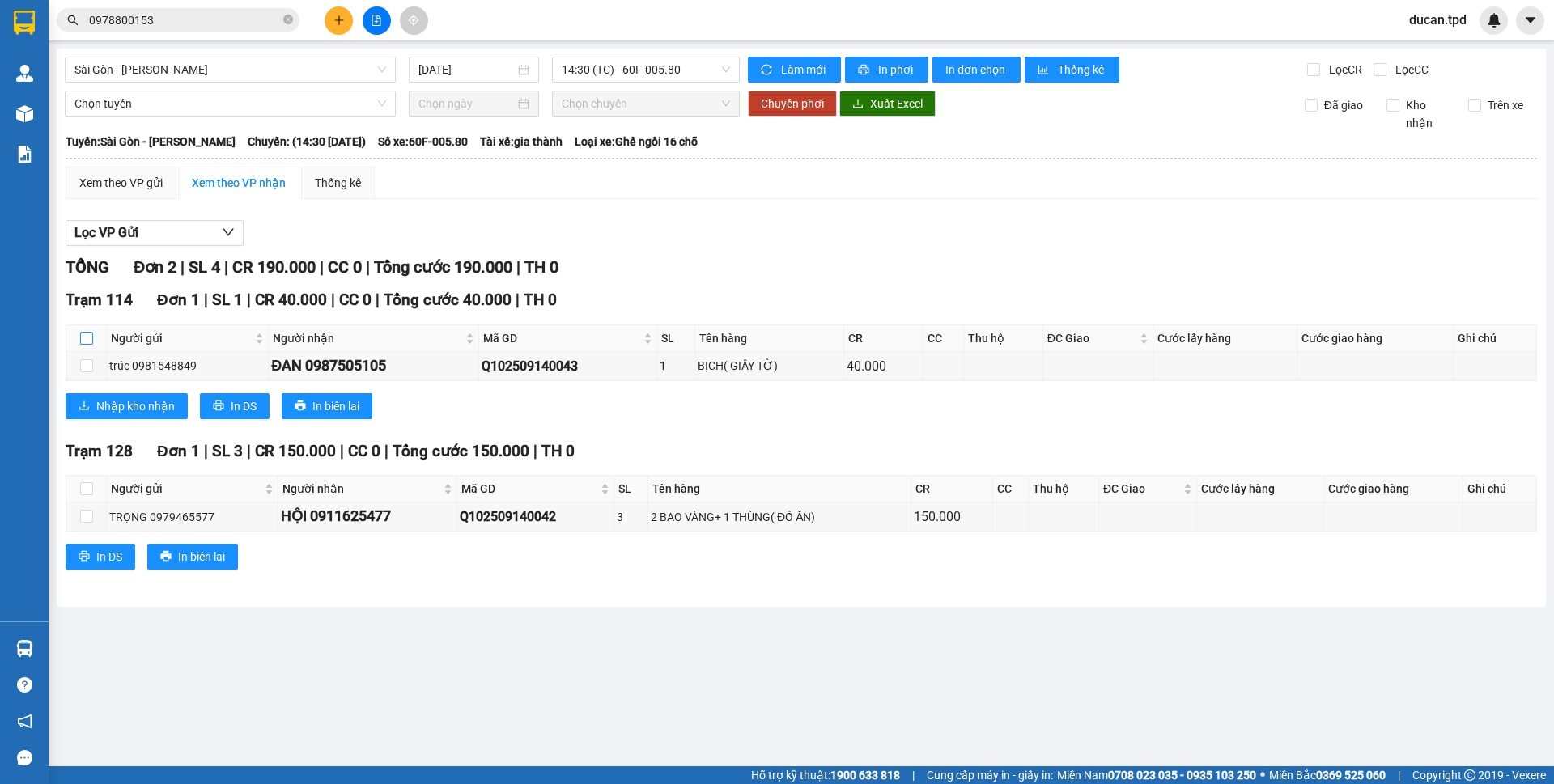
click at [91, 338] on input "checkbox" at bounding box center [87, 339] width 13 height 13
checkbox input "true"
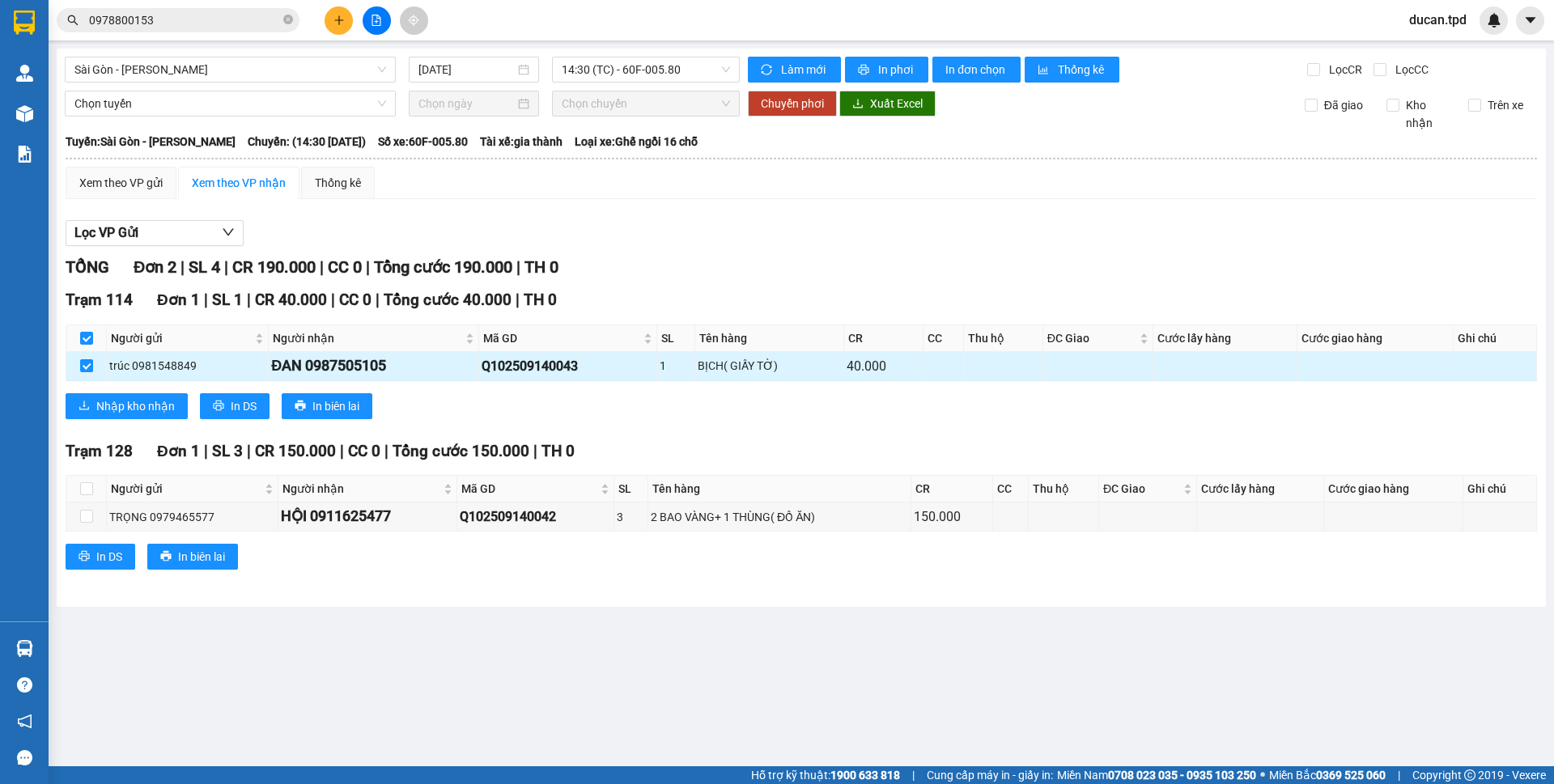
click at [357, 369] on div "ĐAN 0987505105" at bounding box center [372, 366] width 204 height 22
copy div "0987505105"
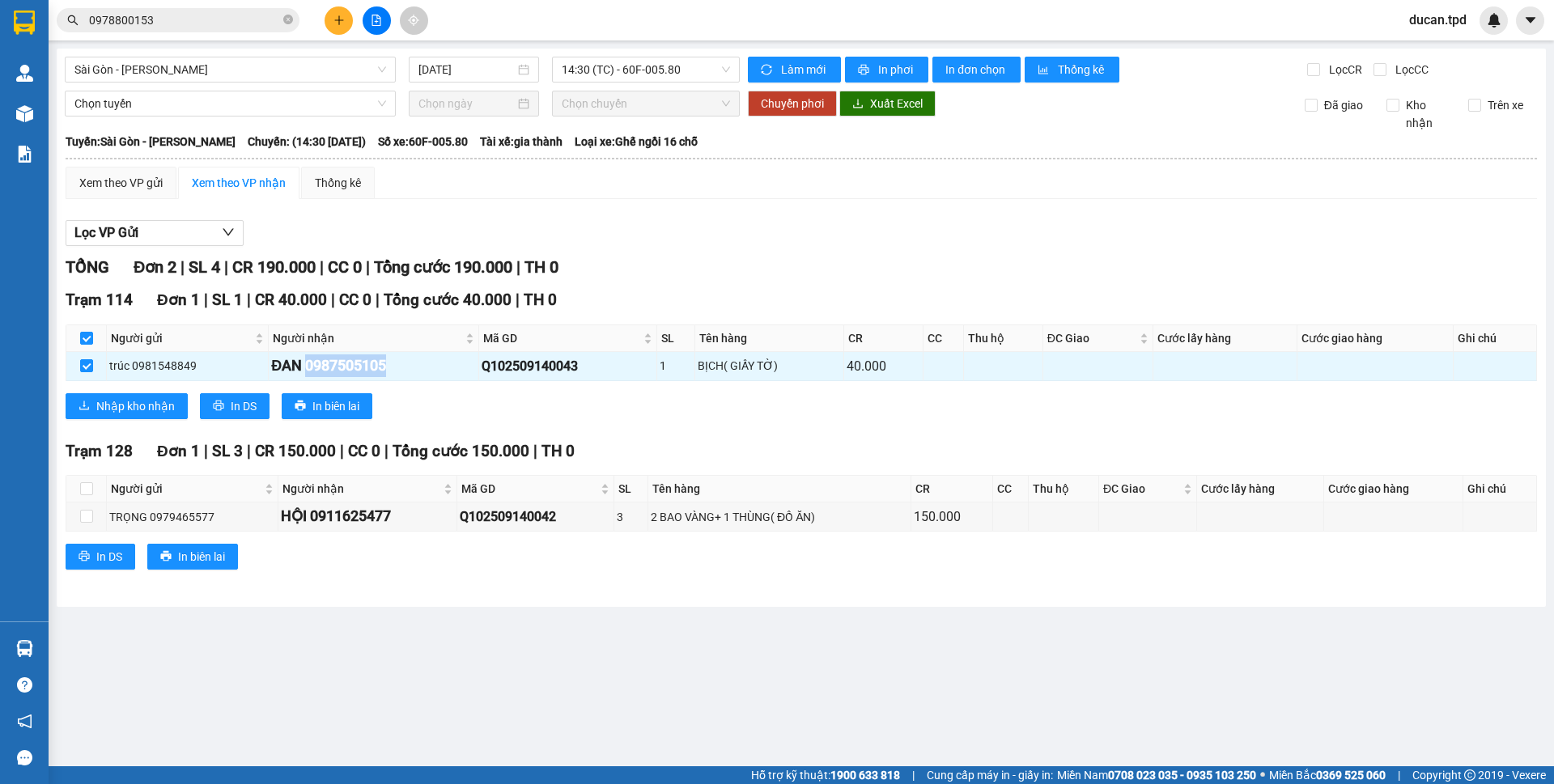
click at [204, 21] on input "0978800153" at bounding box center [184, 20] width 191 height 18
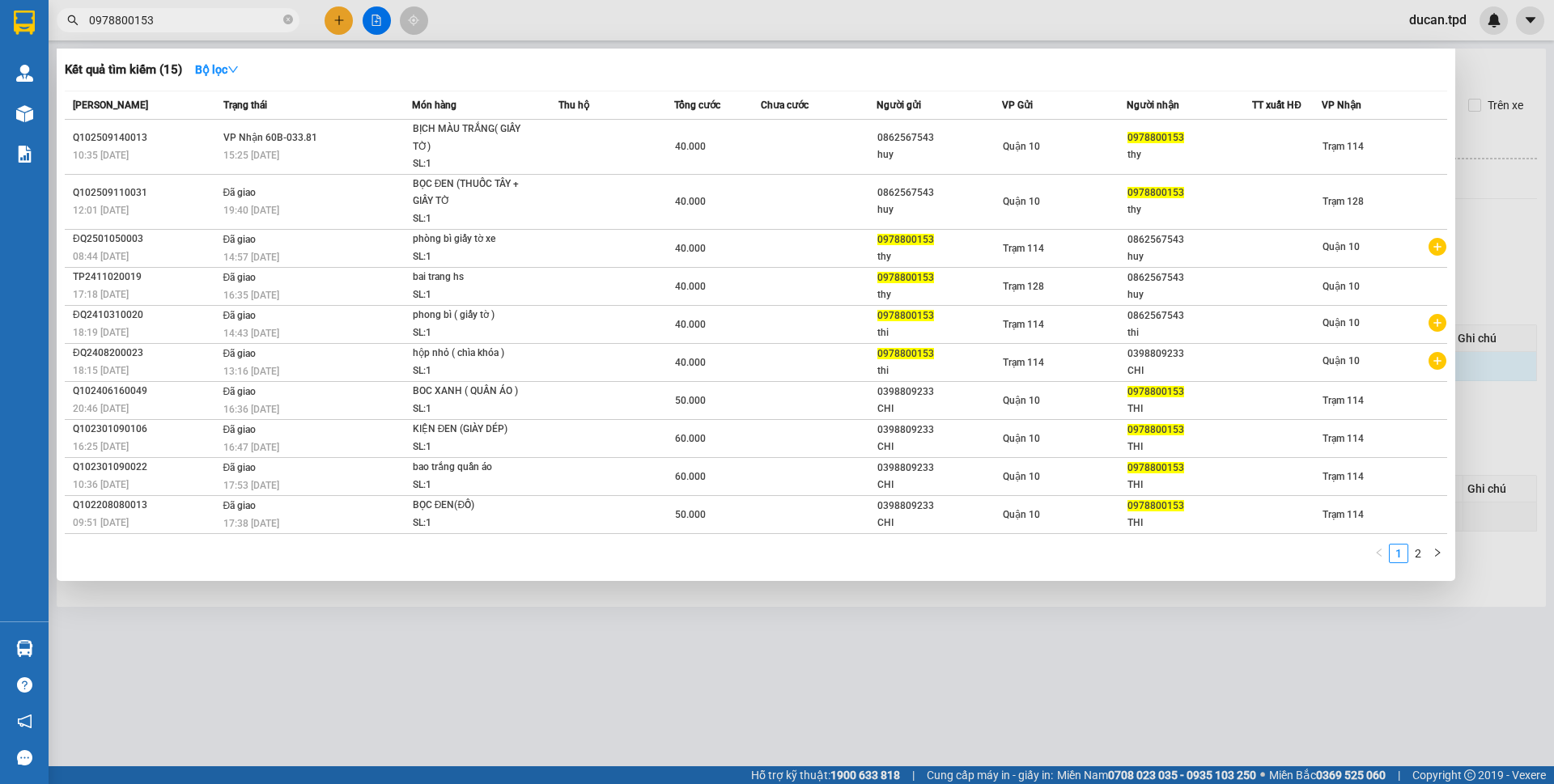
click at [204, 21] on input "0978800153" at bounding box center [184, 20] width 191 height 18
paste input "87505105"
type input "0987505105"
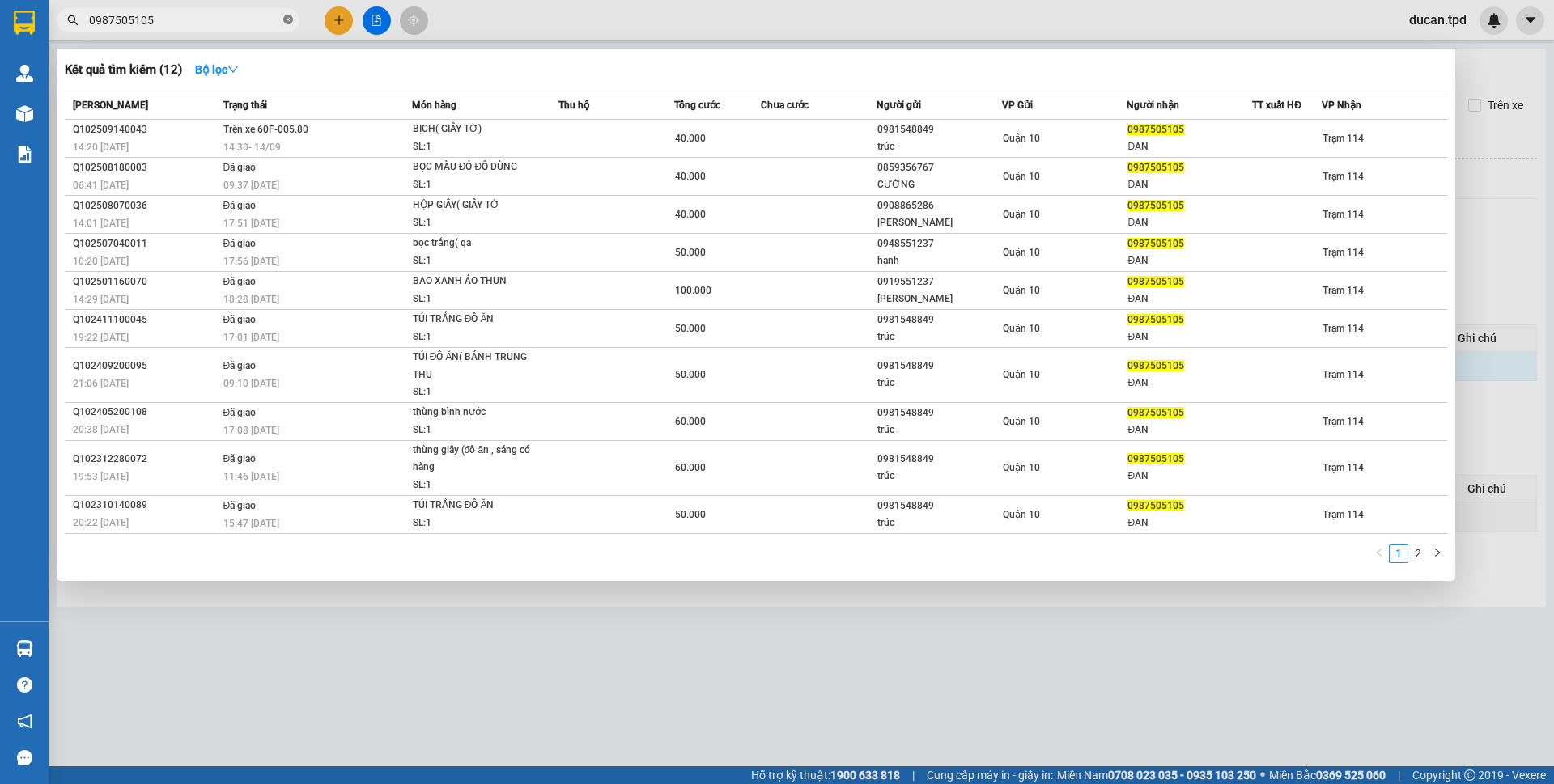
click at [287, 18] on icon "close-circle" at bounding box center [287, 20] width 9 height 9
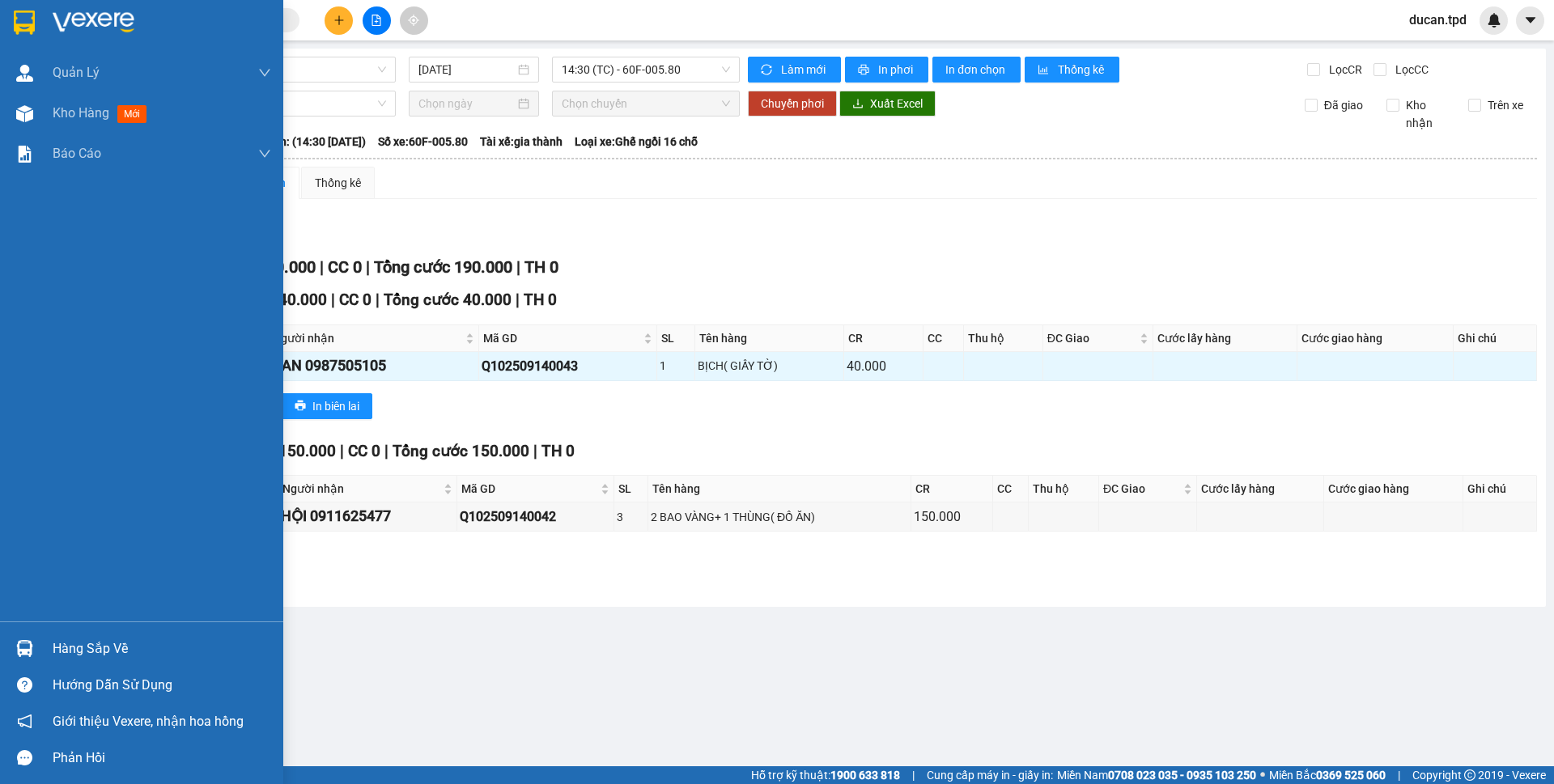
click at [63, 653] on div "Hàng sắp về" at bounding box center [161, 649] width 218 height 24
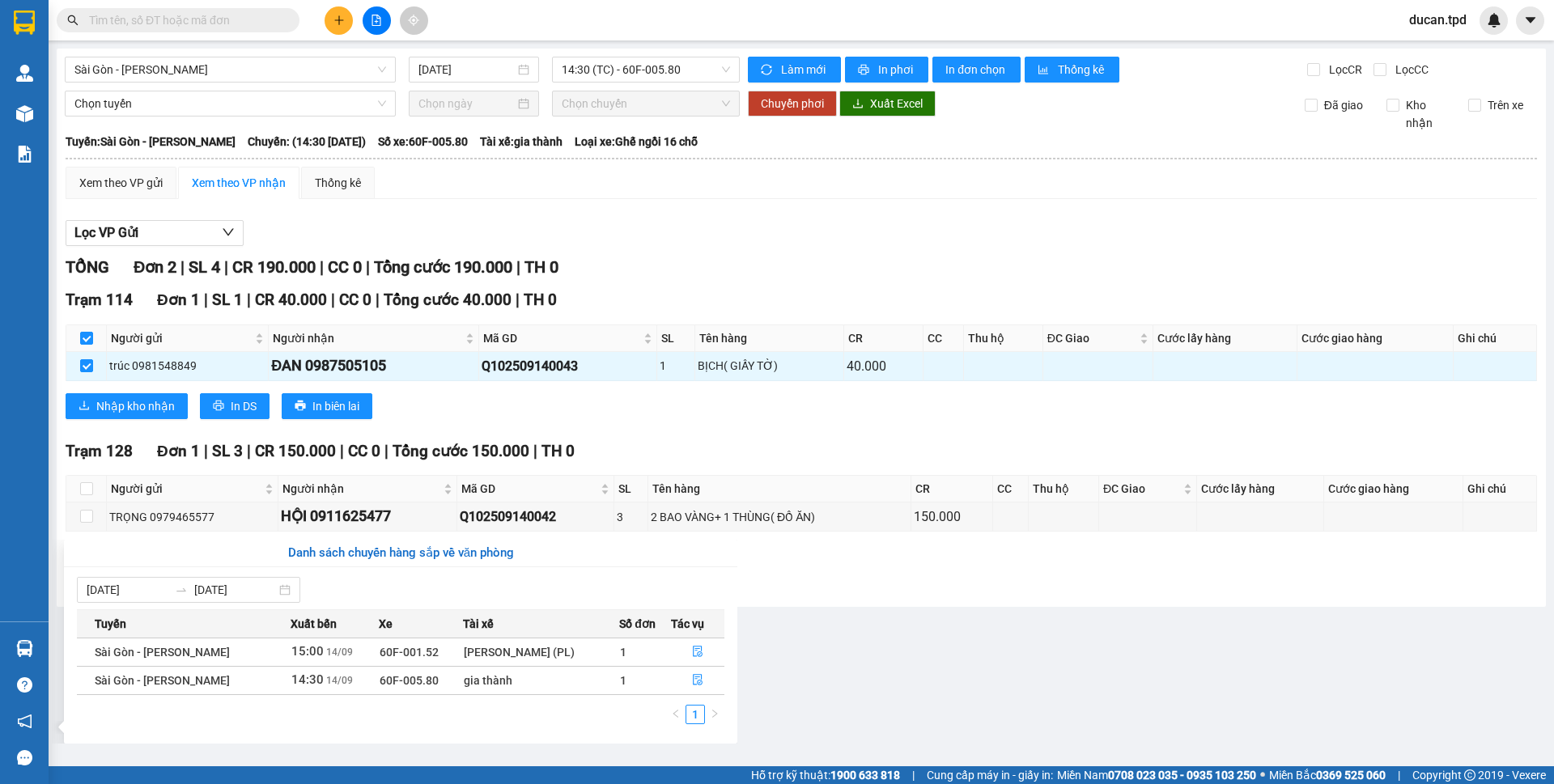
click at [759, 574] on section "Kết quả tìm kiếm ( 12 ) Bộ lọc Mã ĐH Trạng thái Món hàng Thu hộ Tổng cước Chưa …" at bounding box center [777, 392] width 1554 height 784
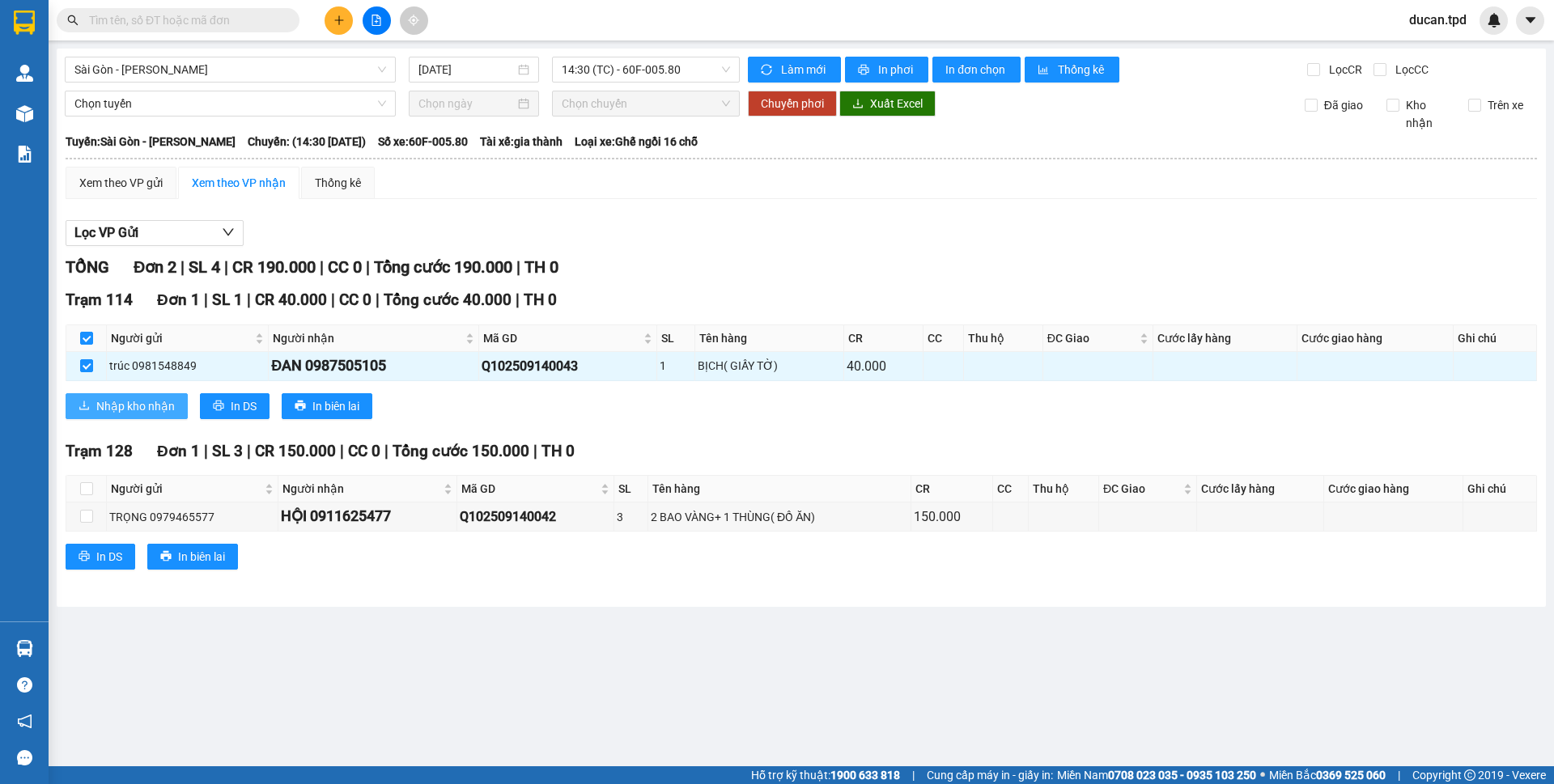
click at [120, 405] on span "Nhập kho nhận" at bounding box center [135, 406] width 78 height 18
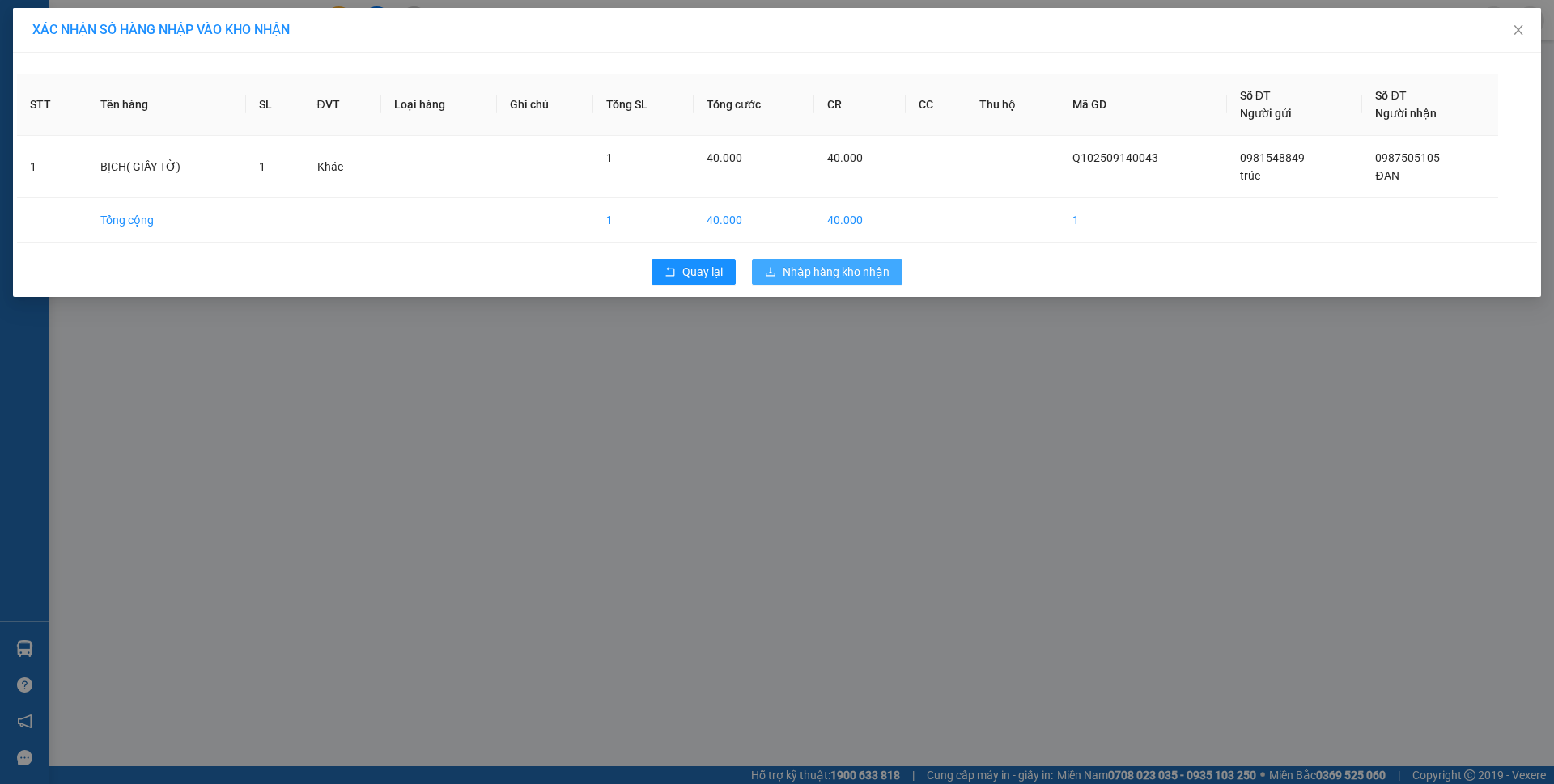
click at [801, 271] on span "Nhập hàng kho nhận" at bounding box center [835, 272] width 106 height 18
click at [30, 642] on img at bounding box center [24, 649] width 17 height 17
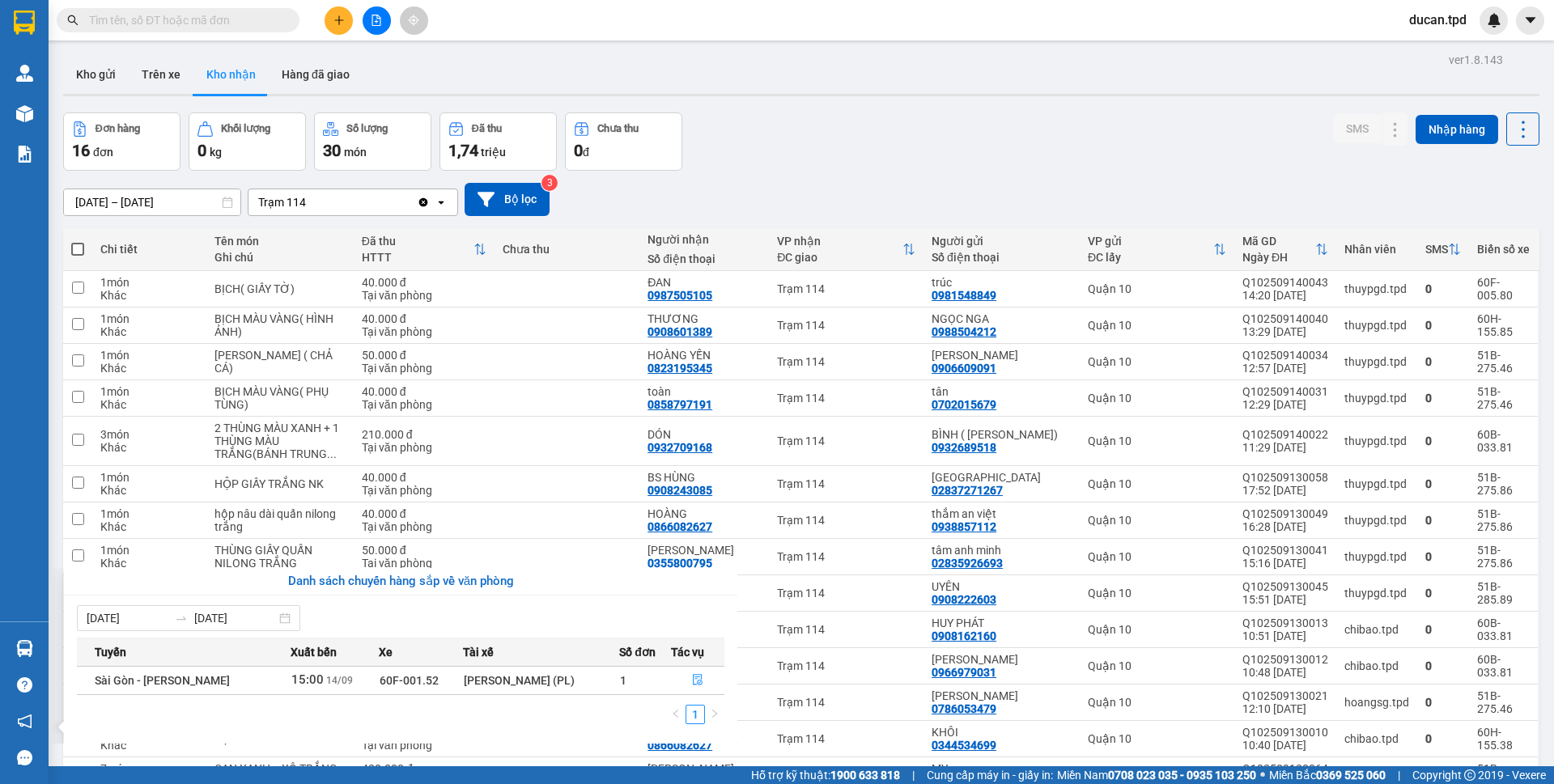
click at [908, 173] on section "Kết quả tìm kiếm ( 12 ) Bộ lọc Mã ĐH Trạng thái Món hàng Thu hộ Tổng cước Chưa …" at bounding box center [777, 392] width 1554 height 784
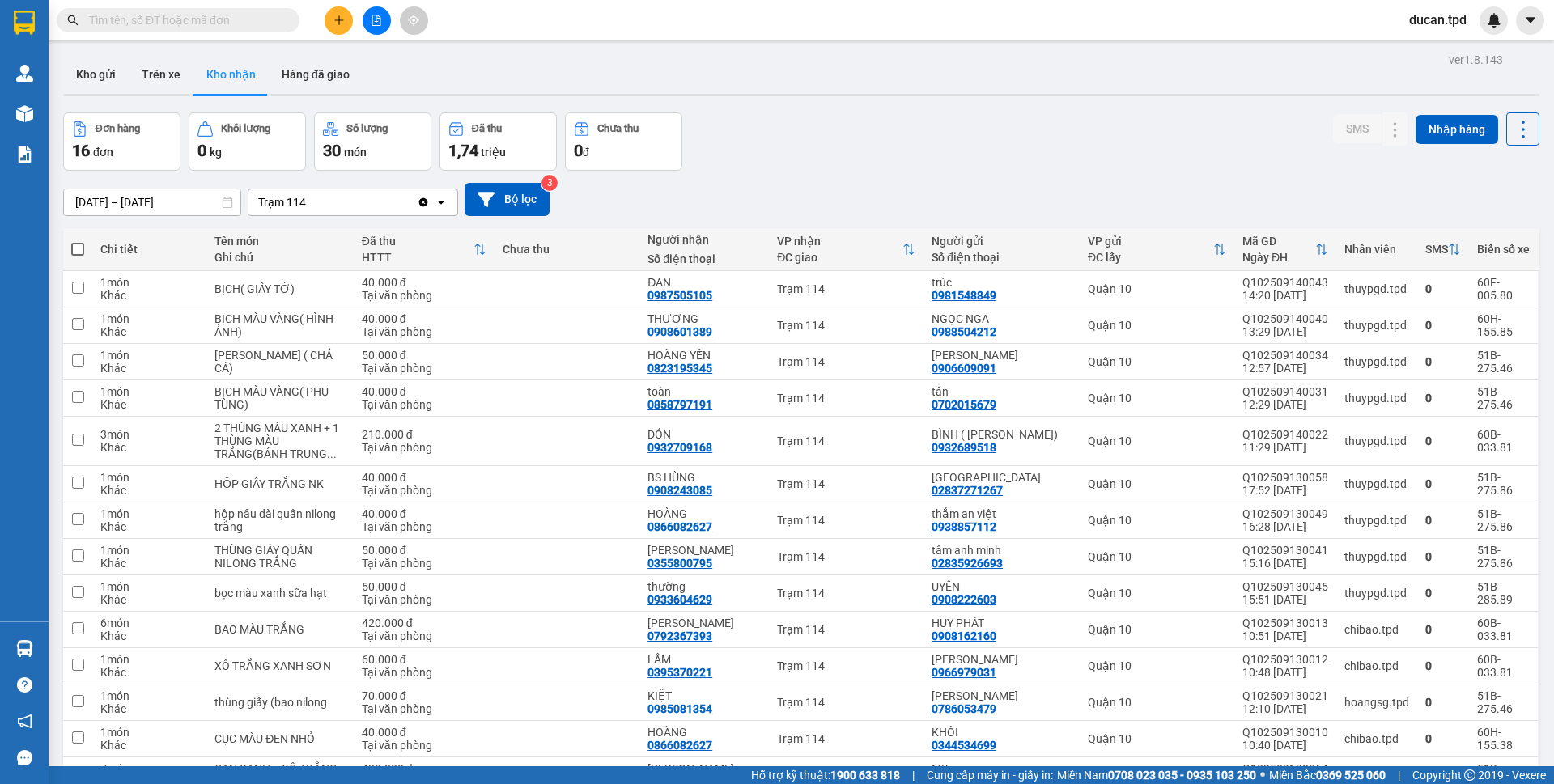
click at [257, 26] on input "text" at bounding box center [184, 20] width 191 height 18
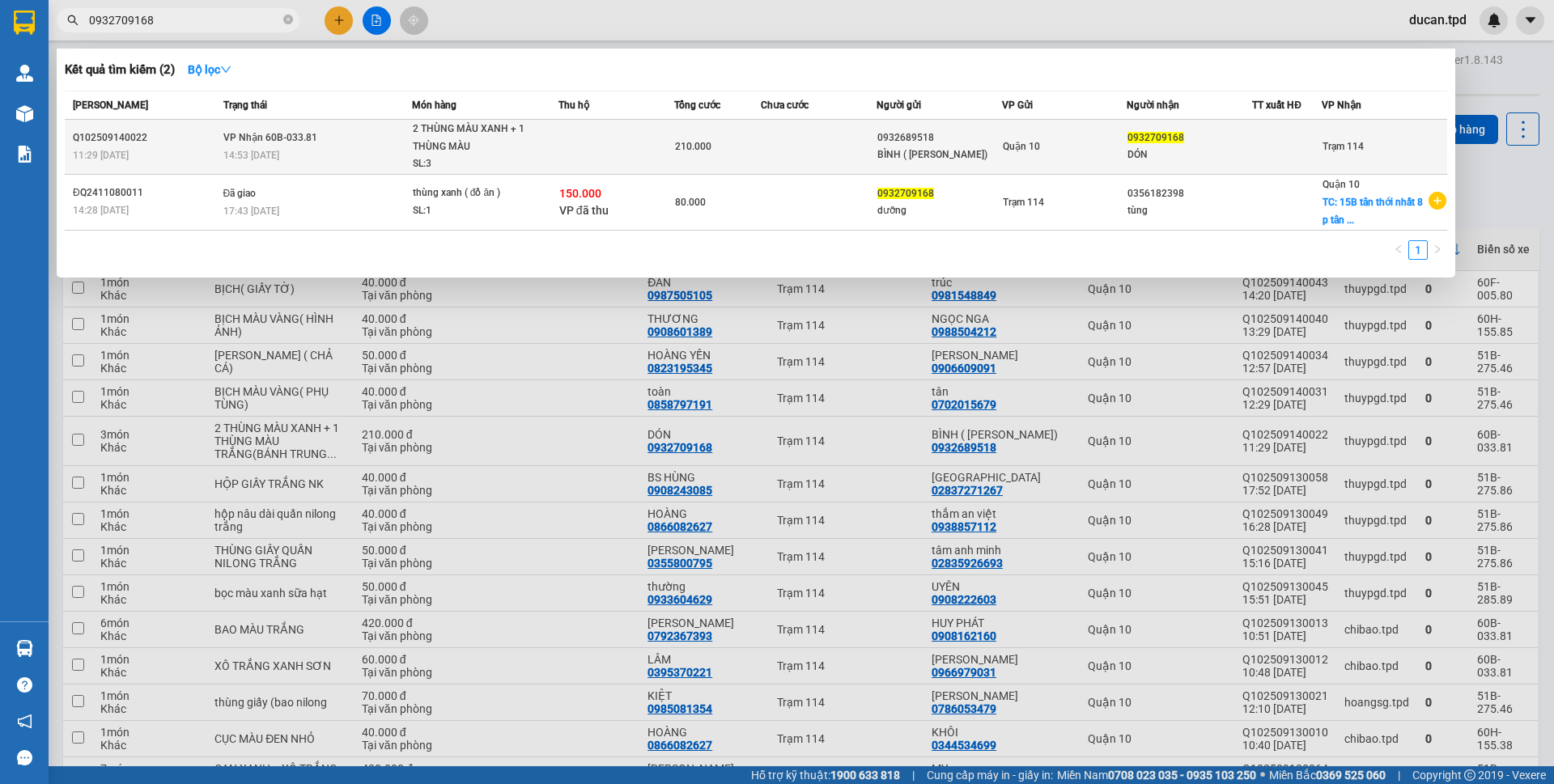
type input "0932709168"
click at [784, 142] on td at bounding box center [819, 147] width 116 height 55
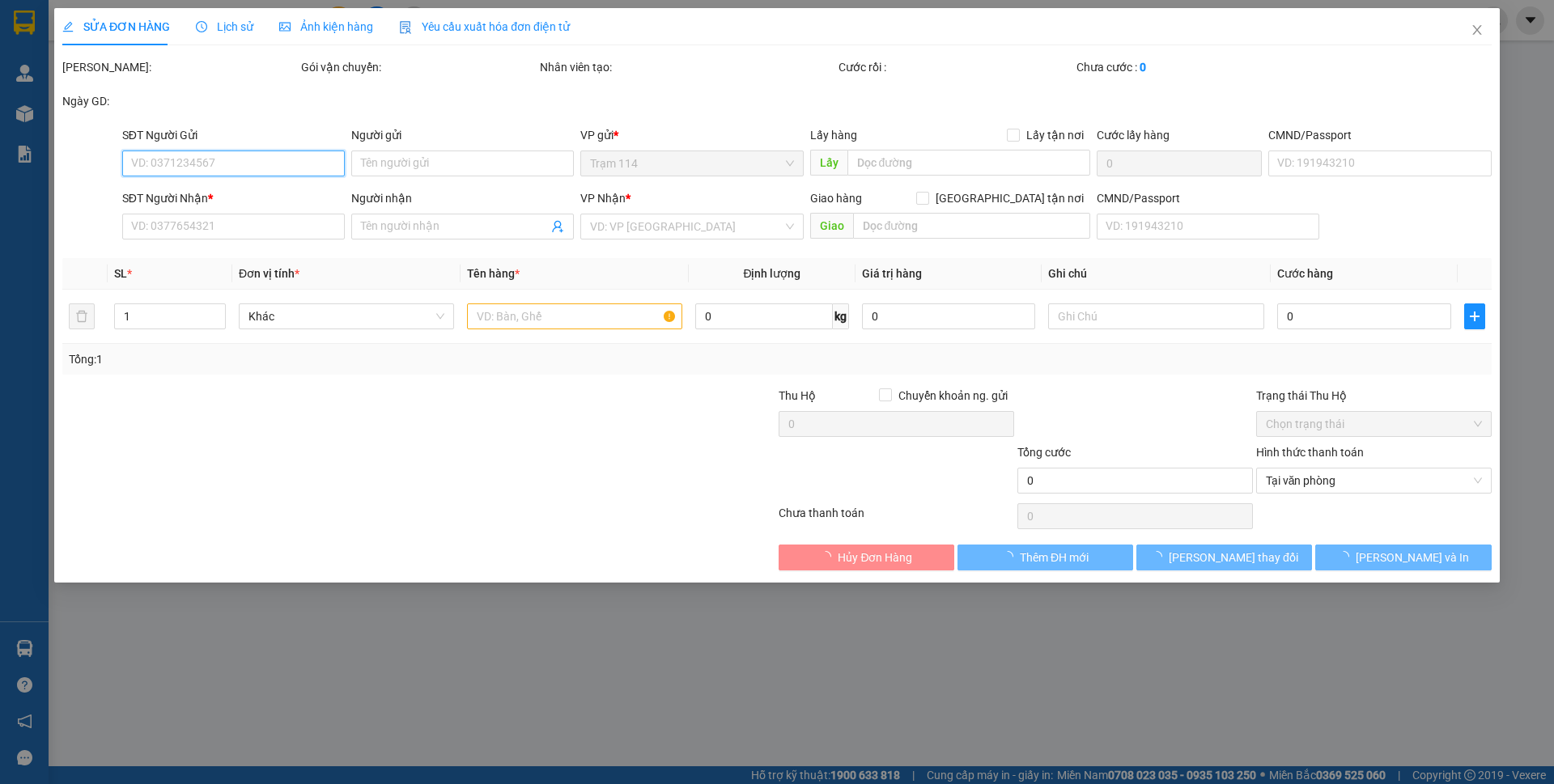
type input "0932689518"
type input "BÌNH ( LƯƠNG BÁ THÀNH)"
type input "079073012052"
type input "0932709168"
type input "DÓN"
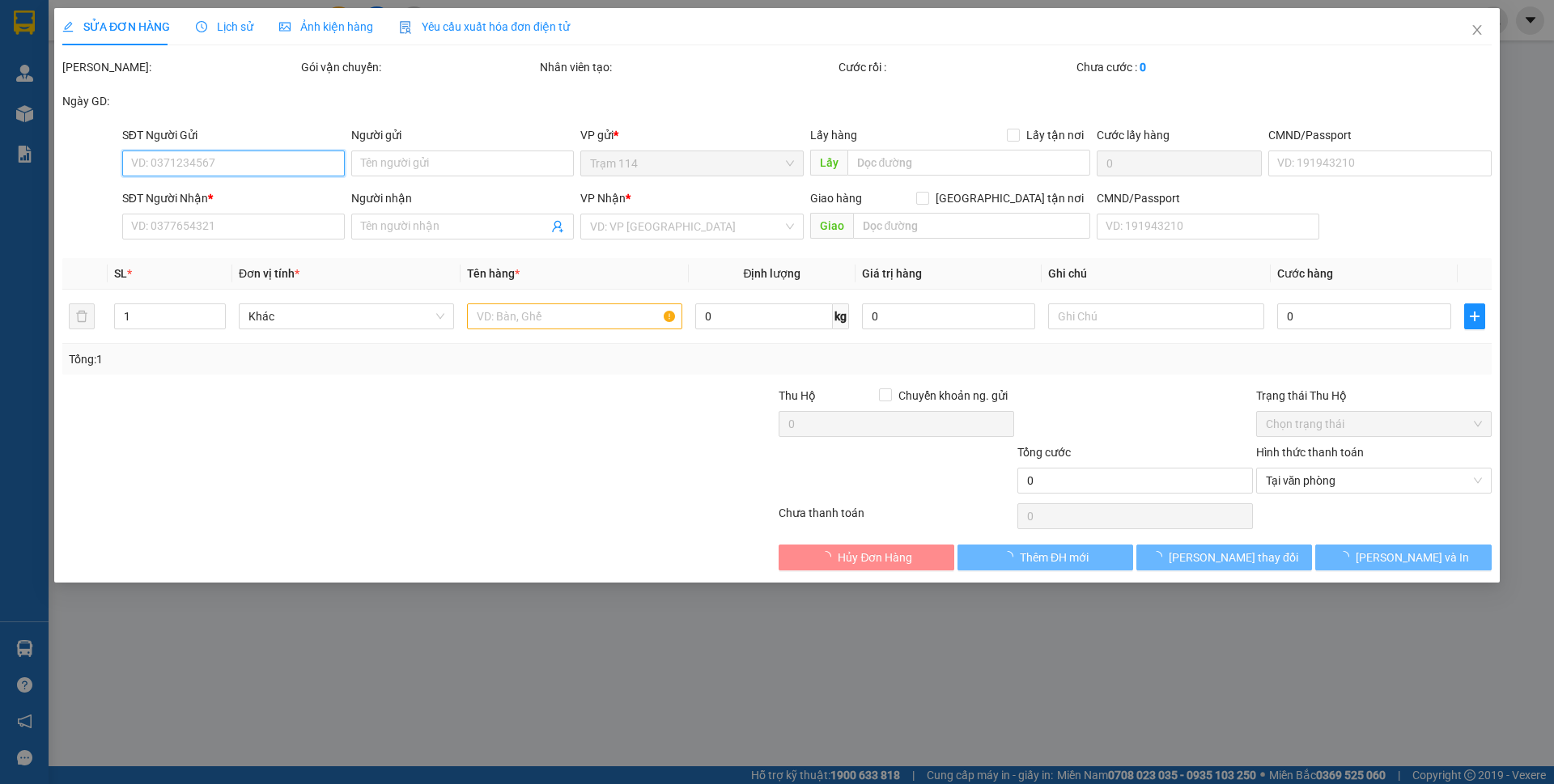
type input "210.000"
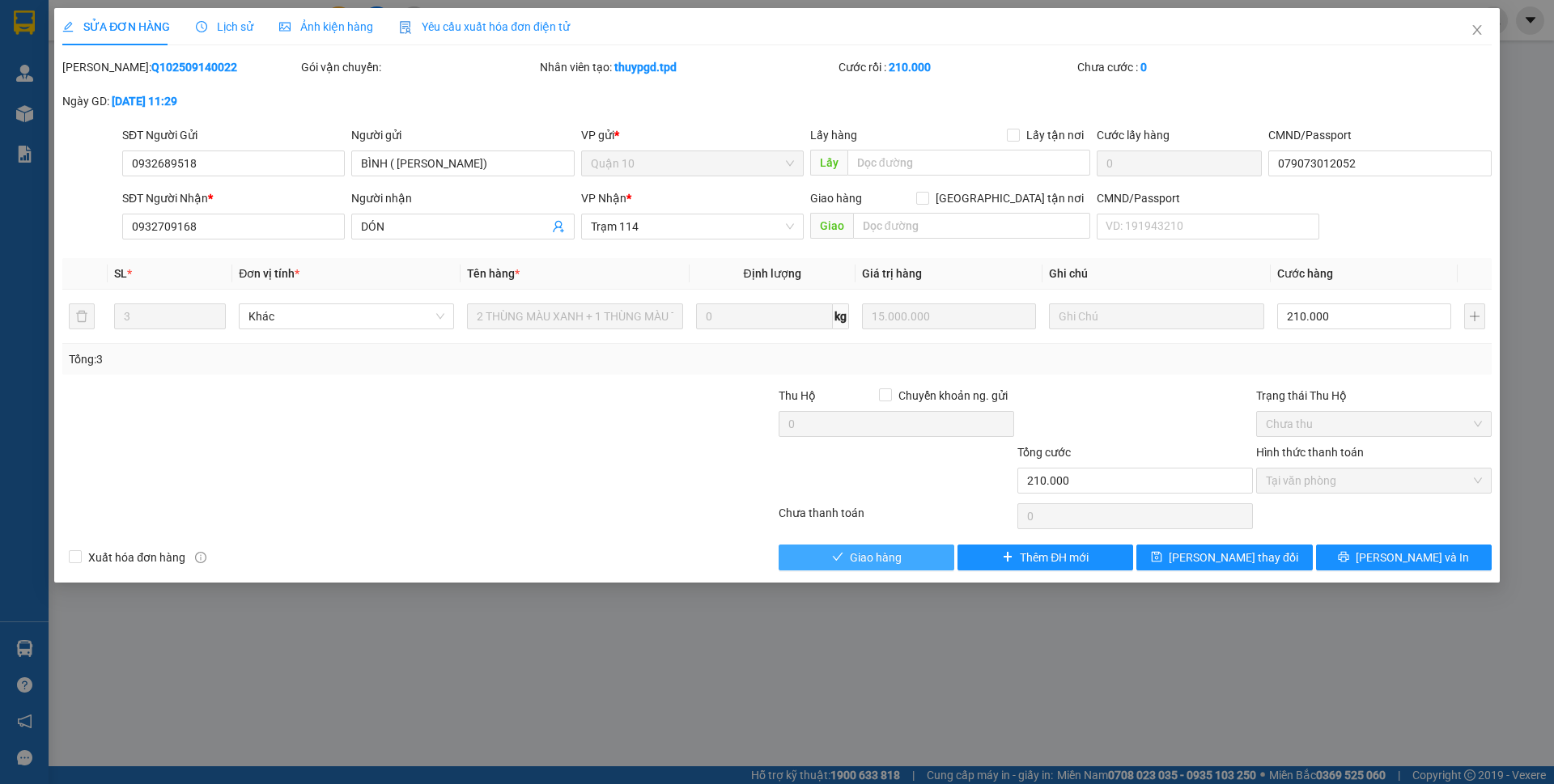
click at [898, 566] on span "Giao hàng" at bounding box center [875, 557] width 51 height 18
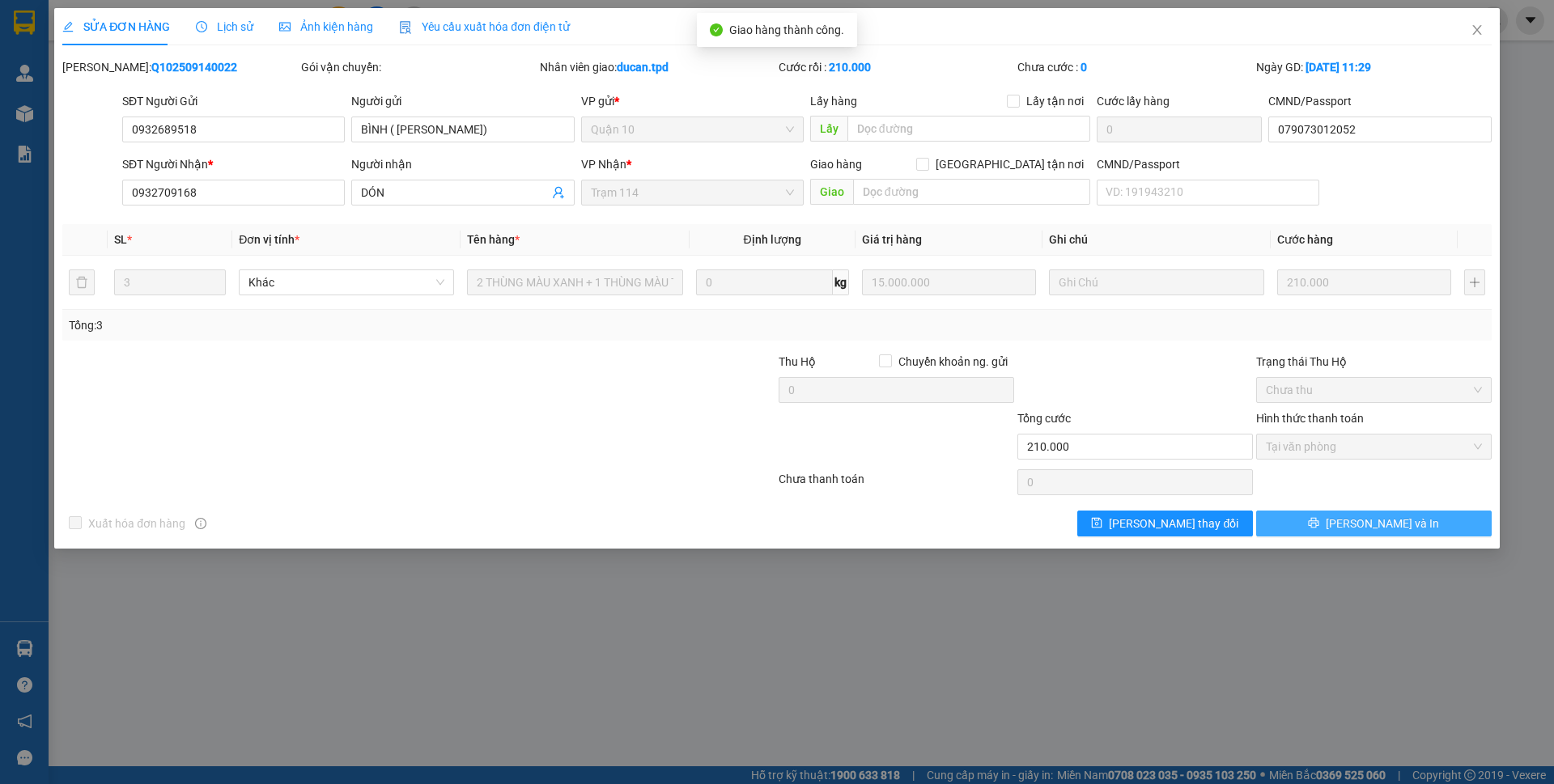
click at [1389, 522] on span "[PERSON_NAME] và In" at bounding box center [1381, 523] width 113 height 18
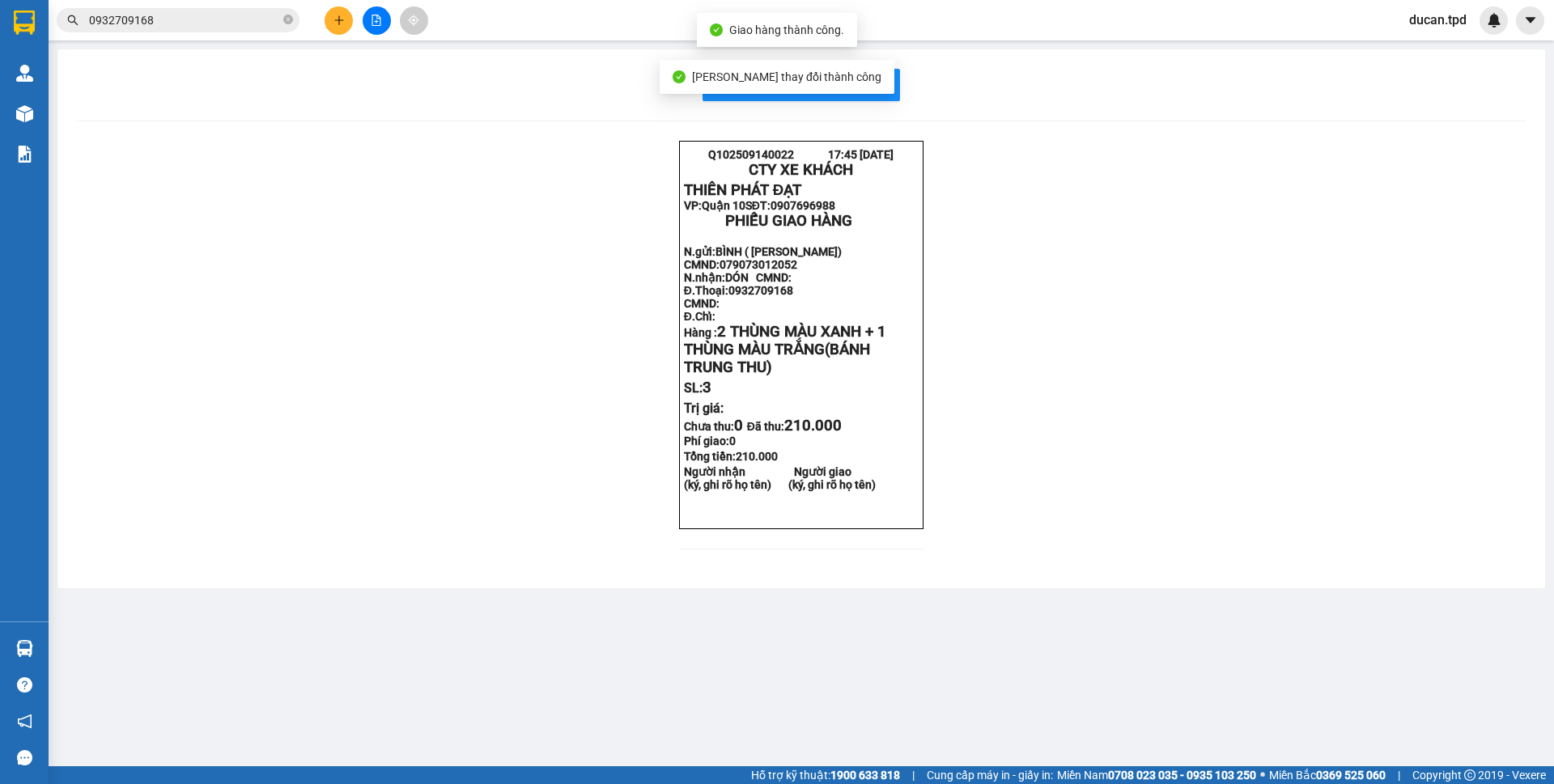
click at [847, 79] on span "[PERSON_NAME] thay đổi thành công" at bounding box center [786, 77] width 189 height 13
click at [880, 89] on span "In mẫu biên lai tự cấu hình" at bounding box center [810, 85] width 152 height 21
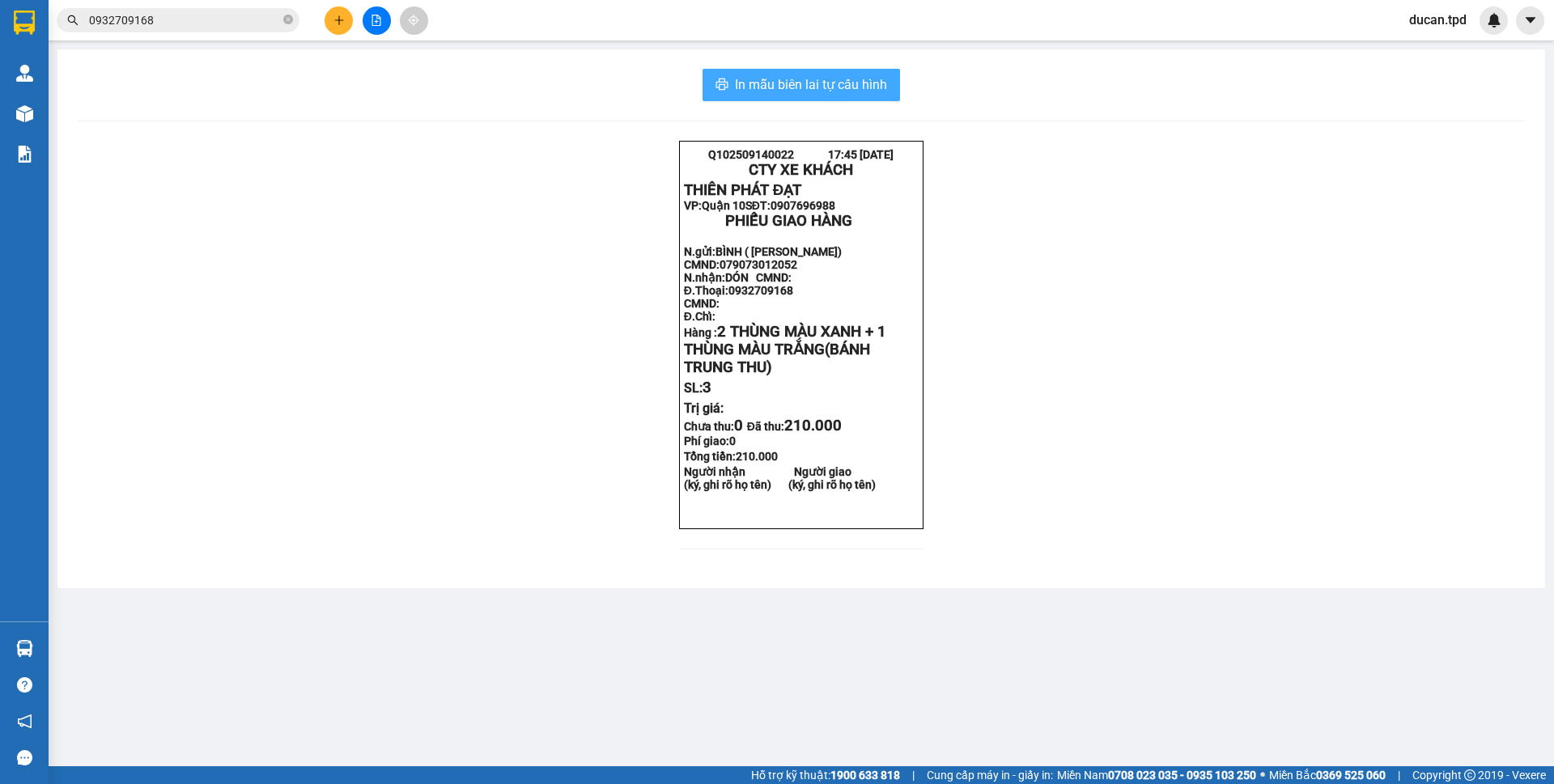
click at [770, 81] on span "In mẫu biên lai tự cấu hình" at bounding box center [810, 85] width 152 height 21
click at [767, 77] on span "In mẫu biên lai tự cấu hình" at bounding box center [810, 85] width 152 height 21
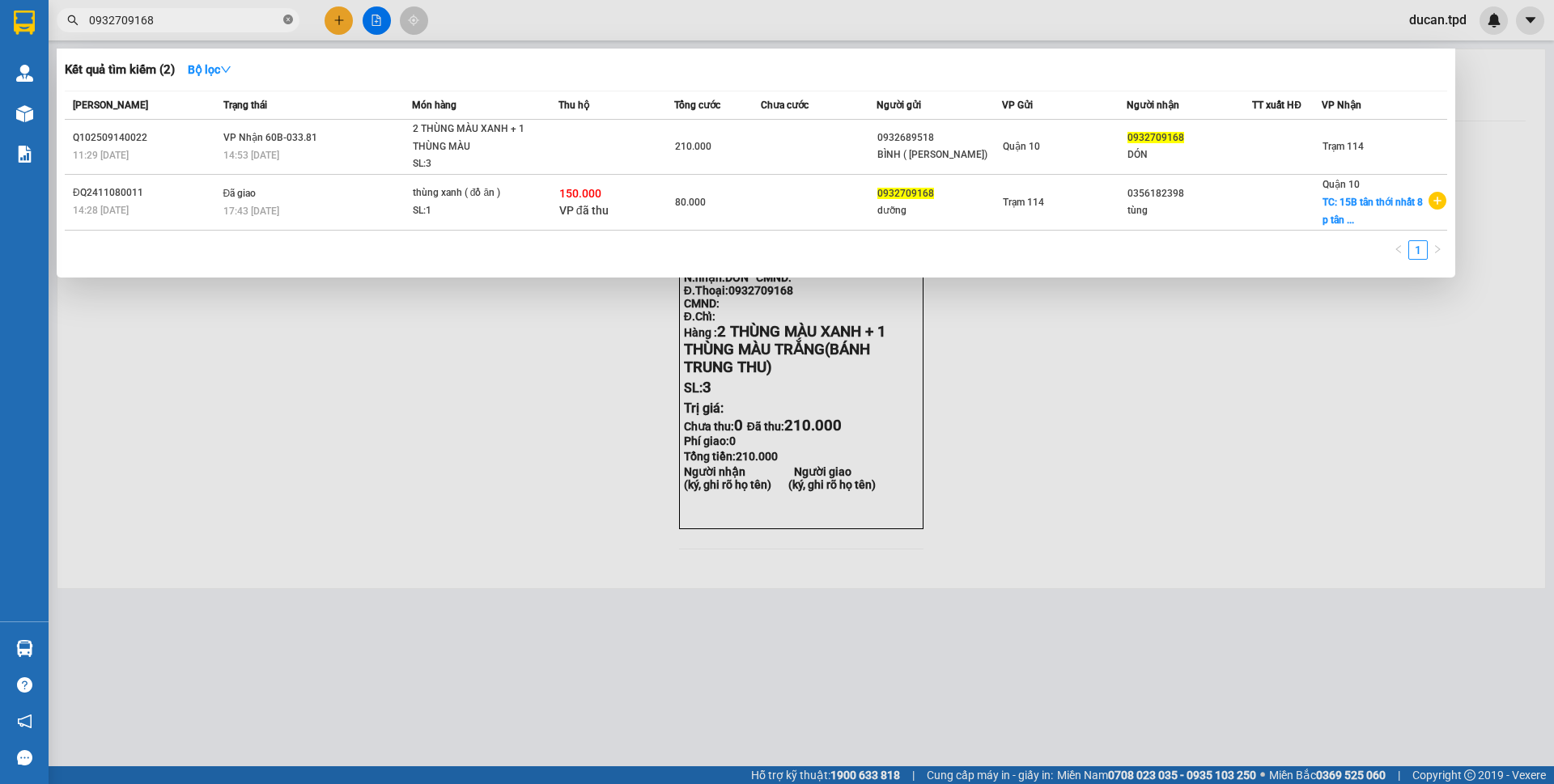
click at [290, 22] on icon "close-circle" at bounding box center [287, 20] width 9 height 9
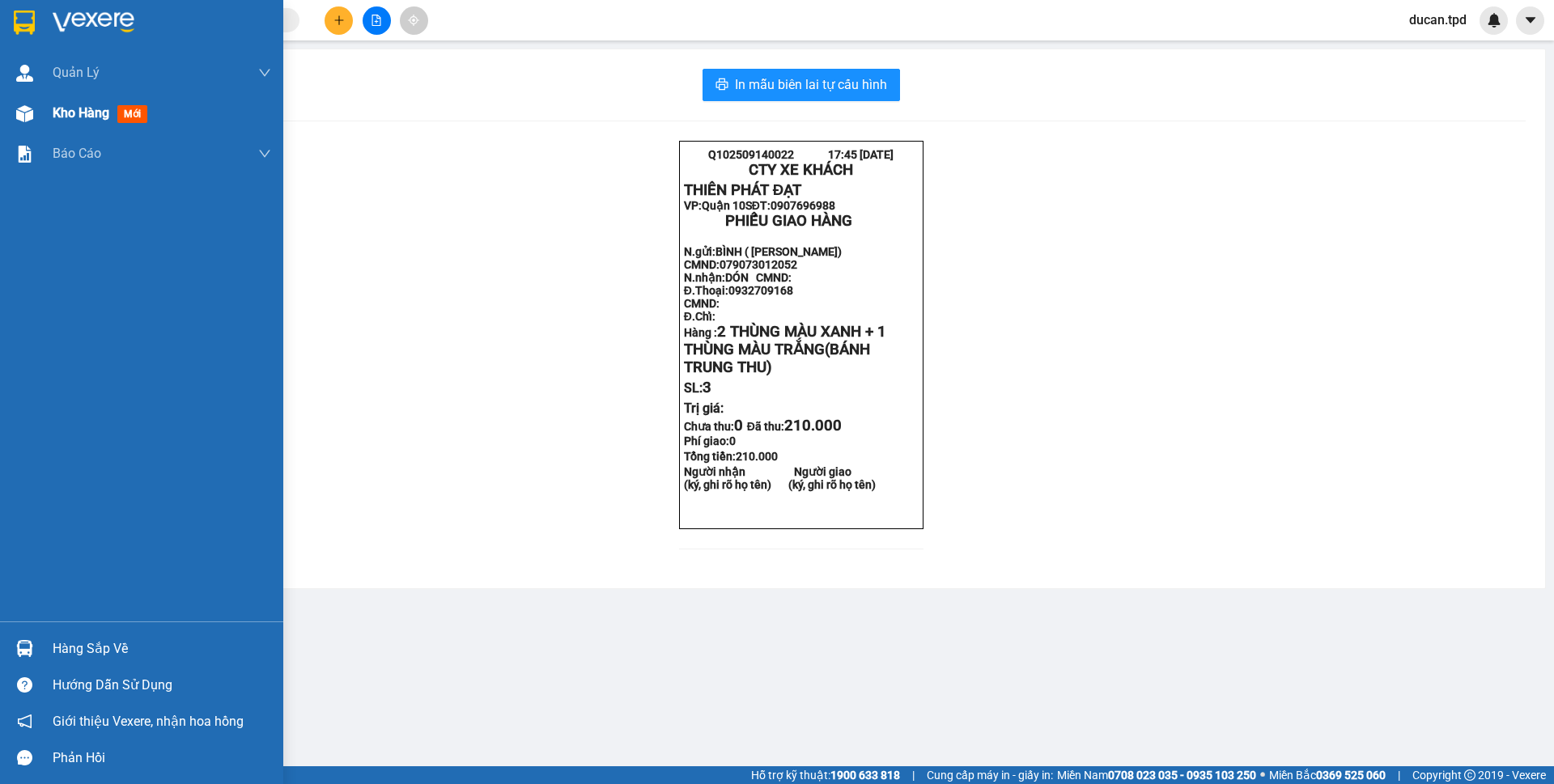
click at [19, 119] on img at bounding box center [24, 114] width 17 height 17
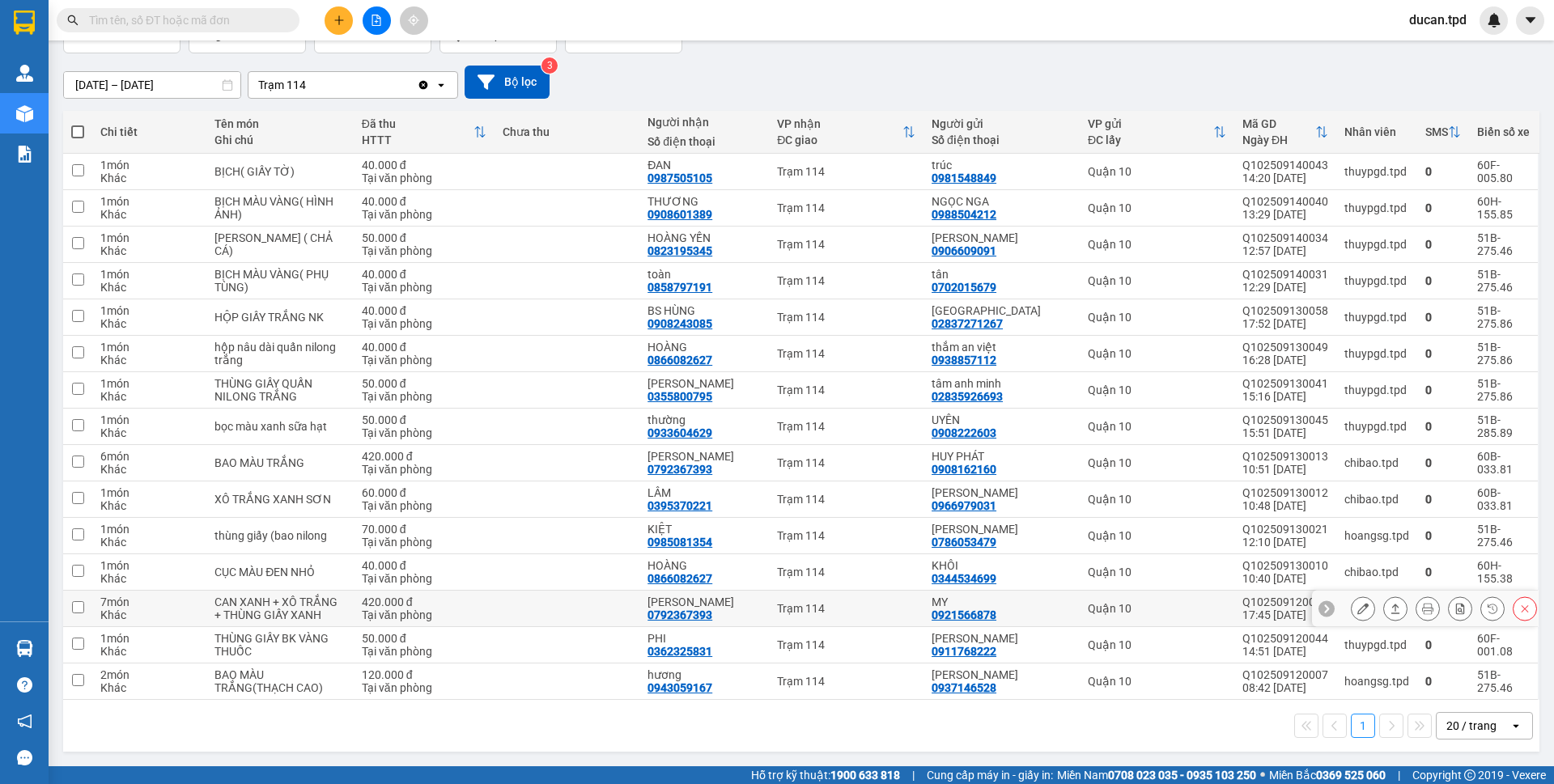
scroll to position [36, 0]
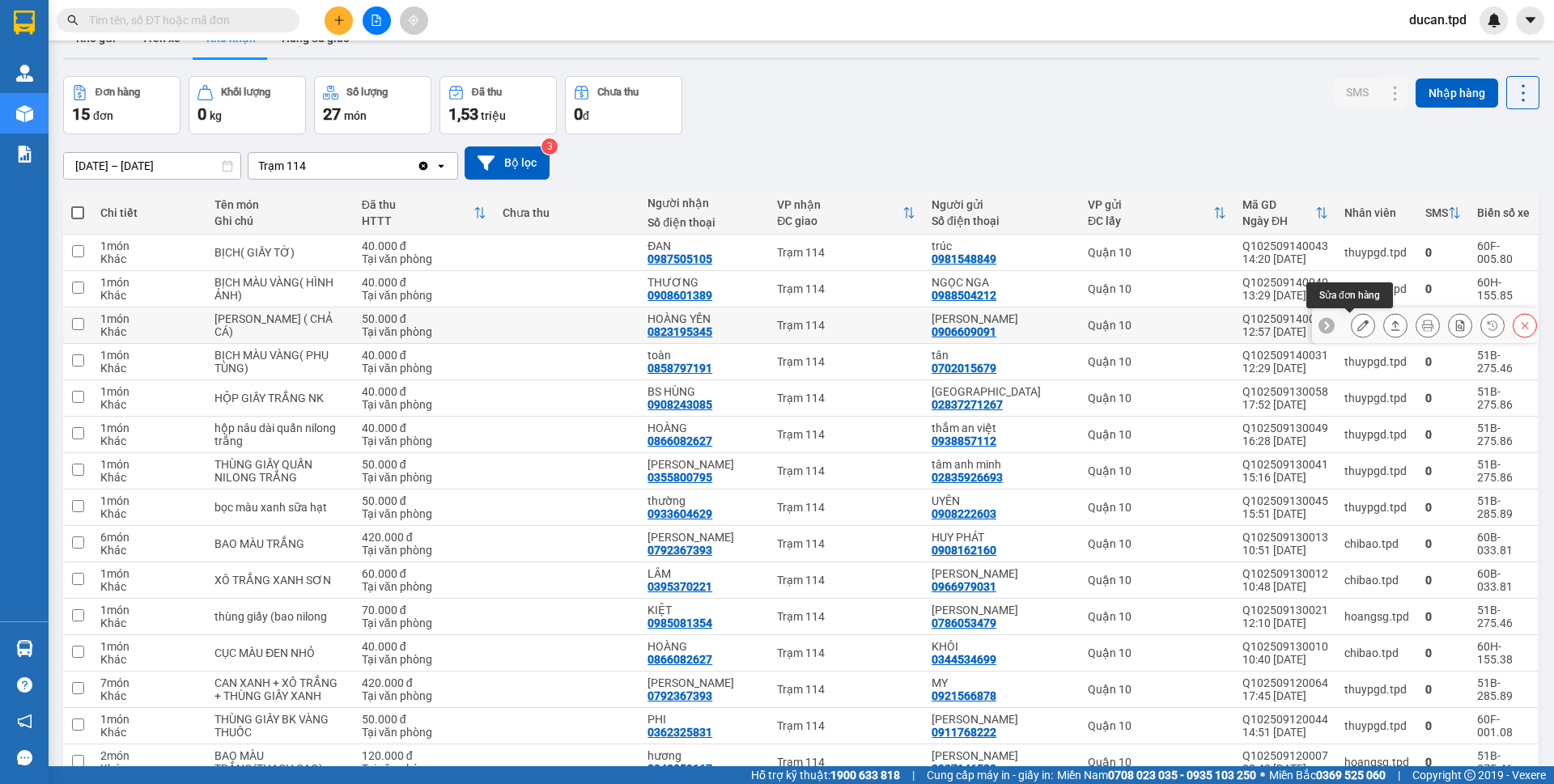
click at [1357, 327] on icon at bounding box center [1363, 326] width 11 height 11
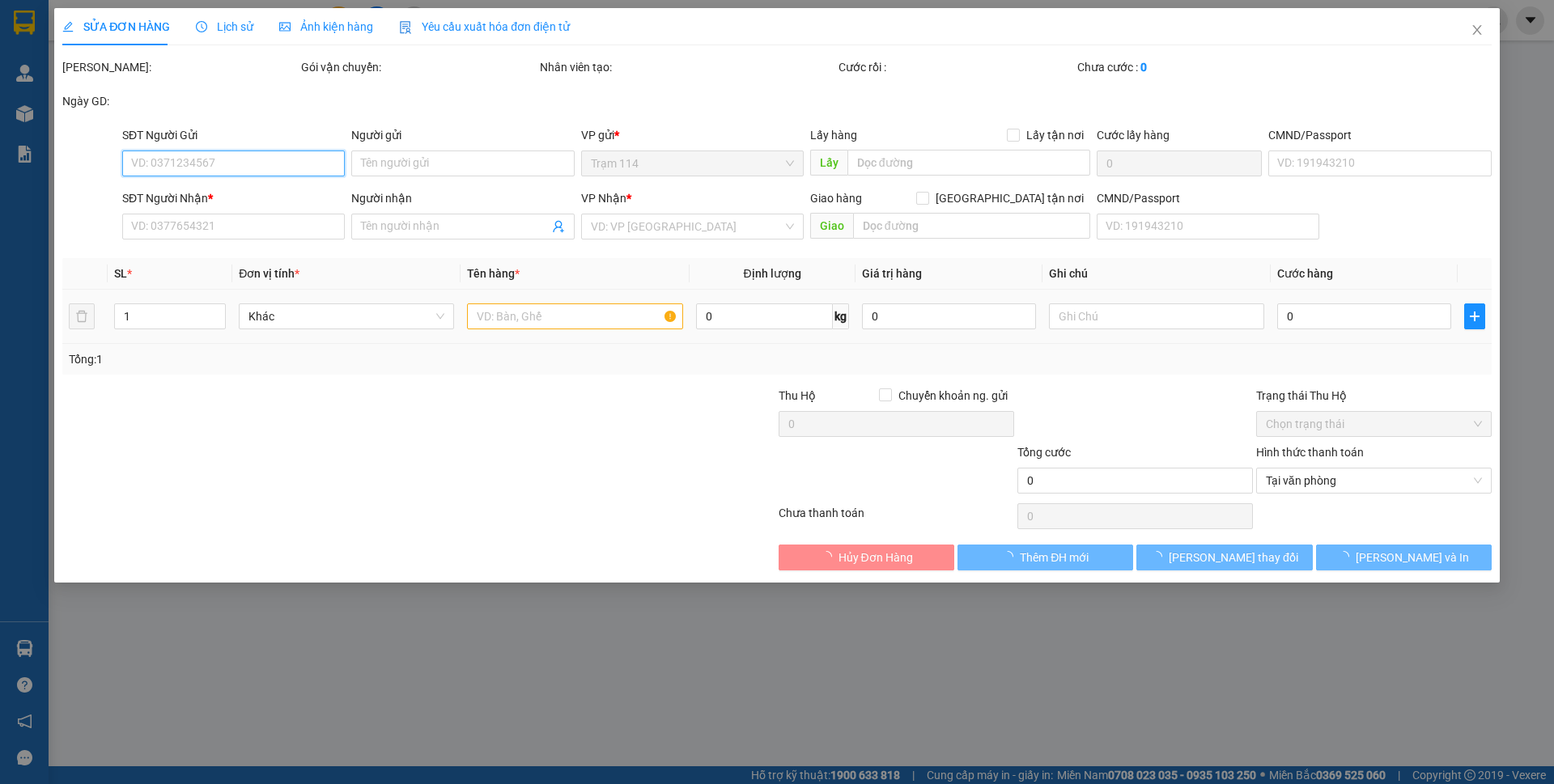
type input "0906609091"
type input "NGỌC LINH"
type input "0823195345"
type input "HOÀNG YẾN"
type input "50.000"
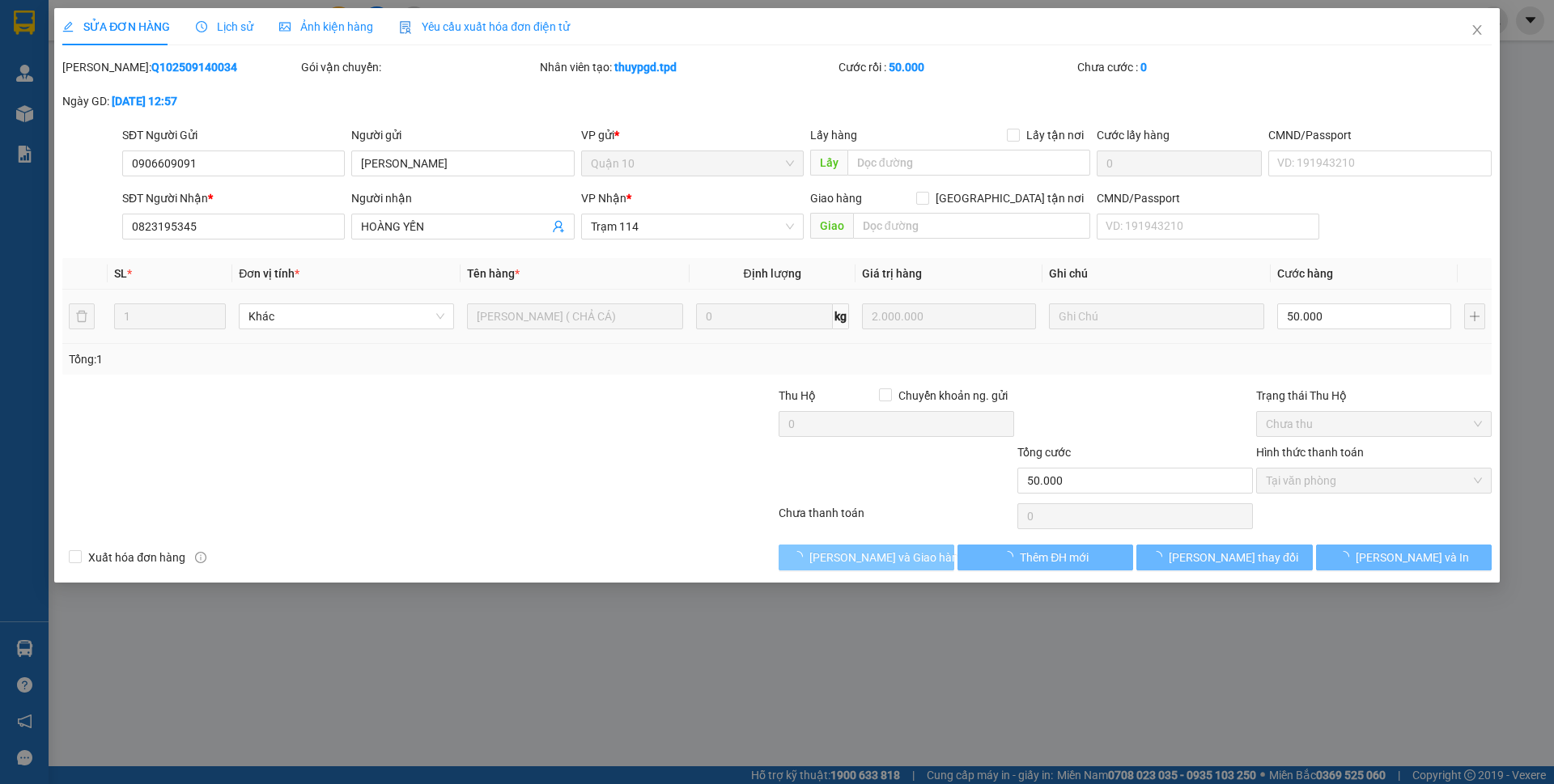
click at [856, 557] on span "Lưu và Giao hàng" at bounding box center [887, 557] width 155 height 18
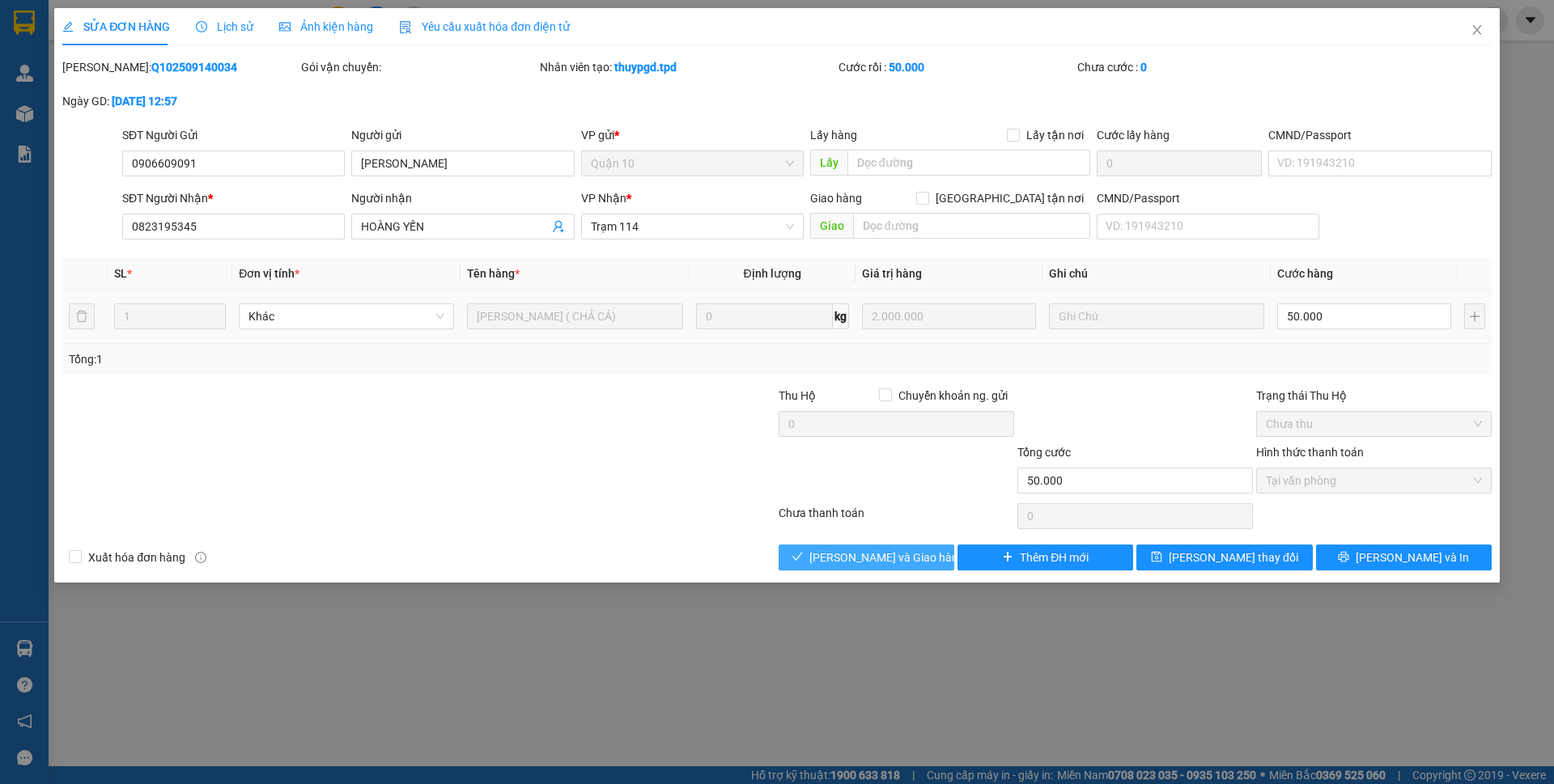
click at [856, 557] on span "Lưu và Giao hàng" at bounding box center [887, 557] width 155 height 18
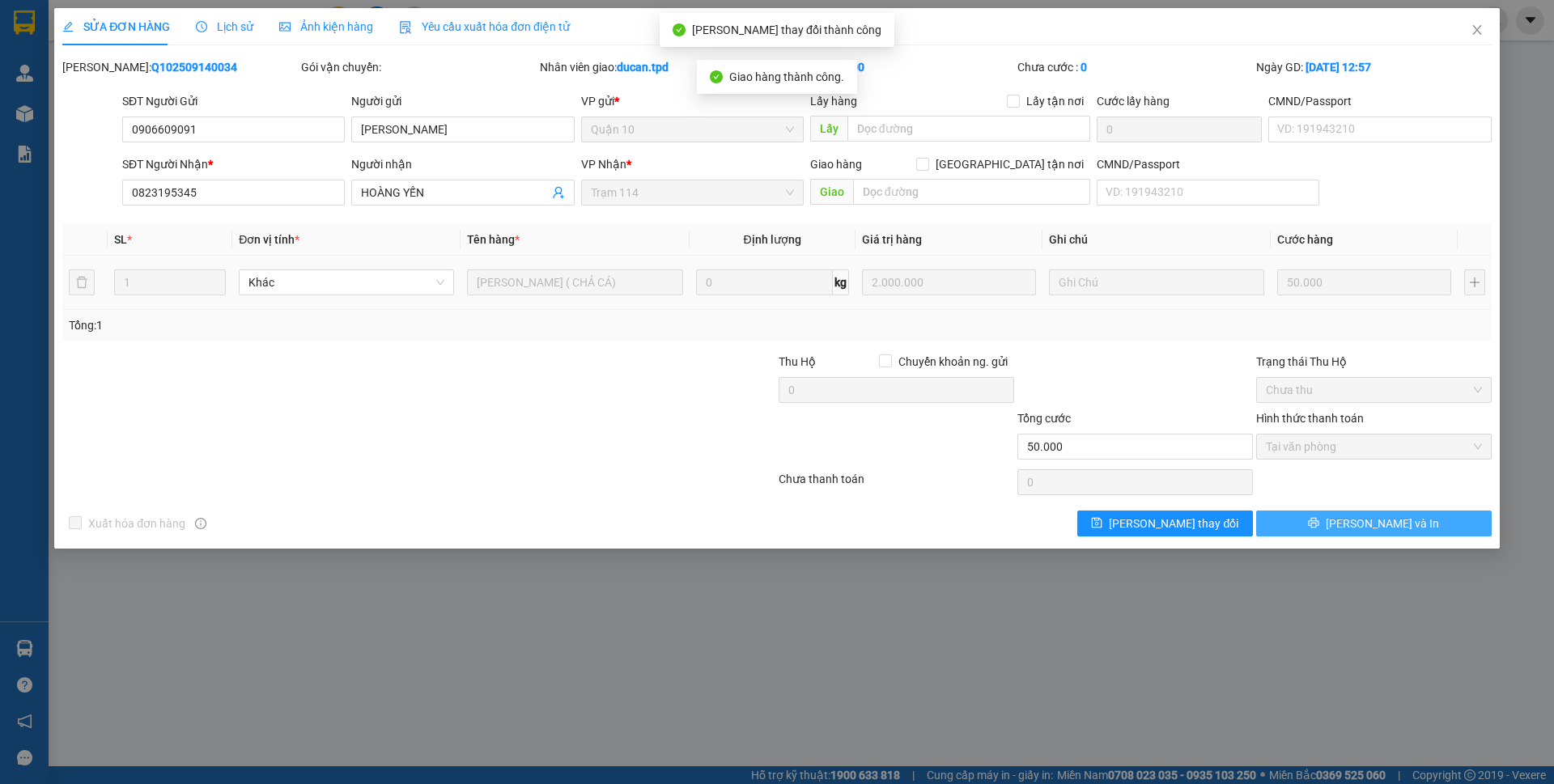
click at [1401, 525] on span "[PERSON_NAME] và In" at bounding box center [1381, 523] width 113 height 18
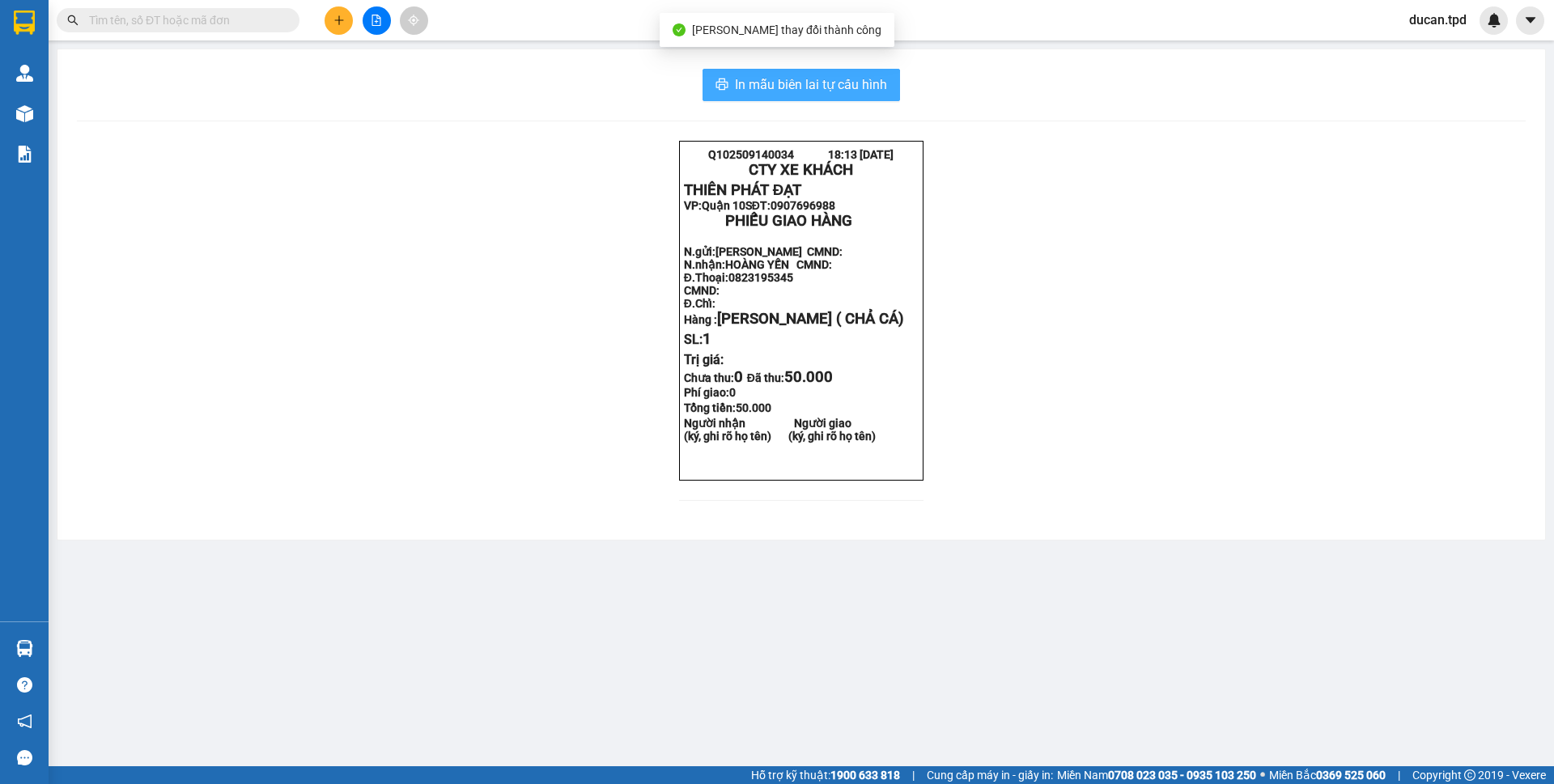
click at [878, 92] on span "In mẫu biên lai tự cấu hình" at bounding box center [810, 85] width 152 height 21
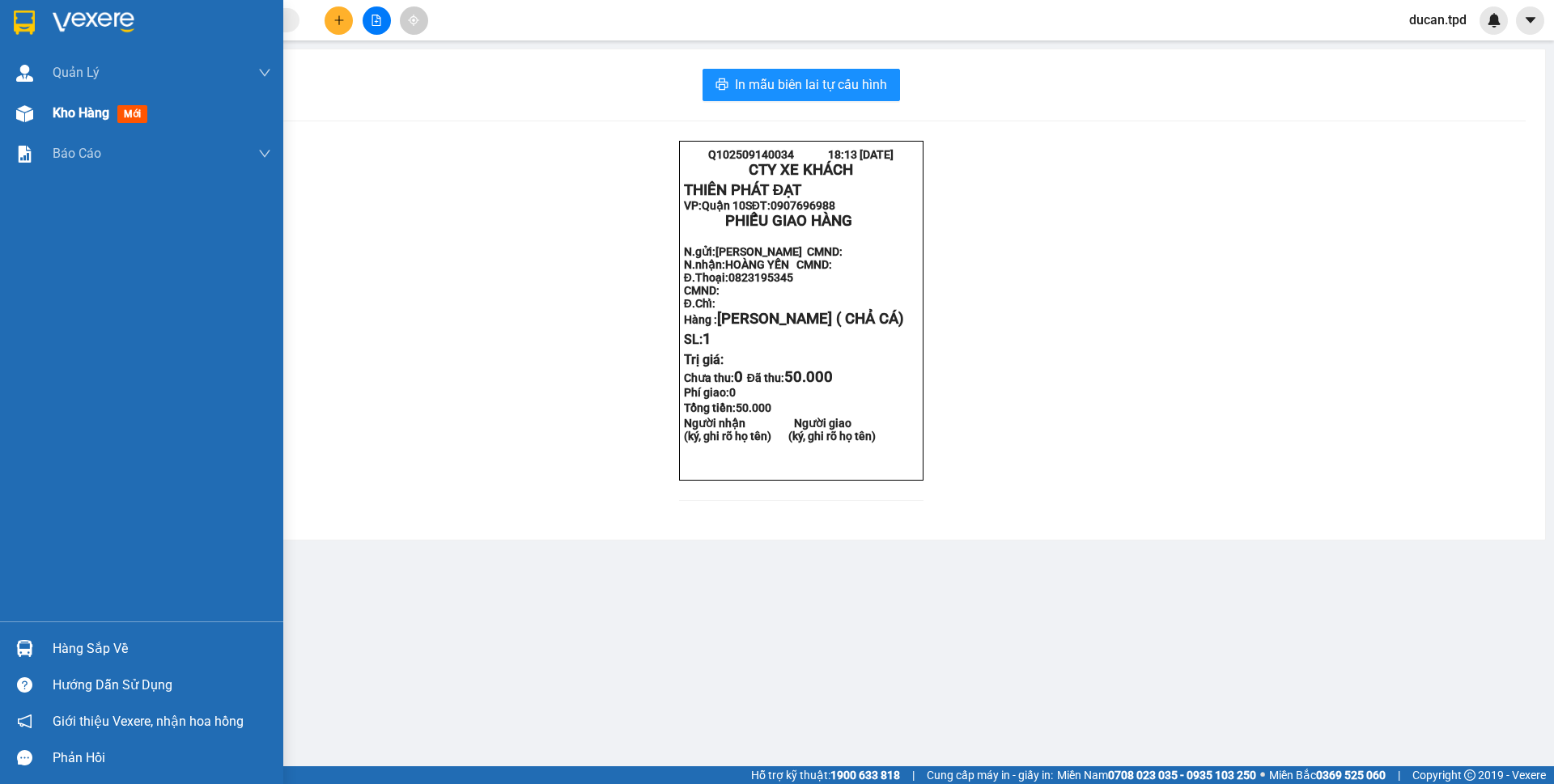
click at [99, 113] on span "Kho hàng" at bounding box center [80, 113] width 57 height 15
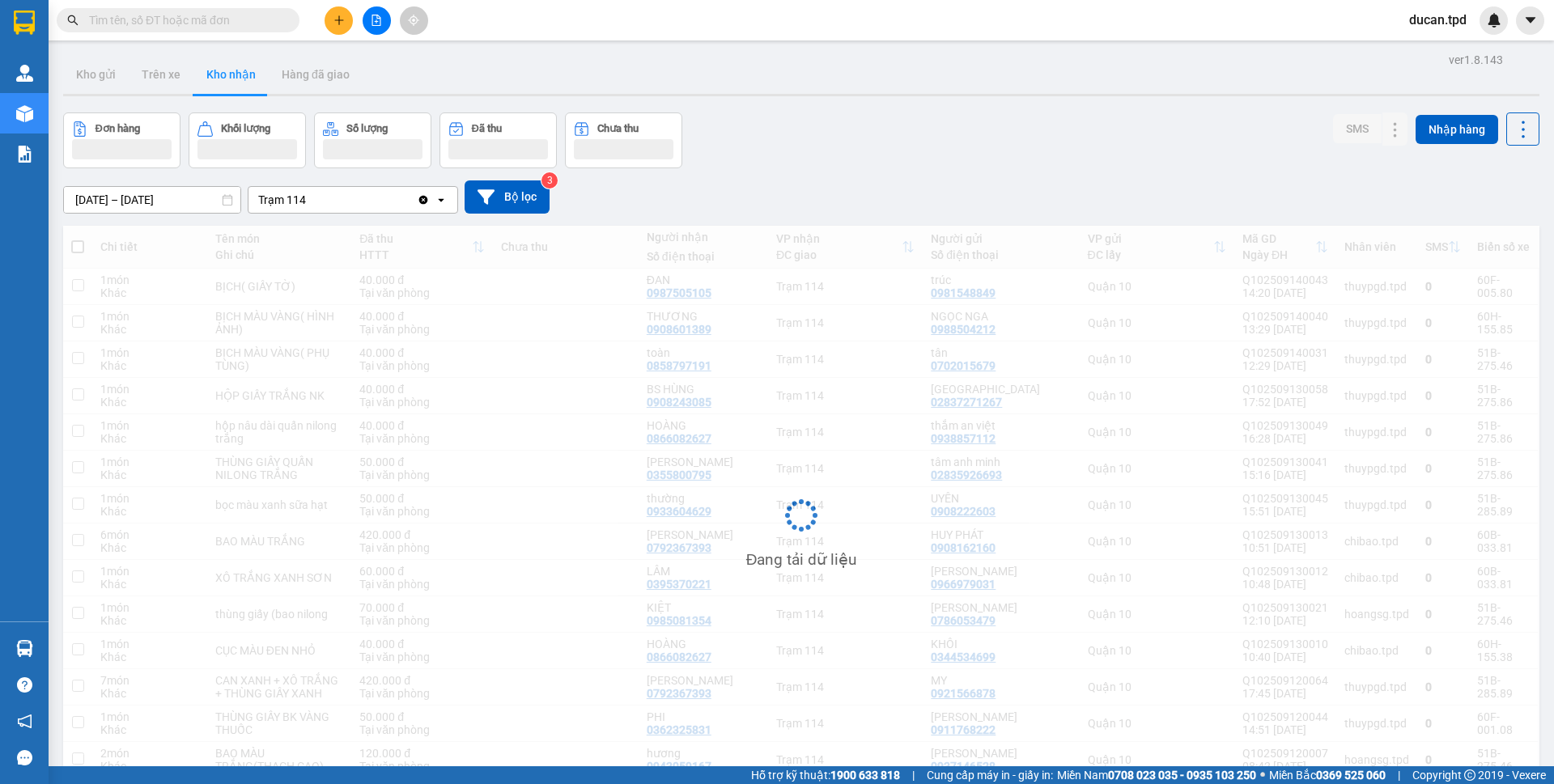
click at [385, 20] on button at bounding box center [376, 21] width 28 height 28
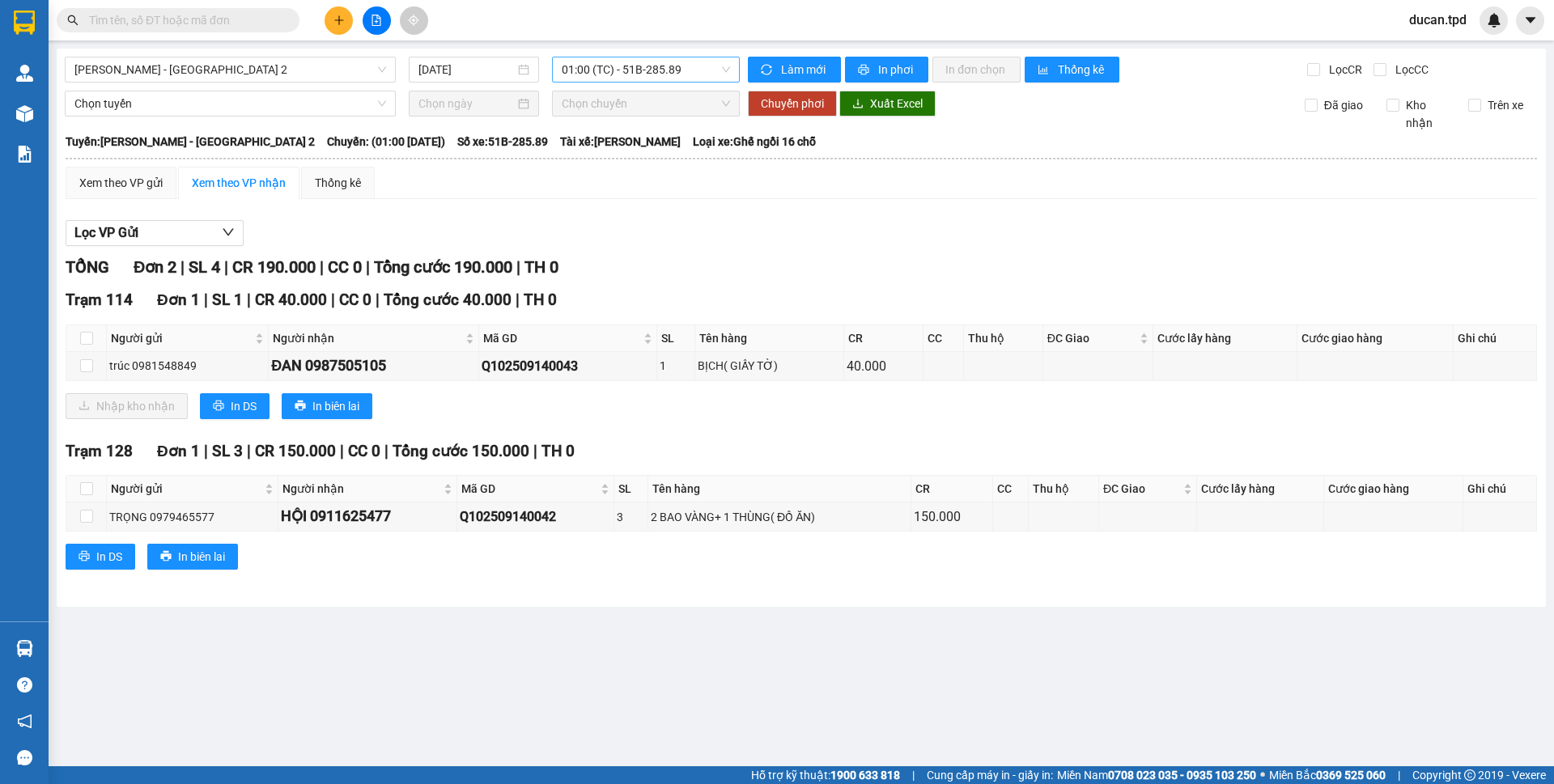
click at [654, 75] on span "01:00 (TC) - 51B-285.89" at bounding box center [646, 70] width 168 height 24
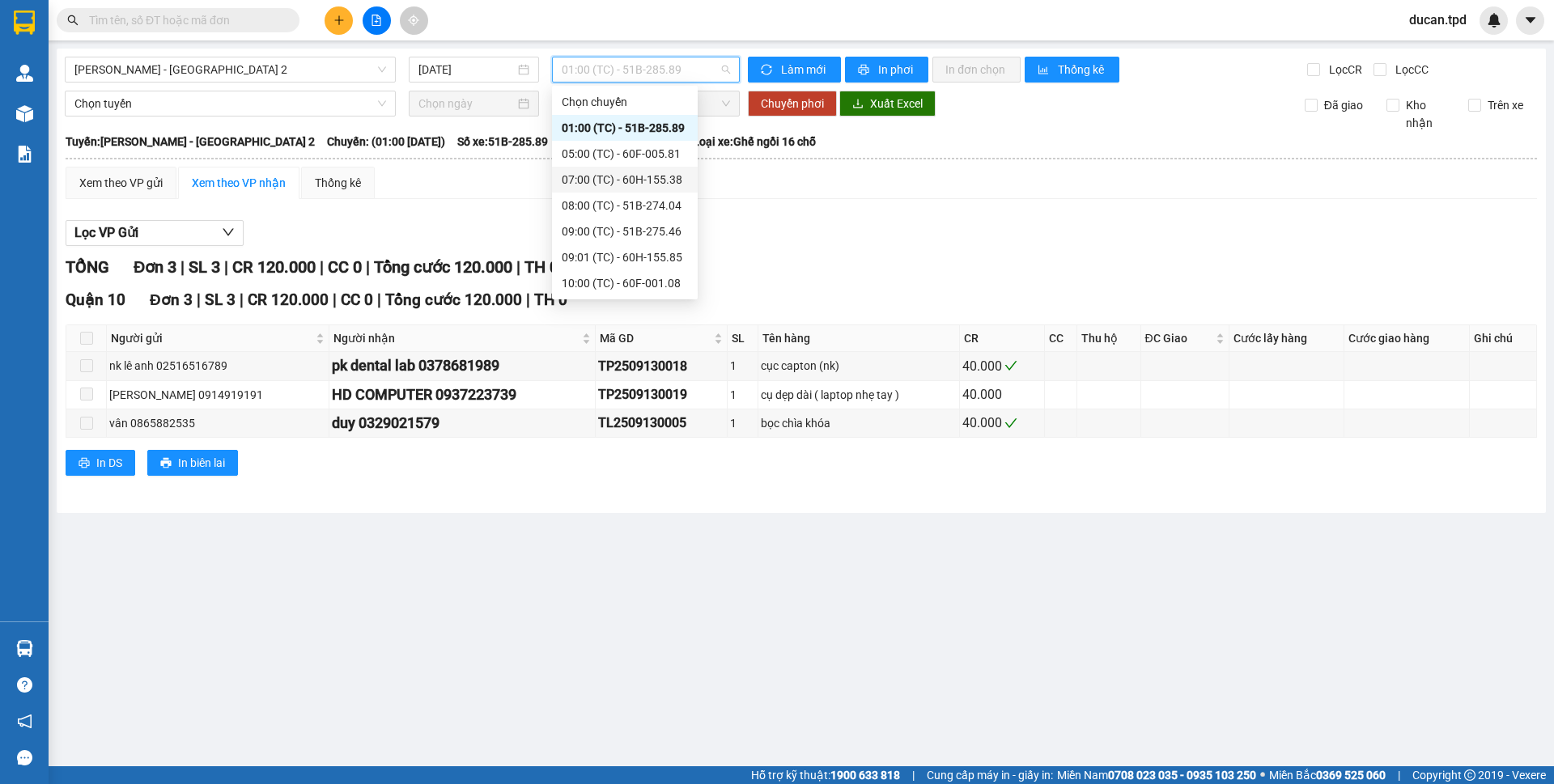
scroll to position [81, 0]
click at [622, 200] on div "10:00 (TC) - 60F-001.08" at bounding box center [624, 202] width 126 height 18
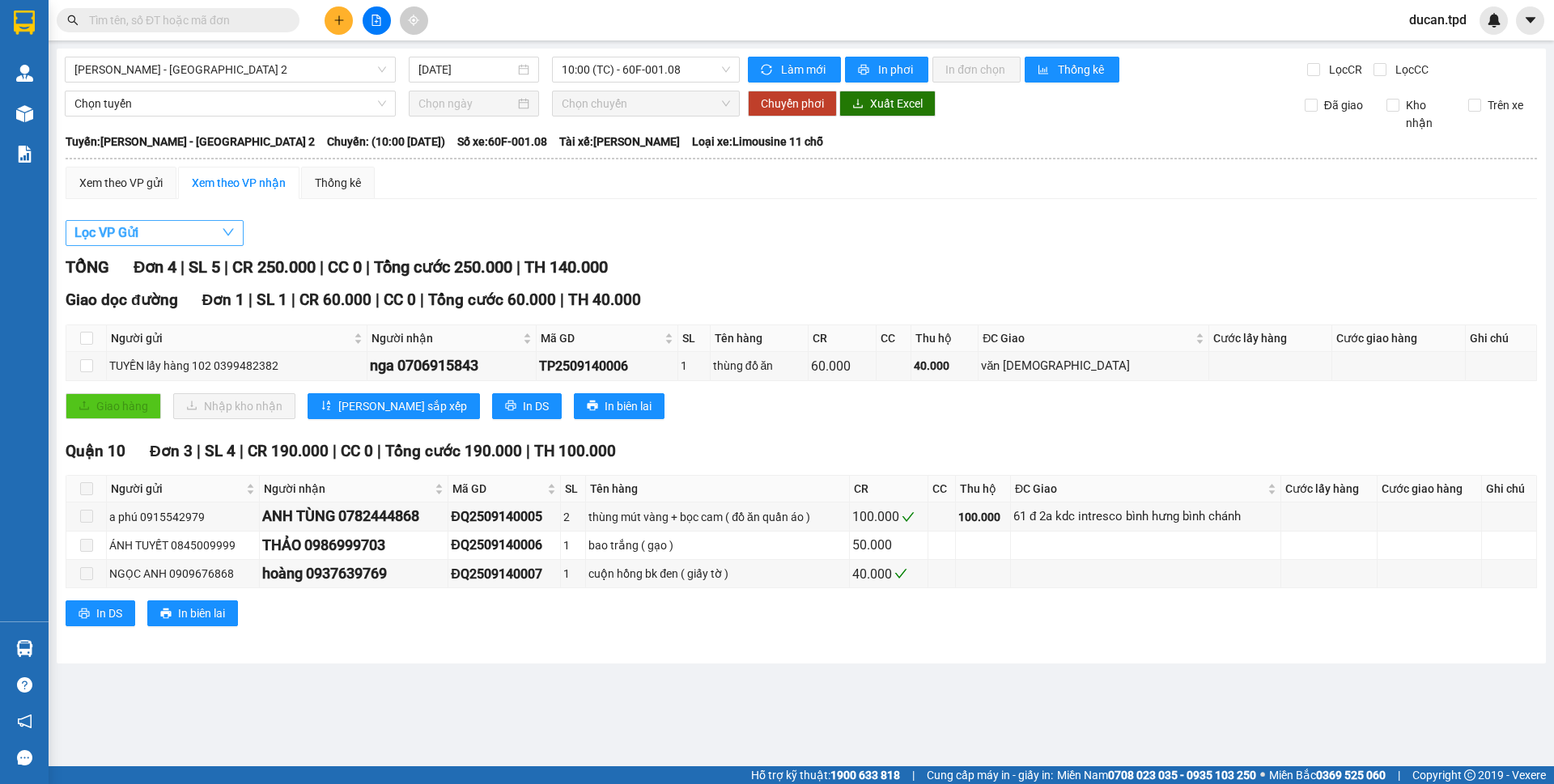
click at [152, 227] on button "Lọc VP Gửi" at bounding box center [154, 233] width 178 height 26
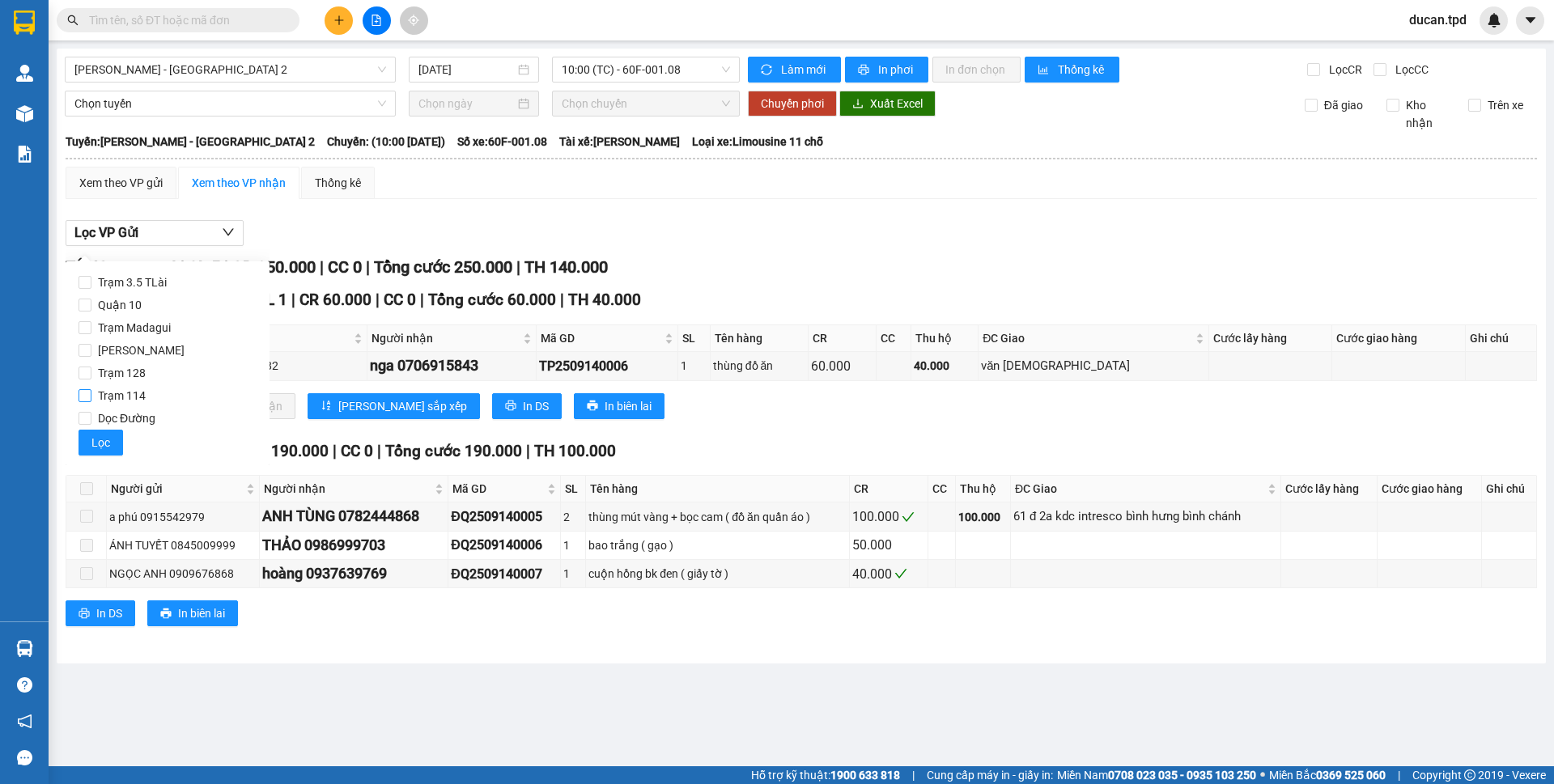
click at [133, 392] on span "Trạm 114" at bounding box center [121, 396] width 61 height 22
click at [91, 392] on input "Trạm 114" at bounding box center [85, 396] width 13 height 13
checkbox input "true"
click at [109, 439] on button "Lọc" at bounding box center [101, 442] width 45 height 26
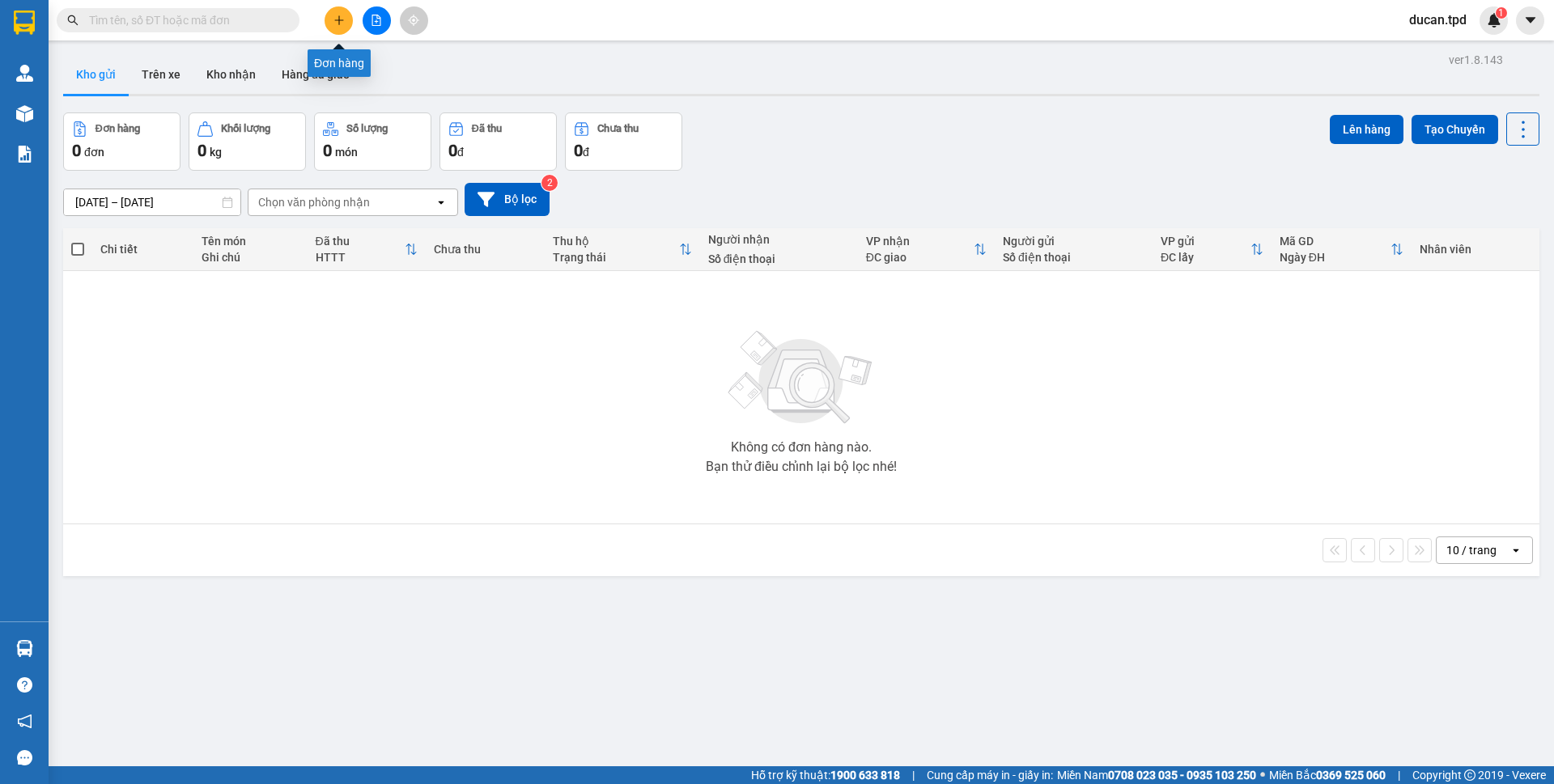
click at [337, 30] on button at bounding box center [339, 21] width 28 height 28
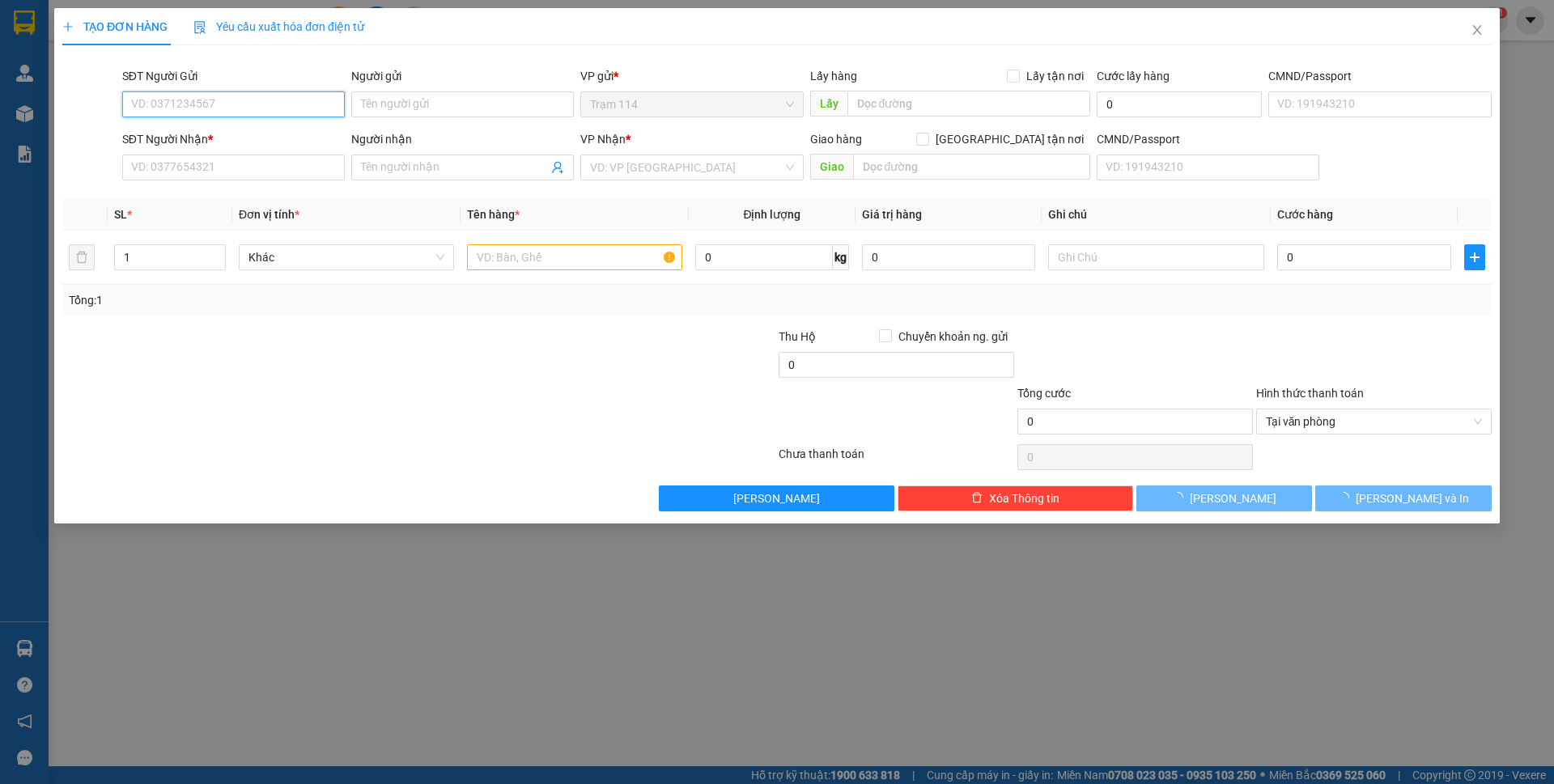
click at [254, 95] on input "SĐT Người Gửi" at bounding box center [233, 105] width 222 height 26
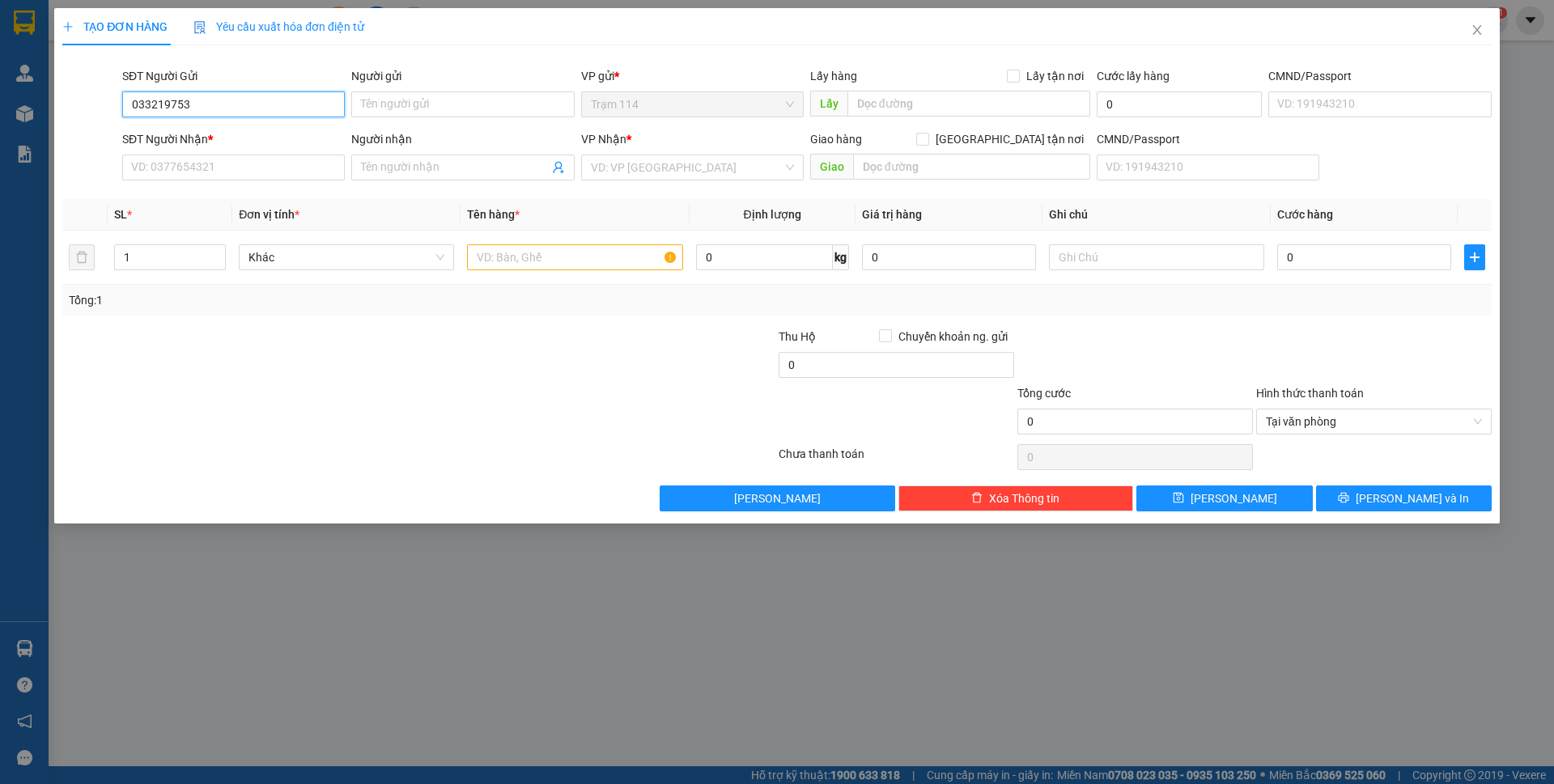
click at [139, 105] on input "033219753" at bounding box center [233, 105] width 222 height 26
click at [144, 105] on input "033219753" at bounding box center [233, 105] width 222 height 26
type input "0333219753"
click at [234, 142] on div "0333219753 - phượng" at bounding box center [233, 136] width 203 height 18
type input "phượng"
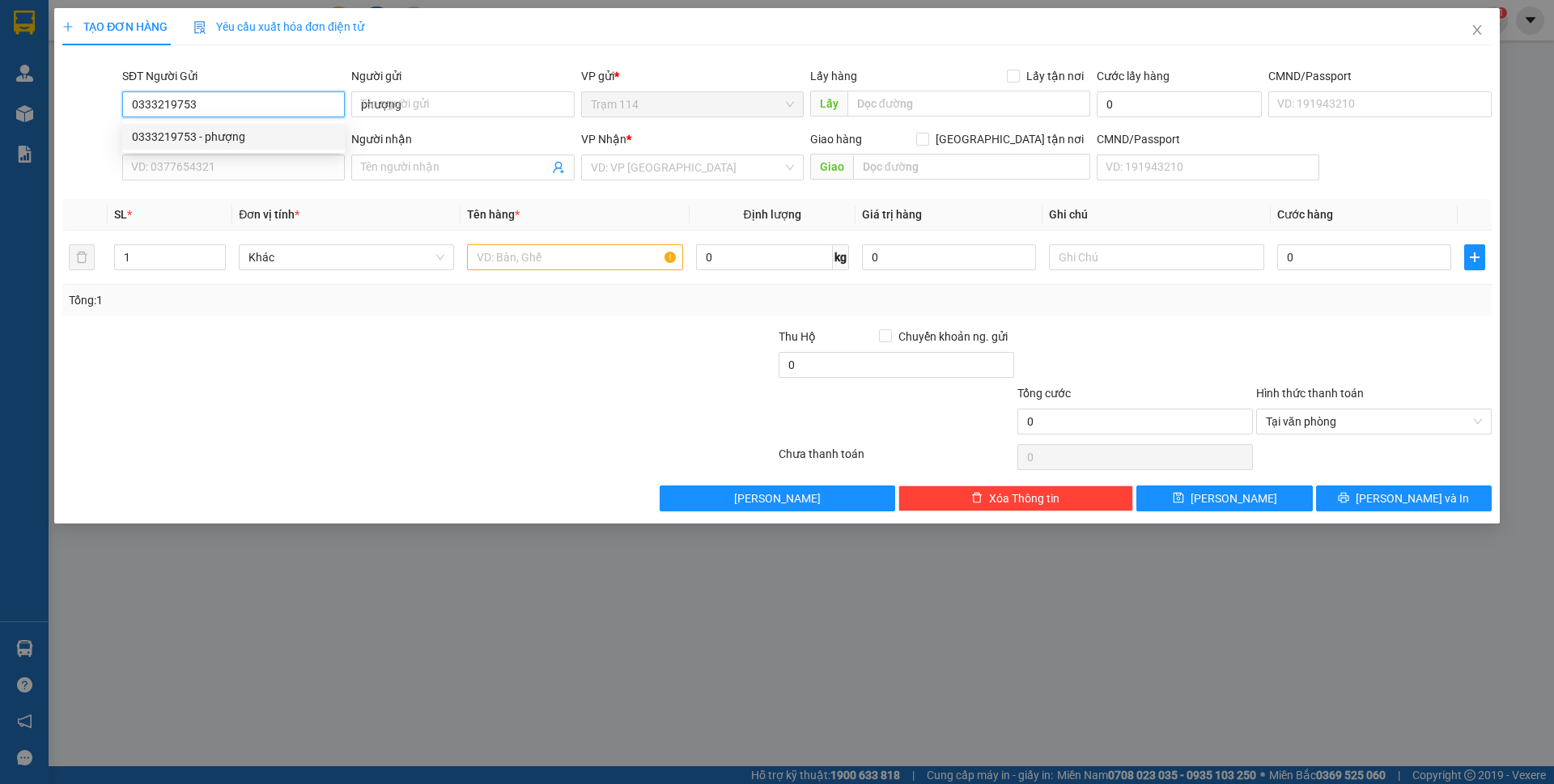
type input "0708845679"
type input "loan ( gọi gấp )"
type input "0333219753"
click at [239, 176] on input "0708845679" at bounding box center [233, 168] width 222 height 26
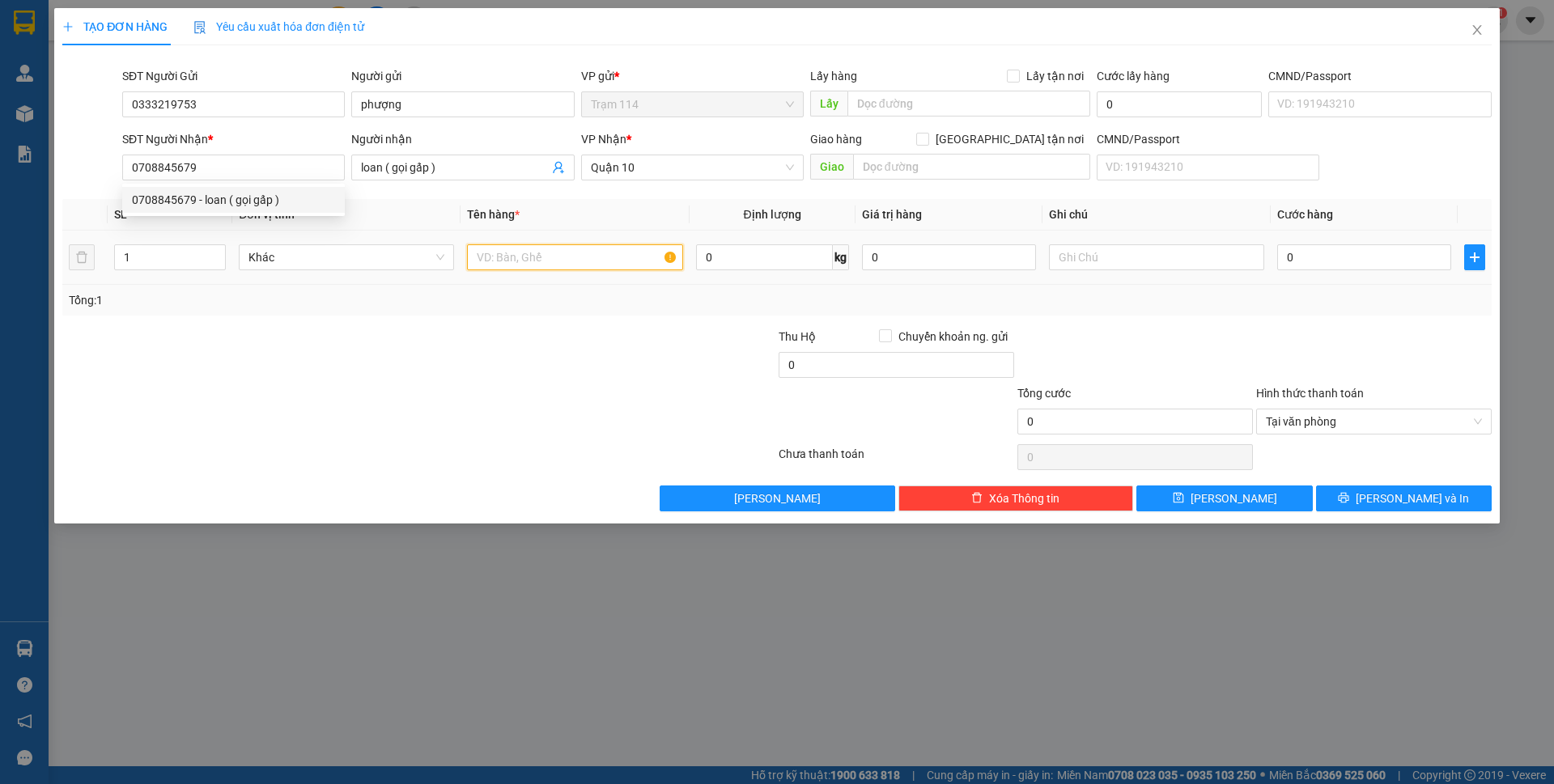
click at [502, 252] on input "text" at bounding box center [574, 258] width 216 height 26
type input "bọc trắng ( đồ ăn )"
click at [929, 257] on input "0" at bounding box center [948, 258] width 174 height 26
type input "500.000"
click at [1338, 308] on div "Tổng: 1" at bounding box center [777, 300] width 1416 height 18
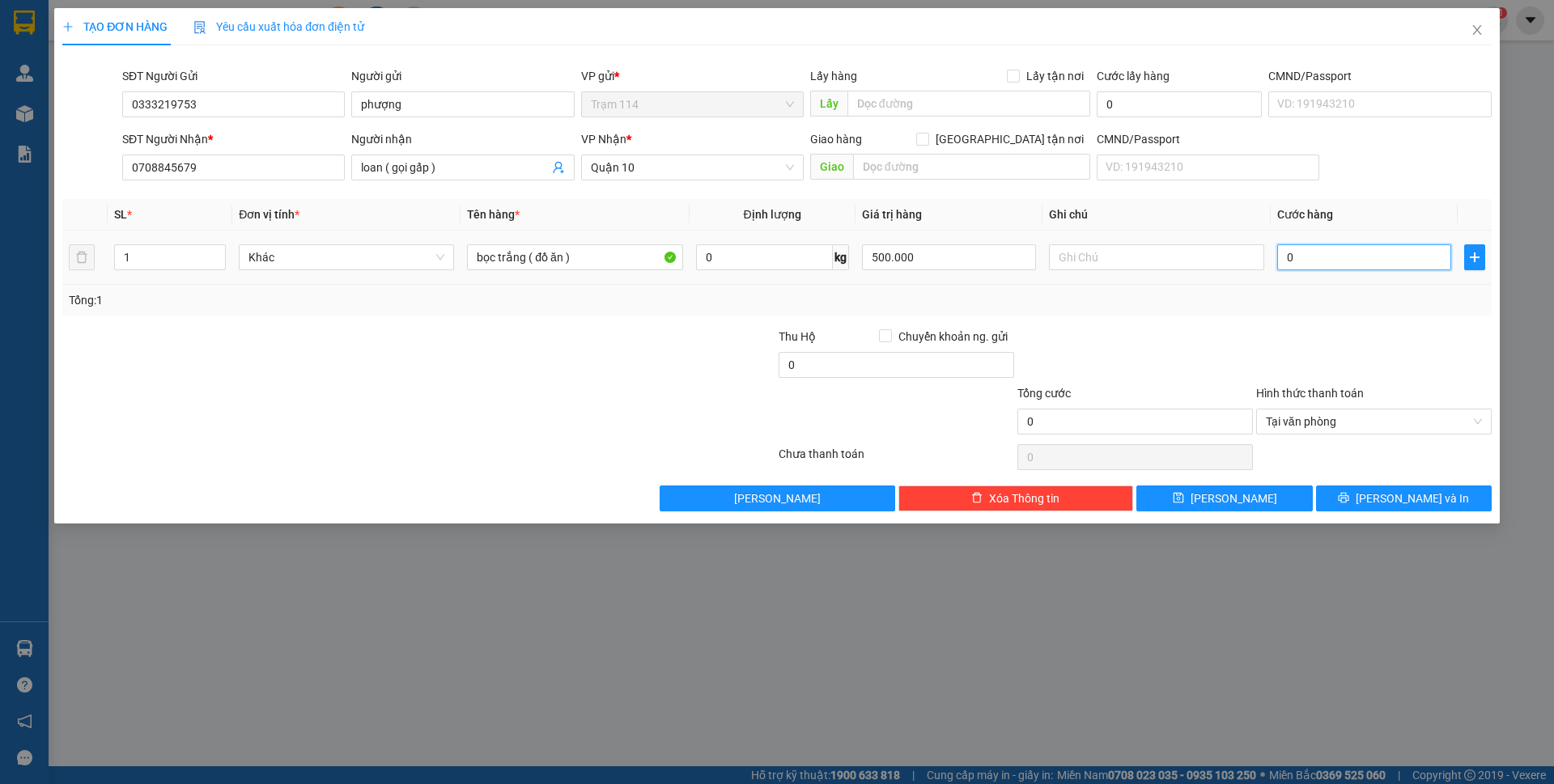
click at [1337, 264] on input "0" at bounding box center [1364, 258] width 174 height 26
type input "5"
type input "50"
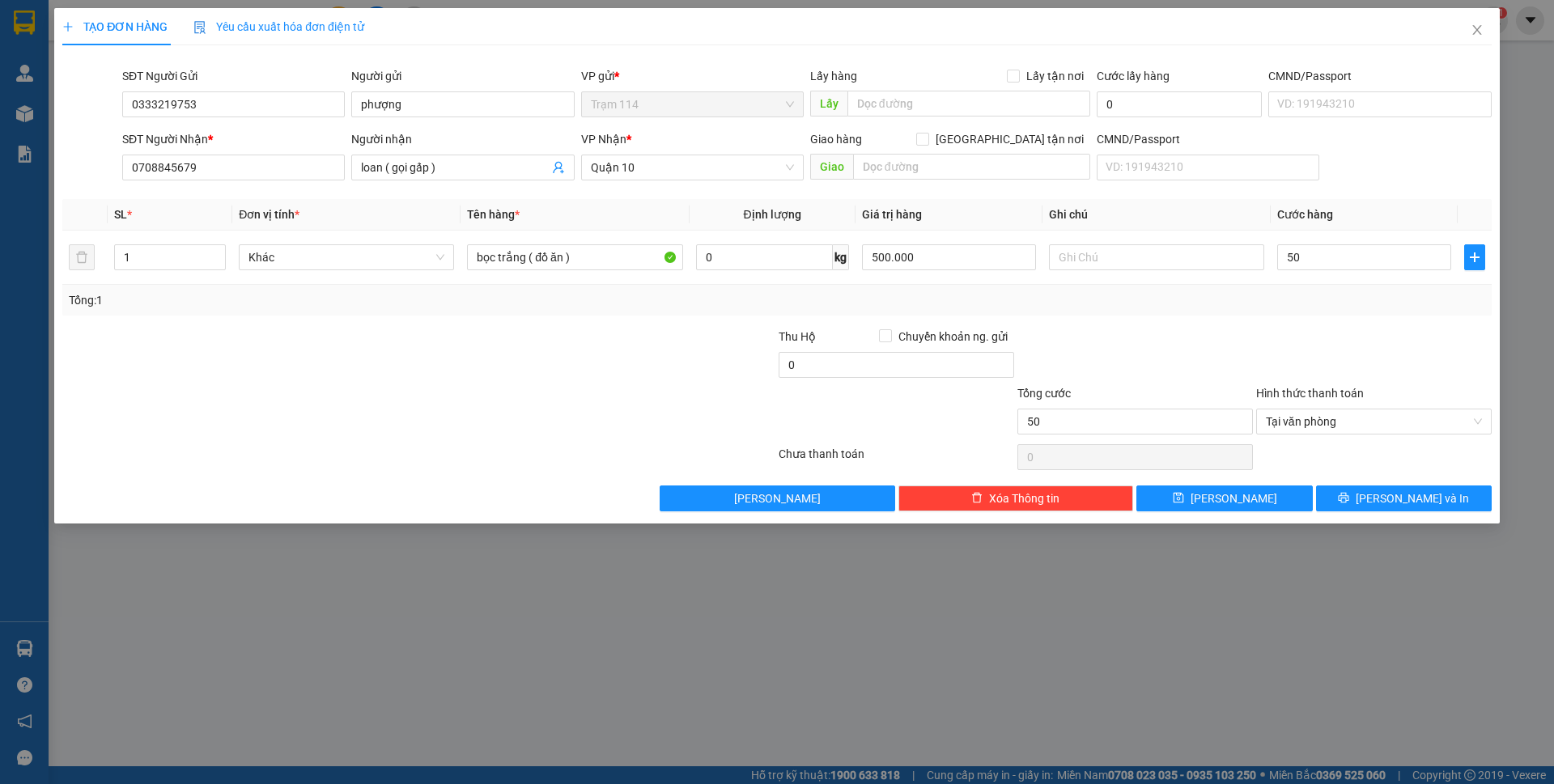
type input "50.000"
click at [1294, 311] on div "Tổng: 1" at bounding box center [777, 300] width 1429 height 31
click at [1394, 497] on span "[PERSON_NAME] và In" at bounding box center [1411, 498] width 113 height 18
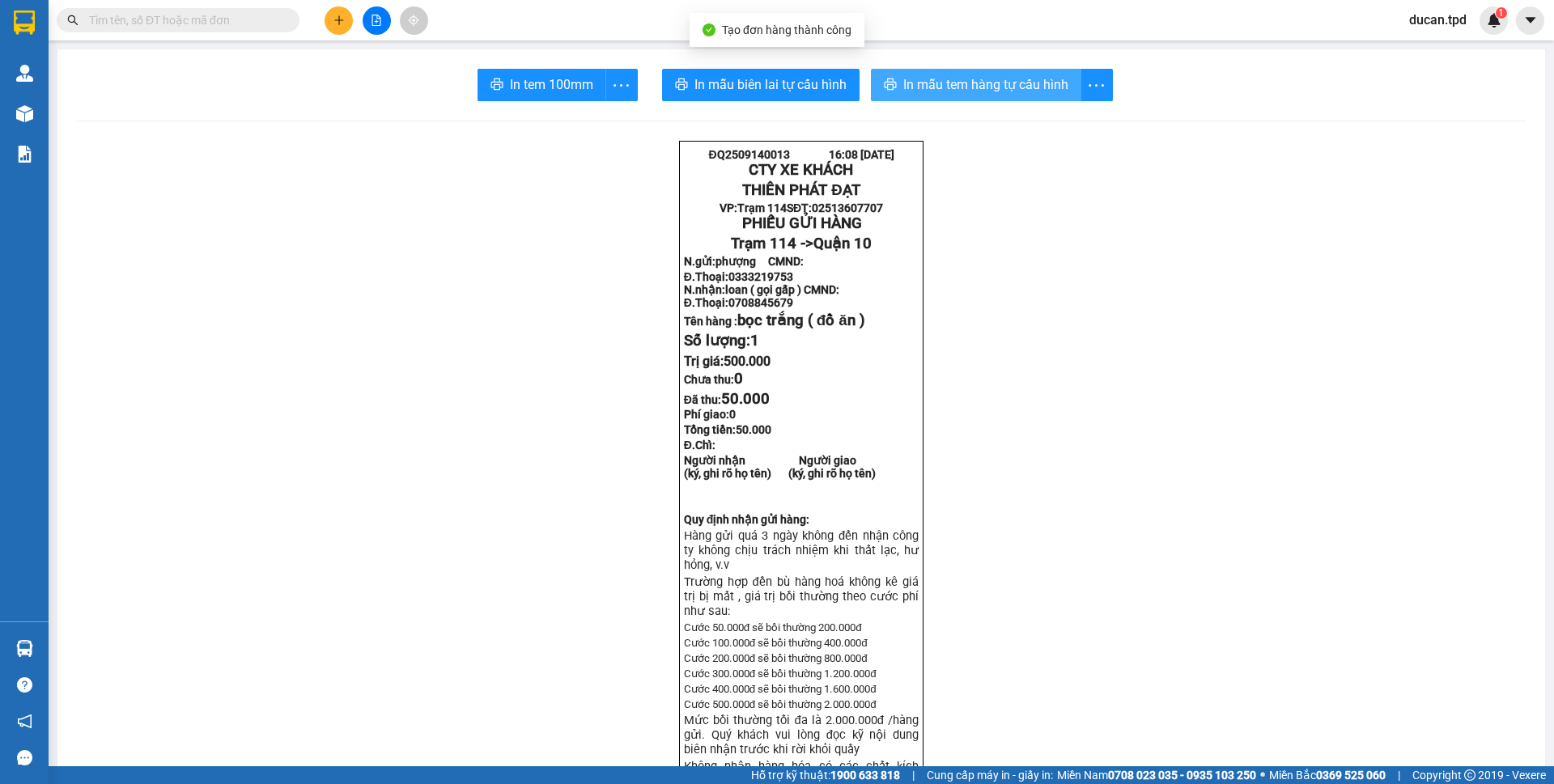
click at [983, 91] on span "In mẫu tem hàng tự cấu hình" at bounding box center [986, 85] width 165 height 21
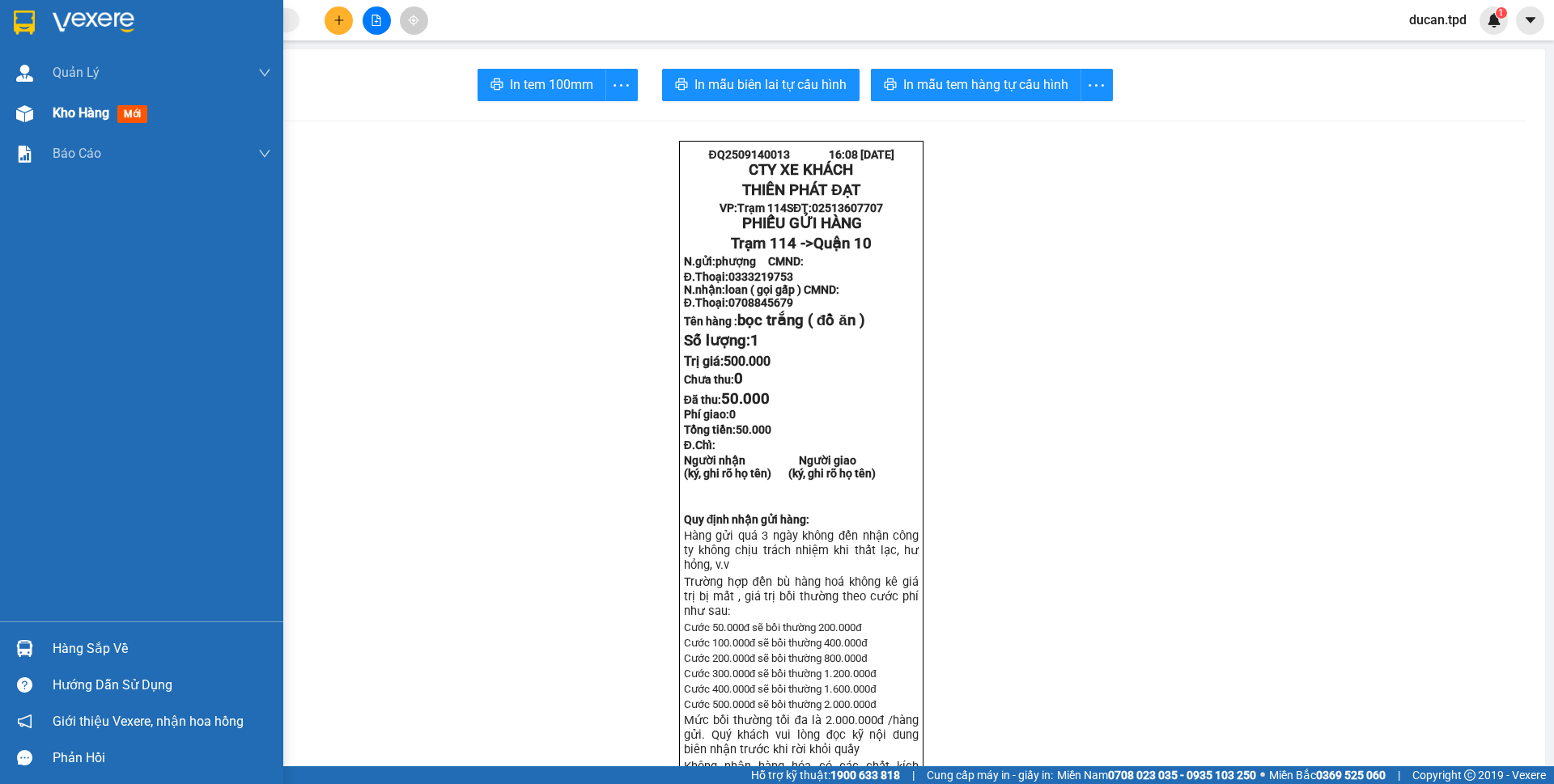
click at [94, 127] on div "Kho hàng mới" at bounding box center [161, 113] width 218 height 40
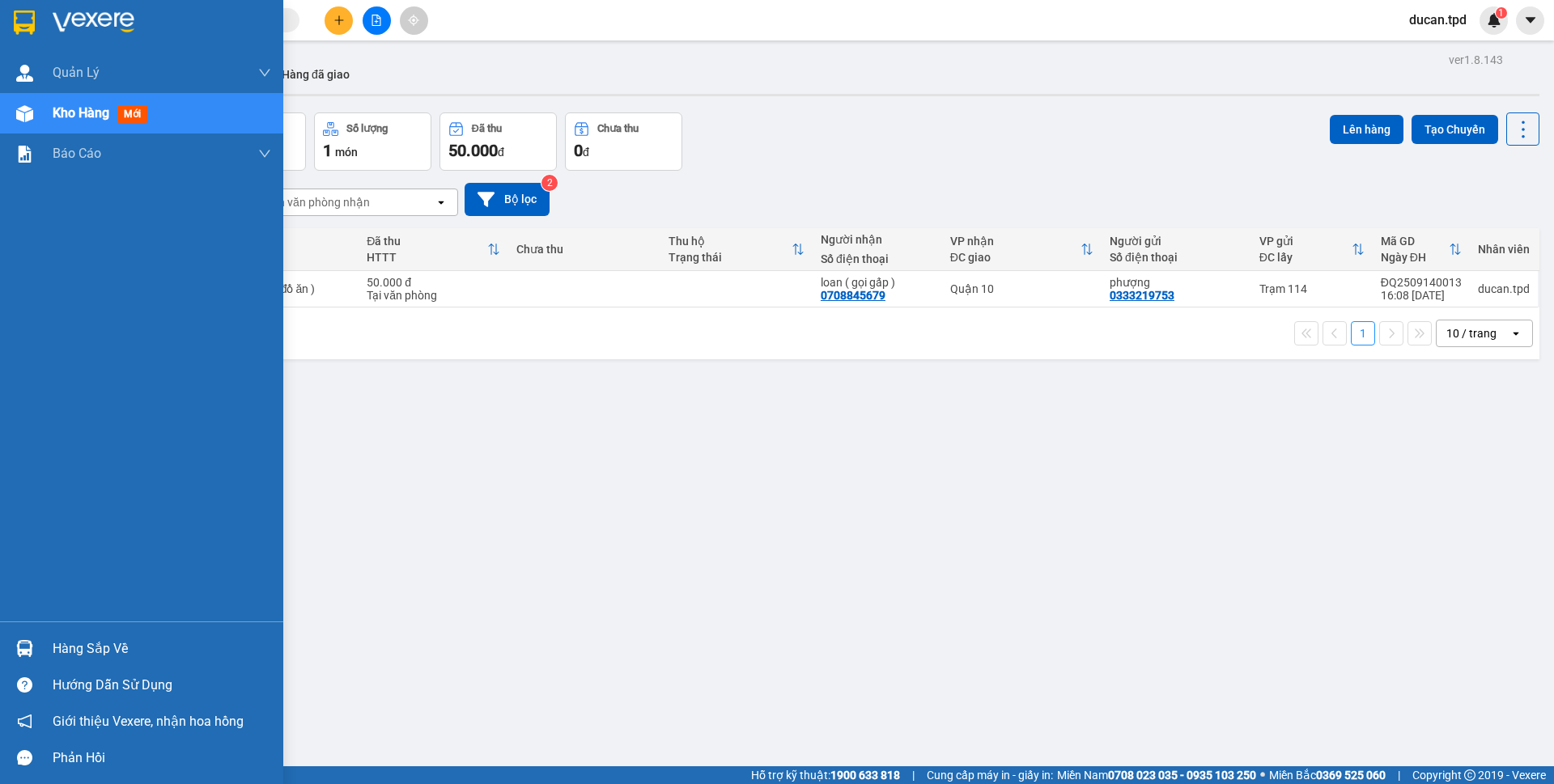
click at [65, 654] on div "Hàng sắp về" at bounding box center [161, 649] width 218 height 24
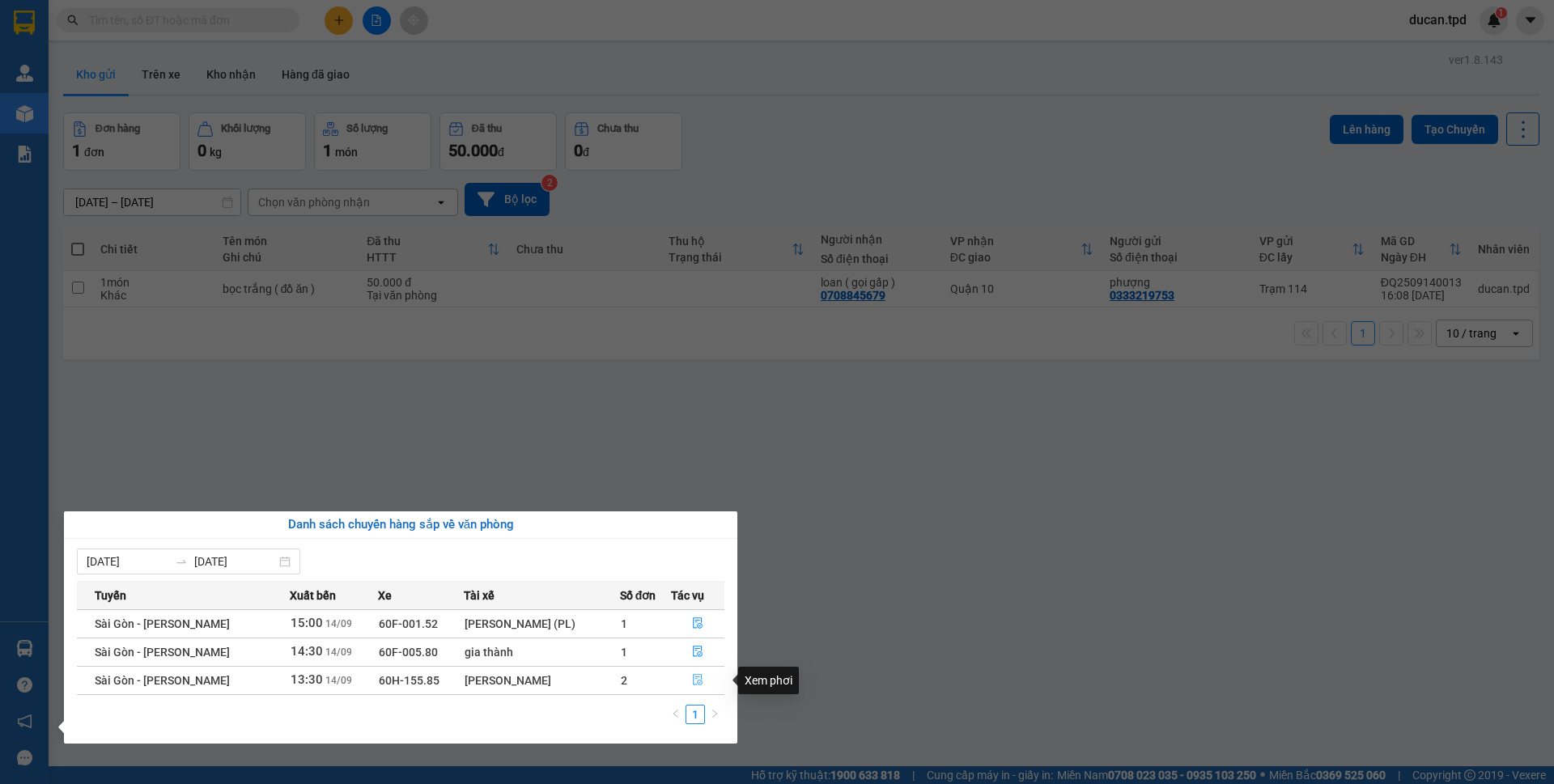
click at [704, 678] on button "button" at bounding box center [698, 680] width 52 height 26
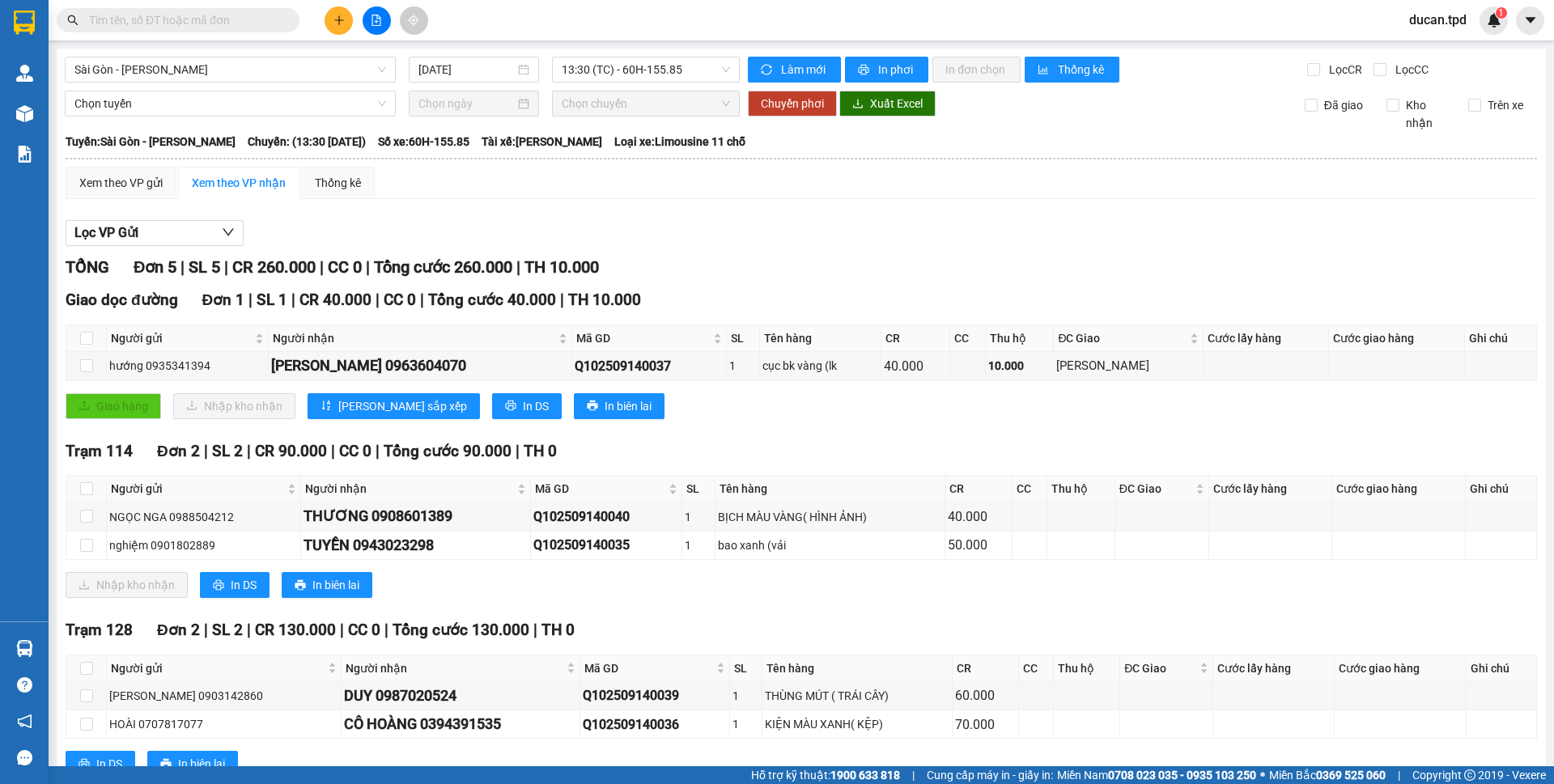
scroll to position [56, 0]
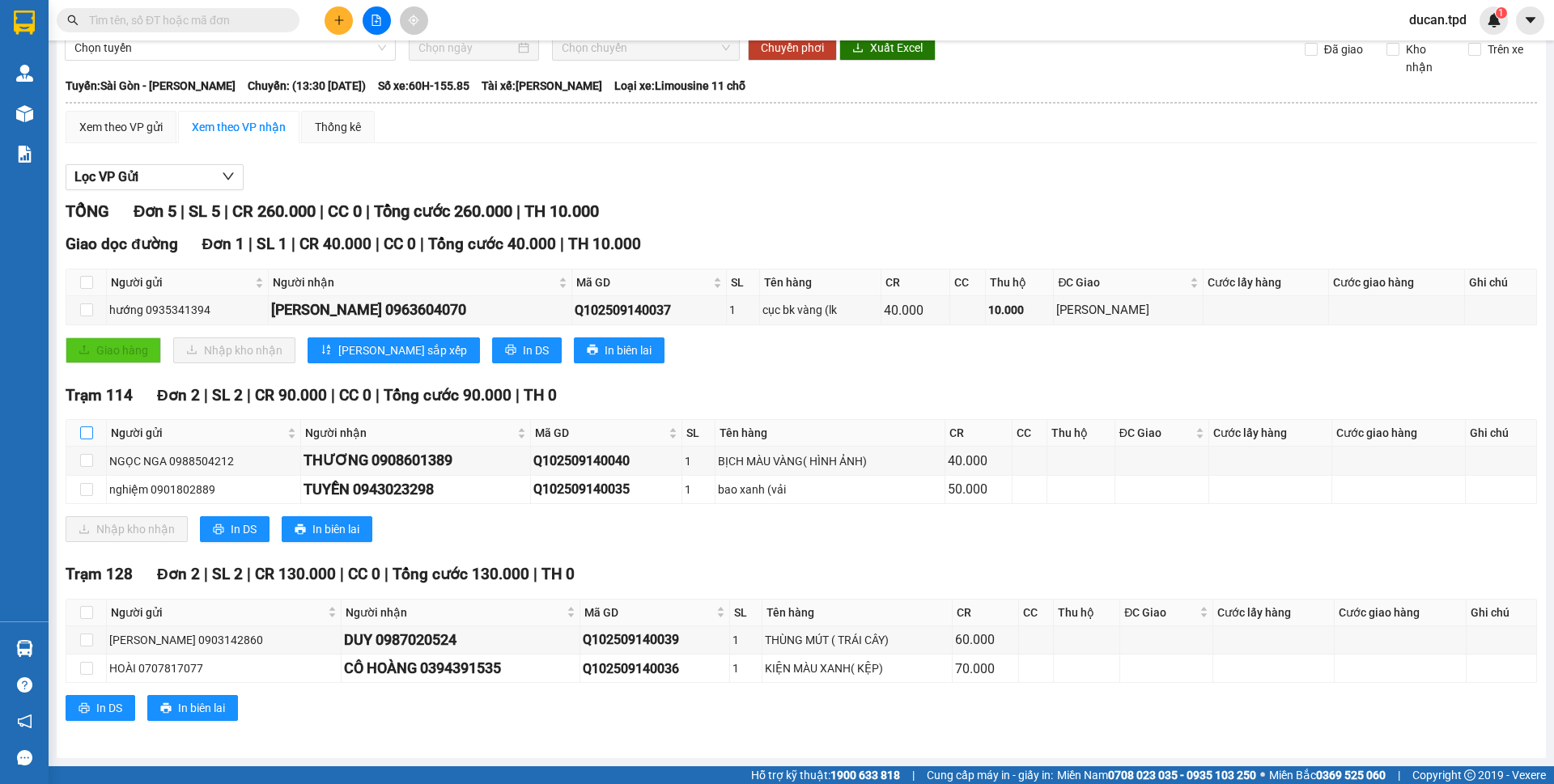
click at [85, 437] on input "checkbox" at bounding box center [87, 433] width 13 height 13
checkbox input "true"
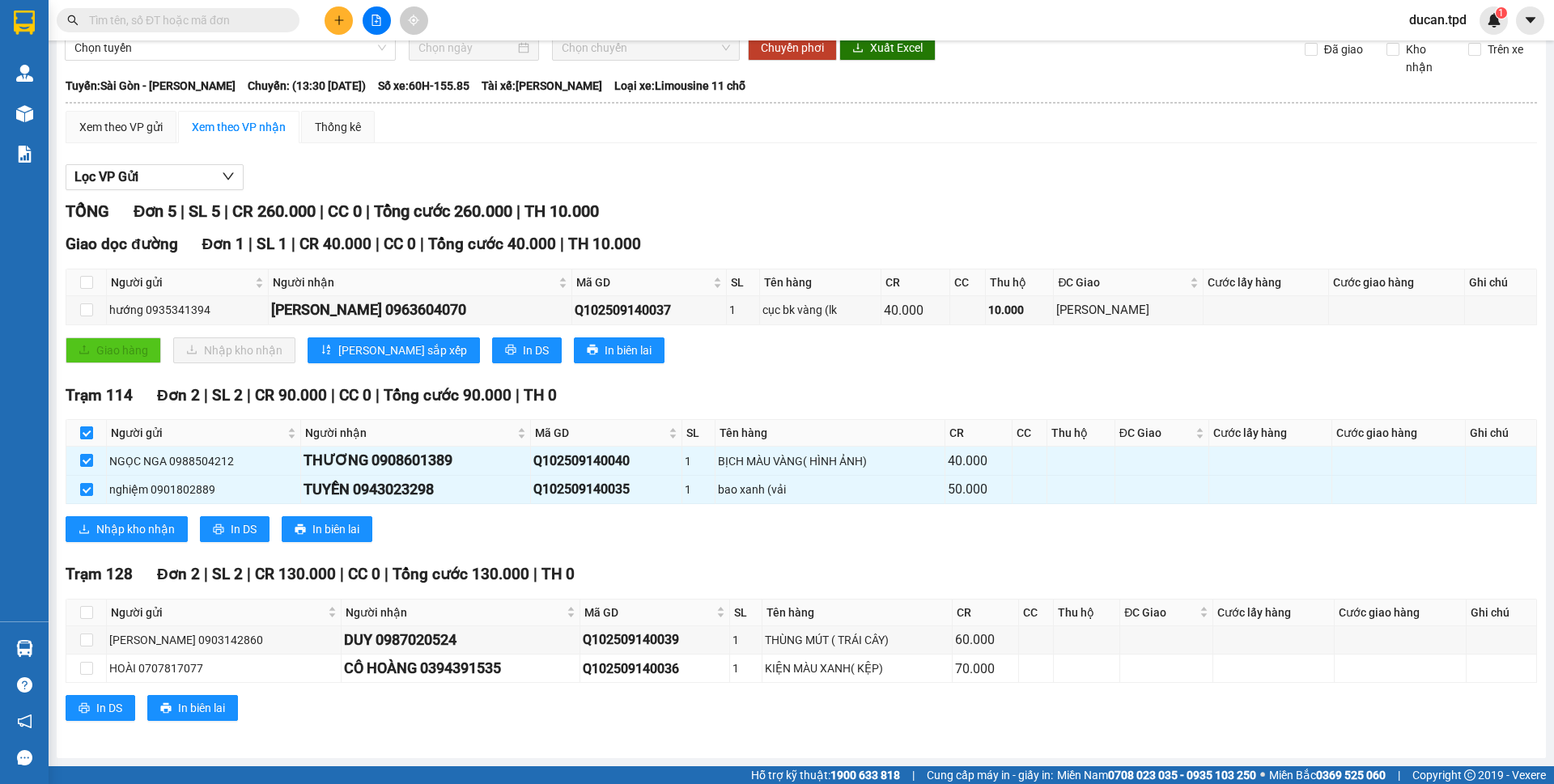
click at [85, 437] on input "checkbox" at bounding box center [87, 433] width 13 height 13
checkbox input "false"
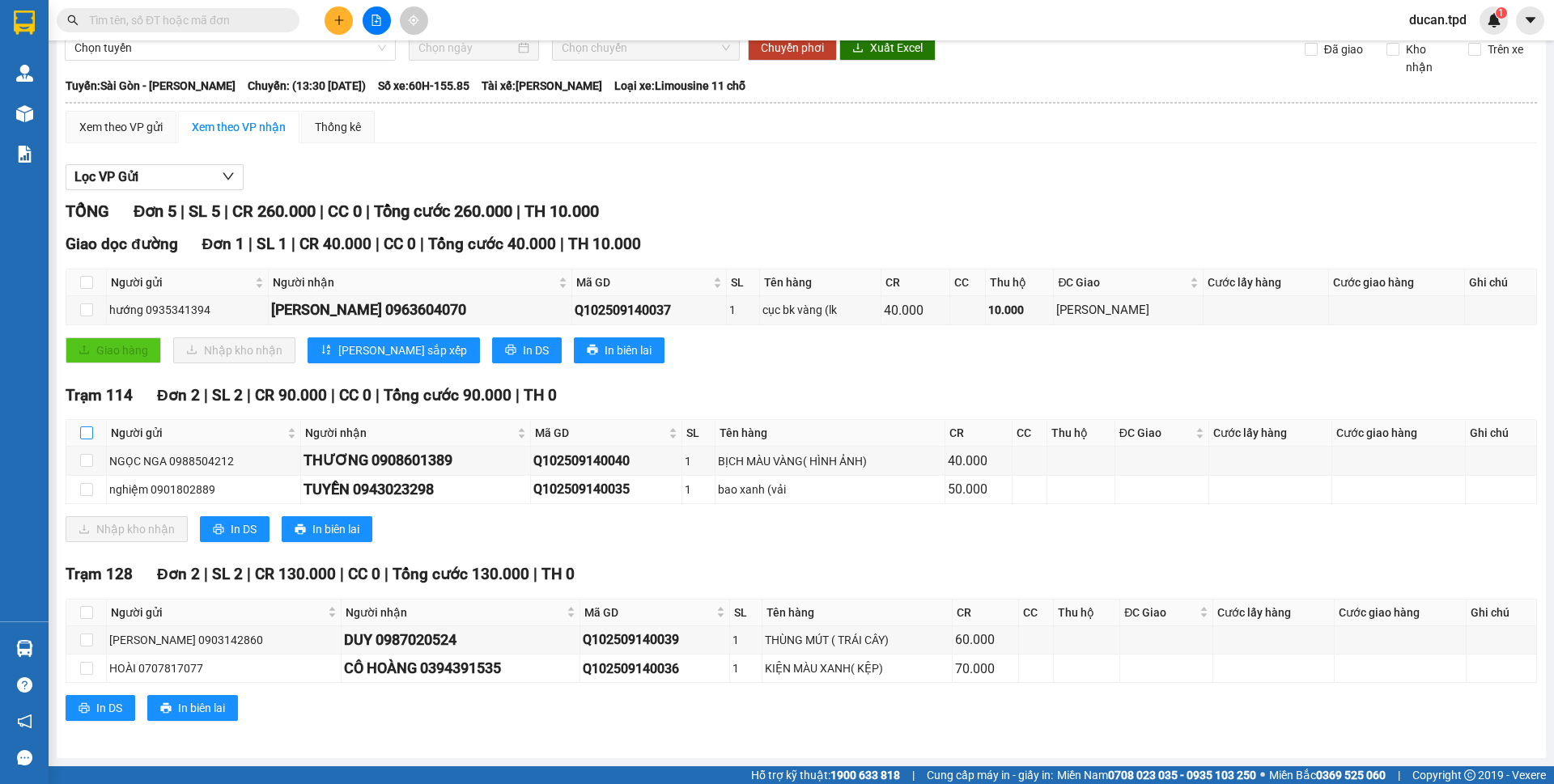
click at [85, 437] on input "checkbox" at bounding box center [87, 433] width 13 height 13
checkbox input "true"
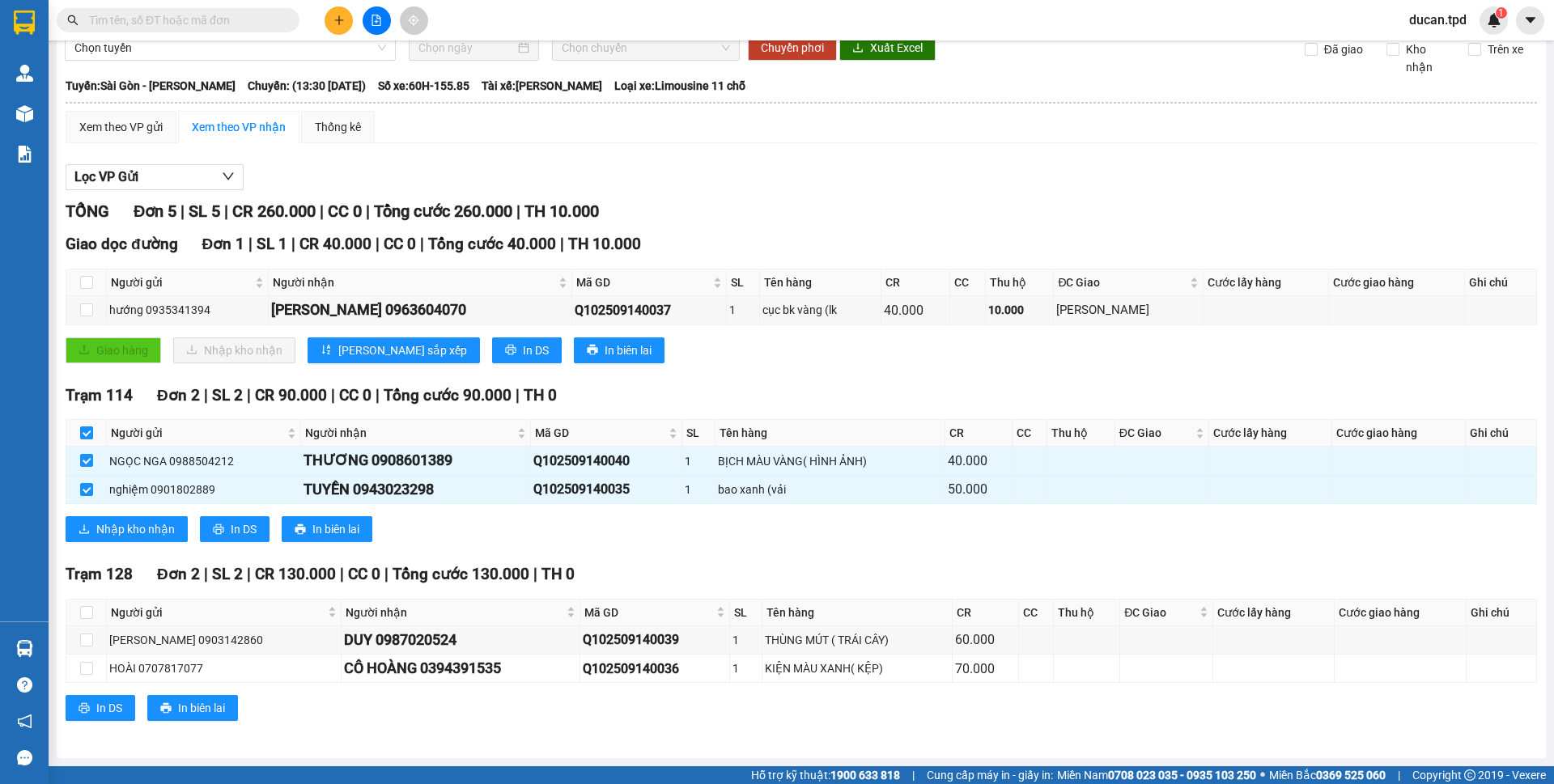
click at [85, 437] on input "checkbox" at bounding box center [87, 433] width 13 height 13
checkbox input "false"
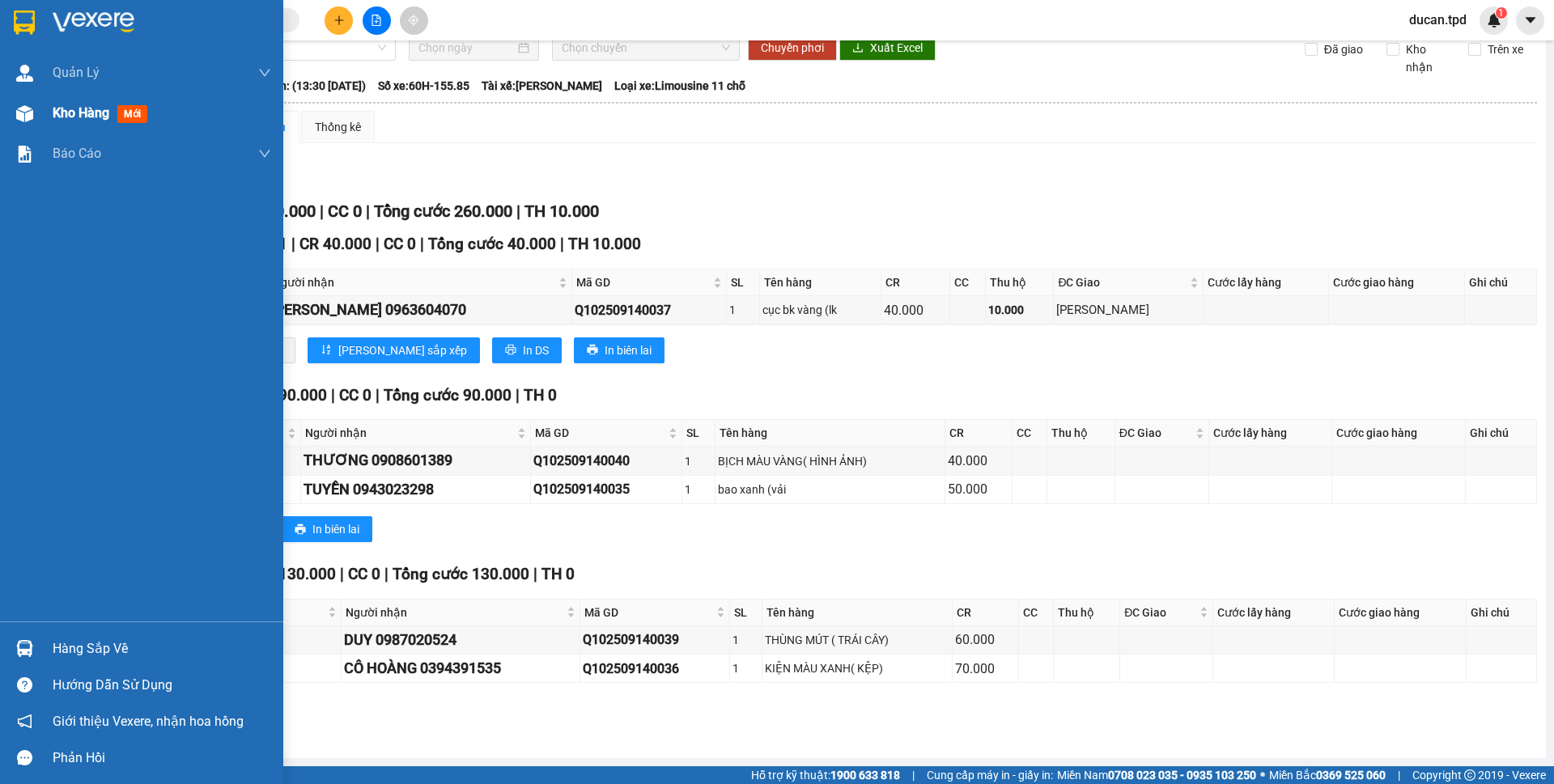
click at [44, 119] on div "Kho hàng mới" at bounding box center [141, 113] width 283 height 40
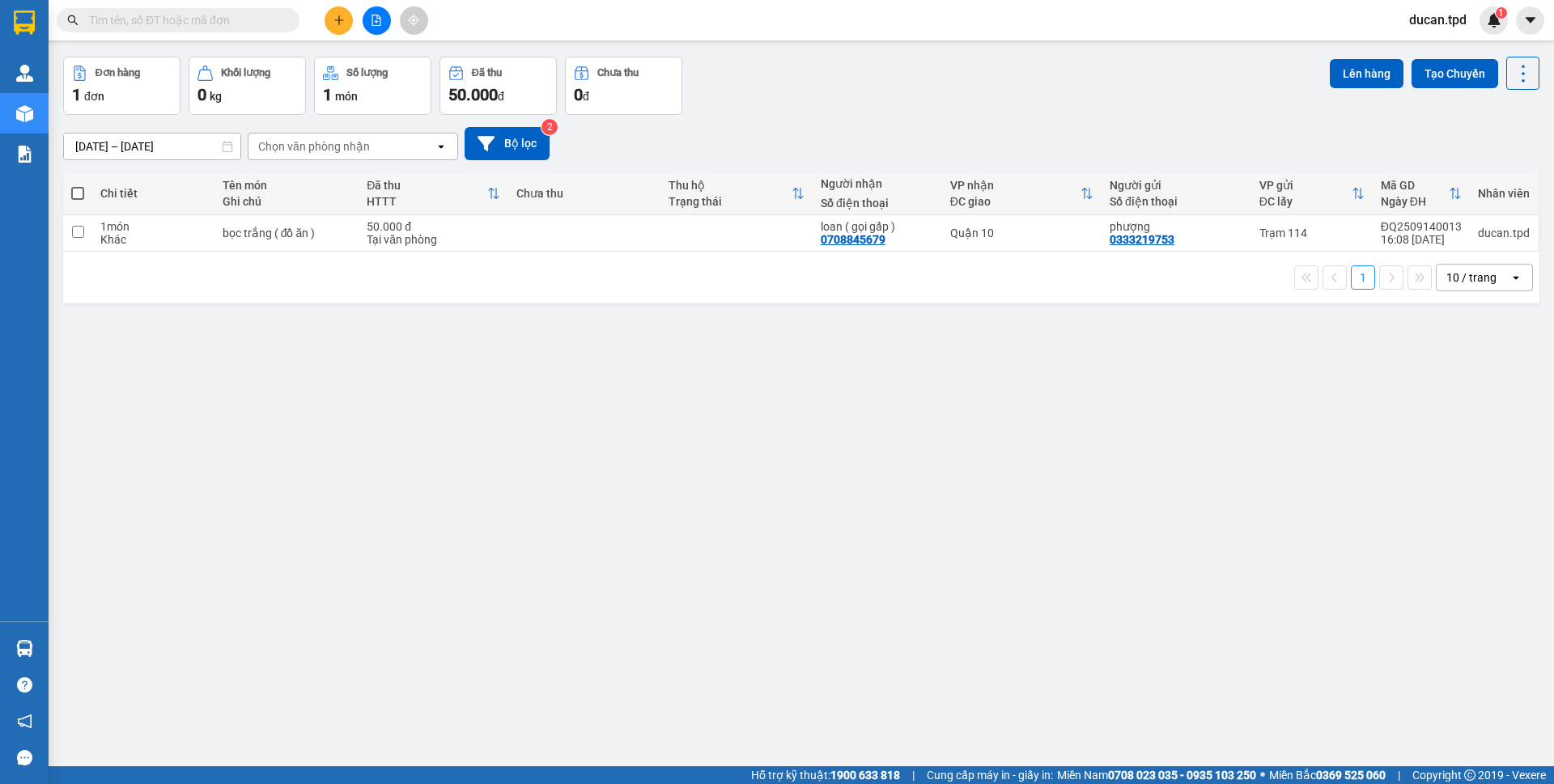
click at [75, 193] on span at bounding box center [77, 193] width 13 height 13
click at [77, 186] on input "checkbox" at bounding box center [77, 186] width 0 height 0
checkbox input "true"
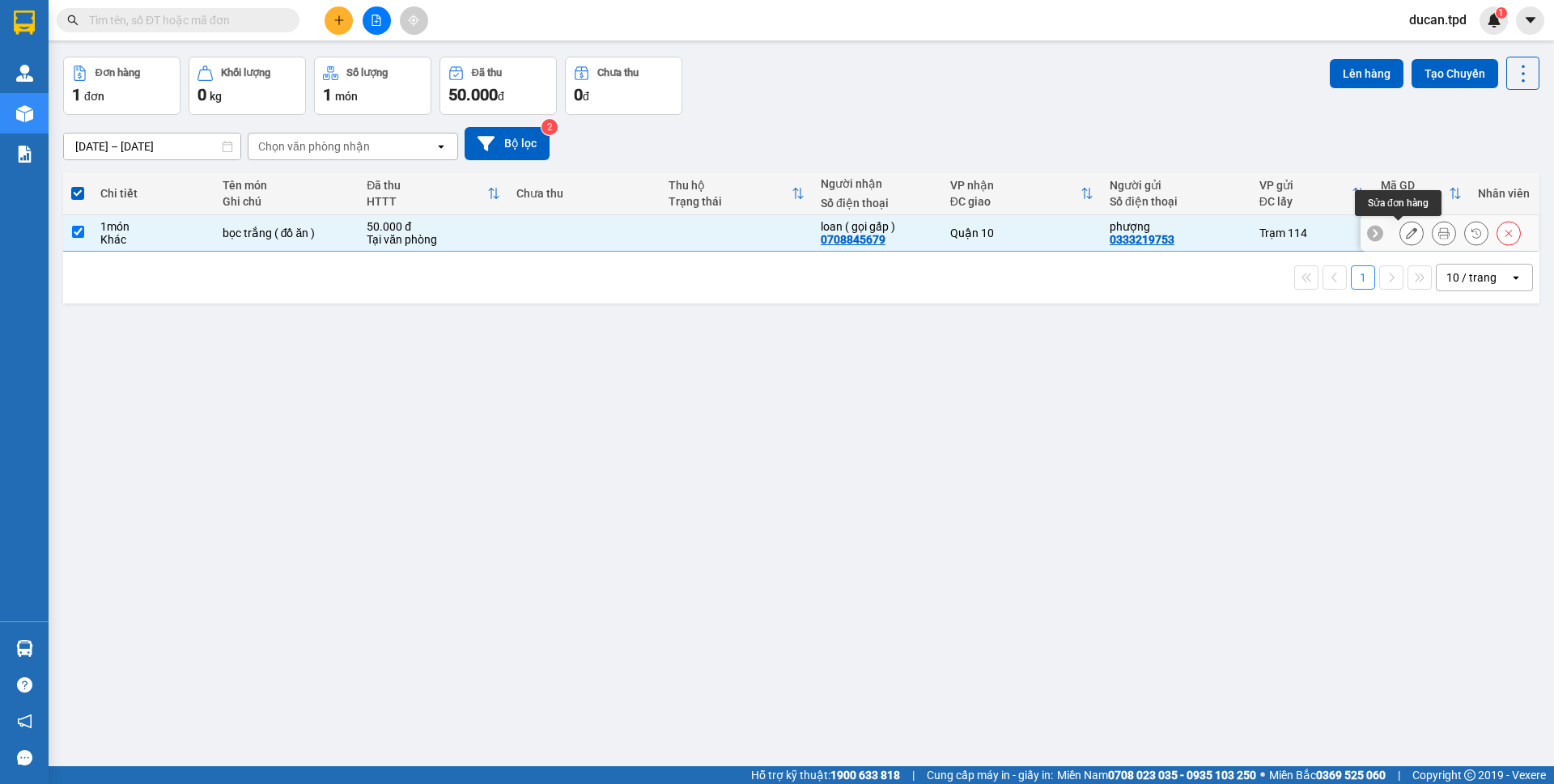
click at [1400, 233] on button at bounding box center [1411, 233] width 22 height 28
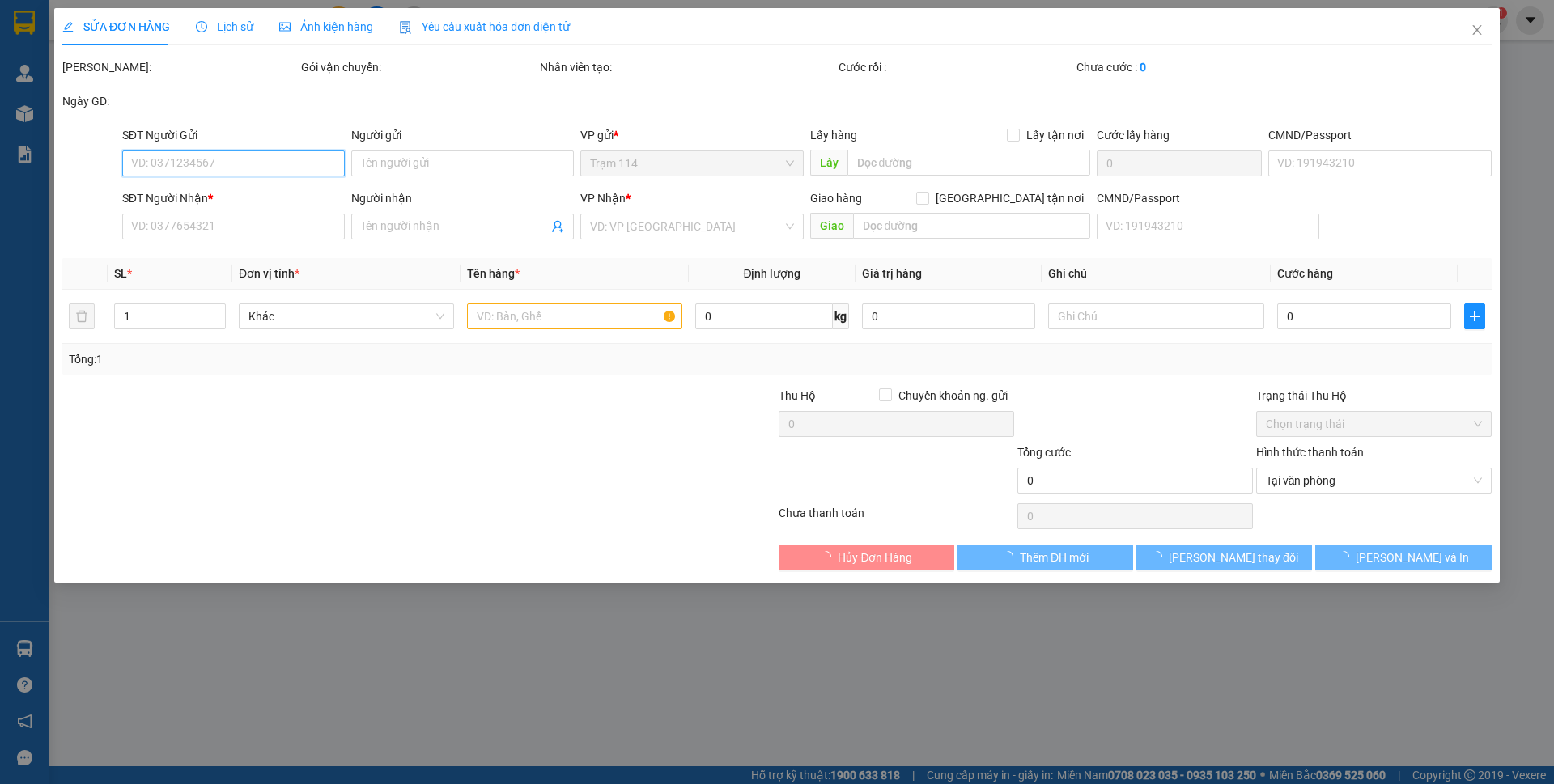
type input "0333219753"
type input "phượng"
type input "0708845679"
type input "loan ( gọi gấp )"
type input "50.000"
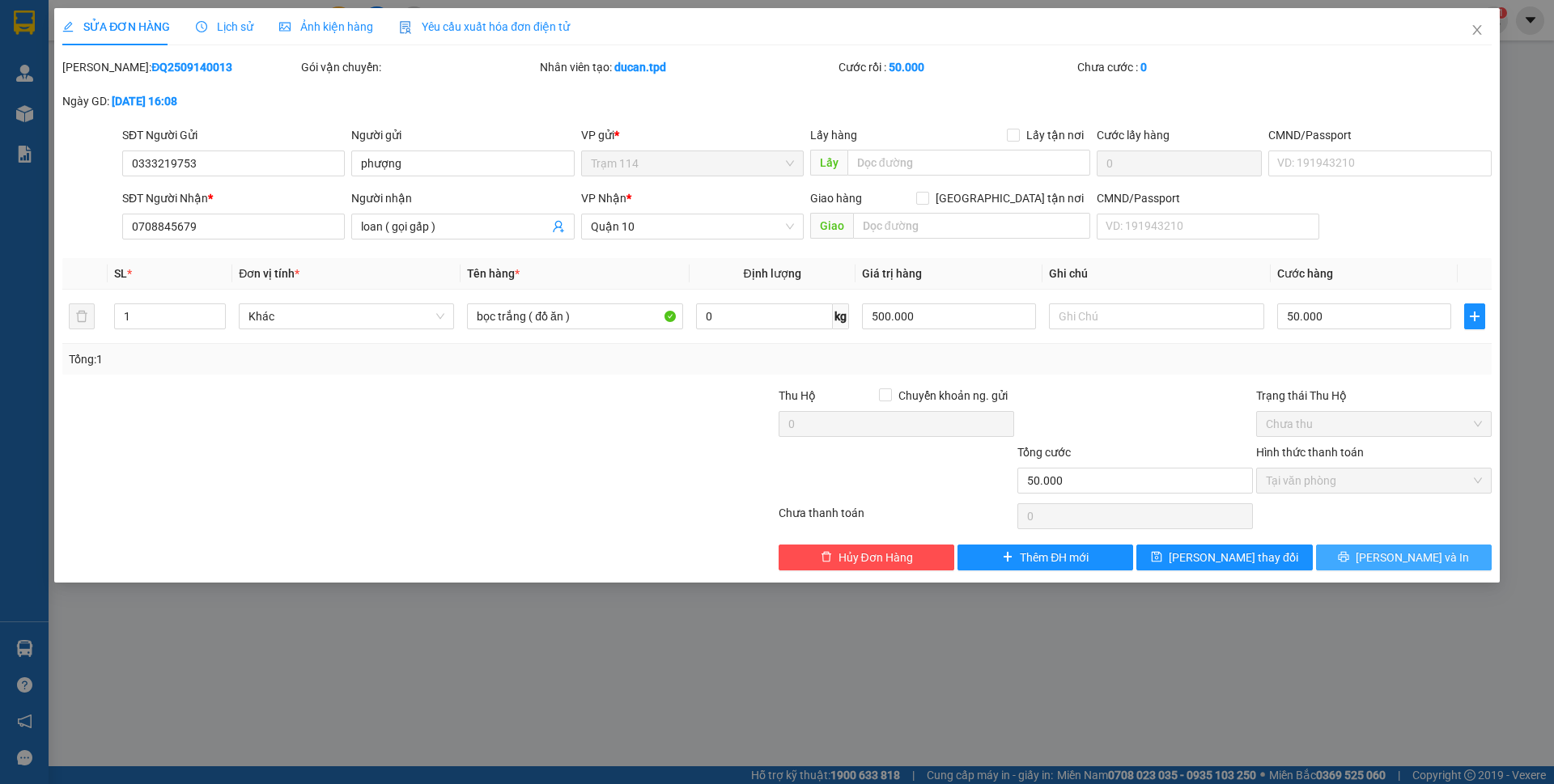
click at [1361, 549] on button "[PERSON_NAME] và In" at bounding box center [1404, 558] width 175 height 26
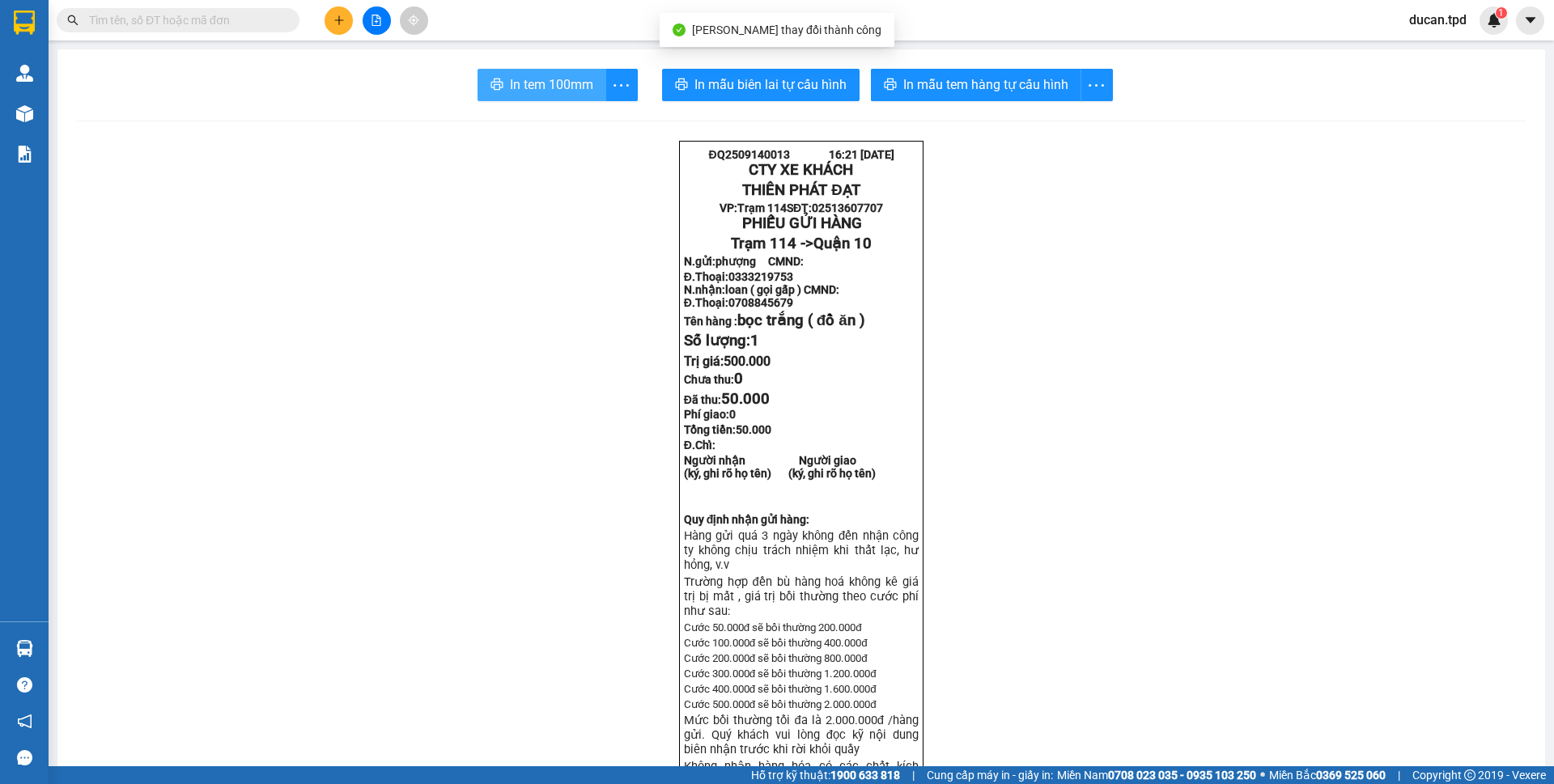
click at [518, 91] on span "In tem 100mm" at bounding box center [551, 85] width 83 height 21
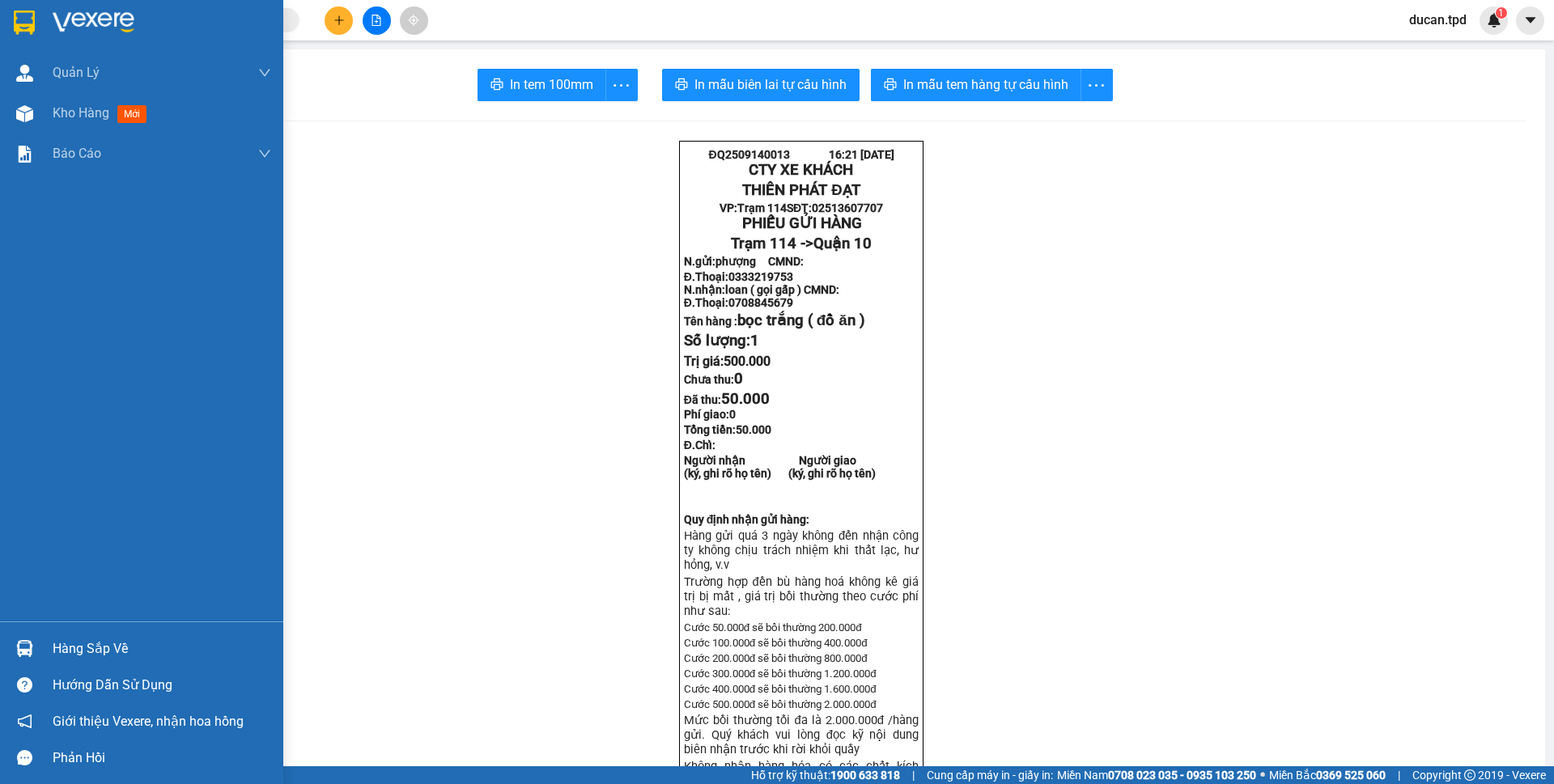
drag, startPoint x: 75, startPoint y: 122, endPoint x: 146, endPoint y: 12, distance: 130.9
click at [75, 122] on div "Kho hàng mới" at bounding box center [103, 113] width 101 height 21
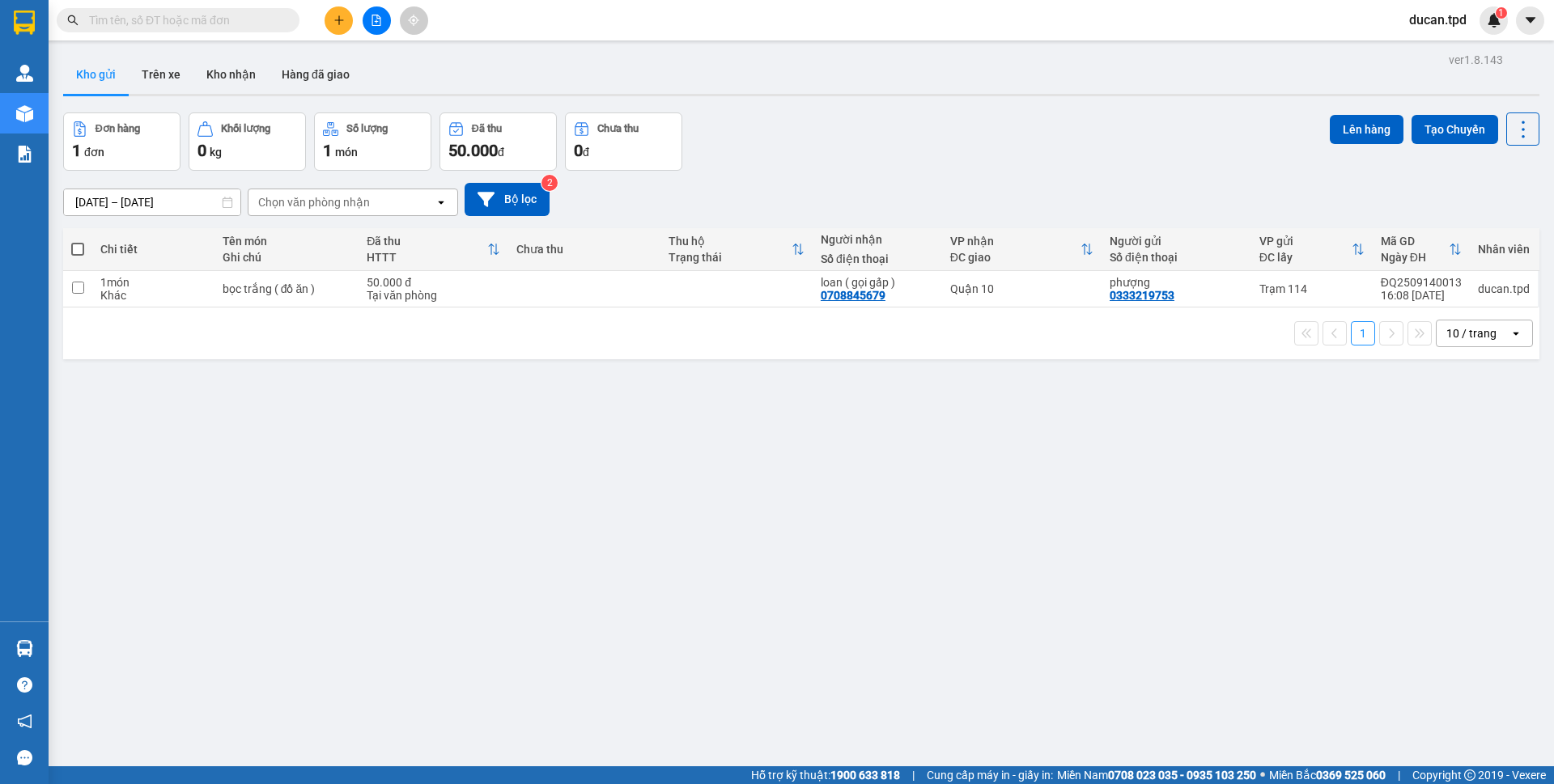
click at [77, 246] on span at bounding box center [77, 249] width 13 height 13
click at [77, 241] on input "checkbox" at bounding box center [77, 241] width 0 height 0
checkbox input "true"
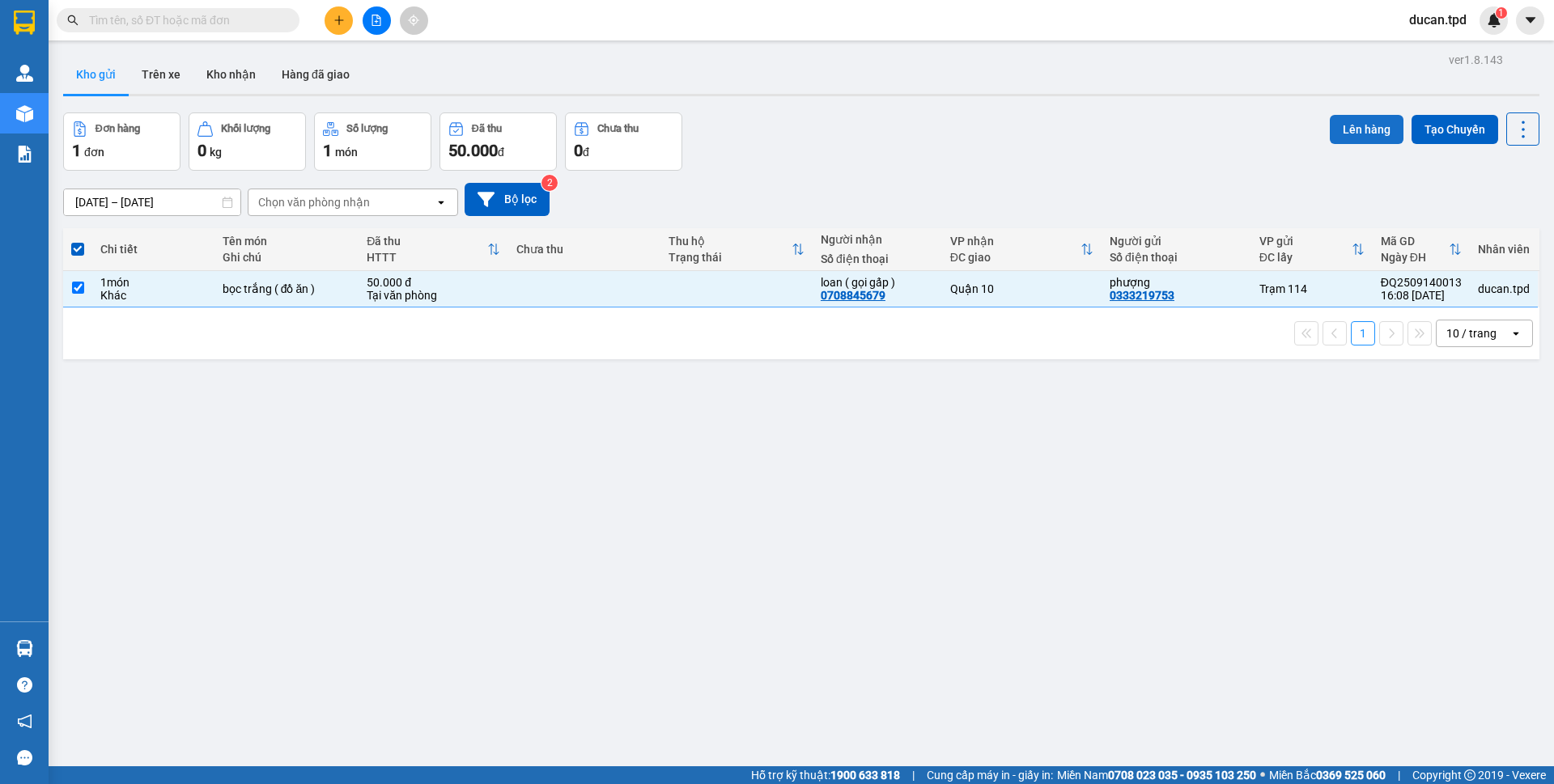
click at [1330, 132] on button "Lên hàng" at bounding box center [1366, 129] width 74 height 29
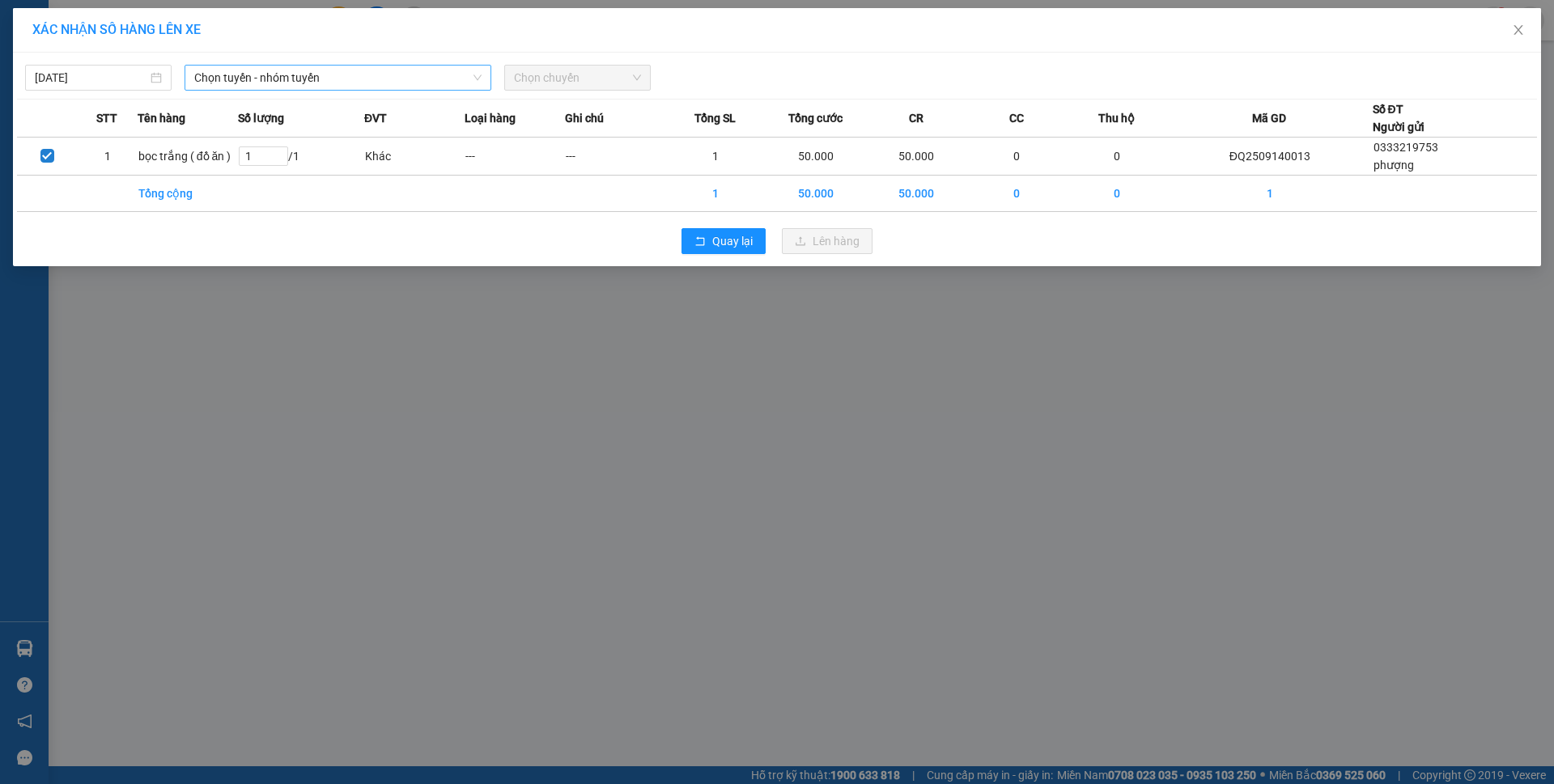
click at [324, 77] on span "Chọn tuyến - nhóm tuyến" at bounding box center [338, 77] width 287 height 24
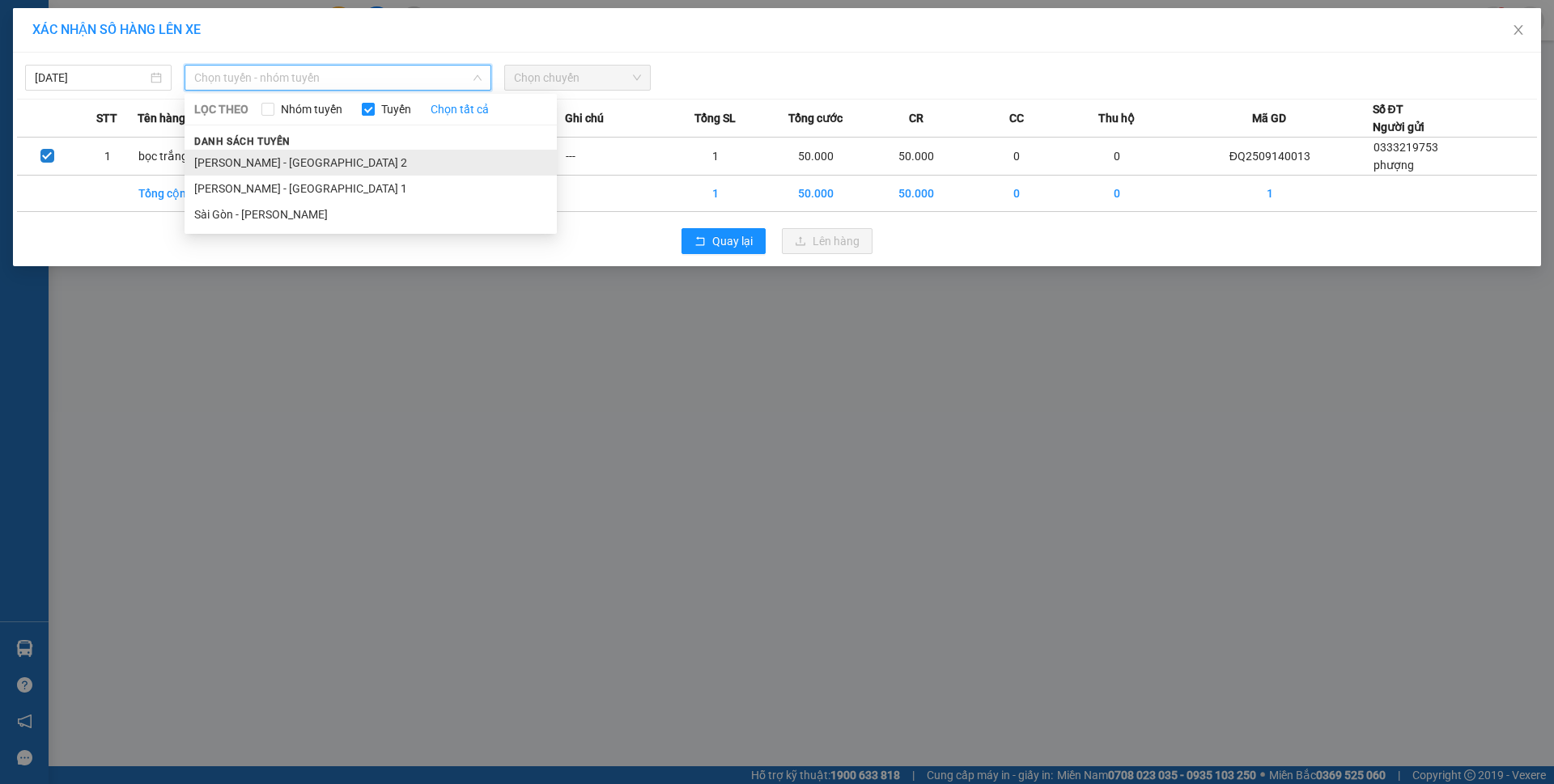
click at [320, 161] on li "[PERSON_NAME] - [GEOGRAPHIC_DATA] 2" at bounding box center [371, 162] width 372 height 26
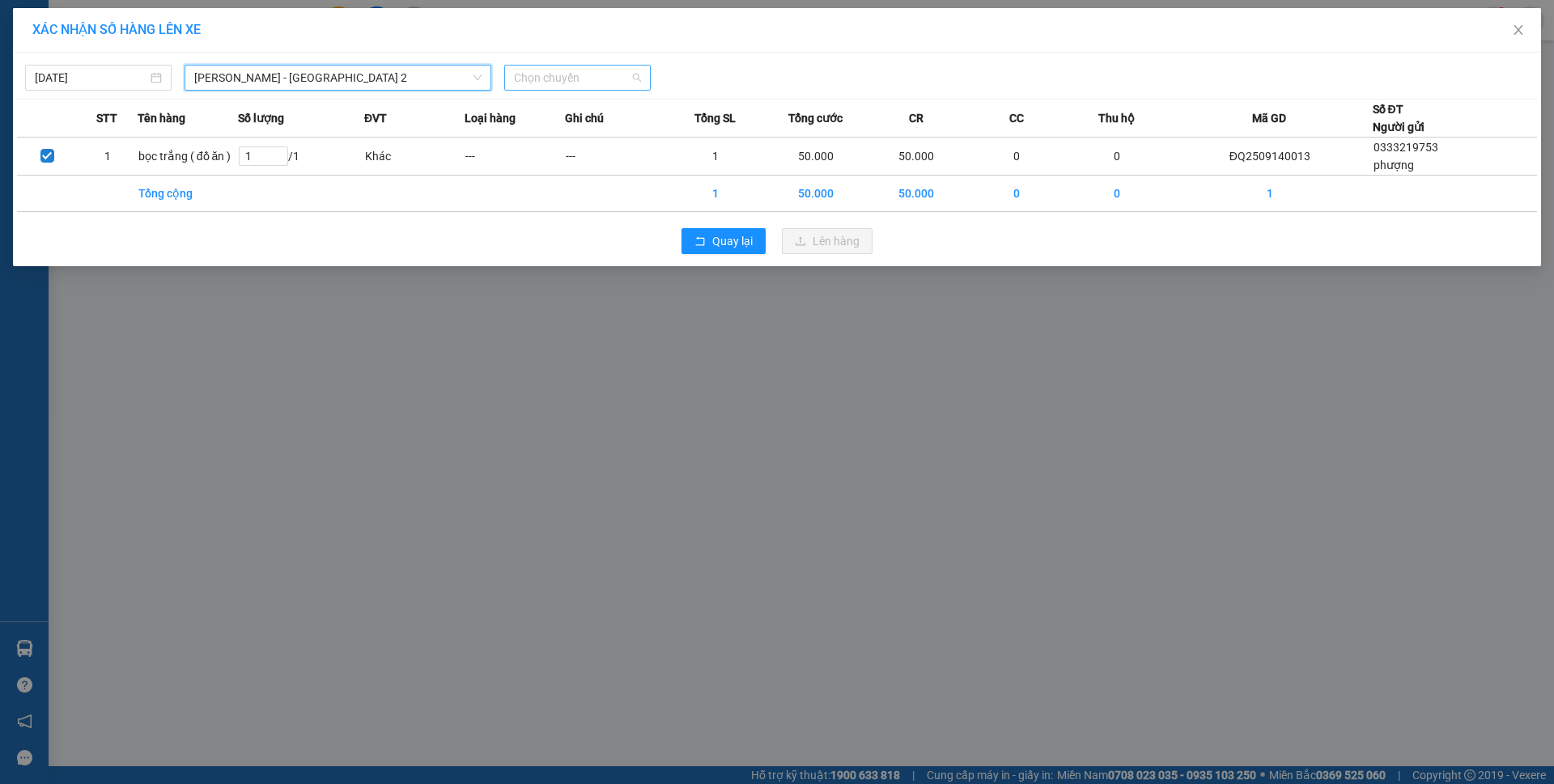
click at [564, 90] on div "Chọn chuyến" at bounding box center [577, 77] width 147 height 26
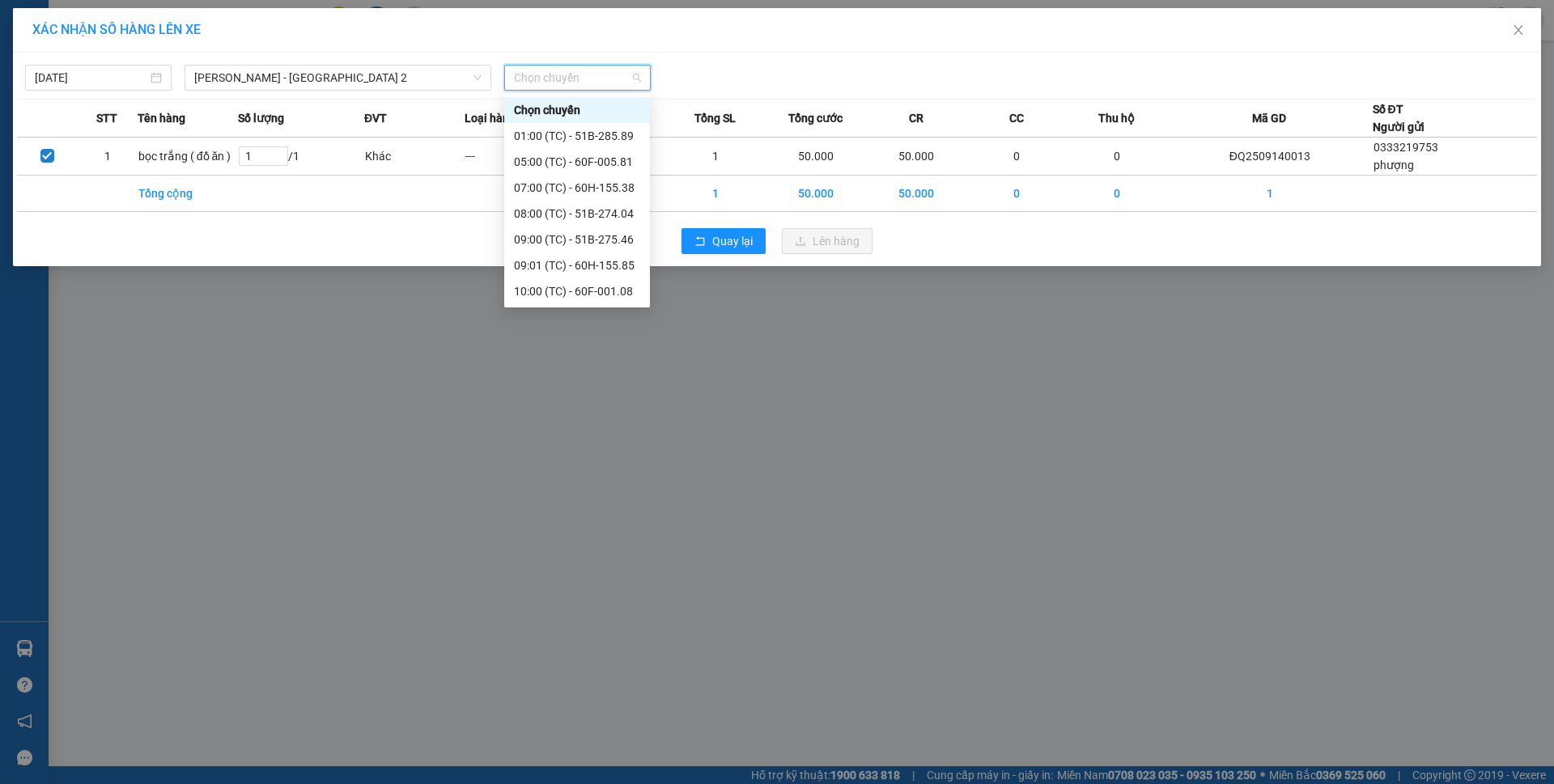
click at [569, 515] on div "16:00 (TC) - 51B-275.86" at bounding box center [577, 524] width 126 height 18
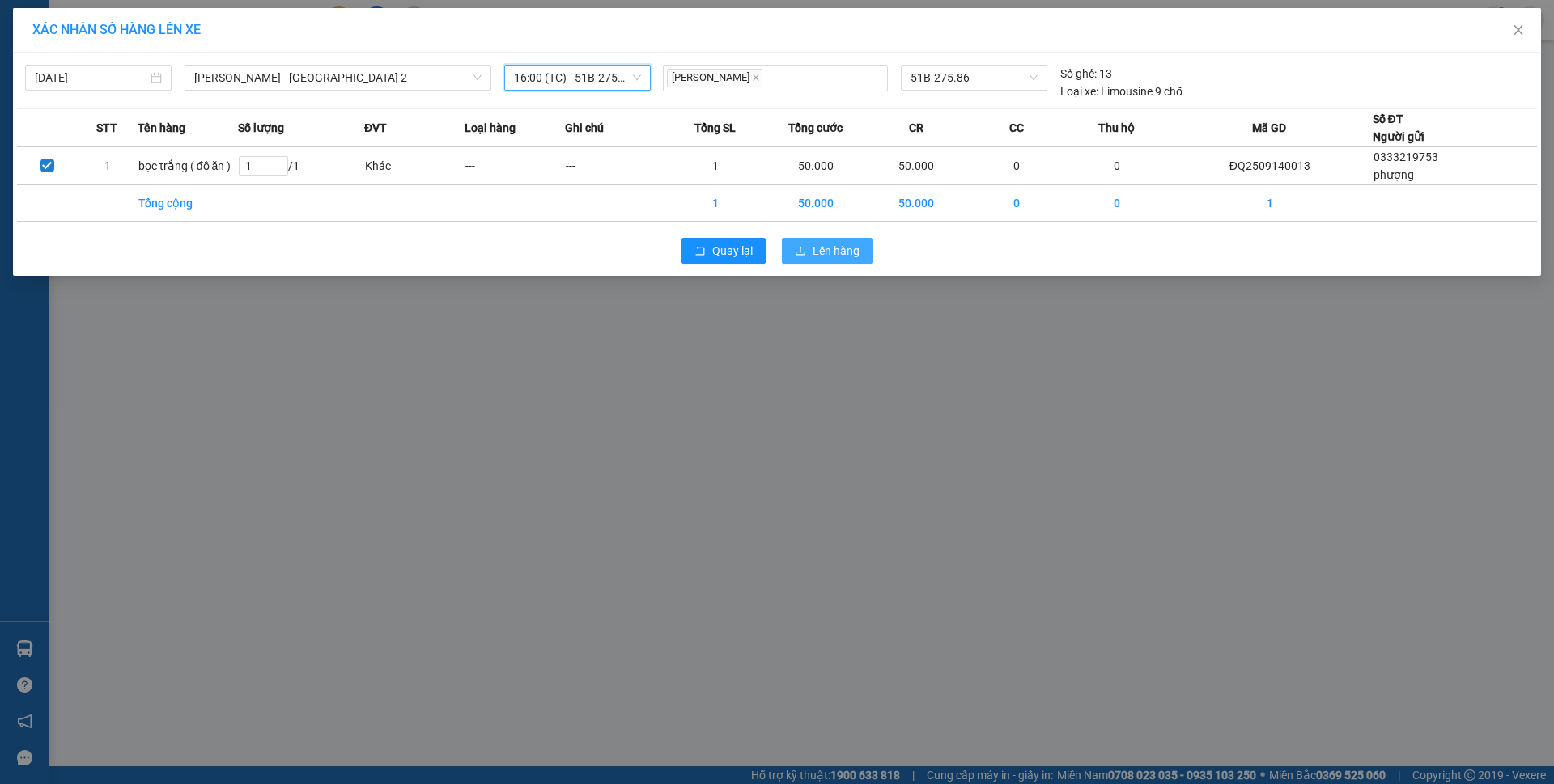
click at [850, 258] on span "Lên hàng" at bounding box center [836, 250] width 47 height 18
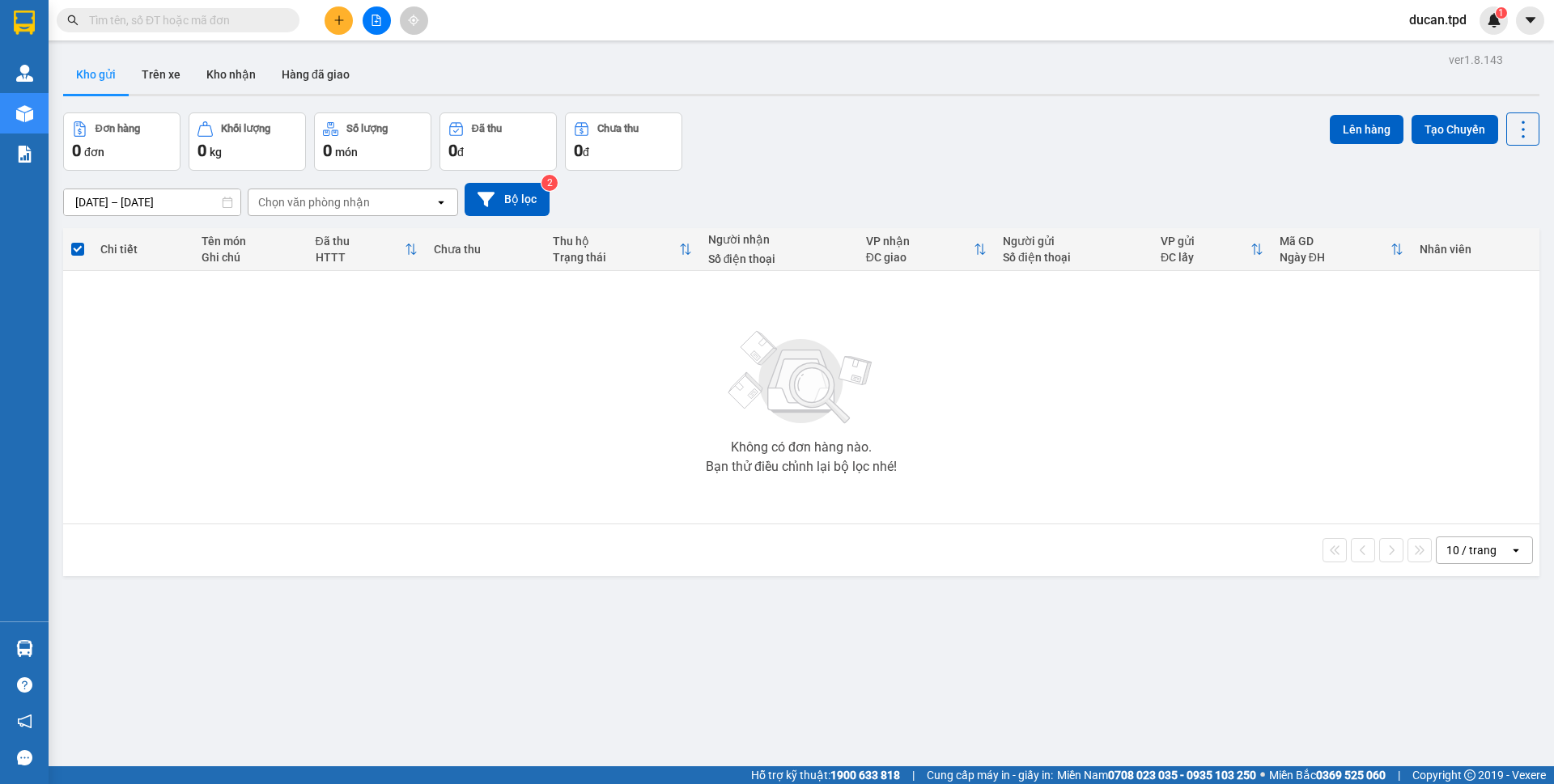
click at [367, 19] on button at bounding box center [376, 21] width 28 height 28
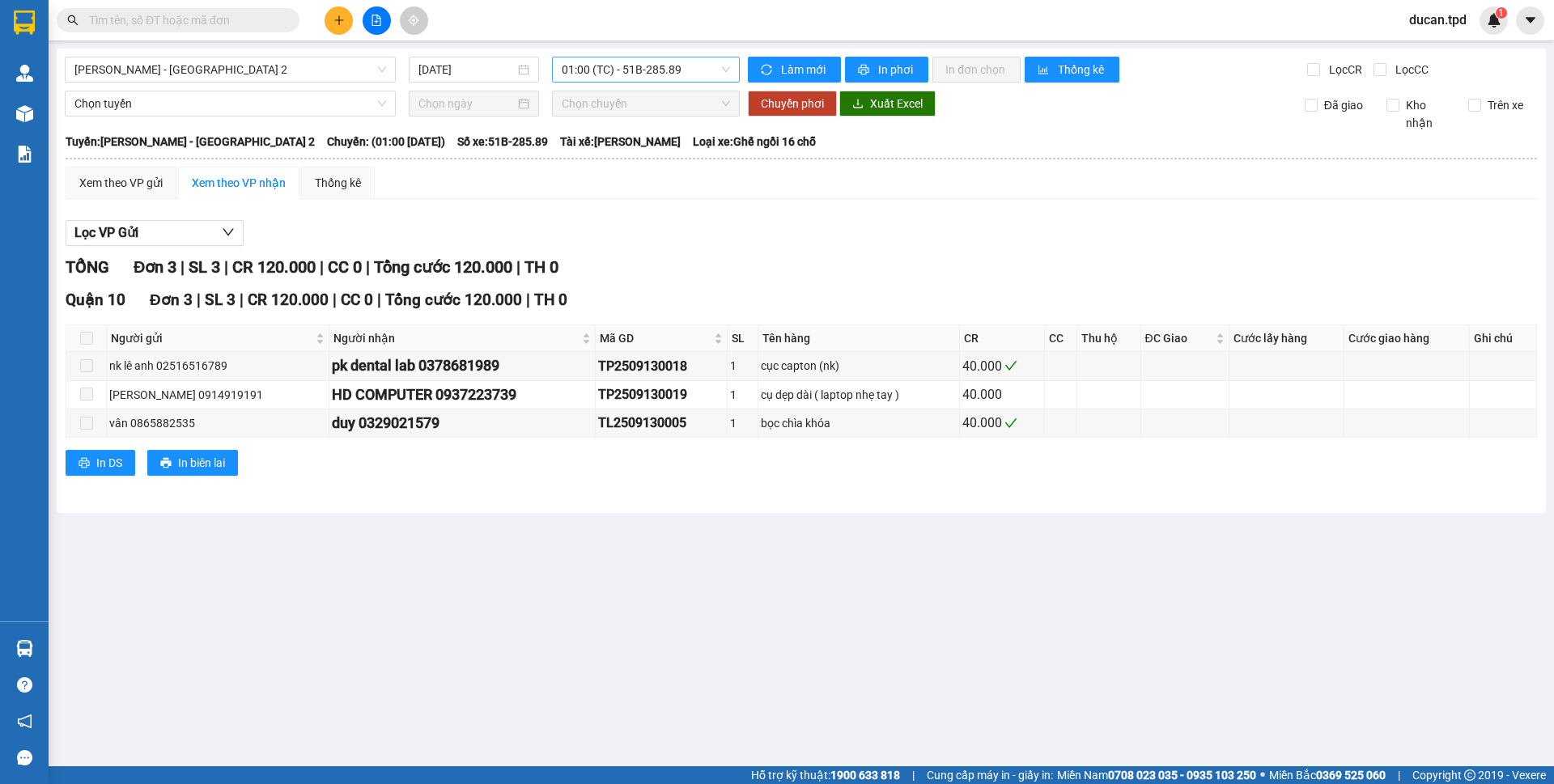
click at [667, 66] on span "01:00 (TC) - 51B-285.89" at bounding box center [646, 70] width 168 height 24
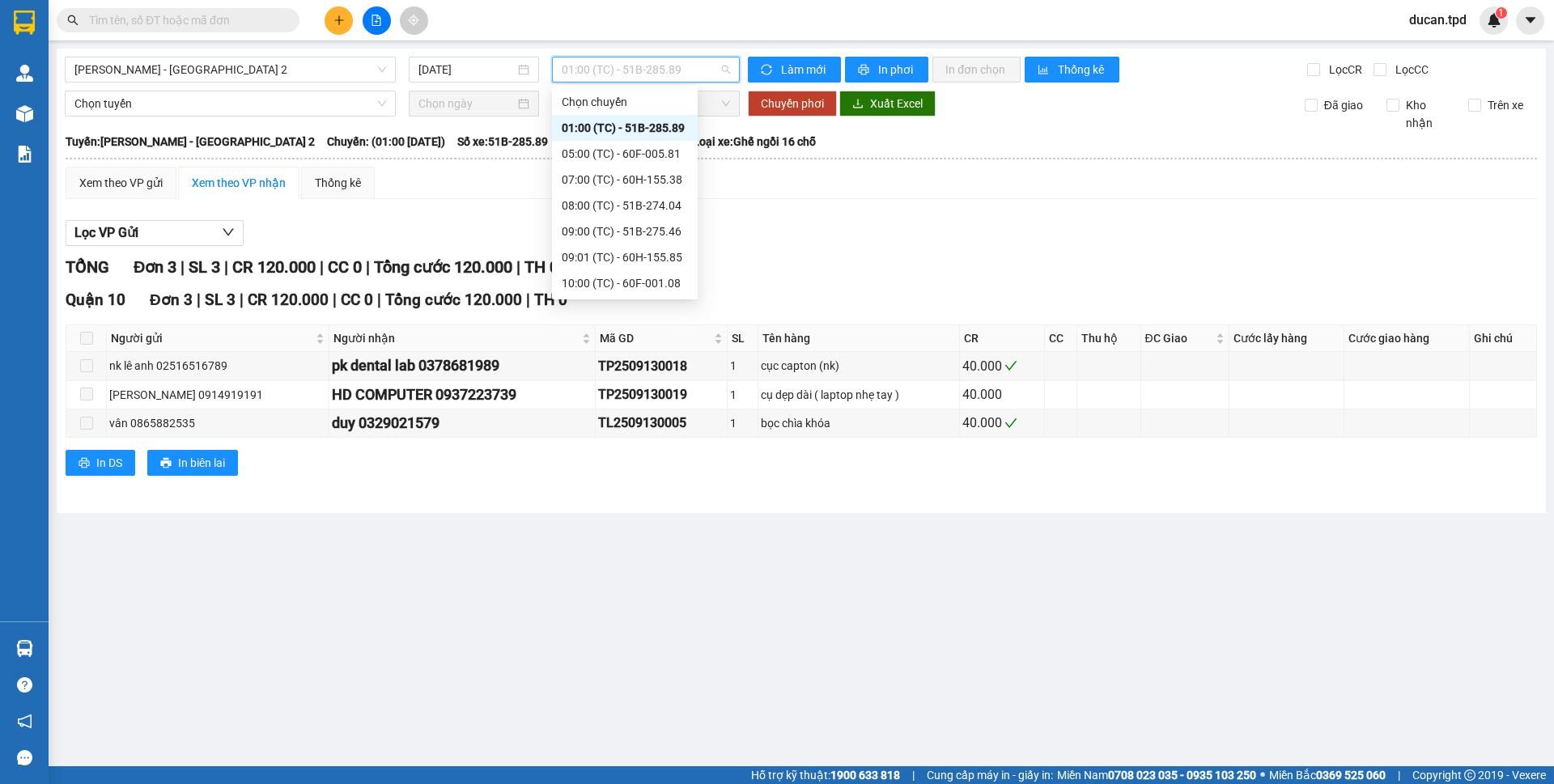
click at [651, 455] on div "14:02 (TC) - 60F-005.87" at bounding box center [624, 464] width 126 height 18
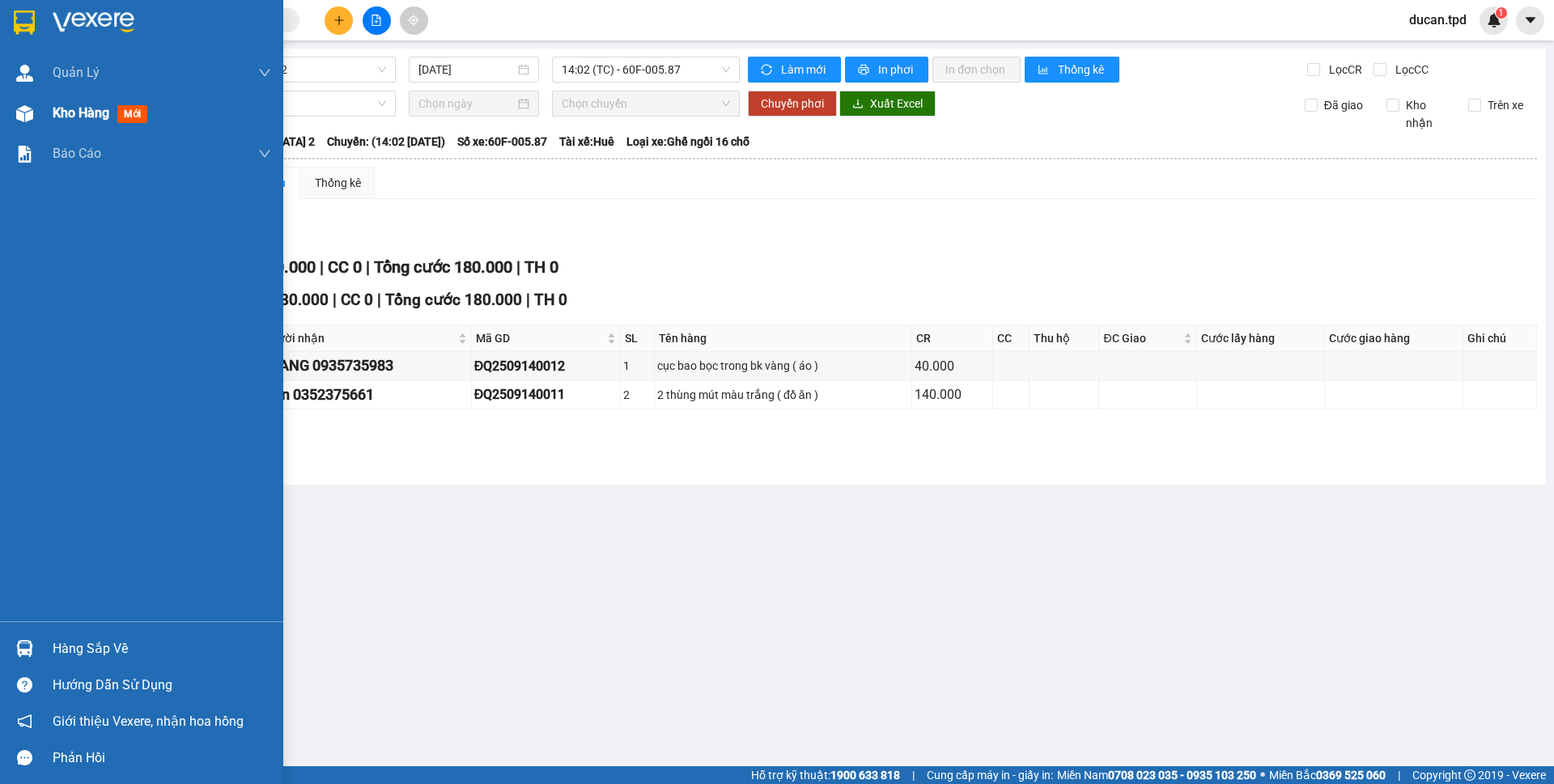
click at [42, 113] on div "Kho hàng mới" at bounding box center [141, 113] width 283 height 40
